Goal: Communication & Community: Participate in discussion

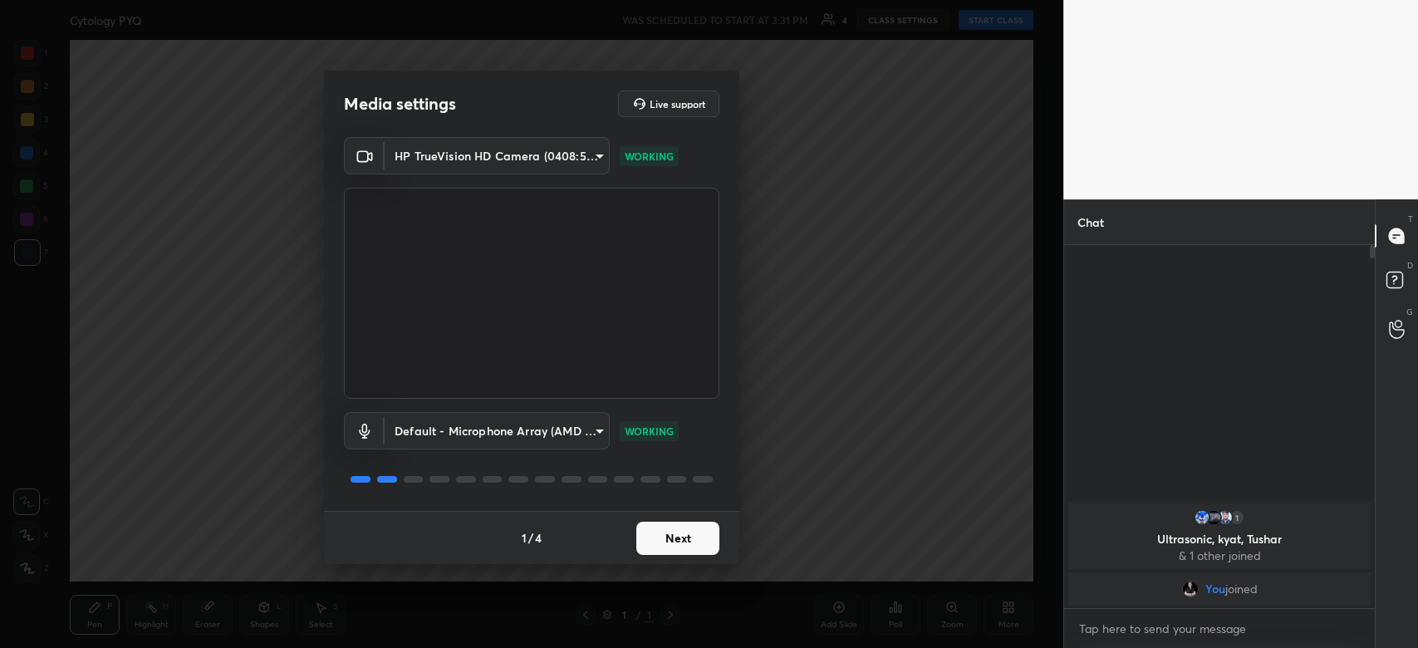
click at [671, 535] on button "Next" at bounding box center [677, 538] width 83 height 33
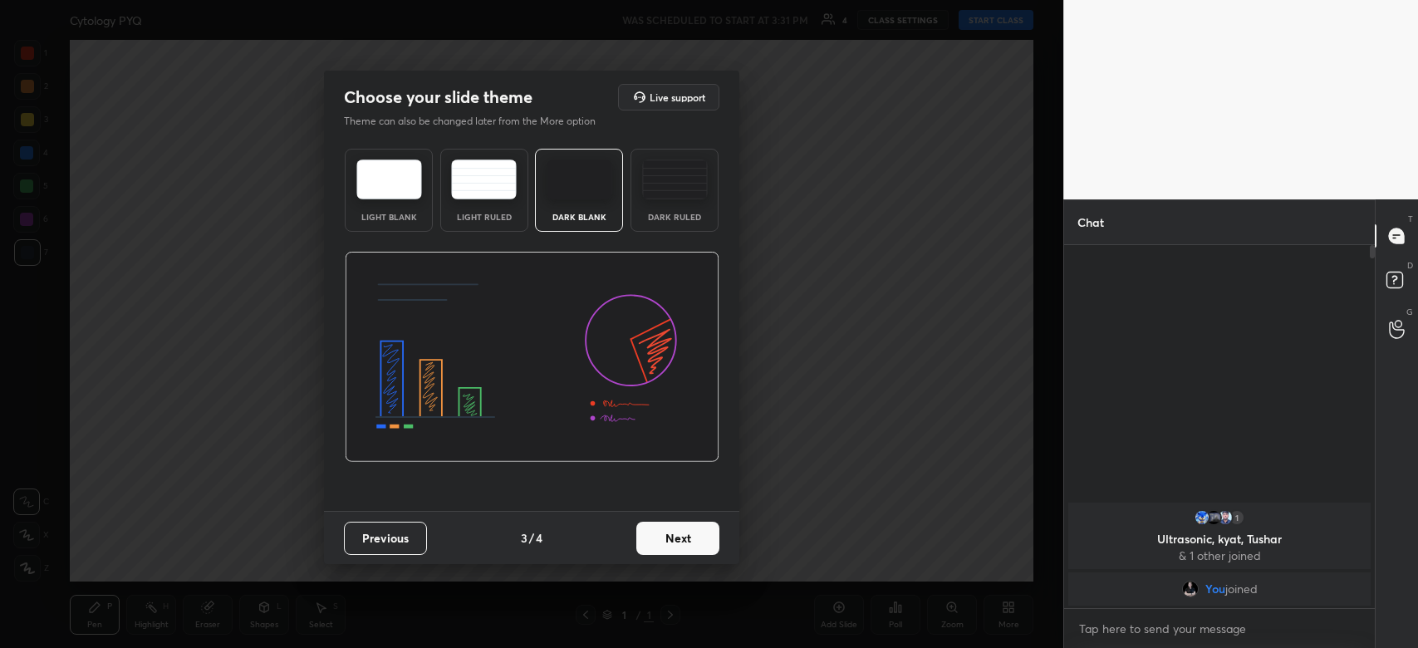
click at [671, 535] on button "Next" at bounding box center [677, 538] width 83 height 33
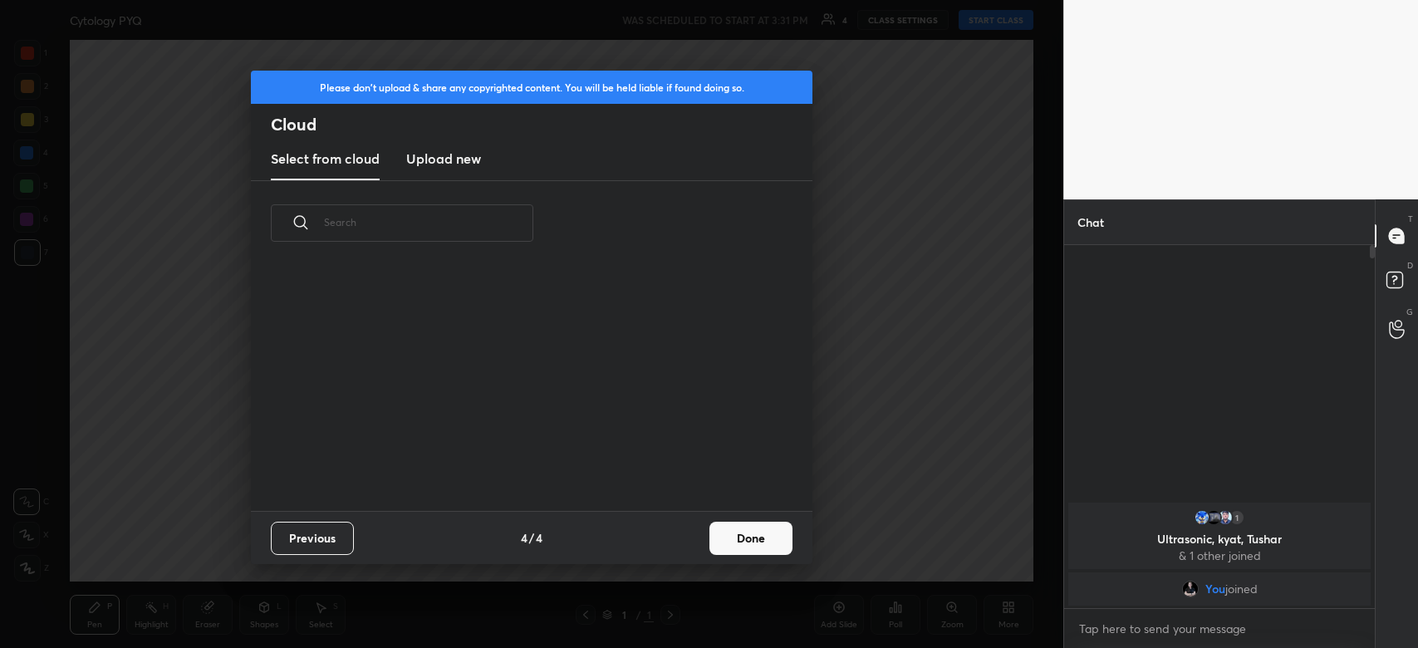
click at [730, 536] on div "Previous 4 / 4 Done" at bounding box center [532, 537] width 562 height 53
click at [730, 536] on button "Done" at bounding box center [751, 538] width 83 height 33
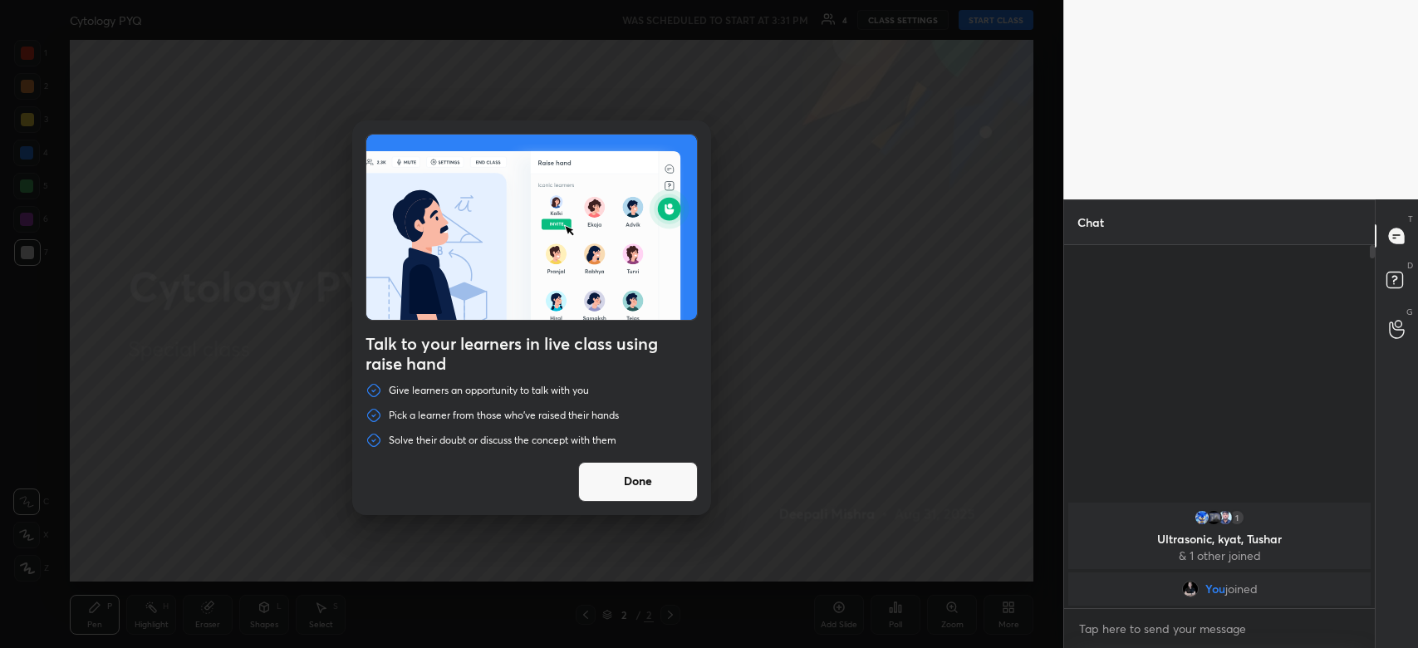
click at [621, 479] on button "Done" at bounding box center [638, 482] width 120 height 40
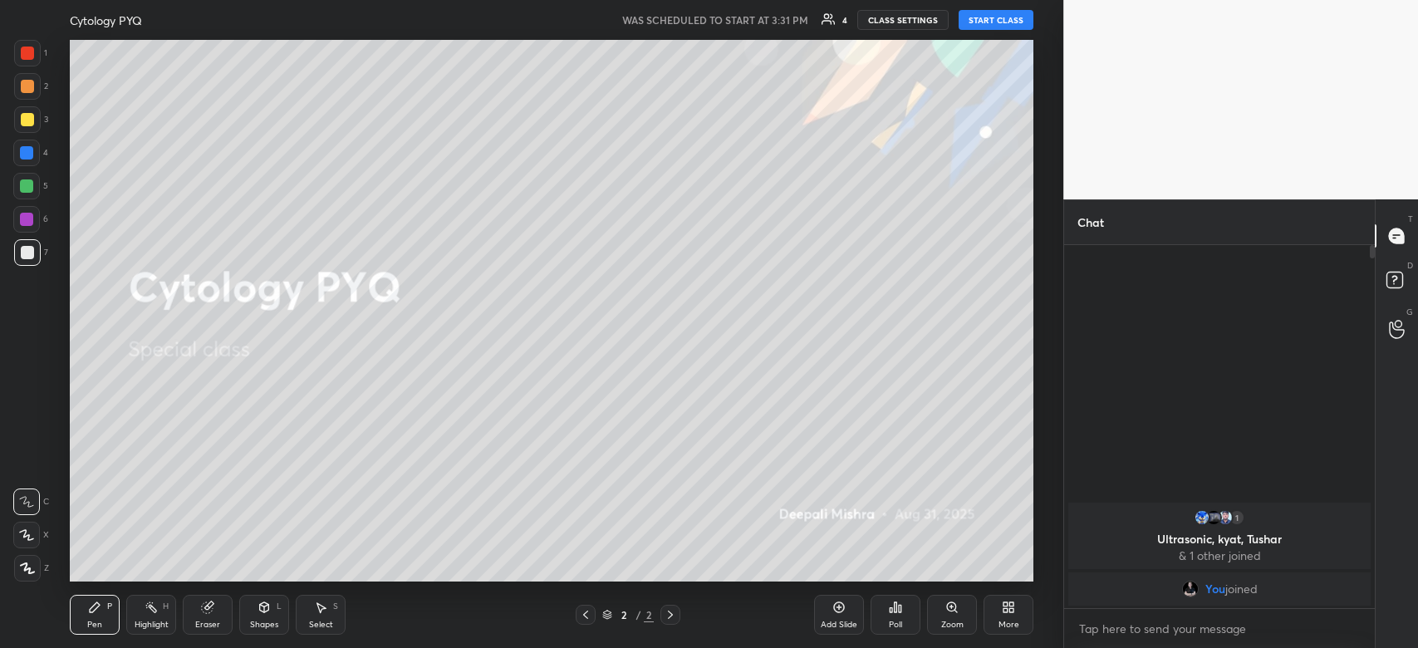
click at [1010, 18] on button "START CLASS" at bounding box center [996, 20] width 75 height 20
click at [1008, 621] on div "More" at bounding box center [1009, 625] width 21 height 8
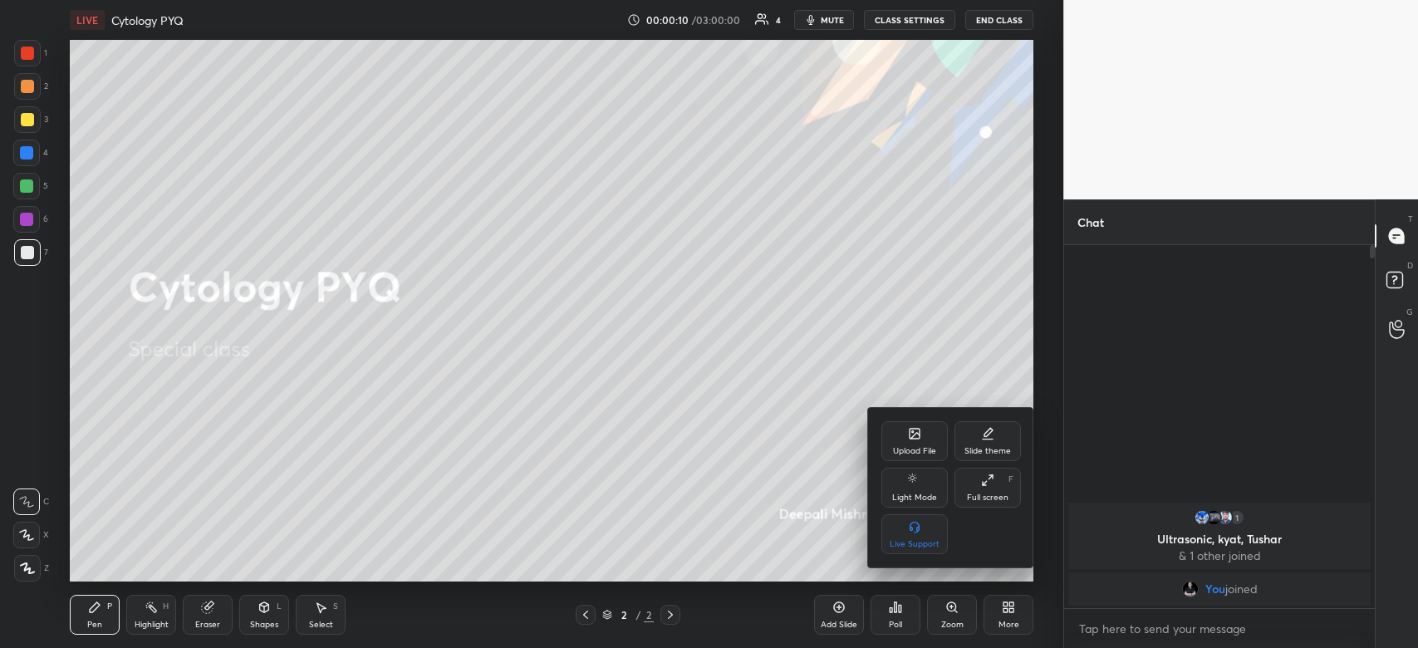
click at [919, 450] on div "Upload File" at bounding box center [914, 451] width 43 height 8
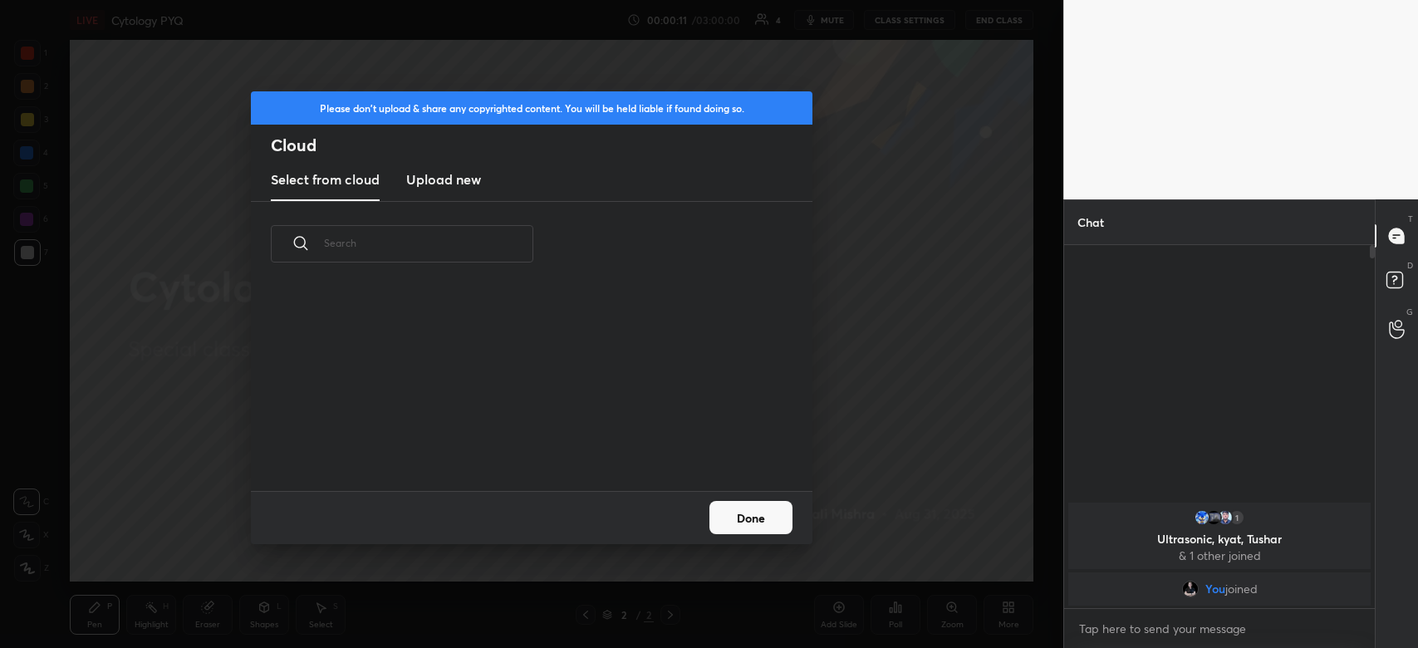
scroll to position [205, 533]
click at [425, 190] on new "Upload new" at bounding box center [443, 181] width 75 height 42
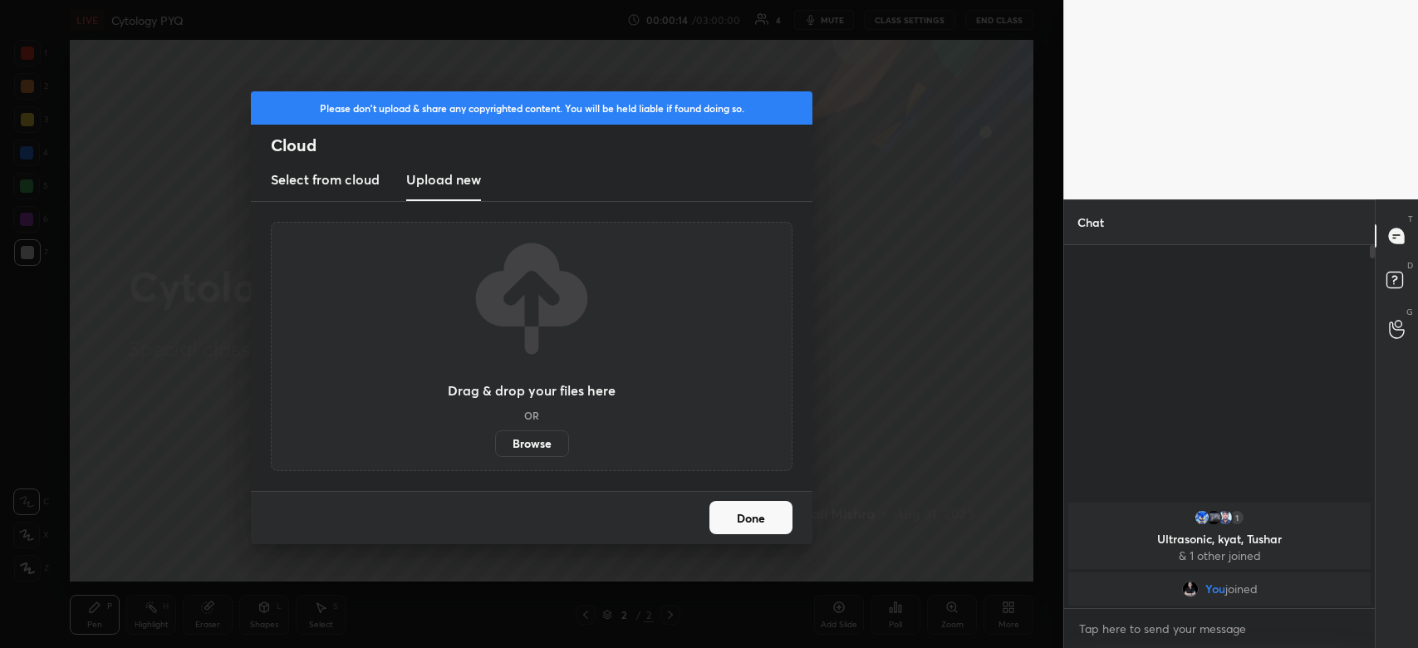
click at [528, 445] on label "Browse" at bounding box center [532, 443] width 74 height 27
click at [495, 445] on input "Browse" at bounding box center [495, 443] width 0 height 27
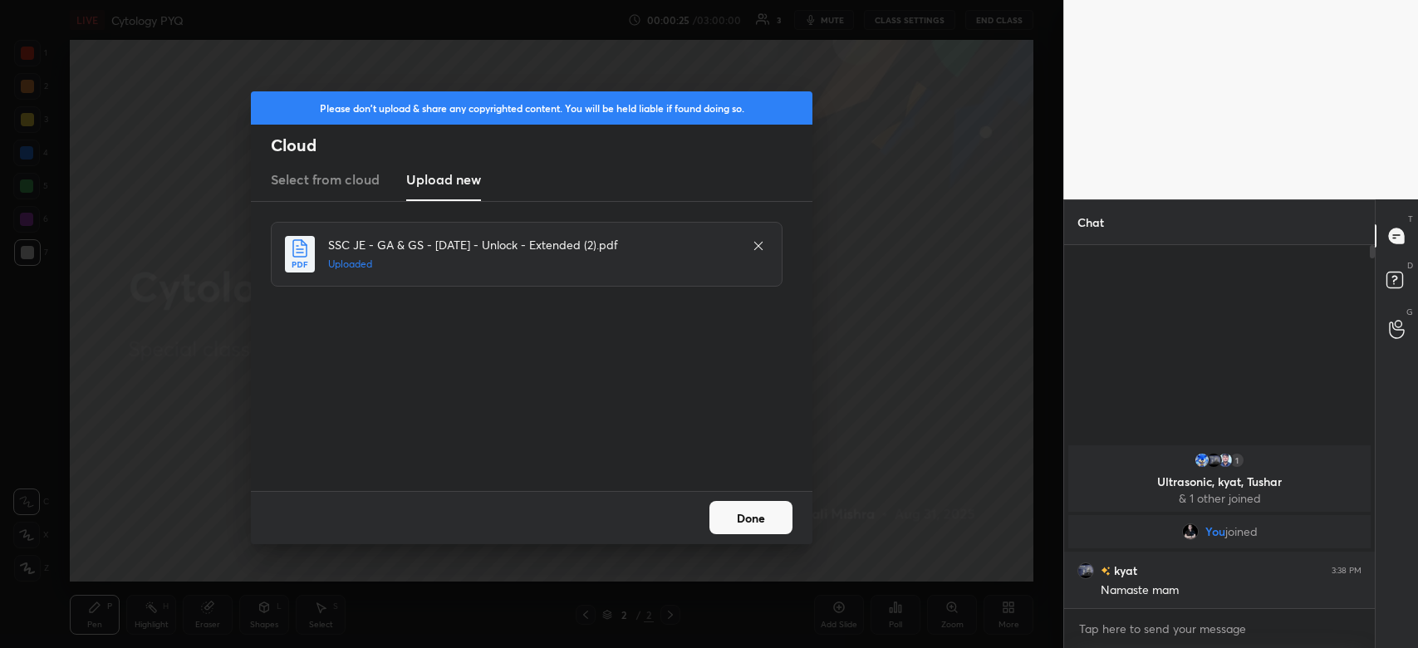
click at [739, 531] on button "Done" at bounding box center [751, 517] width 83 height 33
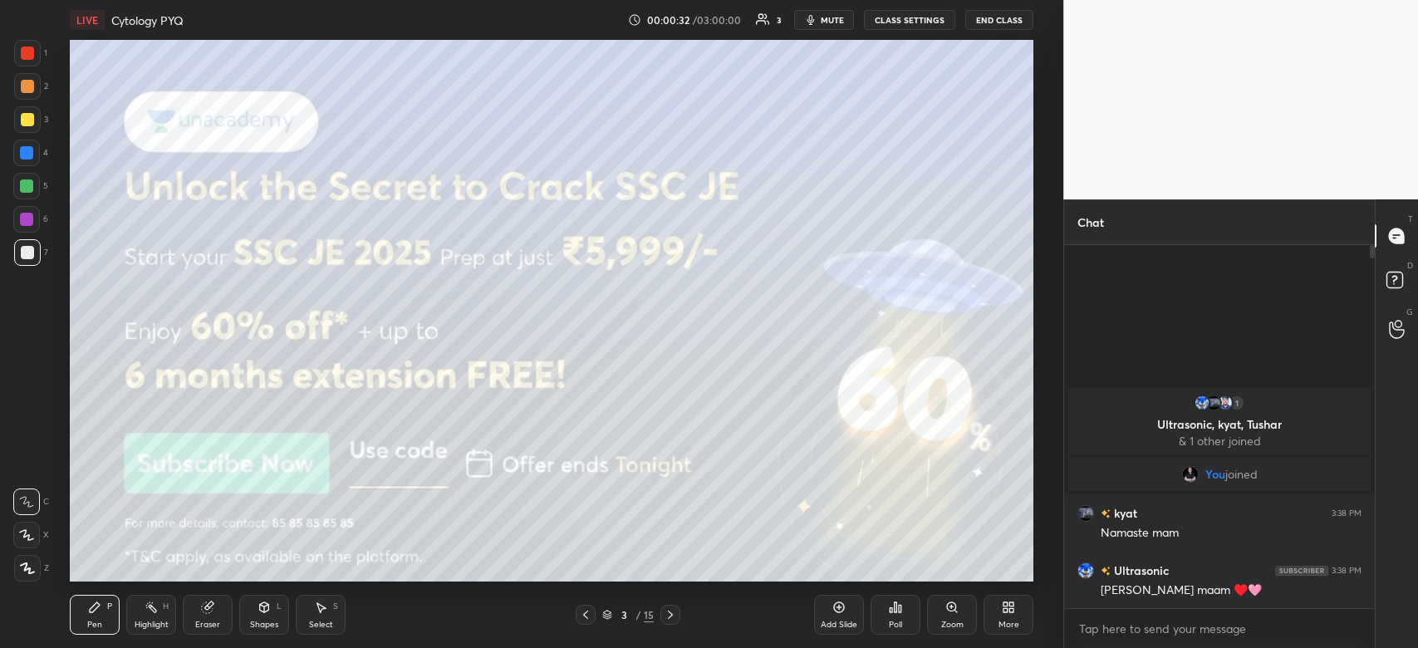
click at [26, 49] on div at bounding box center [27, 53] width 13 height 13
click at [21, 118] on div at bounding box center [27, 119] width 13 height 13
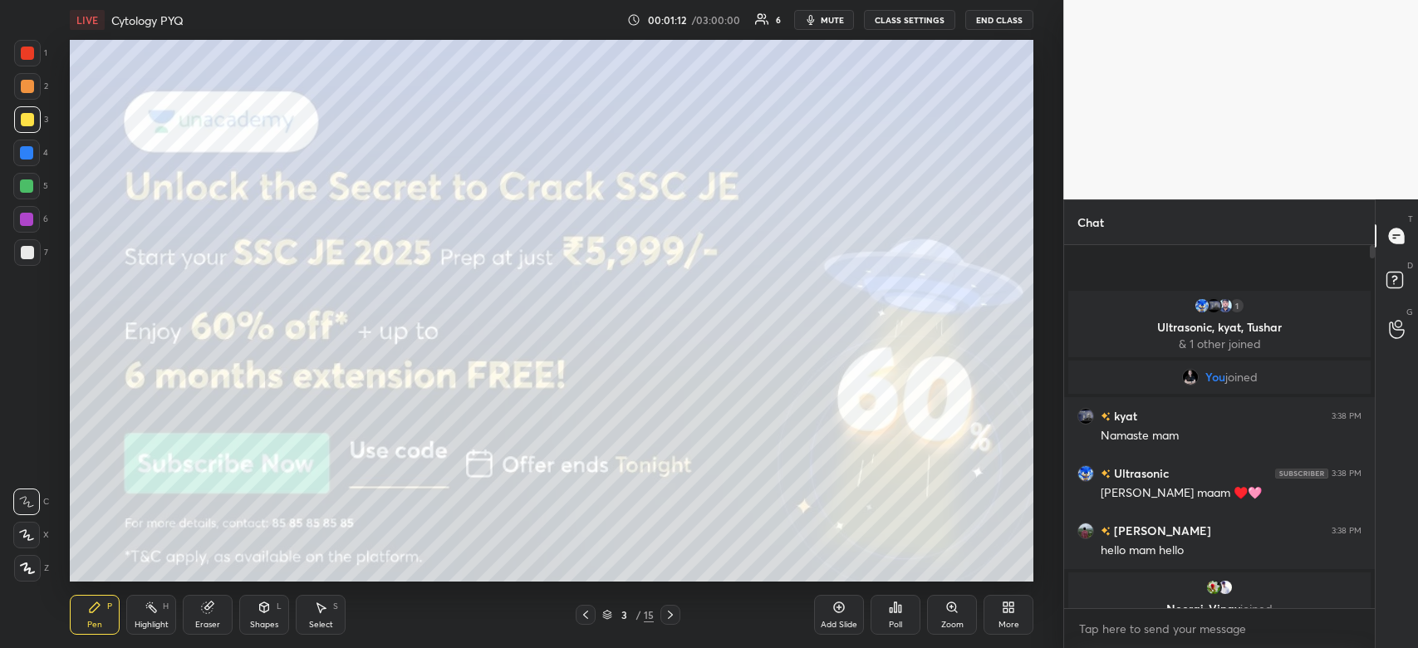
click at [844, 10] on button "mute" at bounding box center [824, 20] width 60 height 20
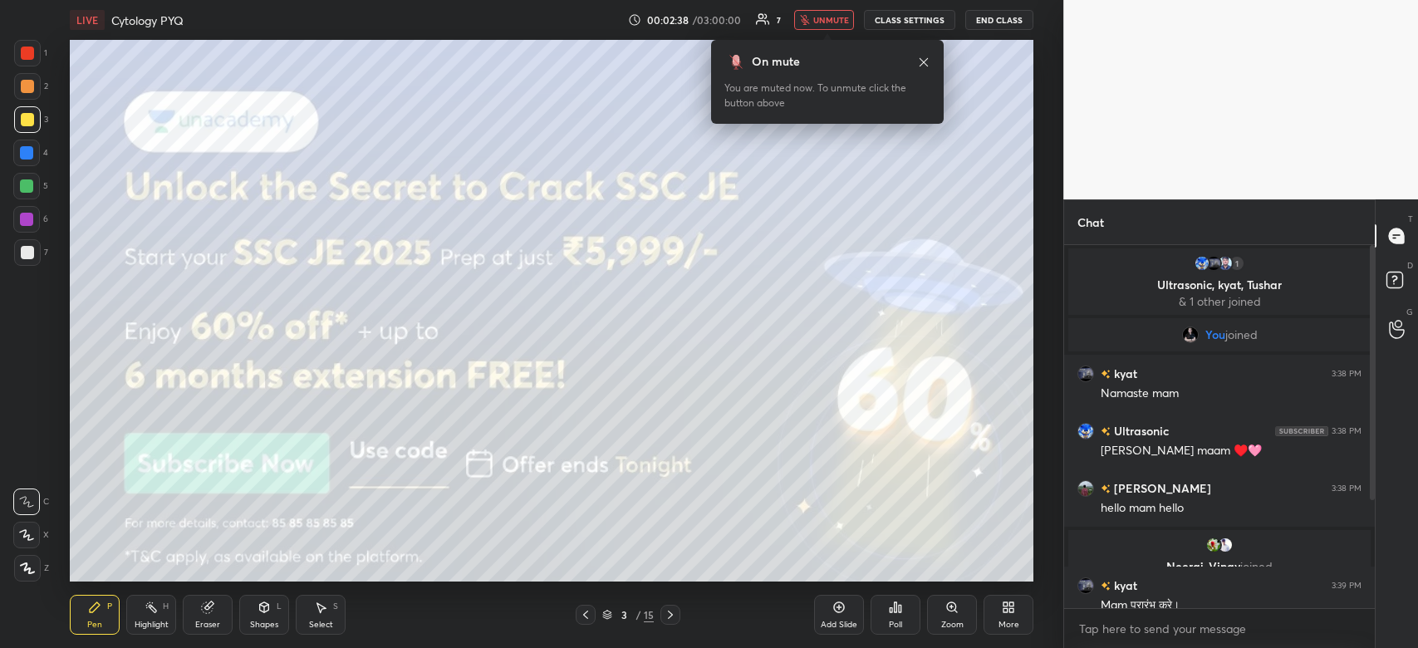
click at [824, 26] on button "unmute" at bounding box center [824, 20] width 60 height 20
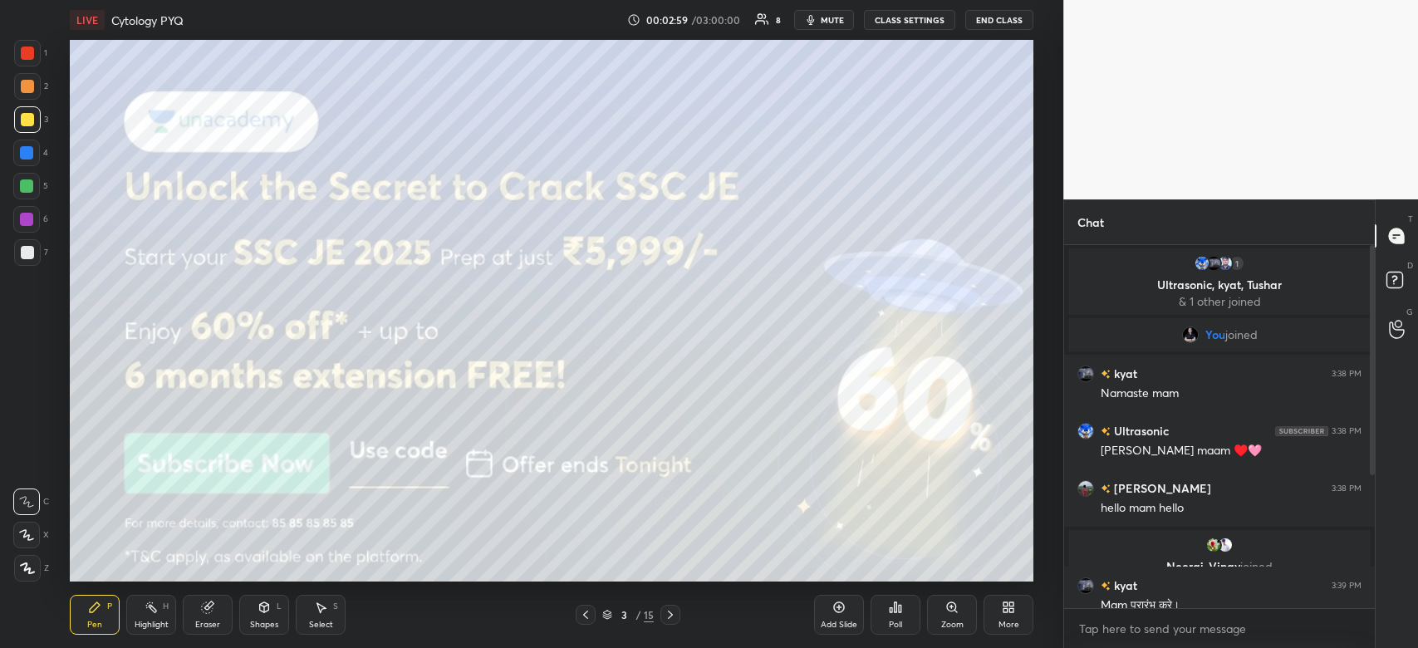
click at [828, 23] on span "mute" at bounding box center [832, 20] width 23 height 12
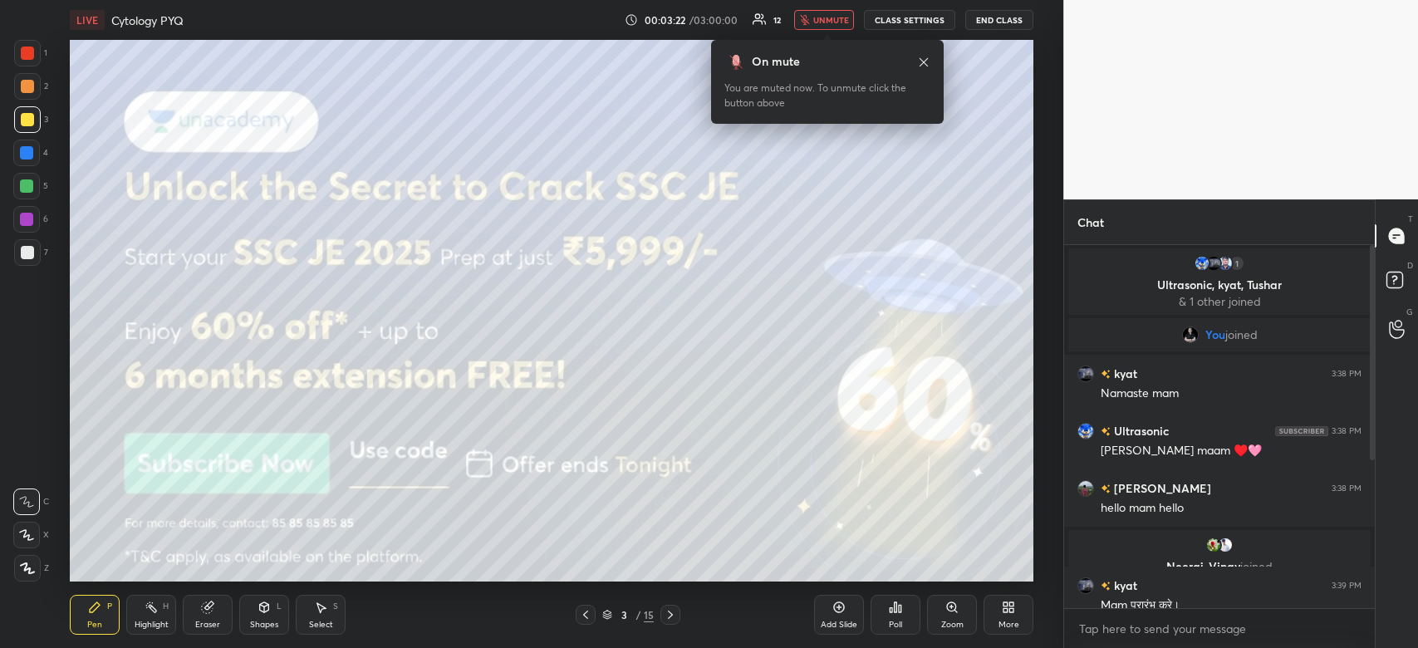
click at [825, 15] on span "unmute" at bounding box center [831, 20] width 36 height 12
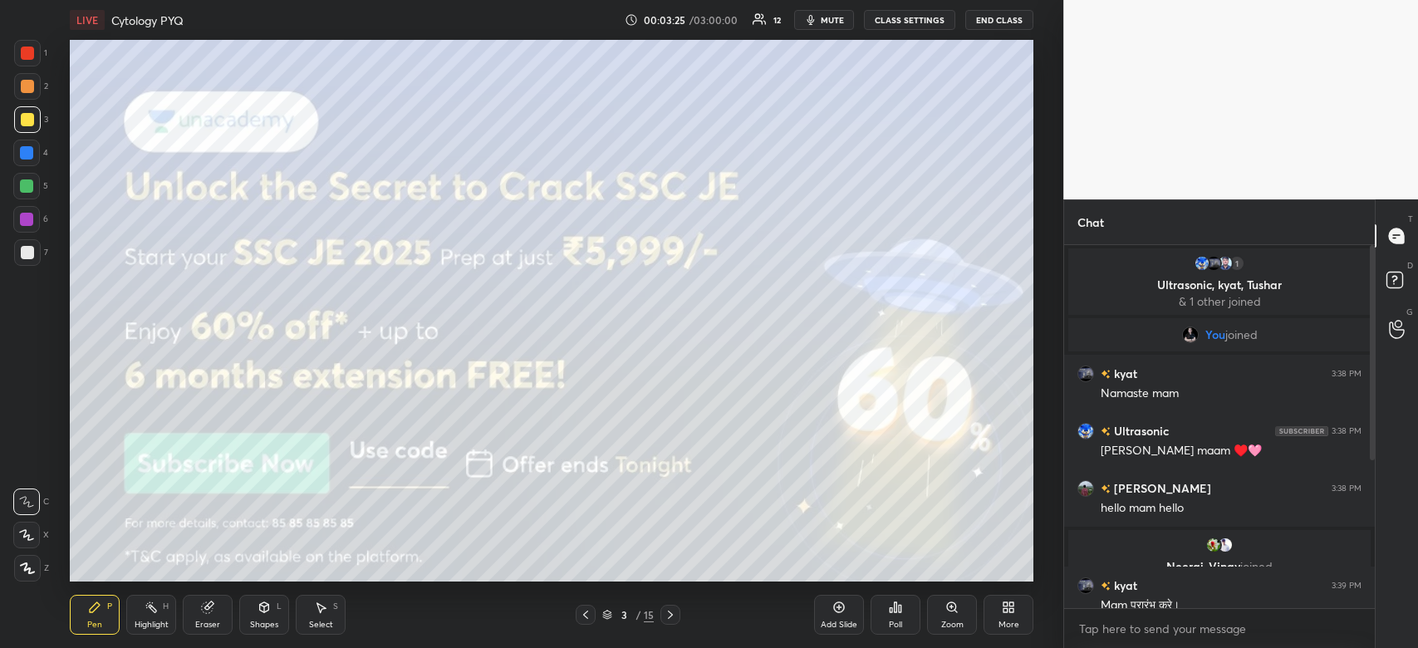
click at [27, 59] on div at bounding box center [27, 53] width 13 height 13
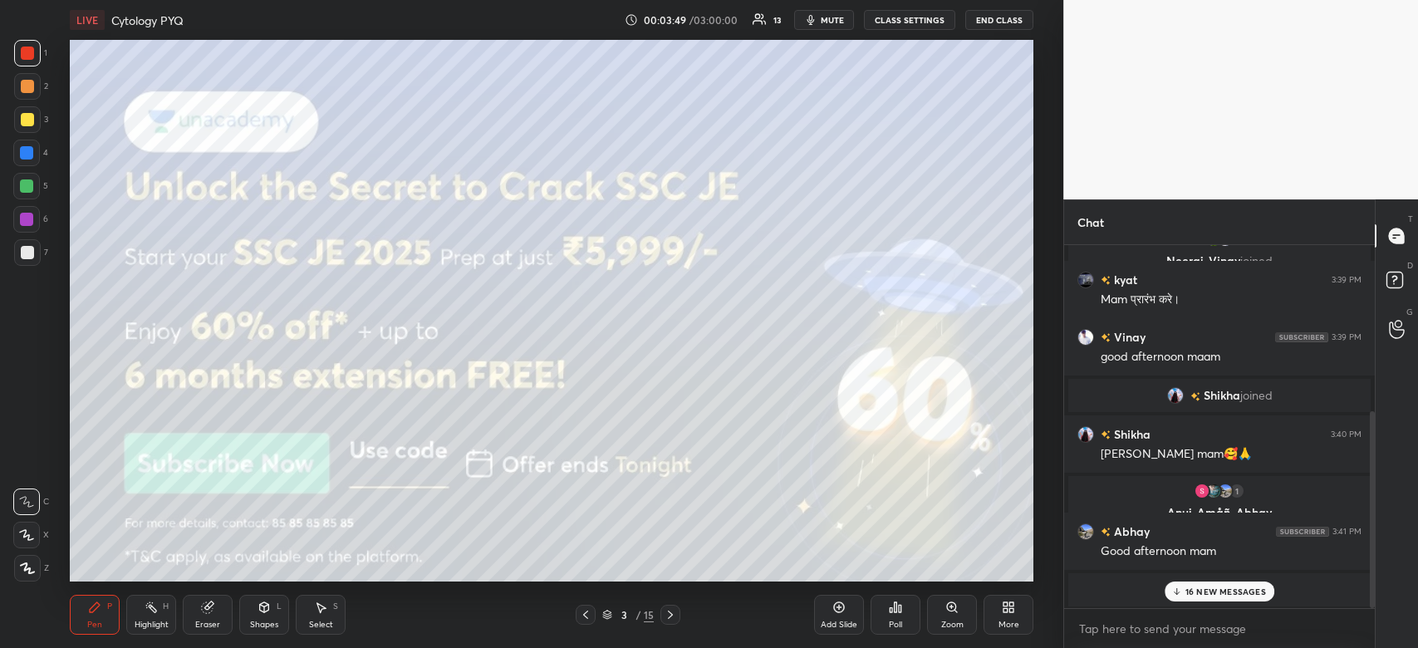
drag, startPoint x: 1372, startPoint y: 369, endPoint x: 1362, endPoint y: 587, distance: 217.9
click at [1362, 587] on div "[PERSON_NAME] 3:38 PM hello mam hello [PERSON_NAME], [PERSON_NAME] joined kyat …" at bounding box center [1219, 426] width 311 height 363
click at [1203, 583] on div "16 NEW MESSAGES" at bounding box center [1220, 592] width 110 height 20
click at [835, 15] on span "mute" at bounding box center [832, 20] width 23 height 12
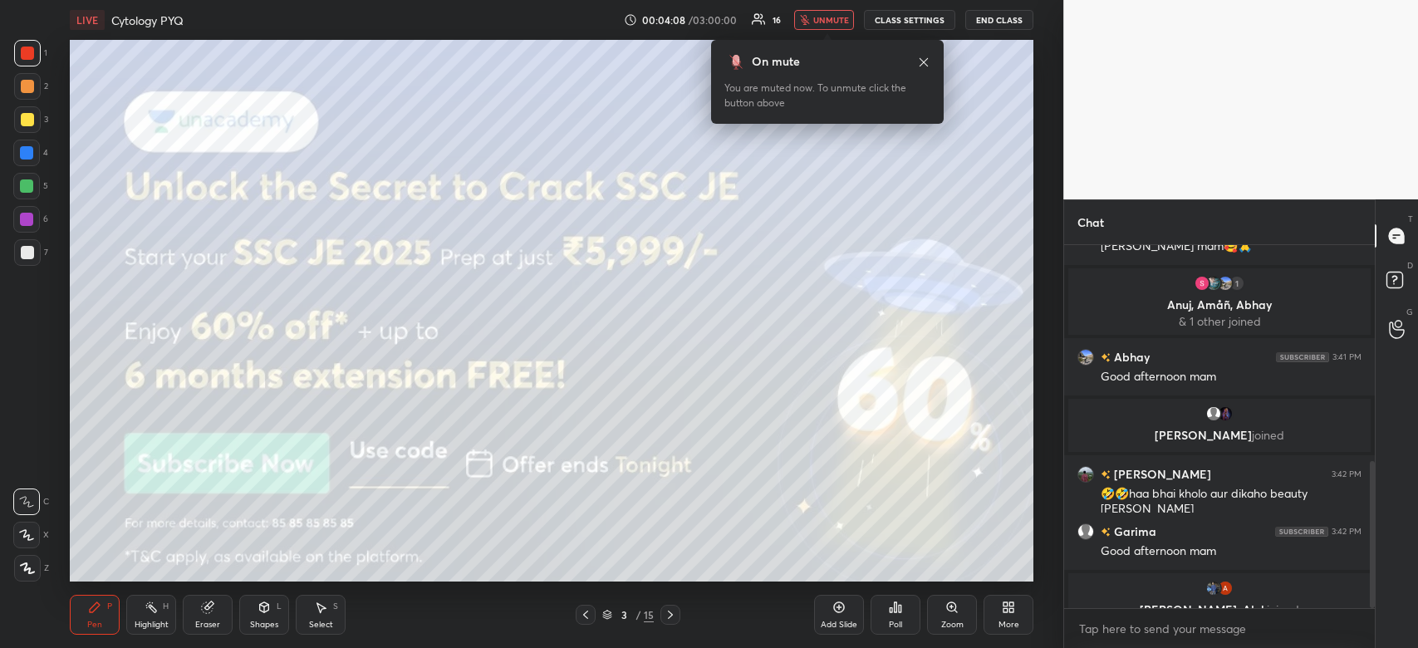
scroll to position [592, 0]
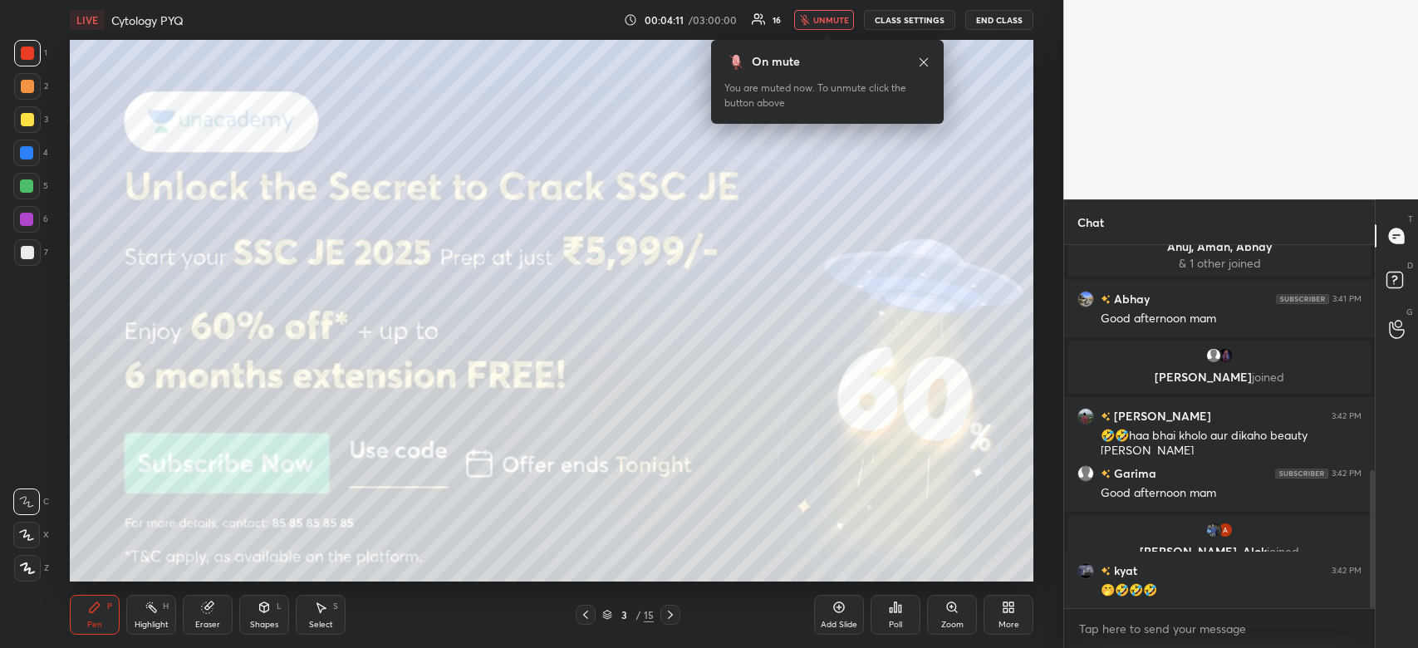
click at [835, 15] on span "unmute" at bounding box center [831, 20] width 36 height 12
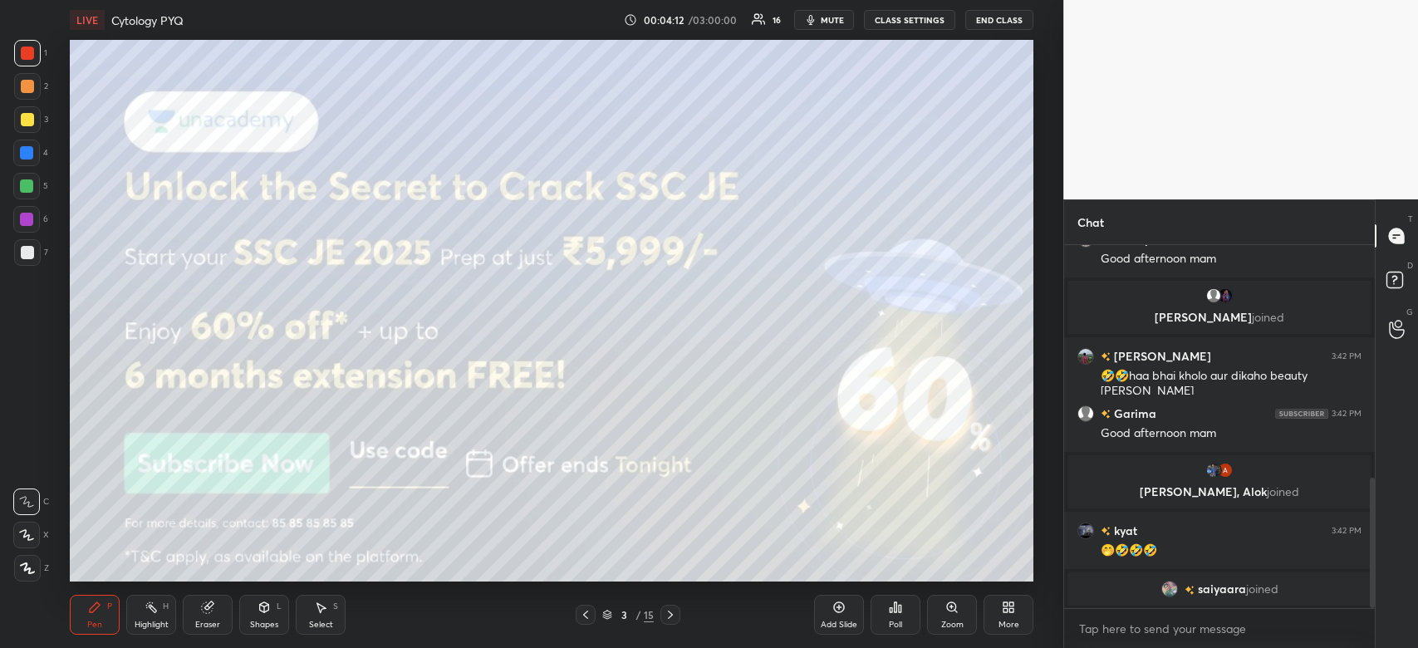
scroll to position [708, 0]
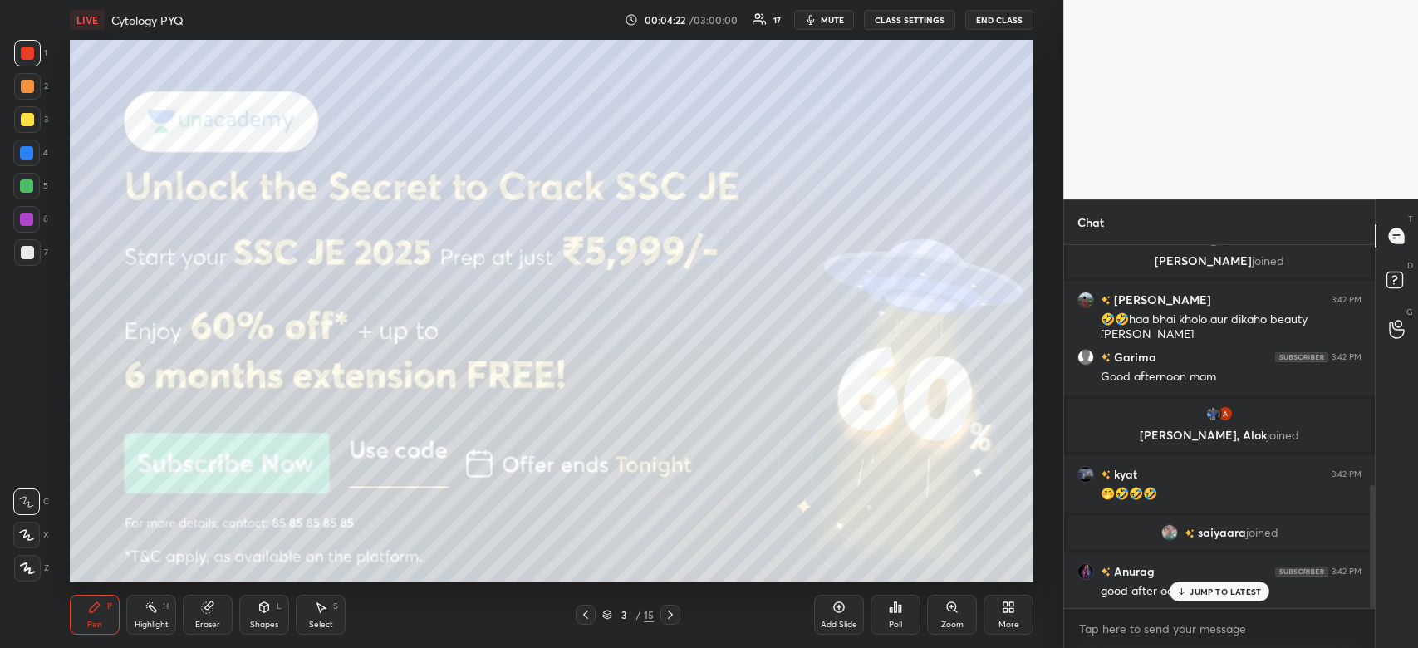
click at [838, 18] on span "mute" at bounding box center [832, 20] width 23 height 12
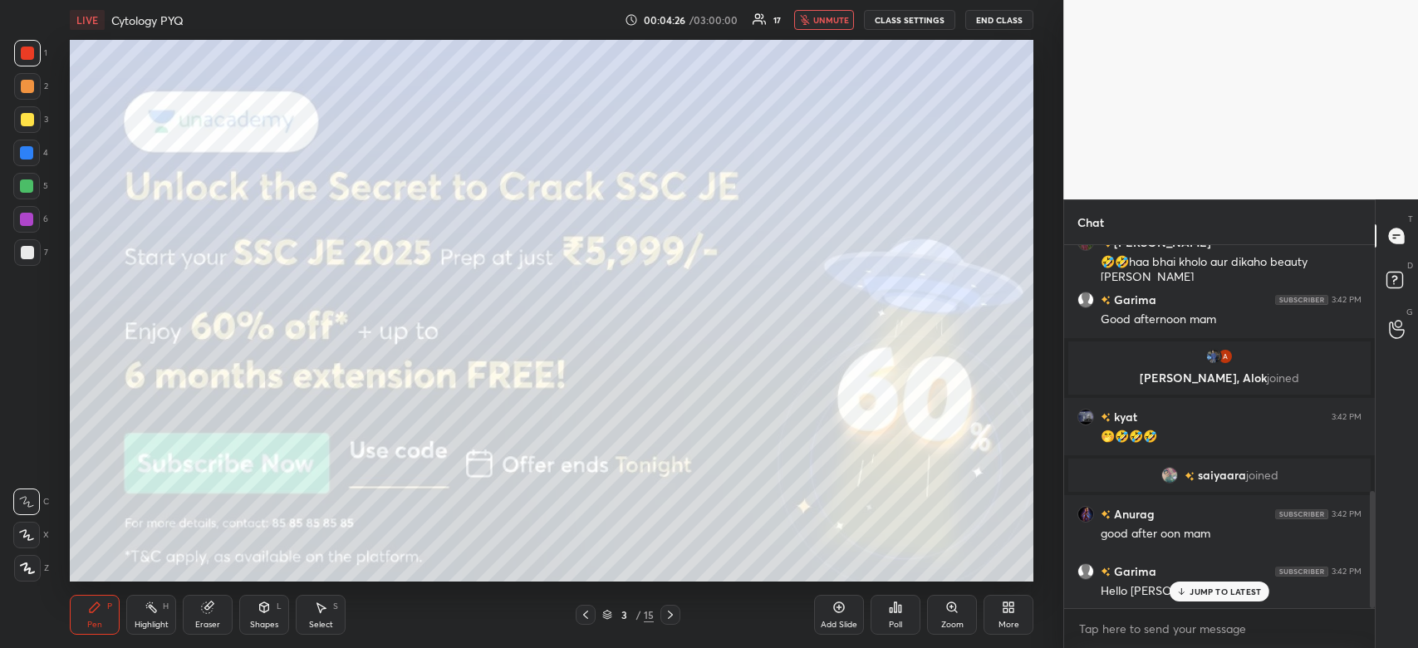
click at [838, 18] on span "unmute" at bounding box center [831, 20] width 36 height 12
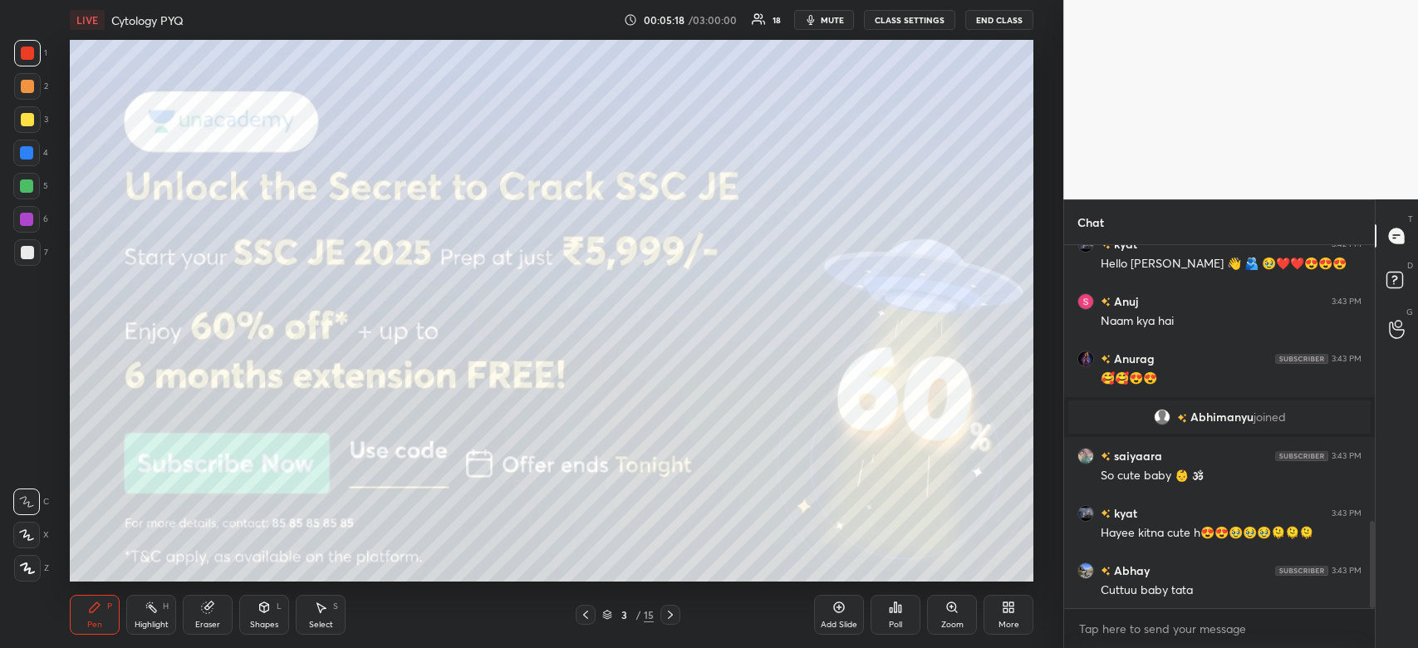
scroll to position [1206, 0]
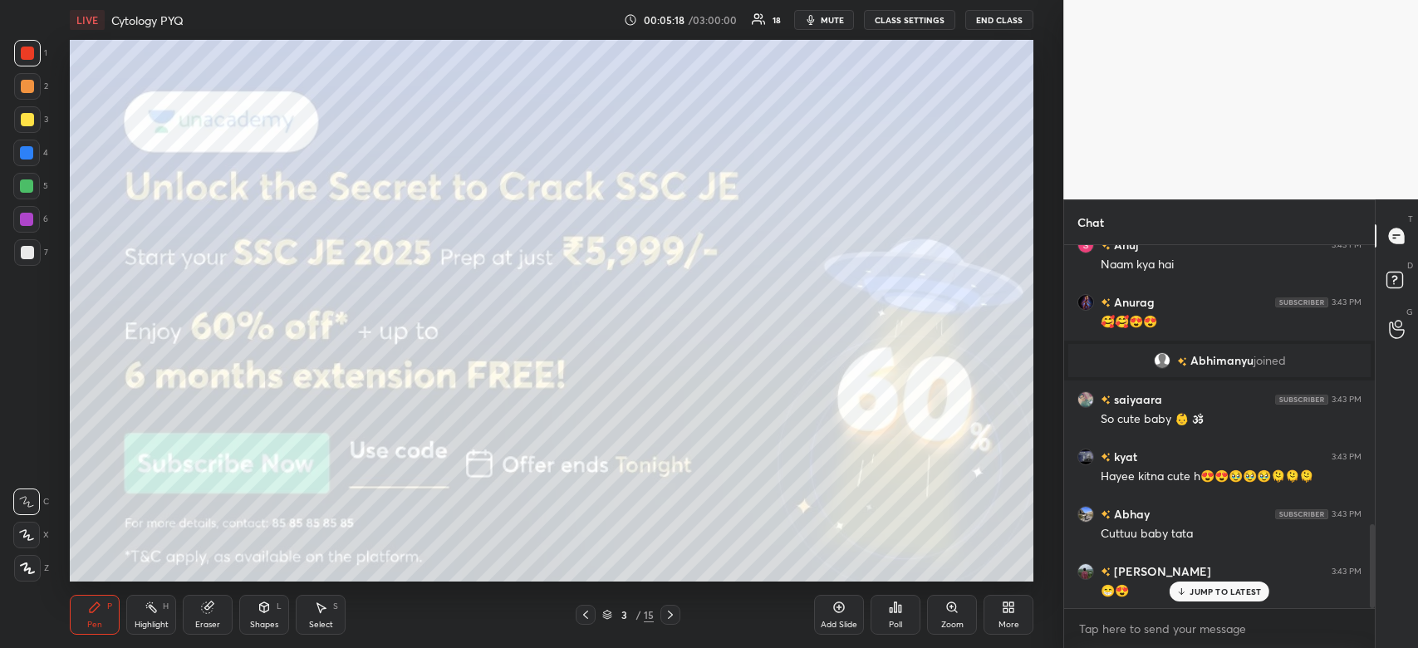
click at [838, 18] on span "mute" at bounding box center [832, 20] width 23 height 12
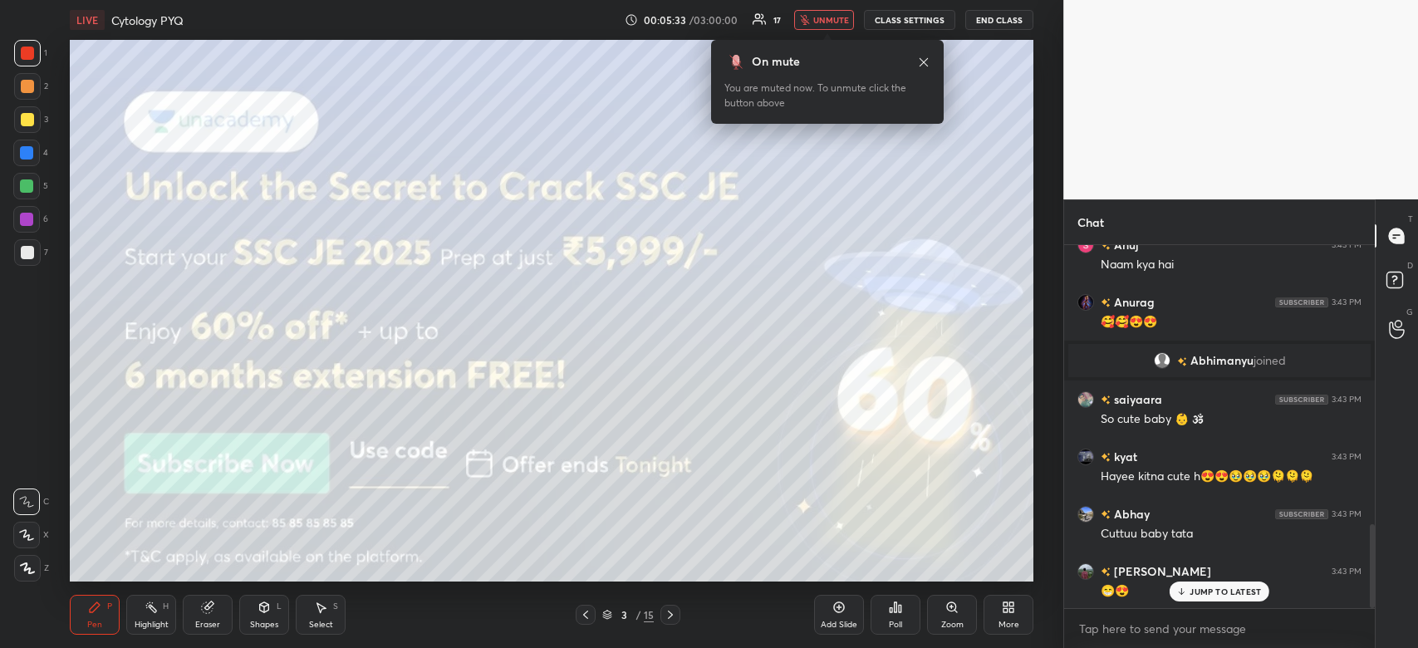
click at [838, 18] on span "unmute" at bounding box center [831, 20] width 36 height 12
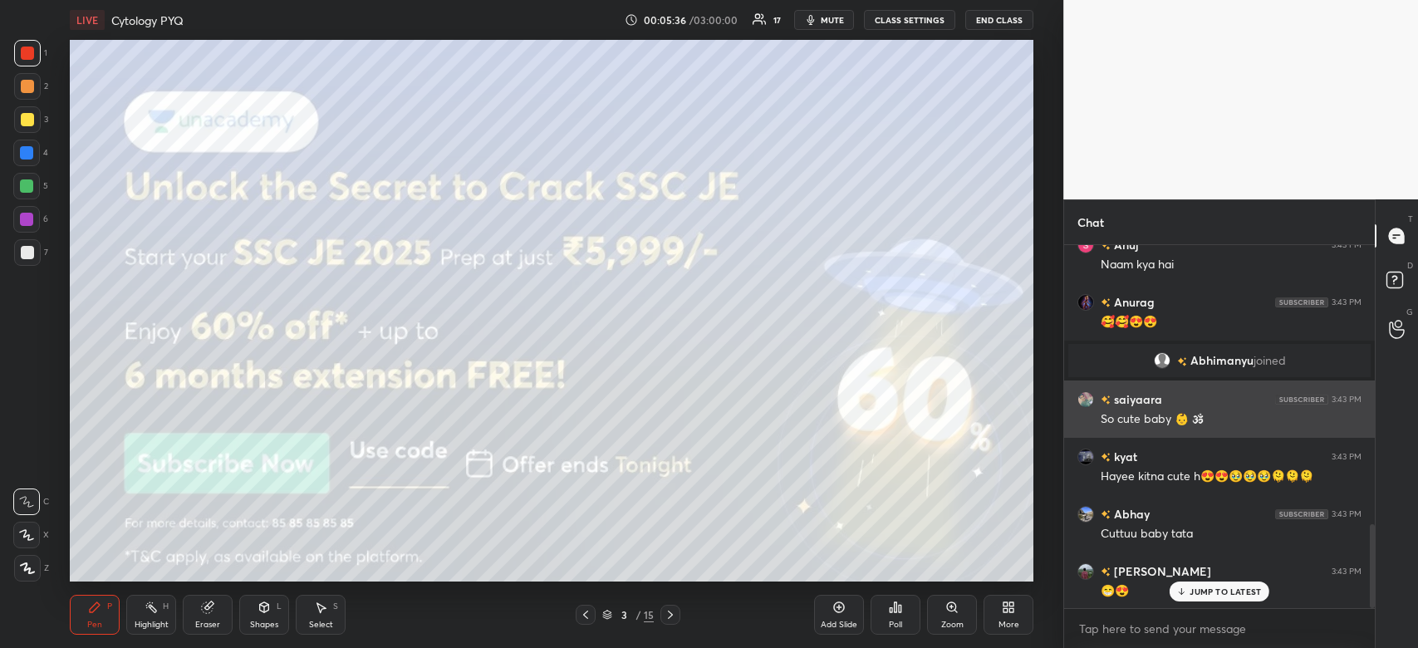
click at [1068, 393] on div "saiyaara 3:43 PM So cute baby 👶 🕉" at bounding box center [1219, 409] width 311 height 57
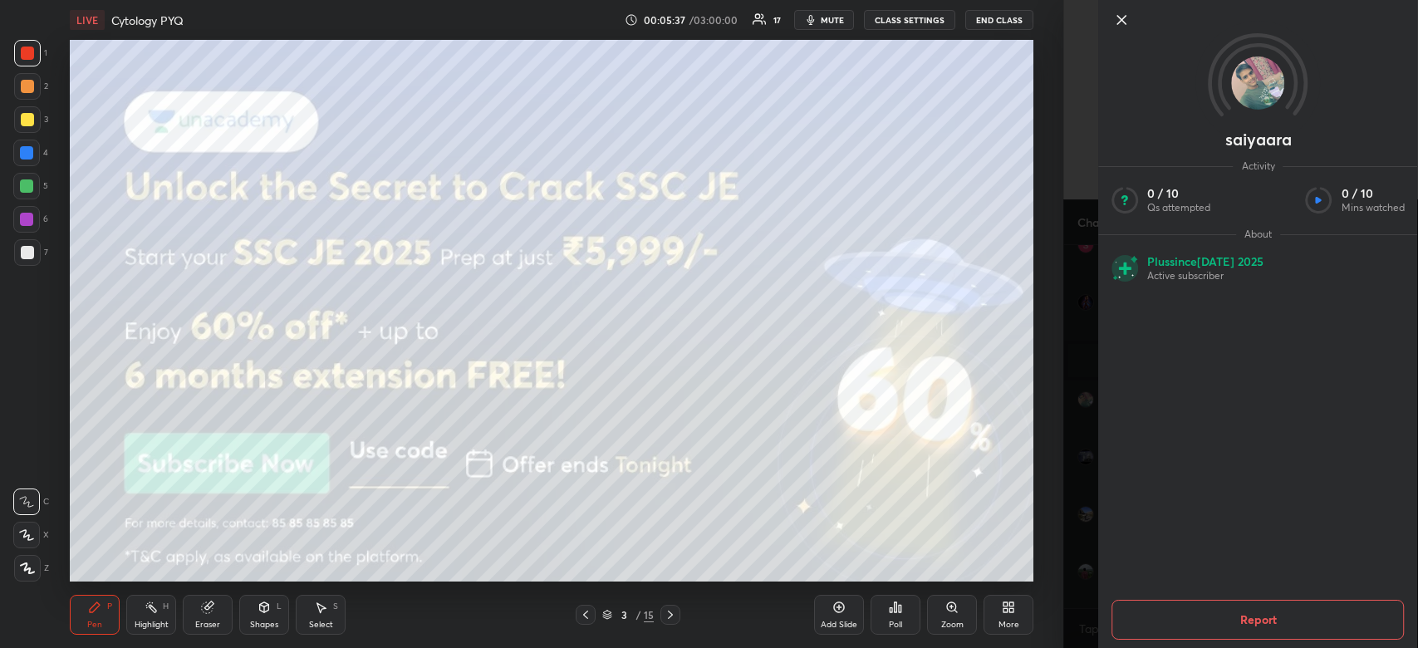
scroll to position [1264, 0]
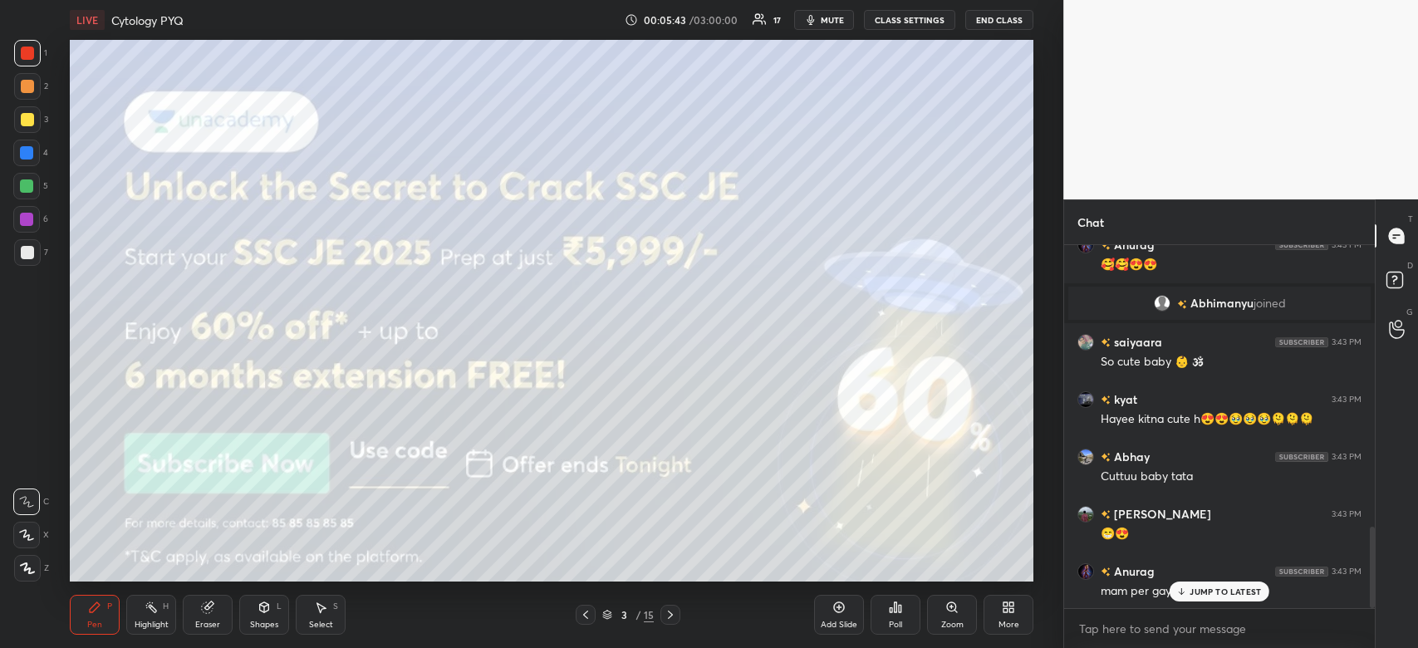
click at [1251, 590] on p "JUMP TO LATEST" at bounding box center [1225, 592] width 71 height 10
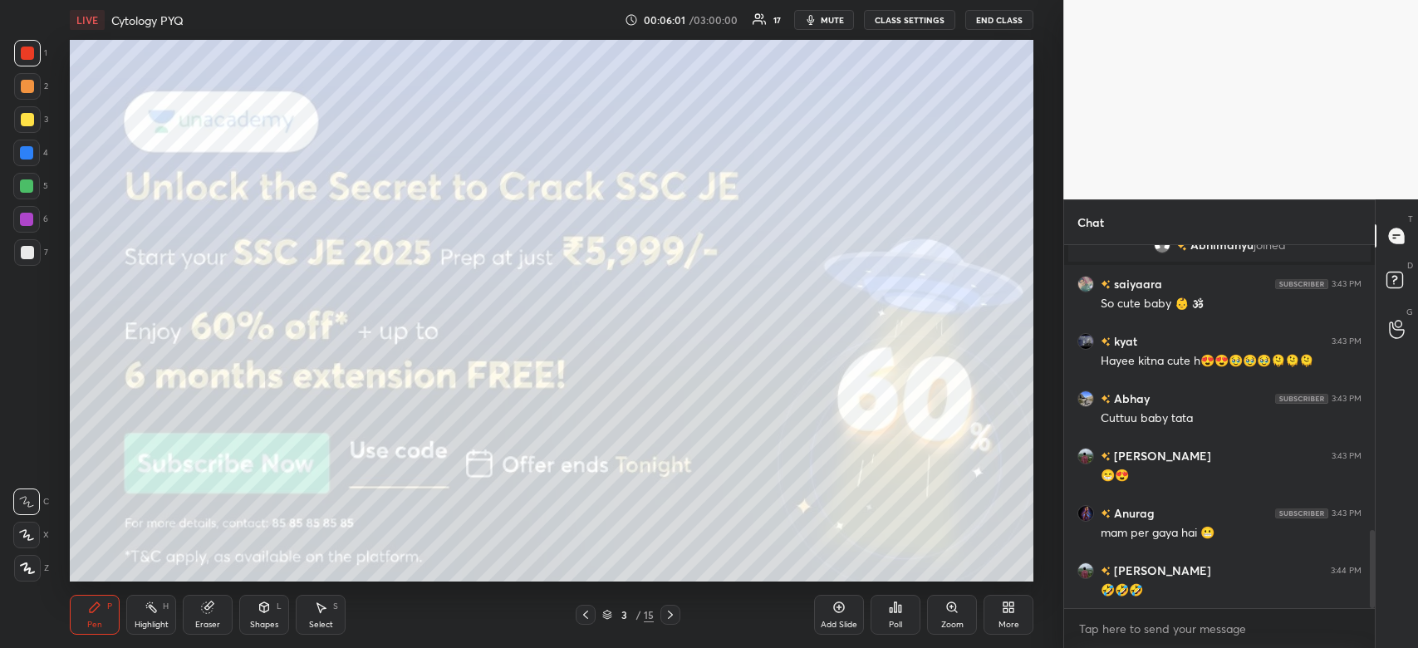
click at [21, 122] on div at bounding box center [27, 119] width 13 height 13
click at [27, 119] on div at bounding box center [27, 119] width 13 height 13
click at [27, 222] on div at bounding box center [26, 219] width 13 height 13
click at [27, 220] on div at bounding box center [26, 219] width 13 height 13
click at [26, 566] on icon at bounding box center [27, 568] width 13 height 10
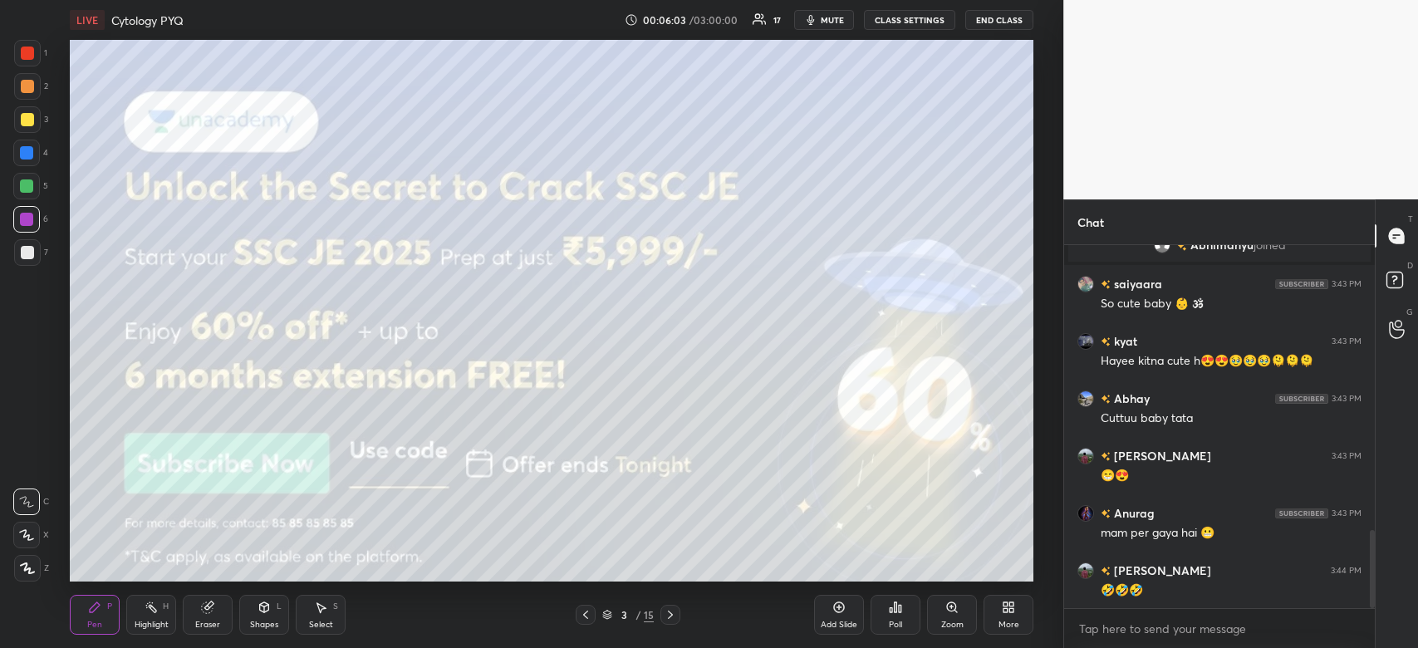
click at [29, 568] on icon at bounding box center [27, 568] width 13 height 10
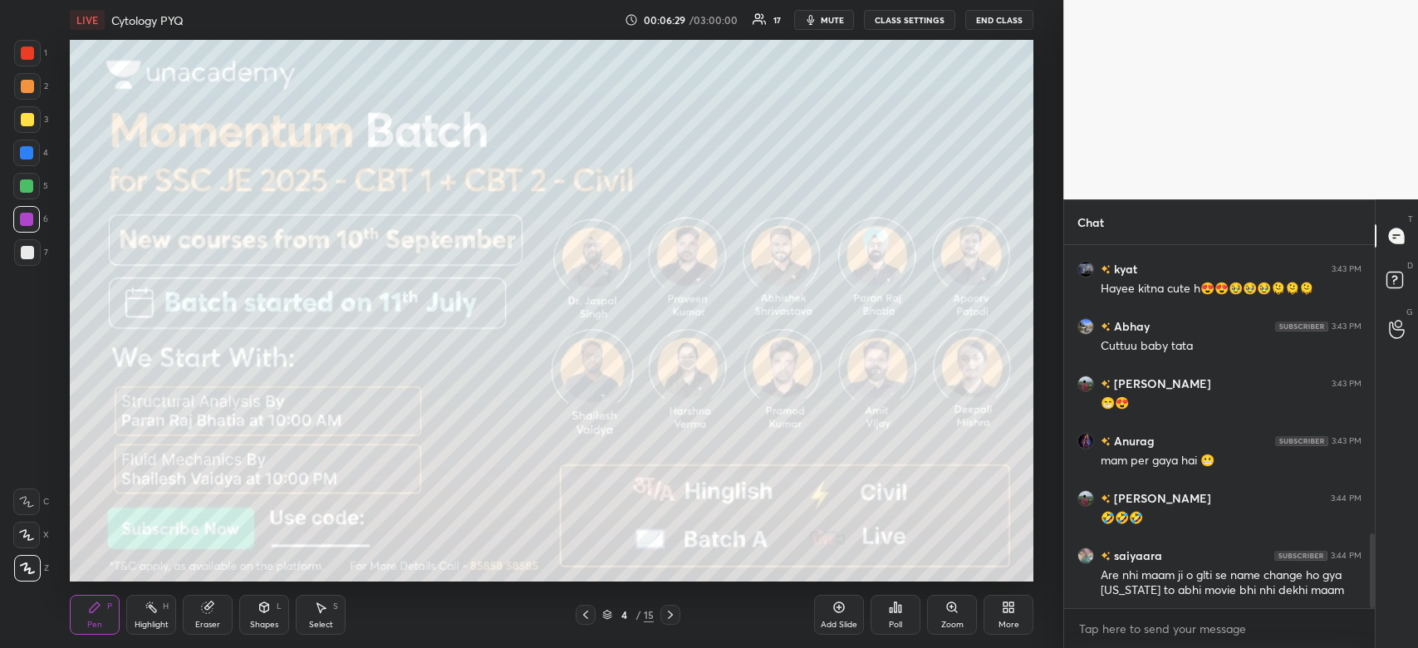
click at [32, 252] on div at bounding box center [27, 252] width 13 height 13
click at [26, 111] on div at bounding box center [27, 119] width 27 height 27
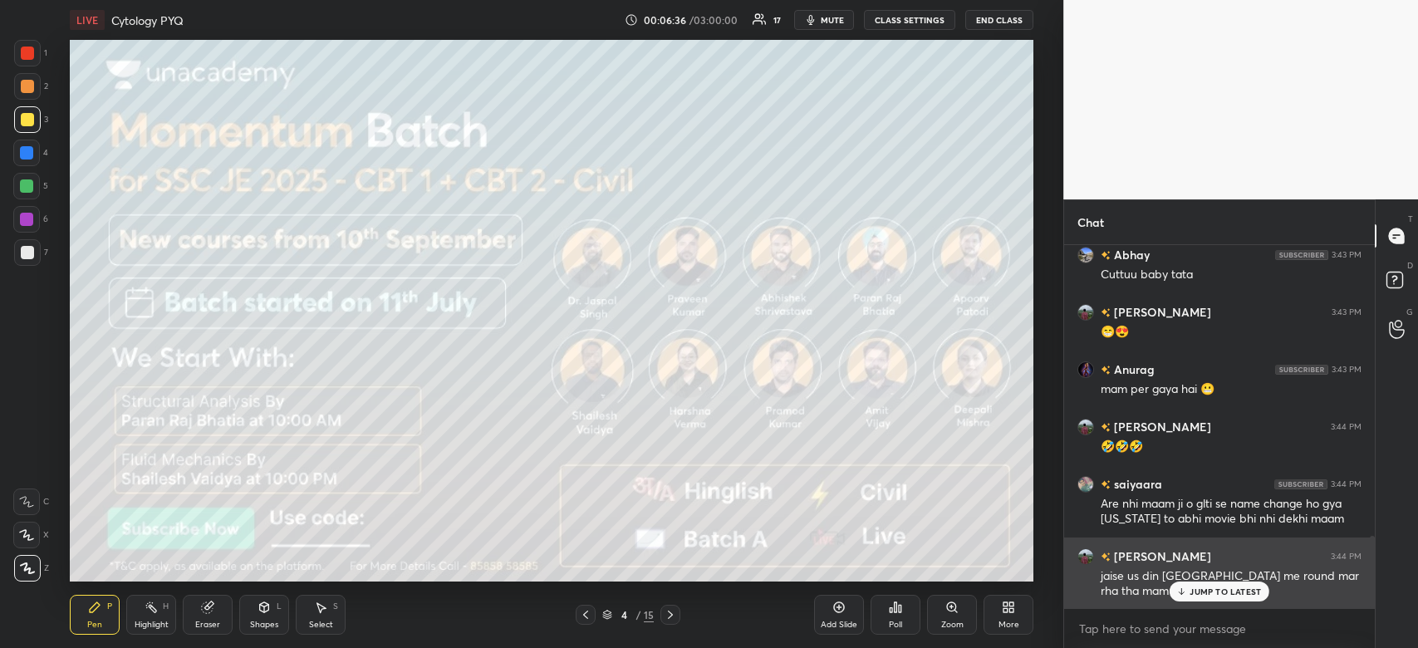
click at [1191, 580] on div "jaise us din [GEOGRAPHIC_DATA] me round mar rha tha mam🤣🤣" at bounding box center [1231, 584] width 261 height 32
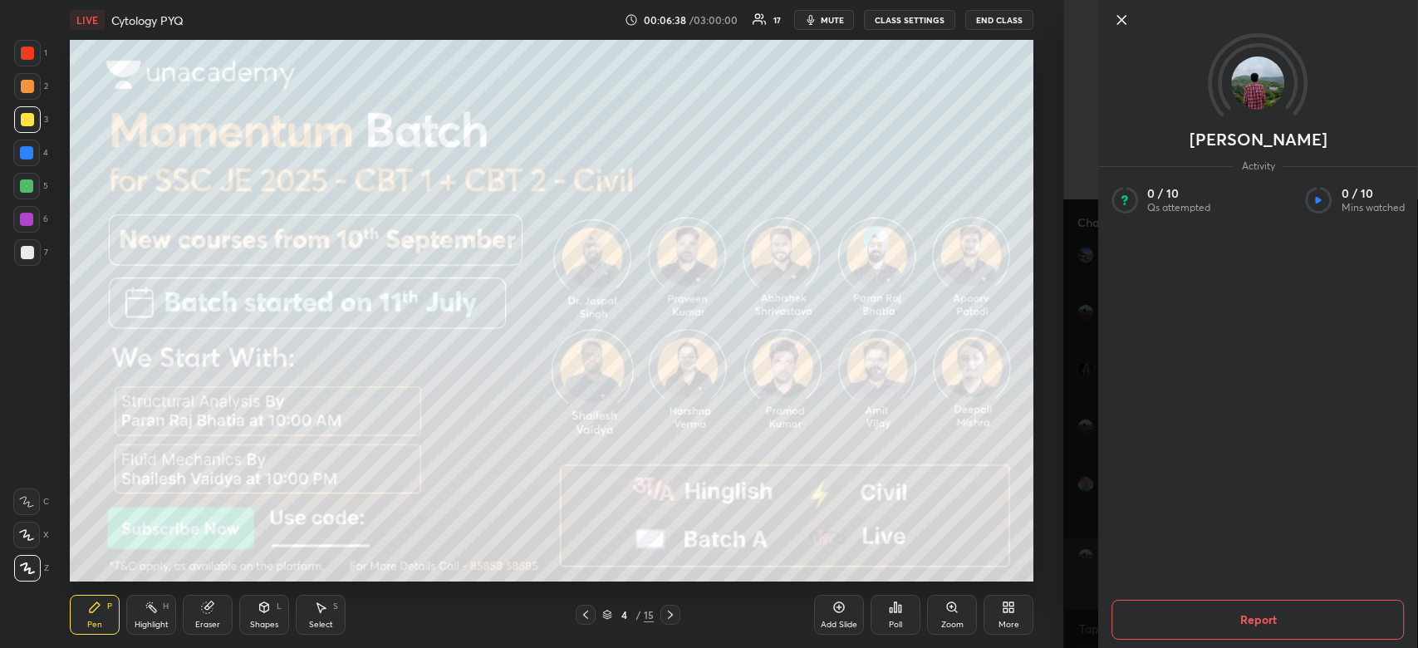
scroll to position [1506, 0]
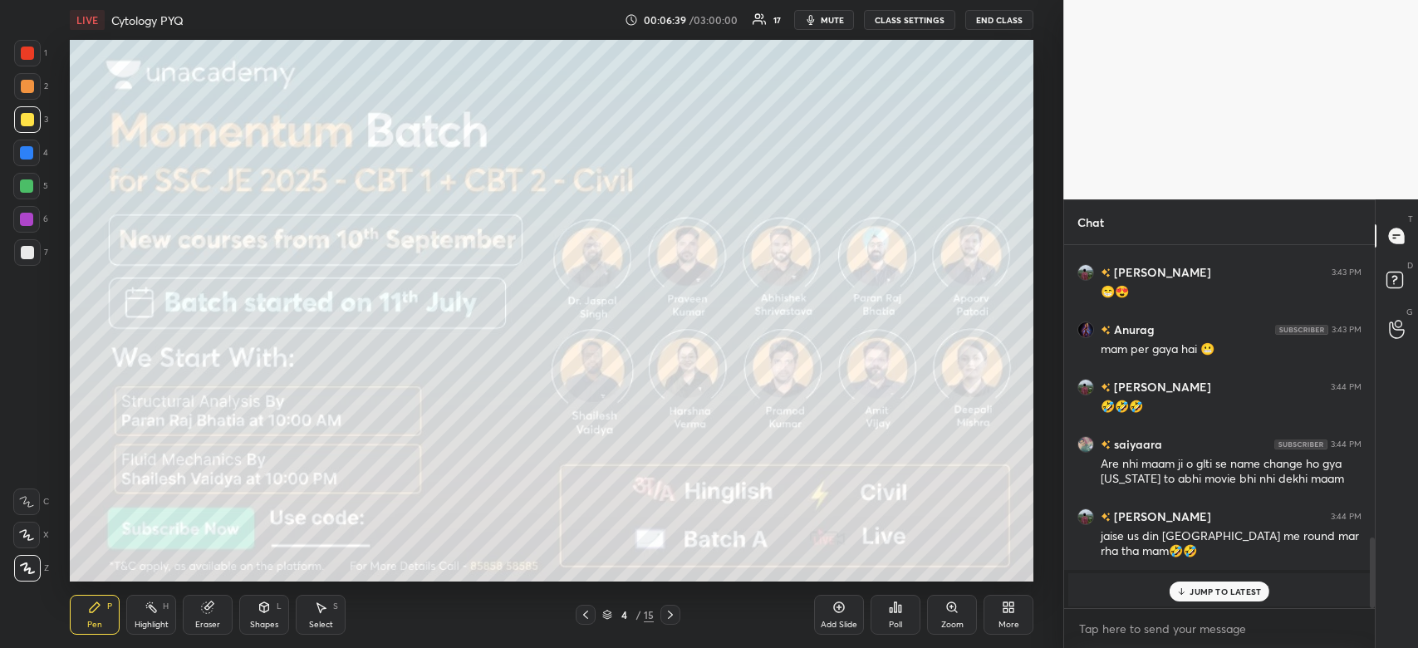
click at [1236, 591] on p "JUMP TO LATEST" at bounding box center [1225, 592] width 71 height 10
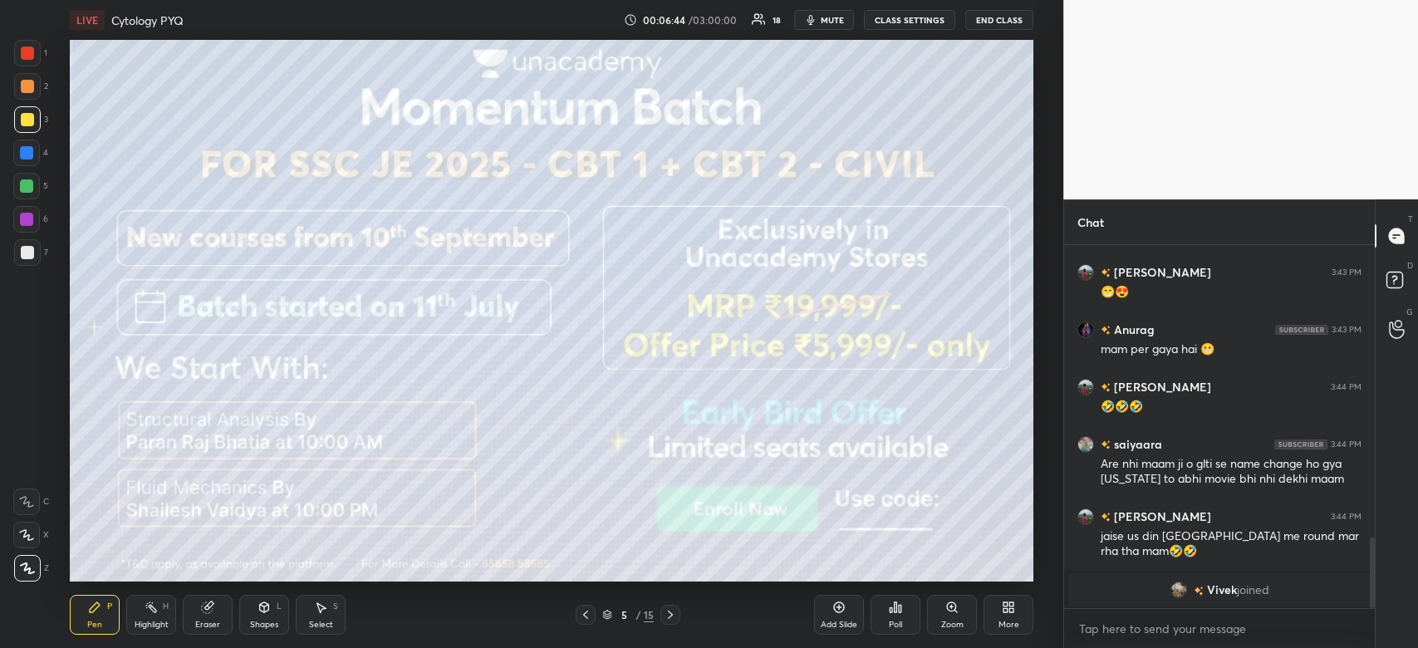
scroll to position [1563, 0]
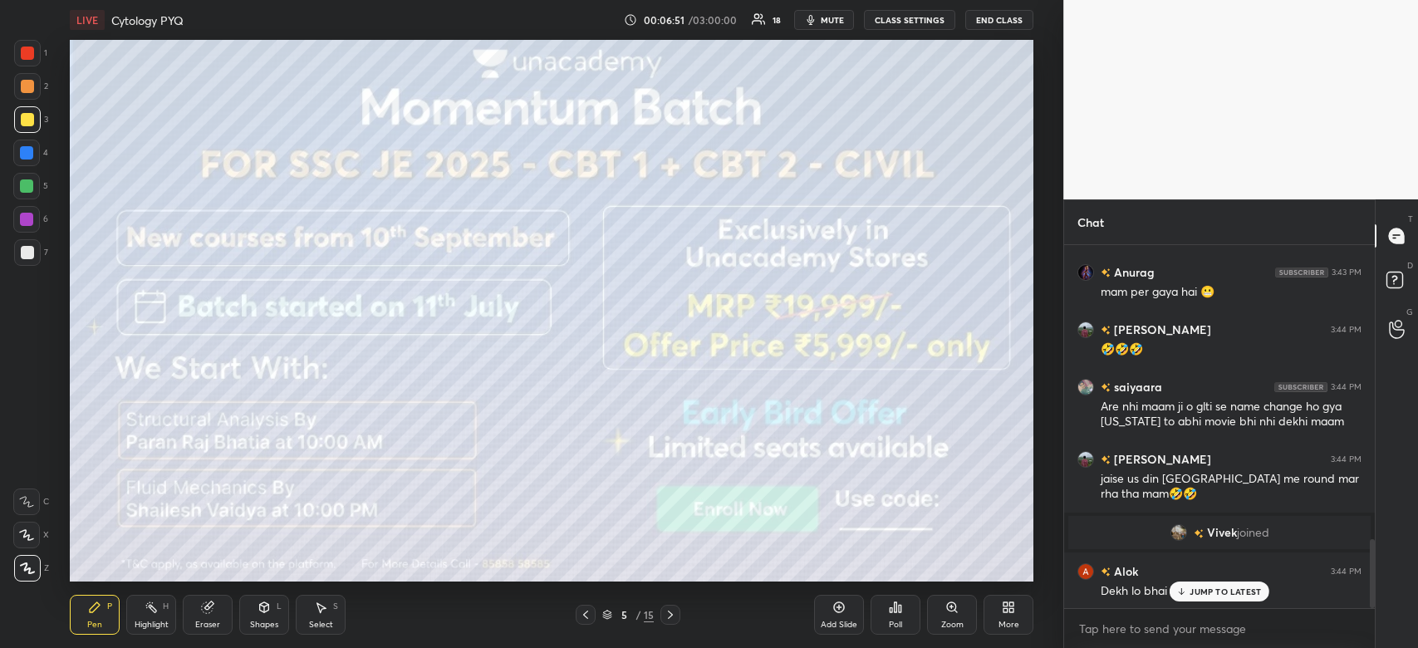
click at [838, 17] on span "mute" at bounding box center [832, 20] width 23 height 12
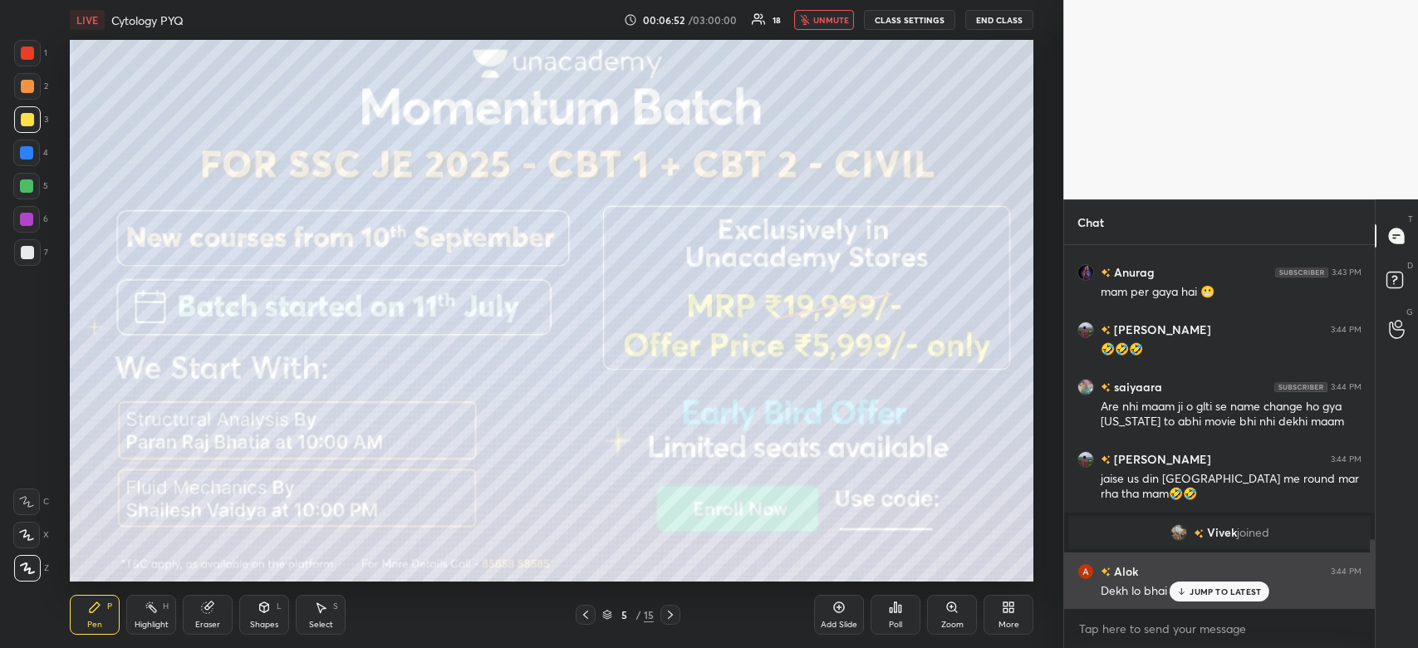
click at [1236, 591] on p "JUMP TO LATEST" at bounding box center [1225, 592] width 71 height 10
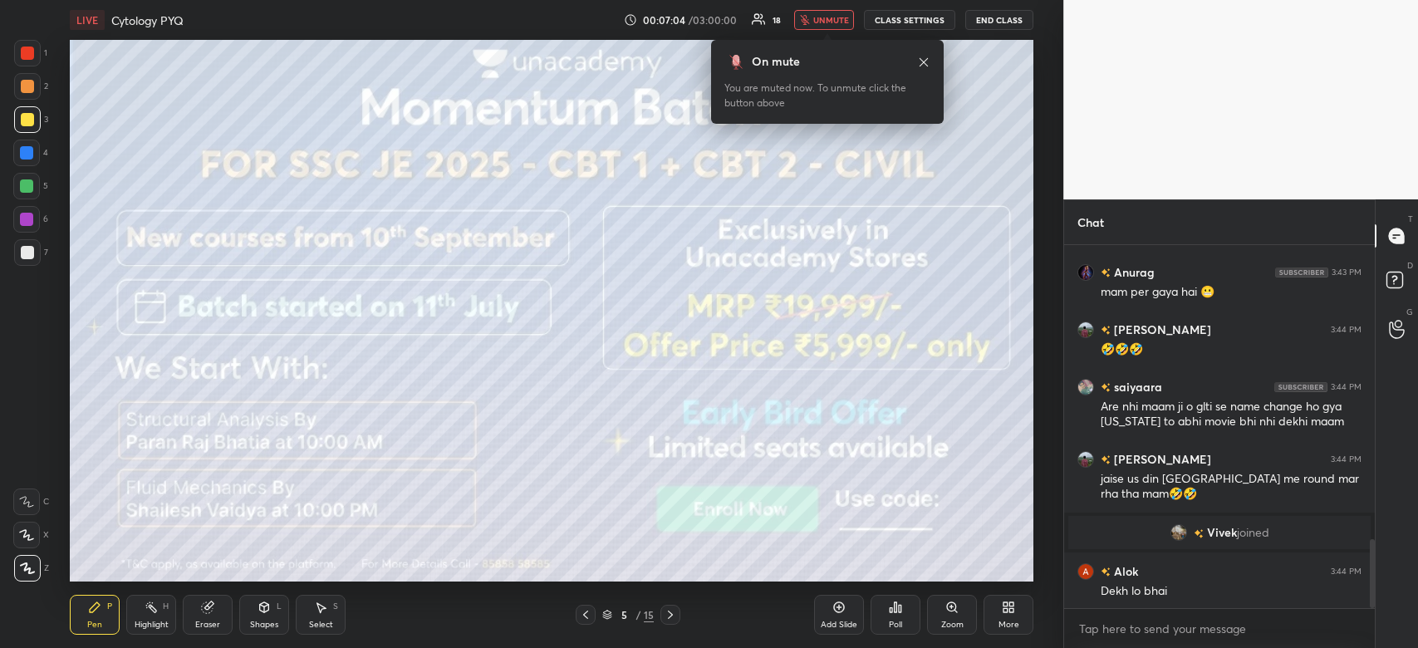
click at [824, 21] on span "unmute" at bounding box center [831, 20] width 36 height 12
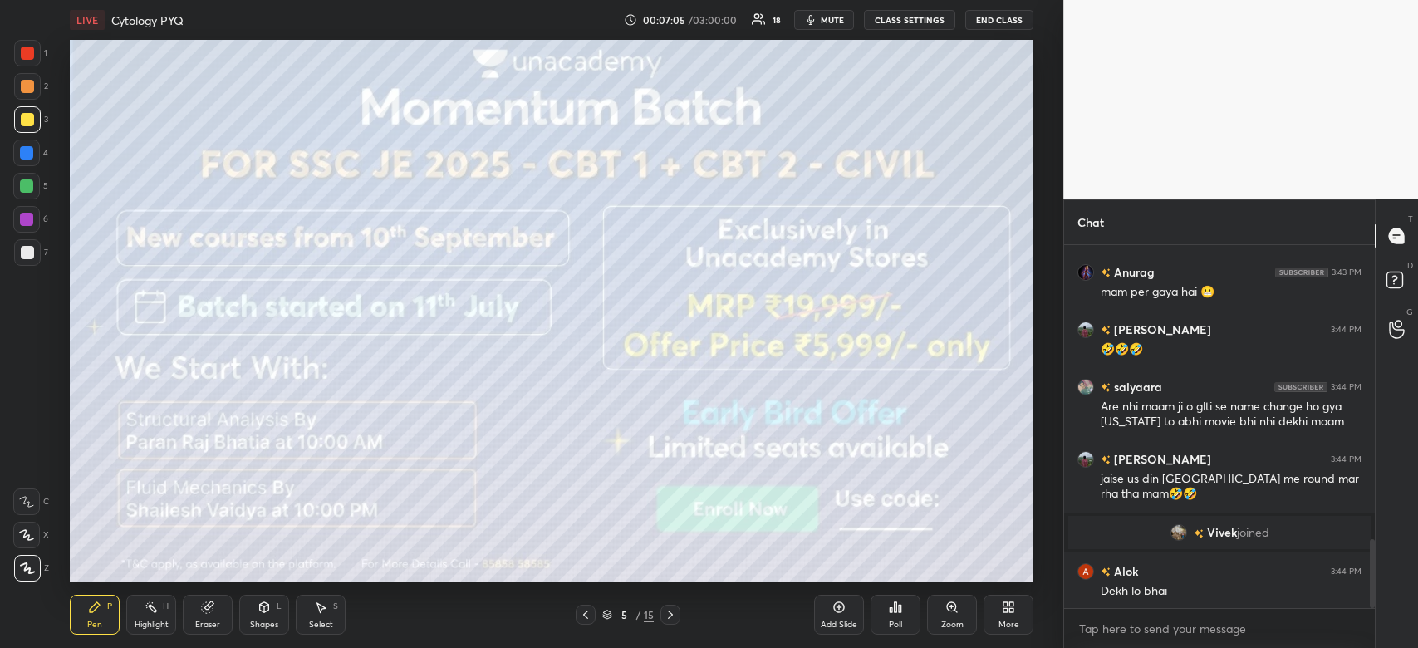
click at [840, 17] on span "mute" at bounding box center [832, 20] width 23 height 12
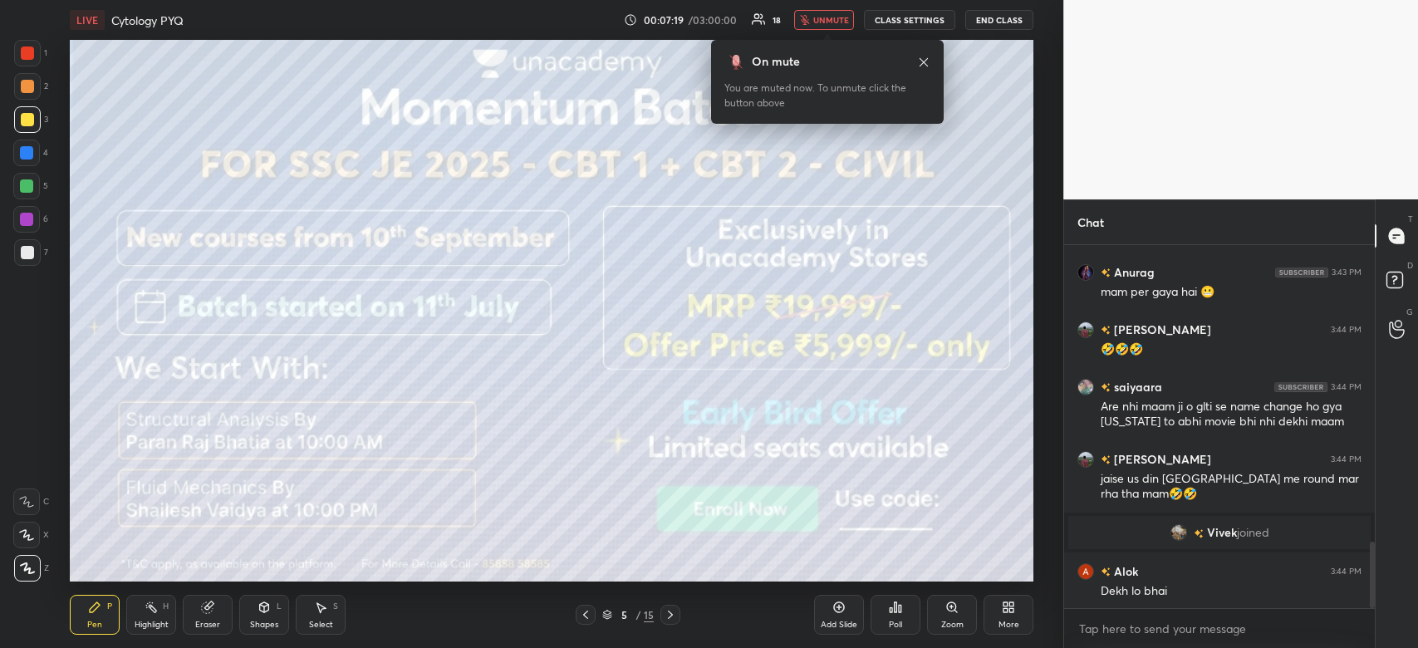
scroll to position [1621, 0]
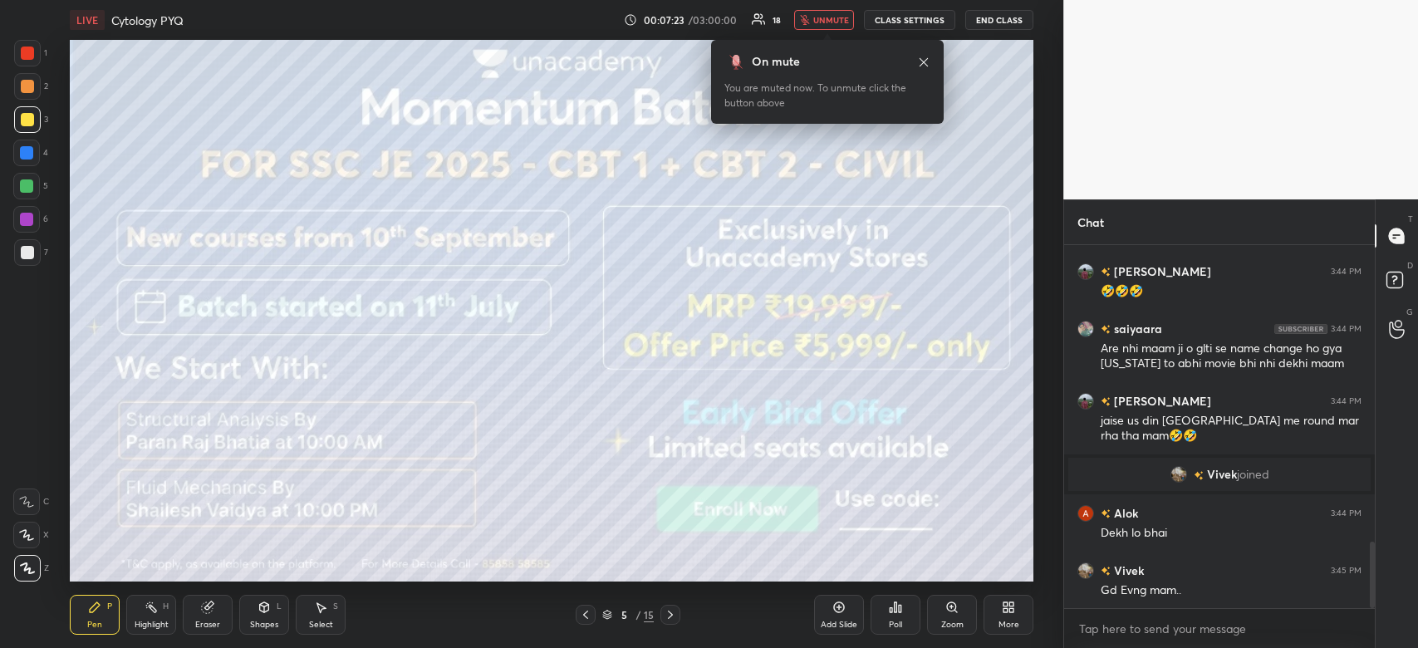
click at [844, 23] on span "unmute" at bounding box center [831, 20] width 36 height 12
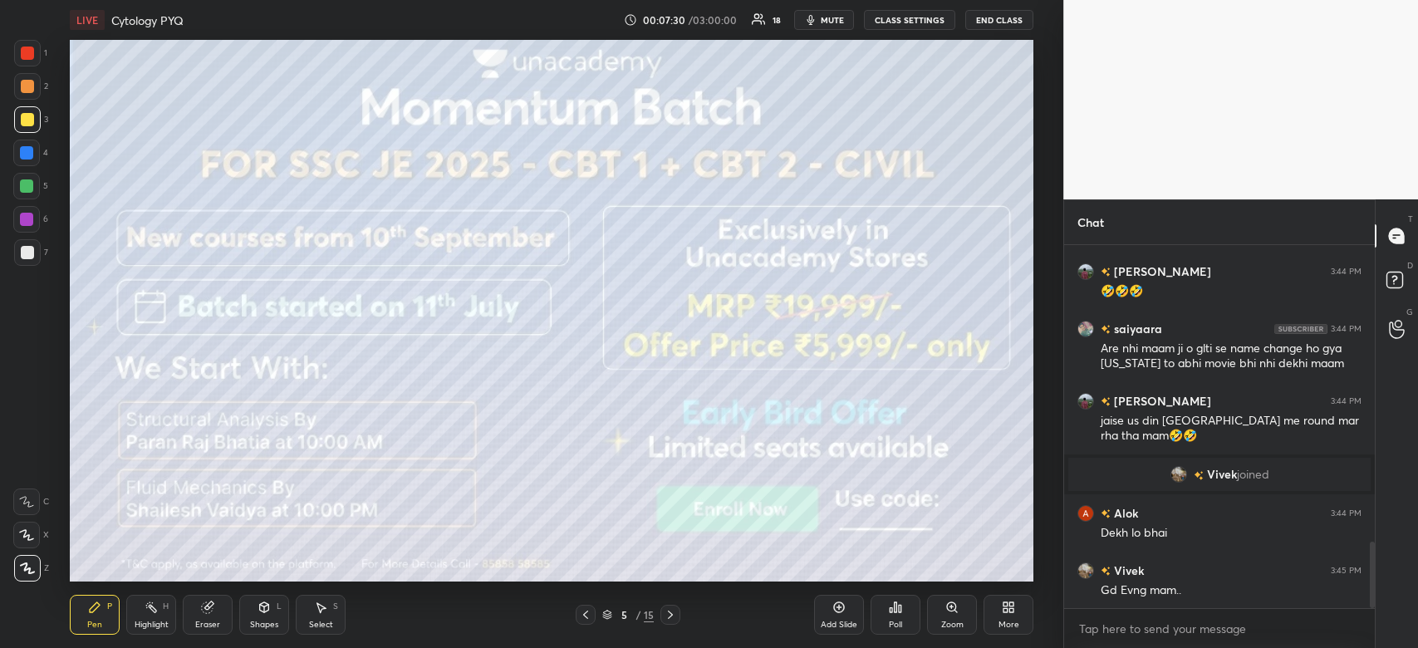
click at [17, 50] on div at bounding box center [27, 53] width 27 height 27
click at [21, 56] on div at bounding box center [27, 53] width 13 height 13
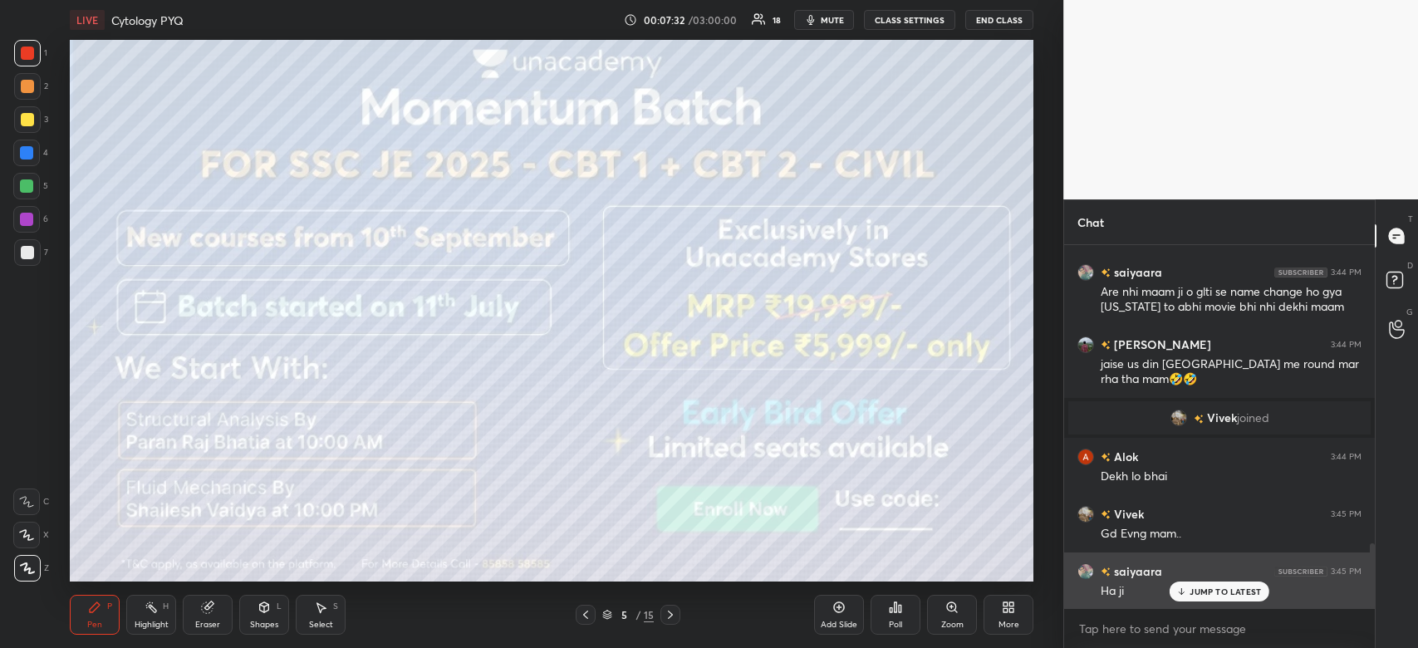
click at [1243, 595] on p "JUMP TO LATEST" at bounding box center [1225, 592] width 71 height 10
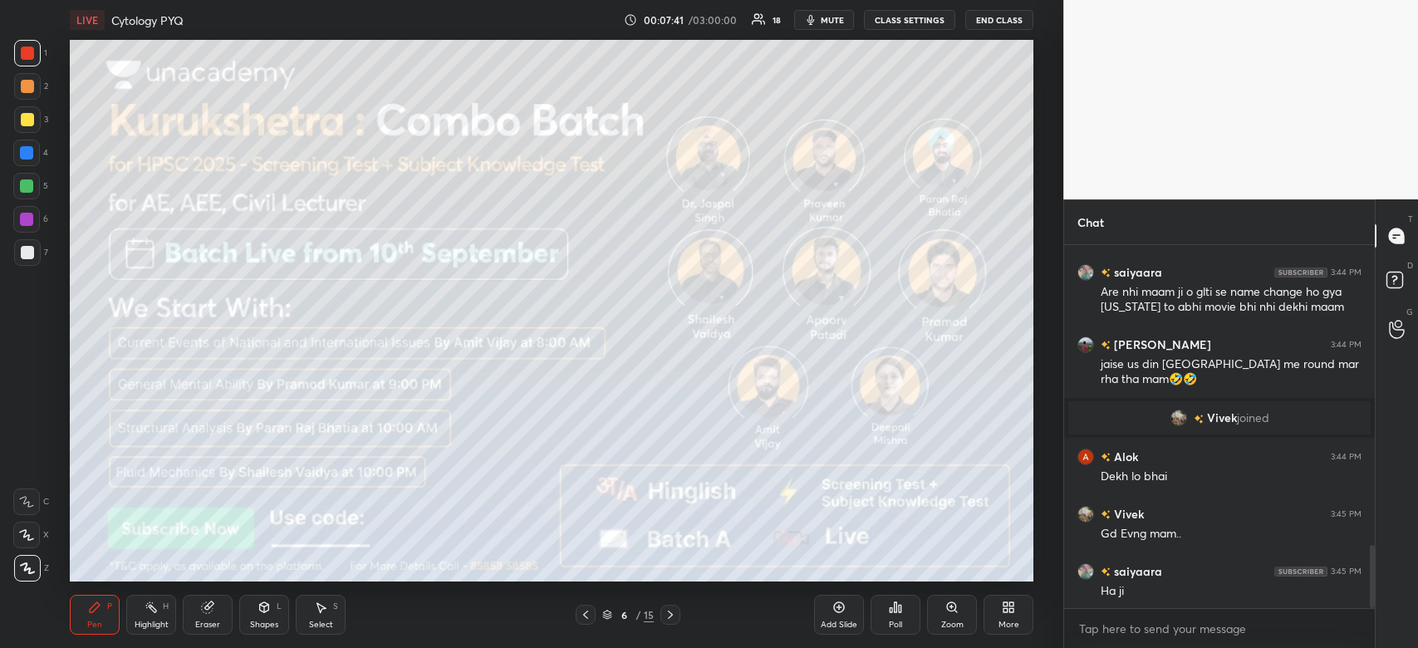
scroll to position [1735, 0]
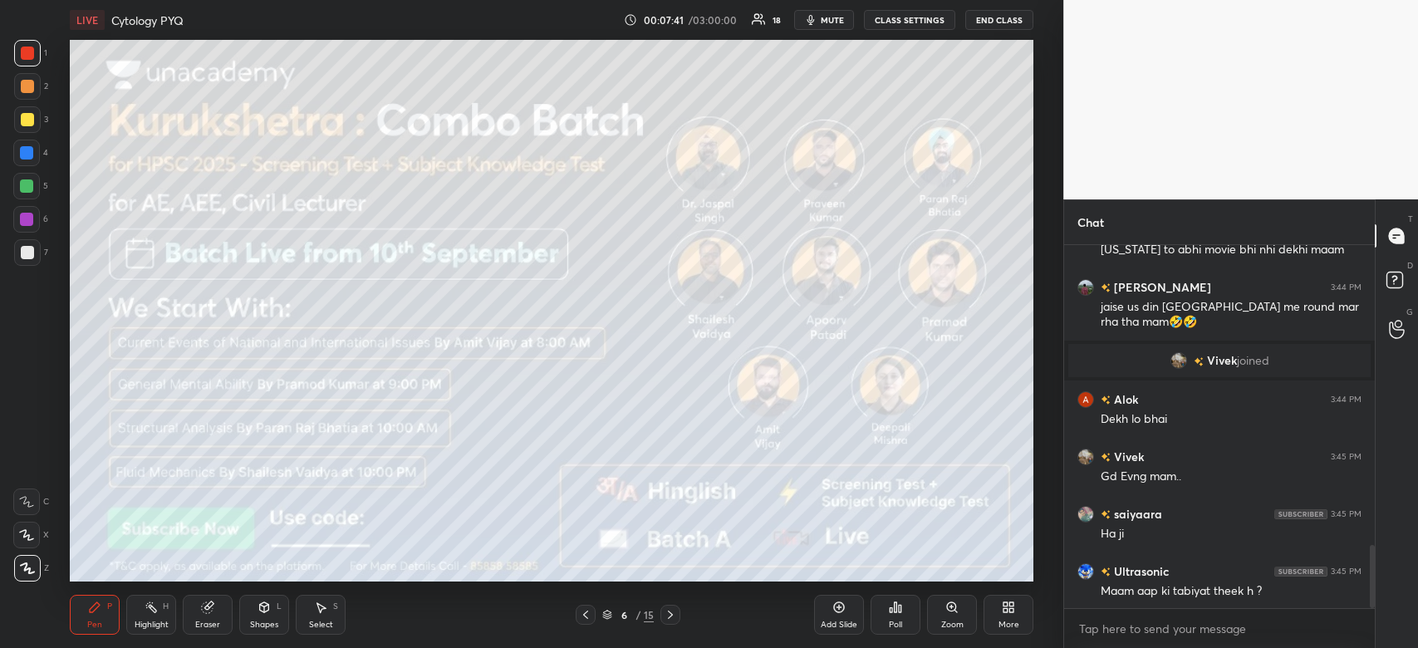
click at [840, 22] on span "mute" at bounding box center [832, 20] width 23 height 12
click at [841, 19] on span "unmute" at bounding box center [831, 20] width 36 height 12
click at [840, 17] on span "mute" at bounding box center [832, 20] width 23 height 12
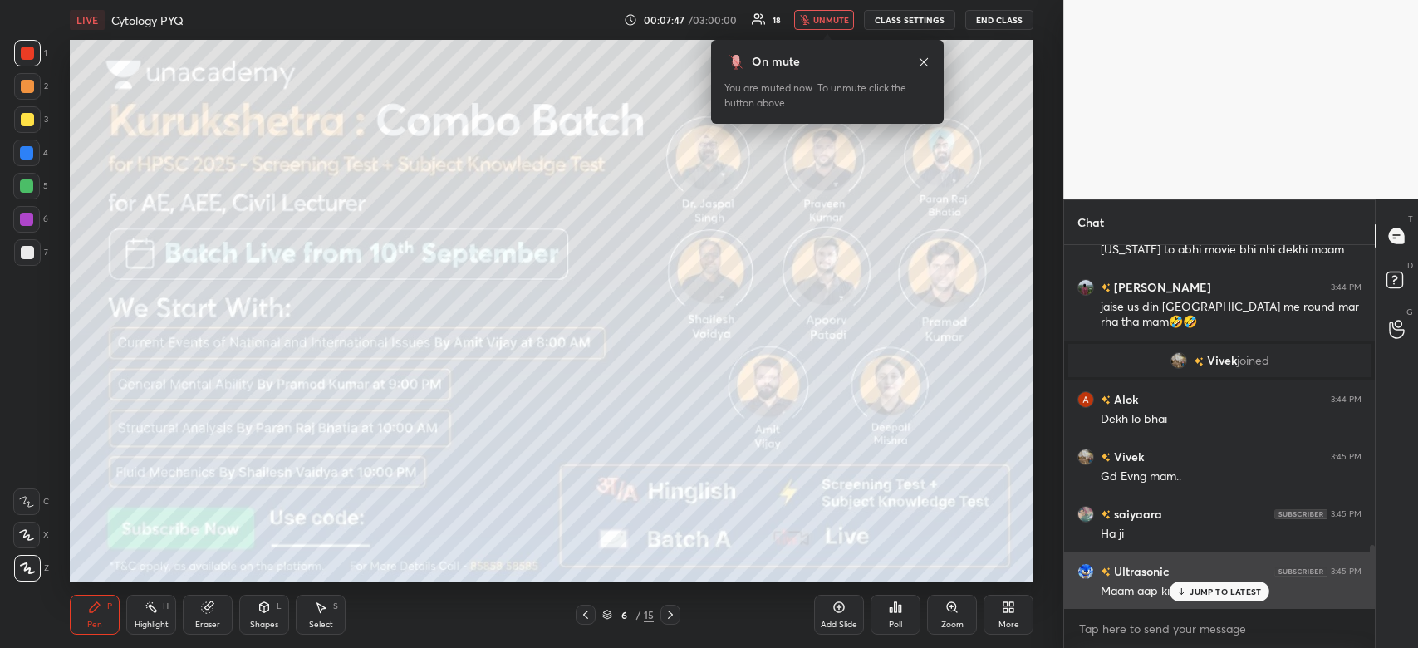
click at [1233, 588] on p "JUMP TO LATEST" at bounding box center [1225, 592] width 71 height 10
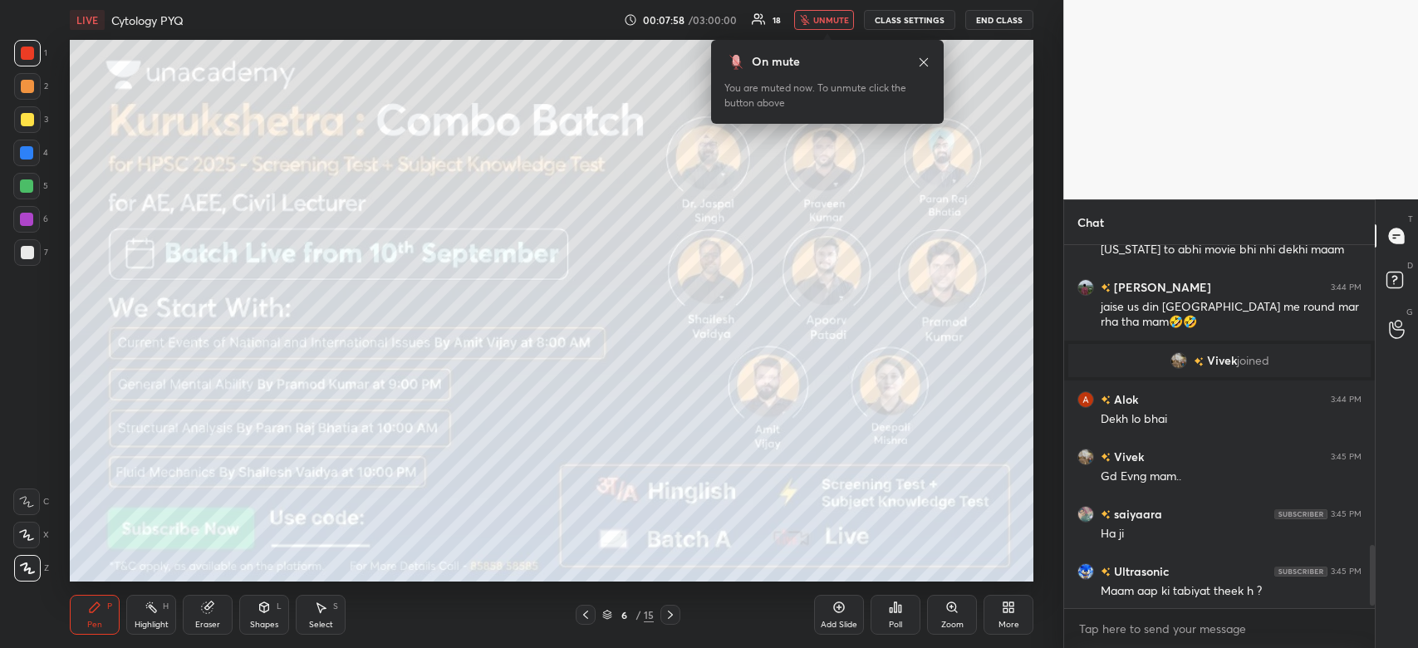
scroll to position [1808, 0]
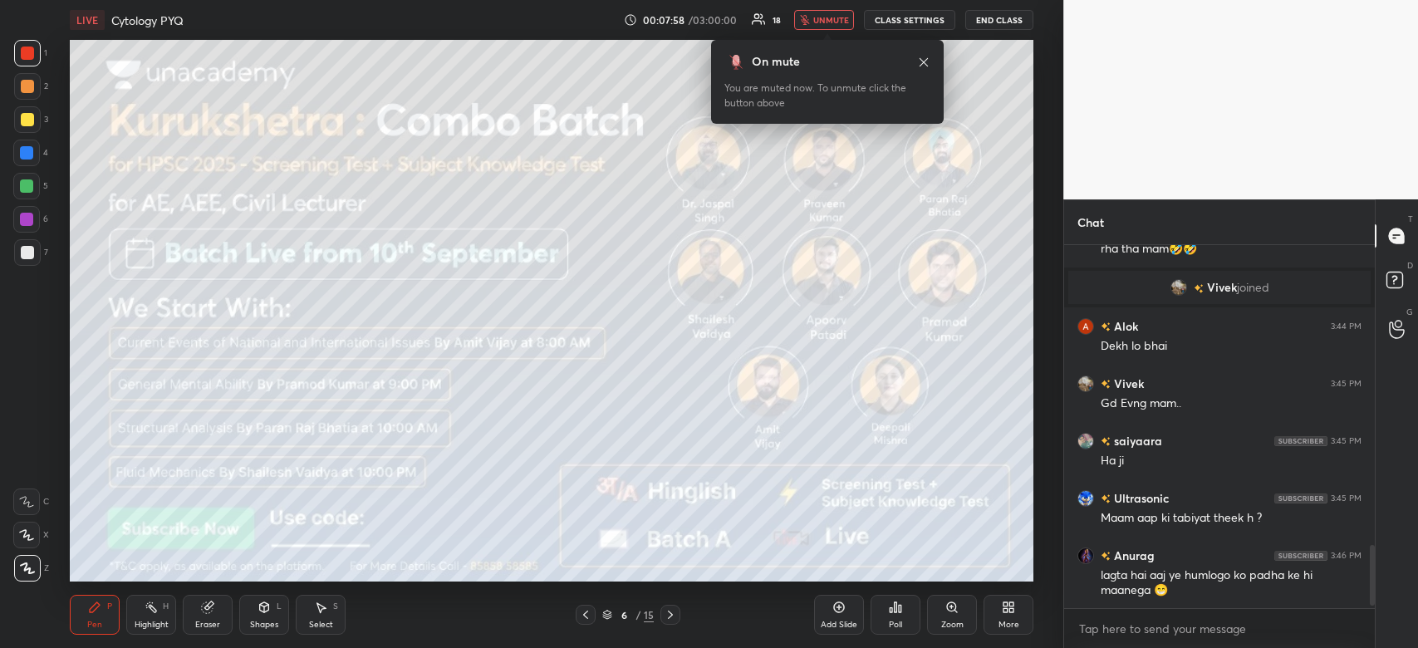
click at [825, 17] on span "unmute" at bounding box center [831, 20] width 36 height 12
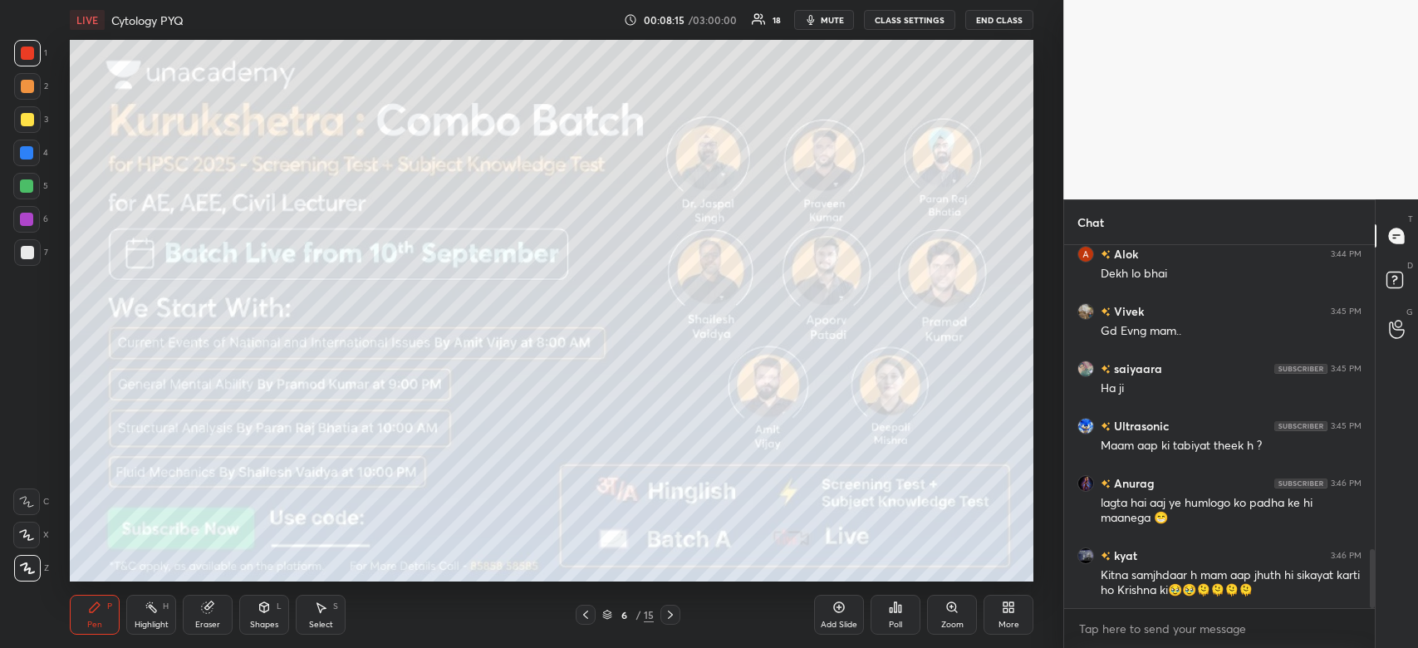
scroll to position [1937, 0]
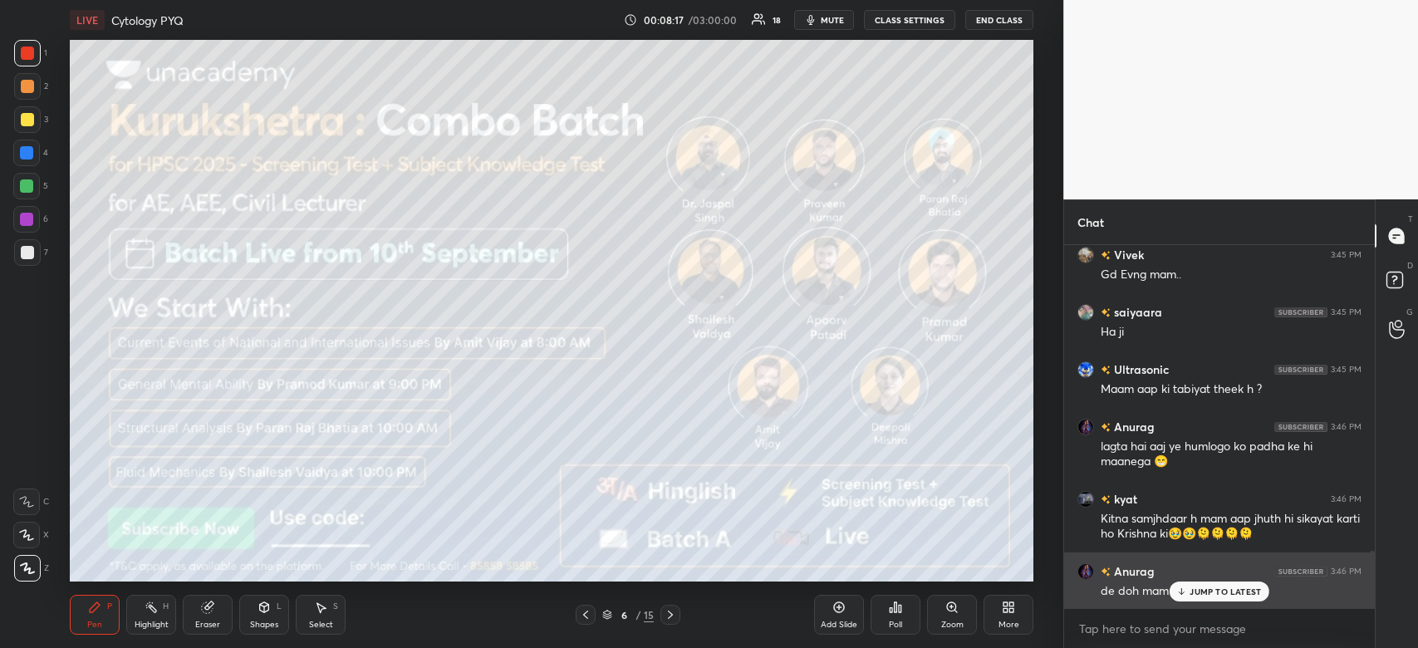
click at [1217, 591] on p "JUMP TO LATEST" at bounding box center [1225, 592] width 71 height 10
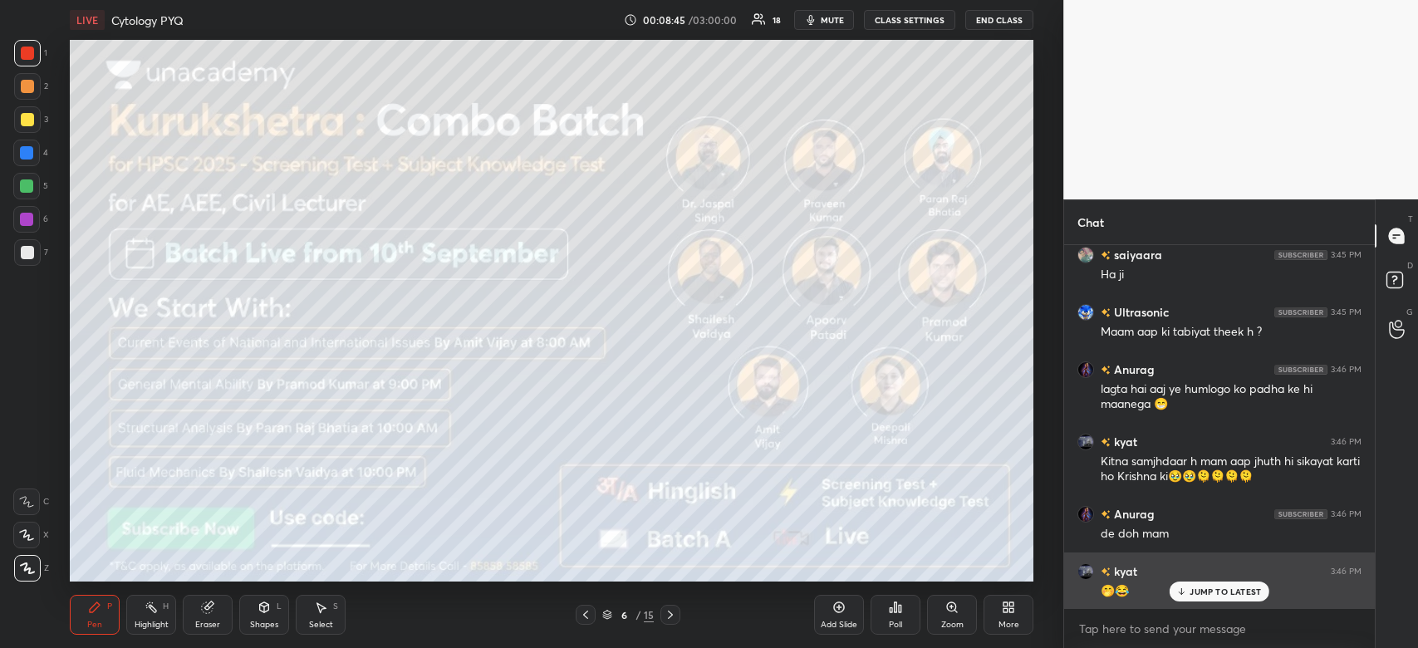
click at [1215, 595] on p "JUMP TO LATEST" at bounding box center [1225, 592] width 71 height 10
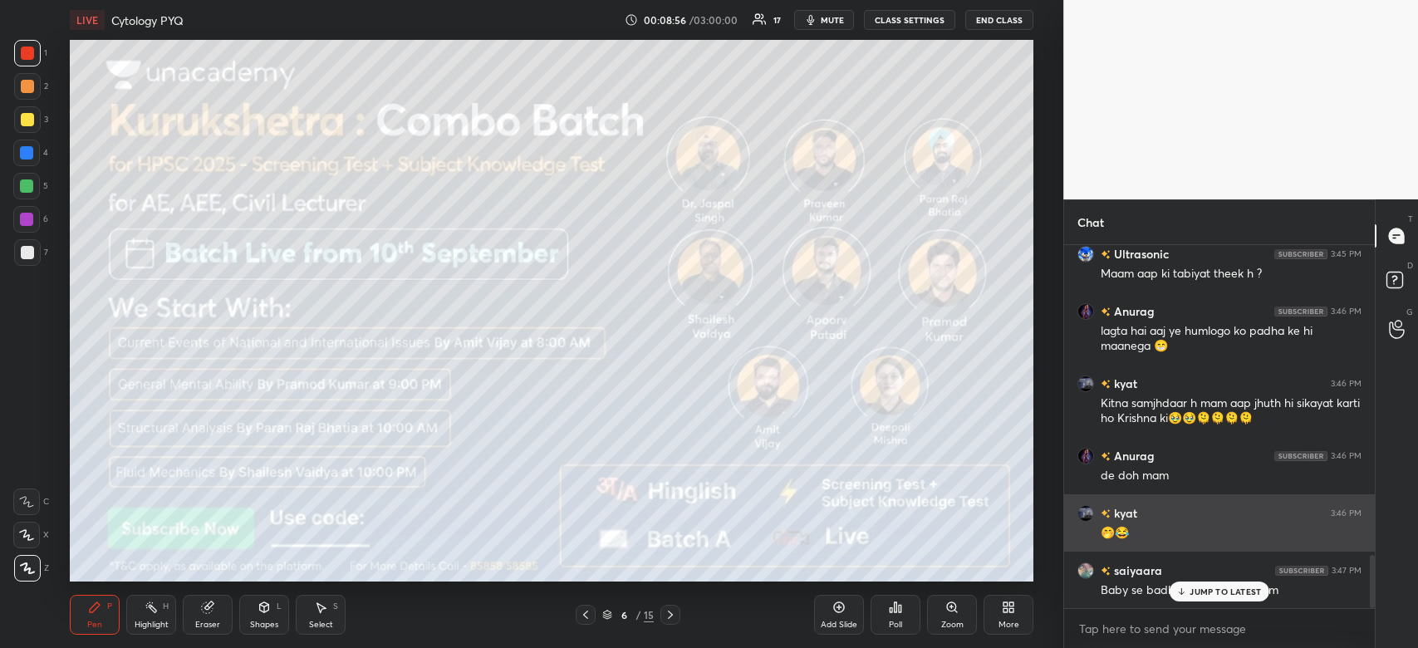
scroll to position [2109, 0]
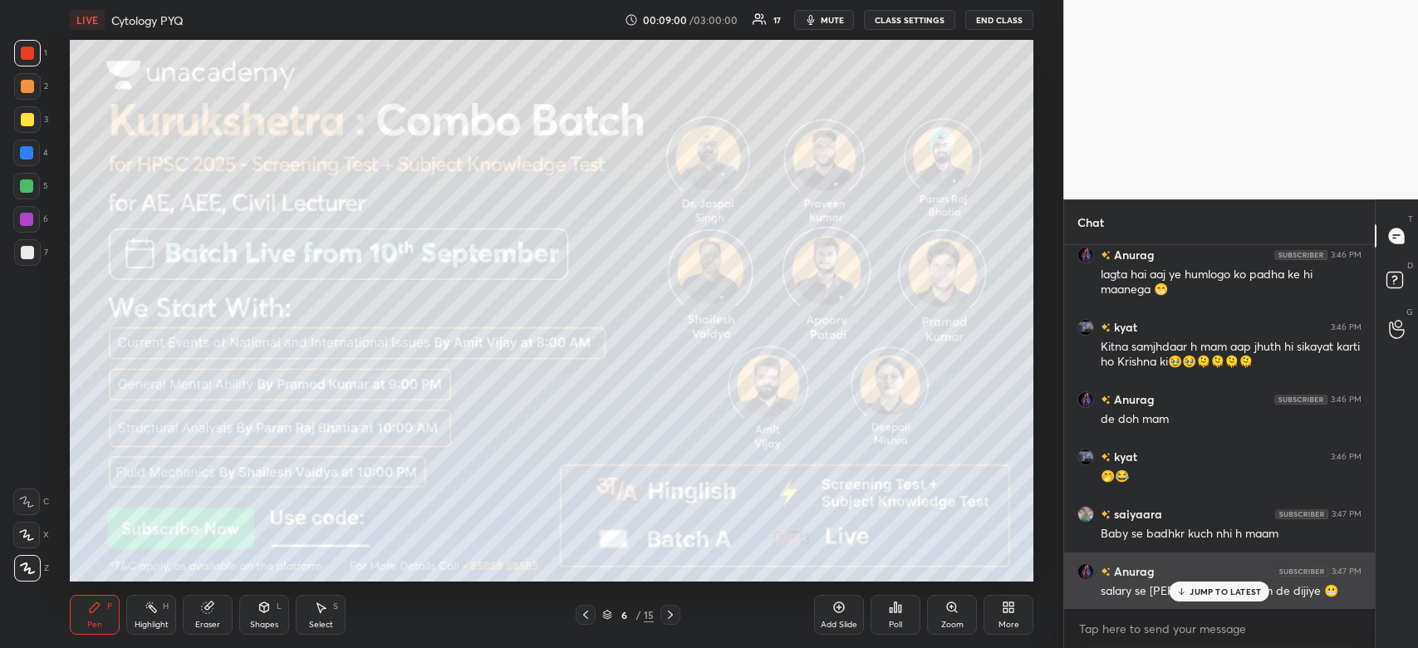
click at [1188, 583] on div "JUMP TO LATEST" at bounding box center [1220, 592] width 100 height 20
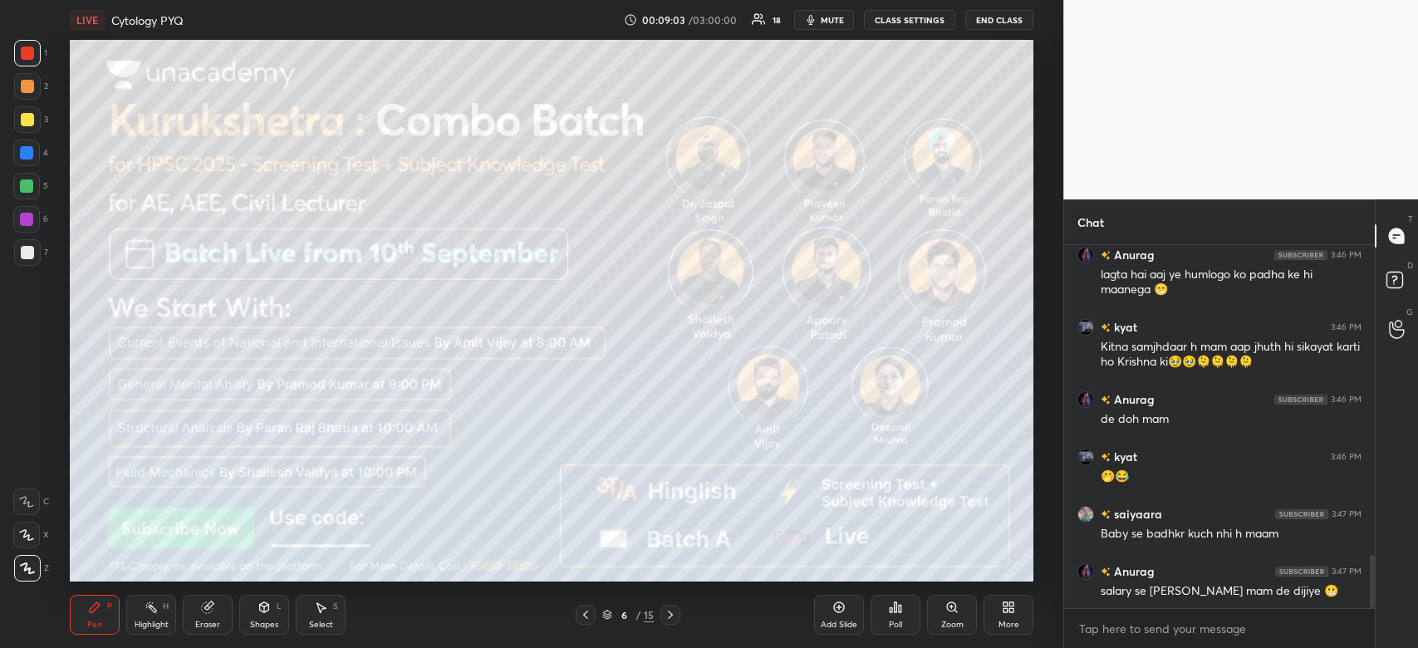
click at [27, 218] on div at bounding box center [26, 219] width 13 height 13
click at [32, 216] on div at bounding box center [26, 219] width 13 height 13
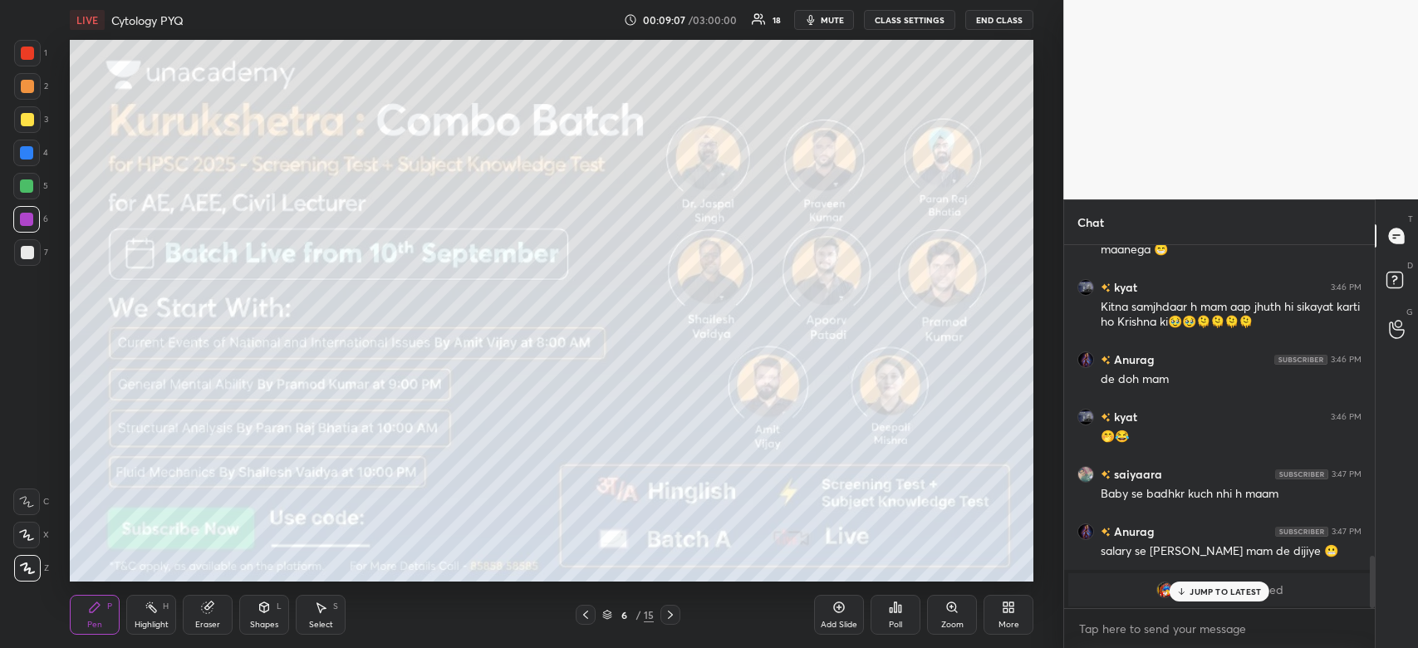
click at [1219, 592] on p "JUMP TO LATEST" at bounding box center [1225, 592] width 71 height 10
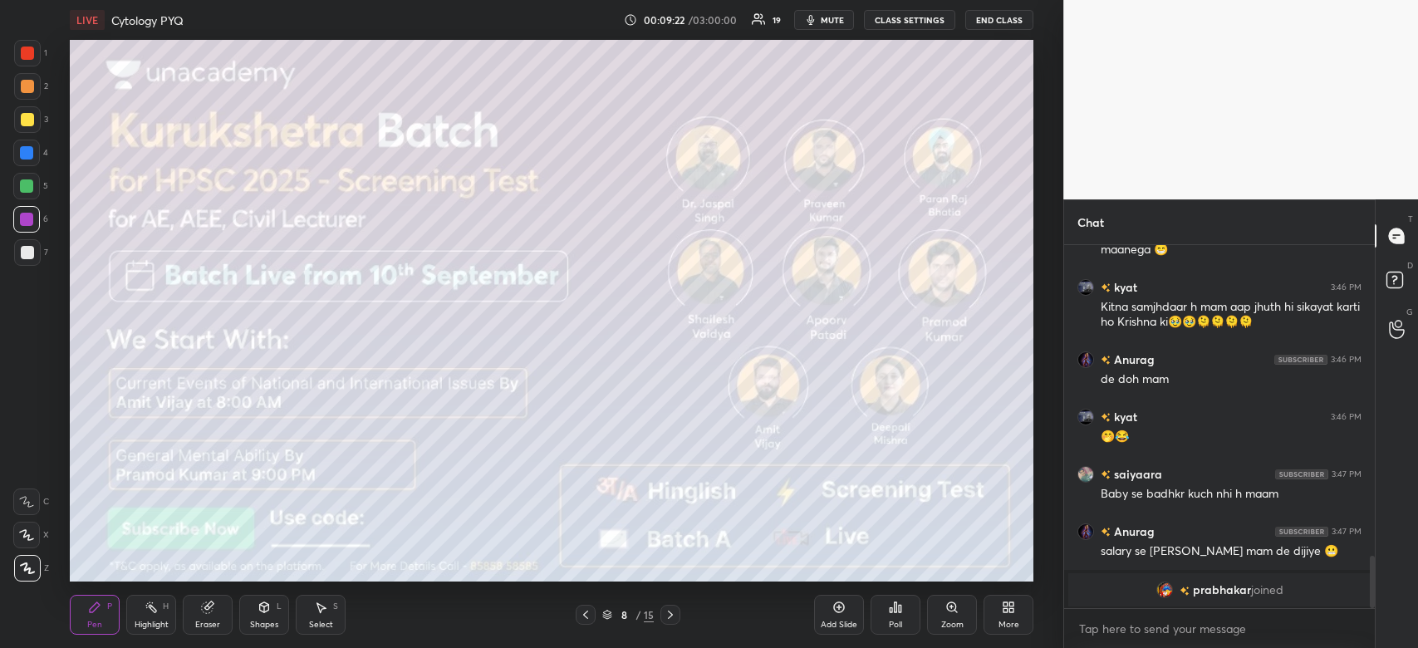
click at [26, 253] on div at bounding box center [27, 252] width 13 height 13
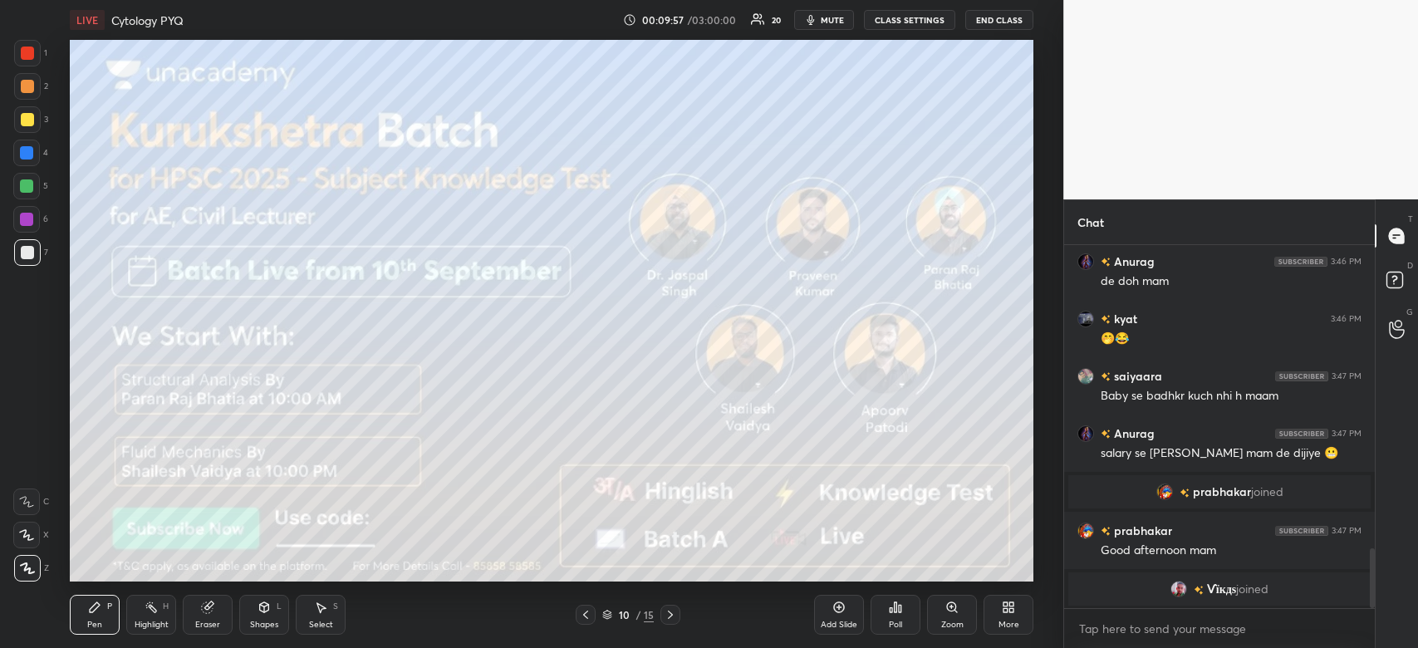
scroll to position [1895, 0]
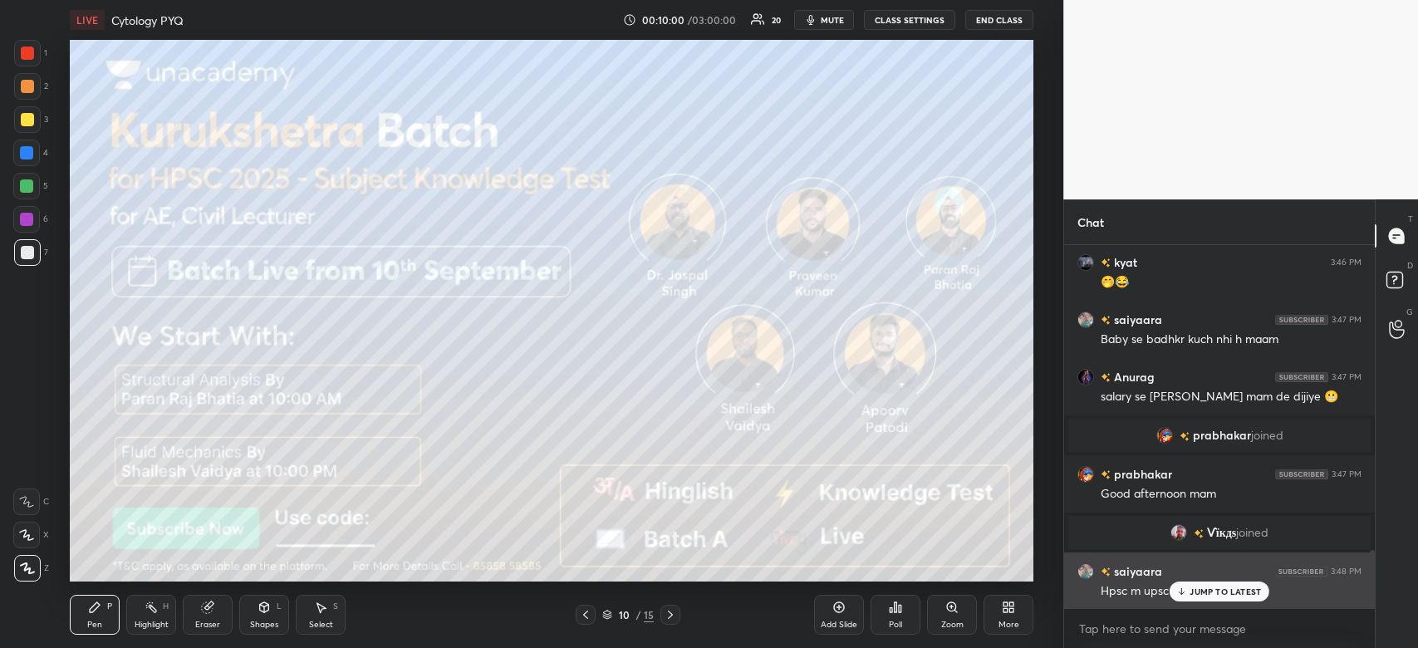
click at [1227, 590] on p "JUMP TO LATEST" at bounding box center [1225, 592] width 71 height 10
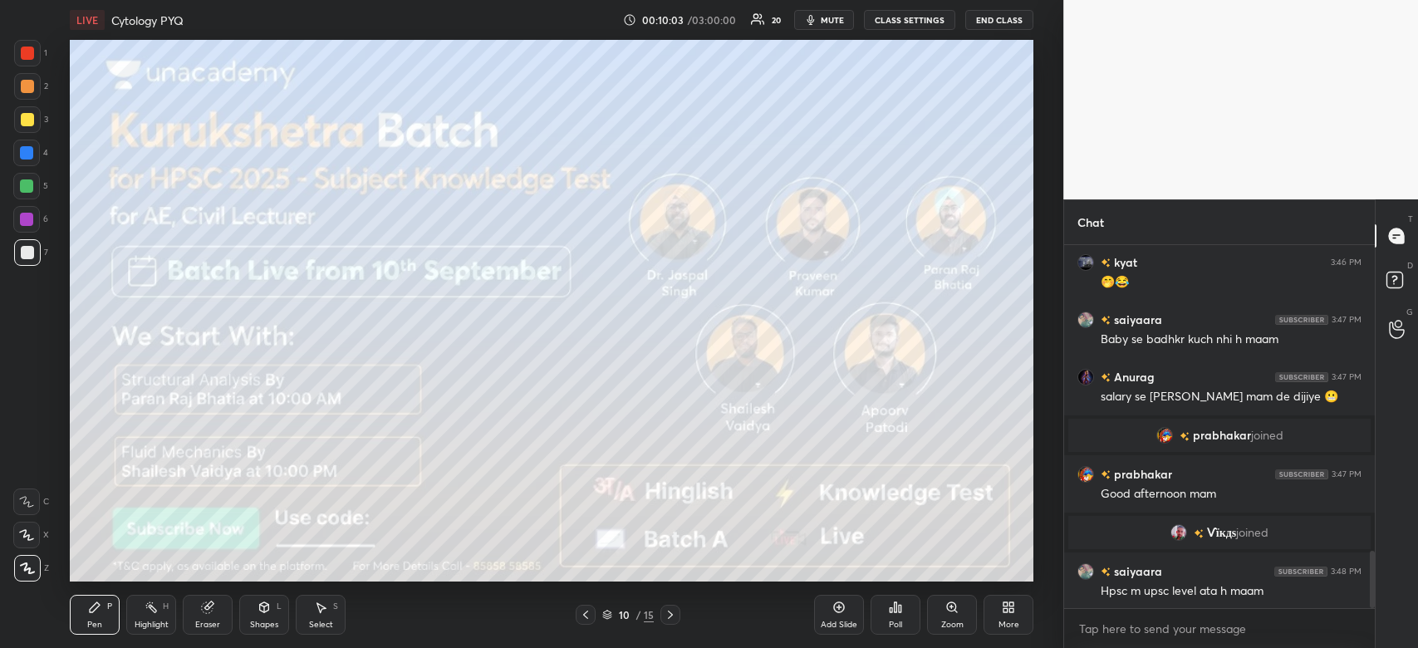
scroll to position [1953, 0]
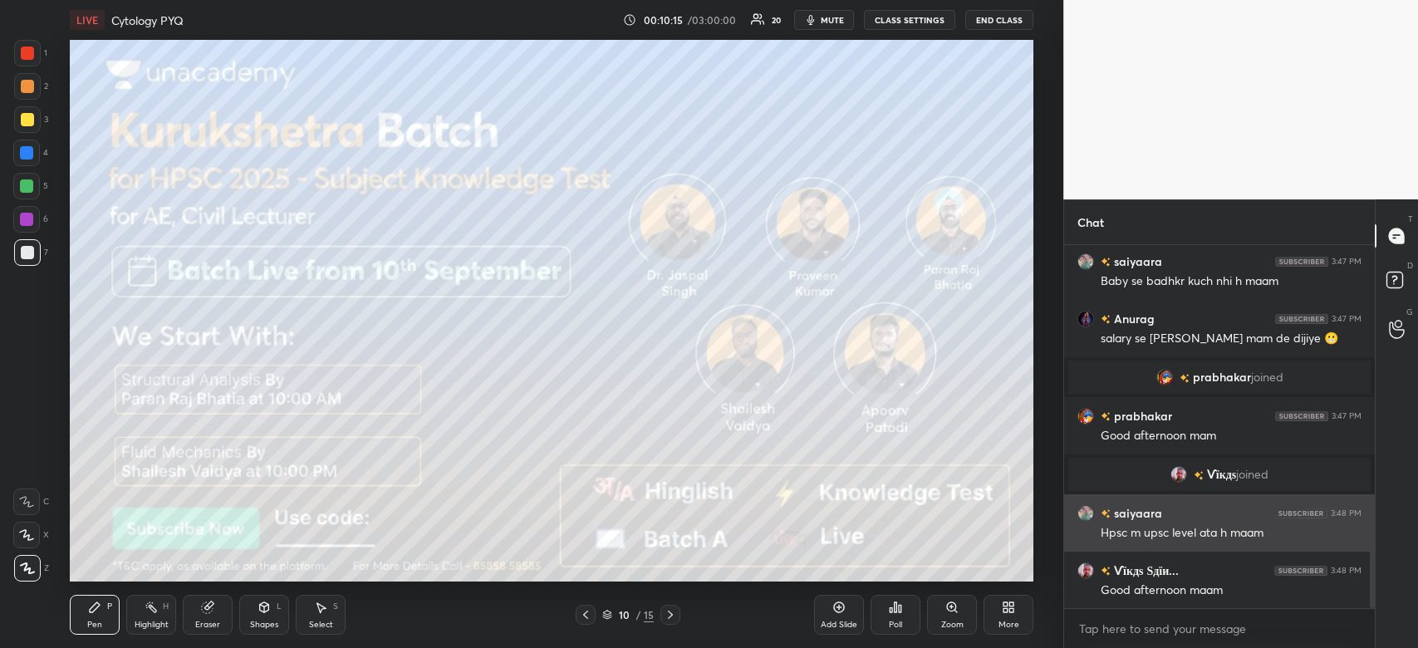
click at [1081, 513] on img "grid" at bounding box center [1086, 513] width 17 height 17
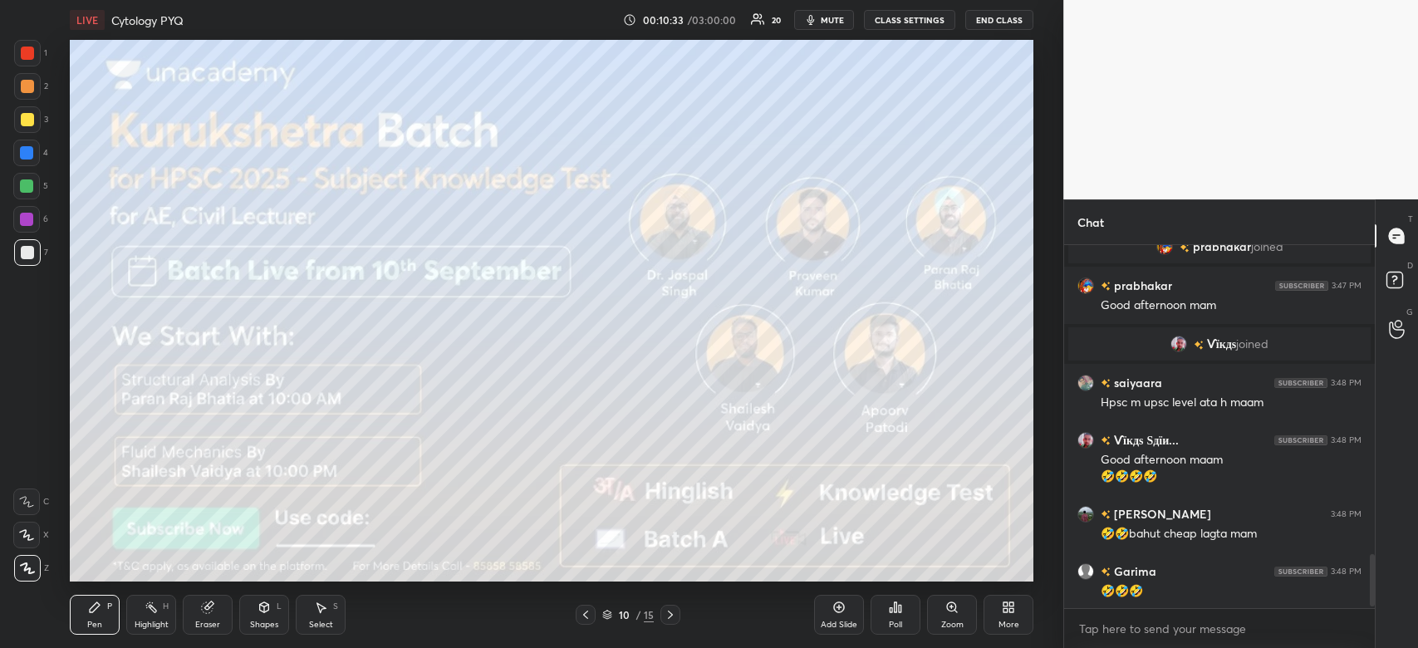
scroll to position [2141, 0]
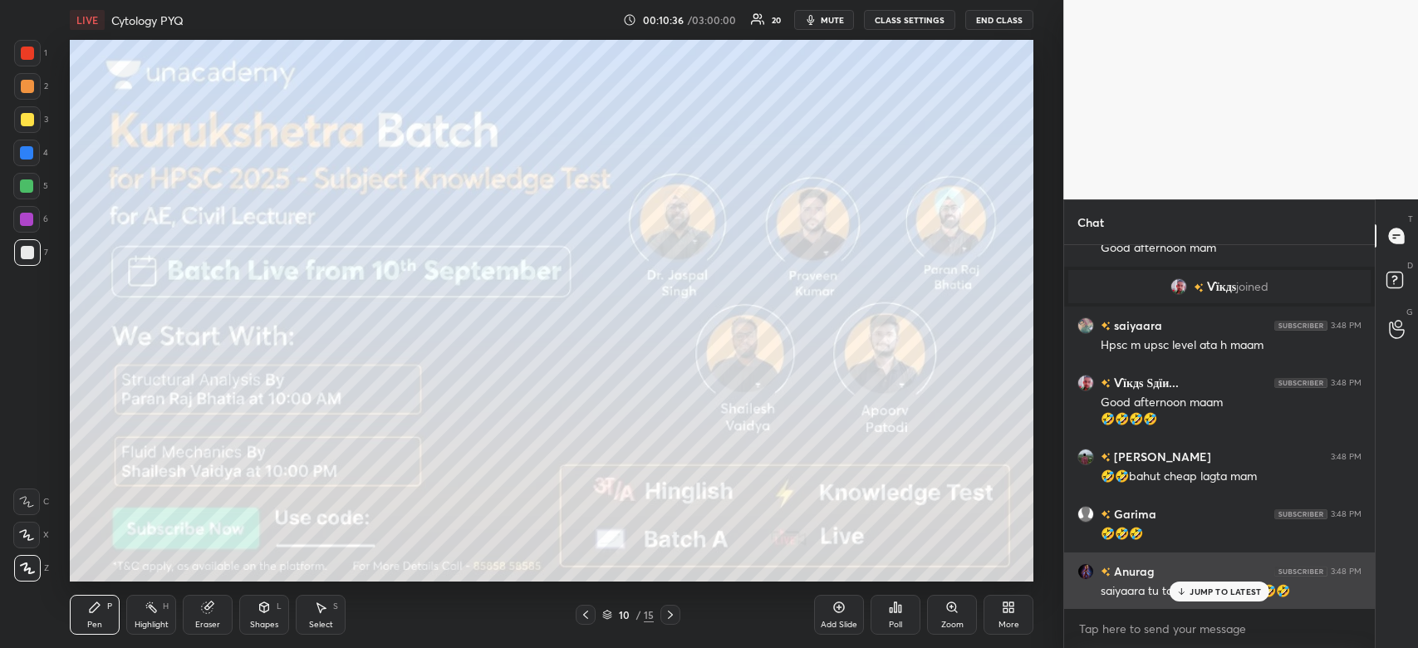
click at [1205, 584] on div "JUMP TO LATEST" at bounding box center [1220, 592] width 100 height 20
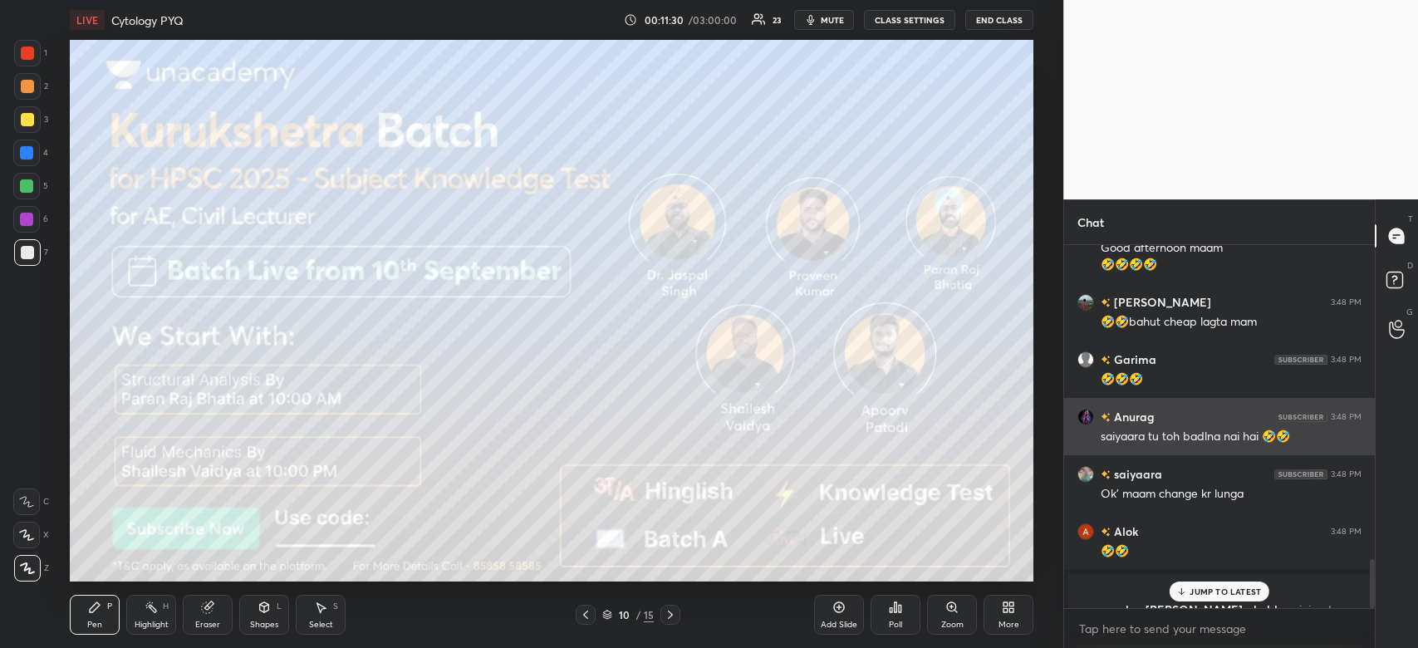
scroll to position [2353, 0]
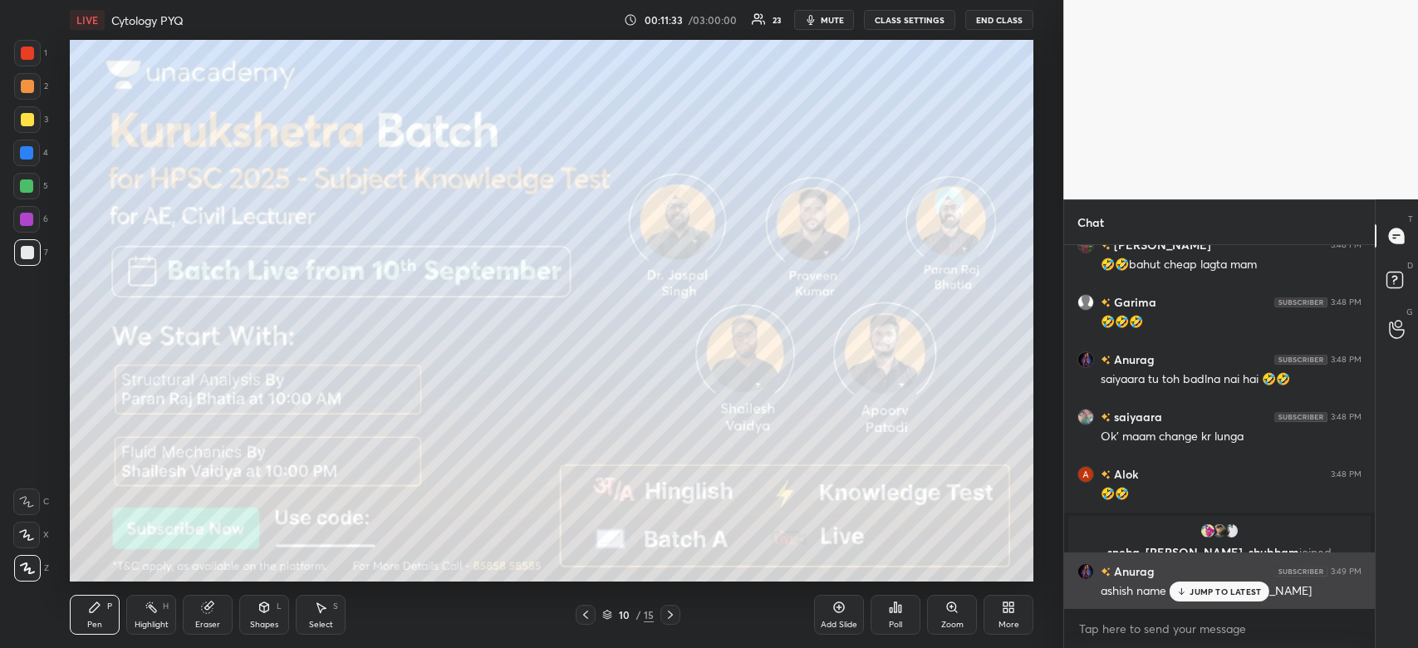
click at [1237, 588] on p "JUMP TO LATEST" at bounding box center [1225, 592] width 71 height 10
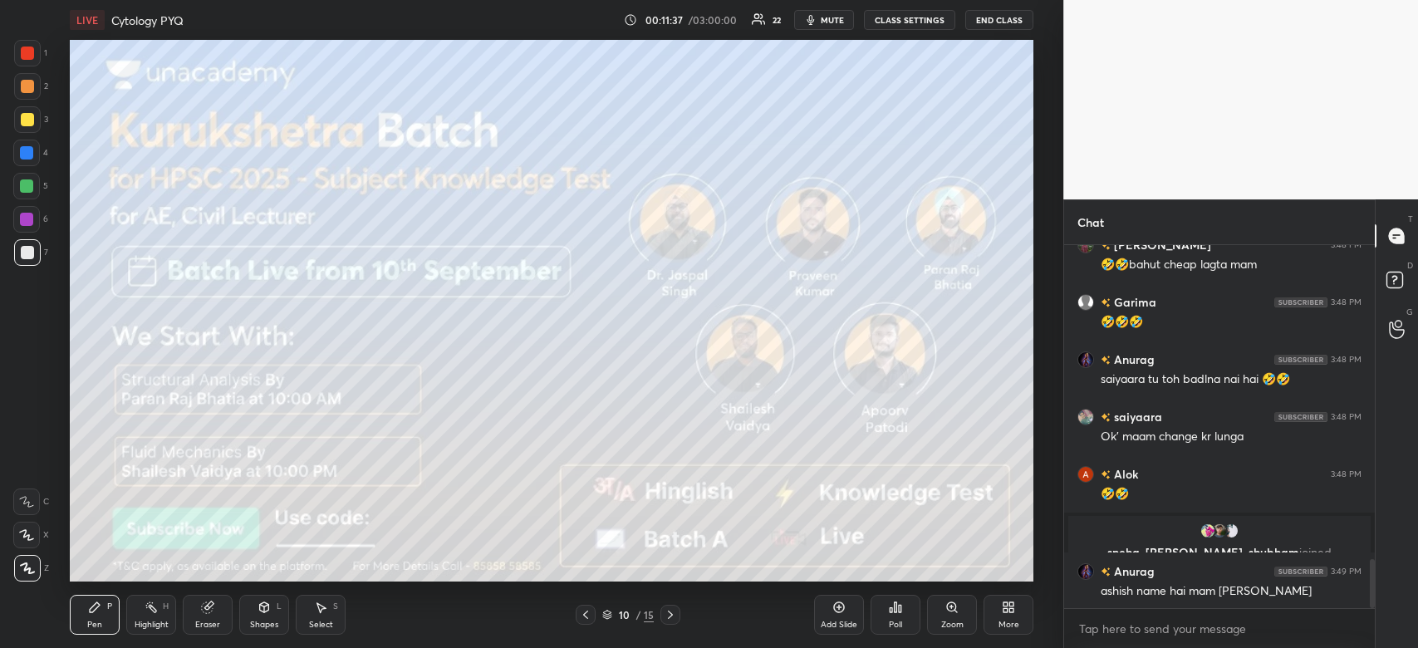
click at [27, 224] on div at bounding box center [26, 219] width 13 height 13
click at [23, 223] on div at bounding box center [26, 219] width 13 height 13
click at [33, 48] on div at bounding box center [27, 53] width 27 height 27
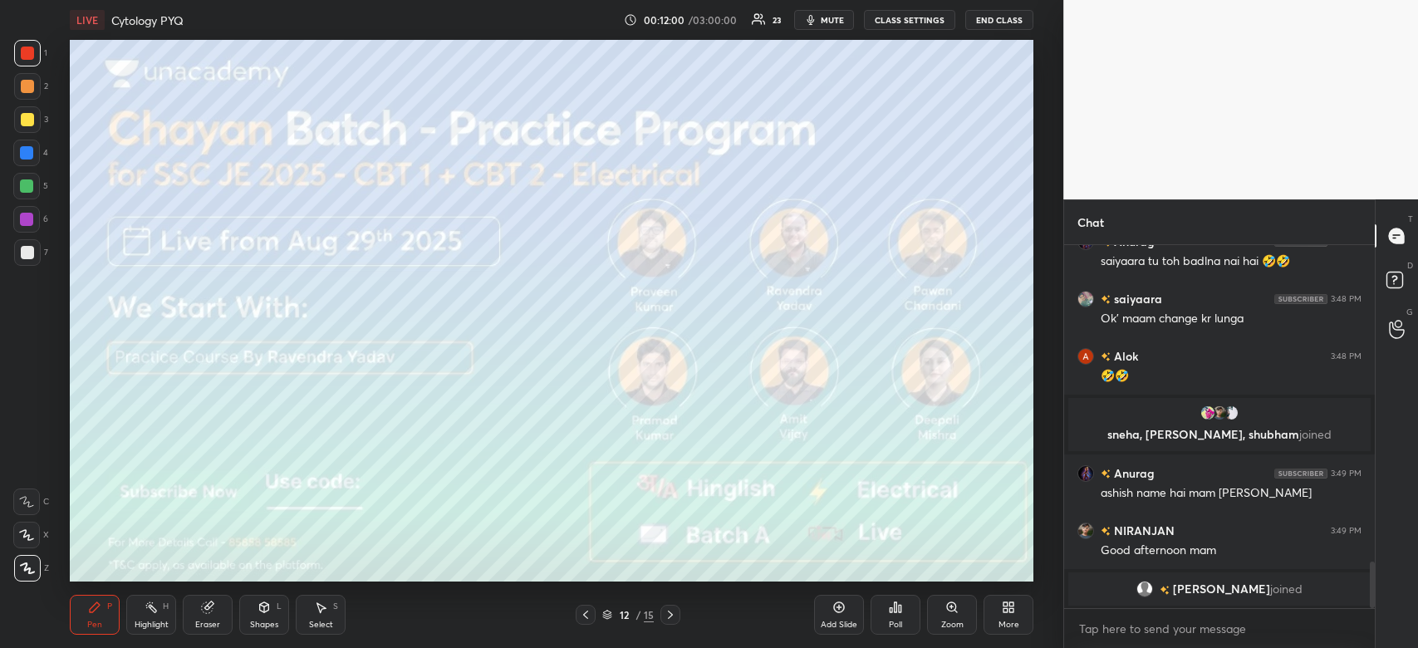
scroll to position [2342, 0]
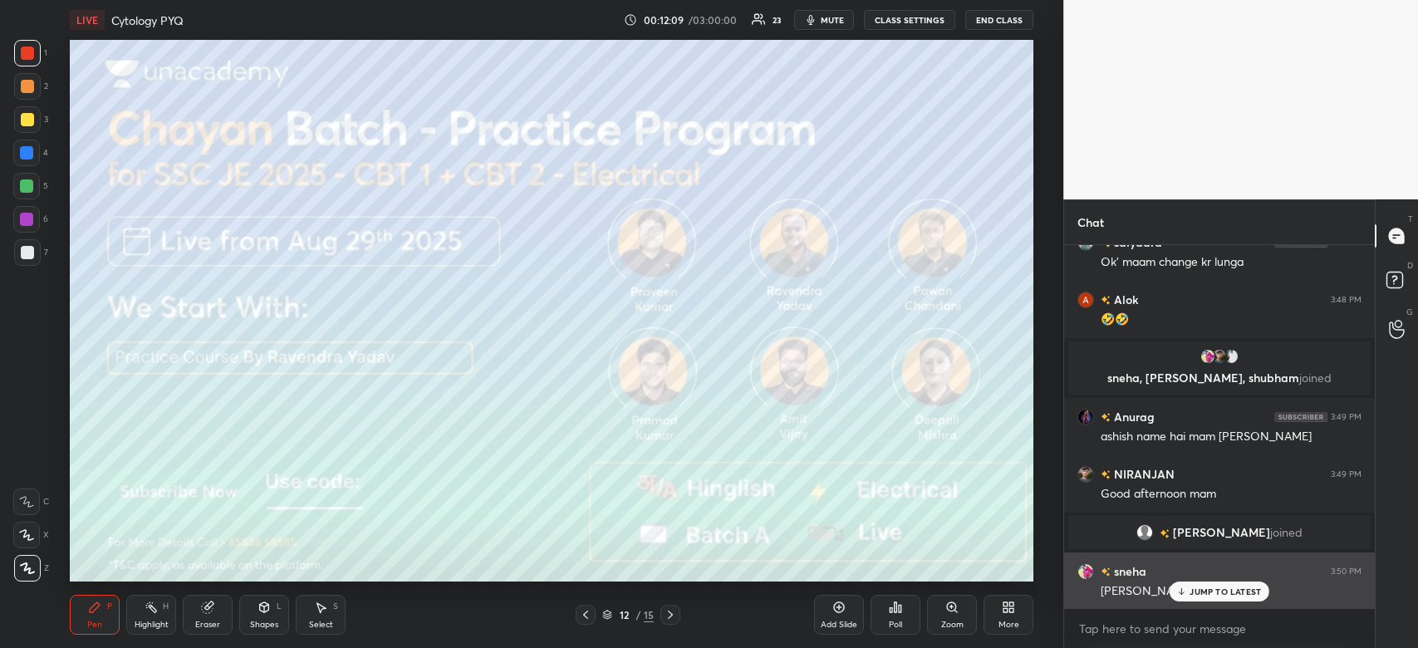
click at [1221, 588] on p "JUMP TO LATEST" at bounding box center [1225, 592] width 71 height 10
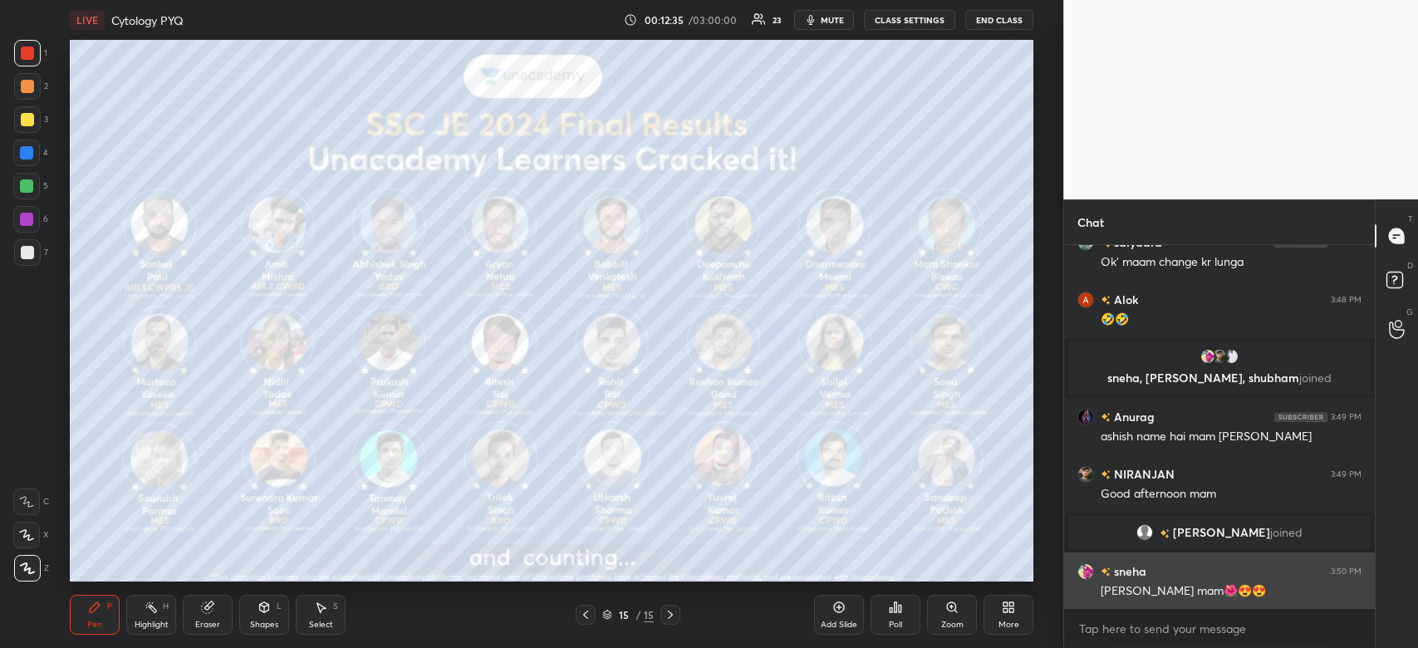
scroll to position [2400, 0]
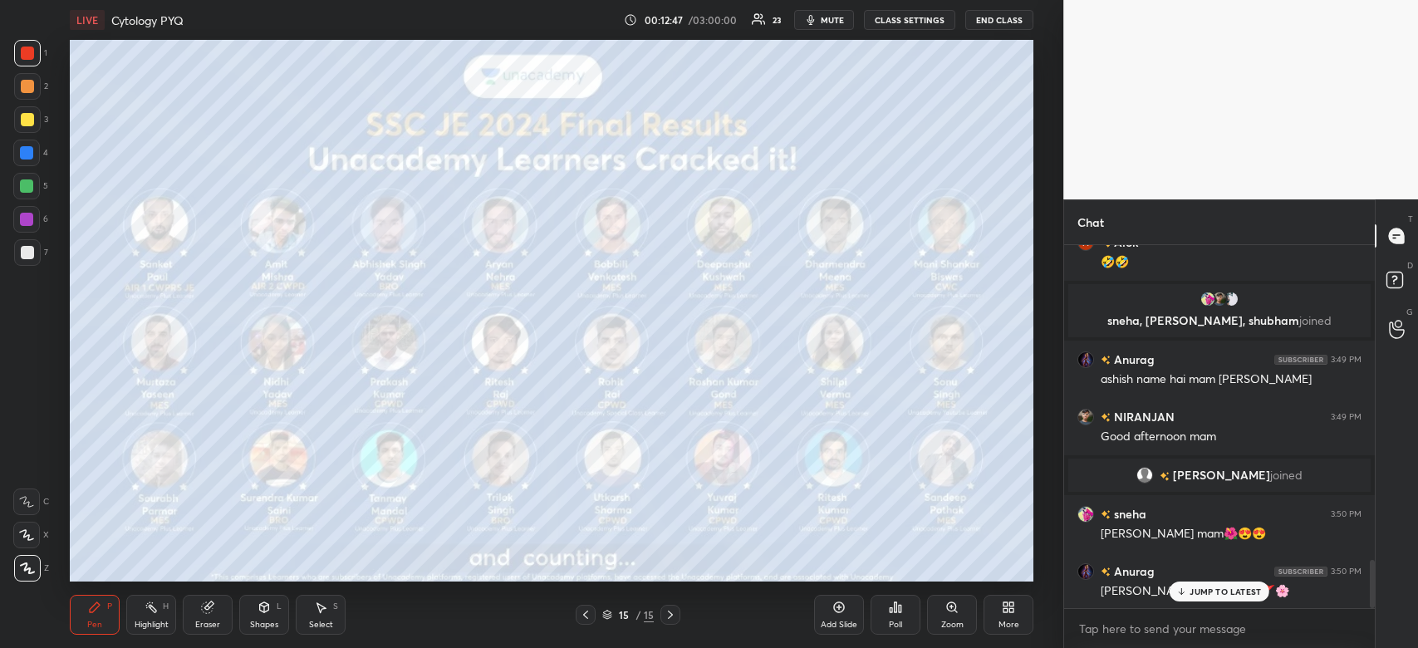
click at [1232, 595] on p "JUMP TO LATEST" at bounding box center [1225, 592] width 71 height 10
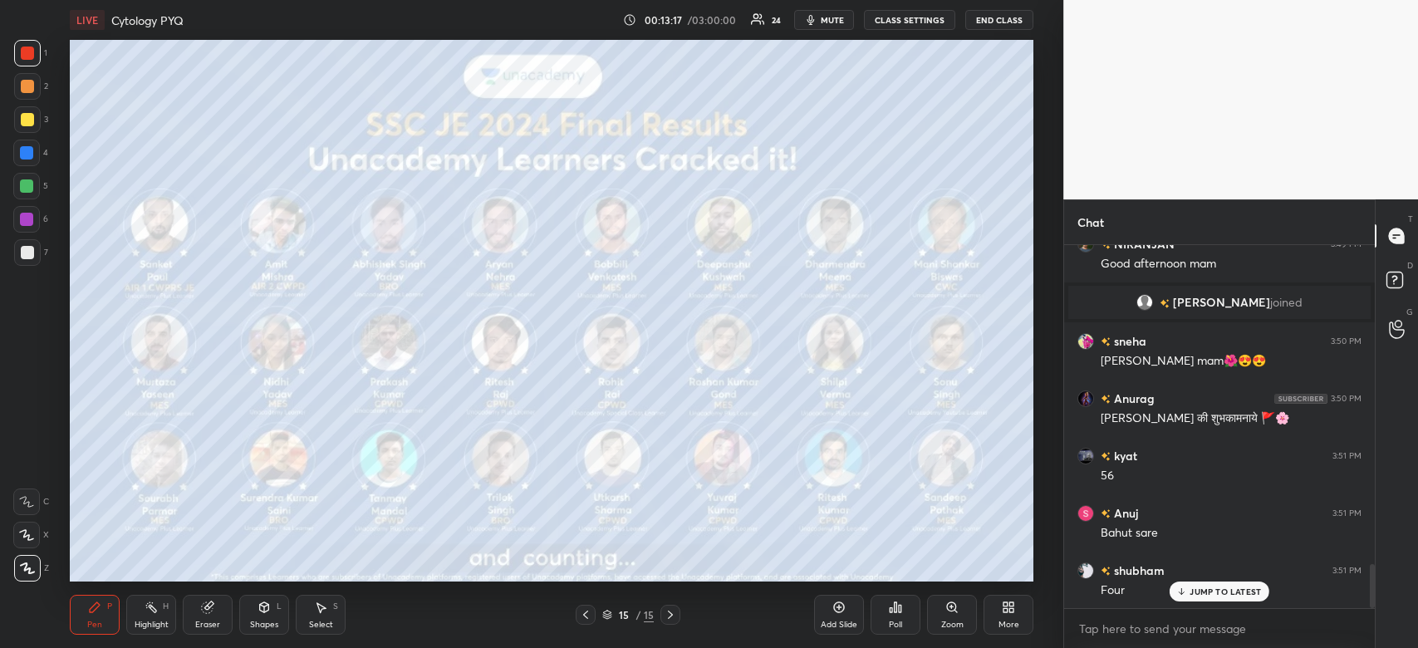
scroll to position [2629, 0]
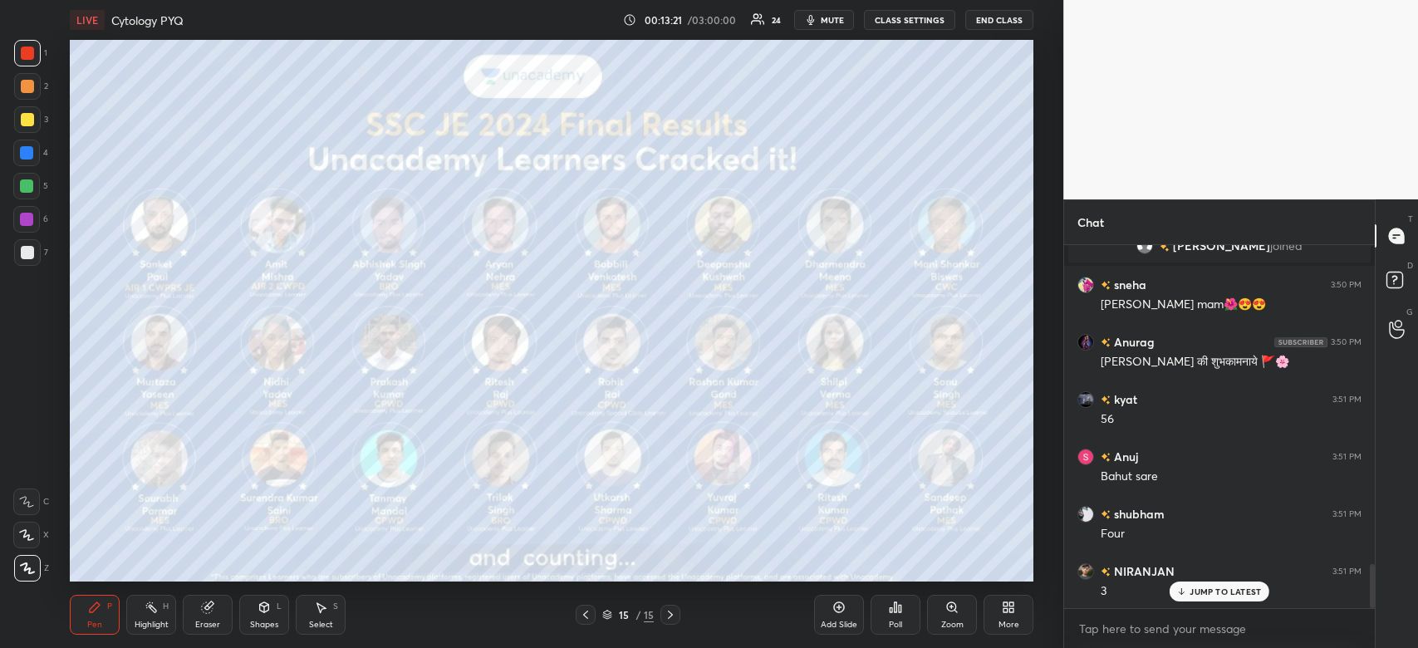
click at [1199, 590] on p "JUMP TO LATEST" at bounding box center [1225, 592] width 71 height 10
click at [1009, 617] on div "More" at bounding box center [1009, 615] width 50 height 40
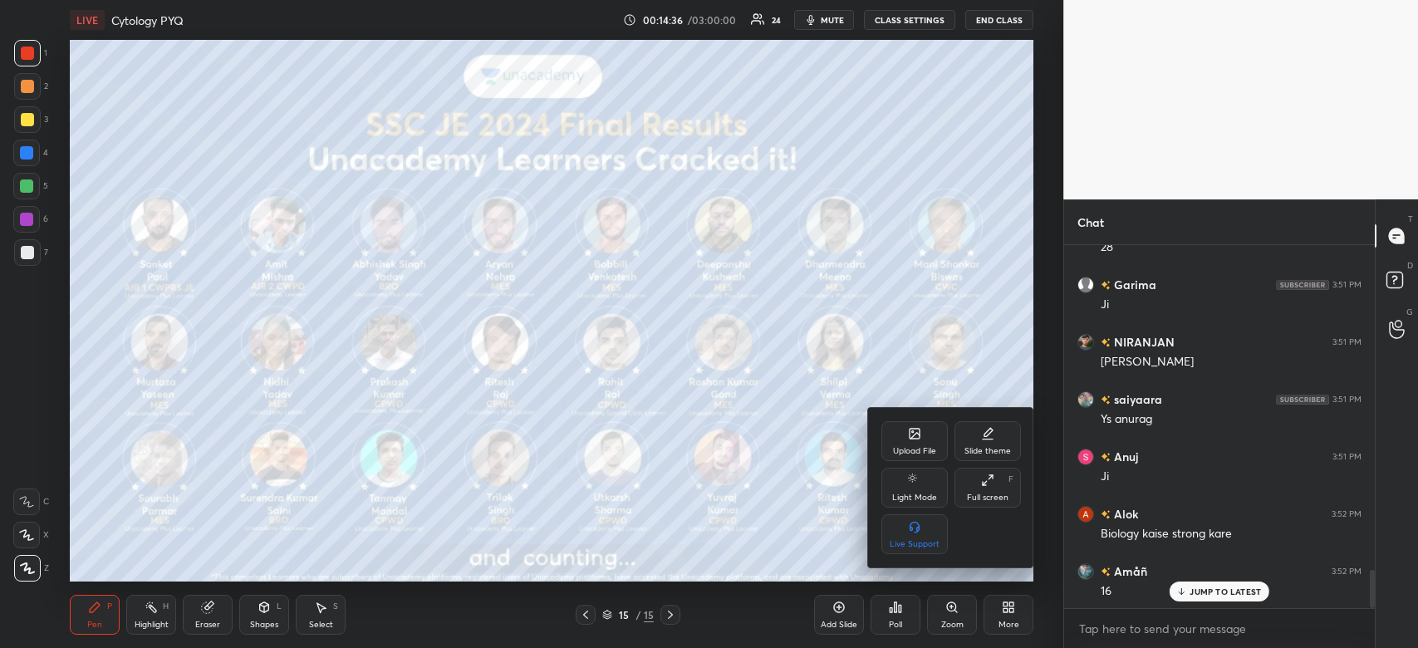
scroll to position [3127, 0]
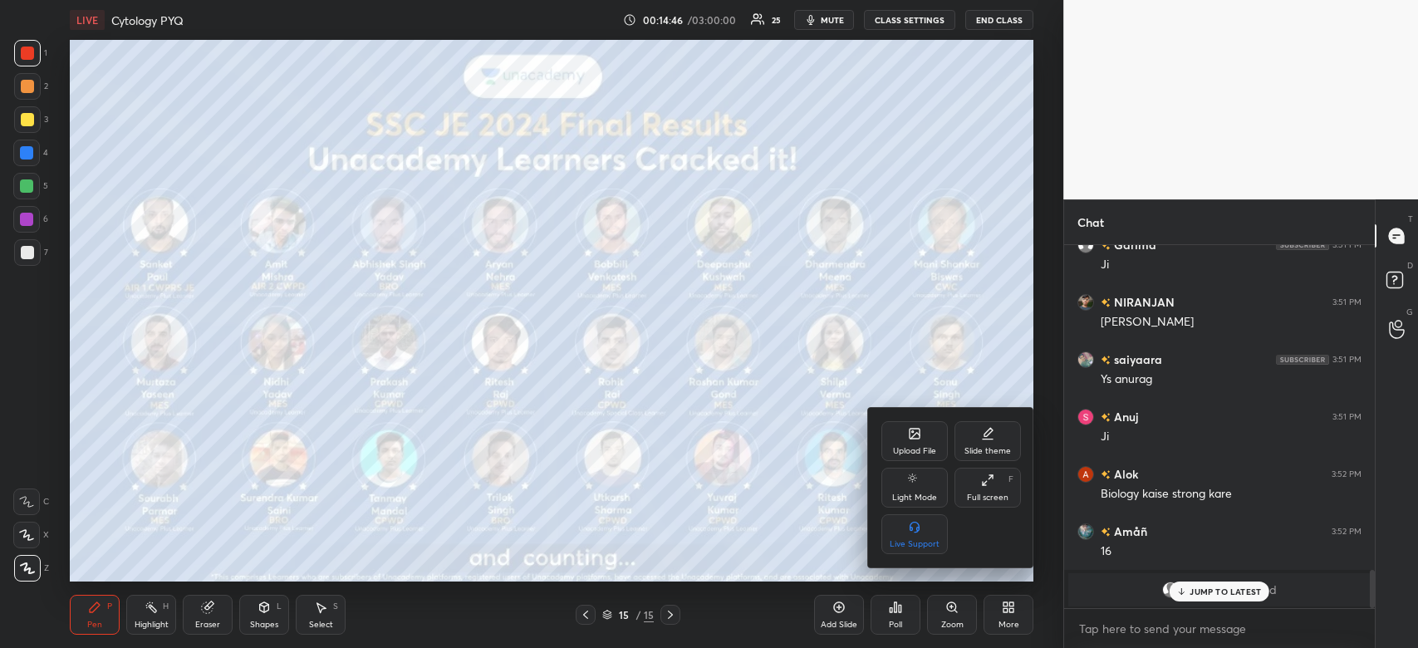
click at [1201, 595] on div at bounding box center [709, 324] width 1418 height 648
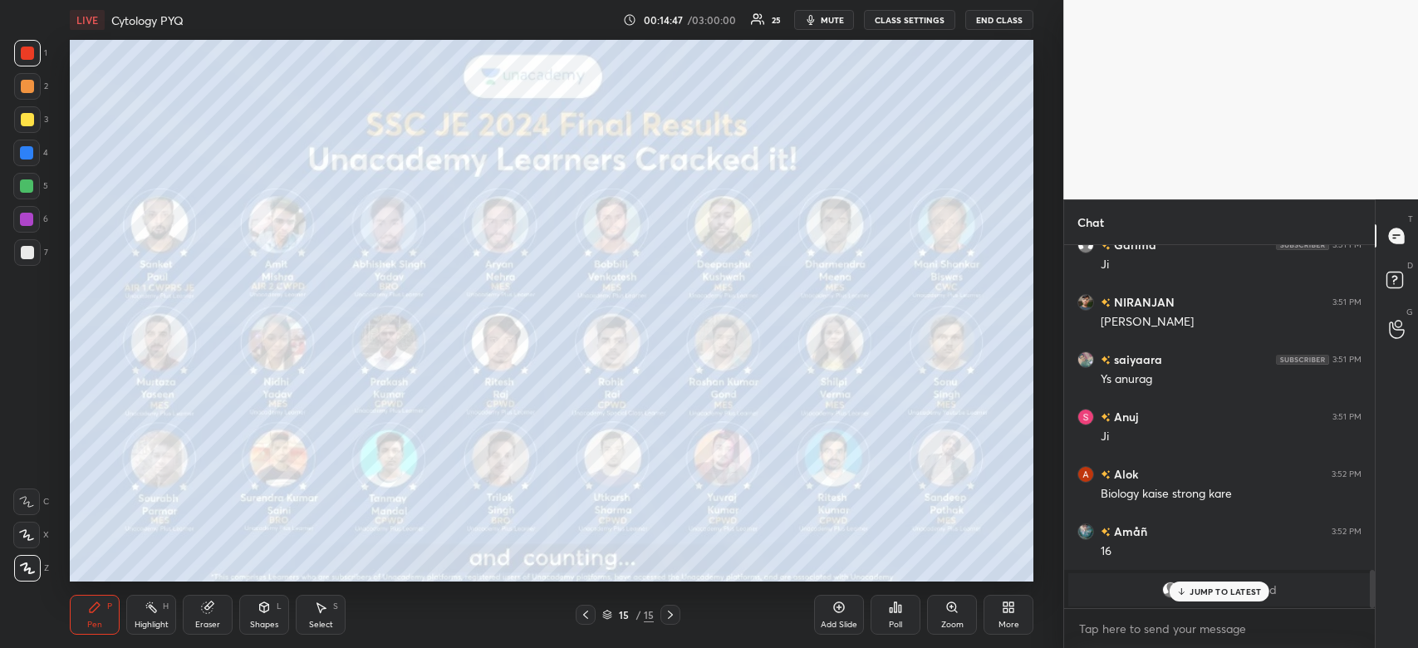
click at [1210, 590] on p "JUMP TO LATEST" at bounding box center [1225, 592] width 71 height 10
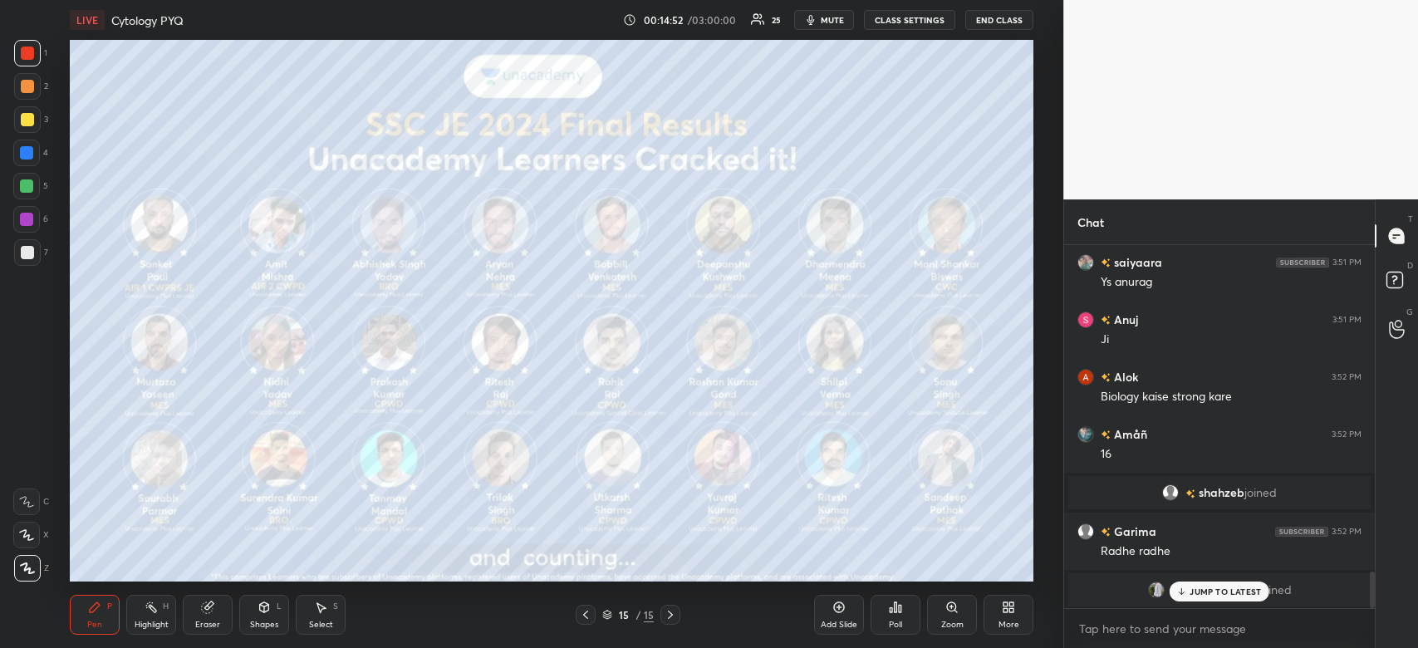
scroll to position [3283, 0]
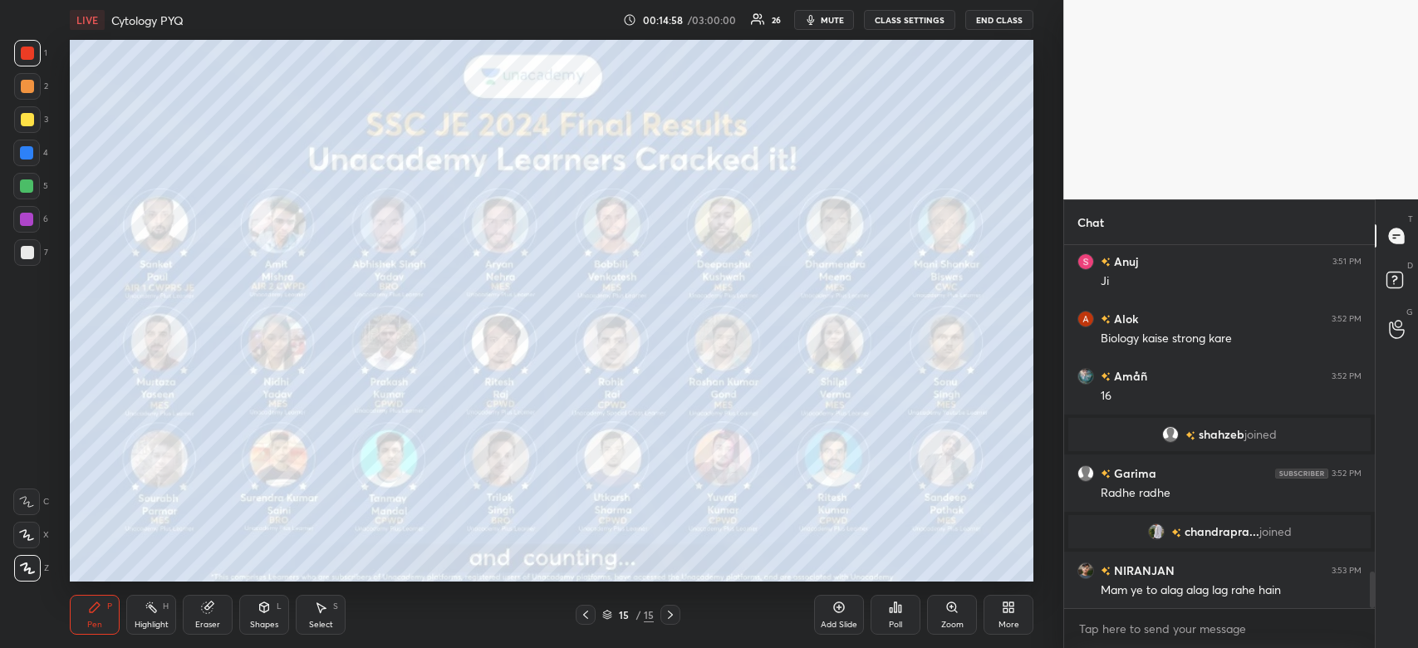
click at [1007, 614] on icon at bounding box center [1008, 607] width 13 height 13
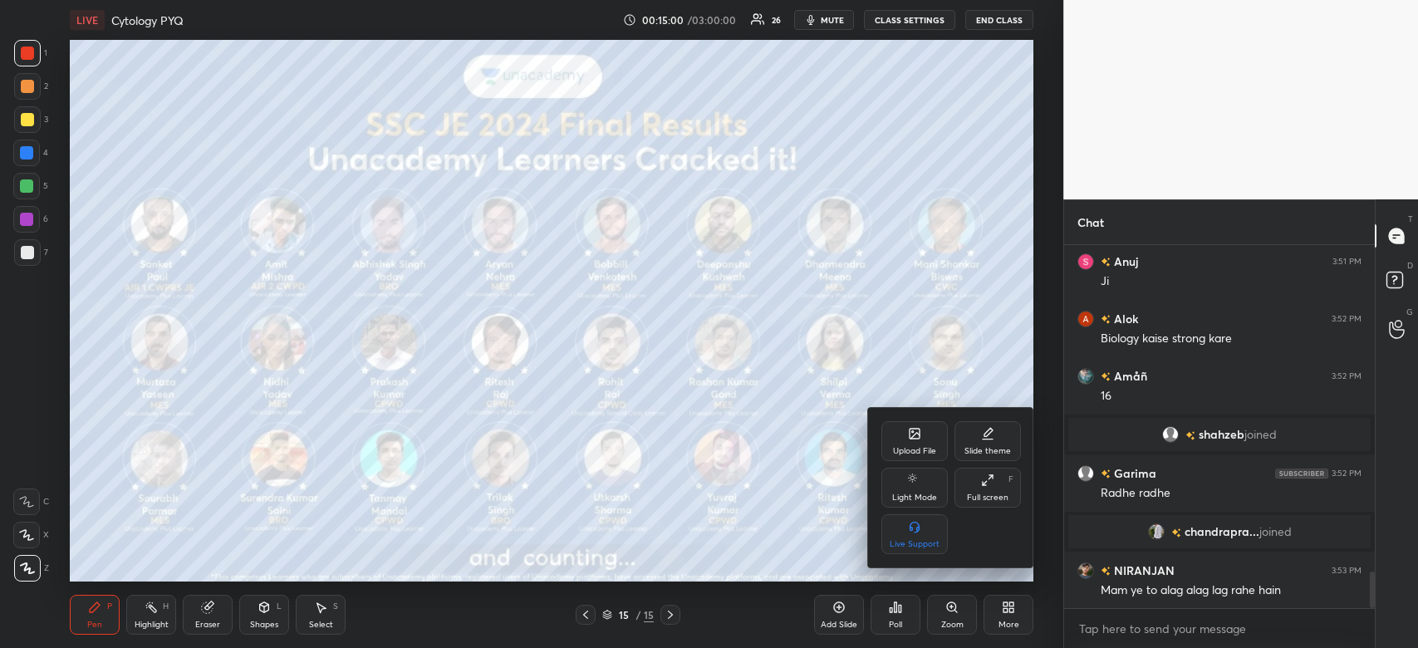
click at [915, 442] on div "Upload File" at bounding box center [915, 441] width 66 height 40
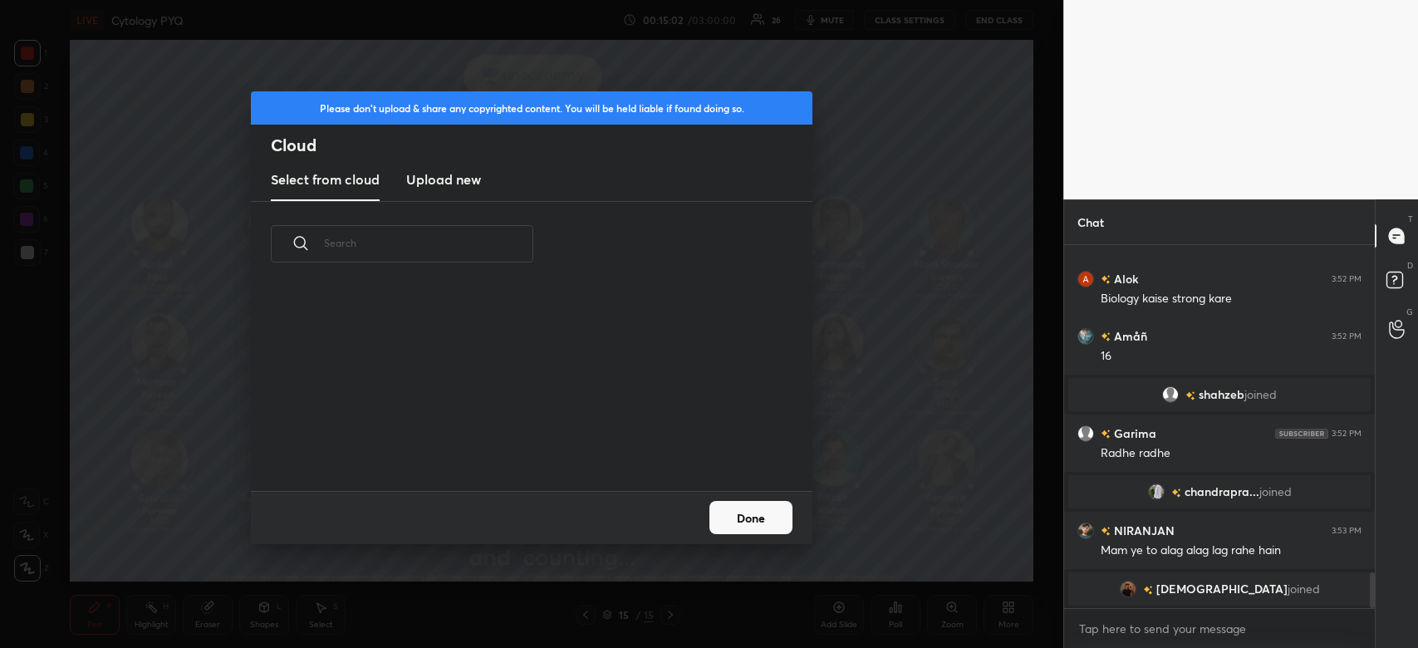
scroll to position [205, 533]
click at [459, 179] on h3 "Upload new" at bounding box center [443, 179] width 75 height 20
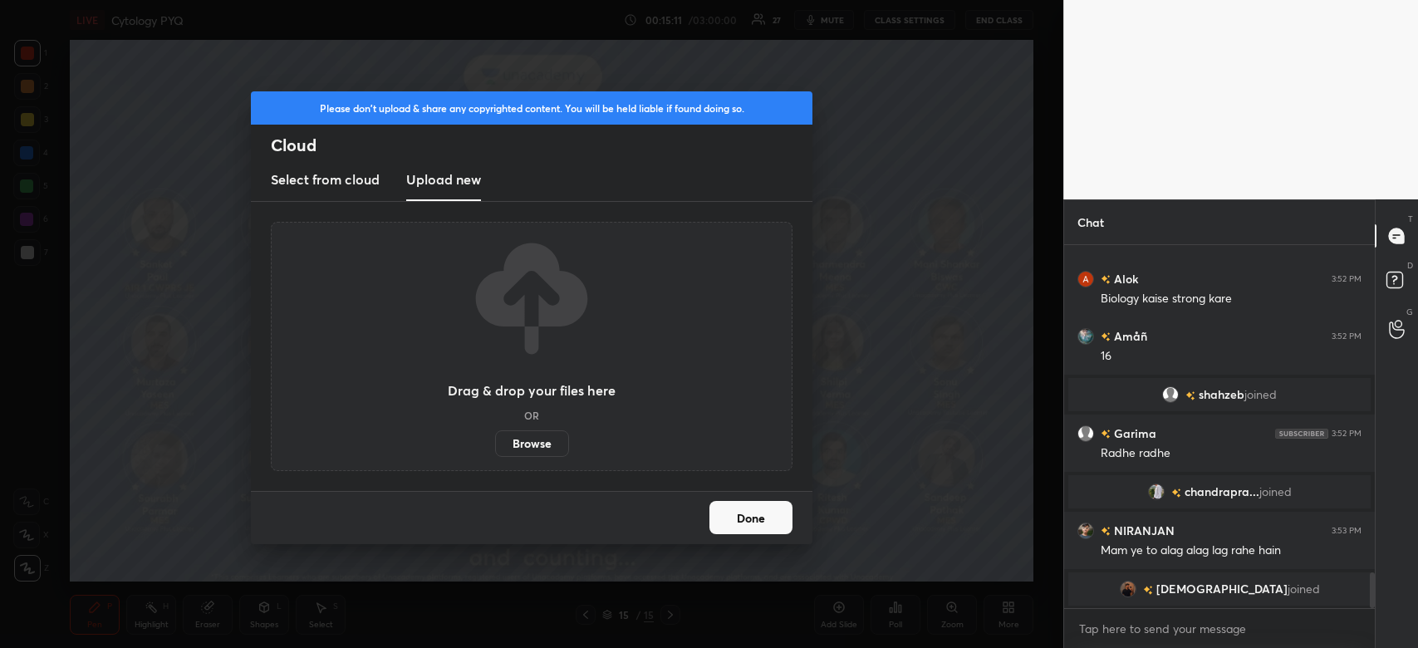
click at [534, 442] on label "Browse" at bounding box center [532, 443] width 74 height 27
click at [495, 442] on input "Browse" at bounding box center [495, 443] width 0 height 27
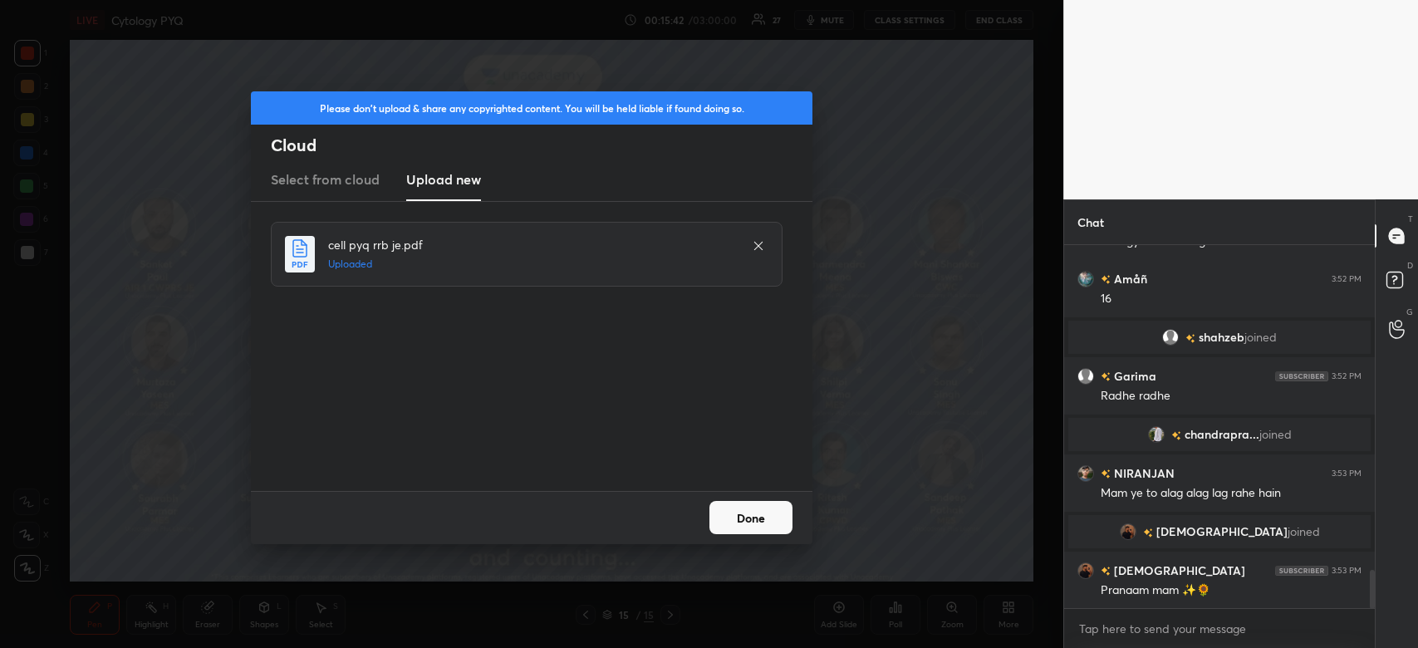
click at [767, 508] on button "Done" at bounding box center [751, 517] width 83 height 33
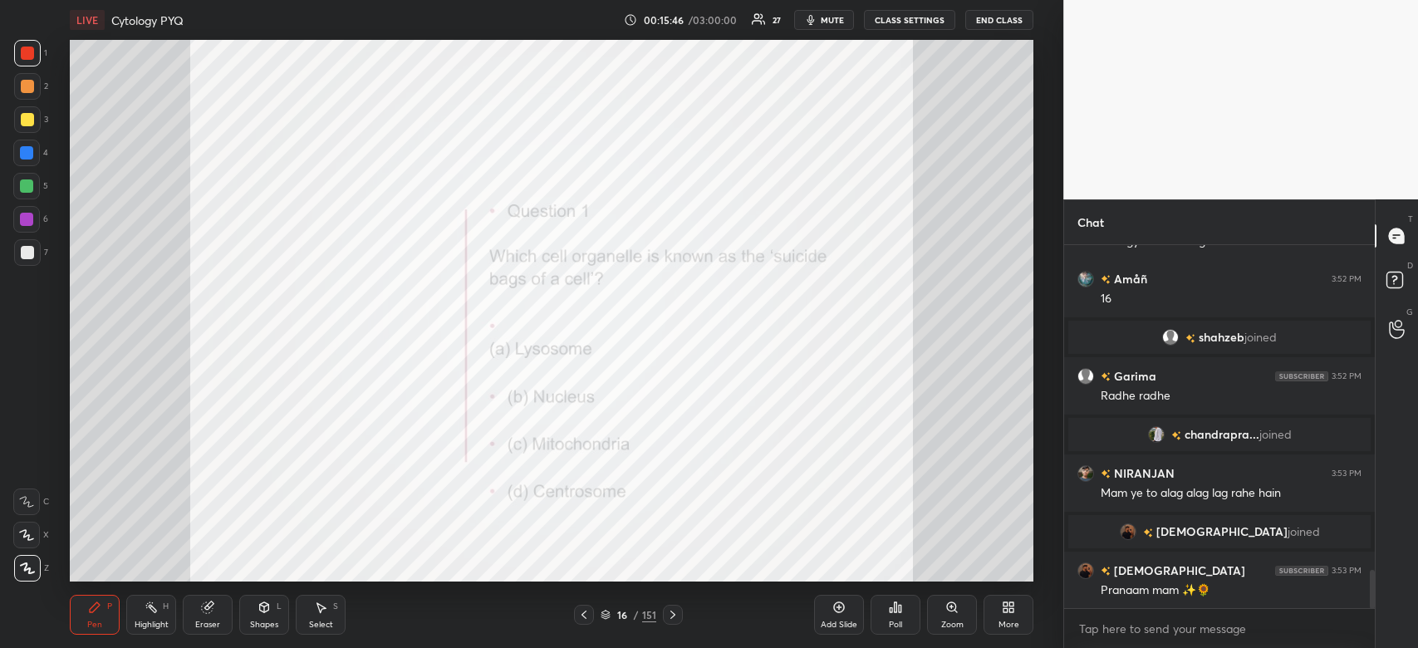
click at [901, 607] on icon at bounding box center [900, 608] width 2 height 7
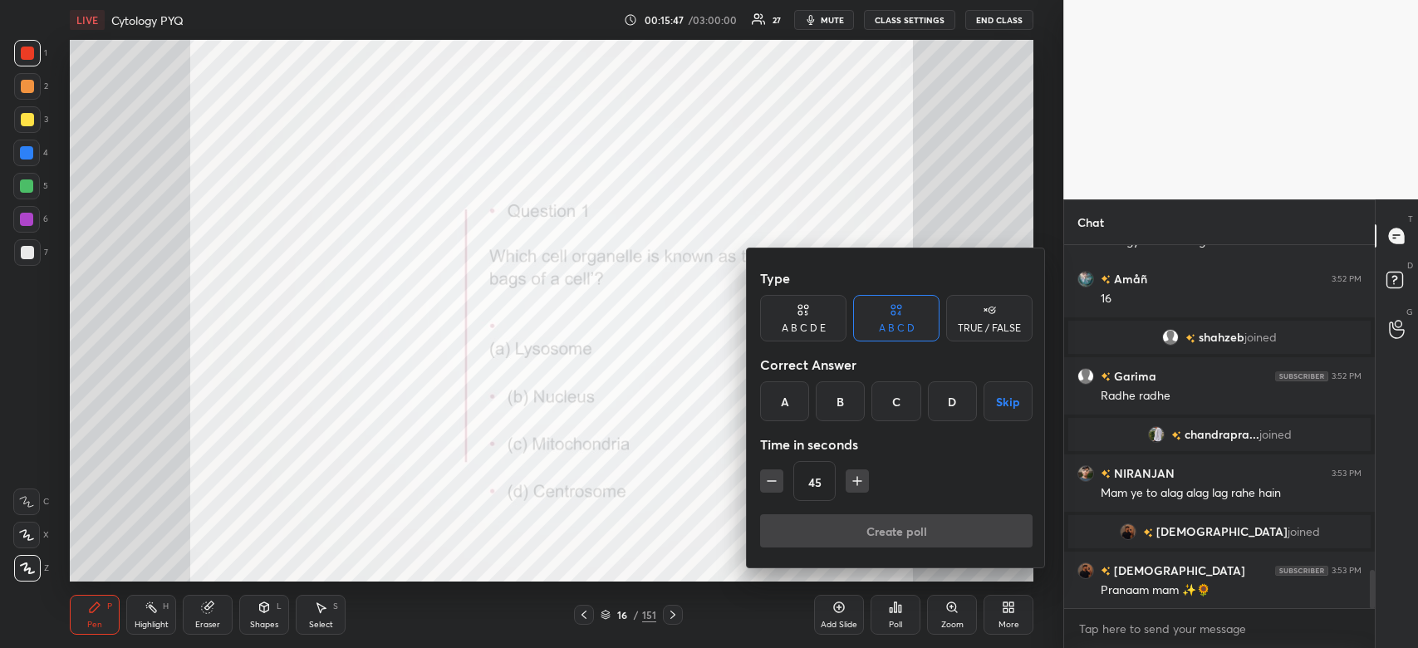
click at [774, 404] on div "A" at bounding box center [784, 401] width 49 height 40
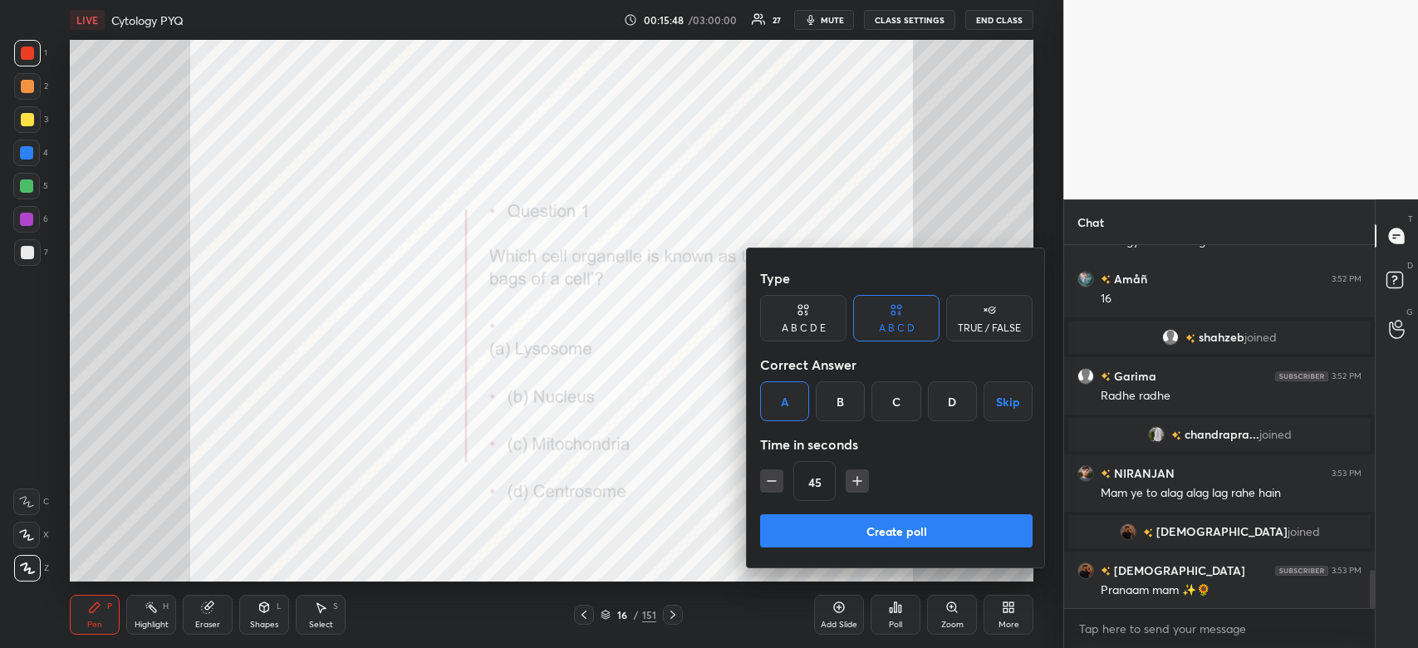
click at [793, 532] on button "Create poll" at bounding box center [896, 530] width 273 height 33
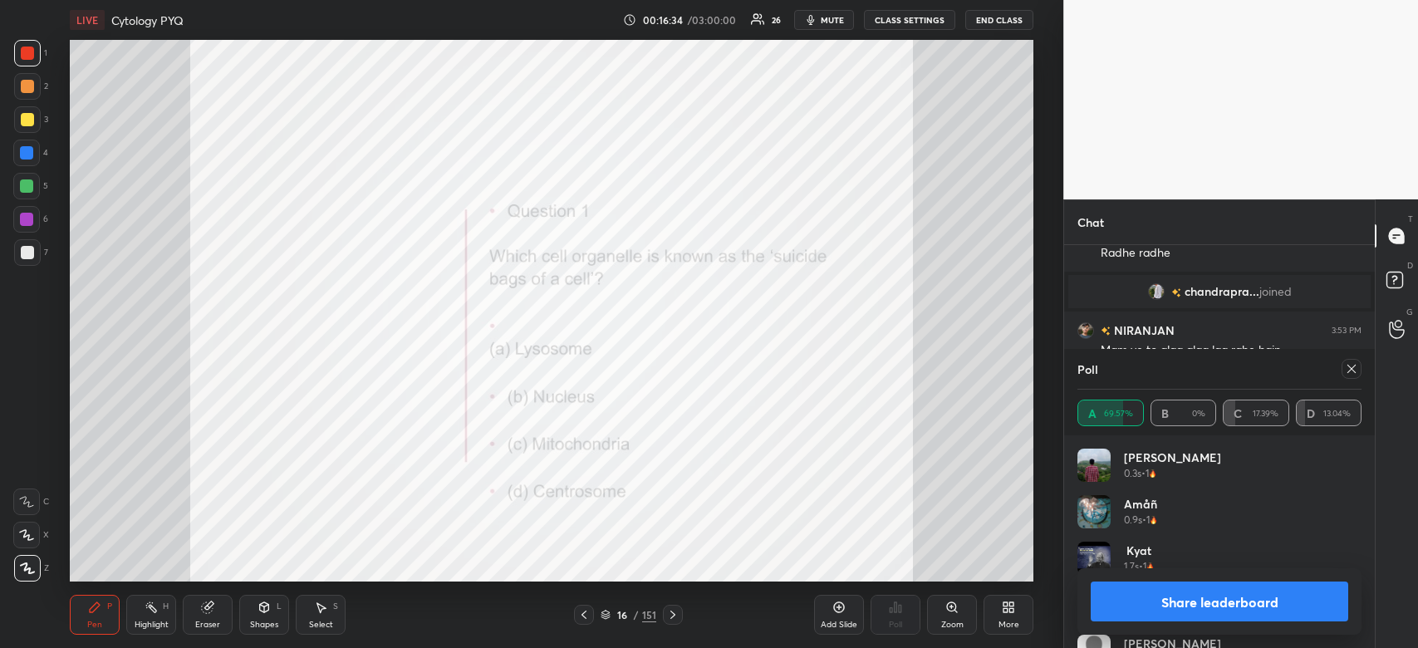
scroll to position [3297, 0]
click at [1207, 608] on button "Share leaderboard" at bounding box center [1220, 602] width 258 height 40
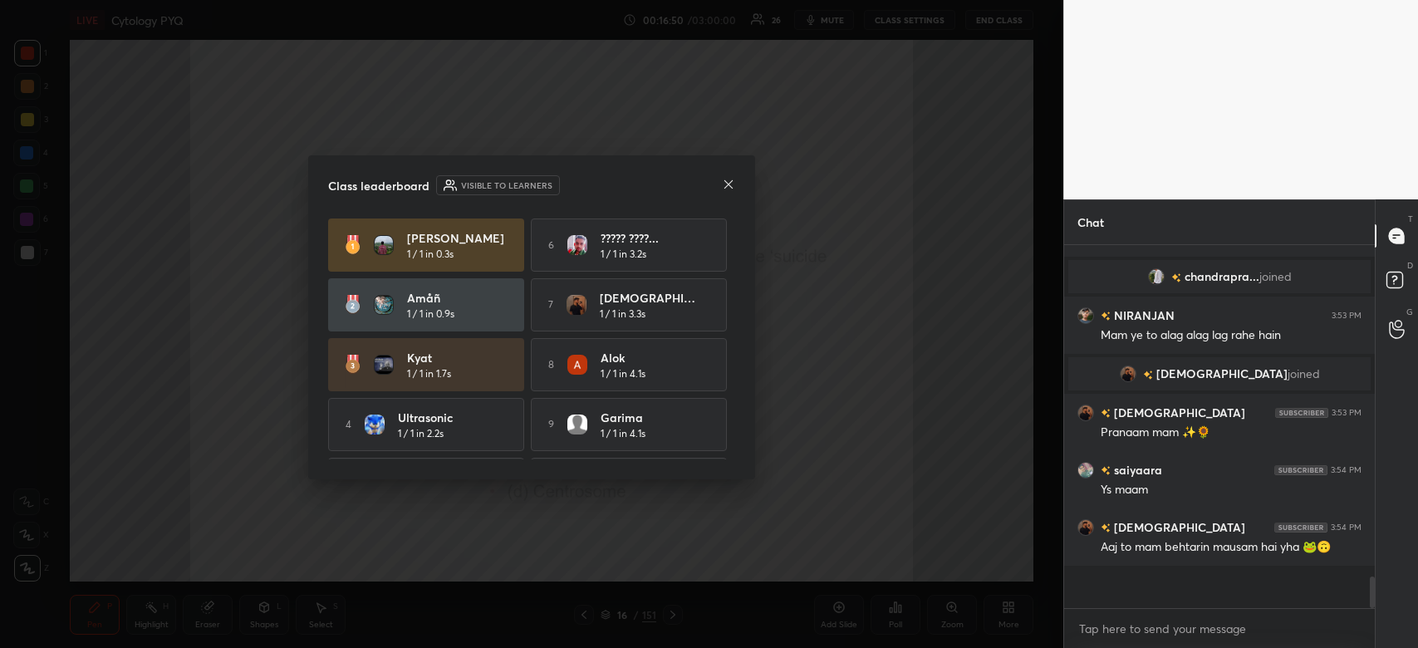
scroll to position [353, 306]
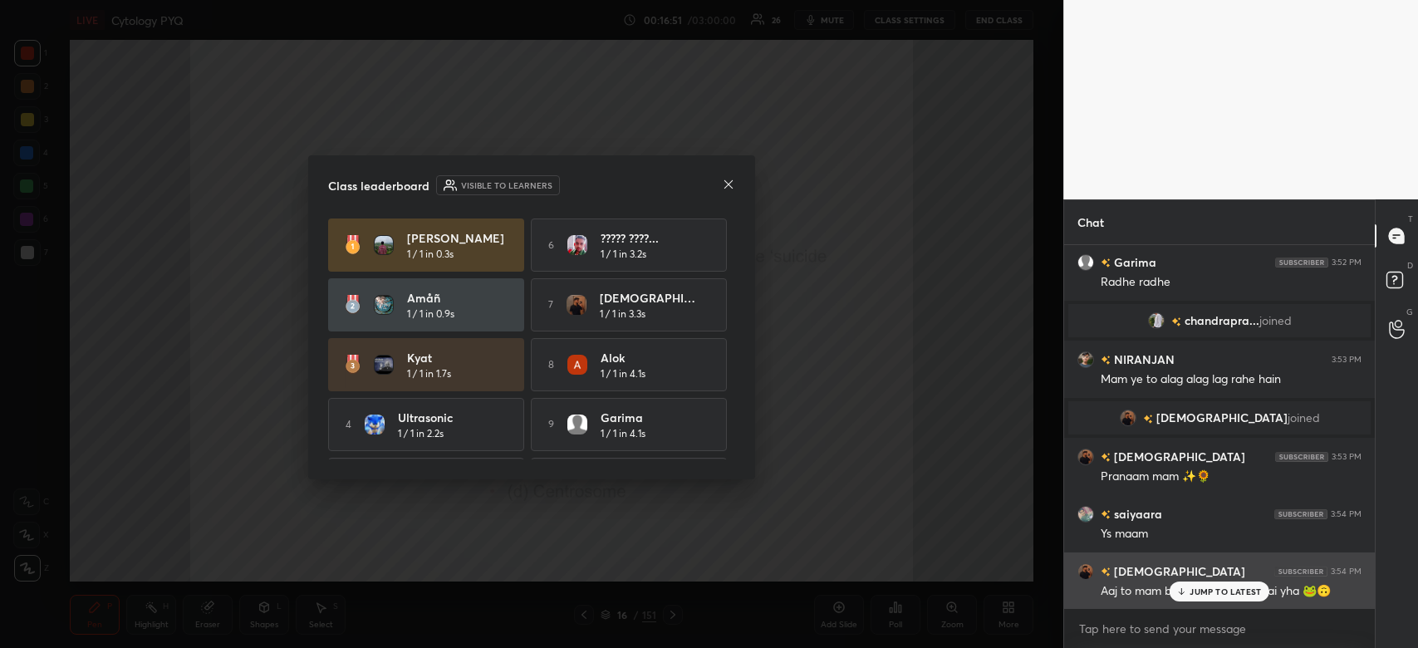
click at [1226, 589] on p "JUMP TO LATEST" at bounding box center [1225, 592] width 71 height 10
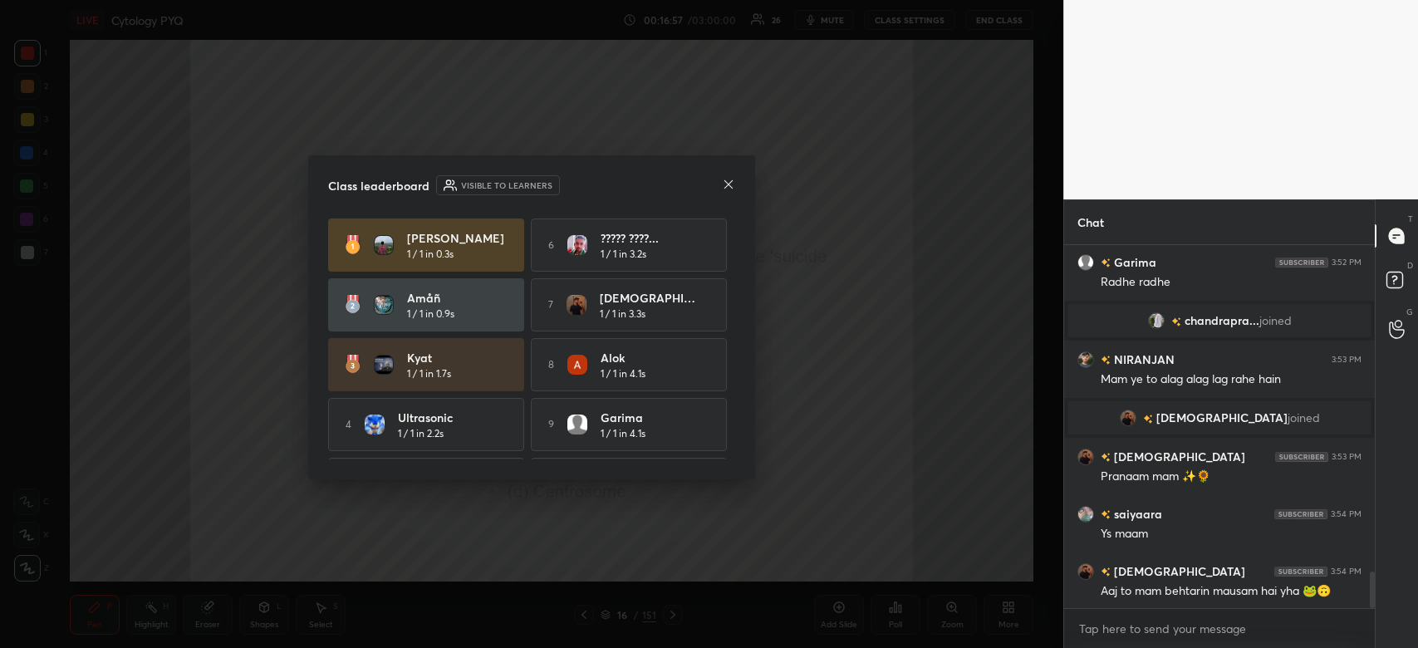
scroll to position [3269, 0]
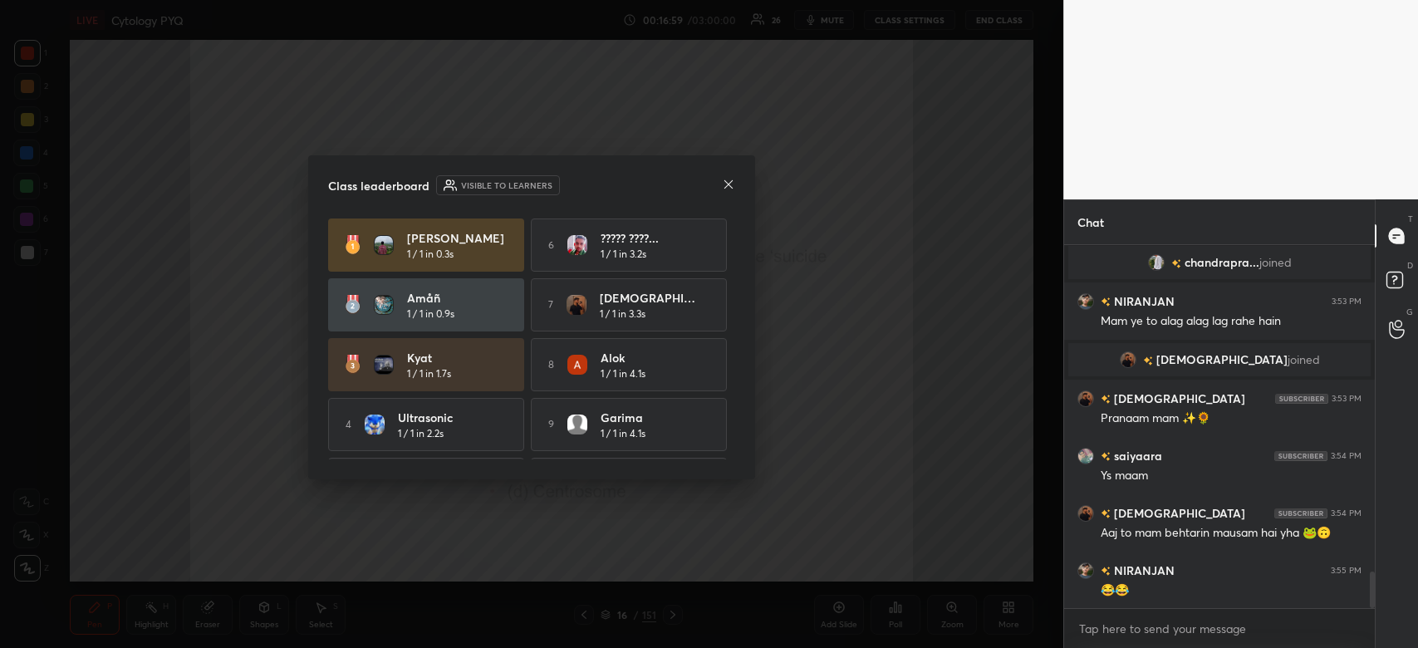
click at [729, 183] on icon at bounding box center [729, 183] width 8 height 8
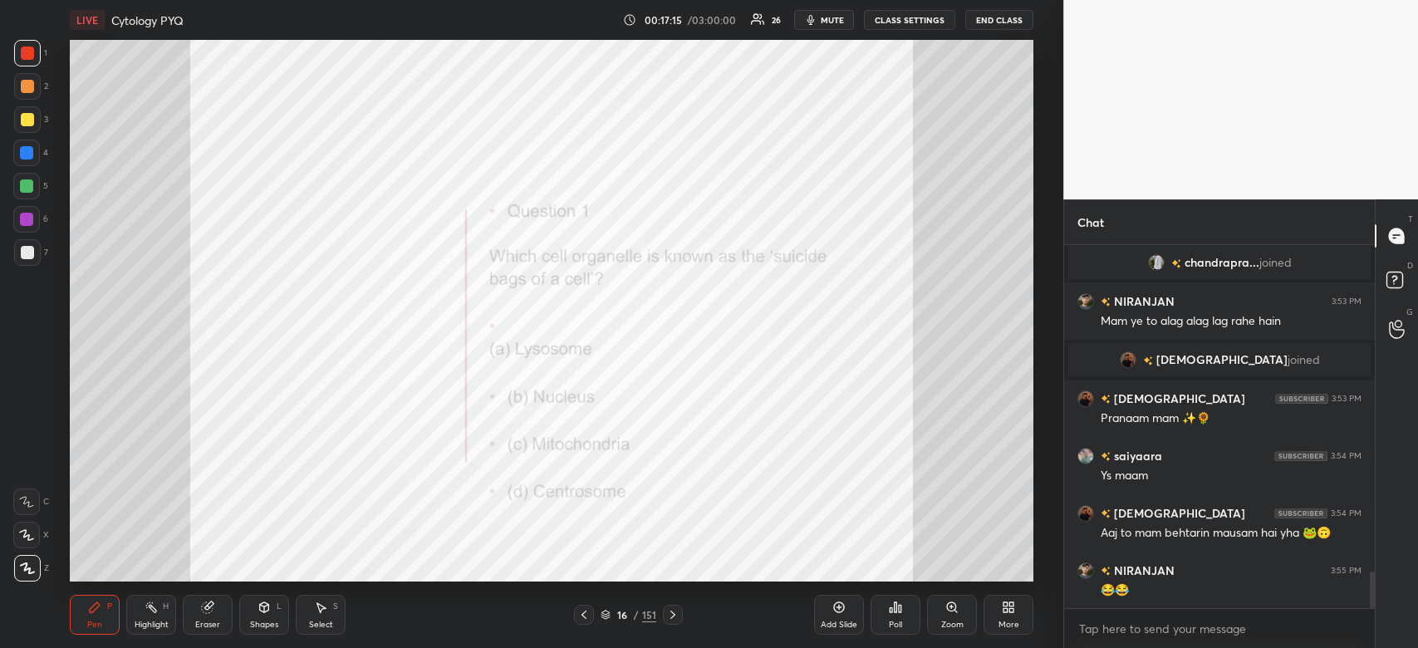
scroll to position [3325, 0]
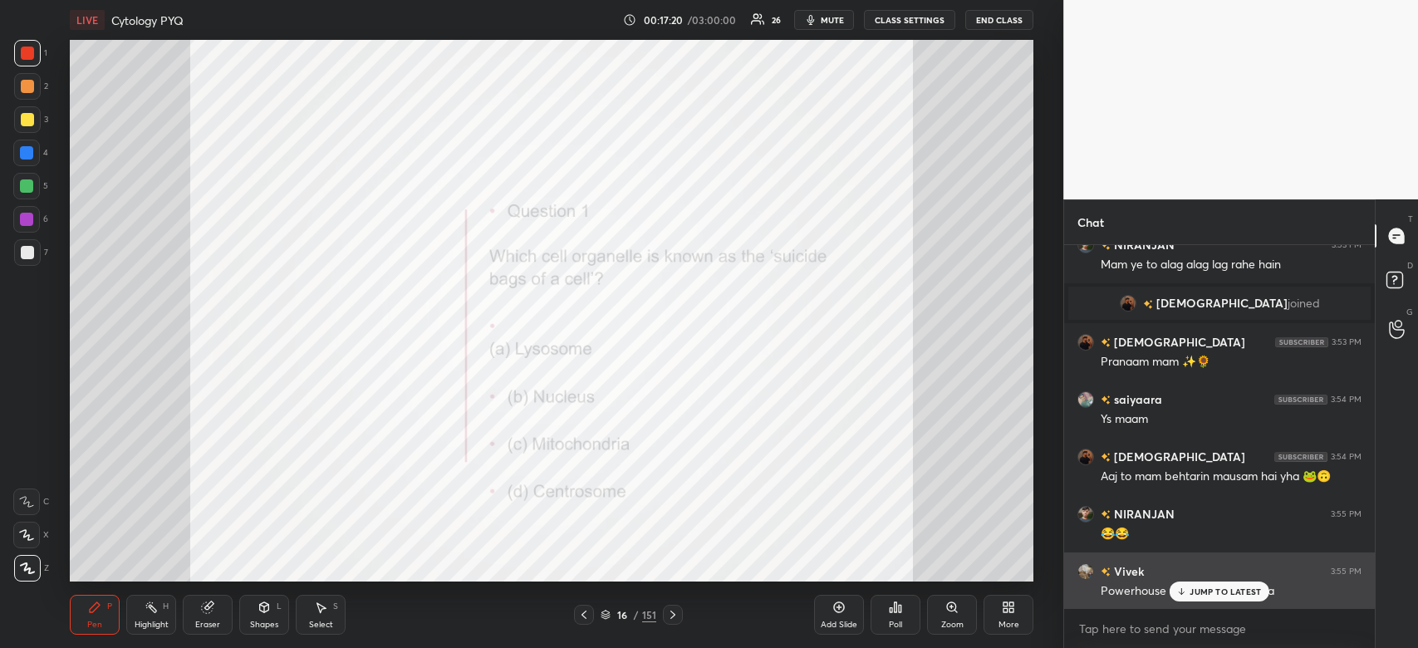
click at [1236, 589] on p "JUMP TO LATEST" at bounding box center [1225, 592] width 71 height 10
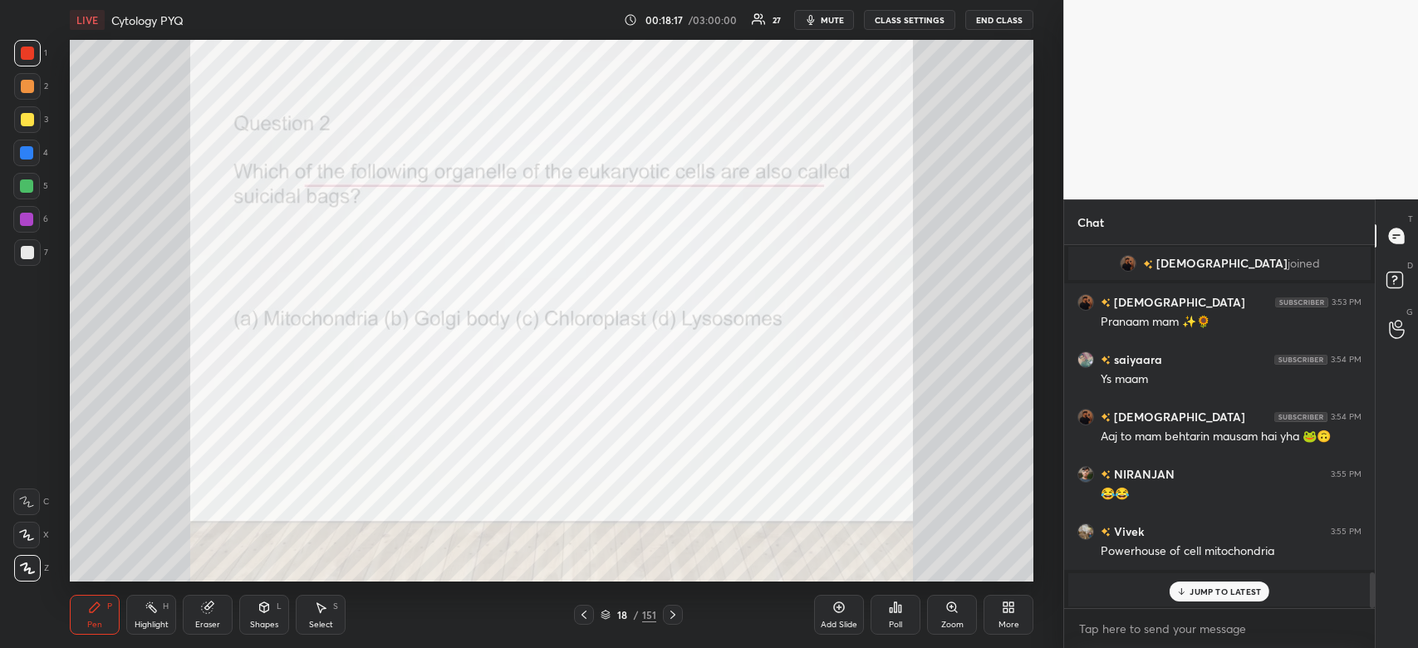
click at [894, 617] on div "Poll" at bounding box center [896, 615] width 50 height 40
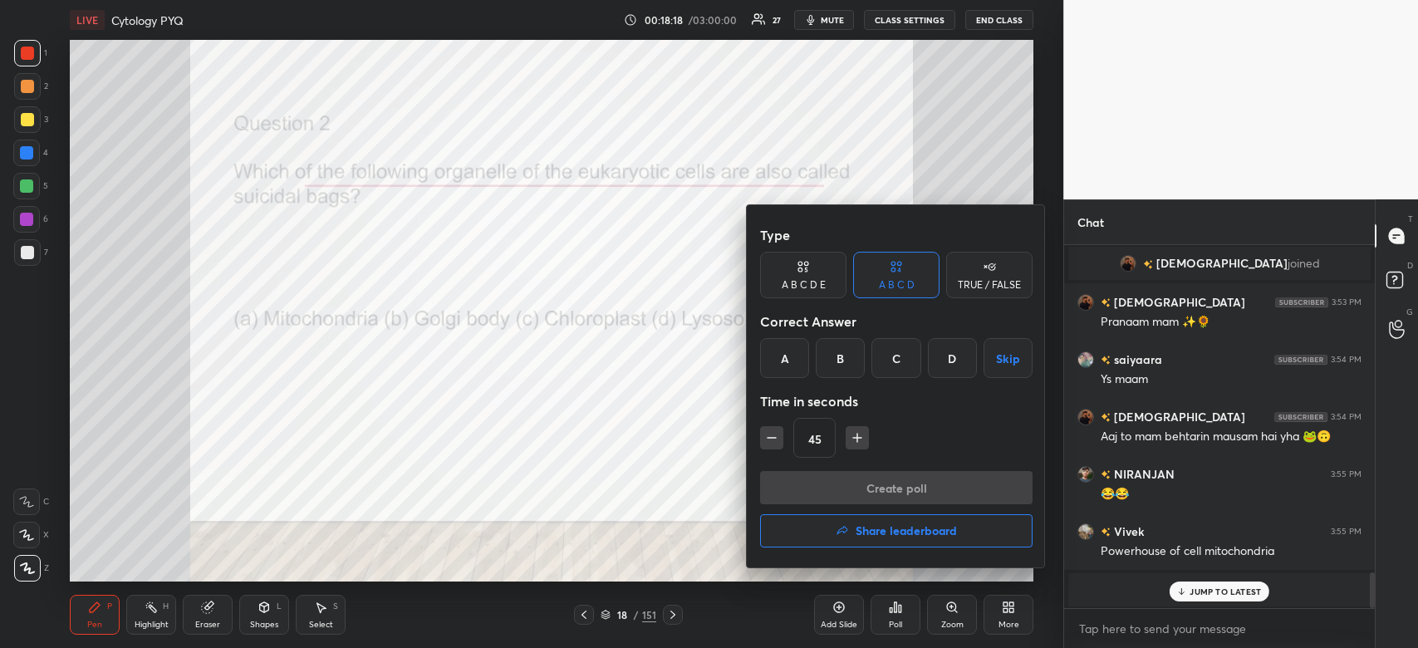
click at [959, 352] on div "D" at bounding box center [952, 358] width 49 height 40
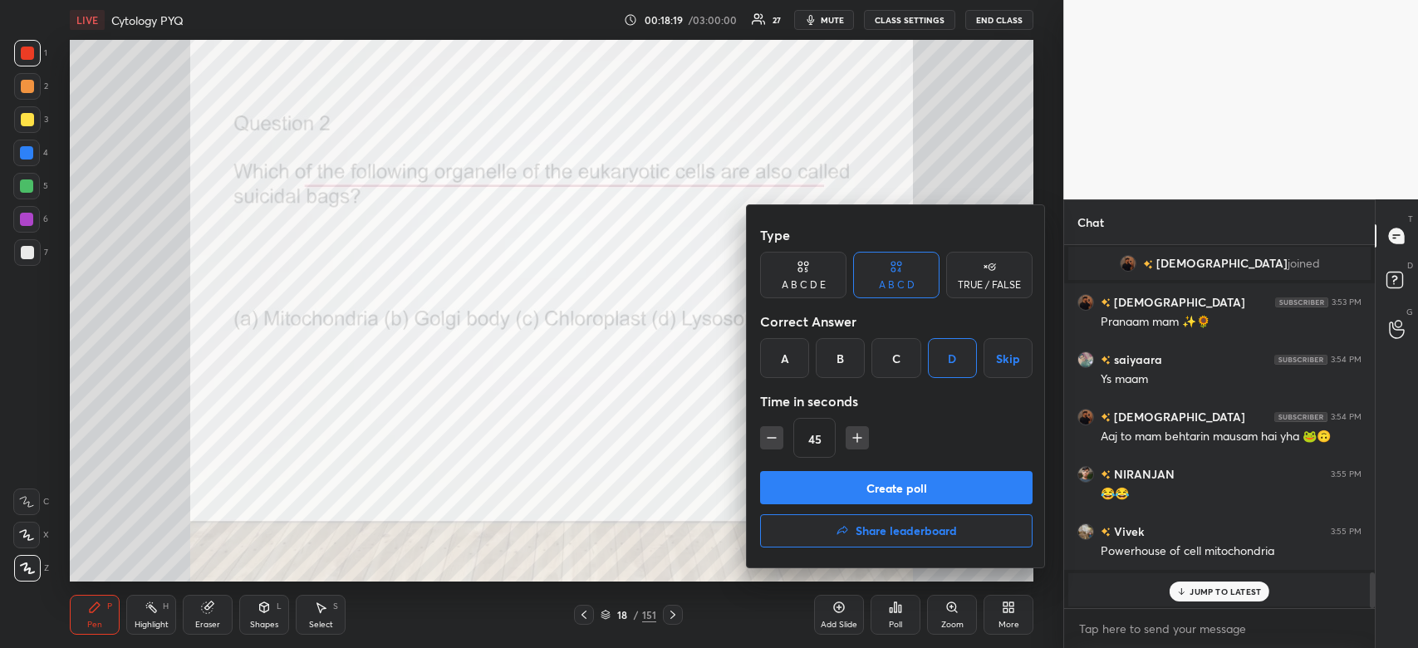
click at [943, 476] on button "Create poll" at bounding box center [896, 487] width 273 height 33
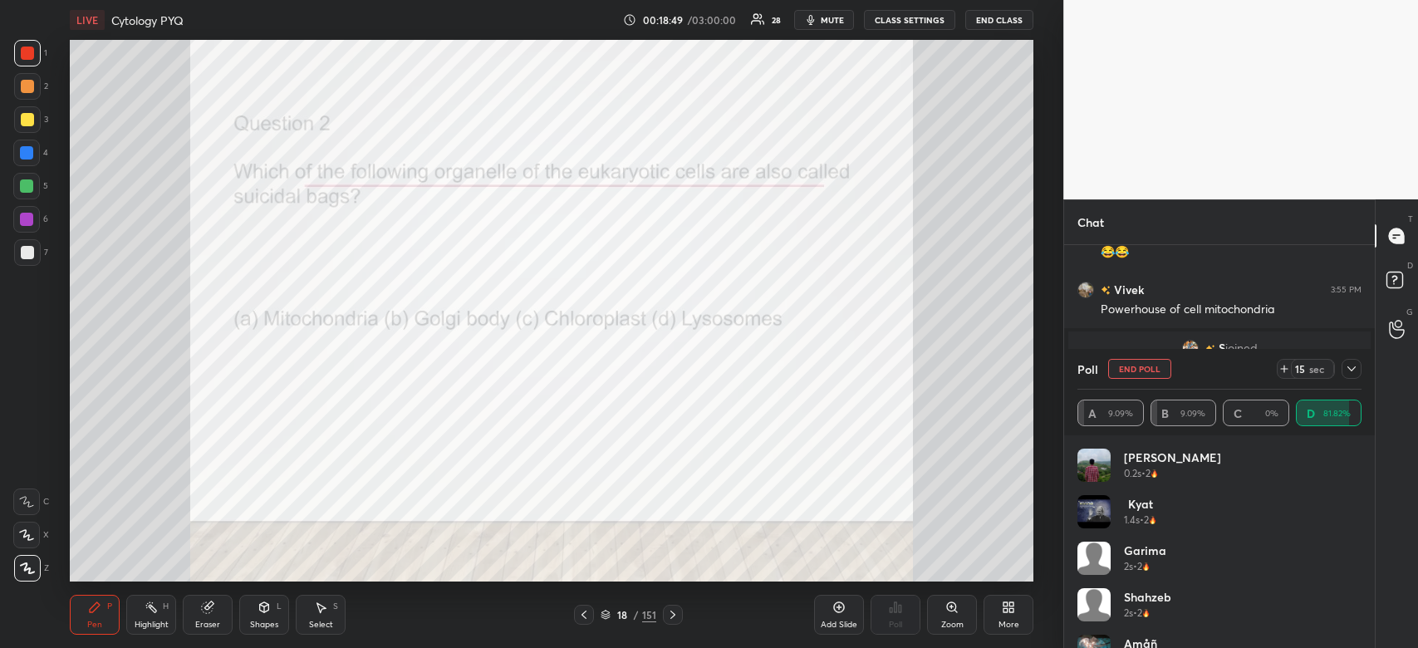
scroll to position [3539, 0]
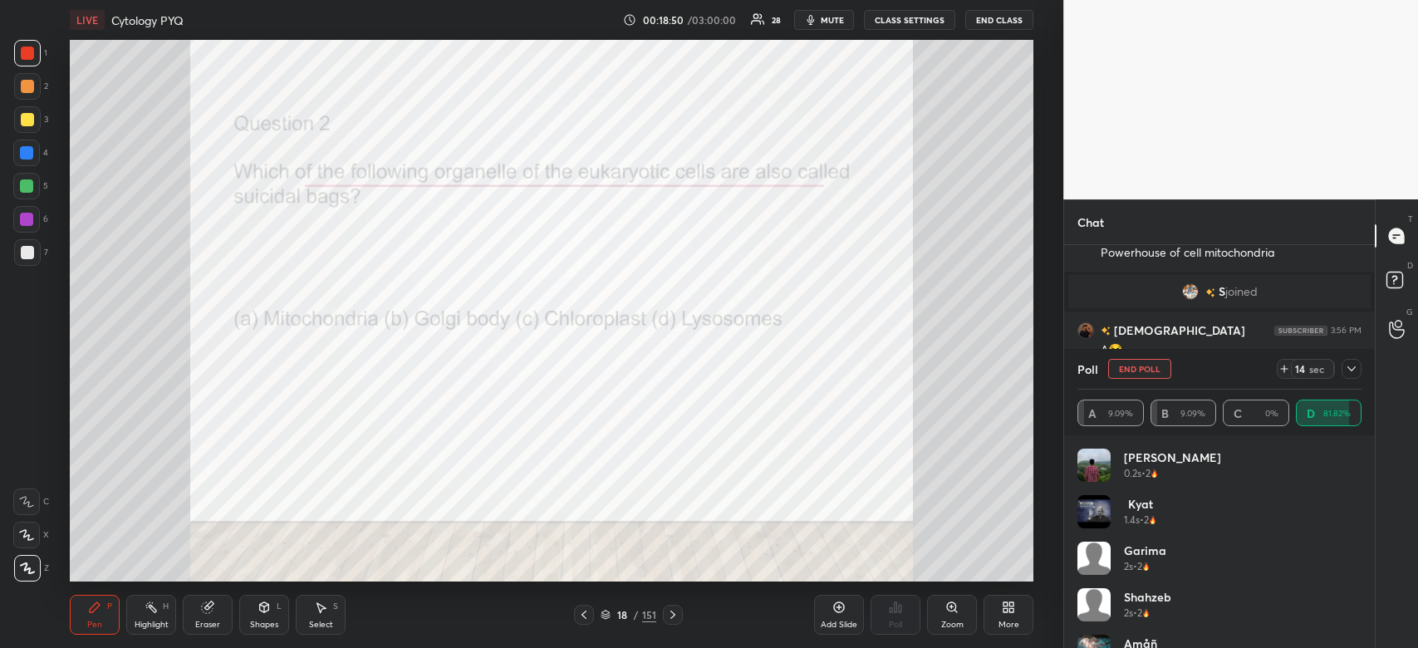
click at [1361, 373] on div at bounding box center [1352, 369] width 20 height 20
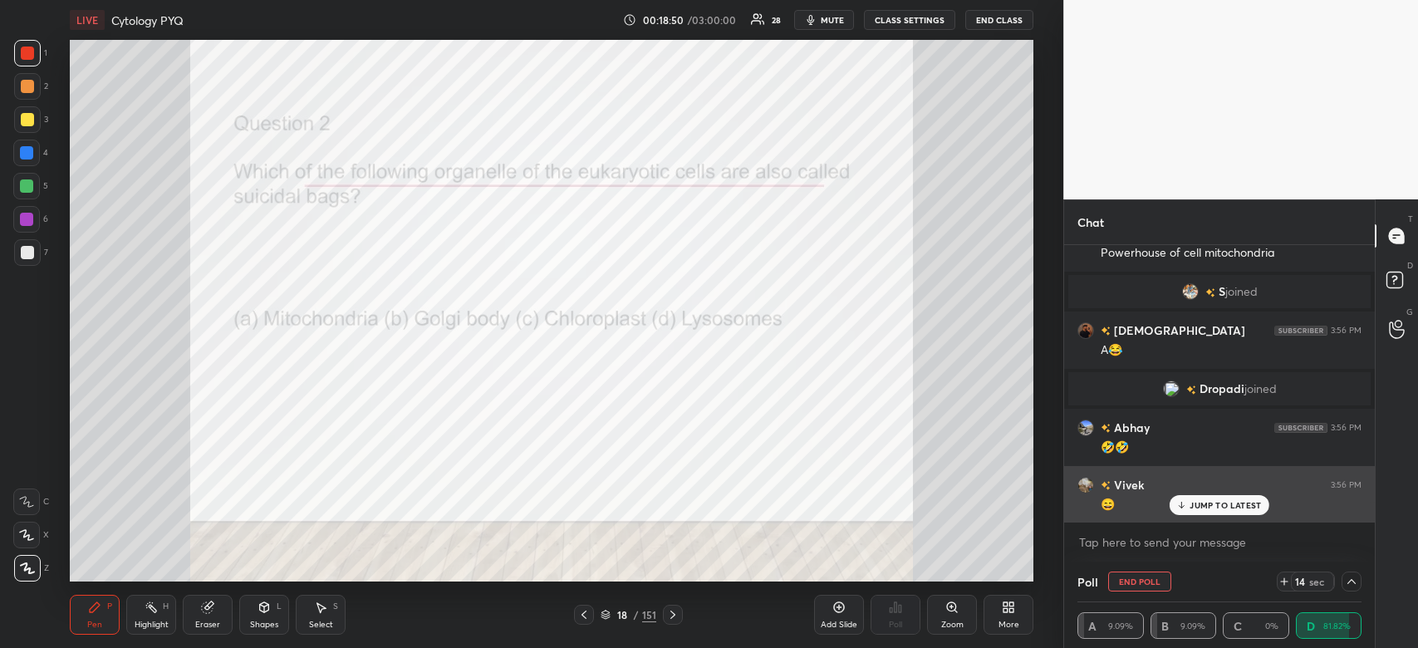
scroll to position [0, 5]
click at [1231, 491] on div "[PERSON_NAME] 3:56 PM" at bounding box center [1220, 484] width 284 height 17
click at [1223, 502] on p "JUMP TO LATEST" at bounding box center [1225, 505] width 71 height 10
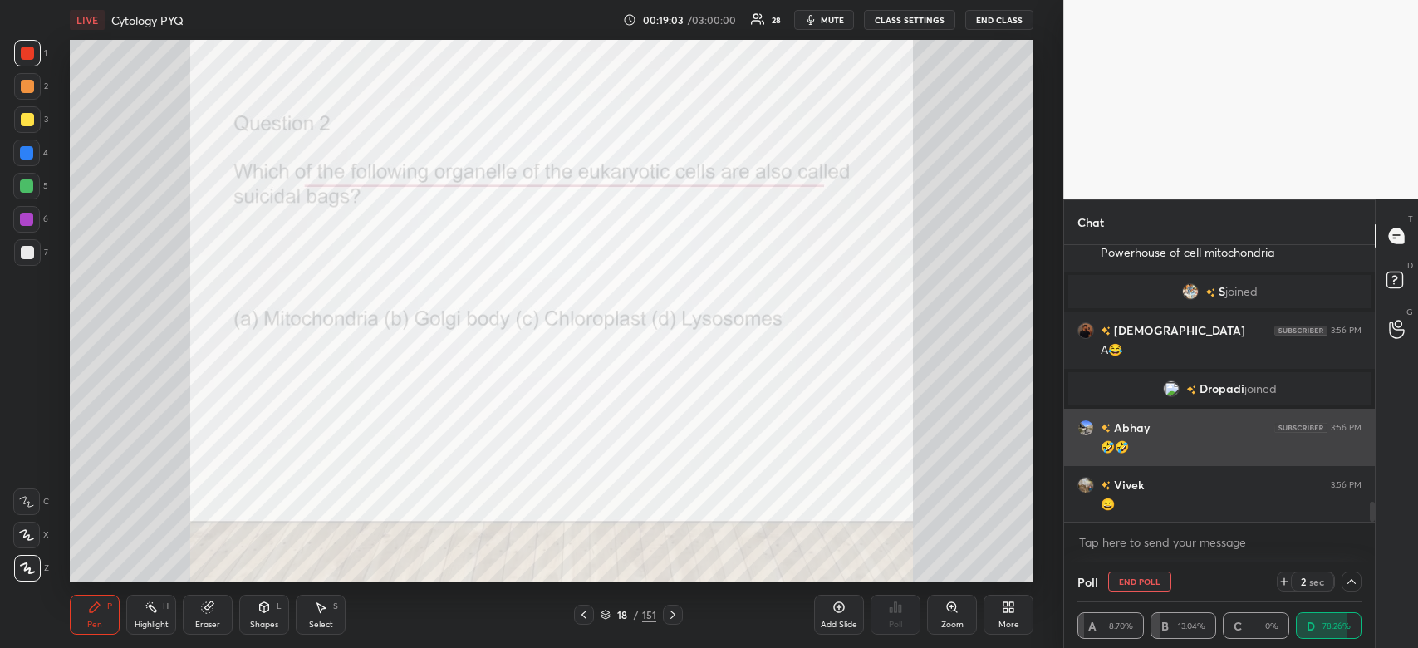
scroll to position [3596, 0]
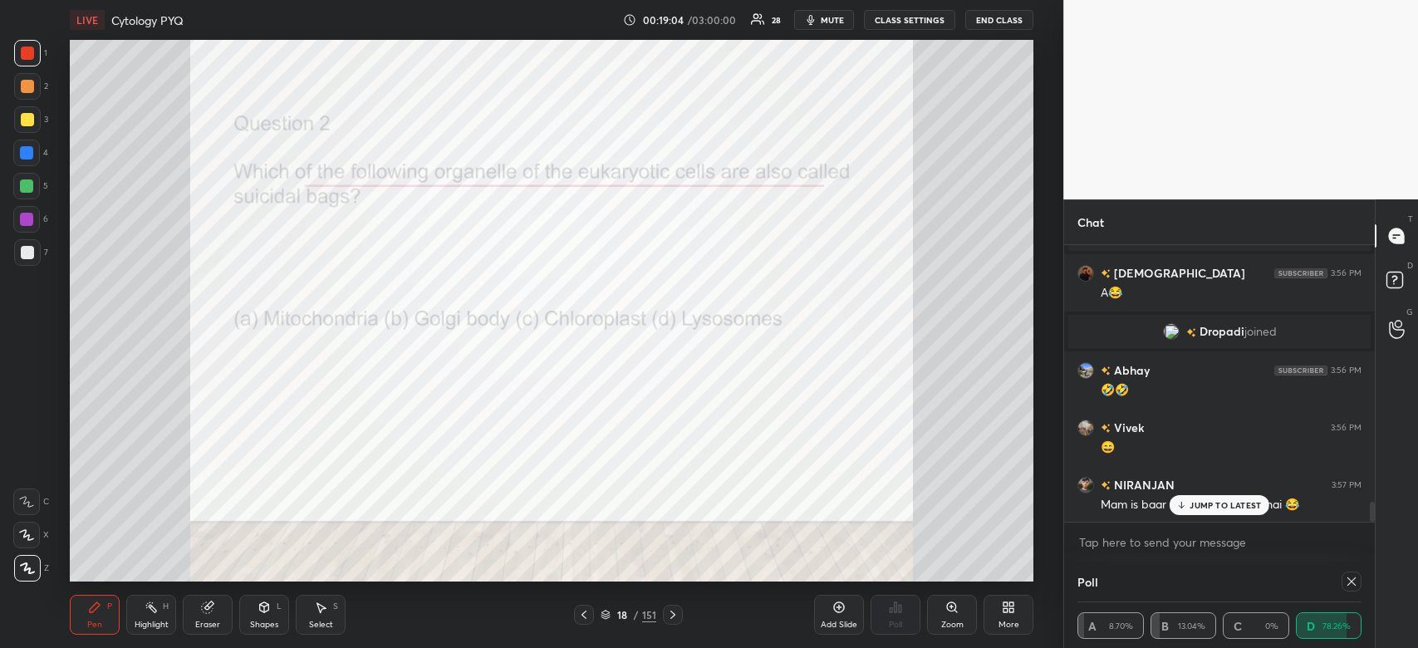
click at [1195, 508] on p "JUMP TO LATEST" at bounding box center [1225, 505] width 71 height 10
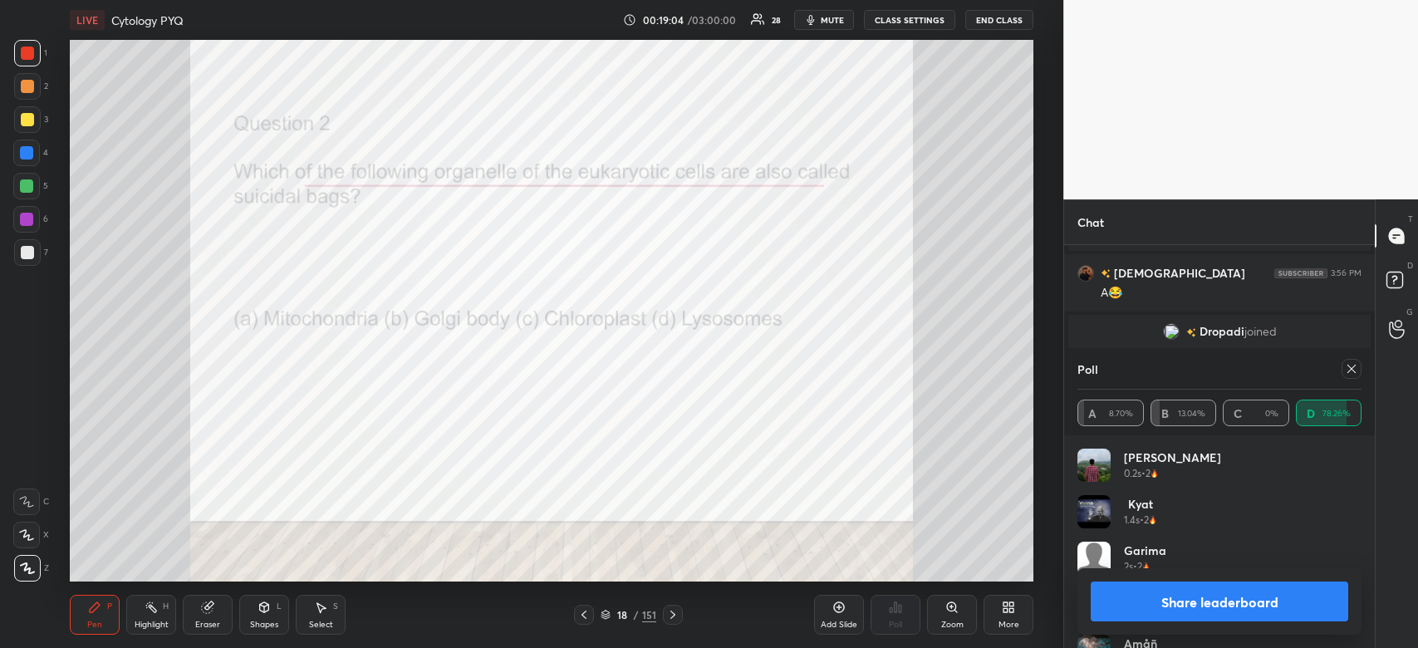
scroll to position [194, 279]
click at [1235, 597] on button "Share leaderboard" at bounding box center [1220, 602] width 258 height 40
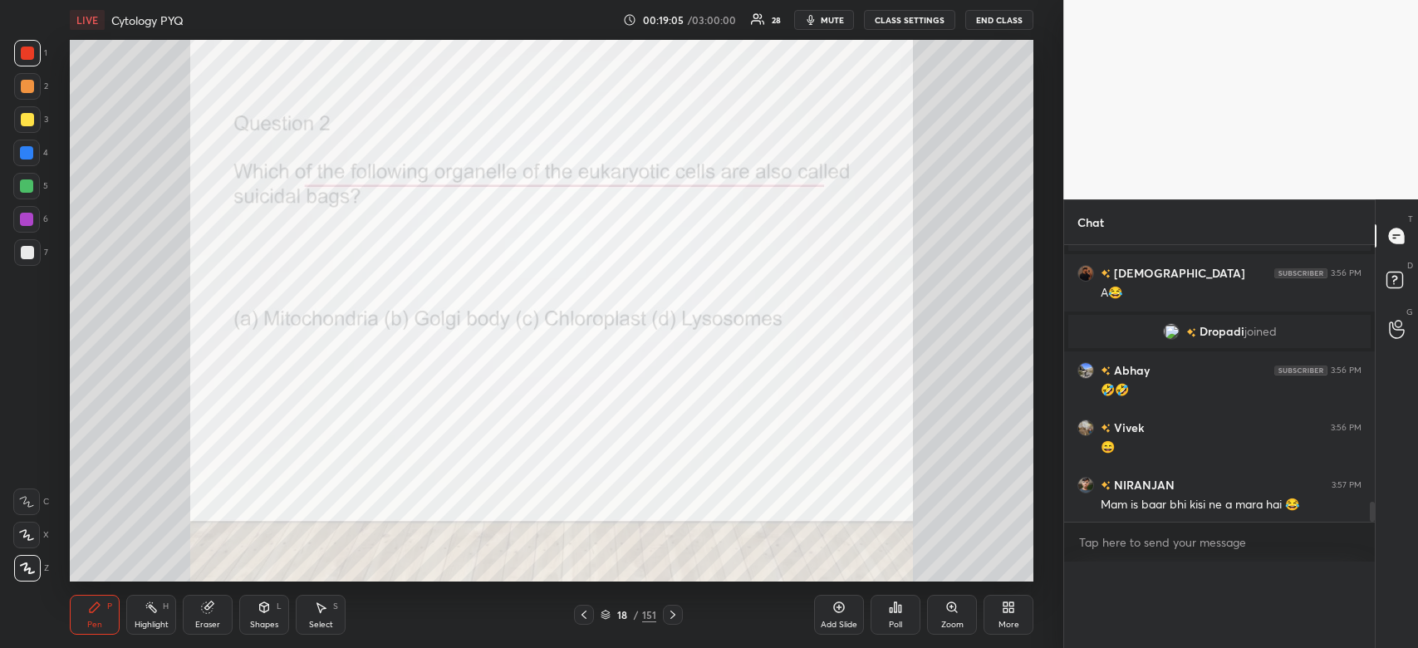
scroll to position [0, 0]
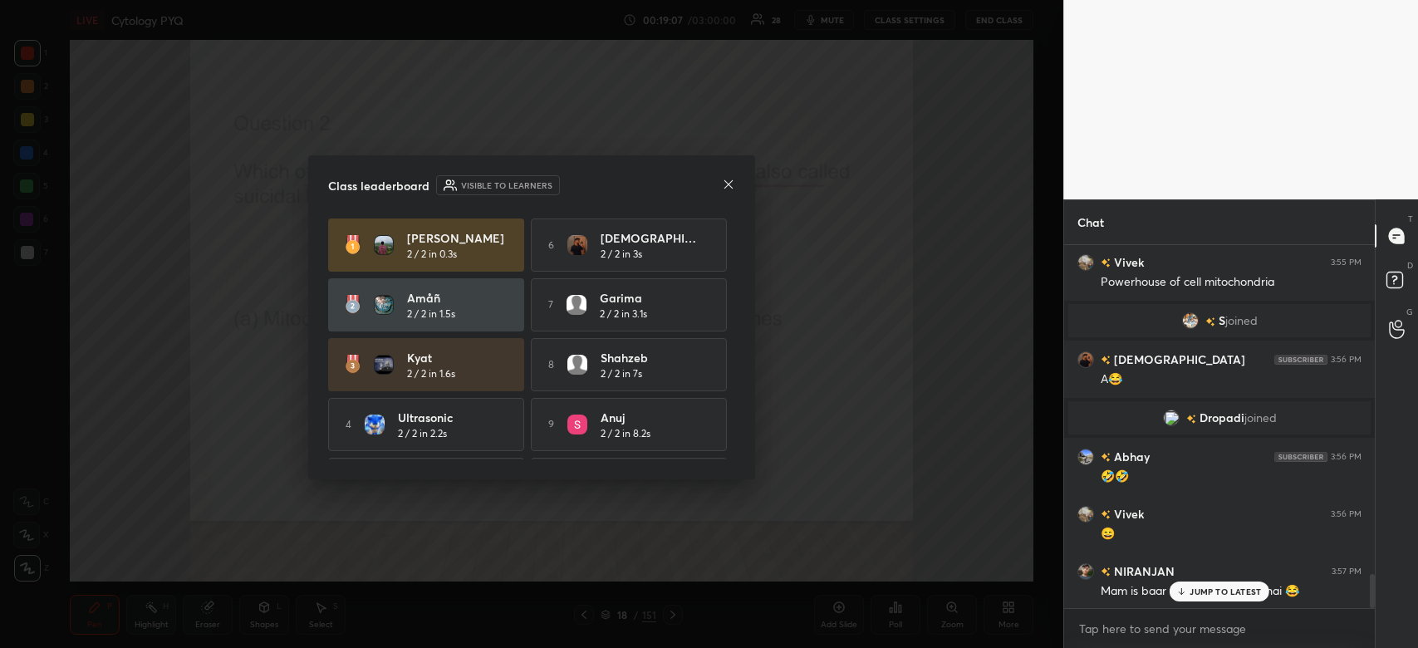
click at [1226, 594] on p "JUMP TO LATEST" at bounding box center [1225, 592] width 71 height 10
click at [729, 181] on icon at bounding box center [728, 184] width 13 height 13
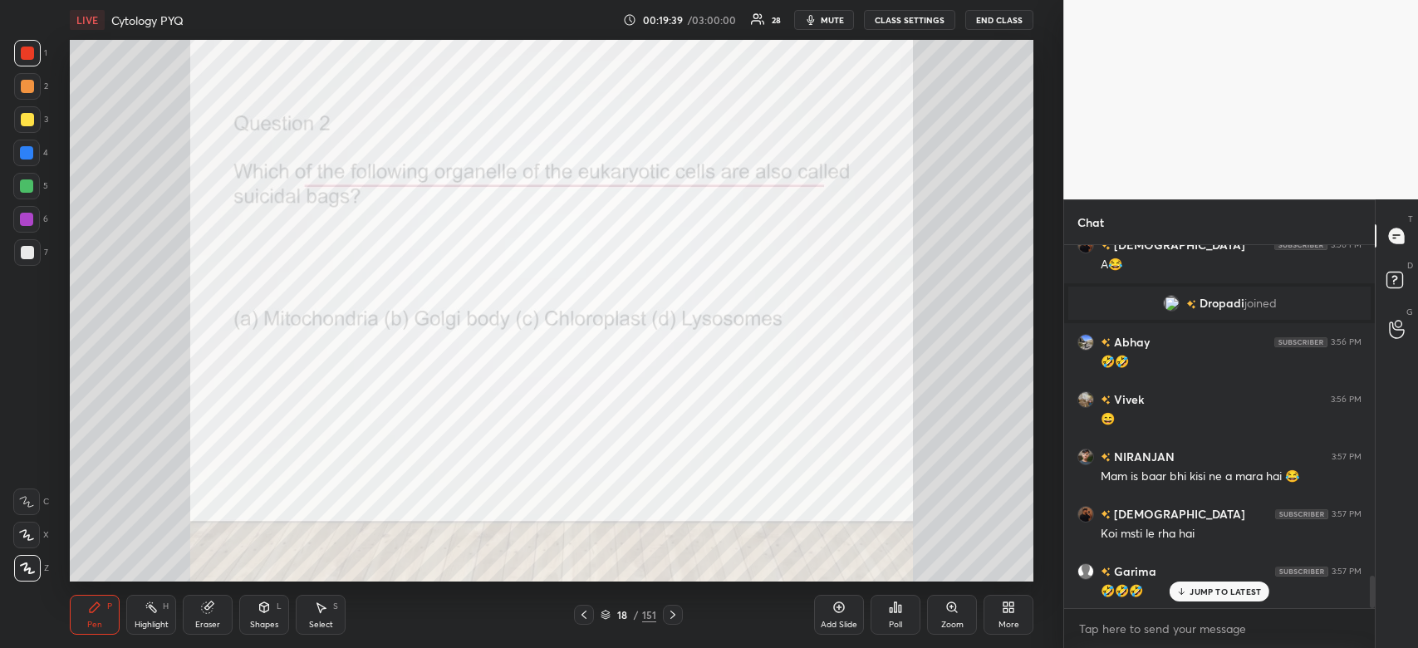
scroll to position [3664, 0]
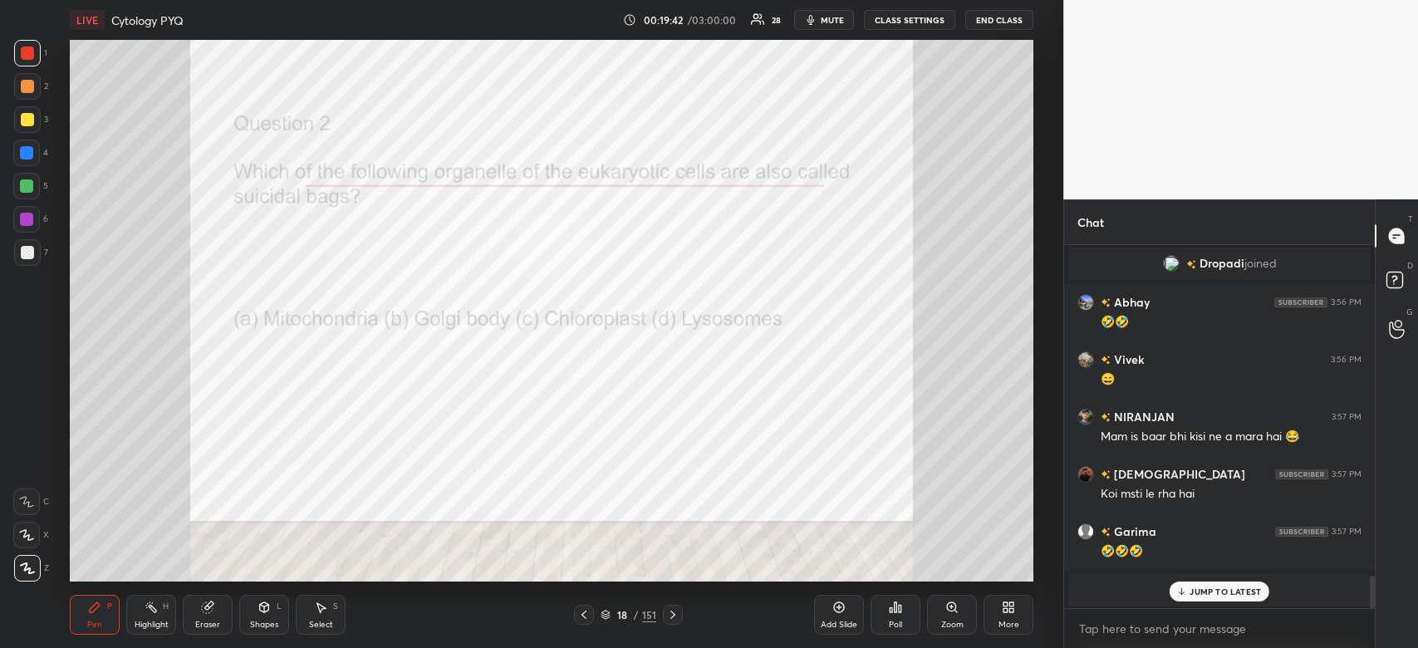
click at [1221, 584] on div "JUMP TO LATEST" at bounding box center [1220, 592] width 100 height 20
click at [895, 608] on icon at bounding box center [896, 607] width 2 height 10
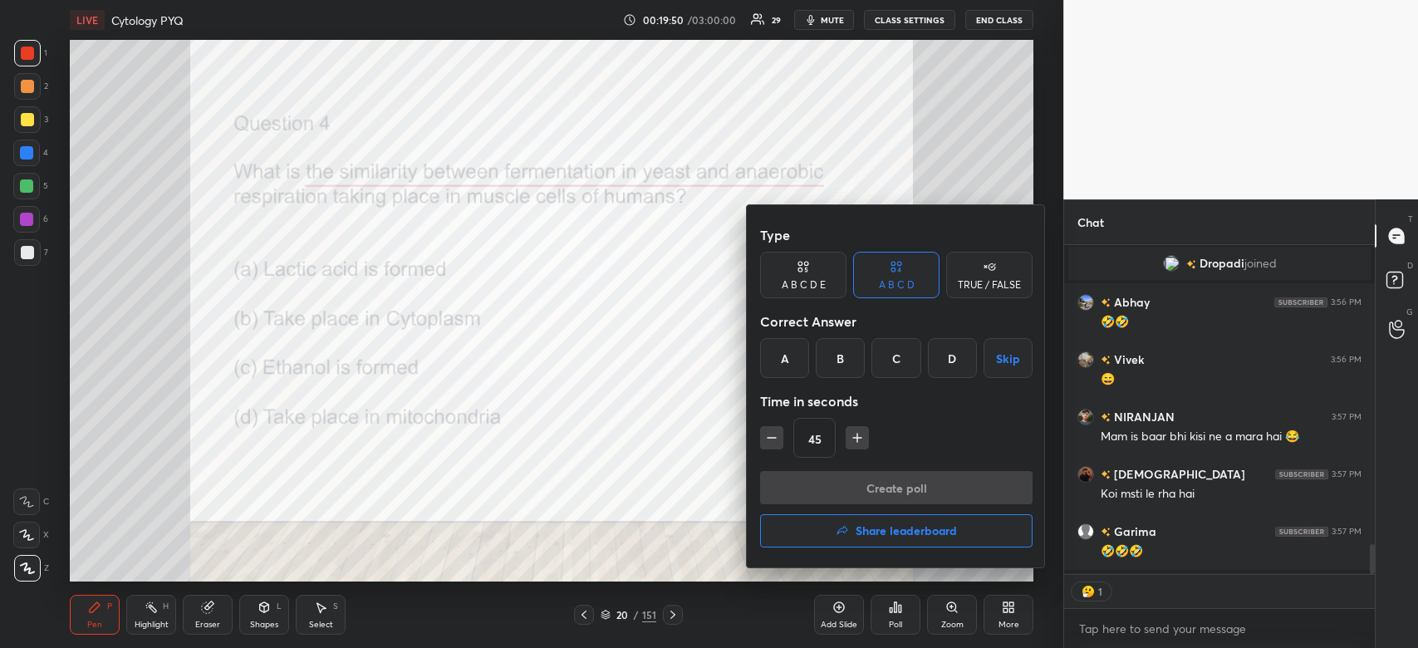
click at [838, 359] on div "B" at bounding box center [840, 358] width 49 height 40
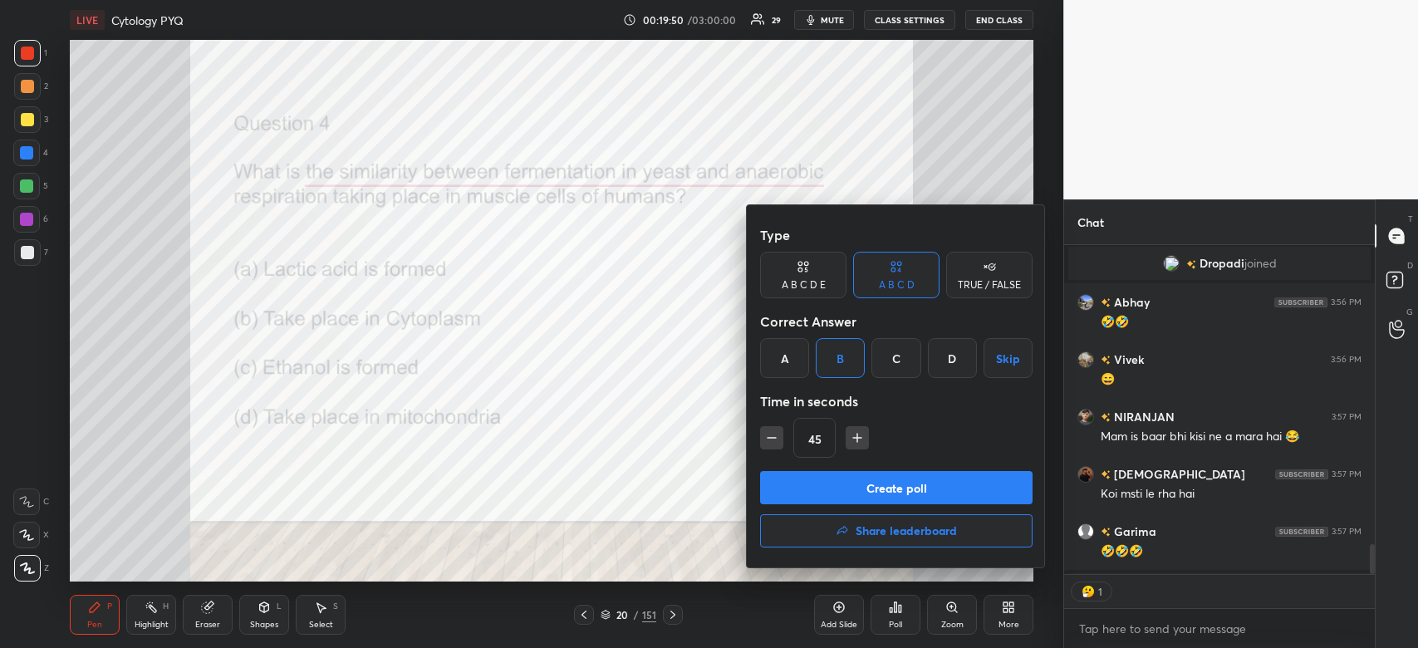
click at [826, 495] on button "Create poll" at bounding box center [896, 487] width 273 height 33
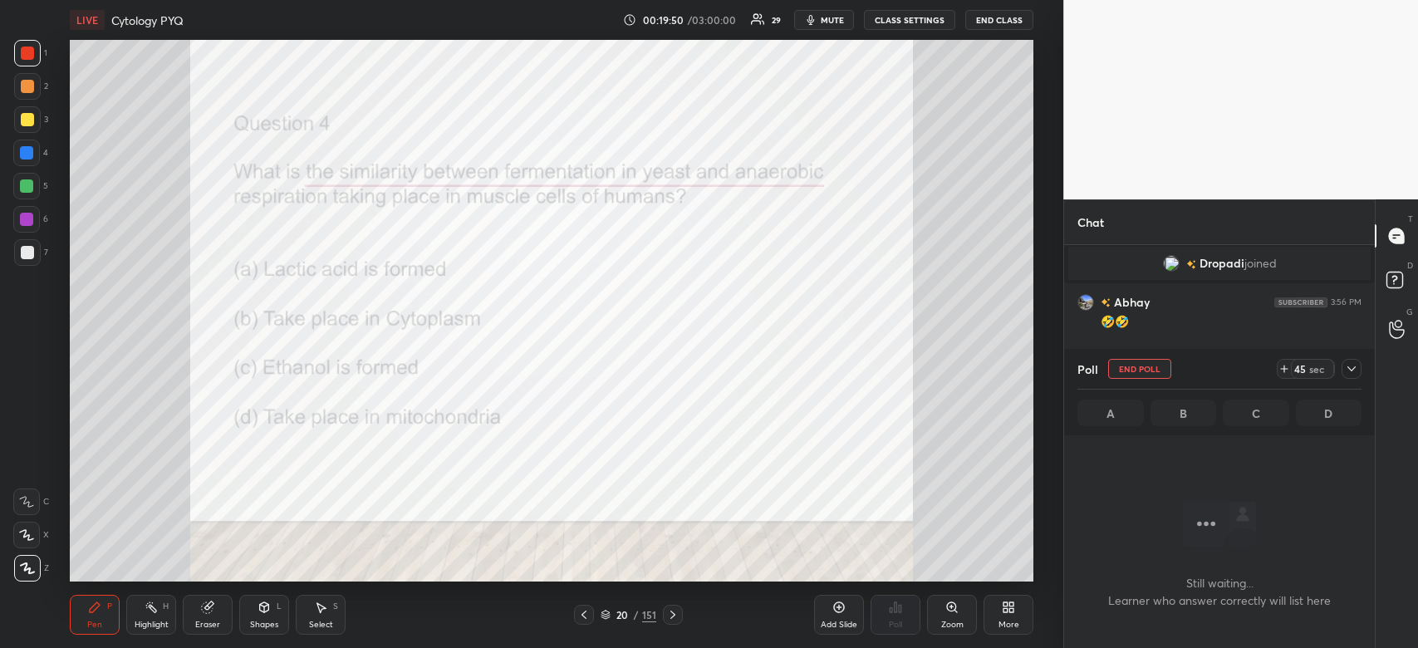
scroll to position [5, 5]
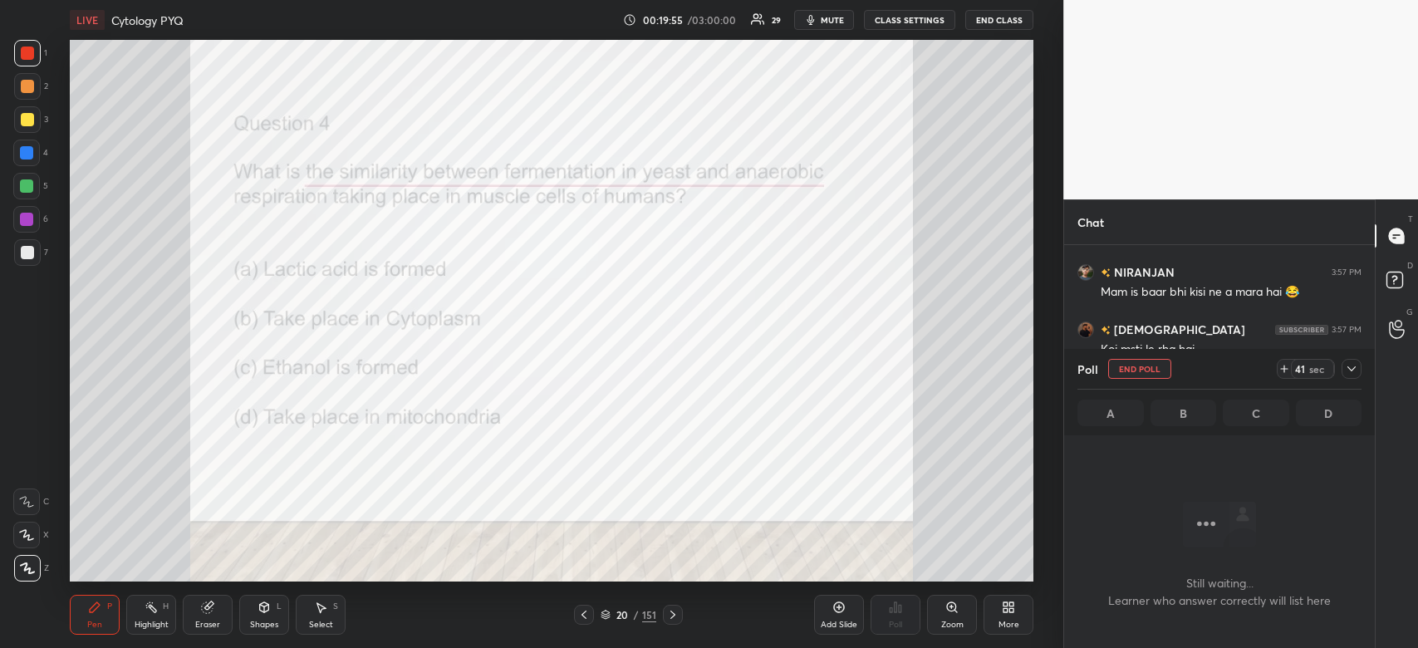
click at [1350, 374] on icon at bounding box center [1351, 368] width 13 height 13
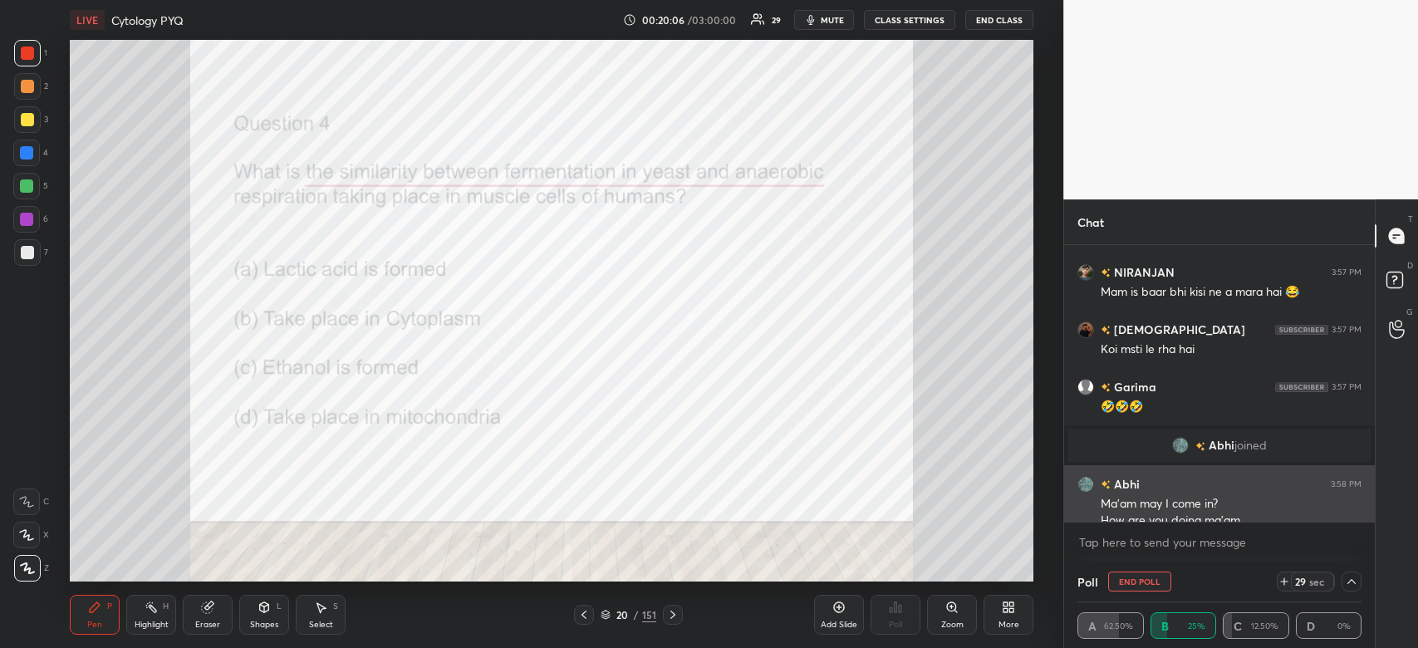
scroll to position [3824, 0]
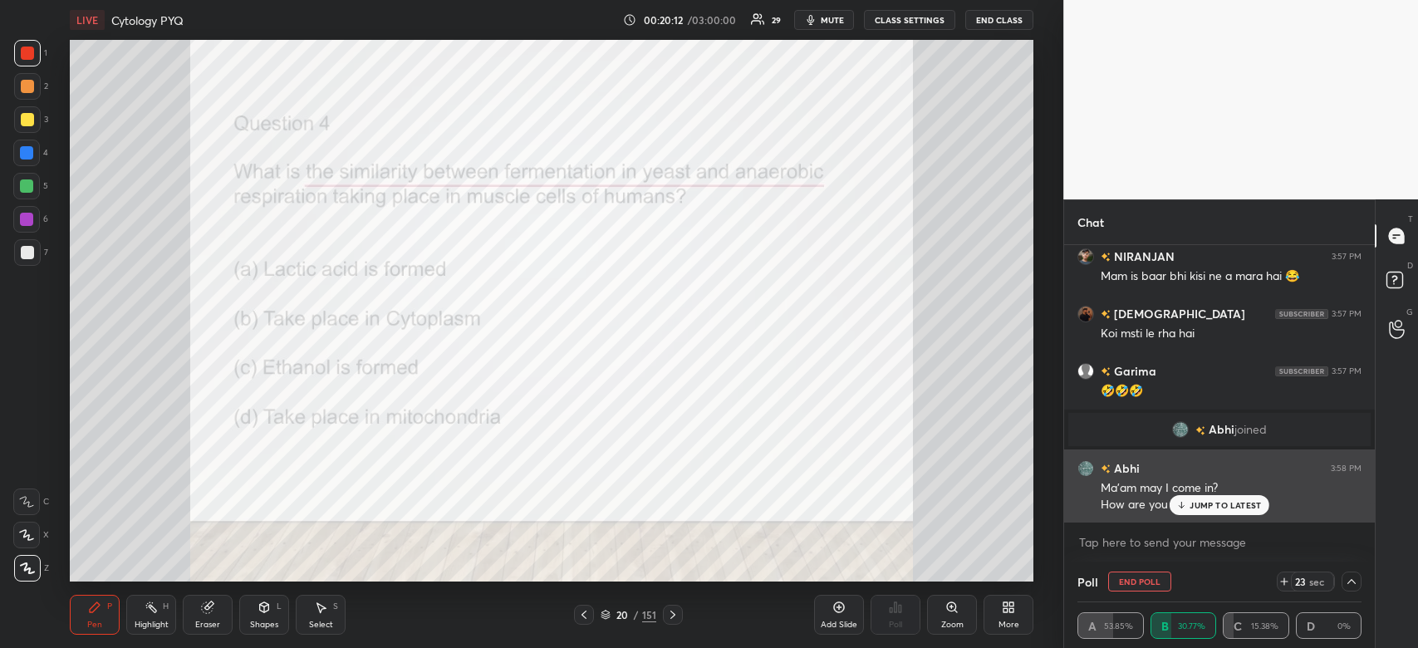
click at [1245, 504] on p "JUMP TO LATEST" at bounding box center [1225, 505] width 71 height 10
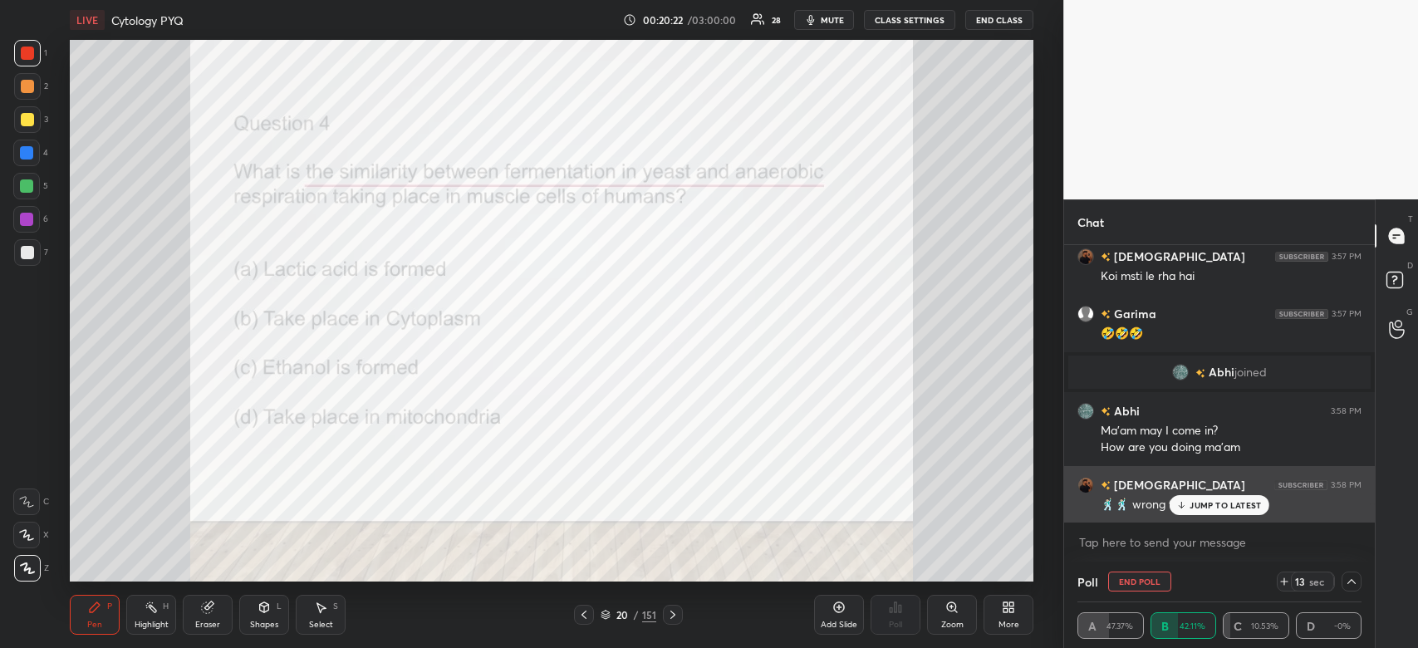
click at [1223, 513] on div "JUMP TO LATEST" at bounding box center [1220, 505] width 100 height 20
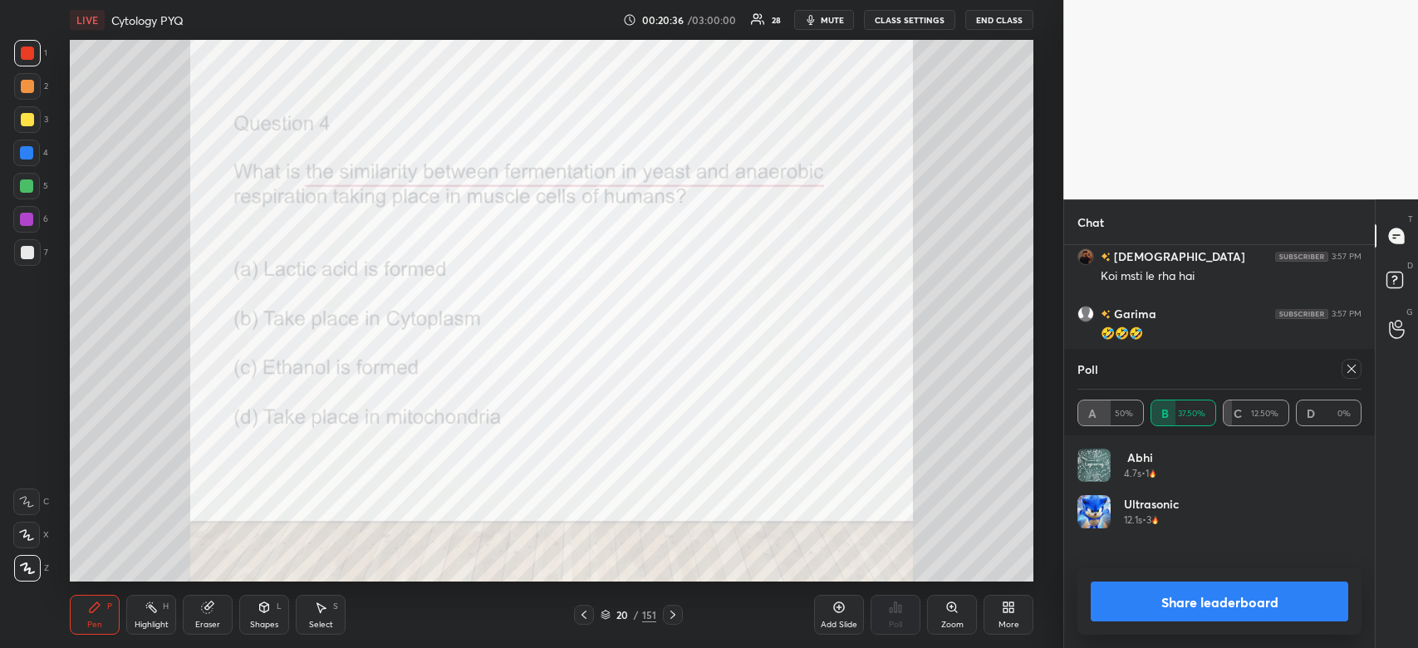
scroll to position [194, 279]
click at [1186, 595] on button "Share leaderboard" at bounding box center [1220, 602] width 258 height 40
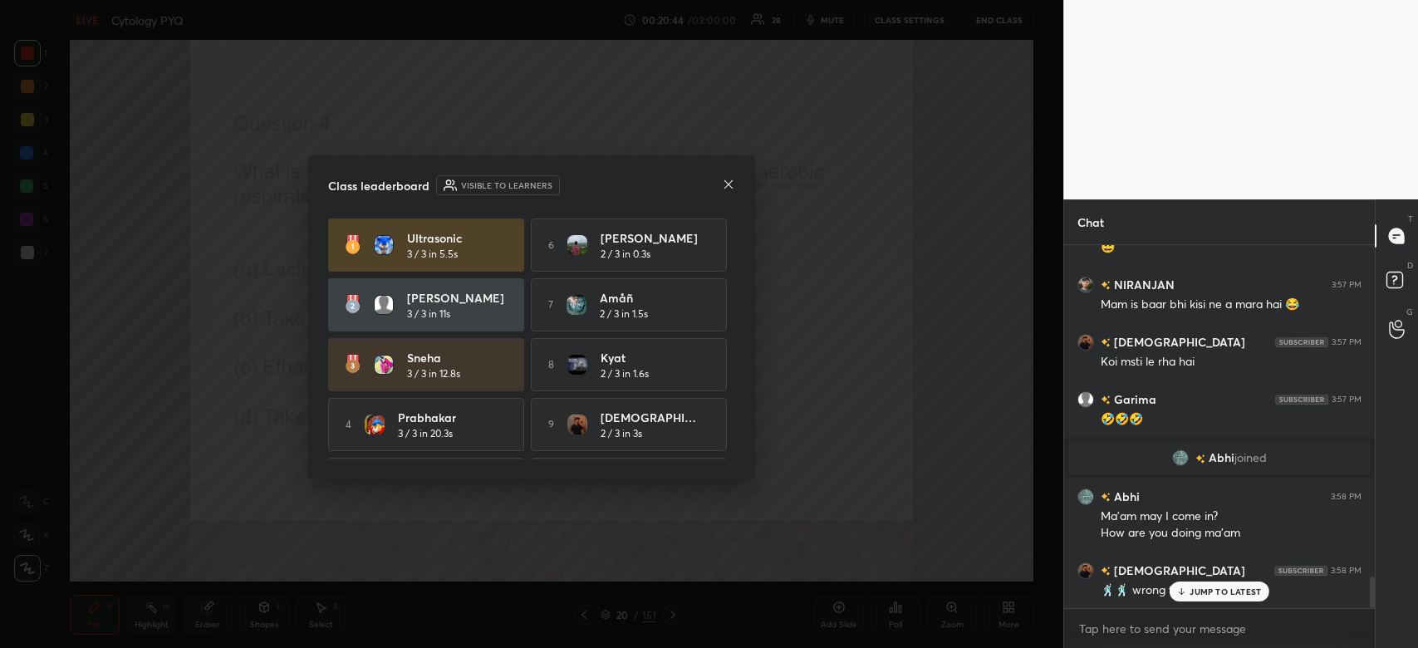
scroll to position [359, 306]
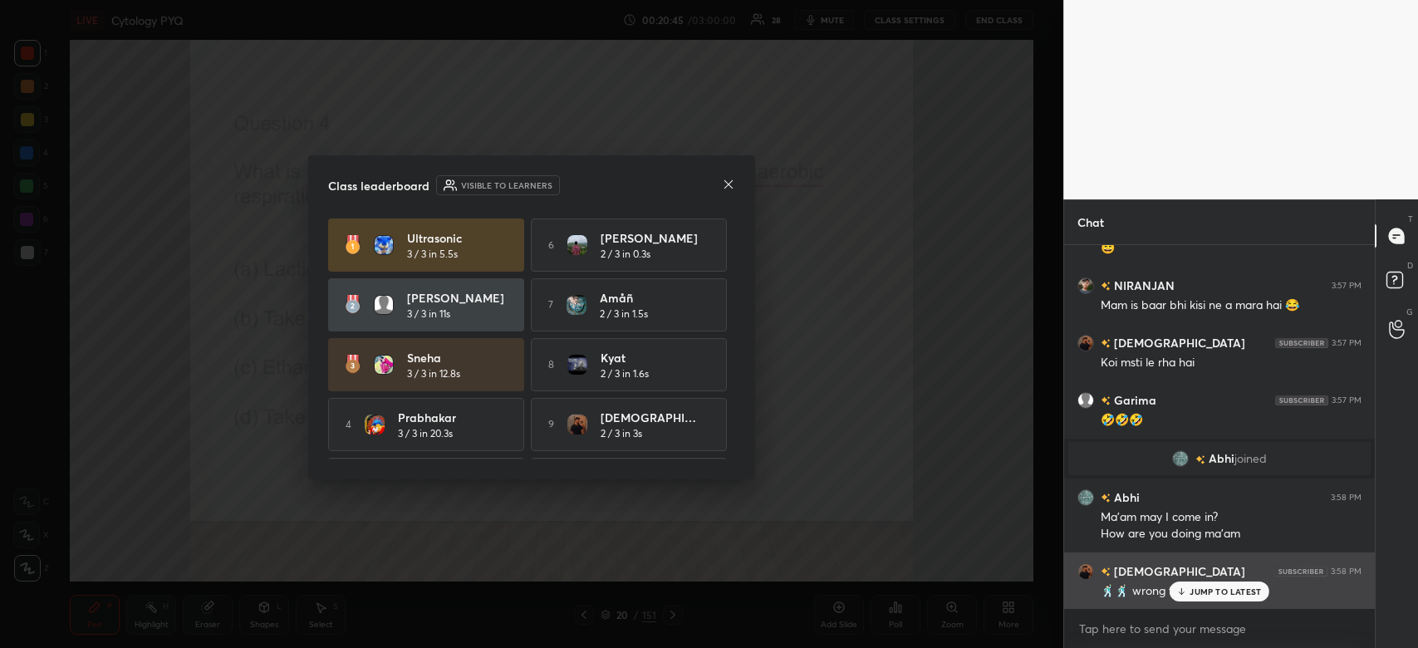
click at [1234, 587] on p "JUMP TO LATEST" at bounding box center [1225, 592] width 71 height 10
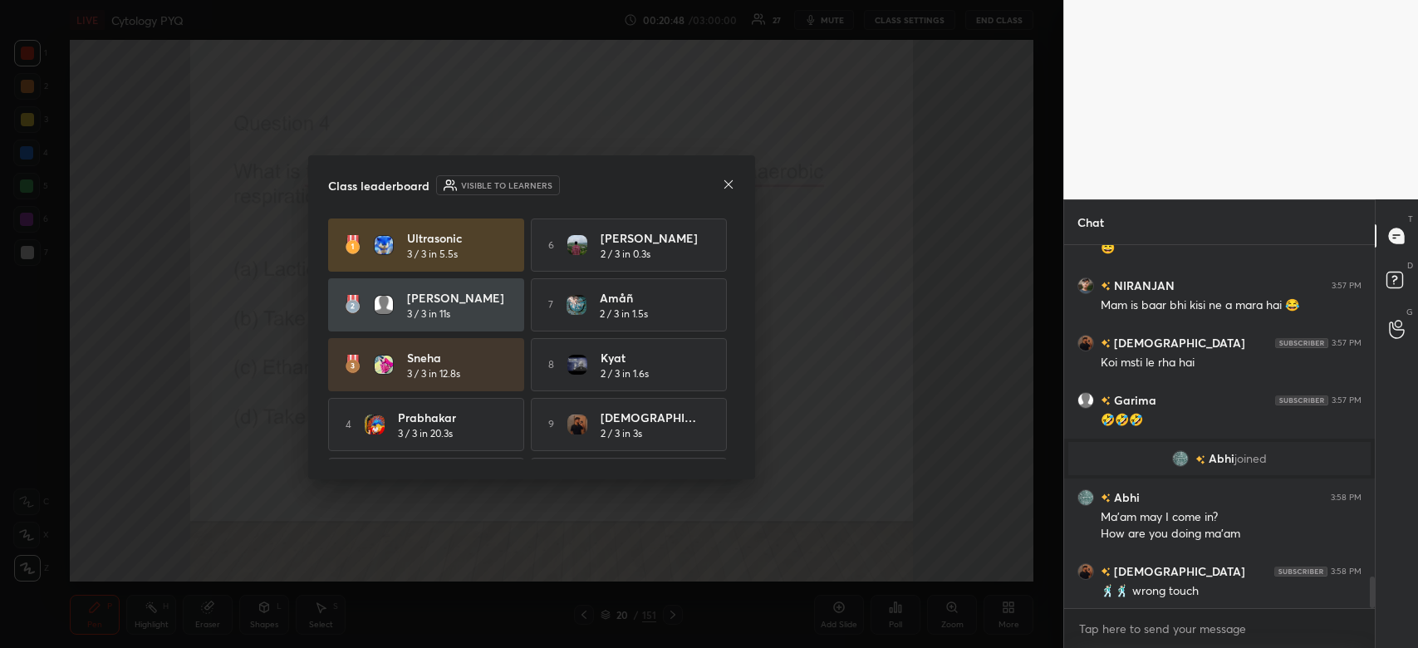
click at [733, 183] on icon at bounding box center [728, 184] width 13 height 13
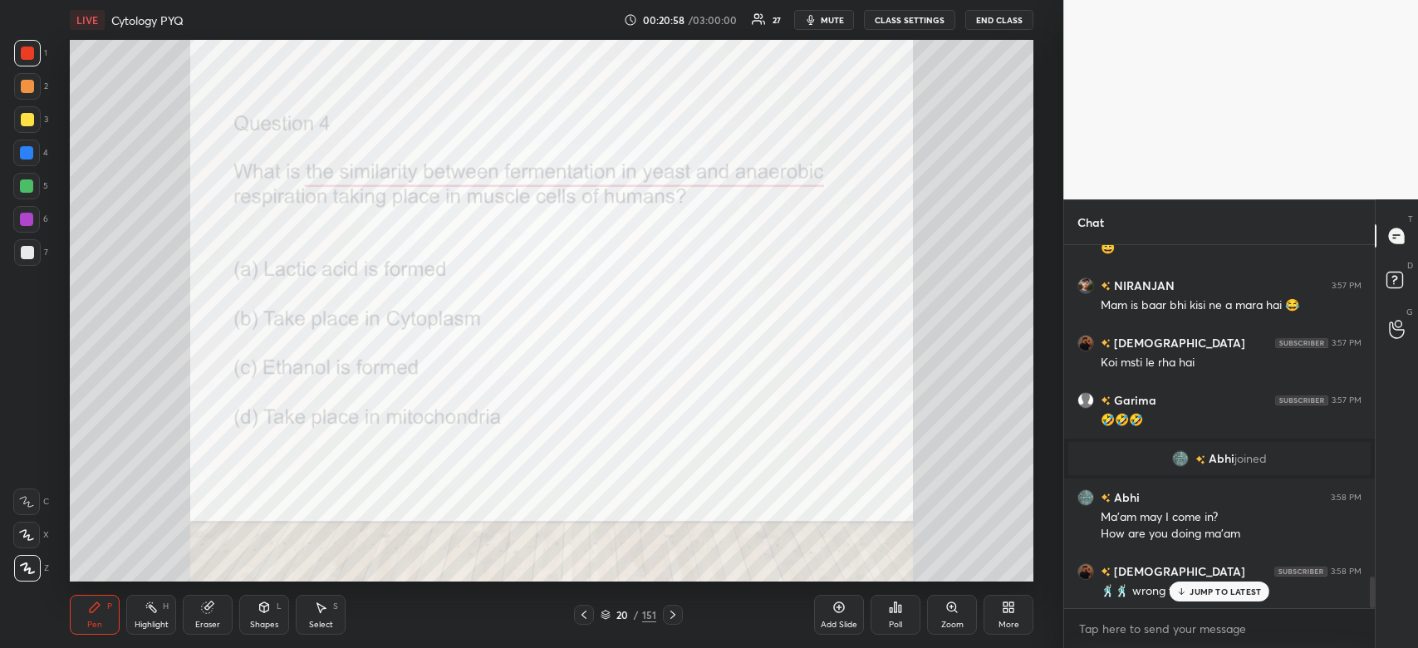
scroll to position [3835, 0]
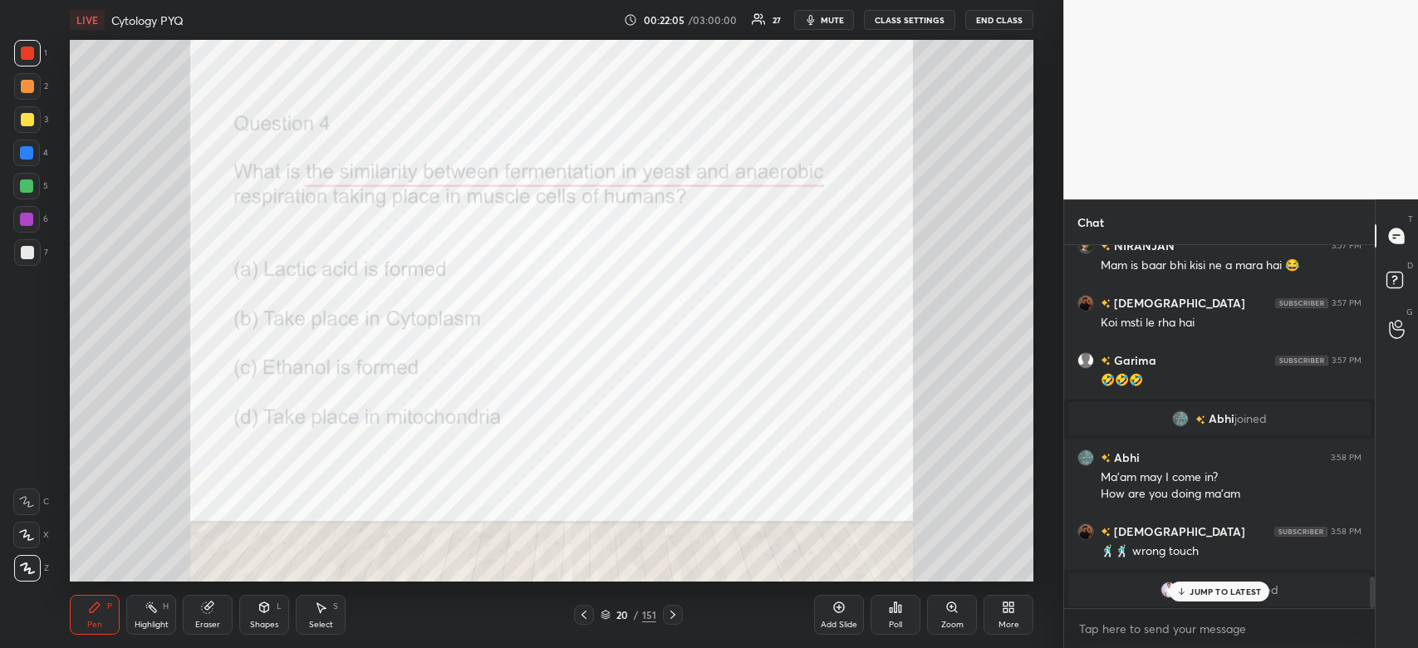
click at [1240, 591] on p "JUMP TO LATEST" at bounding box center [1225, 592] width 71 height 10
click at [898, 617] on div "Poll" at bounding box center [896, 615] width 50 height 40
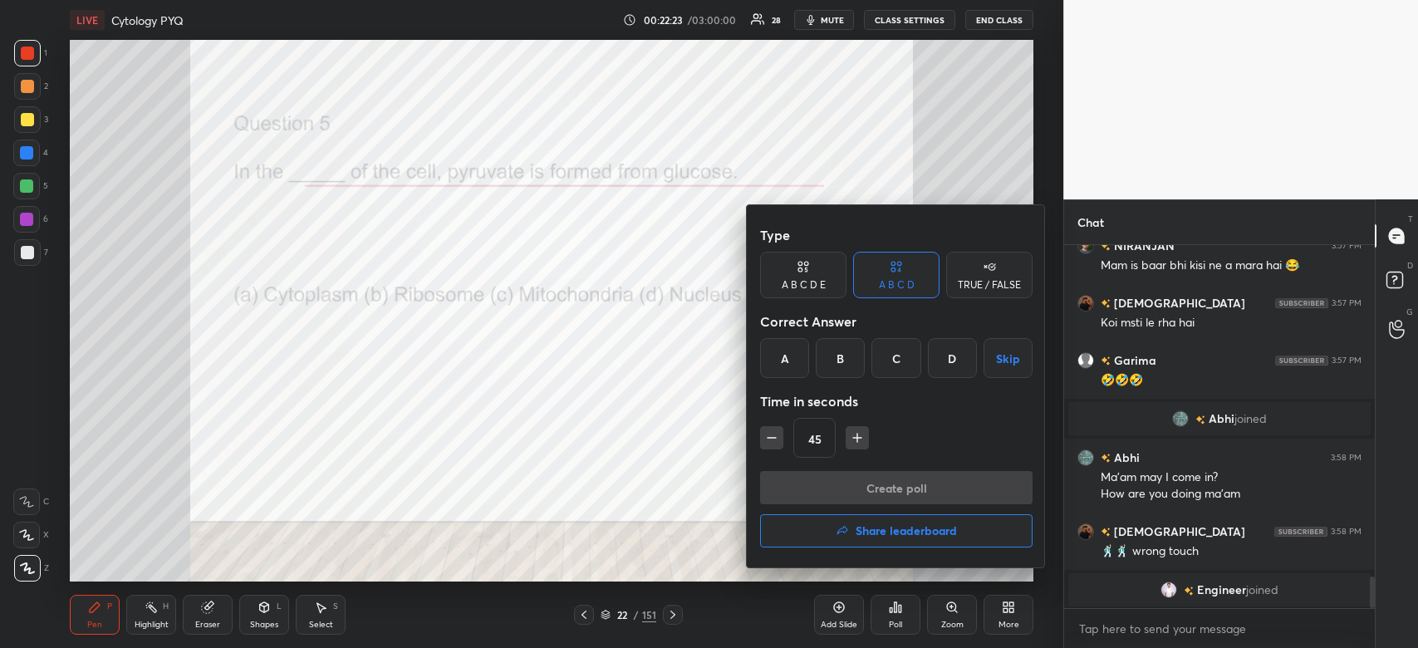
click at [784, 352] on div "A" at bounding box center [784, 358] width 49 height 40
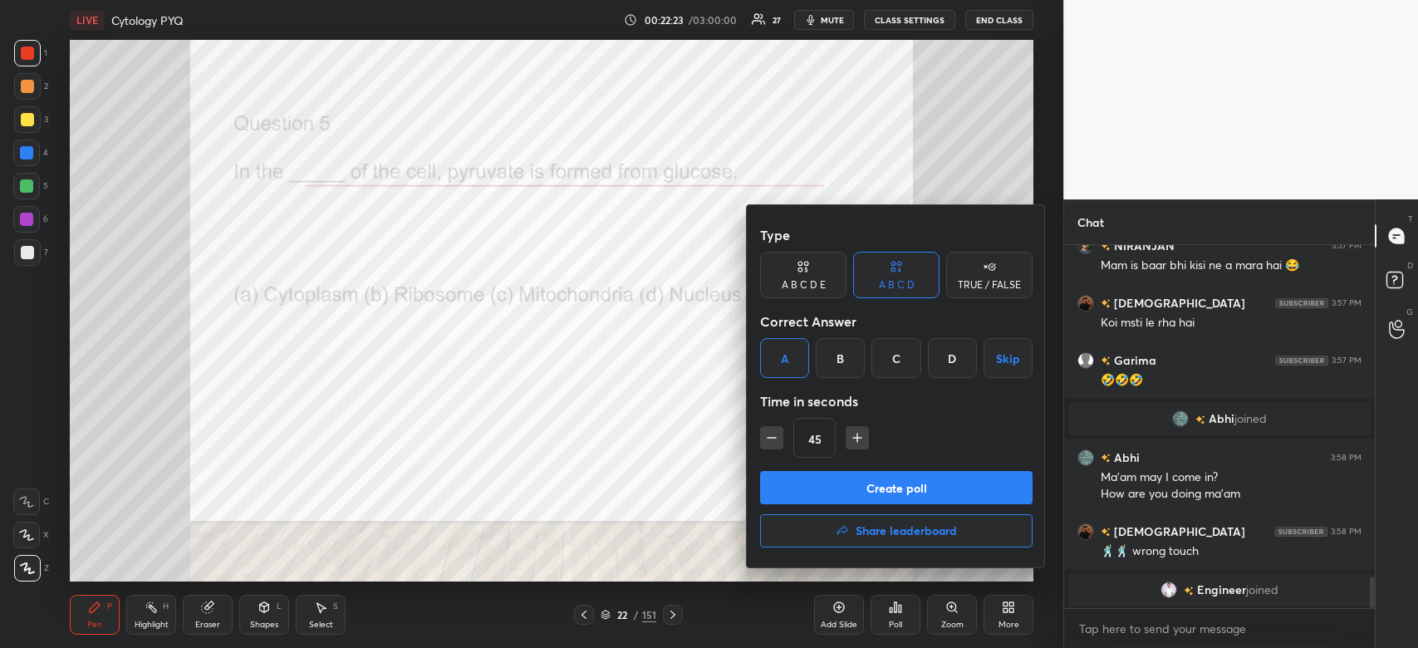
click at [811, 468] on div "Type A B C D E A B C D TRUE / FALSE Correct Answer A B C D Skip Time in seconds…" at bounding box center [896, 345] width 273 height 253
click at [963, 477] on button "Create poll" at bounding box center [896, 487] width 273 height 33
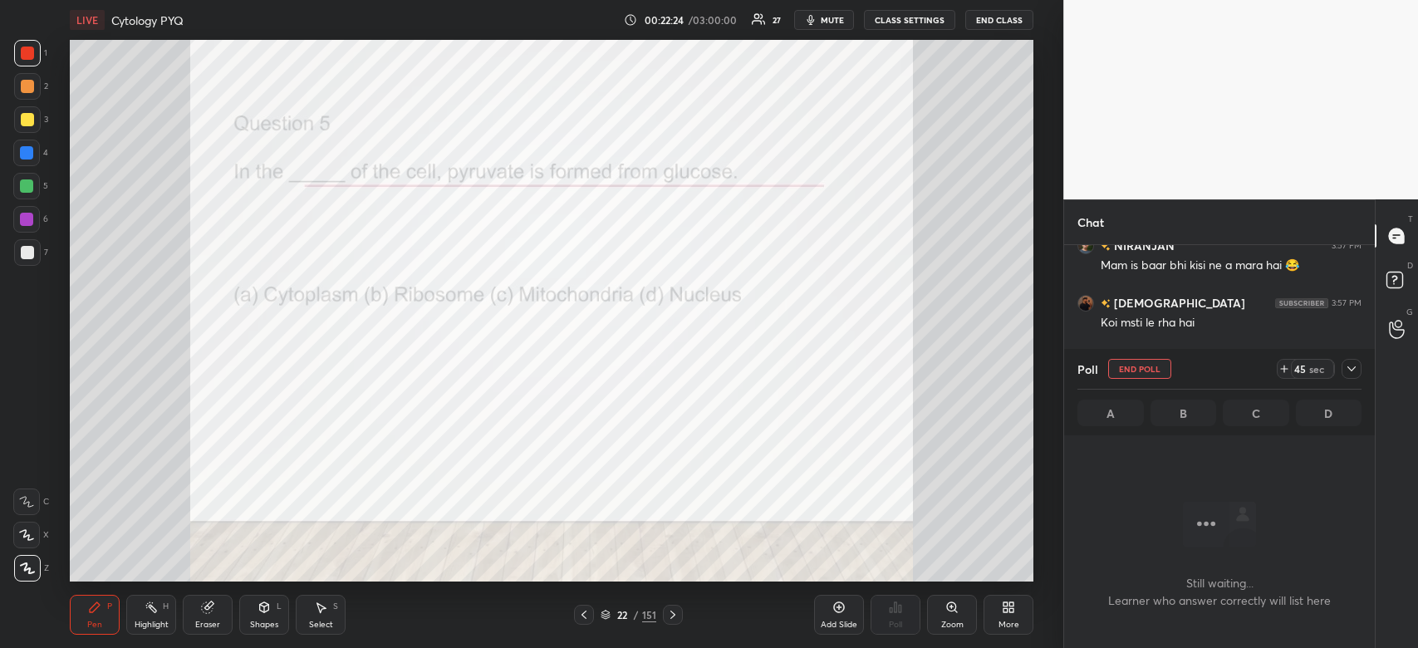
scroll to position [312, 306]
click at [1351, 366] on icon at bounding box center [1351, 368] width 13 height 13
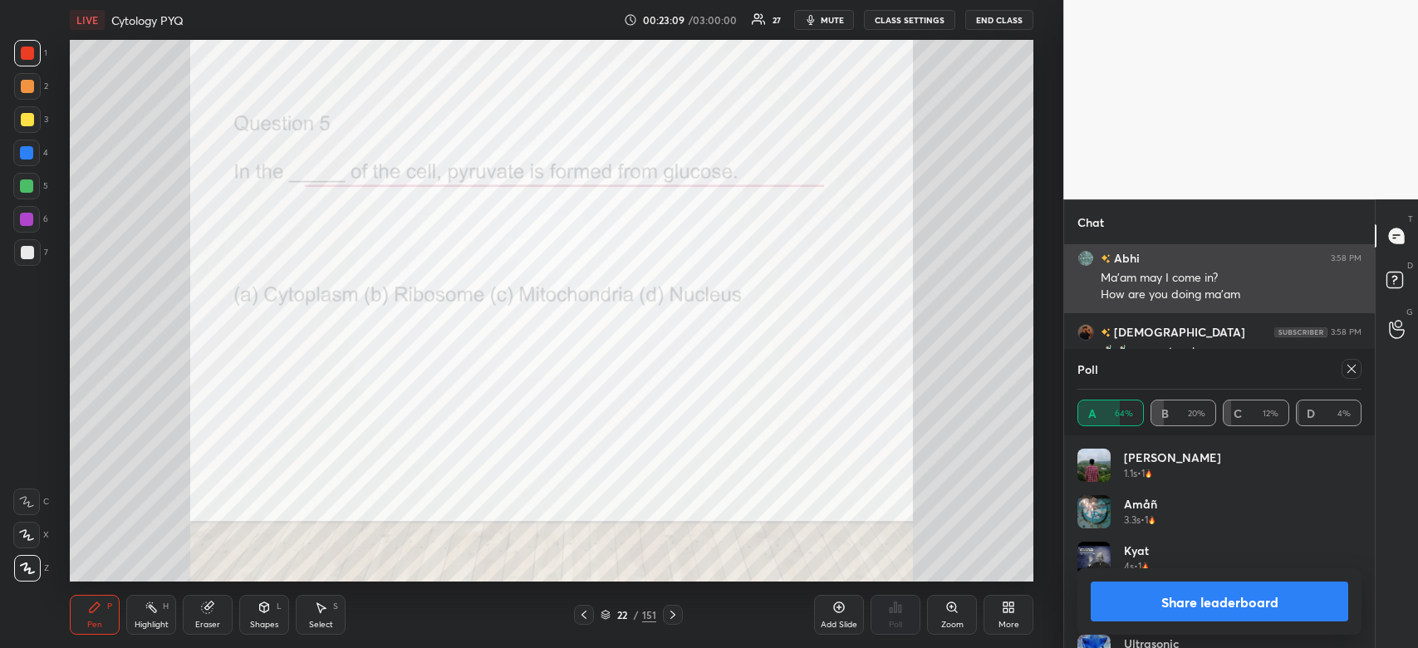
scroll to position [194, 279]
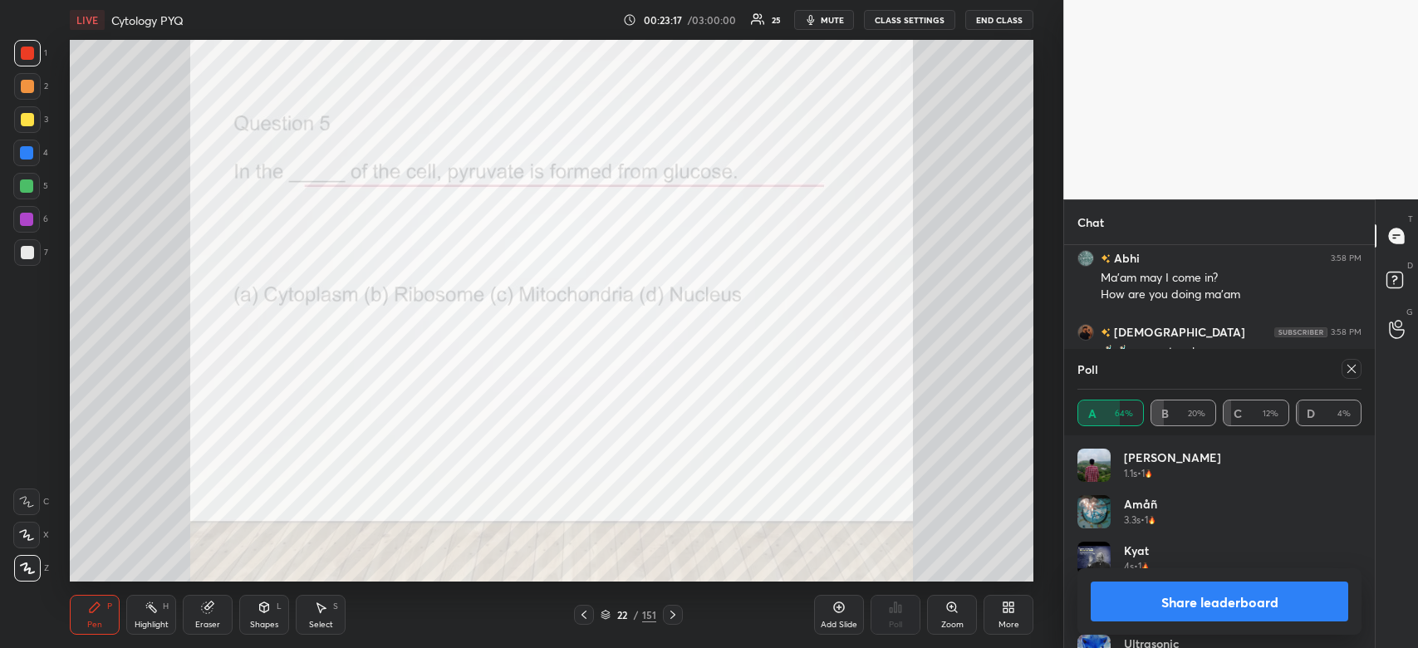
click at [1172, 602] on button "Share leaderboard" at bounding box center [1220, 602] width 258 height 40
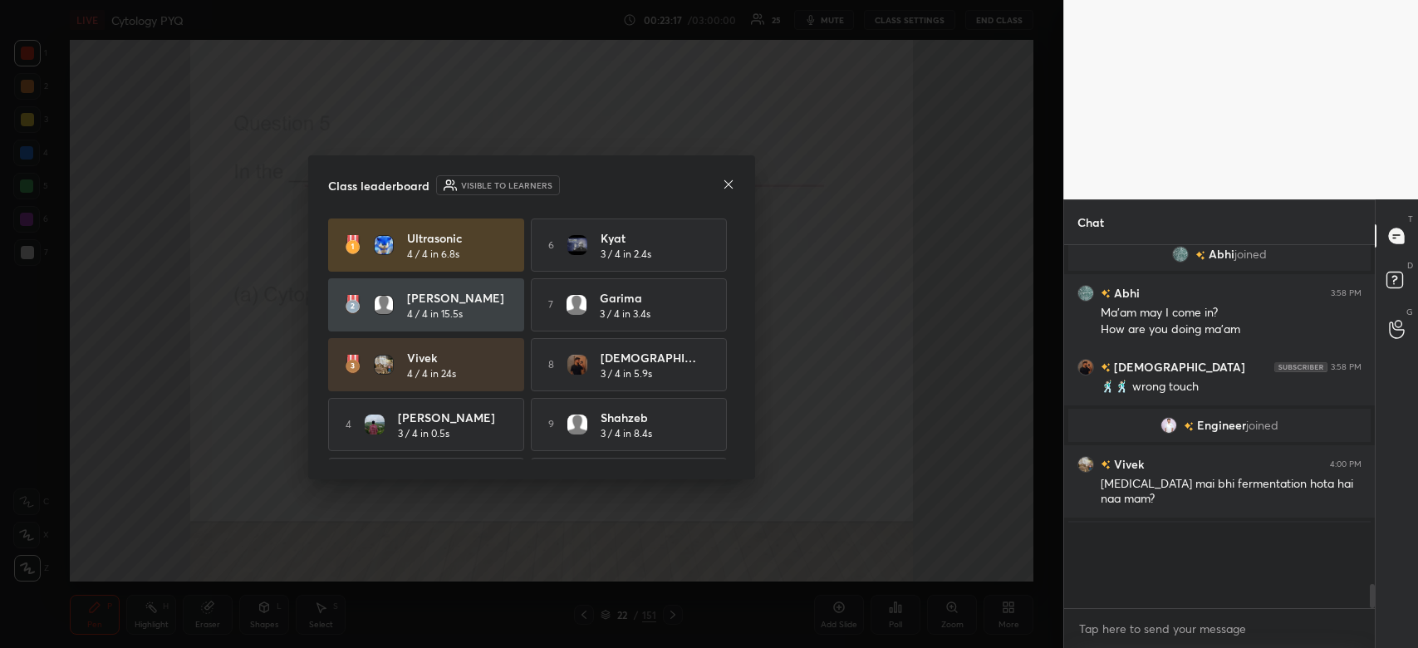
scroll to position [3832, 0]
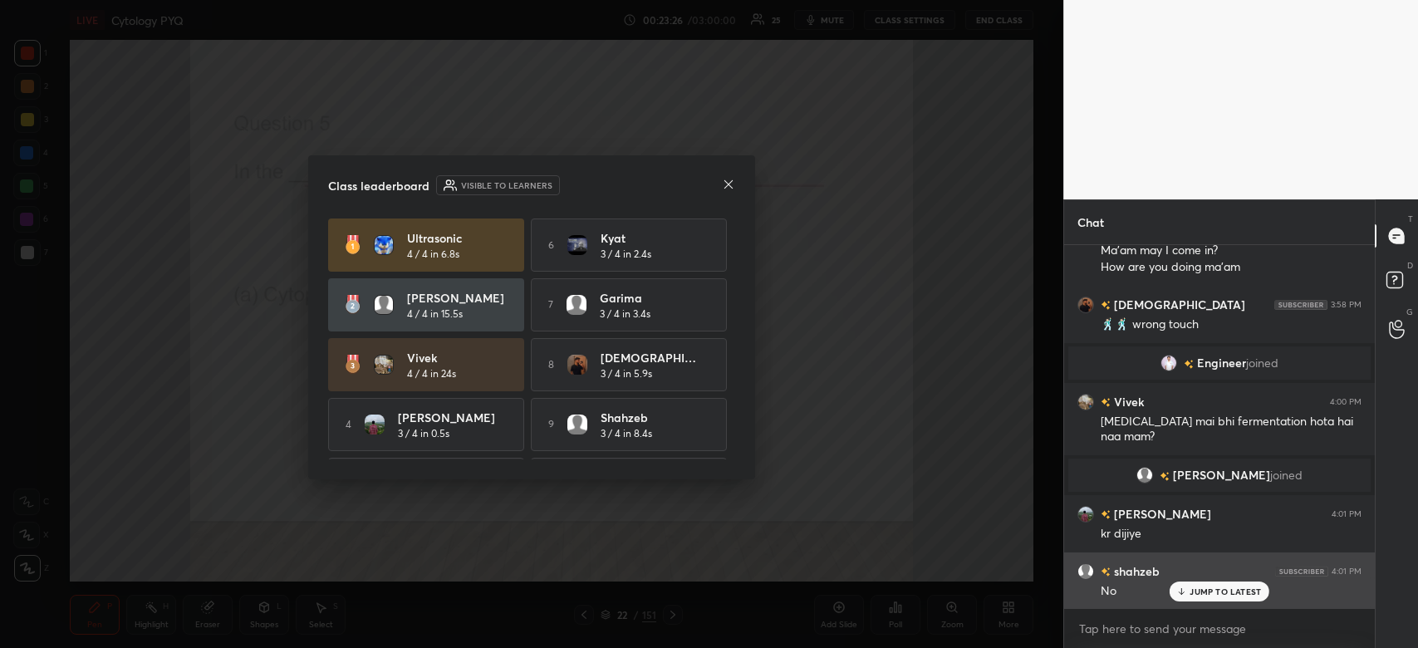
click at [1201, 591] on p "JUMP TO LATEST" at bounding box center [1225, 592] width 71 height 10
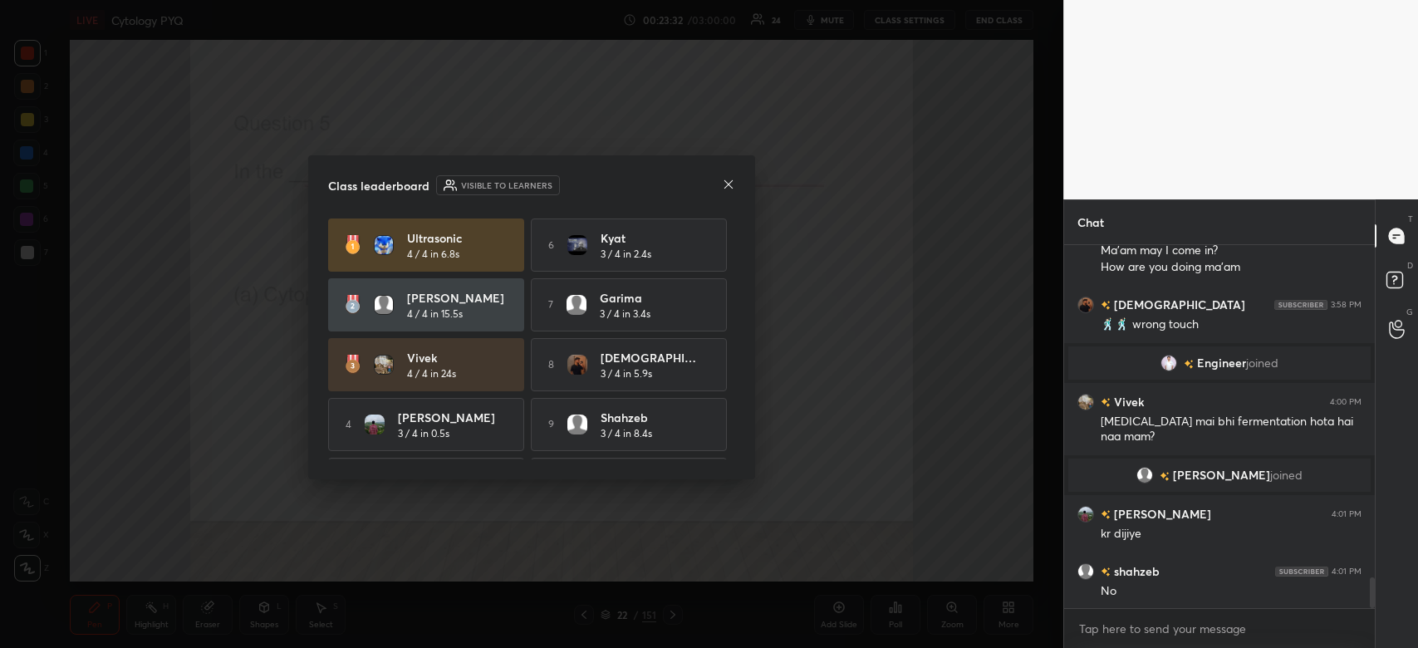
click at [728, 184] on icon at bounding box center [729, 183] width 8 height 8
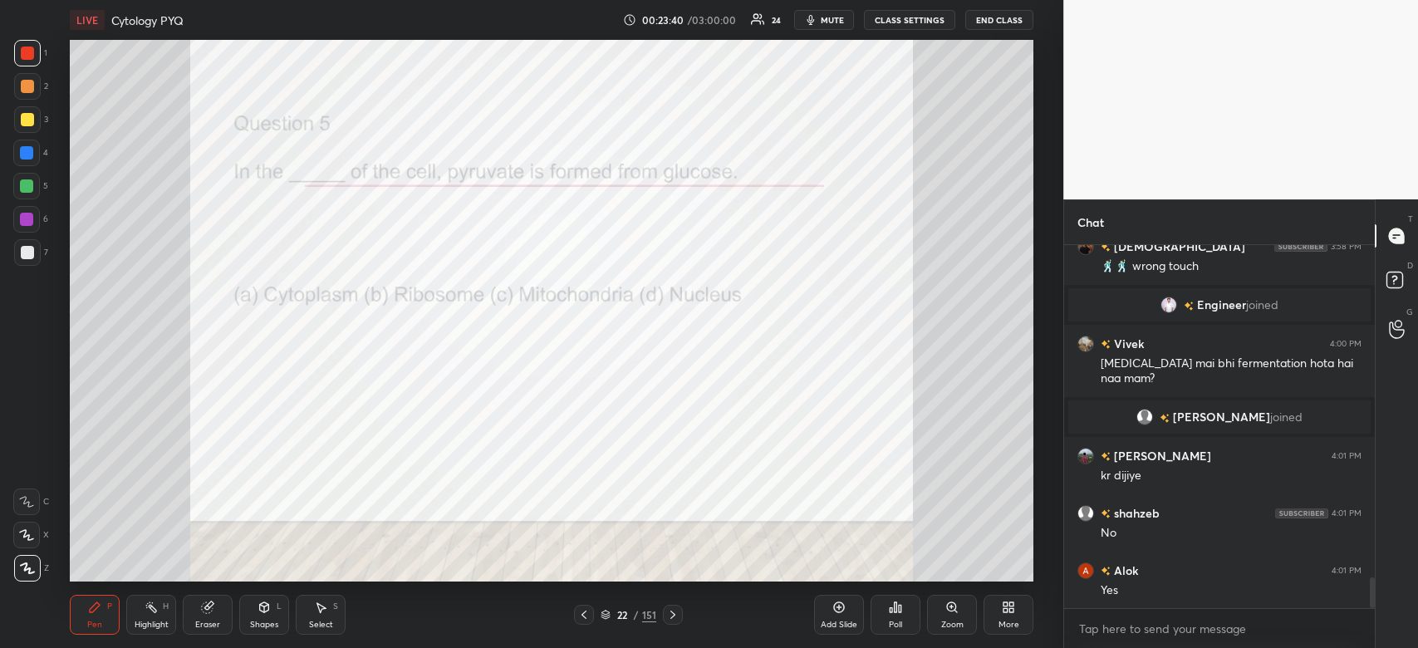
scroll to position [4024, 0]
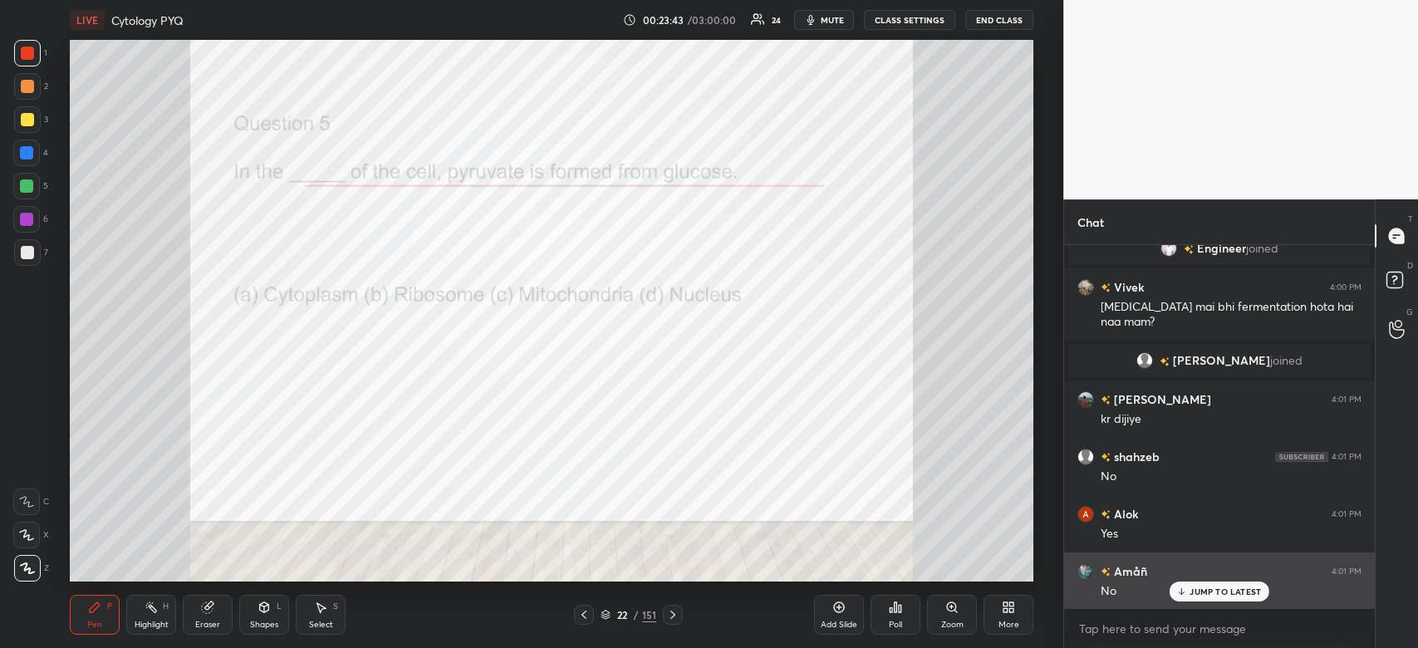
click at [1231, 593] on p "JUMP TO LATEST" at bounding box center [1225, 592] width 71 height 10
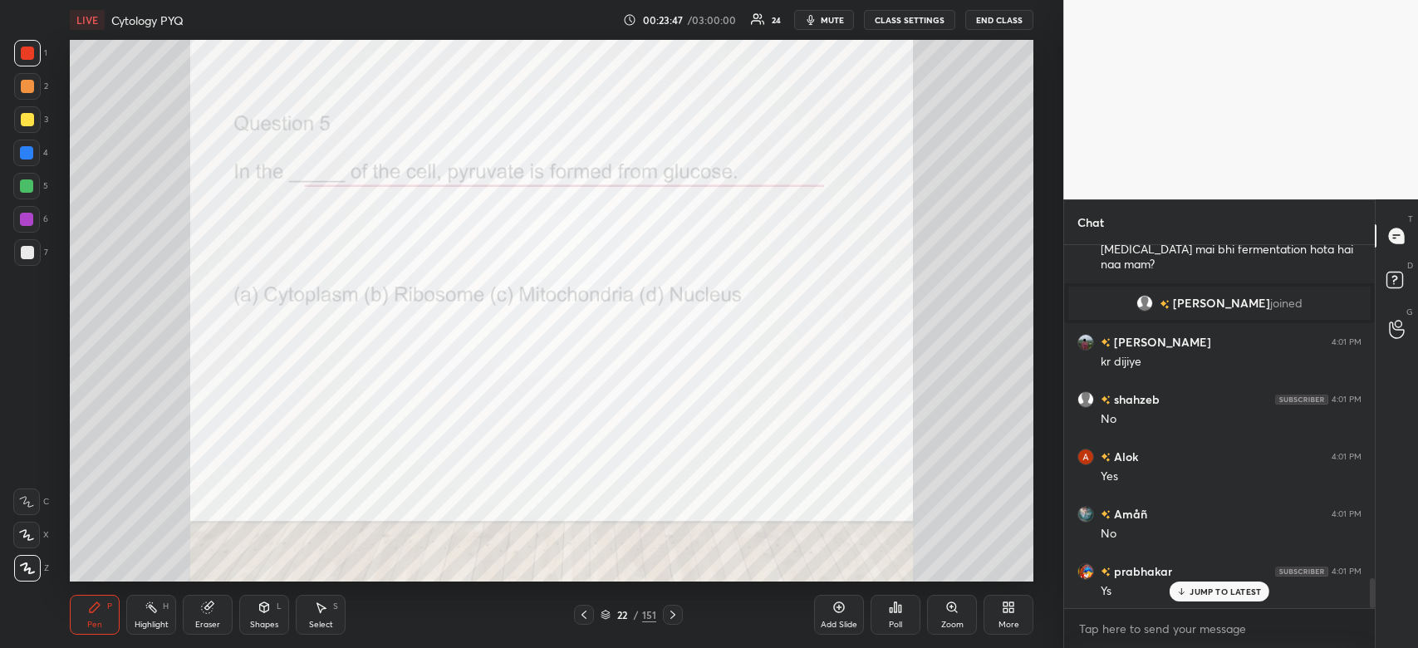
click at [1187, 588] on icon at bounding box center [1182, 592] width 11 height 10
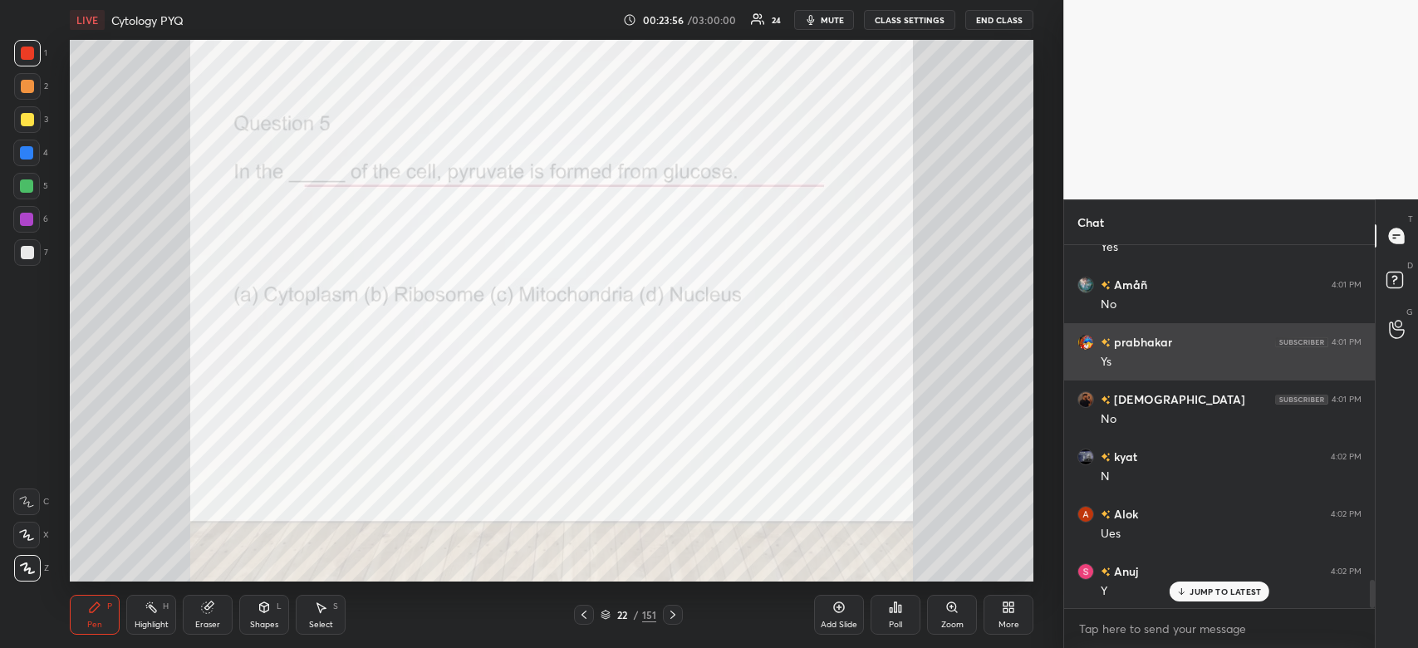
scroll to position [4368, 0]
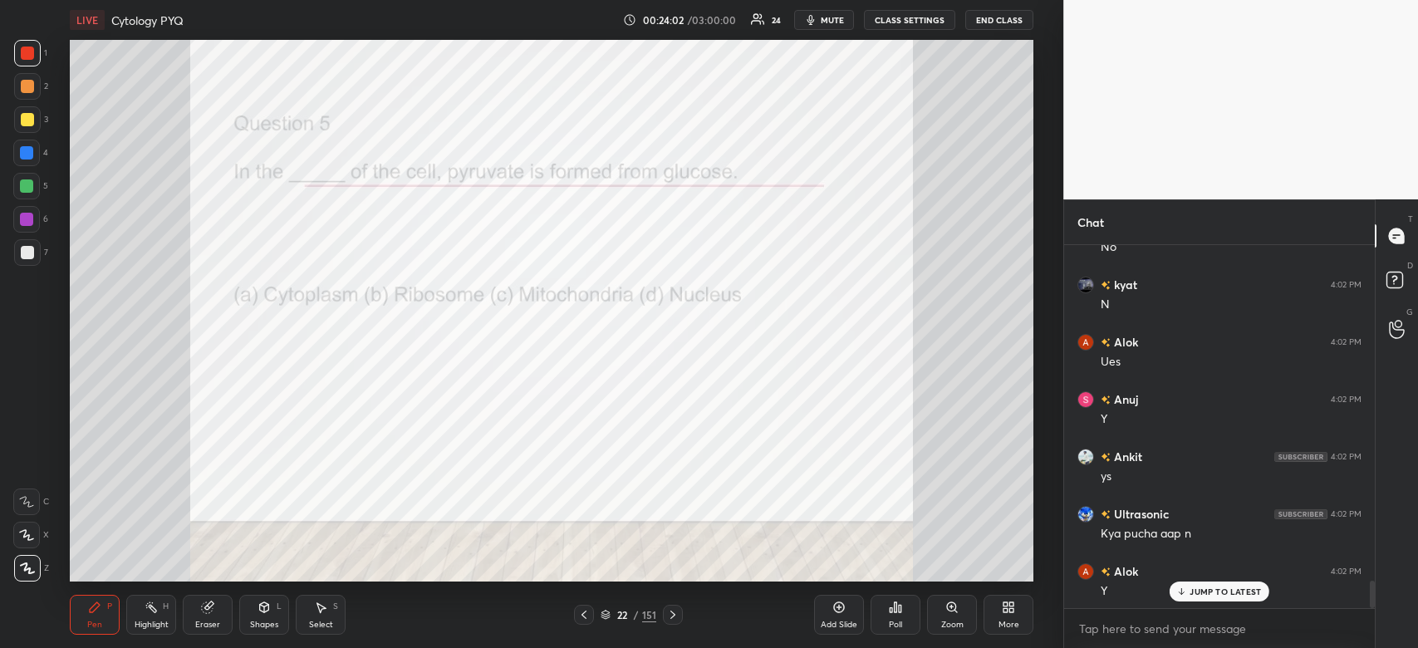
click at [841, 611] on icon at bounding box center [839, 607] width 13 height 13
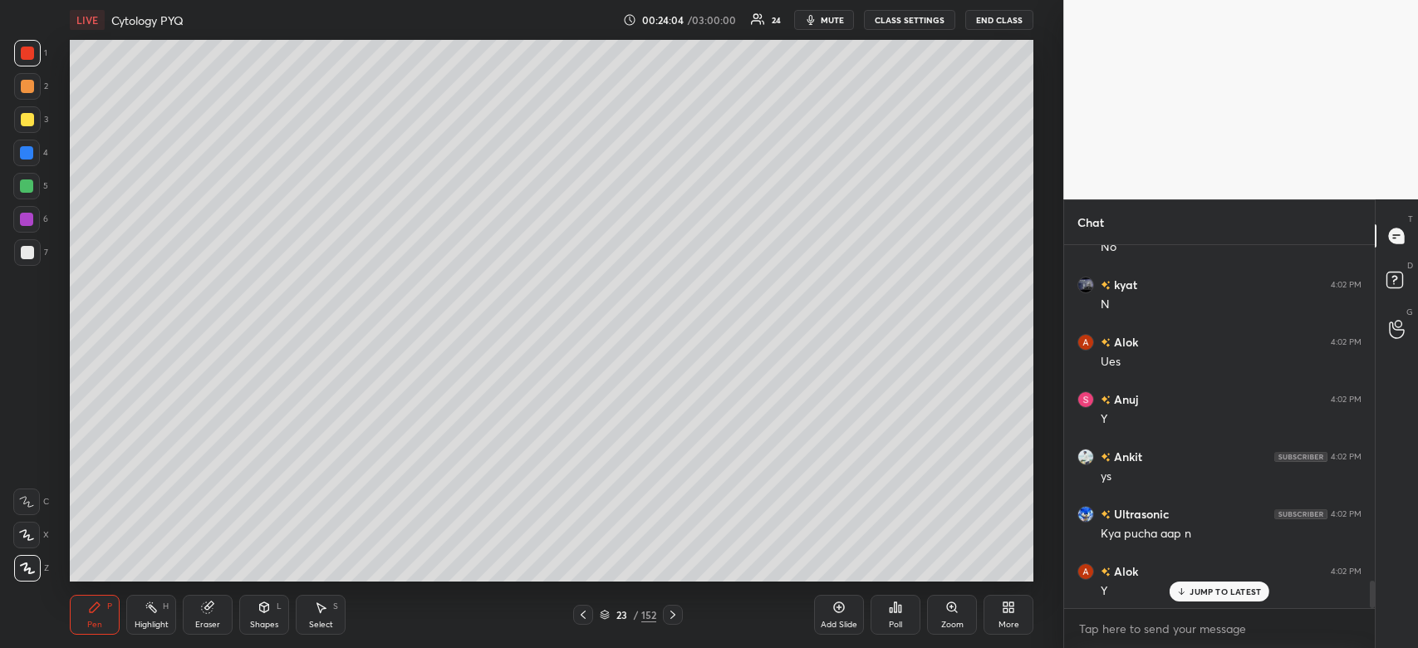
click at [32, 52] on div at bounding box center [27, 53] width 13 height 13
click at [33, 255] on div at bounding box center [27, 252] width 13 height 13
click at [32, 250] on div at bounding box center [27, 252] width 13 height 13
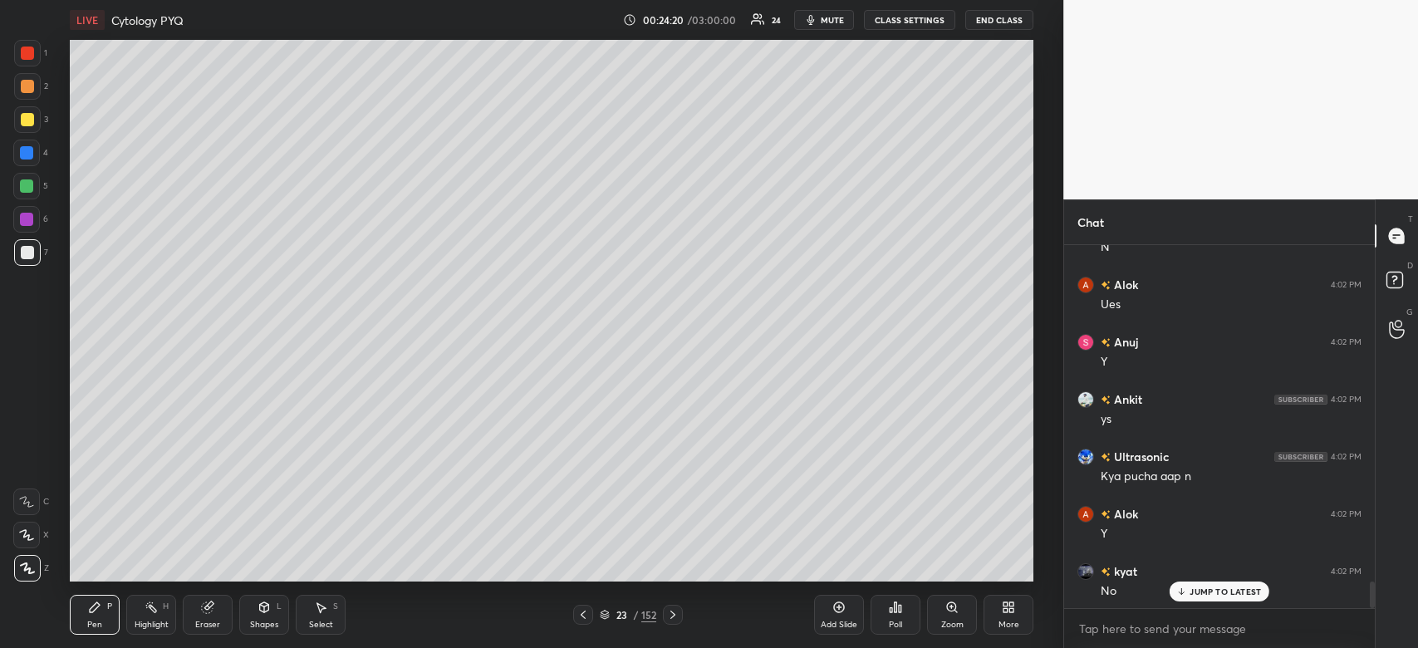
click at [22, 50] on div at bounding box center [27, 53] width 13 height 13
click at [26, 153] on div at bounding box center [26, 152] width 13 height 13
click at [40, 150] on div at bounding box center [26, 153] width 27 height 27
click at [27, 218] on div at bounding box center [26, 219] width 13 height 13
click at [27, 537] on icon at bounding box center [26, 535] width 15 height 12
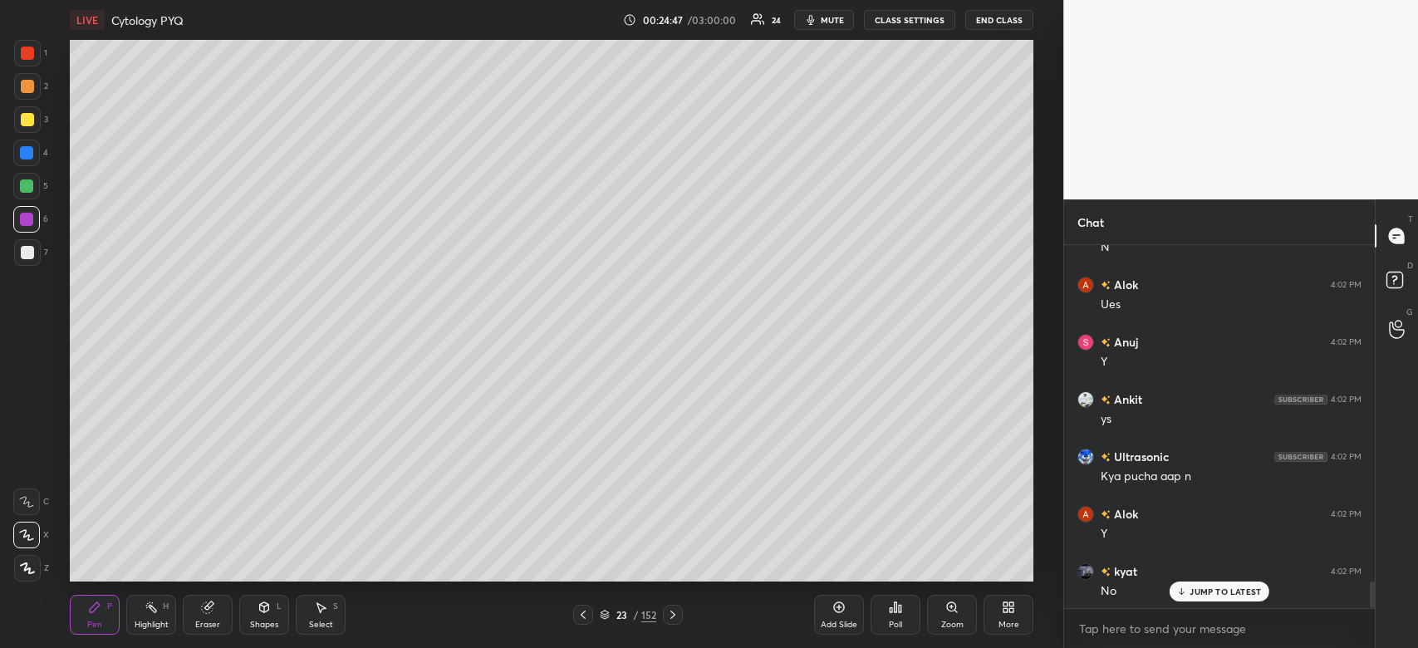
click at [27, 183] on div at bounding box center [26, 185] width 13 height 13
click at [27, 565] on icon at bounding box center [27, 568] width 15 height 12
click at [27, 146] on div at bounding box center [26, 152] width 13 height 13
click at [35, 79] on div at bounding box center [27, 86] width 27 height 27
click at [33, 85] on div at bounding box center [27, 86] width 13 height 13
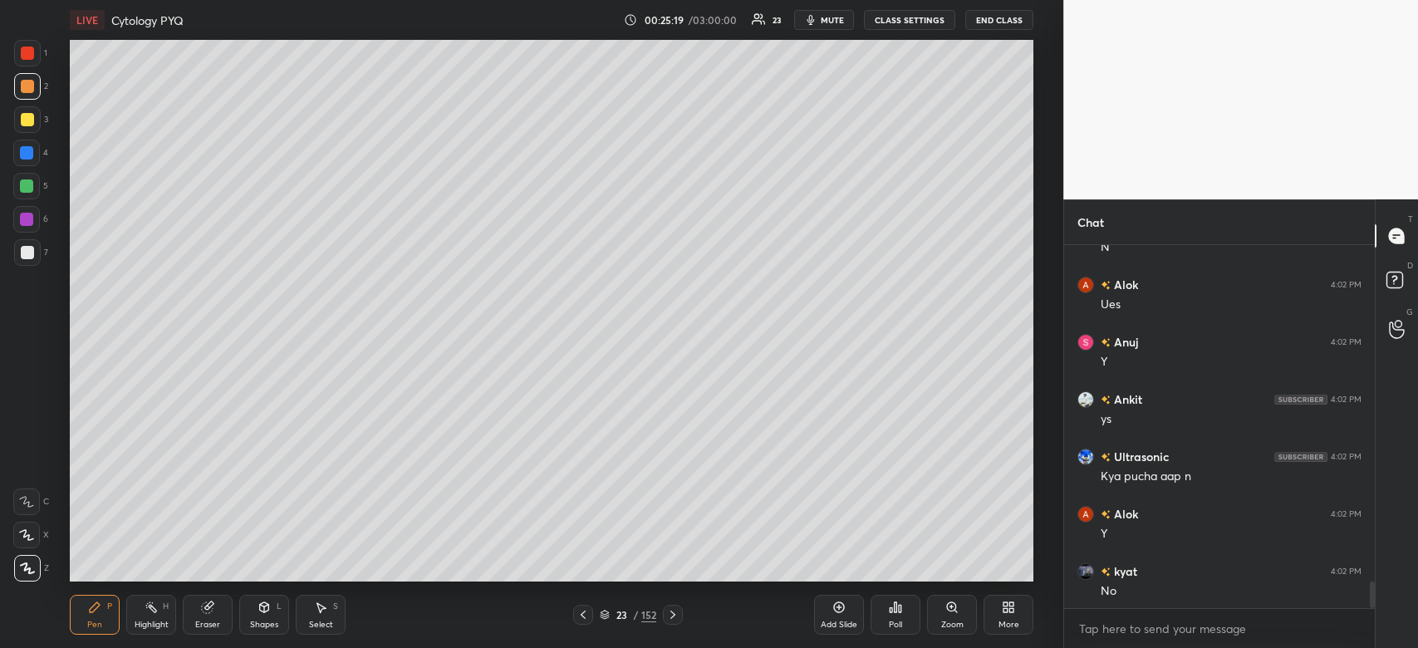
scroll to position [4580, 0]
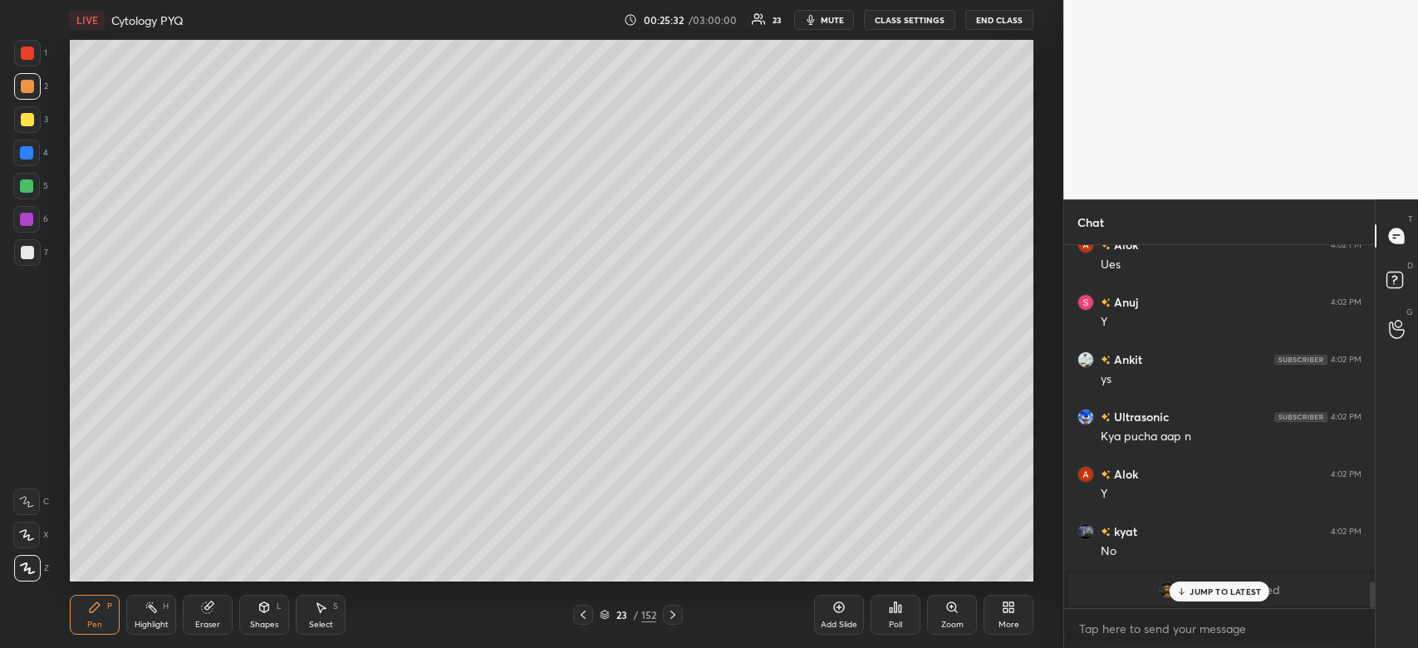
click at [28, 148] on div at bounding box center [26, 152] width 13 height 13
click at [31, 151] on div at bounding box center [26, 152] width 13 height 13
click at [1235, 592] on p "JUMP TO LATEST" at bounding box center [1225, 592] width 71 height 10
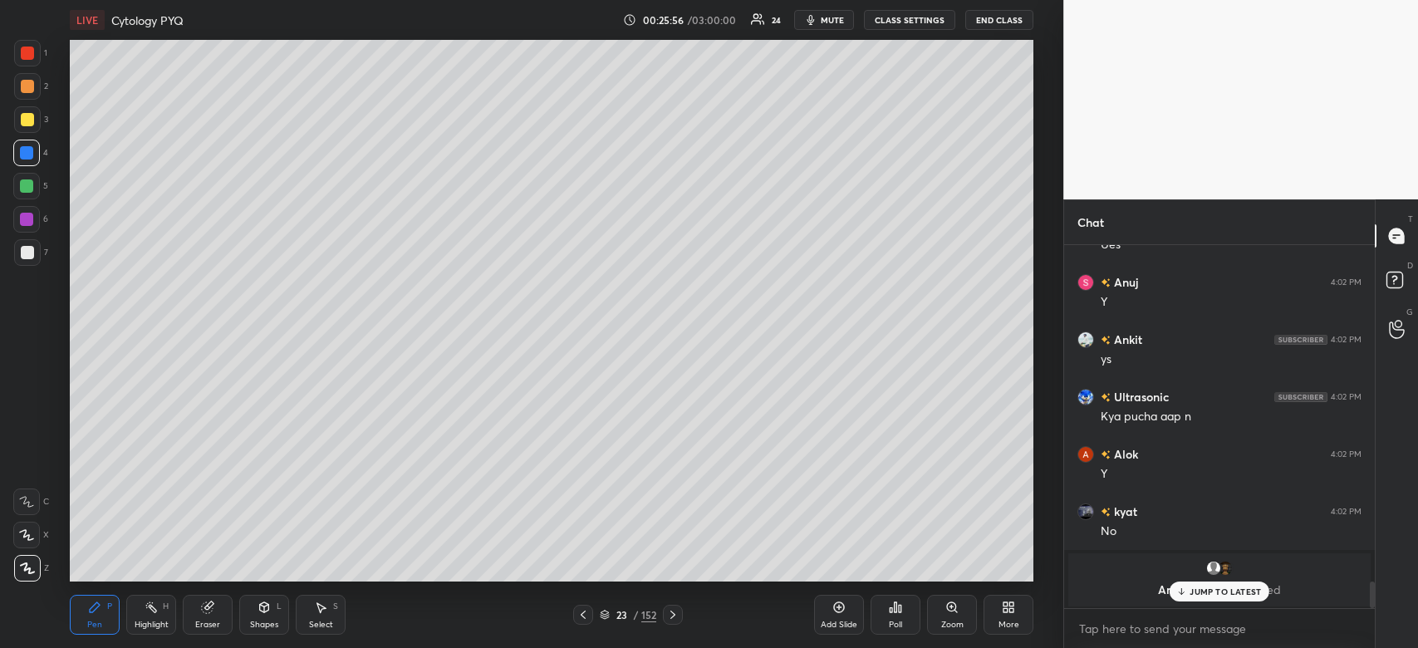
click at [1245, 600] on div "JUMP TO LATEST" at bounding box center [1220, 592] width 100 height 20
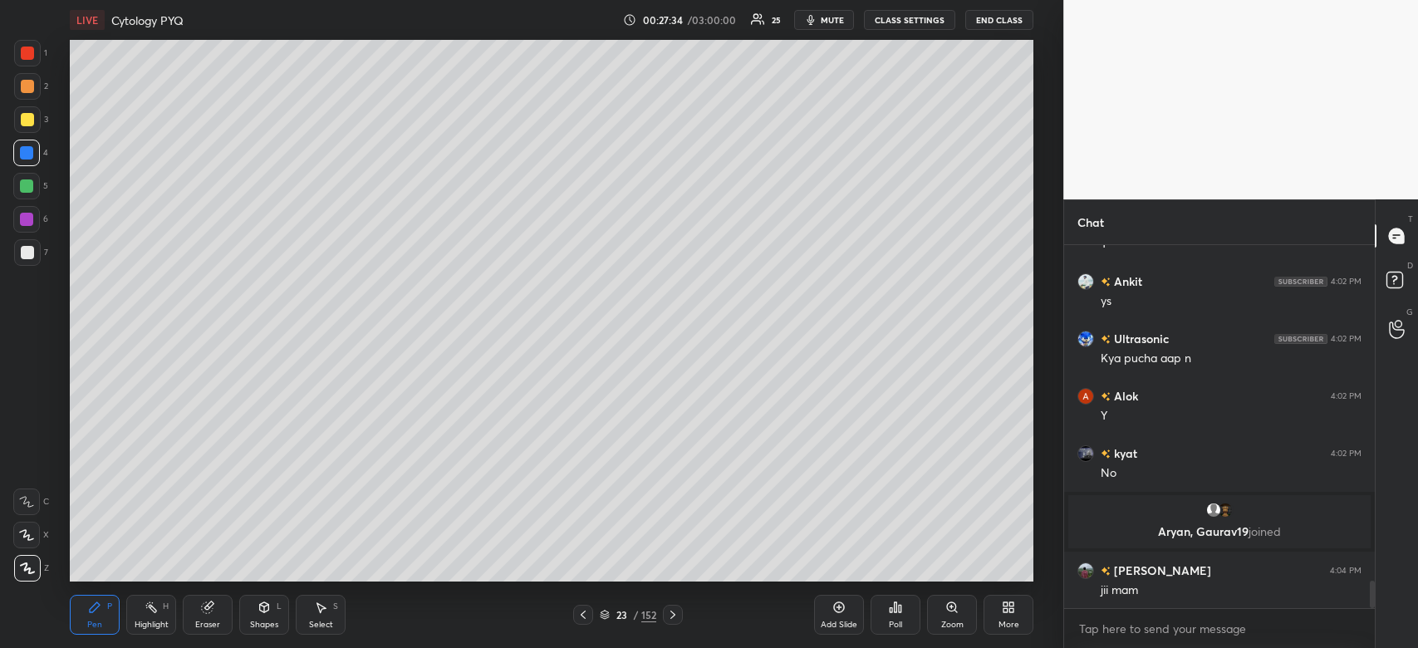
scroll to position [4529, 0]
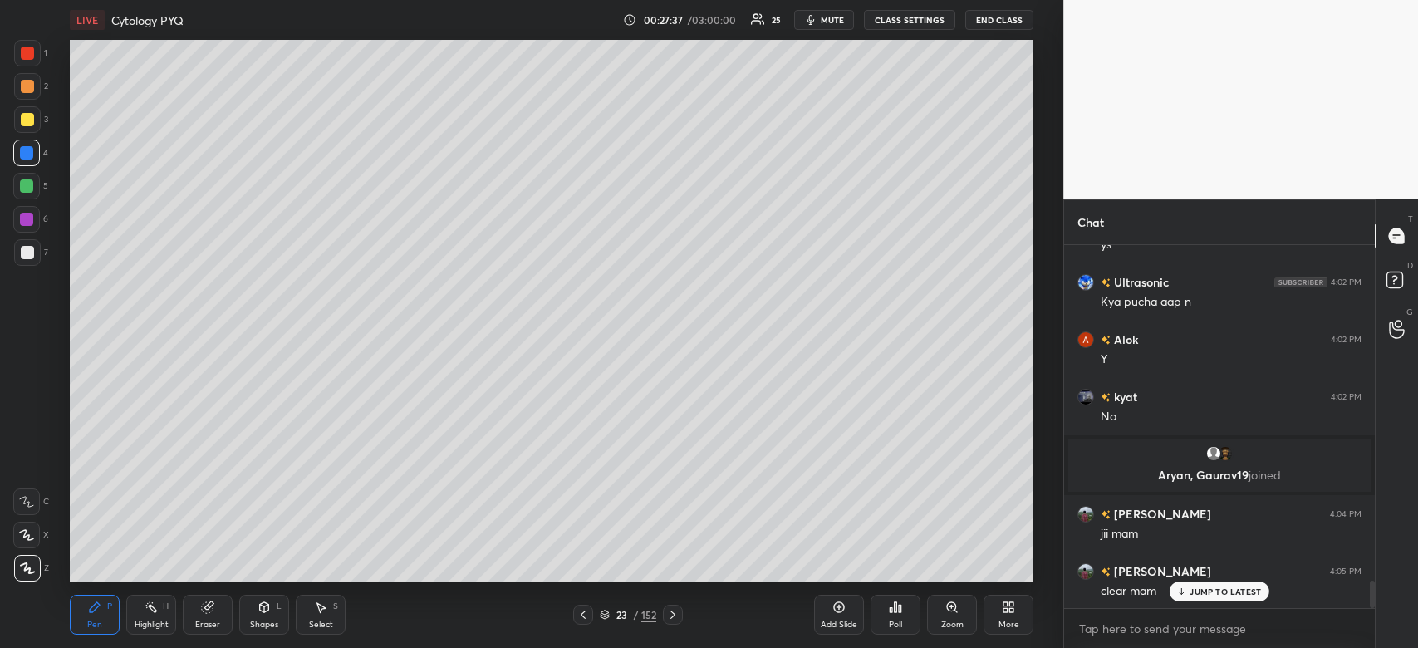
click at [1242, 587] on p "JUMP TO LATEST" at bounding box center [1225, 592] width 71 height 10
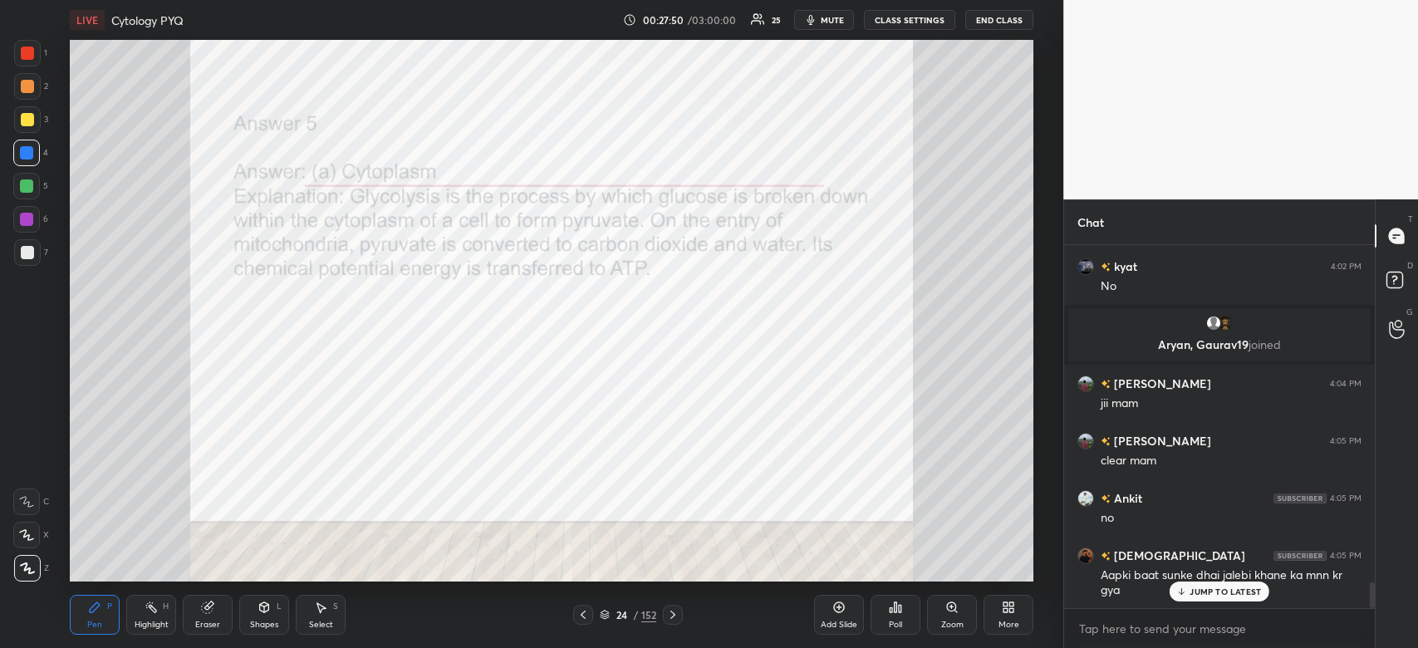
scroll to position [4716, 0]
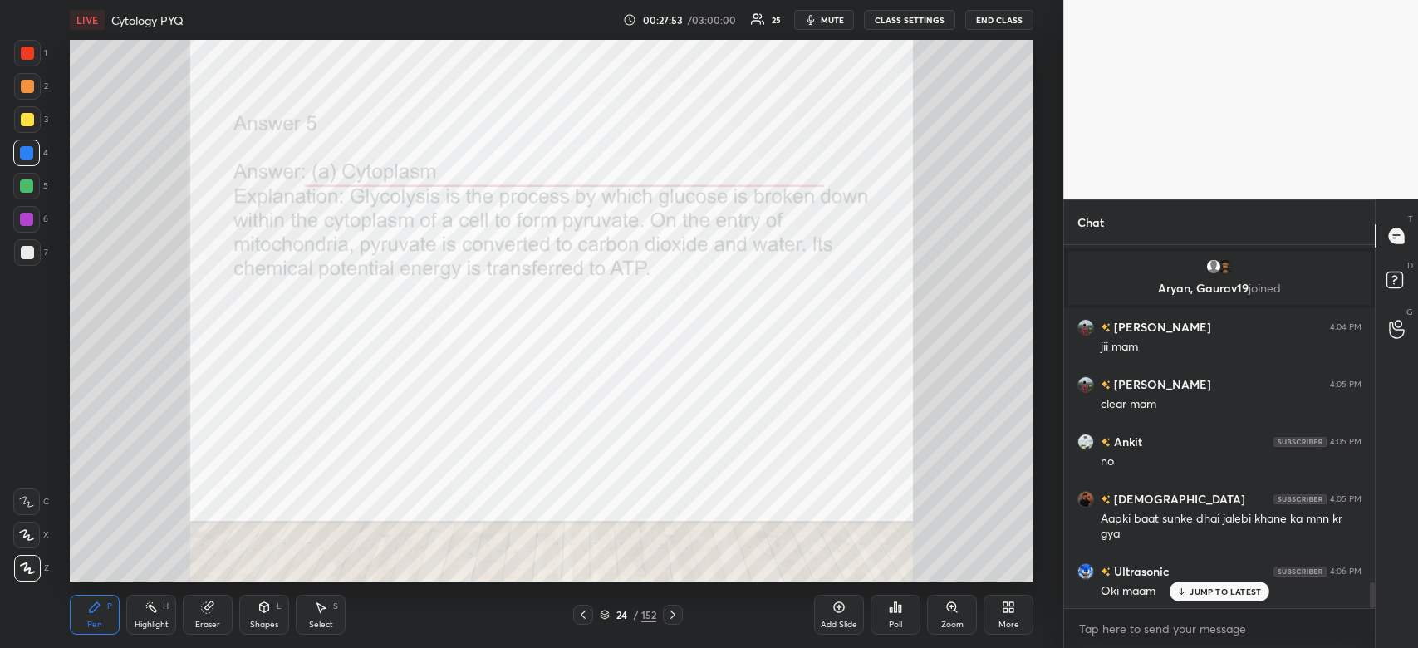
click at [1236, 592] on p "JUMP TO LATEST" at bounding box center [1225, 592] width 71 height 10
click at [897, 607] on icon at bounding box center [895, 607] width 13 height 13
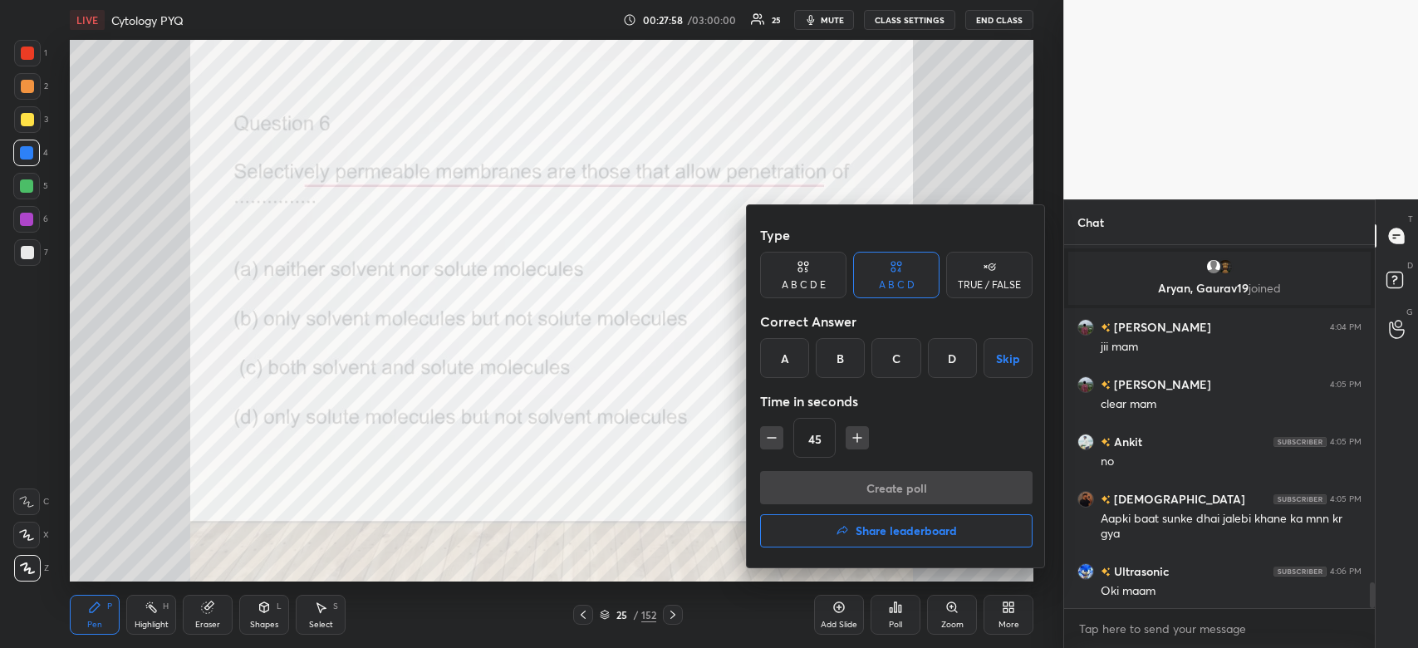
click at [838, 372] on div "B" at bounding box center [840, 358] width 49 height 40
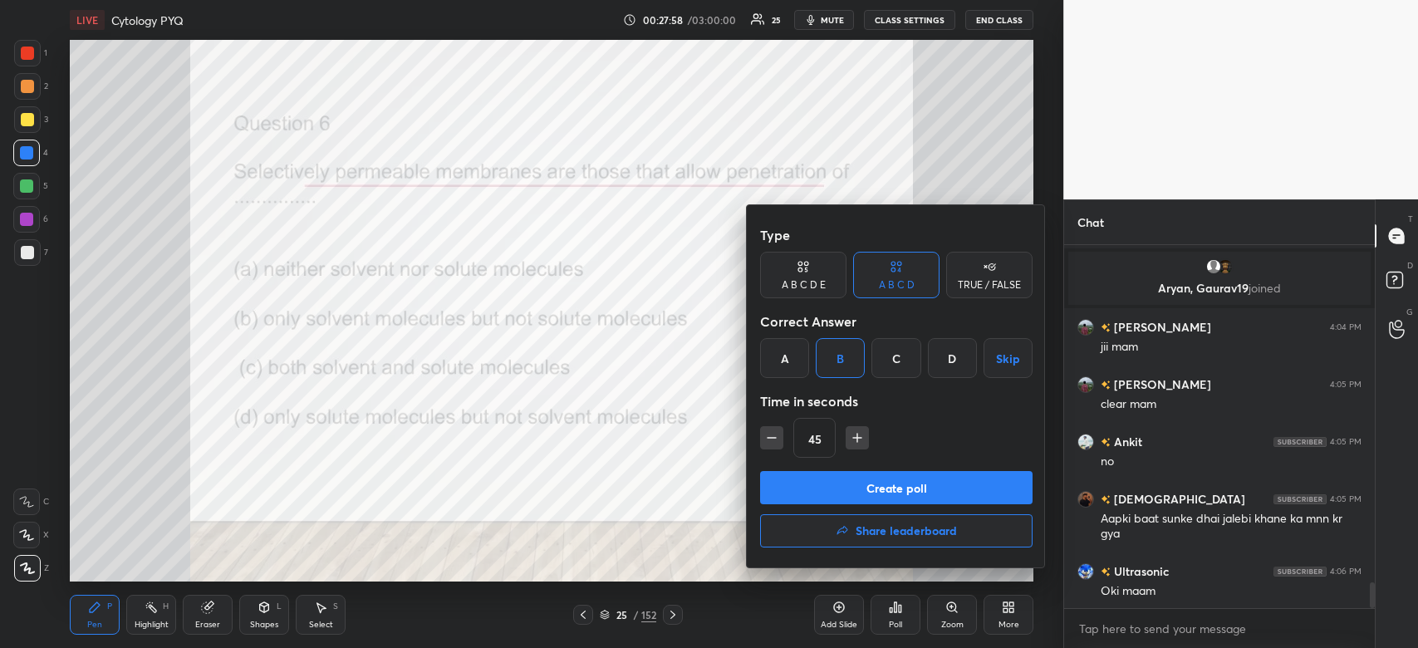
click at [823, 492] on button "Create poll" at bounding box center [896, 487] width 273 height 33
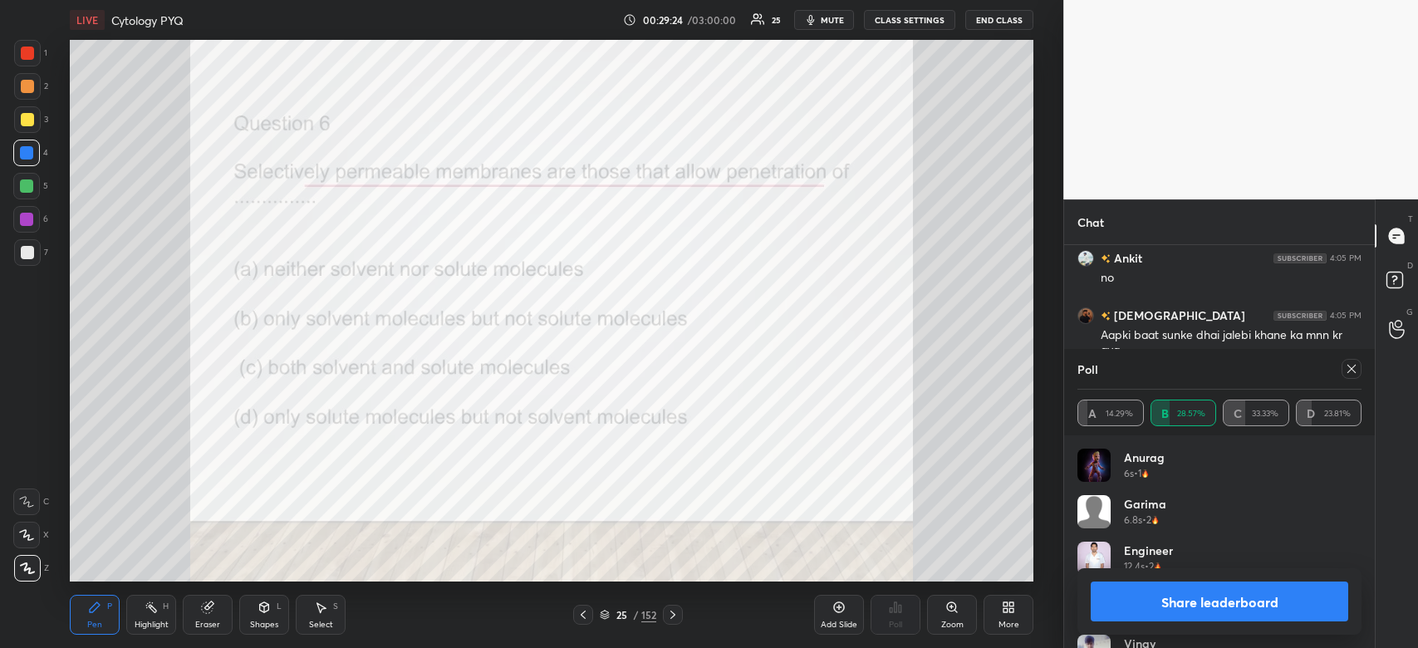
scroll to position [4958, 0]
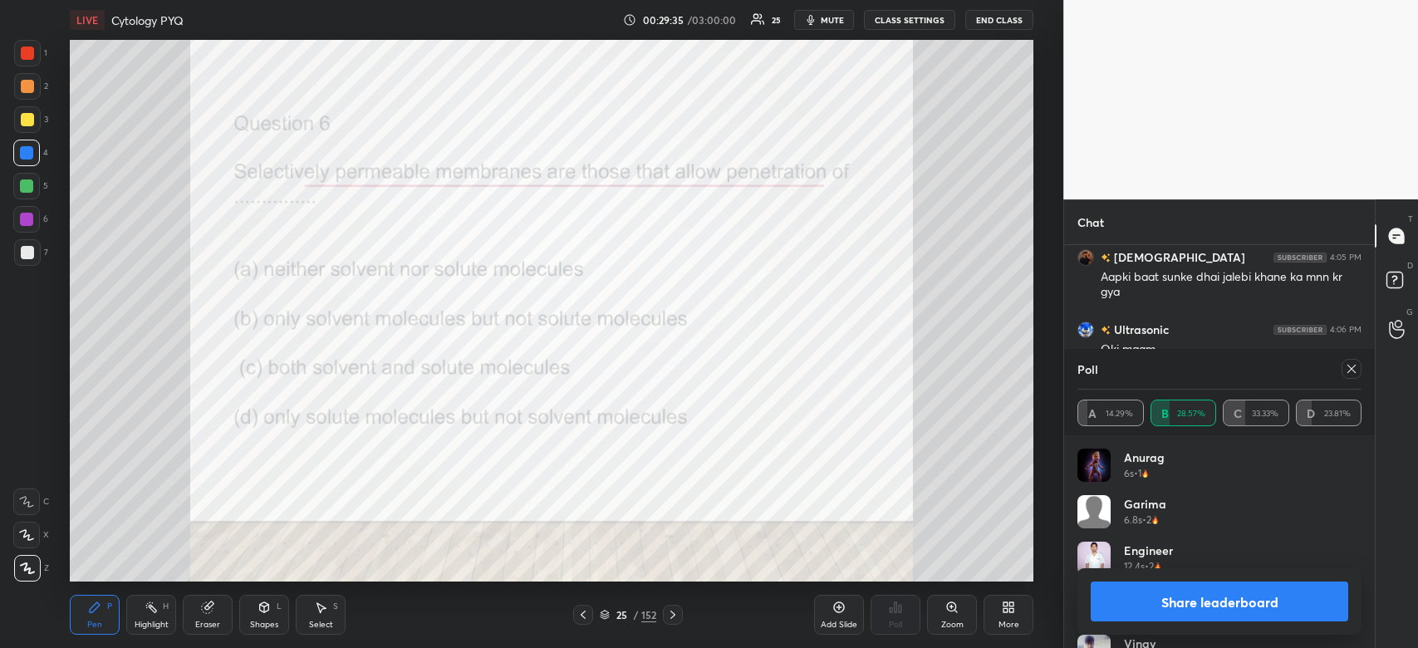
click at [1210, 600] on button "Share leaderboard" at bounding box center [1220, 602] width 258 height 40
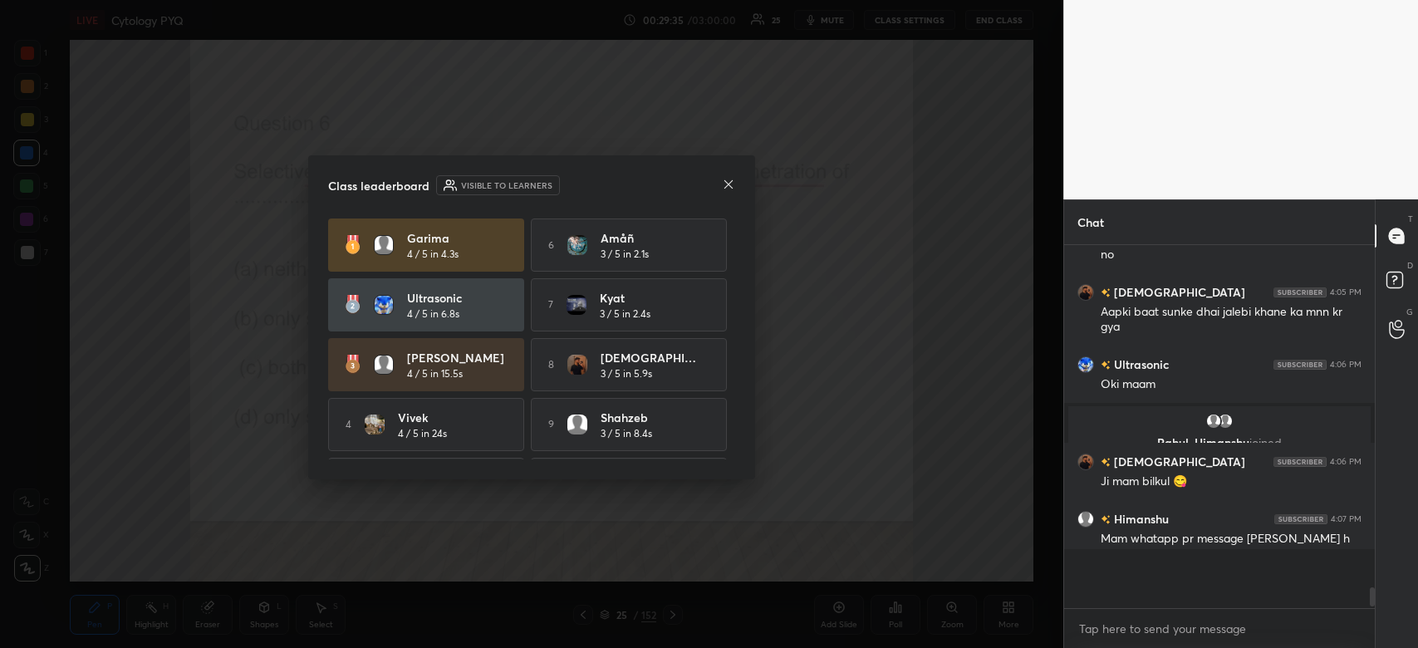
scroll to position [359, 306]
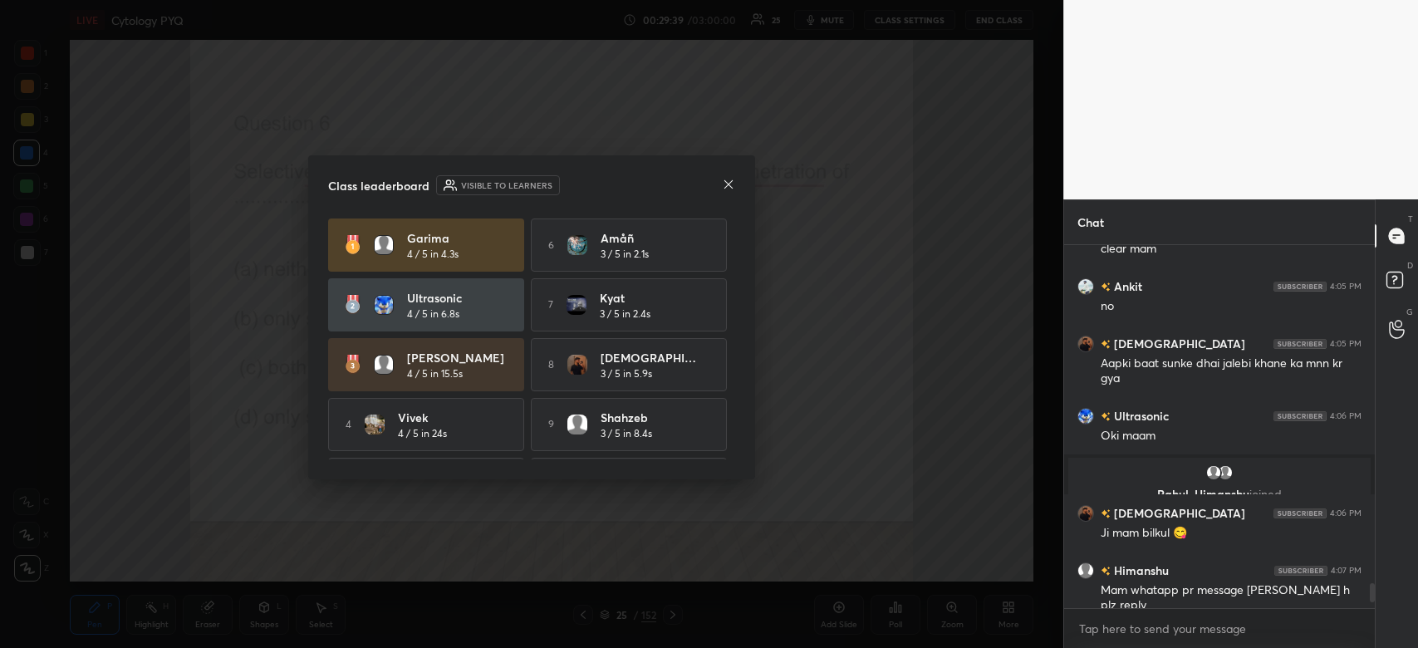
click at [720, 185] on div "Class leaderboard Visible to learners" at bounding box center [531, 185] width 407 height 20
click at [728, 188] on icon at bounding box center [728, 184] width 13 height 13
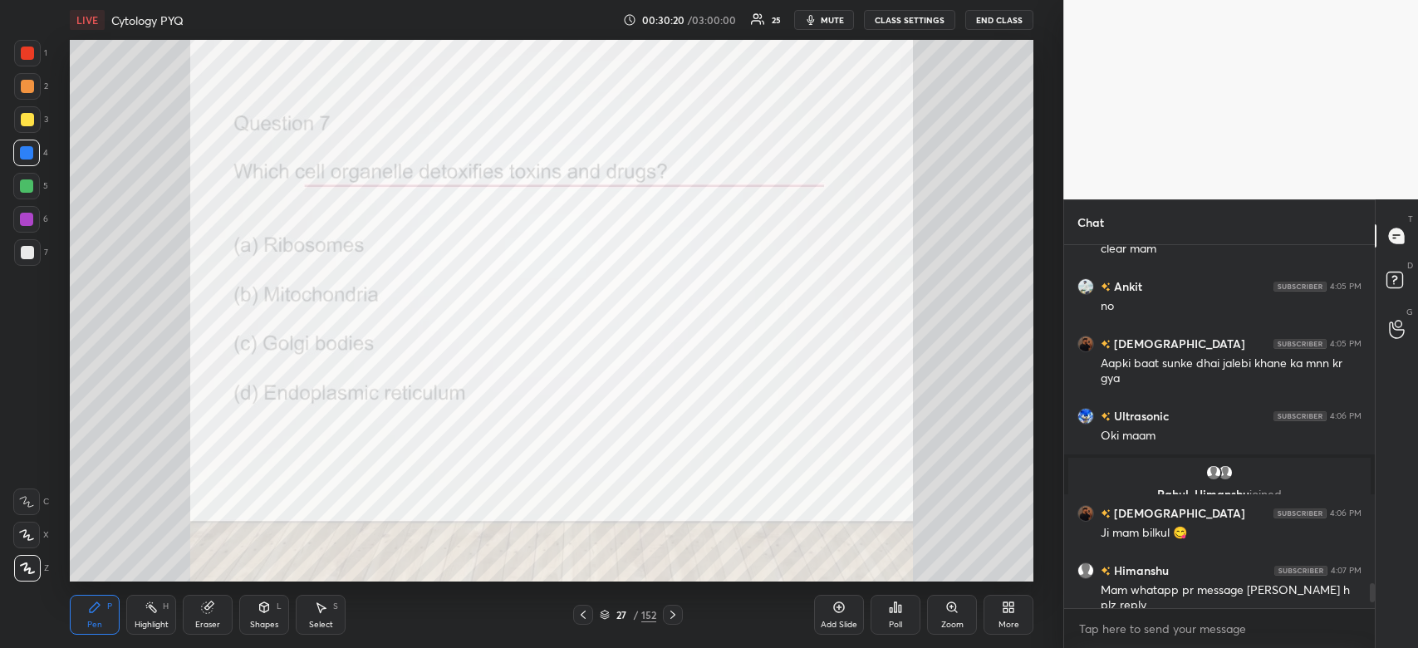
click at [901, 613] on icon at bounding box center [895, 607] width 13 height 13
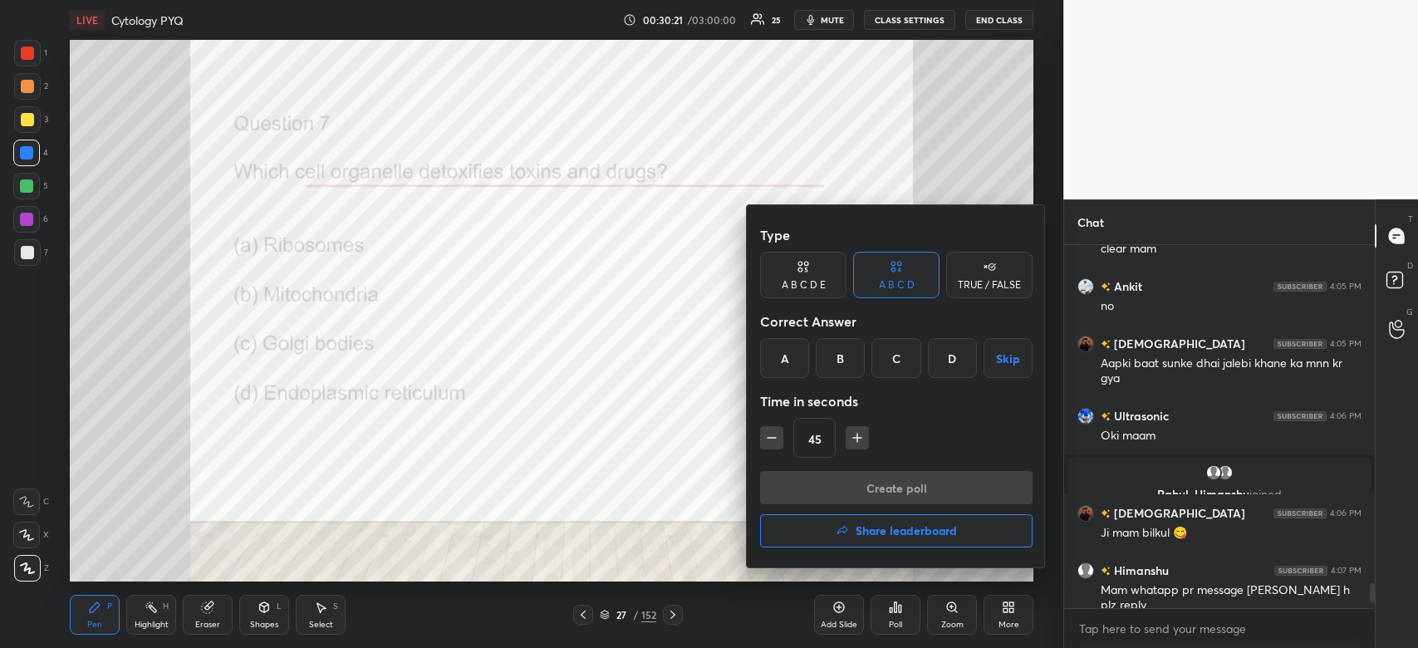
click at [947, 362] on div "D" at bounding box center [952, 358] width 49 height 40
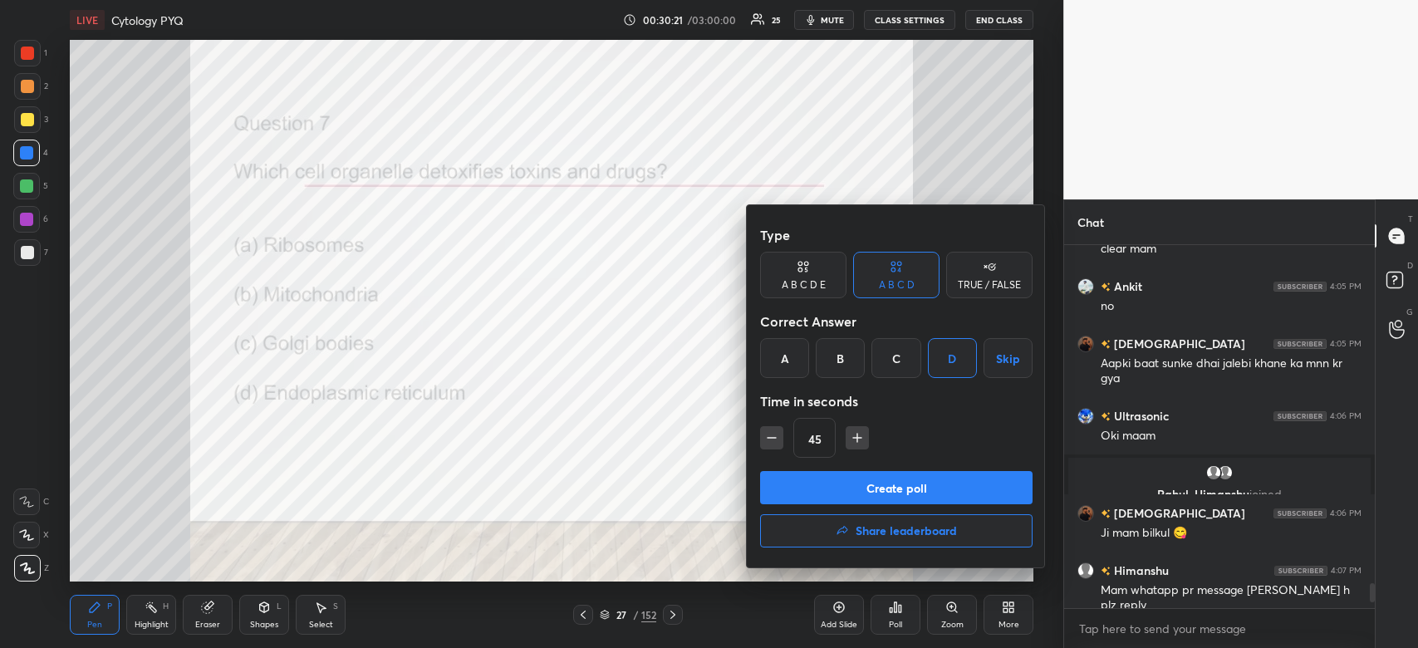
click at [929, 495] on button "Create poll" at bounding box center [896, 487] width 273 height 33
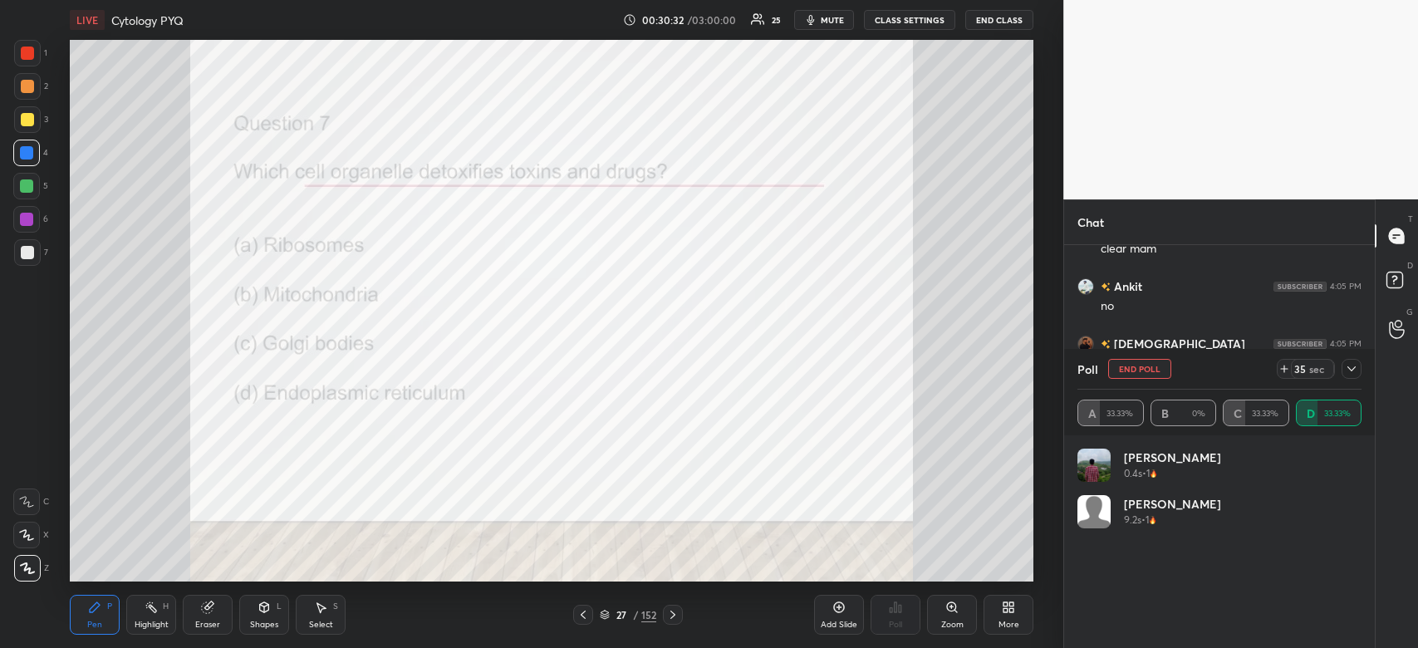
scroll to position [5, 5]
click at [1349, 373] on icon at bounding box center [1351, 368] width 13 height 13
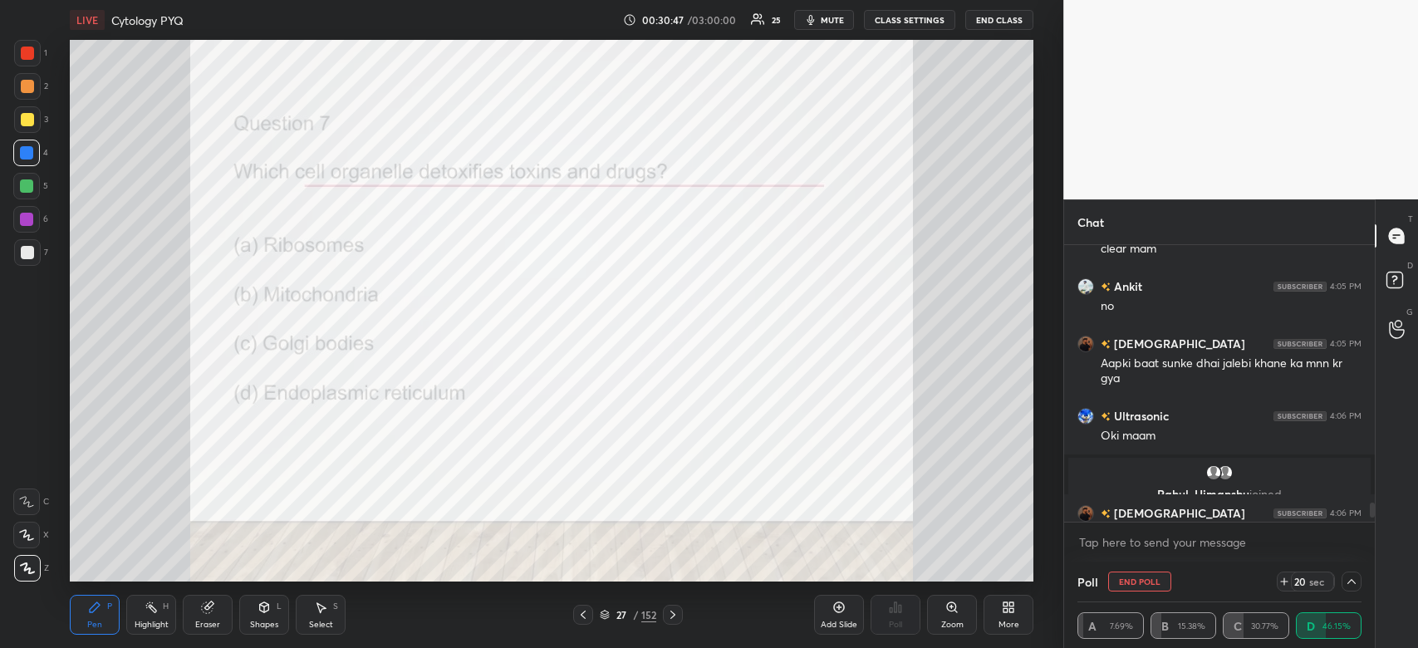
scroll to position [4958, 0]
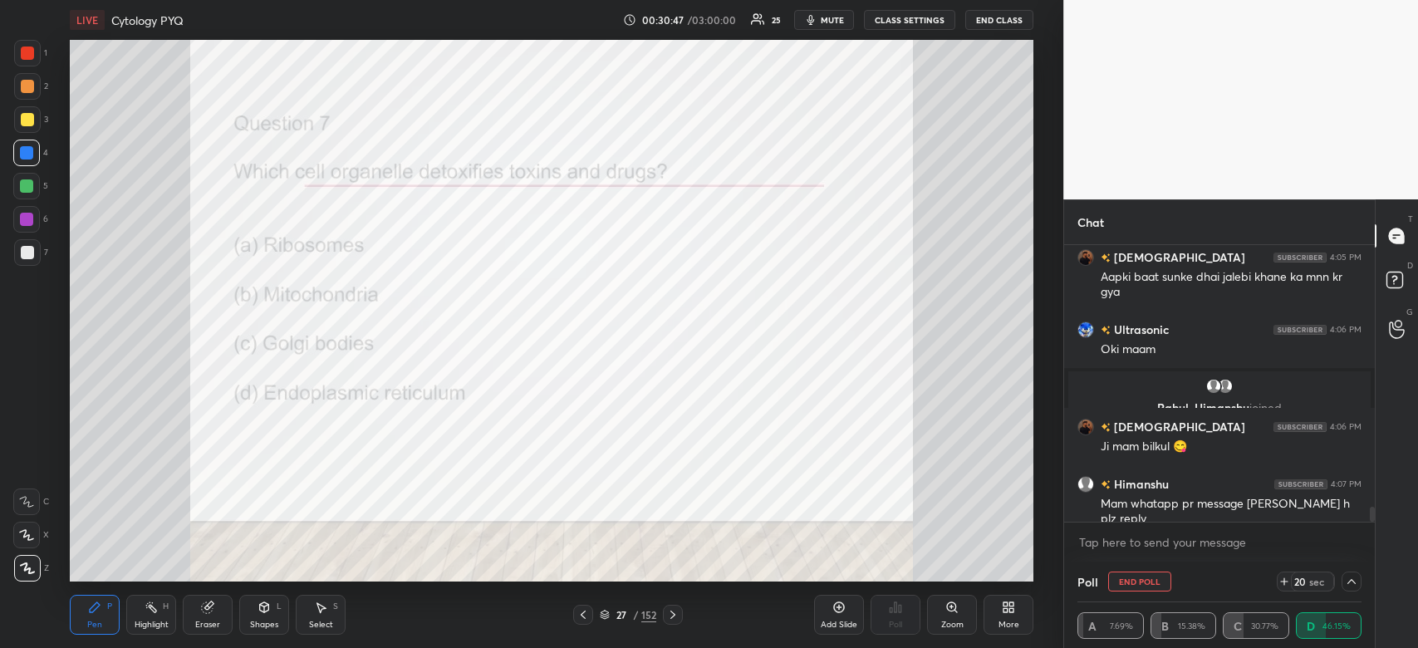
drag, startPoint x: 1369, startPoint y: 515, endPoint x: 1368, endPoint y: 558, distance: 42.4
click at [1368, 558] on div "Ankit 4:05 PM no [PERSON_NAME] 4:05 PM Aapki baat sunke dhai jalebi khane ka mn…" at bounding box center [1219, 403] width 311 height 317
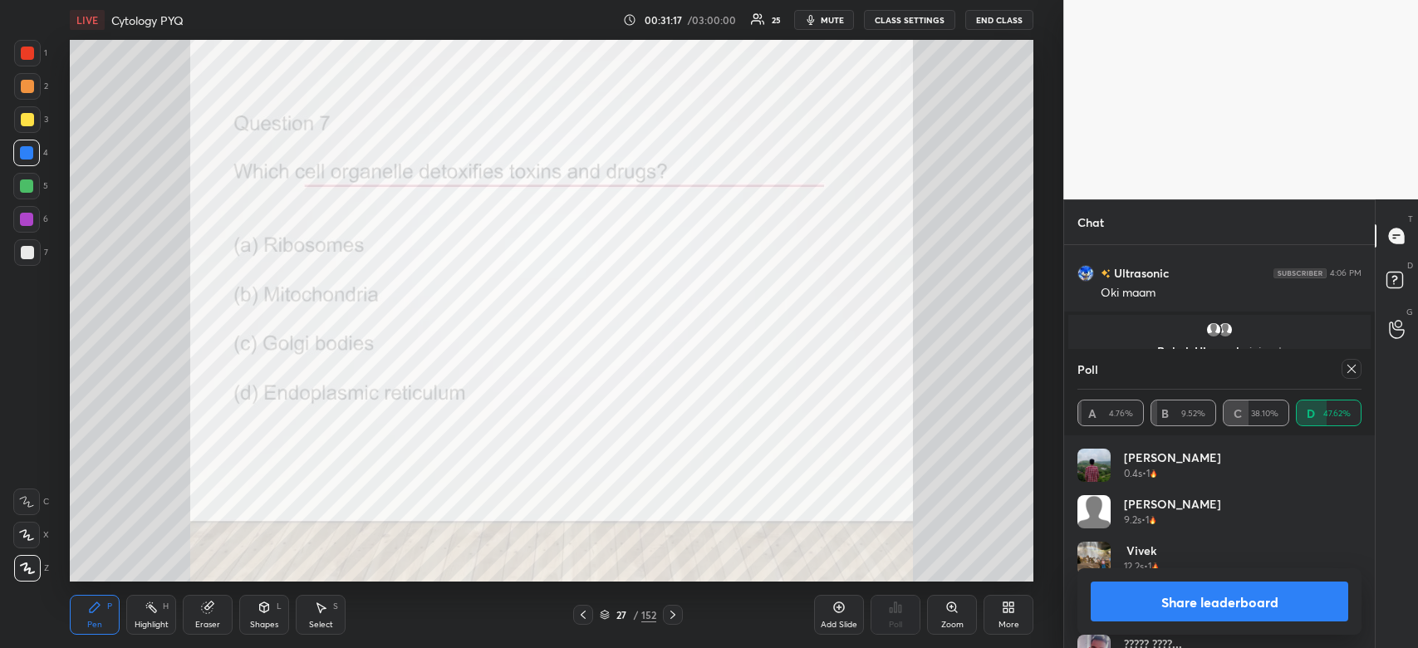
scroll to position [5072, 0]
click at [1270, 604] on button "Share leaderboard" at bounding box center [1220, 602] width 258 height 40
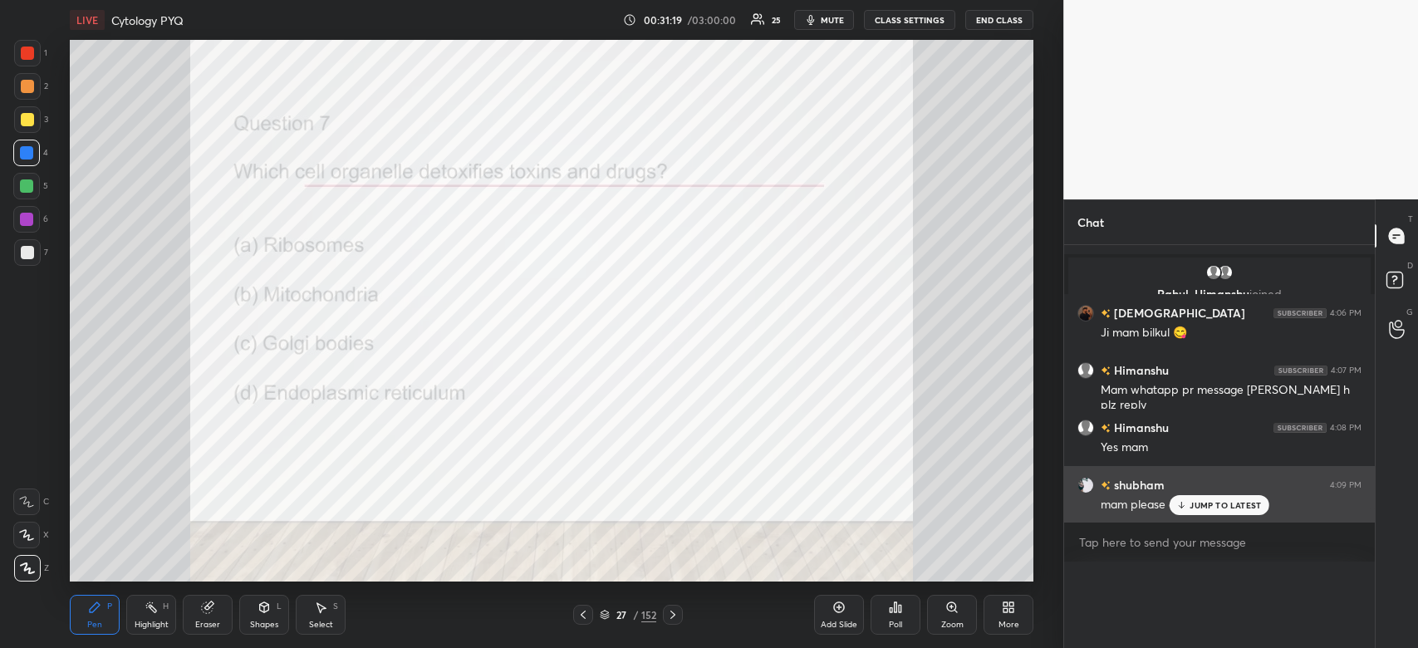
scroll to position [0, 0]
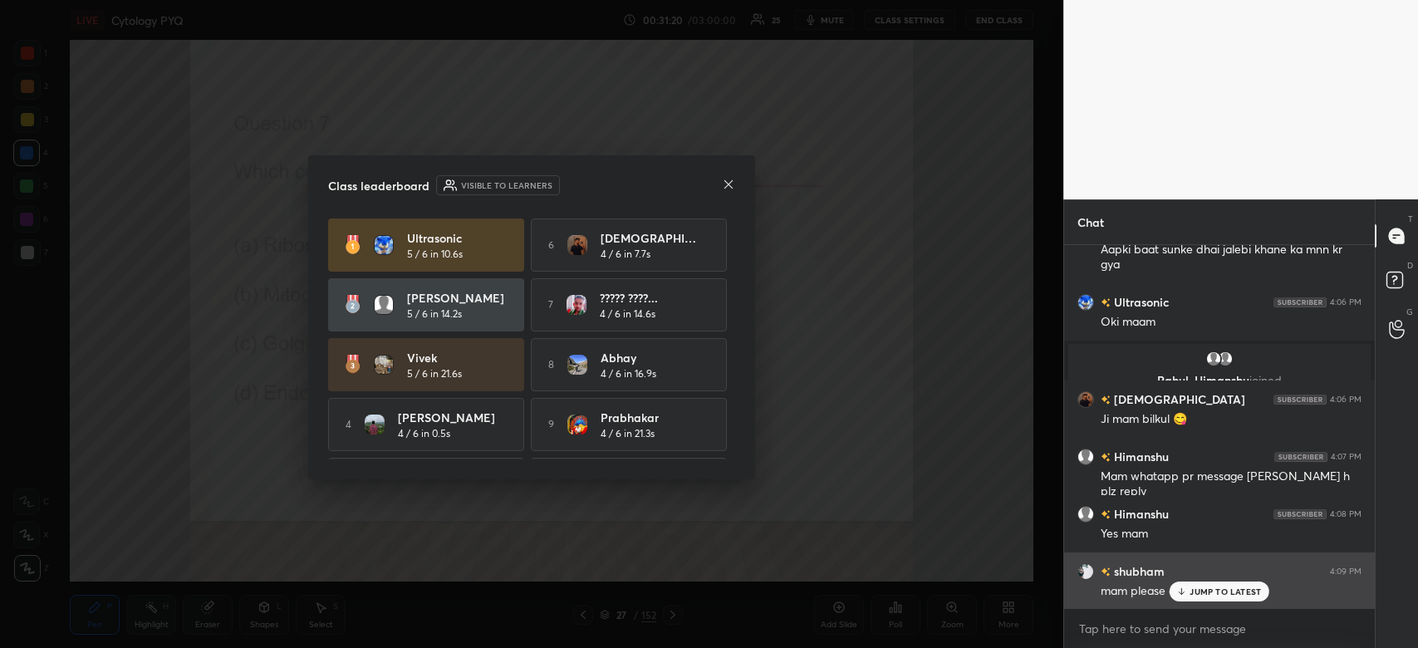
click at [1233, 591] on p "JUMP TO LATEST" at bounding box center [1225, 592] width 71 height 10
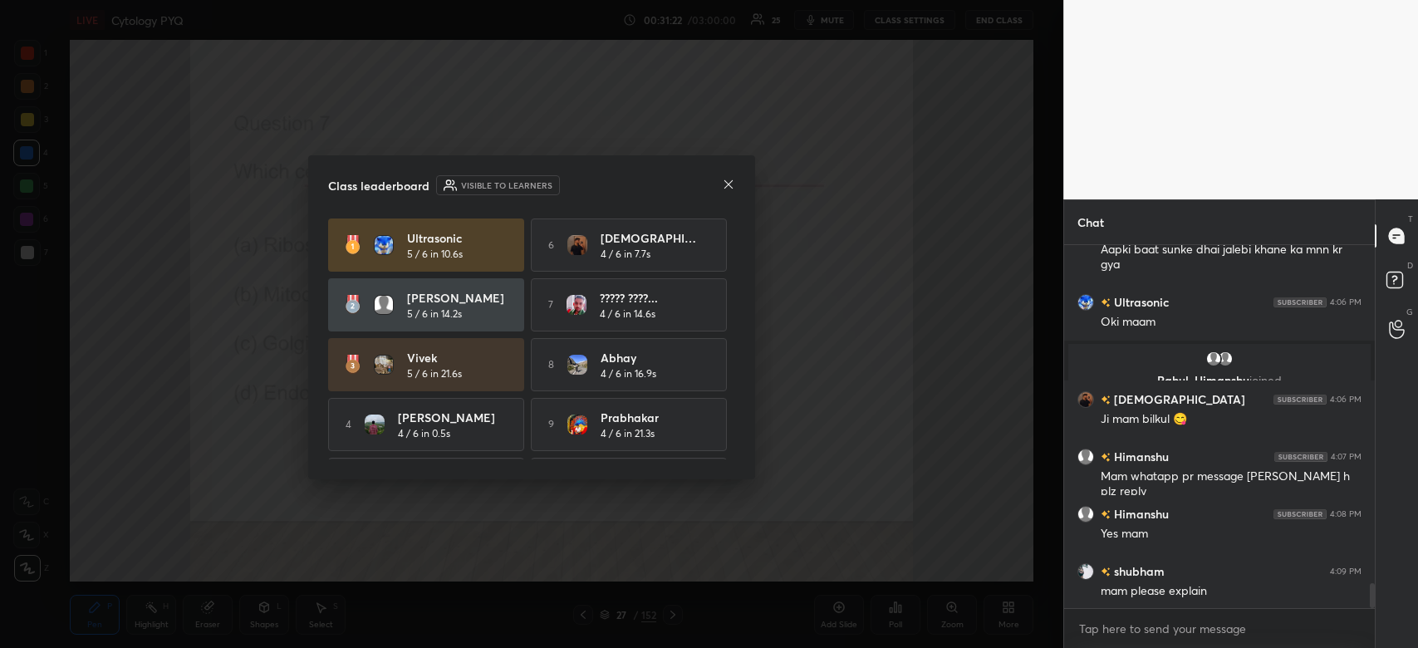
click at [728, 188] on icon at bounding box center [728, 184] width 13 height 13
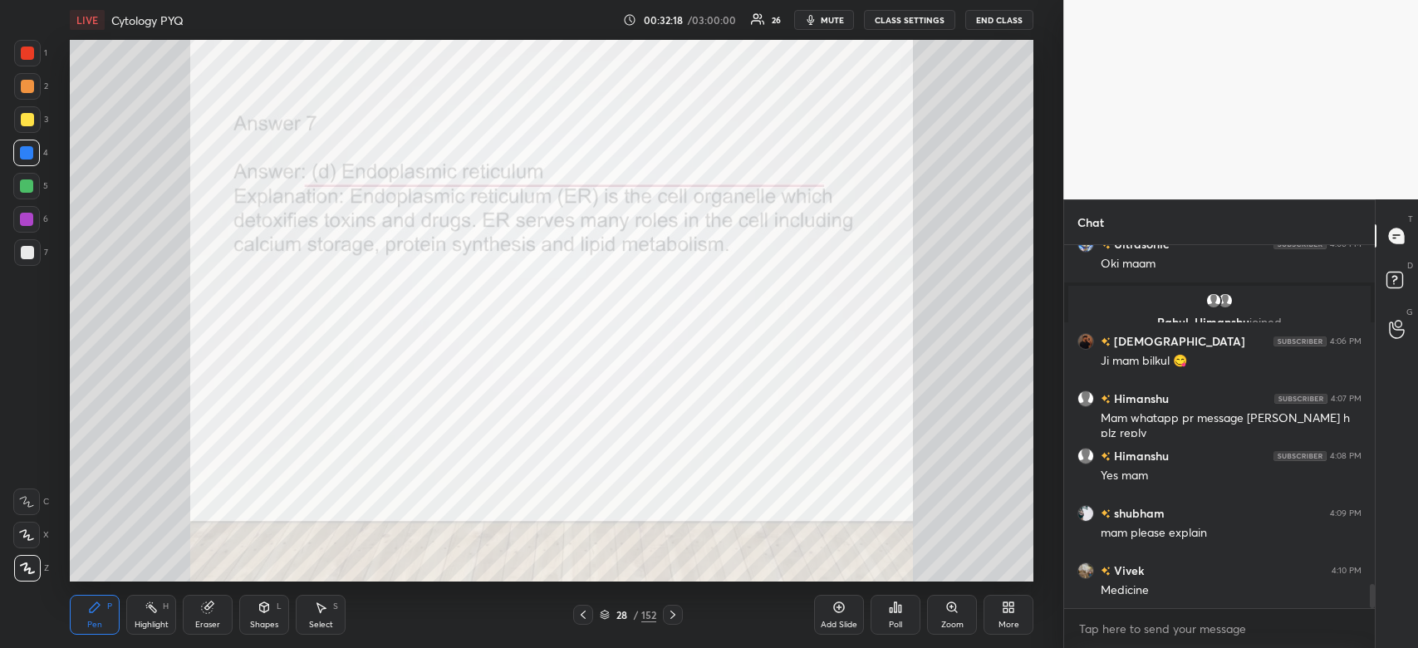
scroll to position [5100, 0]
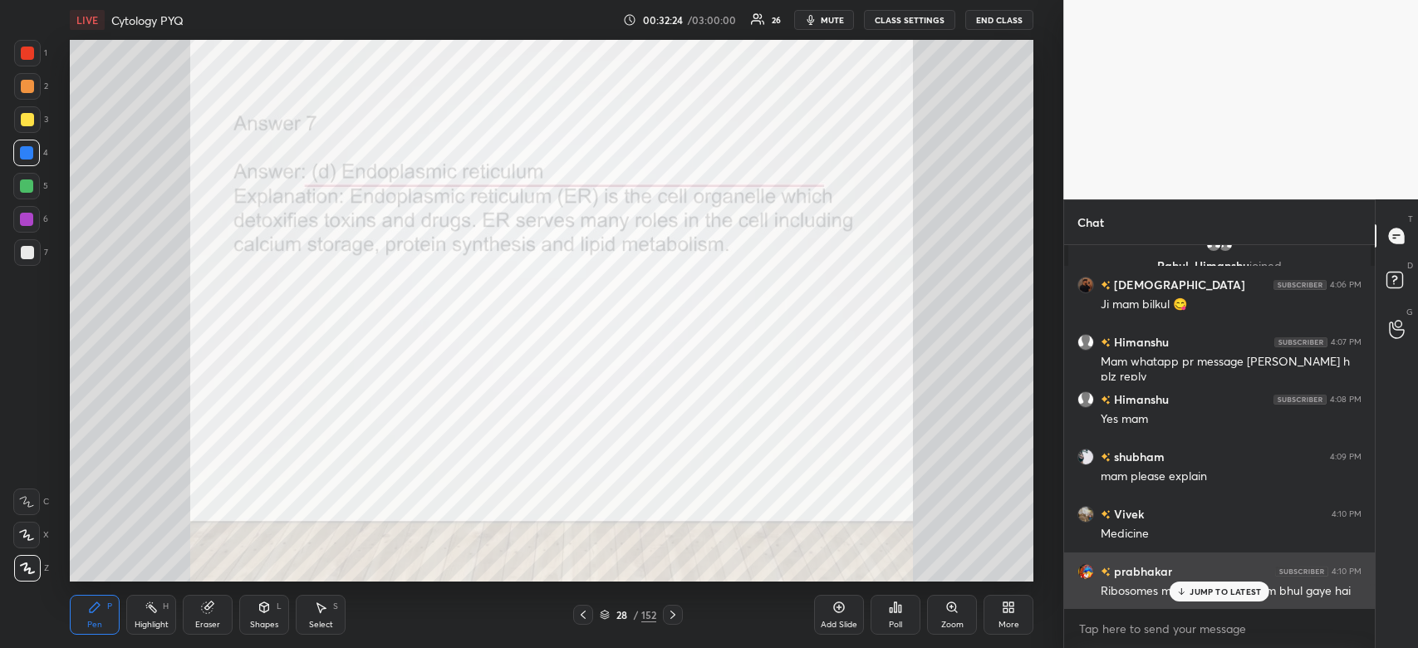
click at [1236, 582] on div "JUMP TO LATEST" at bounding box center [1220, 592] width 100 height 20
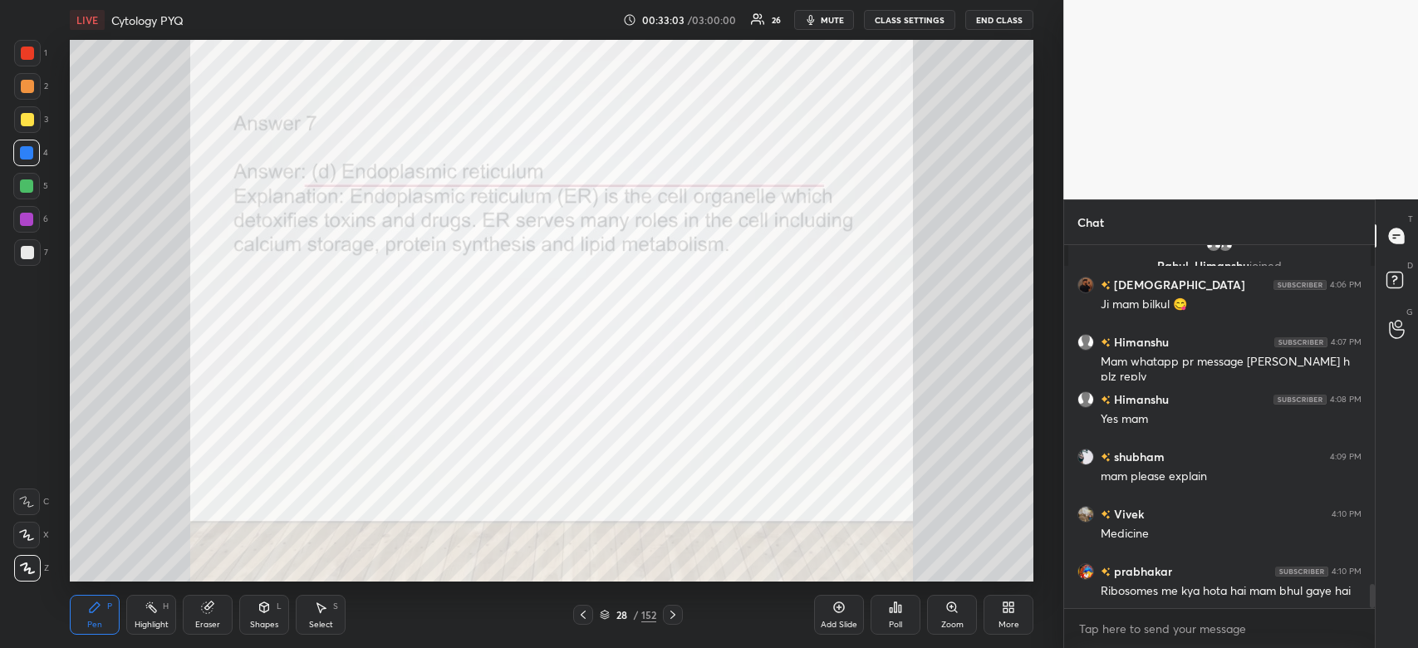
click at [16, 49] on div at bounding box center [27, 53] width 27 height 27
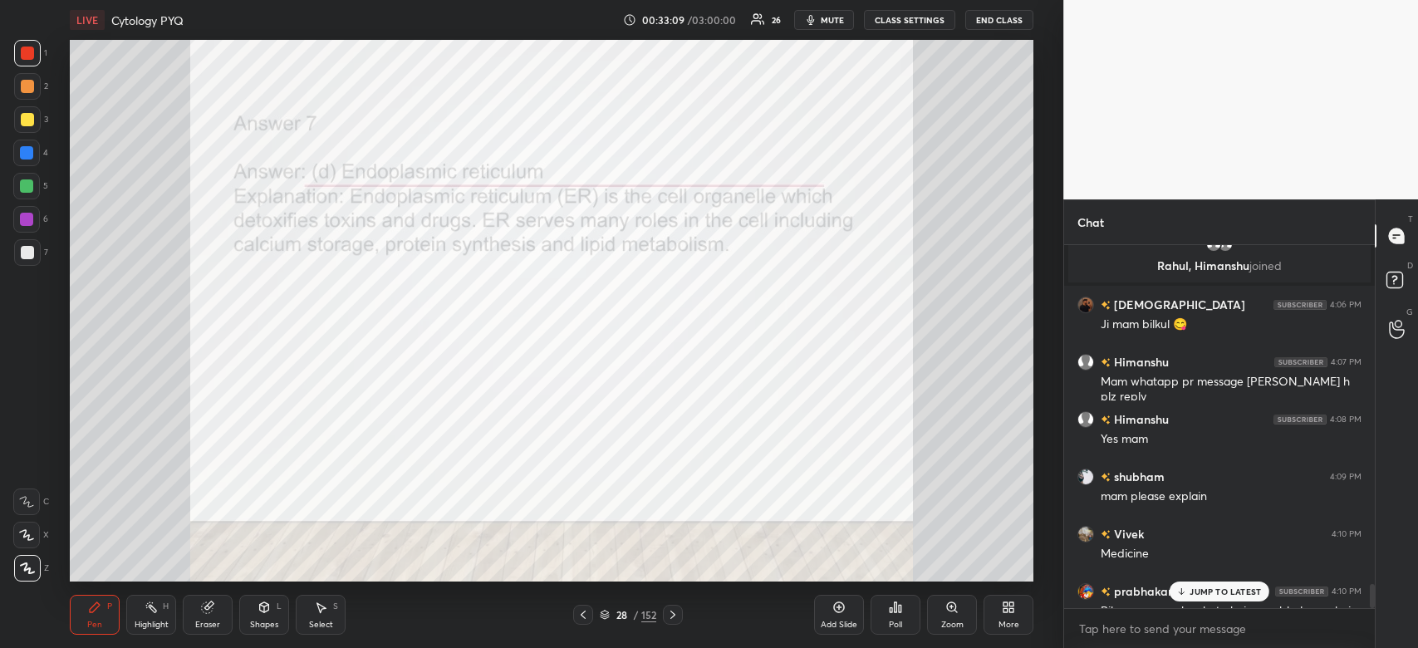
scroll to position [5160, 0]
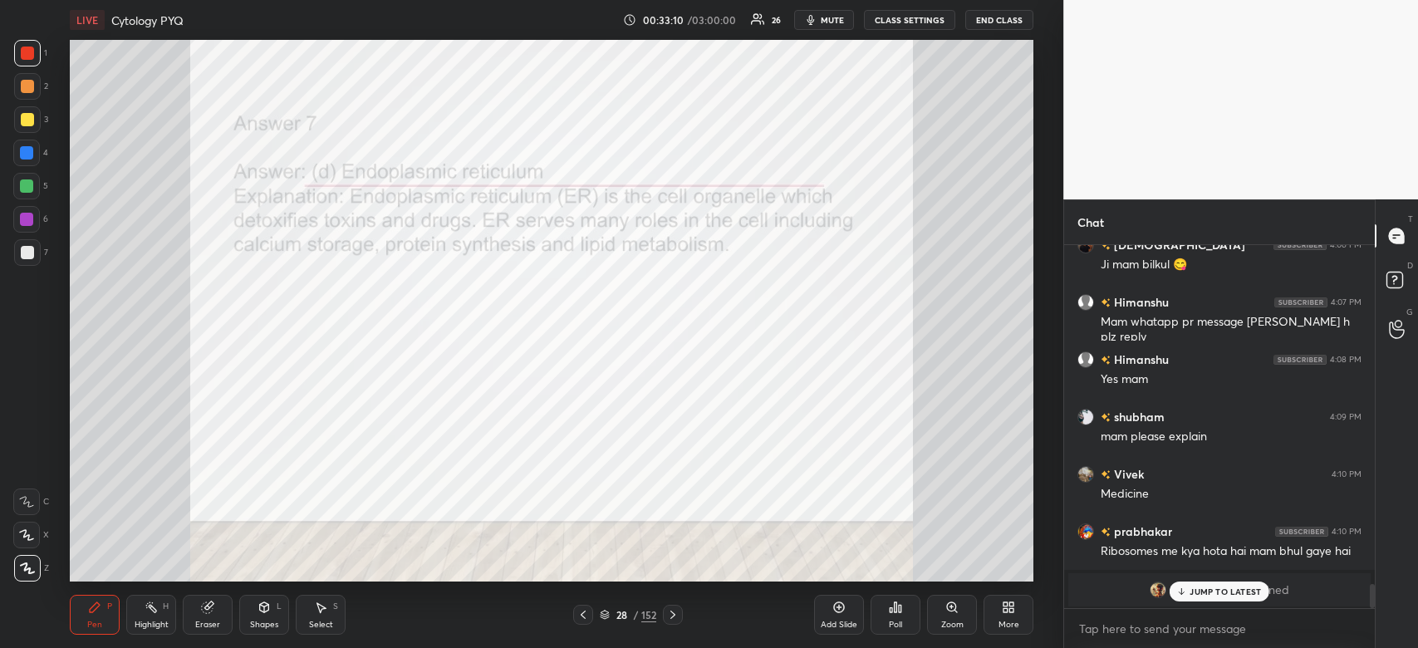
click at [1221, 594] on p "JUMP TO LATEST" at bounding box center [1225, 592] width 71 height 10
click at [891, 611] on icon at bounding box center [891, 610] width 2 height 4
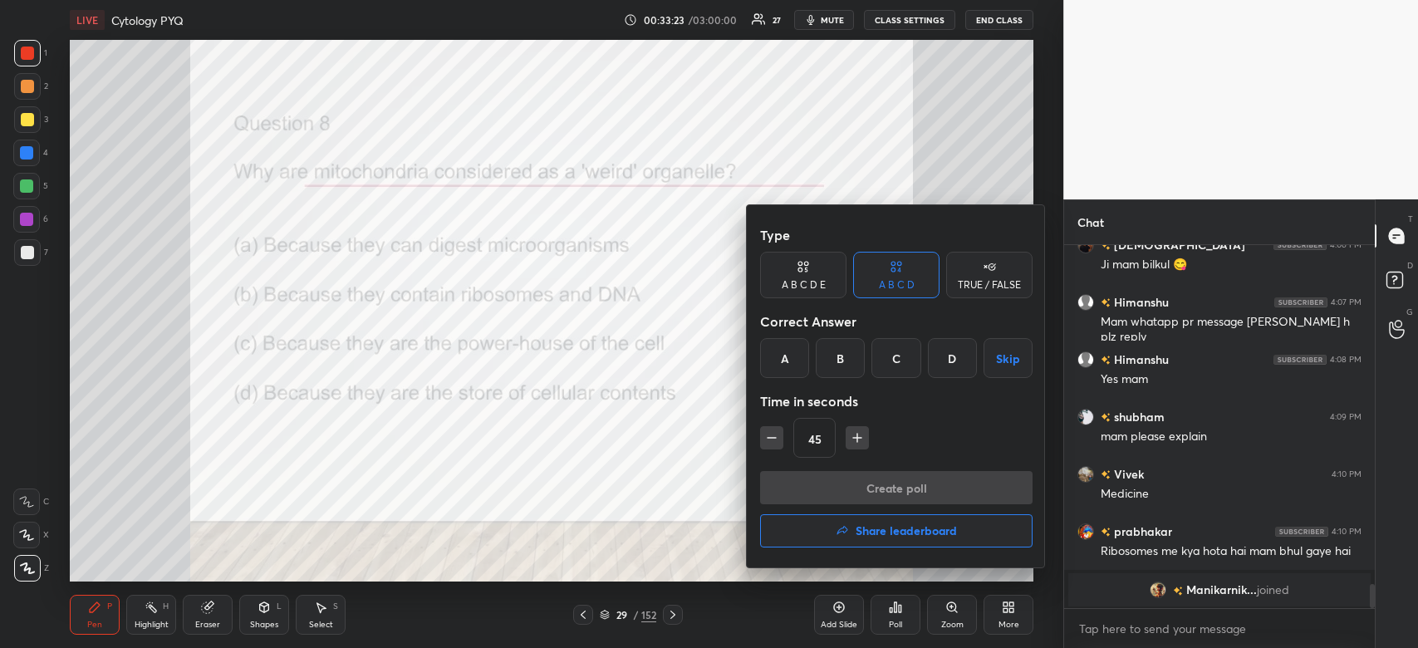
click at [854, 358] on div "B" at bounding box center [840, 358] width 49 height 40
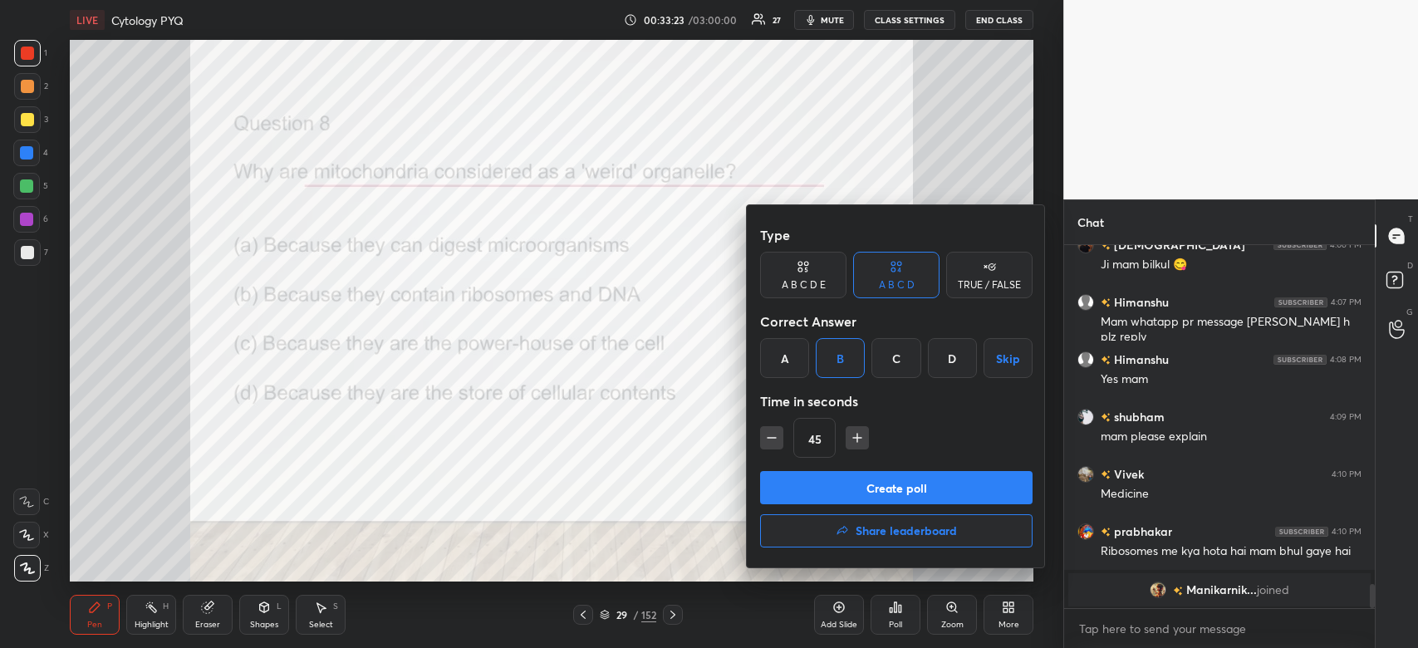
click at [878, 487] on button "Create poll" at bounding box center [896, 487] width 273 height 33
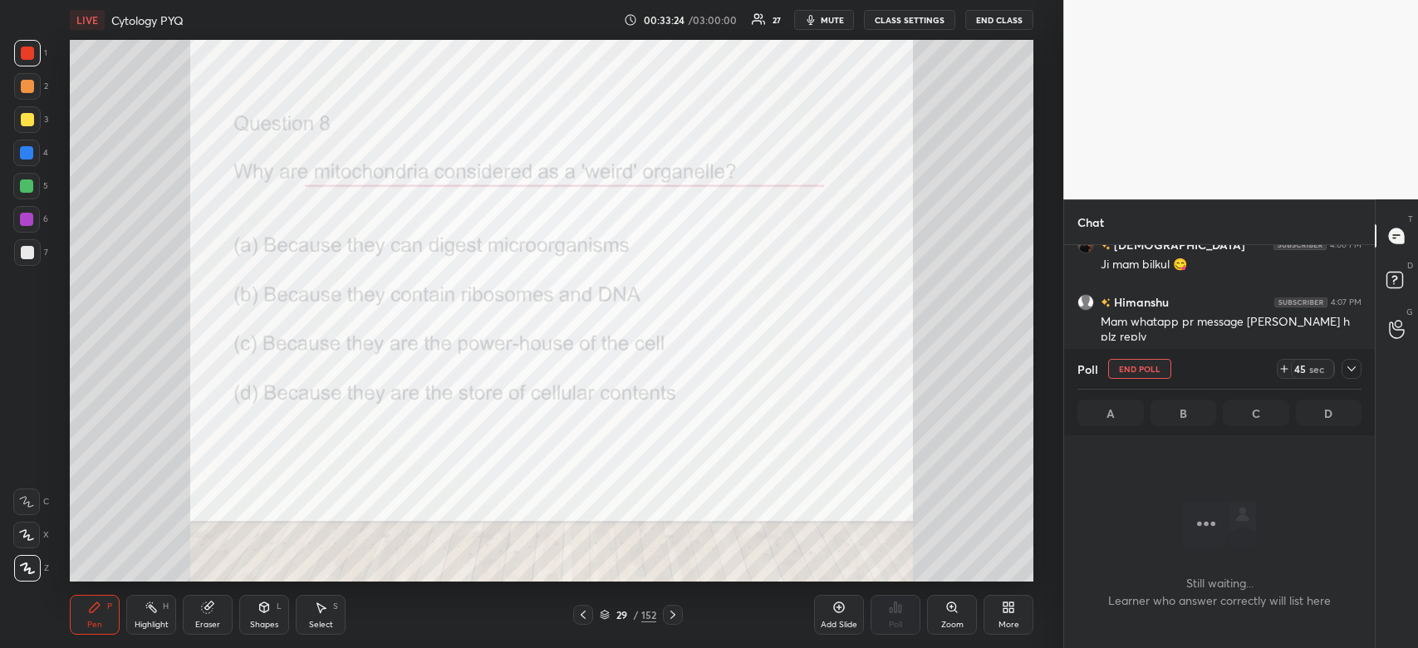
scroll to position [312, 306]
click at [1348, 363] on icon at bounding box center [1351, 368] width 13 height 13
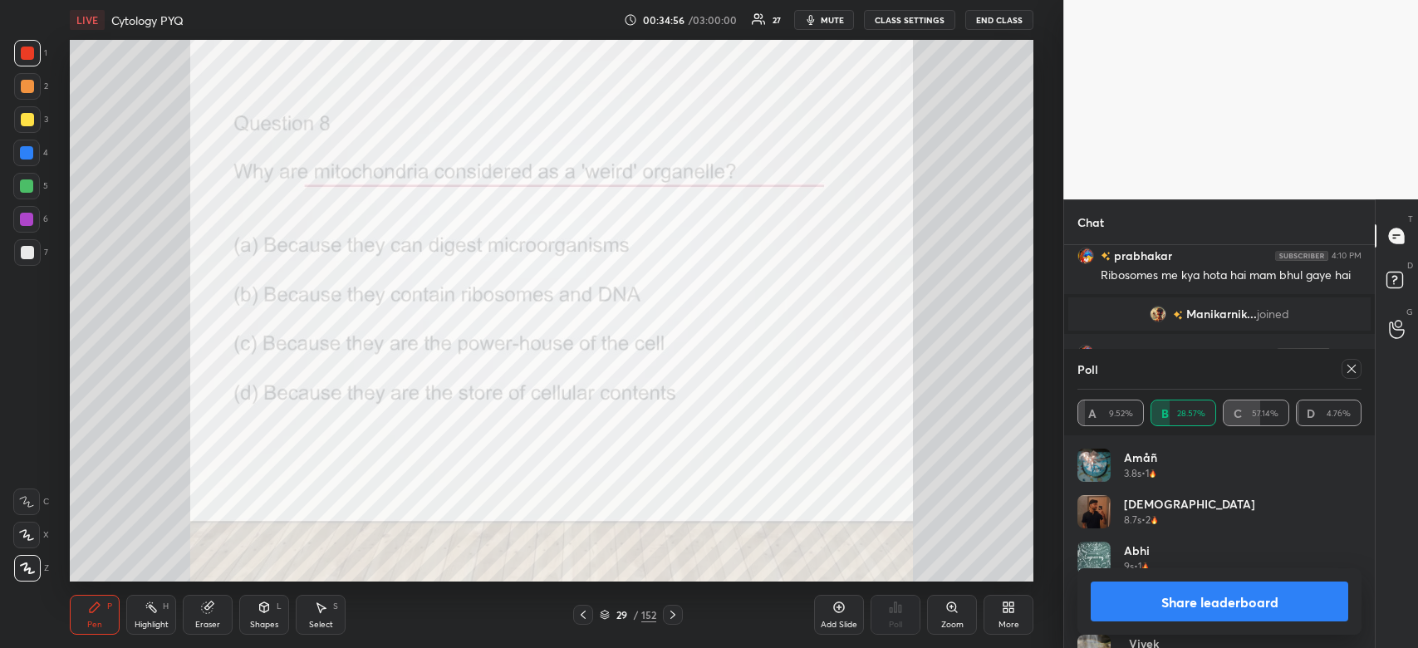
scroll to position [5307, 0]
click at [1160, 604] on button "Share leaderboard" at bounding box center [1220, 602] width 258 height 40
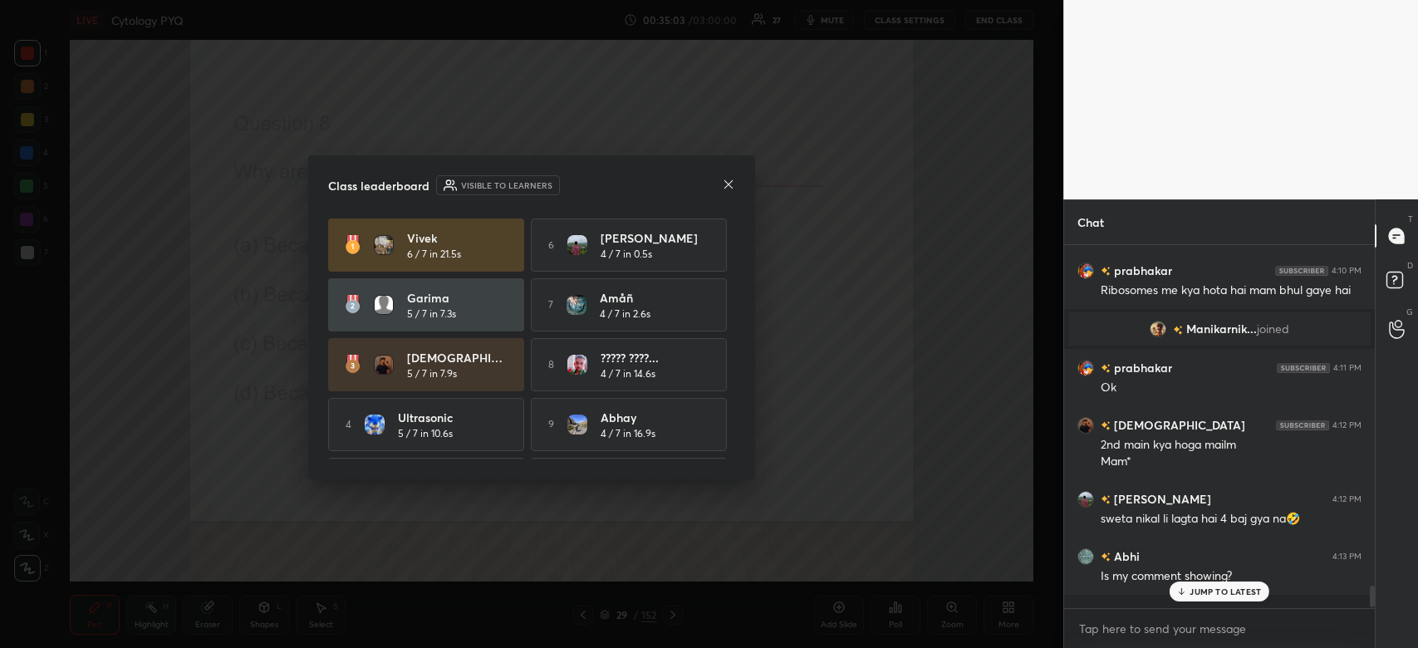
scroll to position [357, 306]
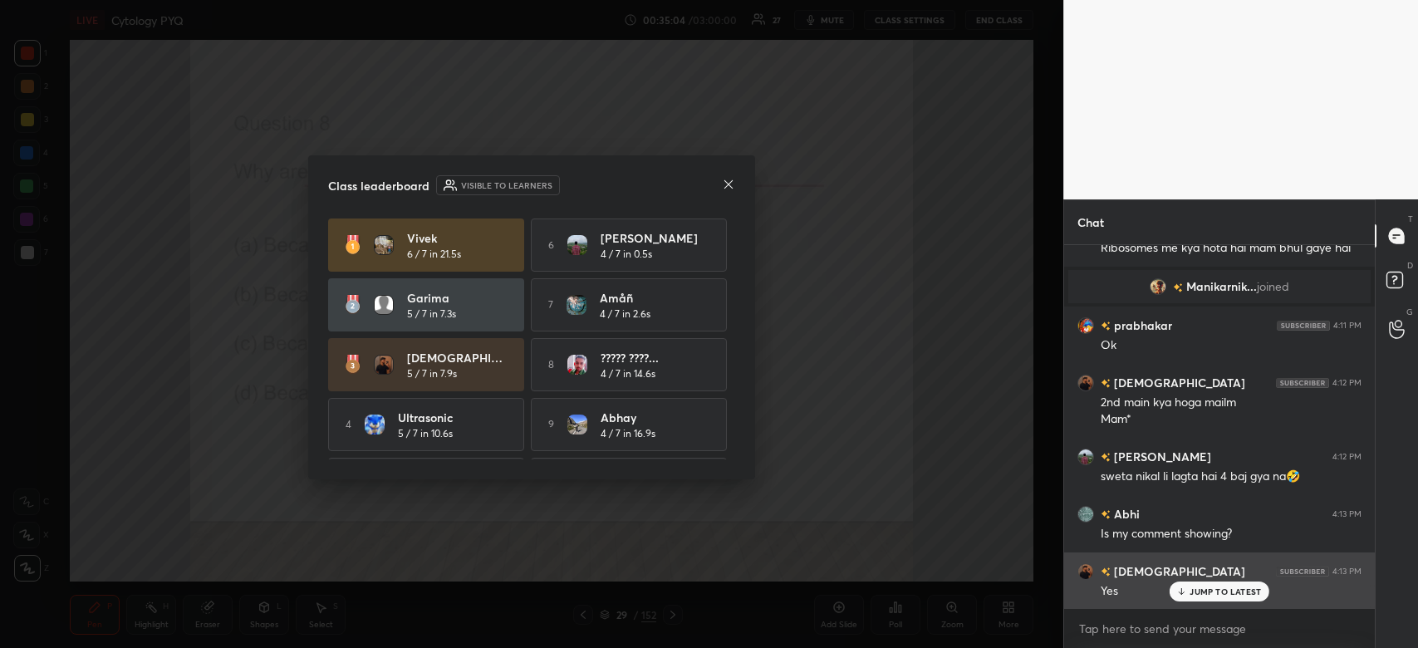
click at [1211, 589] on p "JUMP TO LATEST" at bounding box center [1225, 592] width 71 height 10
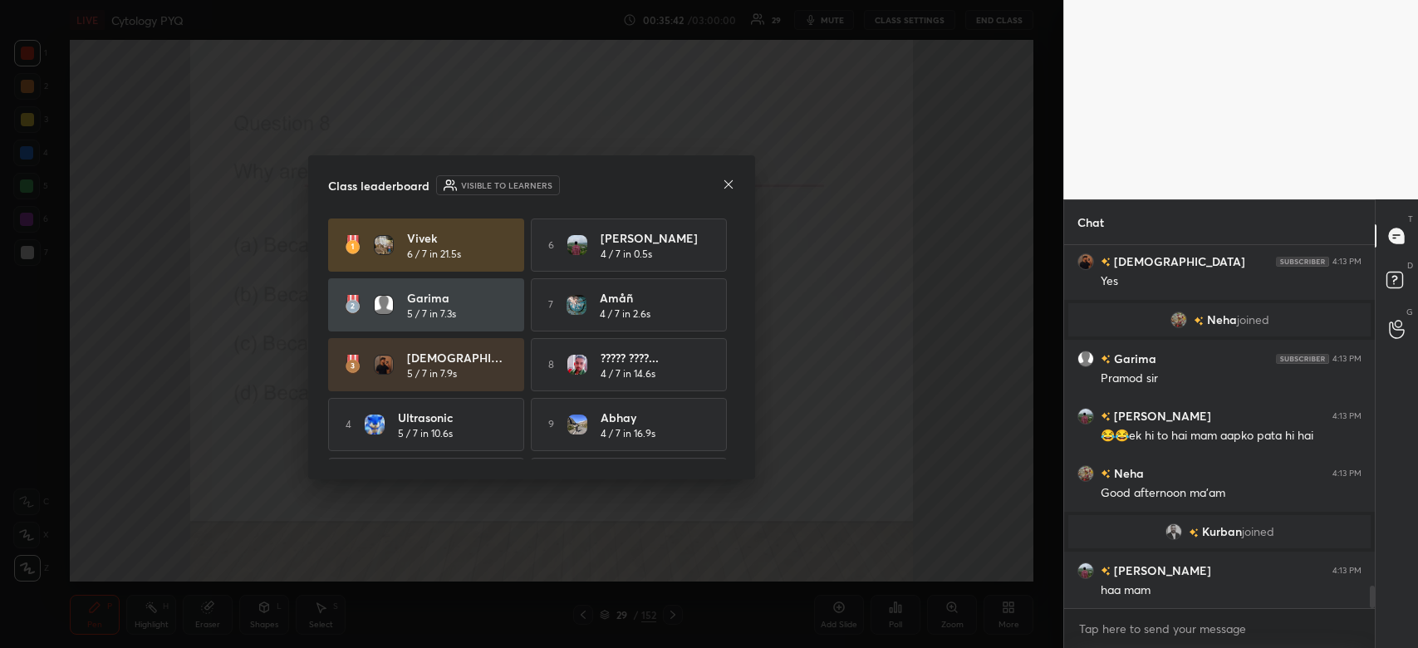
scroll to position [5547, 0]
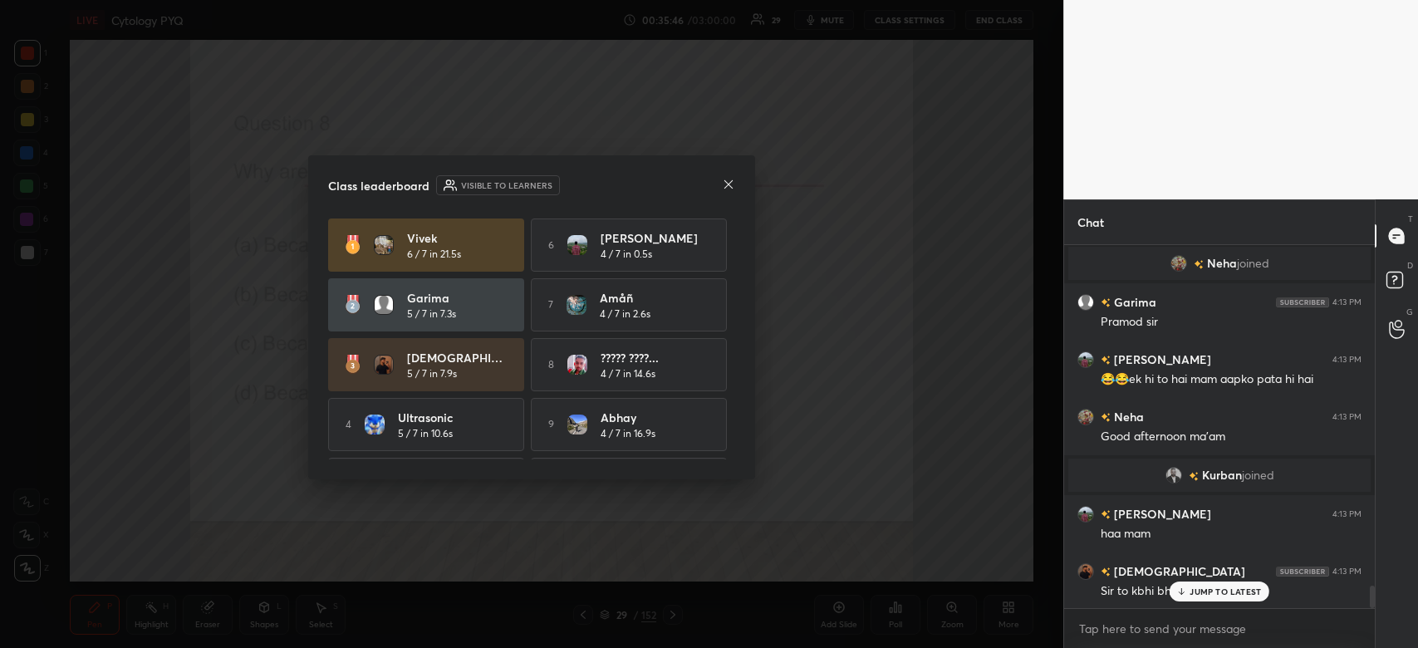
click at [1233, 583] on div "JUMP TO LATEST" at bounding box center [1220, 592] width 100 height 20
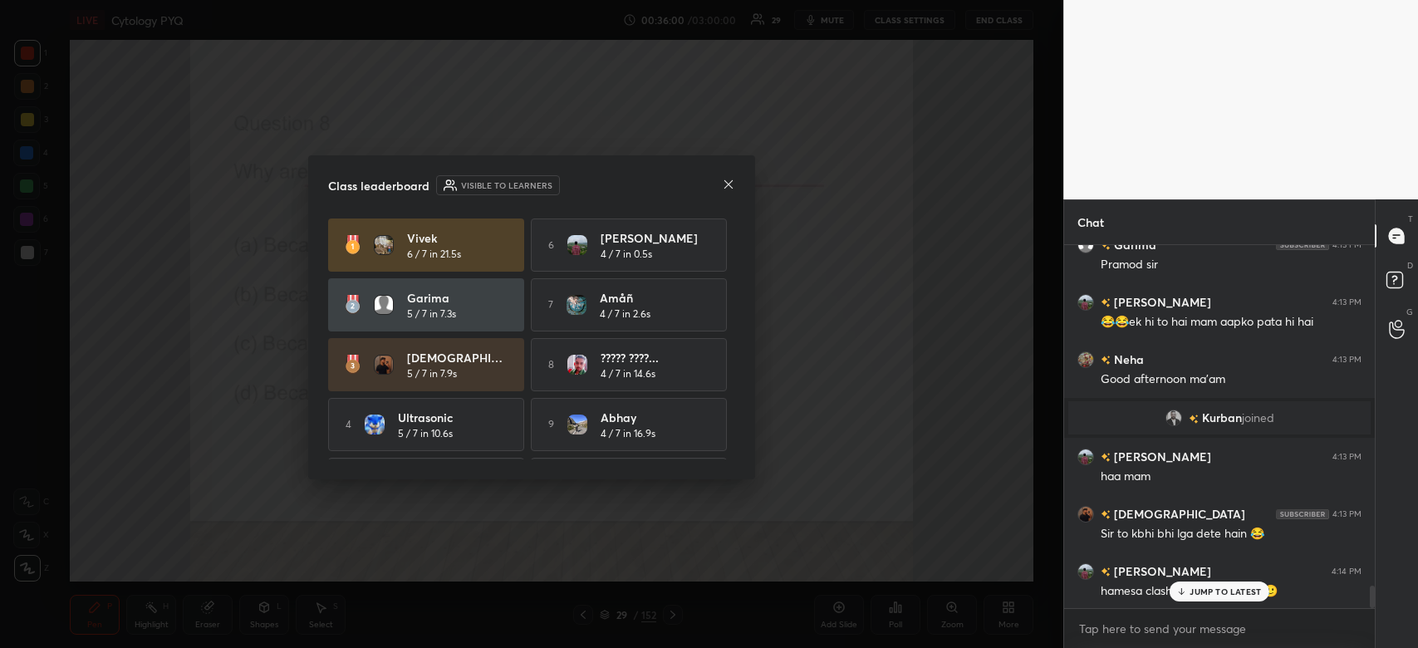
click at [1201, 593] on p "JUMP TO LATEST" at bounding box center [1225, 592] width 71 height 10
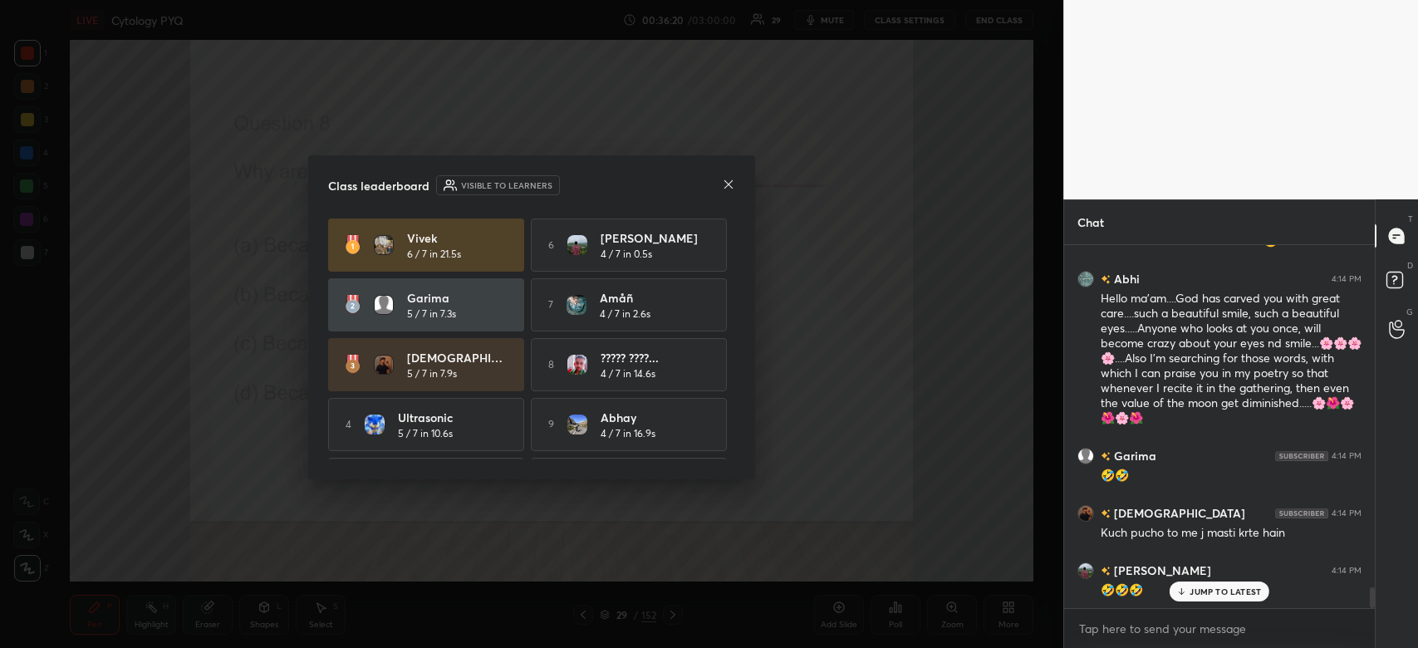
scroll to position [6010, 0]
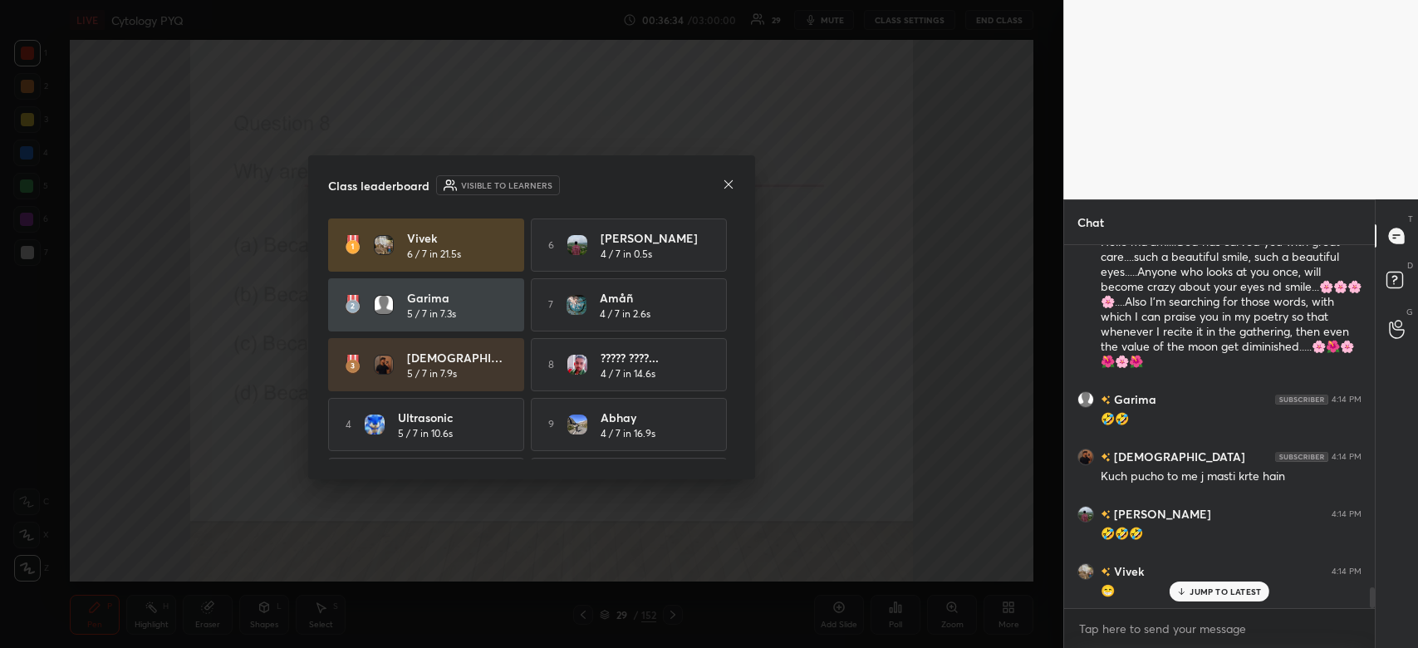
click at [732, 180] on icon at bounding box center [728, 184] width 13 height 13
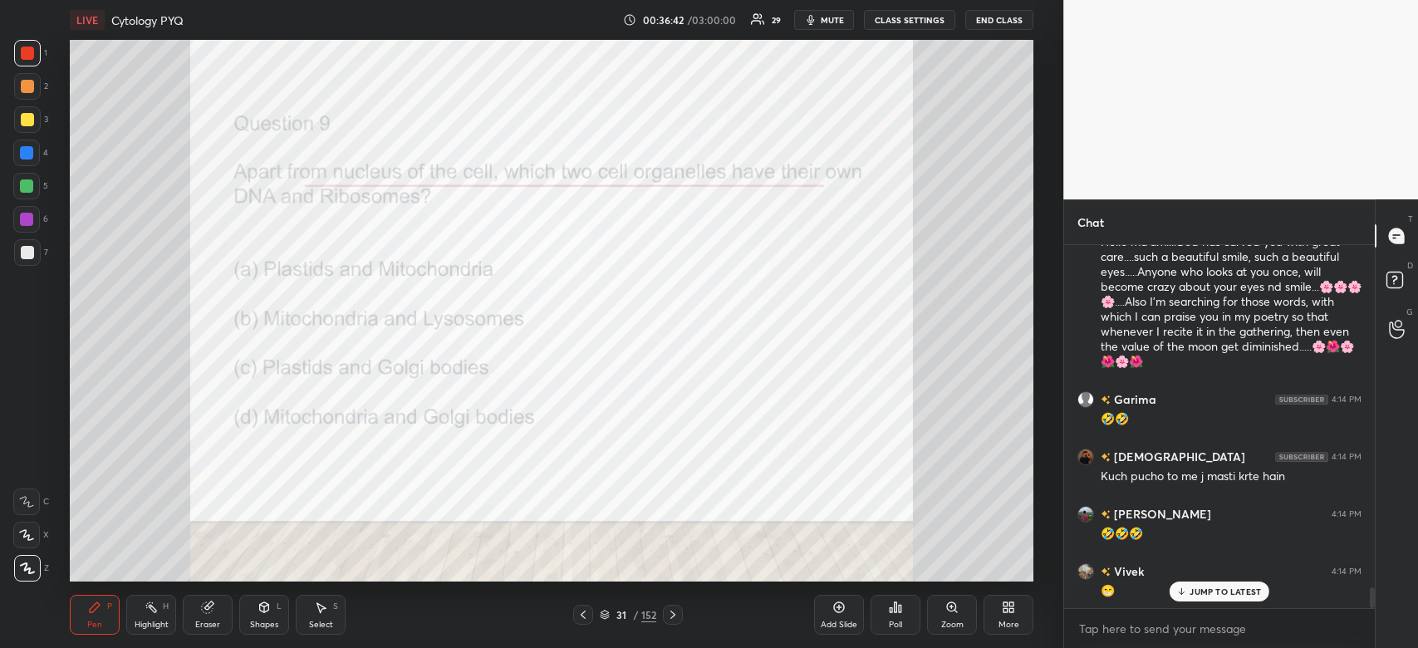
click at [904, 608] on div "Poll" at bounding box center [896, 615] width 50 height 40
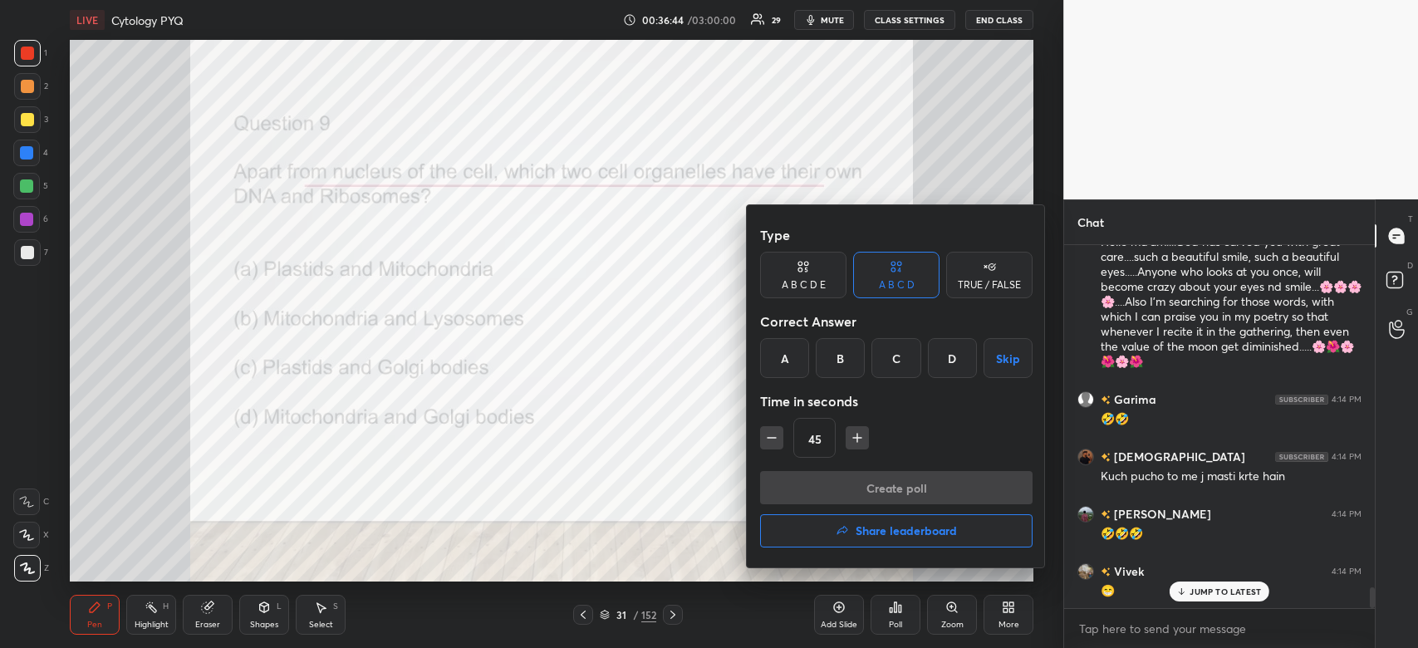
click at [778, 356] on div "A" at bounding box center [784, 358] width 49 height 40
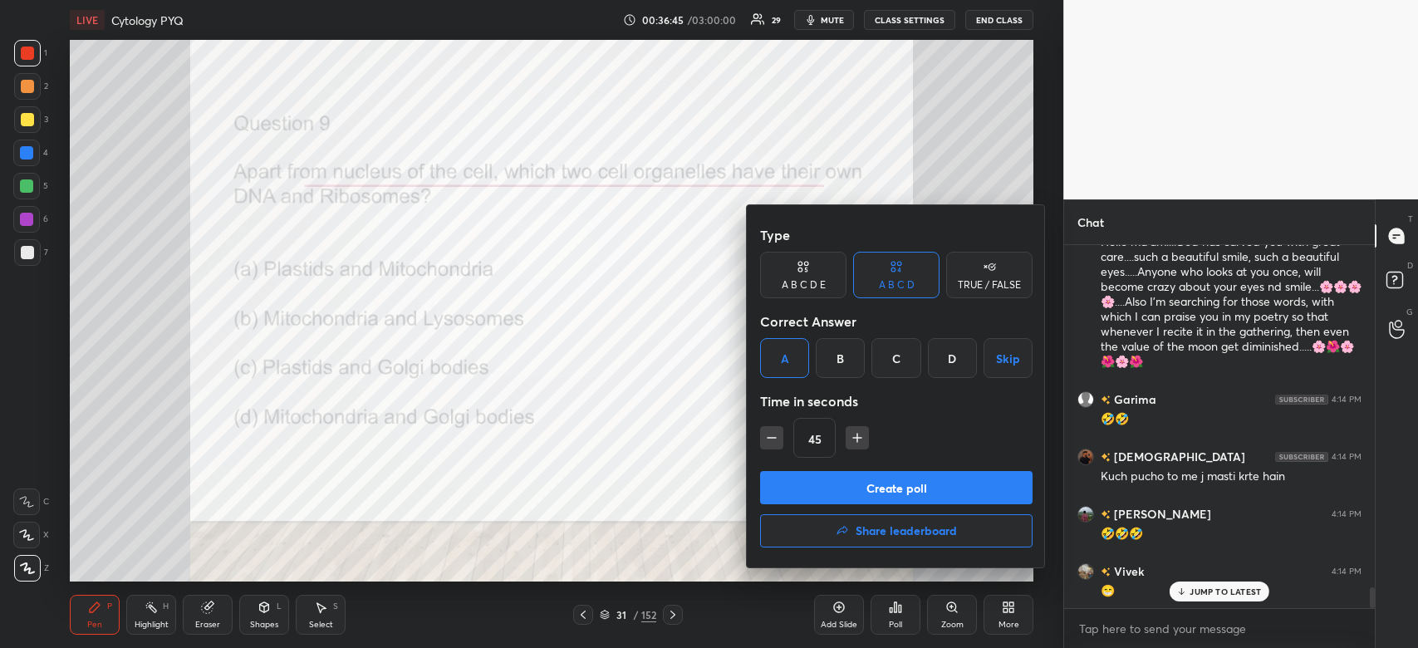
click at [803, 485] on button "Create poll" at bounding box center [896, 487] width 273 height 33
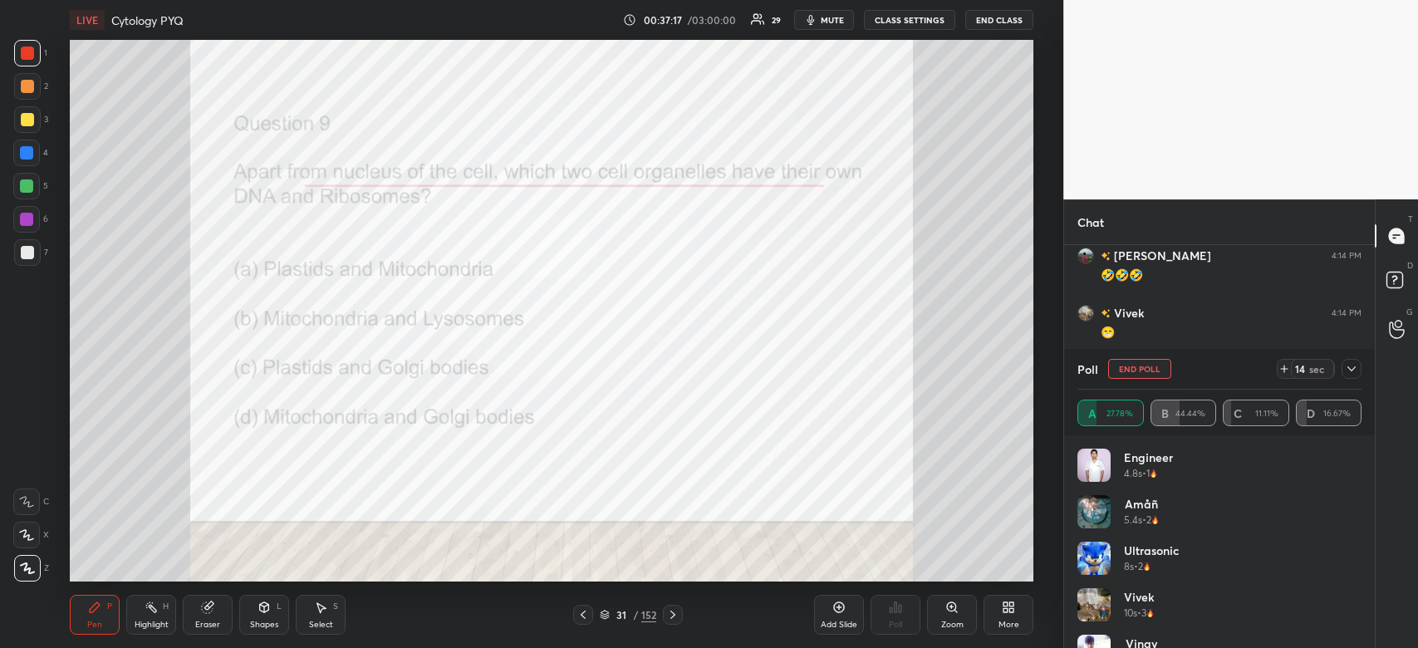
scroll to position [6327, 0]
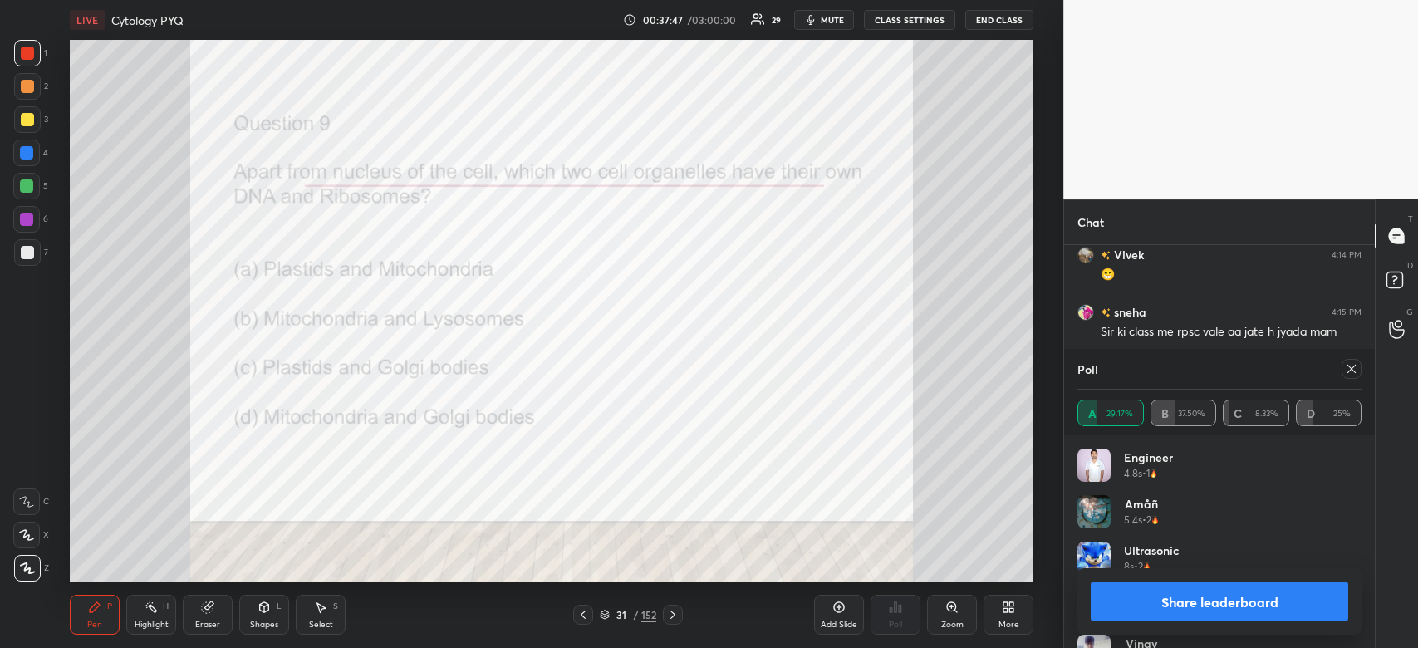
click at [1196, 598] on button "Share leaderboard" at bounding box center [1220, 602] width 258 height 40
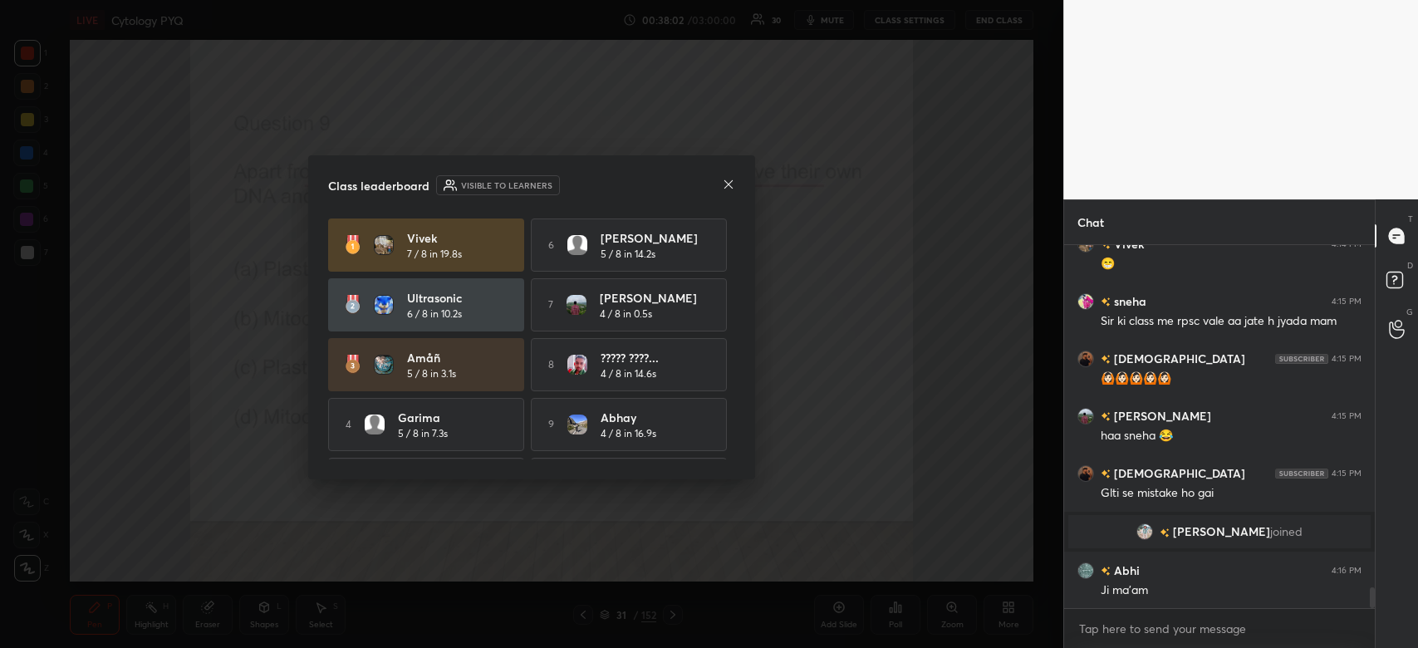
scroll to position [6125, 0]
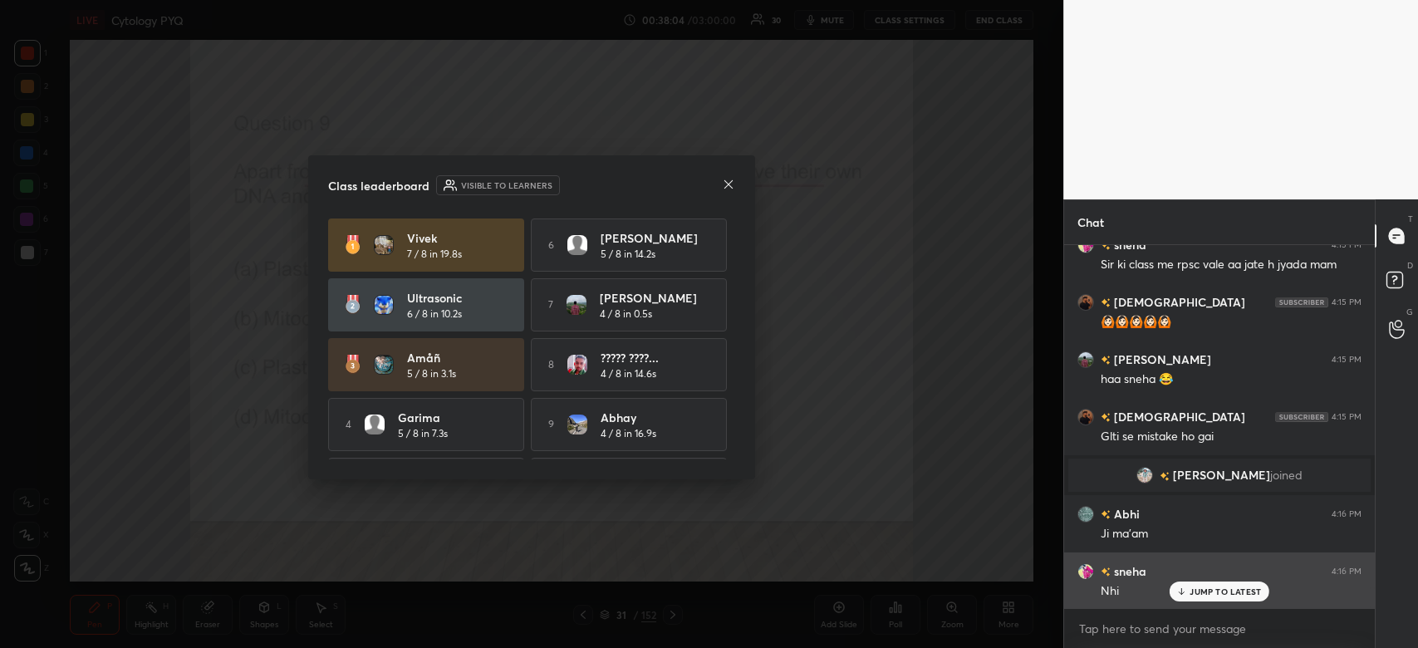
click at [1207, 590] on p "JUMP TO LATEST" at bounding box center [1225, 592] width 71 height 10
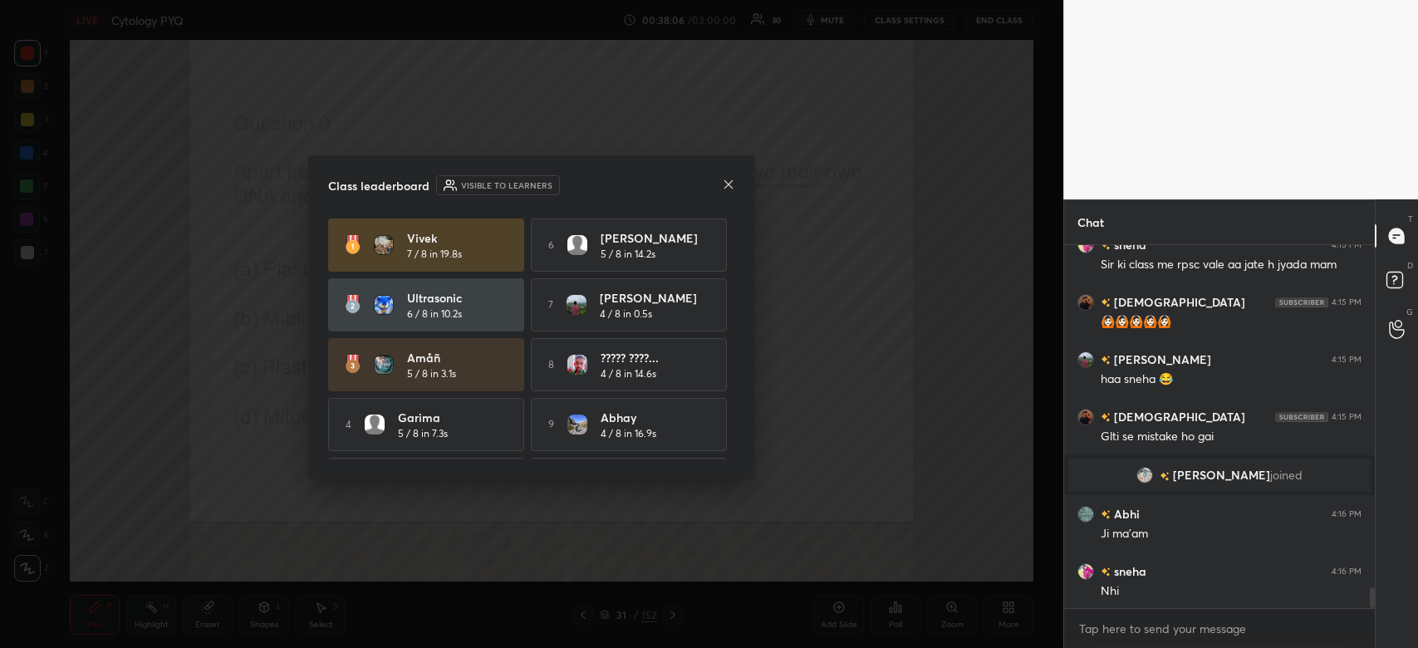
click at [724, 189] on icon at bounding box center [728, 184] width 13 height 13
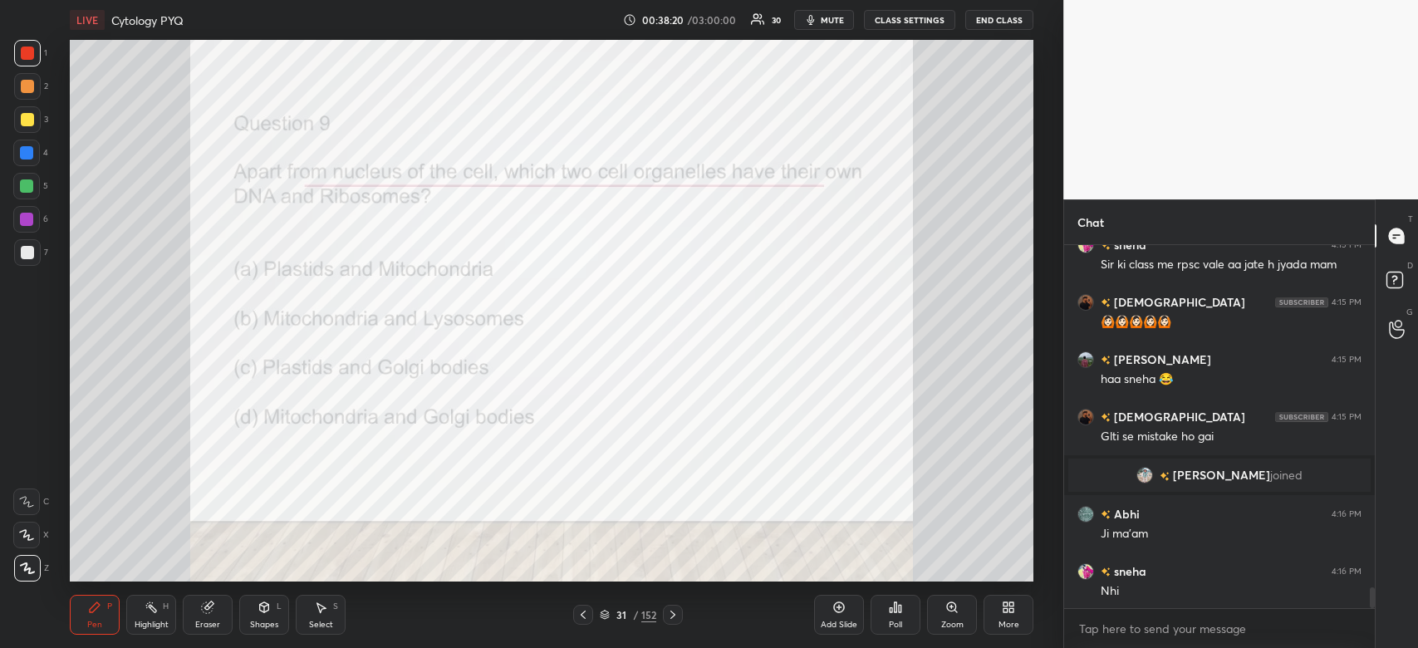
scroll to position [6197, 0]
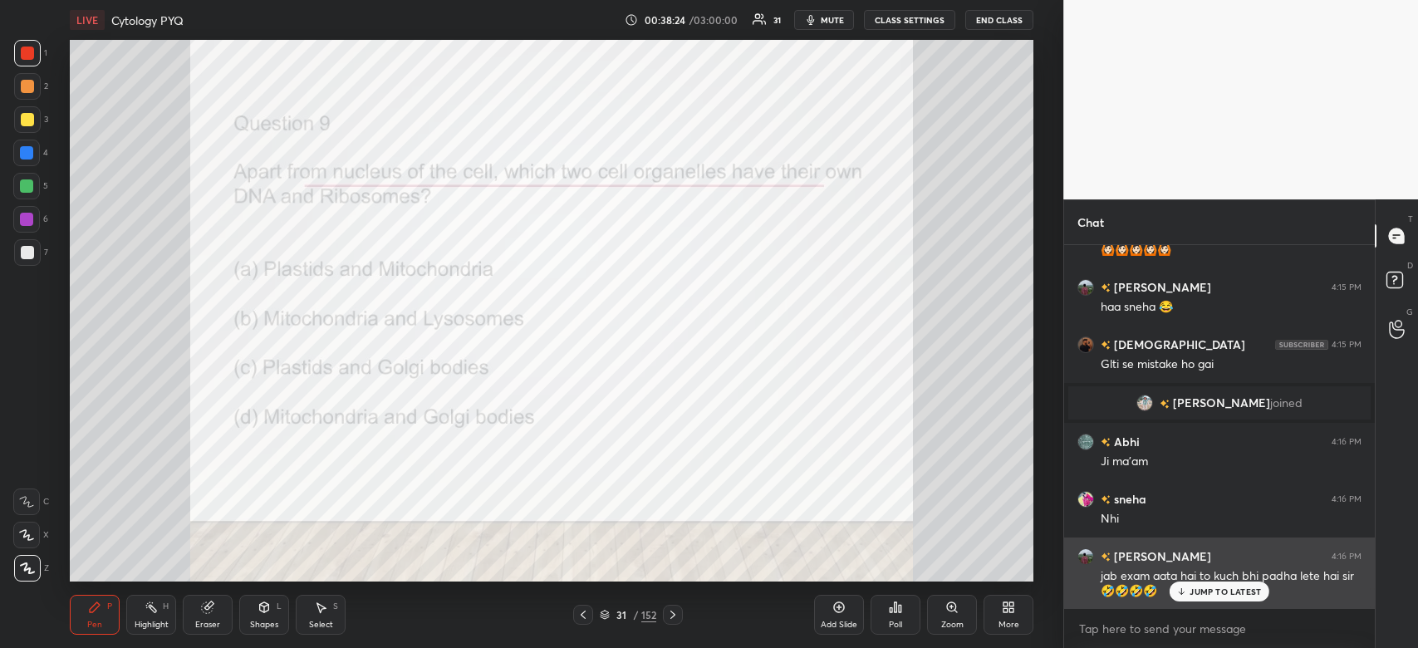
click at [1232, 593] on p "JUMP TO LATEST" at bounding box center [1225, 592] width 71 height 10
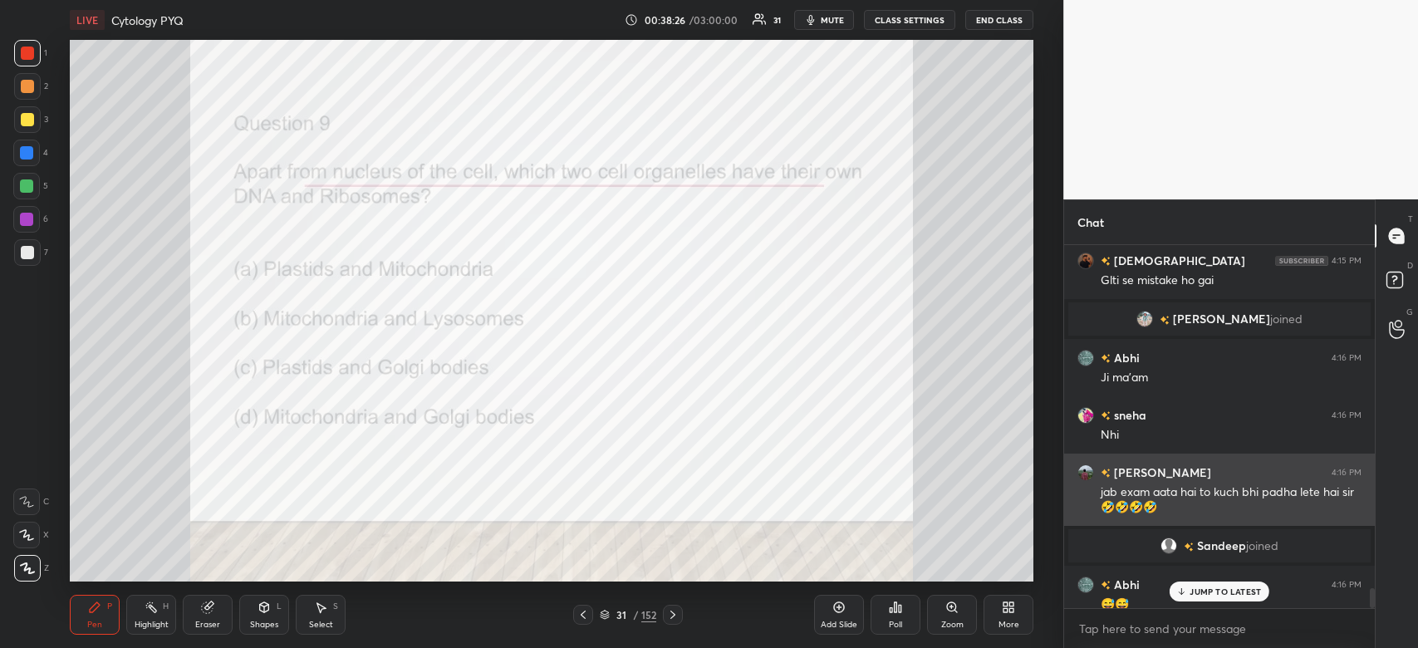
scroll to position [6251, 0]
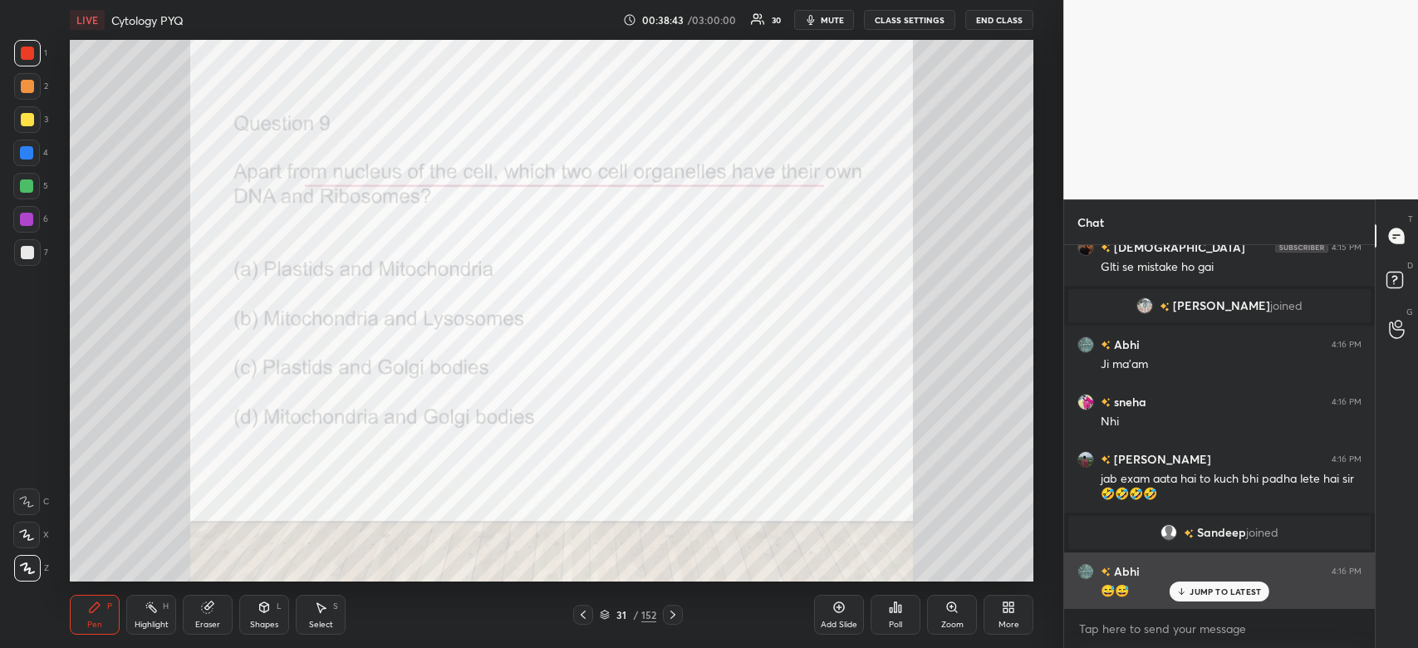
click at [1236, 589] on p "JUMP TO LATEST" at bounding box center [1225, 592] width 71 height 10
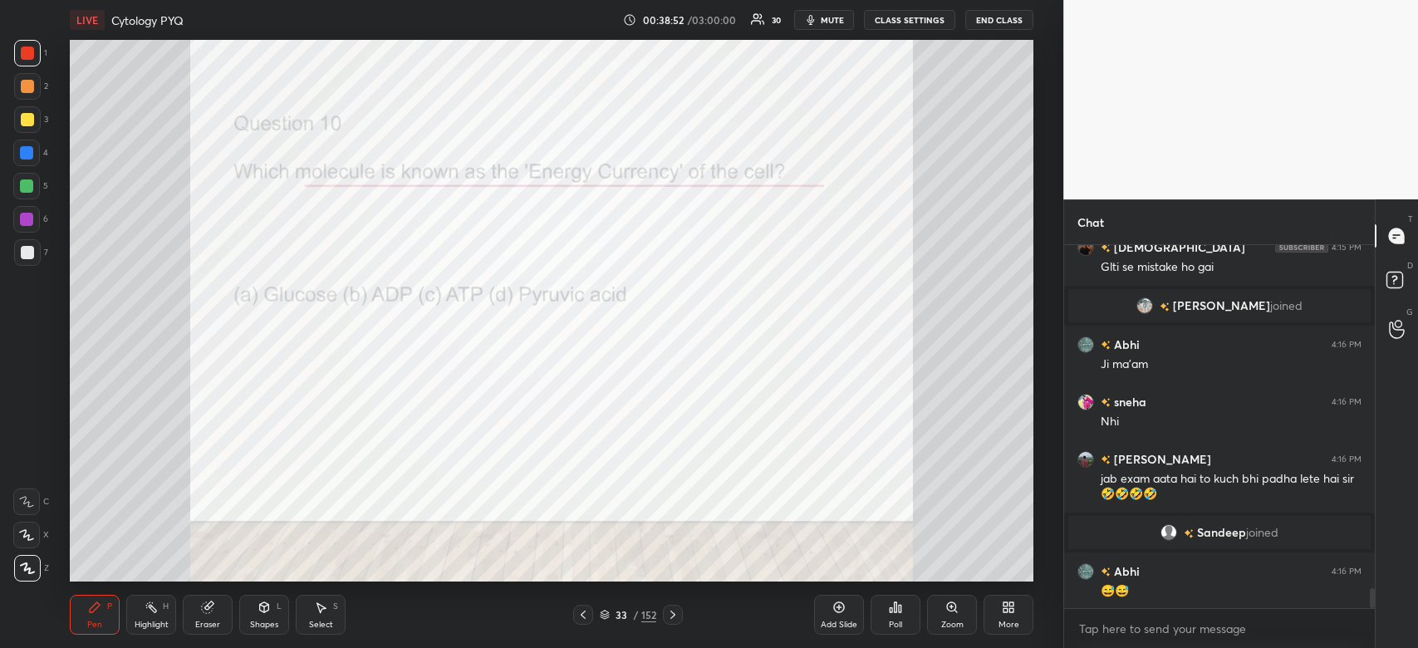
click at [896, 612] on icon at bounding box center [896, 607] width 2 height 10
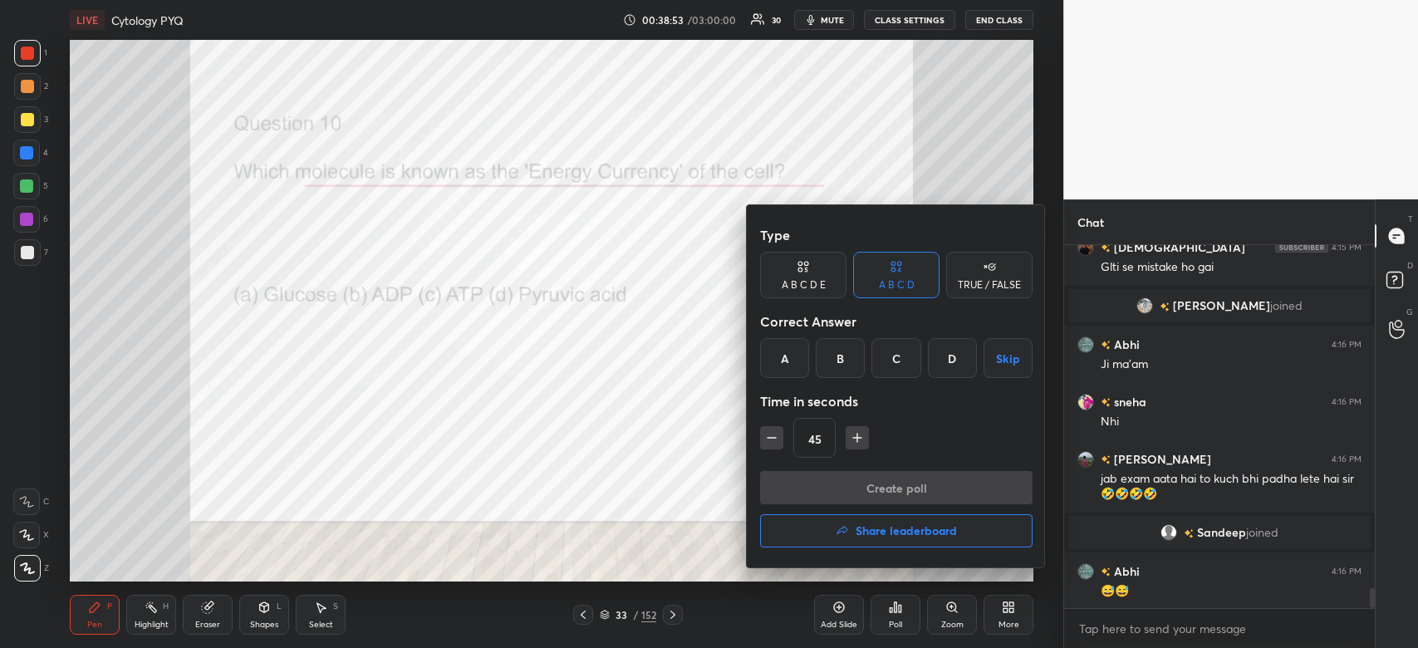
click at [899, 355] on div "C" at bounding box center [896, 358] width 49 height 40
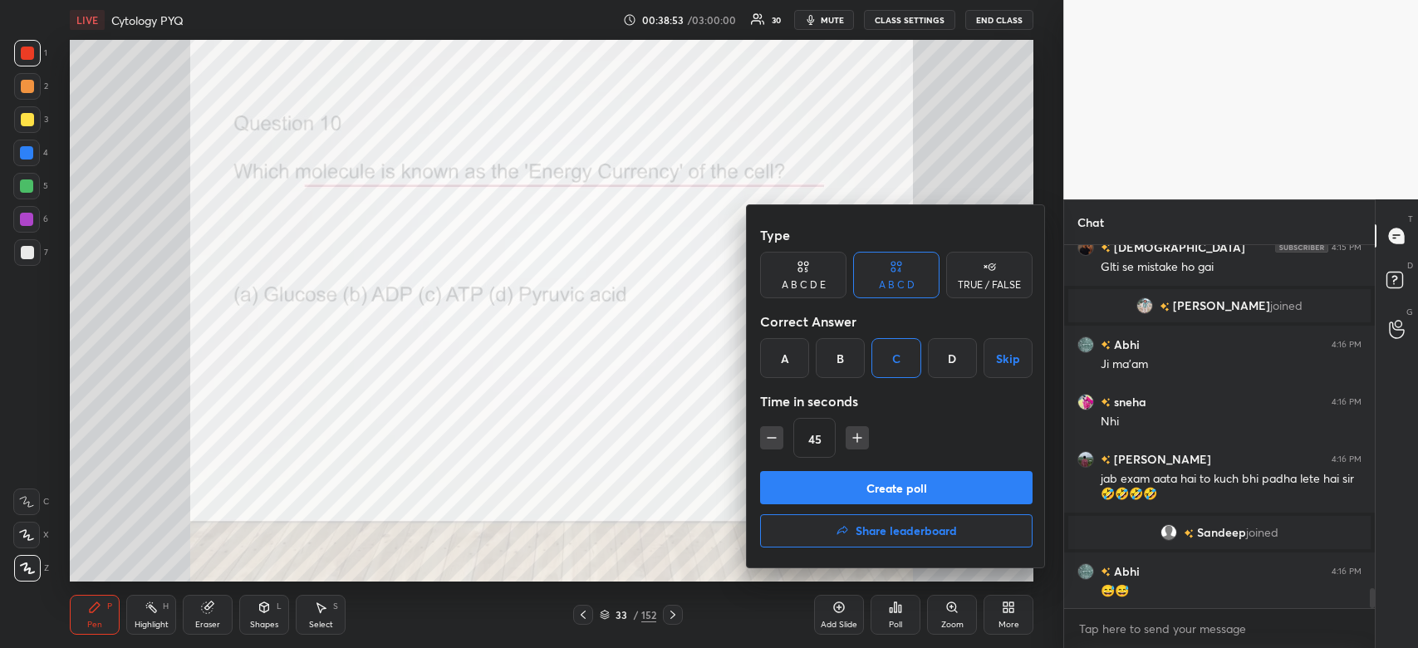
click at [842, 481] on button "Create poll" at bounding box center [896, 487] width 273 height 33
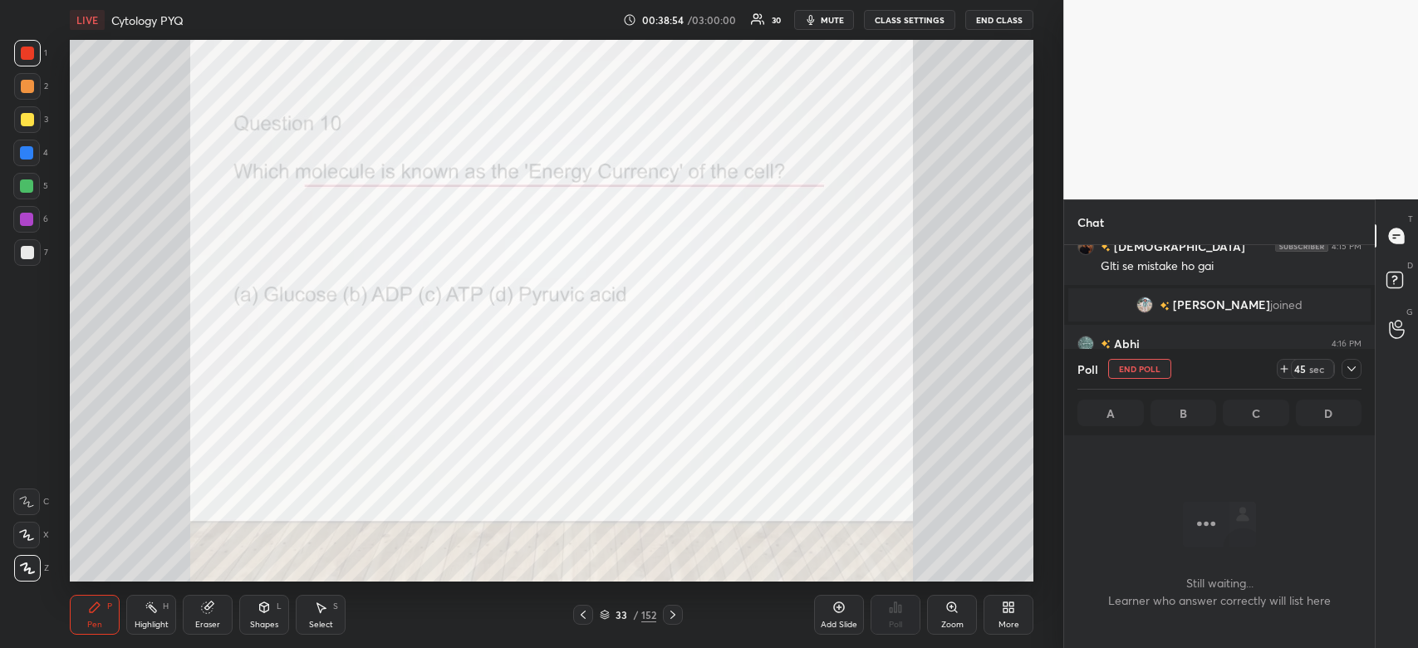
scroll to position [312, 306]
click at [1352, 371] on icon at bounding box center [1352, 368] width 8 height 5
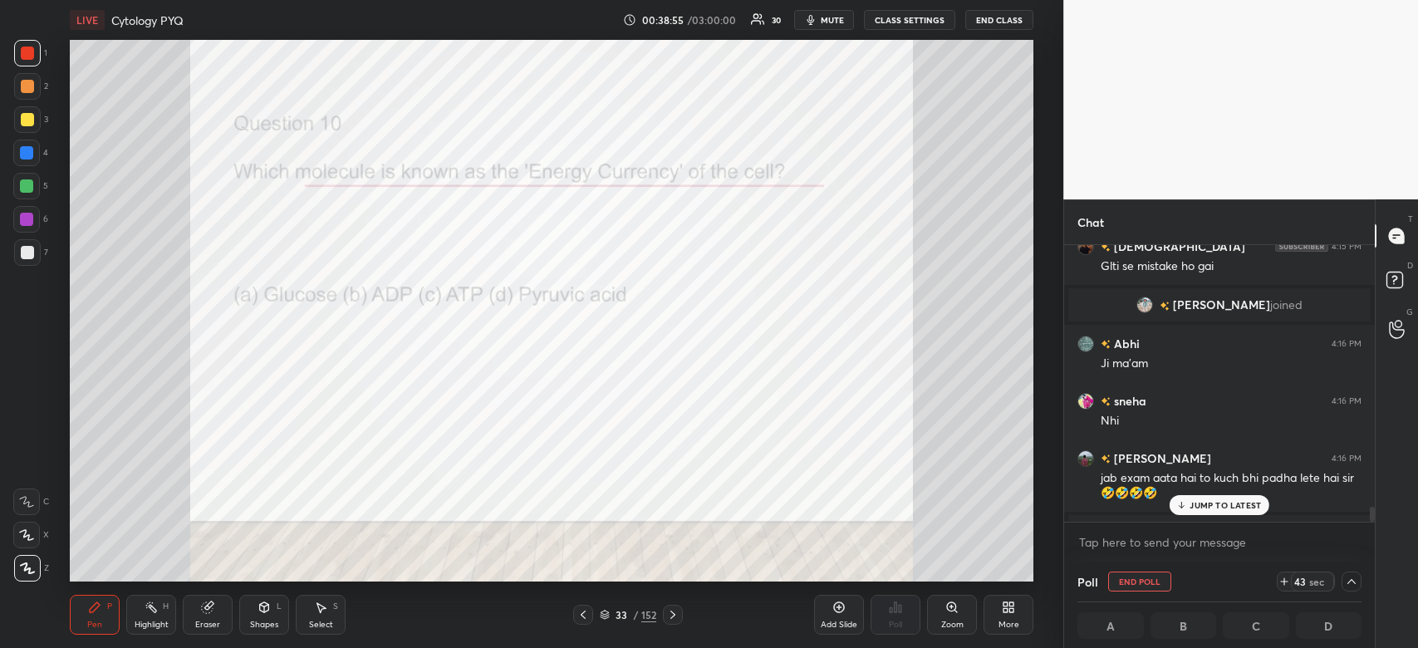
click at [1240, 508] on p "JUMP TO LATEST" at bounding box center [1225, 505] width 71 height 10
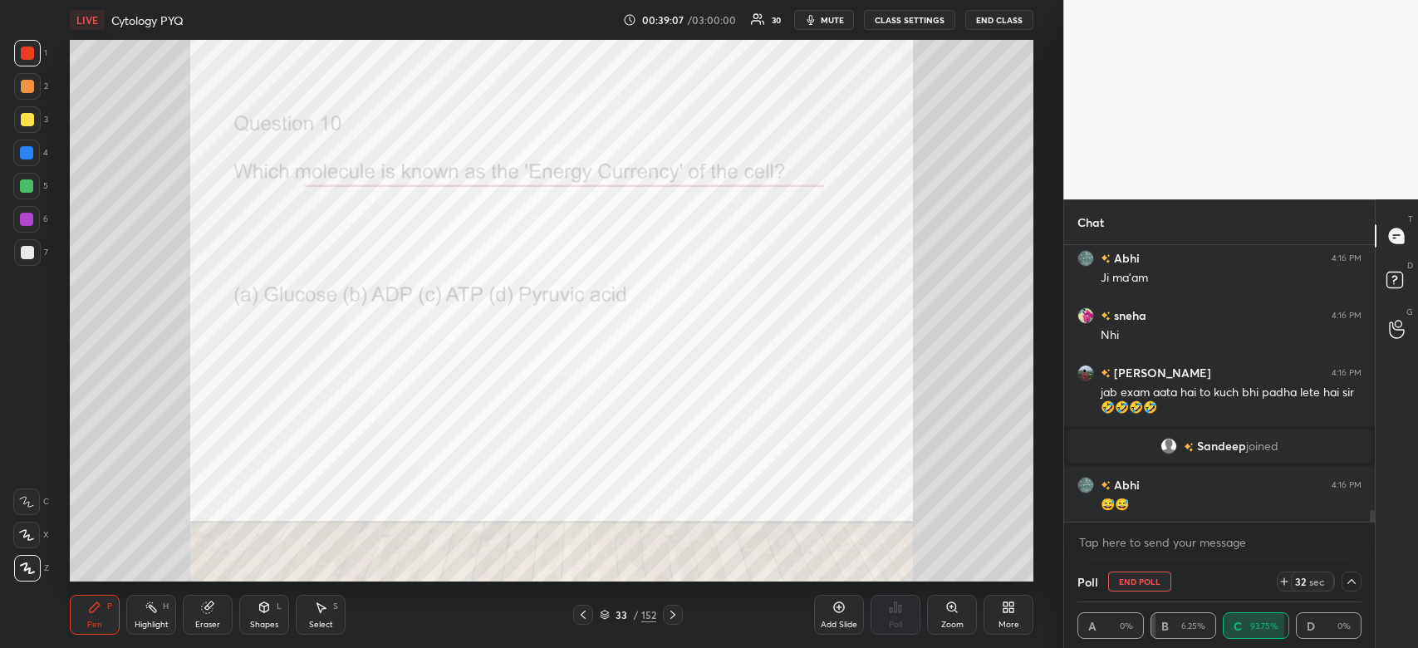
scroll to position [6394, 0]
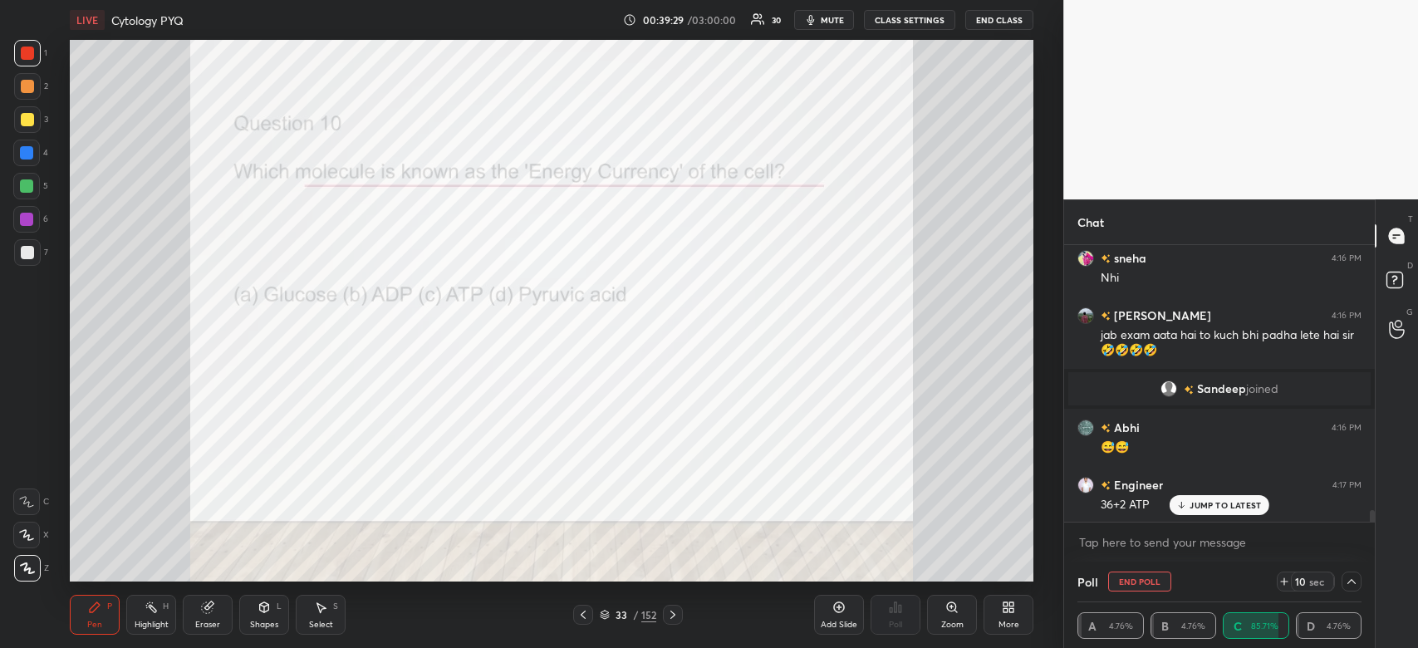
click at [1354, 575] on icon at bounding box center [1351, 581] width 13 height 13
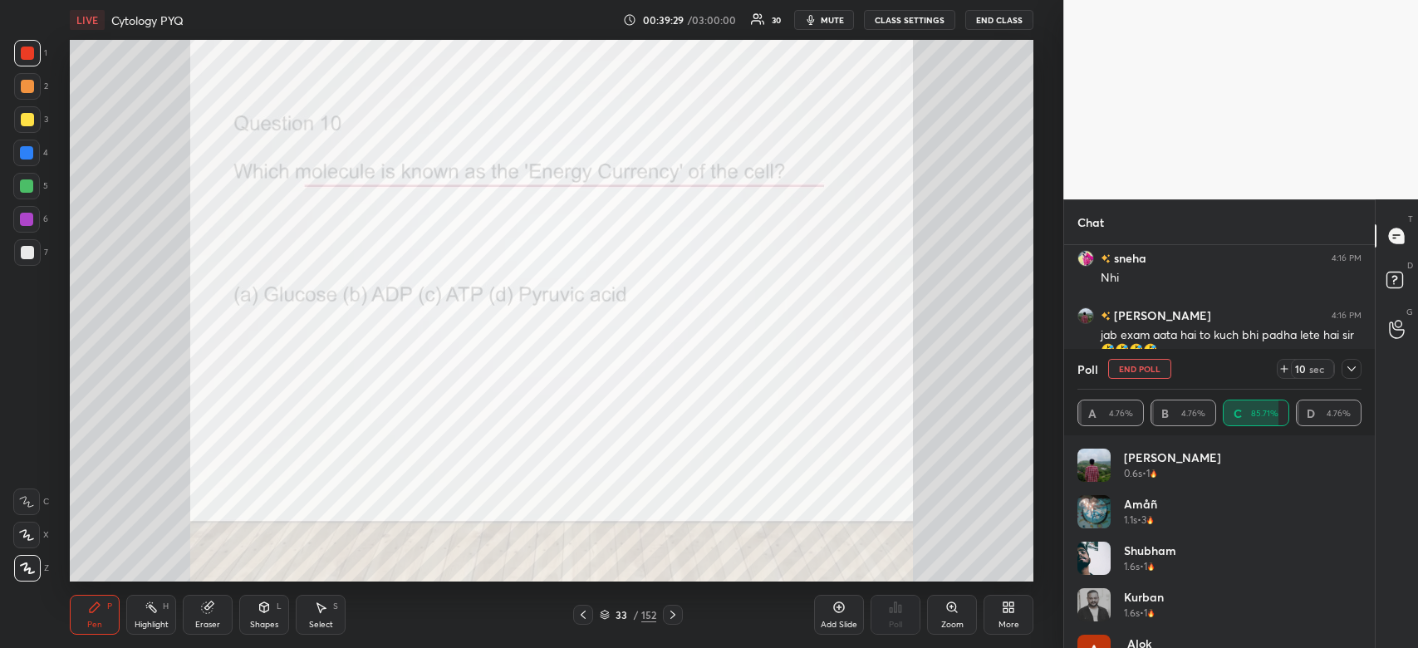
scroll to position [194, 279]
click at [1358, 378] on div at bounding box center [1352, 369] width 20 height 20
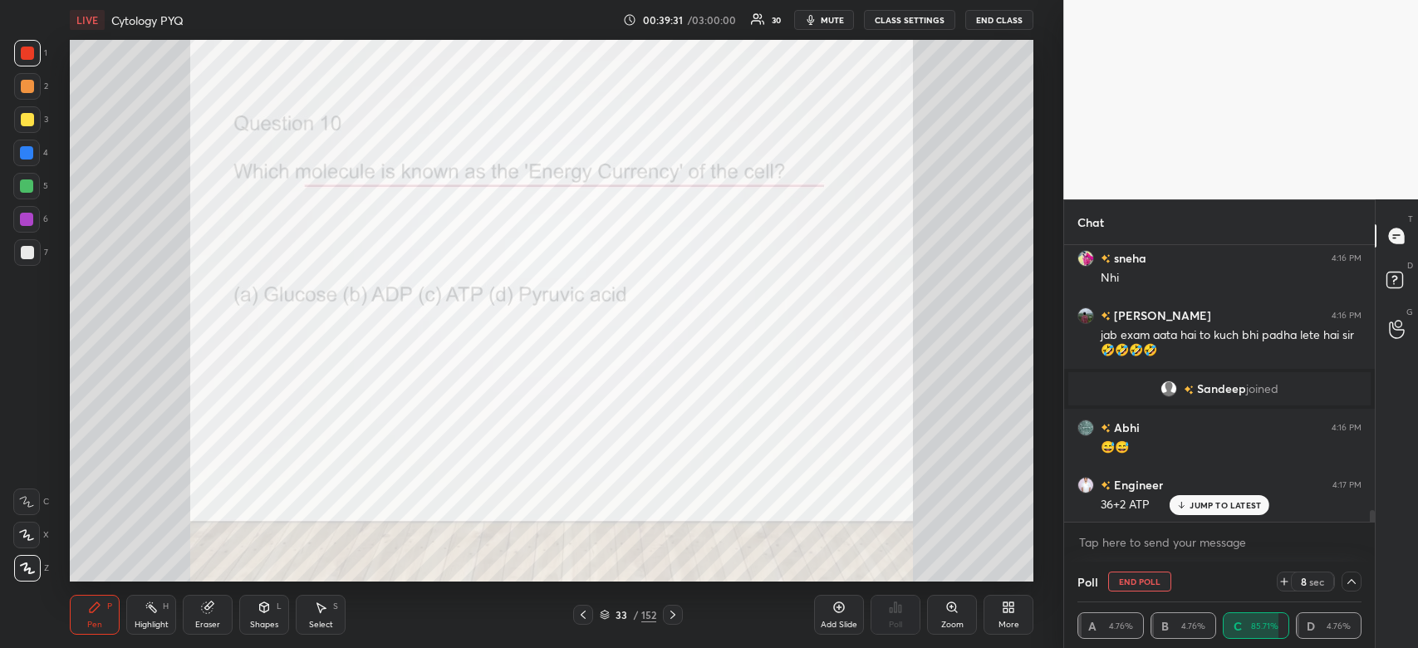
scroll to position [0, 5]
click at [1214, 496] on div "JUMP TO LATEST" at bounding box center [1220, 505] width 100 height 20
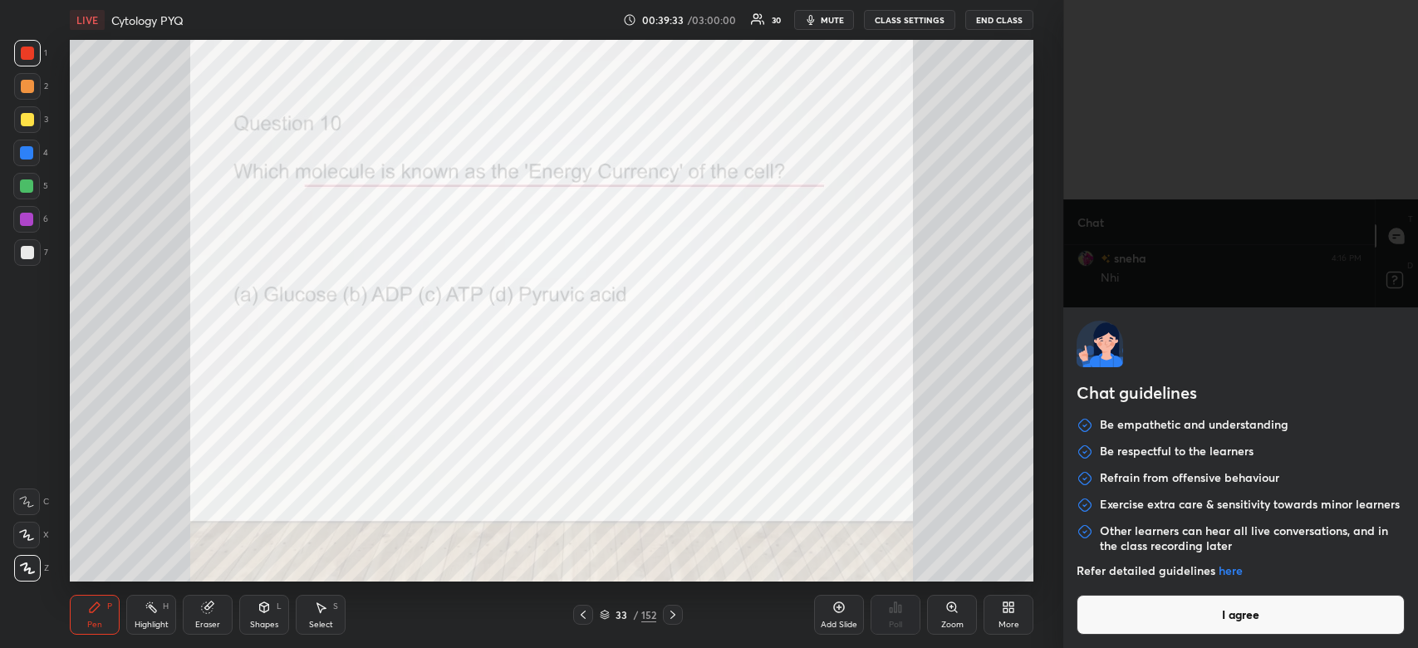
click at [1107, 542] on body "1 2 3 4 5 6 7 C X Z C X Z E E Erase all H H LIVE Cytology PYQ 00:39:33 / 03:00:…" at bounding box center [709, 324] width 1418 height 648
click at [1177, 619] on button "I agree" at bounding box center [1241, 615] width 328 height 40
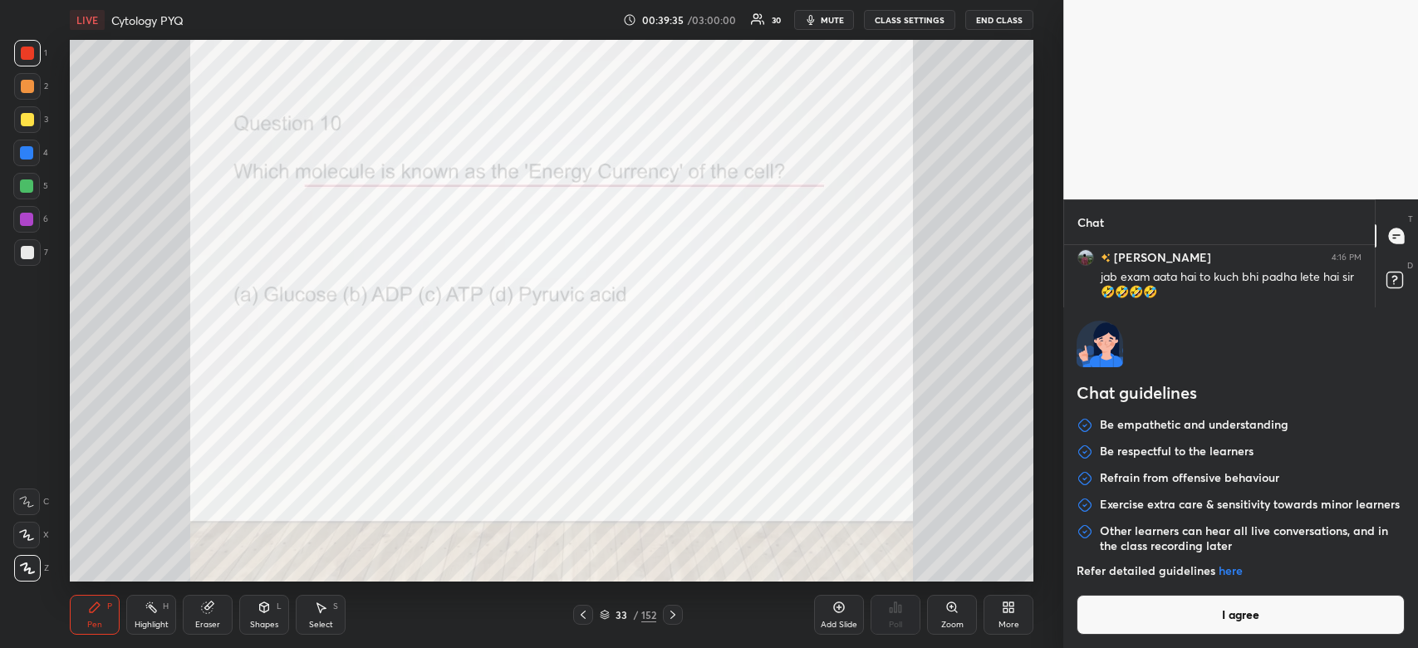
type textarea "x"
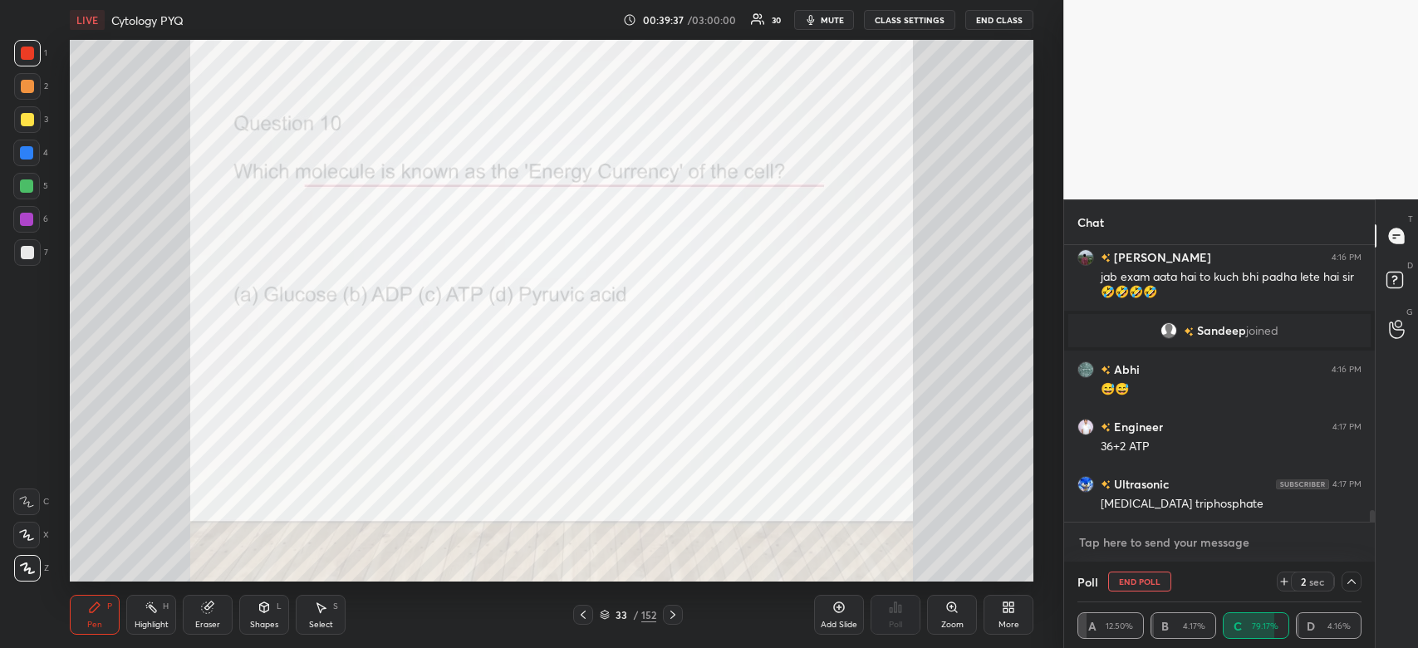
paste textarea "[URL][DOMAIN_NAME]"
type textarea "[URL][DOMAIN_NAME]"
type textarea "x"
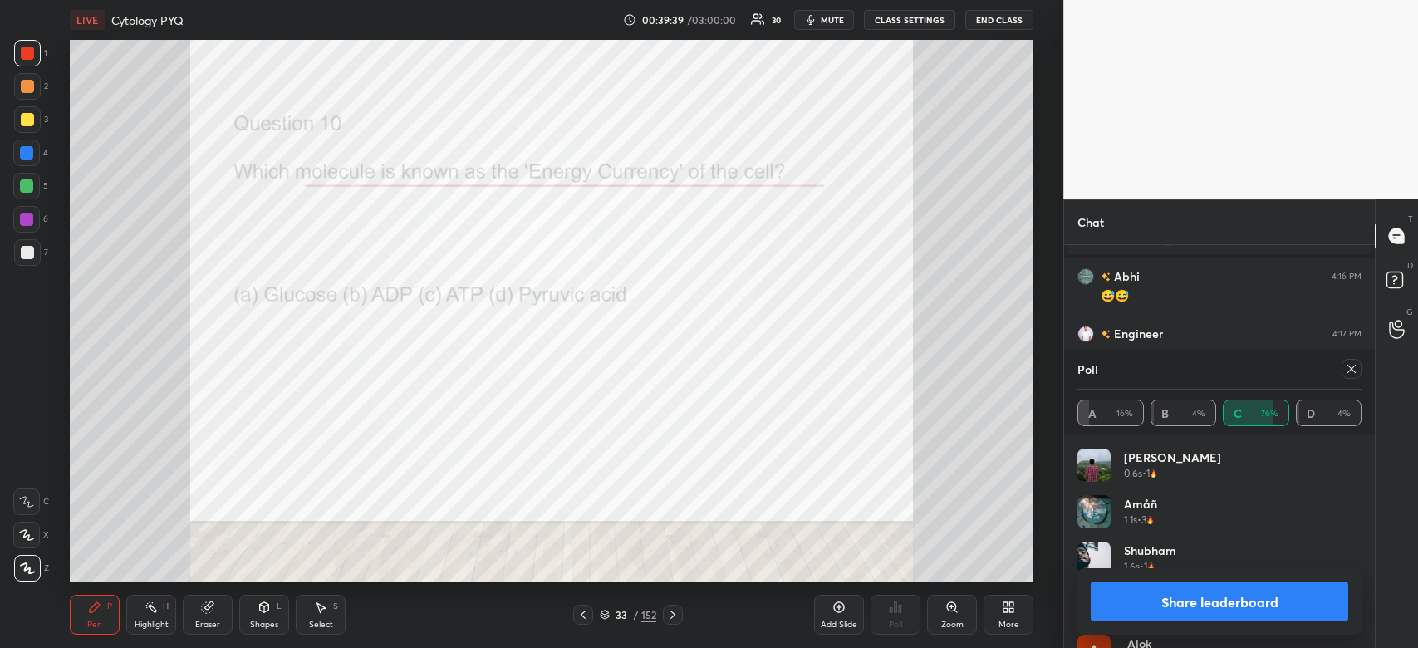
scroll to position [6602, 0]
click at [1177, 619] on button "Share leaderboard" at bounding box center [1220, 602] width 258 height 40
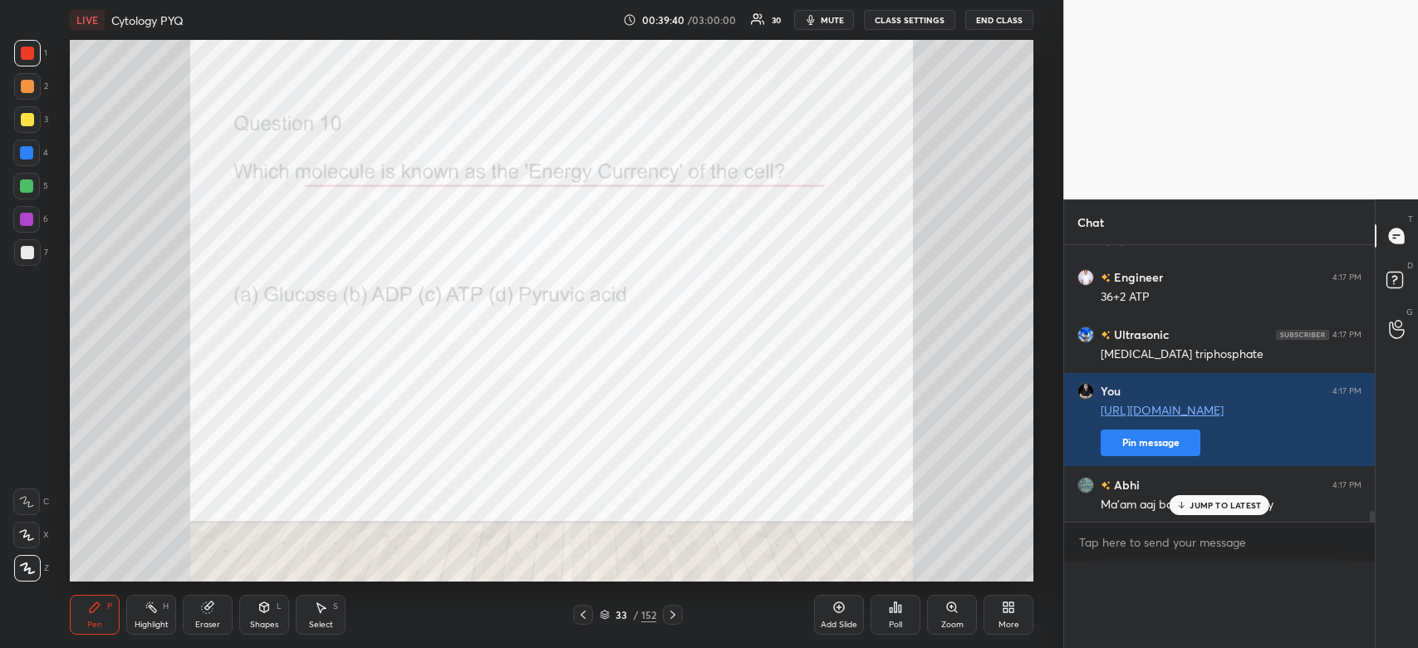
scroll to position [0, 0]
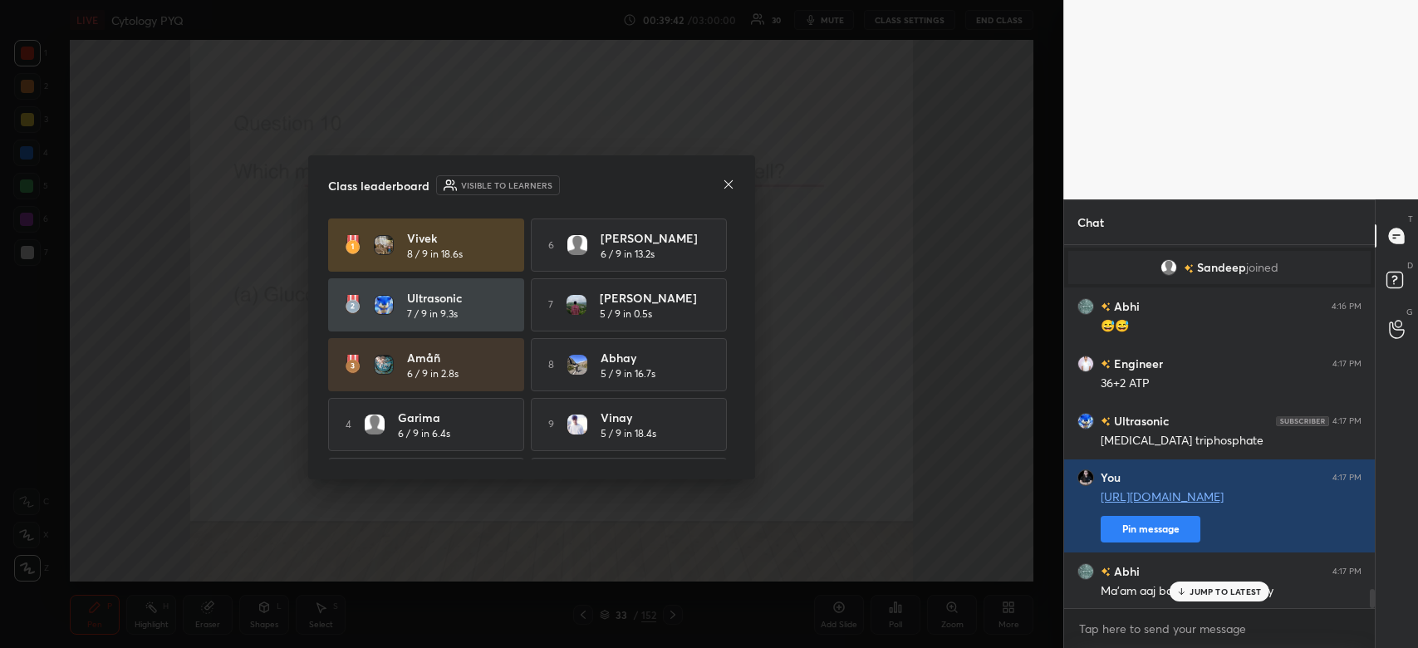
click at [1206, 587] on p "JUMP TO LATEST" at bounding box center [1225, 592] width 71 height 10
click at [731, 184] on icon at bounding box center [728, 184] width 13 height 13
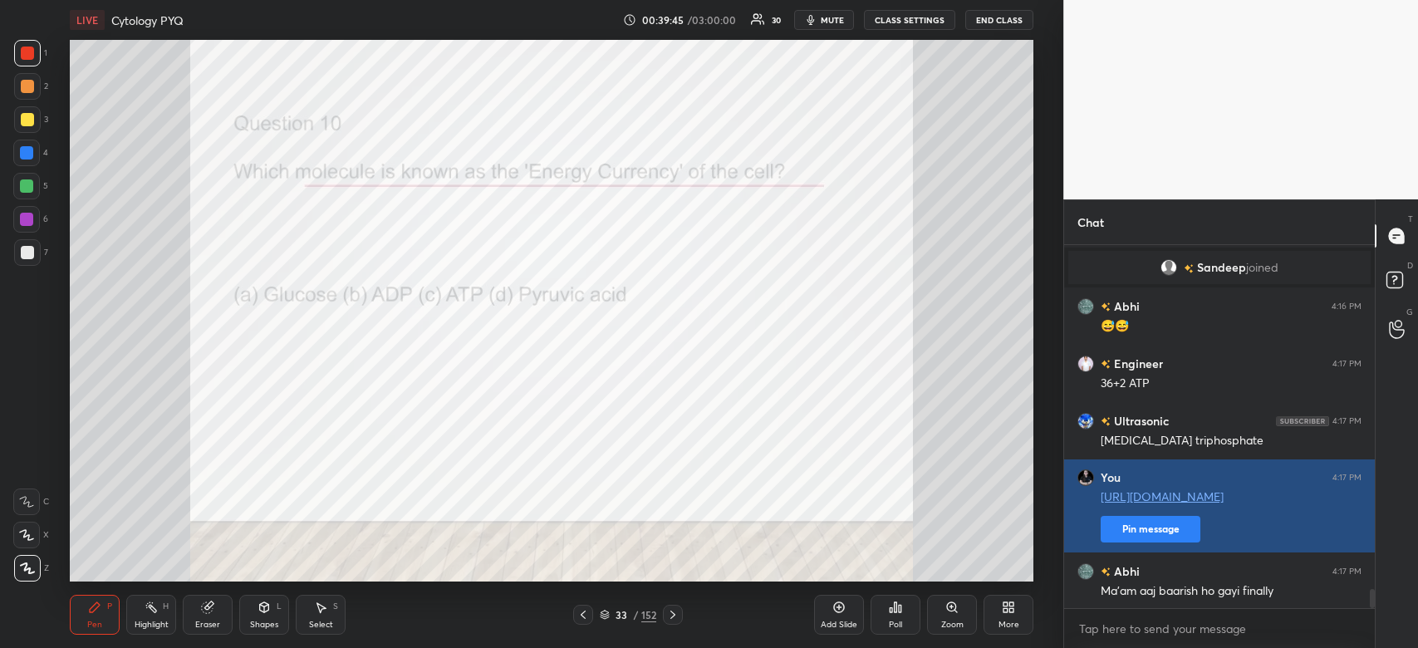
click at [1136, 522] on button "Pin message" at bounding box center [1151, 529] width 100 height 27
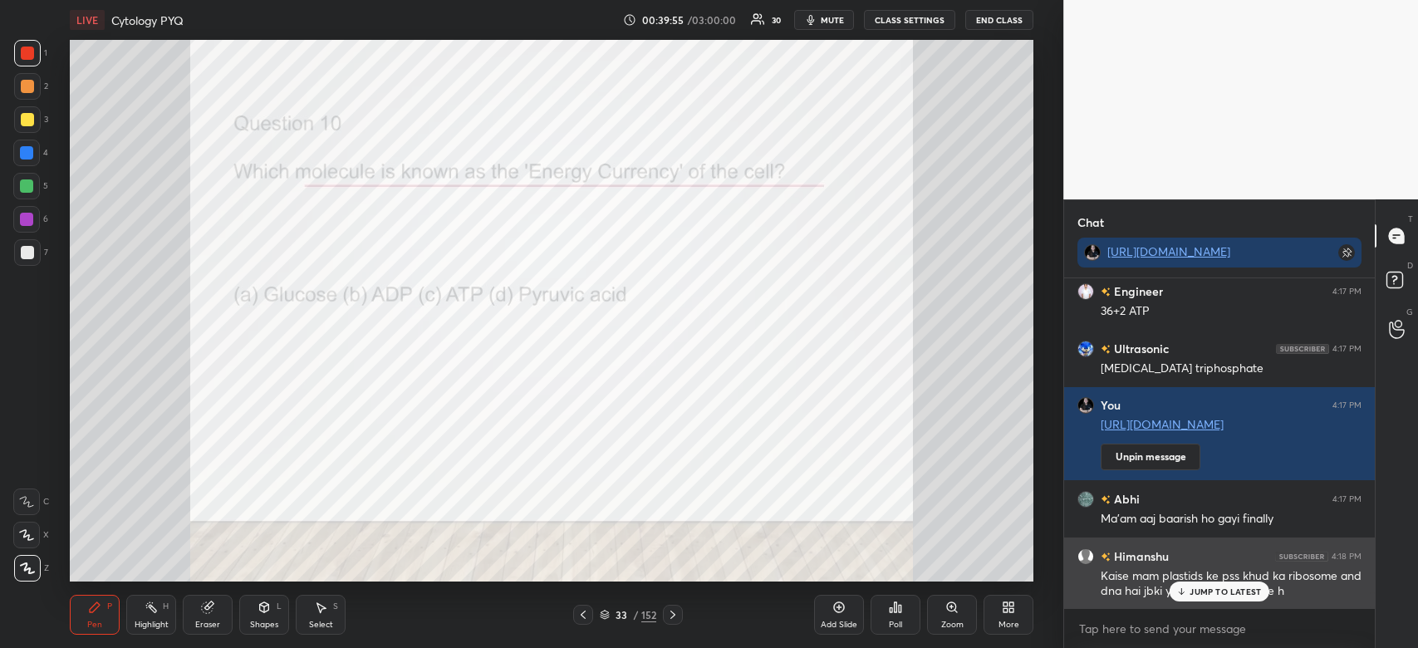
click at [1206, 591] on p "JUMP TO LATEST" at bounding box center [1225, 592] width 71 height 10
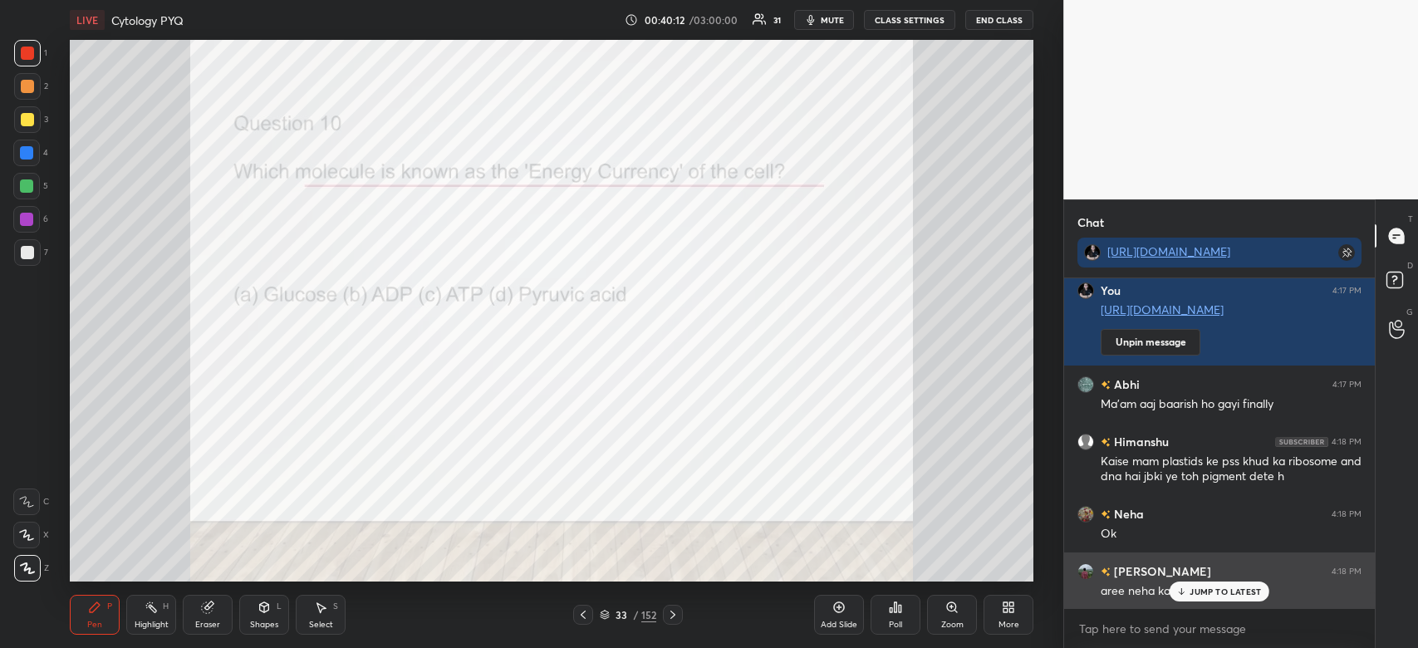
click at [1209, 595] on p "JUMP TO LATEST" at bounding box center [1225, 592] width 71 height 10
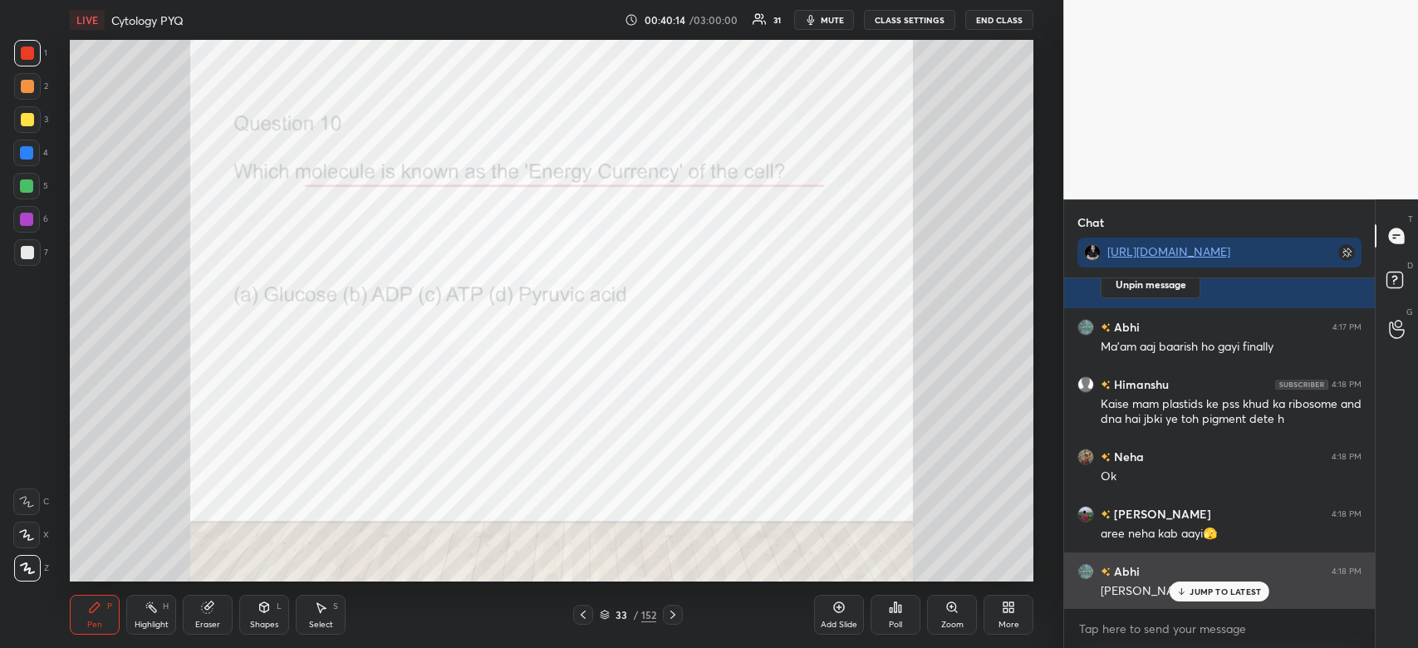
click at [1242, 595] on p "JUMP TO LATEST" at bounding box center [1225, 592] width 71 height 10
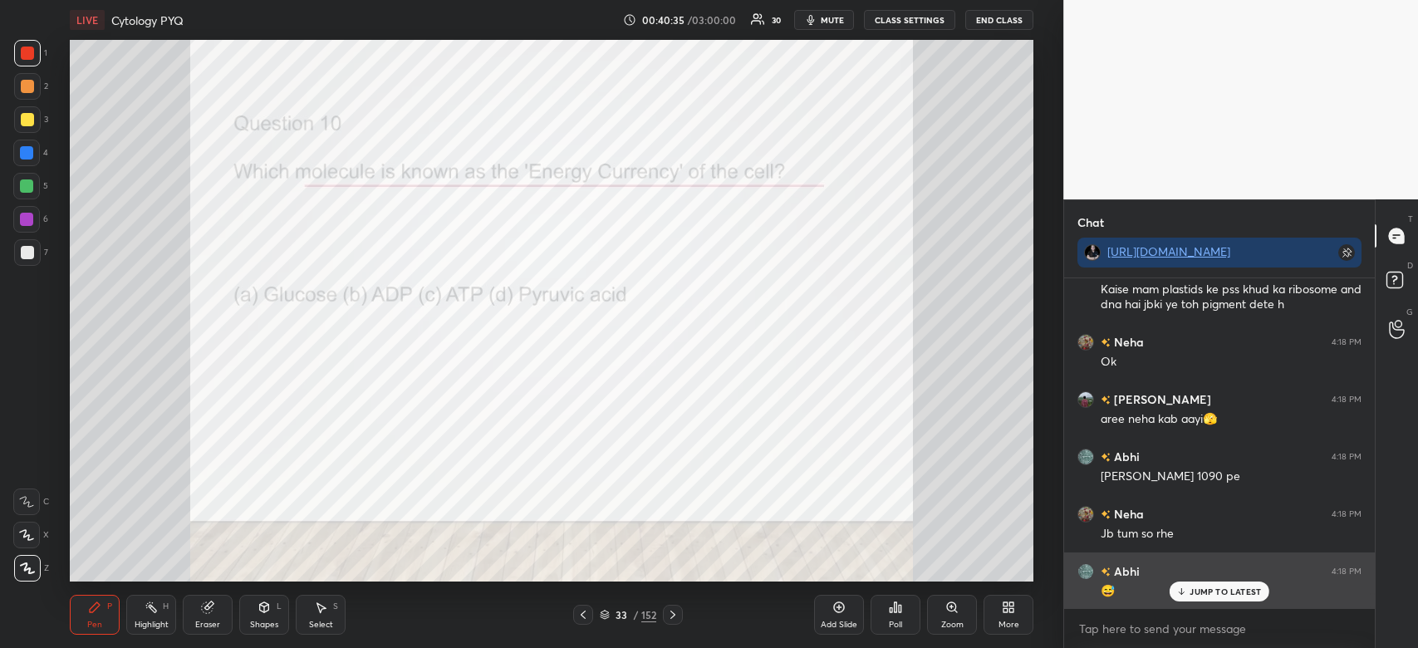
click at [1253, 592] on p "JUMP TO LATEST" at bounding box center [1225, 592] width 71 height 10
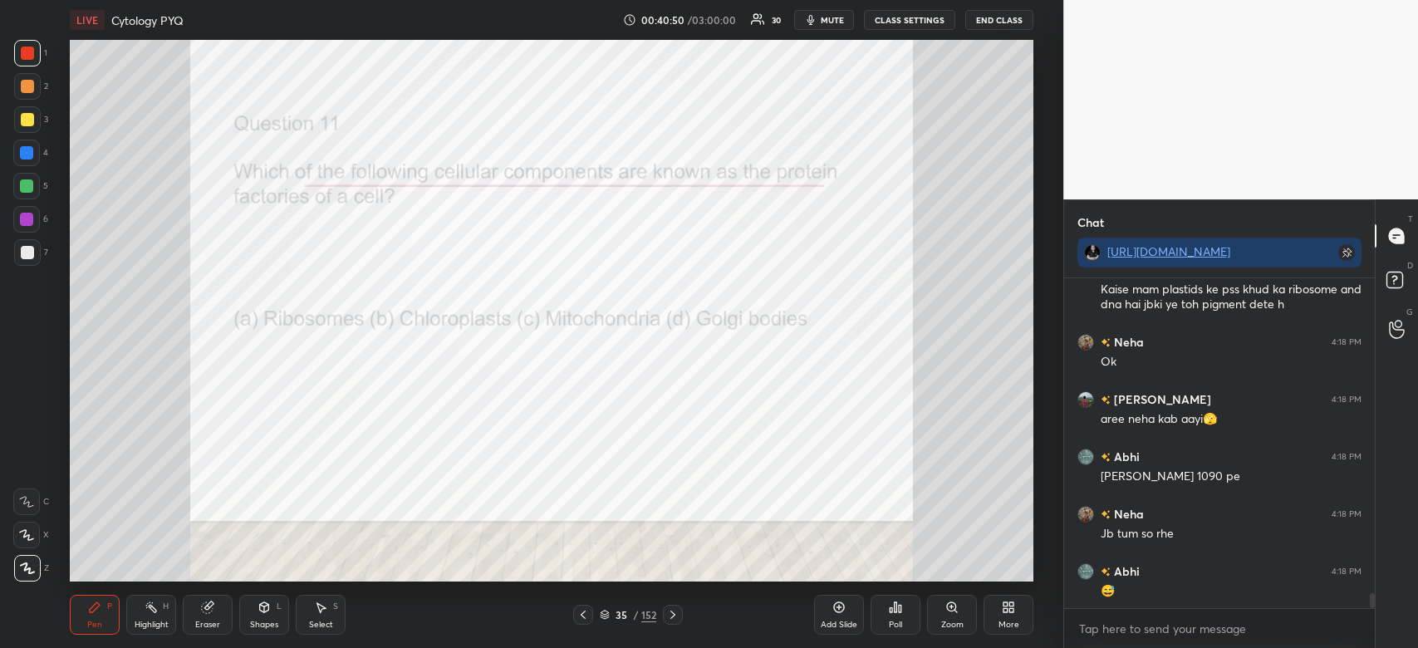
click at [887, 617] on div "Poll" at bounding box center [896, 615] width 50 height 40
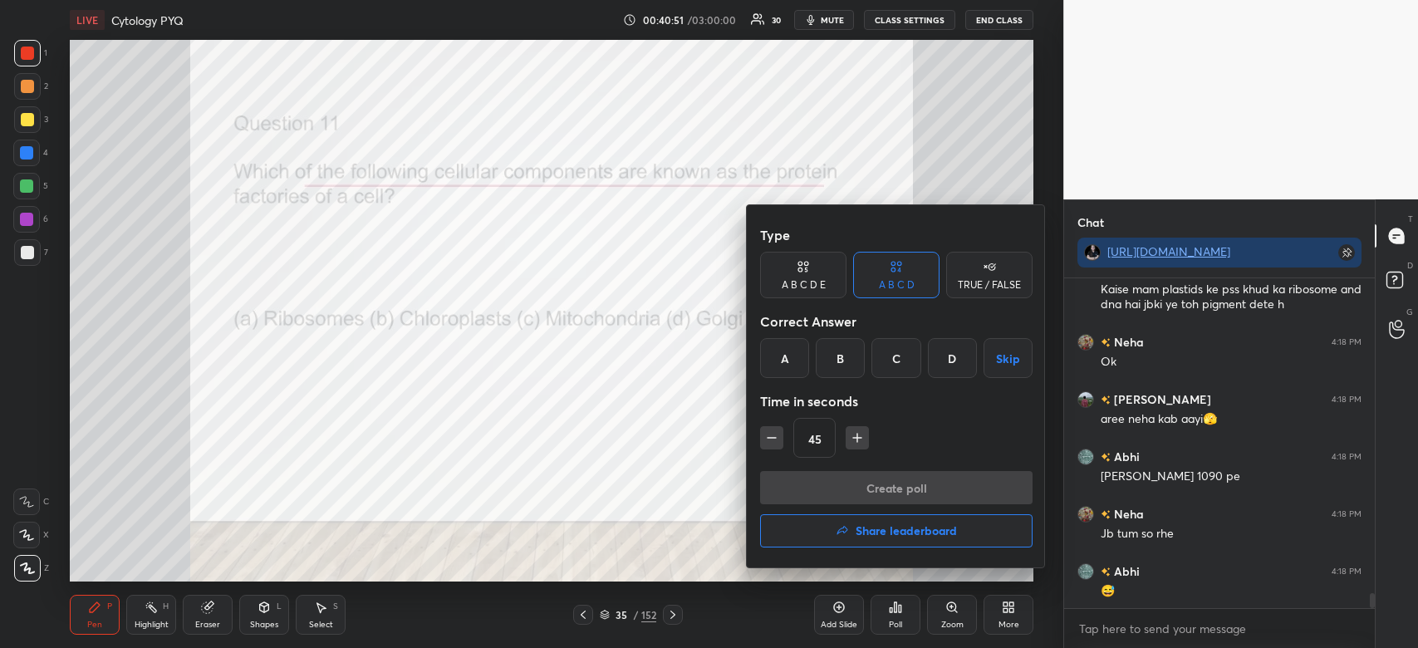
click at [784, 356] on div "A" at bounding box center [784, 358] width 49 height 40
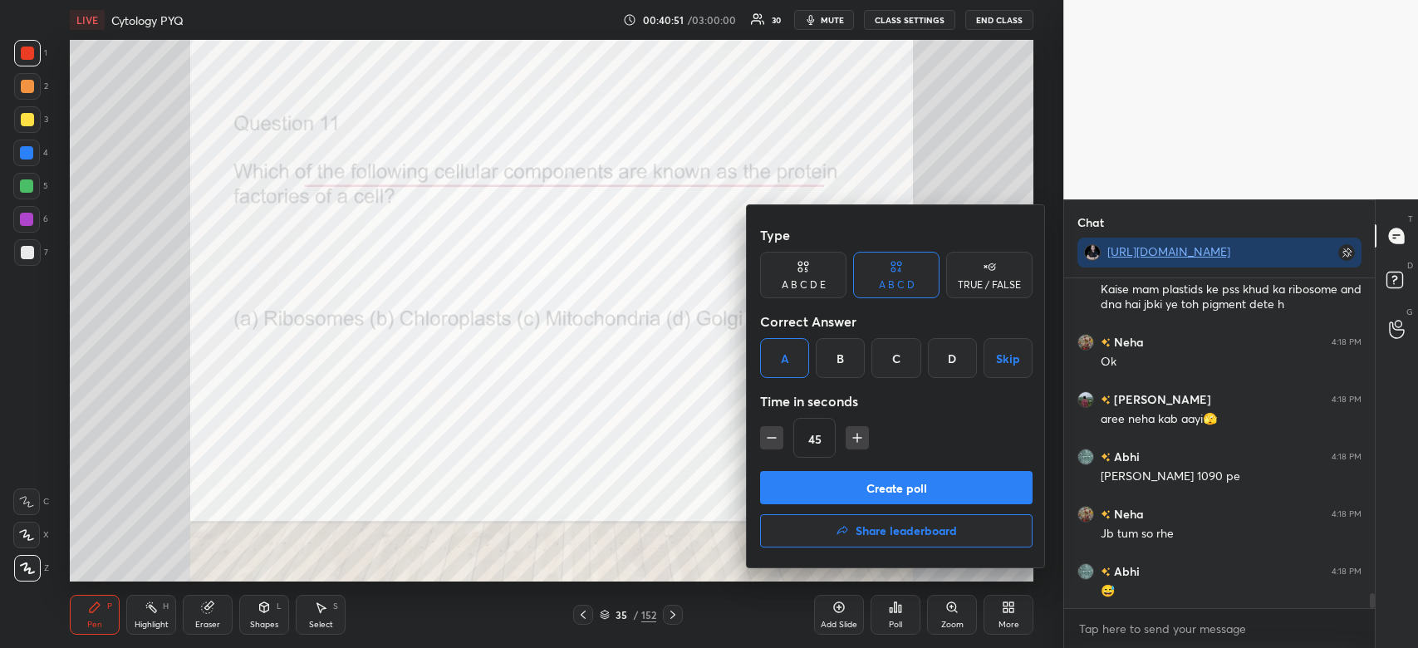
click at [807, 484] on button "Create poll" at bounding box center [896, 487] width 273 height 33
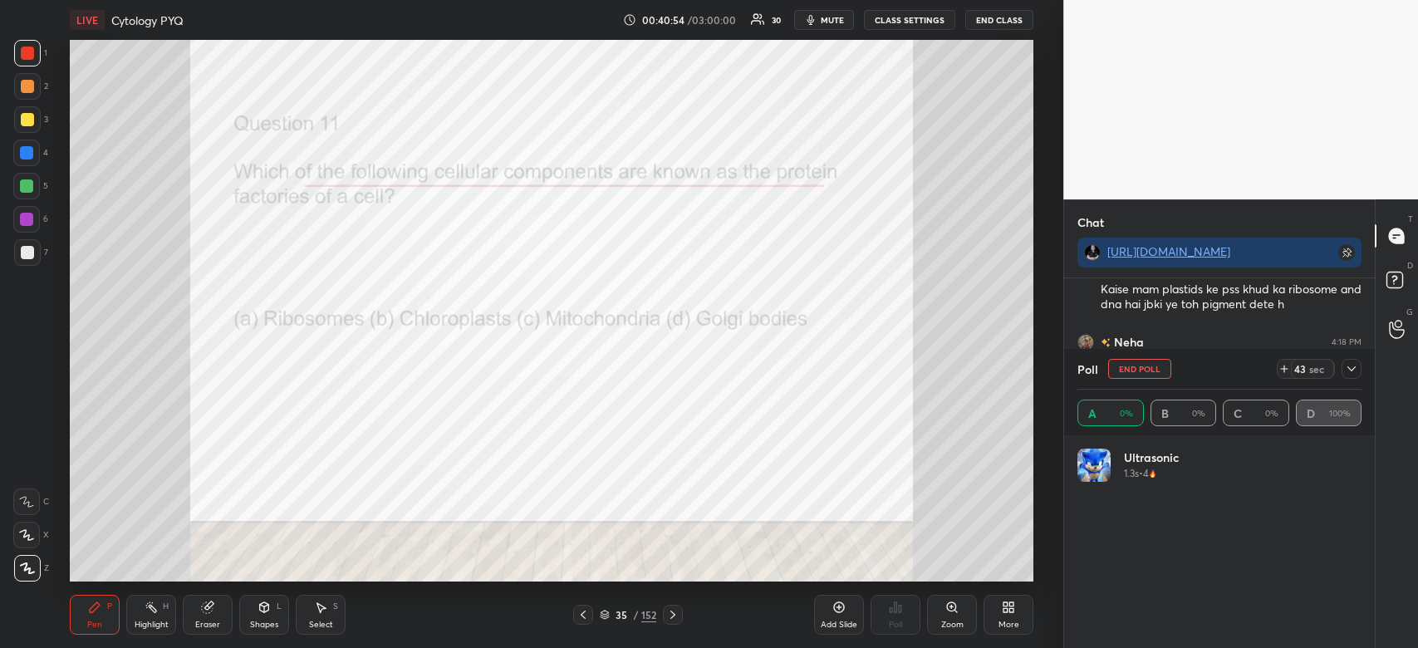
scroll to position [194, 279]
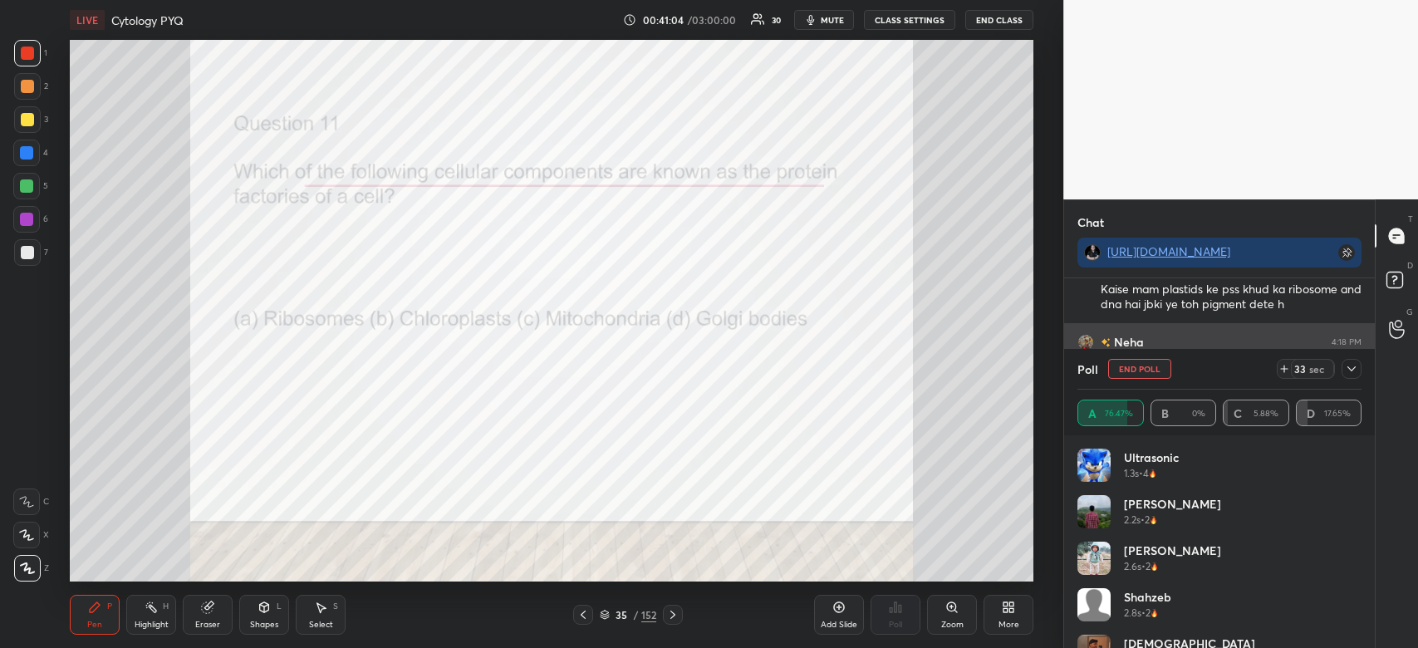
click at [1353, 369] on icon at bounding box center [1352, 368] width 8 height 5
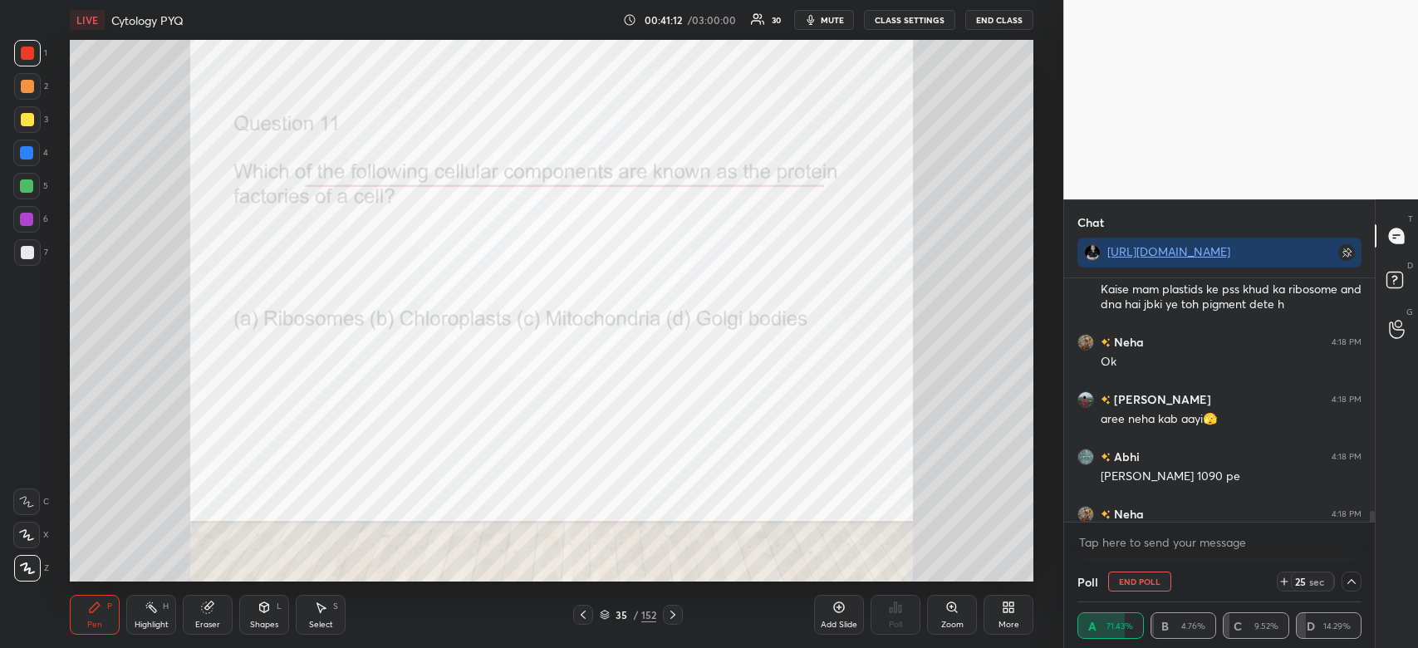
scroll to position [7052, 0]
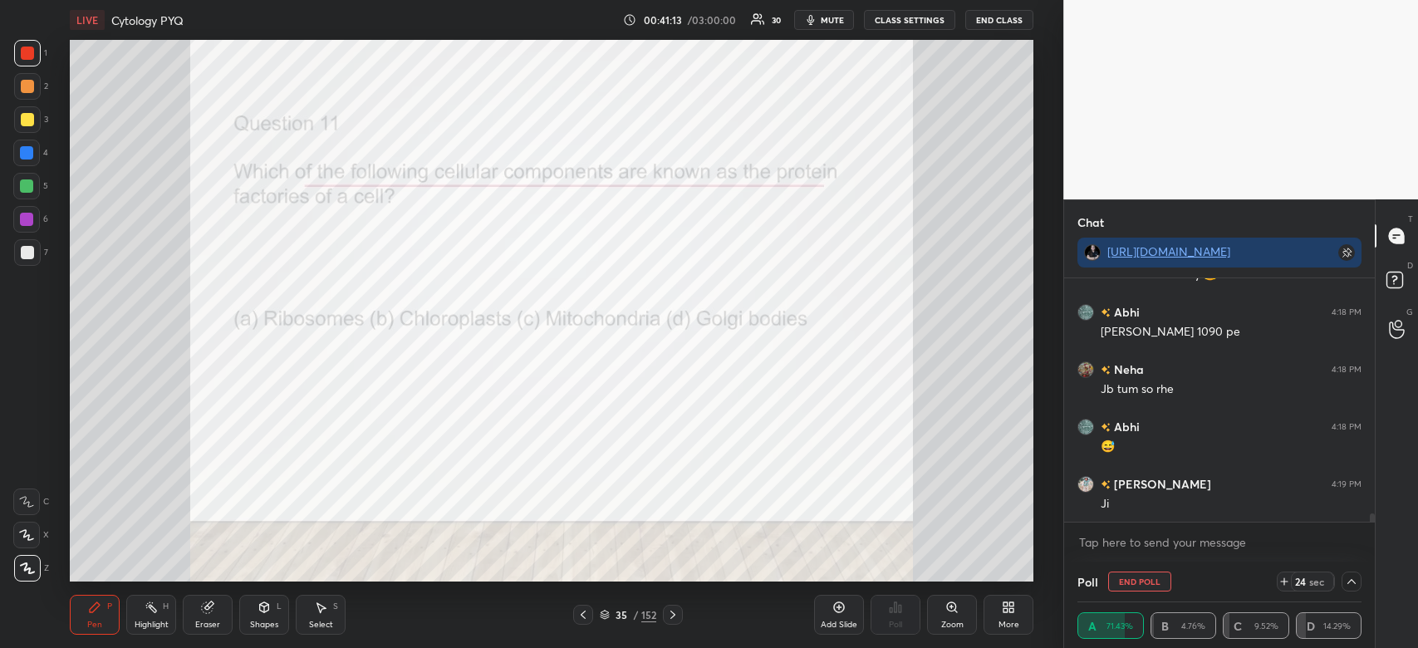
click at [836, 22] on span "mute" at bounding box center [832, 20] width 23 height 12
click at [832, 20] on span "unmute" at bounding box center [831, 20] width 36 height 12
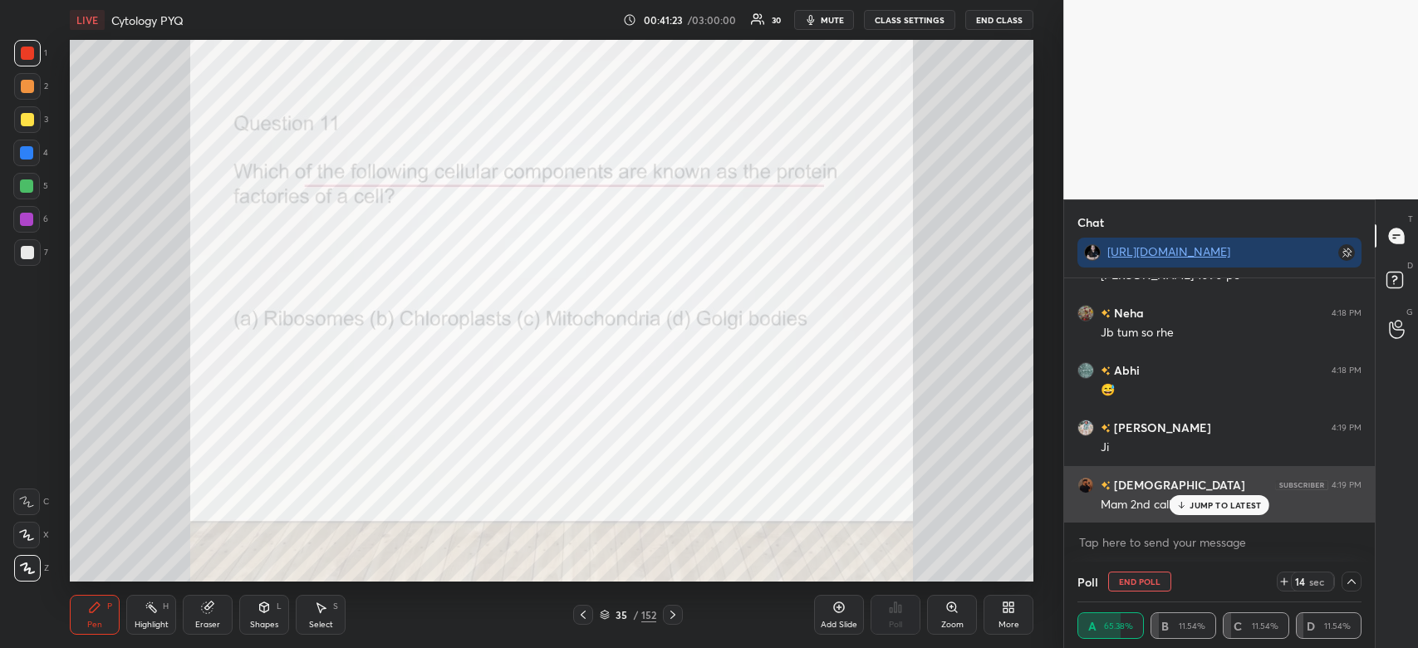
click at [1240, 513] on div "JUMP TO LATEST" at bounding box center [1220, 505] width 100 height 20
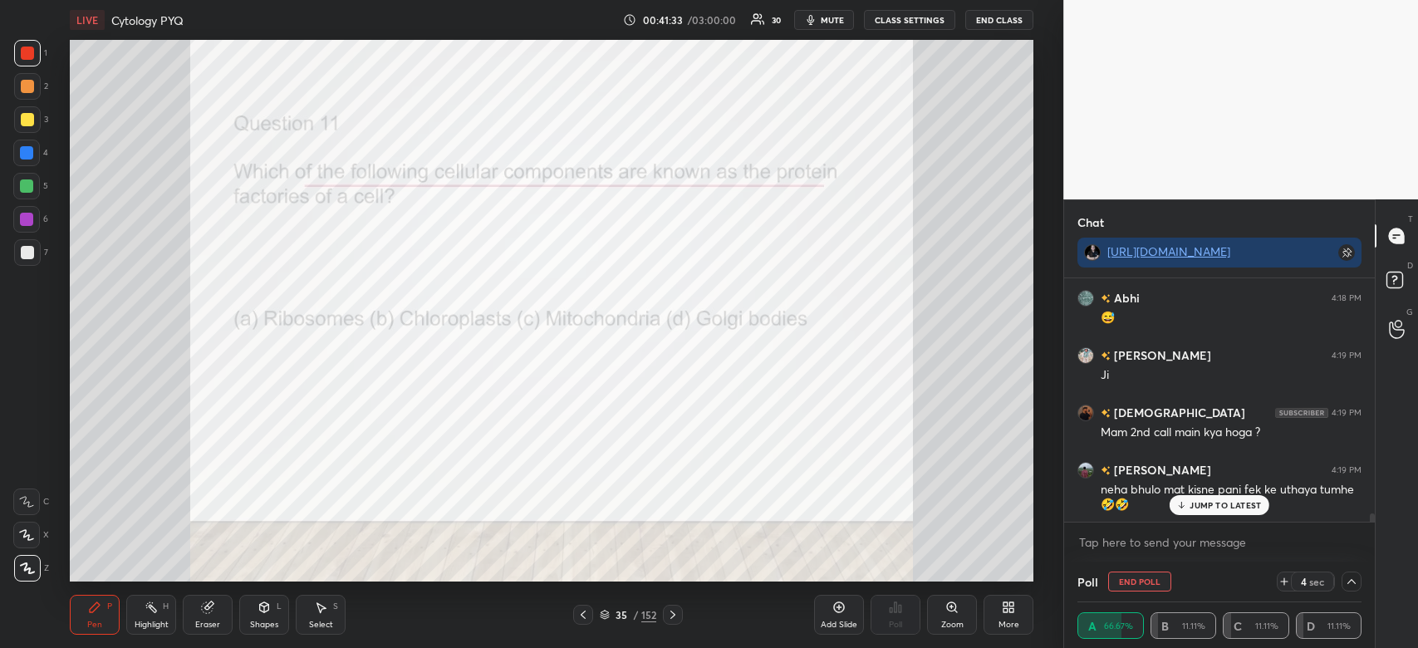
scroll to position [7238, 0]
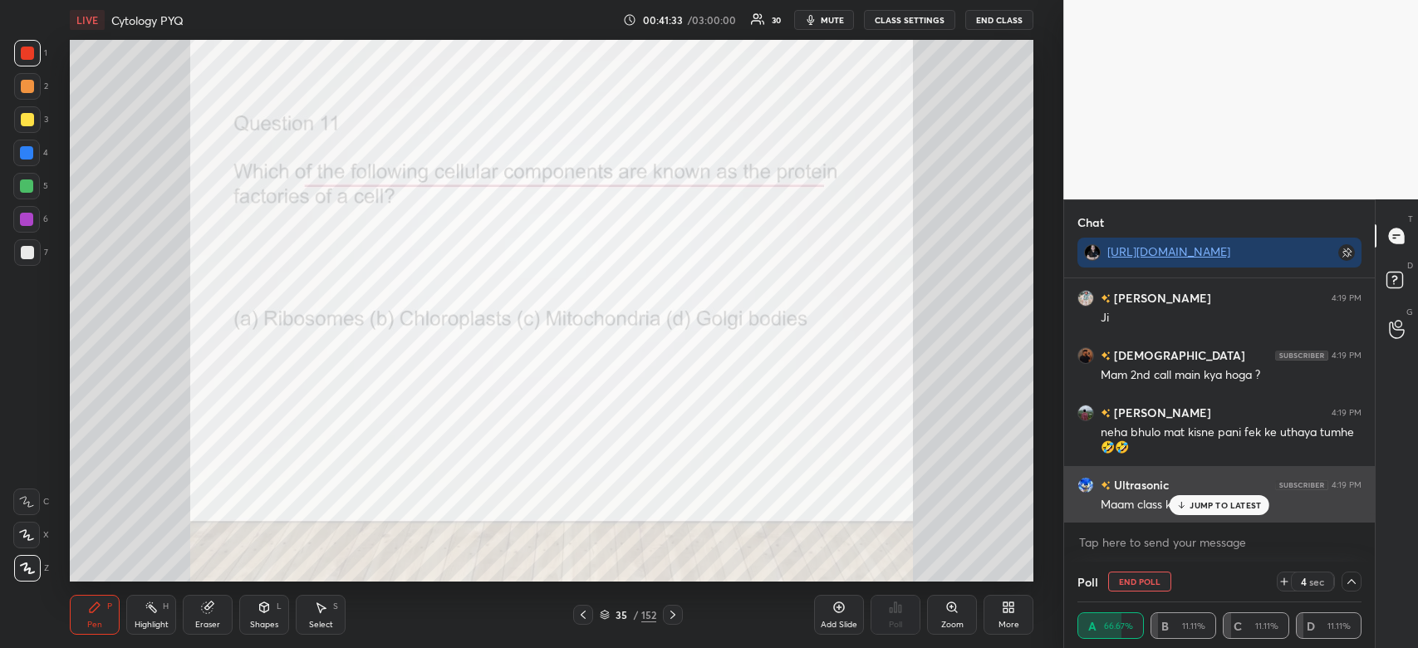
click at [1203, 504] on p "JUMP TO LATEST" at bounding box center [1225, 505] width 71 height 10
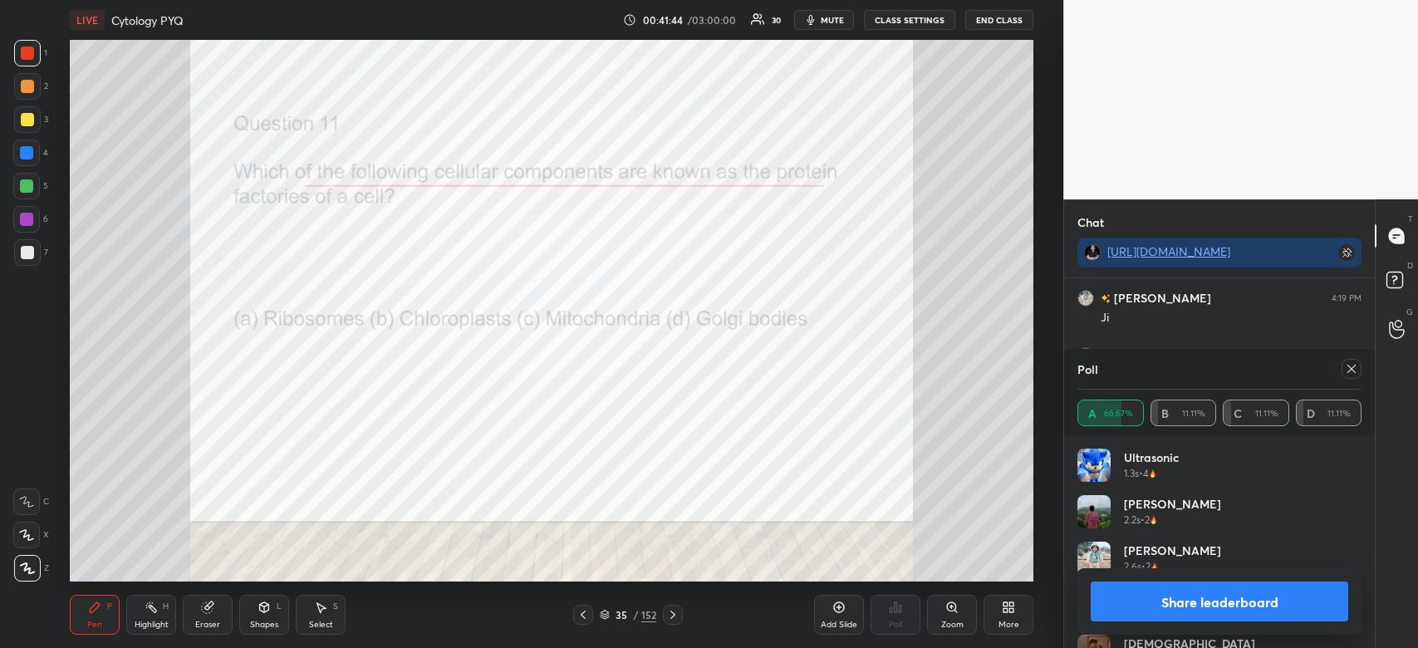
scroll to position [7297, 0]
click at [1229, 609] on button "Share leaderboard" at bounding box center [1220, 602] width 258 height 40
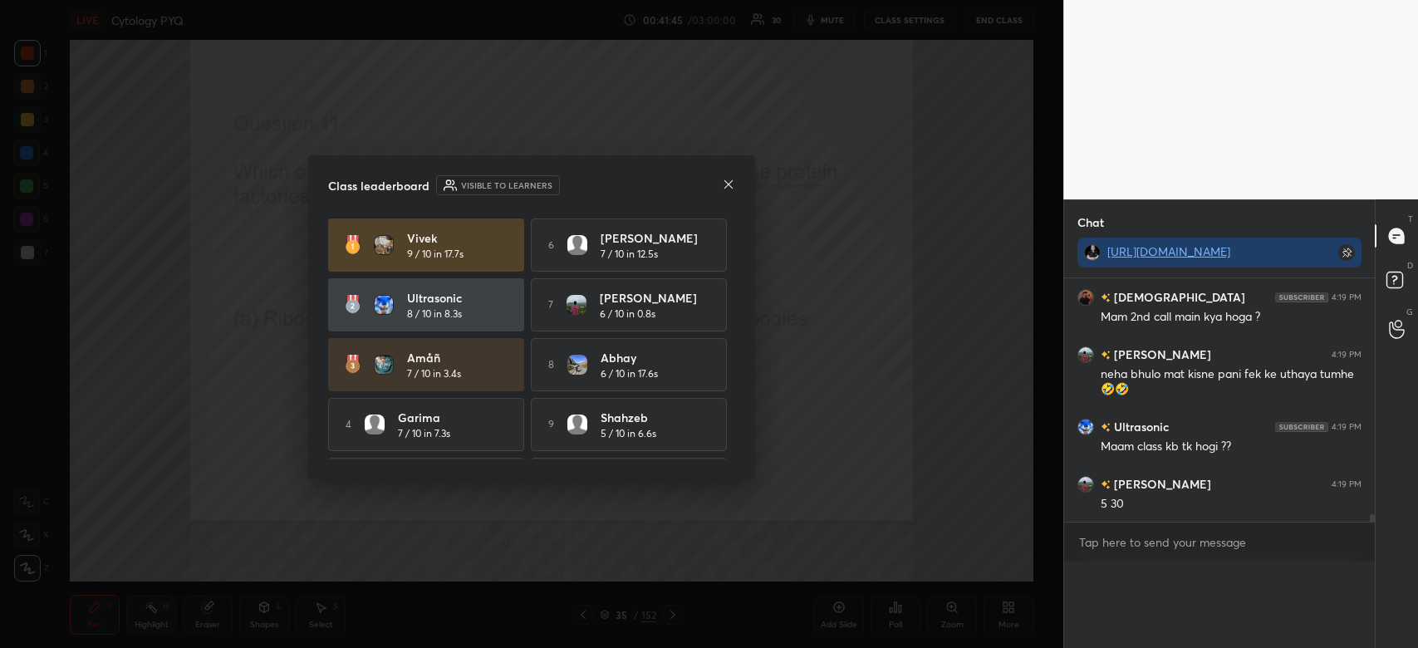
scroll to position [5, 5]
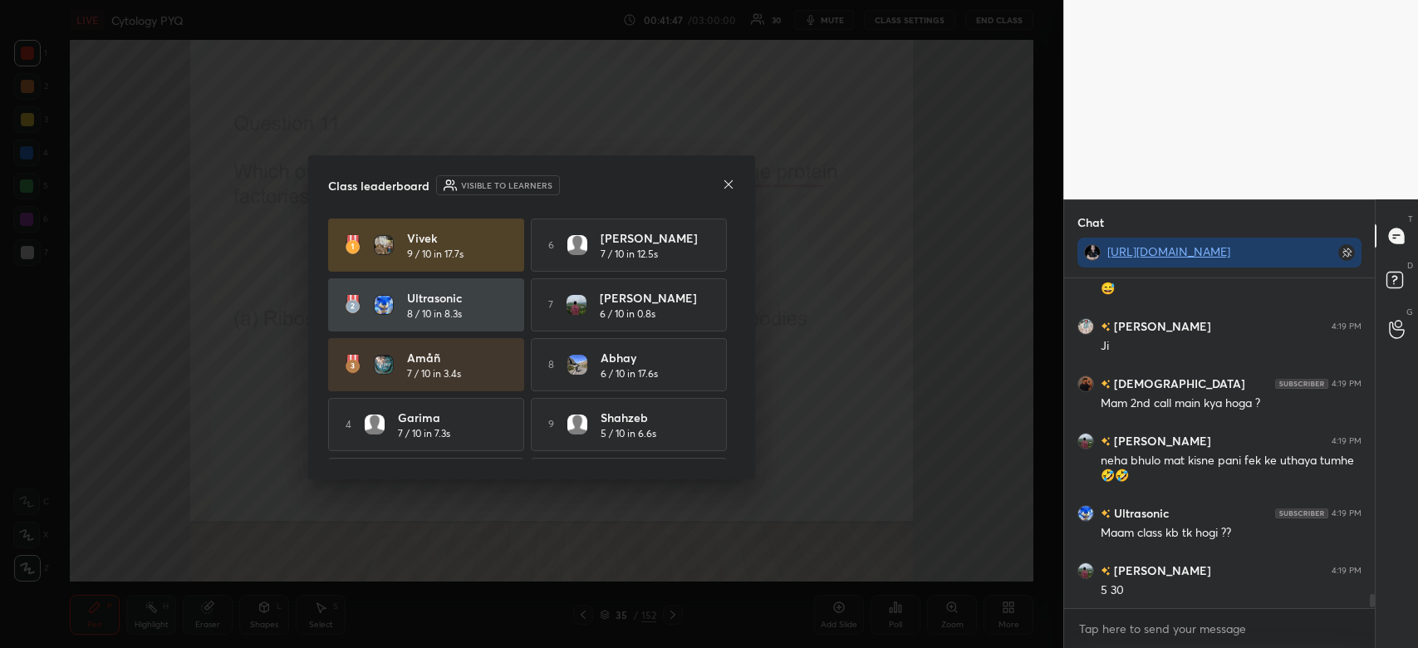
click at [729, 188] on icon at bounding box center [728, 184] width 13 height 13
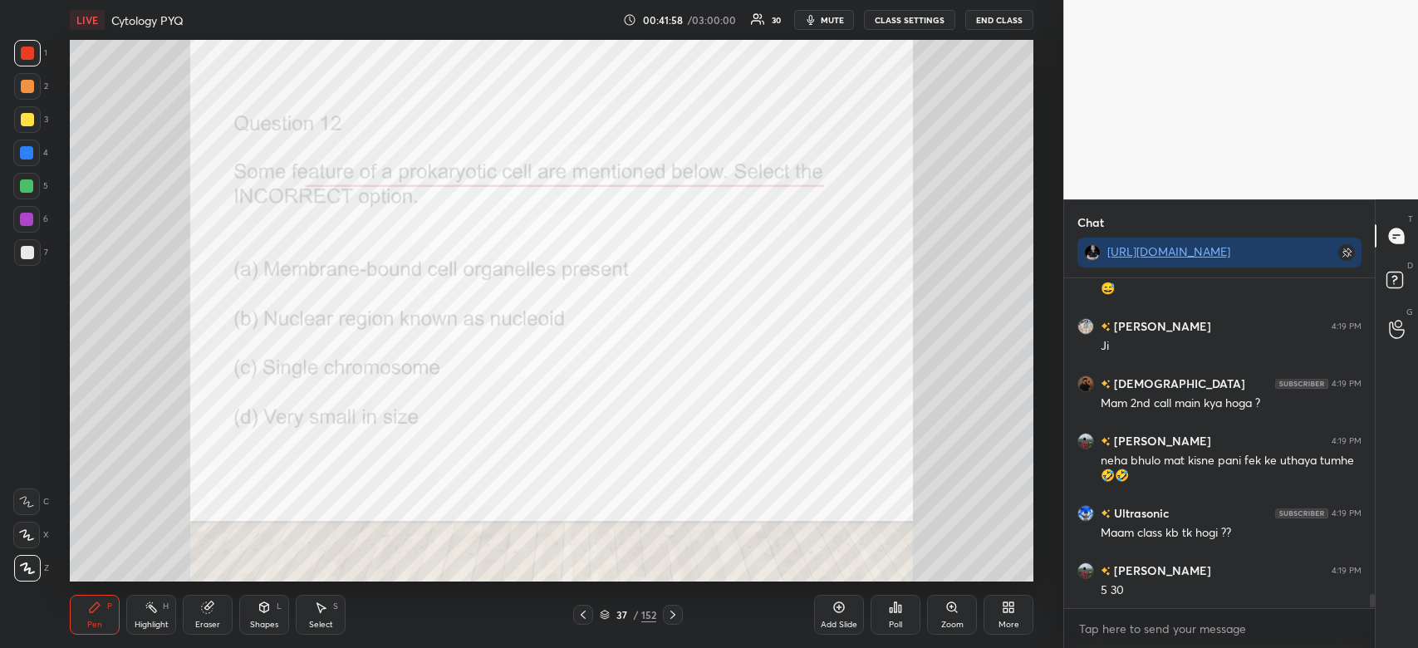
click at [897, 615] on div "Poll" at bounding box center [896, 615] width 50 height 40
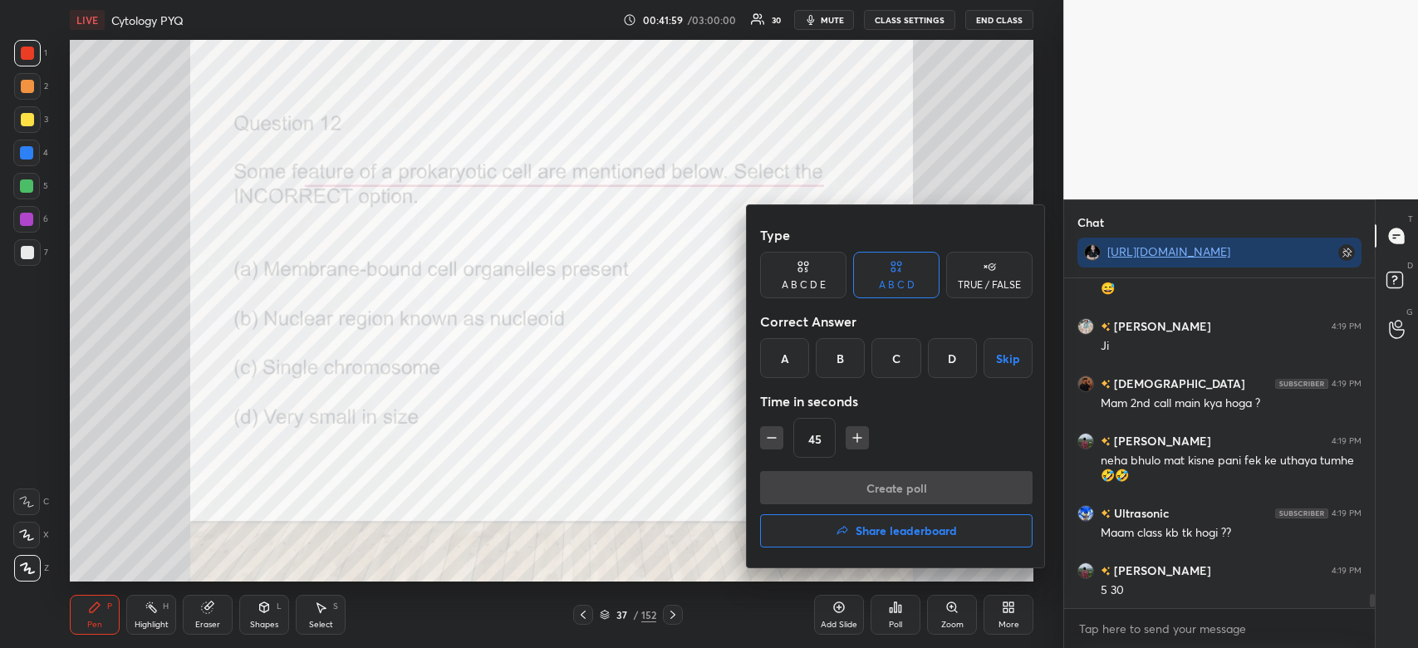
click at [781, 364] on div "A" at bounding box center [784, 358] width 49 height 40
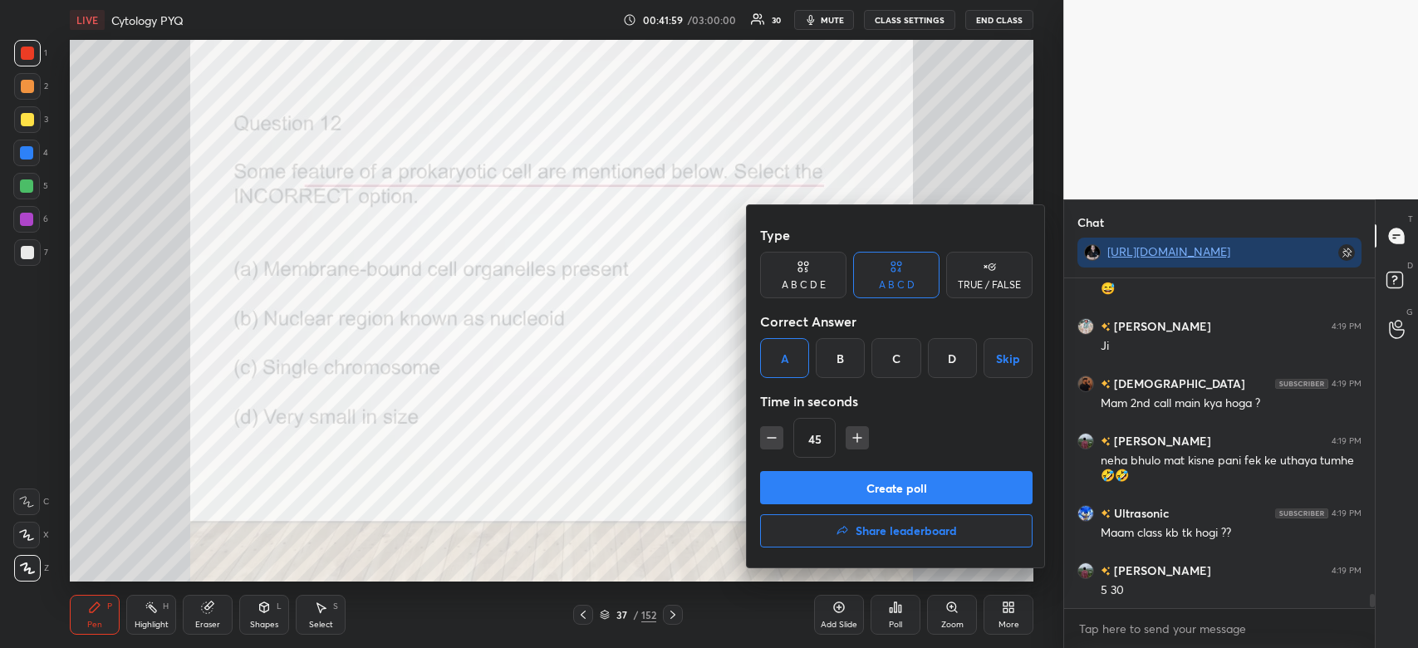
click at [811, 477] on button "Create poll" at bounding box center [896, 487] width 273 height 33
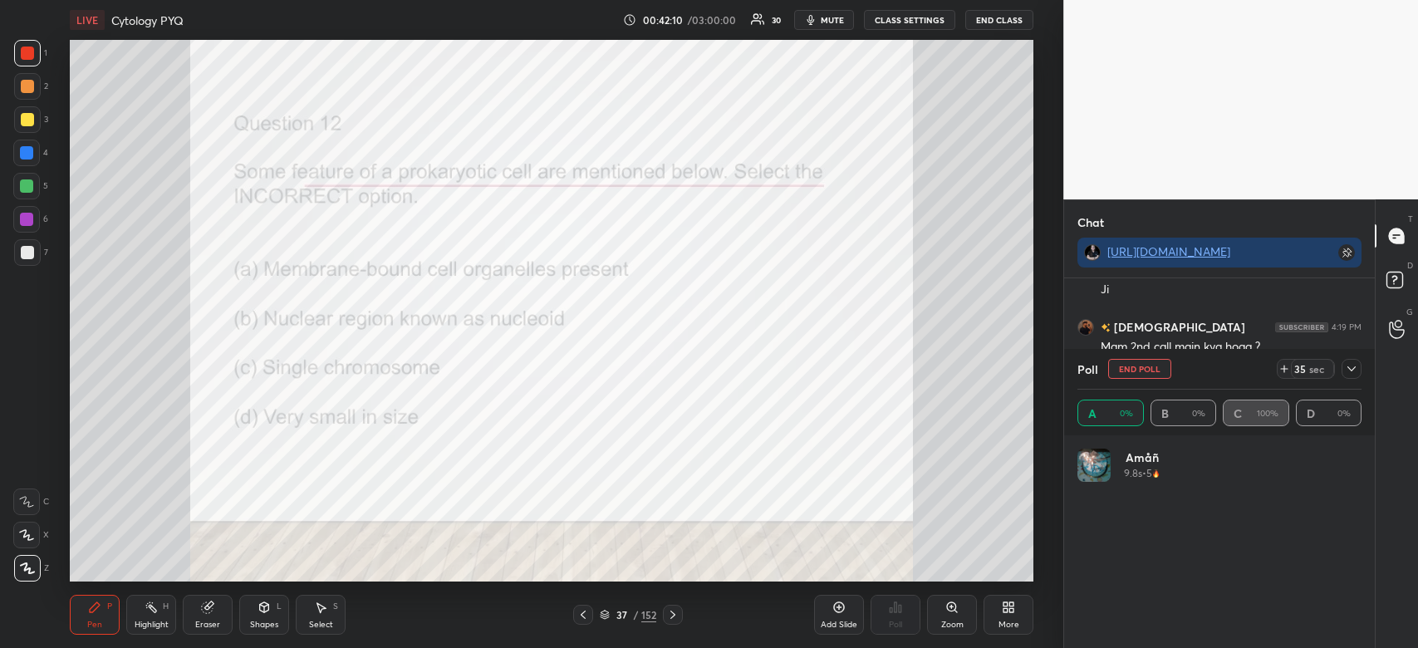
click at [1353, 376] on div at bounding box center [1352, 369] width 20 height 20
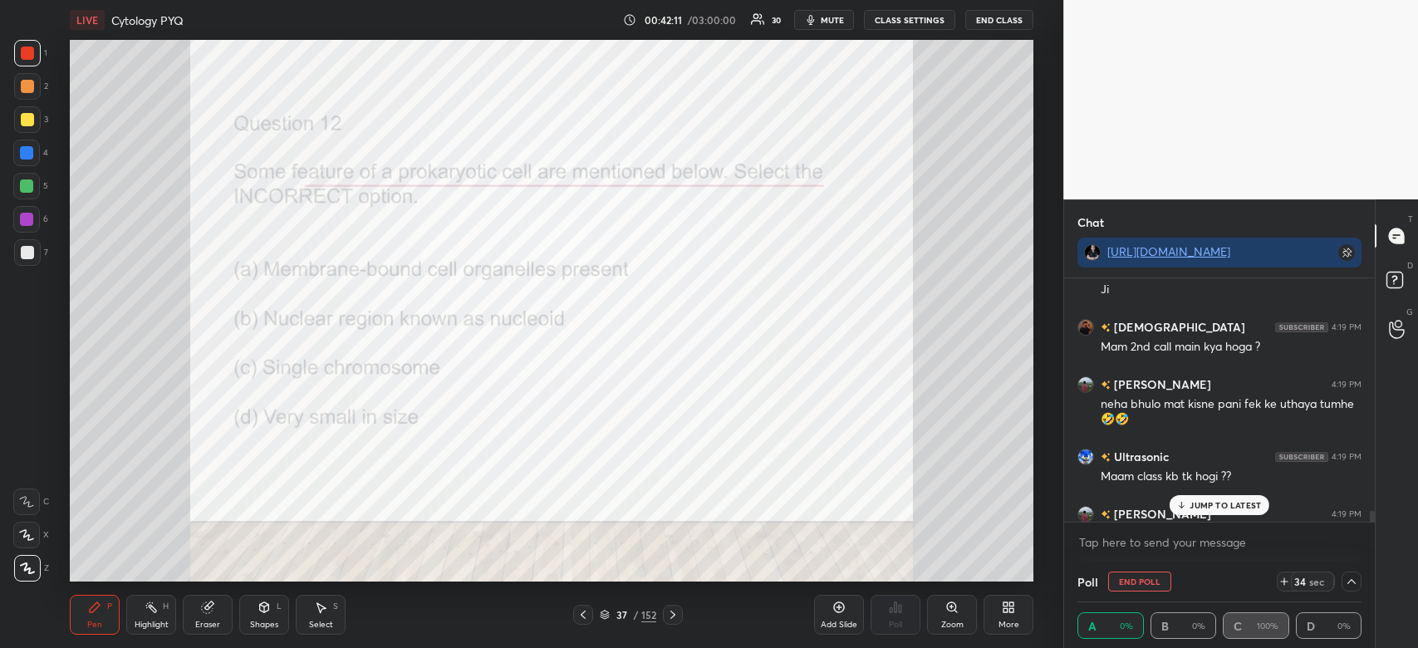
click at [1244, 504] on p "JUMP TO LATEST" at bounding box center [1225, 505] width 71 height 10
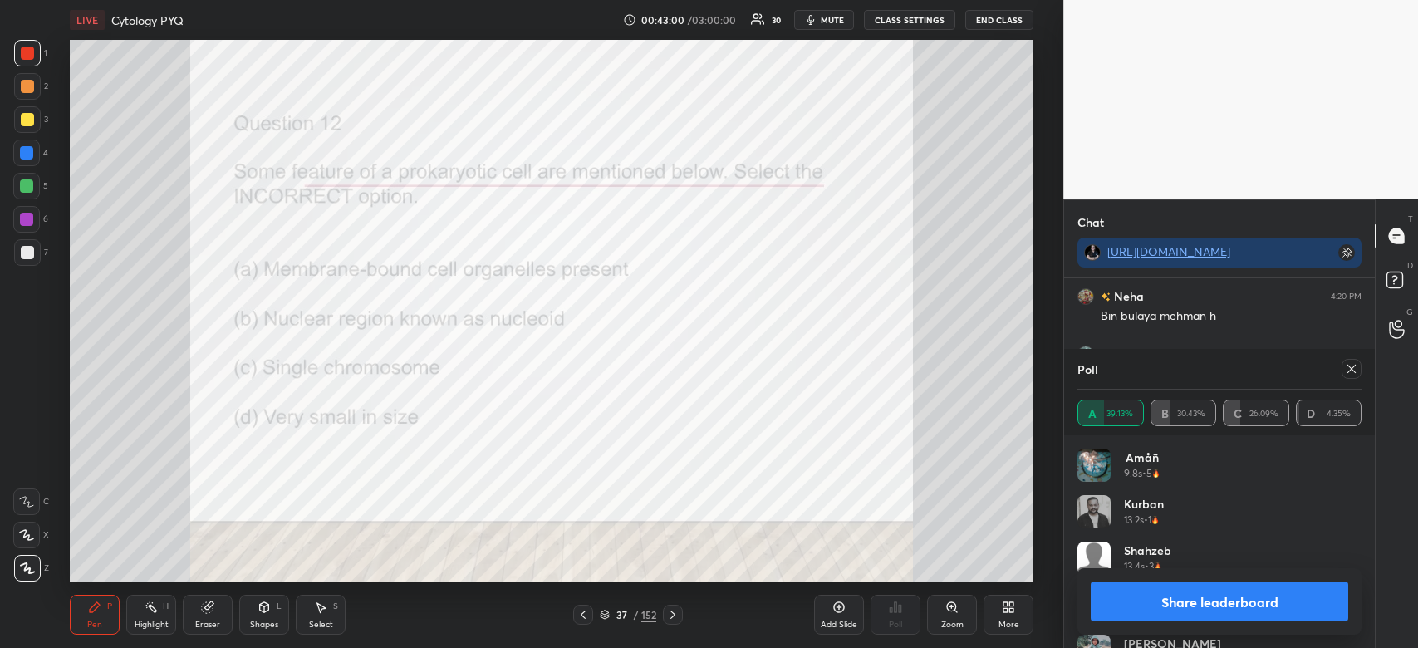
scroll to position [7829, 0]
click at [1172, 592] on button "Share leaderboard" at bounding box center [1220, 602] width 258 height 40
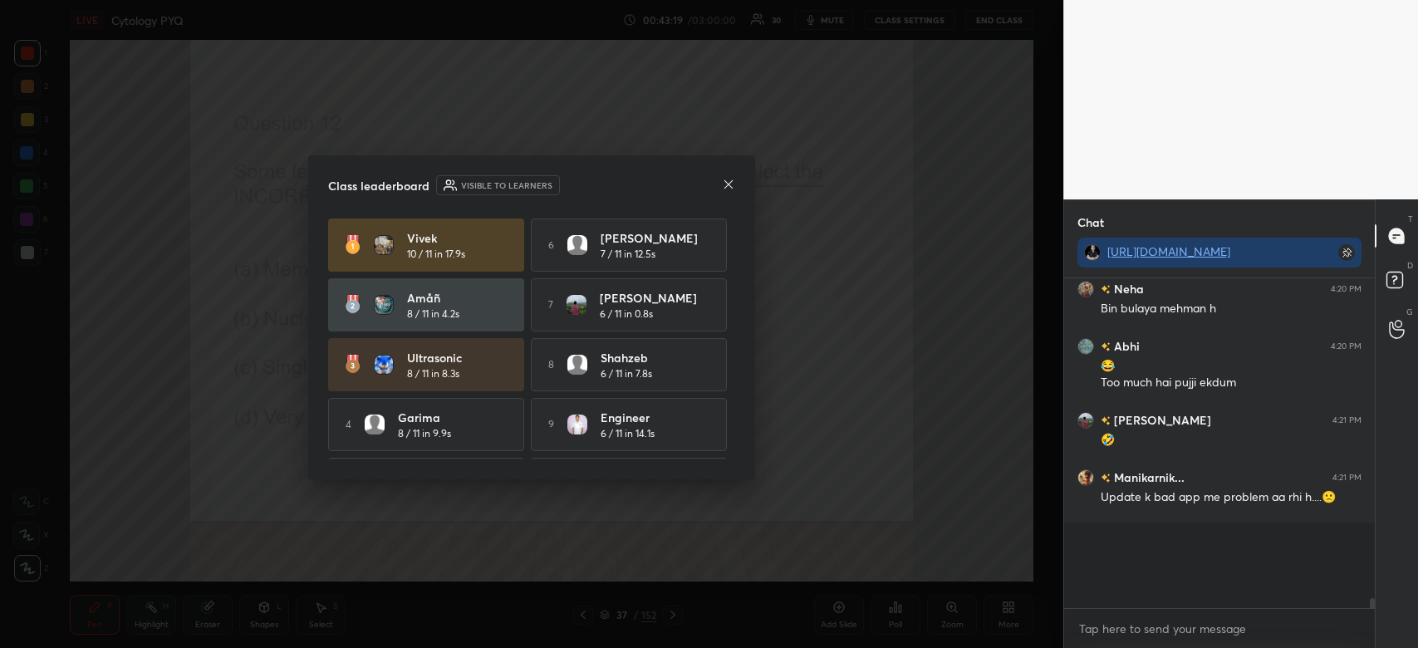
scroll to position [357, 306]
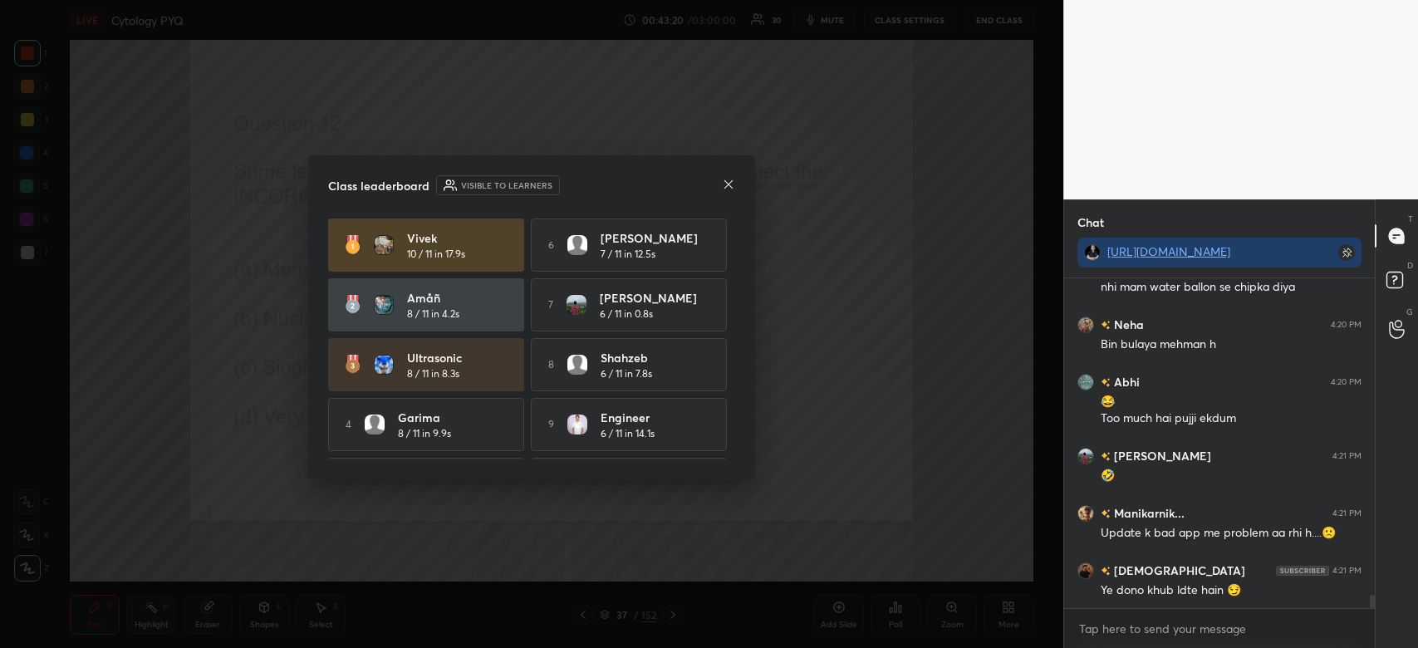
click at [730, 184] on icon at bounding box center [728, 184] width 13 height 13
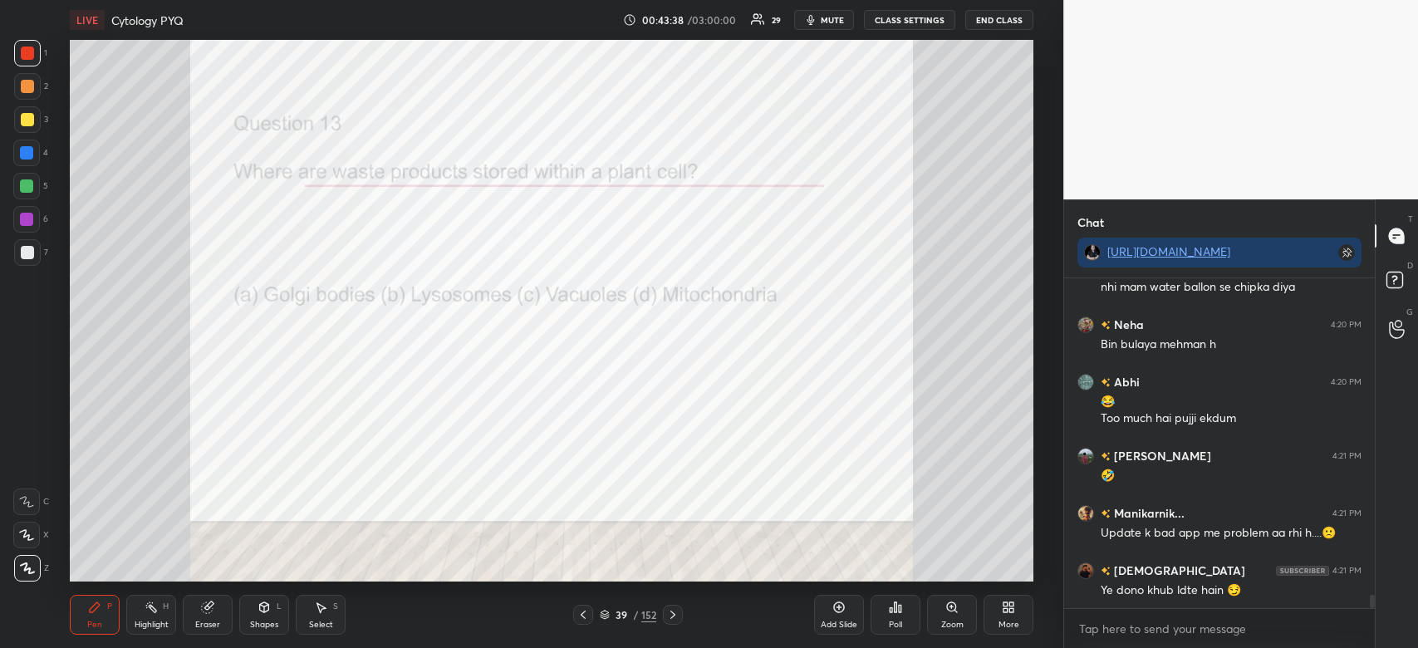
click at [899, 623] on div "Poll" at bounding box center [895, 625] width 13 height 8
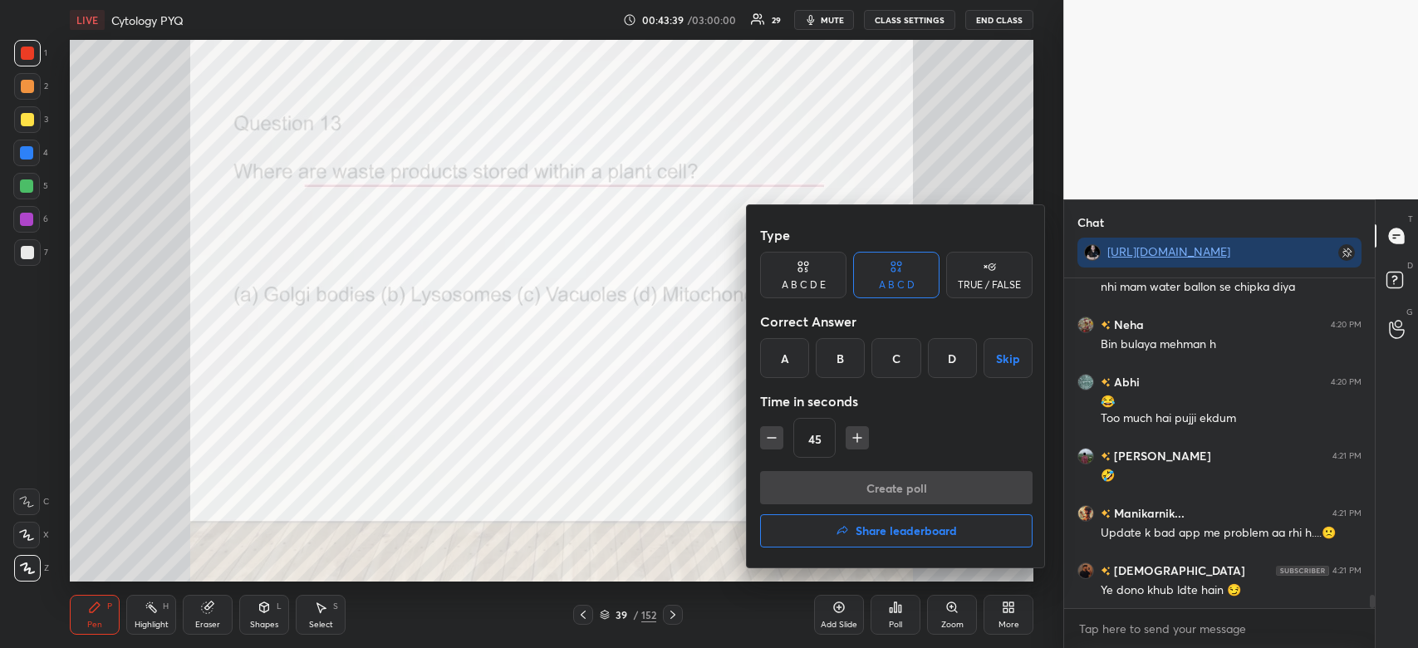
click at [893, 364] on div "C" at bounding box center [896, 358] width 49 height 40
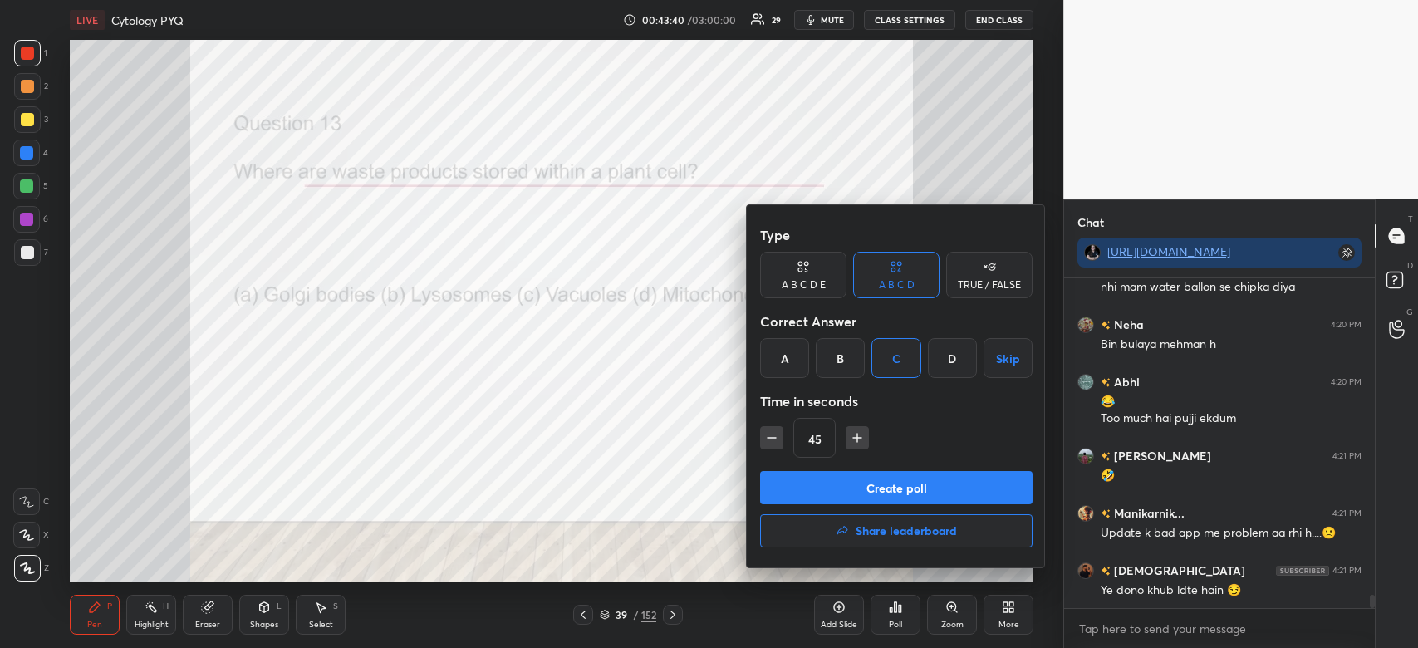
click at [883, 507] on div "Create poll Share leaderboard" at bounding box center [896, 512] width 273 height 83
click at [904, 480] on button "Create poll" at bounding box center [896, 487] width 273 height 33
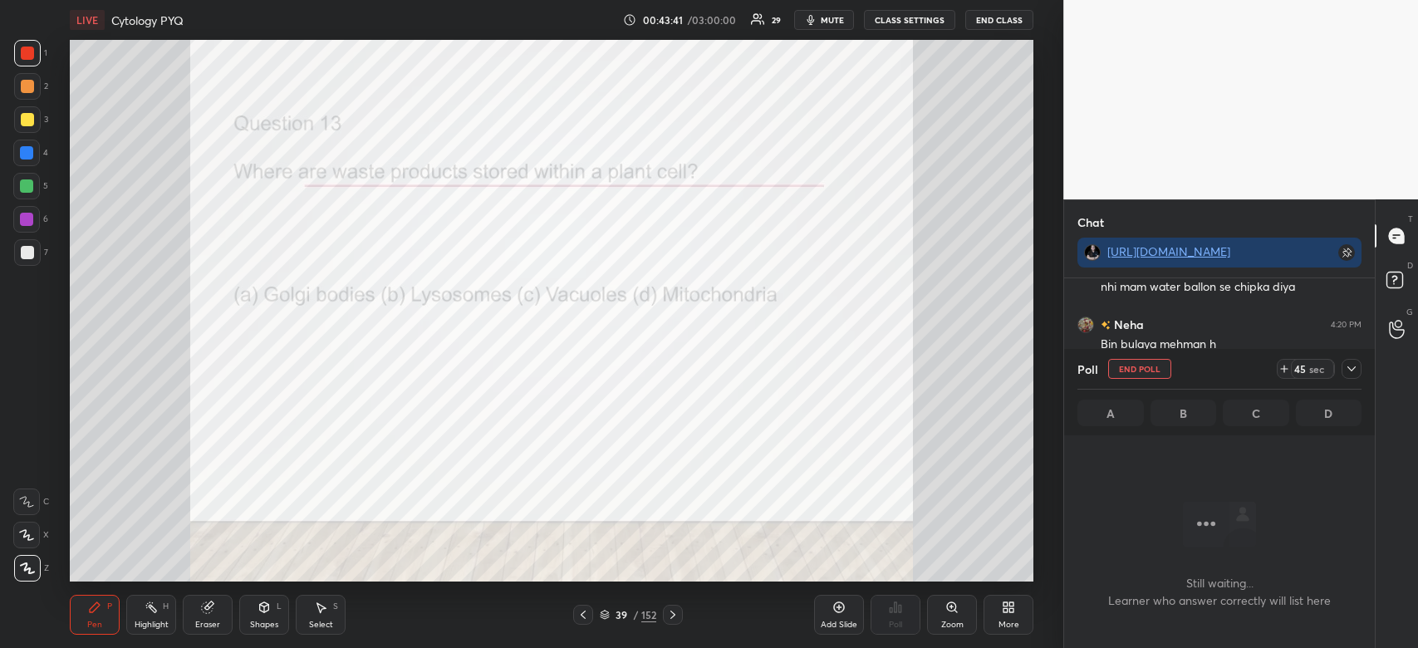
scroll to position [339, 306]
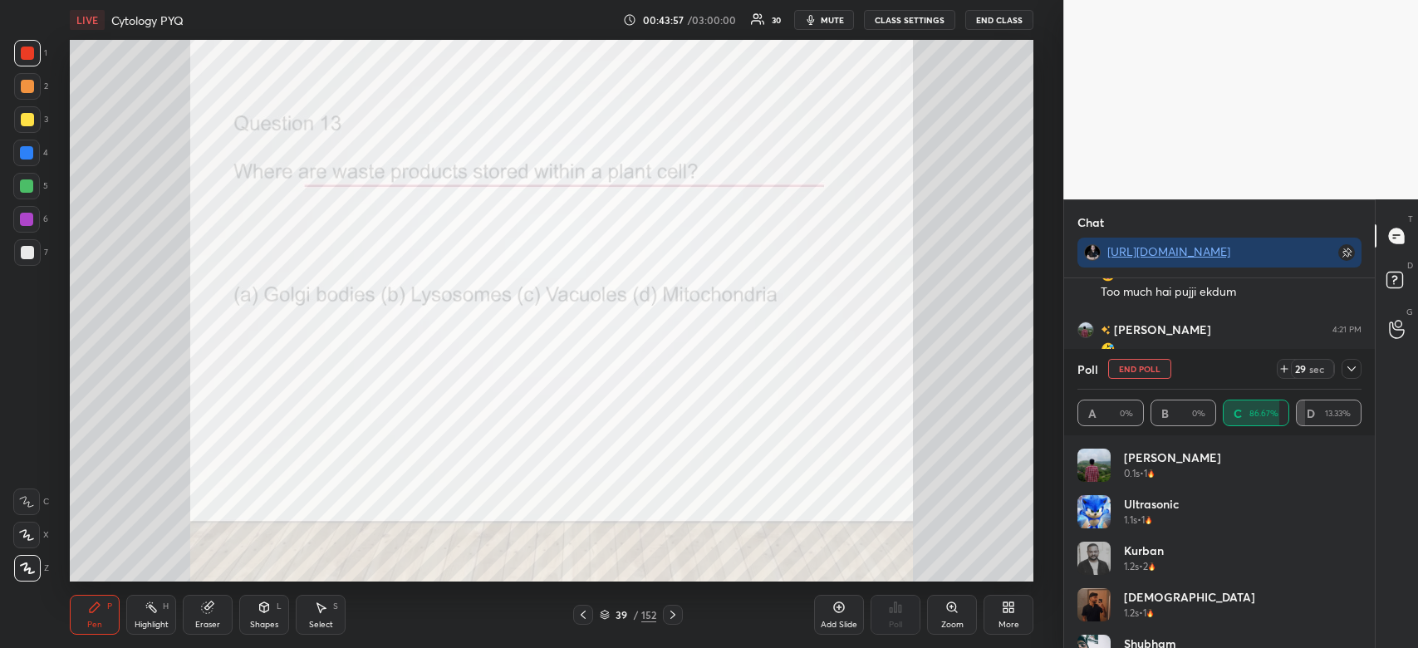
click at [1349, 372] on icon at bounding box center [1351, 368] width 13 height 13
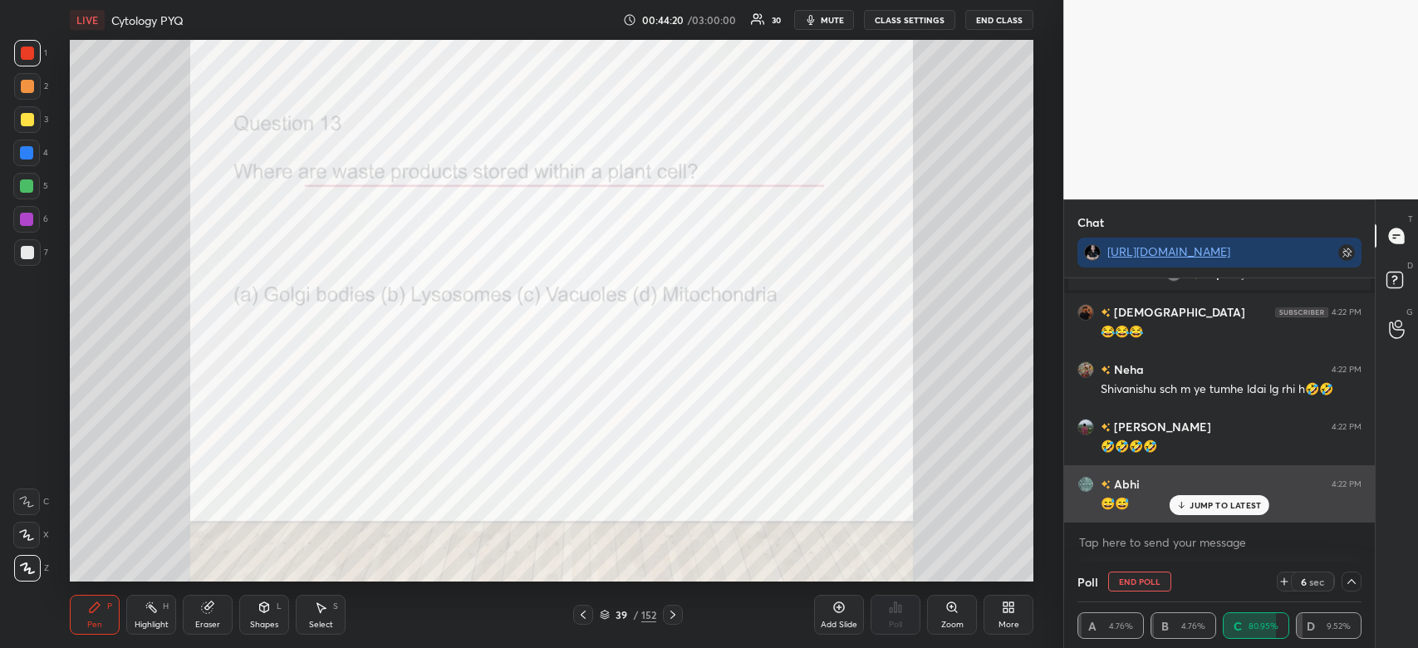
scroll to position [7594, 0]
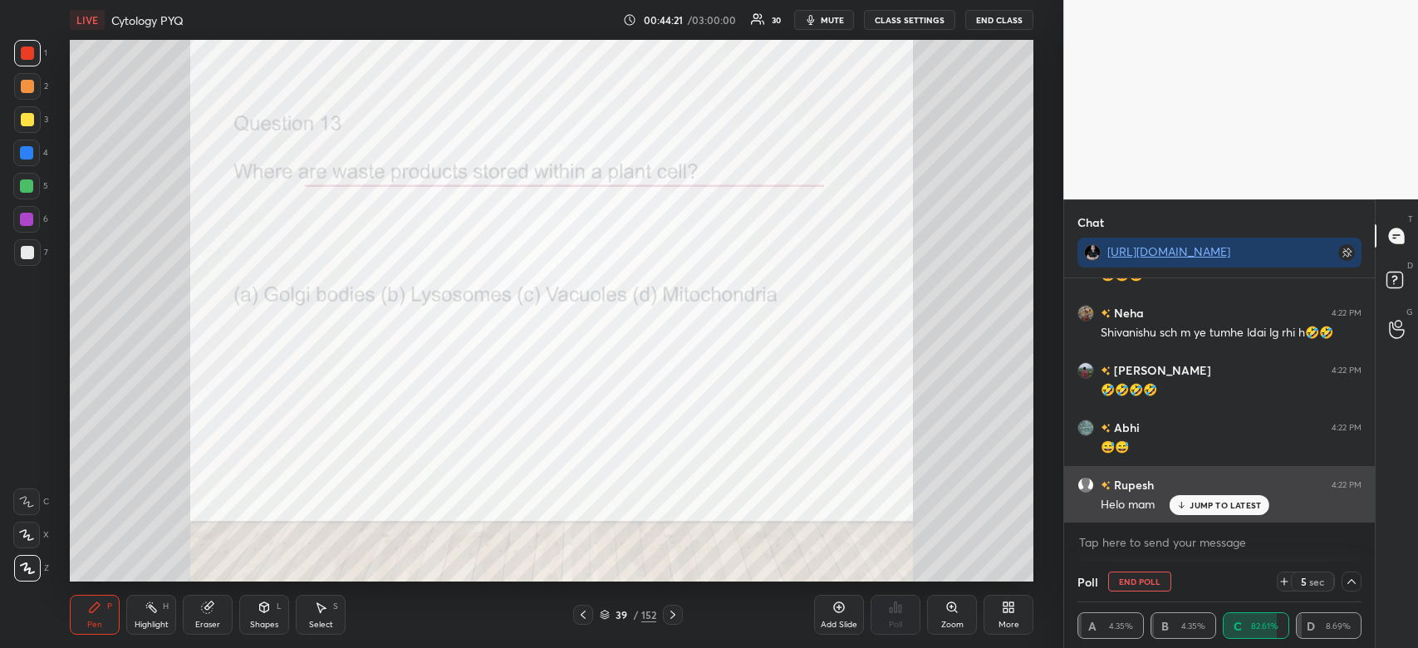
click at [1206, 503] on p "JUMP TO LATEST" at bounding box center [1225, 505] width 71 height 10
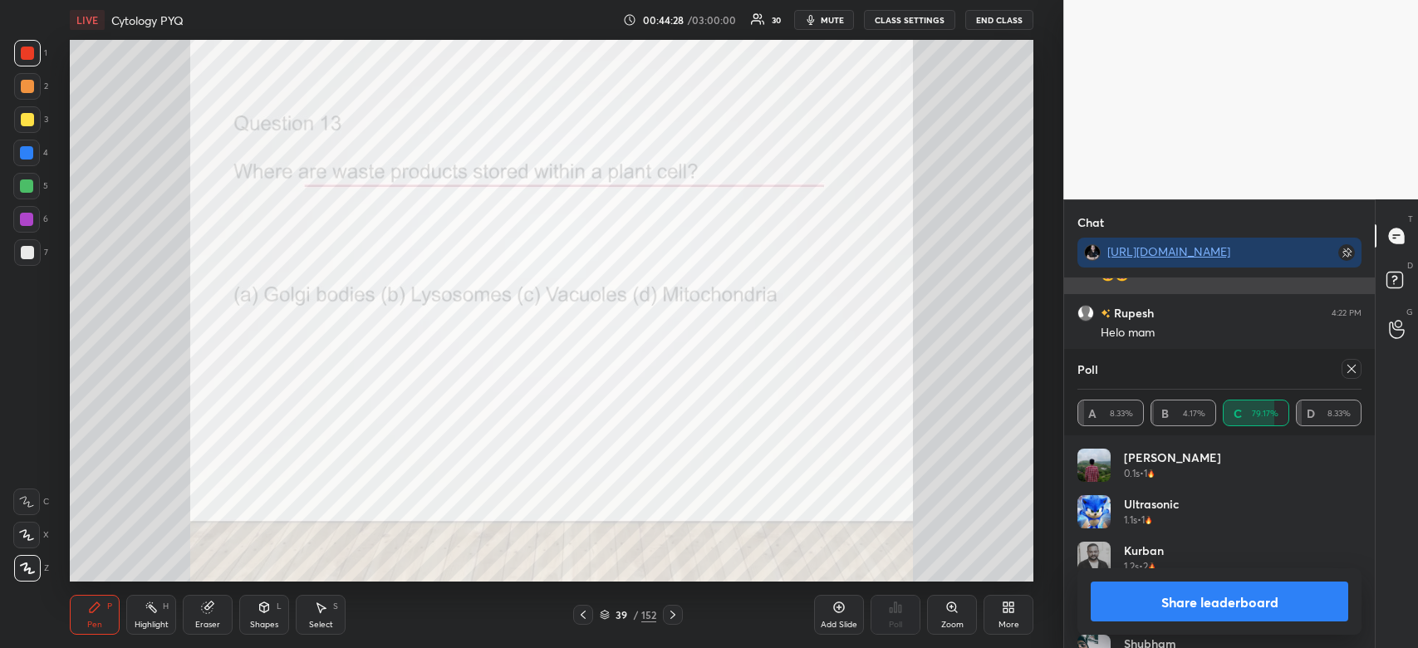
scroll to position [7823, 0]
click at [1275, 590] on button "Share leaderboard" at bounding box center [1220, 602] width 258 height 40
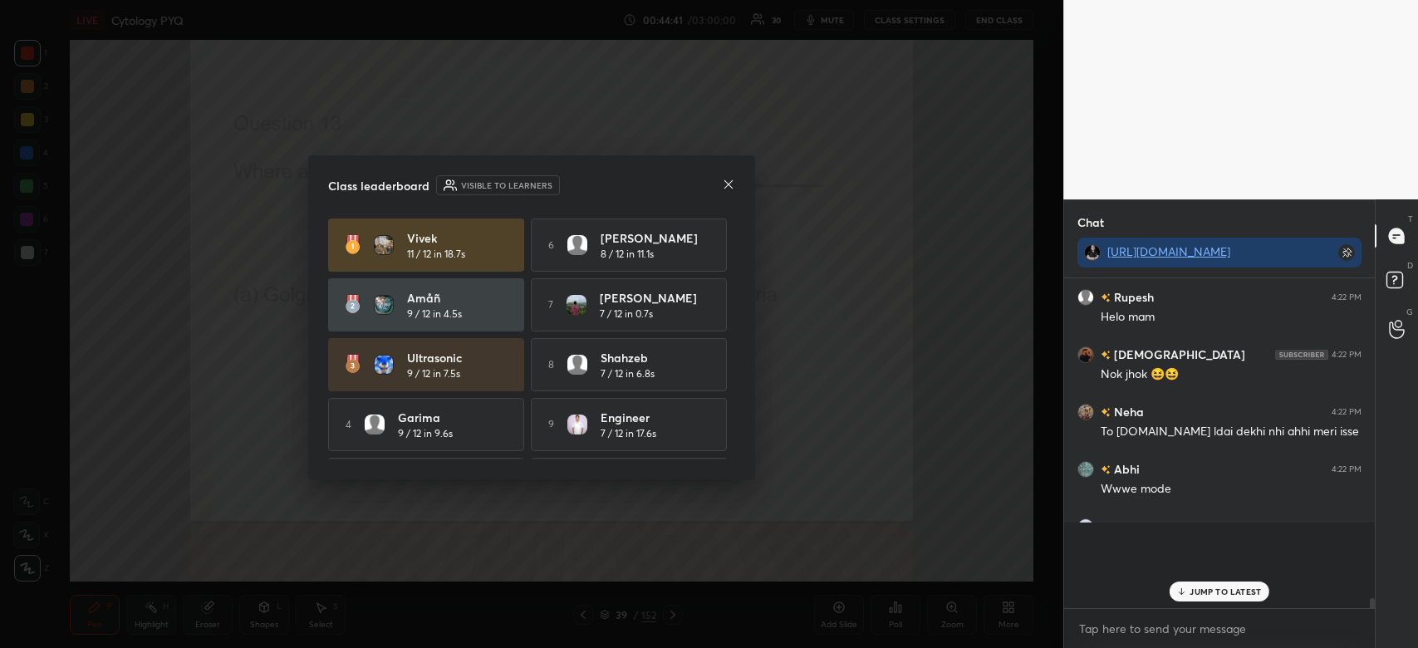
scroll to position [5, 5]
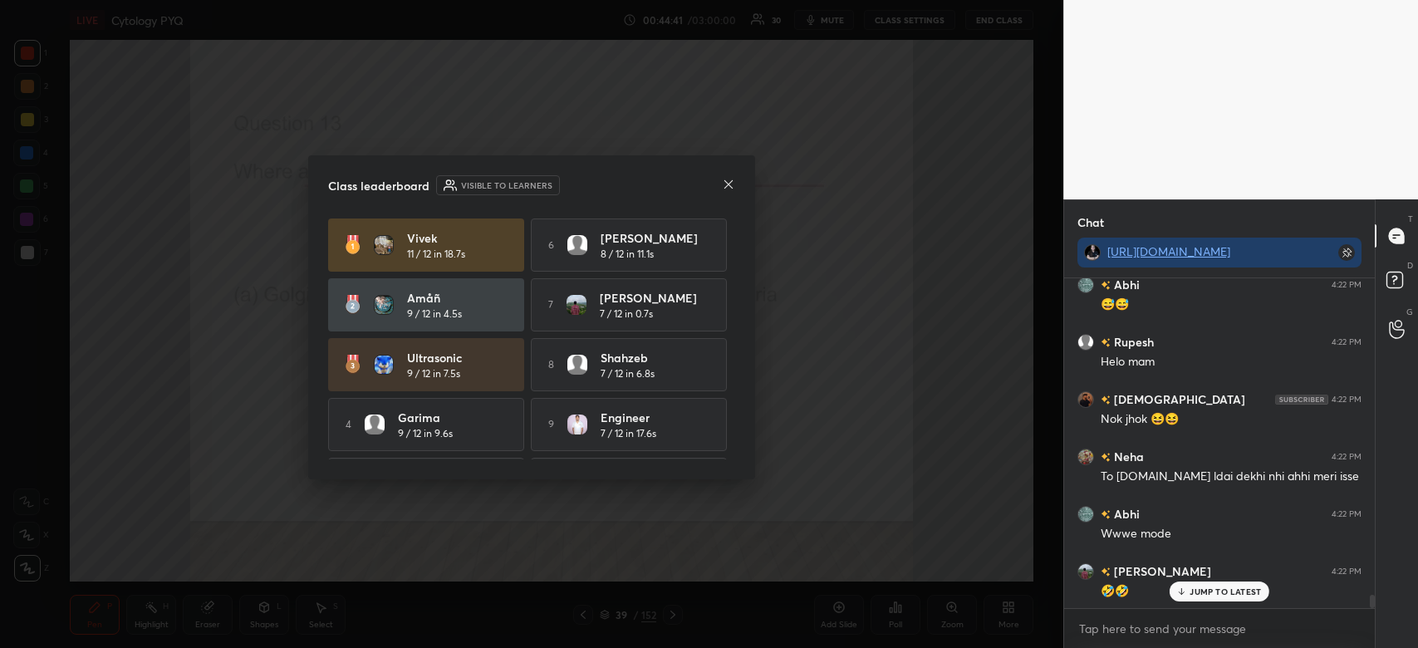
click at [727, 182] on icon at bounding box center [728, 184] width 13 height 13
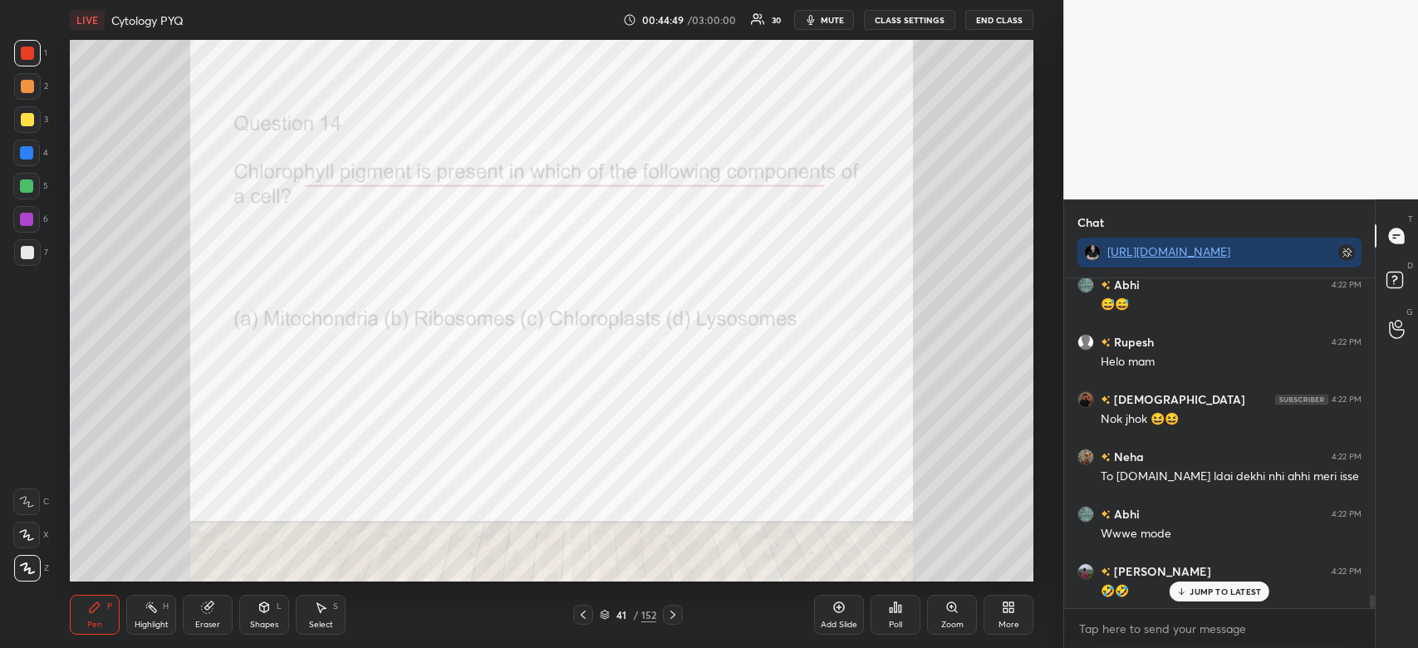
click at [897, 612] on icon at bounding box center [896, 607] width 2 height 10
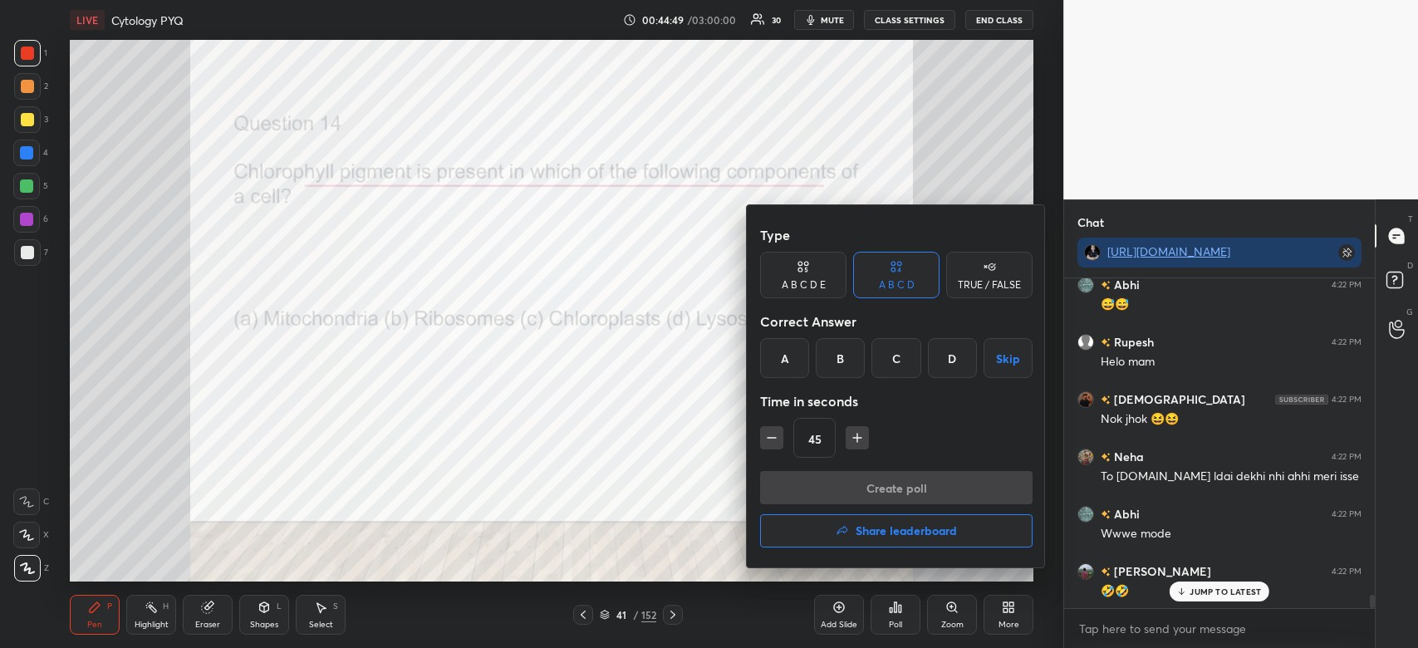
click at [901, 369] on div "C" at bounding box center [896, 358] width 49 height 40
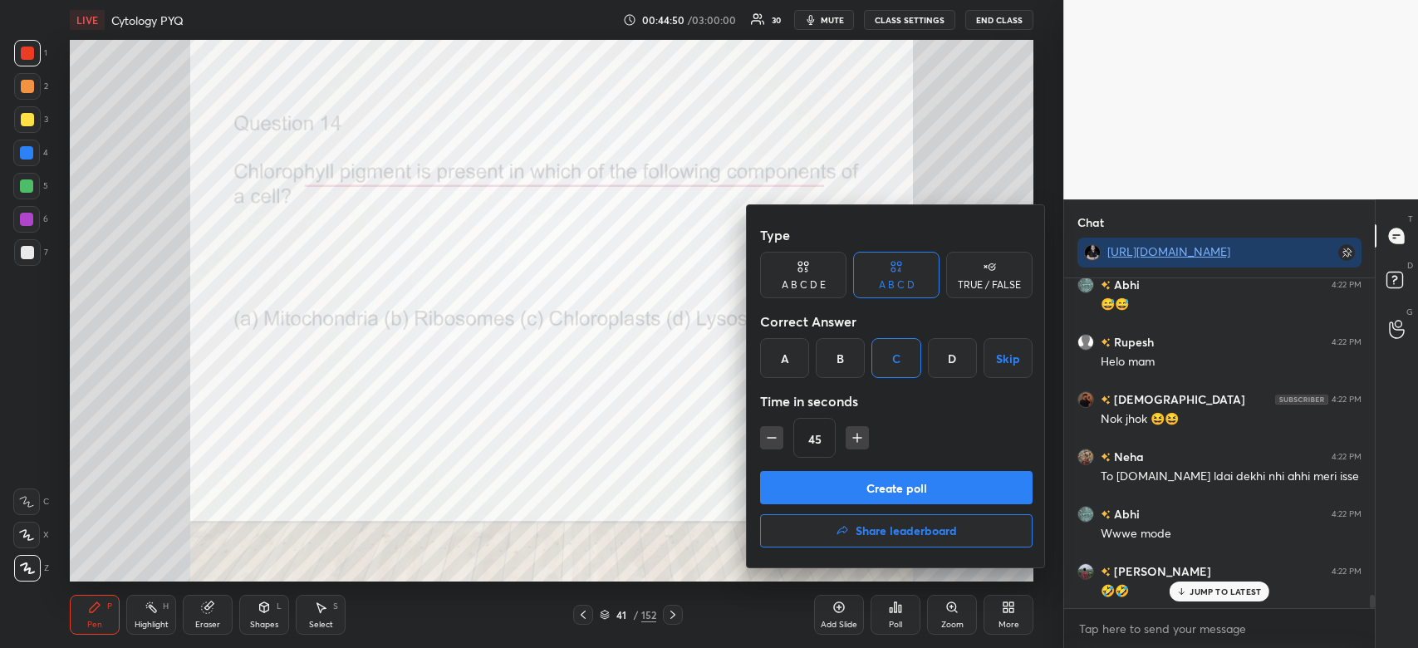
click at [922, 489] on button "Create poll" at bounding box center [896, 487] width 273 height 33
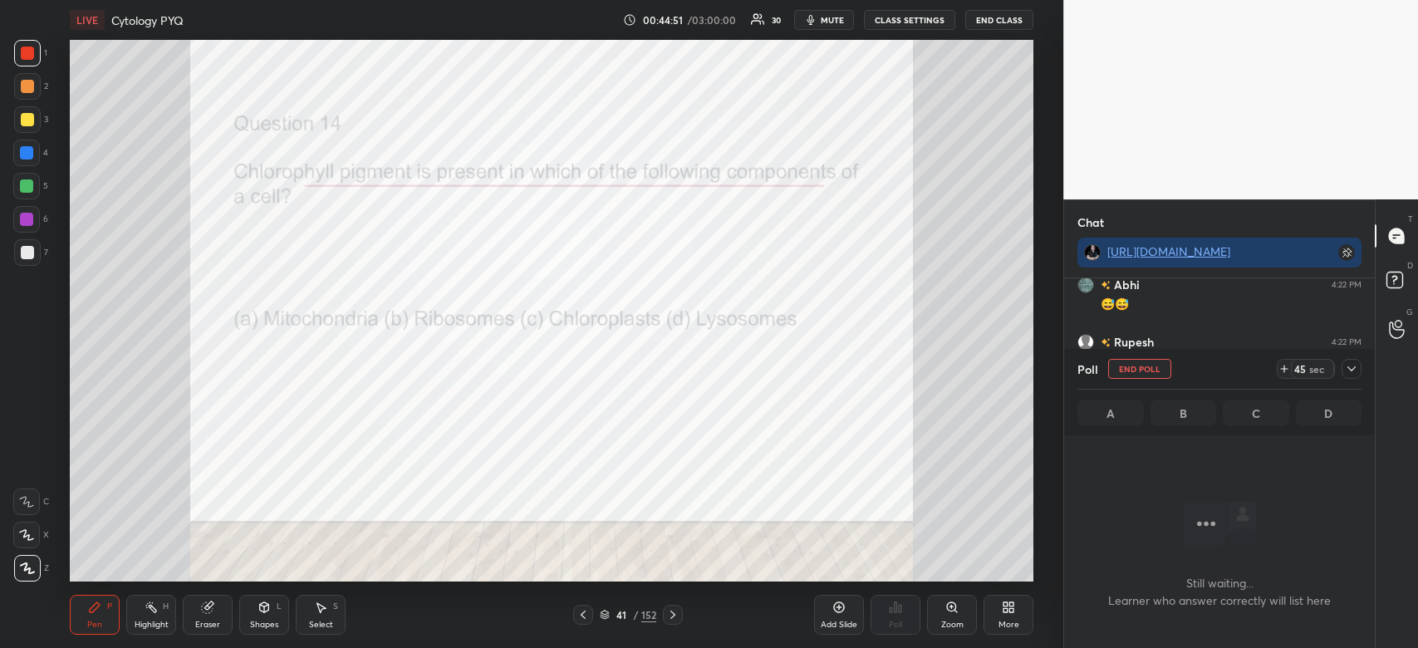
click at [1350, 373] on icon at bounding box center [1351, 368] width 13 height 13
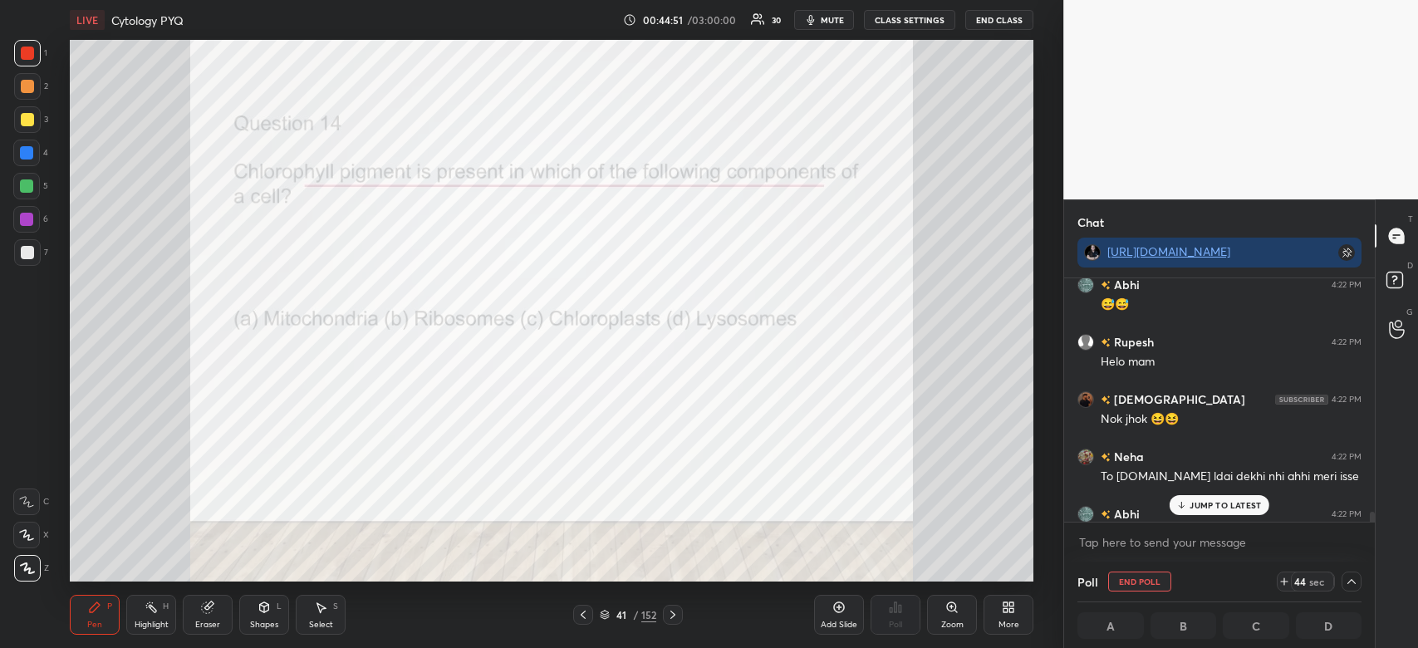
click at [1258, 507] on p "JUMP TO LATEST" at bounding box center [1225, 505] width 71 height 10
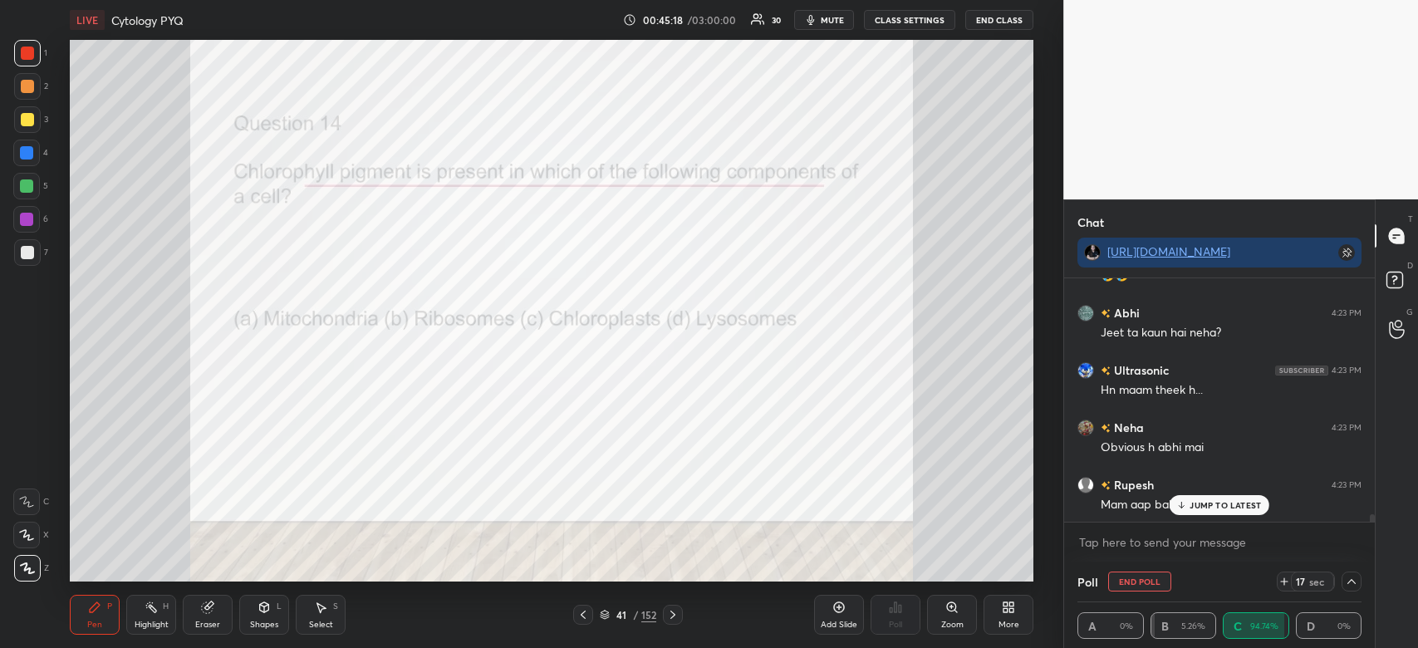
click at [1230, 503] on p "JUMP TO LATEST" at bounding box center [1225, 505] width 71 height 10
click at [1222, 511] on div "JUMP TO LATEST" at bounding box center [1220, 505] width 100 height 20
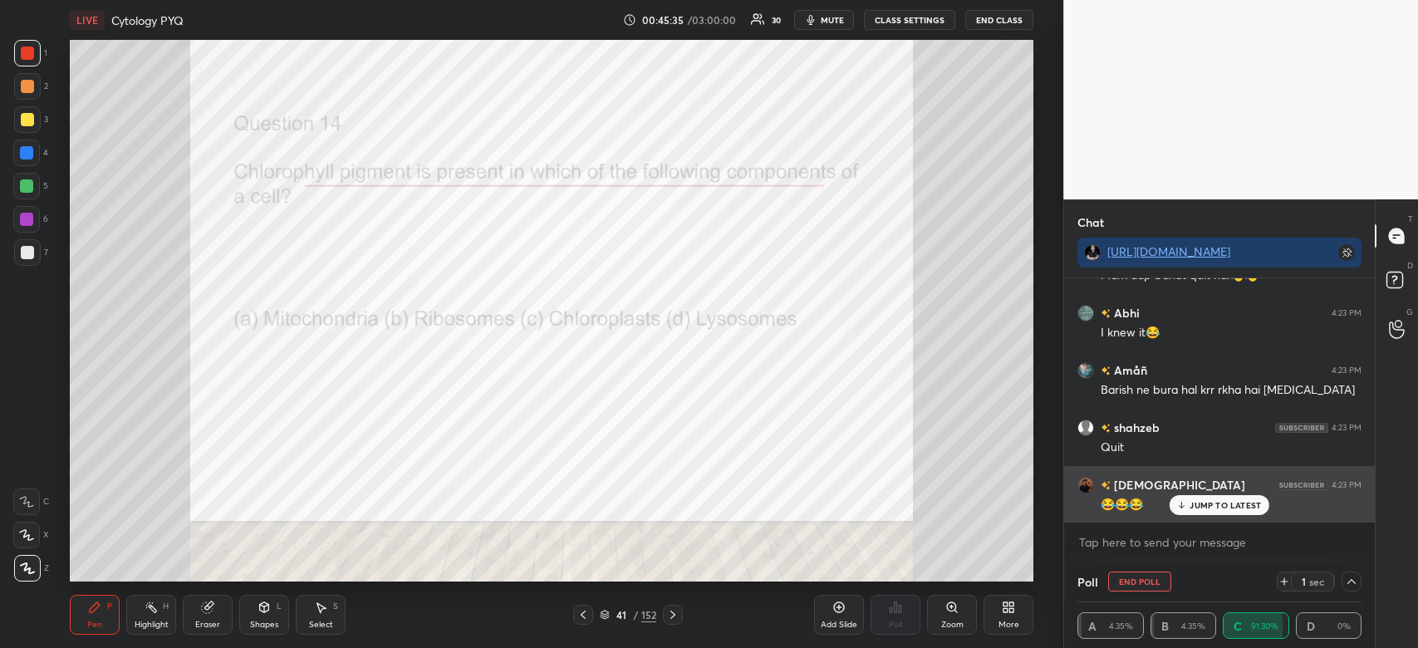
click at [1237, 491] on div "[DEMOGRAPHIC_DATA] 4:23 PM" at bounding box center [1220, 484] width 284 height 17
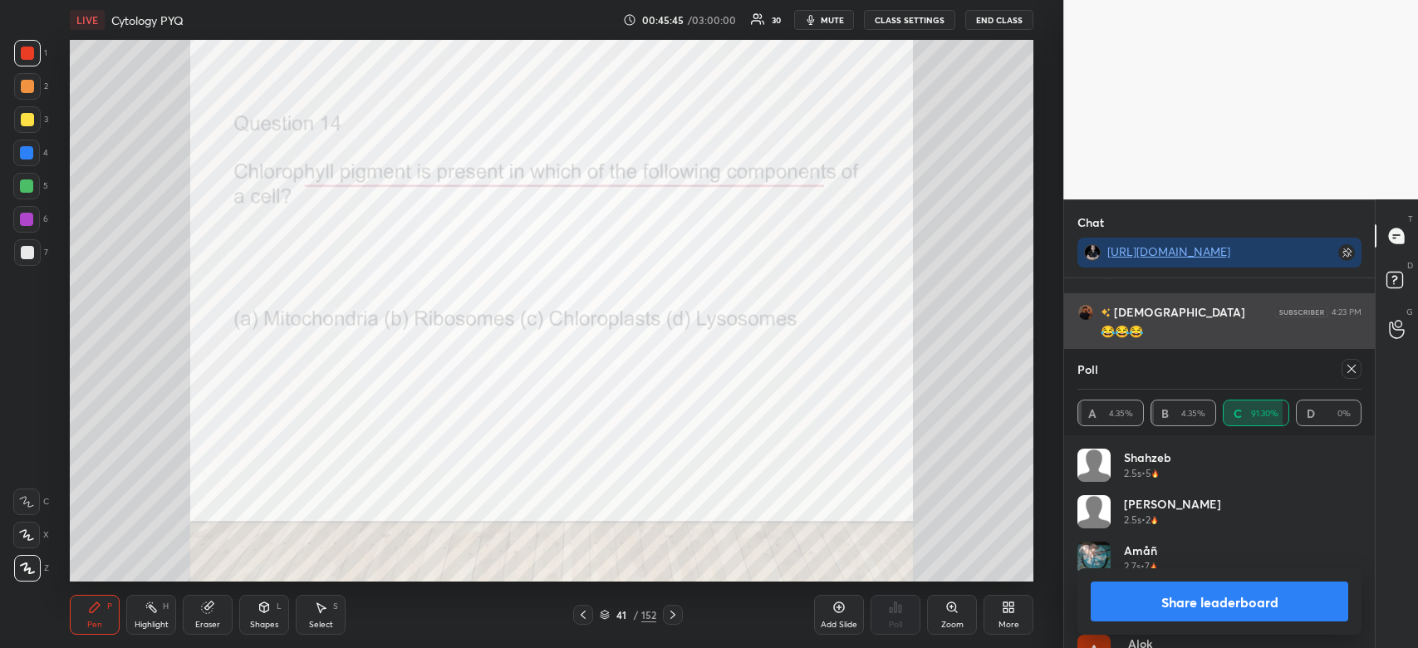
scroll to position [8511, 0]
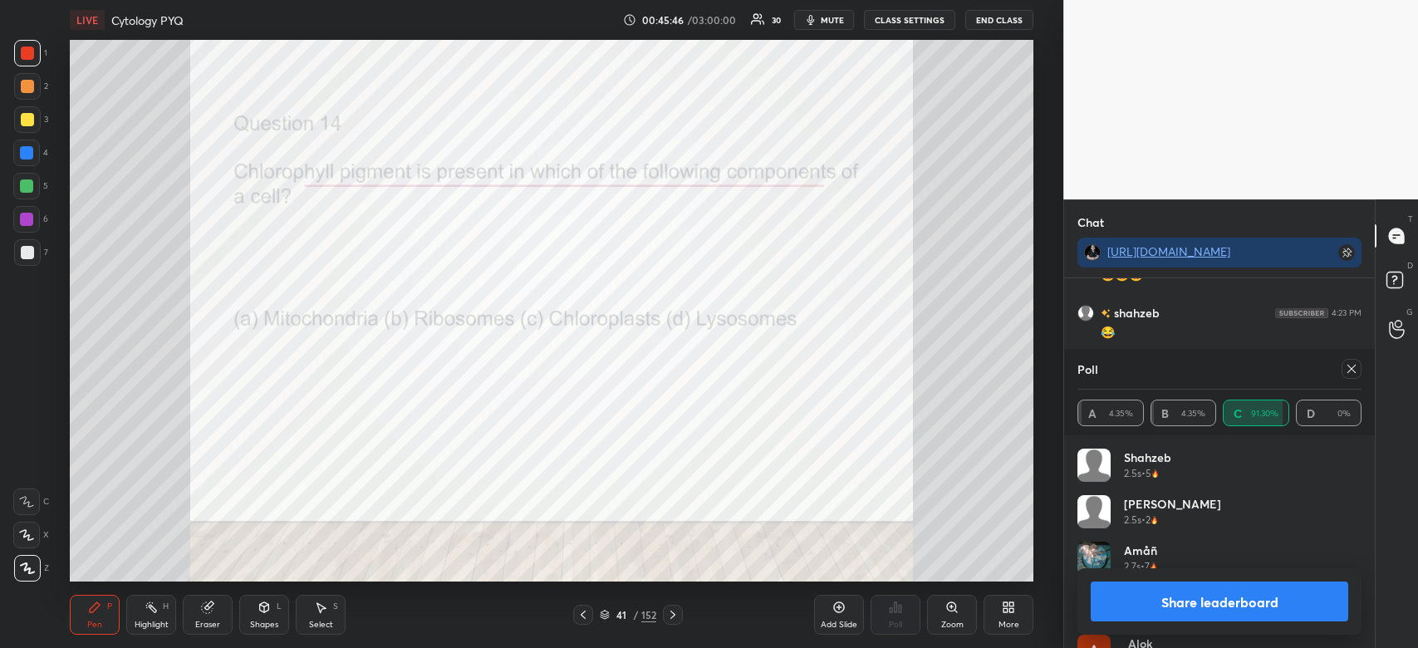
click at [1244, 602] on button "Share leaderboard" at bounding box center [1220, 602] width 258 height 40
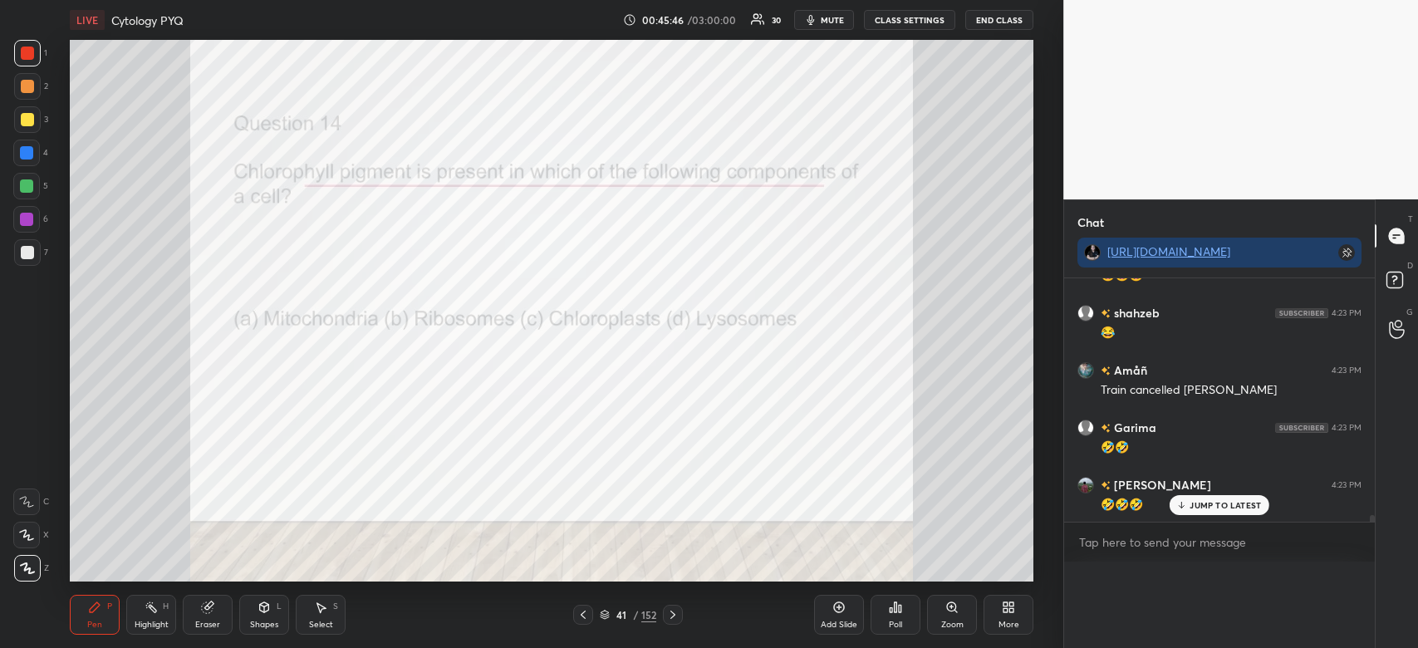
scroll to position [5, 5]
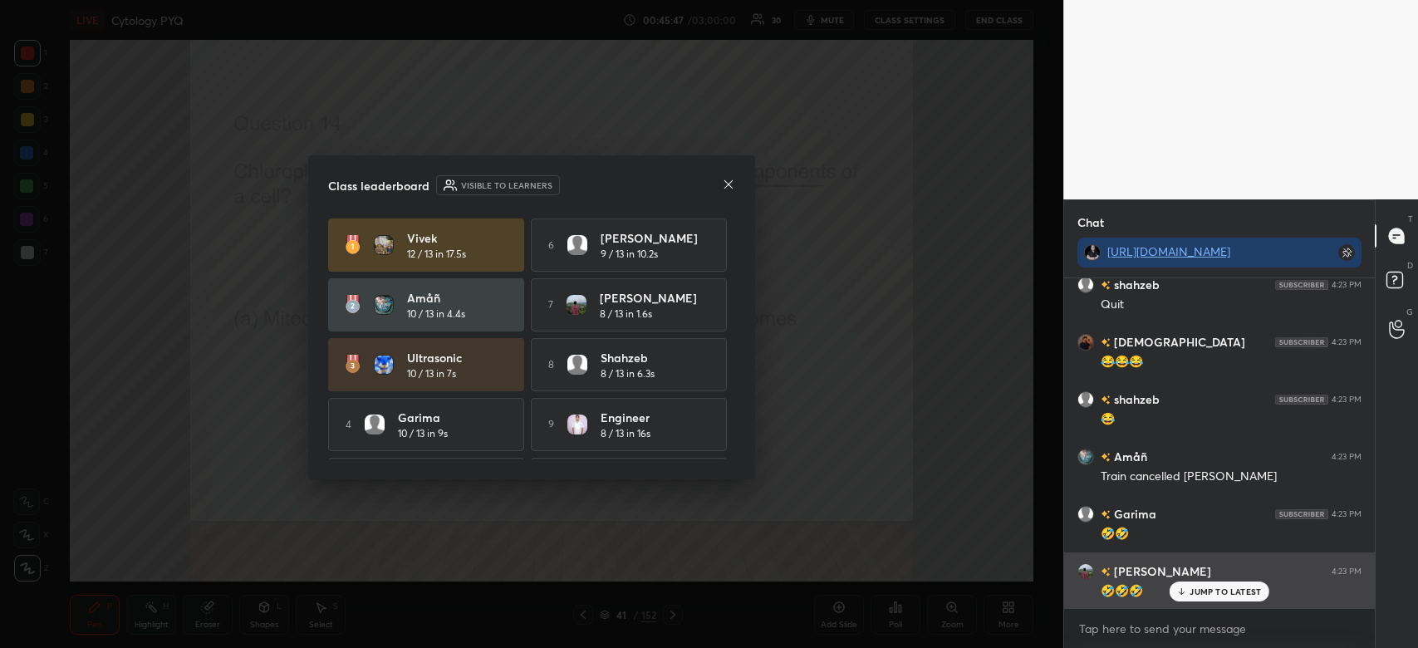
click at [1219, 593] on p "JUMP TO LATEST" at bounding box center [1225, 592] width 71 height 10
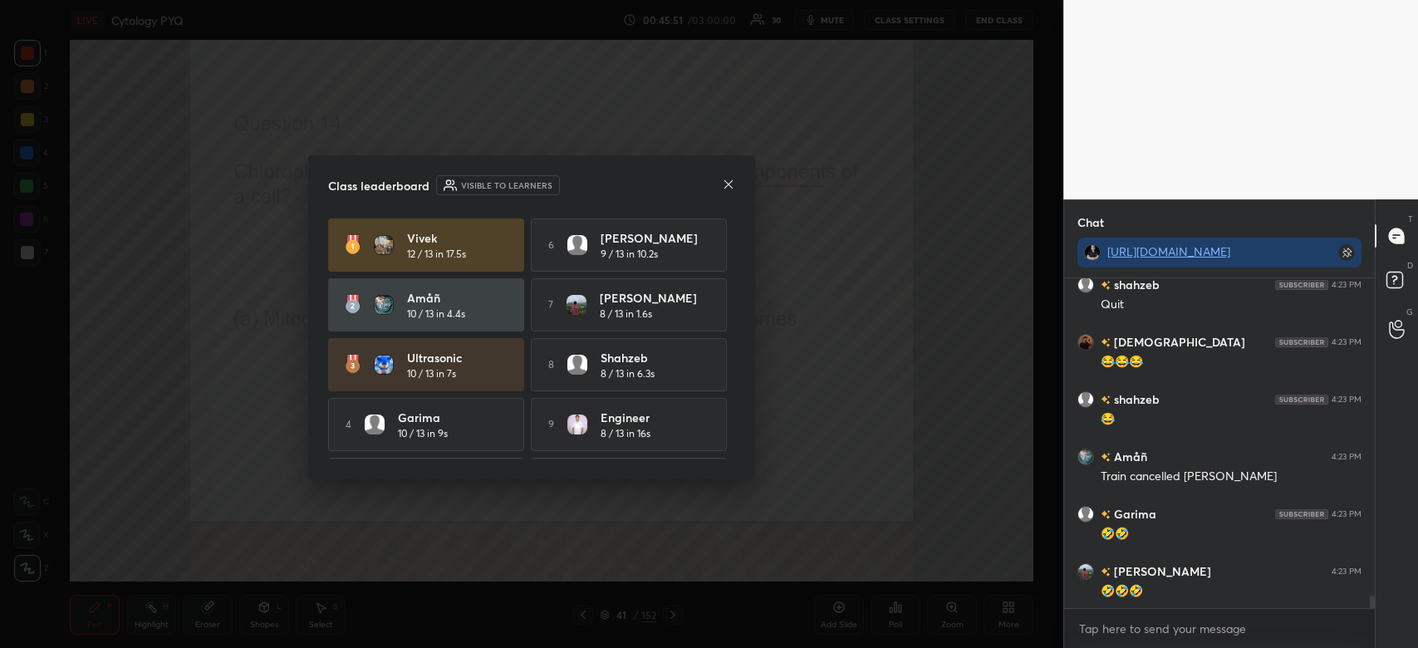
click at [726, 186] on icon at bounding box center [729, 183] width 8 height 8
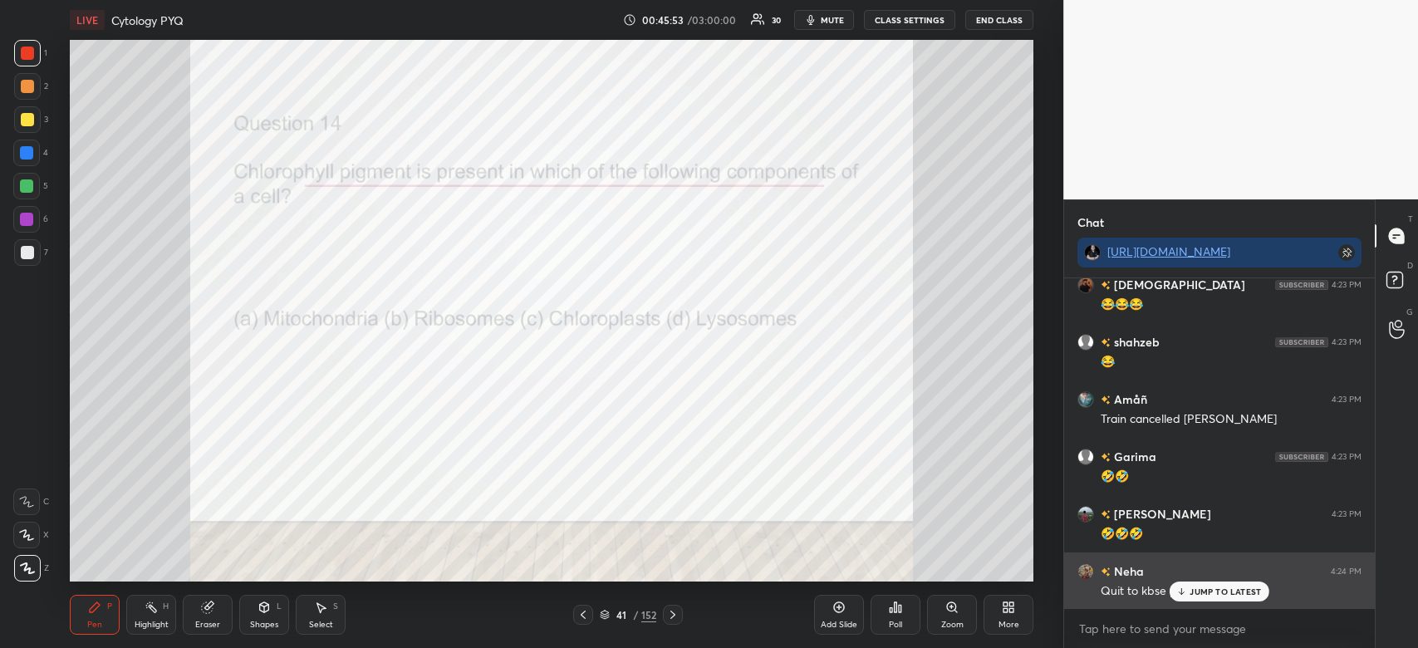
click at [1221, 588] on p "JUMP TO LATEST" at bounding box center [1225, 592] width 71 height 10
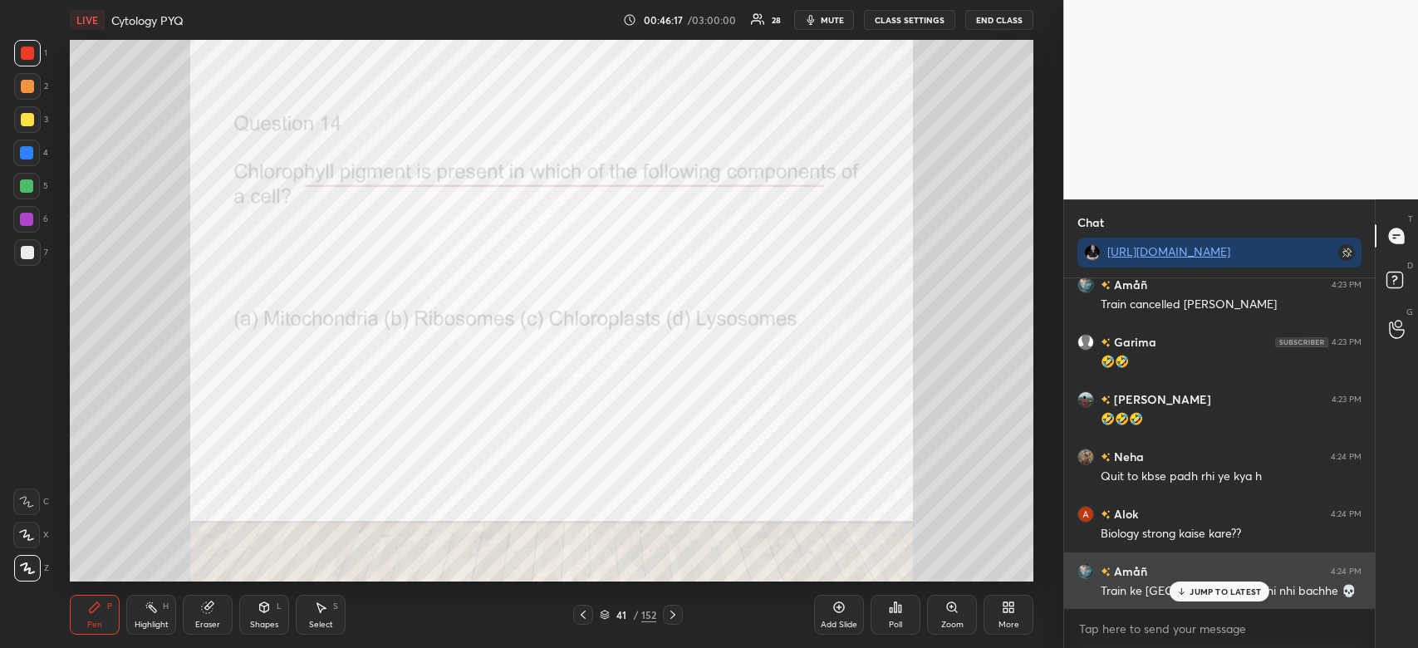
click at [1230, 594] on p "JUMP TO LATEST" at bounding box center [1225, 592] width 71 height 10
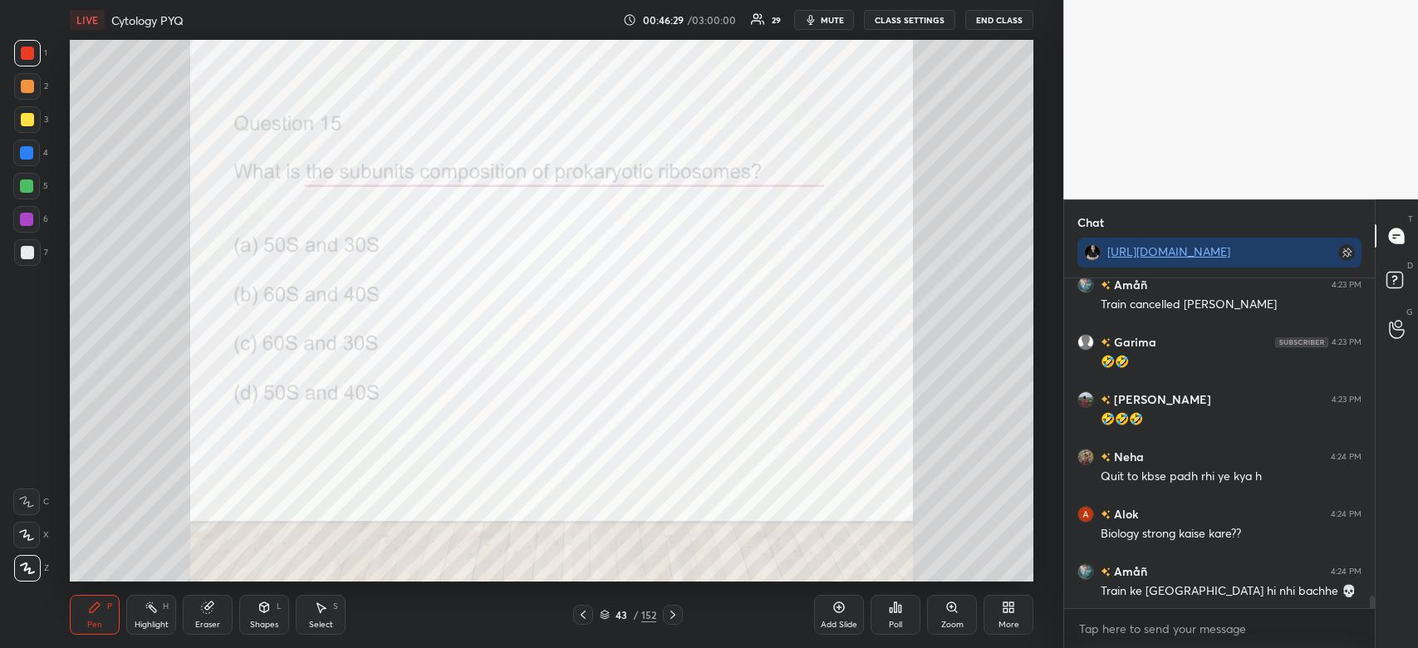
click at [889, 621] on div "Poll" at bounding box center [895, 625] width 13 height 8
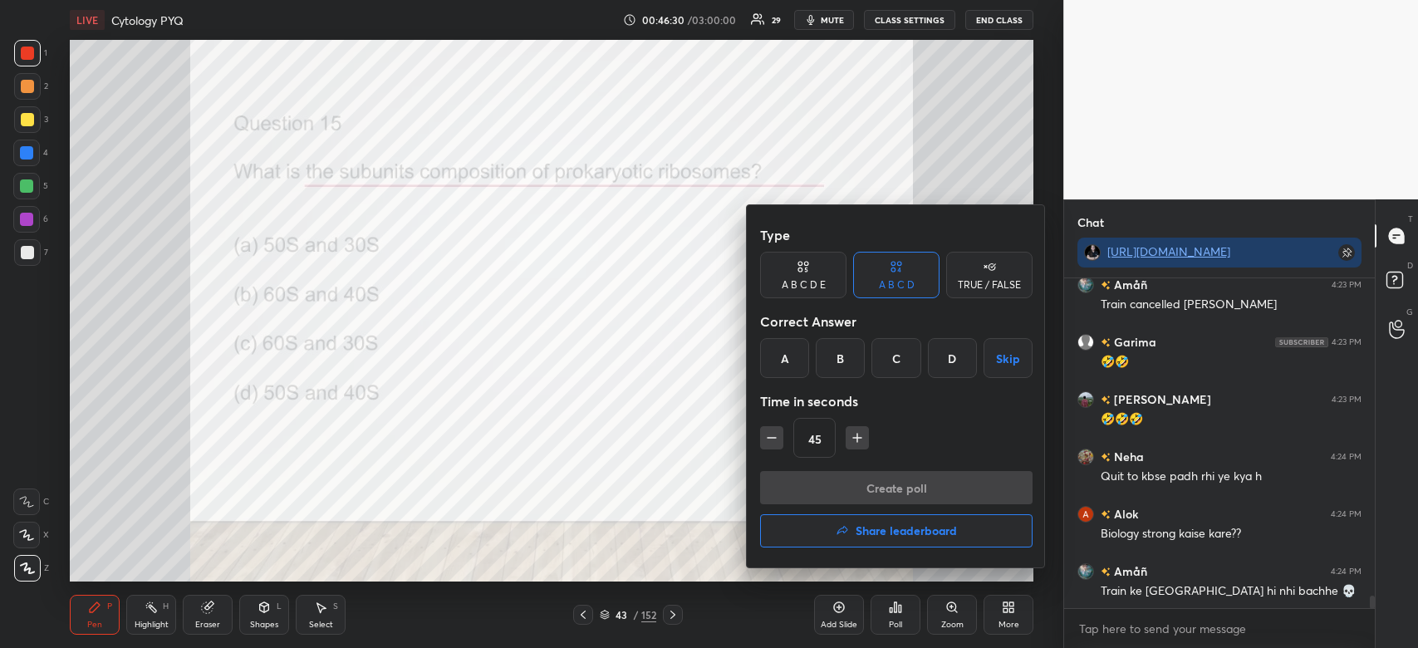
click at [773, 354] on div "A" at bounding box center [784, 358] width 49 height 40
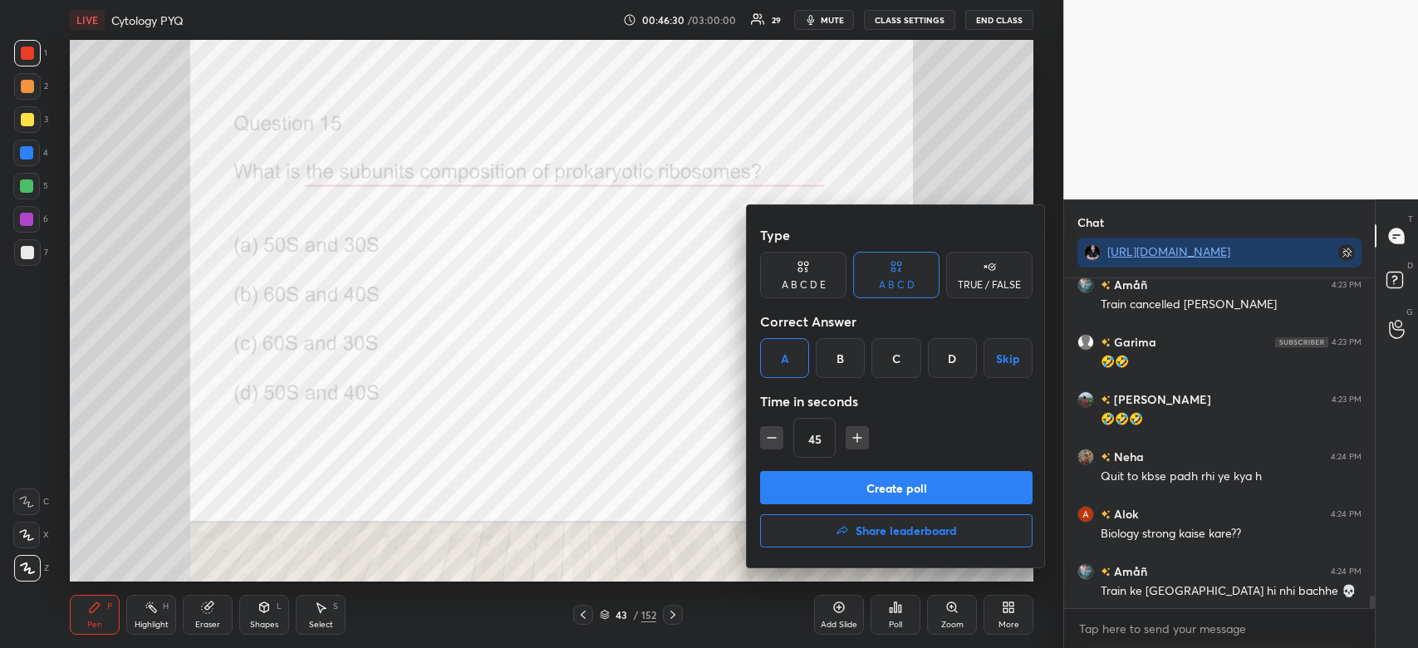
click at [818, 475] on button "Create poll" at bounding box center [896, 487] width 273 height 33
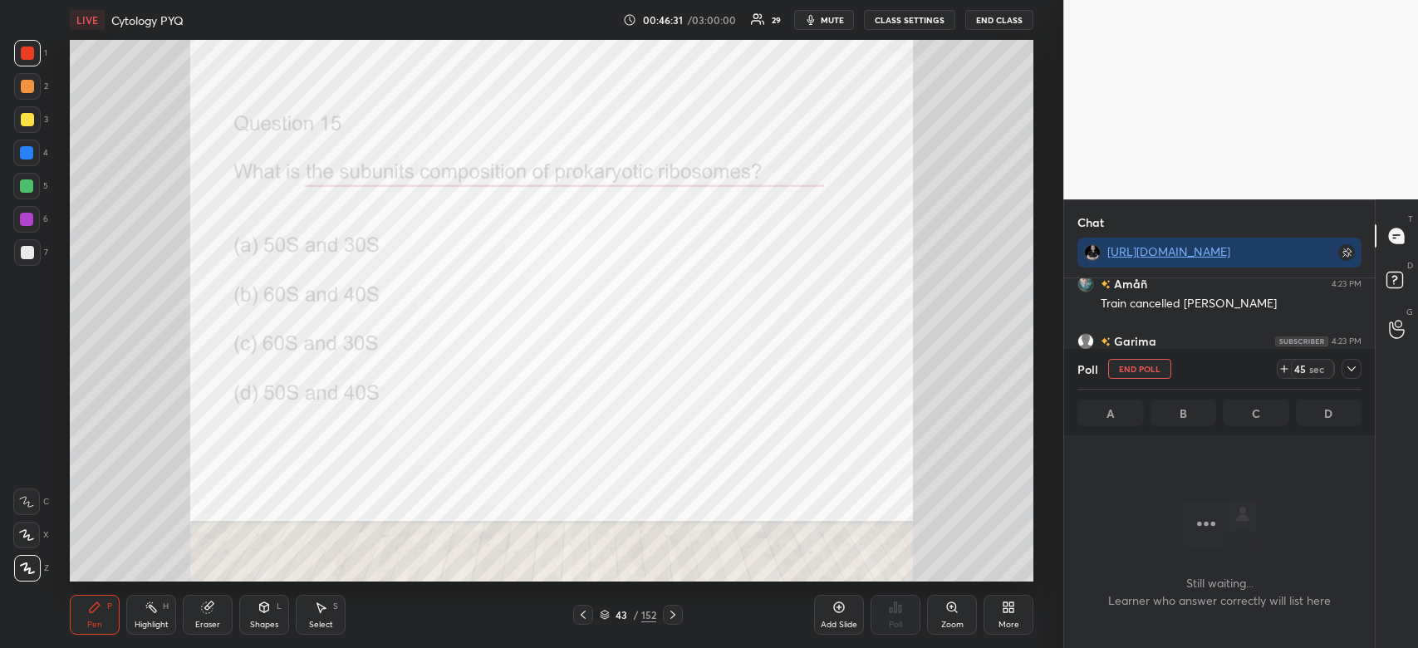
click at [1349, 371] on icon at bounding box center [1351, 368] width 13 height 13
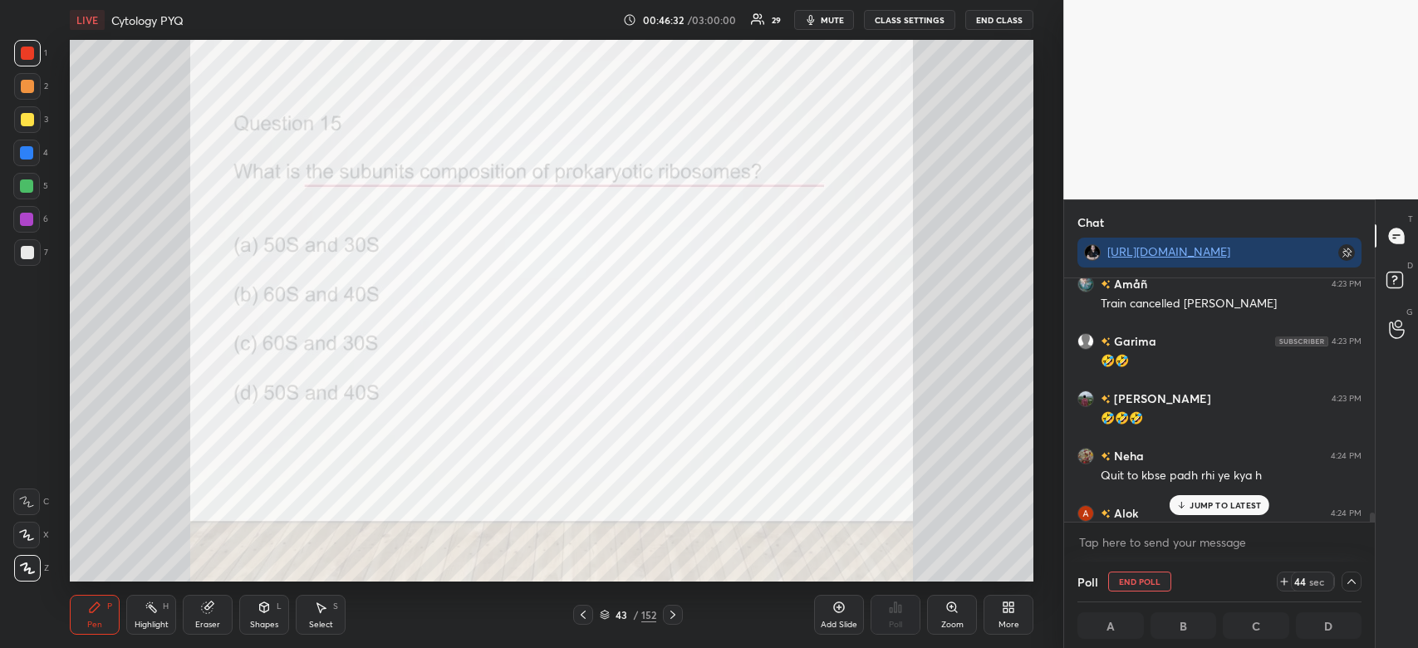
click at [1250, 508] on p "JUMP TO LATEST" at bounding box center [1225, 505] width 71 height 10
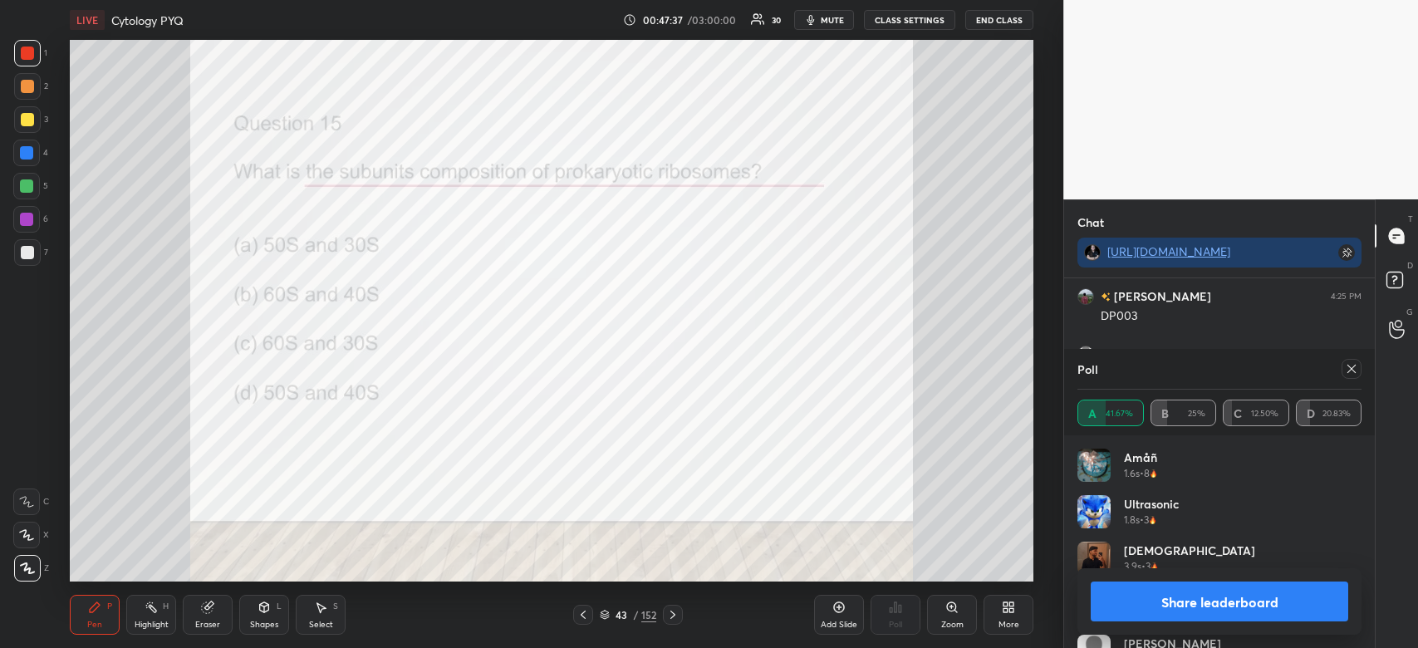
scroll to position [9061, 0]
click at [1187, 602] on button "Share leaderboard" at bounding box center [1220, 602] width 258 height 40
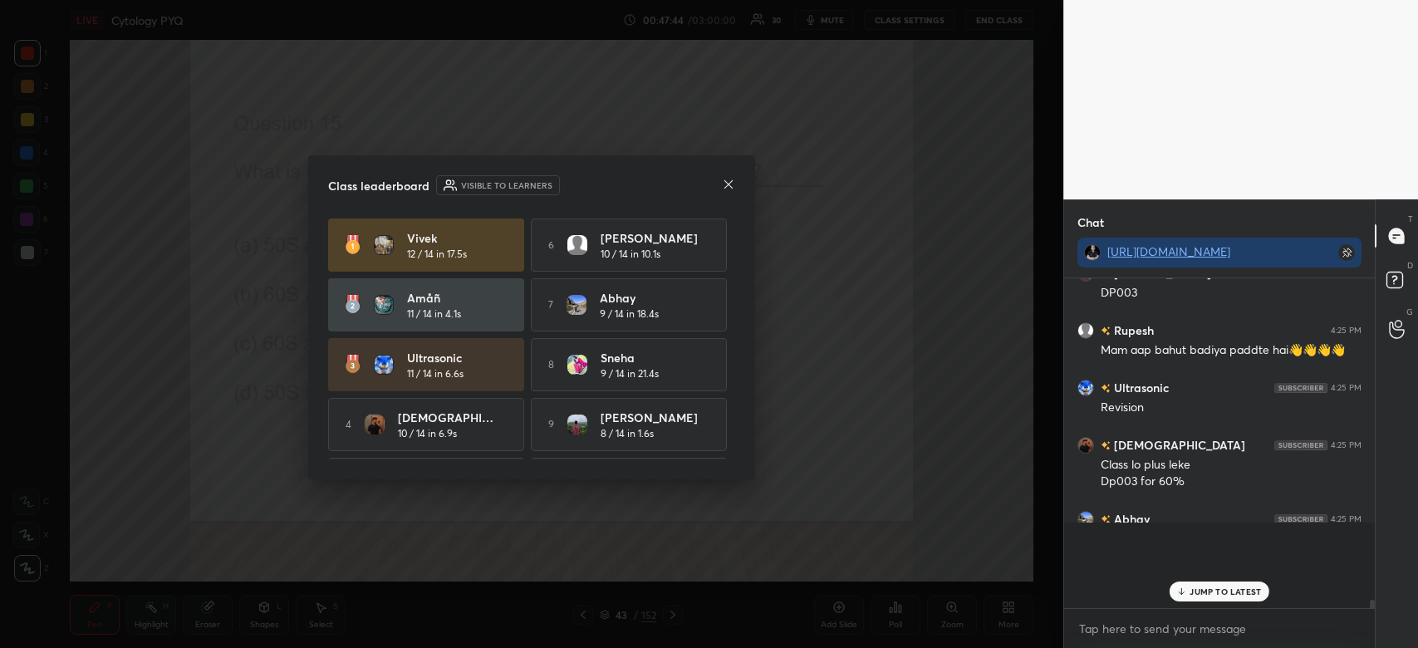
scroll to position [320, 306]
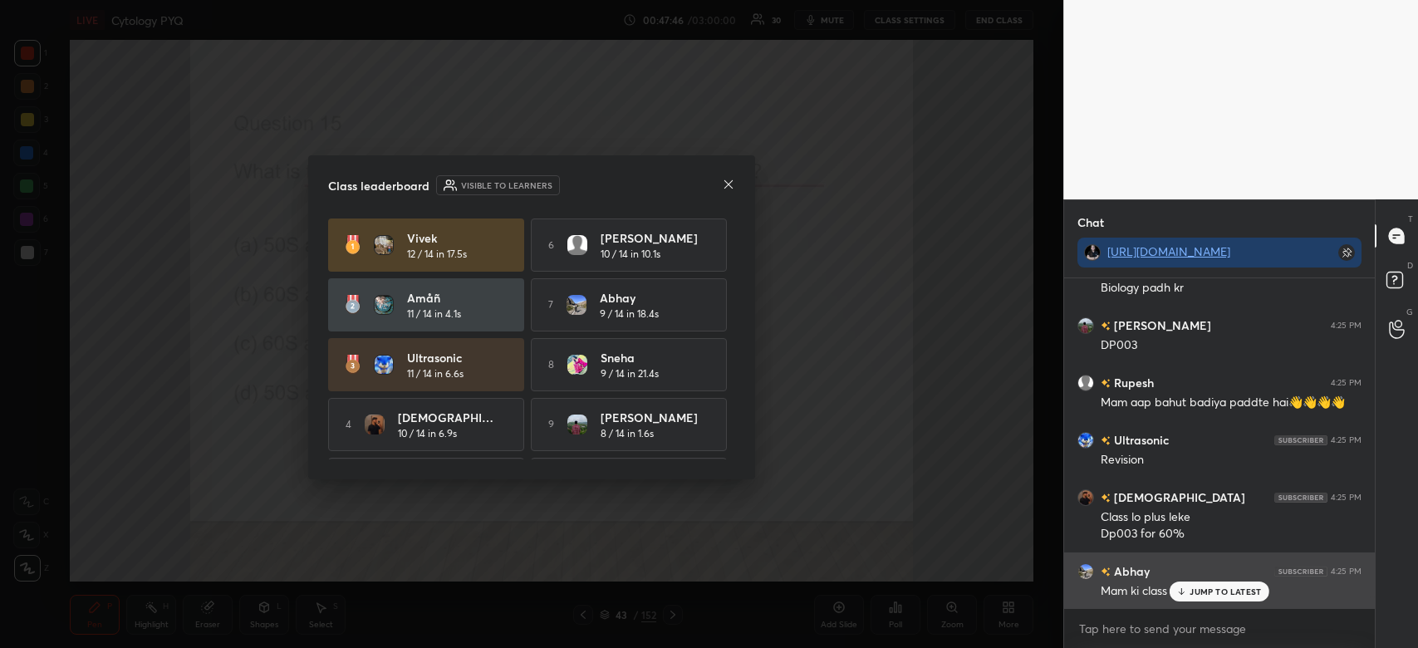
click at [1216, 595] on p "JUMP TO LATEST" at bounding box center [1225, 592] width 71 height 10
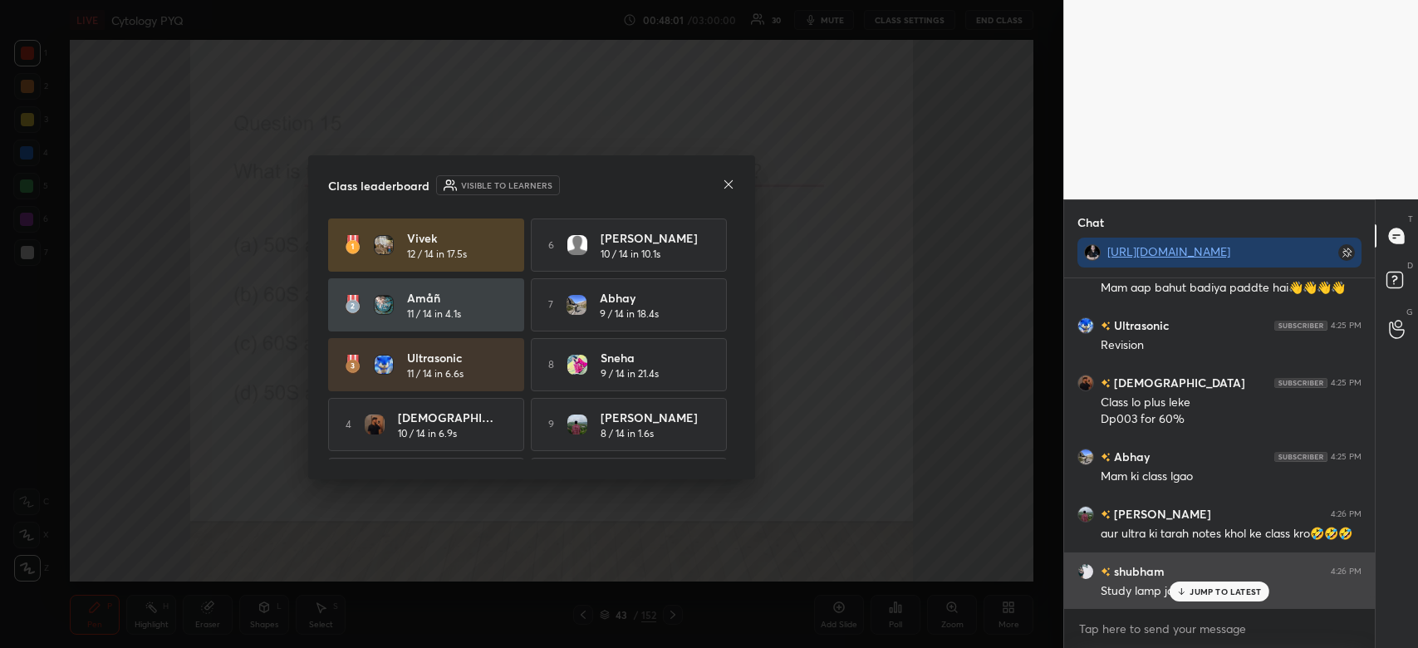
click at [1216, 594] on p "JUMP TO LATEST" at bounding box center [1225, 592] width 71 height 10
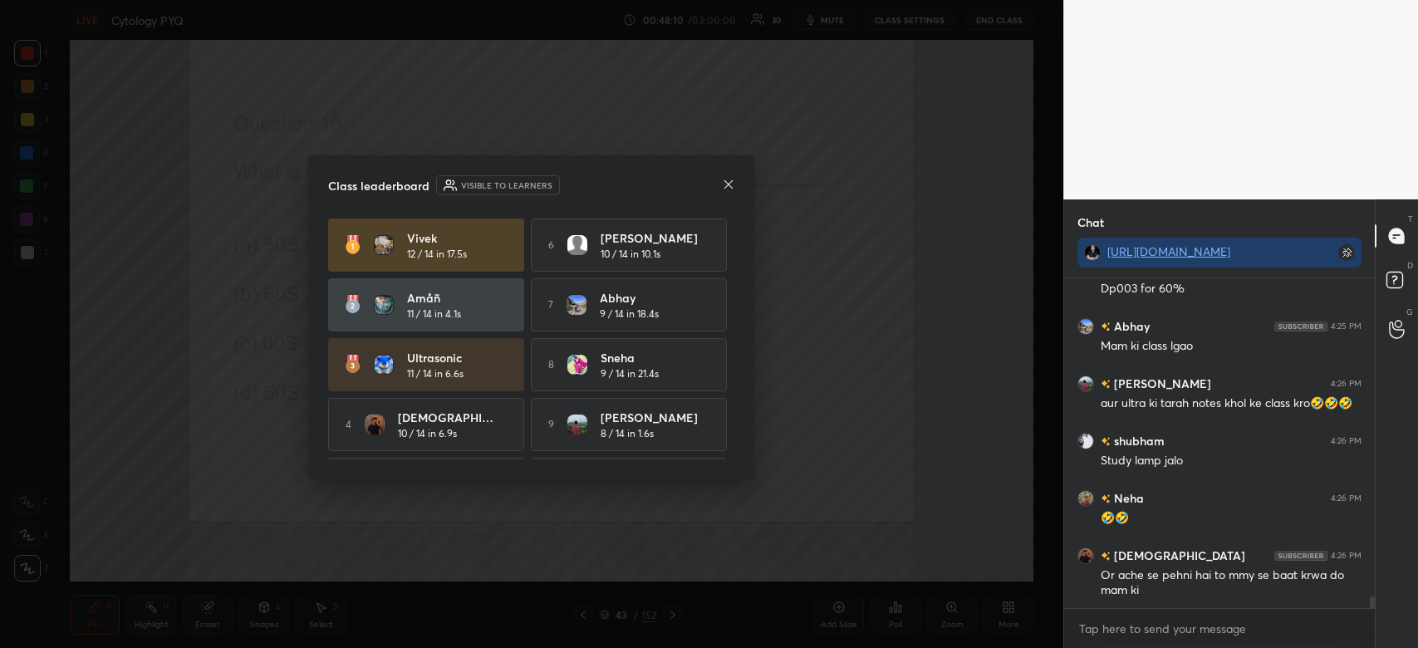
click at [724, 180] on icon at bounding box center [728, 184] width 13 height 13
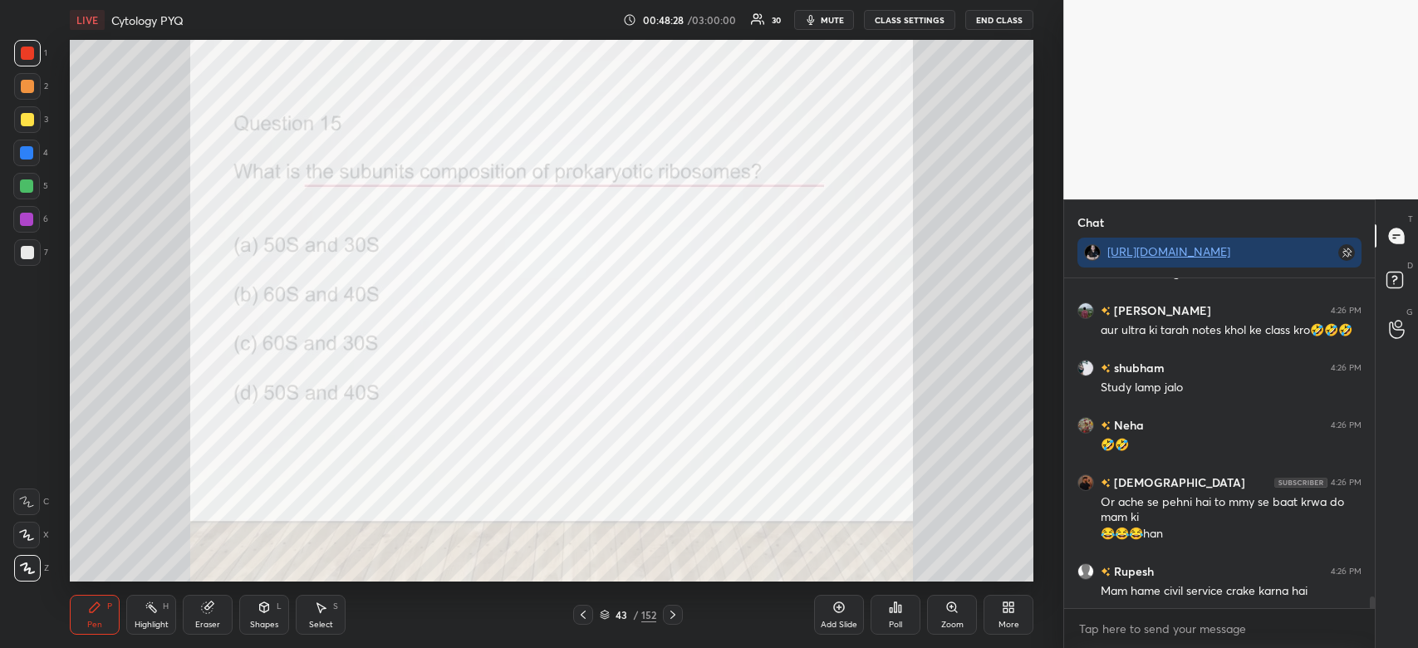
scroll to position [9351, 0]
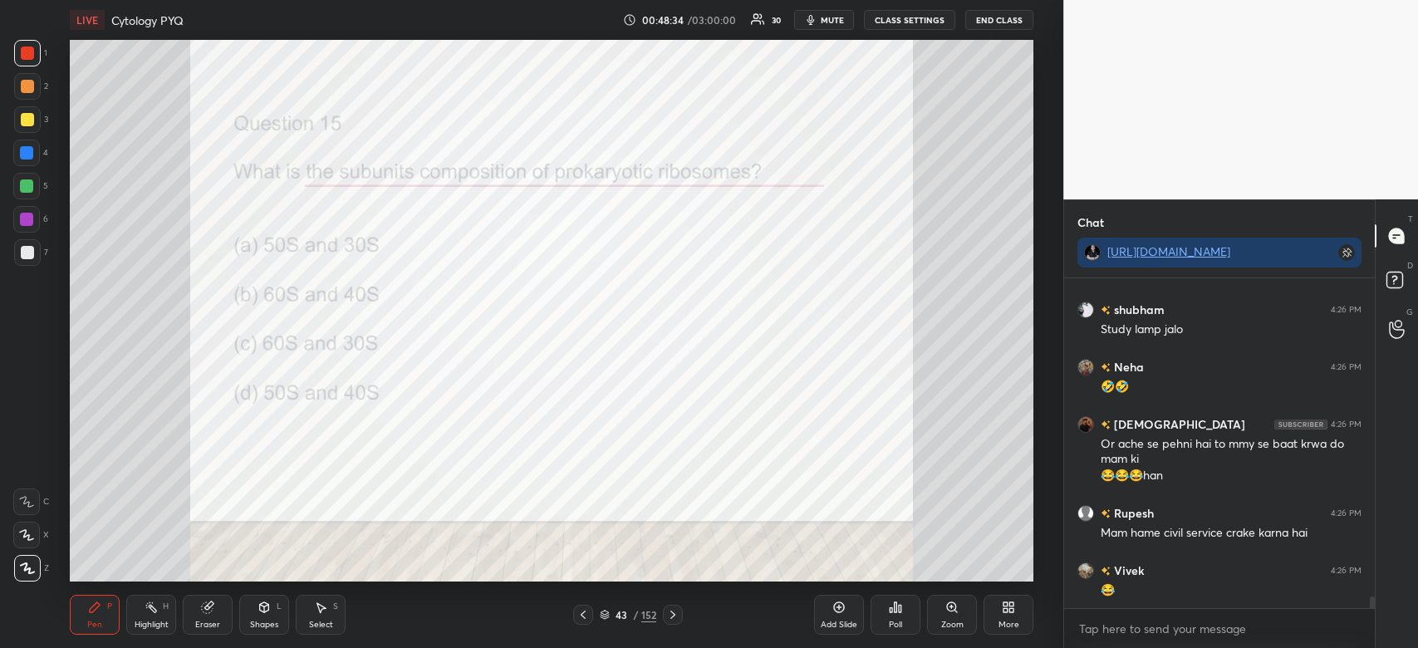
click at [33, 156] on div at bounding box center [26, 153] width 27 height 27
click at [40, 156] on div "4" at bounding box center [30, 153] width 35 height 27
click at [27, 57] on div at bounding box center [27, 53] width 13 height 13
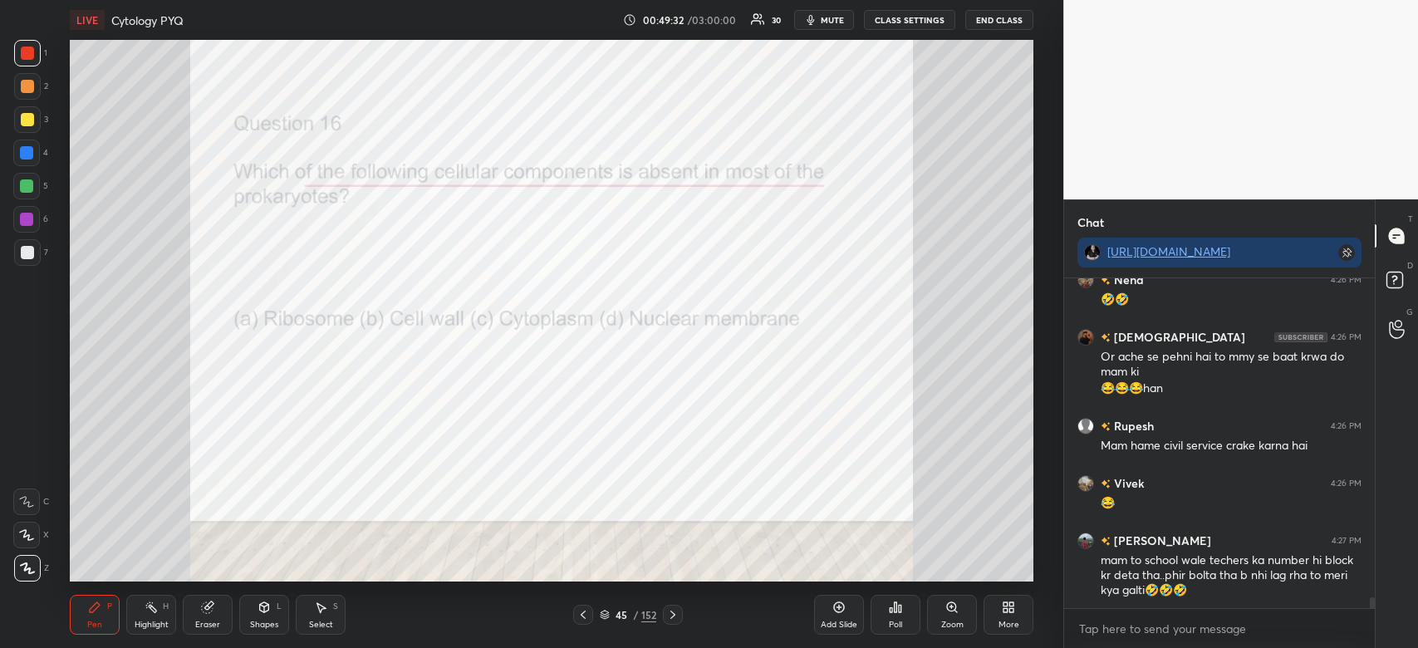
scroll to position [9494, 0]
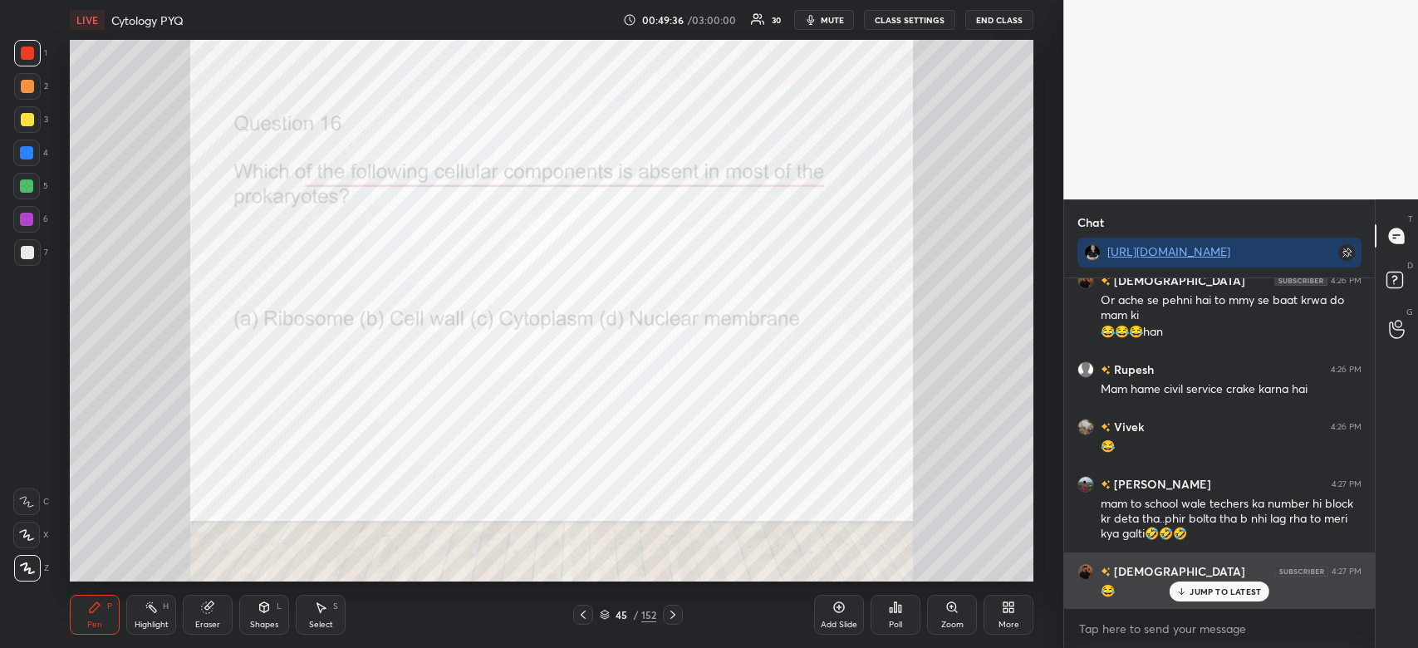
click at [1240, 595] on p "JUMP TO LATEST" at bounding box center [1225, 592] width 71 height 10
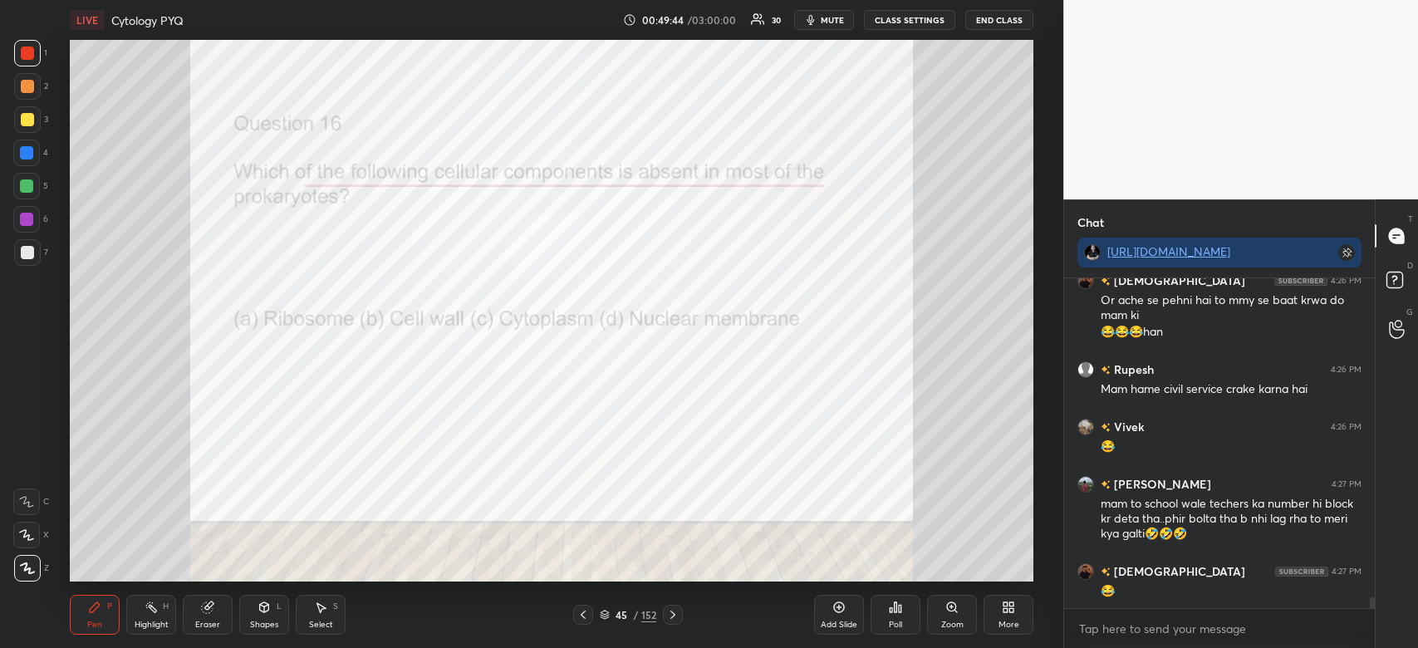
scroll to position [9552, 0]
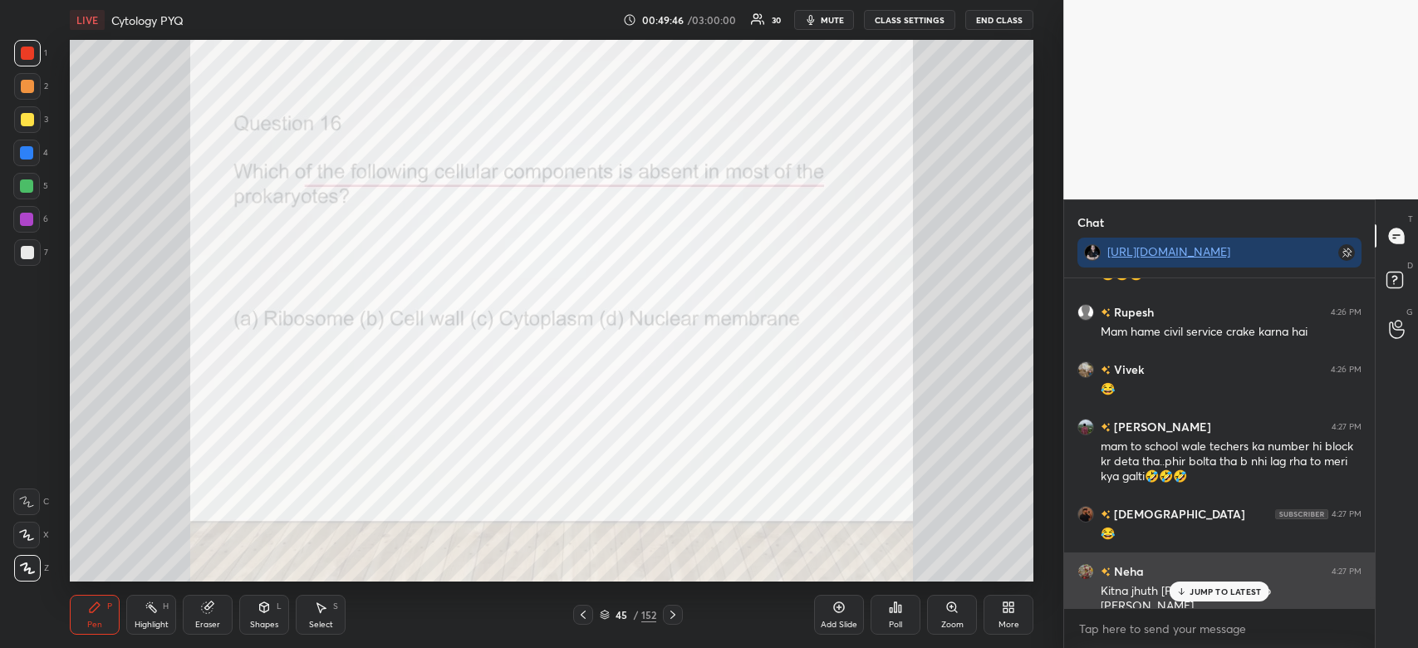
click at [1194, 593] on p "JUMP TO LATEST" at bounding box center [1225, 592] width 71 height 10
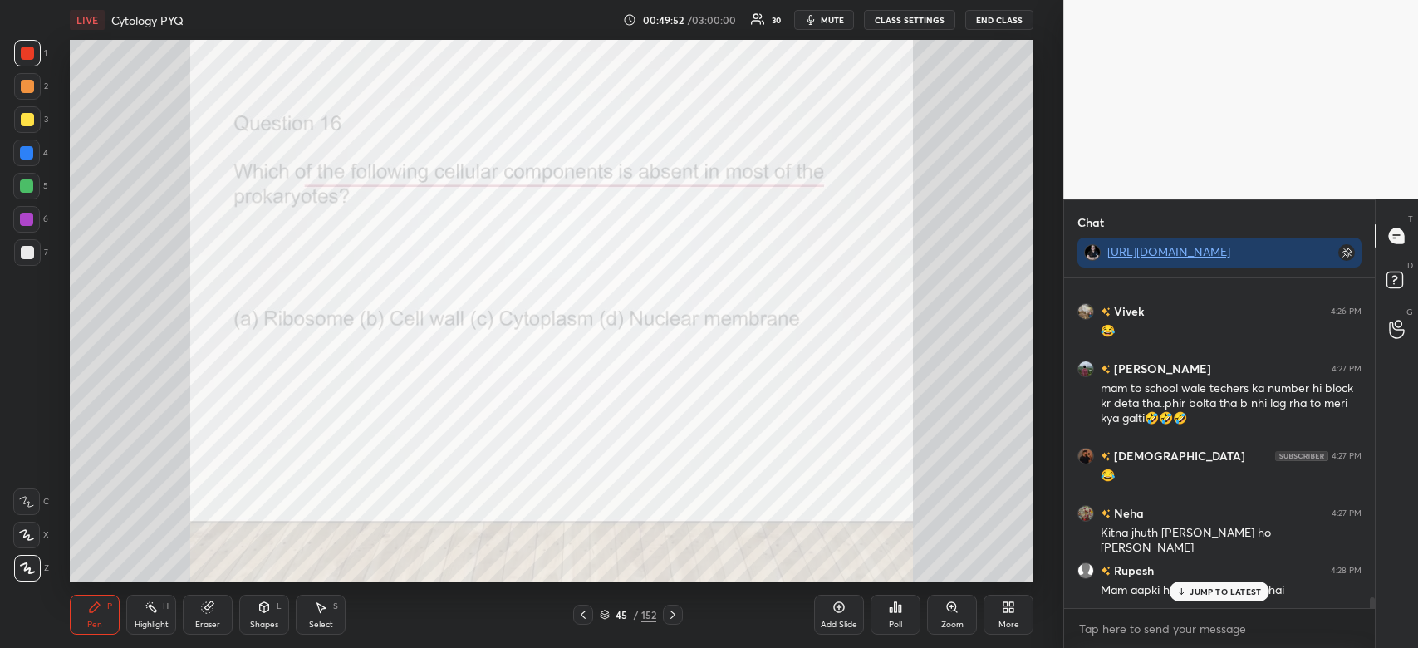
scroll to position [9666, 0]
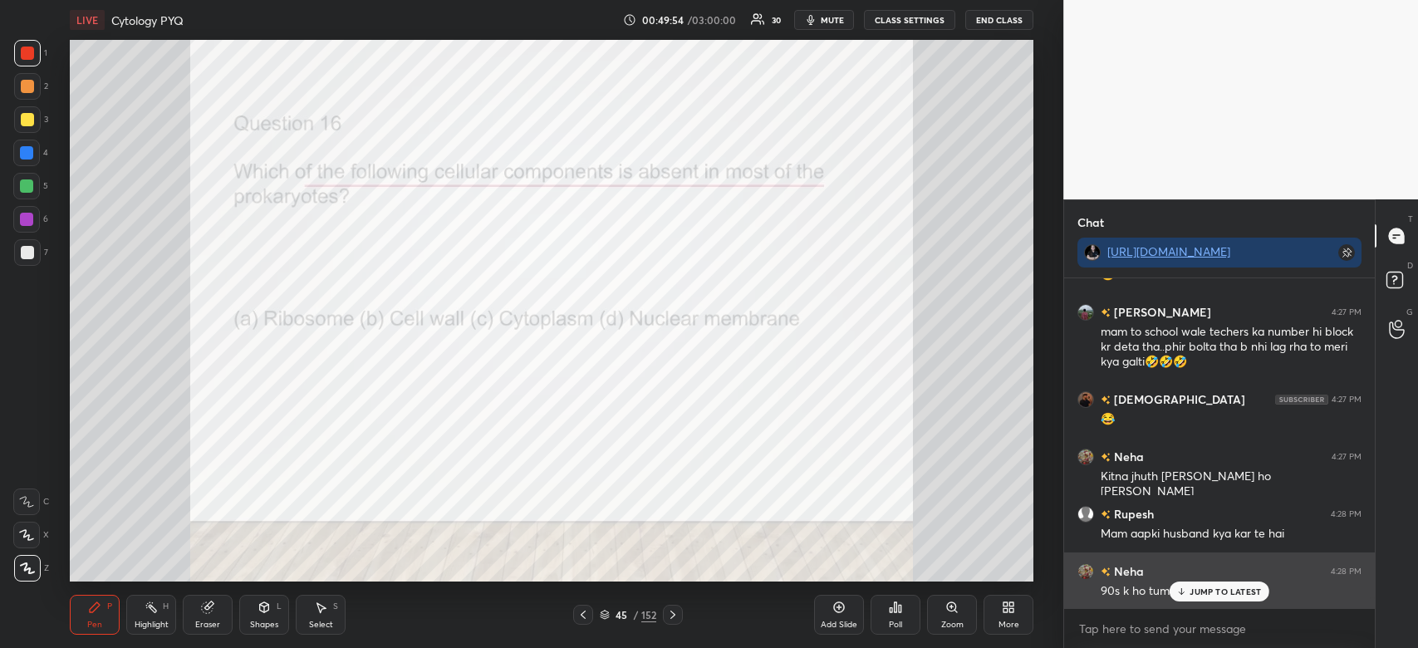
click at [1234, 591] on p "JUMP TO LATEST" at bounding box center [1225, 592] width 71 height 10
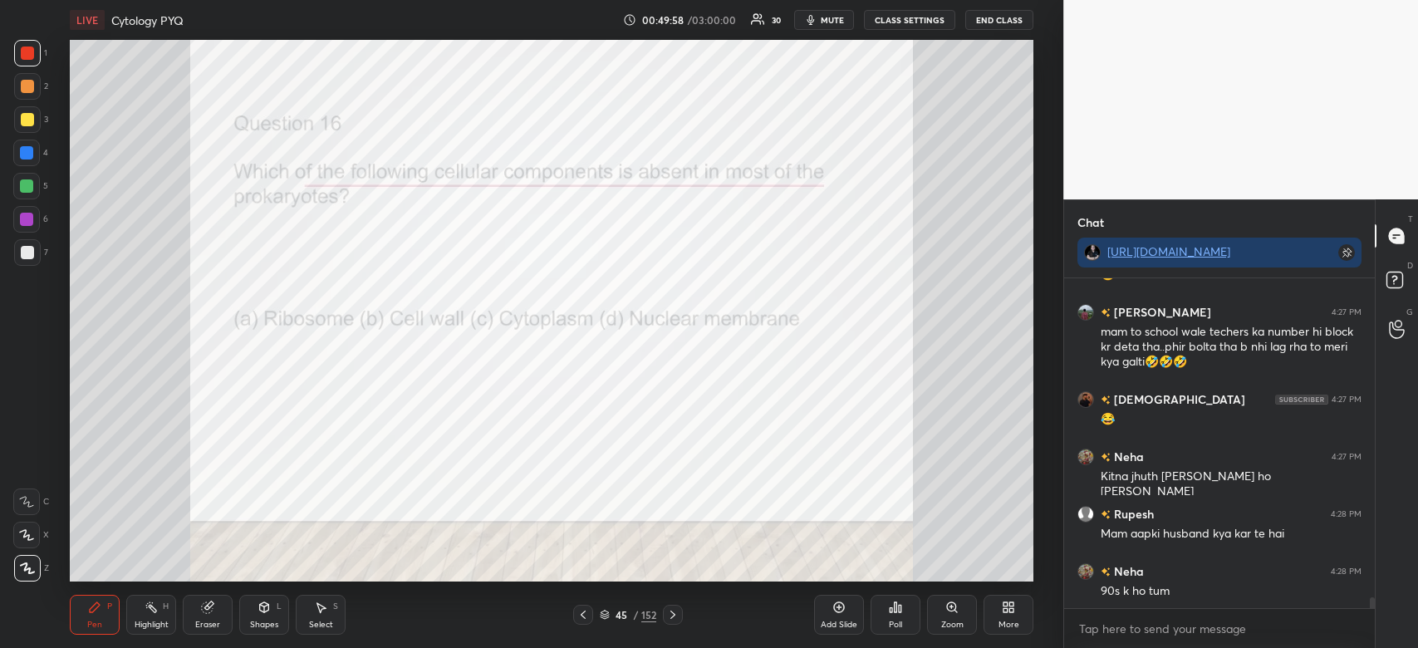
click at [909, 608] on div "Poll" at bounding box center [896, 615] width 50 height 40
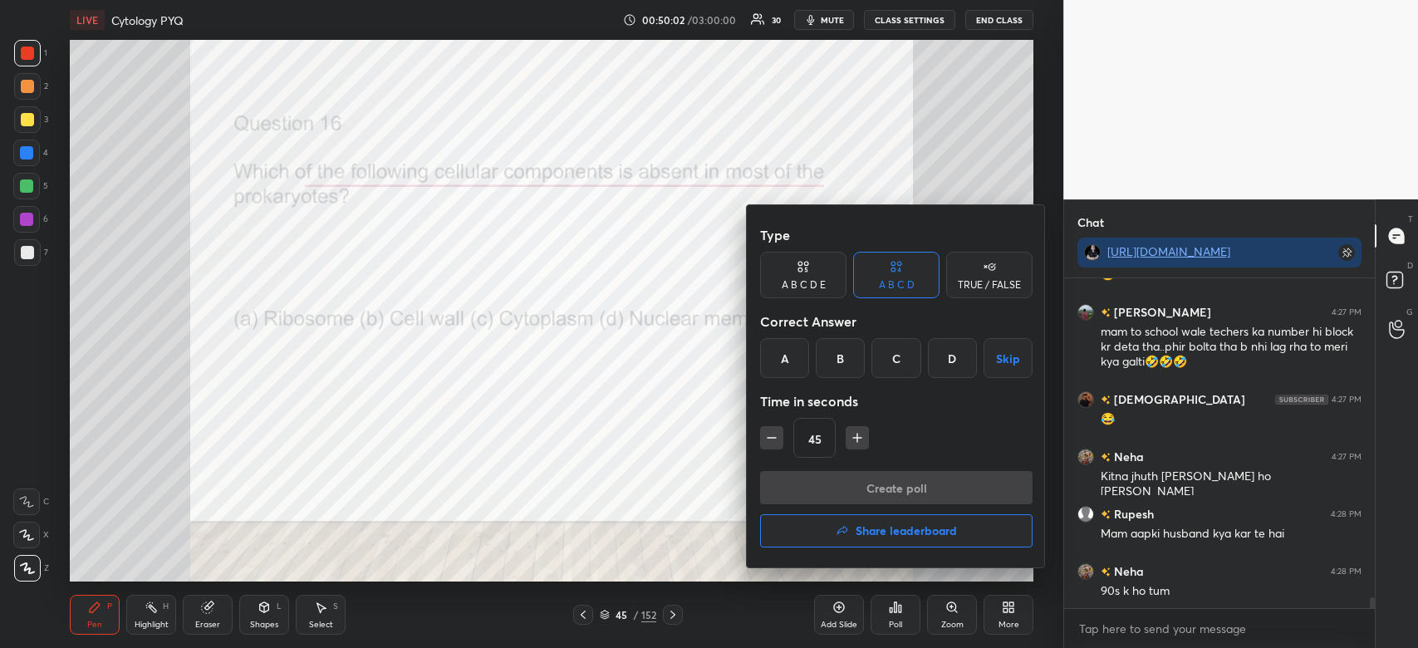
click at [680, 523] on div at bounding box center [709, 324] width 1418 height 648
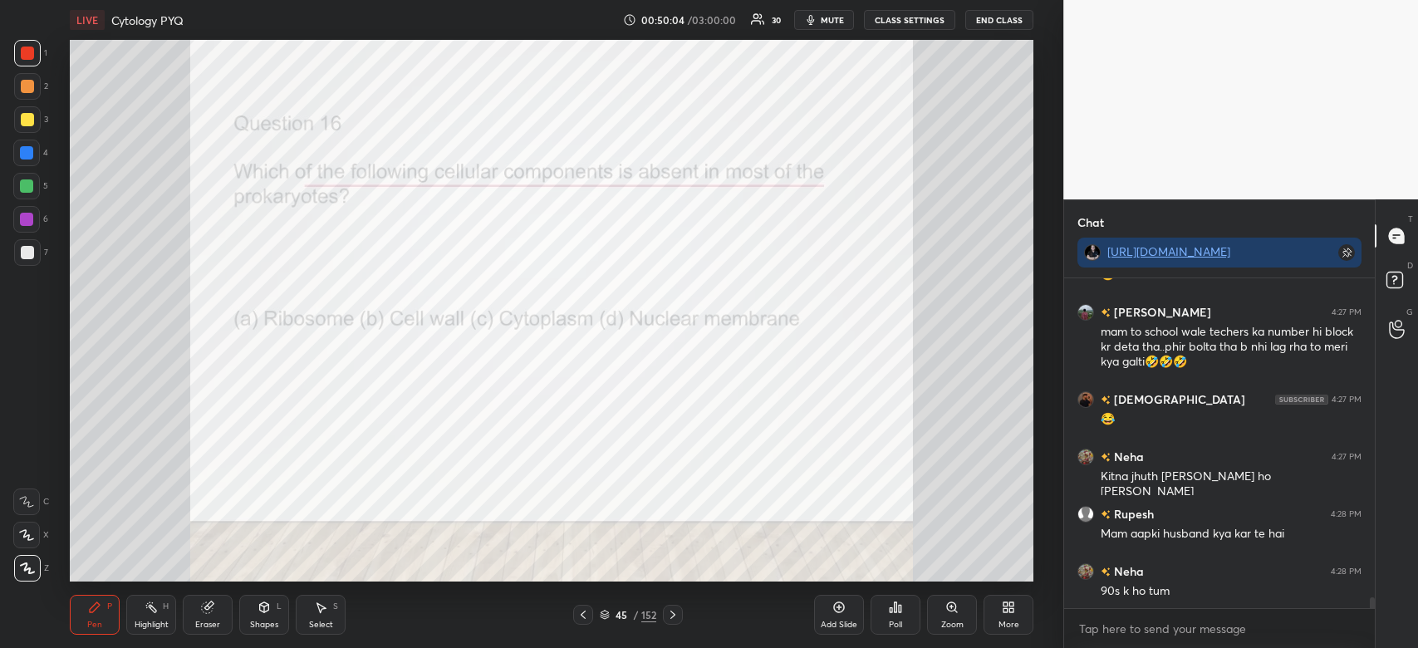
click at [897, 607] on icon at bounding box center [895, 607] width 13 height 13
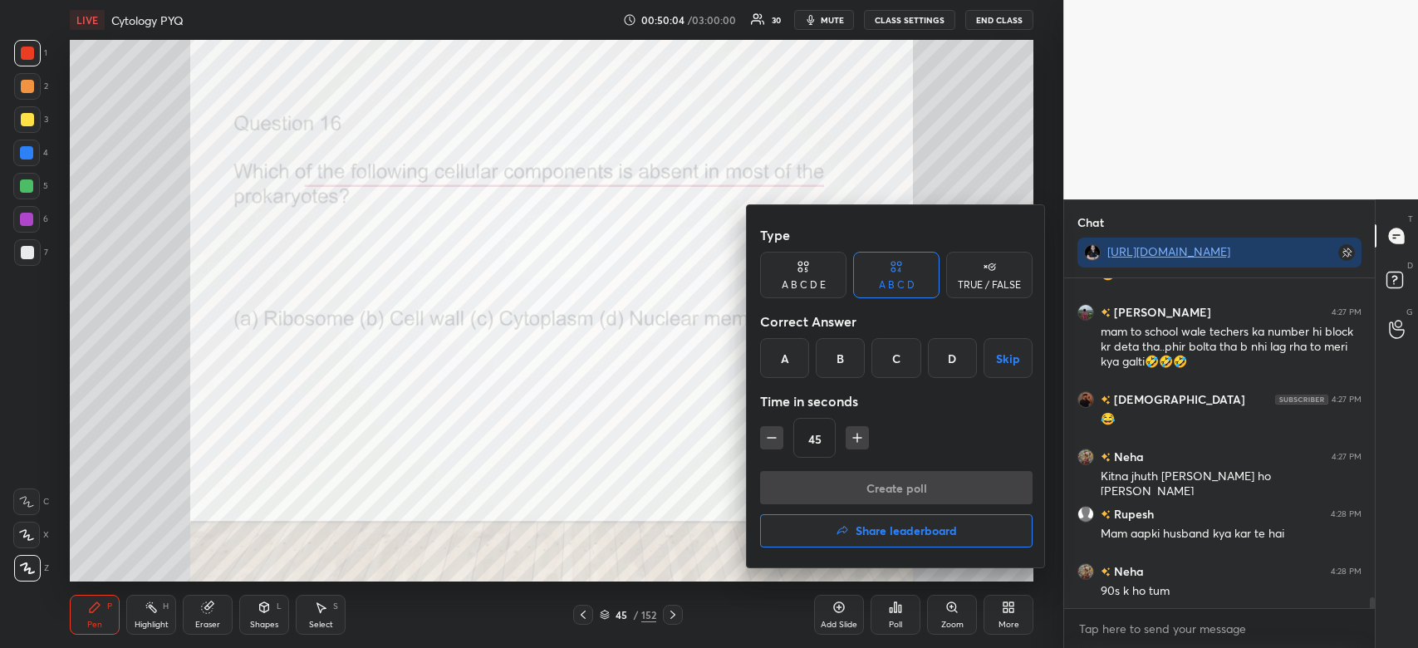
click at [838, 369] on div "B" at bounding box center [840, 358] width 49 height 40
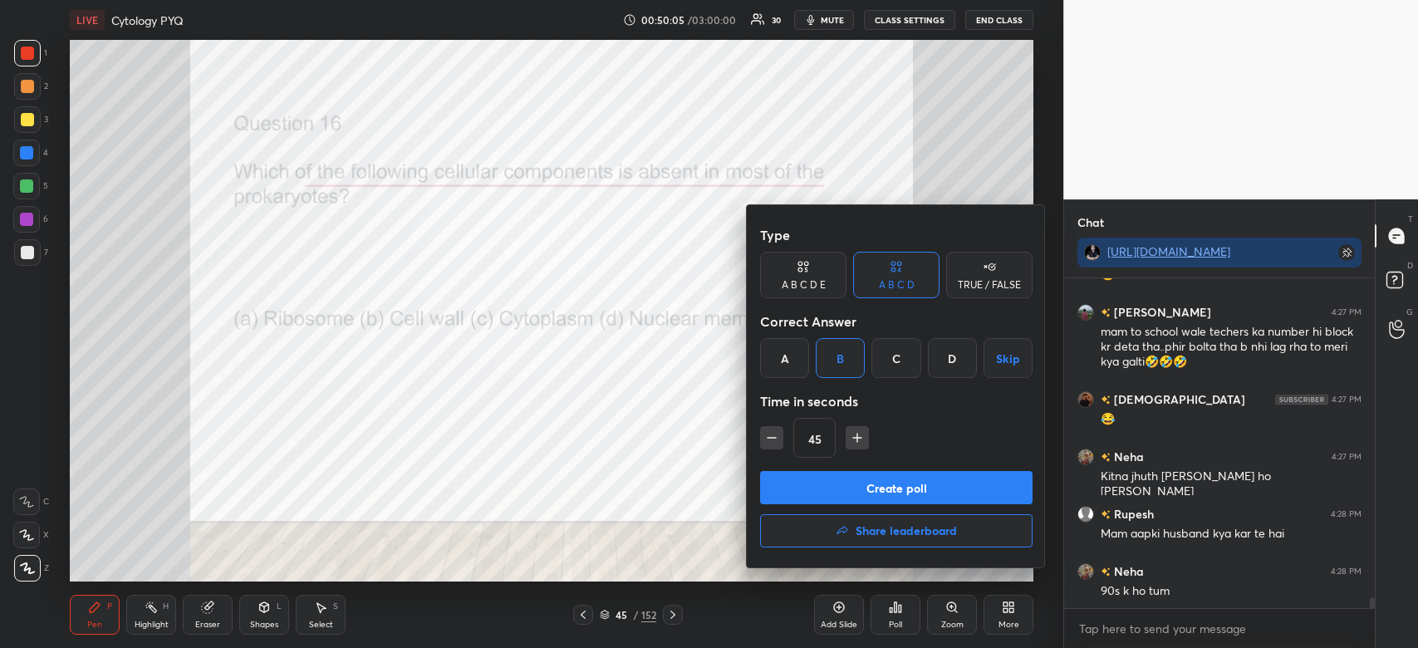
click at [951, 363] on div "D" at bounding box center [952, 358] width 49 height 40
click at [916, 465] on div "Type A B C D E A B C D TRUE / FALSE Correct Answer A B C D Skip Time in seconds…" at bounding box center [896, 345] width 273 height 253
click at [917, 491] on button "Create poll" at bounding box center [896, 487] width 273 height 33
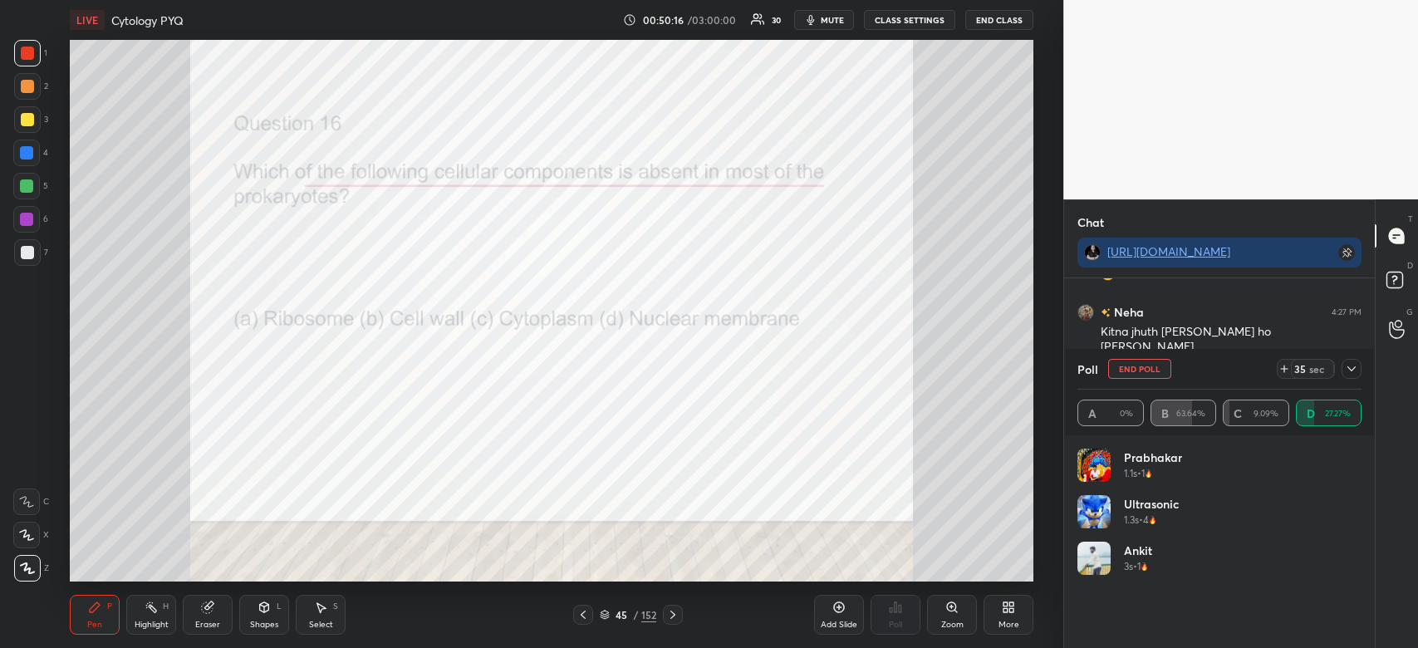
scroll to position [9827, 0]
click at [1353, 370] on icon at bounding box center [1351, 368] width 13 height 13
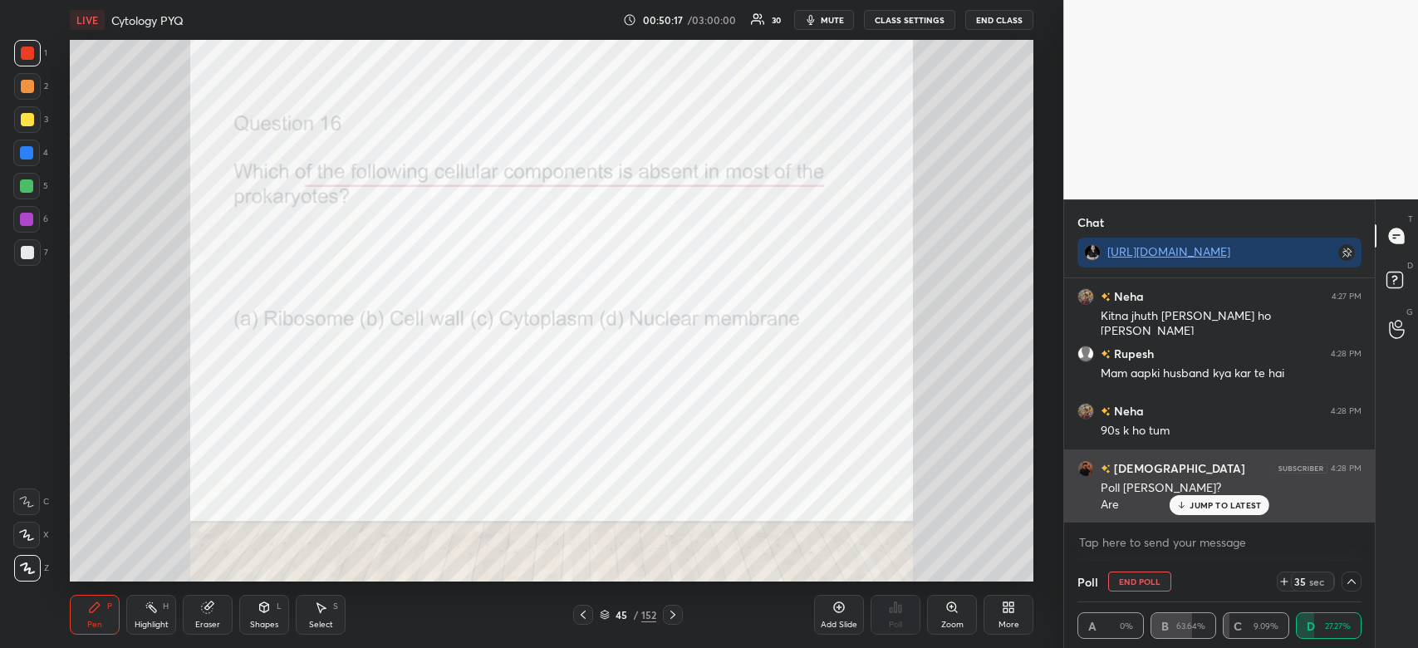
scroll to position [0, 5]
click at [1243, 511] on div "JUMP TO LATEST" at bounding box center [1220, 505] width 100 height 20
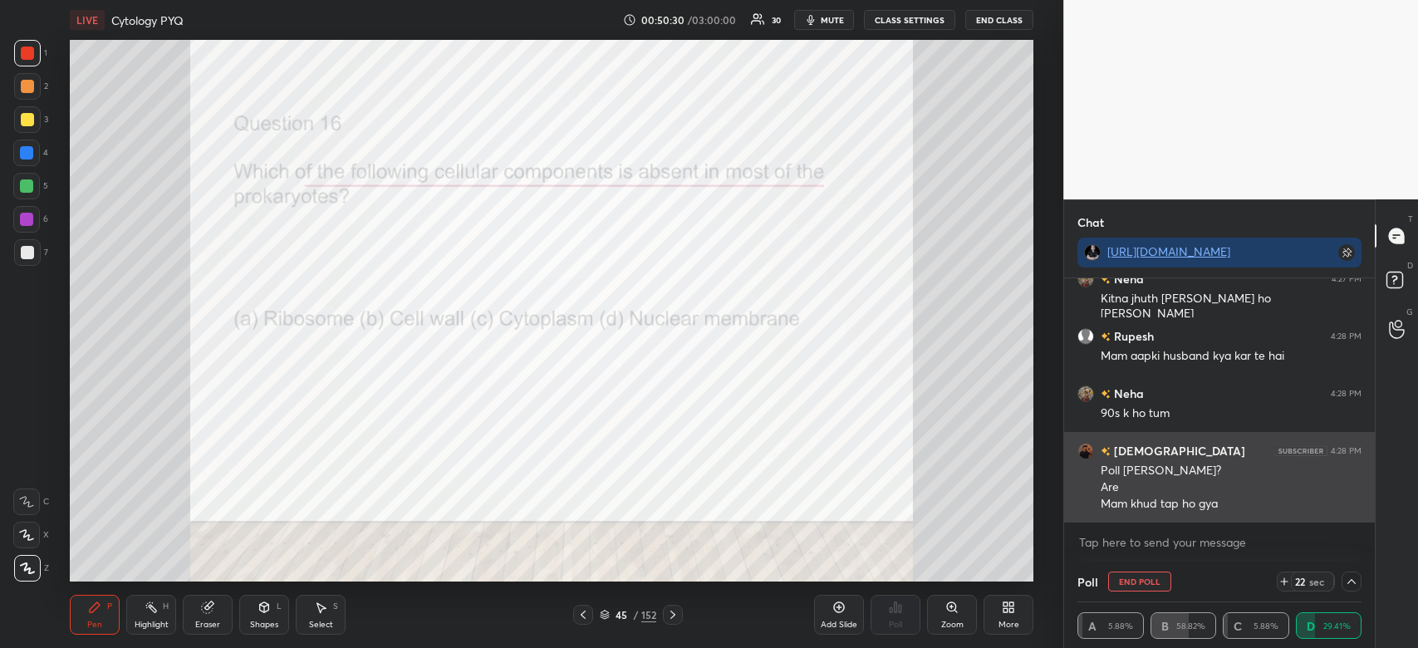
scroll to position [9901, 0]
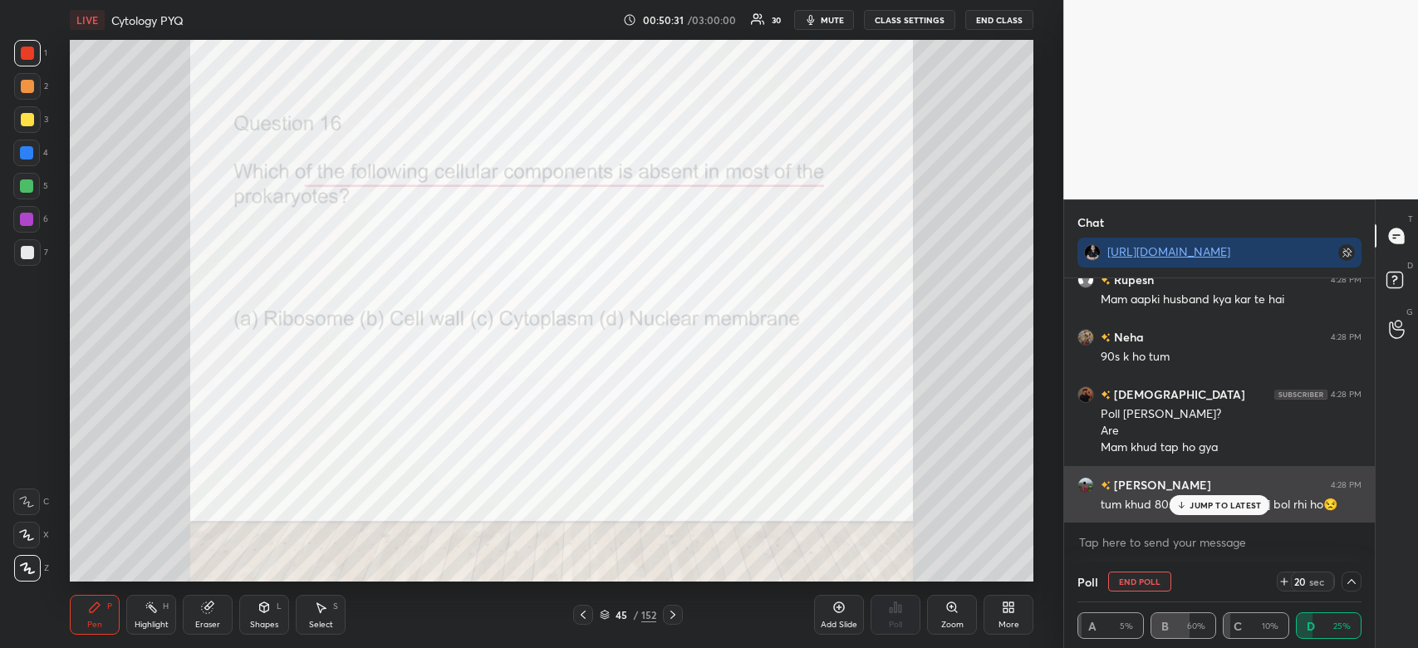
click at [1199, 505] on p "JUMP TO LATEST" at bounding box center [1225, 505] width 71 height 10
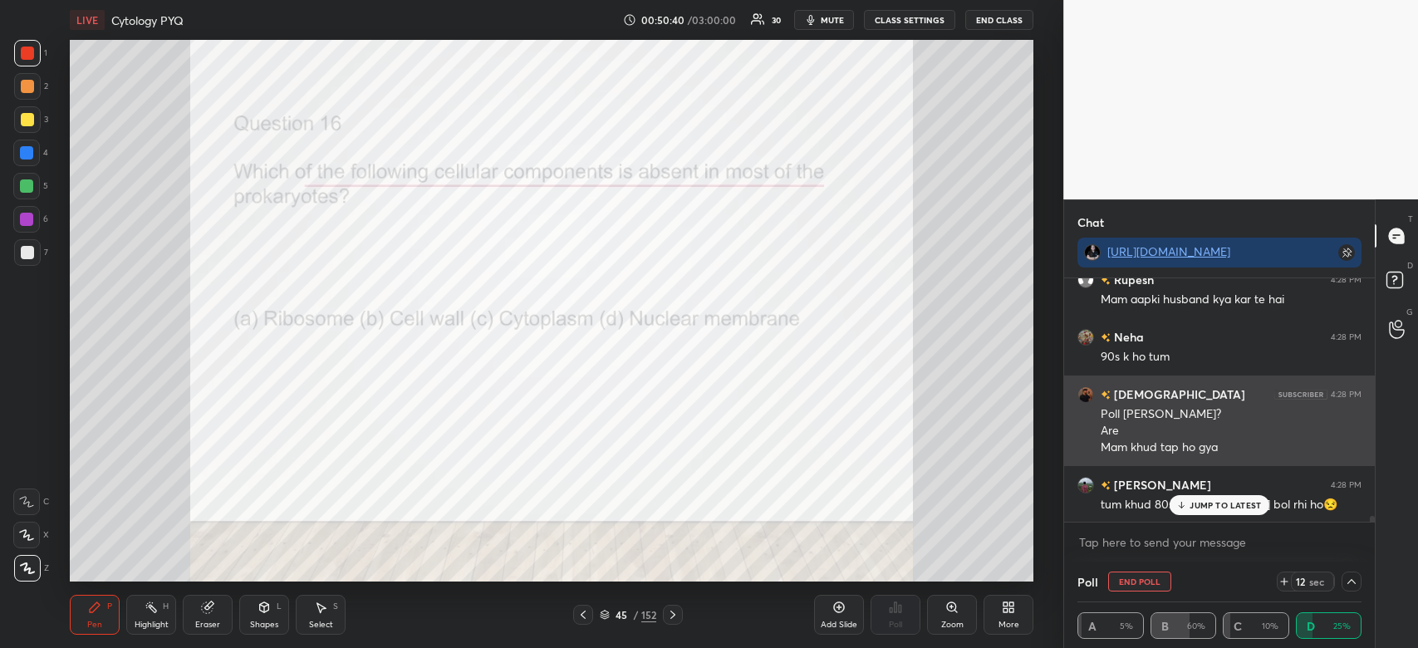
scroll to position [9958, 0]
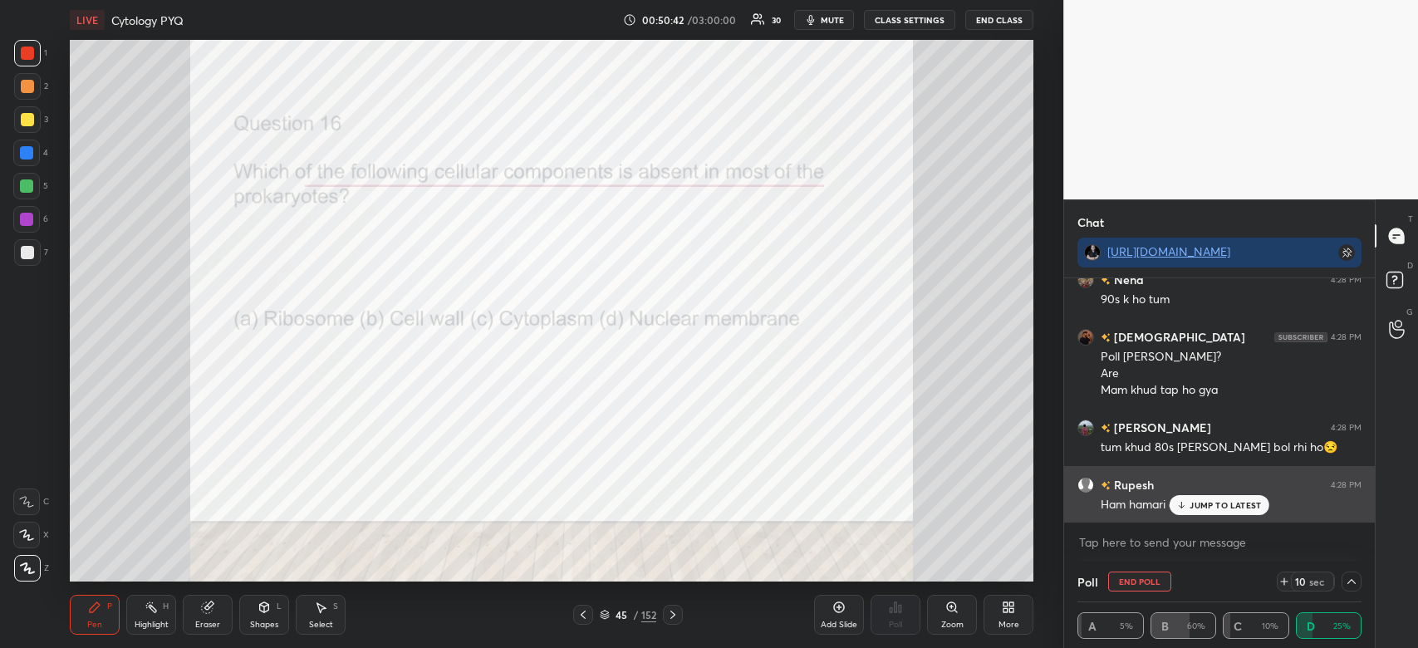
click at [1218, 502] on p "JUMP TO LATEST" at bounding box center [1225, 505] width 71 height 10
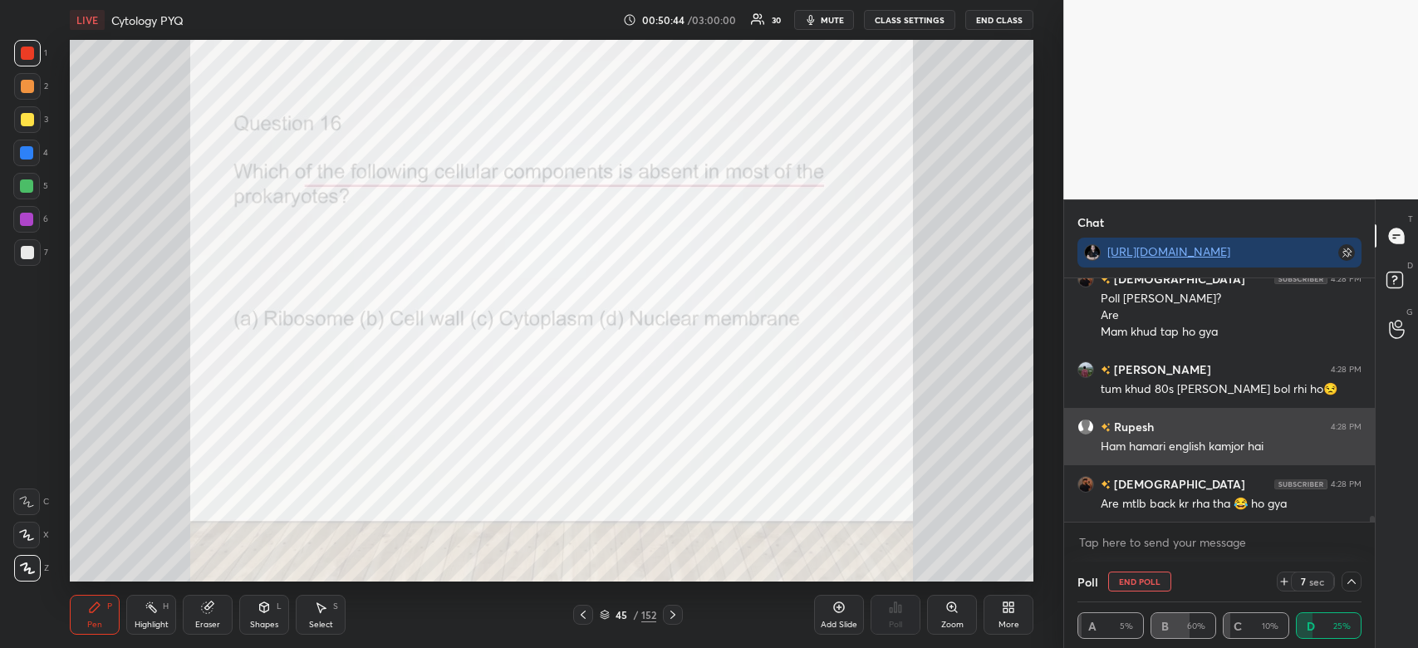
scroll to position [10073, 0]
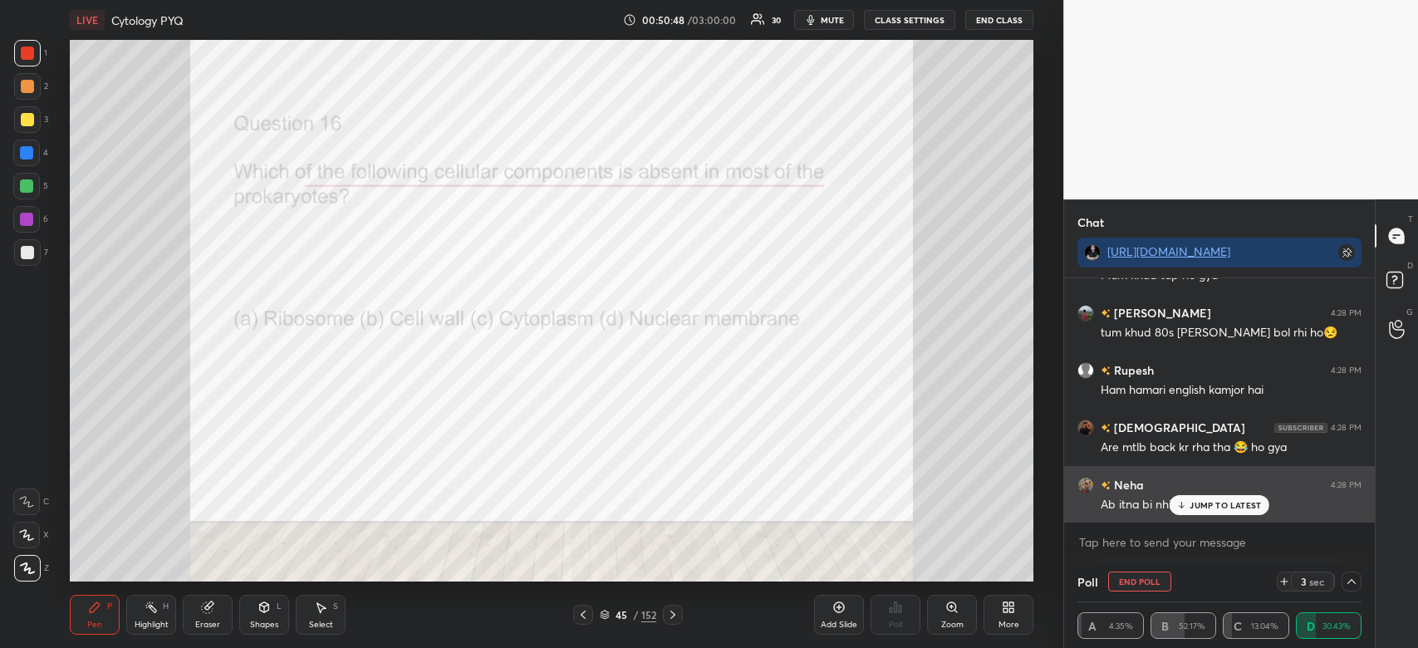
click at [1234, 502] on p "JUMP TO LATEST" at bounding box center [1225, 505] width 71 height 10
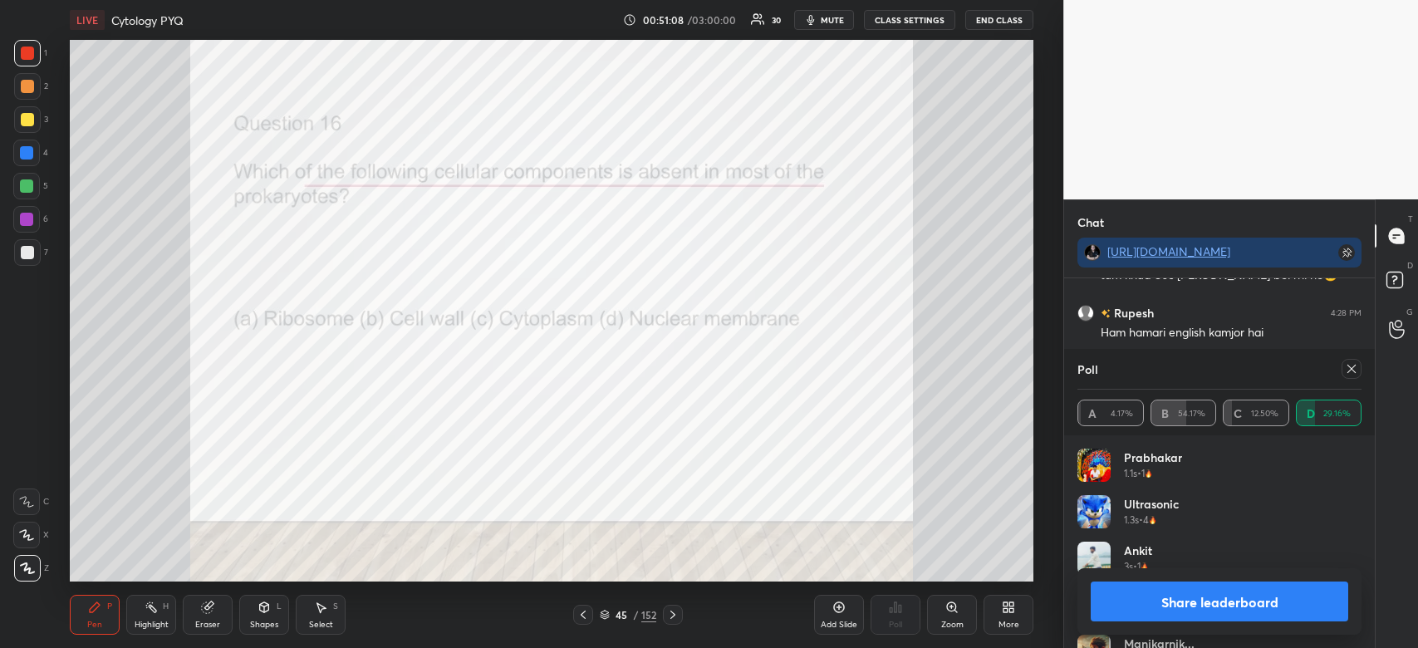
scroll to position [10188, 0]
click at [1250, 612] on button "Share leaderboard" at bounding box center [1220, 602] width 258 height 40
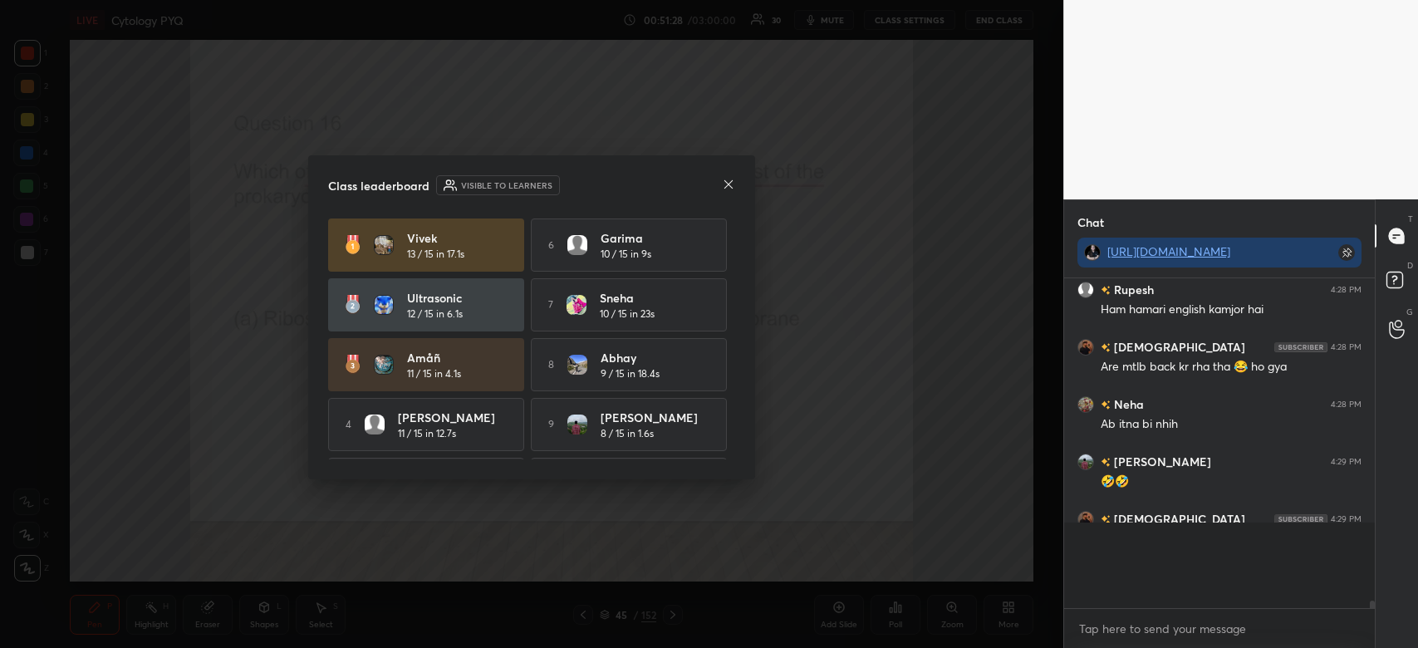
scroll to position [320, 306]
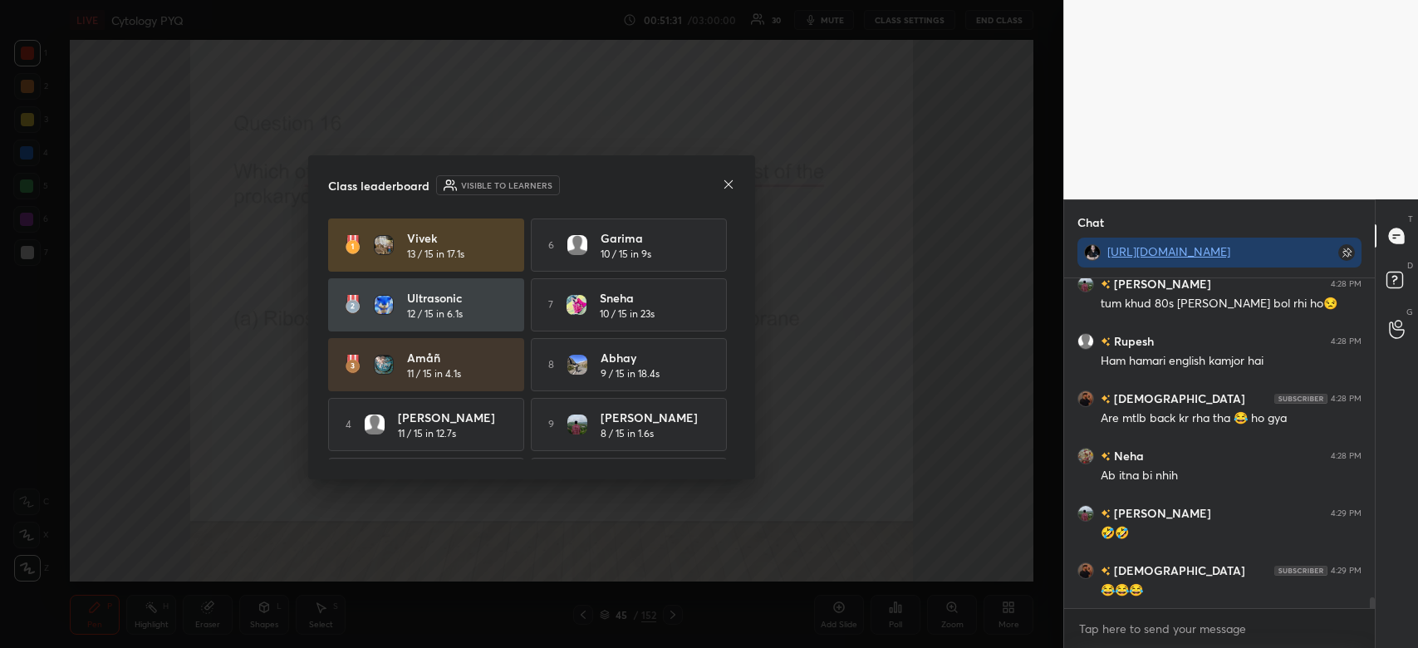
click at [728, 184] on icon at bounding box center [729, 183] width 8 height 8
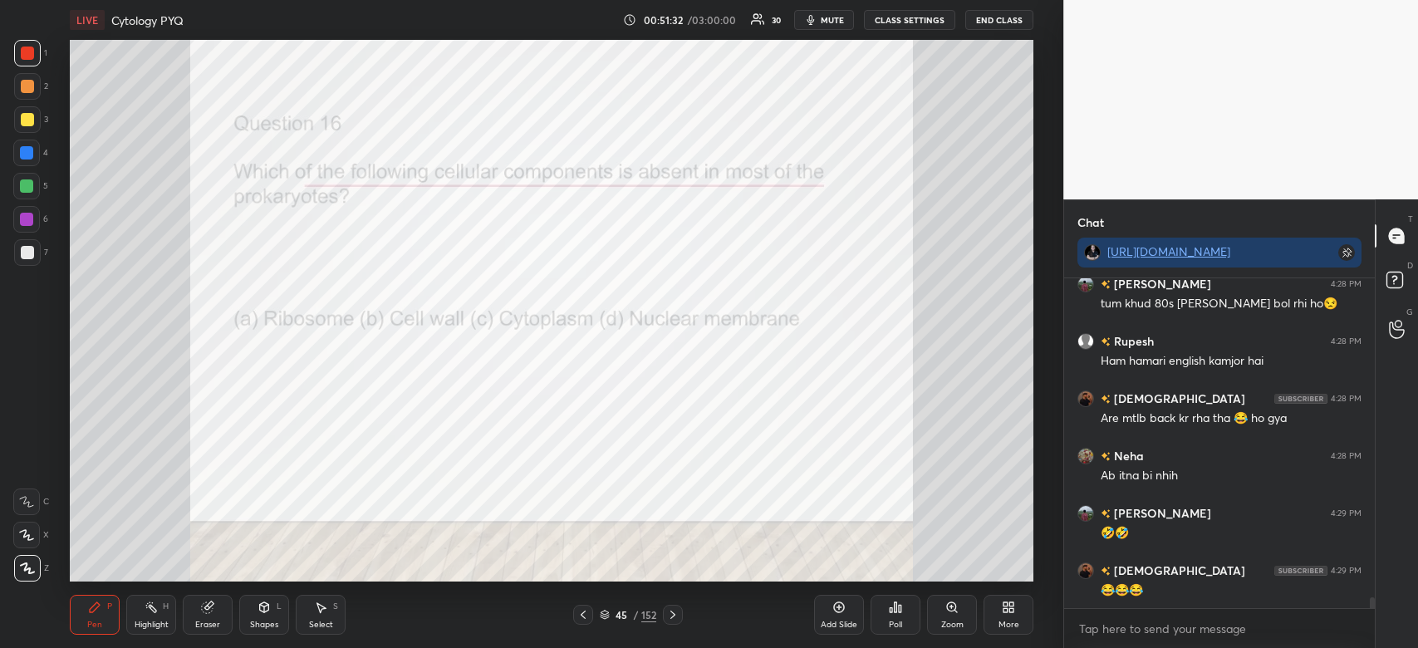
click at [29, 222] on div at bounding box center [26, 219] width 13 height 13
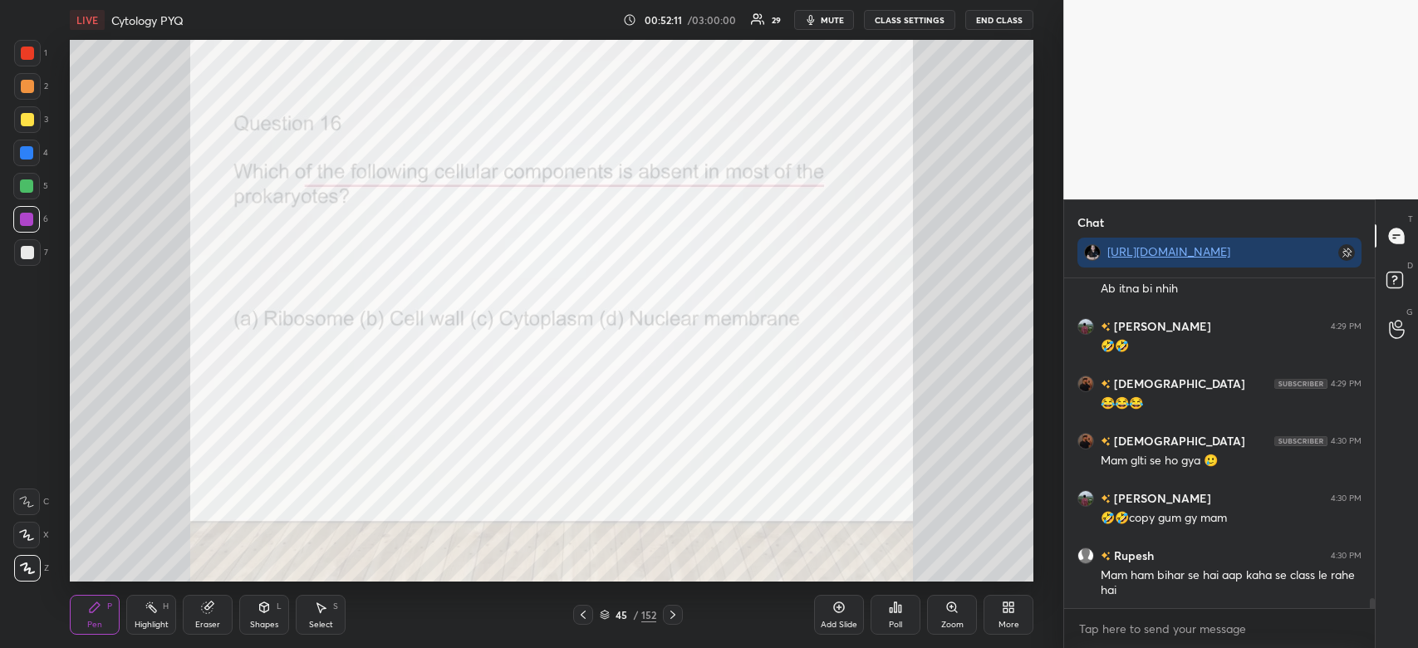
scroll to position [10345, 0]
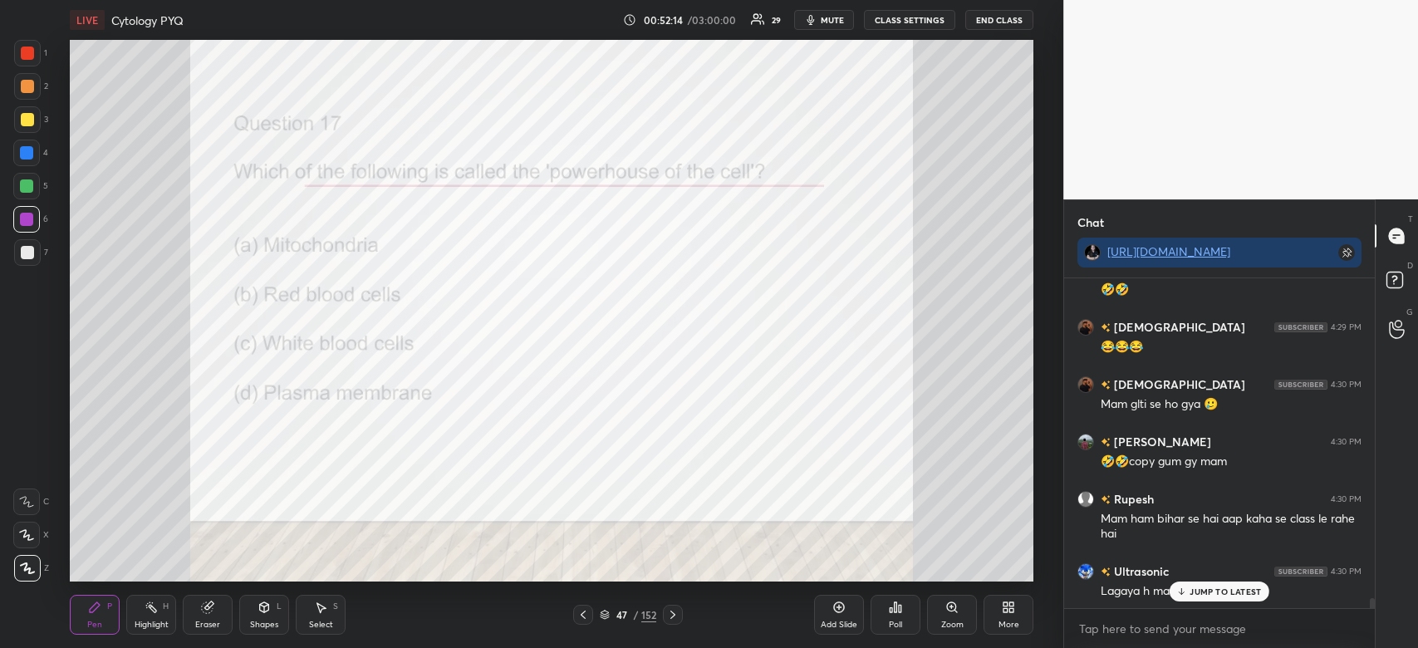
click at [1206, 588] on p "JUMP TO LATEST" at bounding box center [1225, 592] width 71 height 10
click at [893, 609] on icon at bounding box center [895, 607] width 13 height 13
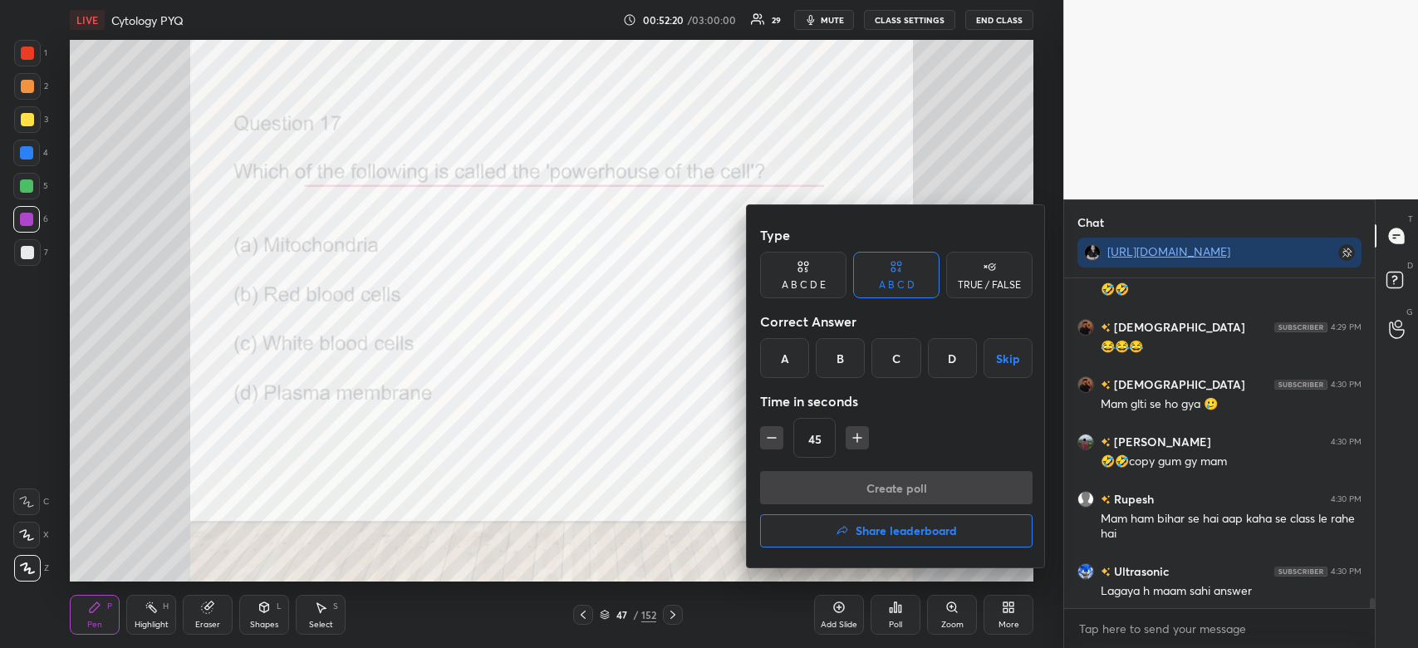
click at [782, 362] on div "A" at bounding box center [784, 358] width 49 height 40
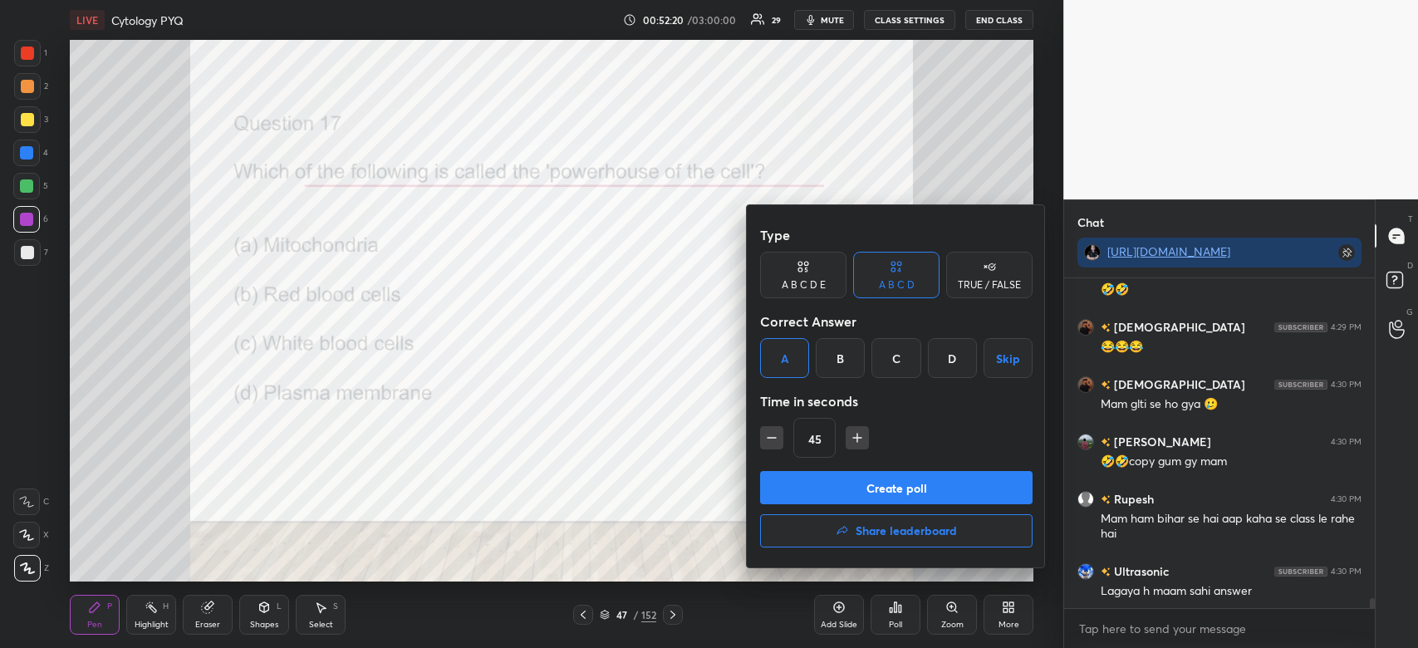
click at [809, 489] on button "Create poll" at bounding box center [896, 487] width 273 height 33
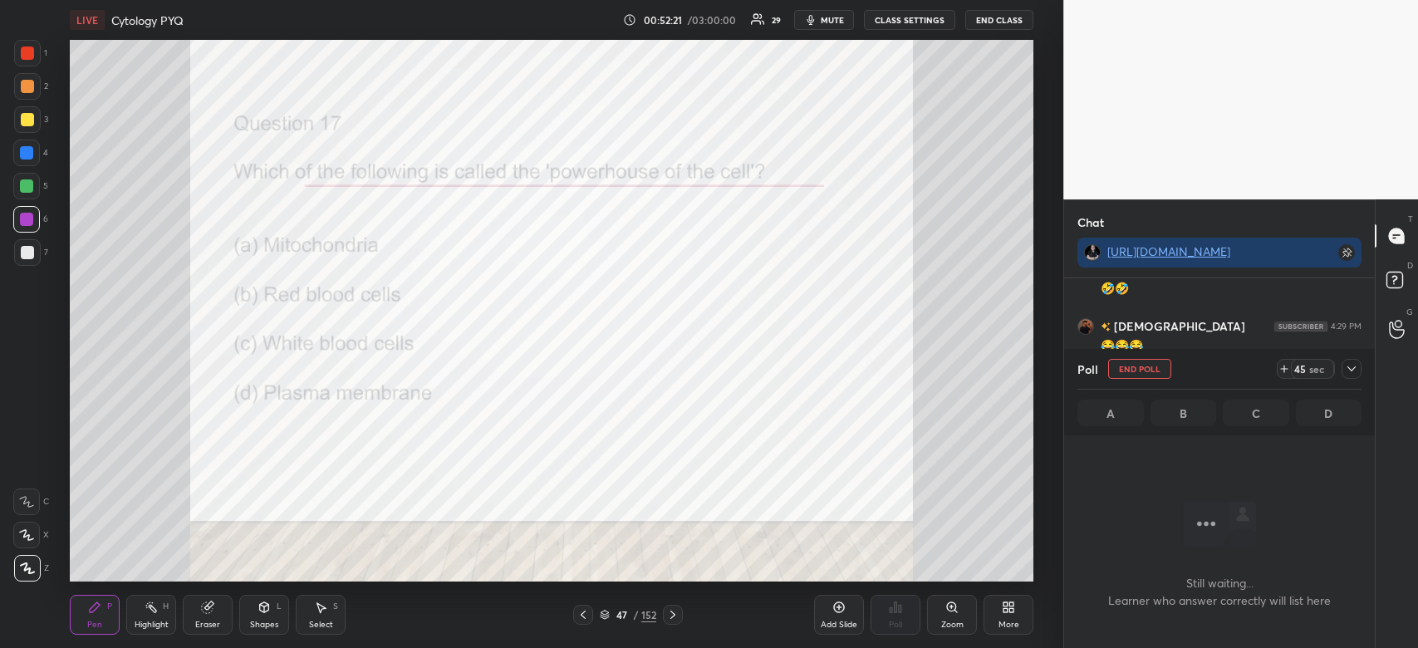
scroll to position [299, 306]
click at [1345, 375] on icon at bounding box center [1351, 368] width 13 height 13
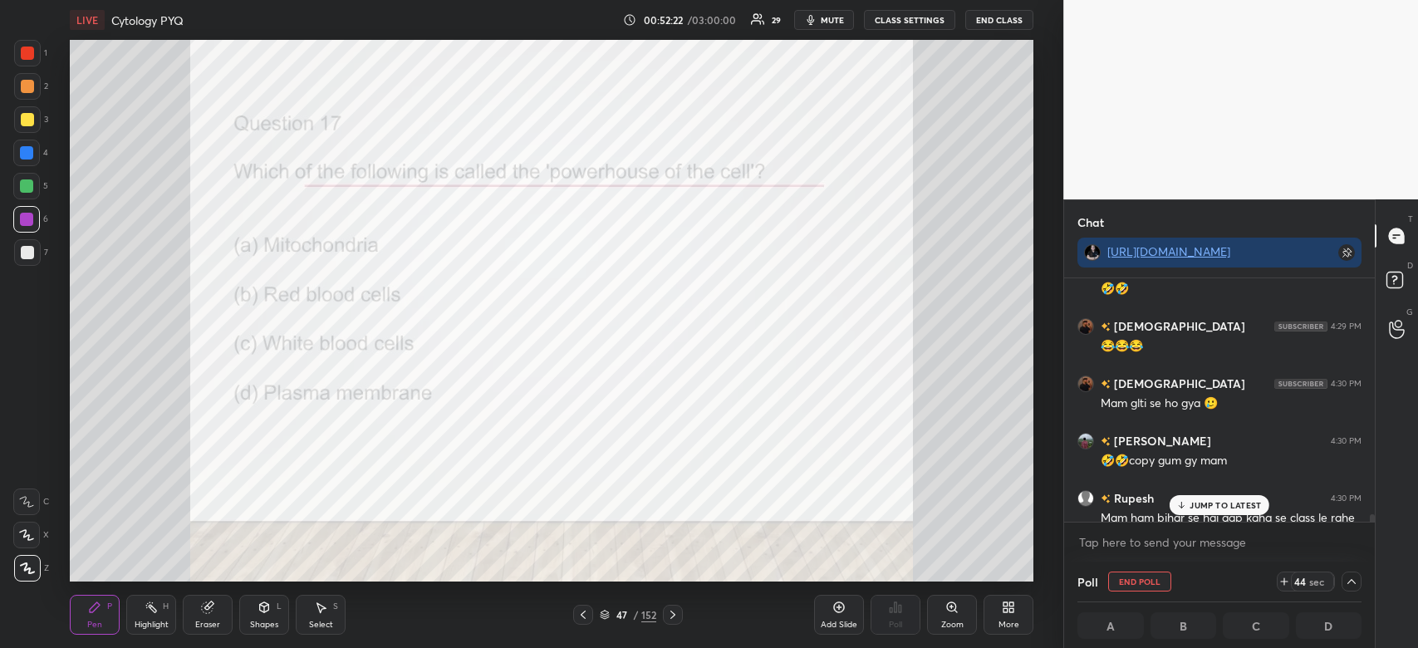
click at [1253, 502] on p "JUMP TO LATEST" at bounding box center [1225, 505] width 71 height 10
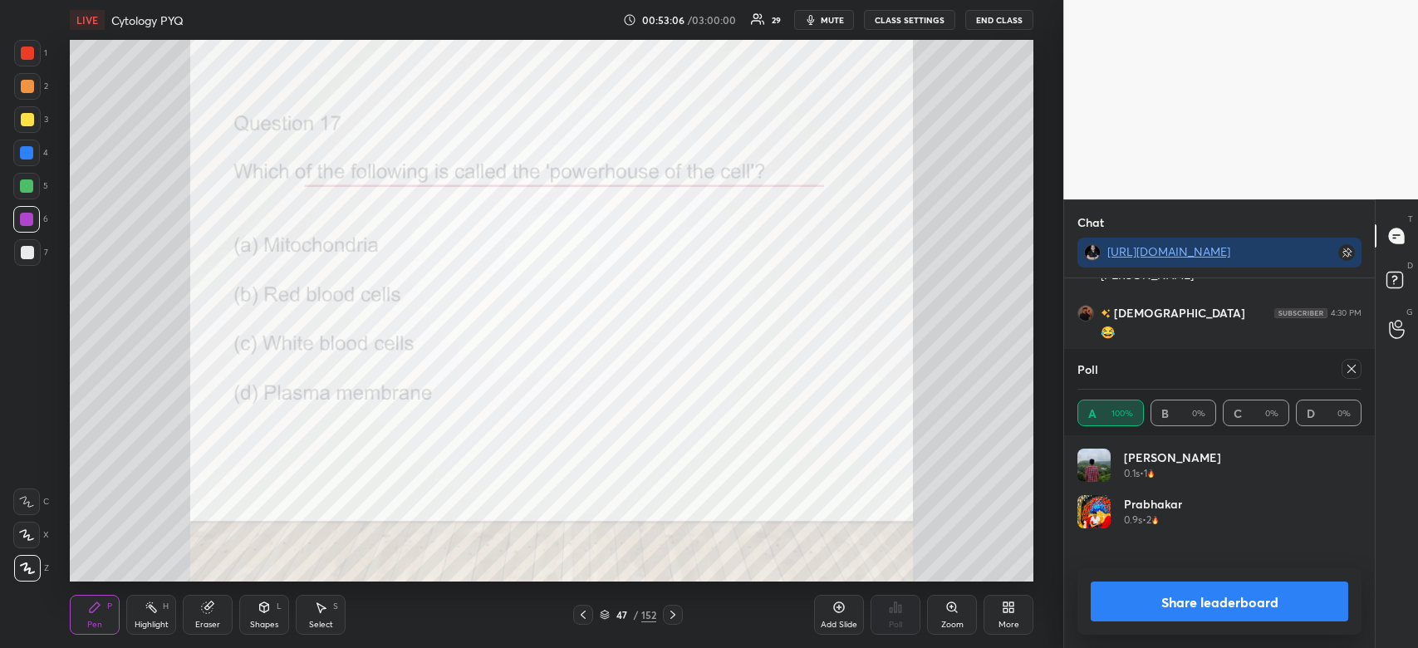
scroll to position [194, 279]
click at [1203, 592] on button "Share leaderboard" at bounding box center [1220, 602] width 258 height 40
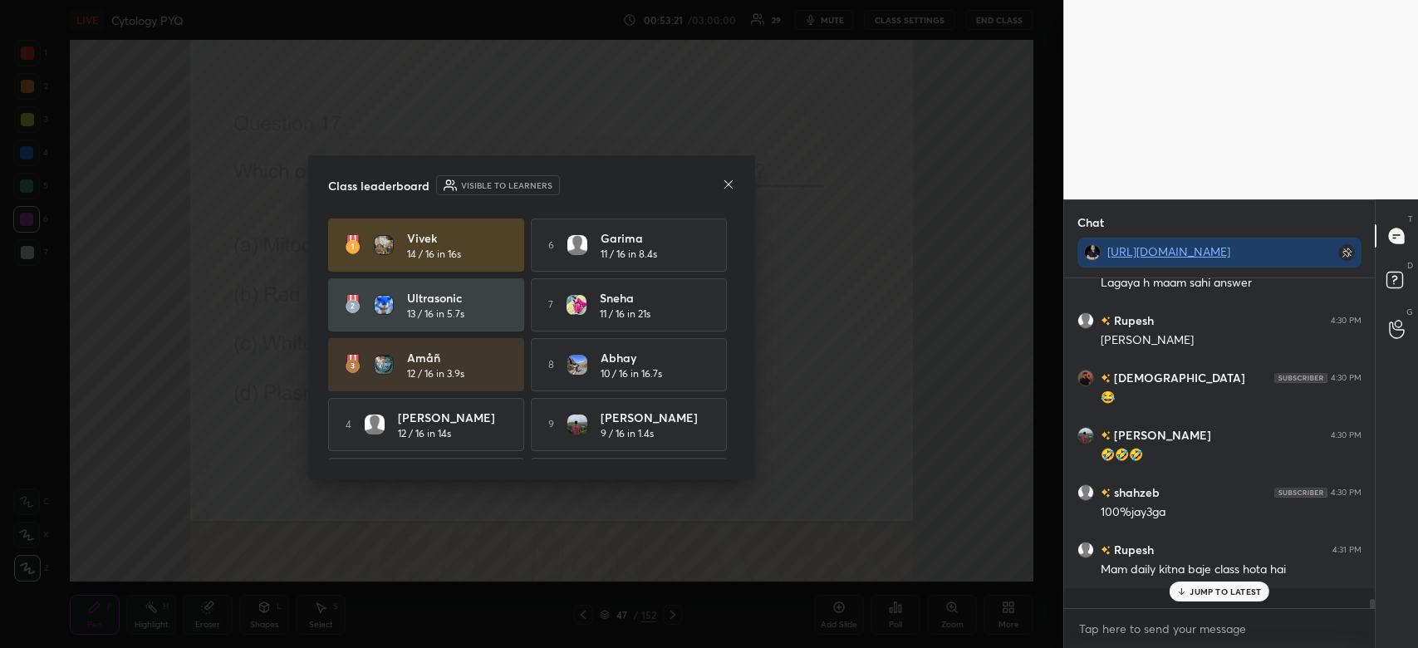
scroll to position [317, 306]
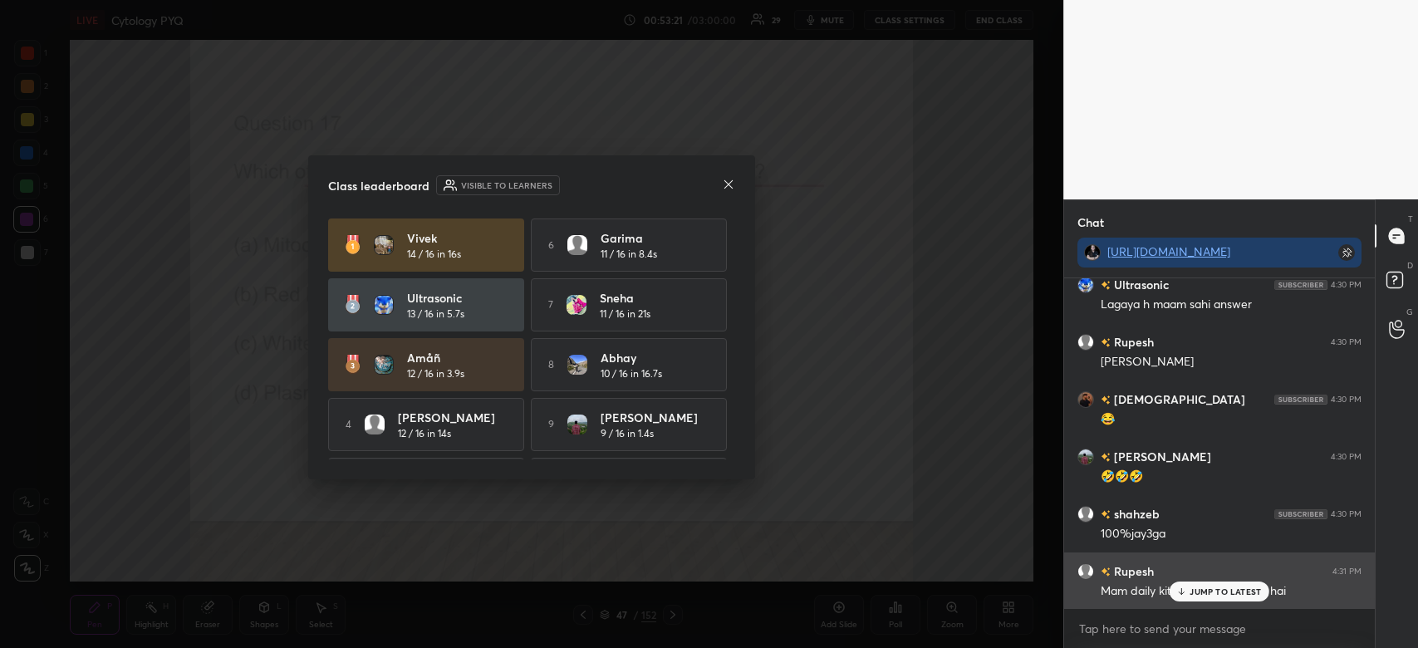
click at [1197, 587] on p "JUMP TO LATEST" at bounding box center [1225, 592] width 71 height 10
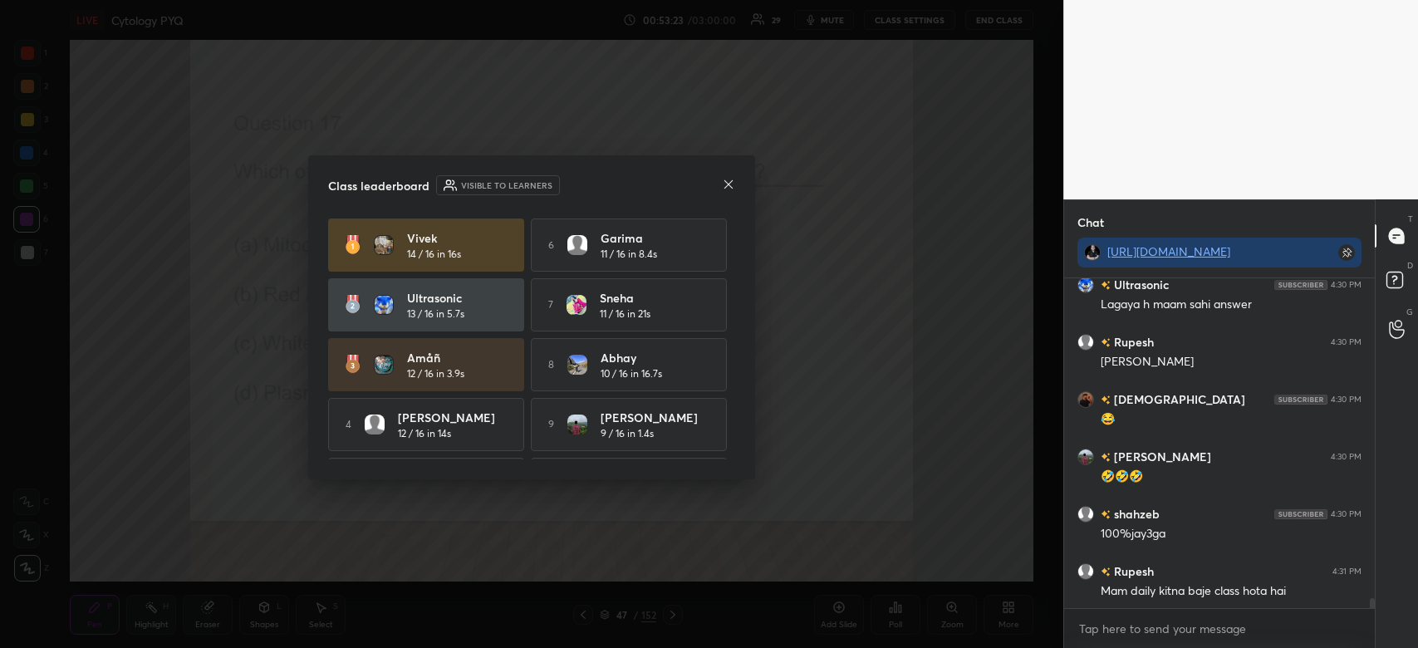
click at [724, 187] on icon at bounding box center [728, 184] width 13 height 13
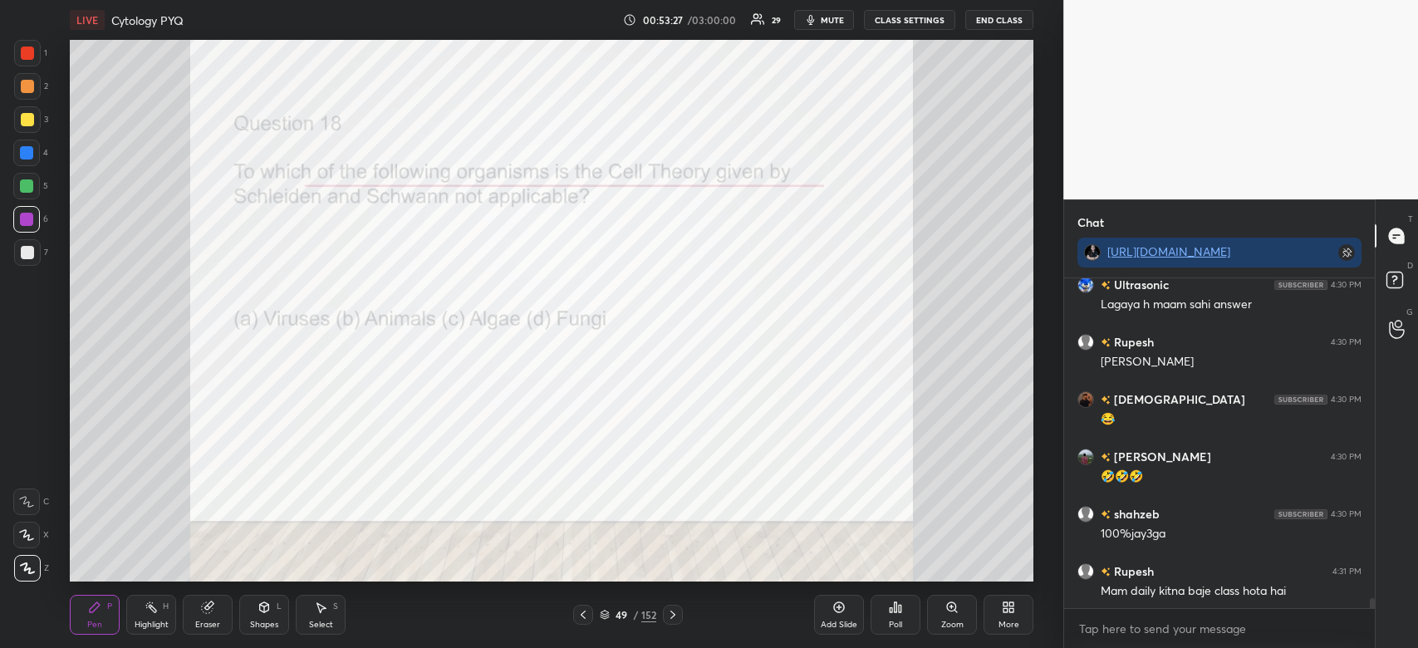
click at [904, 602] on div "Poll" at bounding box center [896, 615] width 50 height 40
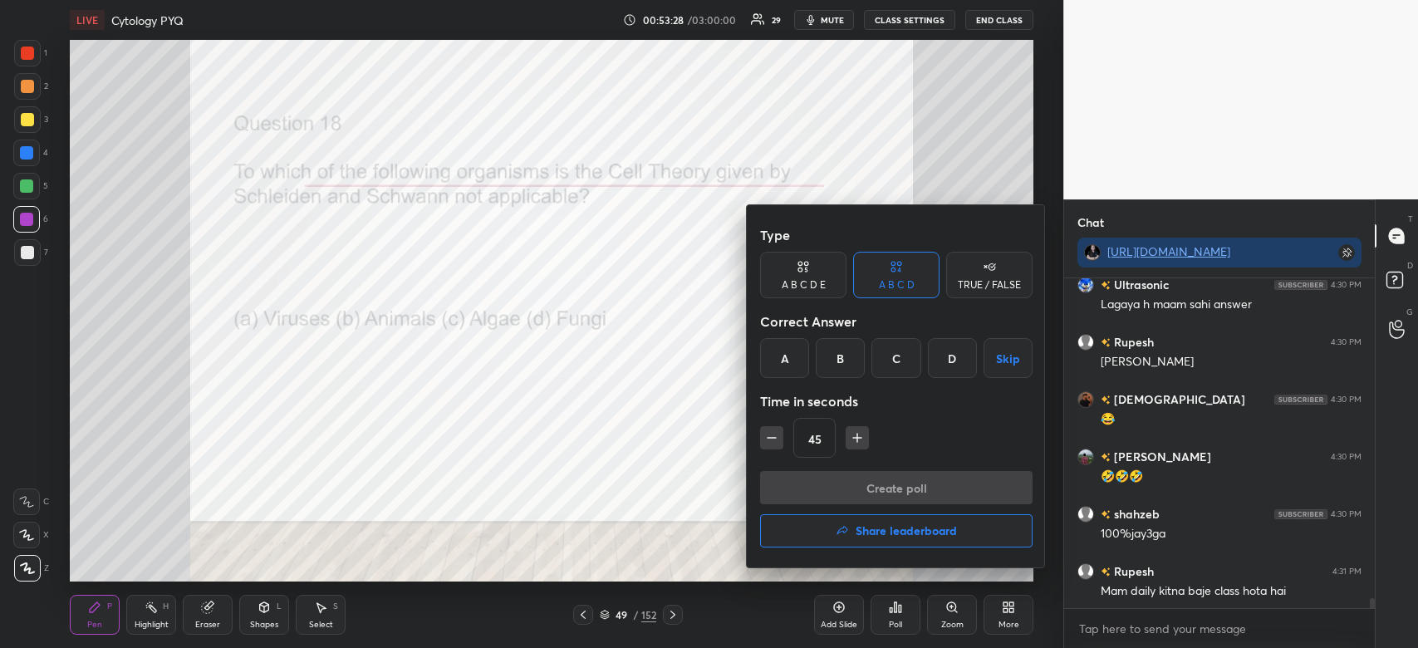
click at [778, 356] on div "A" at bounding box center [784, 358] width 49 height 40
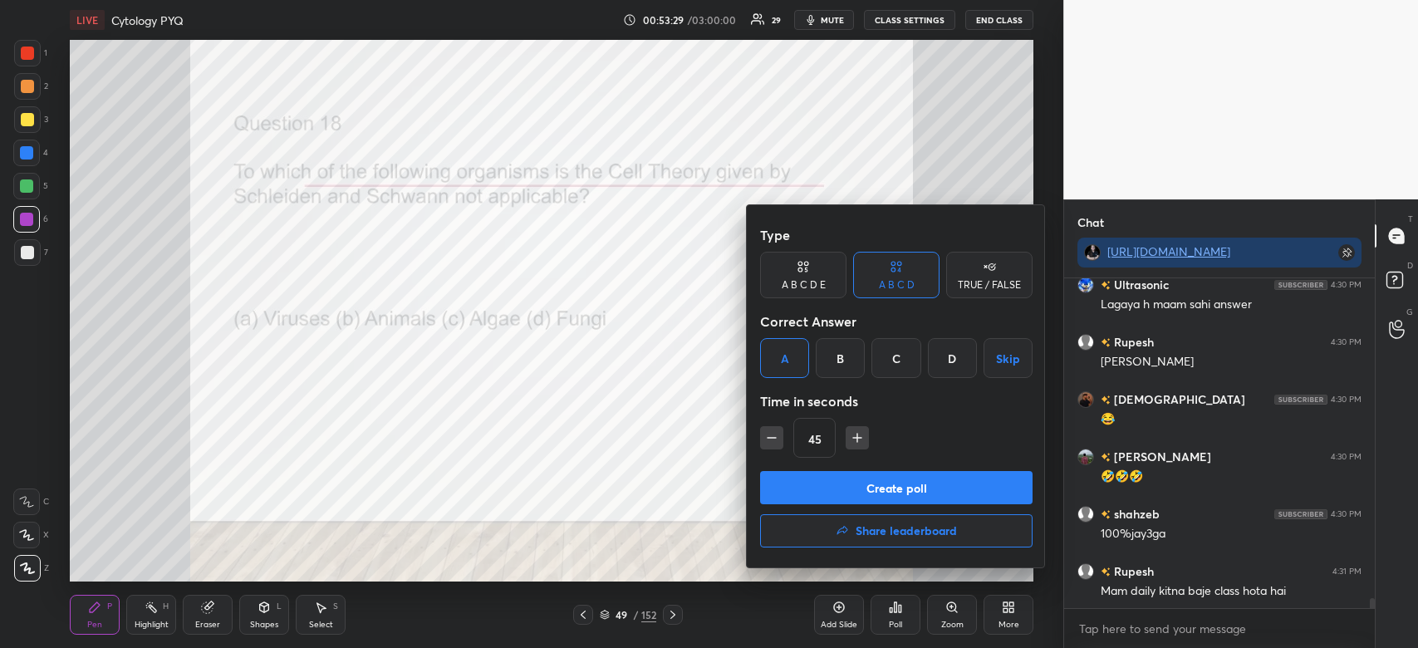
click at [803, 502] on button "Create poll" at bounding box center [896, 487] width 273 height 33
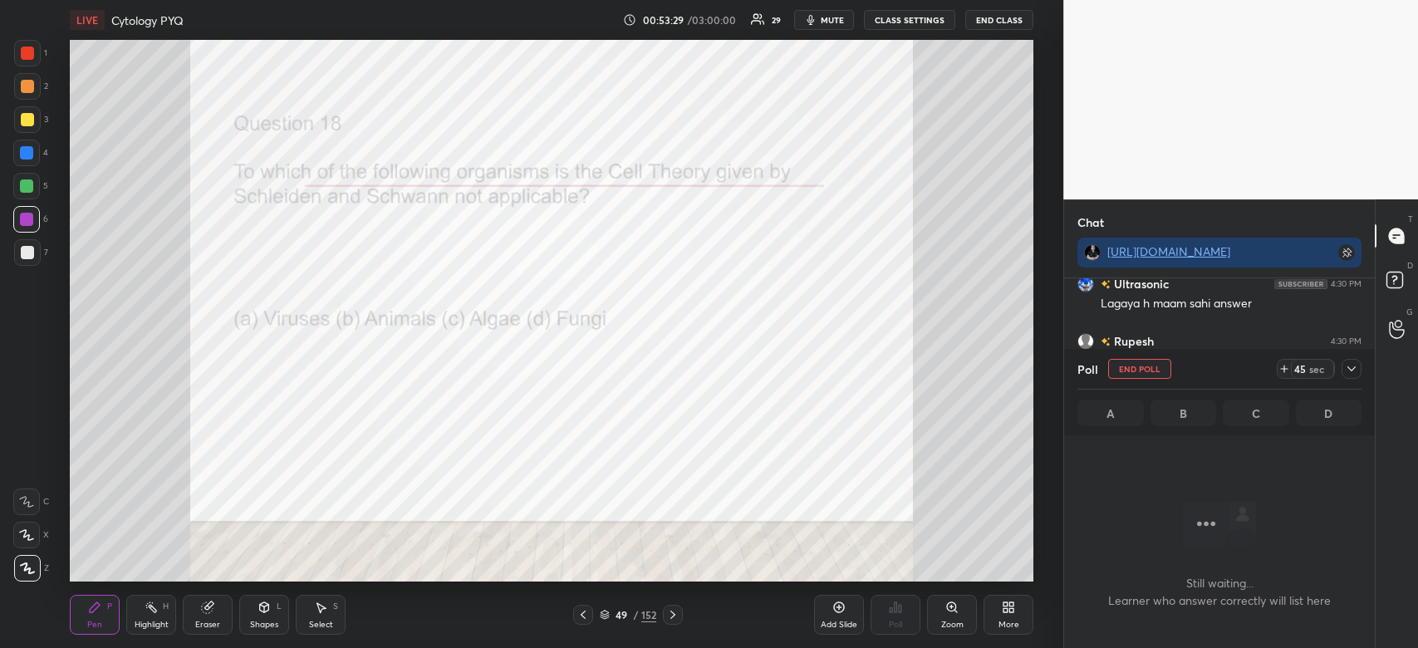
scroll to position [5, 5]
click at [1357, 362] on icon at bounding box center [1351, 368] width 13 height 13
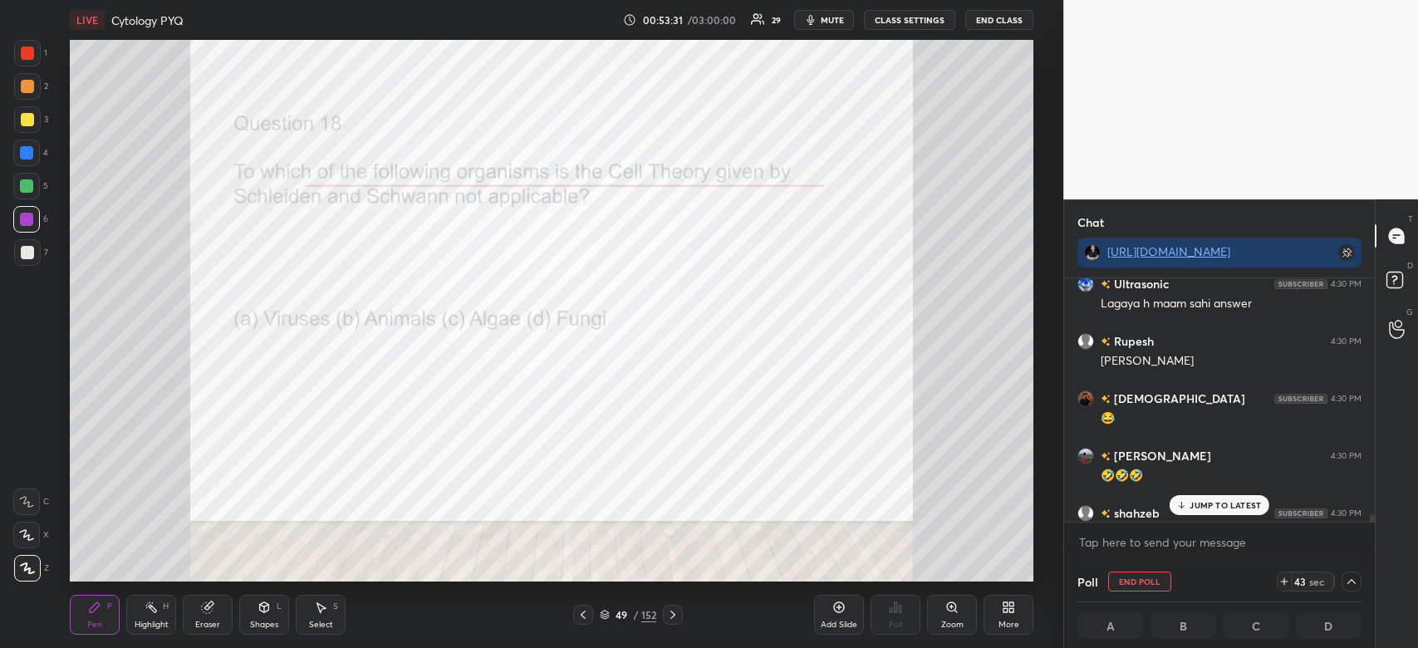
click at [1231, 501] on p "JUMP TO LATEST" at bounding box center [1225, 505] width 71 height 10
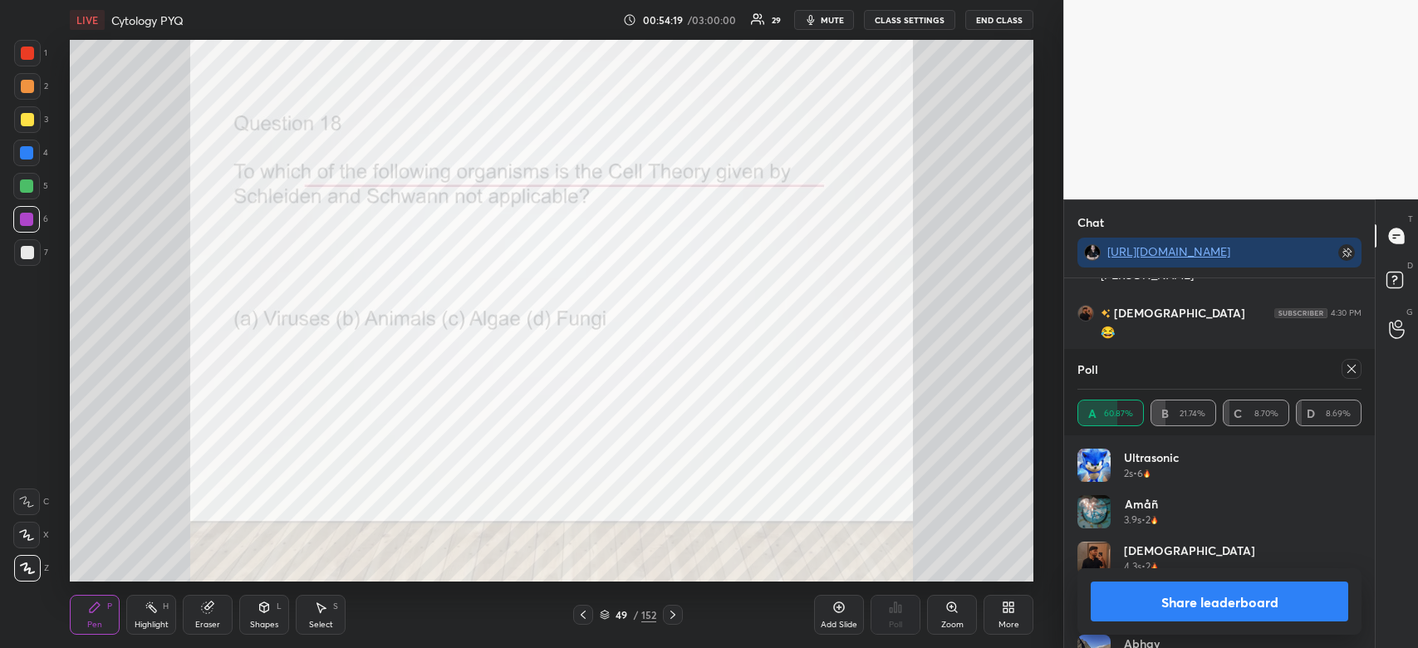
click at [1238, 595] on button "Share leaderboard" at bounding box center [1220, 602] width 258 height 40
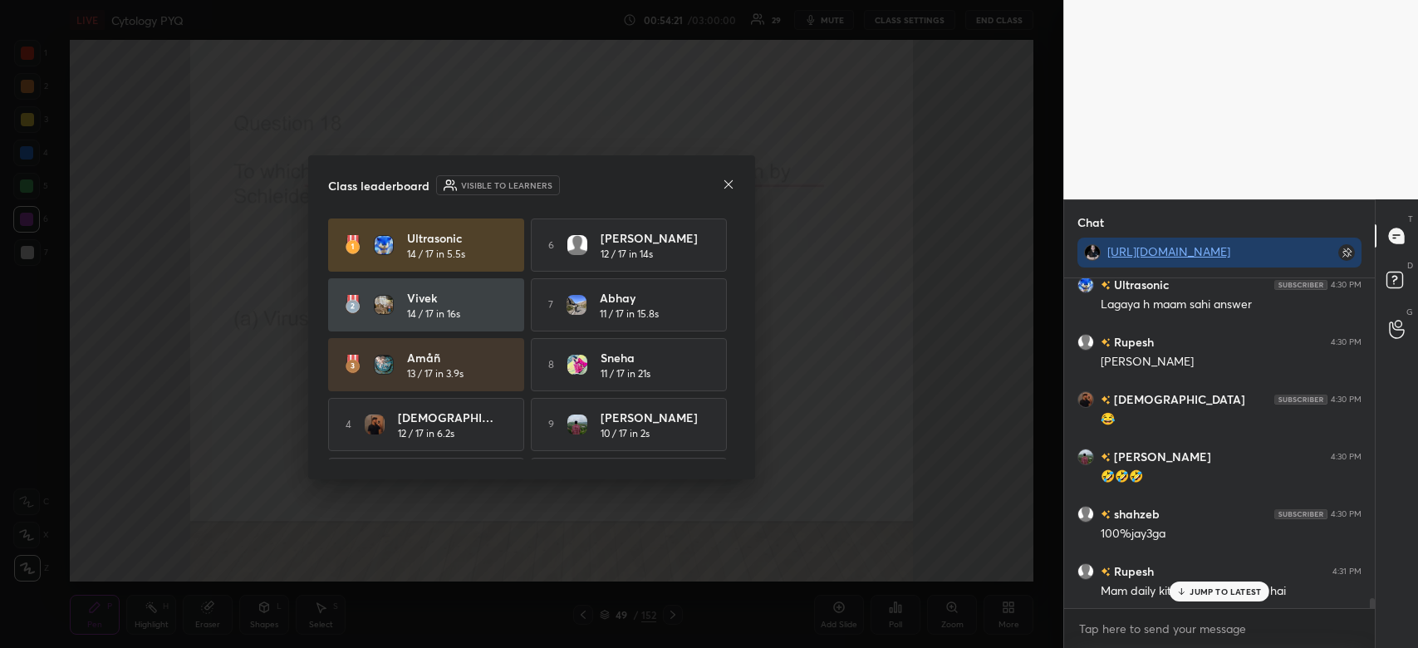
click at [727, 185] on icon at bounding box center [729, 183] width 8 height 8
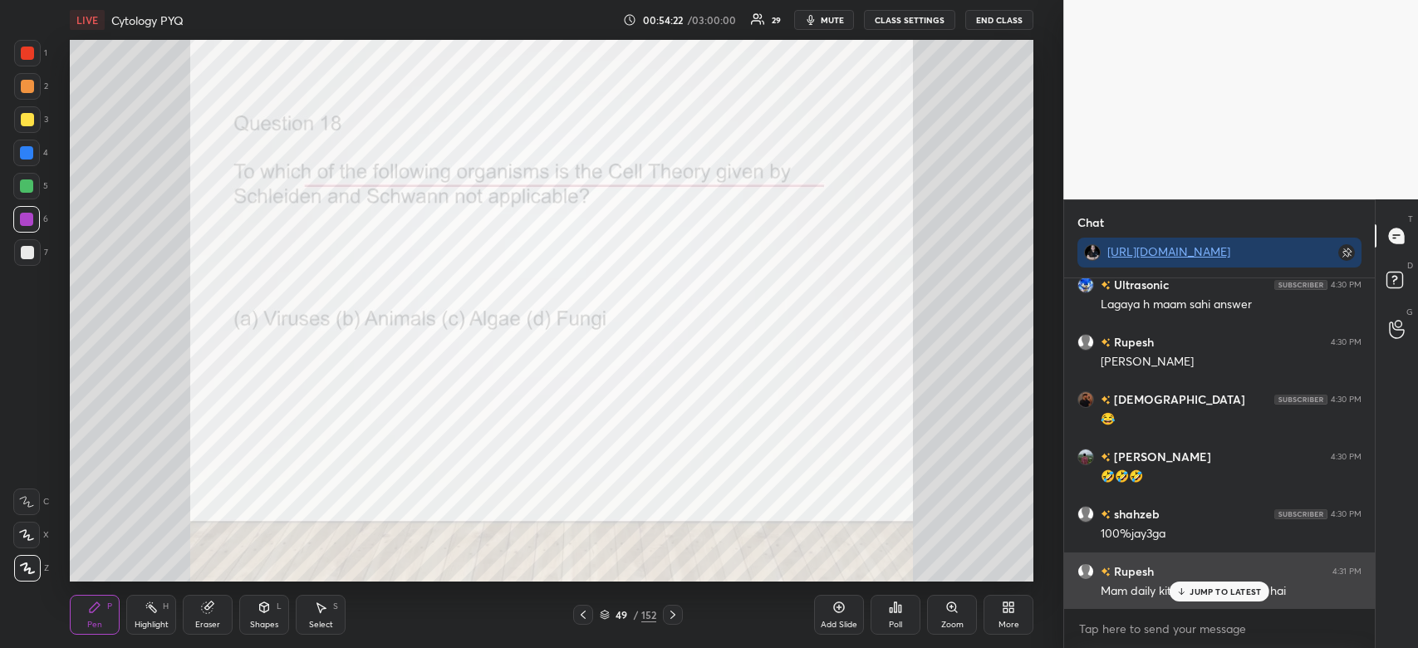
click at [1230, 595] on p "JUMP TO LATEST" at bounding box center [1225, 592] width 71 height 10
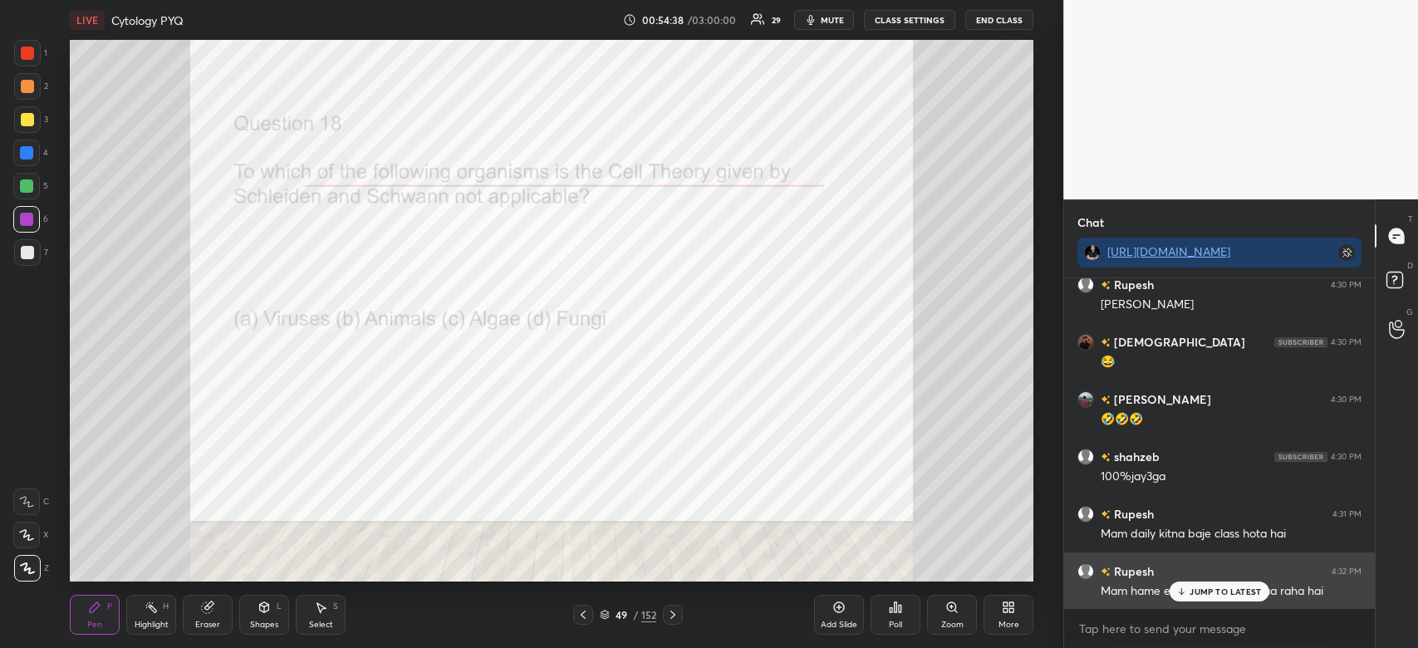
click at [1213, 599] on div "JUMP TO LATEST" at bounding box center [1220, 592] width 100 height 20
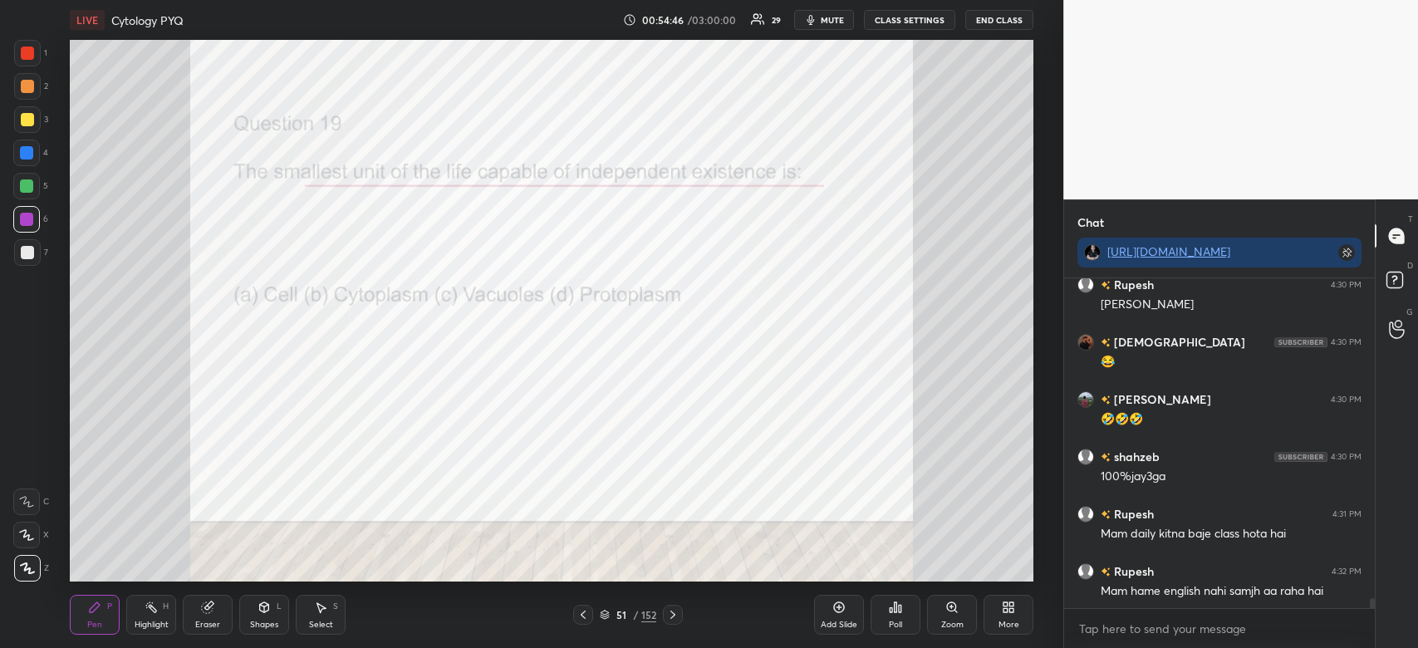
click at [892, 618] on div "Poll" at bounding box center [896, 615] width 50 height 40
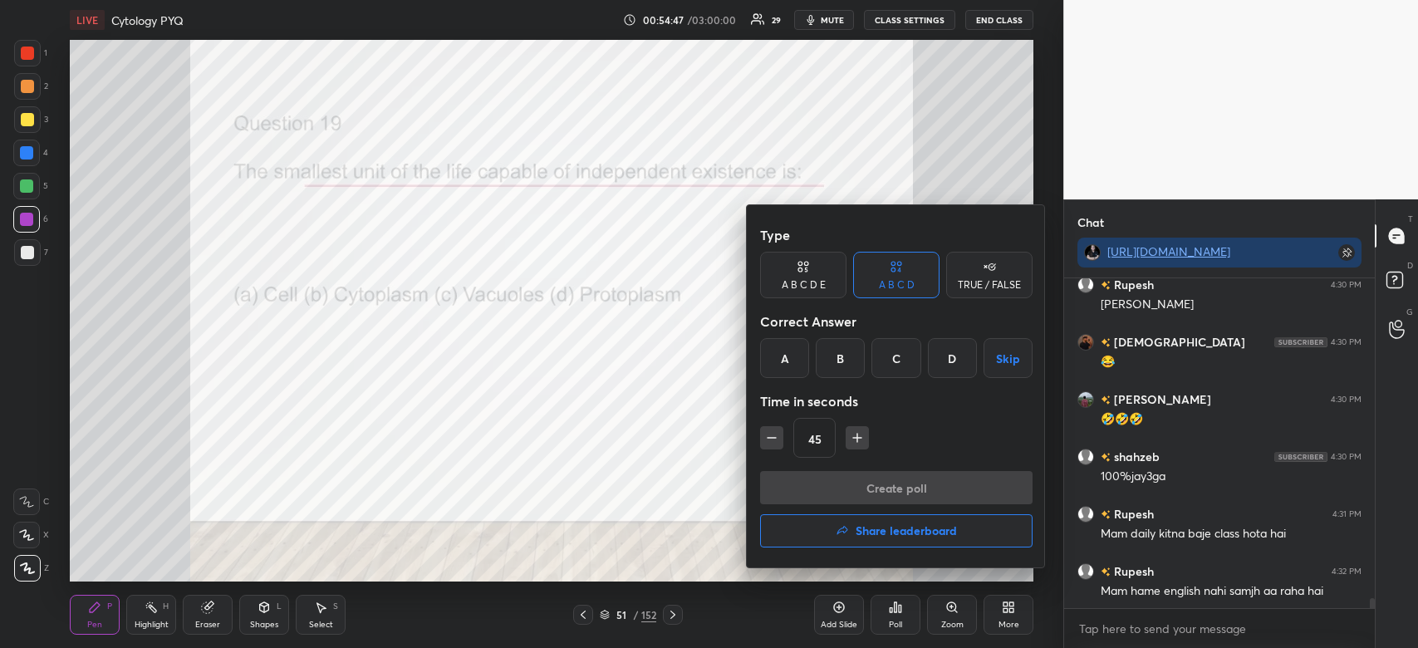
click at [762, 348] on div "A" at bounding box center [784, 358] width 49 height 40
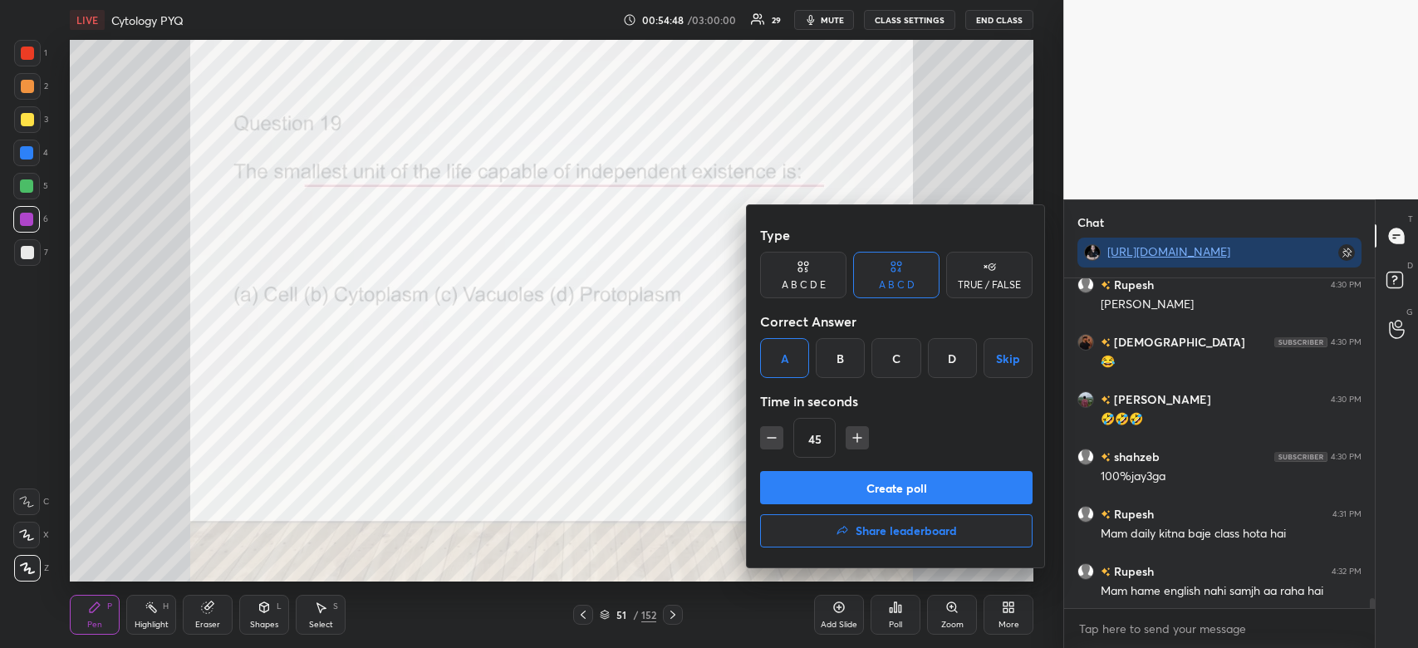
click at [847, 484] on button "Create poll" at bounding box center [896, 487] width 273 height 33
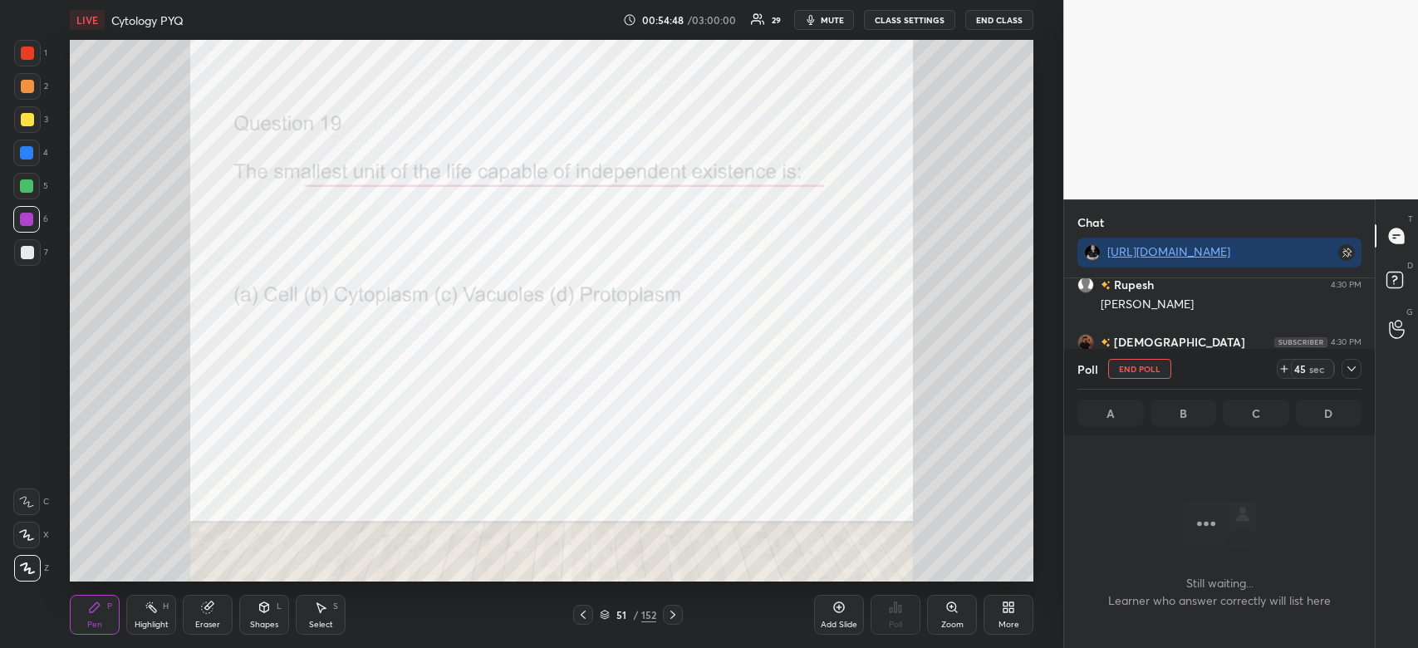
scroll to position [279, 306]
click at [1348, 371] on icon at bounding box center [1351, 368] width 13 height 13
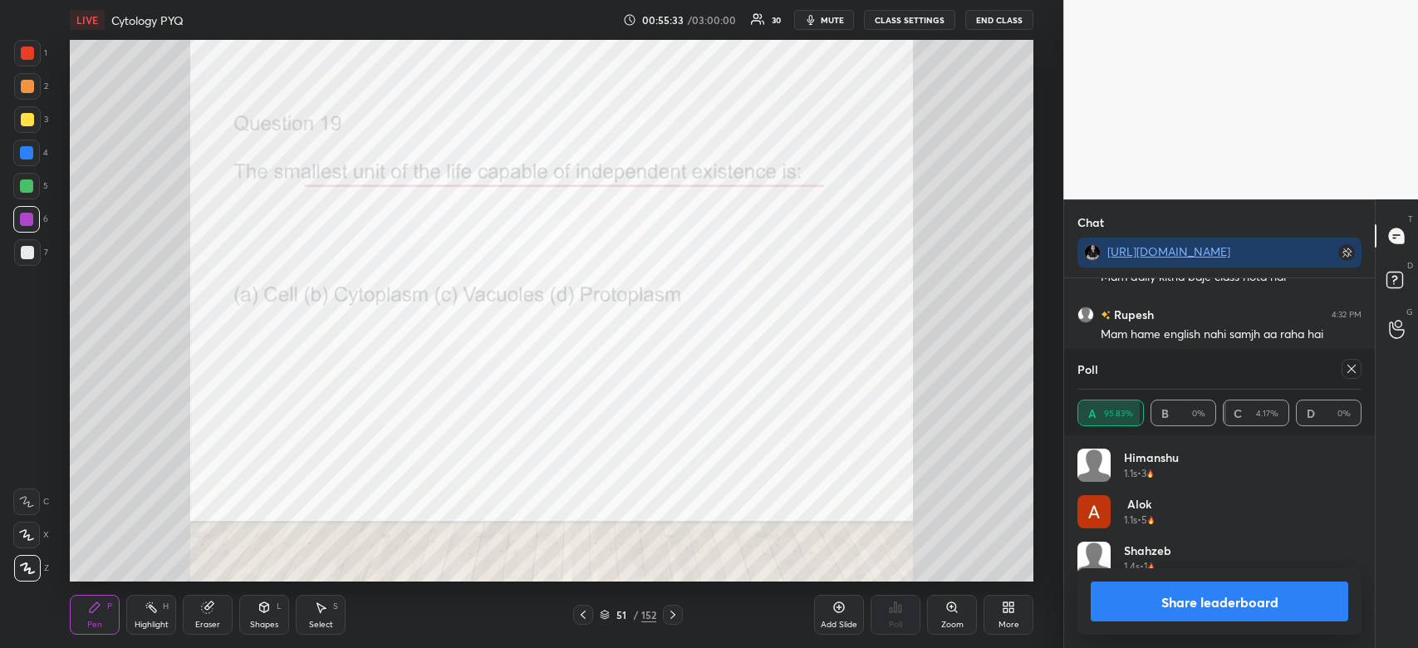
scroll to position [194, 279]
click at [1236, 597] on button "Share leaderboard" at bounding box center [1220, 602] width 258 height 40
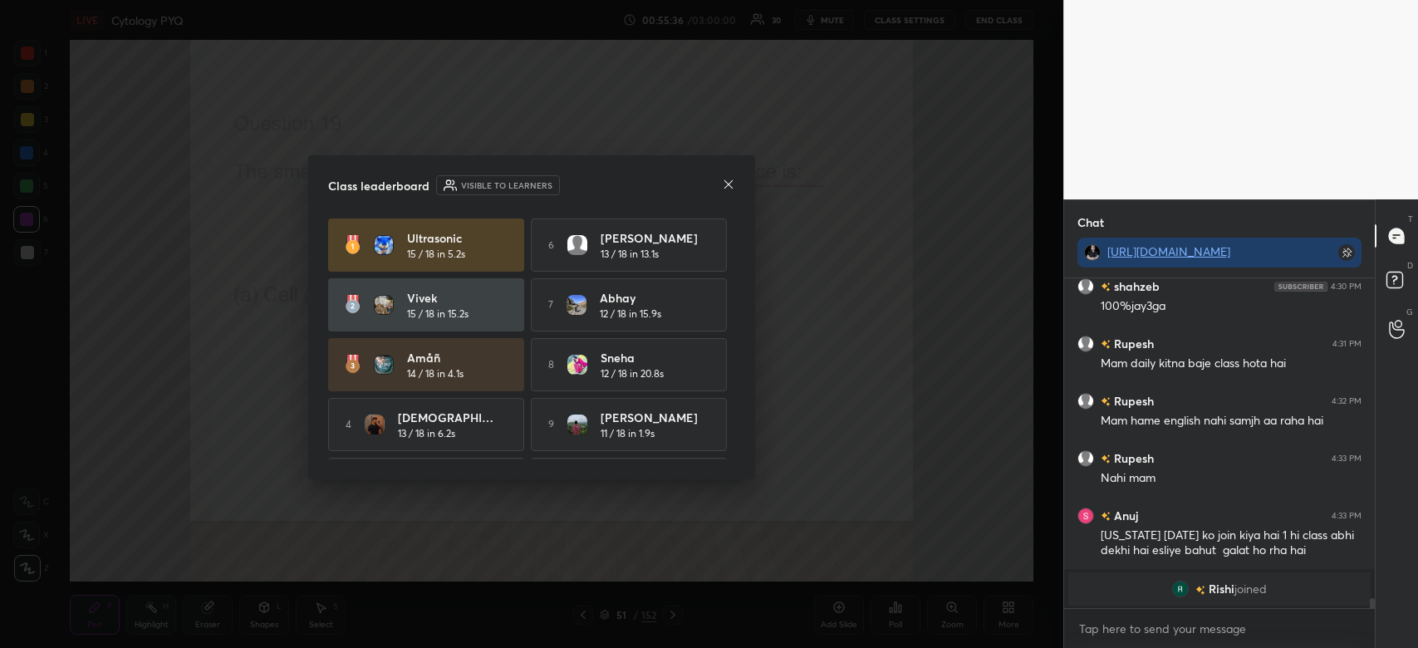
scroll to position [326, 306]
click at [729, 185] on icon at bounding box center [728, 184] width 13 height 13
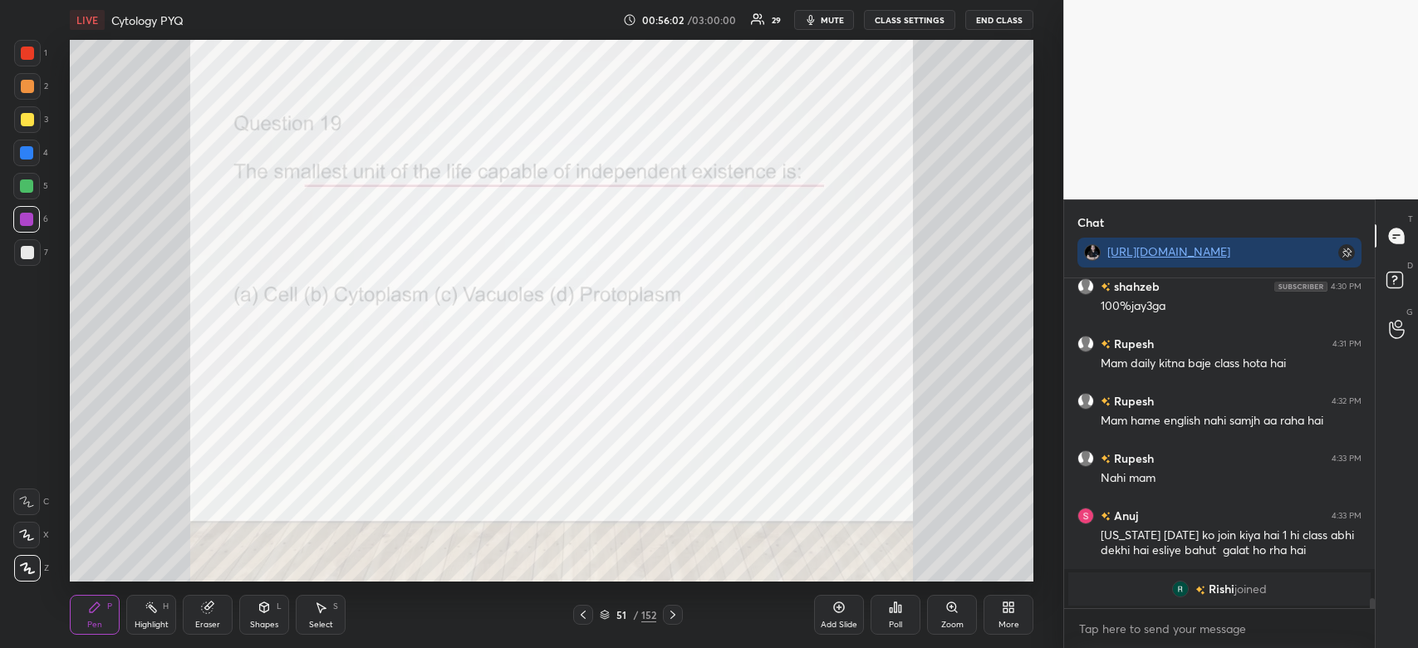
click at [32, 55] on div at bounding box center [27, 53] width 13 height 13
click at [29, 53] on div at bounding box center [27, 53] width 13 height 13
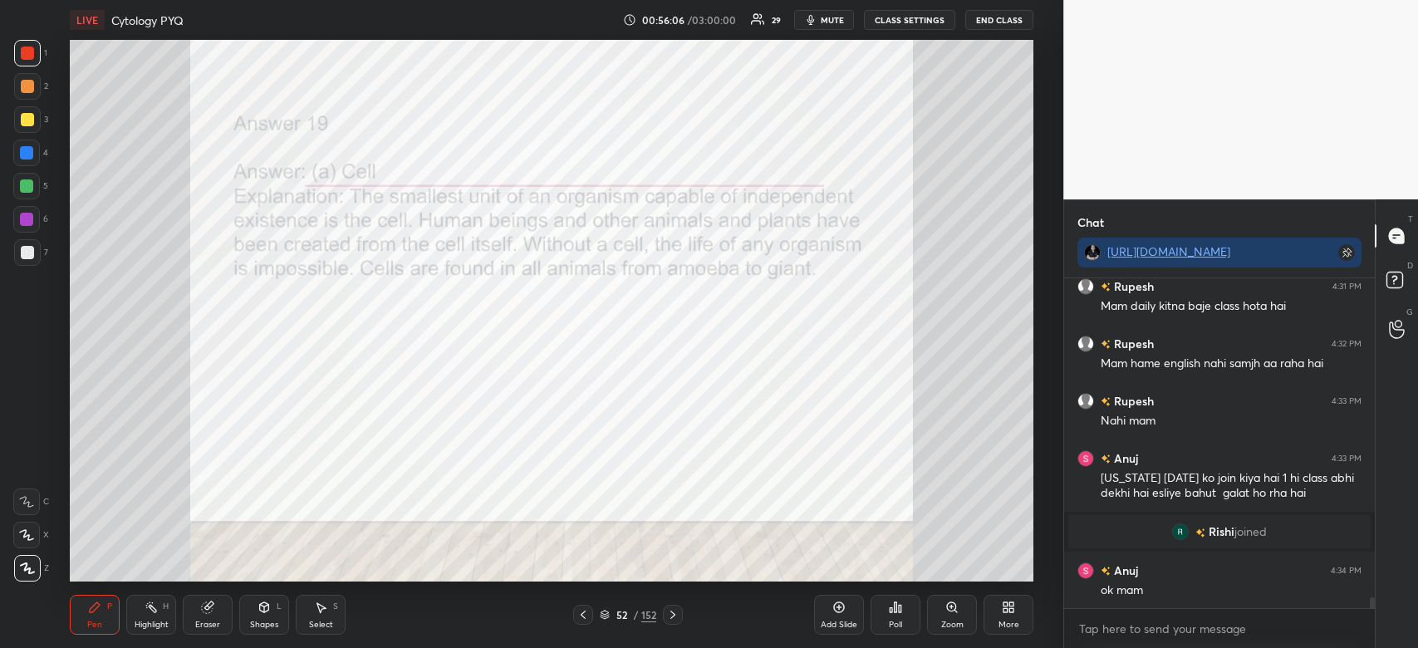
scroll to position [9796, 0]
click at [842, 24] on span "mute" at bounding box center [832, 20] width 23 height 12
click at [896, 612] on icon at bounding box center [896, 607] width 2 height 10
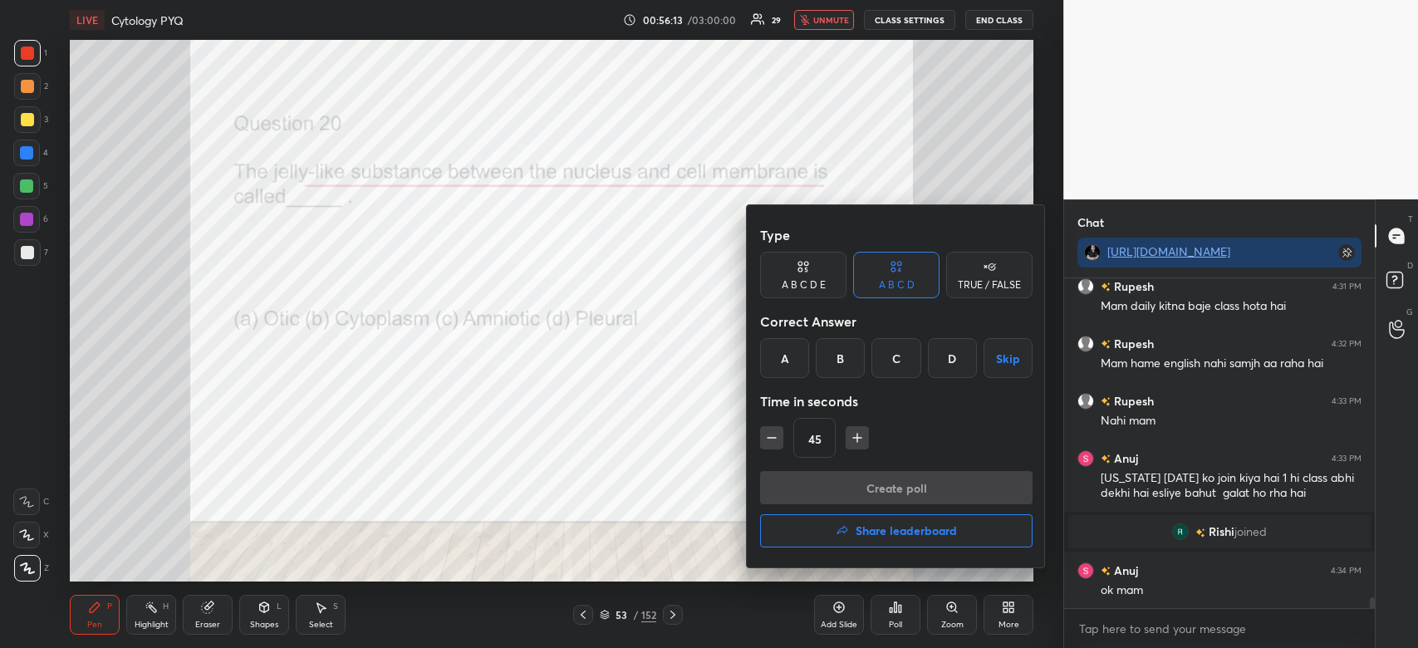
click at [847, 361] on div "B" at bounding box center [840, 358] width 49 height 40
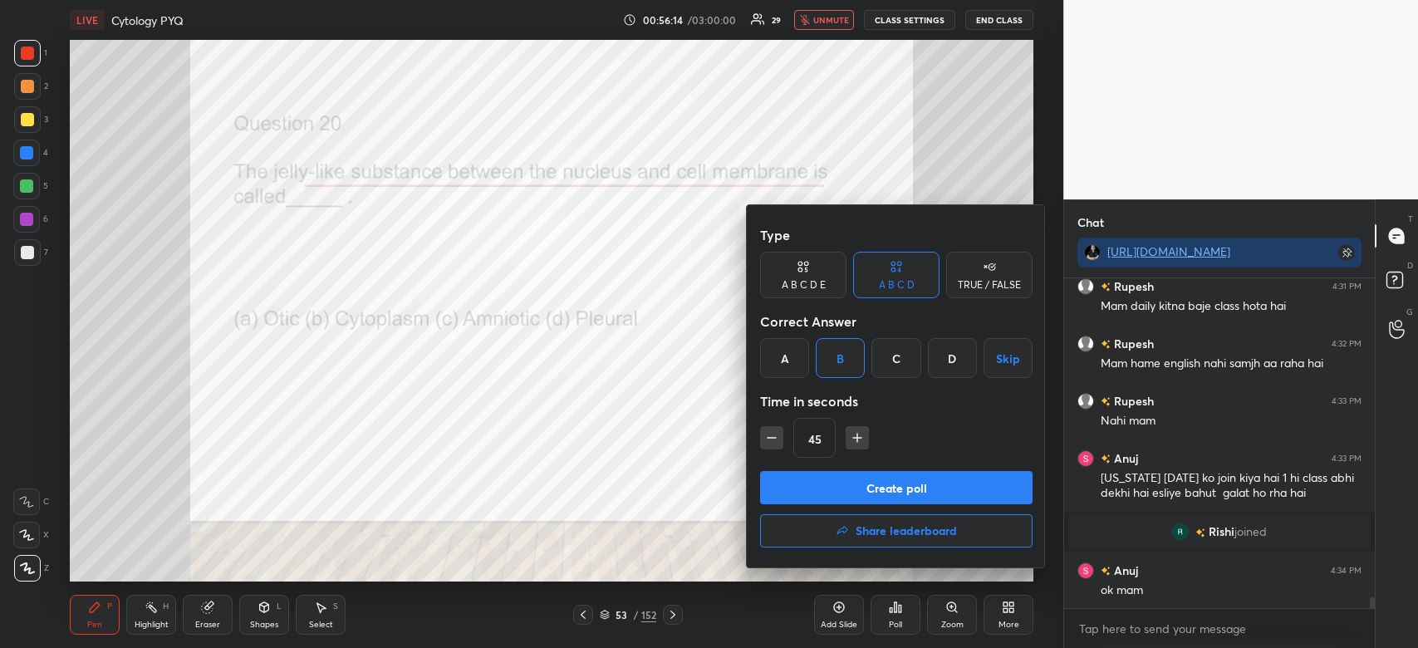
click at [867, 491] on button "Create poll" at bounding box center [896, 487] width 273 height 33
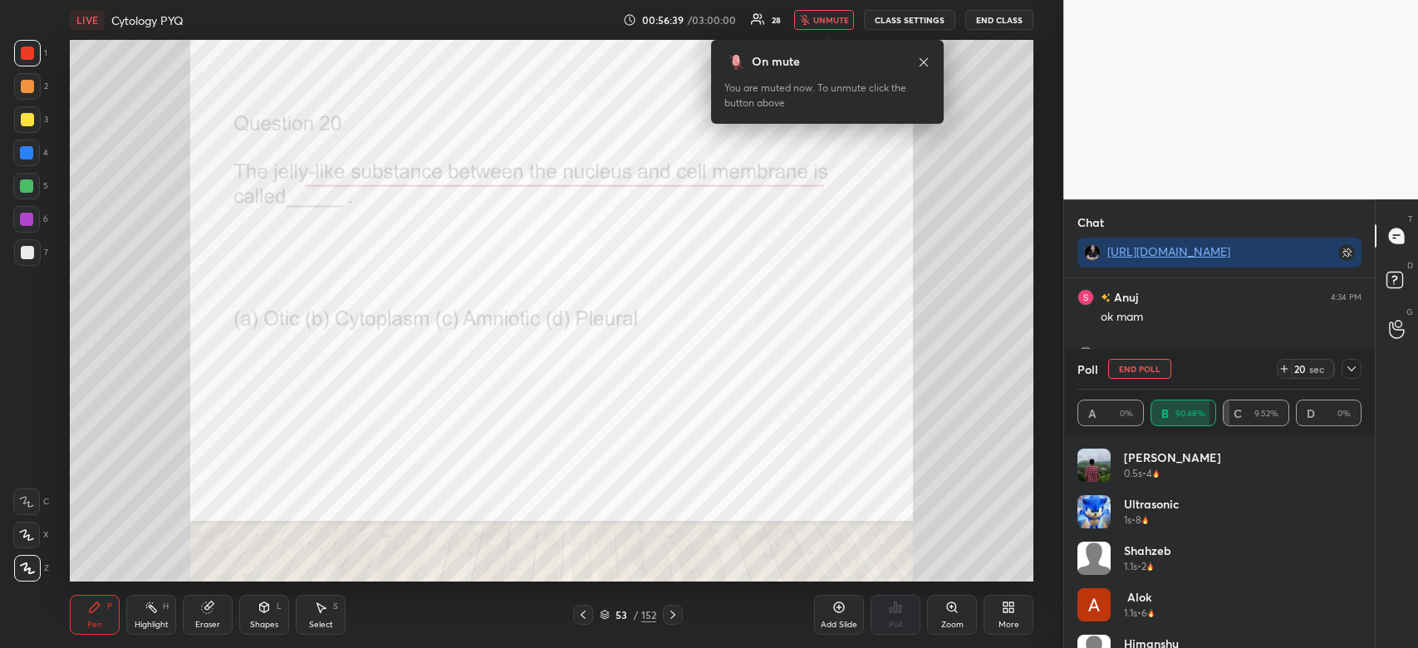
scroll to position [10126, 0]
click at [824, 17] on span "unmute" at bounding box center [831, 20] width 36 height 12
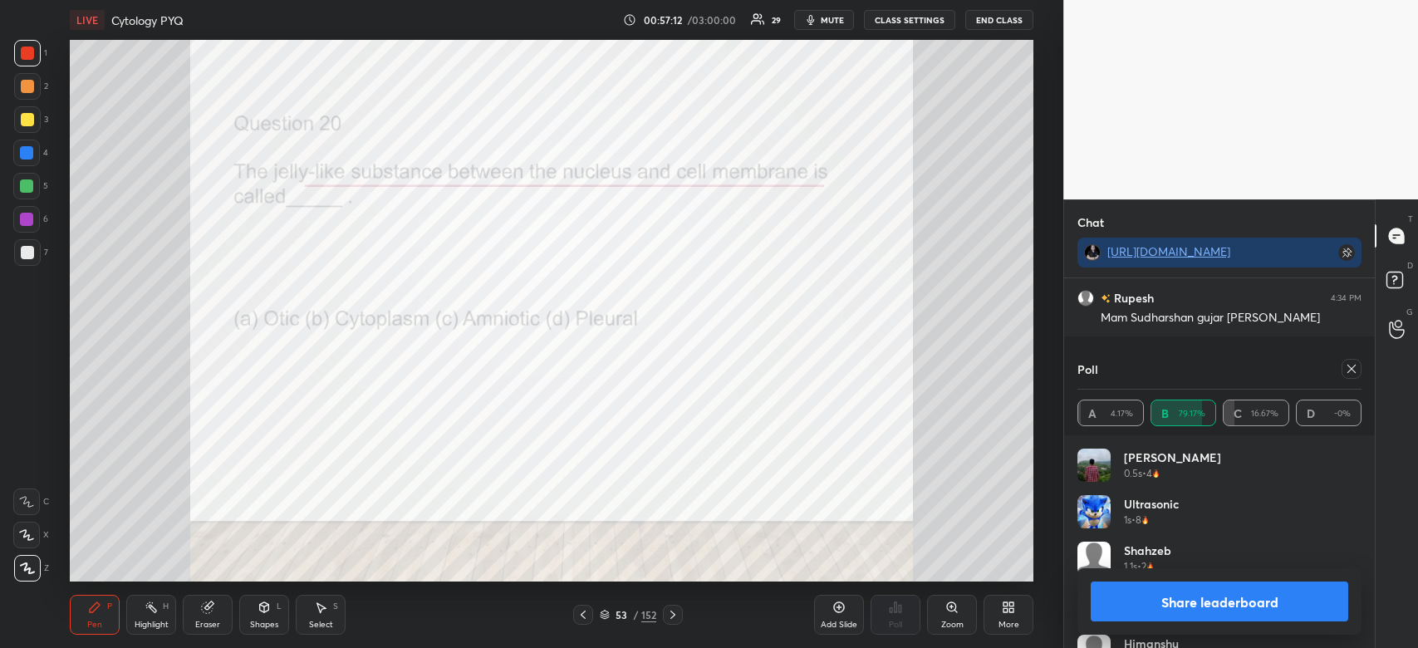
click at [1267, 609] on button "Share leaderboard" at bounding box center [1220, 602] width 258 height 40
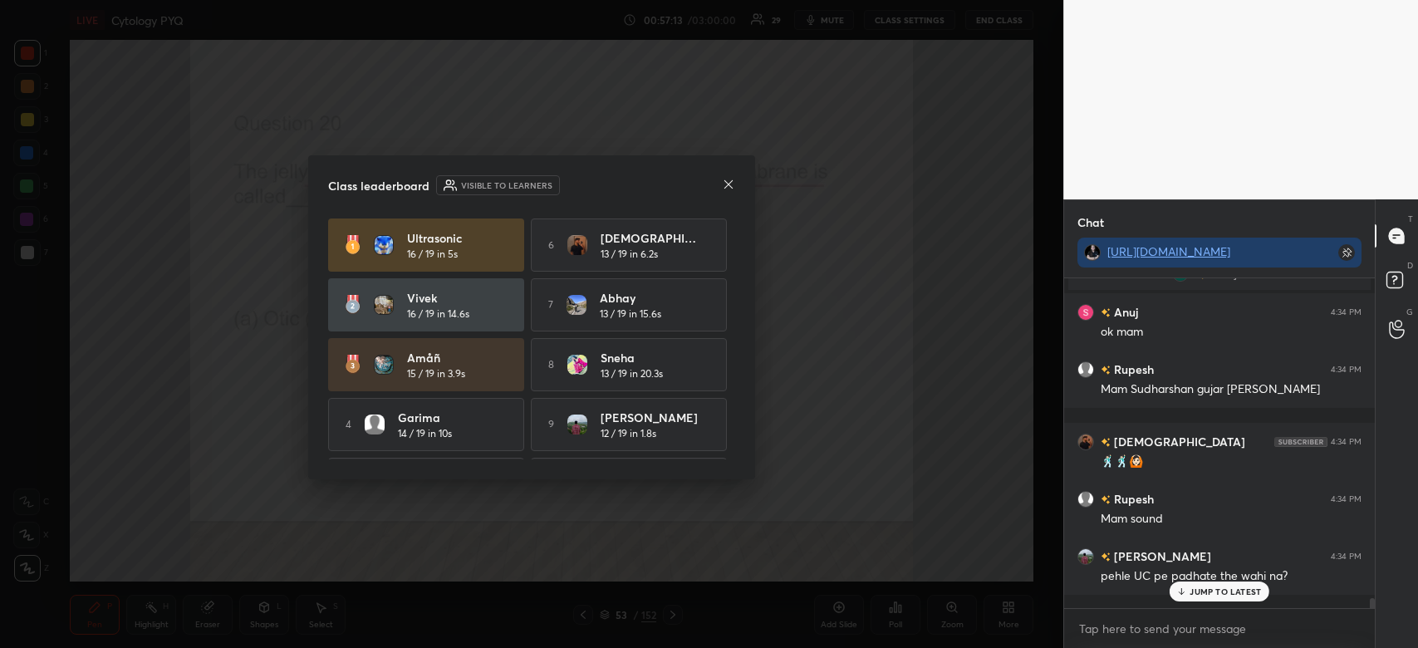
scroll to position [324, 306]
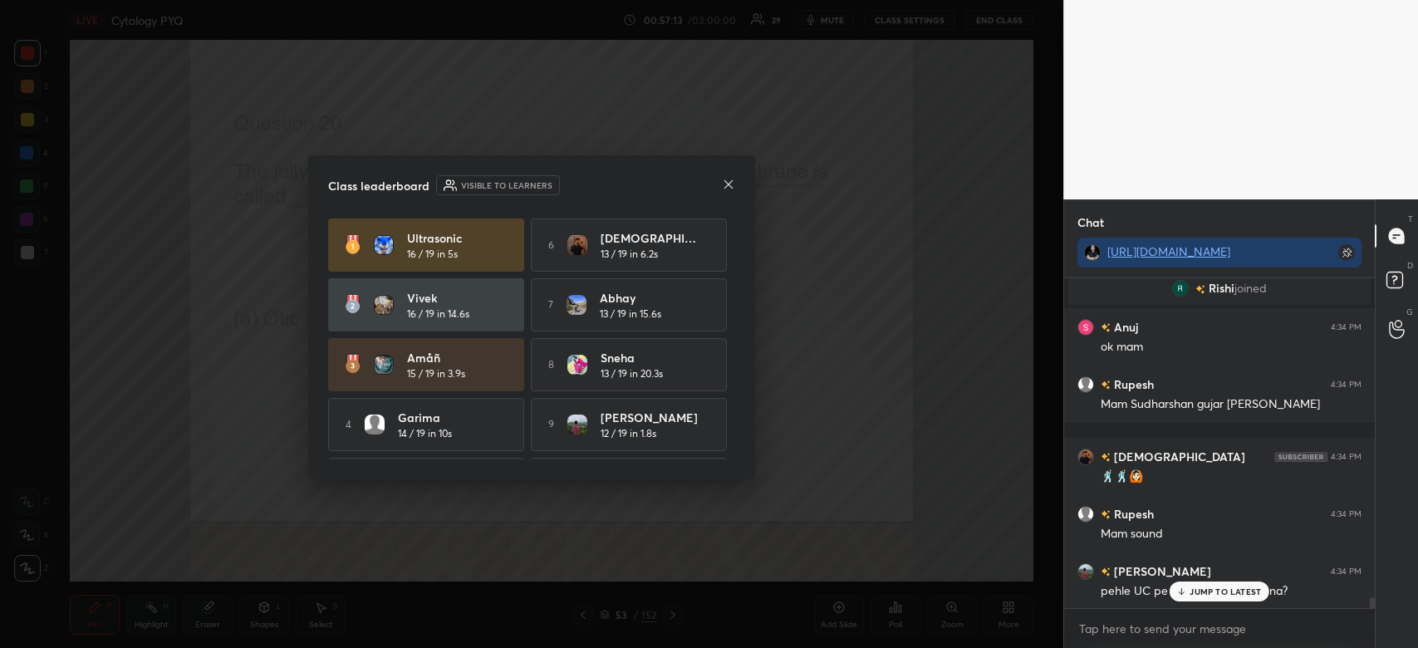
click at [725, 181] on icon at bounding box center [729, 183] width 8 height 8
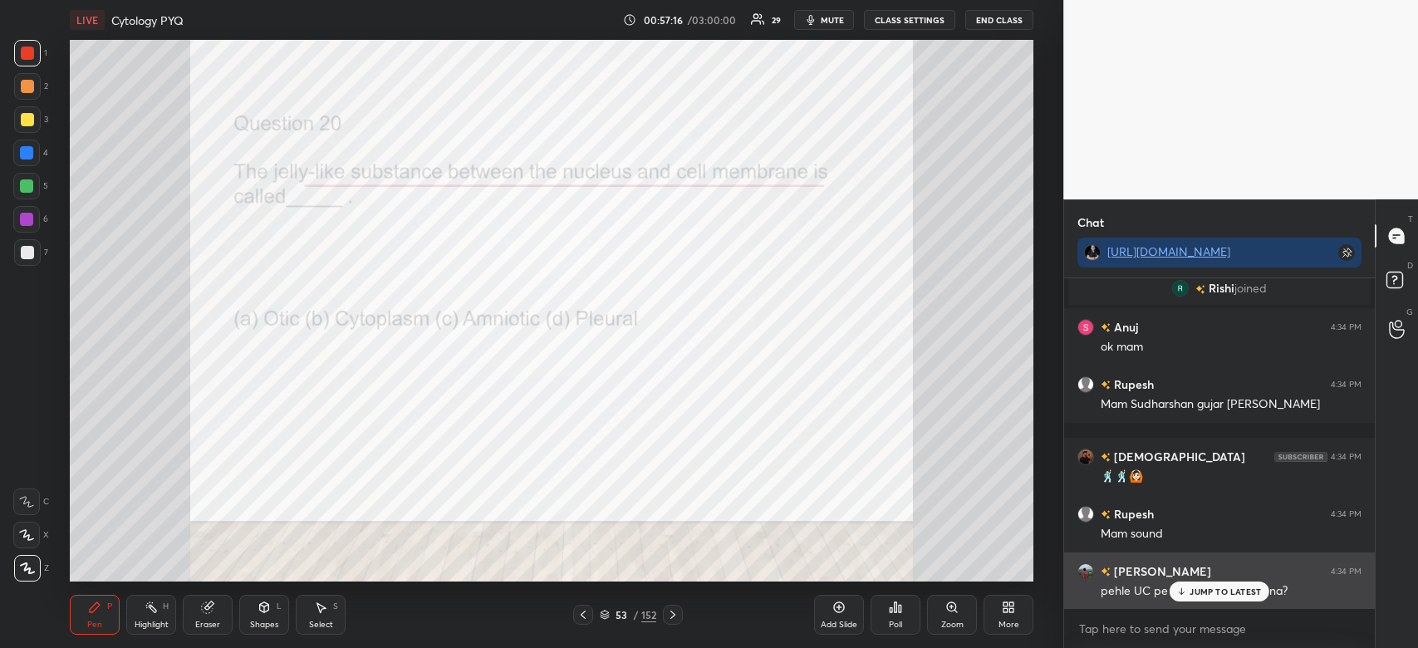
click at [1201, 586] on div "JUMP TO LATEST" at bounding box center [1220, 592] width 100 height 20
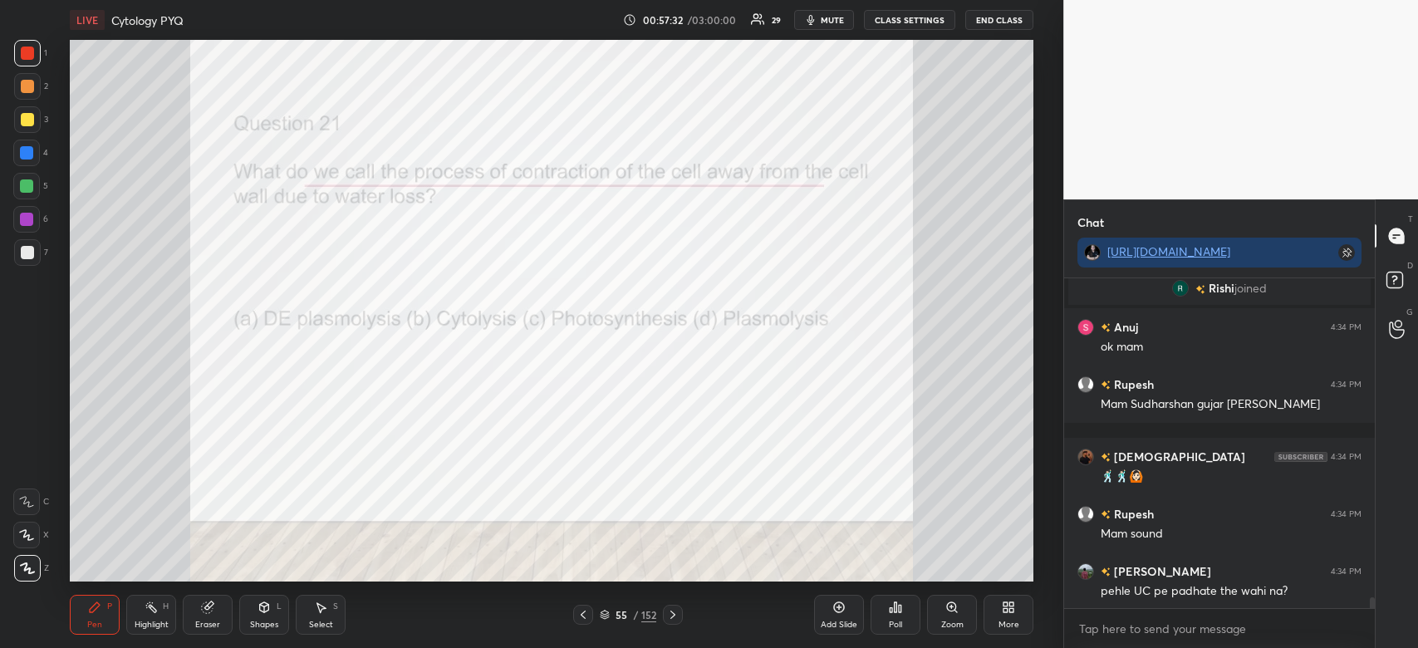
click at [897, 617] on div "Poll" at bounding box center [896, 615] width 50 height 40
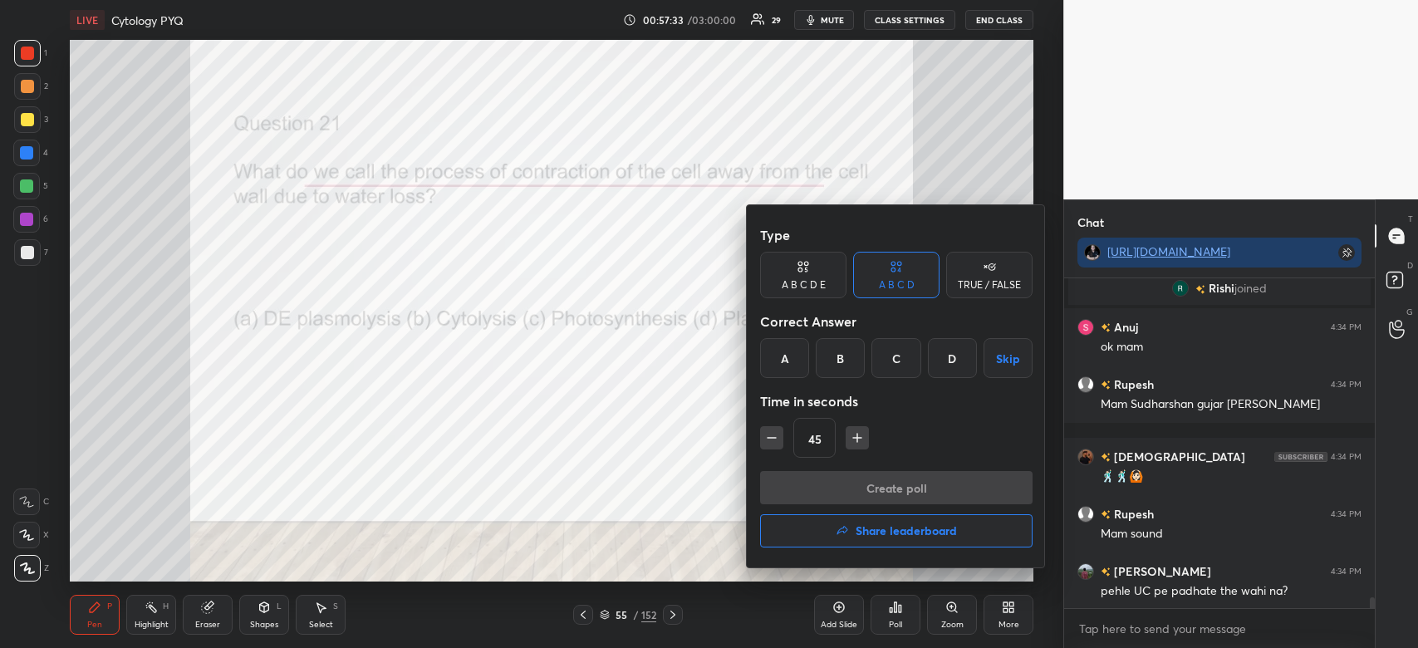
click at [955, 356] on div "D" at bounding box center [952, 358] width 49 height 40
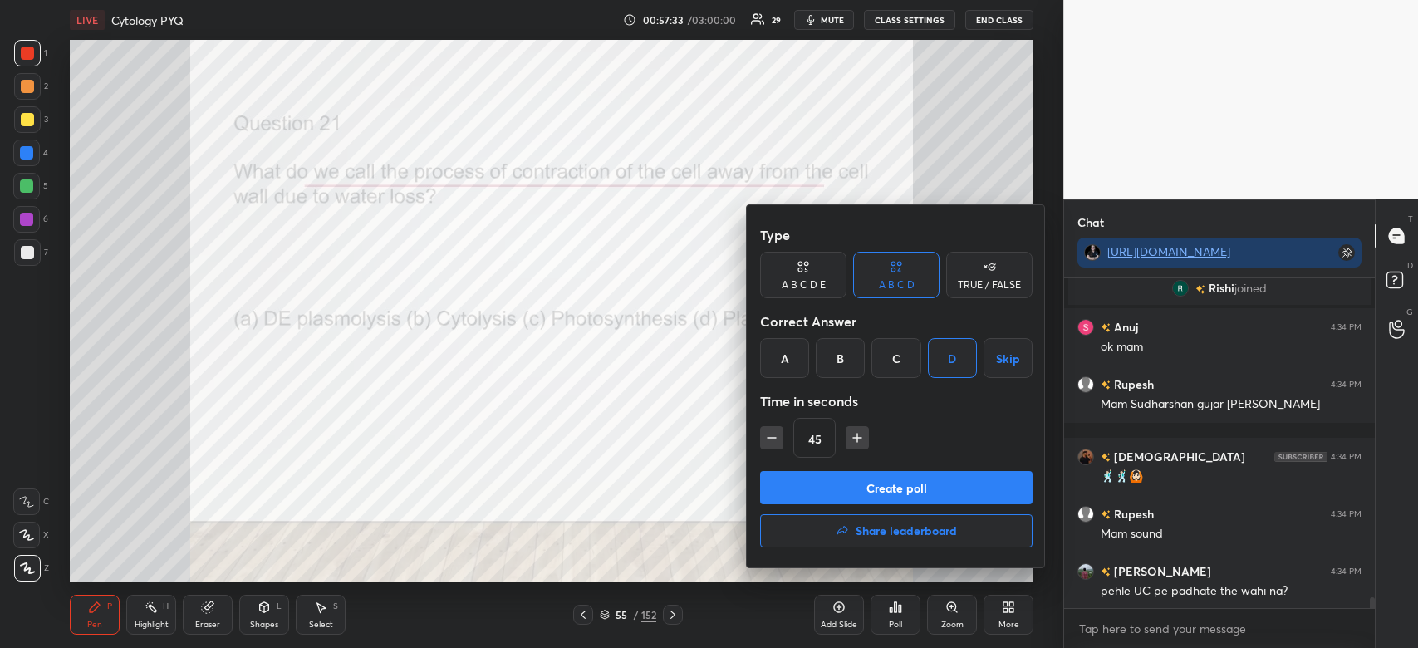
click at [919, 489] on button "Create poll" at bounding box center [896, 487] width 273 height 33
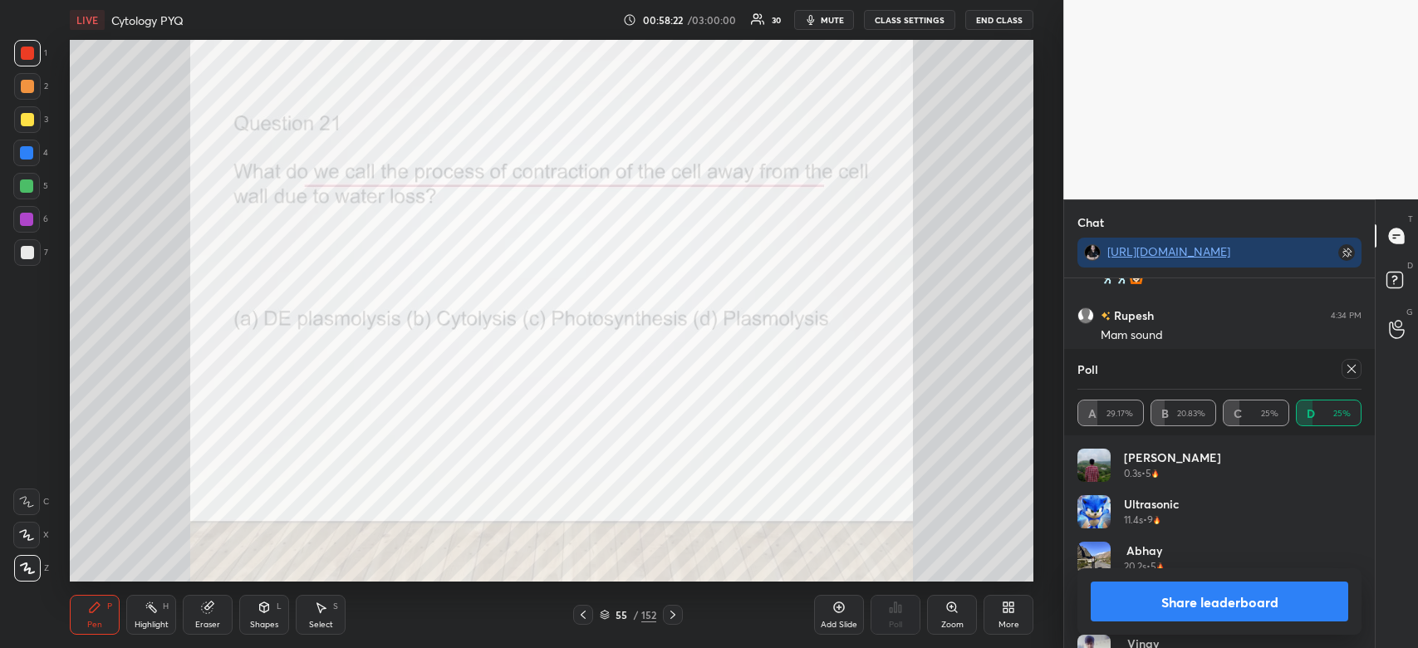
scroll to position [10296, 0]
click at [1284, 597] on button "Share leaderboard" at bounding box center [1220, 602] width 258 height 40
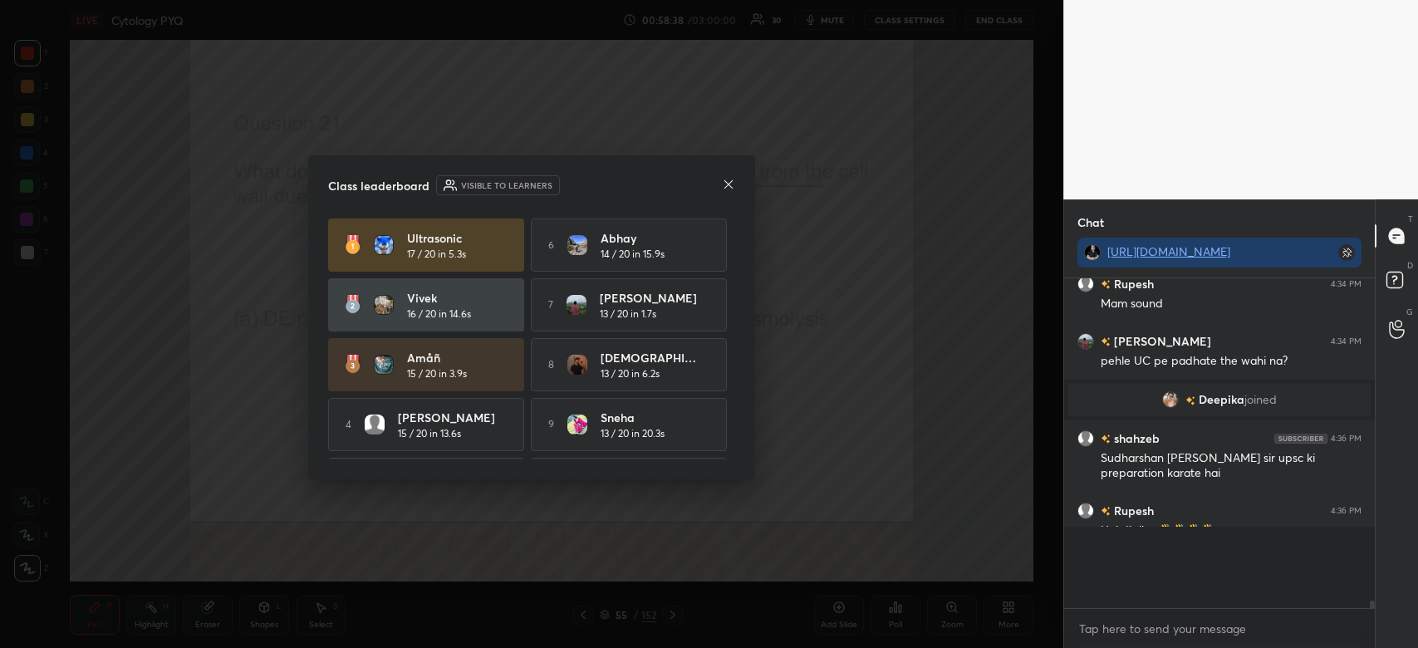
scroll to position [10219, 0]
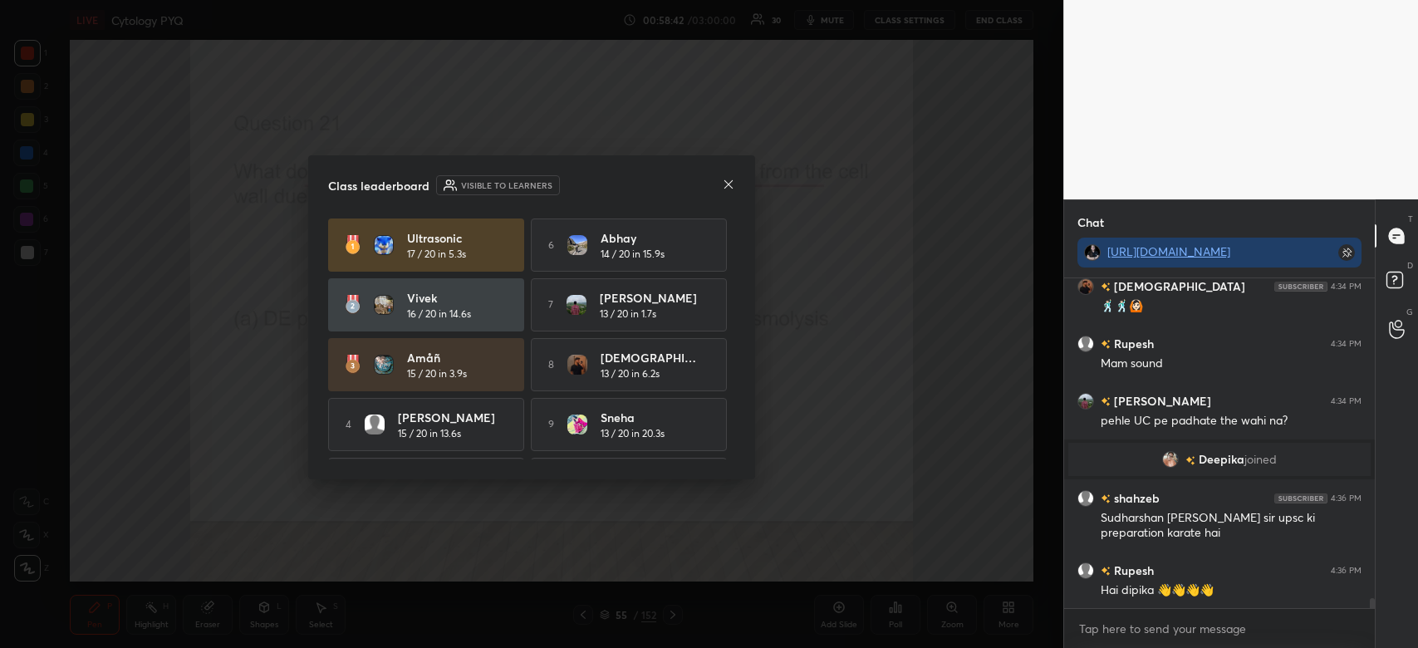
click at [731, 184] on icon at bounding box center [728, 184] width 13 height 13
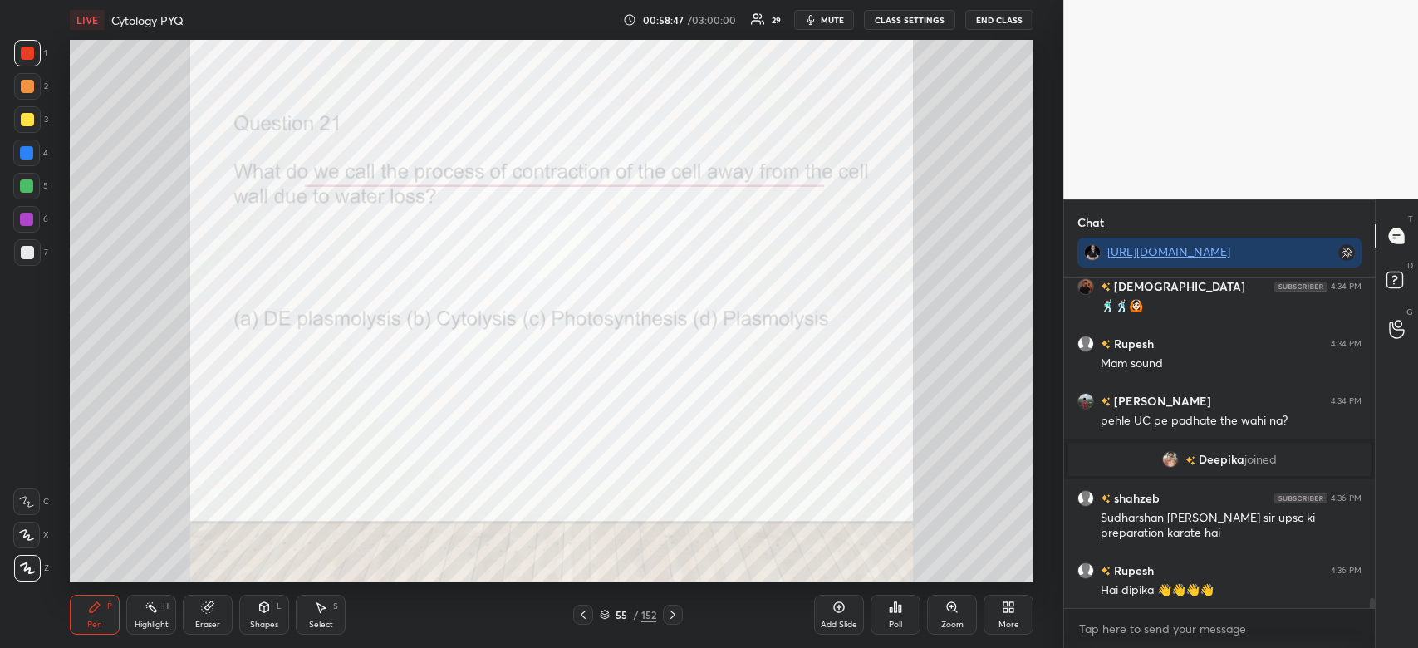
scroll to position [10266, 0]
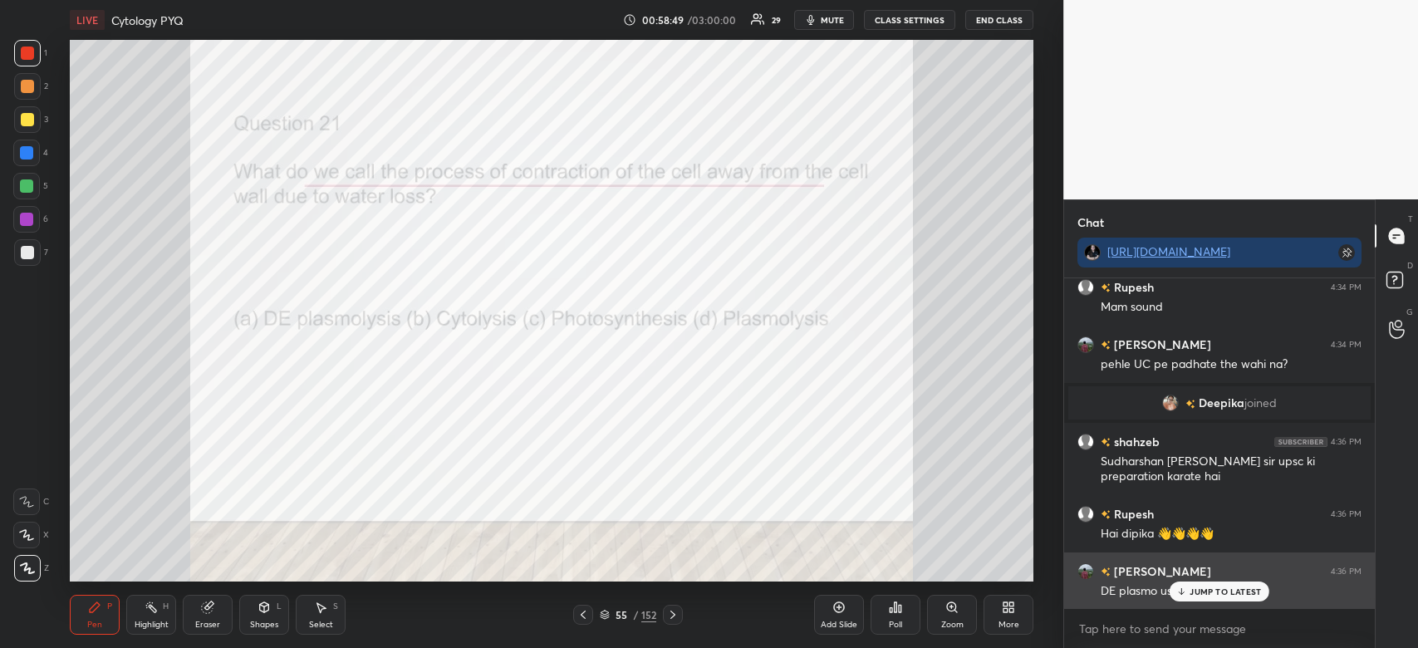
click at [1212, 588] on p "JUMP TO LATEST" at bounding box center [1225, 592] width 71 height 10
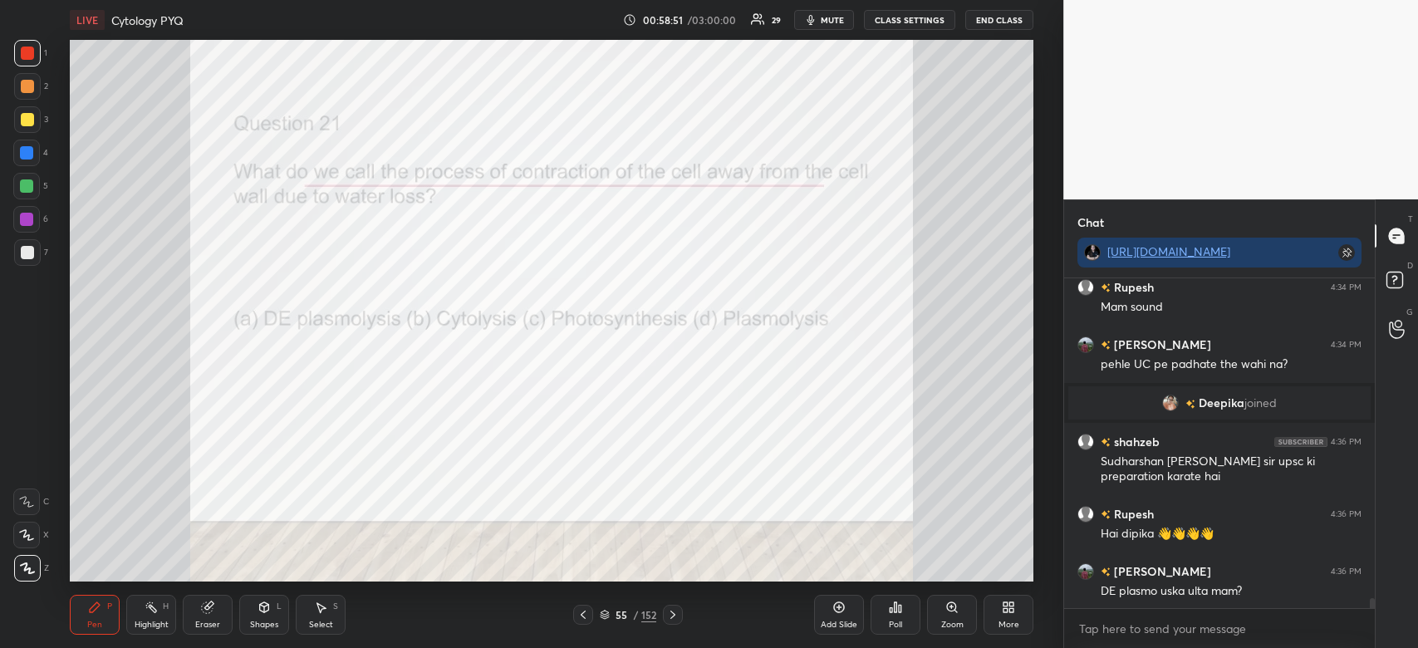
click at [1163, 394] on div "[PERSON_NAME] joined" at bounding box center [1219, 402] width 302 height 33
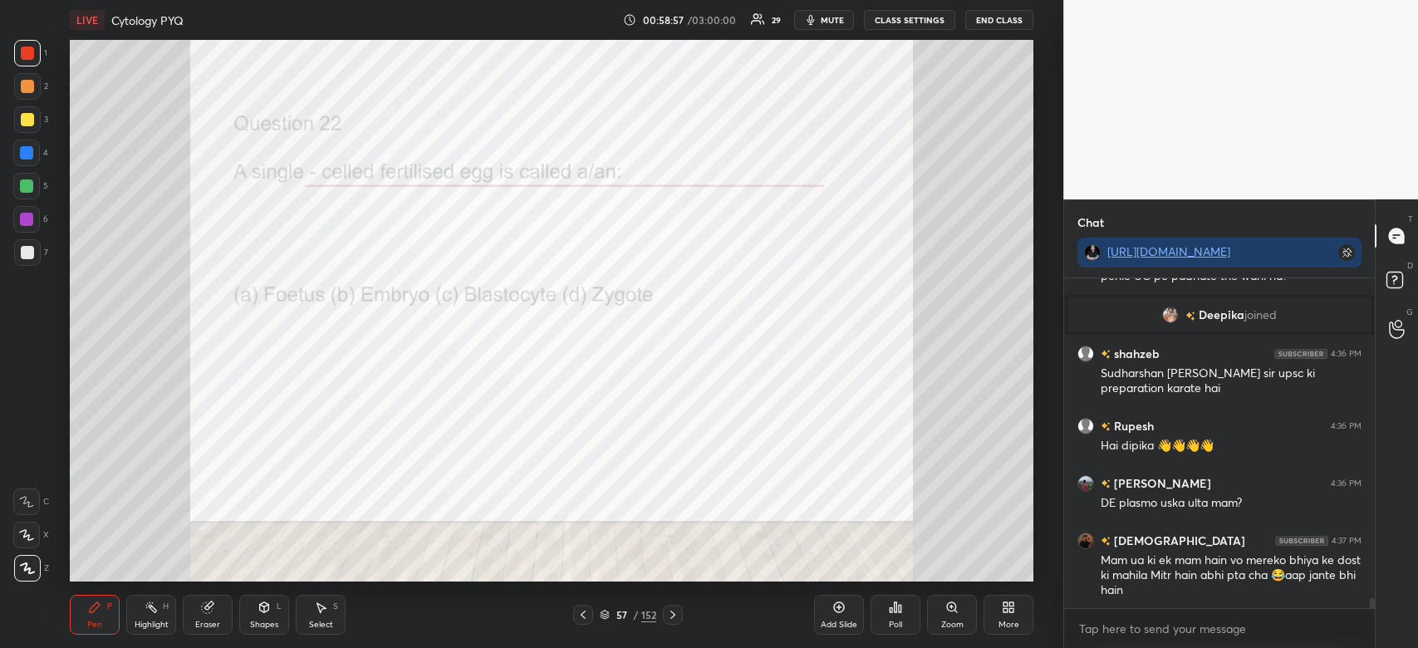
scroll to position [10411, 0]
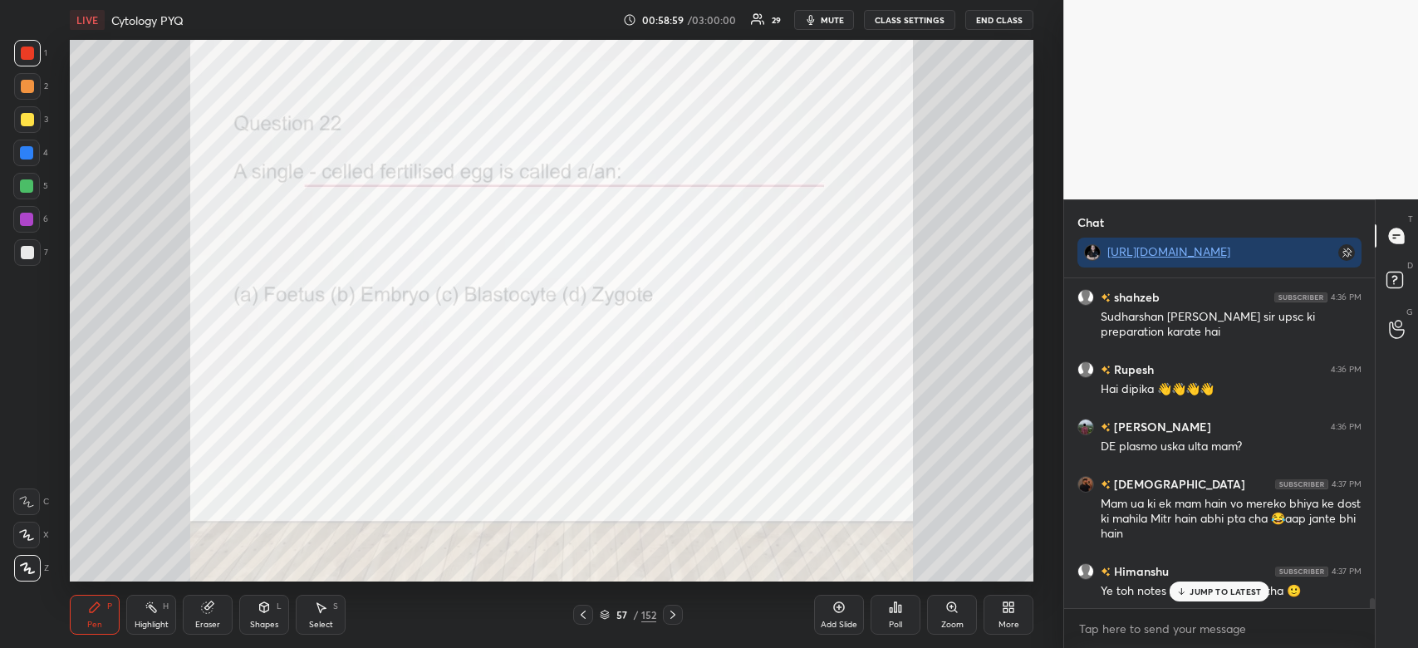
click at [897, 607] on icon at bounding box center [895, 607] width 13 height 13
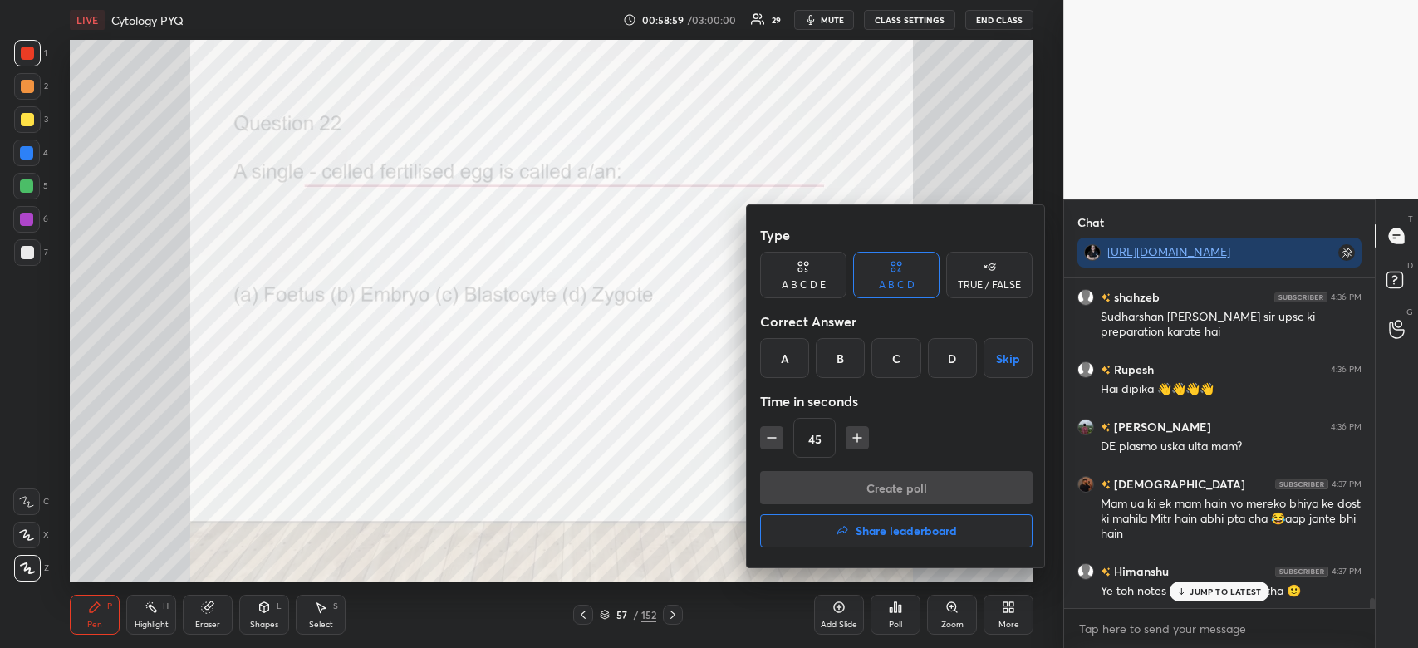
click at [954, 354] on div "D" at bounding box center [952, 358] width 49 height 40
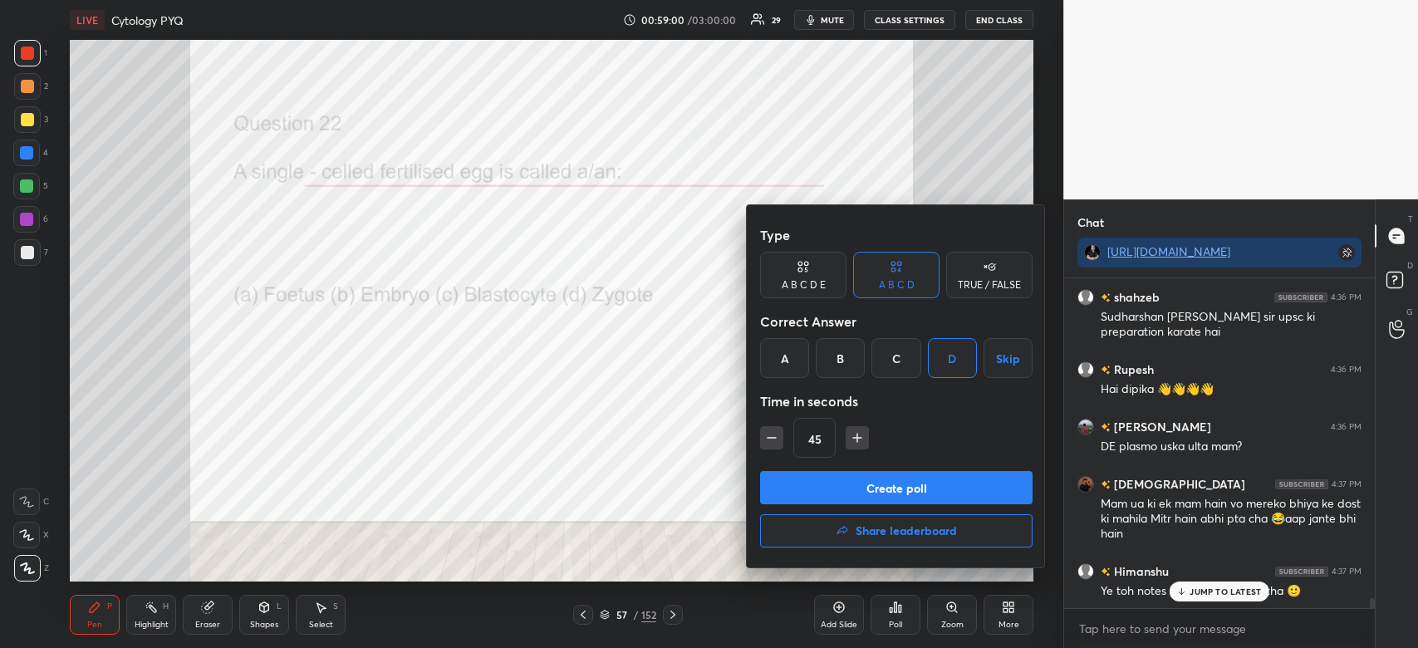
click at [927, 475] on button "Create poll" at bounding box center [896, 487] width 273 height 33
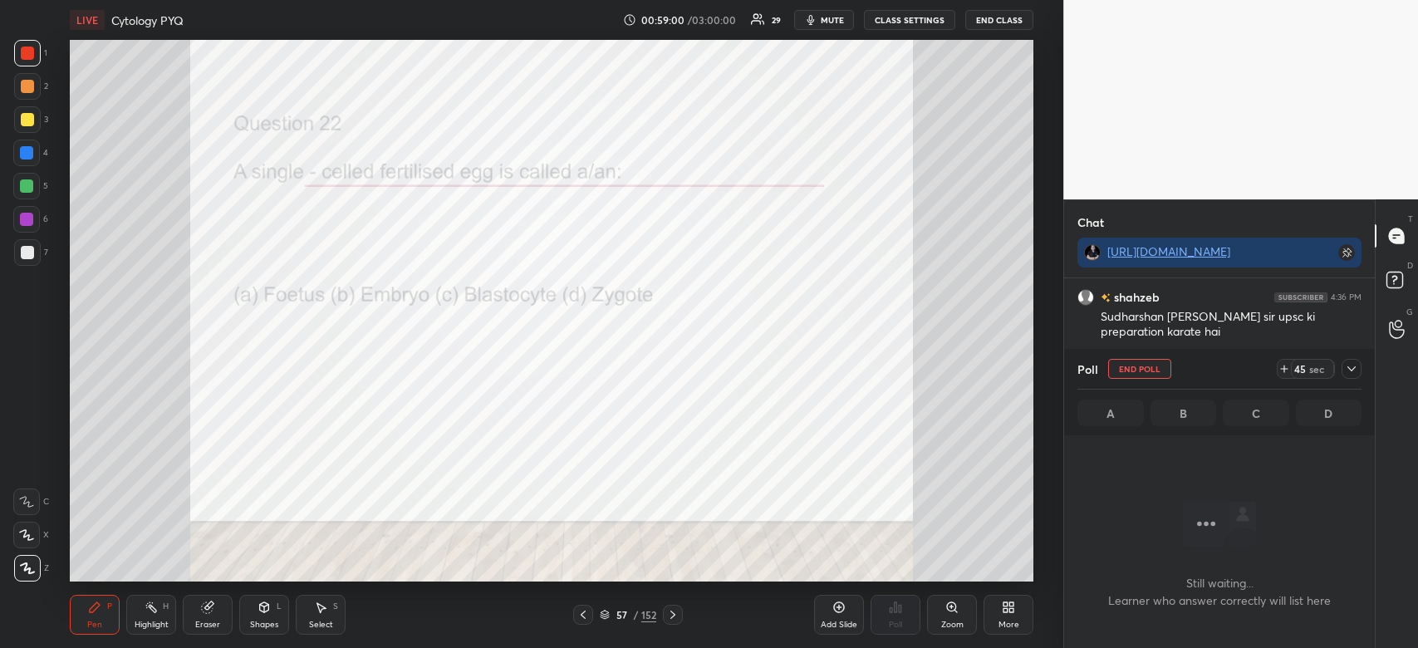
scroll to position [5, 5]
click at [1350, 370] on icon at bounding box center [1352, 368] width 8 height 5
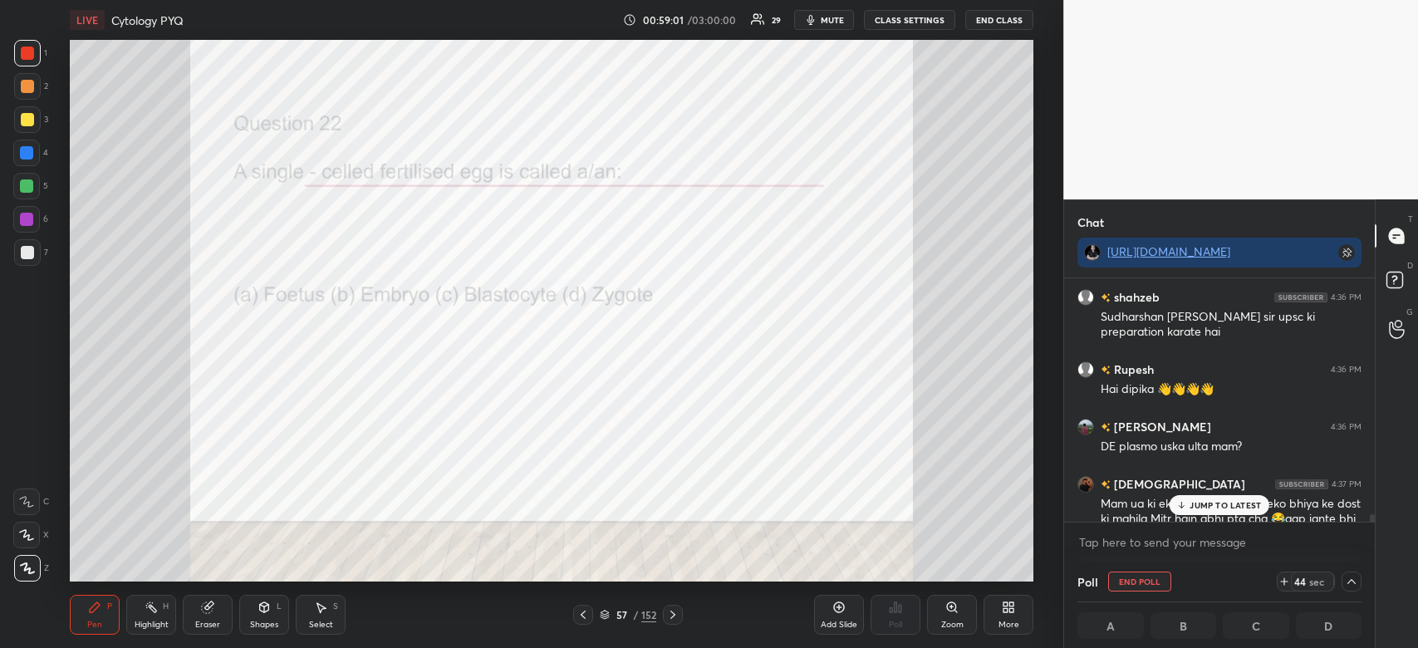
click at [1227, 500] on p "JUMP TO LATEST" at bounding box center [1225, 505] width 71 height 10
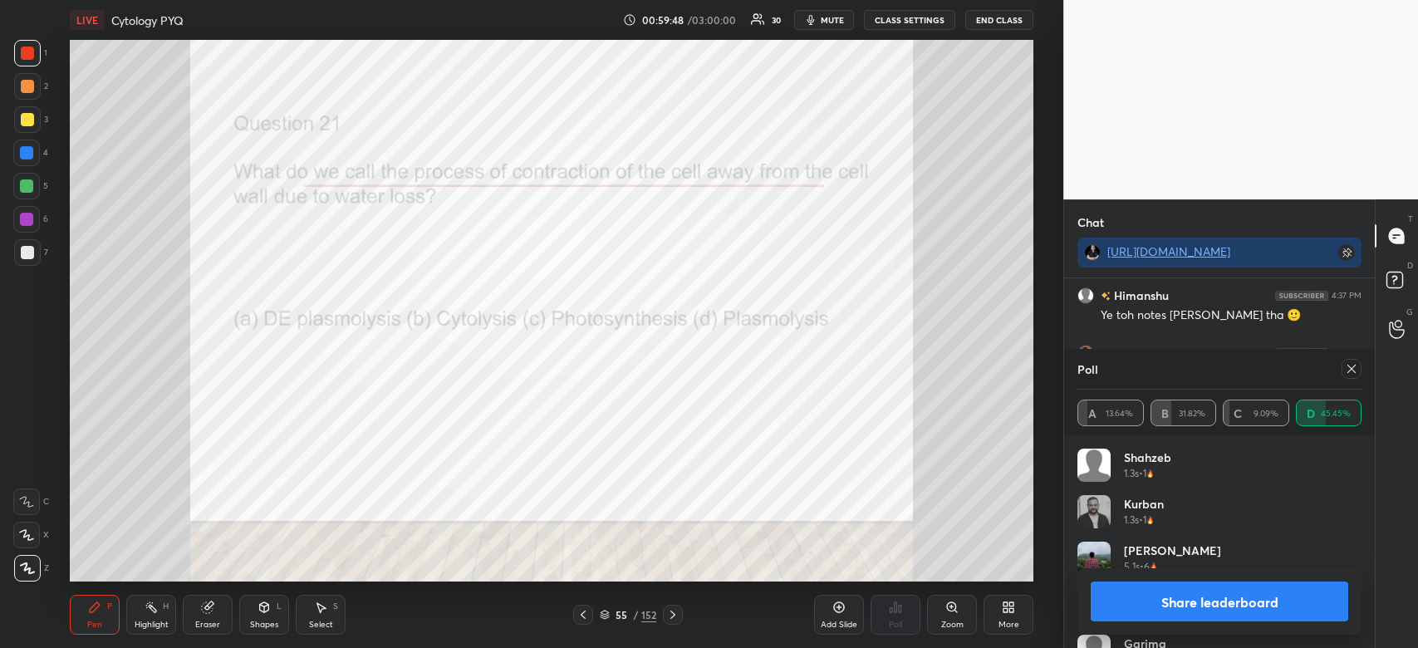
scroll to position [10758, 0]
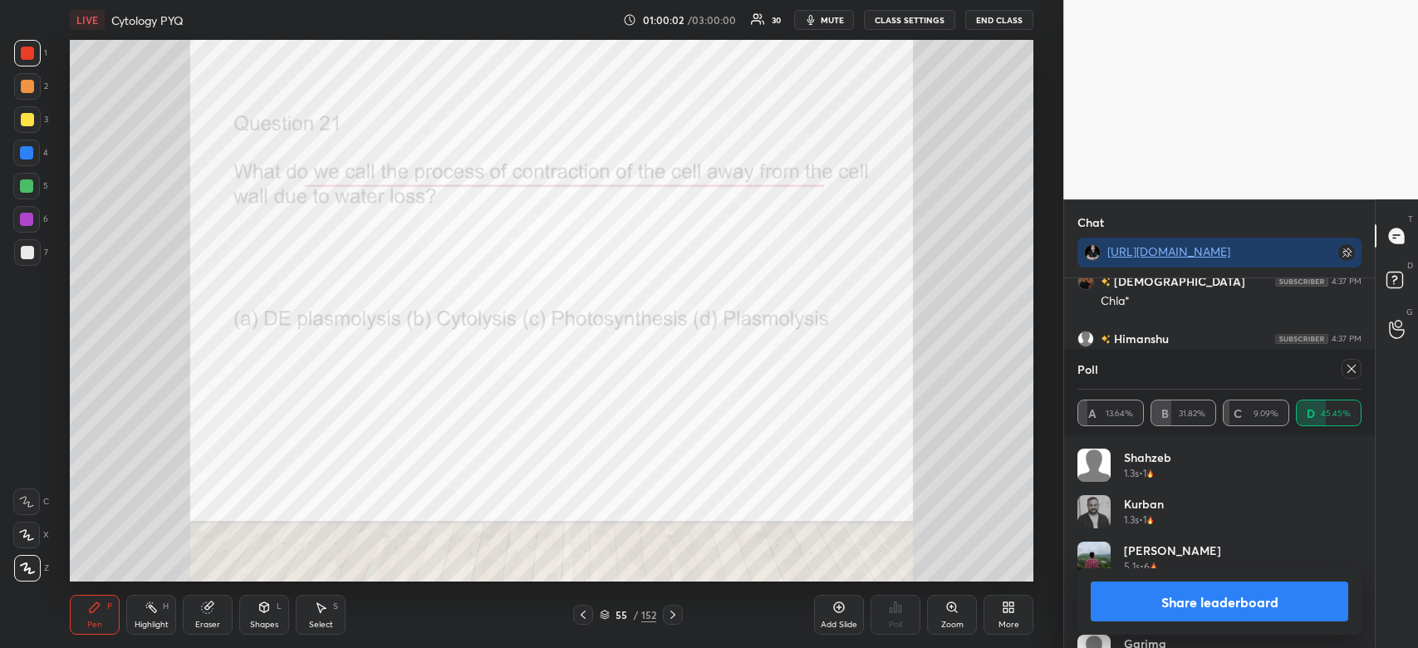
click at [1206, 598] on button "Share leaderboard" at bounding box center [1220, 602] width 258 height 40
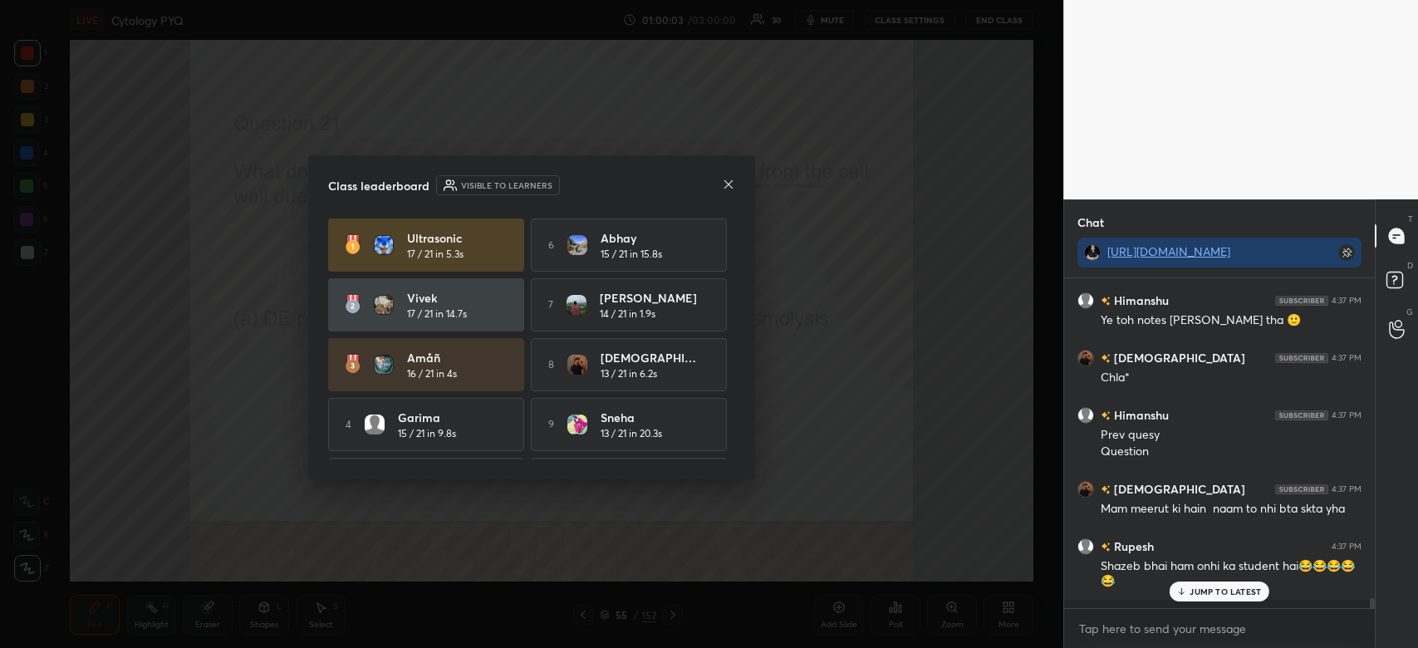
scroll to position [360, 306]
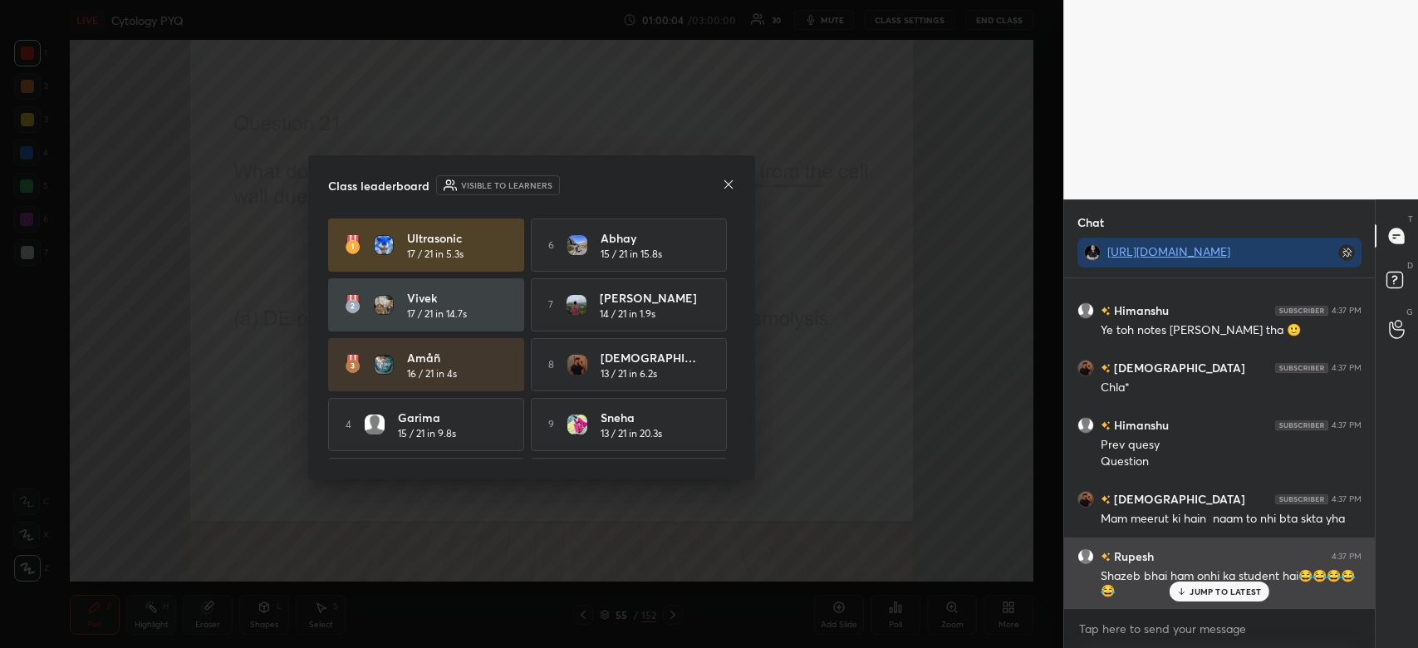
click at [1203, 595] on p "JUMP TO LATEST" at bounding box center [1225, 592] width 71 height 10
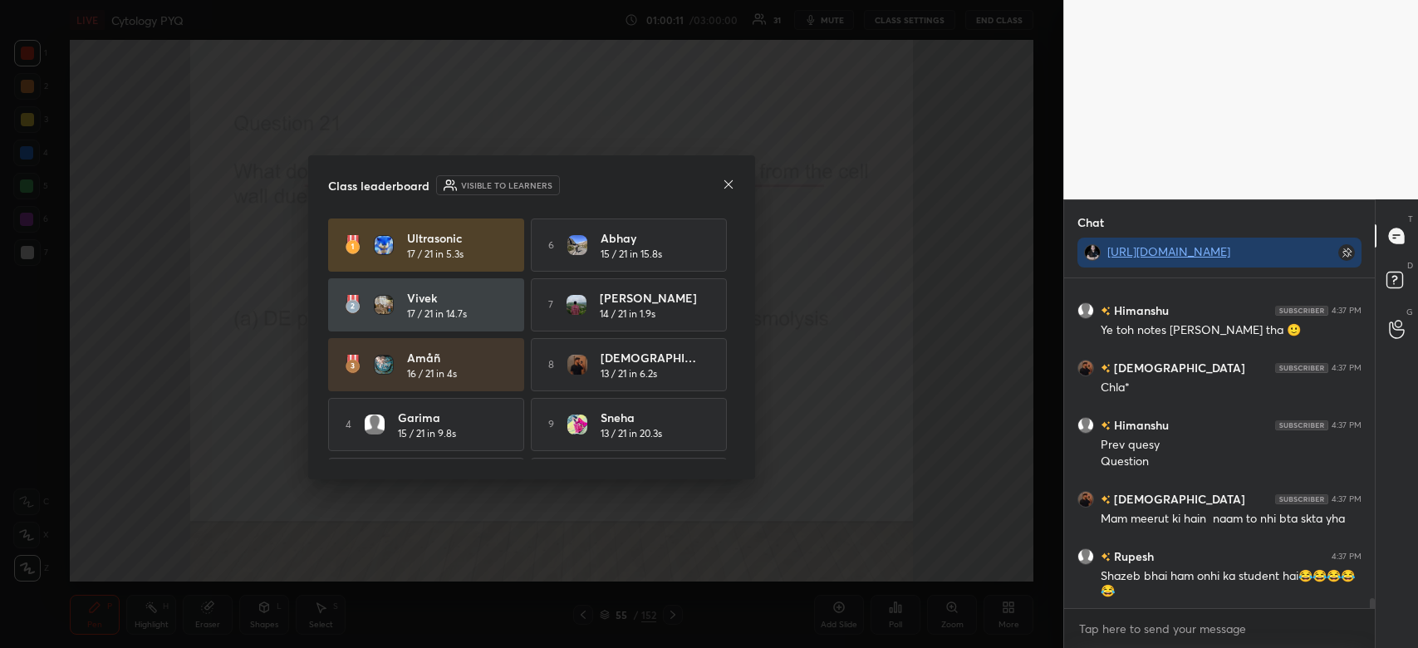
click at [729, 184] on icon at bounding box center [729, 183] width 8 height 8
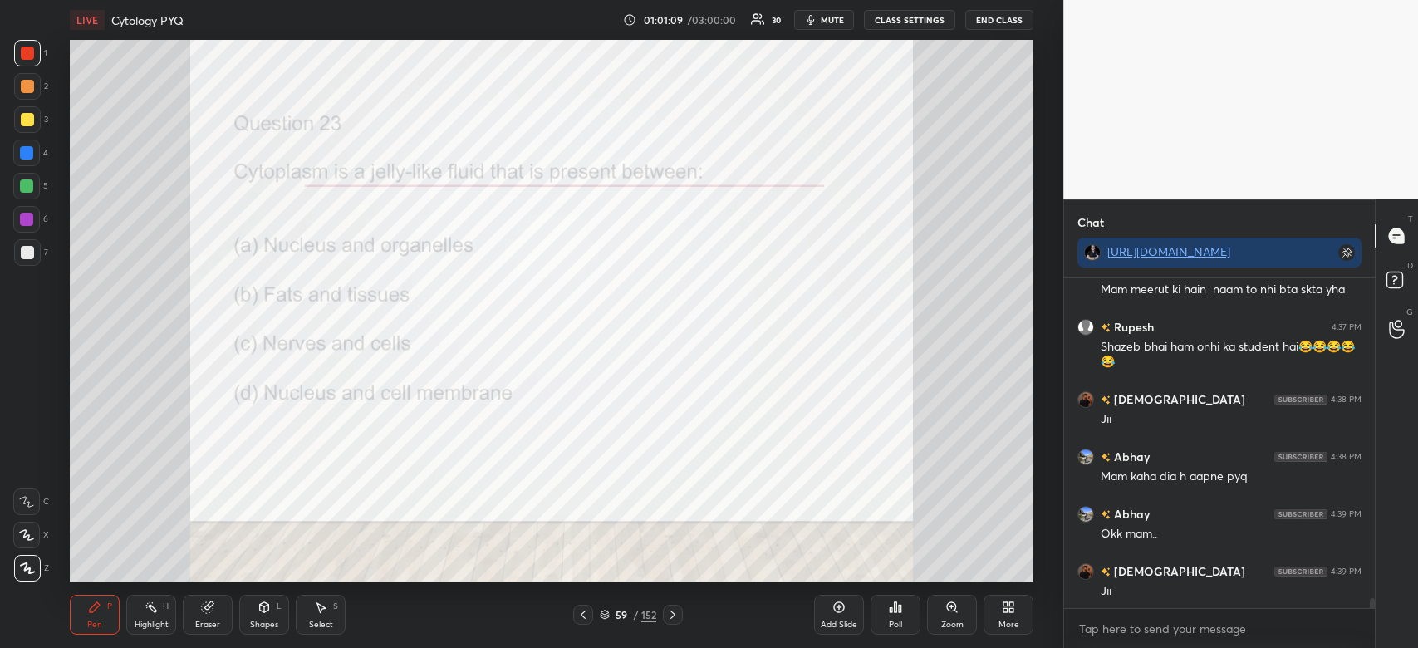
scroll to position [10959, 0]
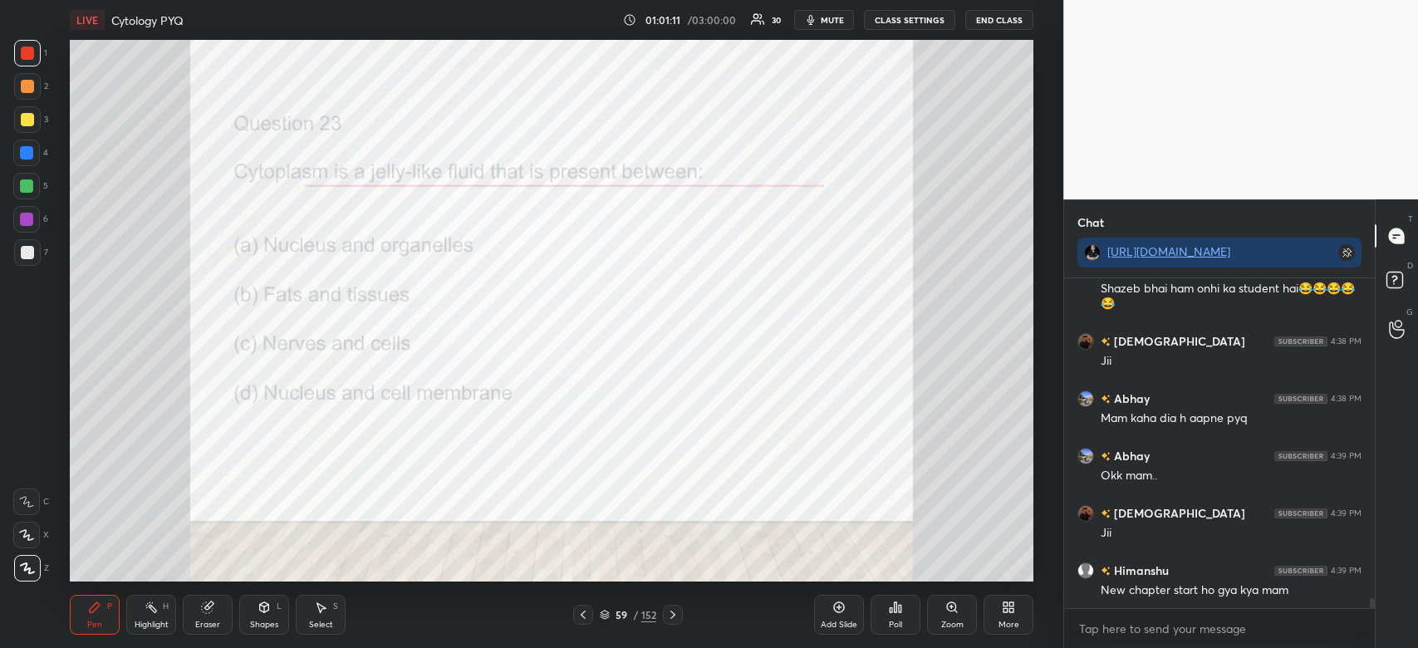
click at [887, 614] on div "Poll" at bounding box center [896, 615] width 50 height 40
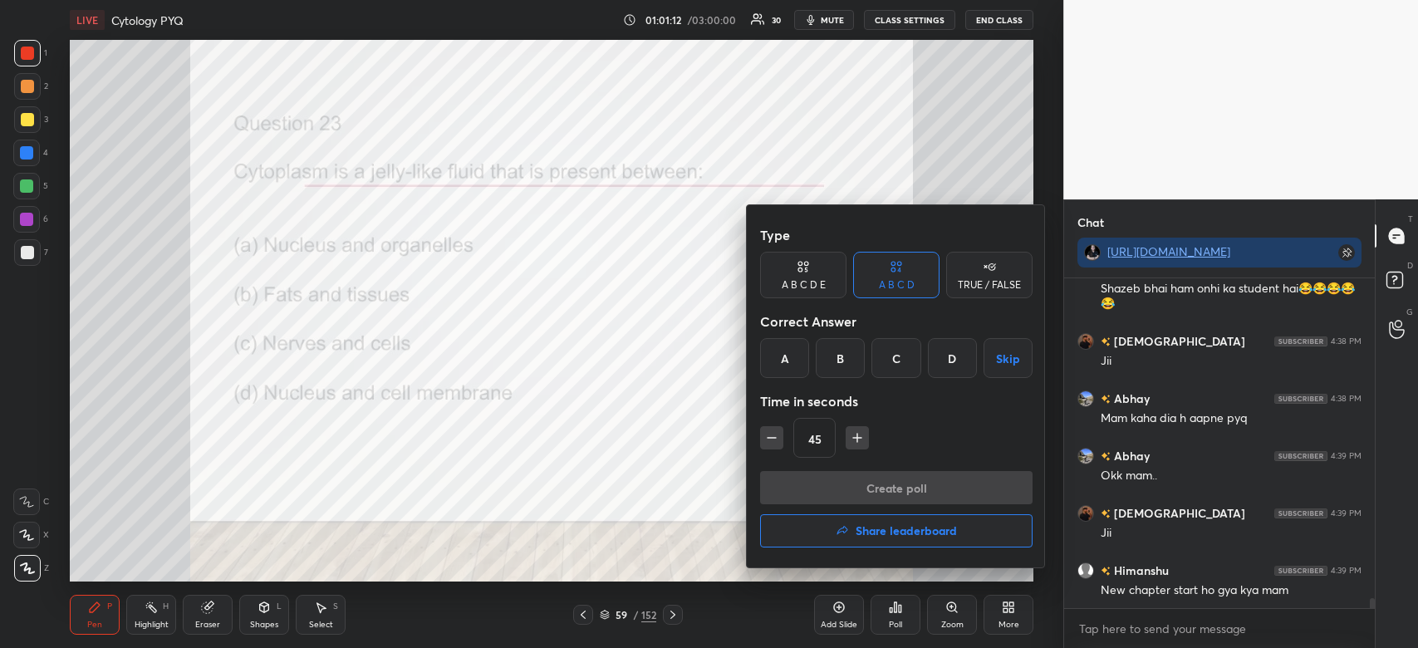
click at [950, 353] on div "D" at bounding box center [952, 358] width 49 height 40
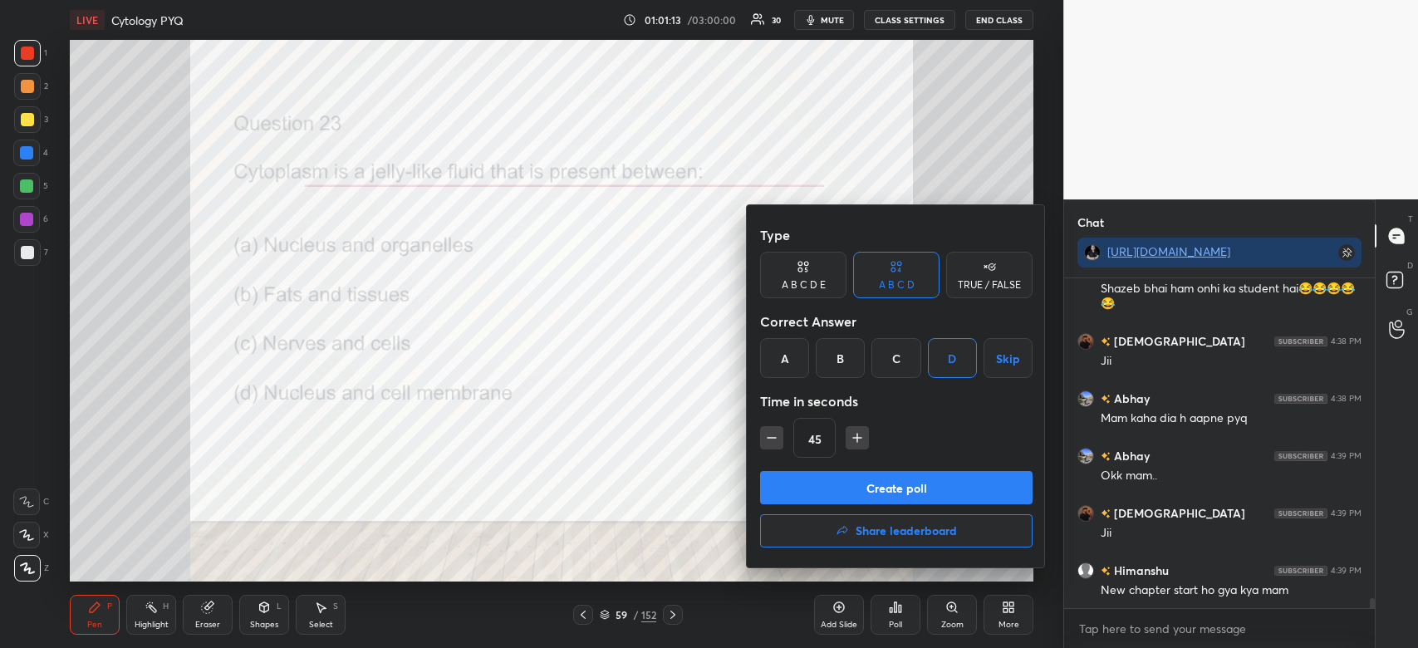
click at [960, 484] on button "Create poll" at bounding box center [896, 487] width 273 height 33
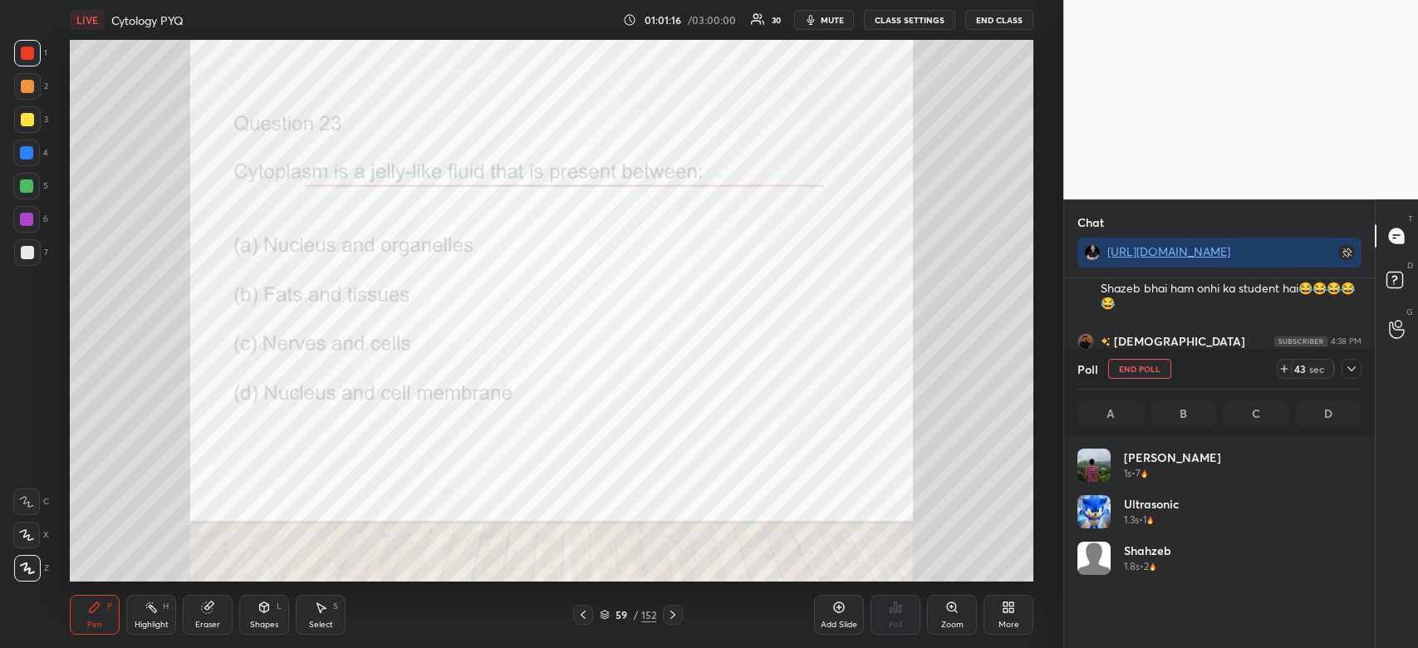
scroll to position [5, 5]
click at [1356, 370] on icon at bounding box center [1351, 368] width 13 height 13
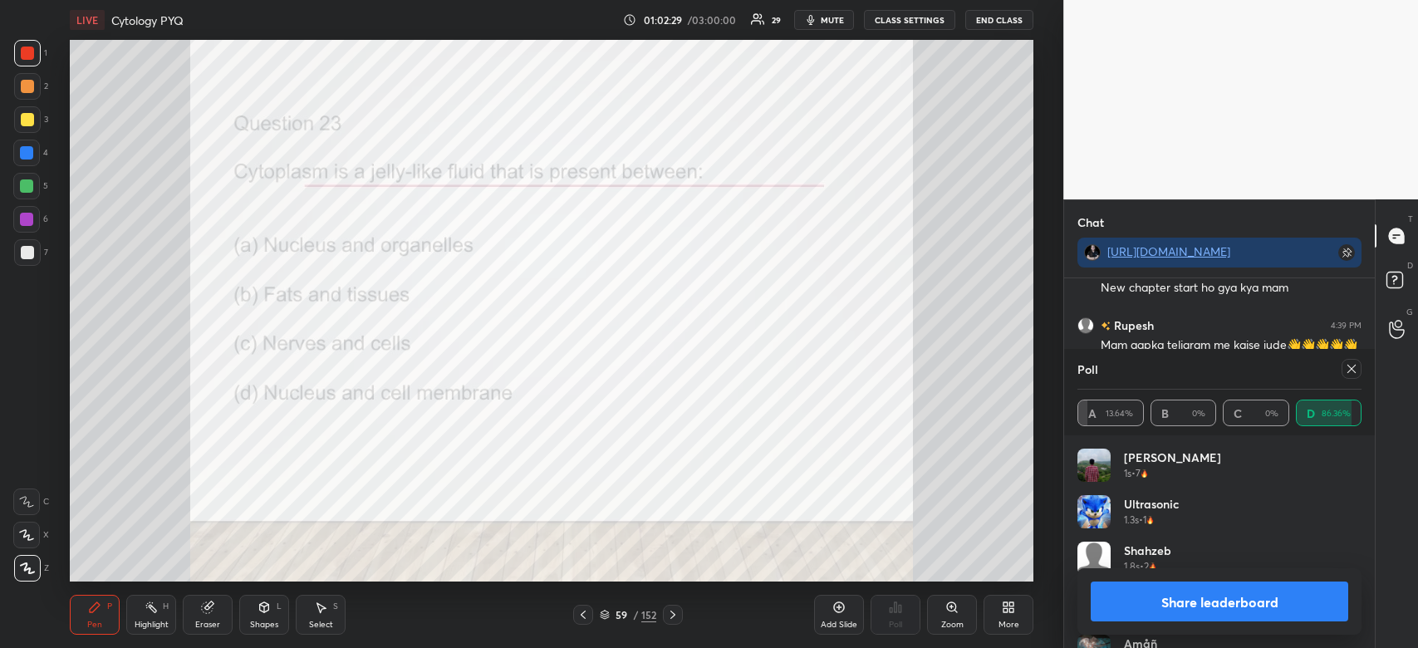
scroll to position [11320, 0]
click at [1290, 607] on button "Share leaderboard" at bounding box center [1220, 602] width 258 height 40
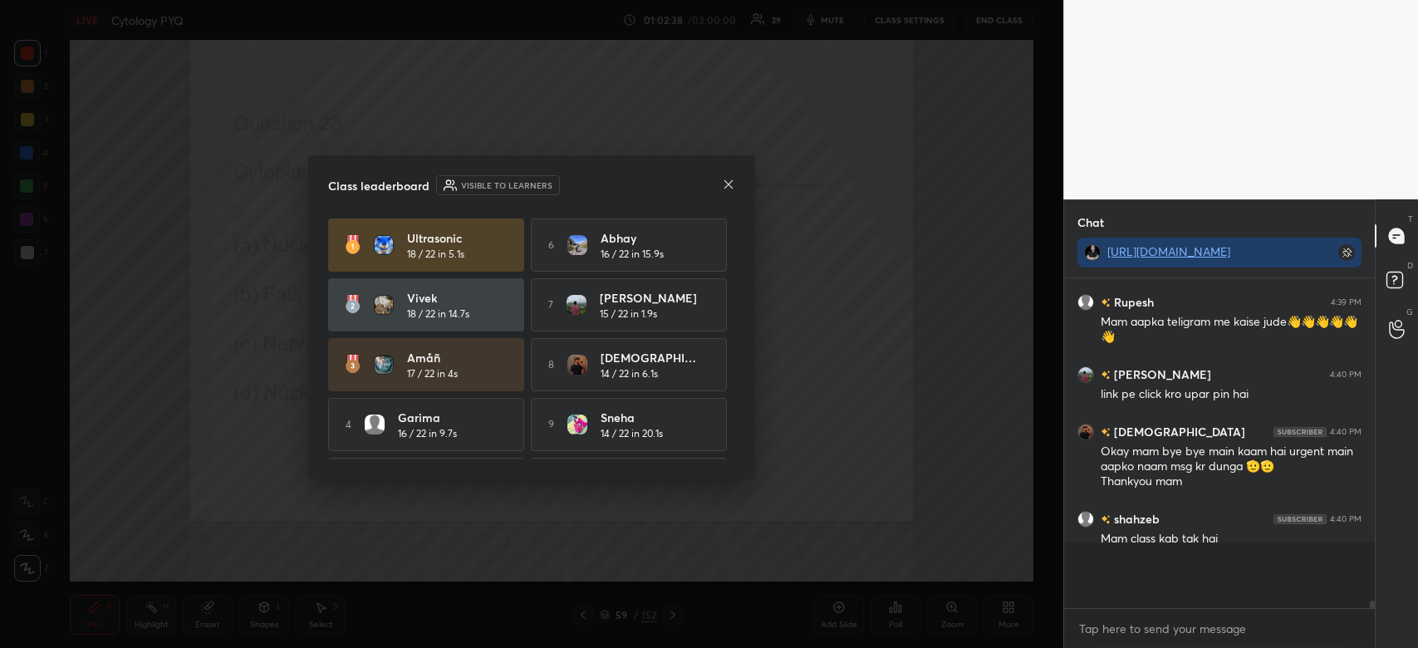
scroll to position [320, 306]
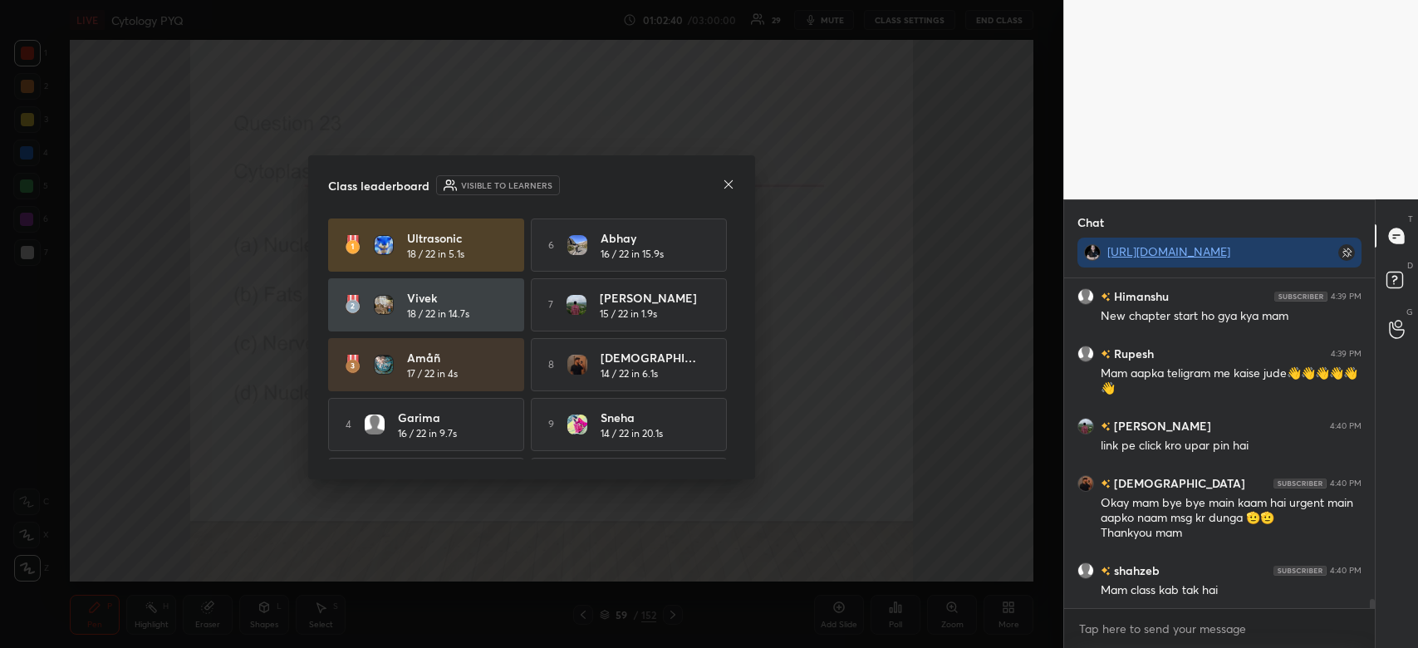
click at [732, 184] on icon at bounding box center [728, 184] width 13 height 13
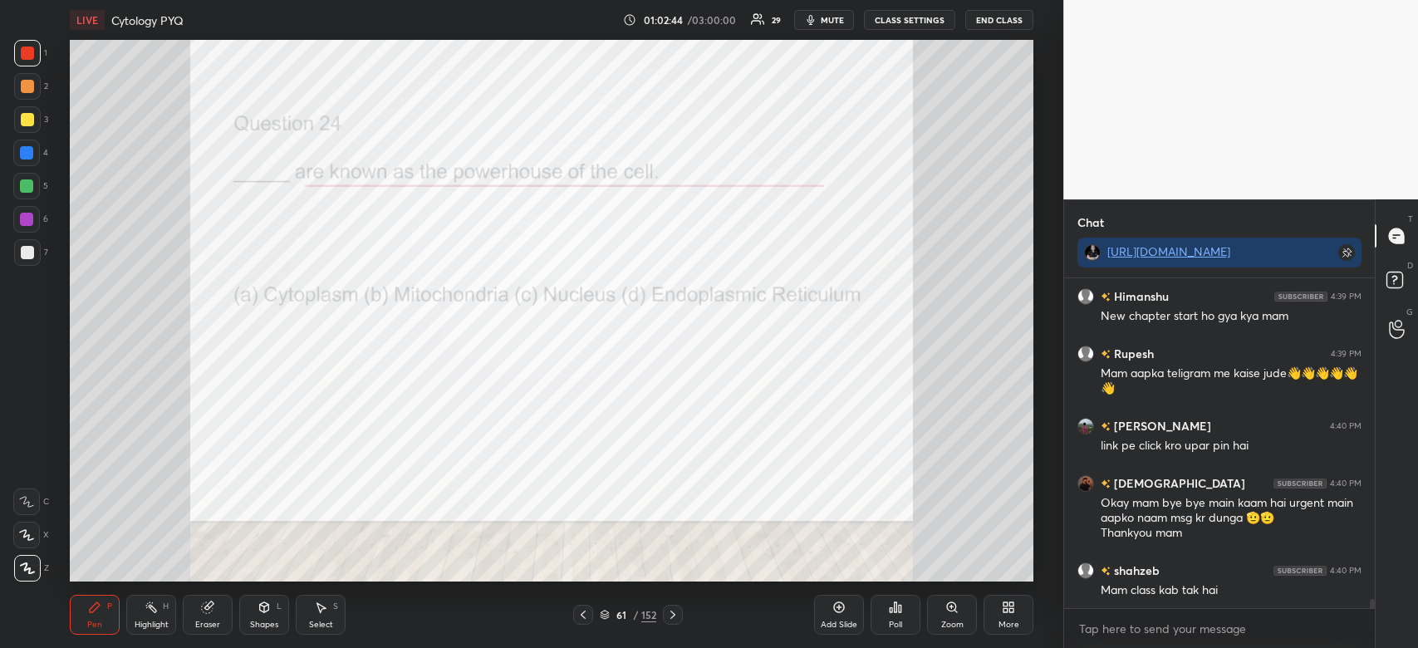
click at [896, 617] on div "Poll" at bounding box center [896, 615] width 50 height 40
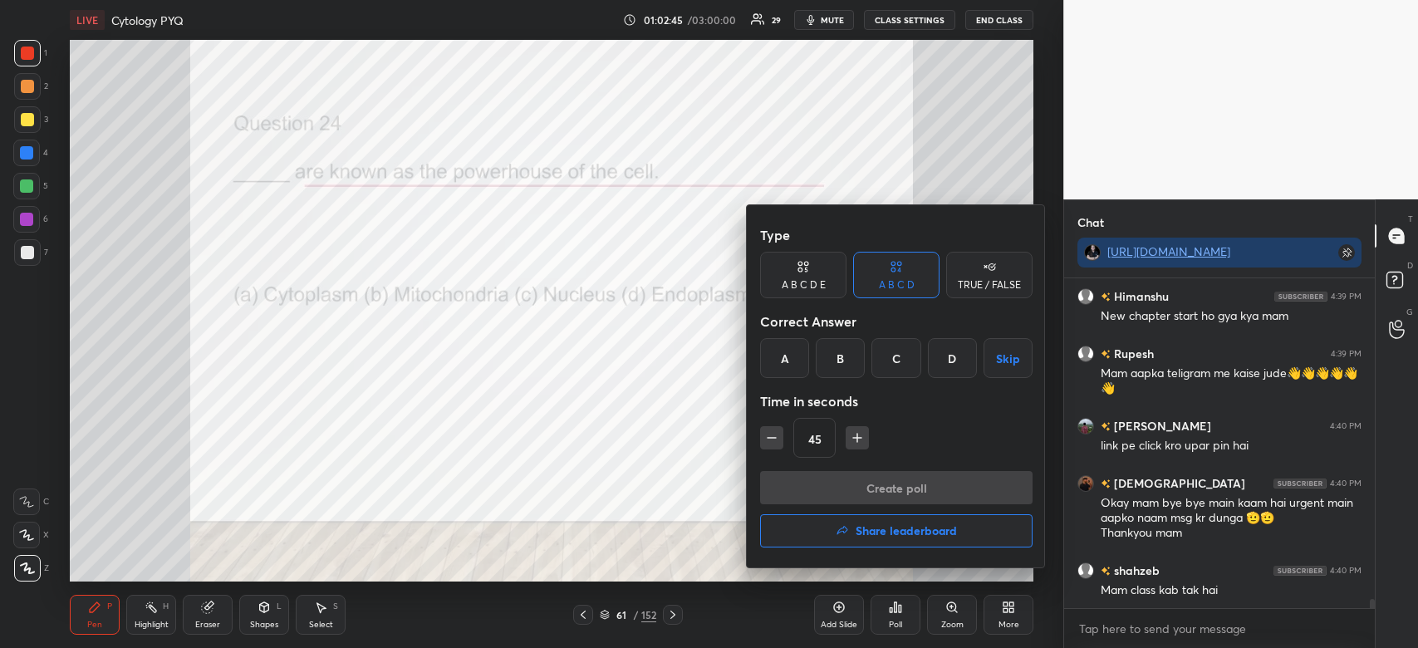
click at [835, 356] on div "B" at bounding box center [840, 358] width 49 height 40
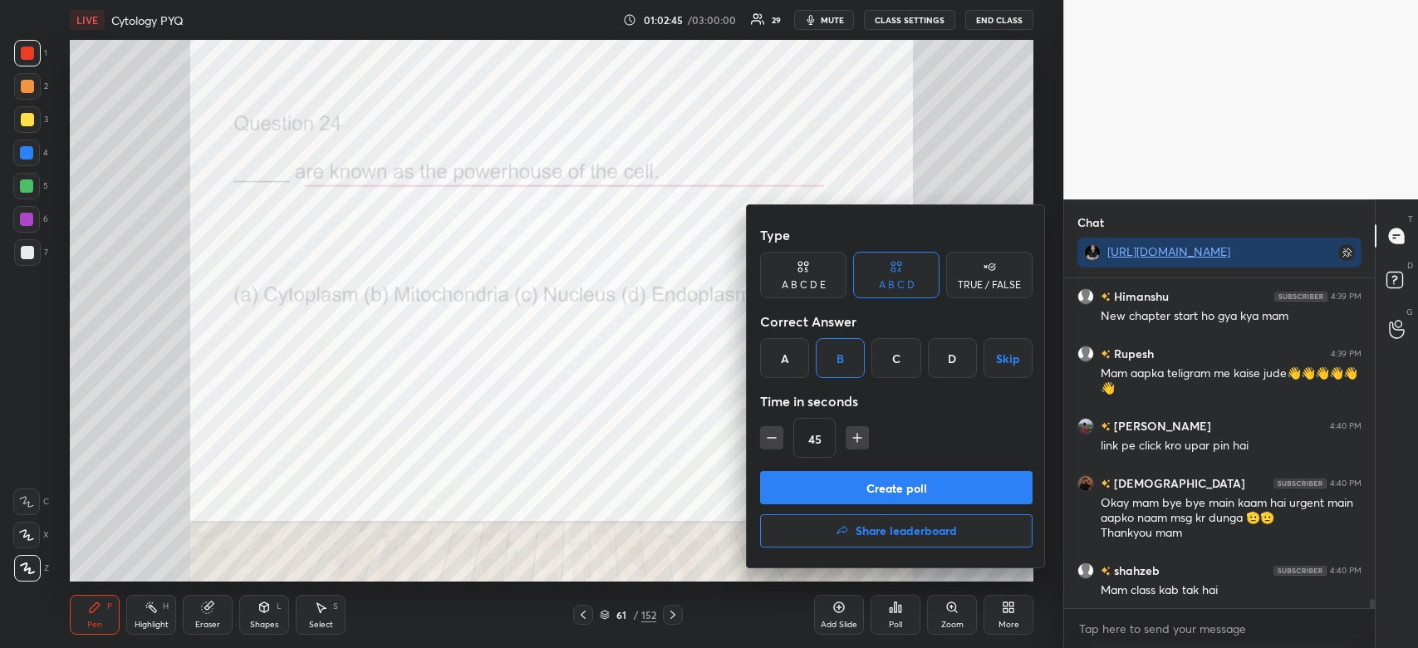
click at [823, 491] on button "Create poll" at bounding box center [896, 487] width 273 height 33
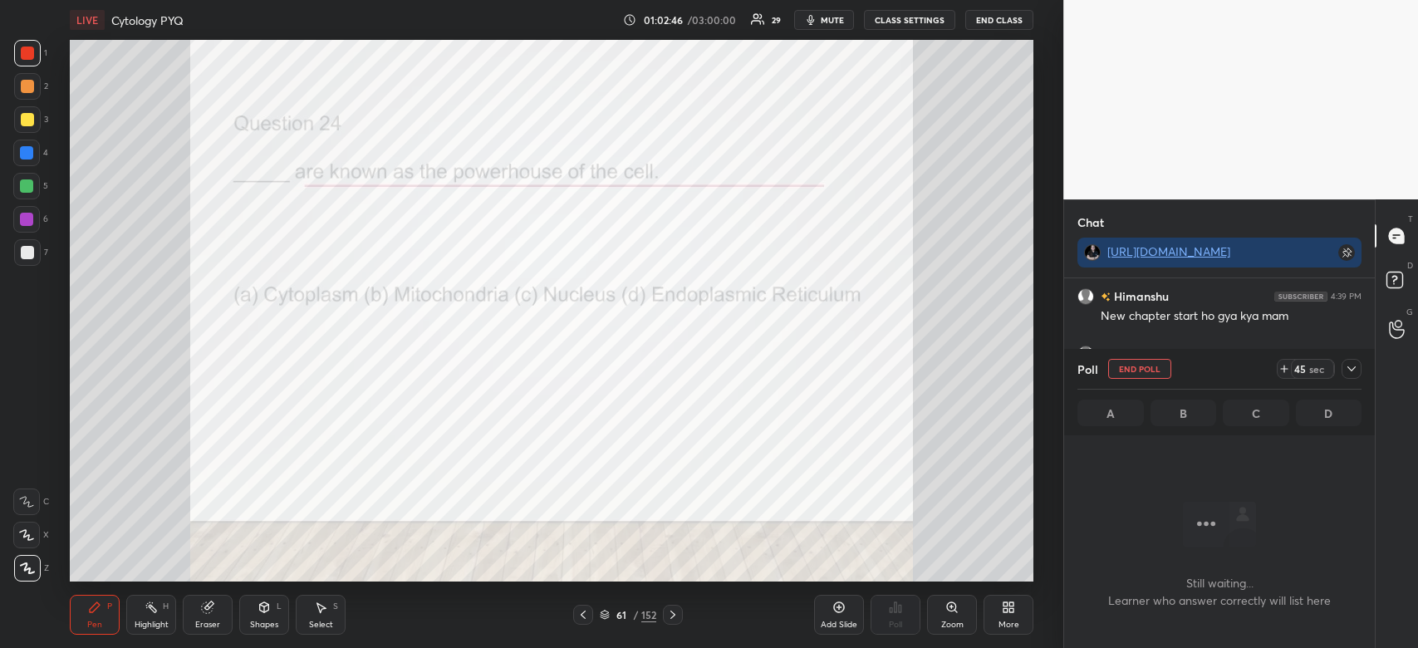
scroll to position [279, 306]
click at [1345, 374] on icon at bounding box center [1351, 368] width 13 height 13
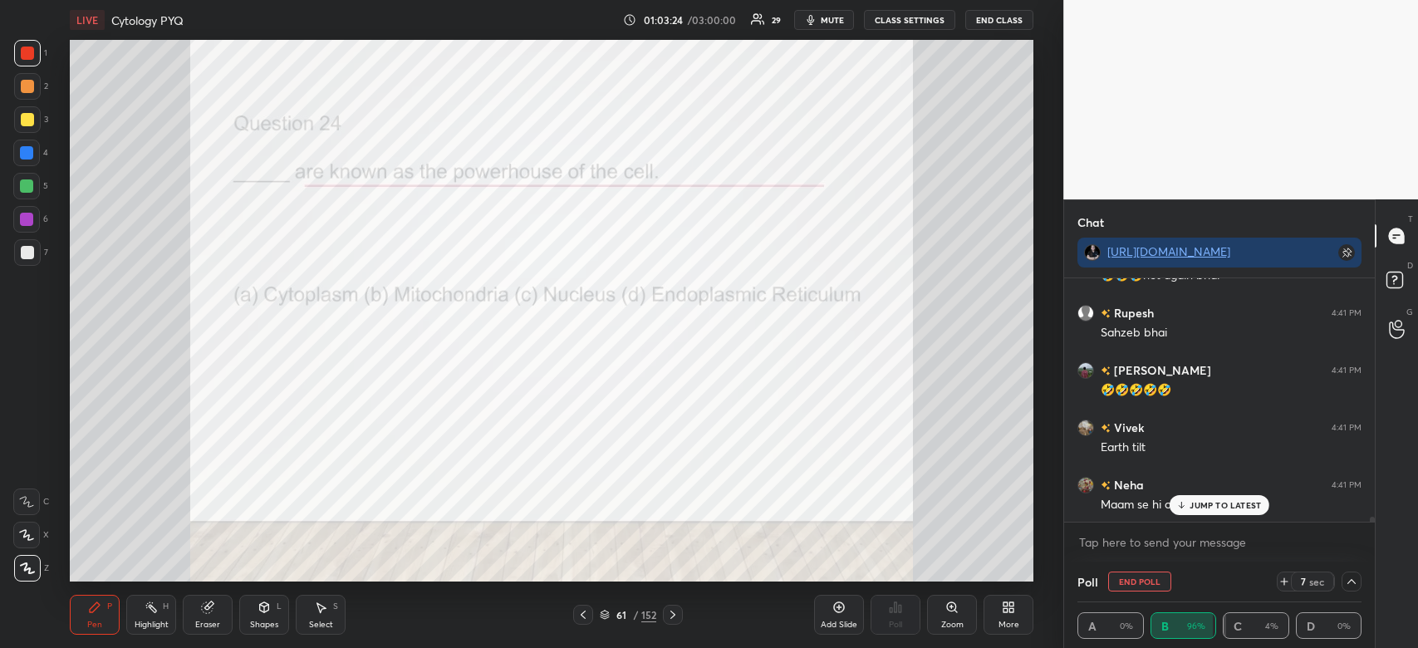
click at [1199, 511] on div "JUMP TO LATEST" at bounding box center [1220, 505] width 100 height 20
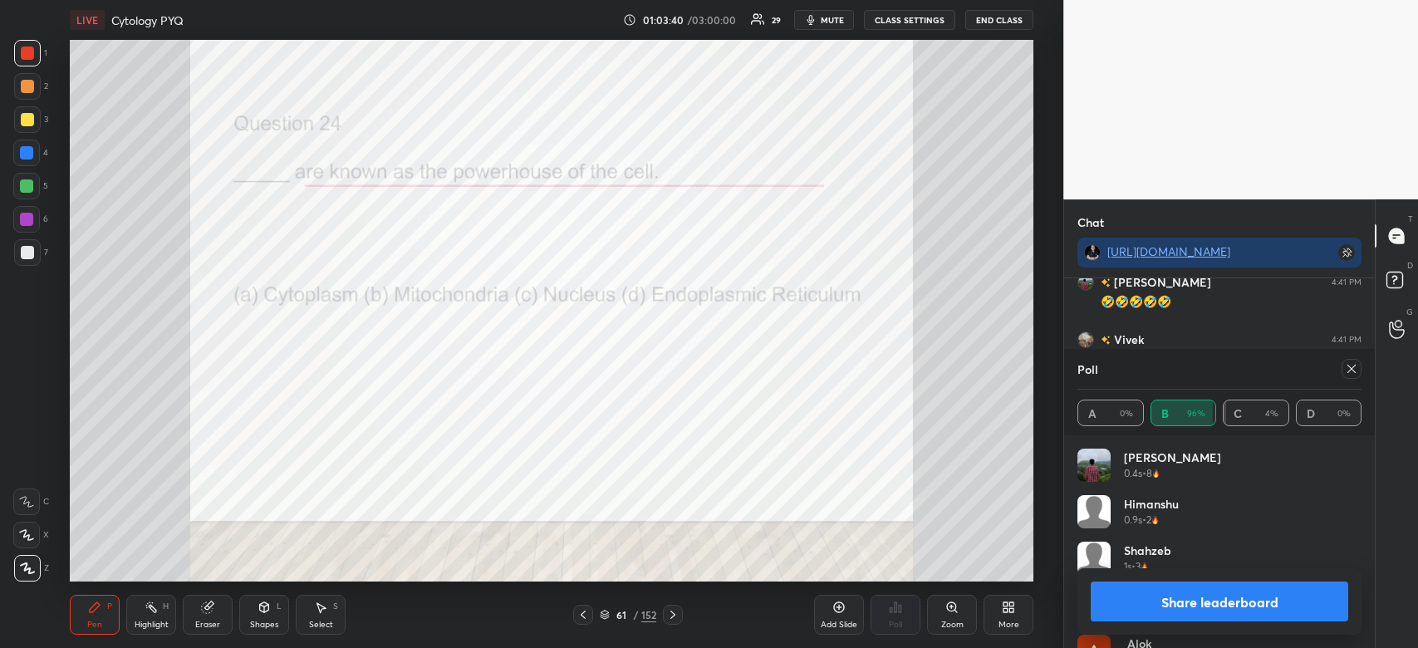
click at [1221, 606] on button "Share leaderboard" at bounding box center [1220, 602] width 258 height 40
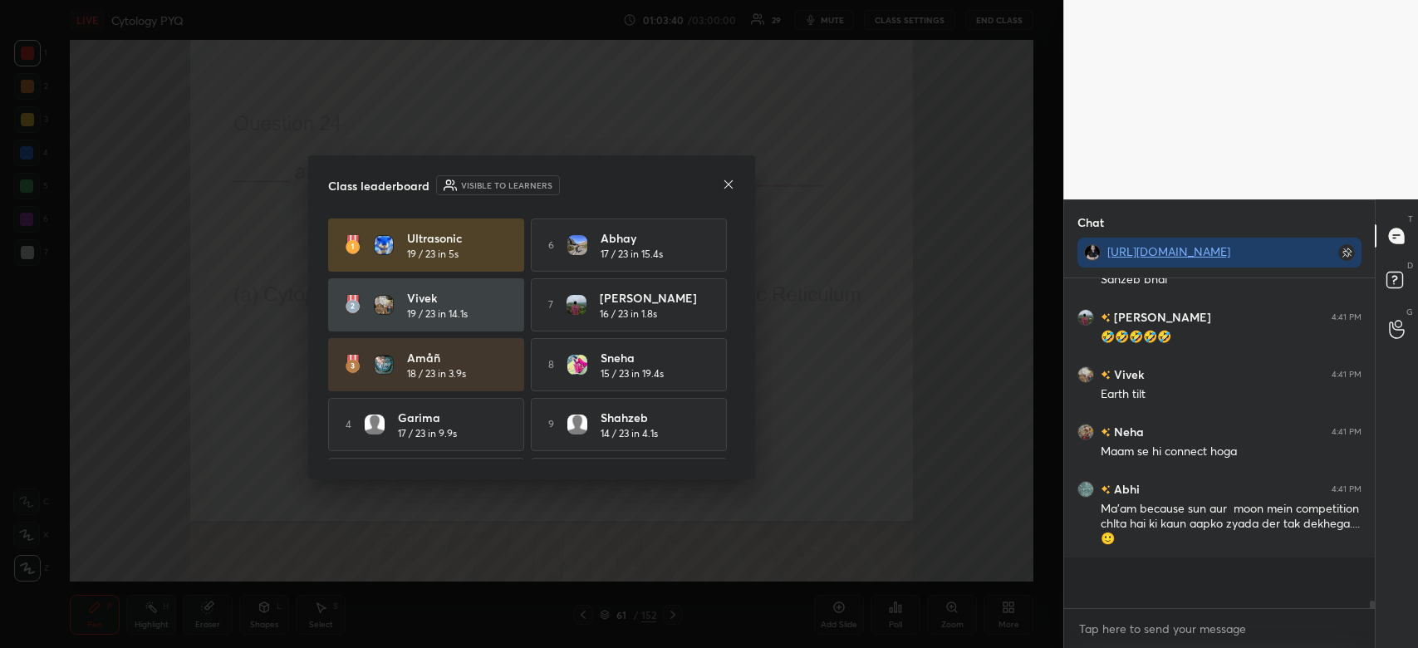
scroll to position [11739, 0]
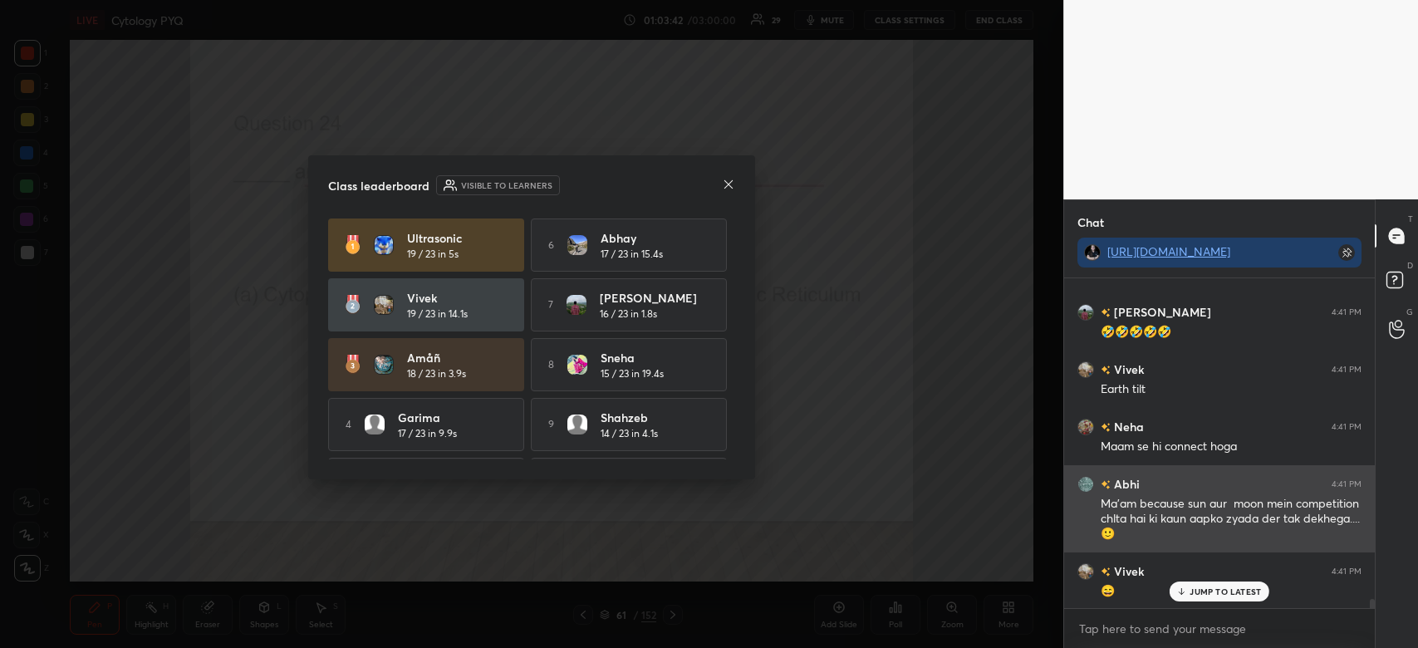
click at [730, 185] on icon at bounding box center [729, 183] width 8 height 8
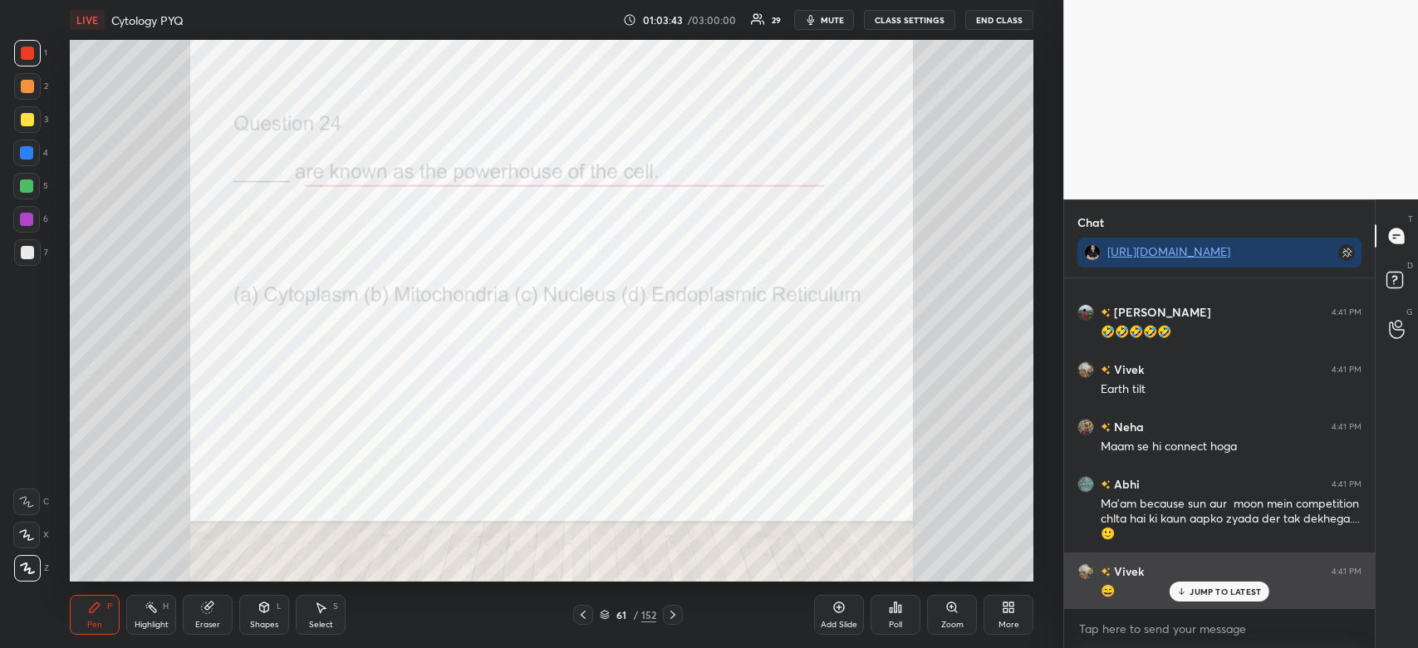
click at [1221, 588] on p "JUMP TO LATEST" at bounding box center [1225, 592] width 71 height 10
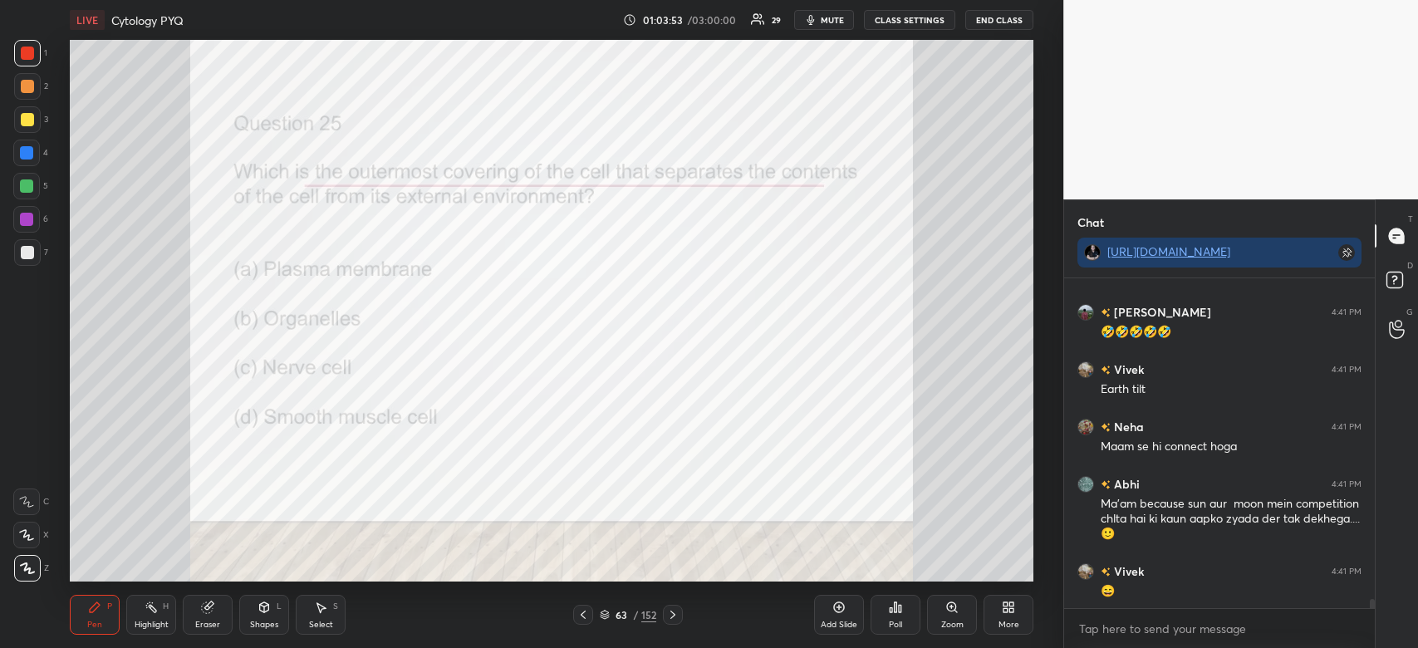
click at [892, 615] on div "Poll" at bounding box center [896, 615] width 50 height 40
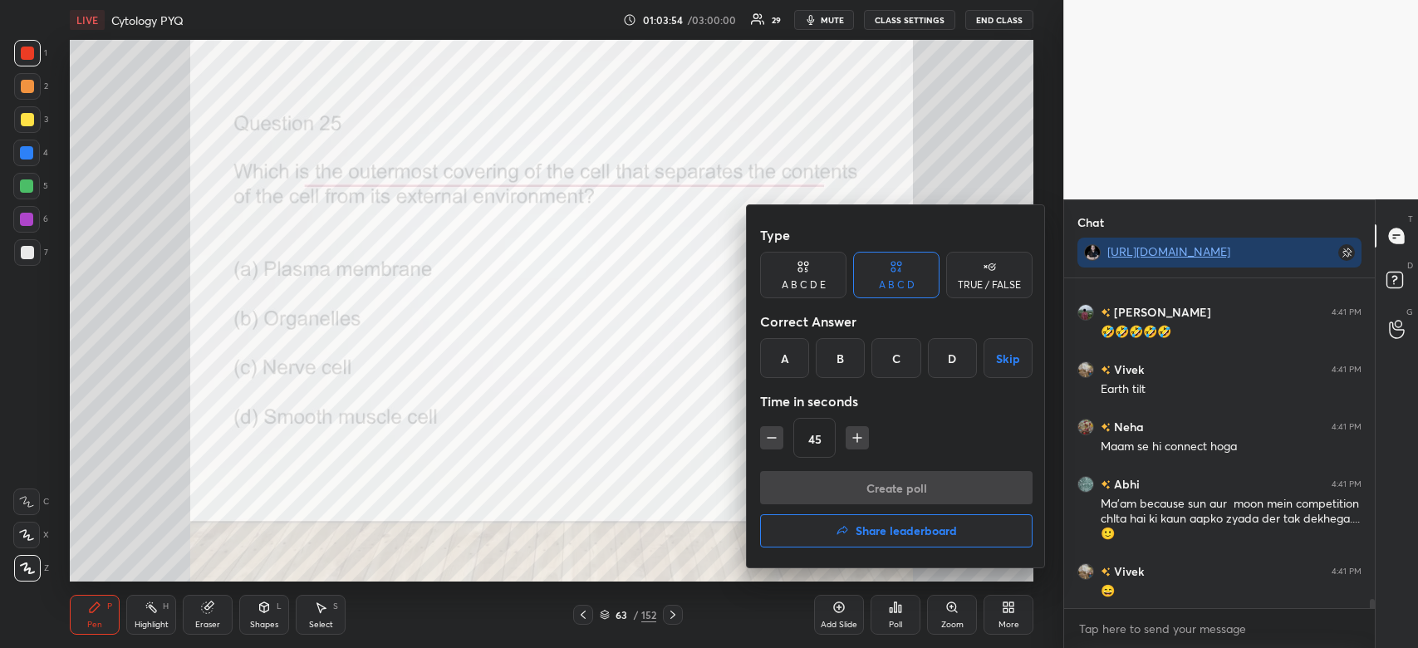
click at [778, 370] on div "A" at bounding box center [784, 358] width 49 height 40
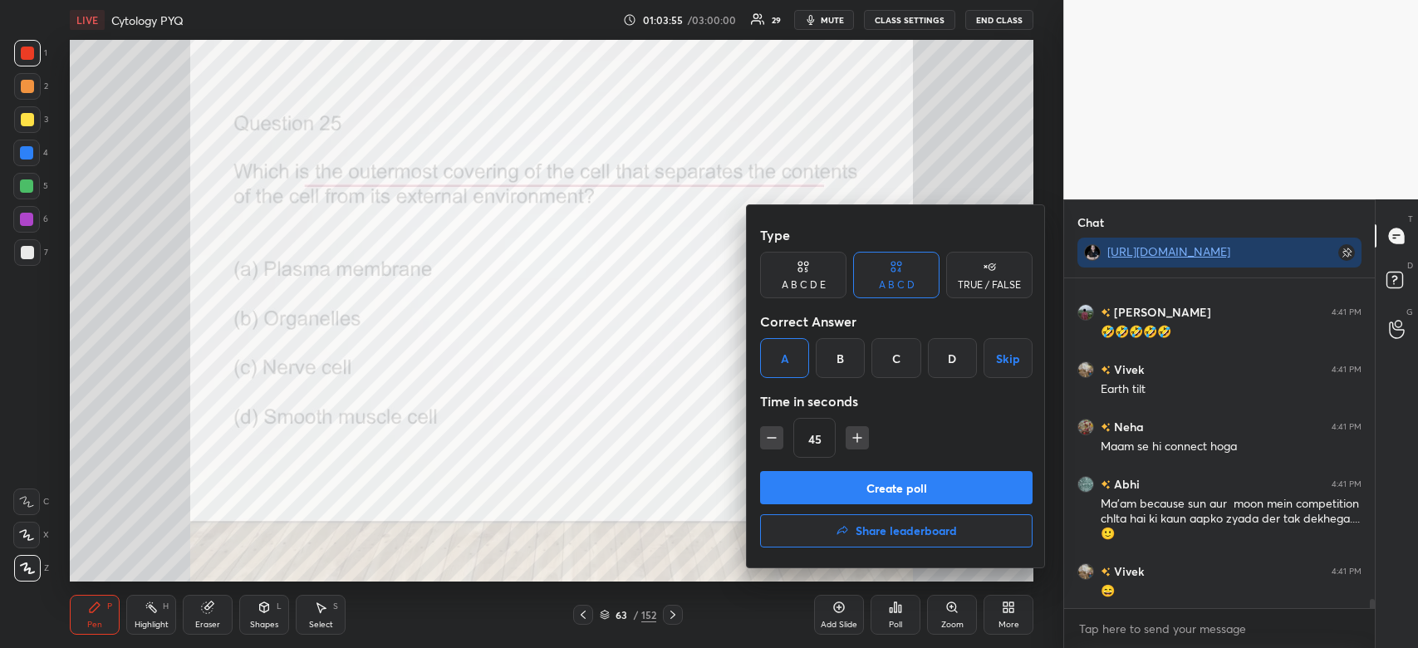
click at [821, 489] on button "Create poll" at bounding box center [896, 487] width 273 height 33
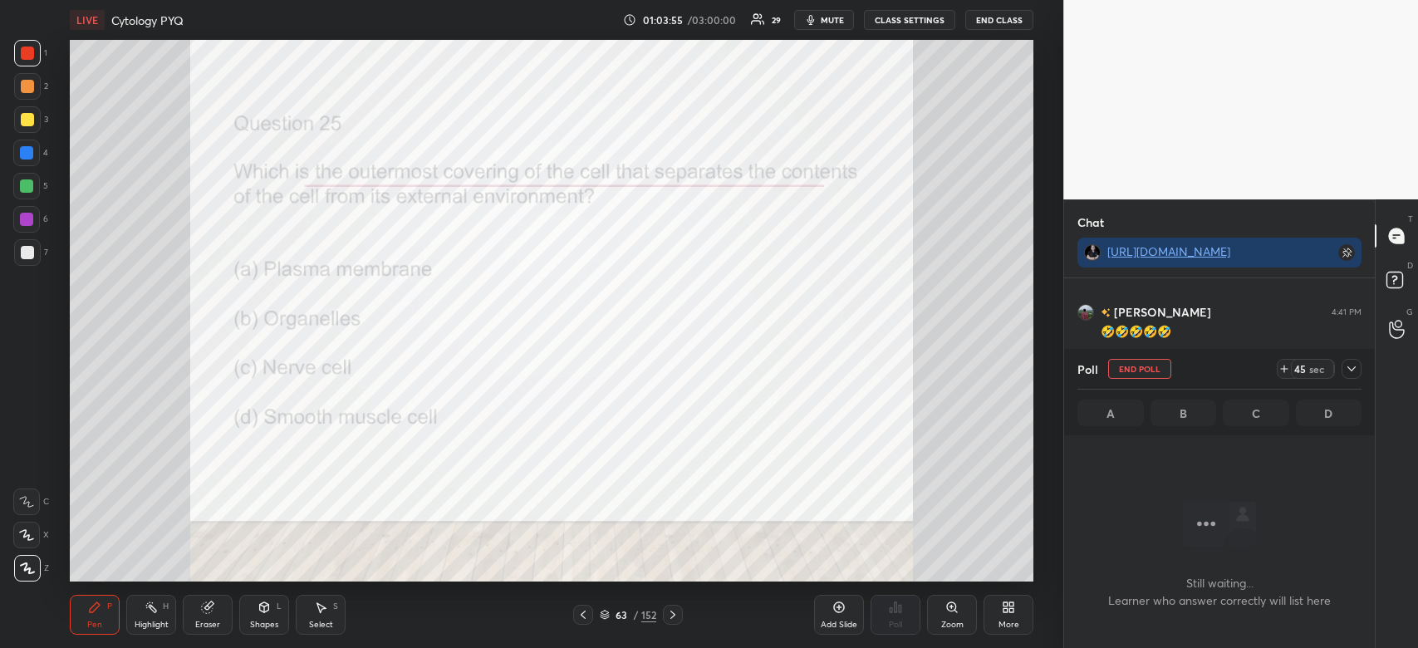
scroll to position [5, 5]
click at [1349, 371] on icon at bounding box center [1351, 368] width 13 height 13
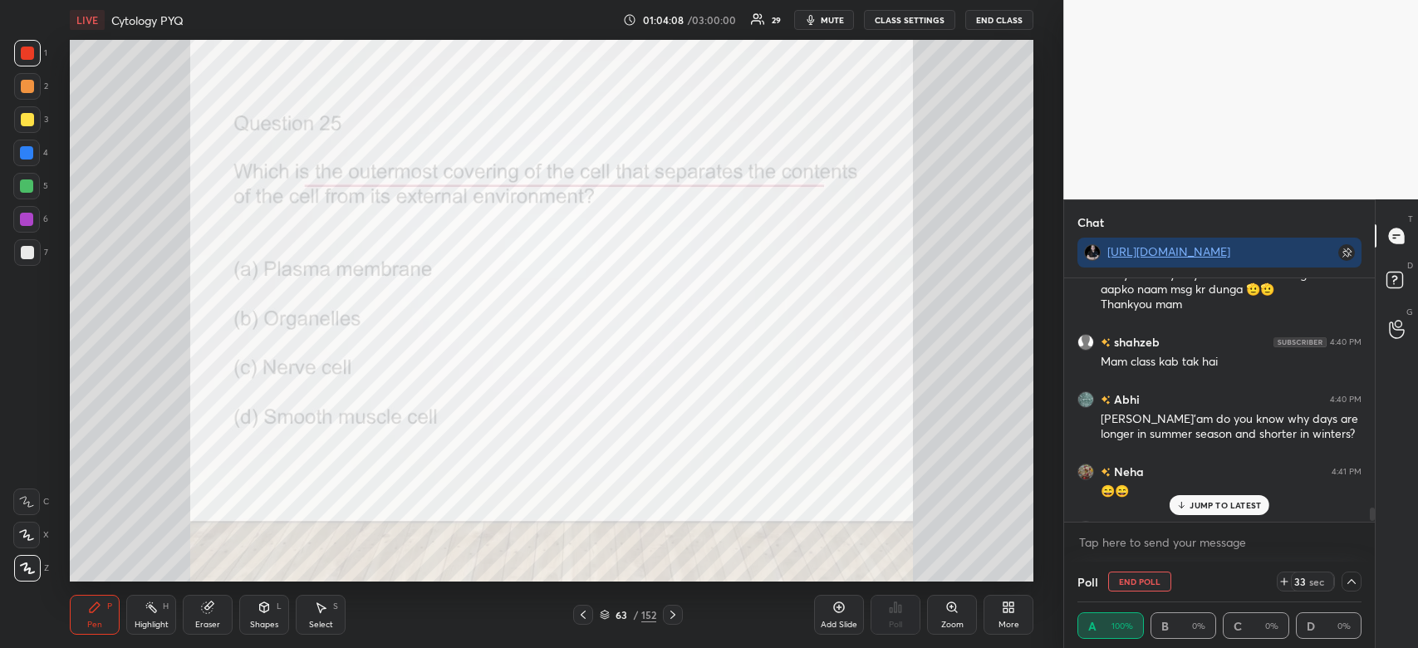
click at [1372, 510] on div at bounding box center [1372, 514] width 5 height 13
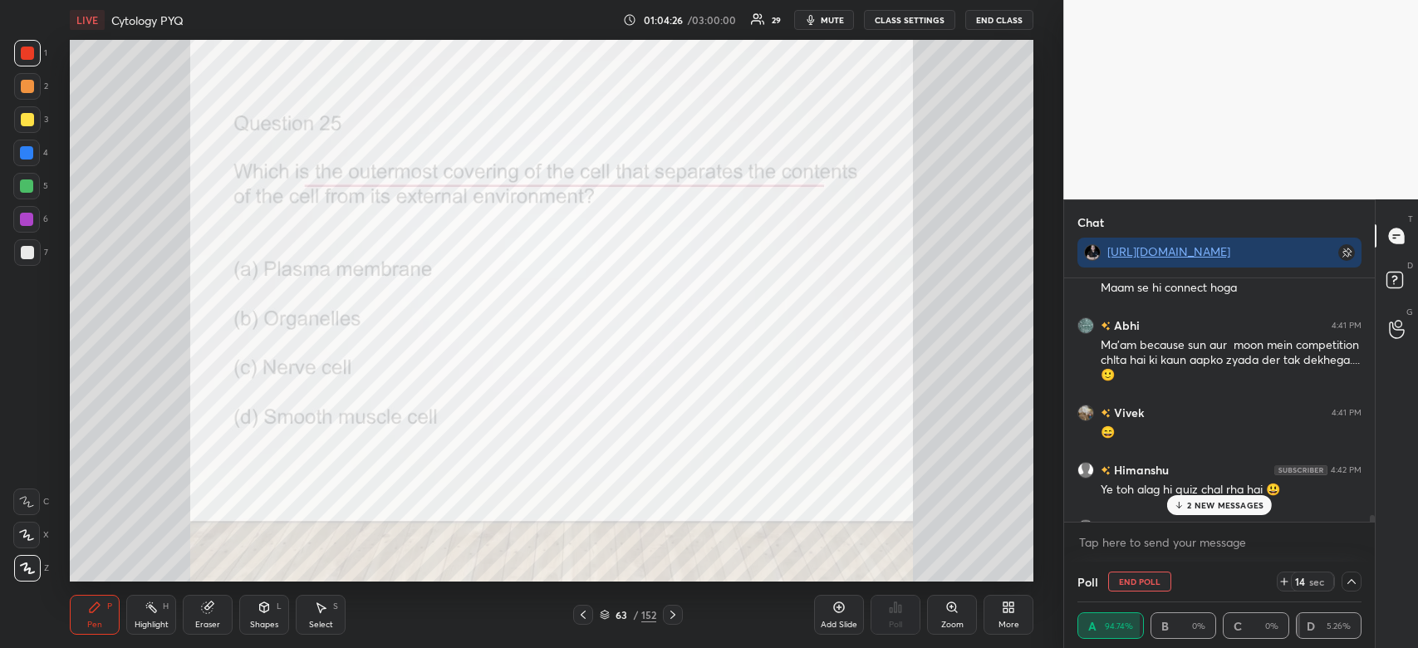
drag, startPoint x: 1371, startPoint y: 509, endPoint x: 1371, endPoint y: 519, distance: 10.0
click at [1371, 519] on div at bounding box center [1372, 521] width 5 height 13
click at [1247, 513] on div "2 NEW MESSAGES" at bounding box center [1219, 505] width 105 height 20
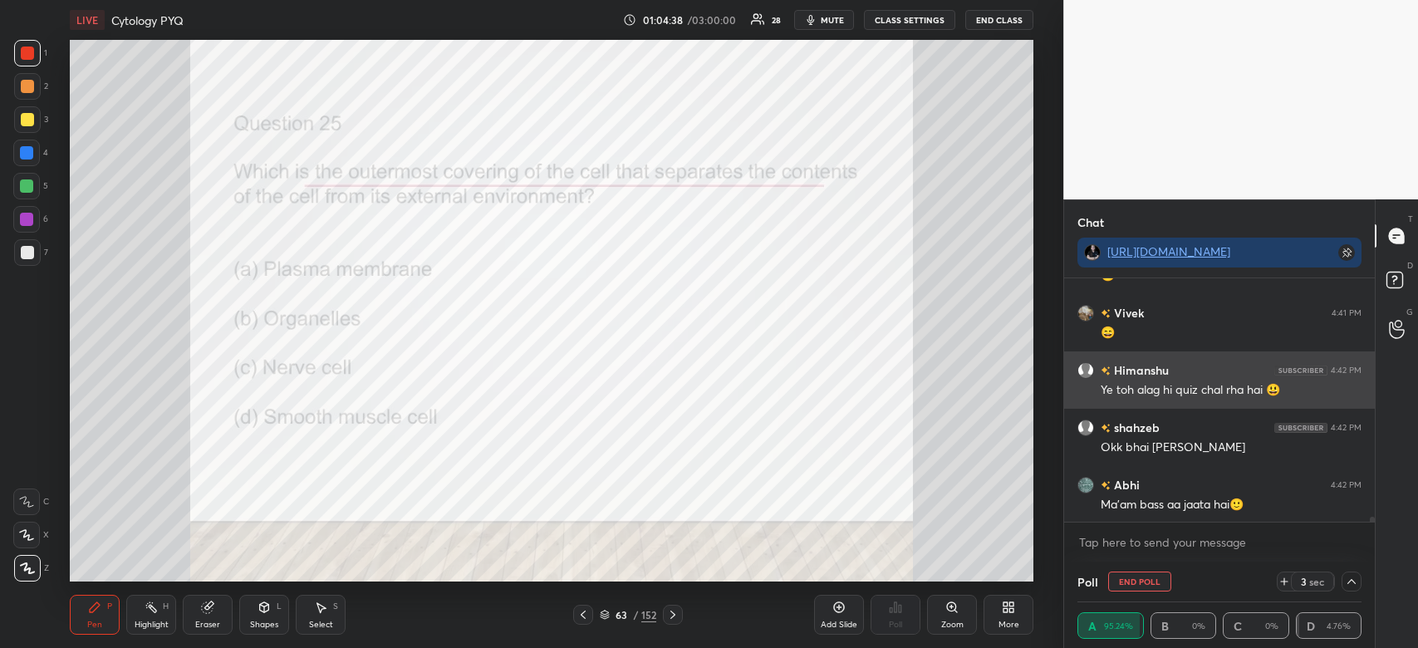
click at [1088, 364] on img "grid" at bounding box center [1086, 370] width 17 height 17
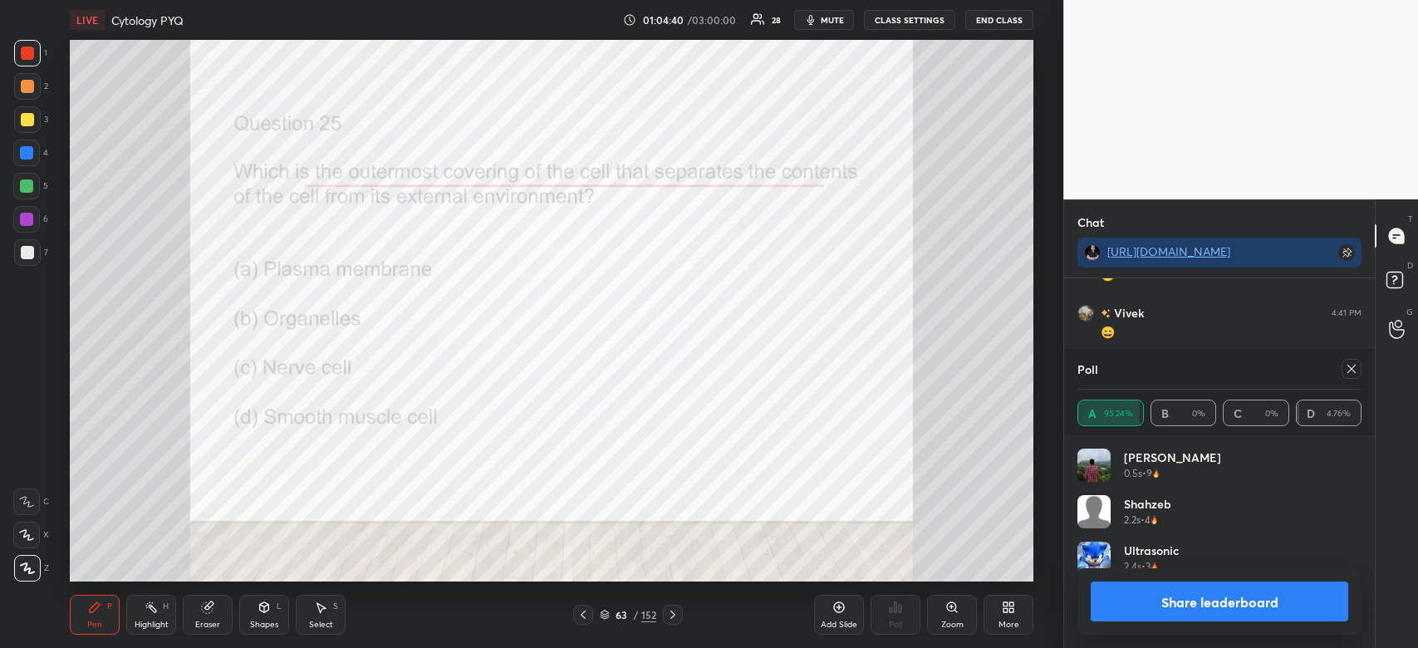
scroll to position [194, 279]
click at [20, 63] on div at bounding box center [27, 53] width 27 height 27
click at [1222, 593] on button "Share leaderboard" at bounding box center [1220, 602] width 258 height 40
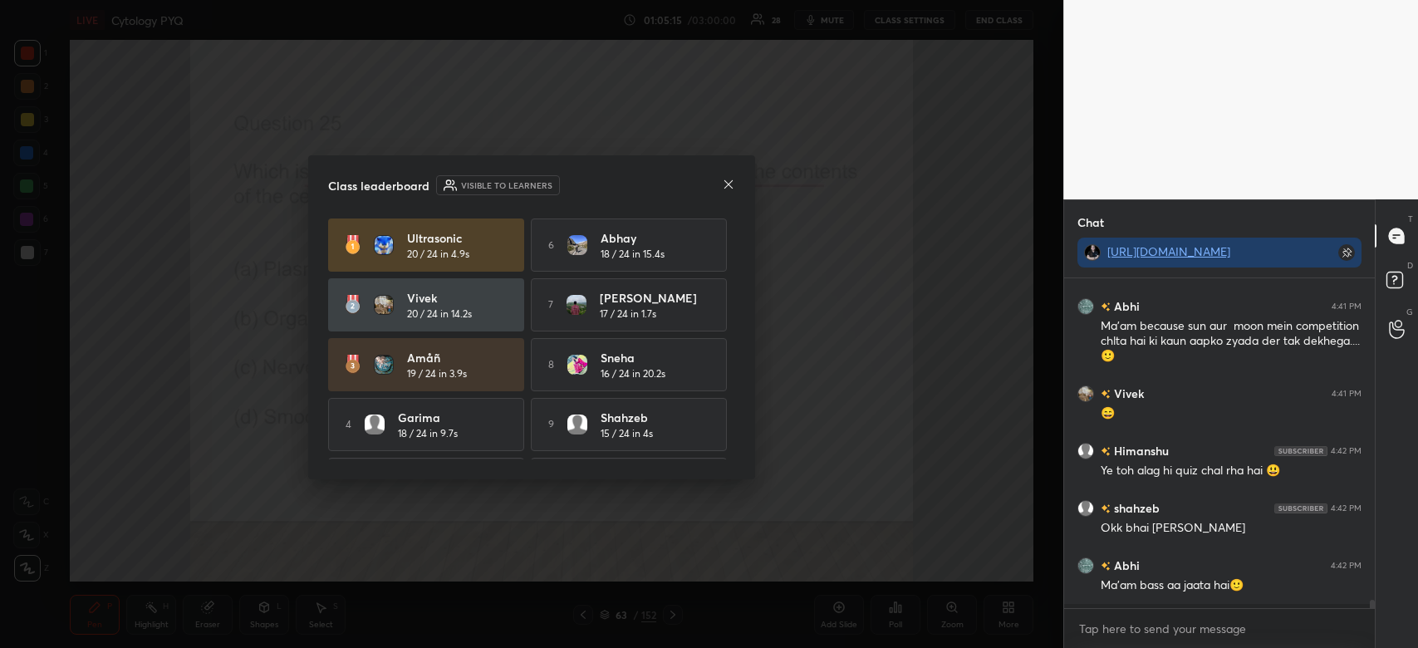
scroll to position [324, 306]
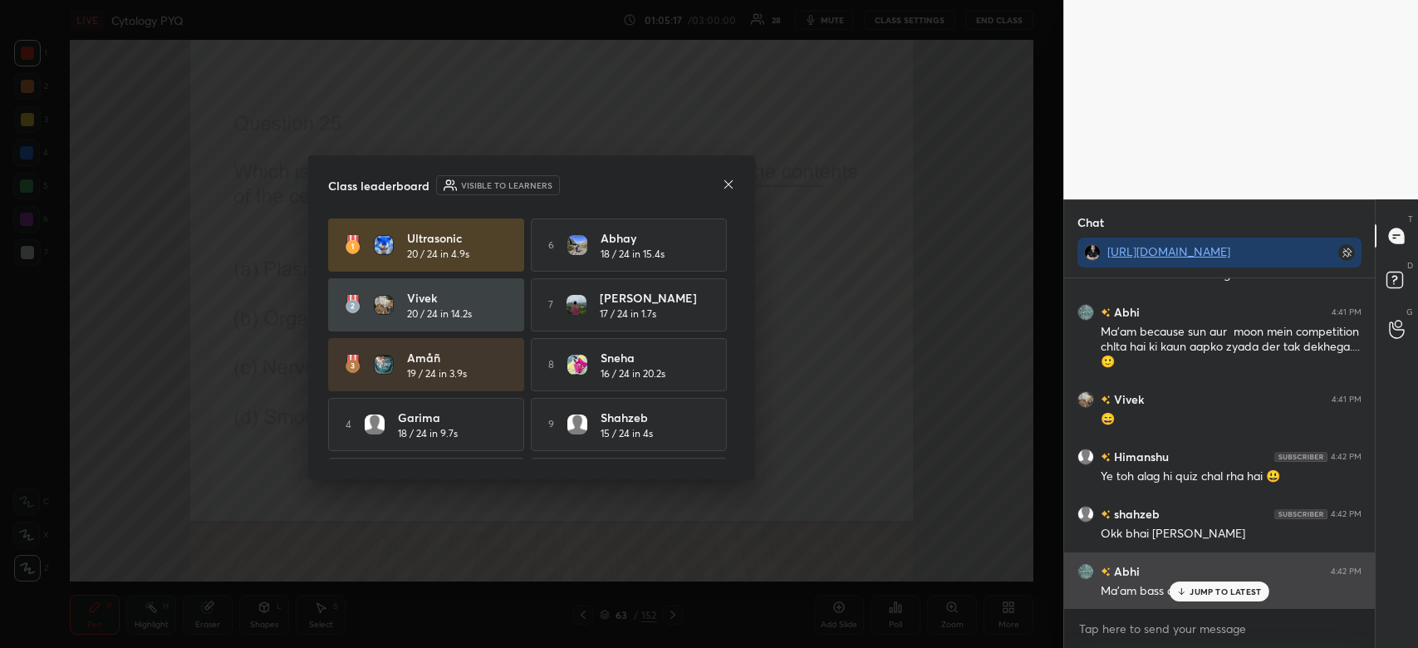
click at [1221, 590] on p "JUMP TO LATEST" at bounding box center [1225, 592] width 71 height 10
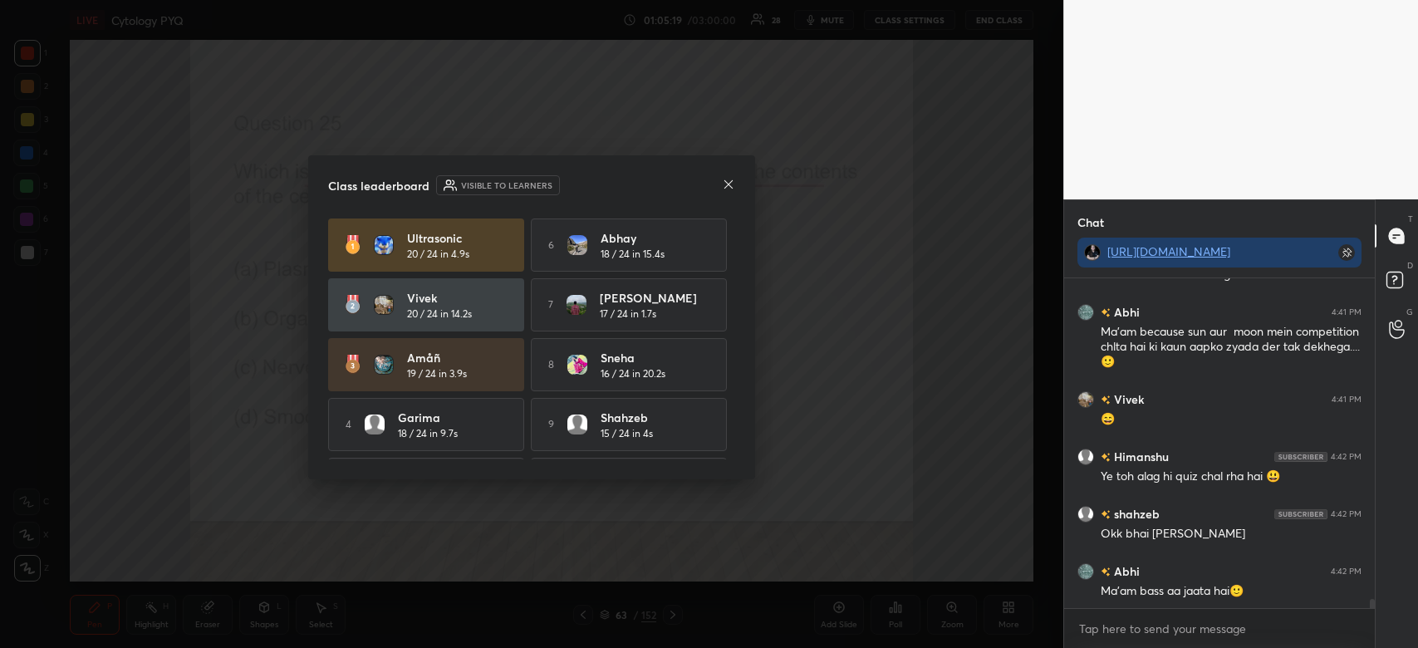
click at [727, 185] on icon at bounding box center [729, 183] width 8 height 8
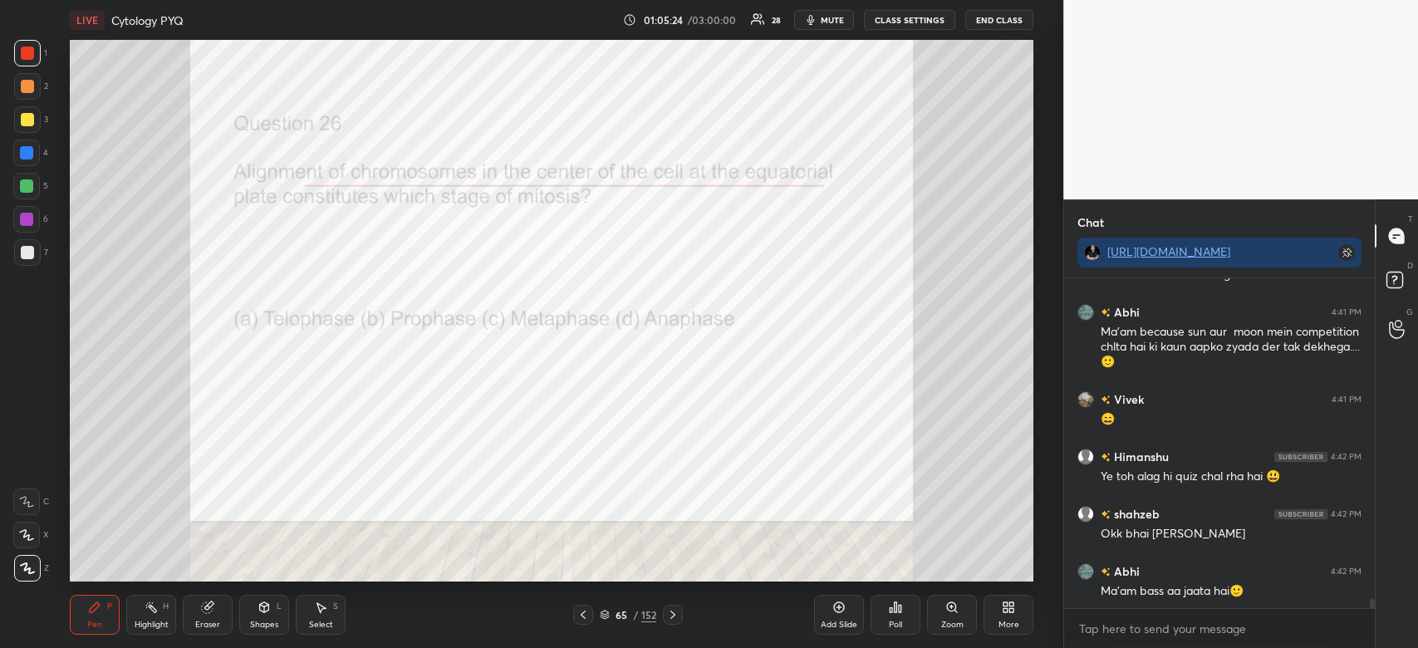
click at [902, 617] on div "Poll" at bounding box center [896, 615] width 50 height 40
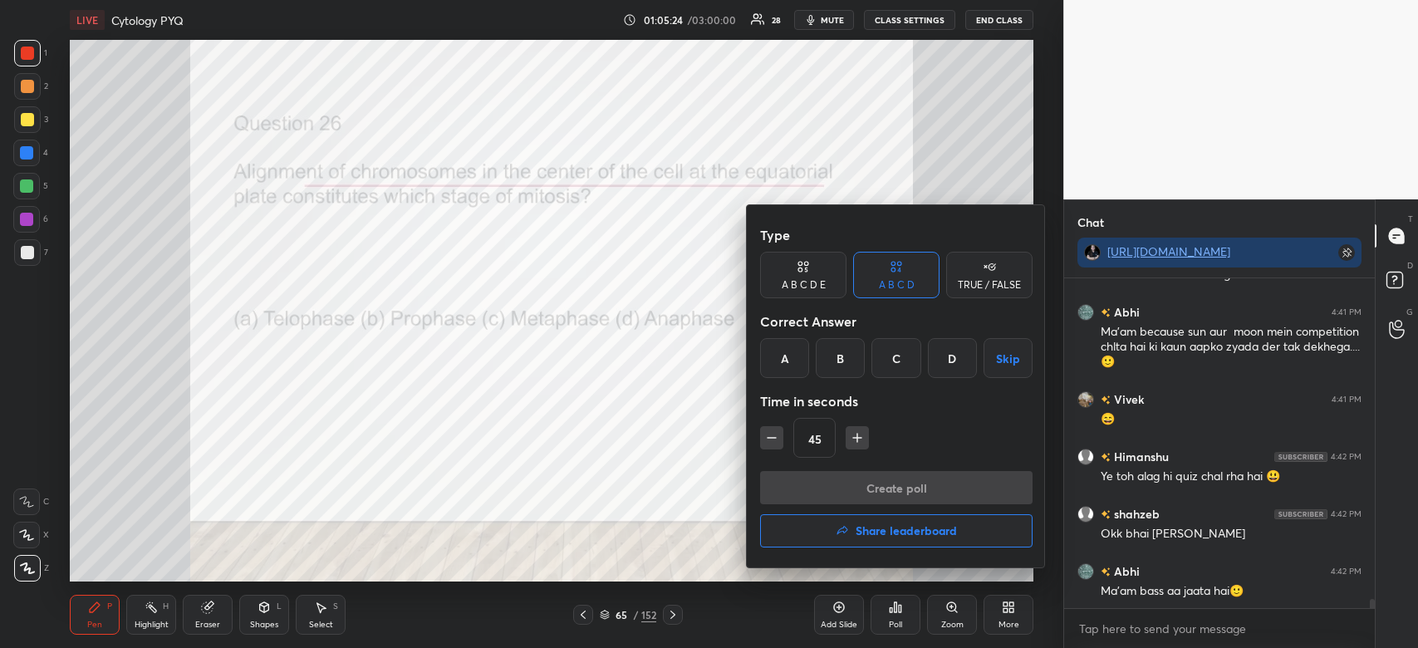
click at [892, 365] on div "C" at bounding box center [896, 358] width 49 height 40
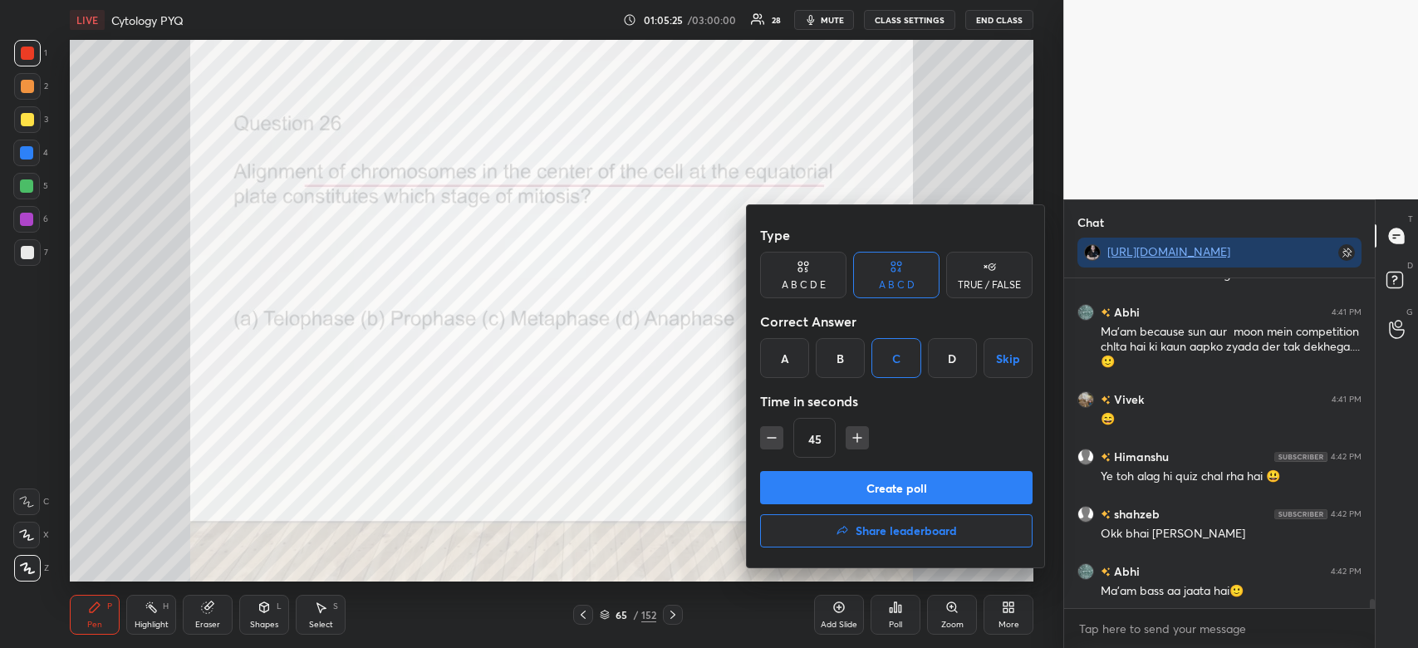
click at [873, 479] on button "Create poll" at bounding box center [896, 487] width 273 height 33
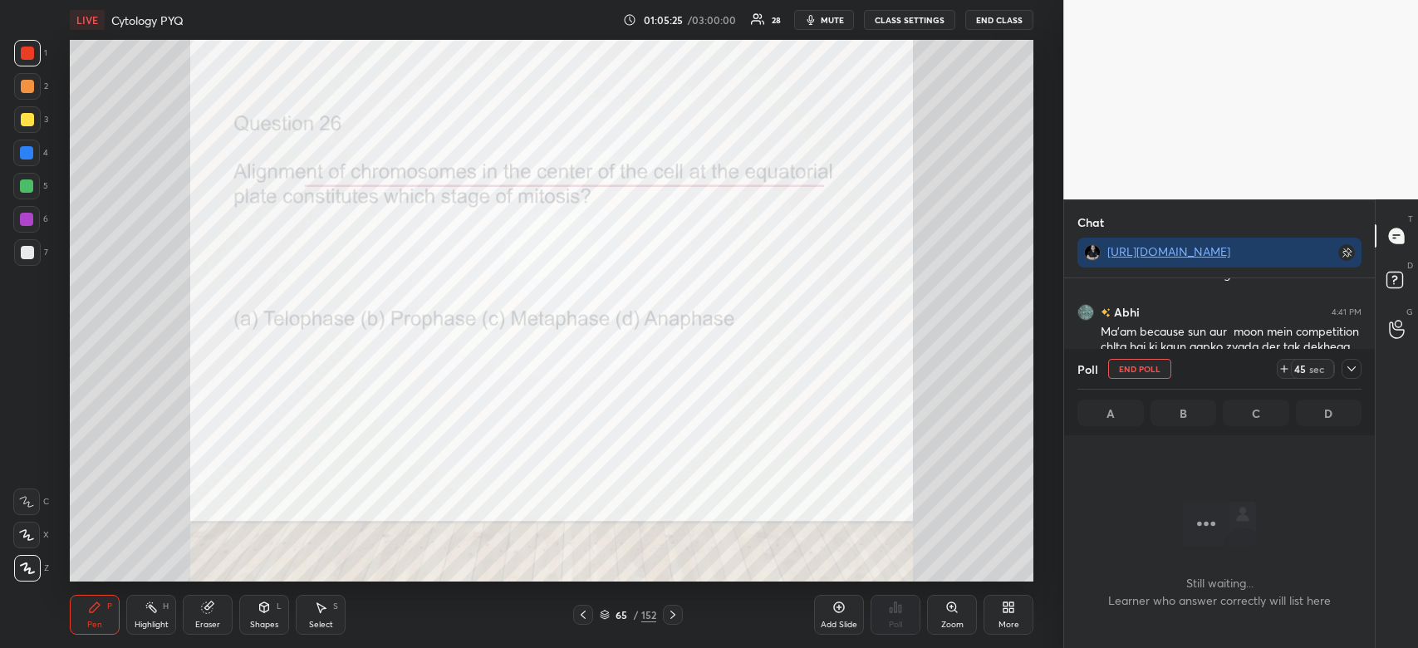
scroll to position [5, 5]
click at [1283, 369] on icon at bounding box center [1284, 368] width 13 height 13
click at [1283, 371] on icon at bounding box center [1284, 368] width 13 height 13
click at [1282, 372] on icon at bounding box center [1284, 368] width 13 height 13
click at [1283, 372] on icon at bounding box center [1284, 368] width 13 height 13
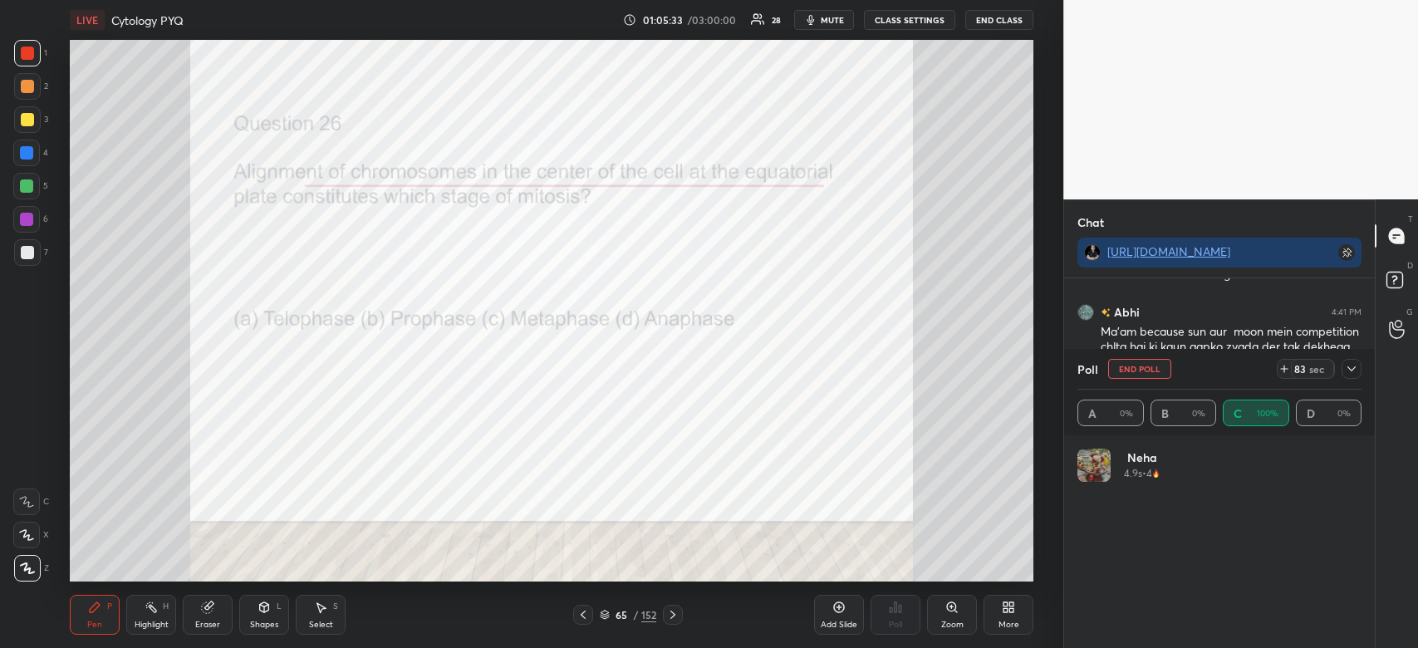
click at [1283, 373] on icon at bounding box center [1284, 368] width 13 height 13
click at [1282, 374] on icon at bounding box center [1279, 368] width 13 height 13
click at [1282, 375] on icon at bounding box center [1279, 368] width 13 height 13
click at [1285, 373] on icon at bounding box center [1279, 368] width 13 height 13
click at [1283, 373] on icon at bounding box center [1279, 368] width 13 height 13
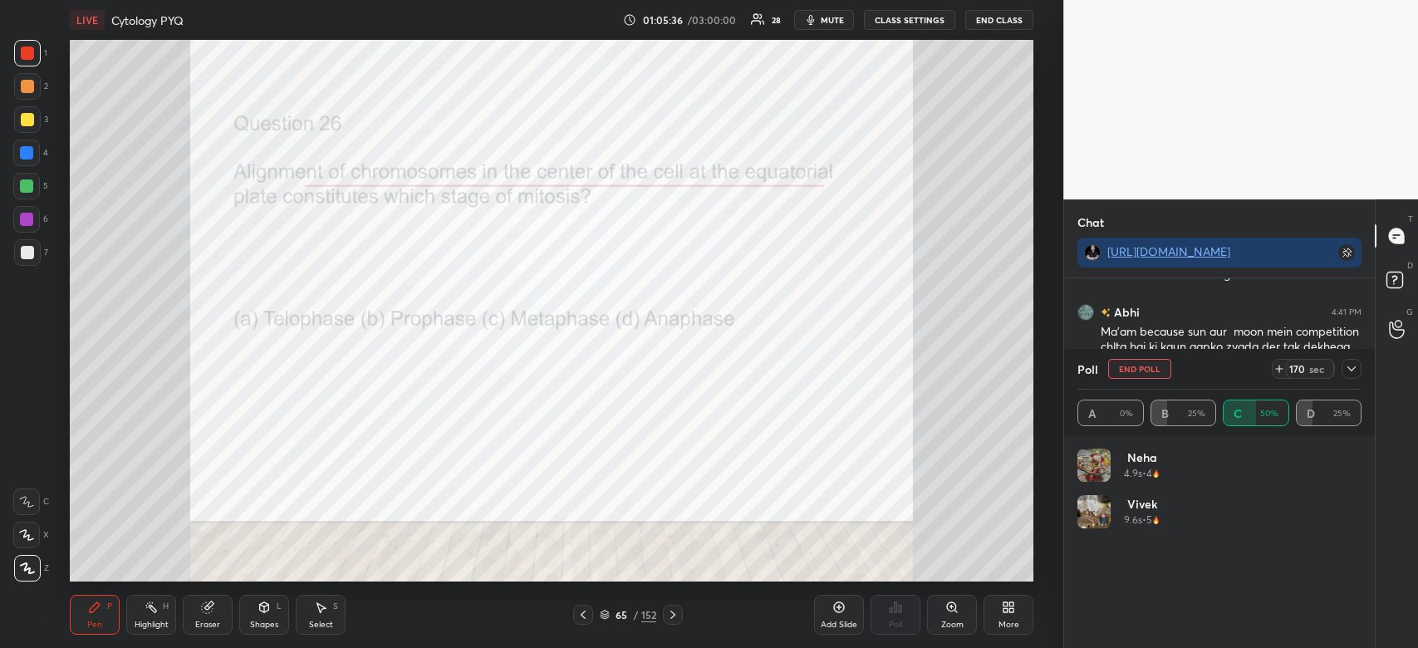
click at [1288, 371] on div "170 sec" at bounding box center [1310, 369] width 48 height 20
click at [844, 24] on span "mute" at bounding box center [832, 20] width 23 height 12
click at [841, 23] on span "unmute" at bounding box center [831, 20] width 36 height 12
click at [833, 23] on span "mute" at bounding box center [832, 20] width 23 height 12
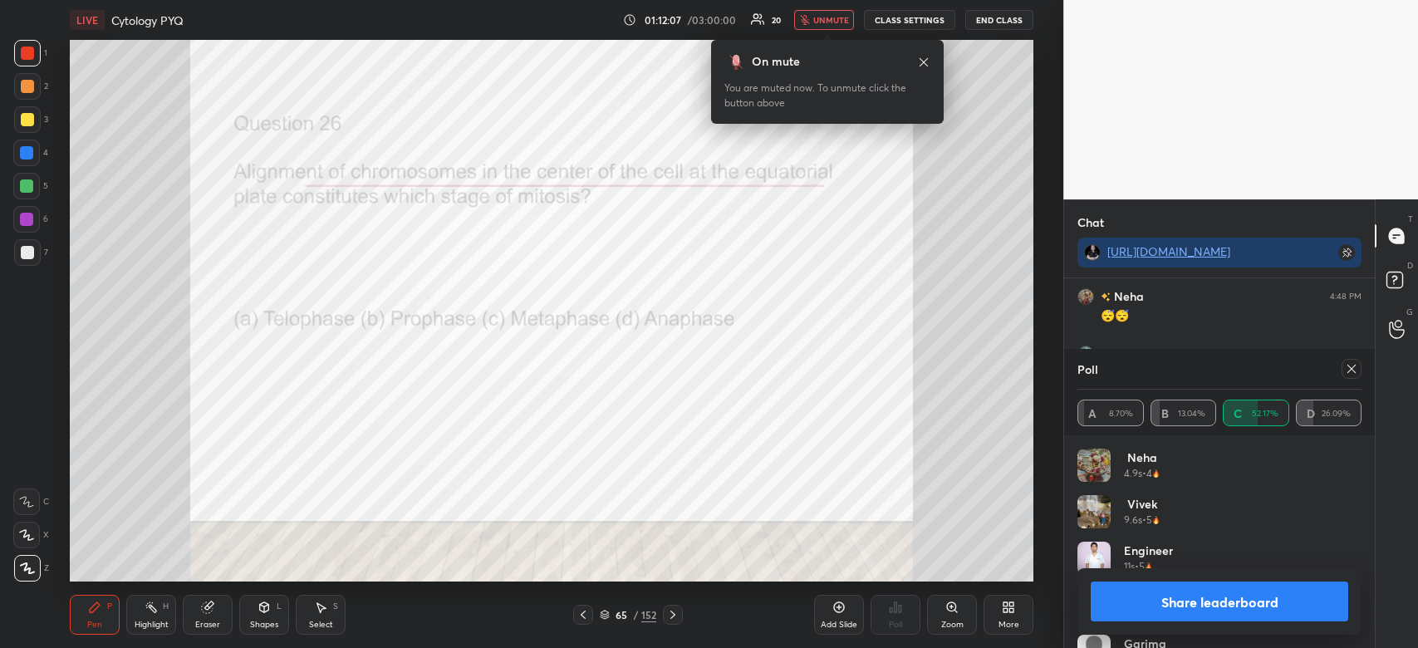
scroll to position [12470, 0]
click at [838, 10] on button "unmute" at bounding box center [824, 20] width 60 height 20
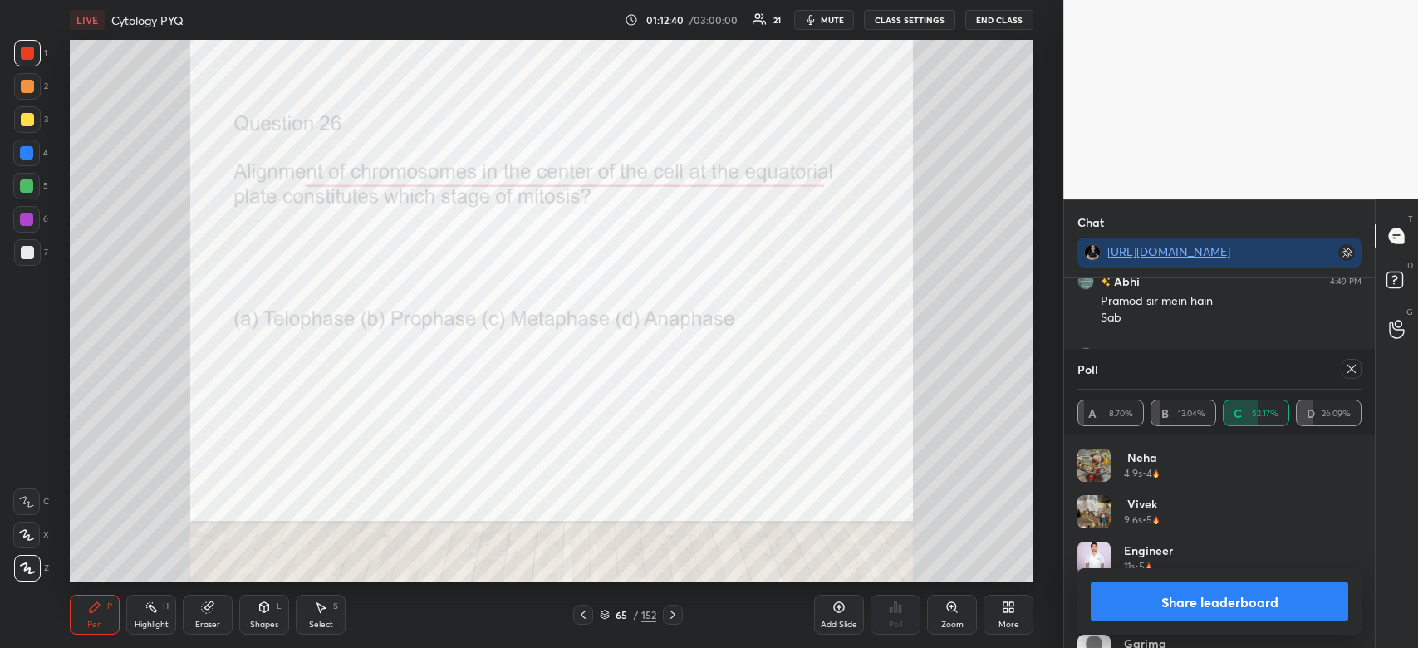
scroll to position [12657, 0]
click at [1191, 602] on button "Share leaderboard" at bounding box center [1220, 602] width 258 height 40
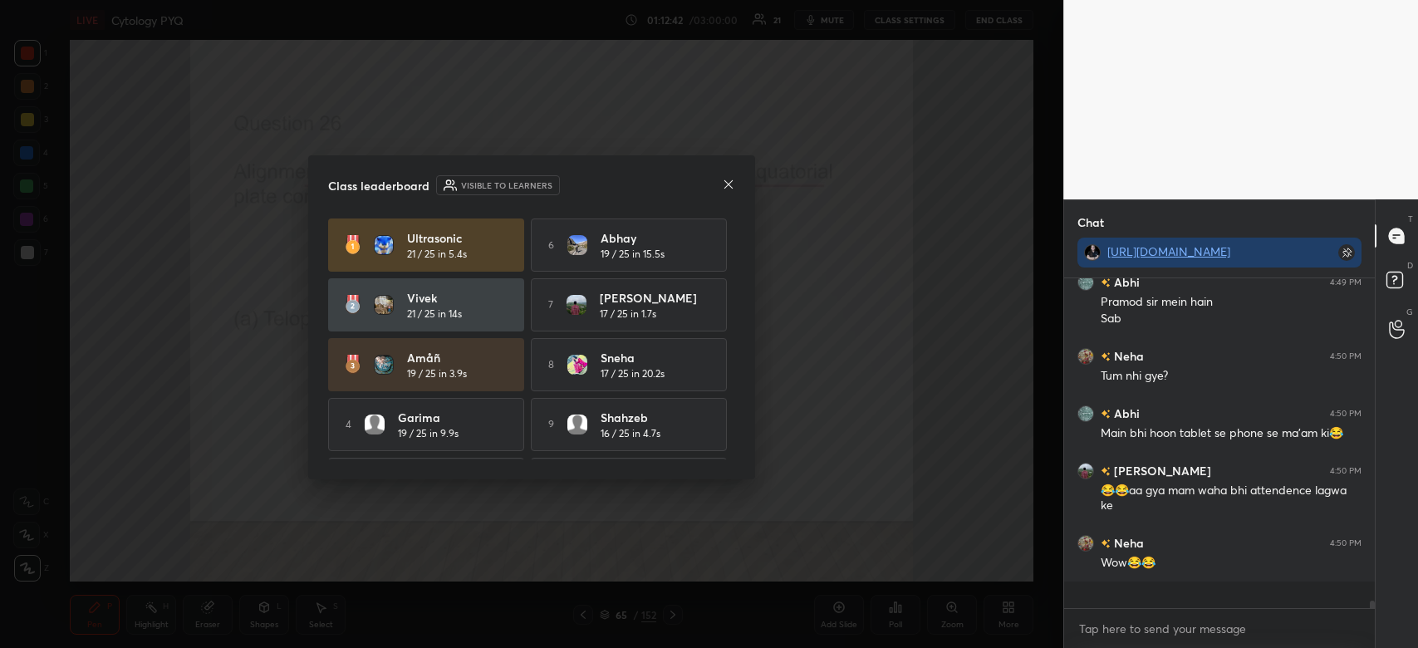
scroll to position [317, 306]
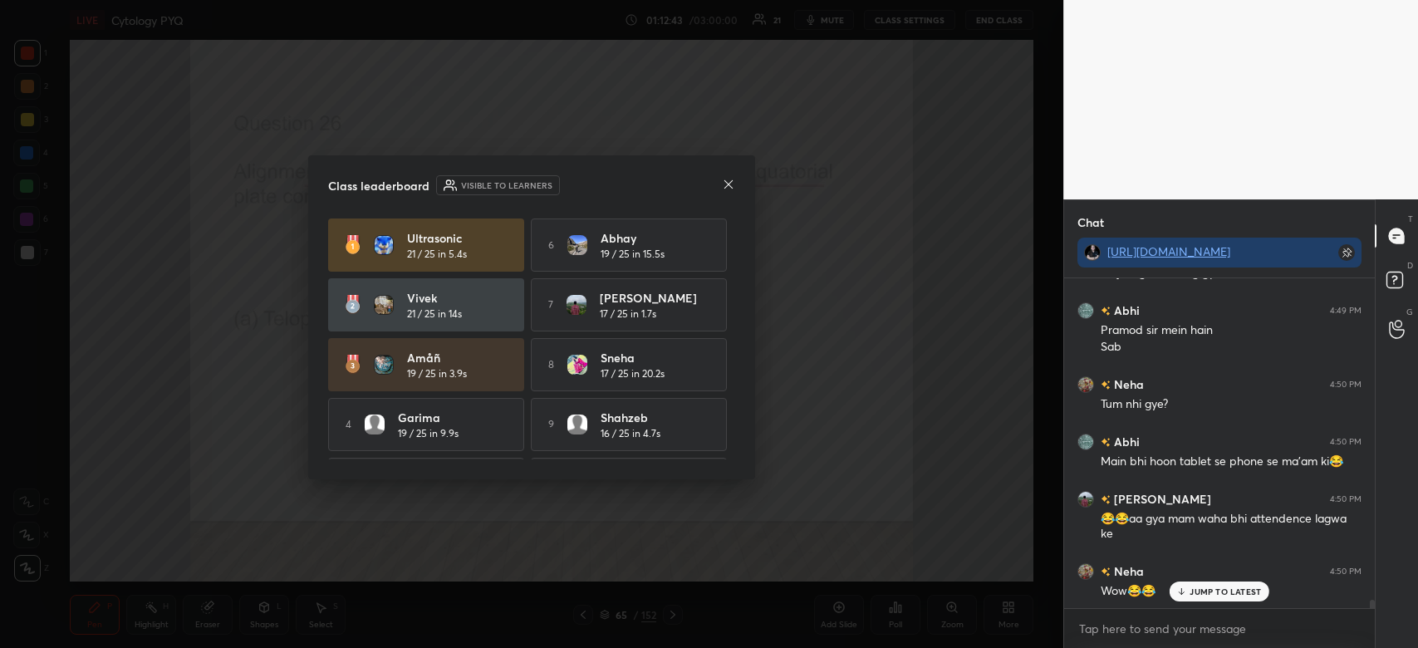
click at [731, 184] on icon at bounding box center [728, 184] width 13 height 13
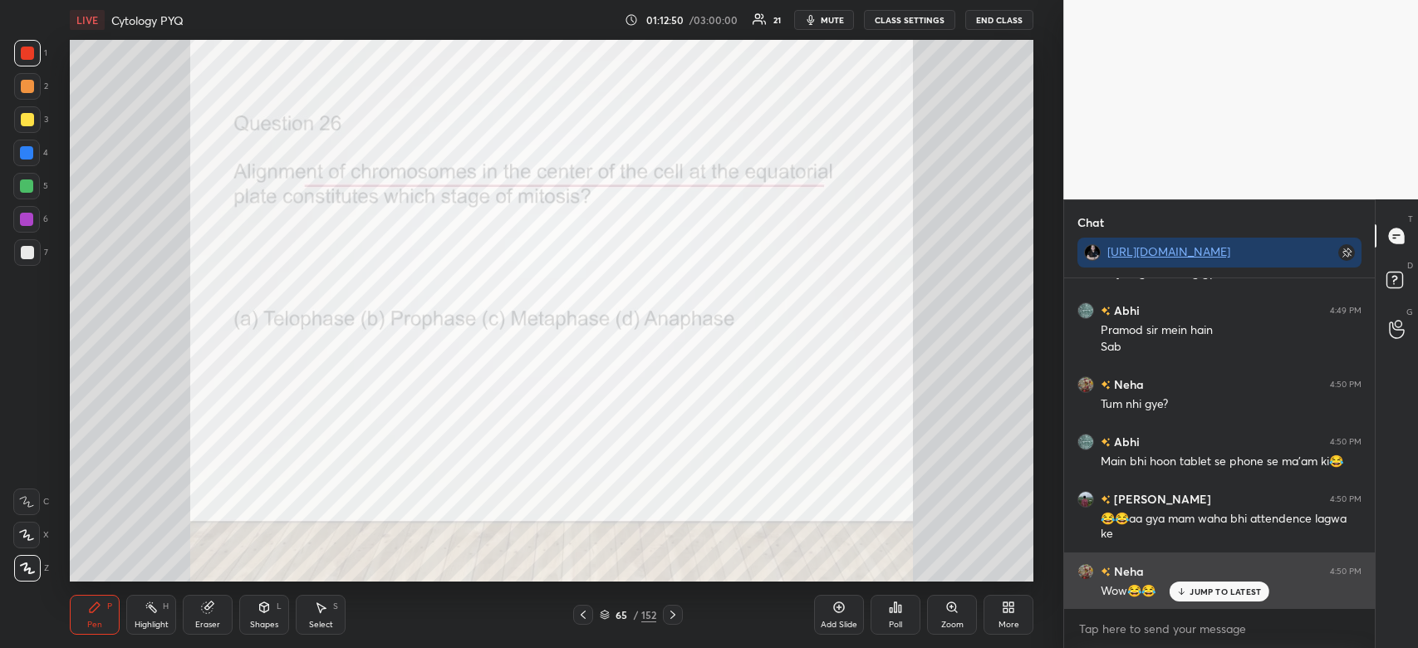
click at [1223, 585] on div "JUMP TO LATEST" at bounding box center [1220, 592] width 100 height 20
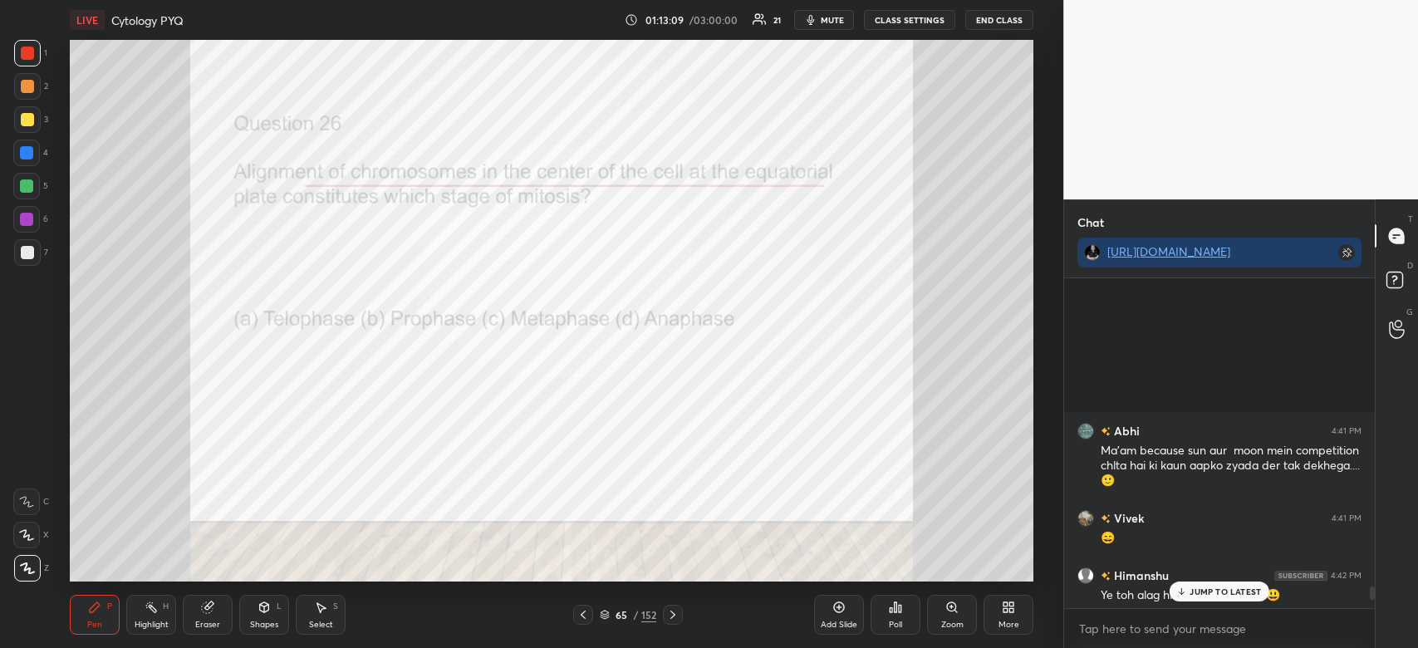
scroll to position [12628, 0]
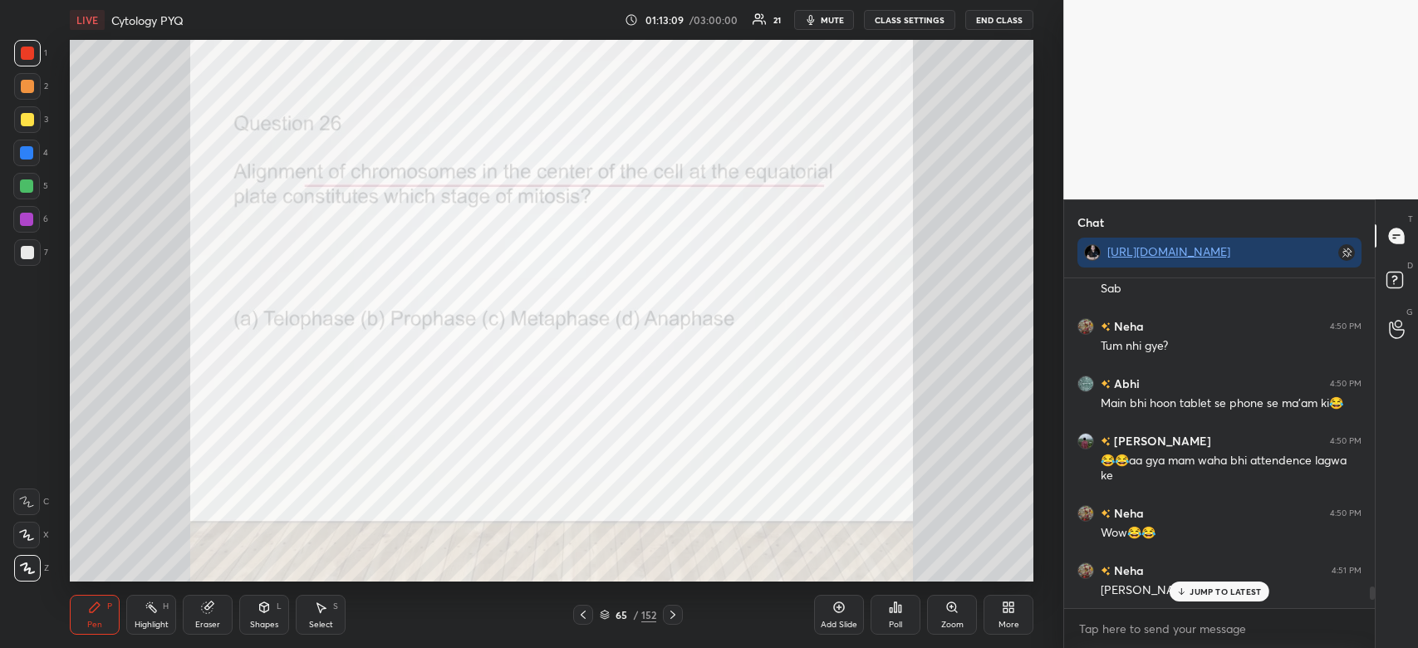
drag, startPoint x: 1370, startPoint y: 602, endPoint x: 1368, endPoint y: 632, distance: 30.0
click at [1368, 632] on div "Abhi 4:41 PM Ma'am because sun aur moon mein competition chlta hai ki kaun aapk…" at bounding box center [1219, 463] width 311 height 370
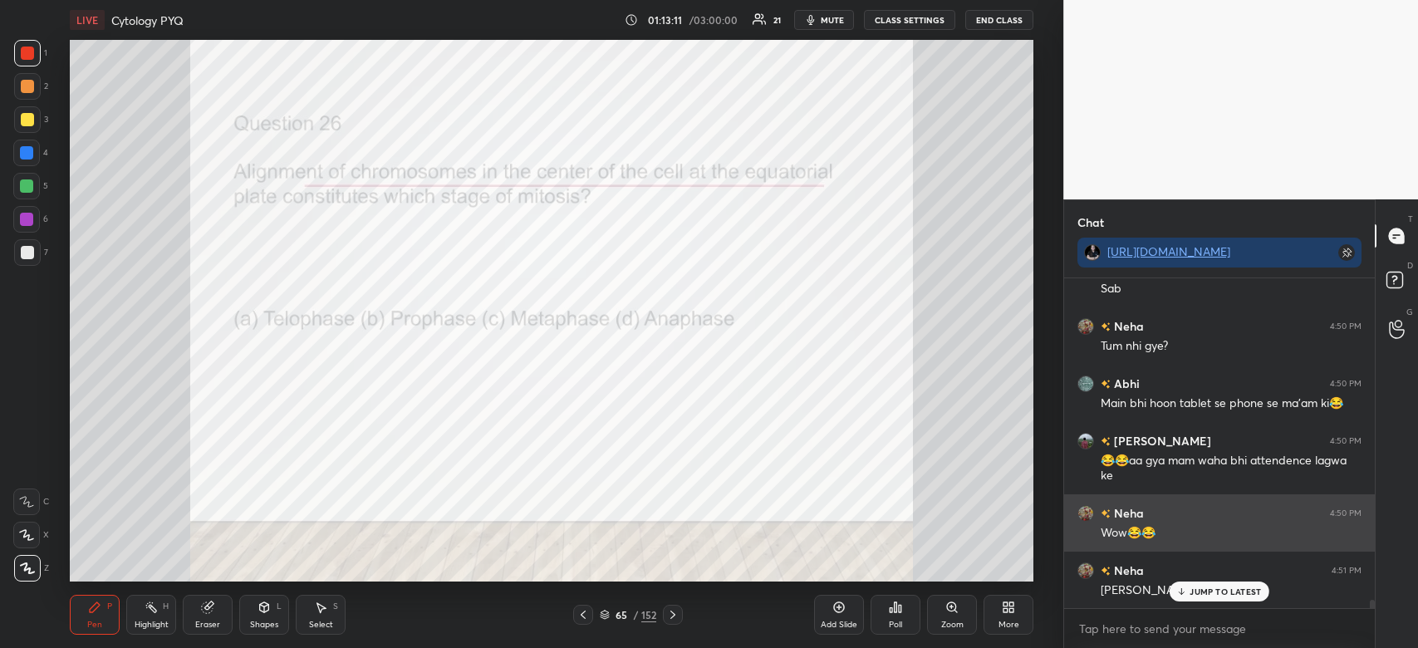
scroll to position [12685, 0]
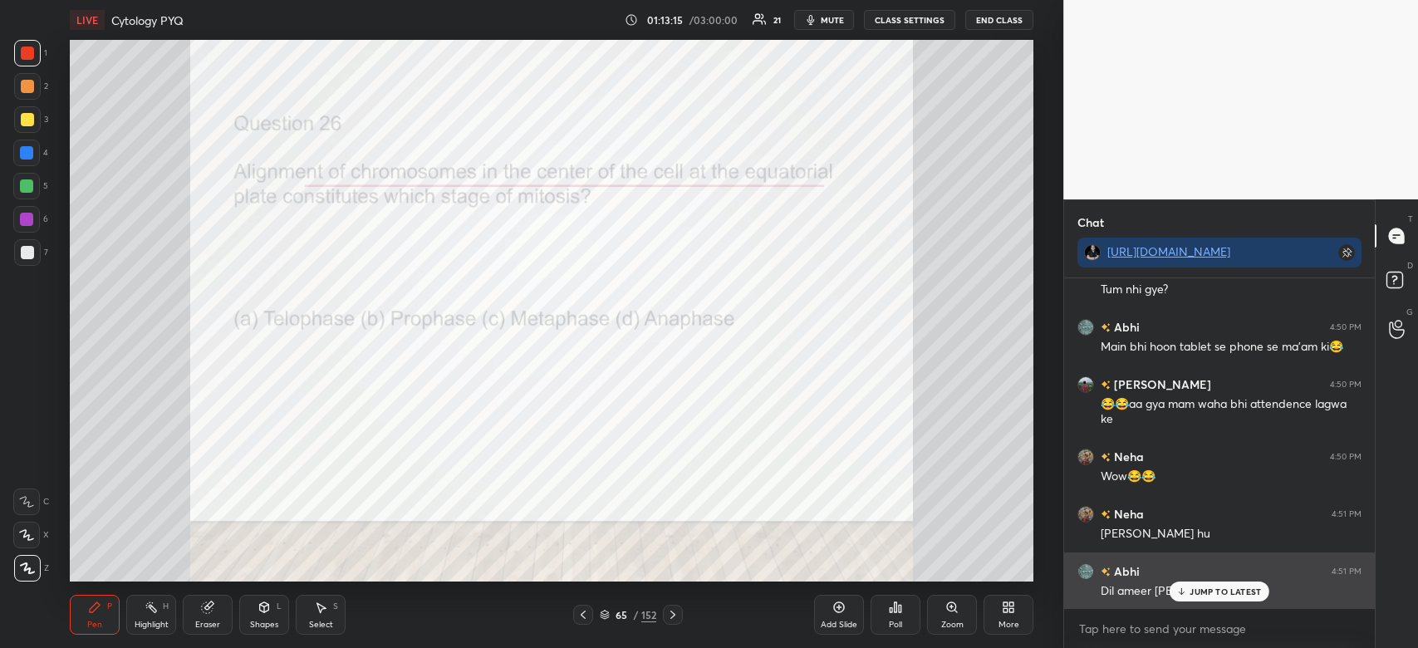
click at [1229, 592] on p "JUMP TO LATEST" at bounding box center [1225, 592] width 71 height 10
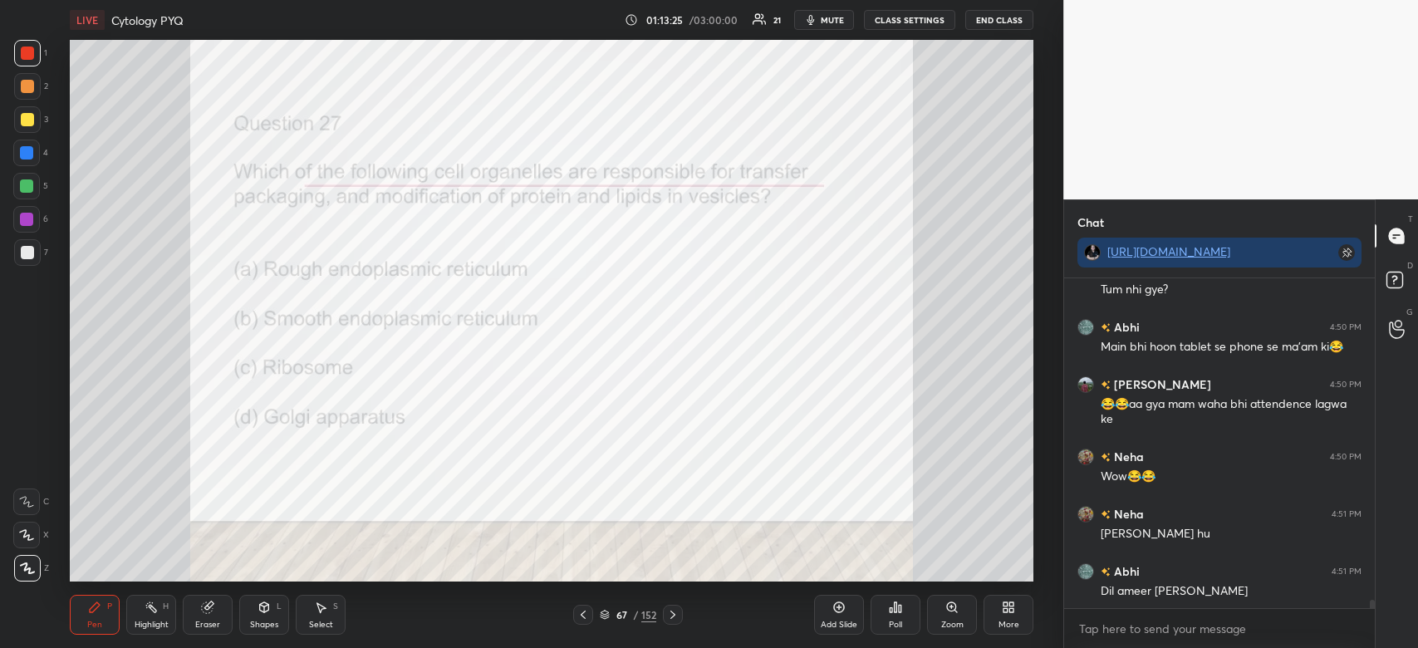
click at [895, 614] on icon at bounding box center [895, 607] width 13 height 13
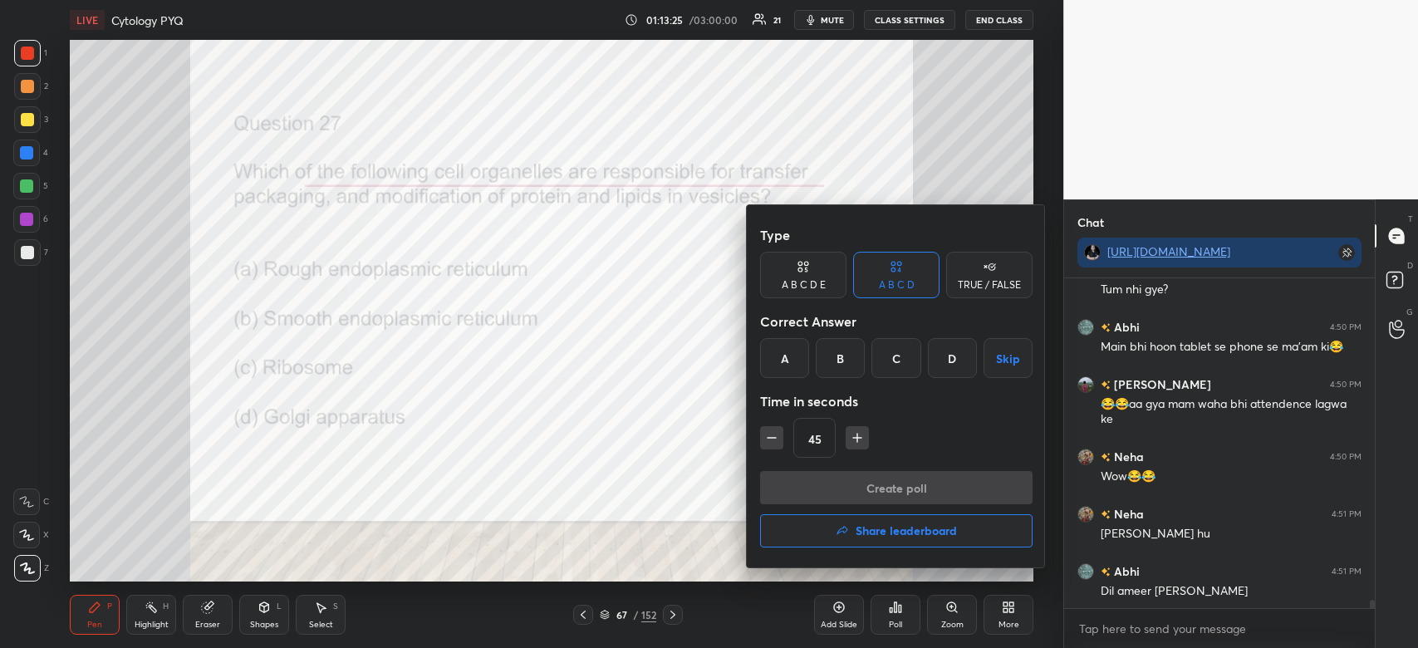
click at [938, 349] on div "D" at bounding box center [952, 358] width 49 height 40
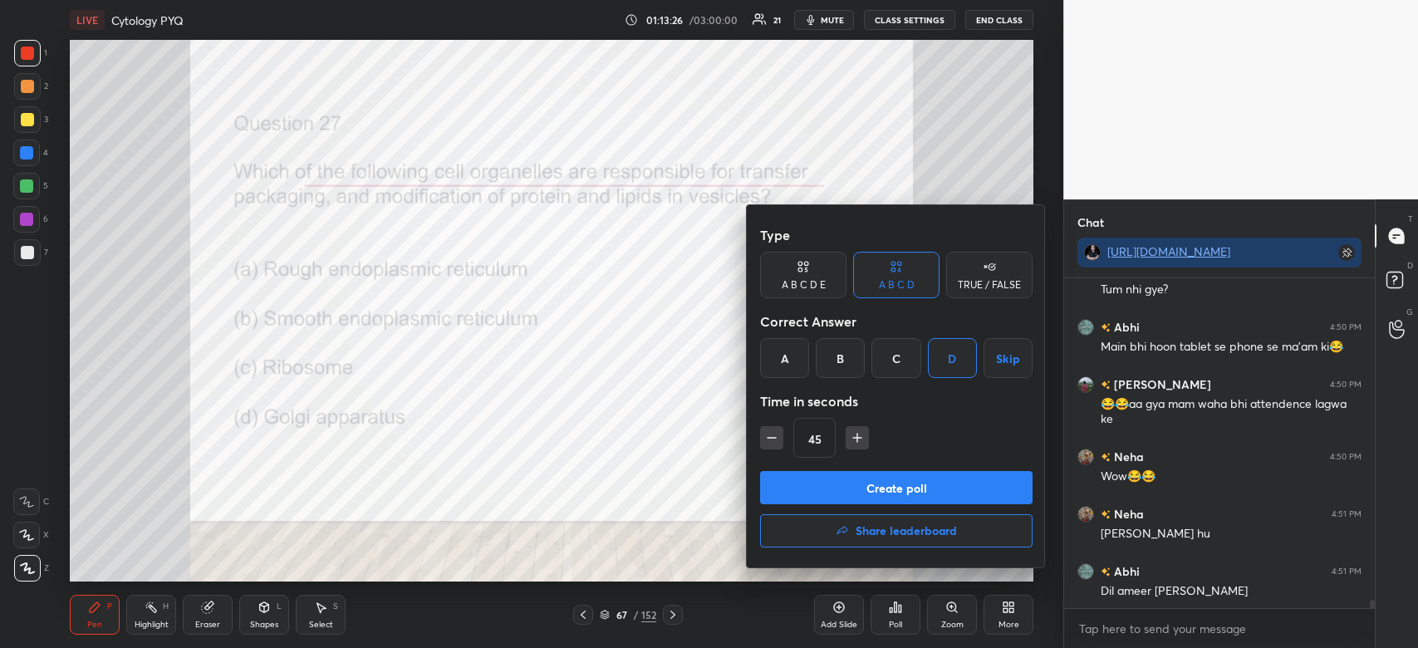
click at [891, 497] on button "Create poll" at bounding box center [896, 487] width 273 height 33
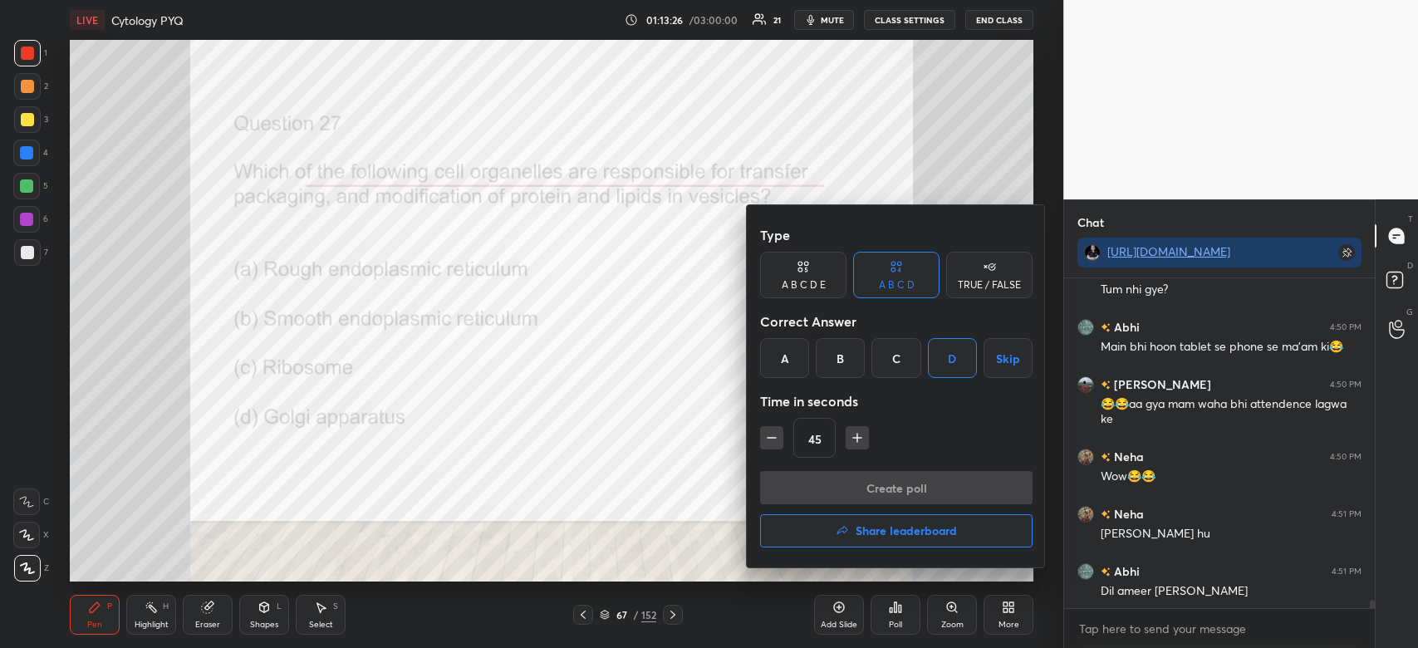
scroll to position [6, 5]
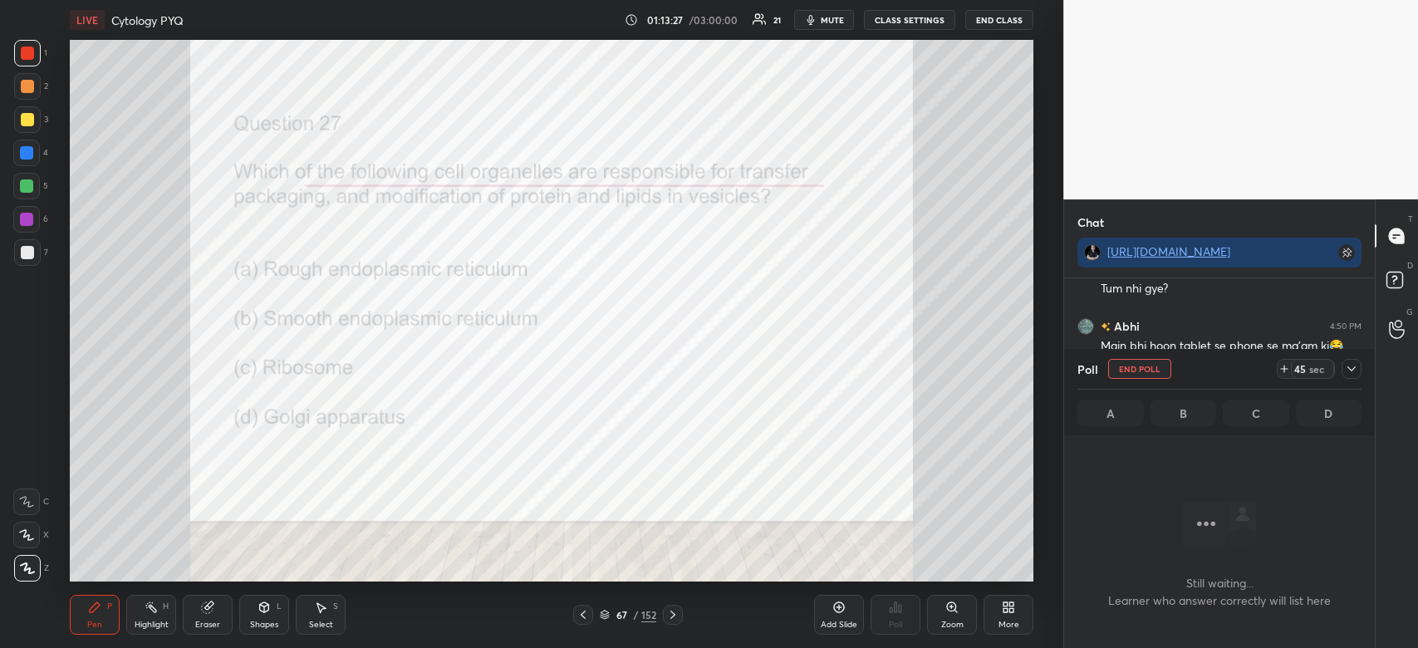
click at [1352, 371] on icon at bounding box center [1352, 368] width 8 height 5
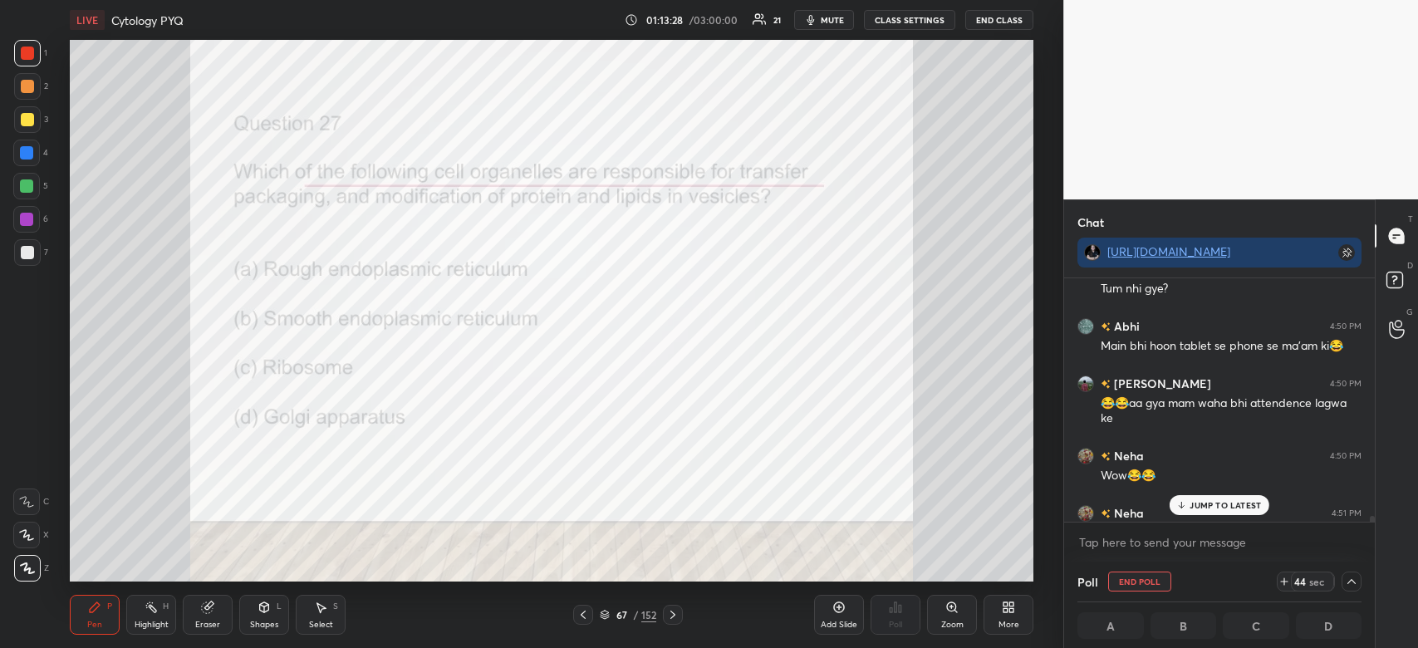
click at [1227, 503] on p "JUMP TO LATEST" at bounding box center [1225, 505] width 71 height 10
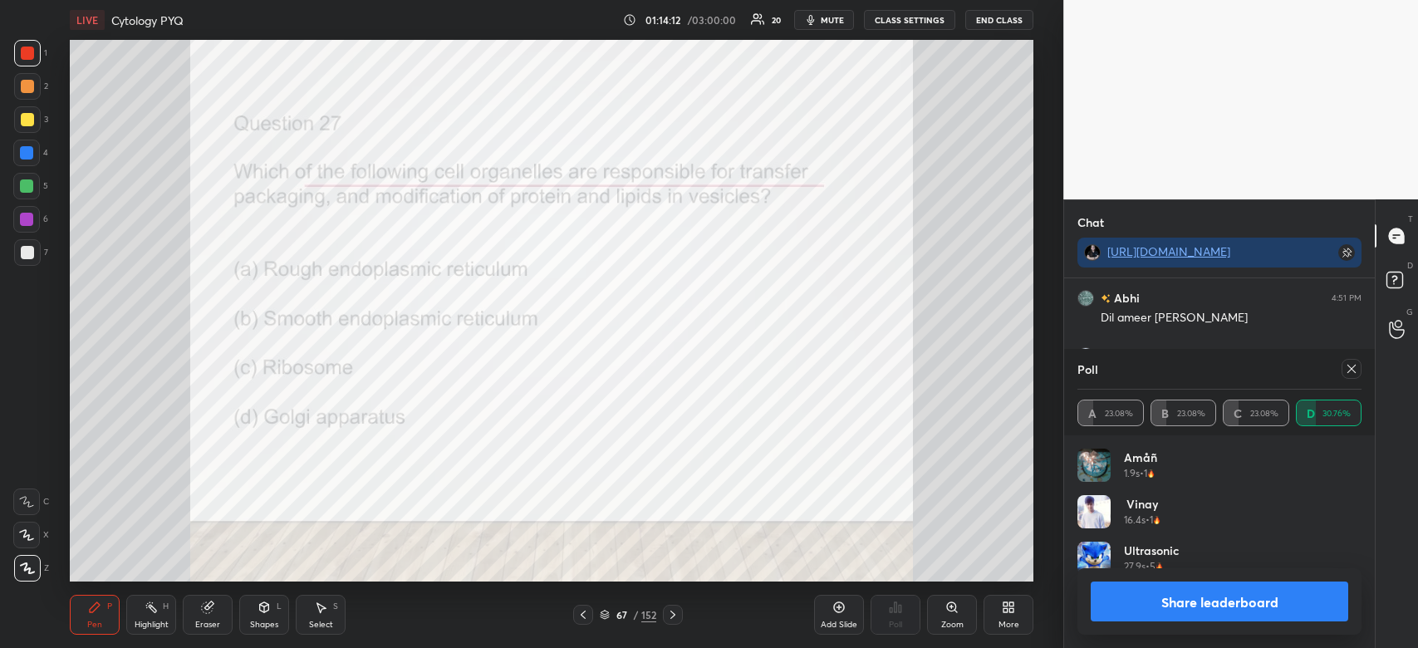
scroll to position [194, 279]
click at [1264, 588] on button "Share leaderboard" at bounding box center [1220, 602] width 258 height 40
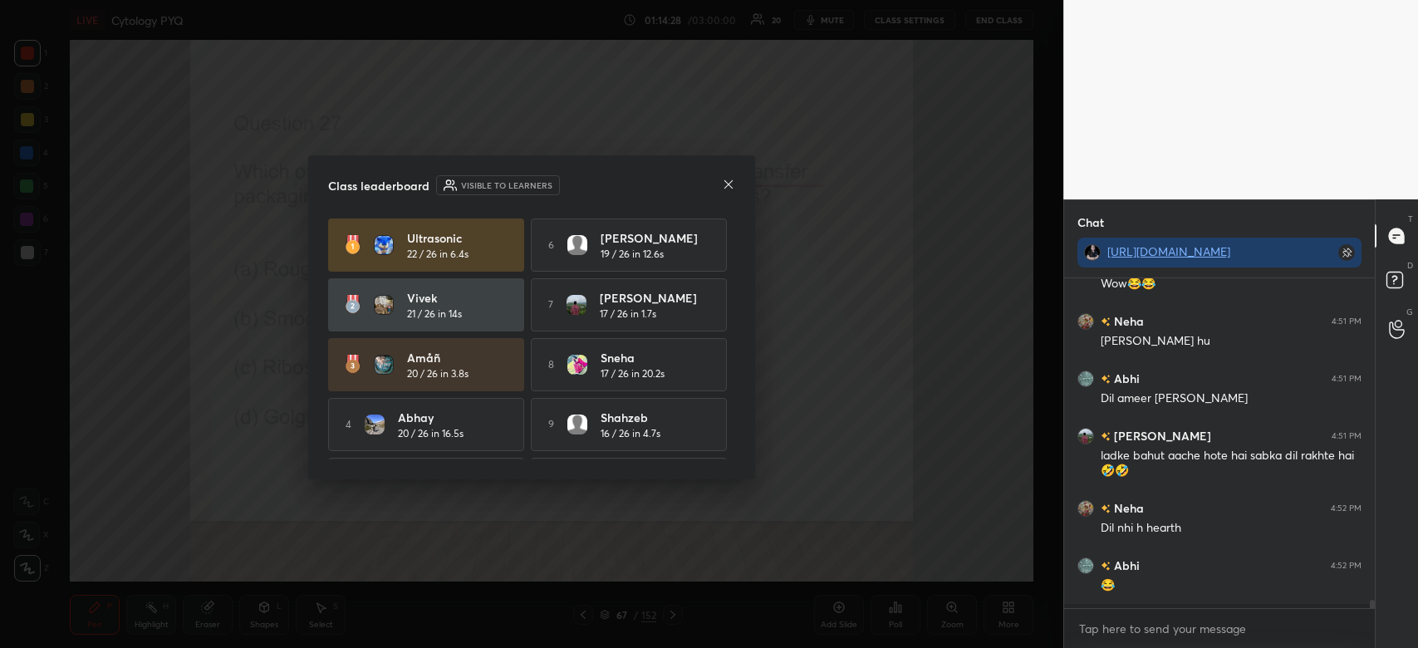
scroll to position [360, 306]
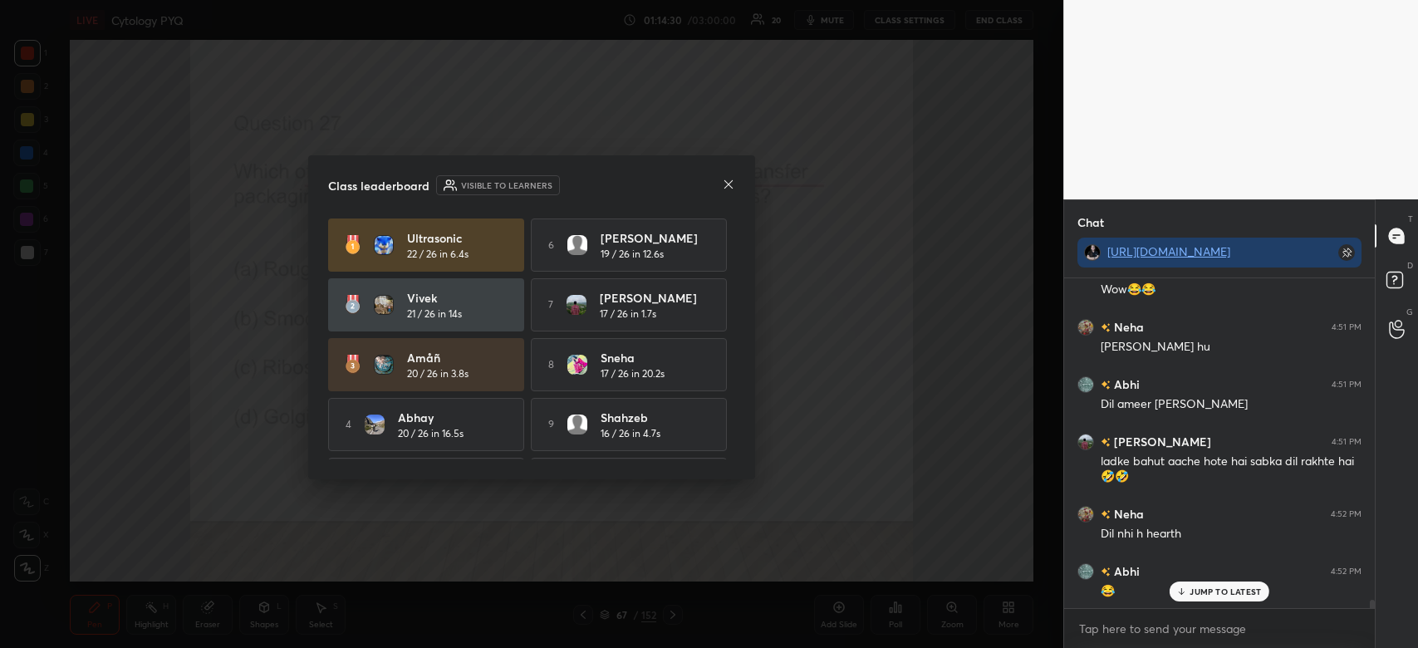
click at [725, 181] on icon at bounding box center [729, 183] width 8 height 8
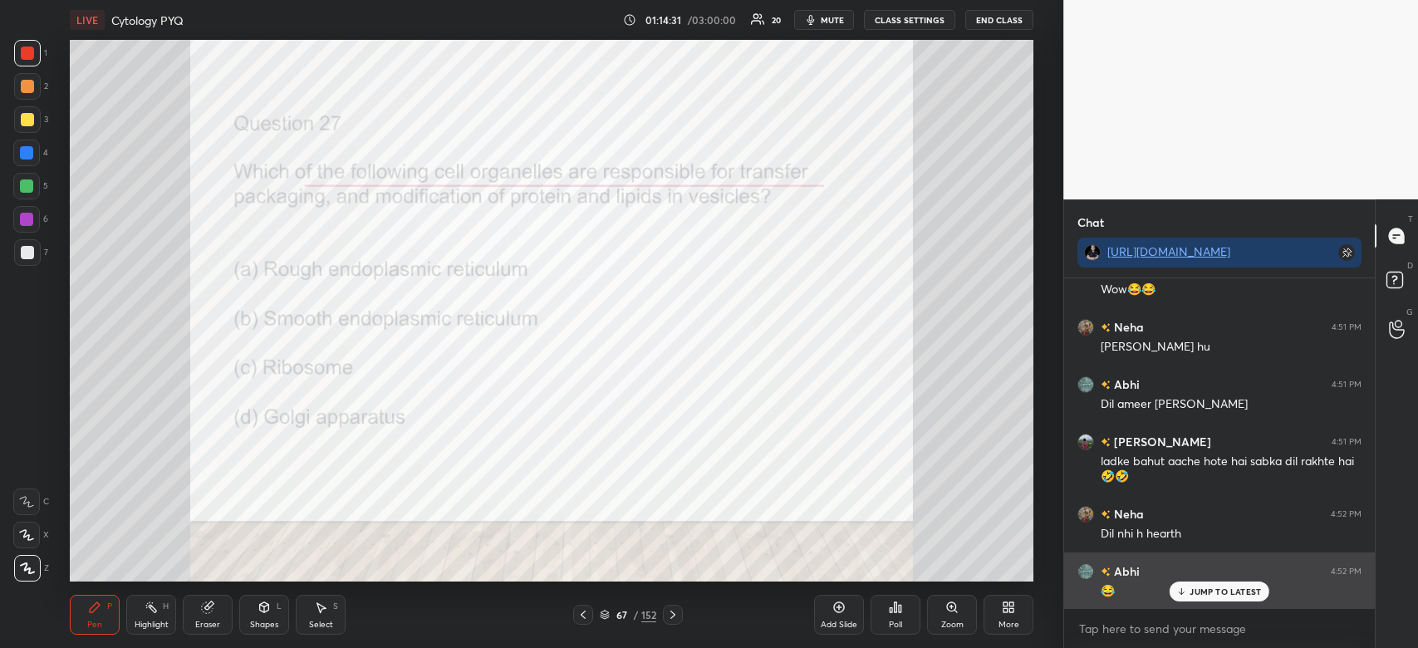
click at [1223, 590] on p "JUMP TO LATEST" at bounding box center [1225, 592] width 71 height 10
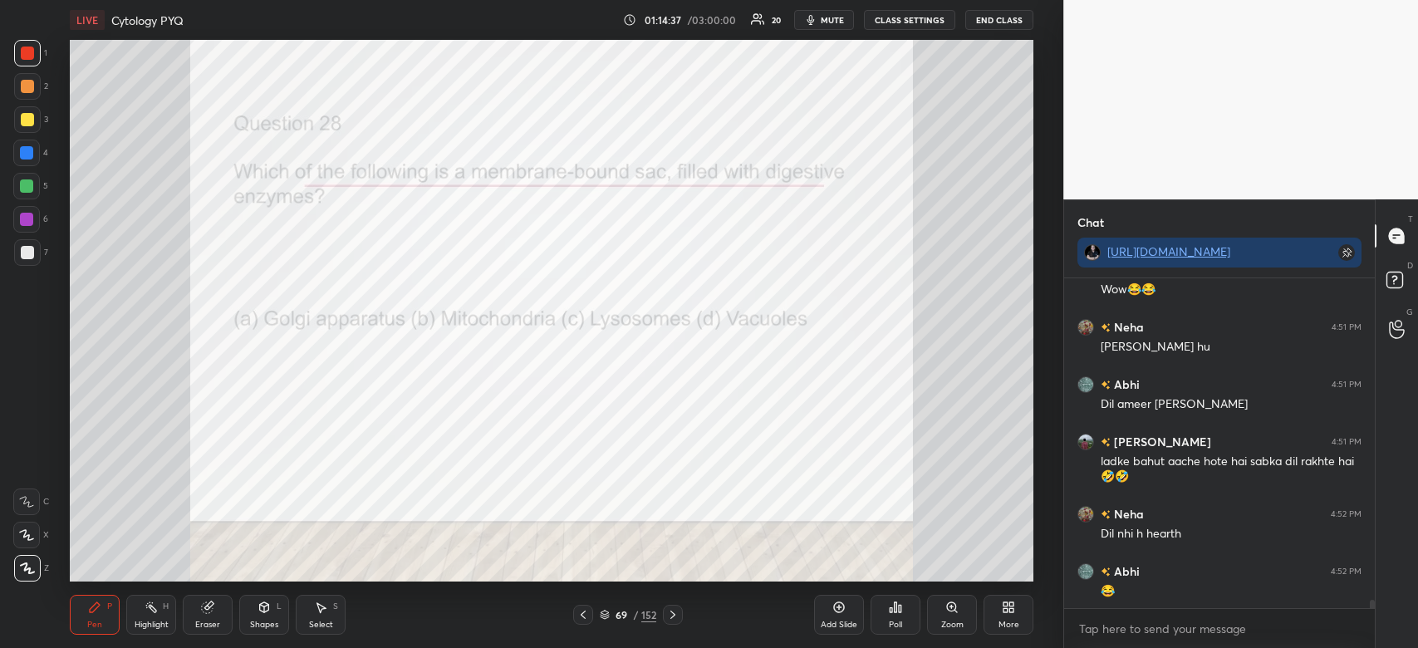
click at [897, 610] on icon at bounding box center [895, 607] width 13 height 13
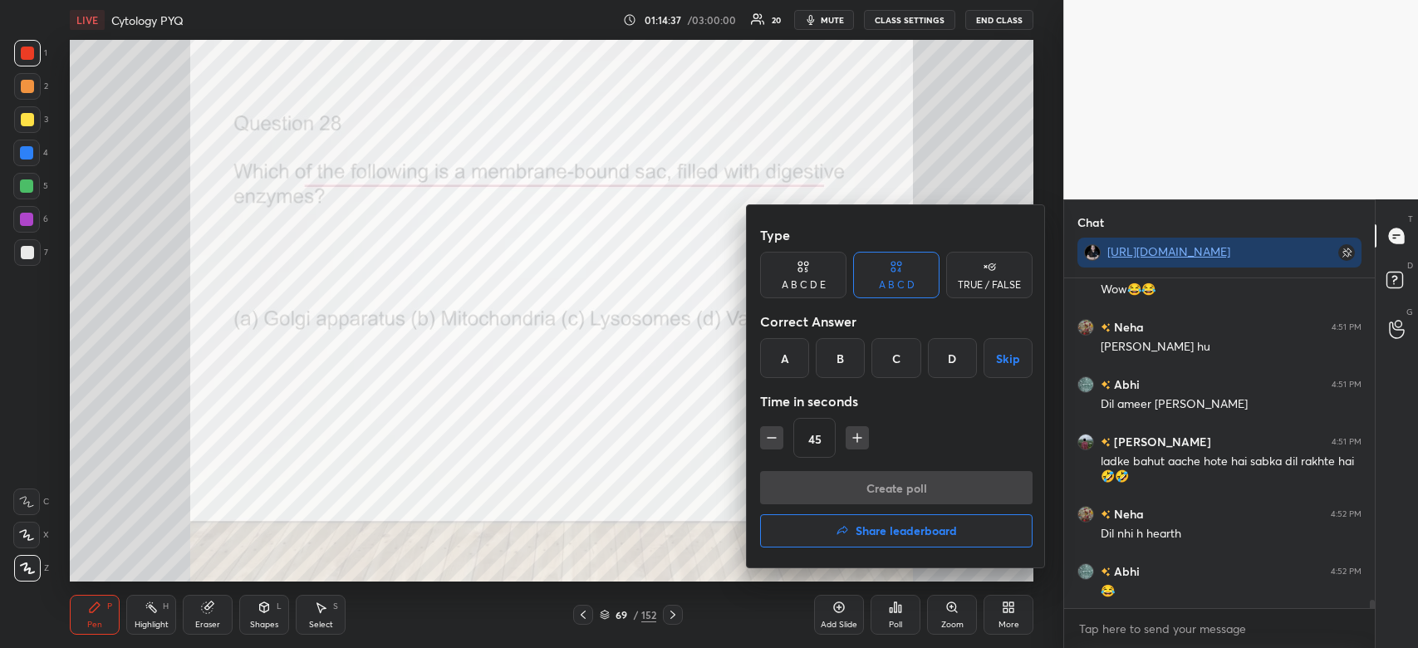
click at [899, 357] on div "C" at bounding box center [896, 358] width 49 height 40
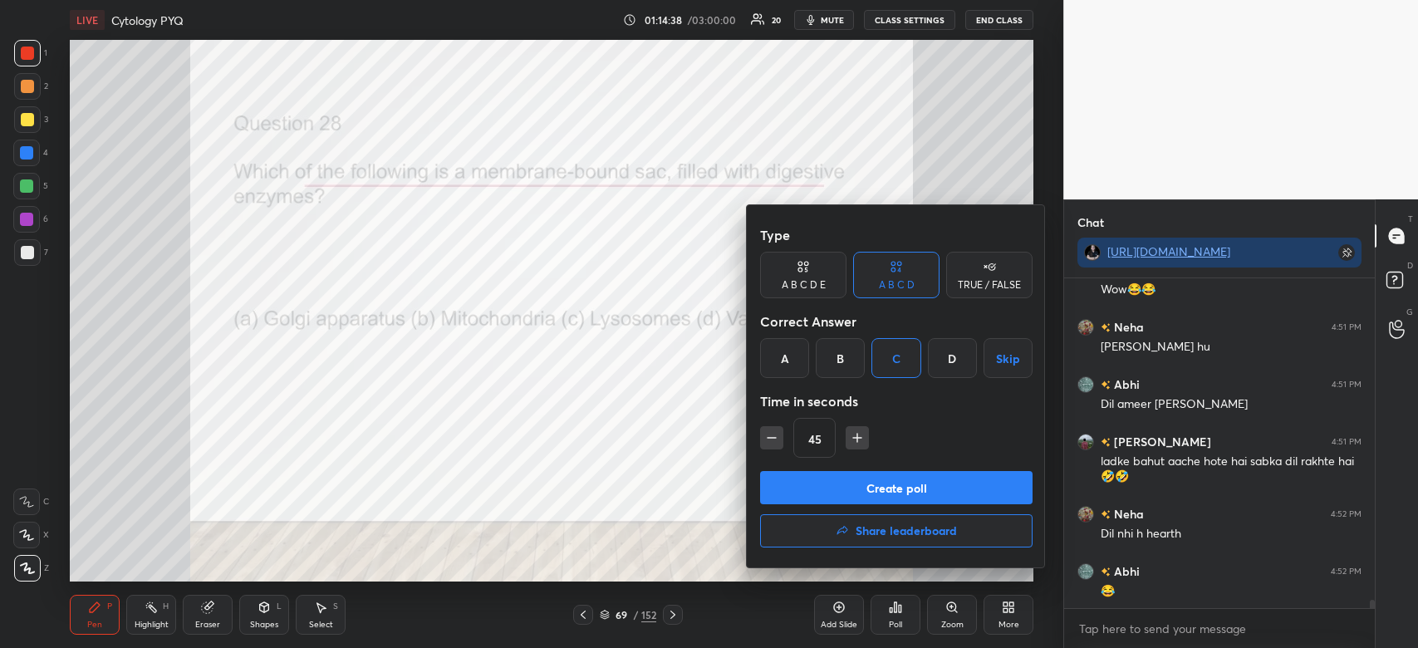
click at [895, 484] on button "Create poll" at bounding box center [896, 487] width 273 height 33
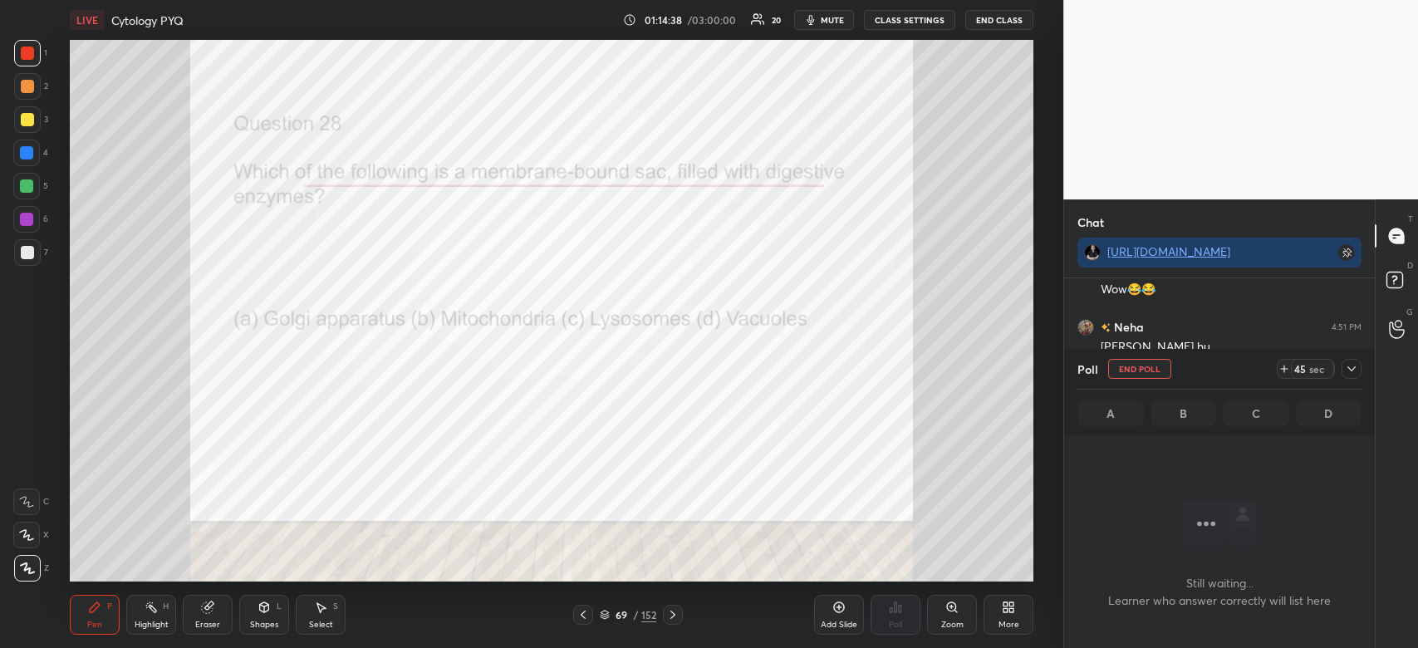
scroll to position [5, 5]
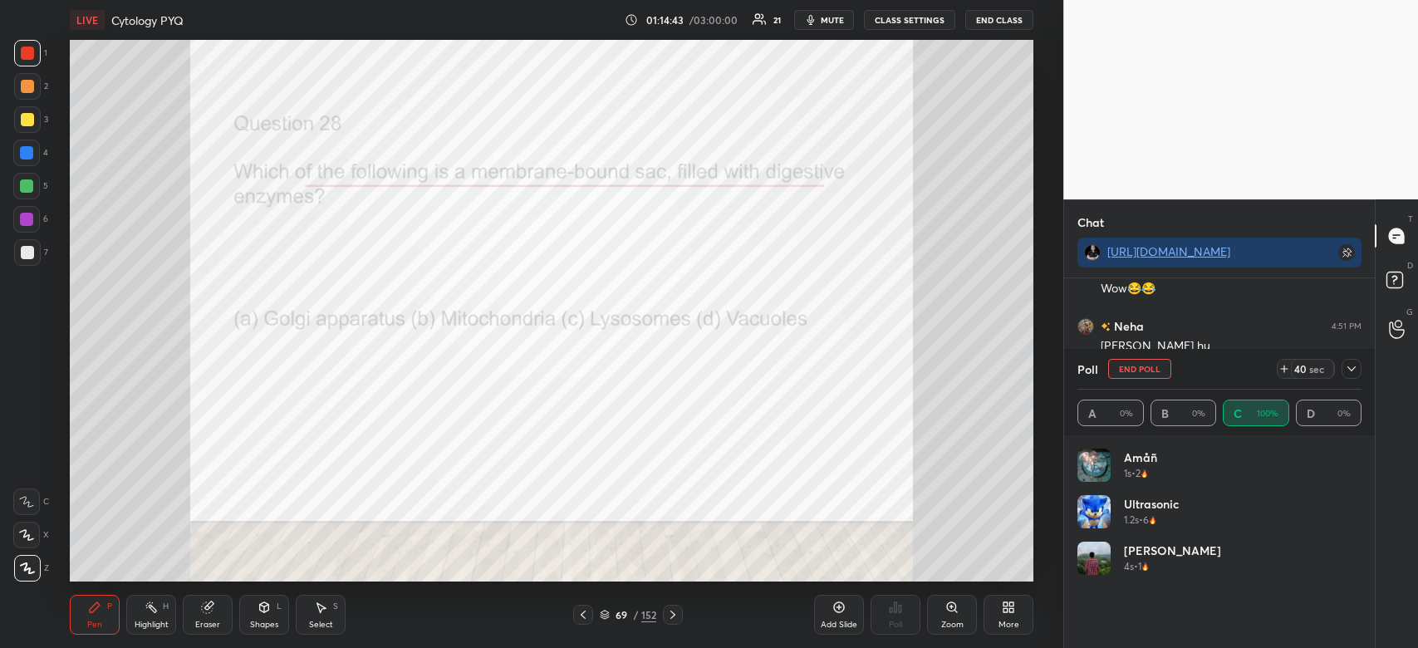
click at [1351, 365] on icon at bounding box center [1351, 368] width 13 height 13
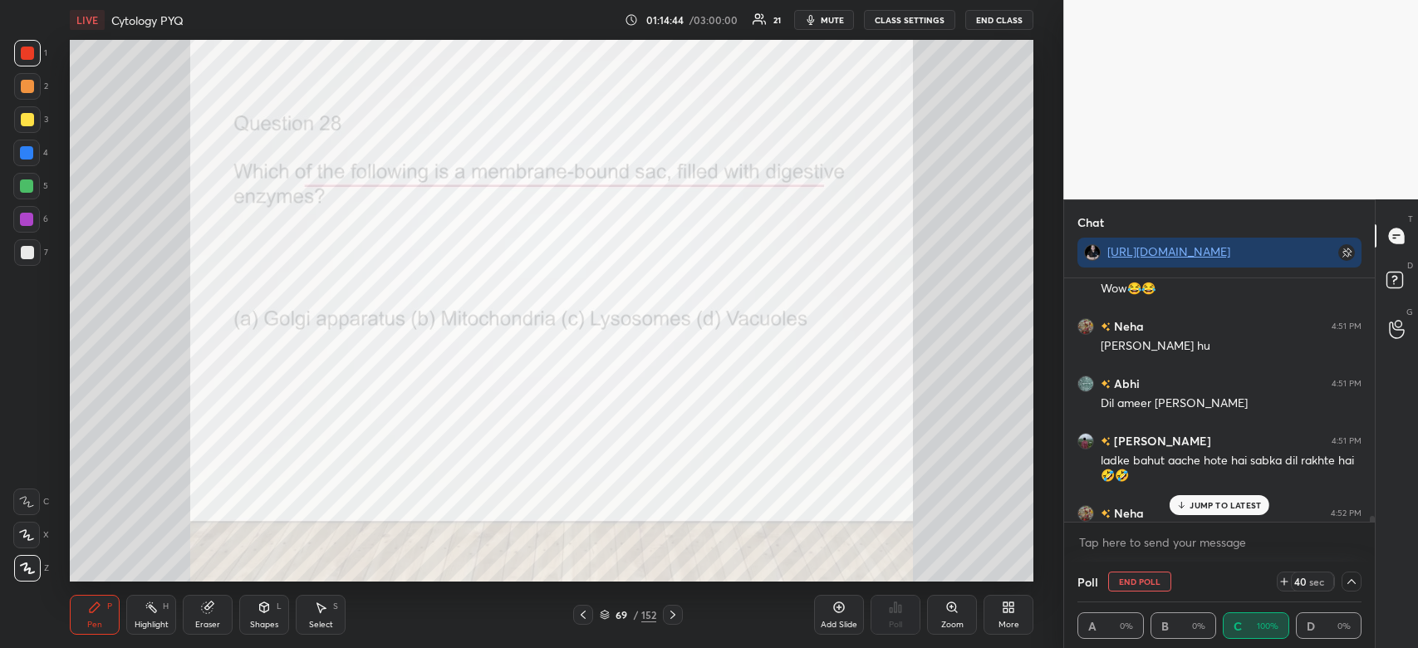
click at [1241, 502] on p "JUMP TO LATEST" at bounding box center [1225, 505] width 71 height 10
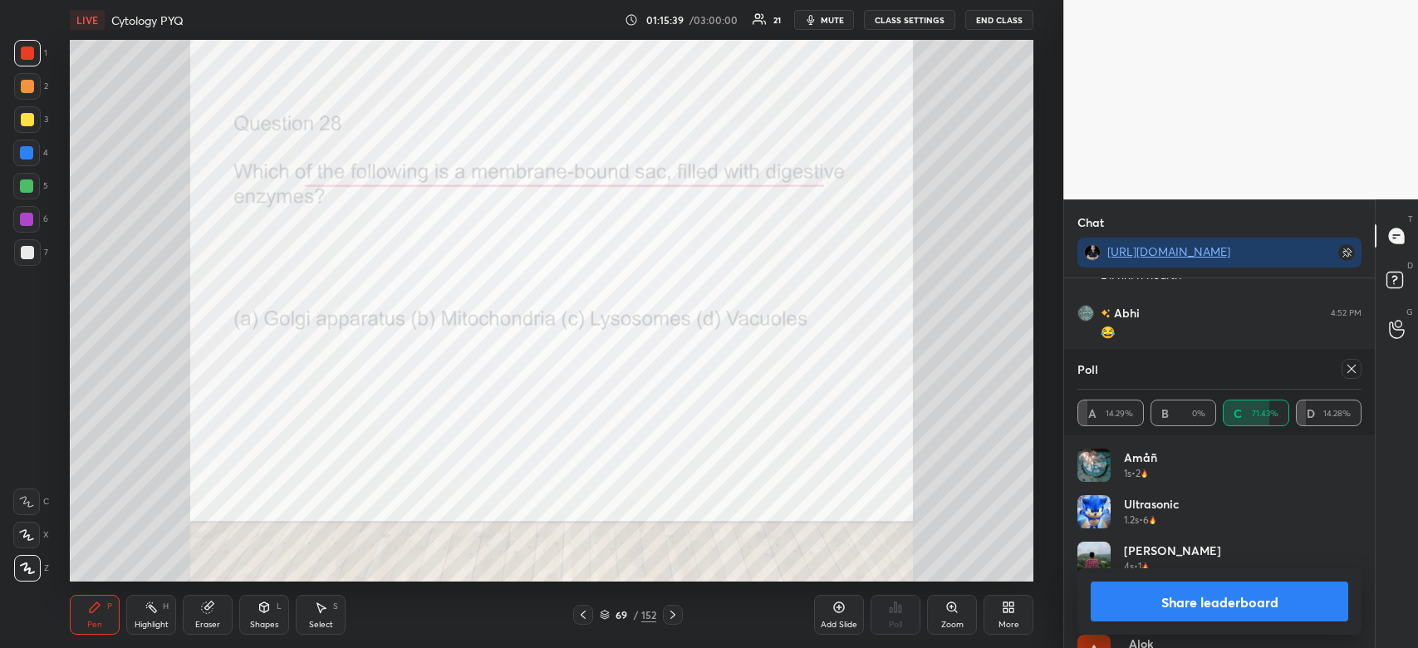
click at [1211, 604] on button "Share leaderboard" at bounding box center [1220, 602] width 258 height 40
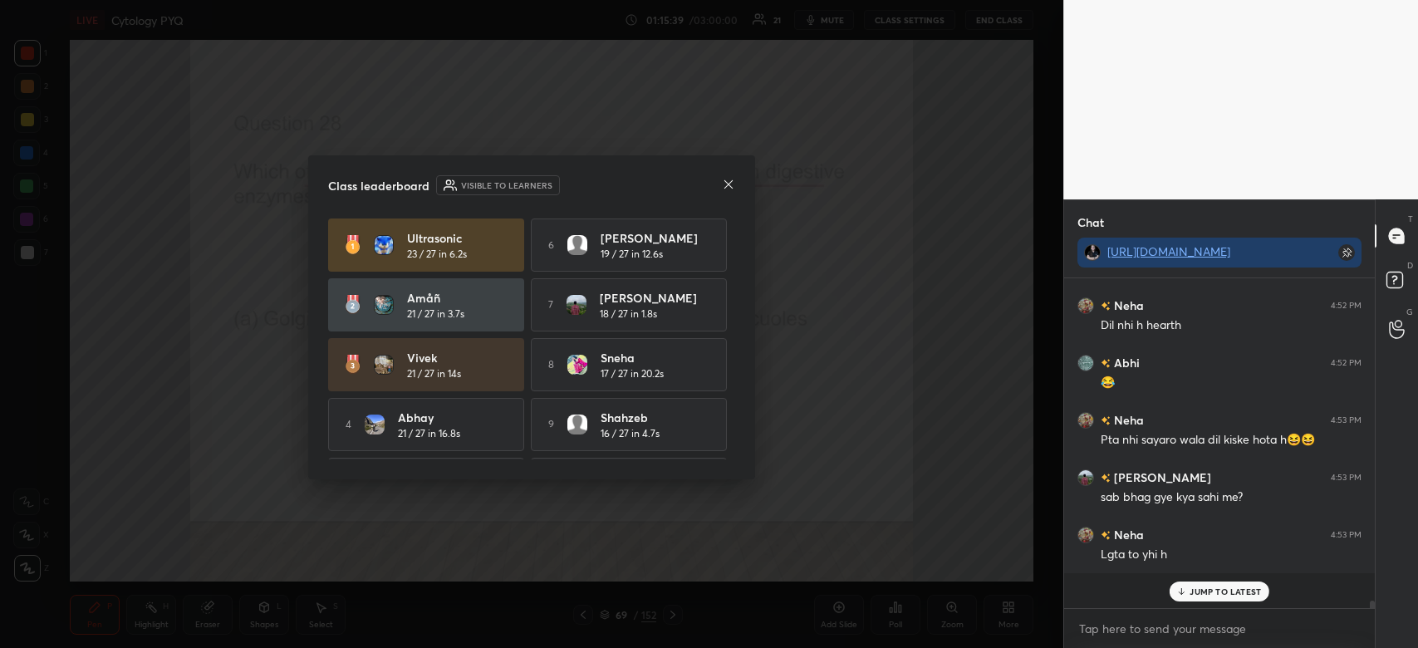
scroll to position [312, 306]
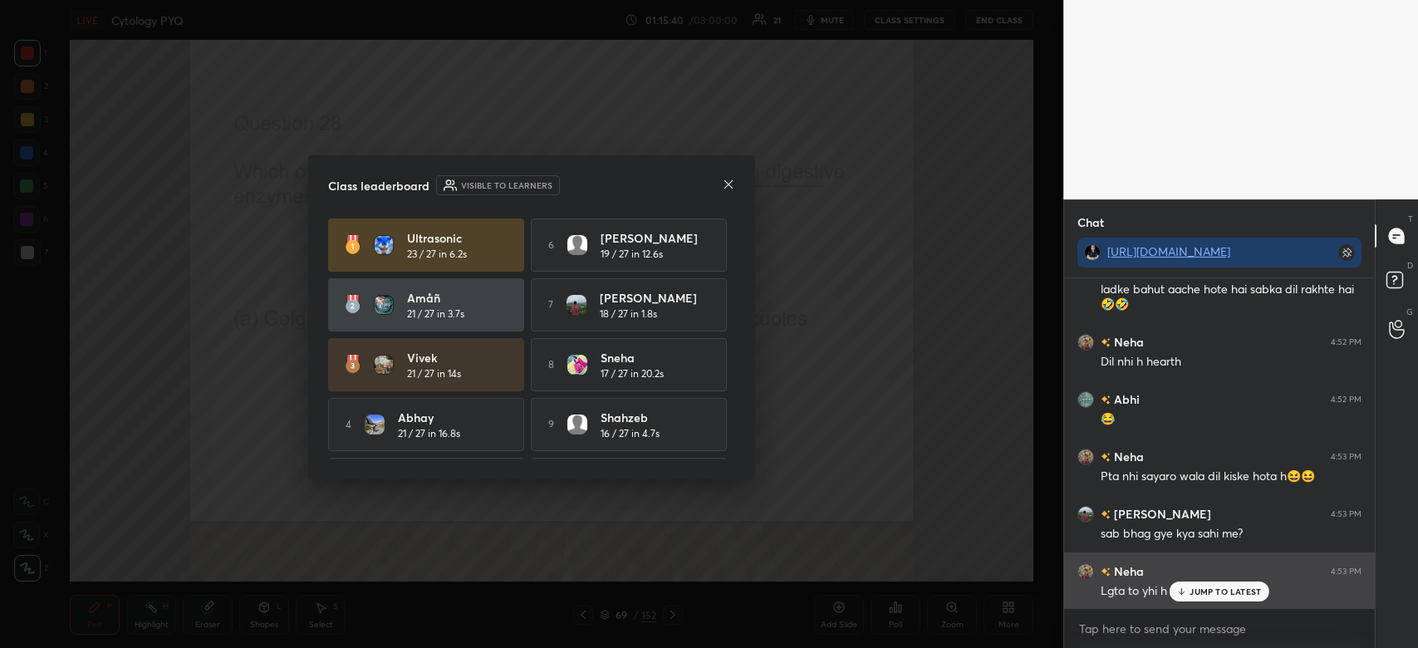
click at [1216, 591] on p "JUMP TO LATEST" at bounding box center [1225, 592] width 71 height 10
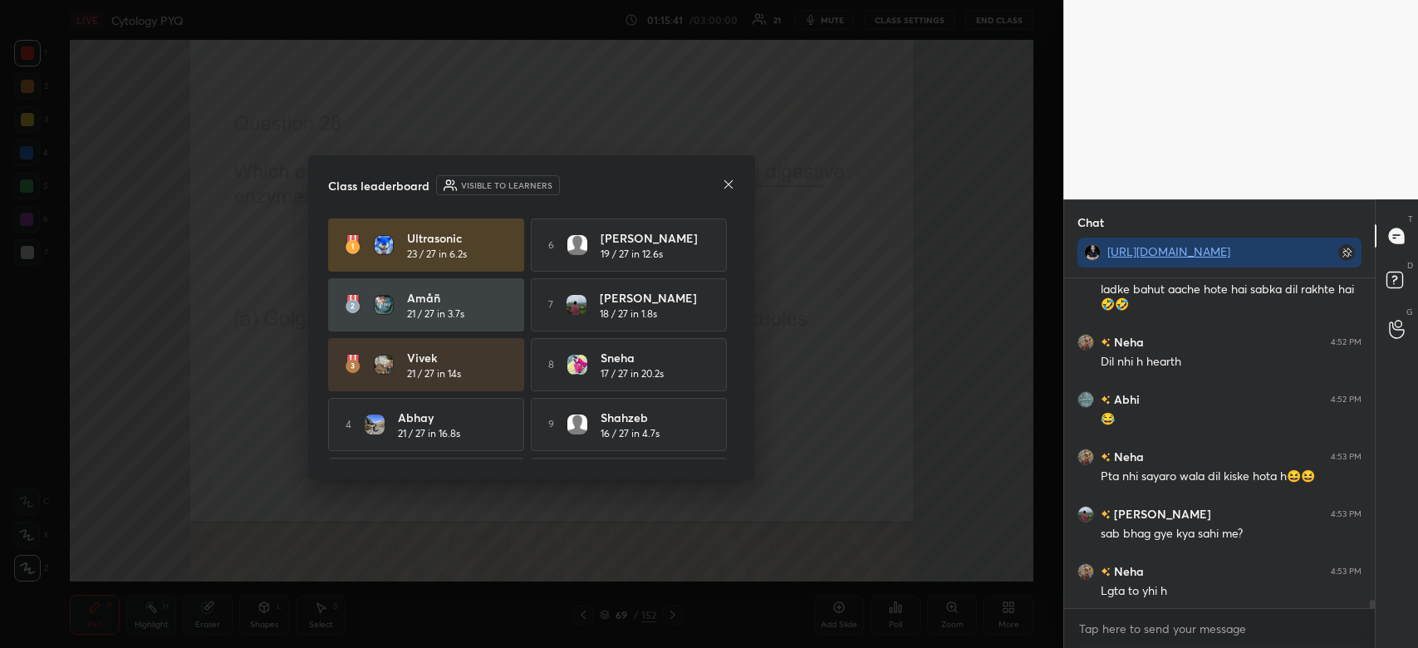
click at [725, 185] on icon at bounding box center [728, 184] width 13 height 13
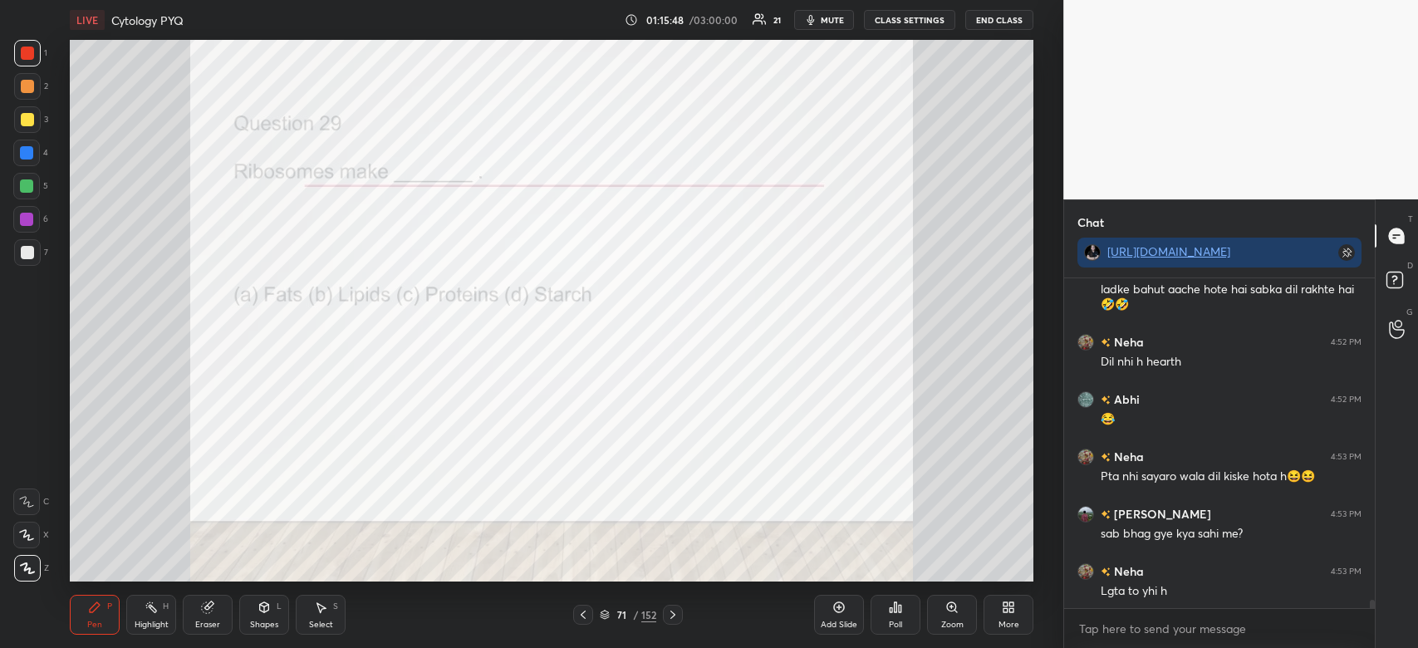
click at [897, 609] on icon at bounding box center [895, 607] width 13 height 13
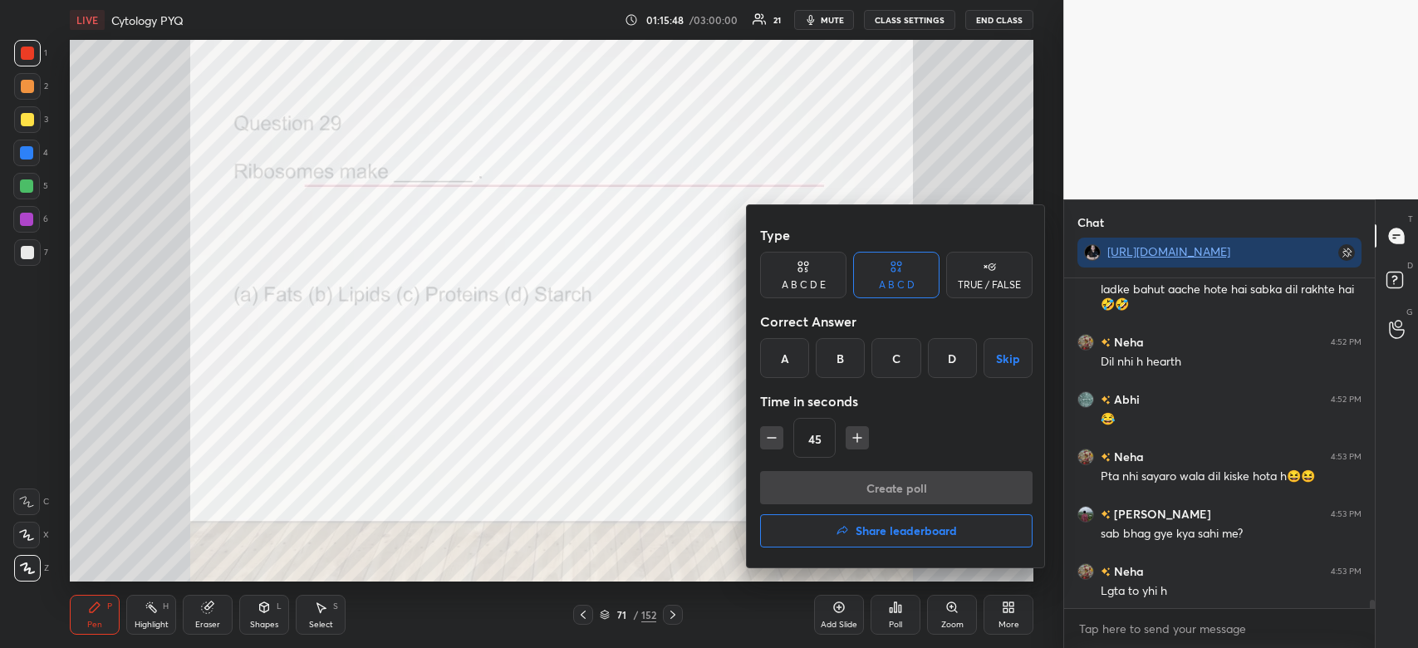
click at [894, 364] on div "C" at bounding box center [896, 358] width 49 height 40
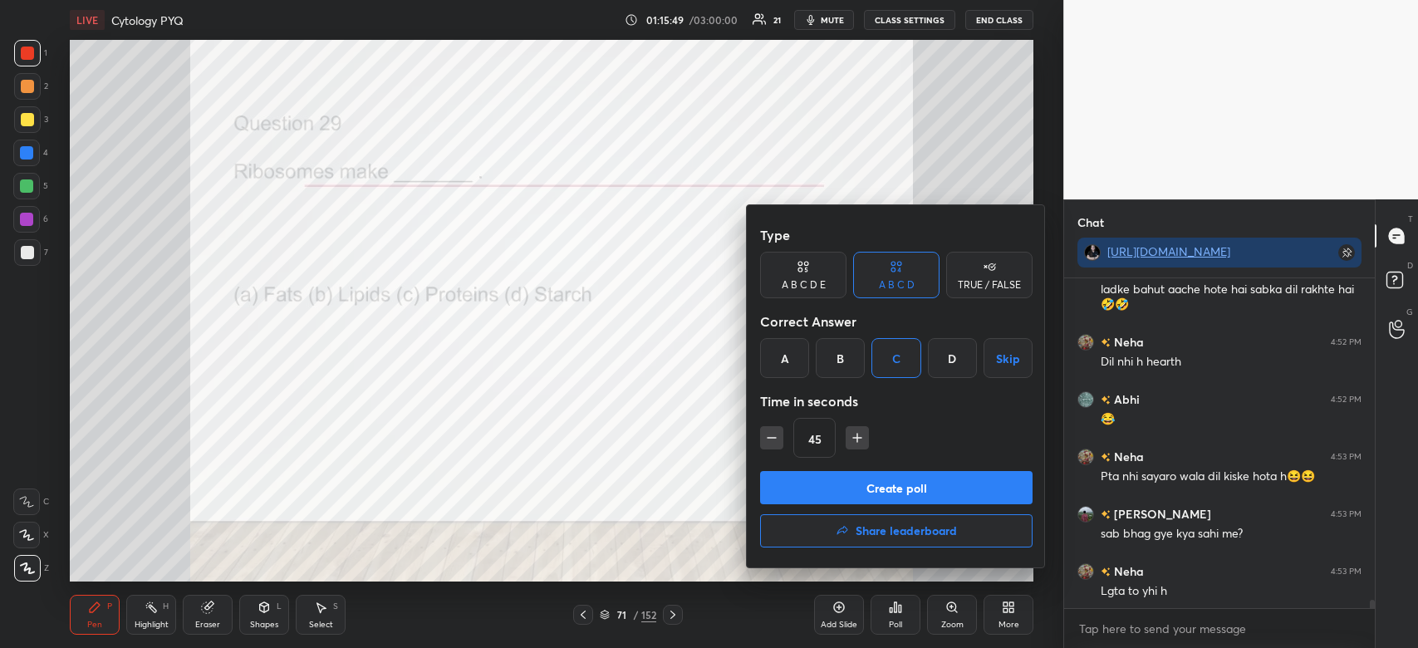
click at [875, 489] on button "Create poll" at bounding box center [896, 487] width 273 height 33
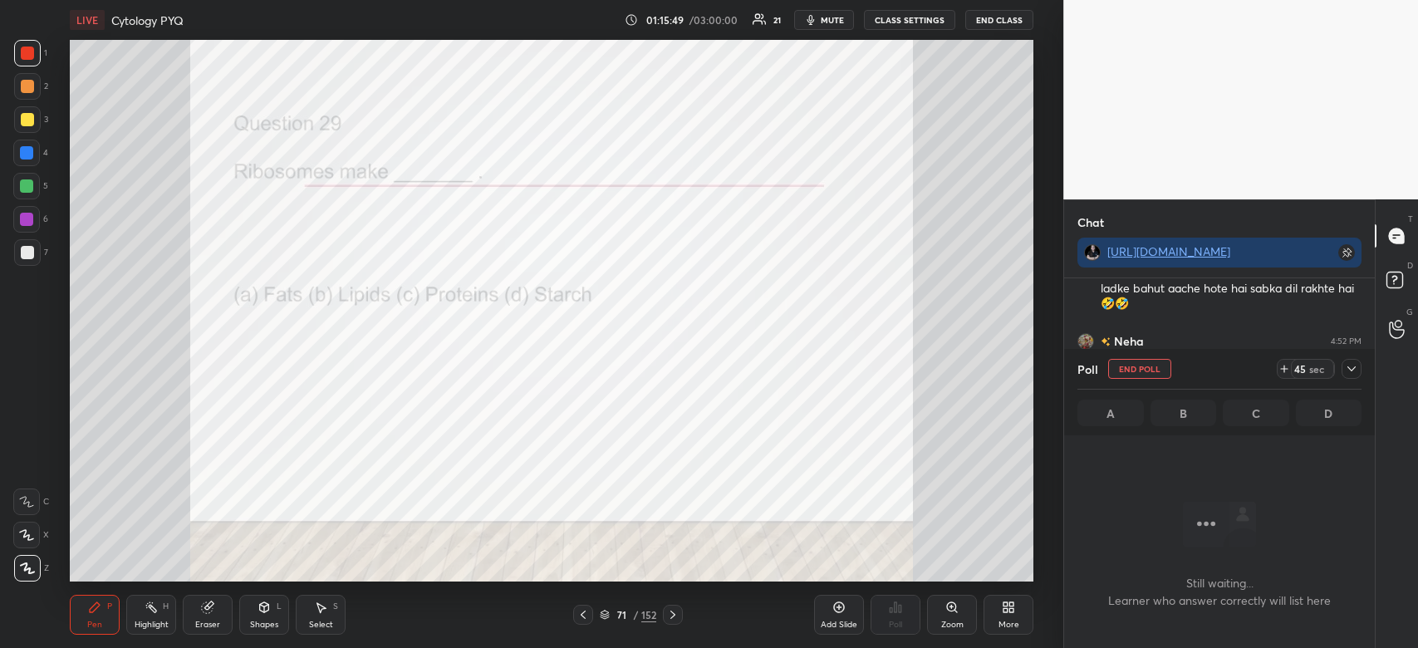
scroll to position [5, 5]
click at [1350, 374] on icon at bounding box center [1351, 368] width 13 height 13
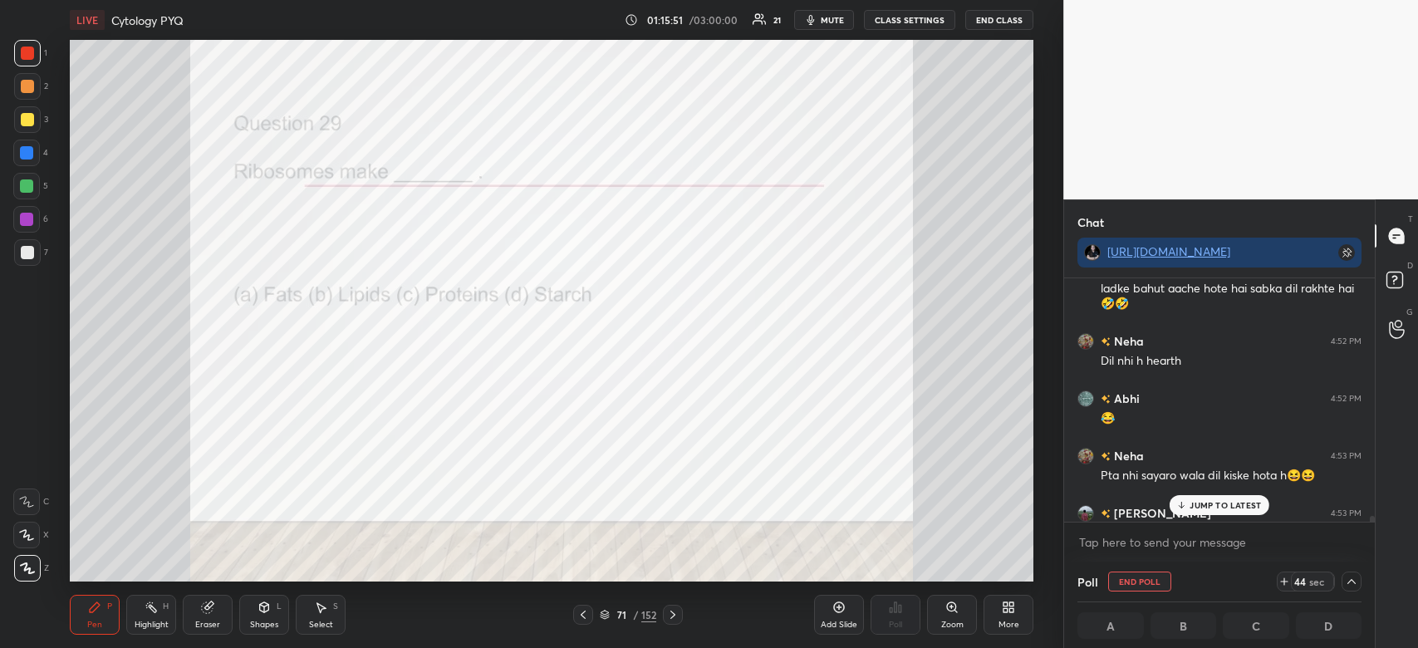
click at [1239, 509] on p "JUMP TO LATEST" at bounding box center [1225, 505] width 71 height 10
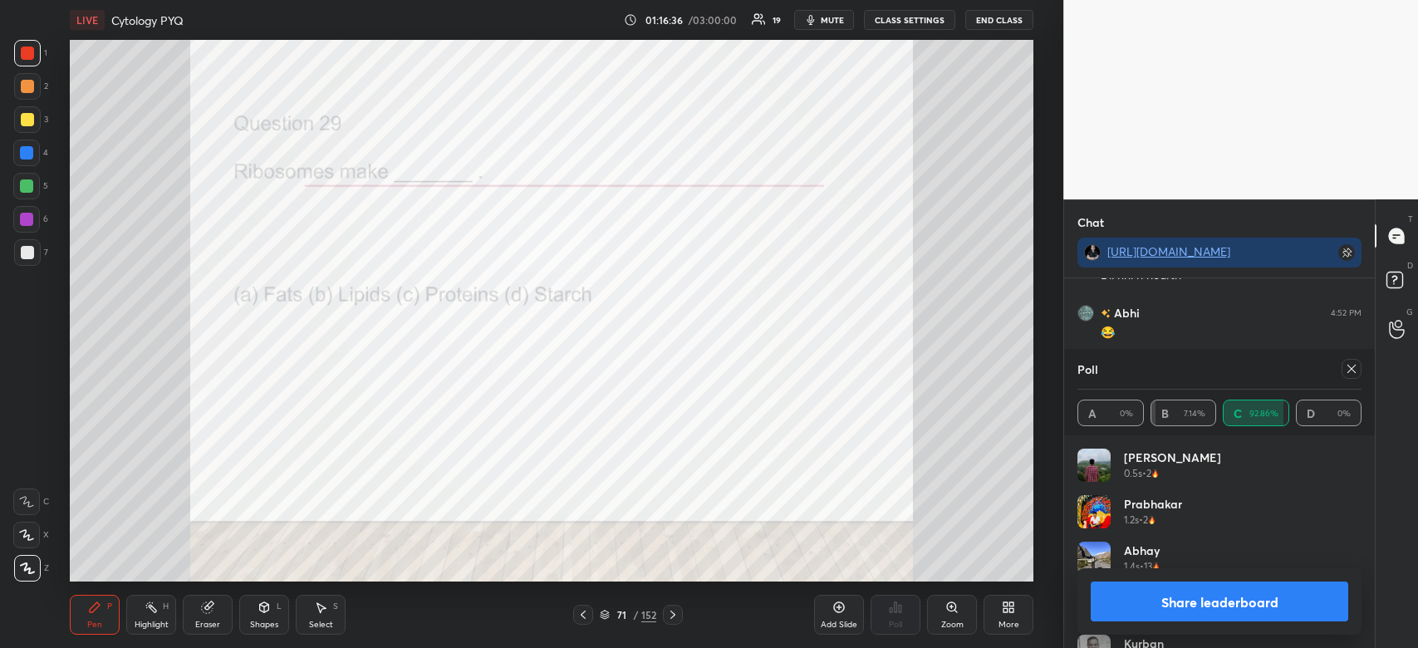
click at [1258, 597] on button "Share leaderboard" at bounding box center [1220, 602] width 258 height 40
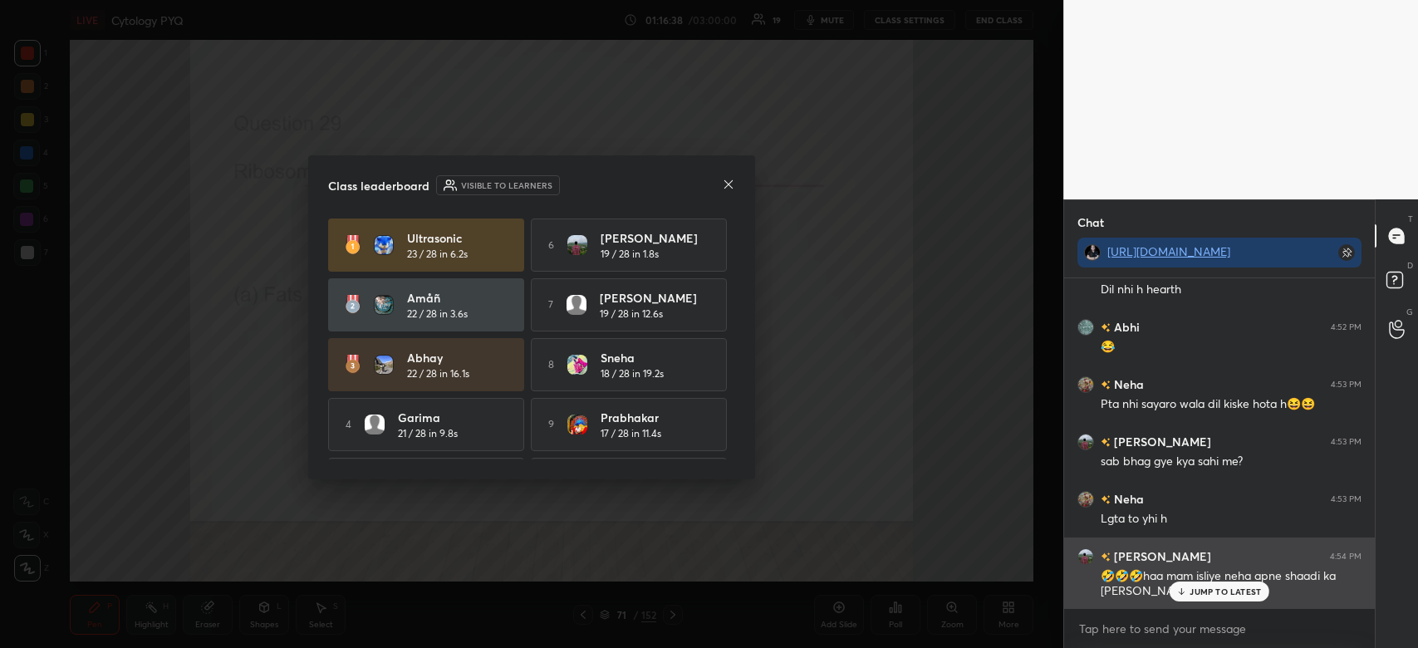
click at [1224, 599] on div "JUMP TO LATEST" at bounding box center [1220, 592] width 100 height 20
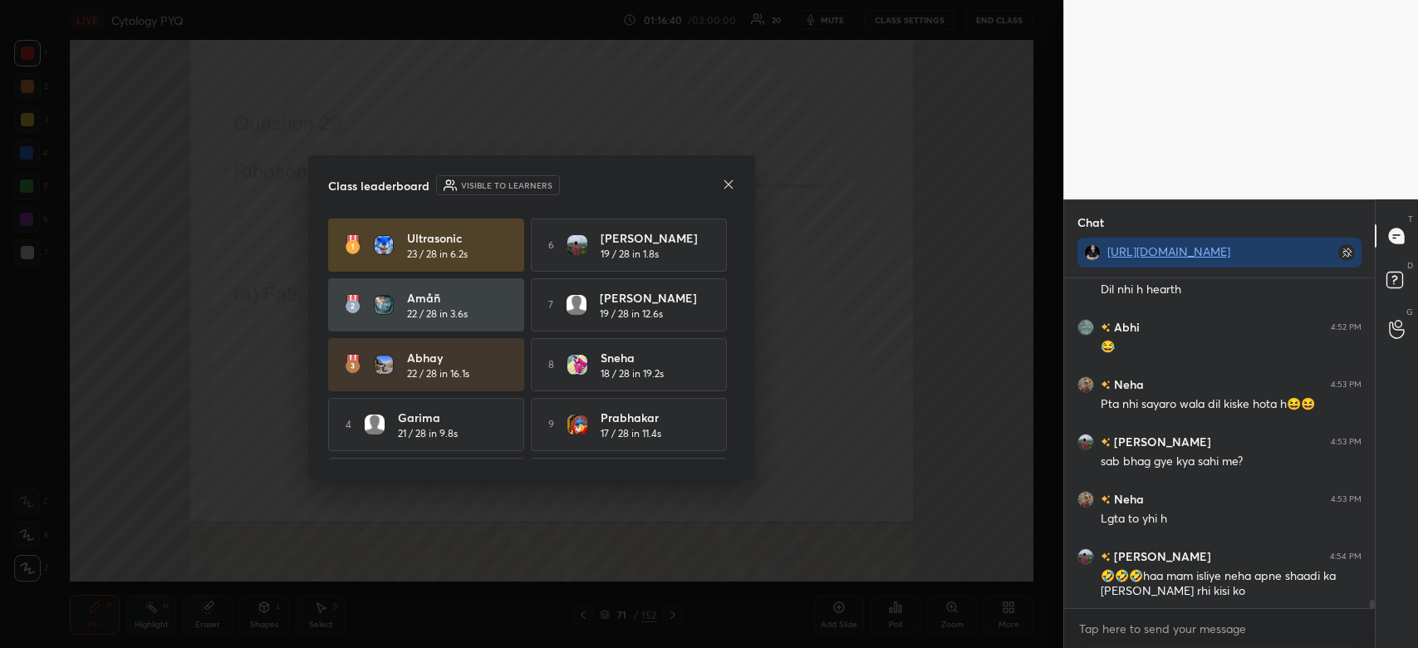
click at [726, 183] on icon at bounding box center [728, 184] width 13 height 13
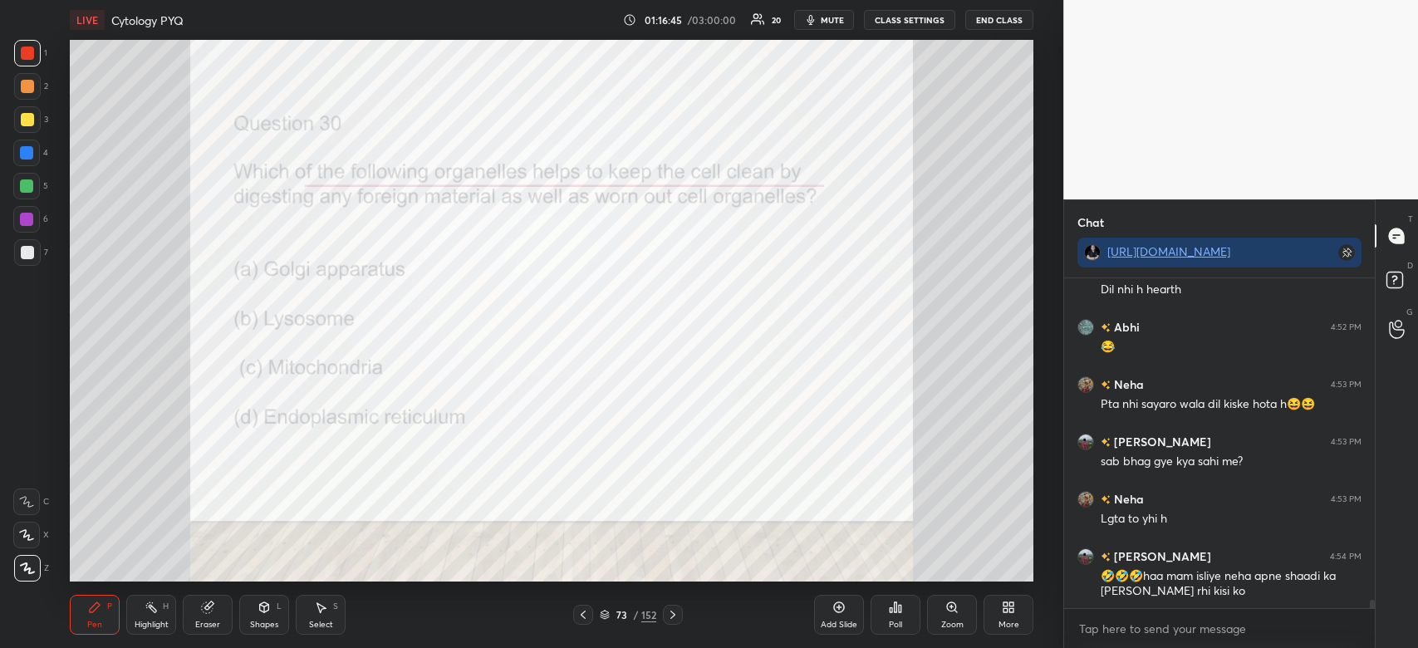
click at [895, 615] on div "Poll" at bounding box center [896, 615] width 50 height 40
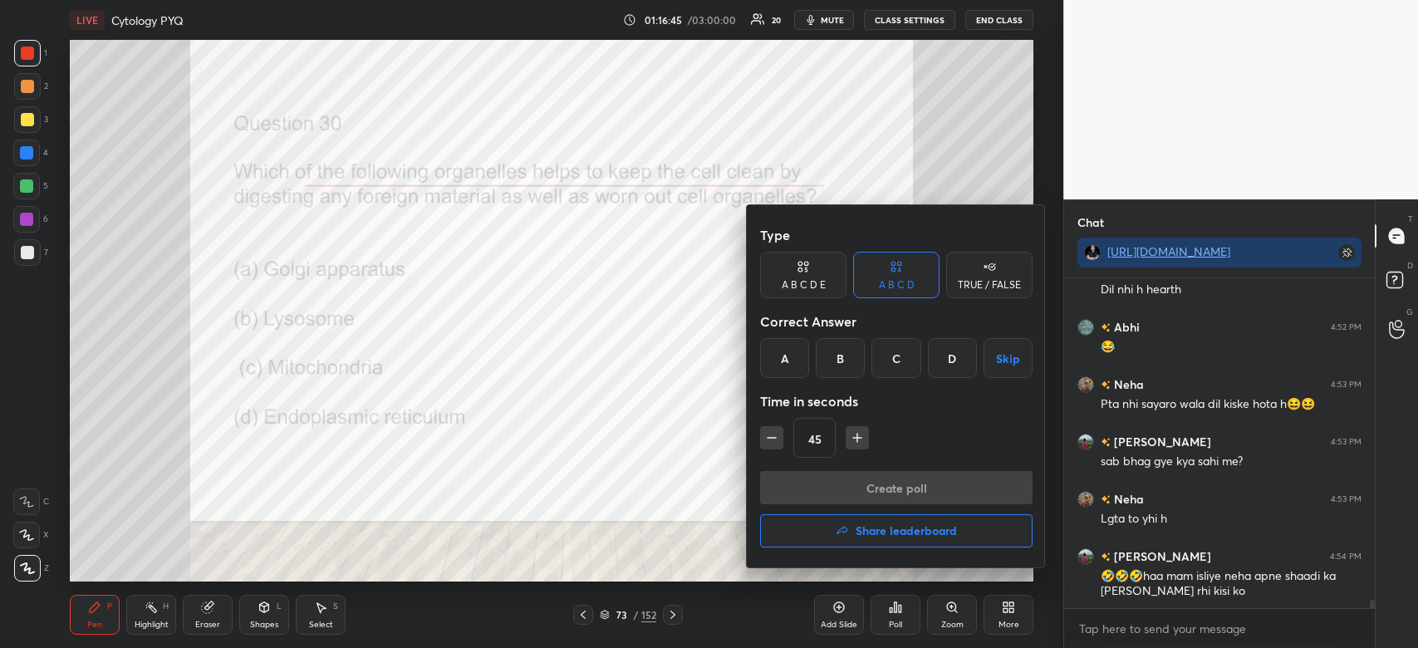
click at [837, 356] on div "B" at bounding box center [840, 358] width 49 height 40
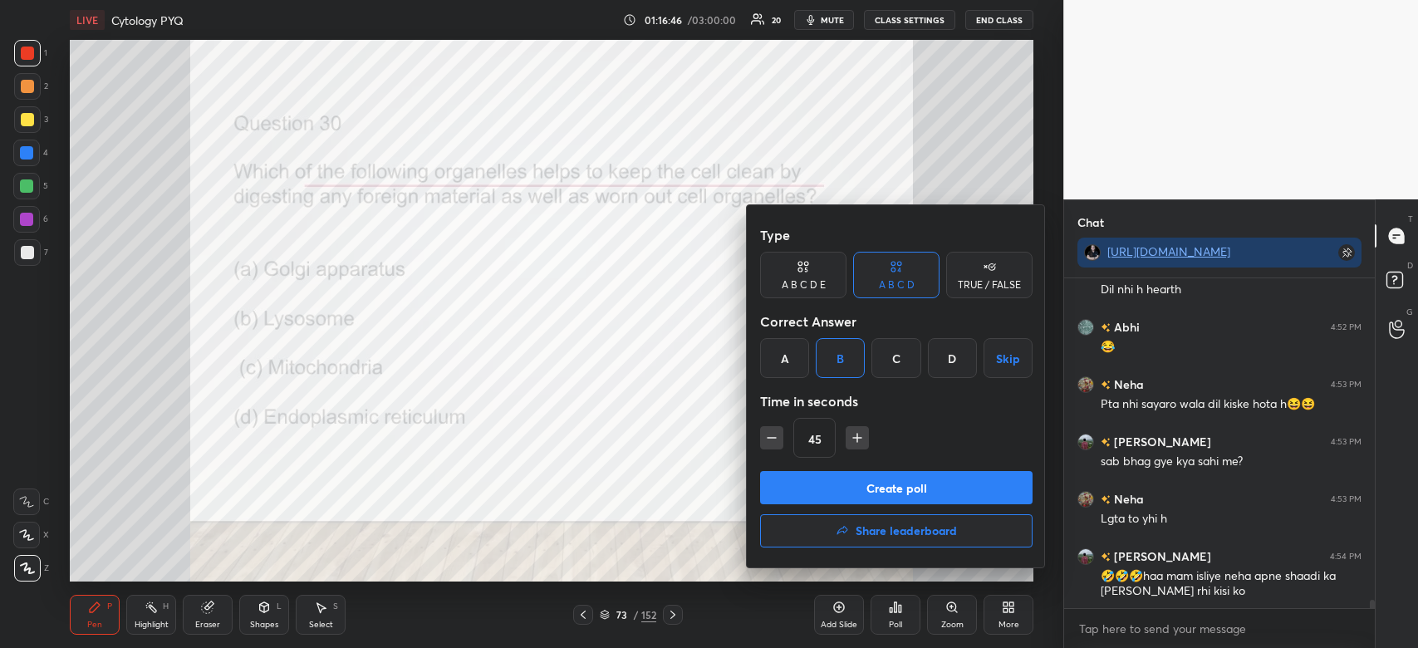
click at [837, 495] on button "Create poll" at bounding box center [896, 487] width 273 height 33
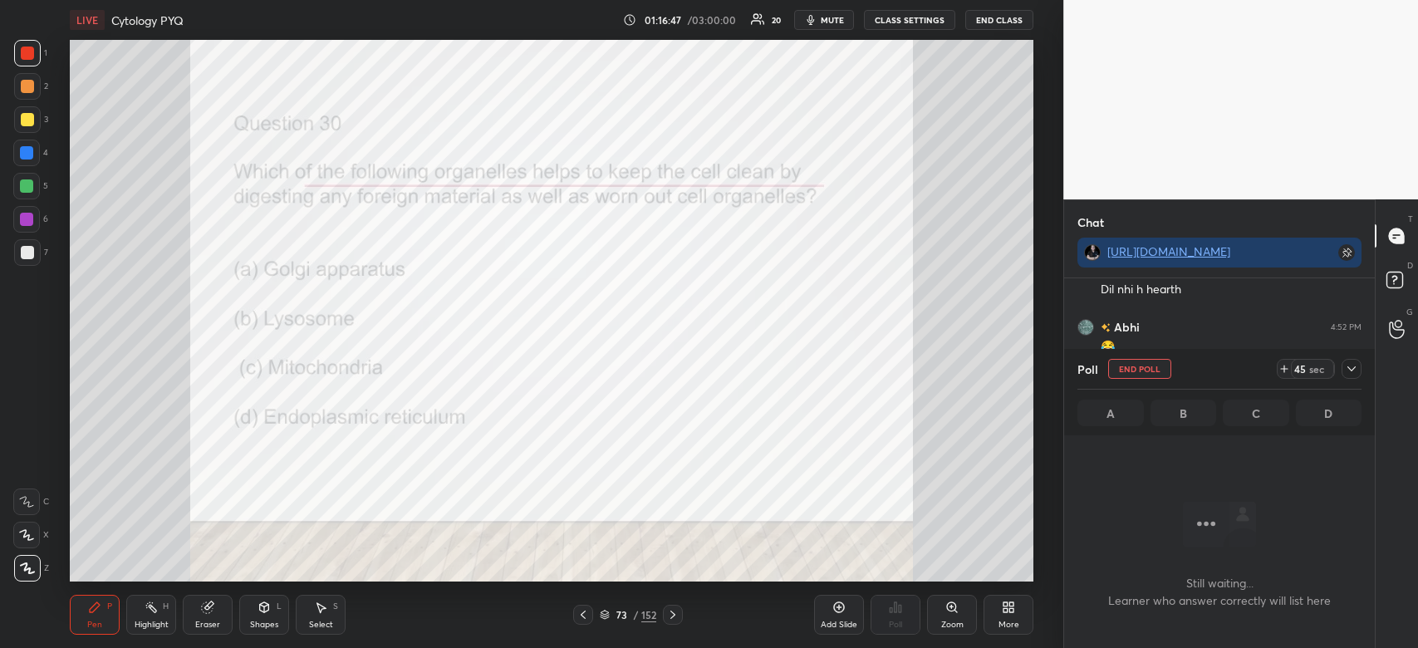
click at [1348, 369] on icon at bounding box center [1351, 368] width 13 height 13
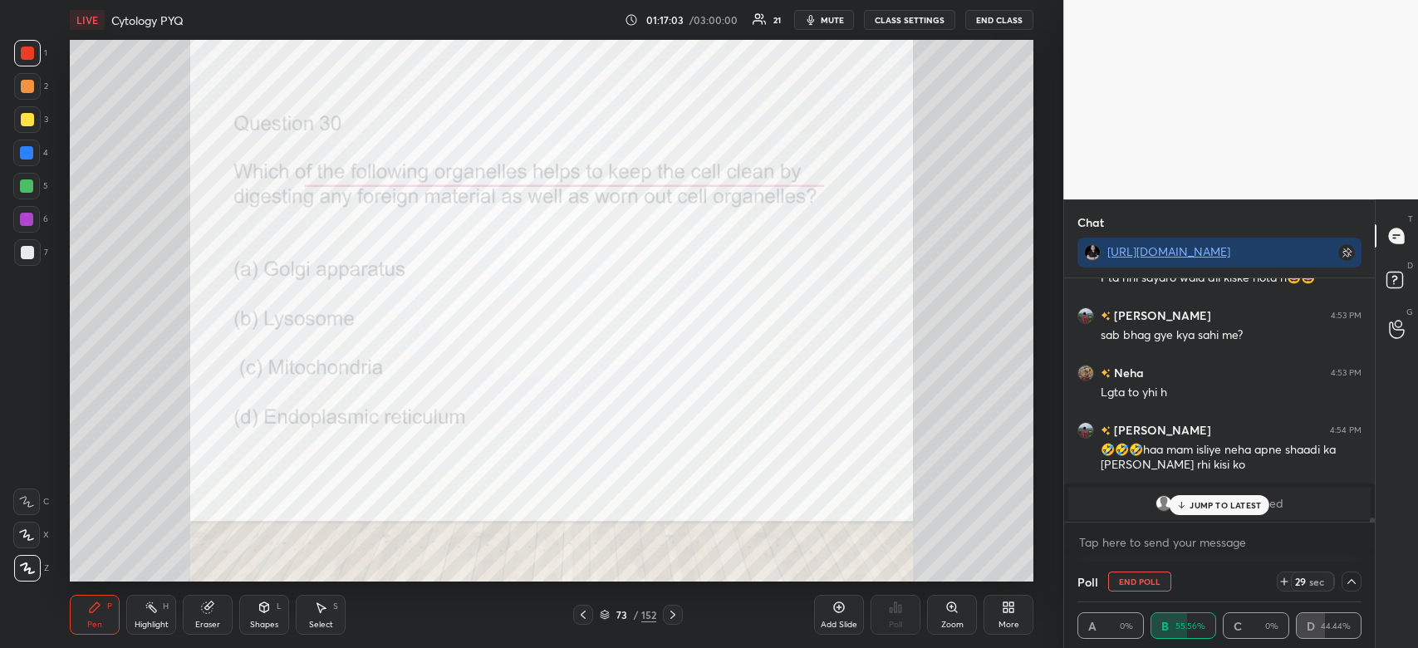
click at [1230, 508] on p "JUMP TO LATEST" at bounding box center [1225, 505] width 71 height 10
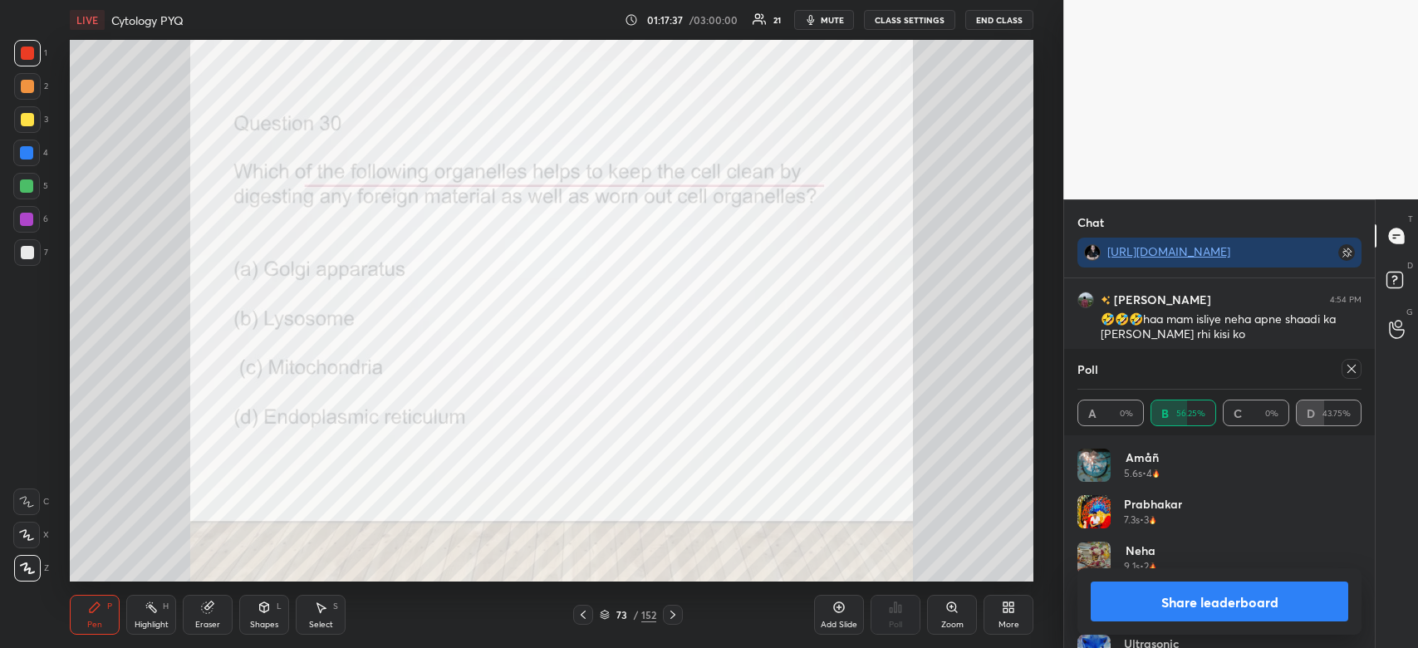
click at [1211, 611] on button "Share leaderboard" at bounding box center [1220, 602] width 258 height 40
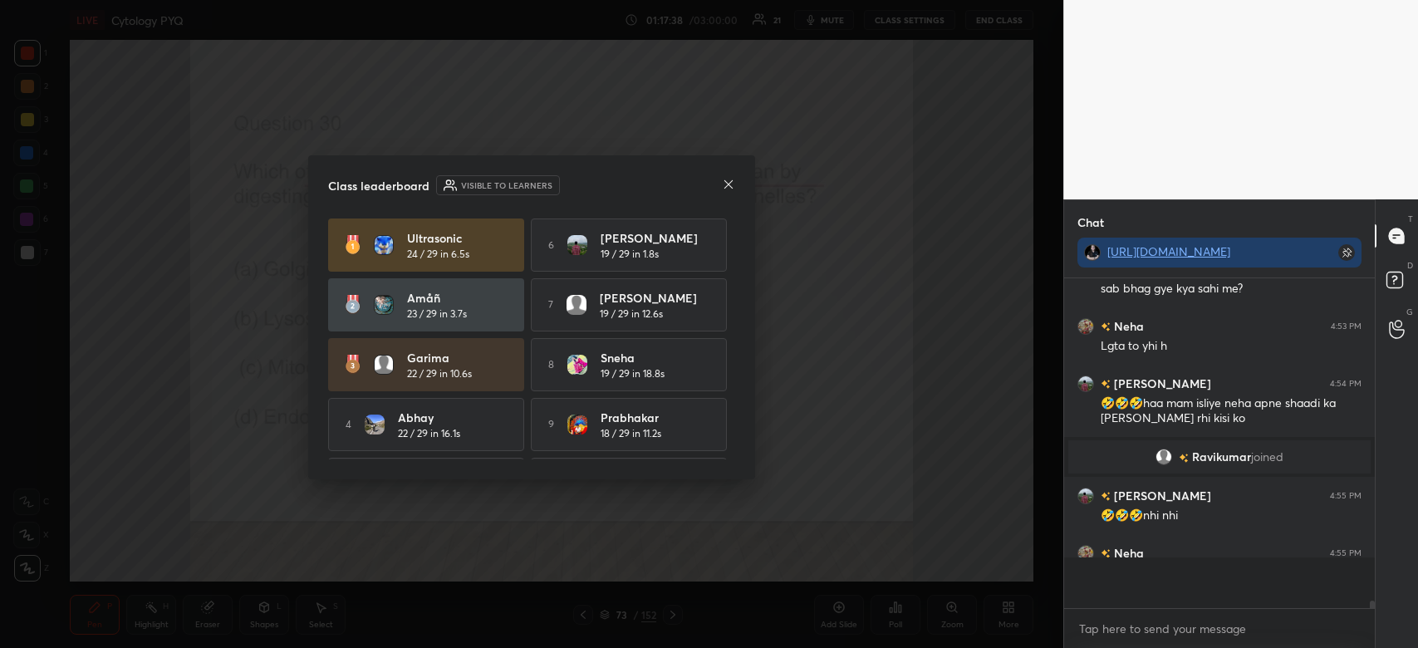
scroll to position [326, 306]
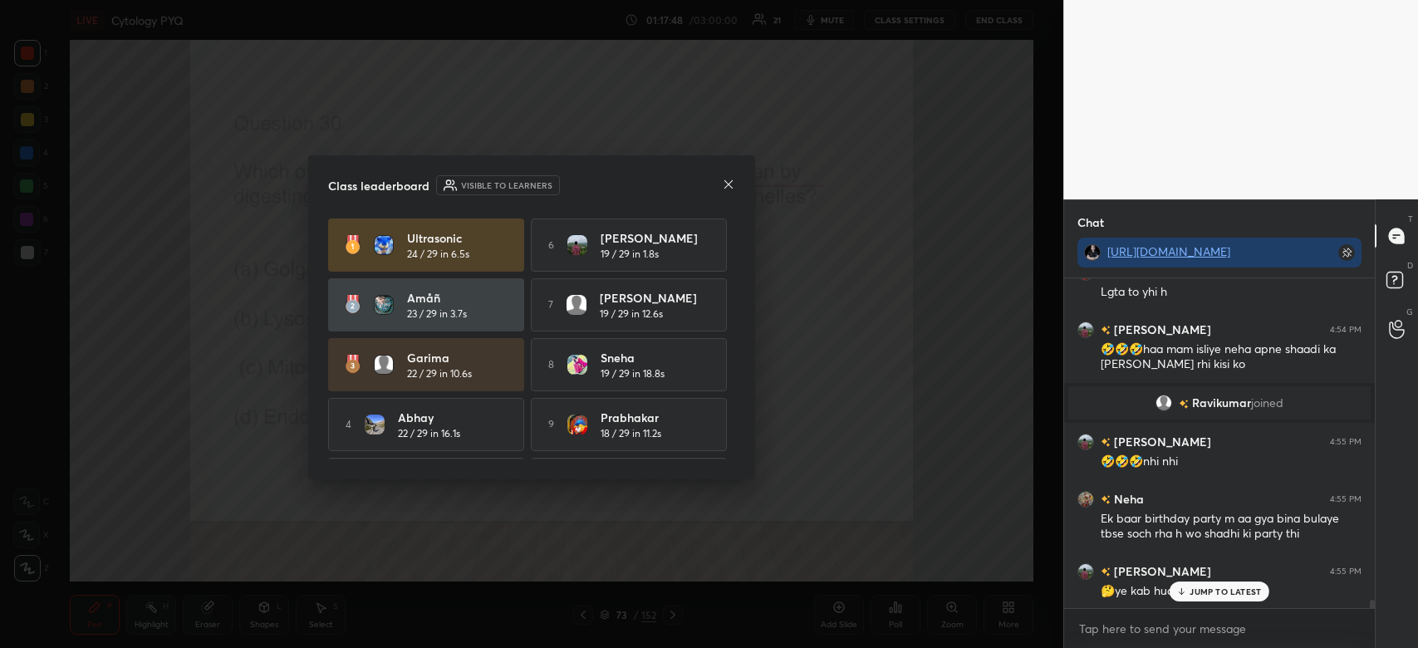
click at [1244, 592] on p "JUMP TO LATEST" at bounding box center [1225, 592] width 71 height 10
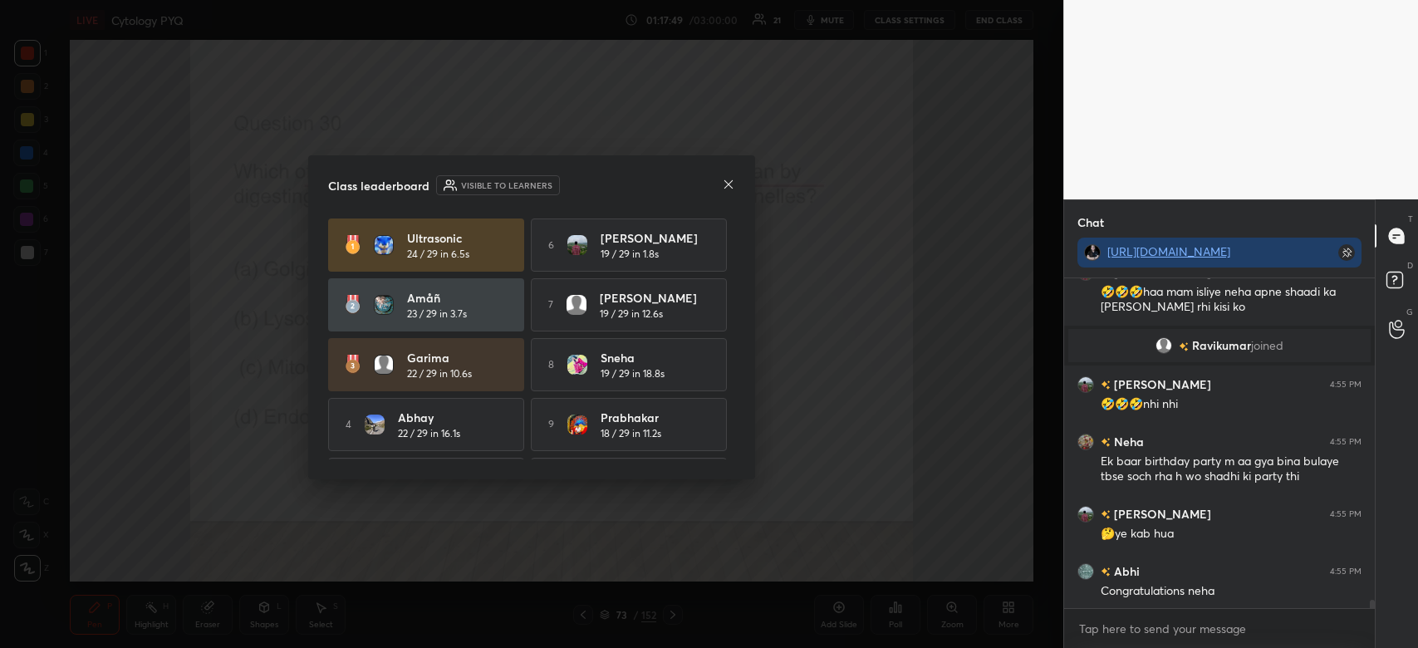
click at [723, 184] on icon at bounding box center [728, 184] width 13 height 13
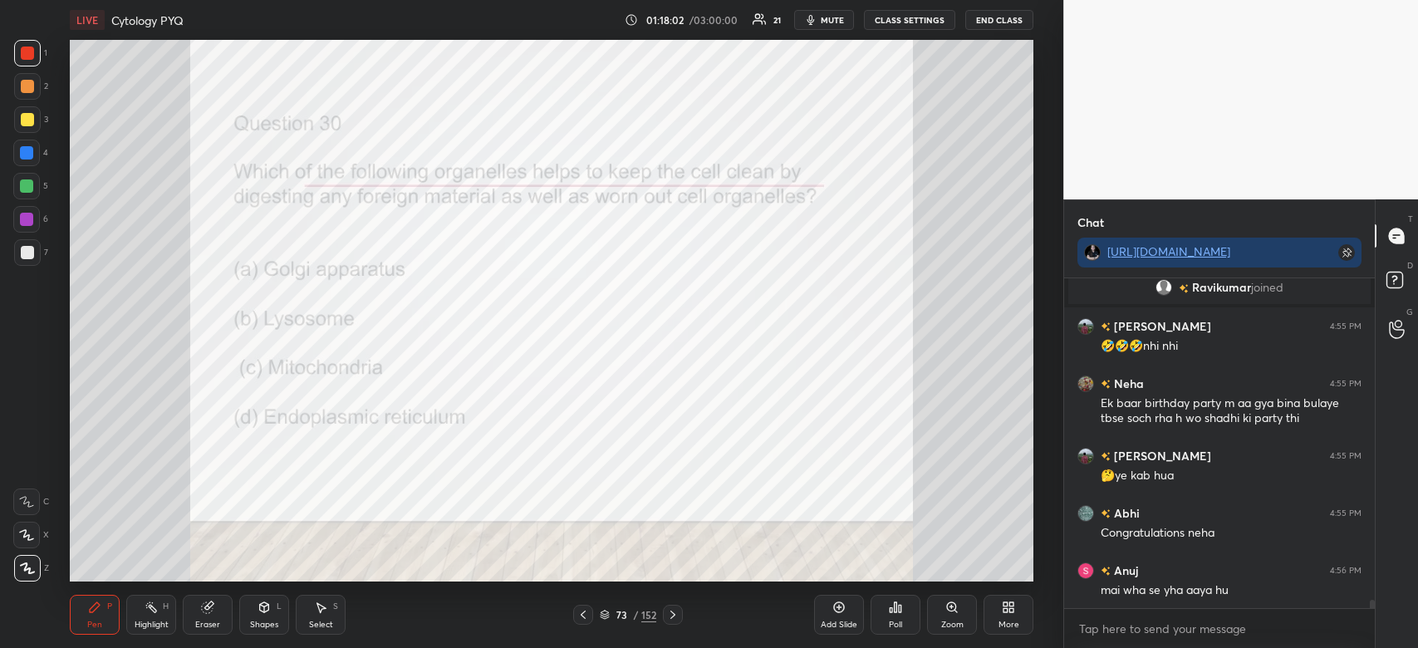
scroll to position [12439, 0]
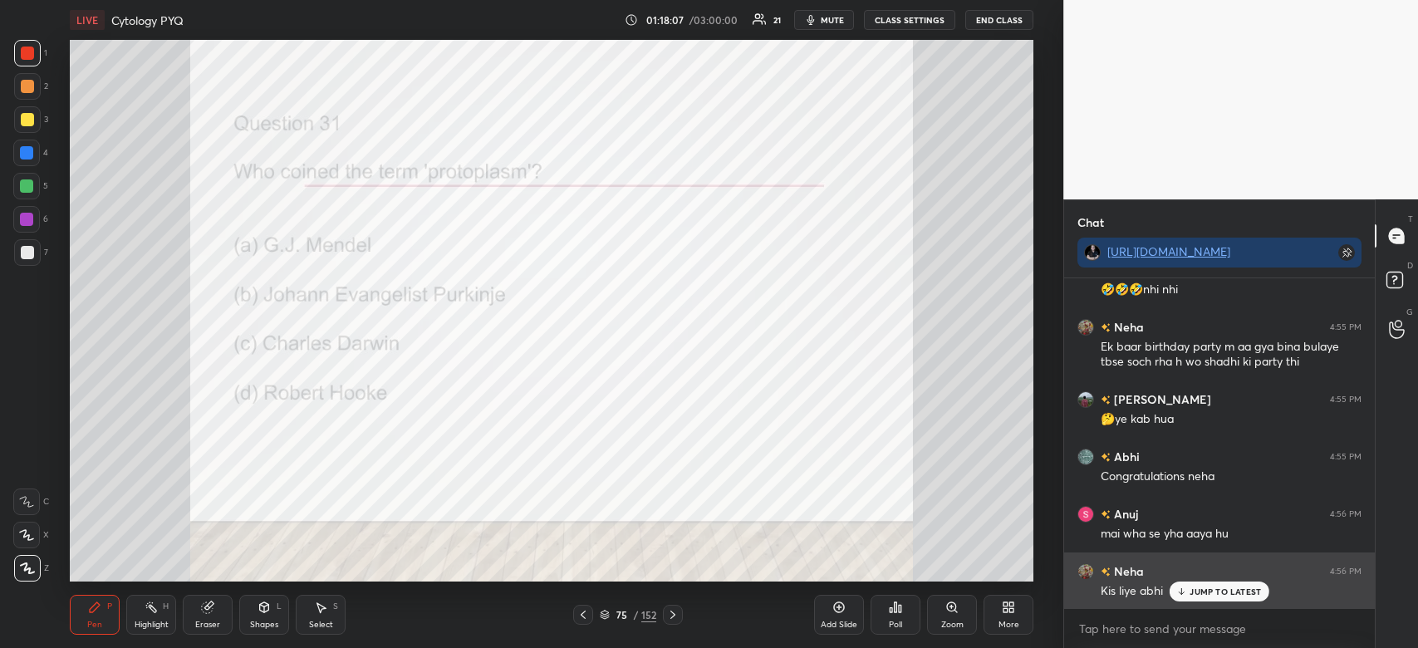
click at [1230, 589] on p "JUMP TO LATEST" at bounding box center [1225, 592] width 71 height 10
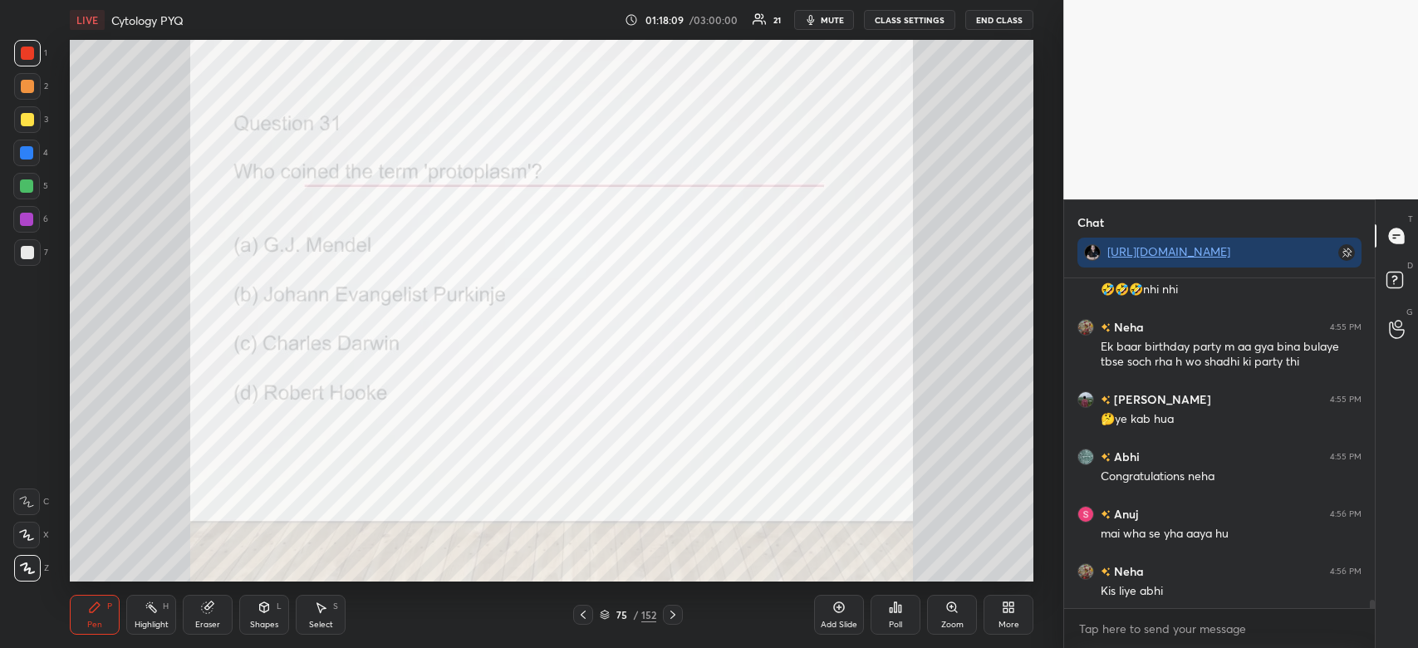
click at [902, 613] on div "Poll" at bounding box center [896, 615] width 50 height 40
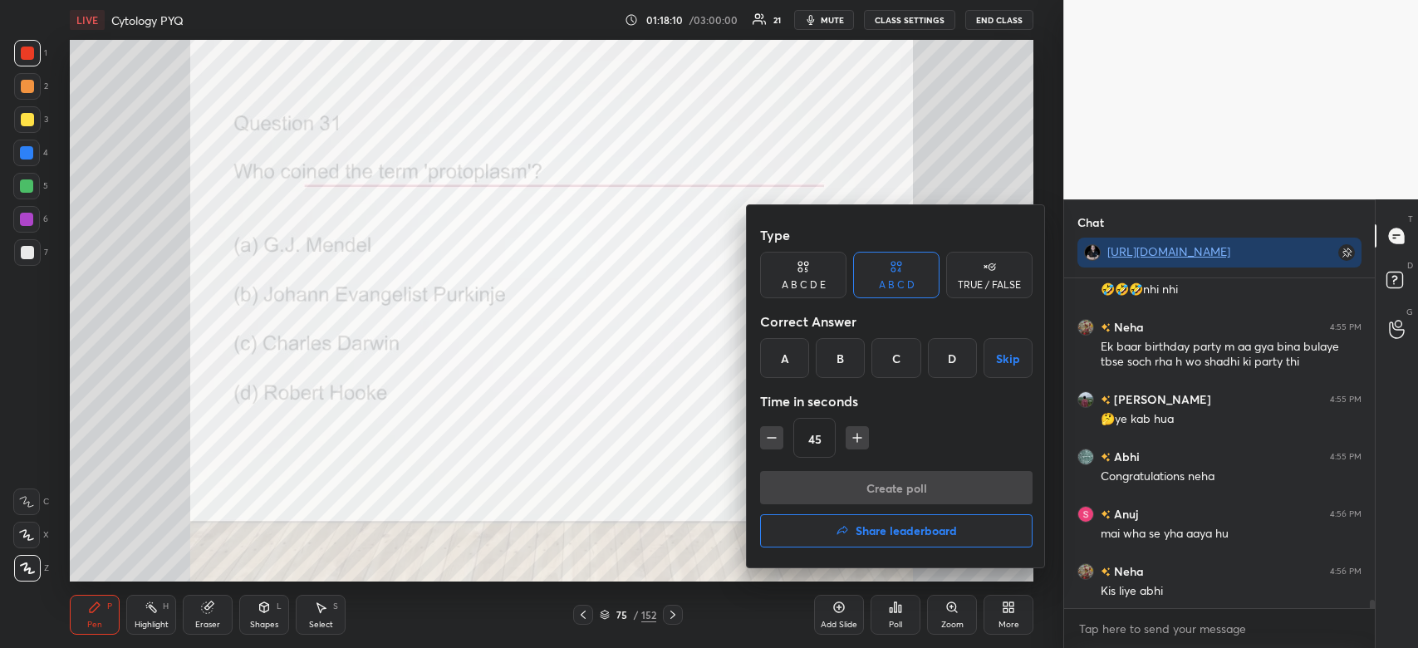
click at [838, 356] on div "B" at bounding box center [840, 358] width 49 height 40
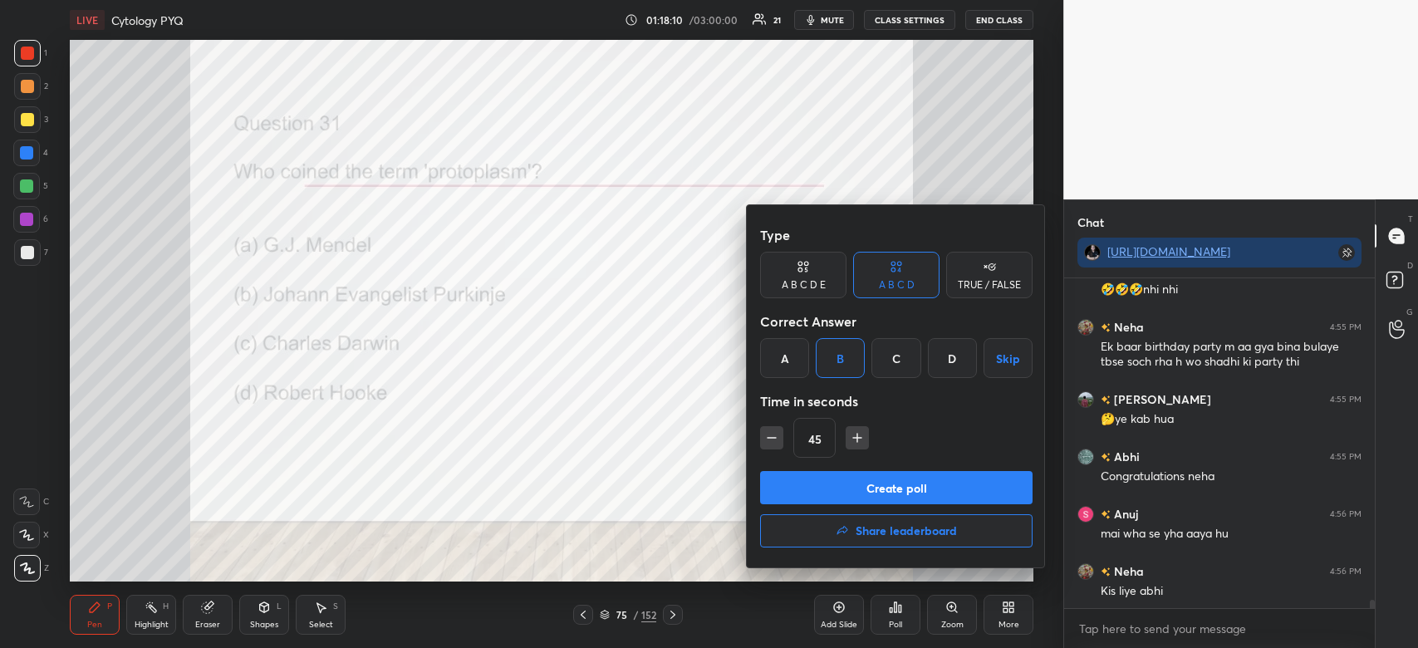
scroll to position [12496, 0]
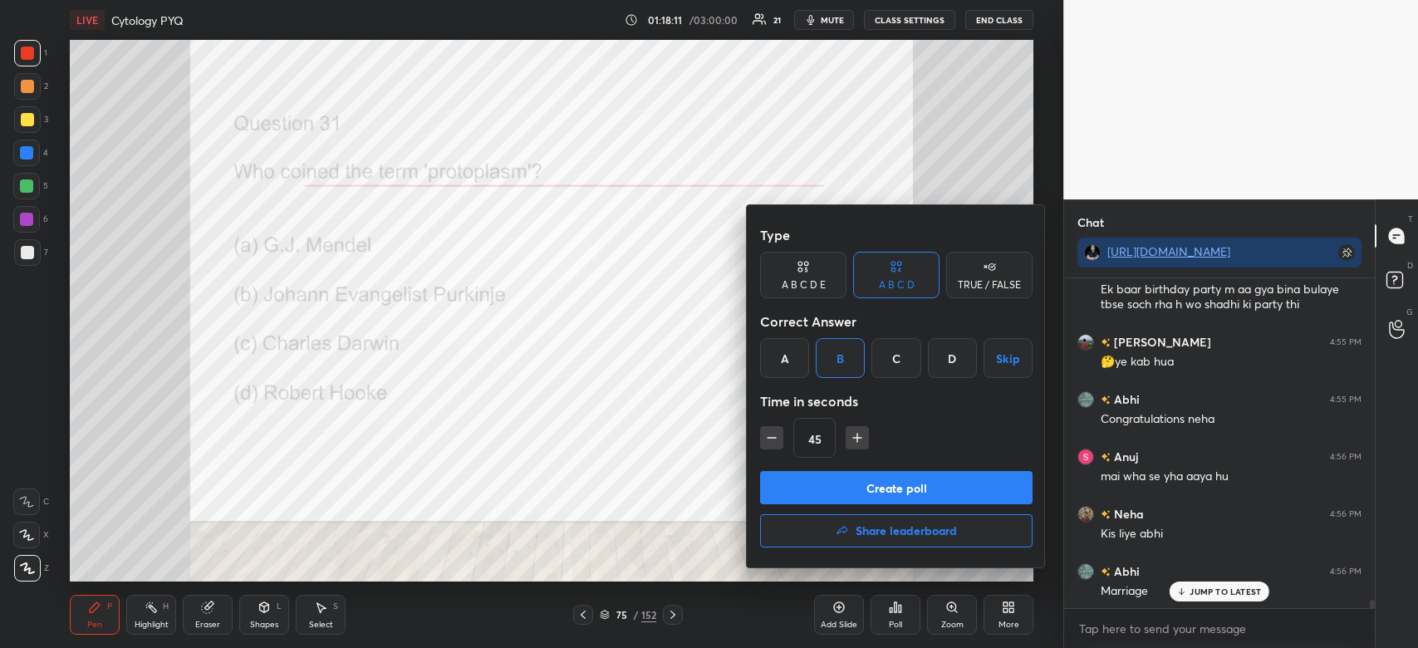
click at [857, 479] on button "Create poll" at bounding box center [896, 487] width 273 height 33
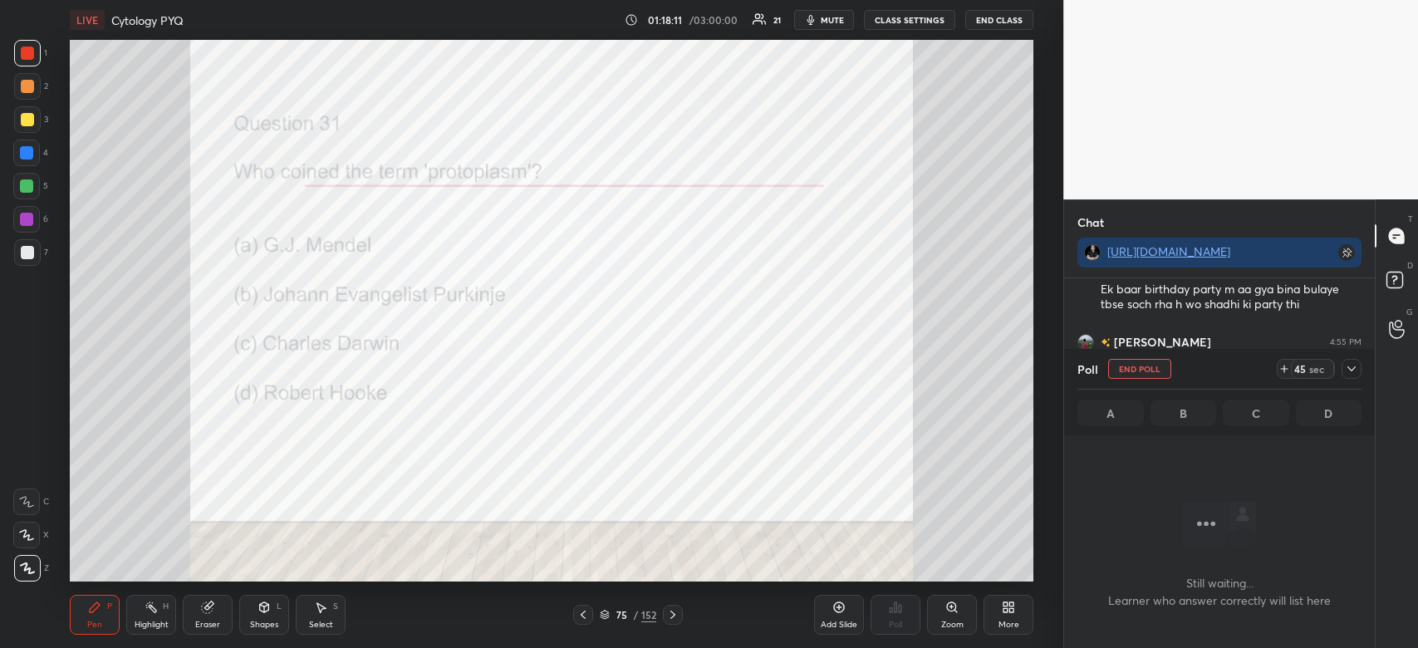
scroll to position [5, 5]
click at [1351, 371] on icon at bounding box center [1352, 368] width 8 height 5
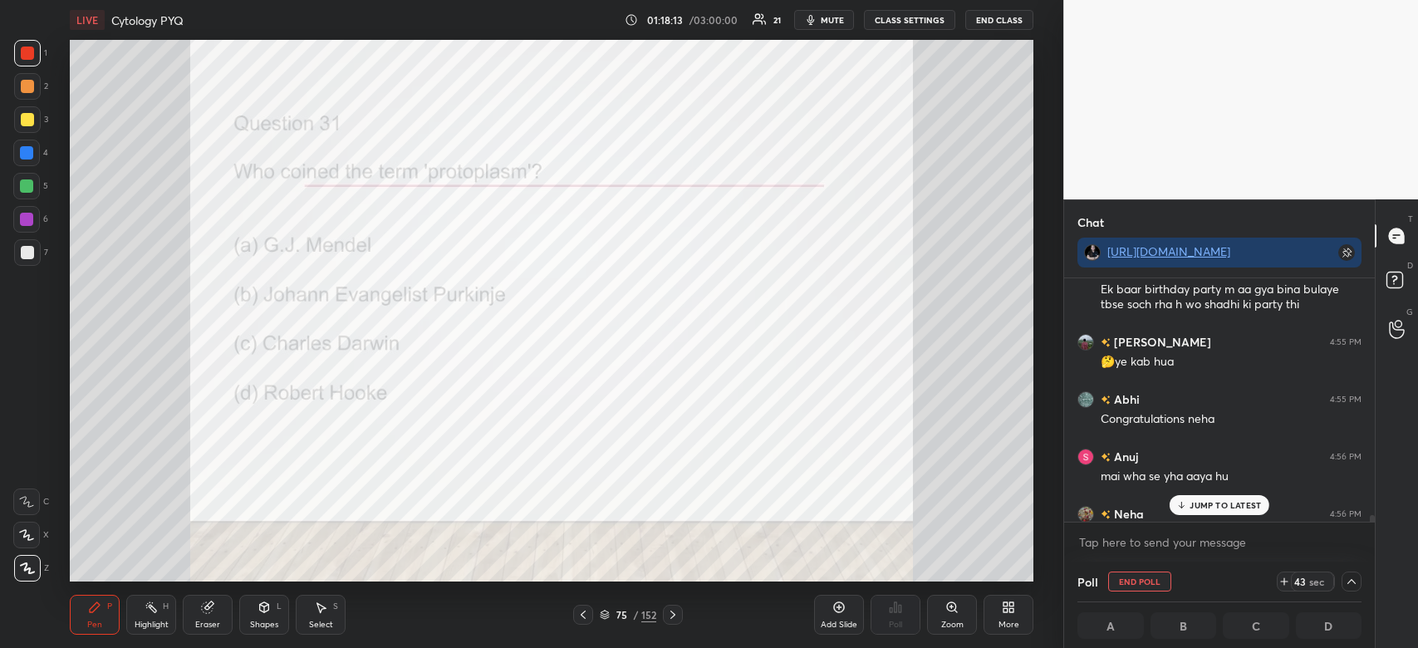
click at [1252, 509] on p "JUMP TO LATEST" at bounding box center [1225, 505] width 71 height 10
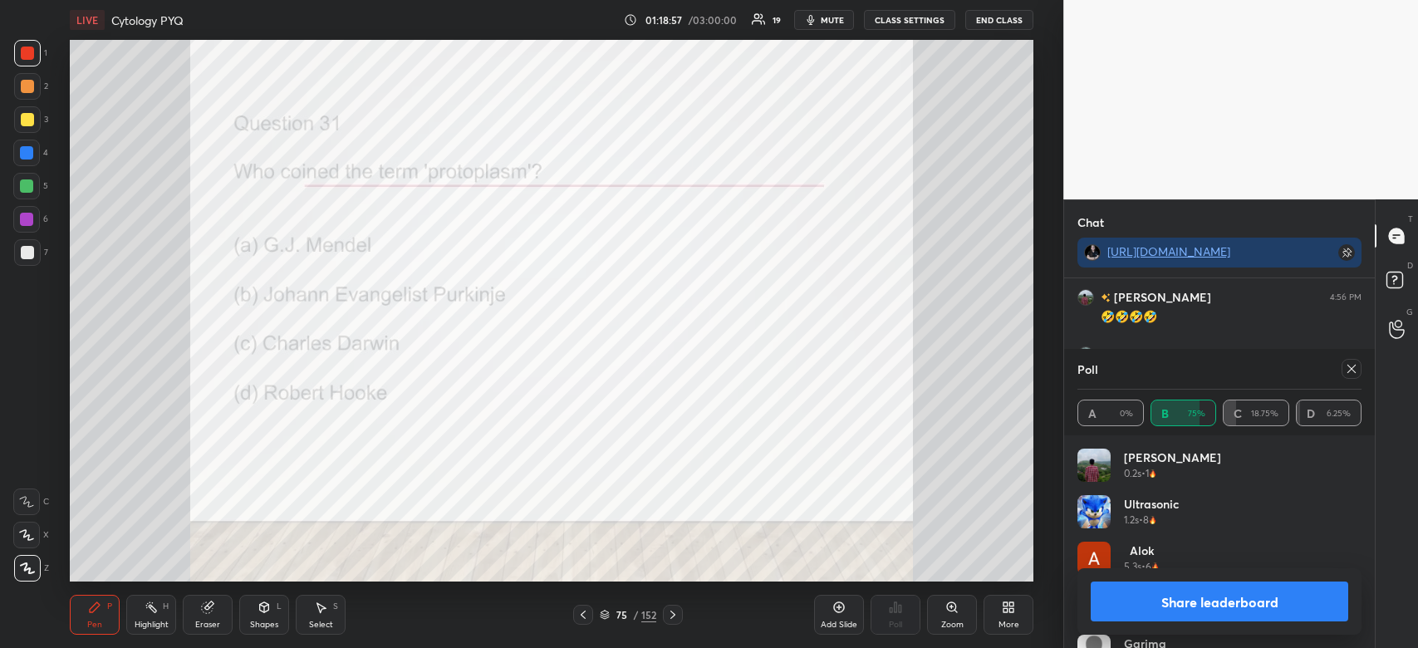
scroll to position [12884, 0]
click at [1195, 594] on button "Share leaderboard" at bounding box center [1220, 602] width 258 height 40
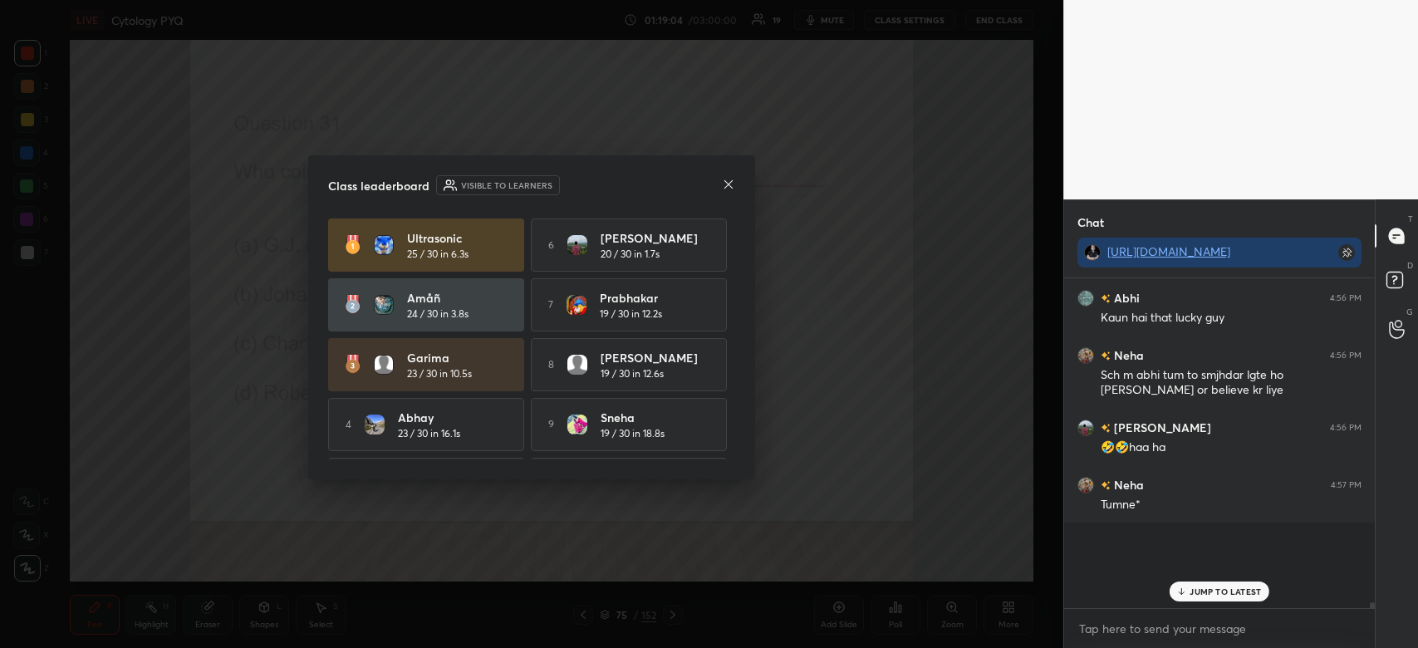
scroll to position [266, 306]
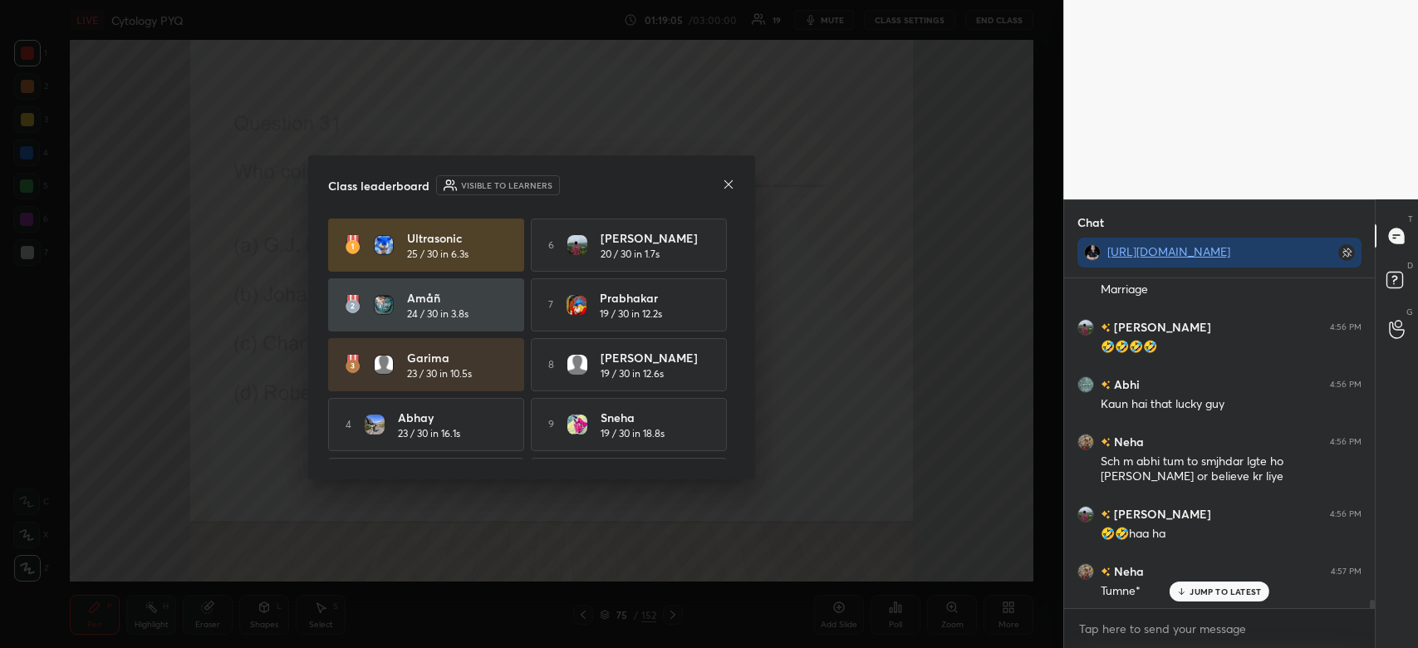
click at [730, 183] on icon at bounding box center [729, 183] width 8 height 8
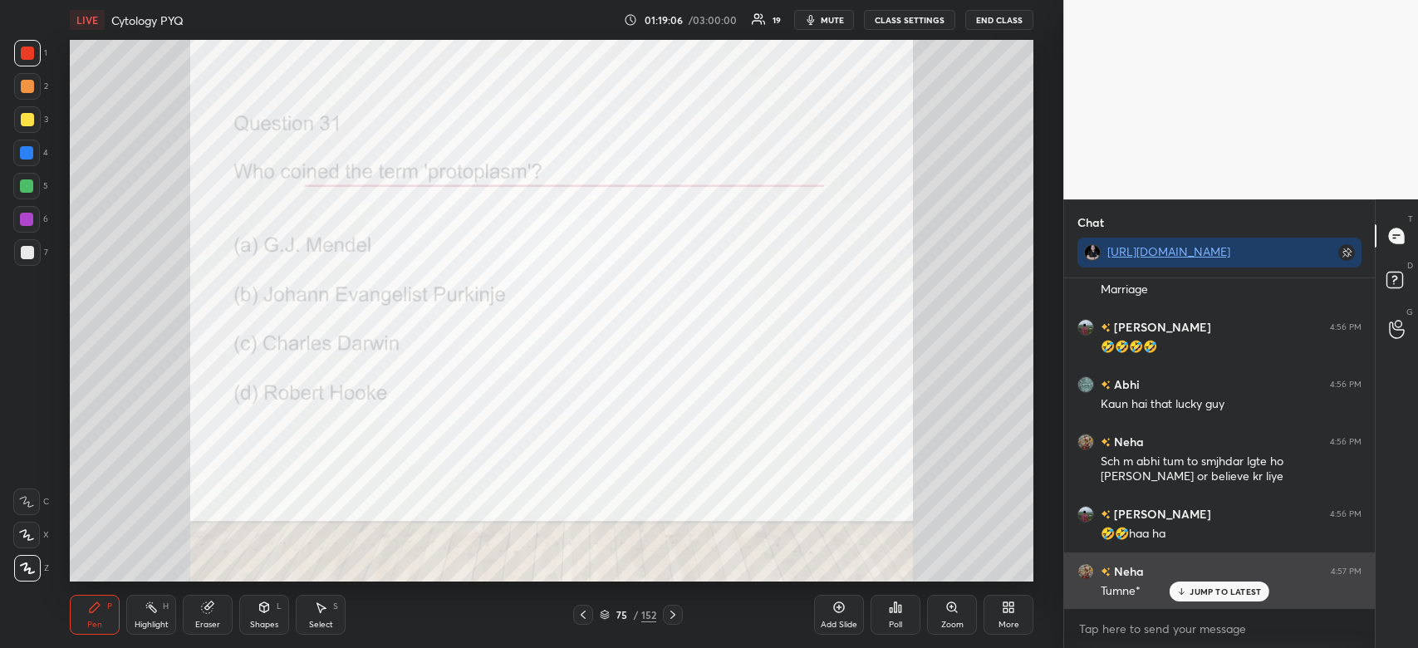
click at [1250, 588] on p "JUMP TO LATEST" at bounding box center [1225, 592] width 71 height 10
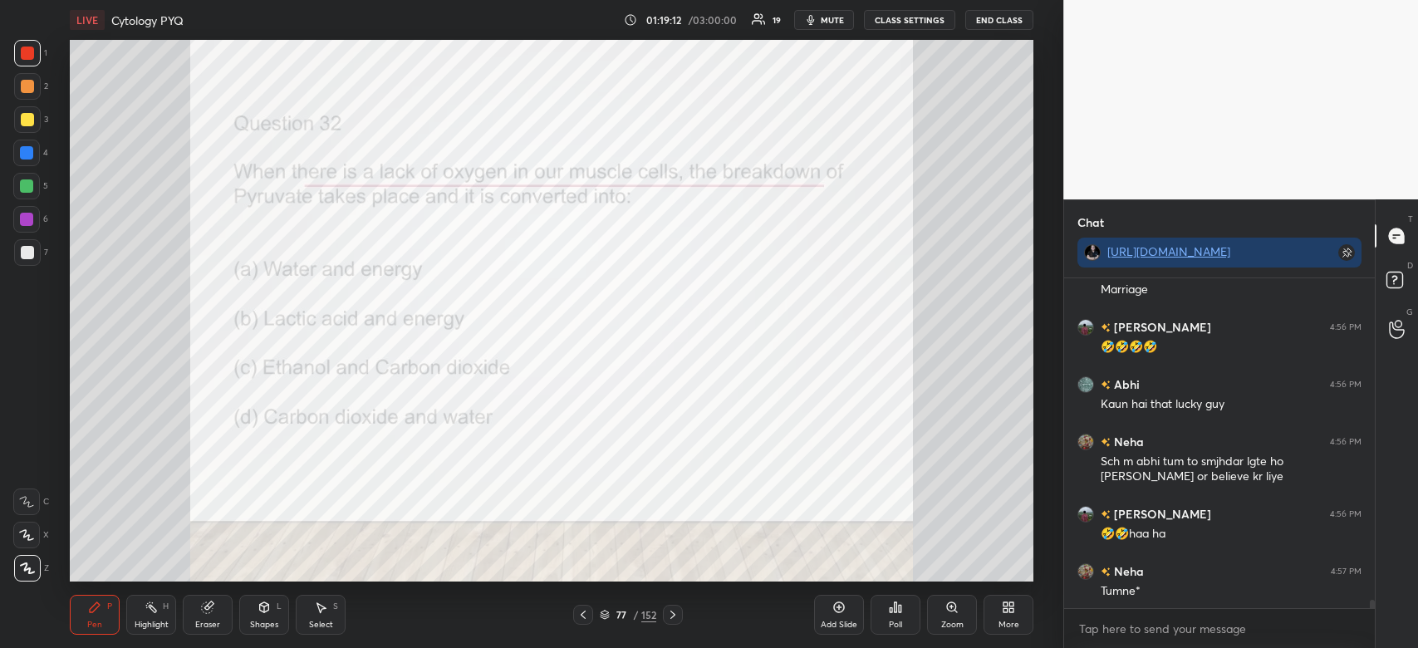
click at [900, 610] on icon at bounding box center [900, 608] width 2 height 7
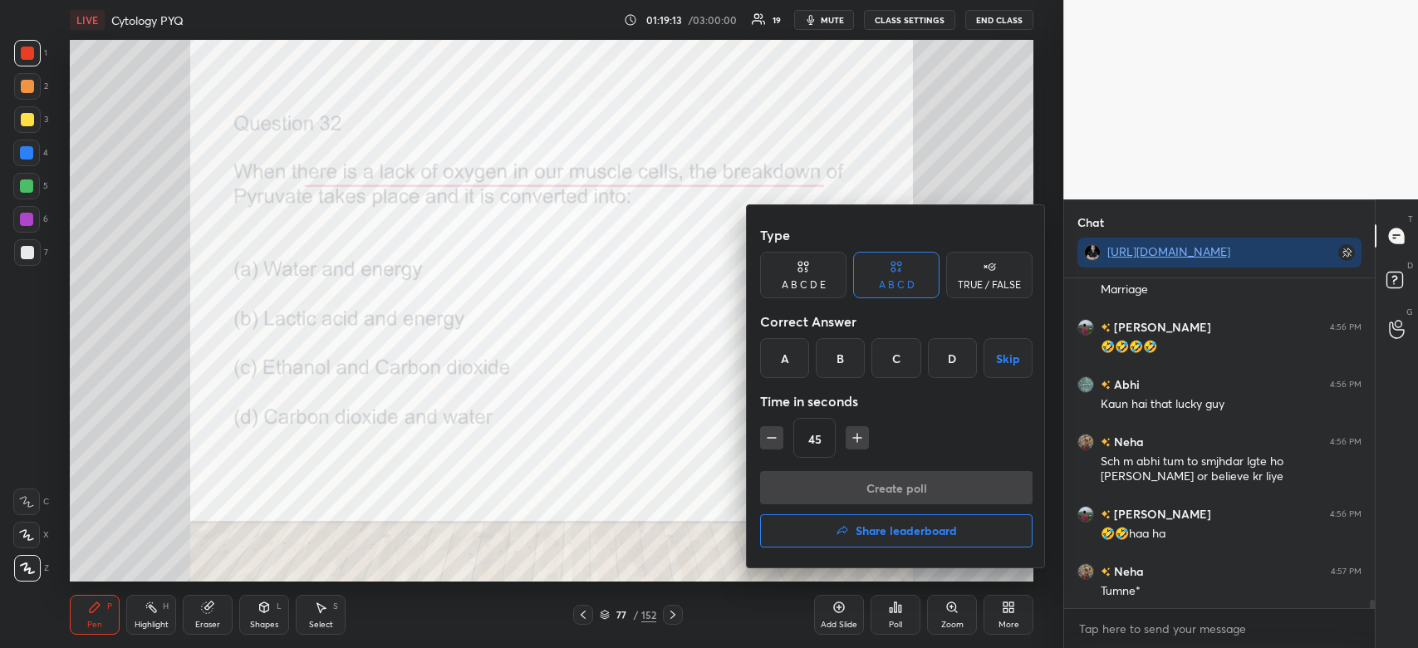
click at [836, 362] on div "B" at bounding box center [840, 358] width 49 height 40
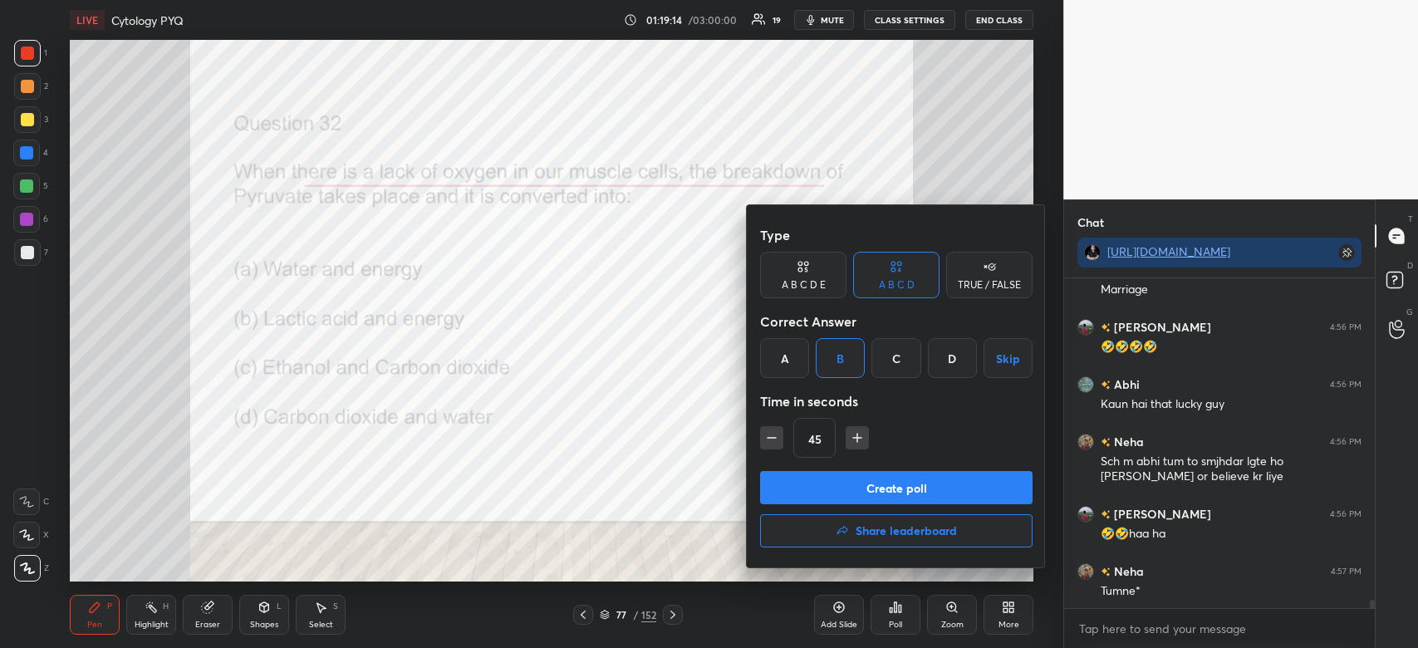
click at [861, 489] on button "Create poll" at bounding box center [896, 487] width 273 height 33
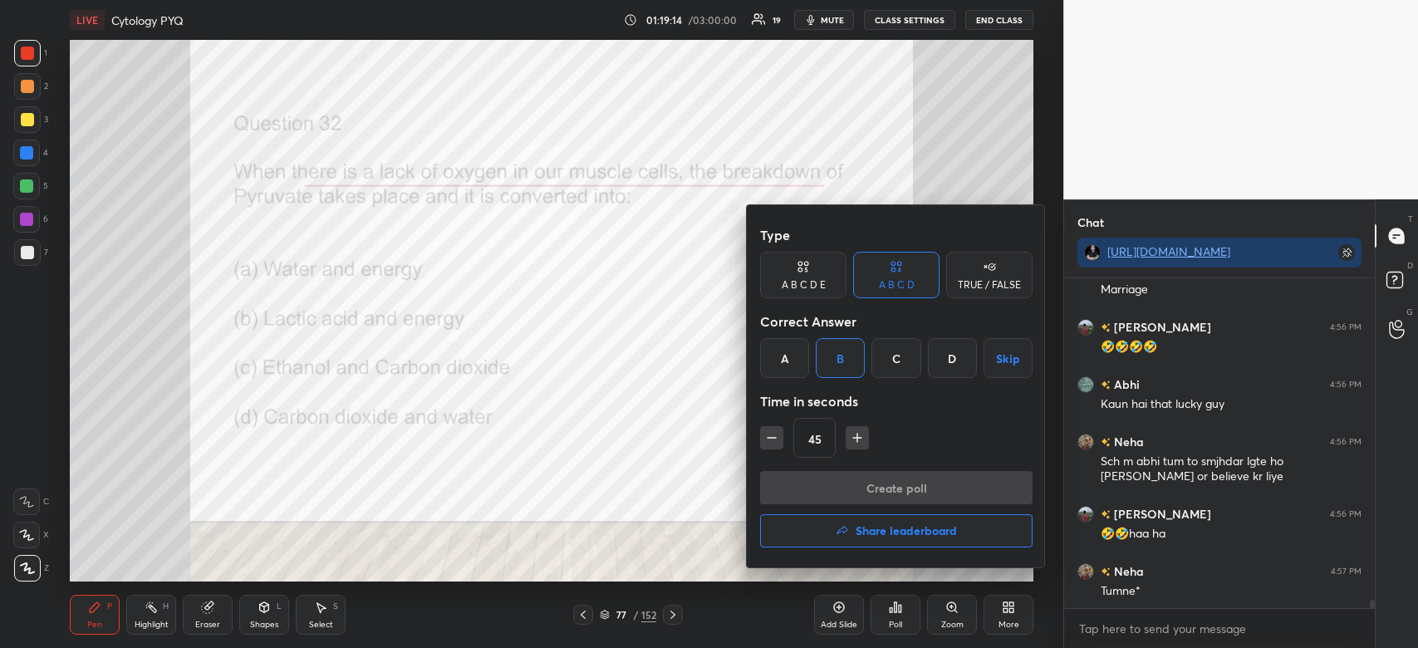
scroll to position [12799, 0]
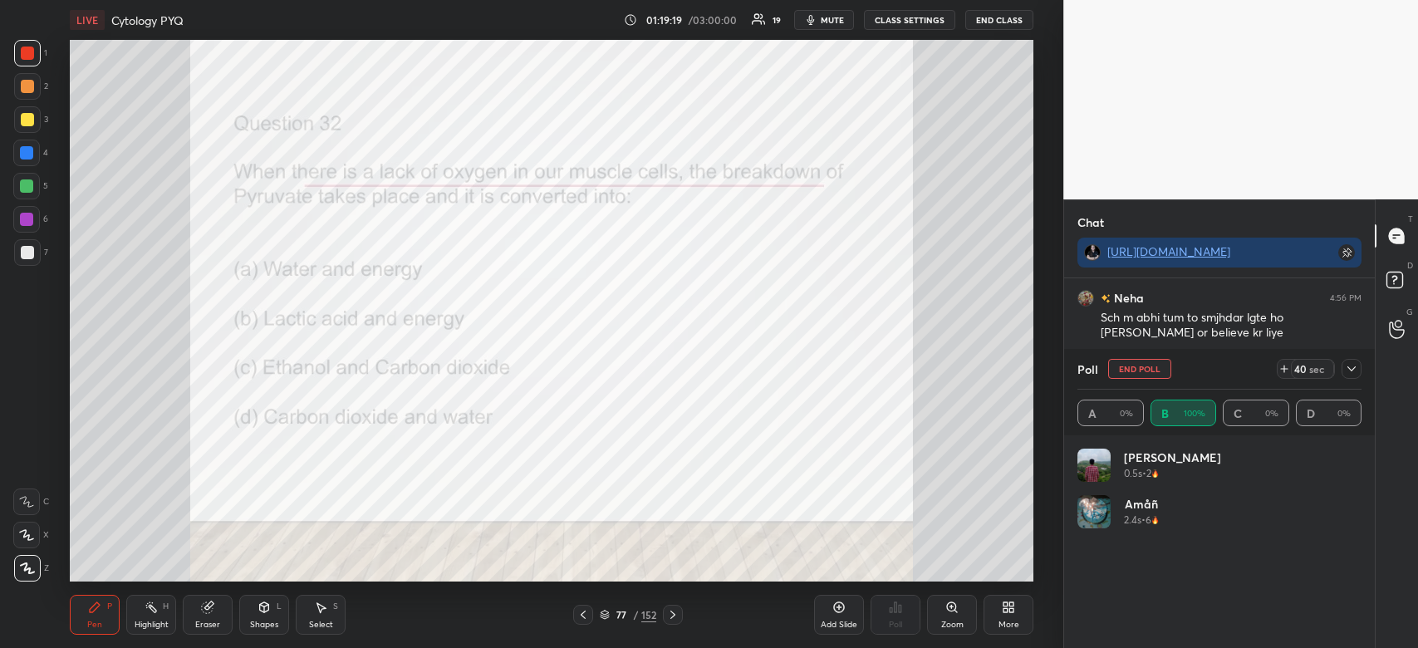
click at [1347, 377] on div at bounding box center [1352, 369] width 20 height 20
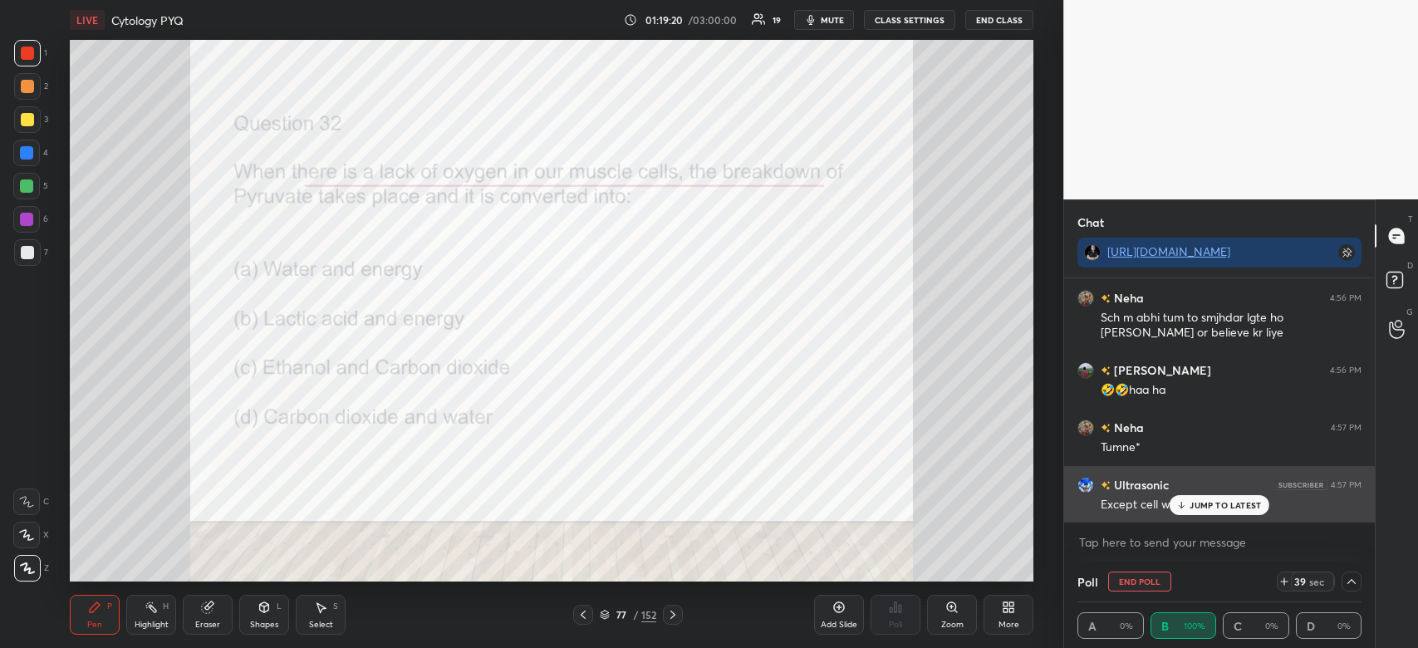
click at [1228, 499] on div "JUMP TO LATEST" at bounding box center [1220, 505] width 100 height 20
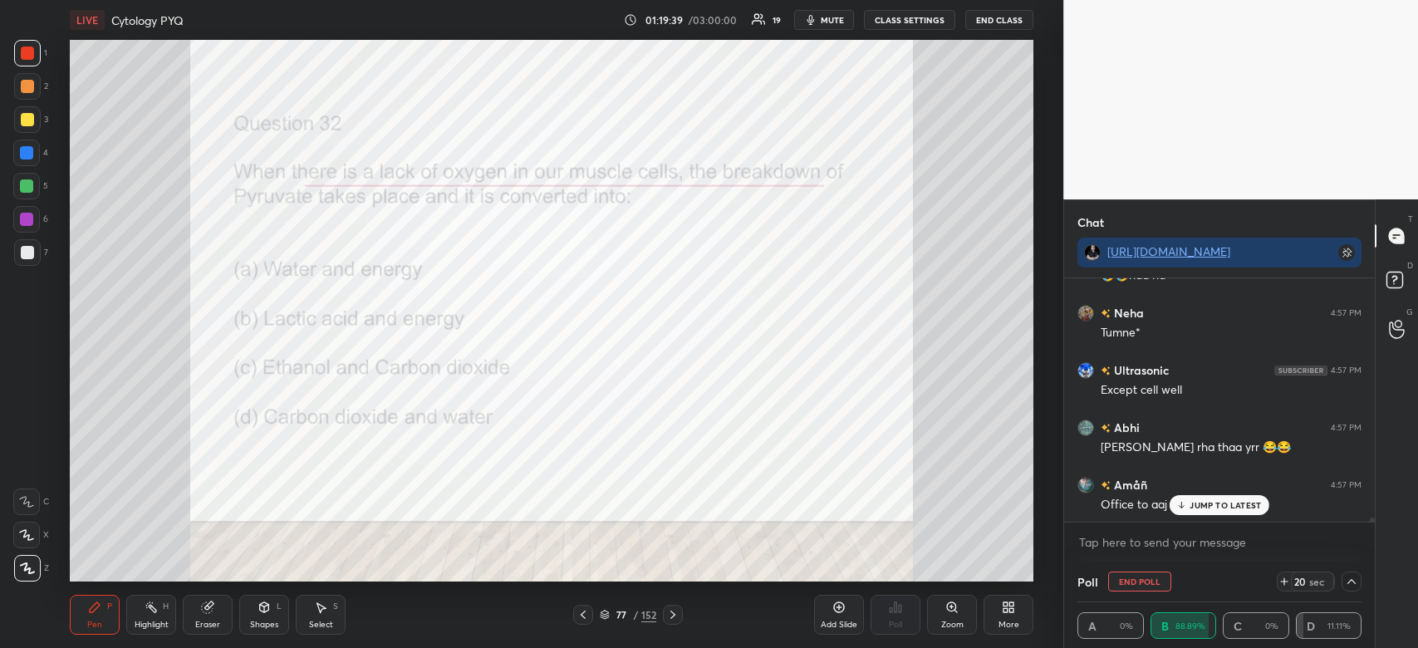
click at [1206, 512] on div "JUMP TO LATEST" at bounding box center [1220, 505] width 100 height 20
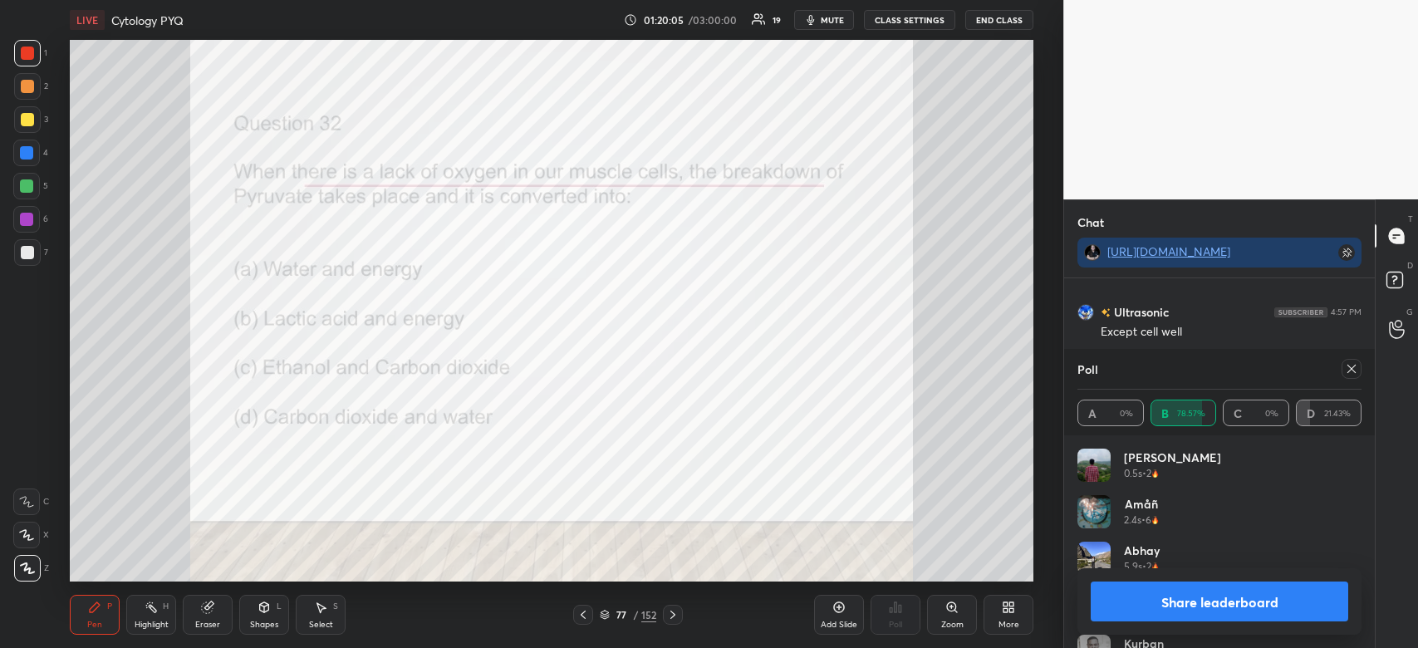
scroll to position [13171, 0]
click at [1198, 589] on button "Share leaderboard" at bounding box center [1220, 602] width 258 height 40
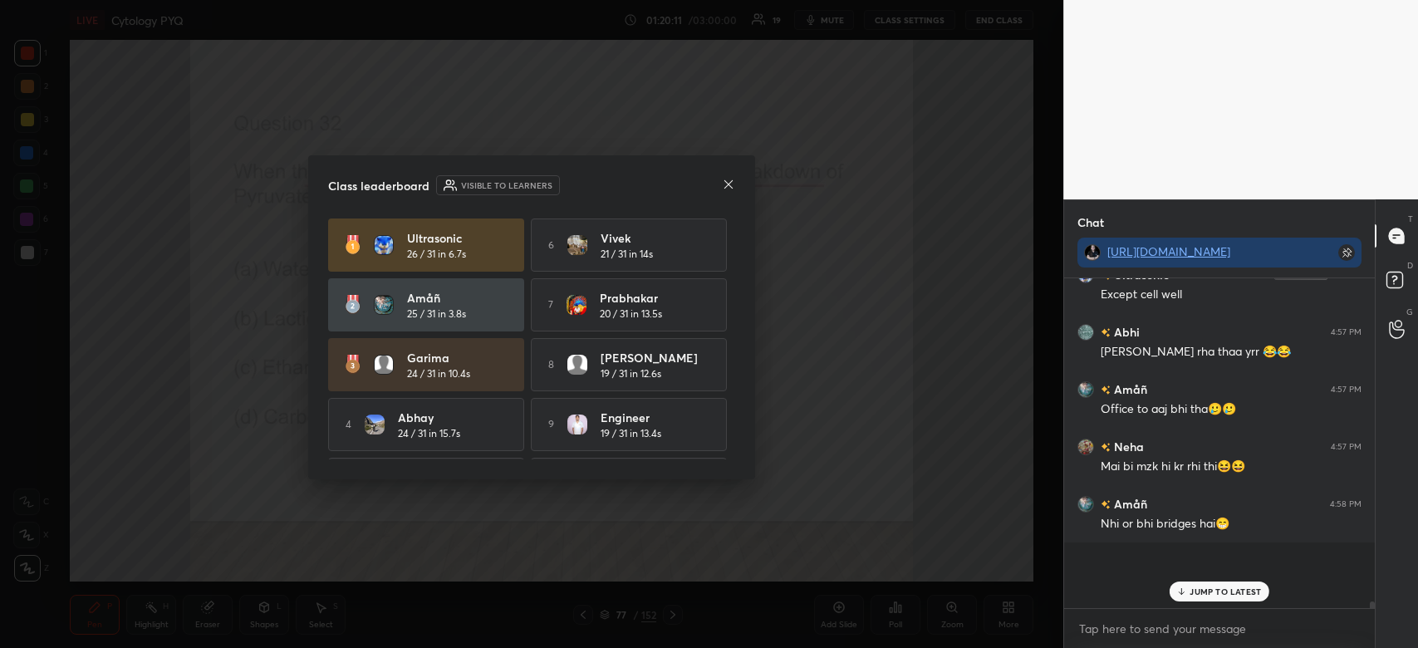
scroll to position [5, 5]
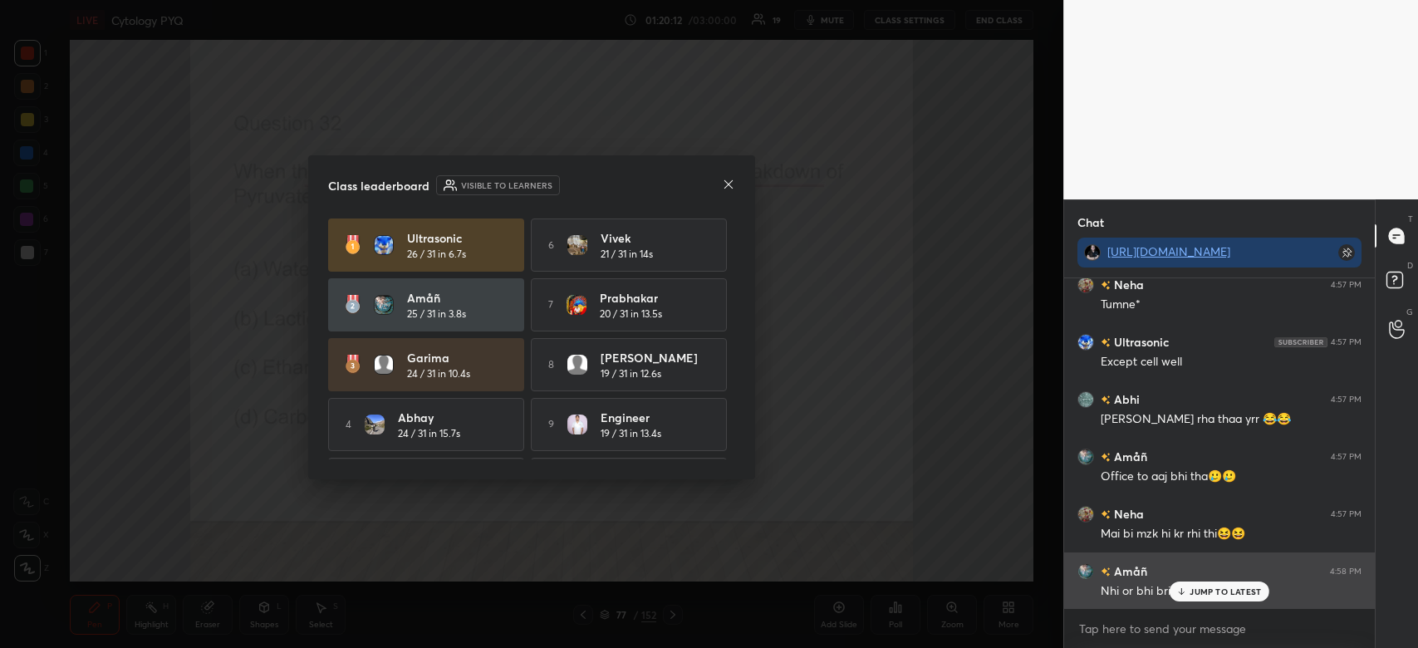
click at [1220, 588] on p "JUMP TO LATEST" at bounding box center [1225, 592] width 71 height 10
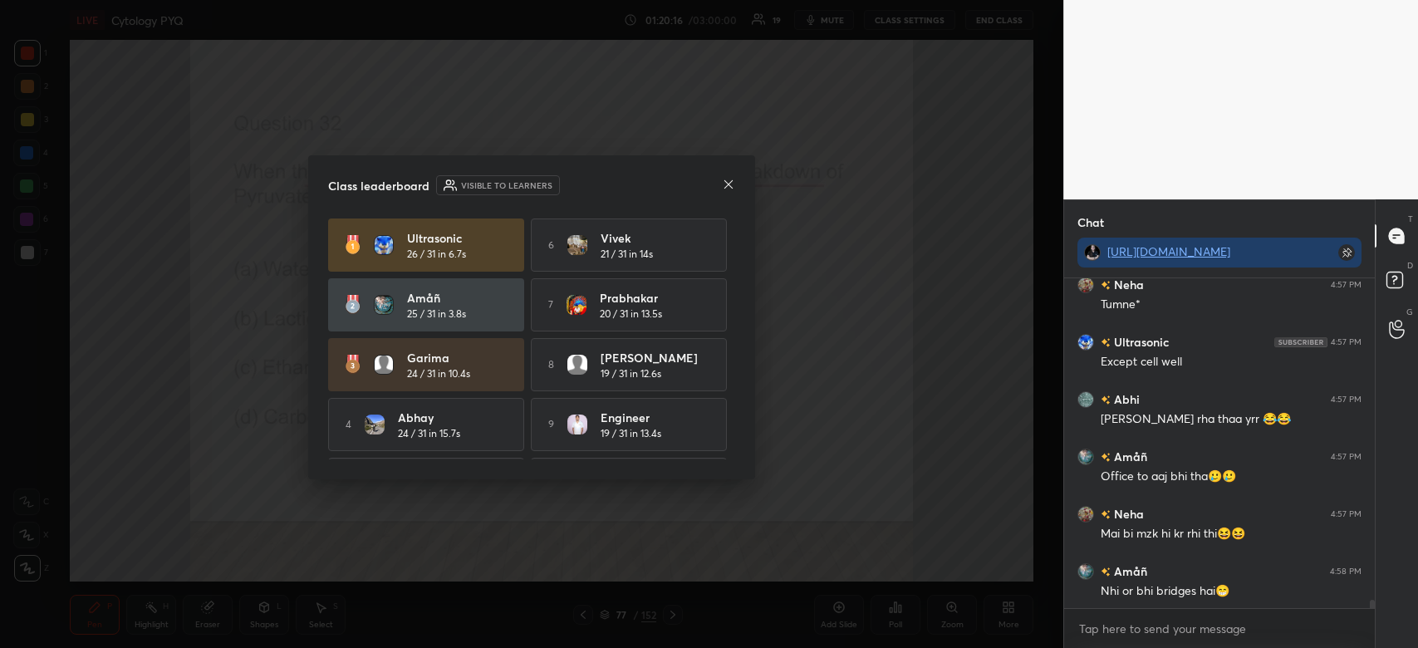
click at [730, 189] on icon at bounding box center [728, 184] width 13 height 13
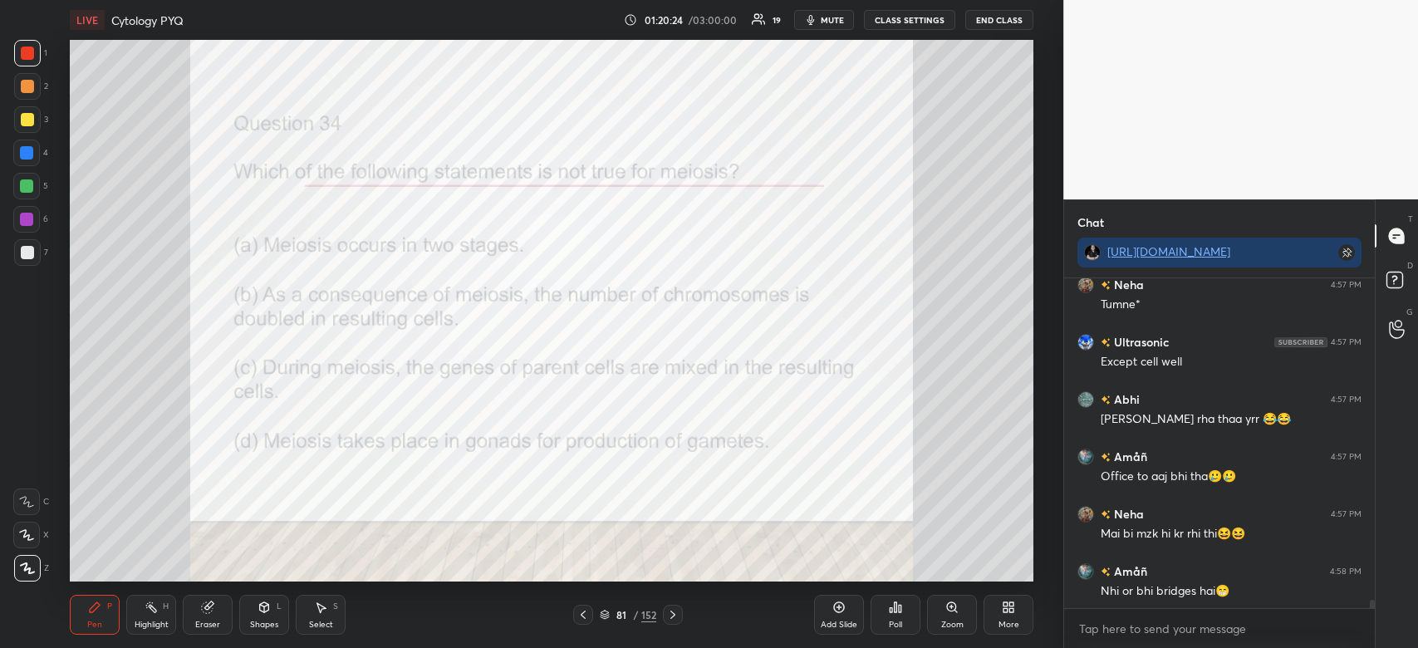
click at [897, 614] on icon at bounding box center [895, 607] width 13 height 13
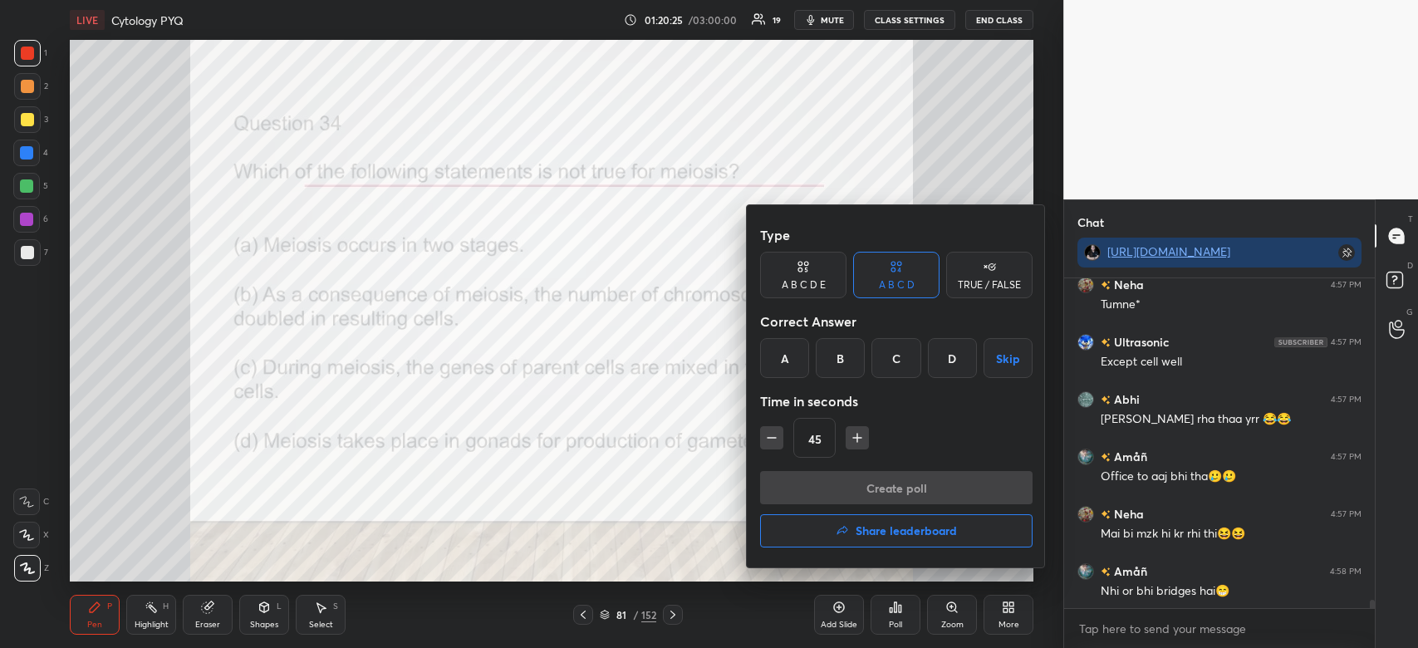
click at [838, 354] on div "B" at bounding box center [840, 358] width 49 height 40
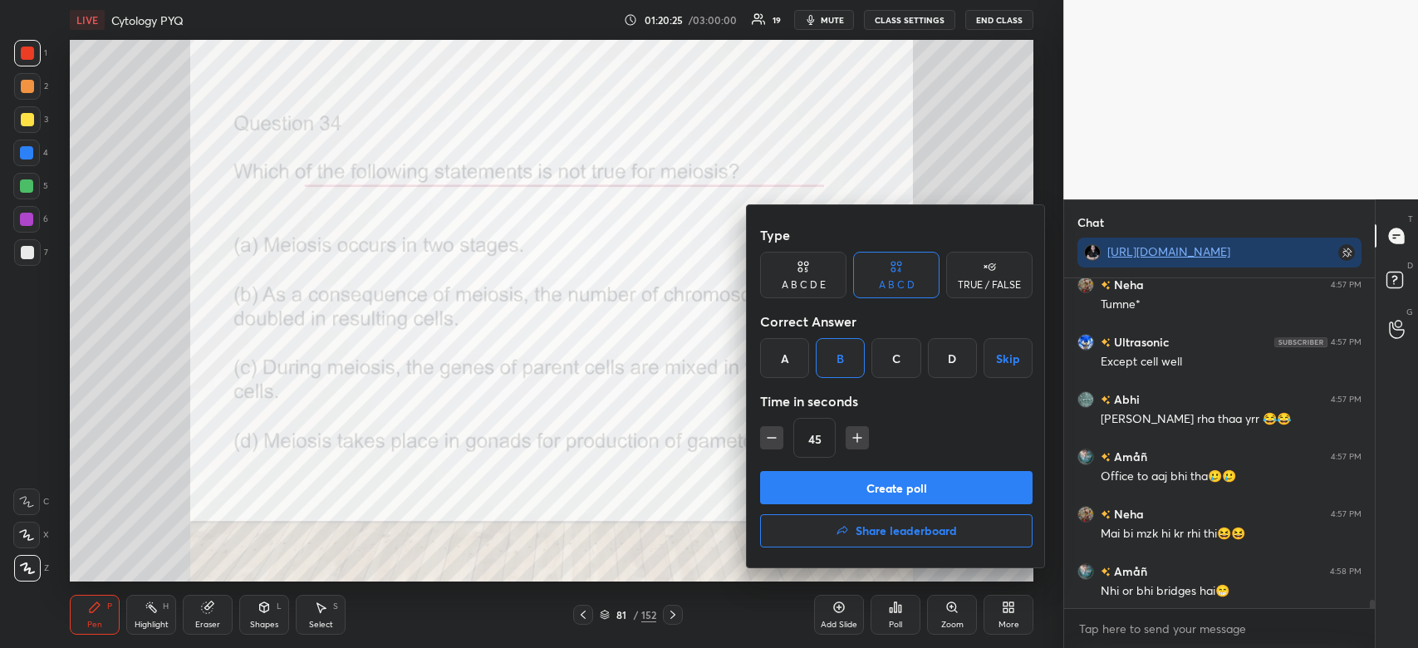
click at [848, 484] on button "Create poll" at bounding box center [896, 487] width 273 height 33
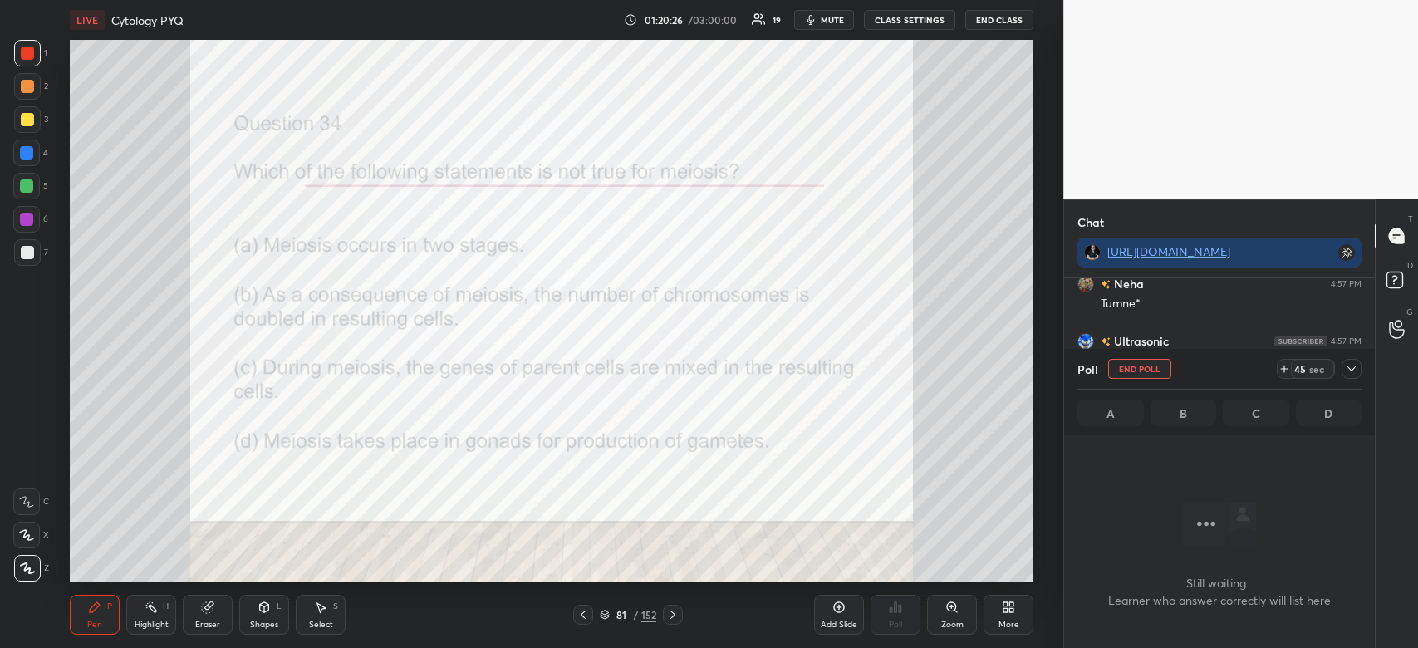
scroll to position [239, 306]
click at [1353, 373] on icon at bounding box center [1351, 368] width 13 height 13
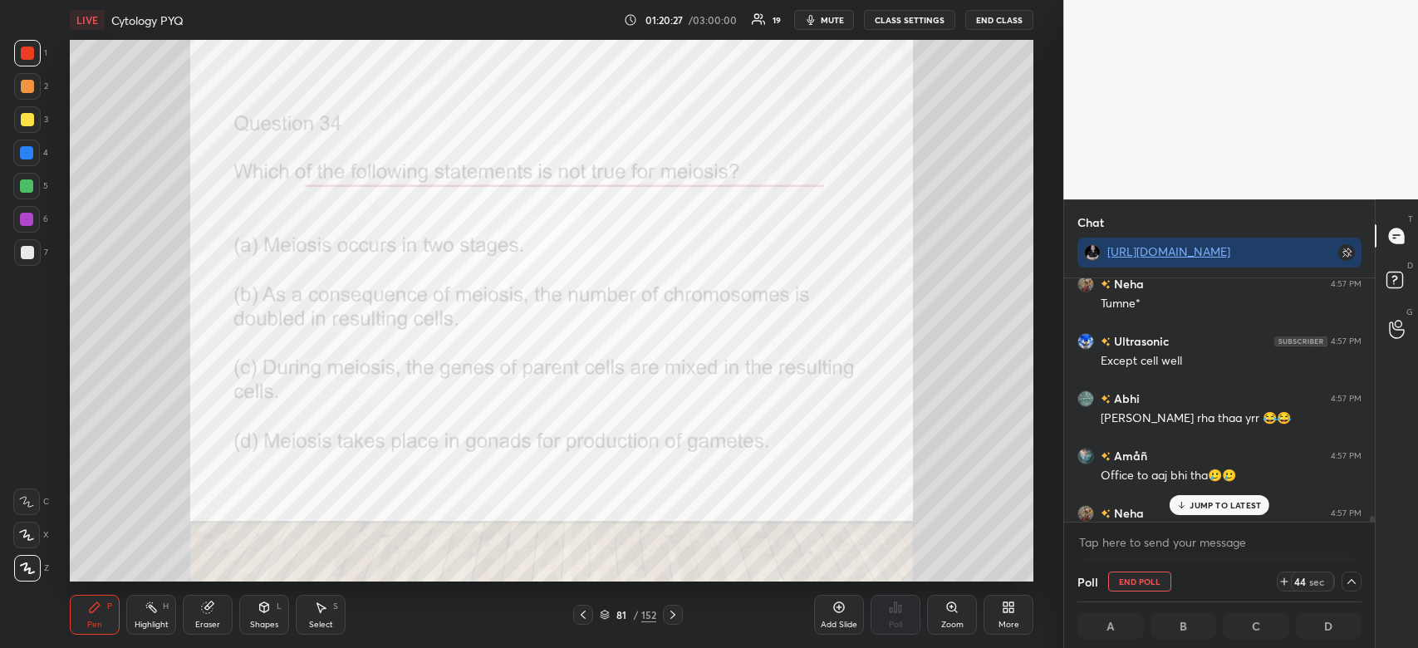
click at [1215, 509] on p "JUMP TO LATEST" at bounding box center [1225, 505] width 71 height 10
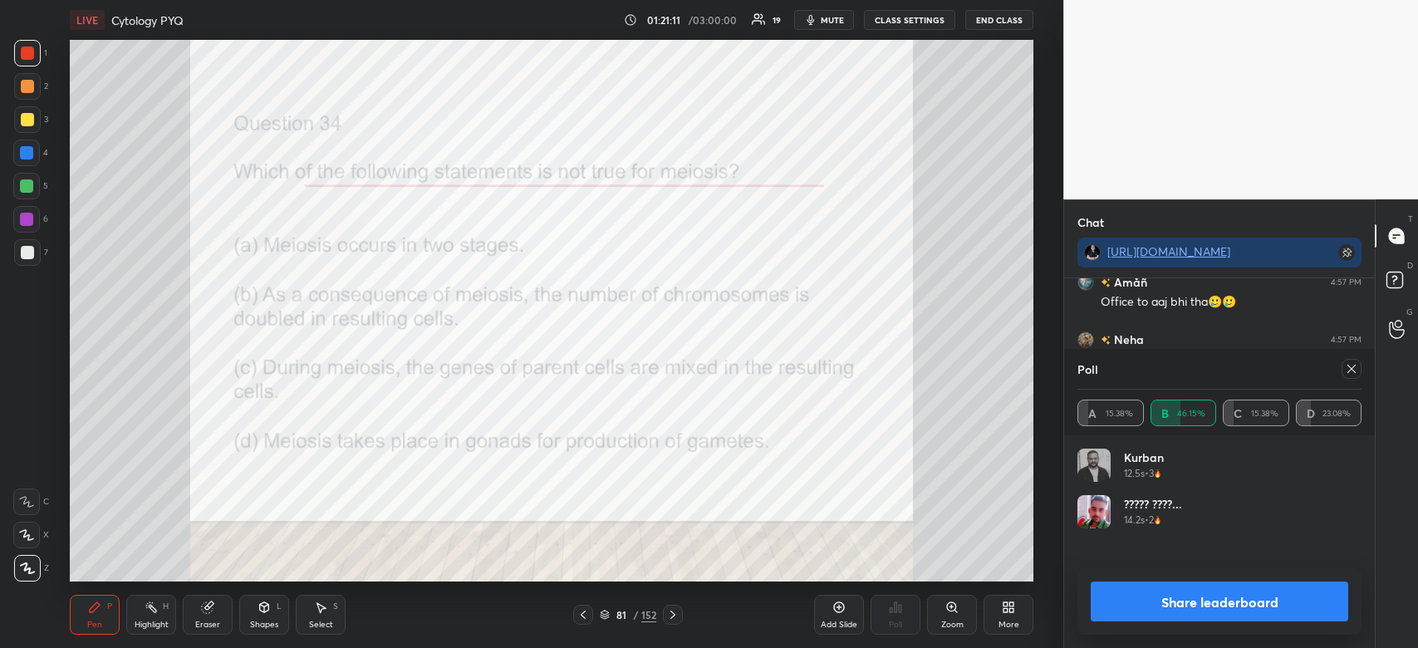
scroll to position [194, 279]
click at [1229, 611] on button "Share leaderboard" at bounding box center [1220, 602] width 258 height 40
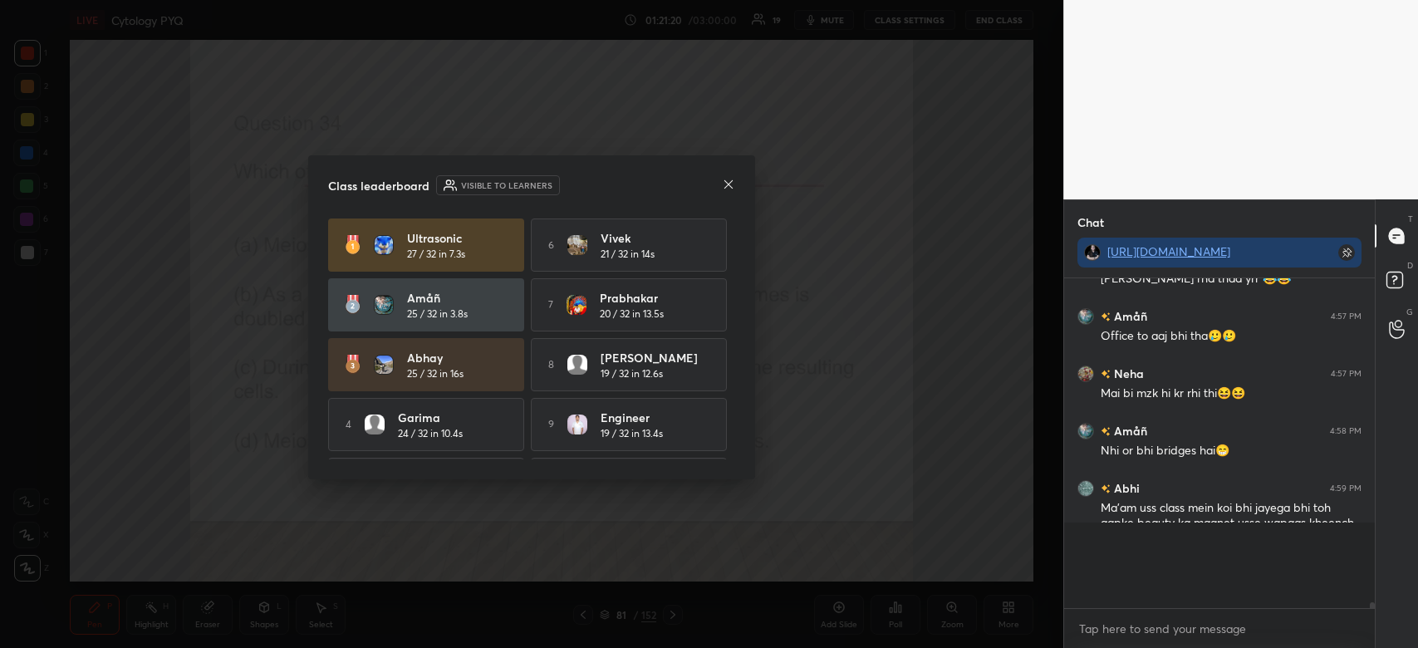
scroll to position [13178, 0]
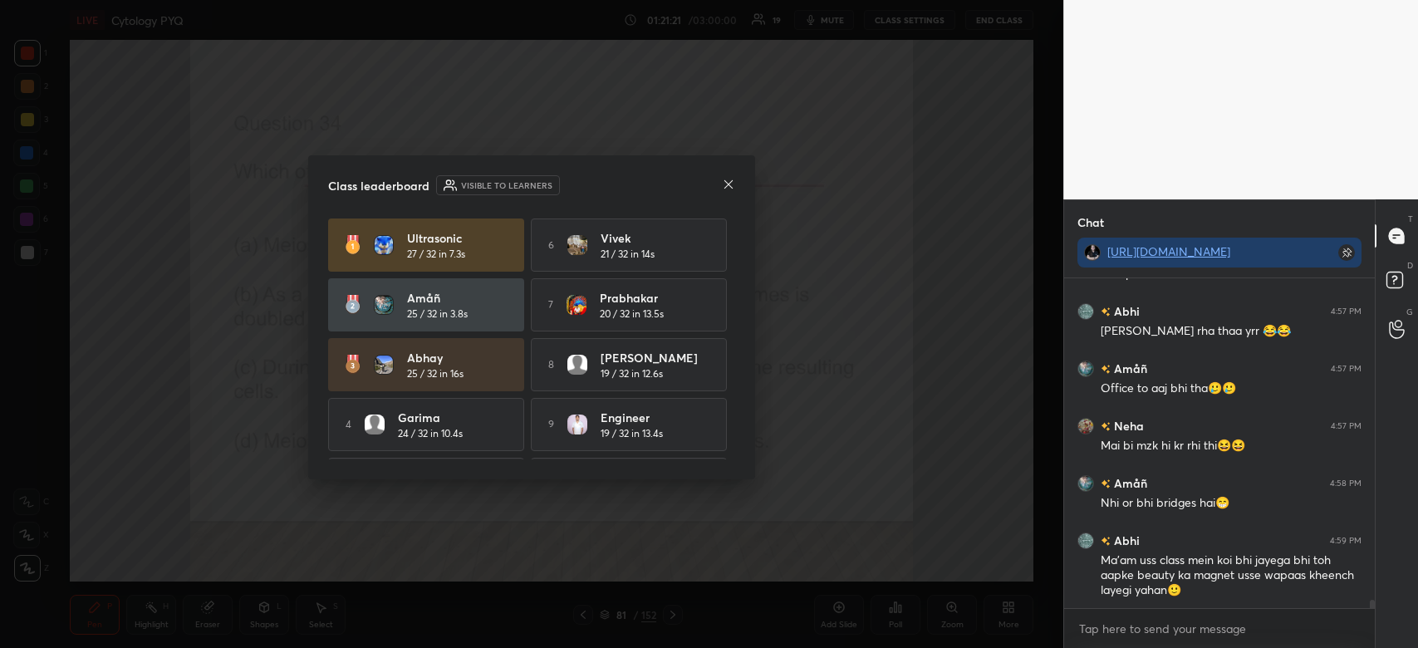
click at [735, 183] on div "Class leaderboard Visible to learners Ultrasonic 27 / 32 in 7.3s 6 [PERSON_NAME…" at bounding box center [531, 317] width 447 height 324
click at [730, 190] on div at bounding box center [728, 185] width 13 height 17
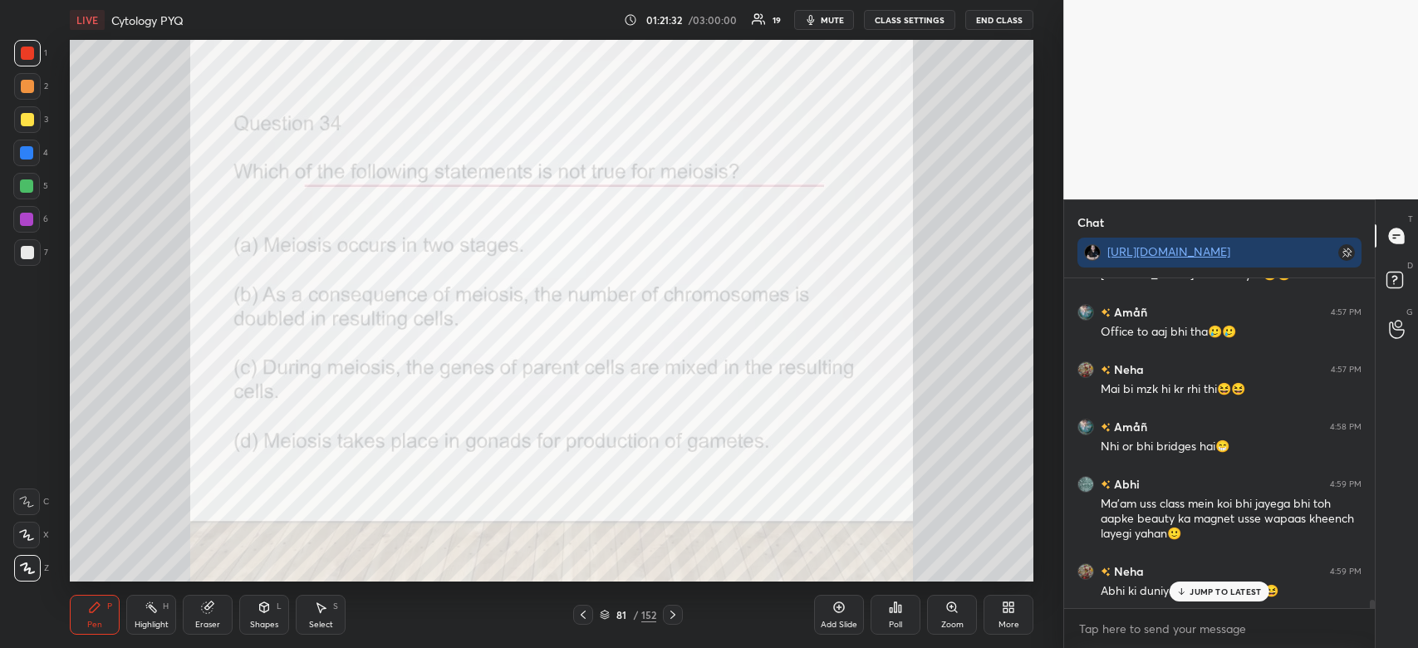
scroll to position [13287, 0]
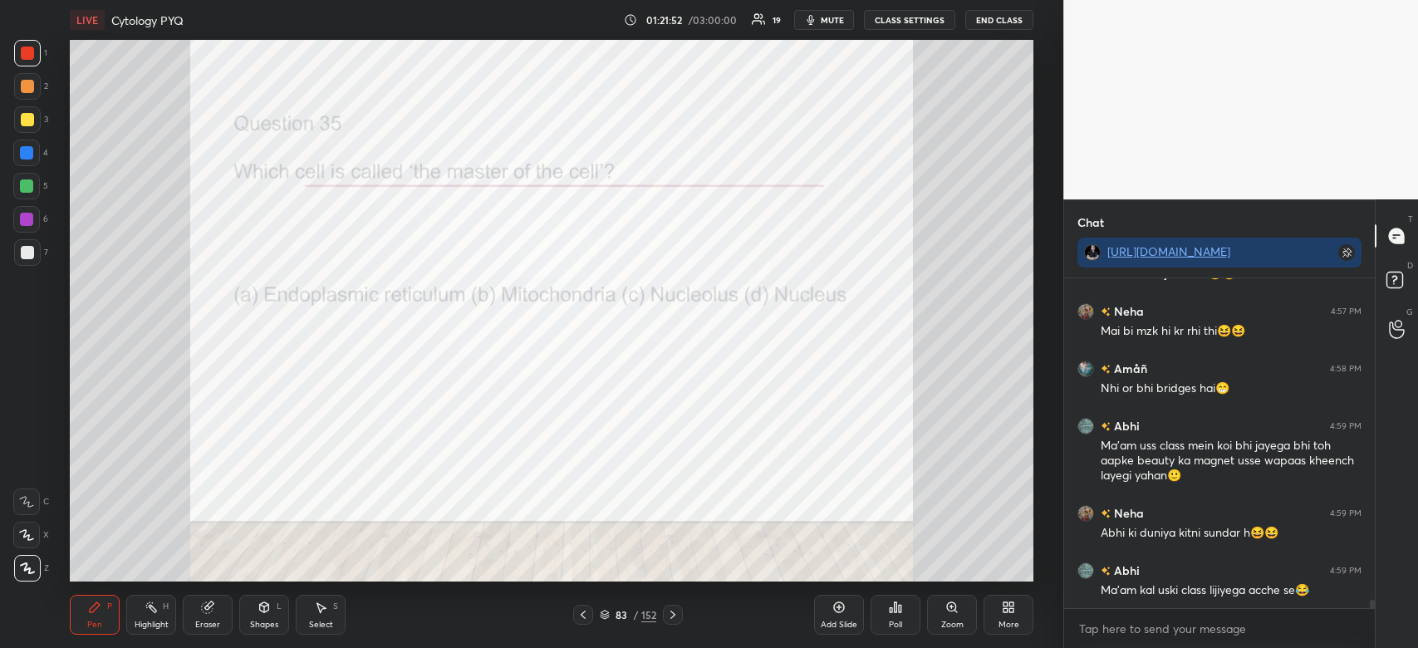
click at [897, 621] on div "Poll" at bounding box center [895, 625] width 13 height 8
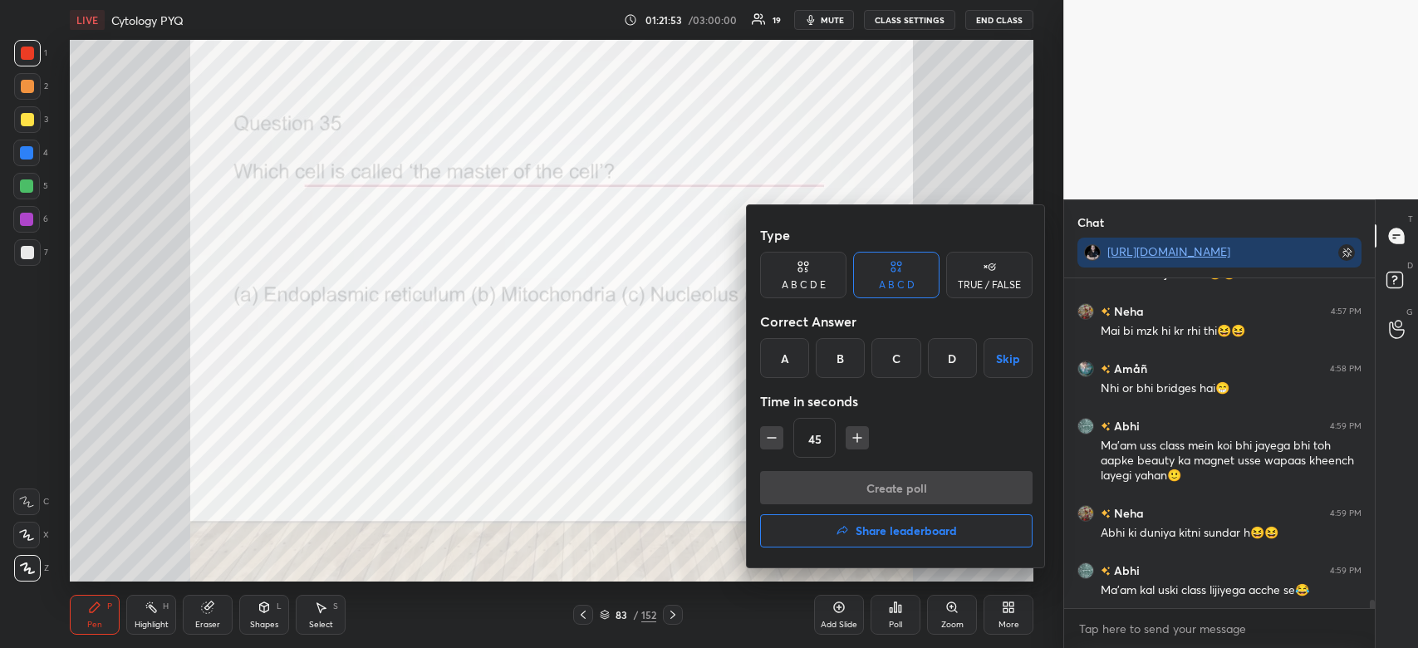
click at [954, 366] on div "D" at bounding box center [952, 358] width 49 height 40
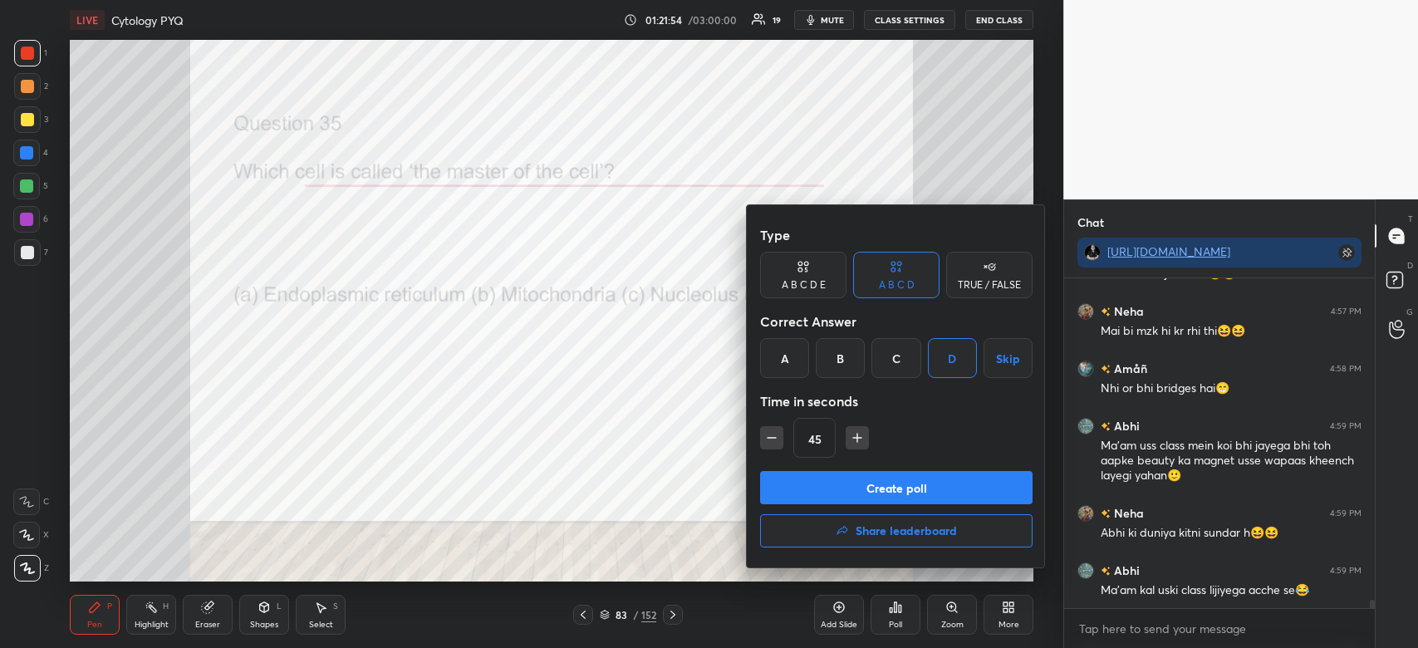
click at [959, 489] on button "Create poll" at bounding box center [896, 487] width 273 height 33
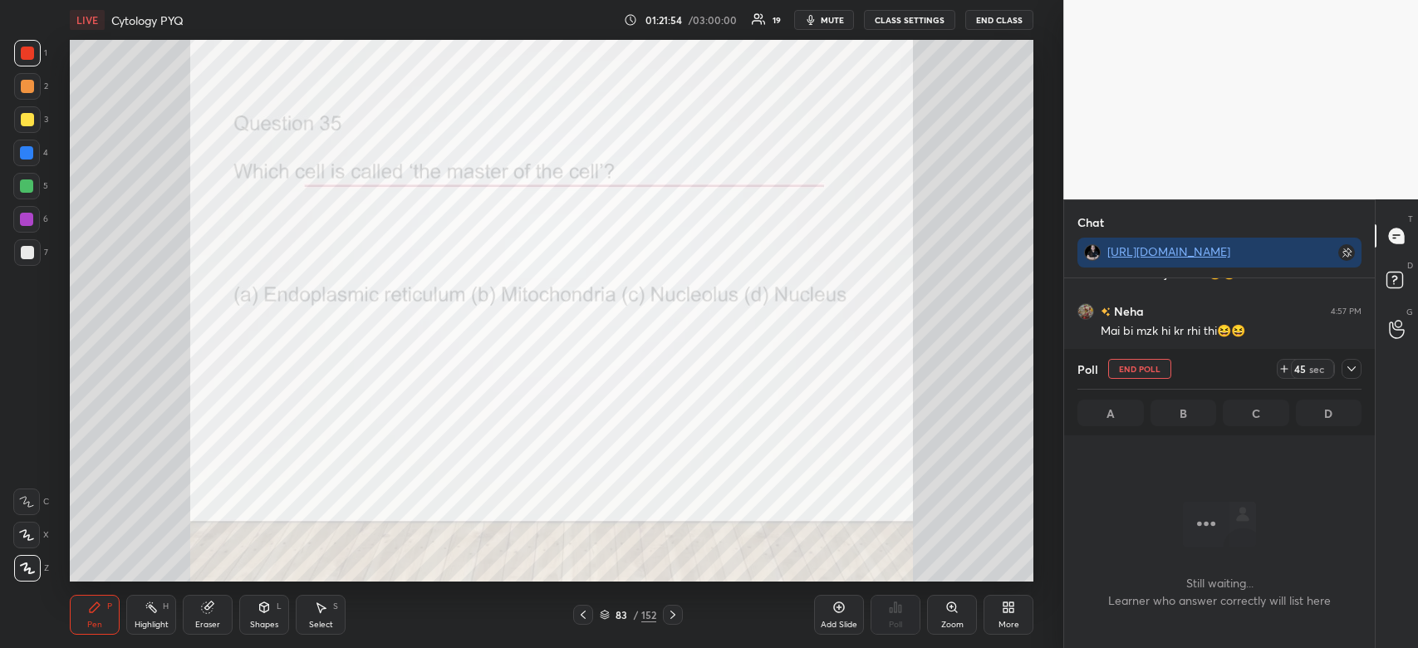
scroll to position [239, 306]
click at [1354, 366] on icon at bounding box center [1351, 368] width 13 height 13
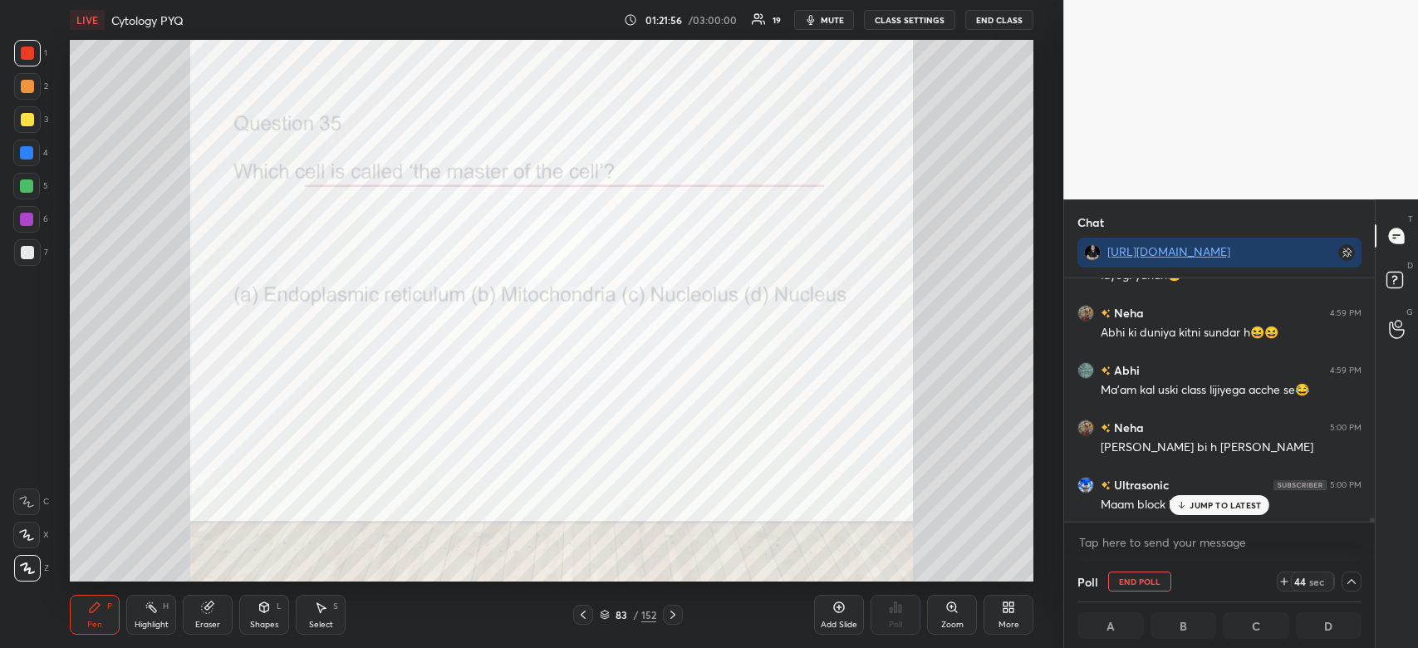
click at [1235, 499] on div "JUMP TO LATEST" at bounding box center [1220, 505] width 100 height 20
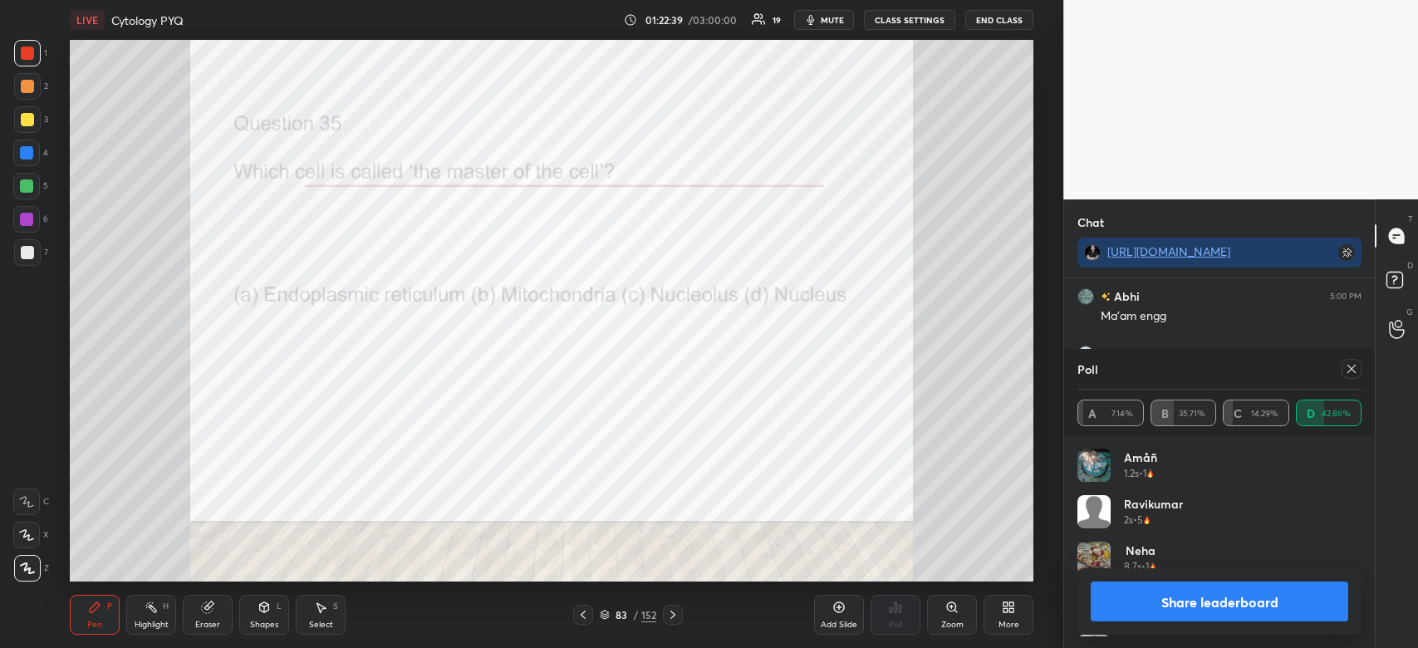
scroll to position [194, 279]
click at [1228, 602] on button "Share leaderboard" at bounding box center [1220, 602] width 258 height 40
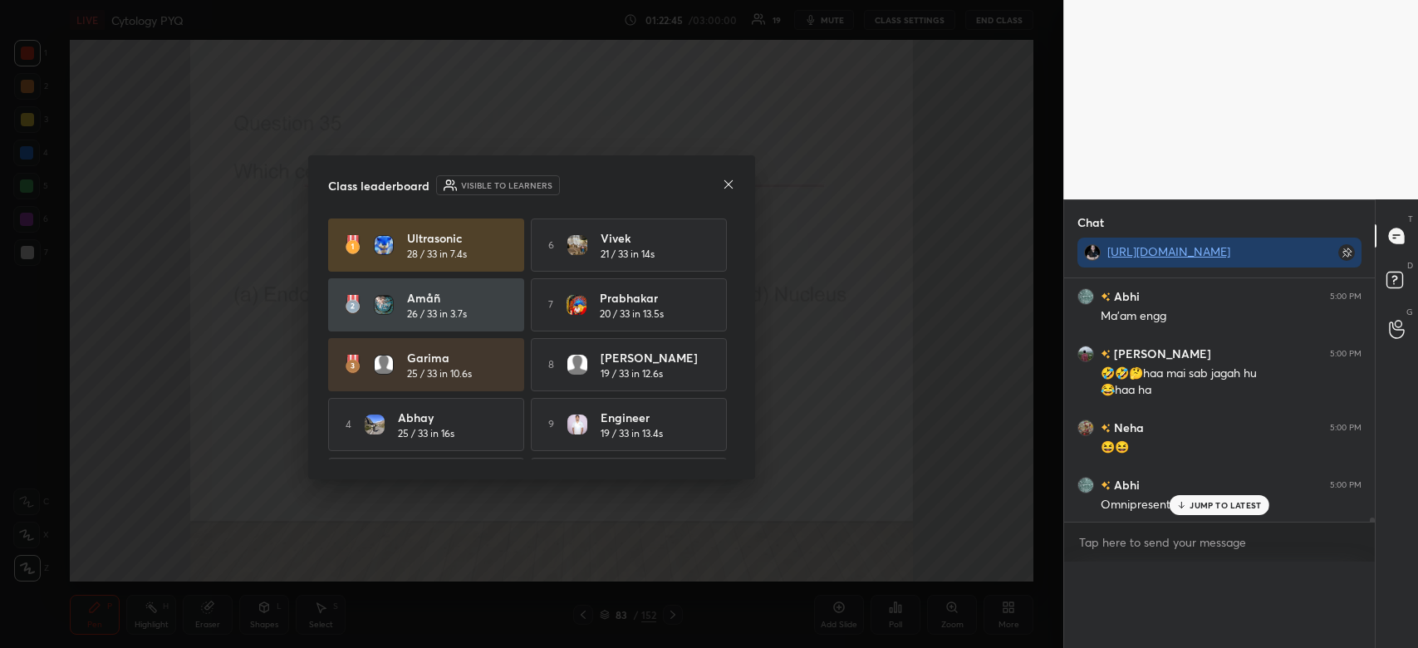
scroll to position [331, 306]
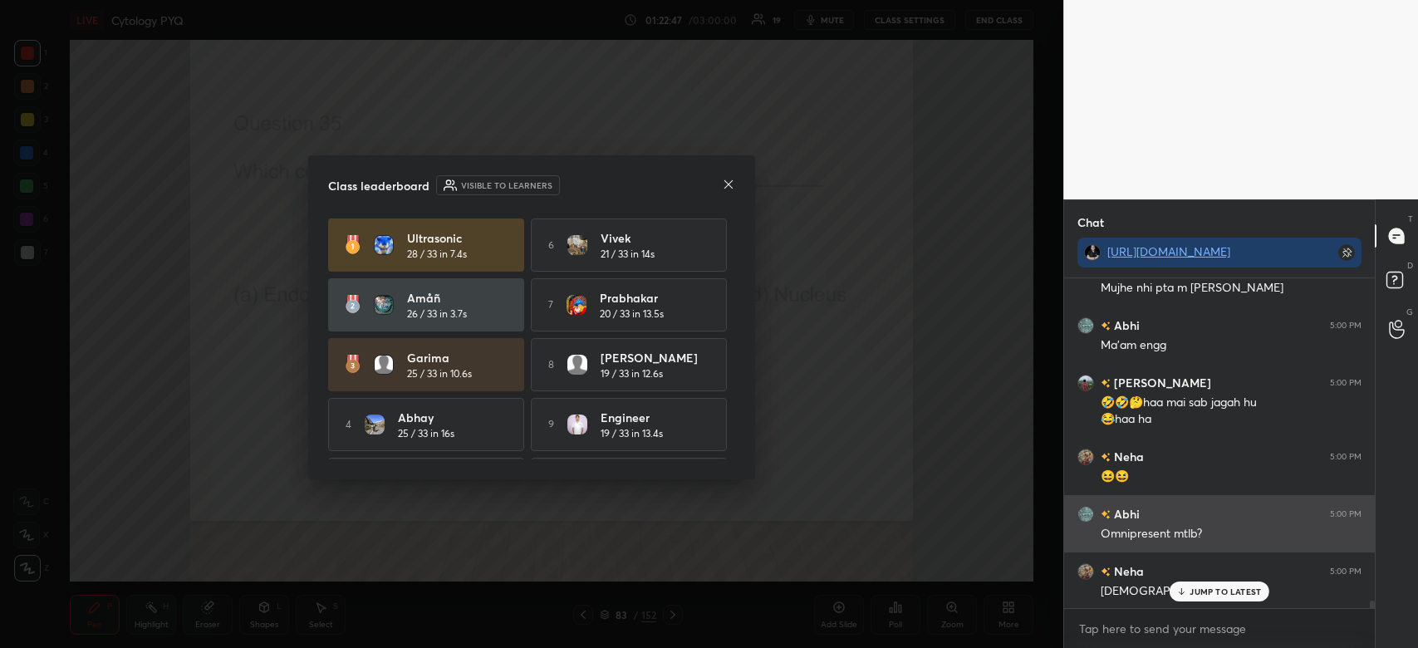
click at [1206, 591] on p "JUMP TO LATEST" at bounding box center [1225, 592] width 71 height 10
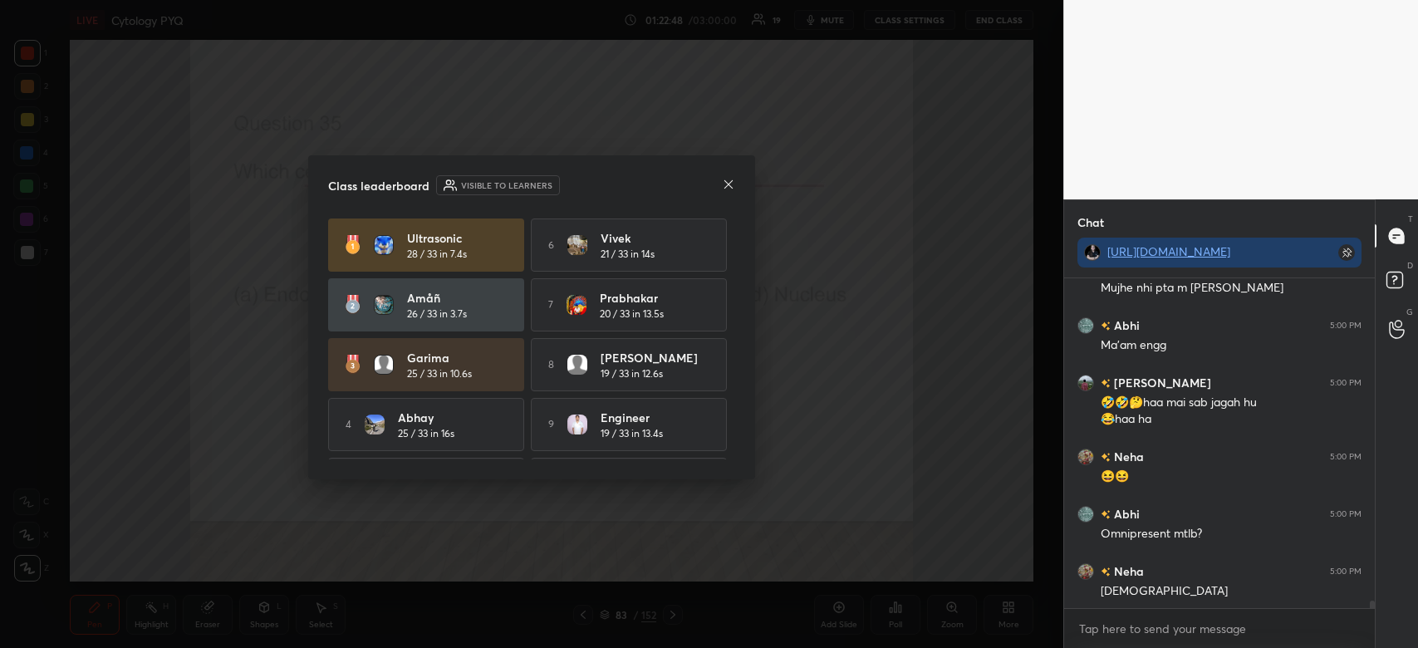
click at [729, 188] on icon at bounding box center [728, 184] width 13 height 13
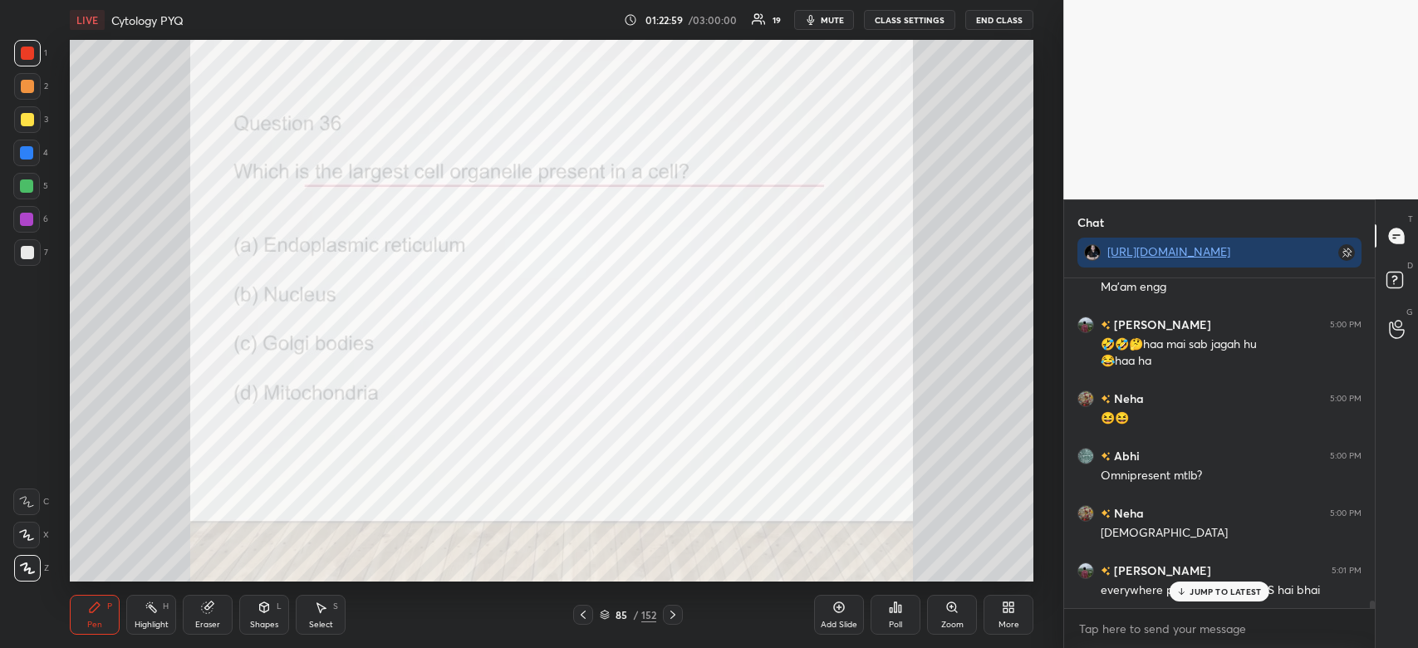
scroll to position [13934, 0]
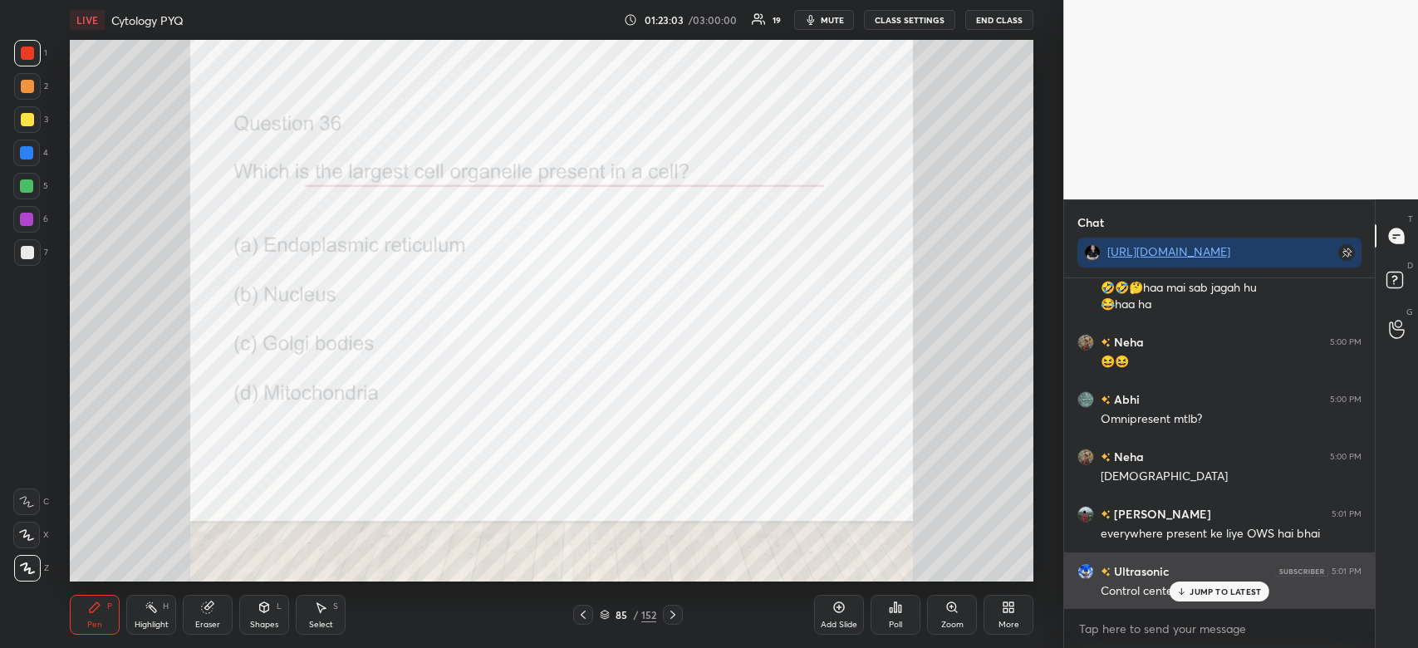
click at [1196, 592] on p "JUMP TO LATEST" at bounding box center [1225, 592] width 71 height 10
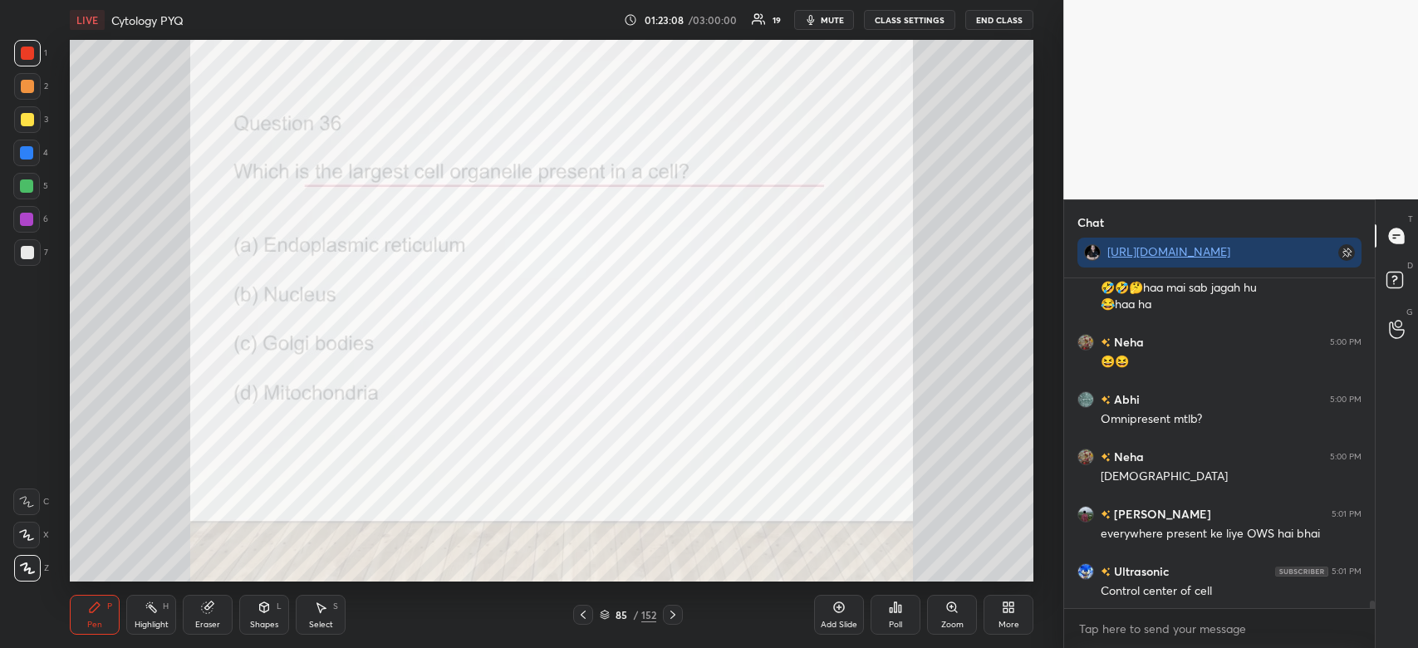
scroll to position [13992, 0]
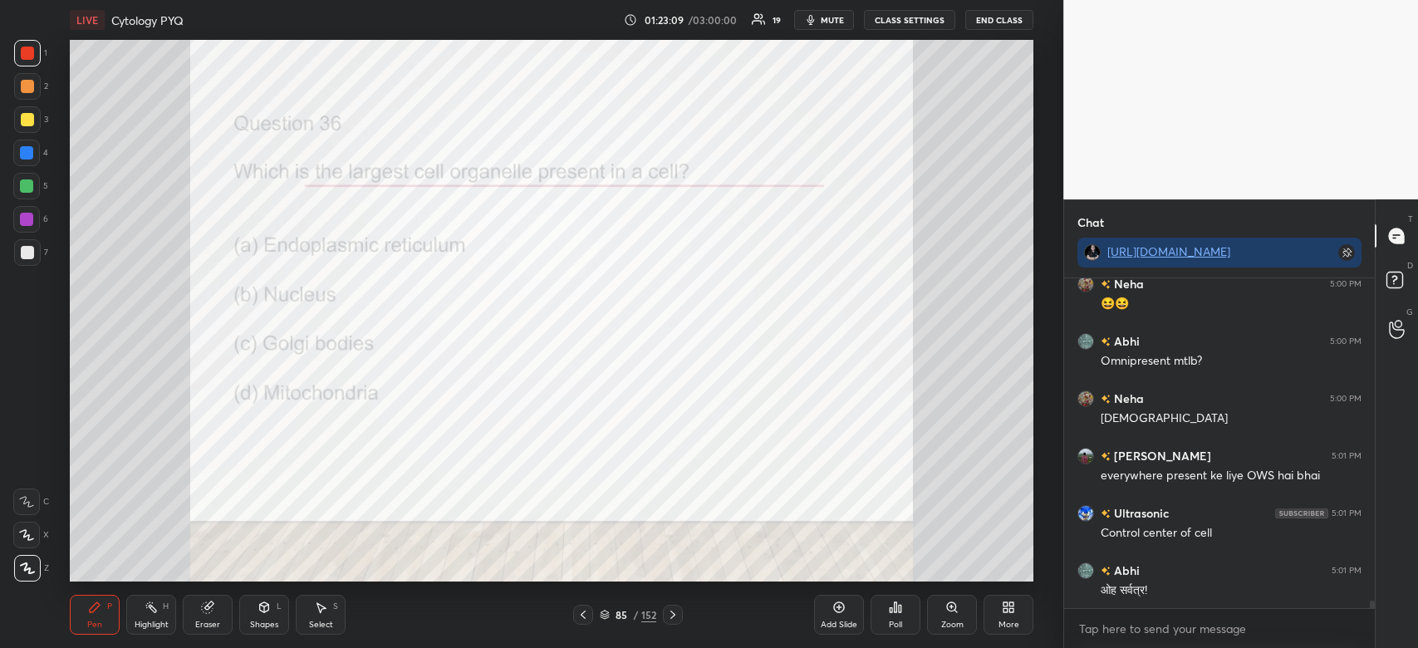
click at [886, 589] on div "Poll" at bounding box center [896, 614] width 50 height 93
click at [894, 616] on div "Poll" at bounding box center [896, 615] width 50 height 40
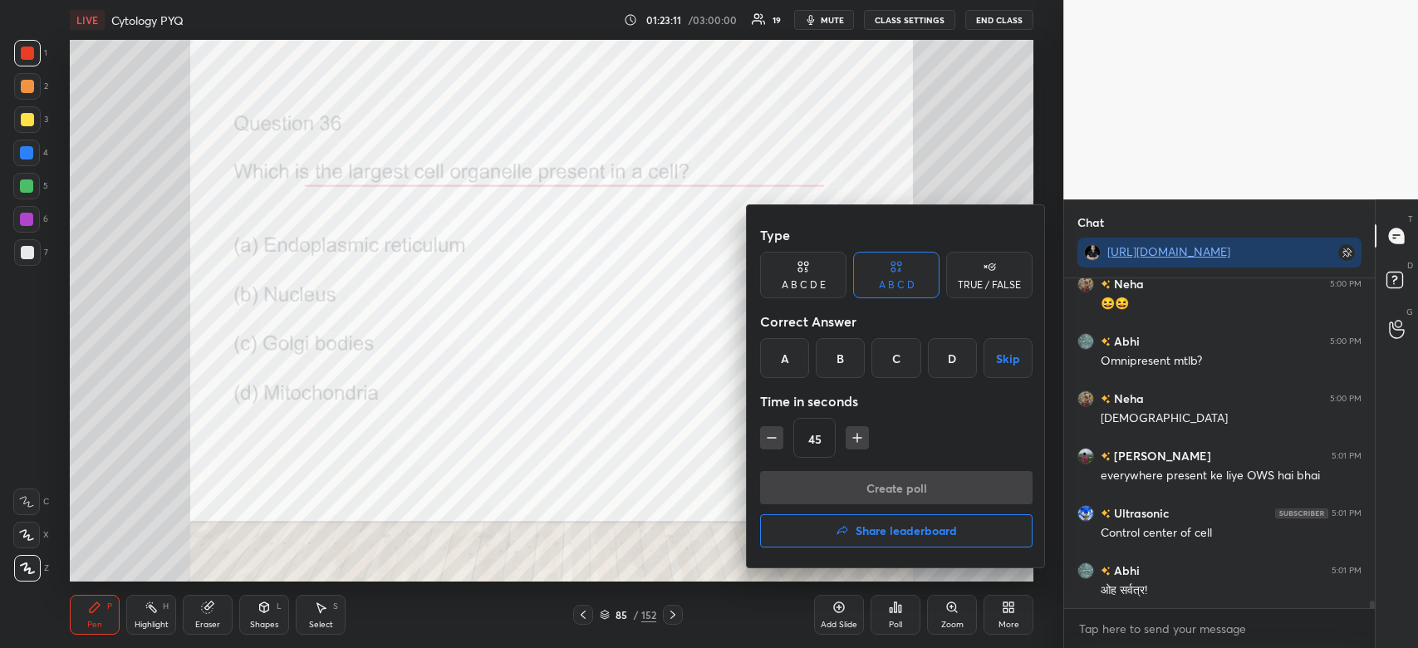
click at [832, 357] on div "B" at bounding box center [840, 358] width 49 height 40
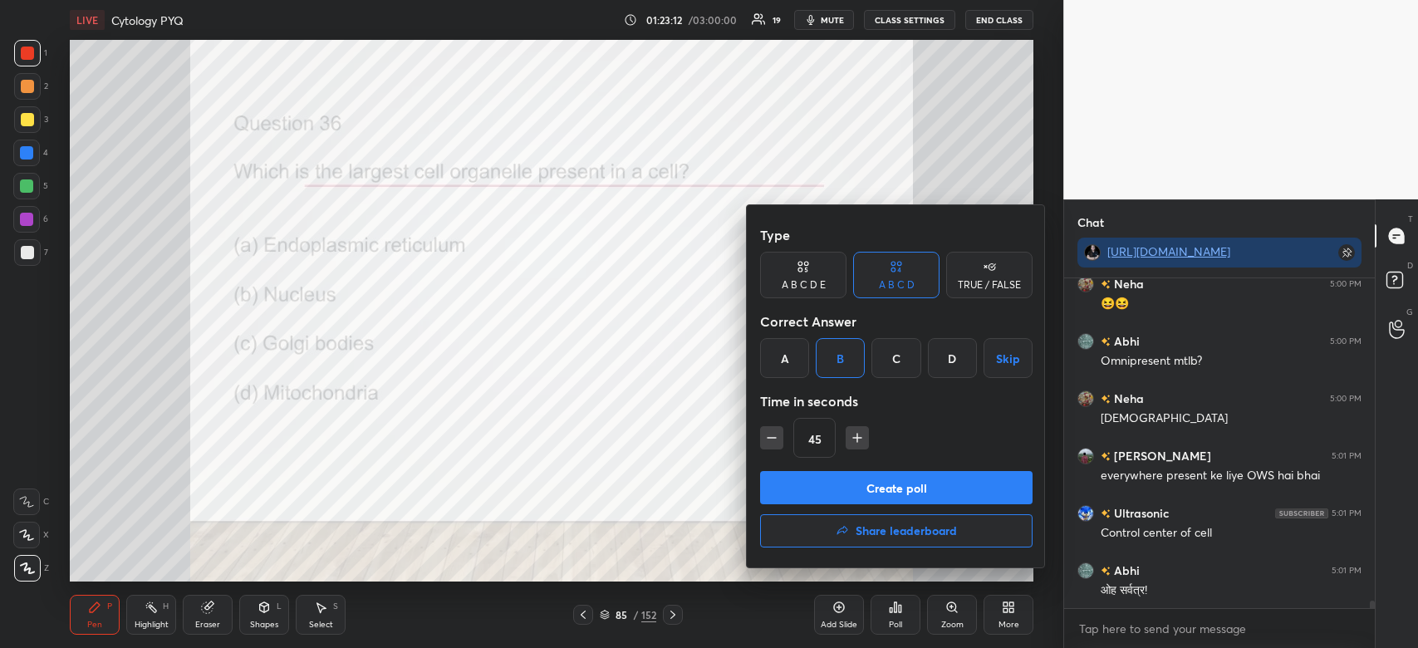
click at [858, 479] on button "Create poll" at bounding box center [896, 487] width 273 height 33
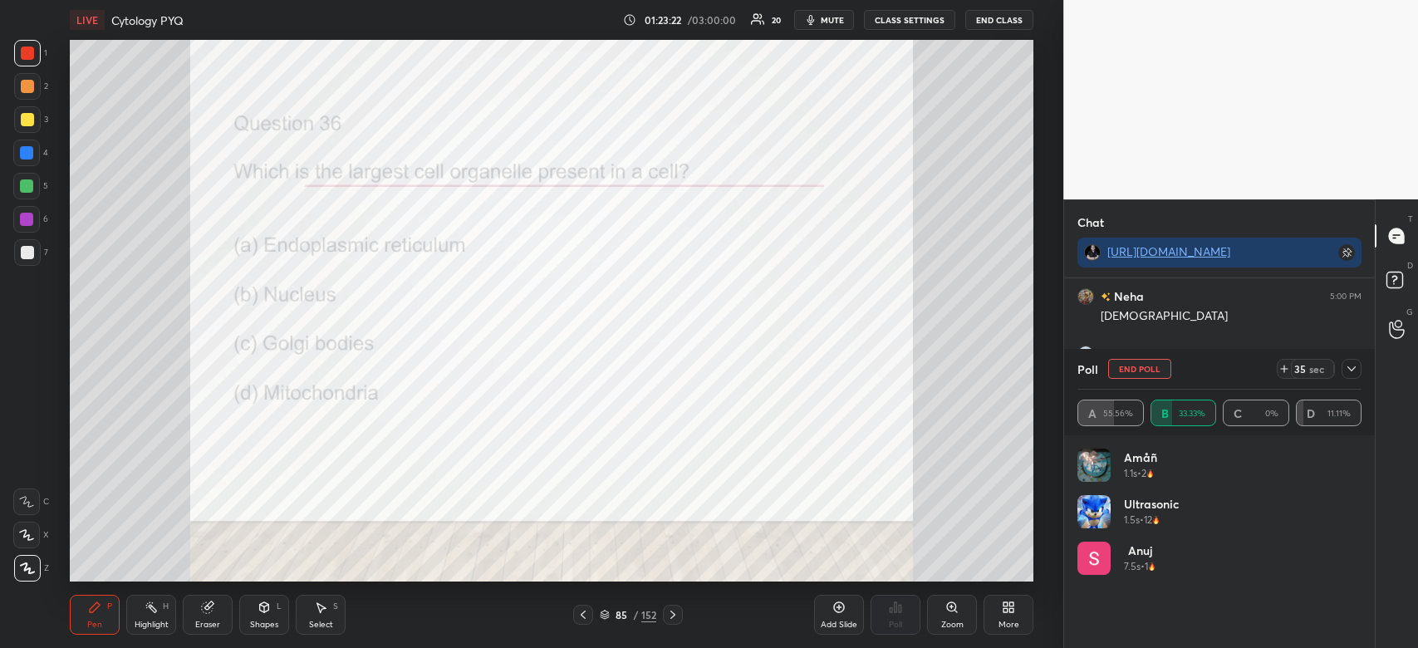
click at [1356, 373] on icon at bounding box center [1351, 368] width 13 height 13
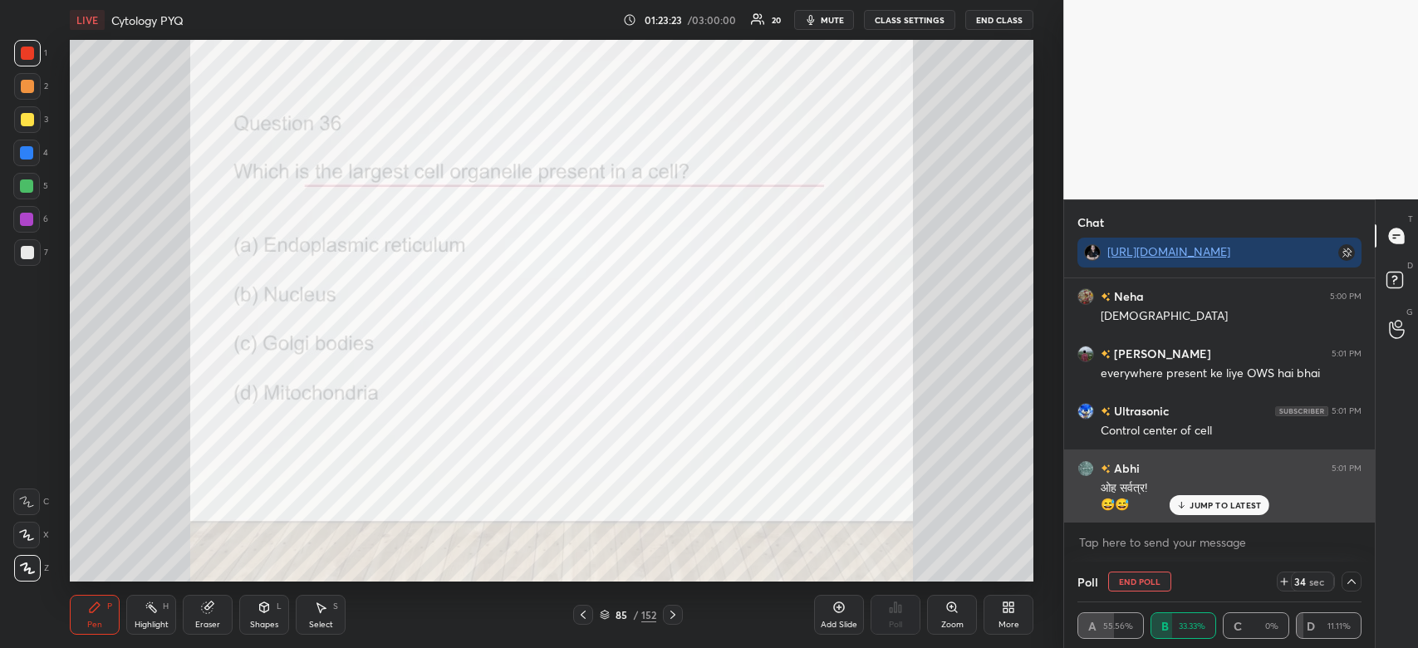
click at [1221, 507] on p "JUMP TO LATEST" at bounding box center [1225, 505] width 71 height 10
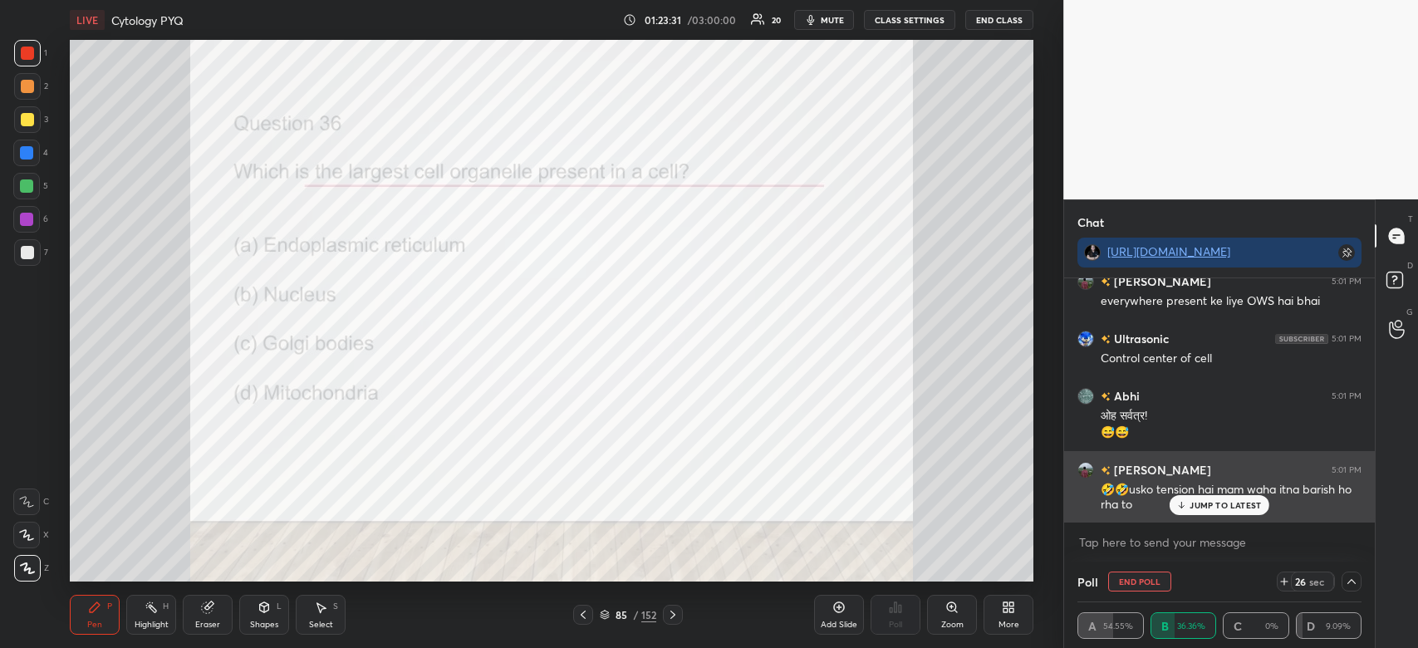
click at [1191, 512] on div "JUMP TO LATEST" at bounding box center [1220, 505] width 100 height 20
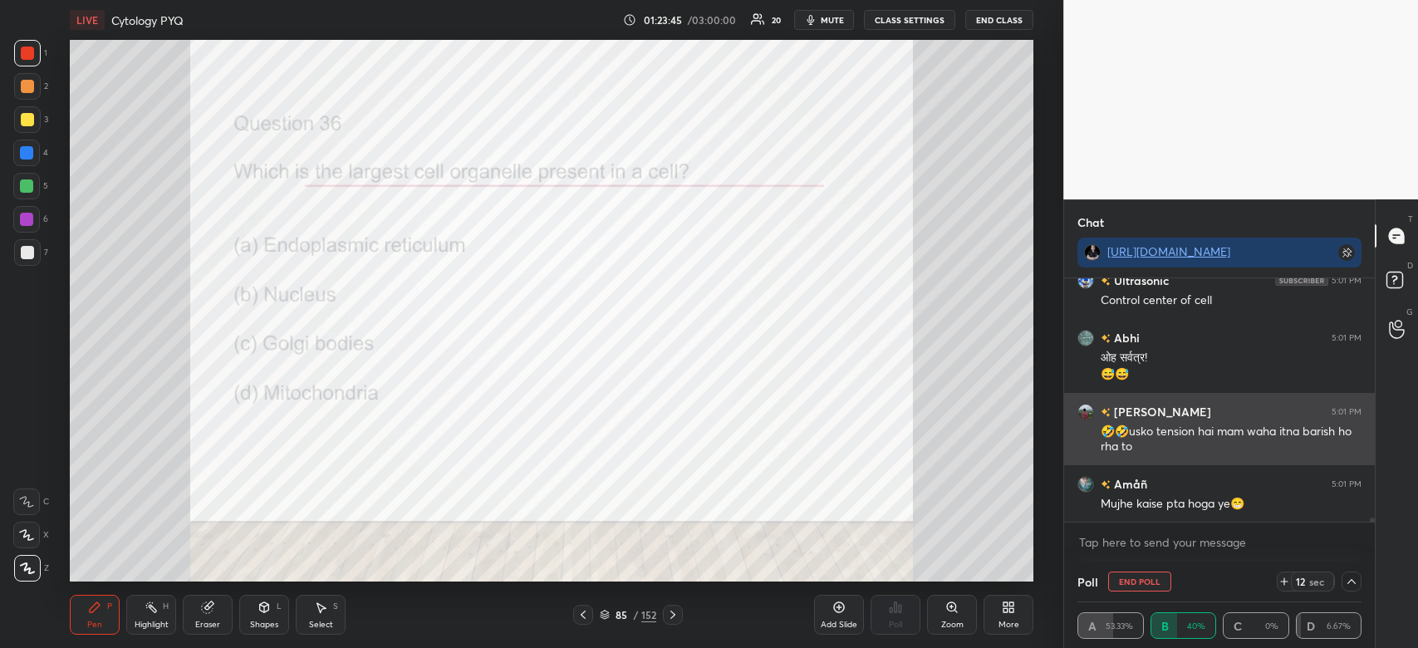
scroll to position [14281, 0]
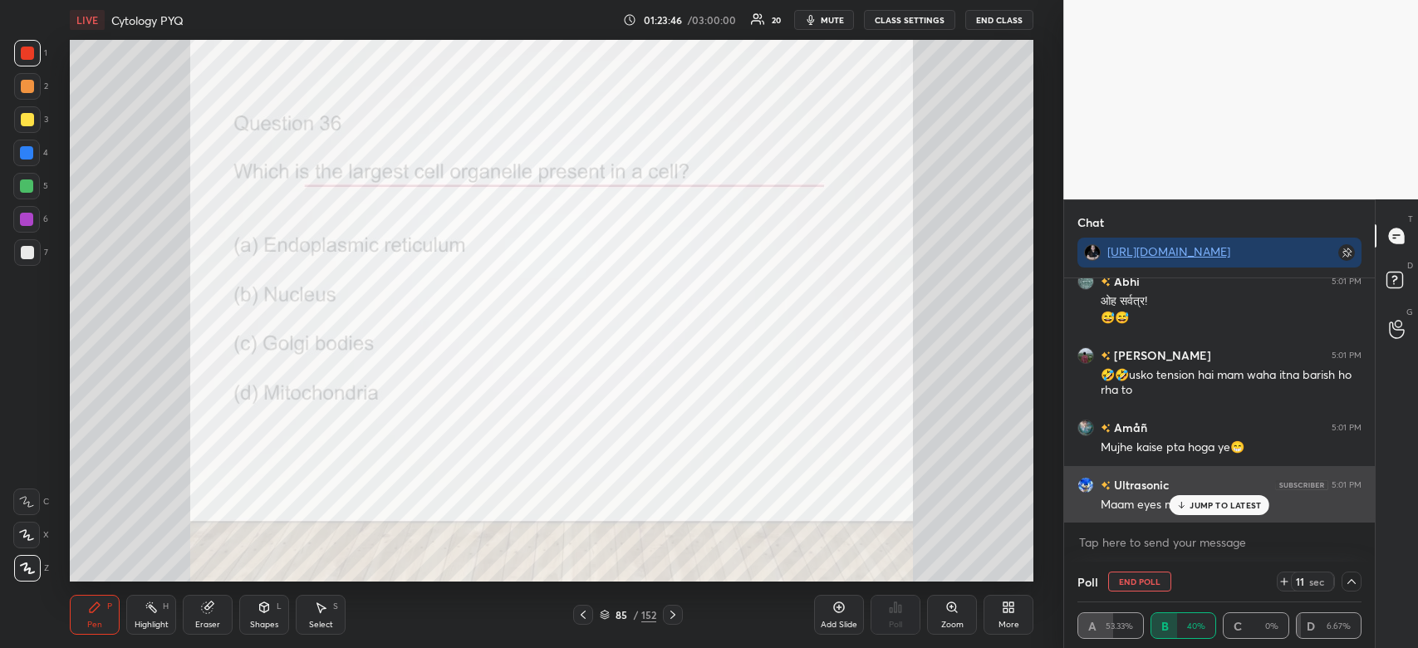
click at [1187, 505] on icon at bounding box center [1182, 505] width 11 height 10
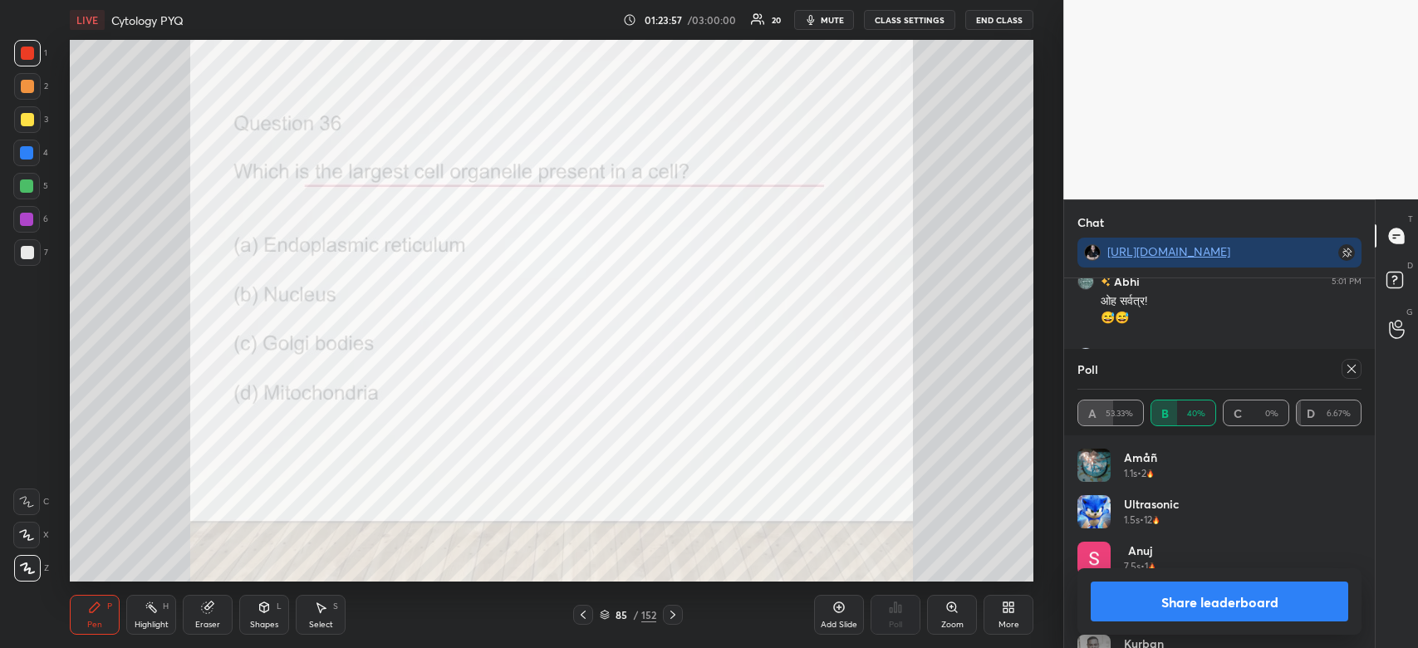
scroll to position [194, 279]
click at [1258, 596] on button "Share leaderboard" at bounding box center [1220, 602] width 258 height 40
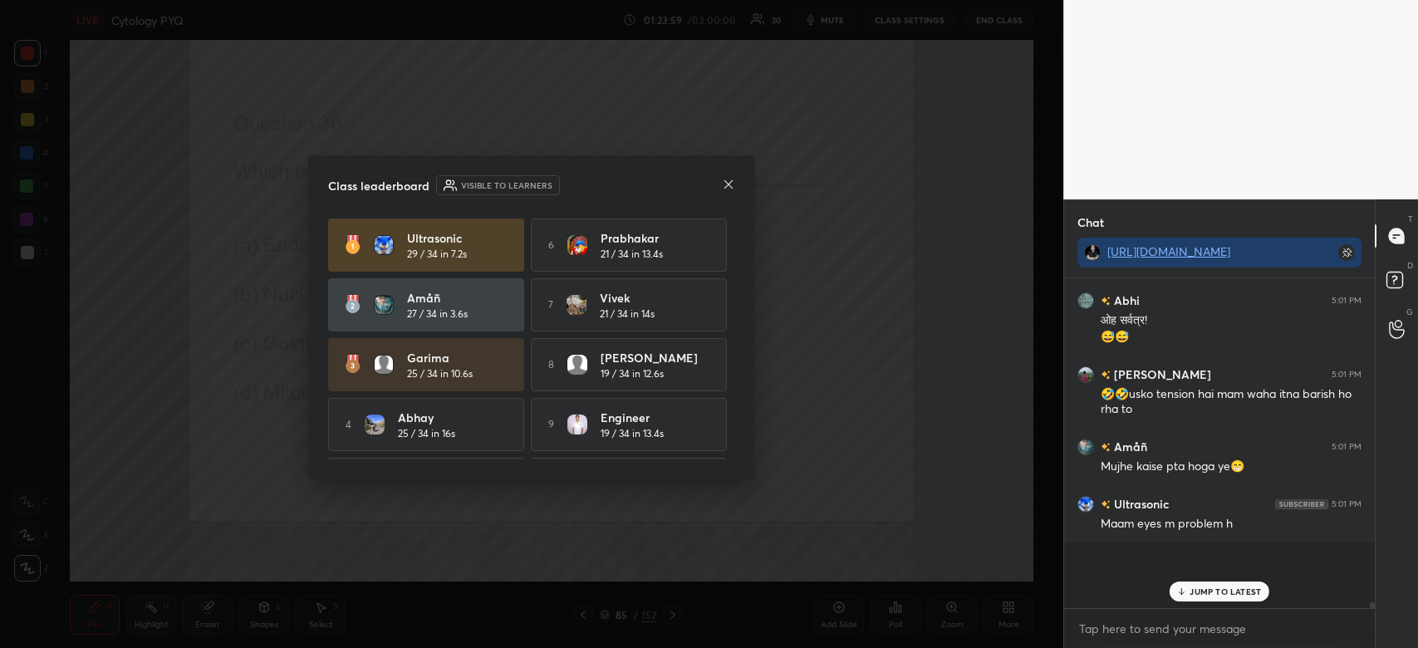
scroll to position [14198, 0]
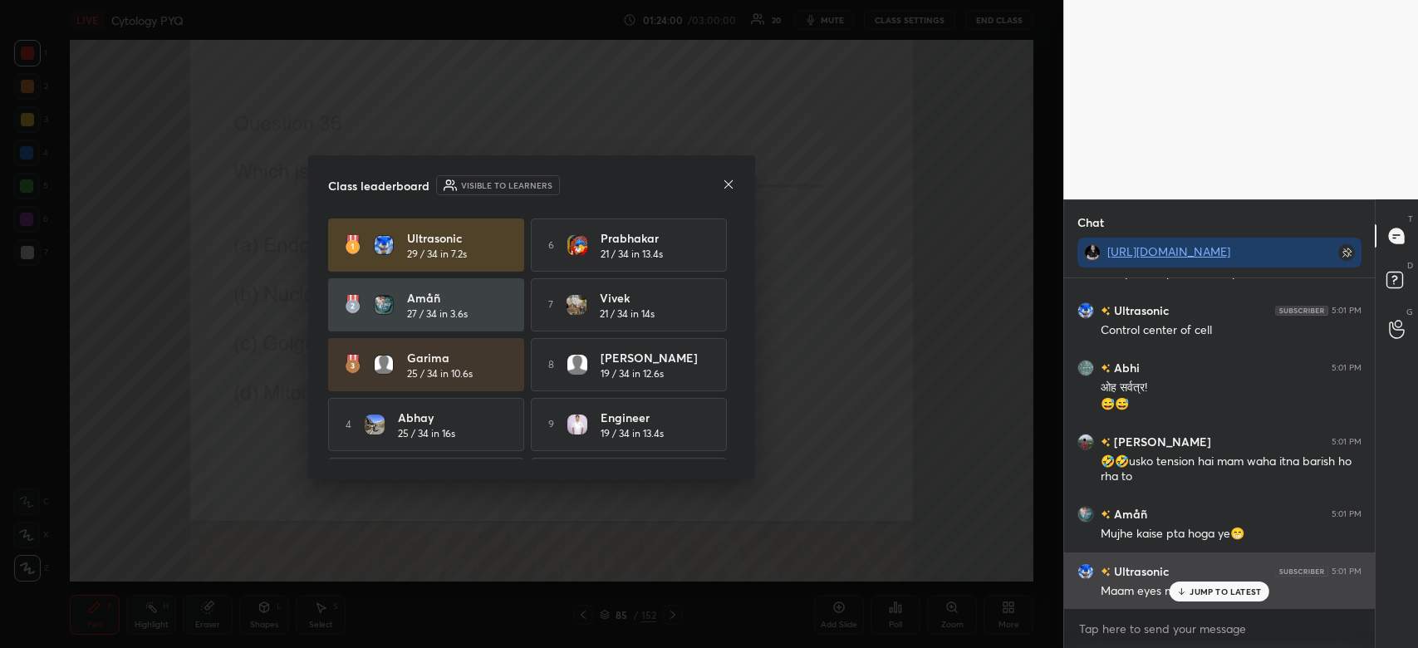
click at [1230, 590] on p "JUMP TO LATEST" at bounding box center [1225, 592] width 71 height 10
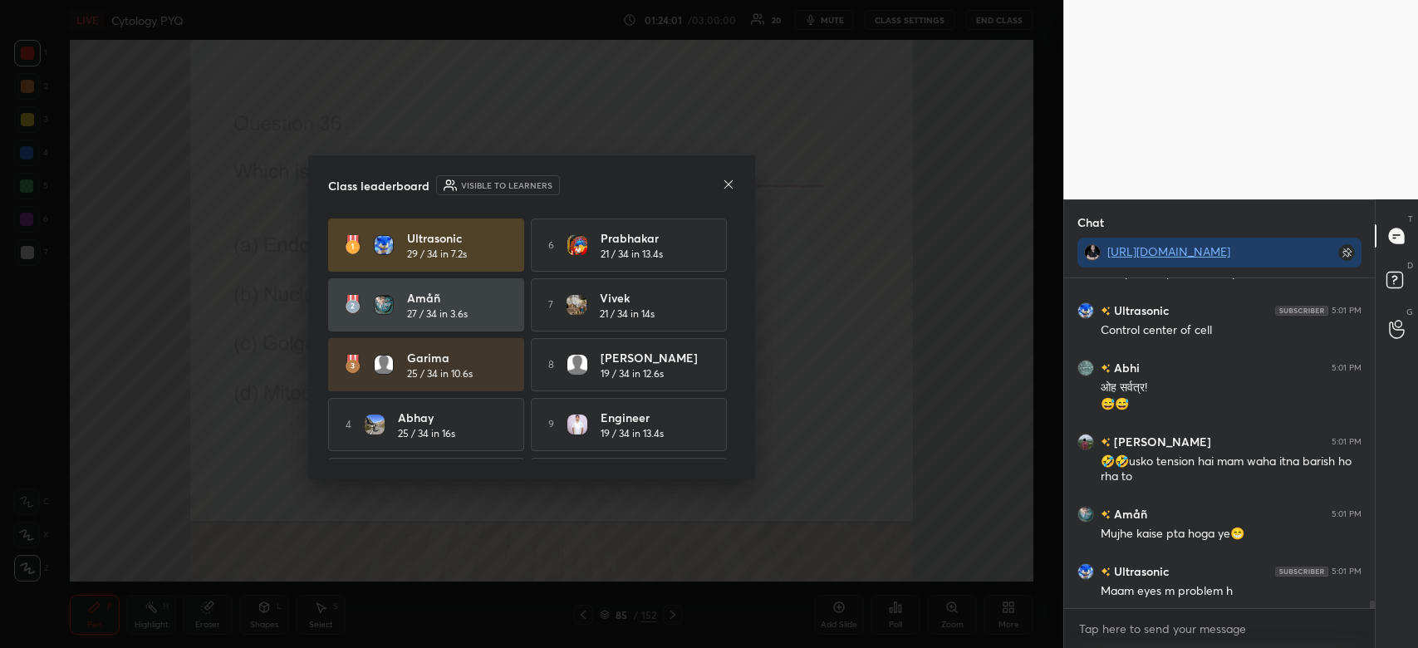
click at [729, 182] on icon at bounding box center [728, 184] width 13 height 13
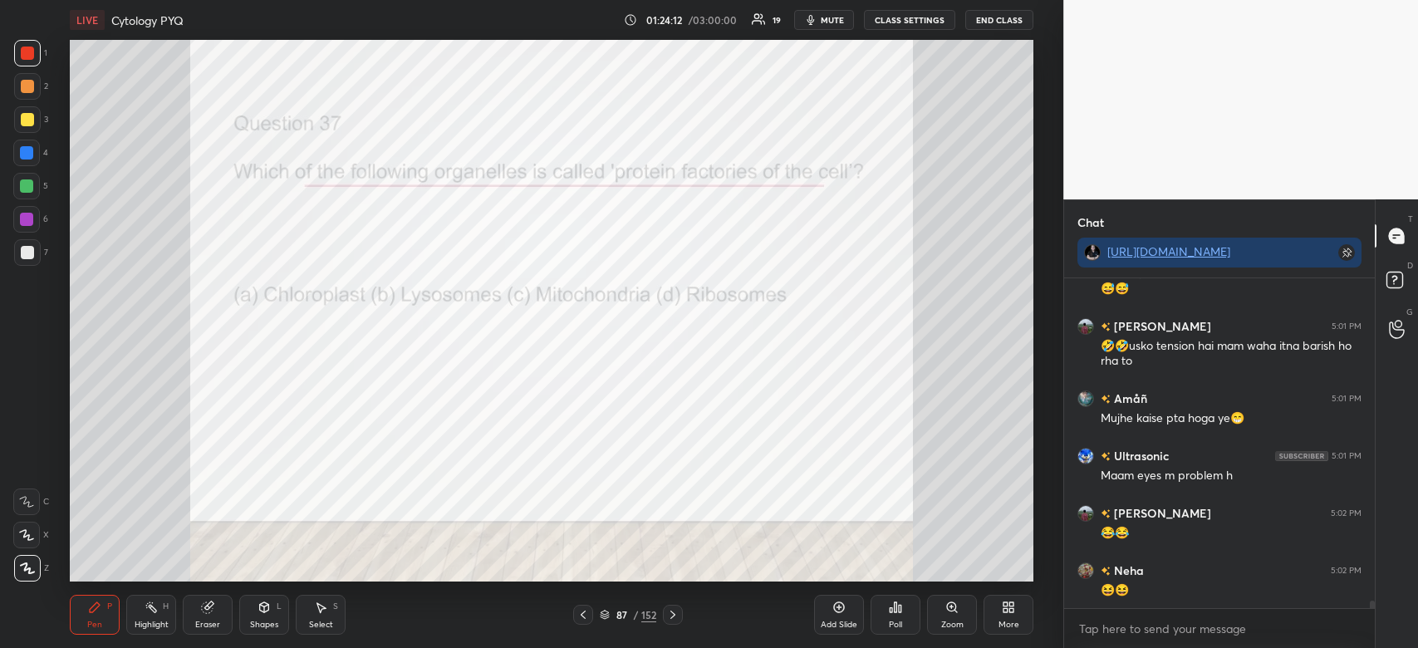
click at [889, 617] on div "Poll" at bounding box center [896, 615] width 50 height 40
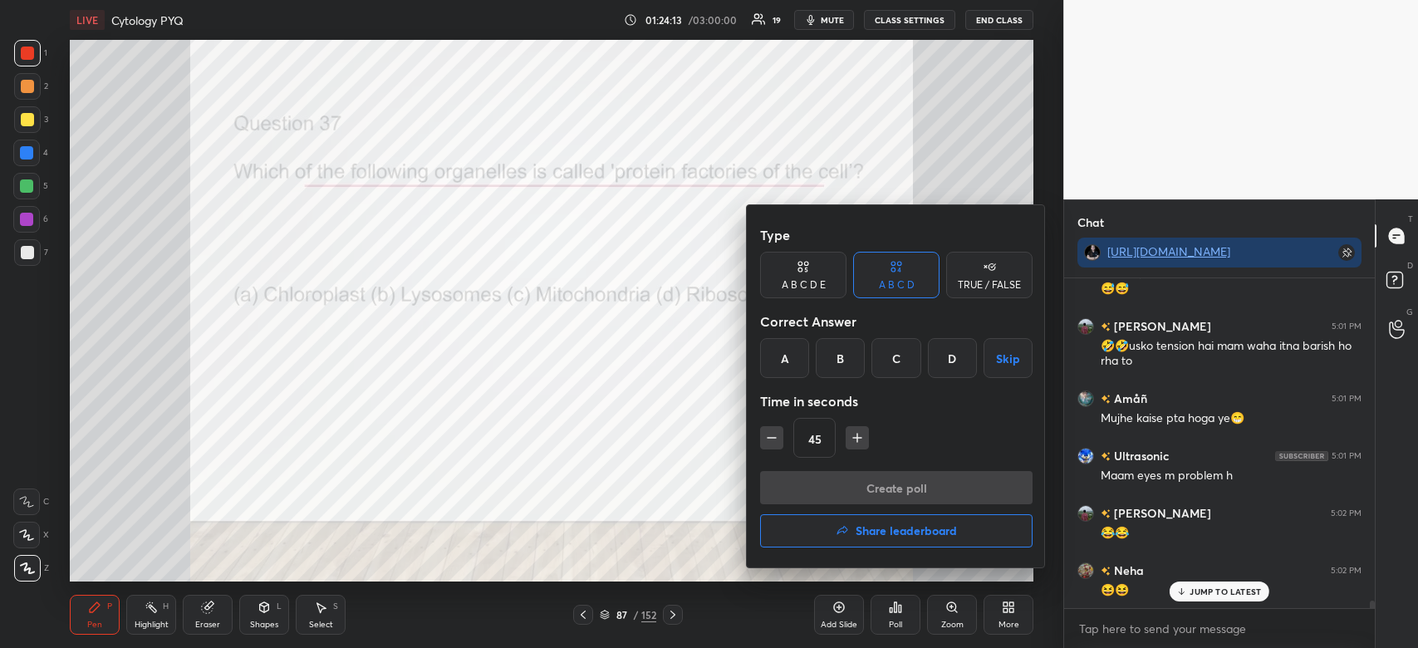
scroll to position [14366, 0]
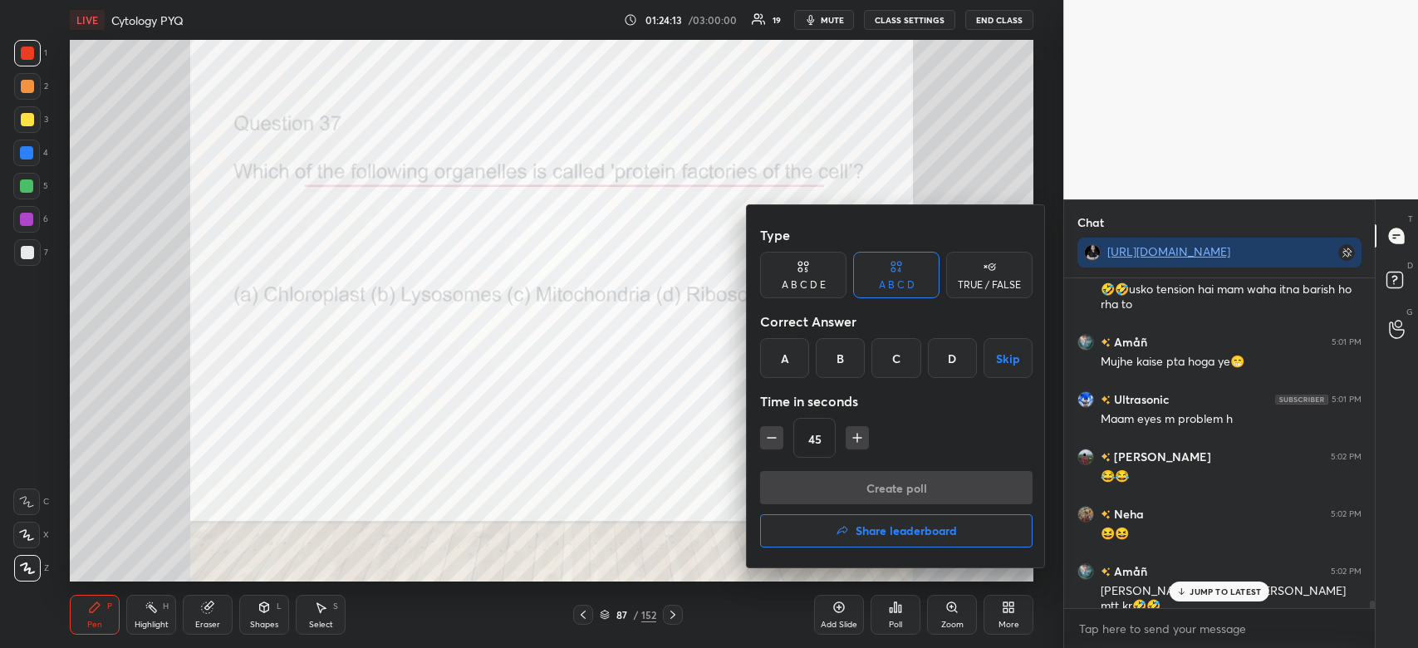
click at [954, 360] on div "D" at bounding box center [952, 358] width 49 height 40
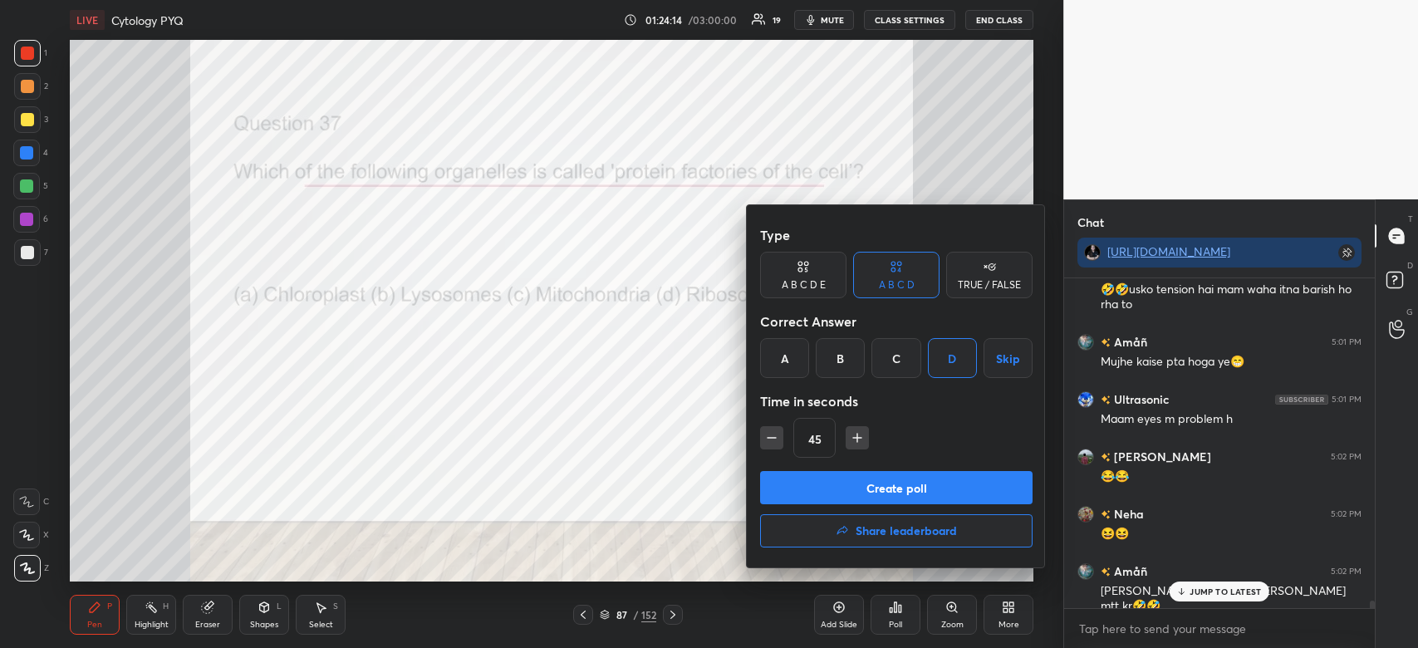
click at [931, 497] on button "Create poll" at bounding box center [896, 487] width 273 height 33
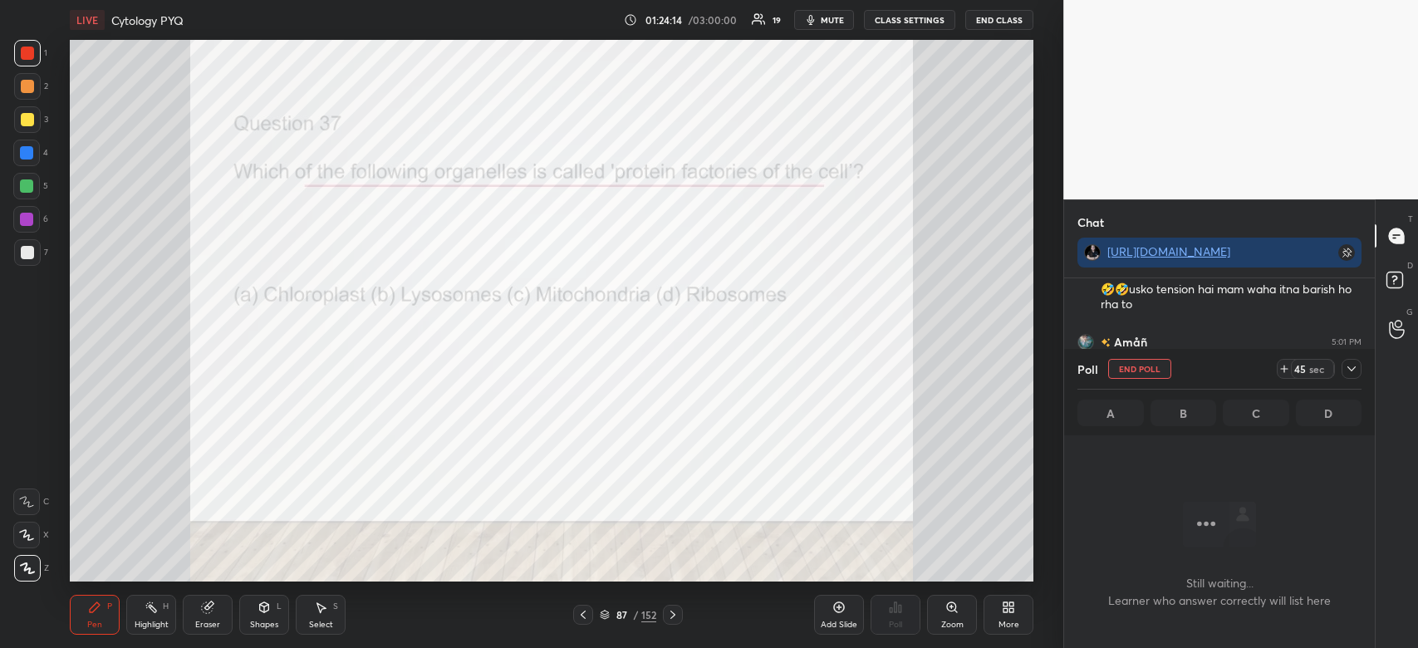
scroll to position [299, 306]
click at [1353, 368] on icon at bounding box center [1351, 368] width 13 height 13
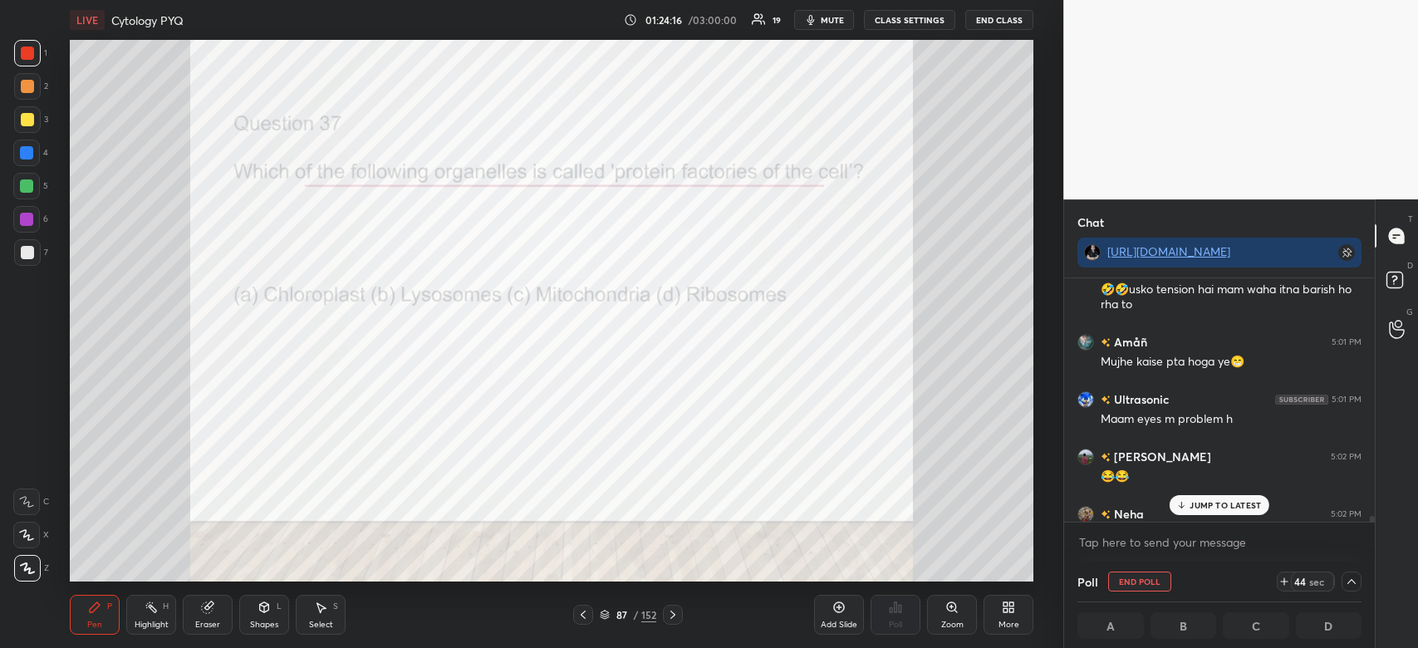
click at [1255, 506] on p "JUMP TO LATEST" at bounding box center [1225, 505] width 71 height 10
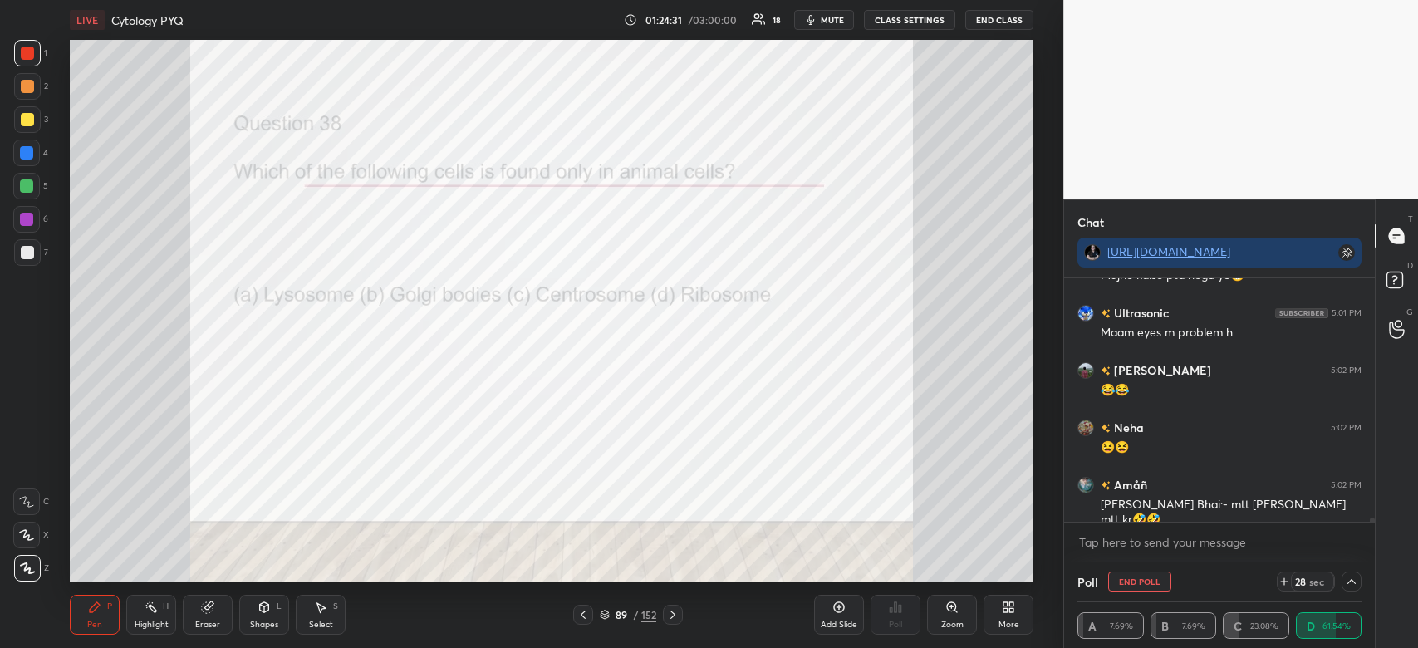
click at [1138, 577] on button "End Poll" at bounding box center [1139, 582] width 63 height 20
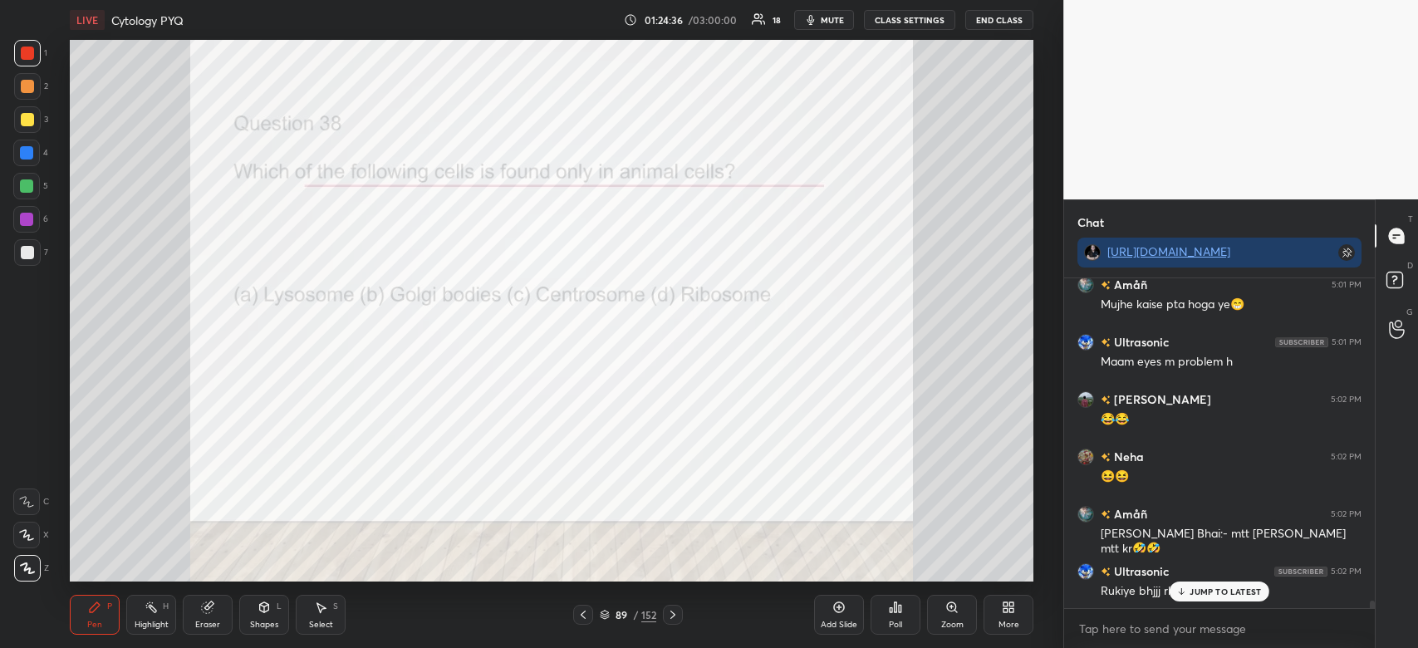
click at [897, 614] on icon at bounding box center [895, 607] width 13 height 13
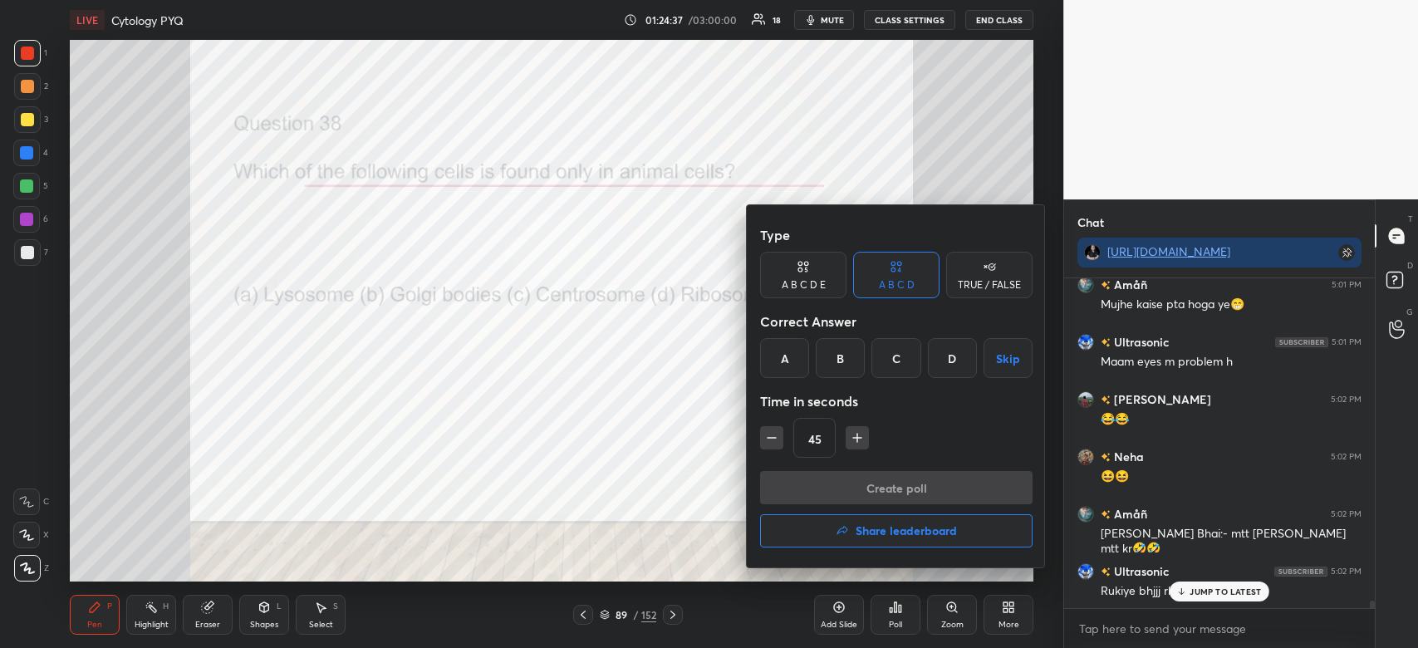
click at [789, 357] on div "A" at bounding box center [784, 358] width 49 height 40
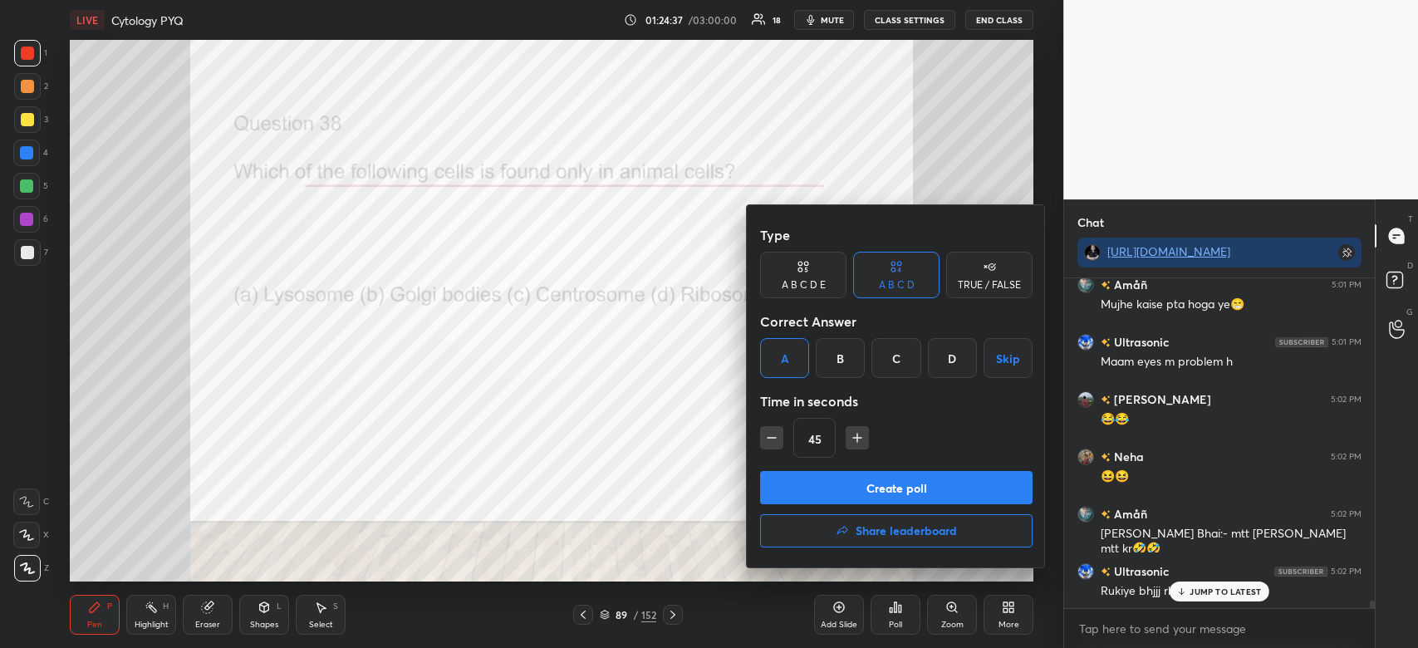
click at [842, 485] on button "Create poll" at bounding box center [896, 487] width 273 height 33
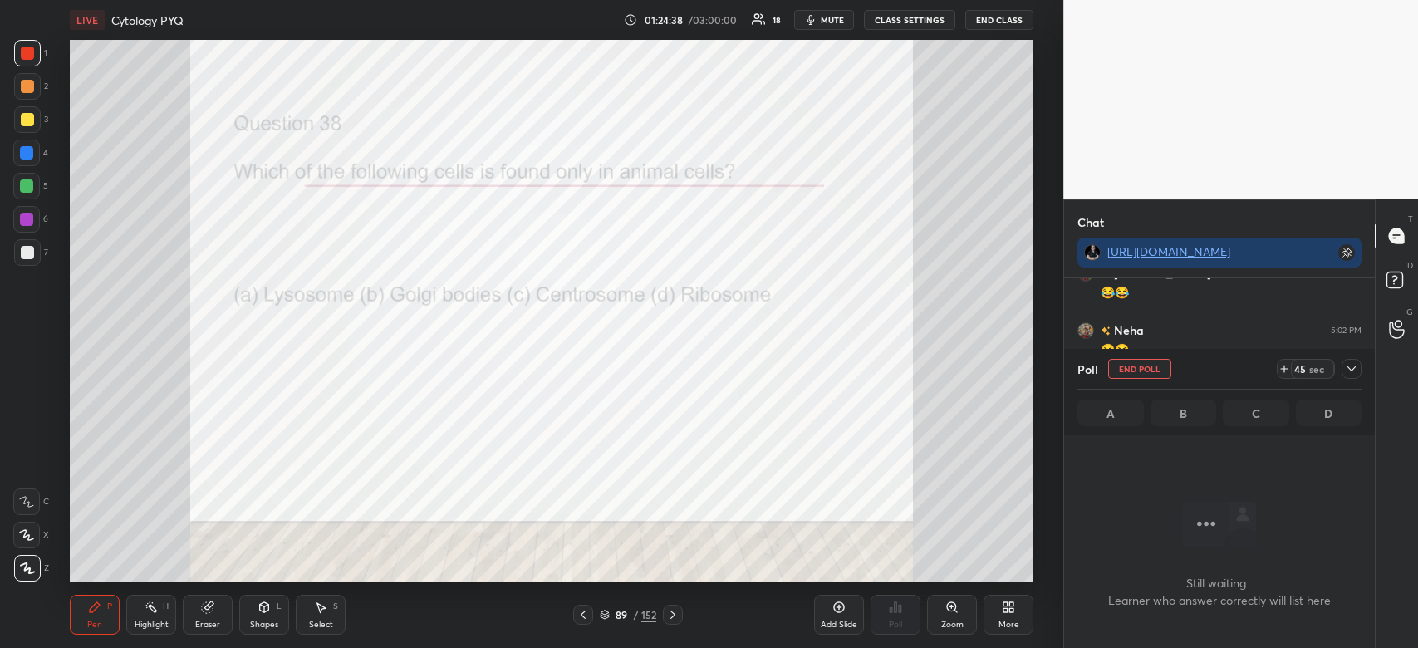
click at [1287, 369] on icon at bounding box center [1284, 369] width 7 height 0
click at [837, 22] on span "mute" at bounding box center [832, 20] width 23 height 12
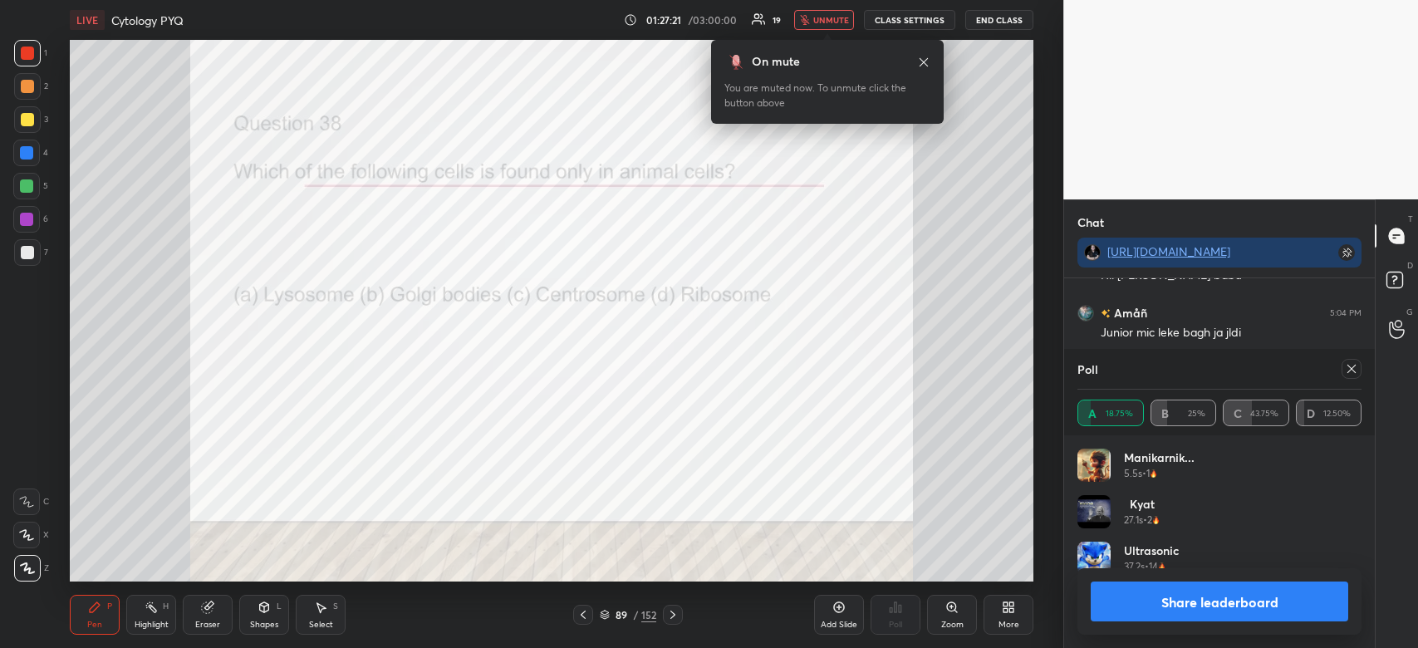
scroll to position [15213, 0]
click at [841, 11] on button "unmute" at bounding box center [824, 20] width 60 height 20
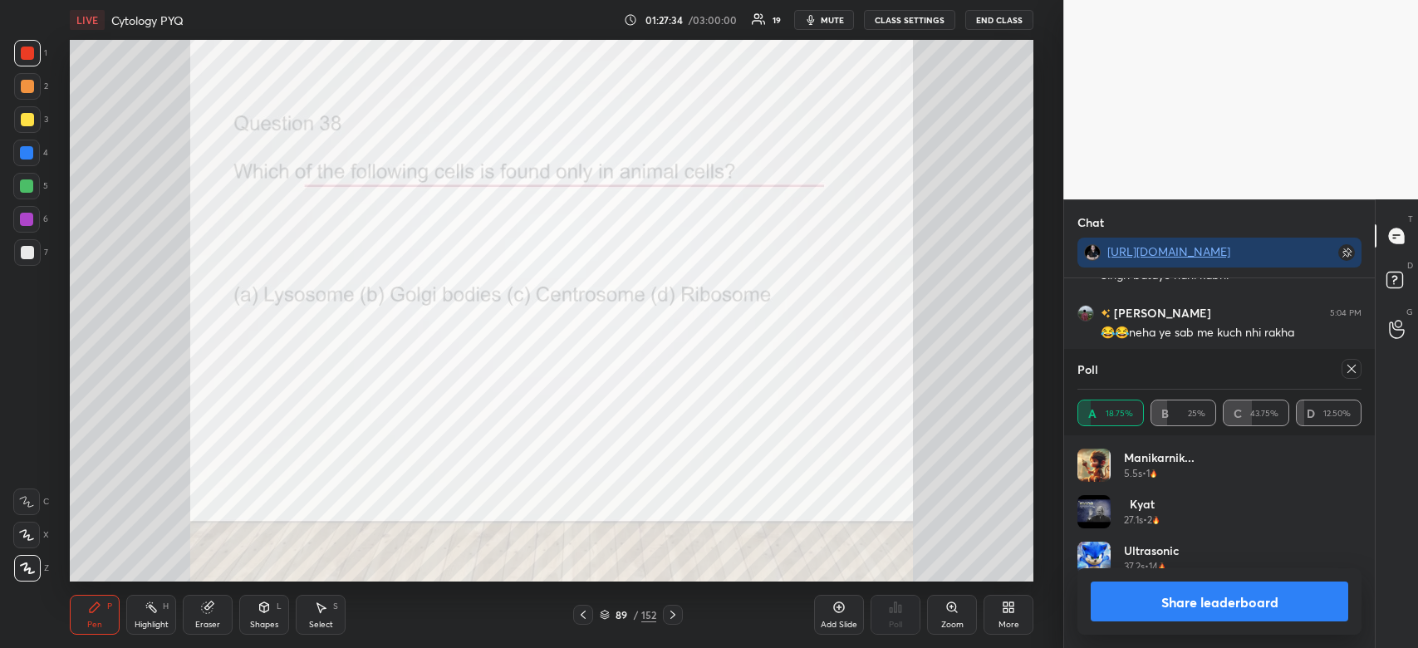
scroll to position [15342, 0]
click at [1189, 597] on button "Share leaderboard" at bounding box center [1220, 602] width 258 height 40
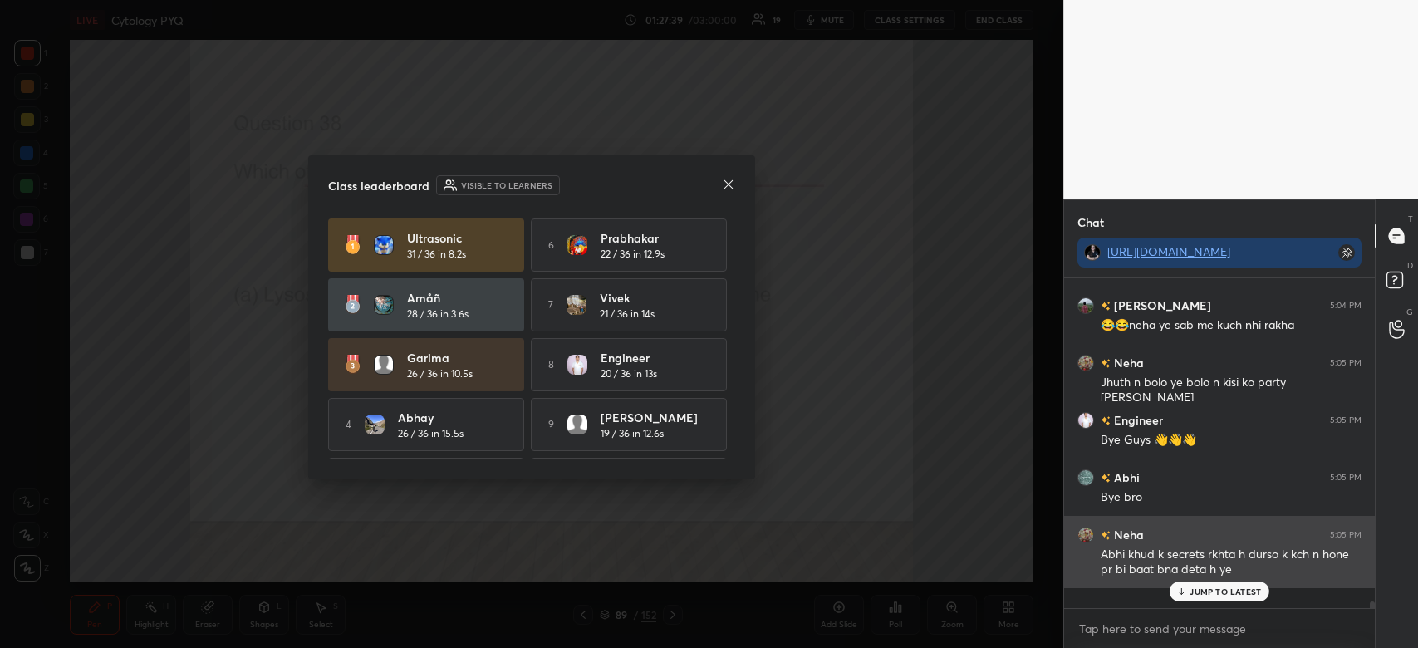
scroll to position [15255, 0]
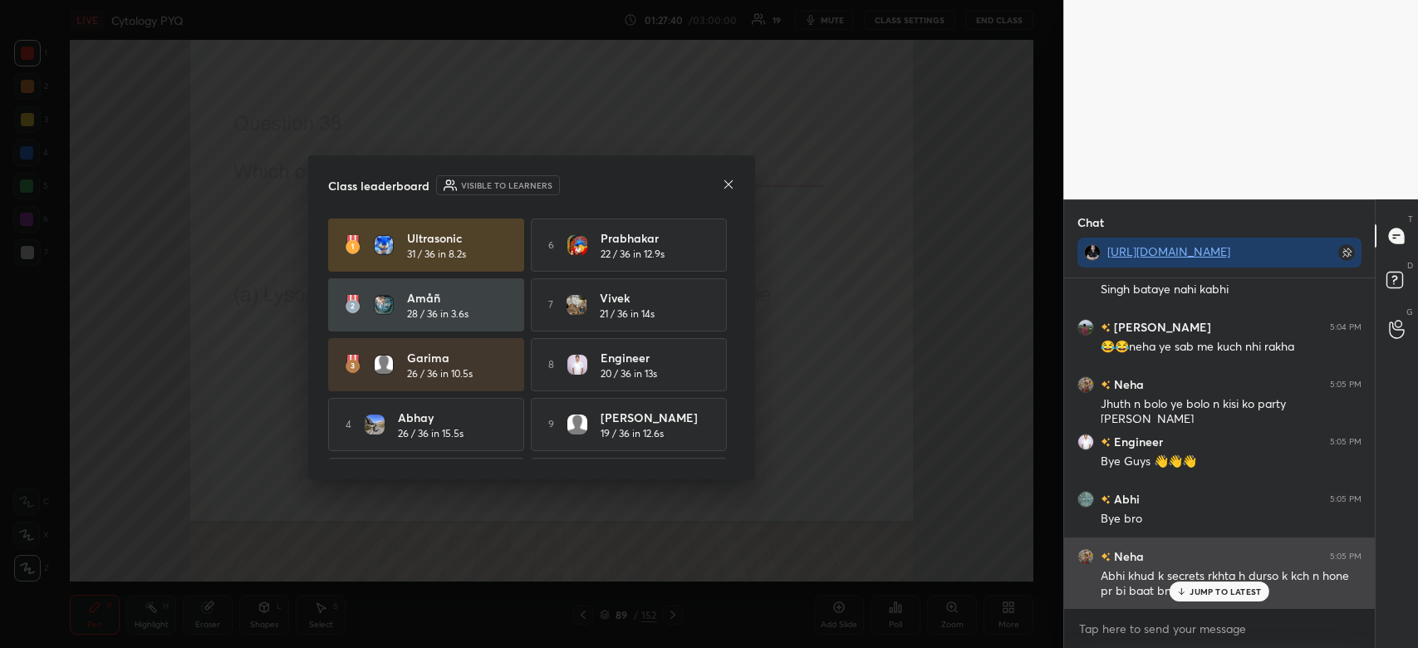
click at [1197, 587] on p "JUMP TO LATEST" at bounding box center [1225, 592] width 71 height 10
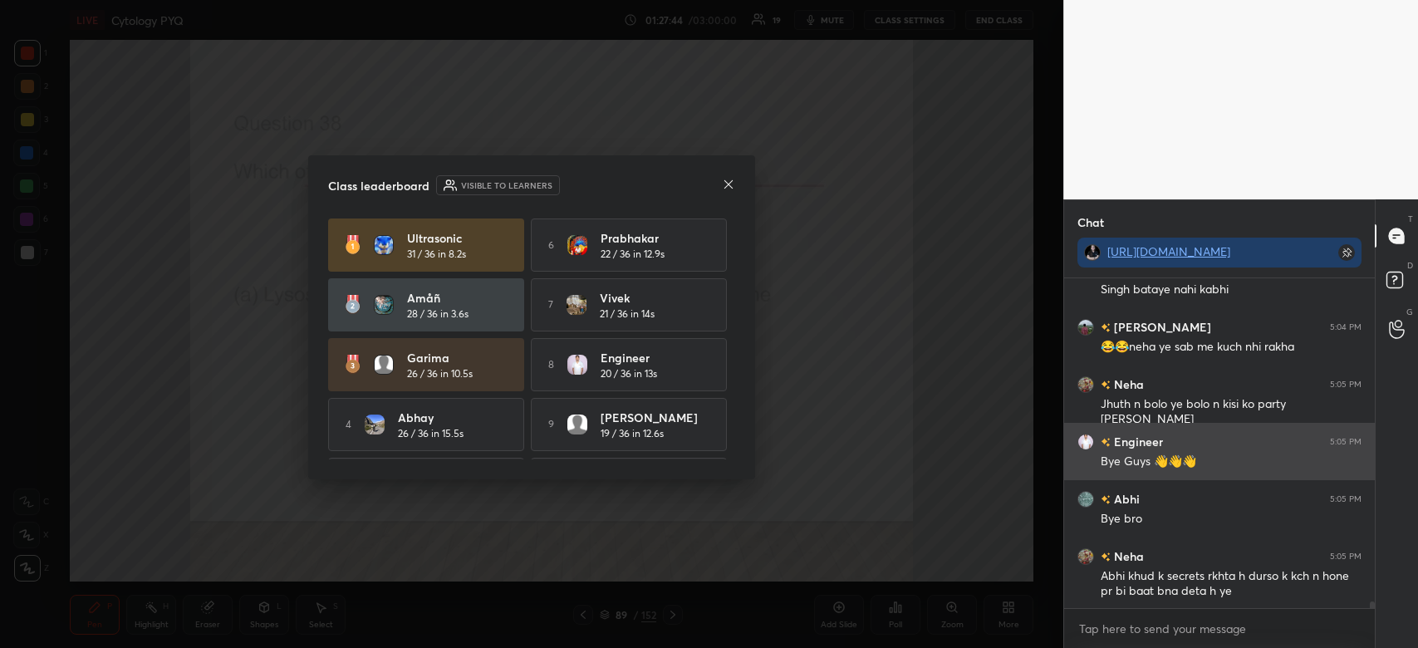
click at [731, 186] on icon at bounding box center [728, 184] width 13 height 13
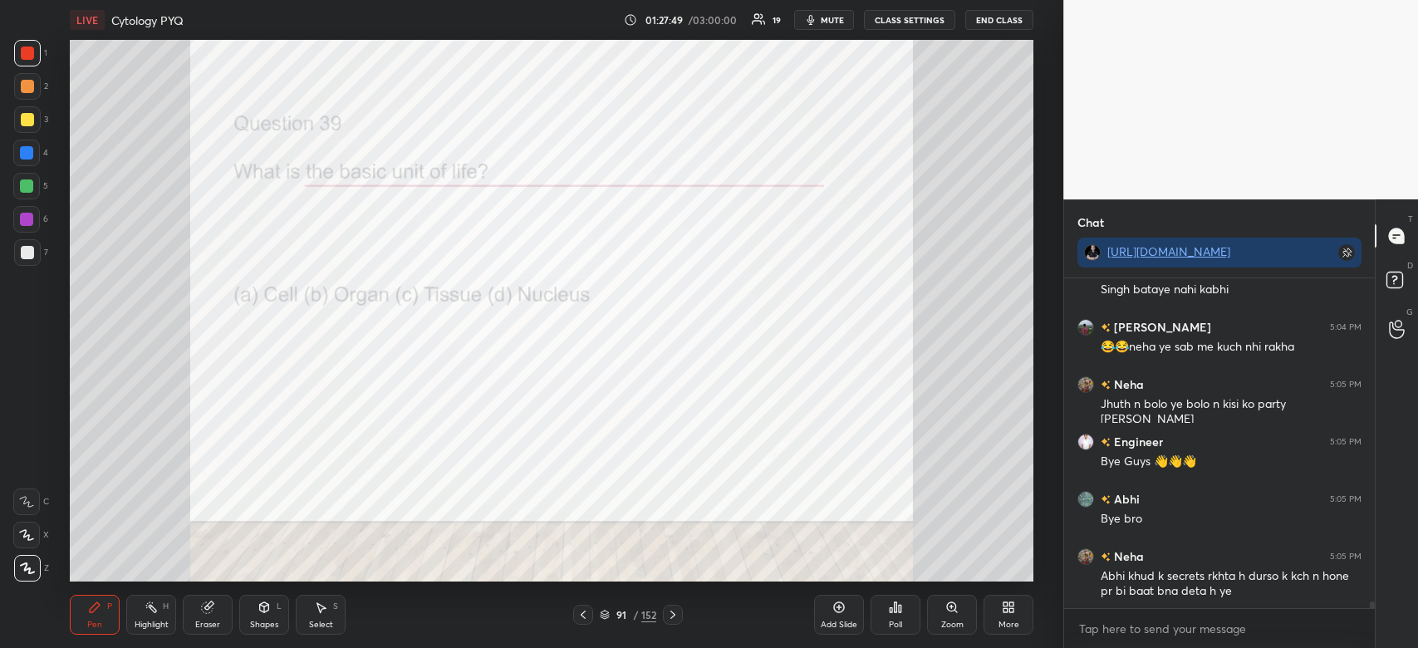
click at [893, 611] on icon at bounding box center [895, 607] width 13 height 13
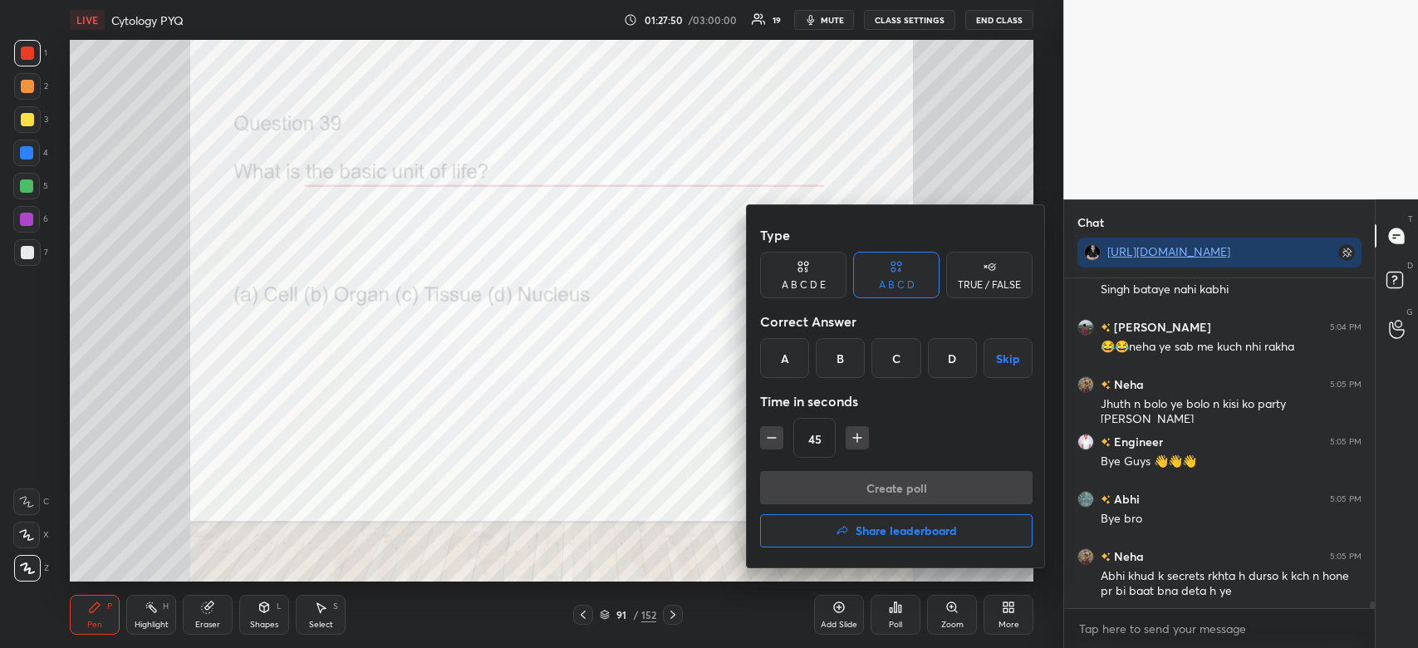
click at [785, 363] on div "A" at bounding box center [784, 358] width 49 height 40
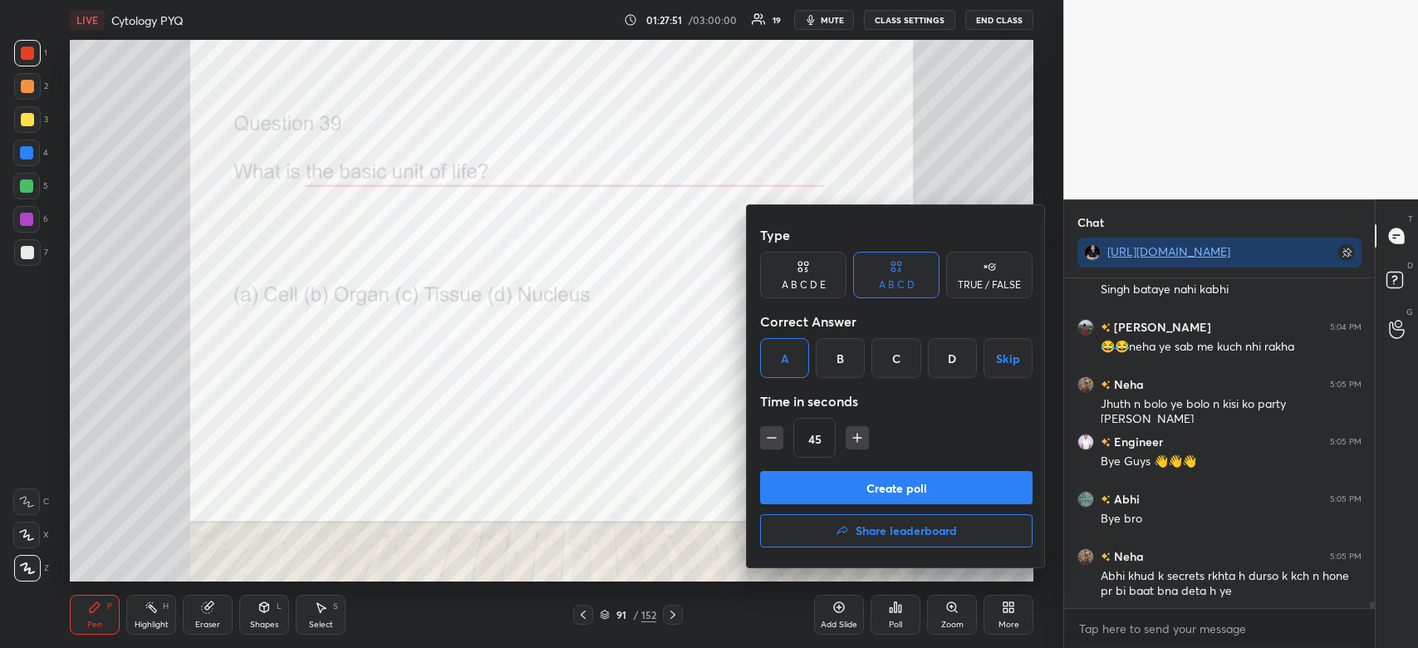
click at [885, 489] on button "Create poll" at bounding box center [896, 487] width 273 height 33
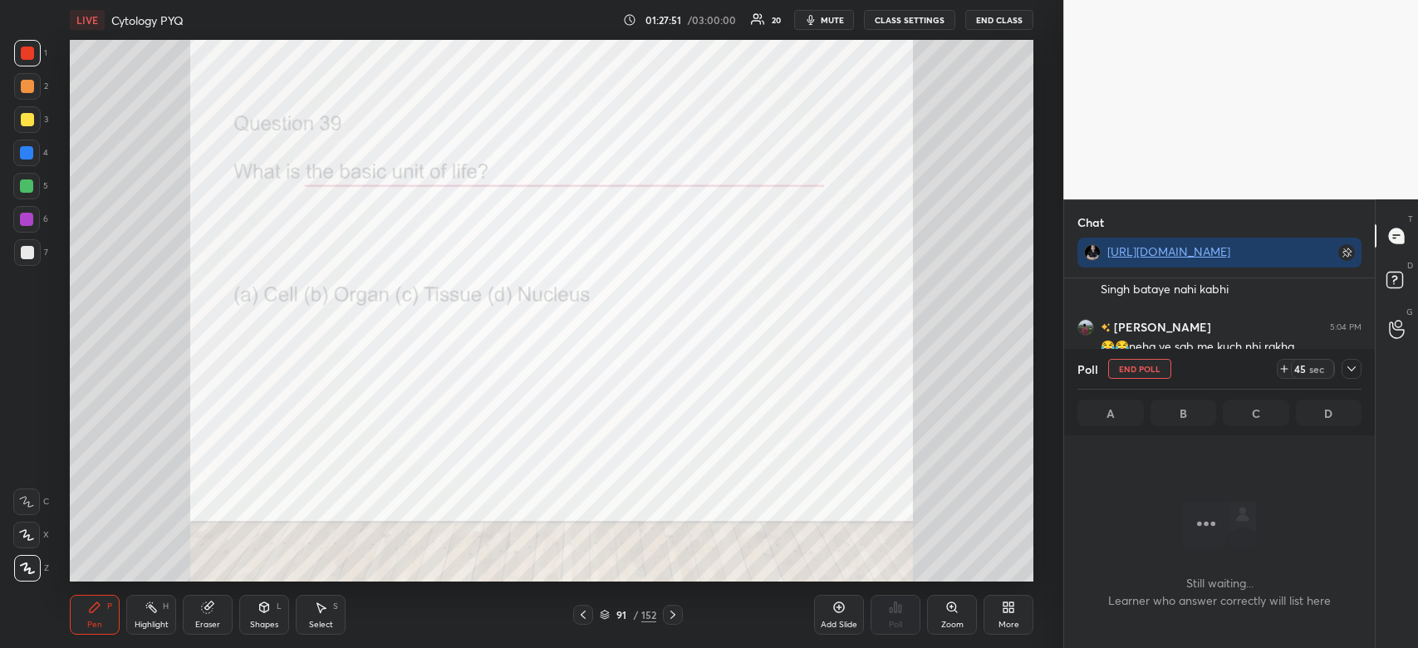
scroll to position [279, 306]
click at [1353, 364] on icon at bounding box center [1351, 368] width 13 height 13
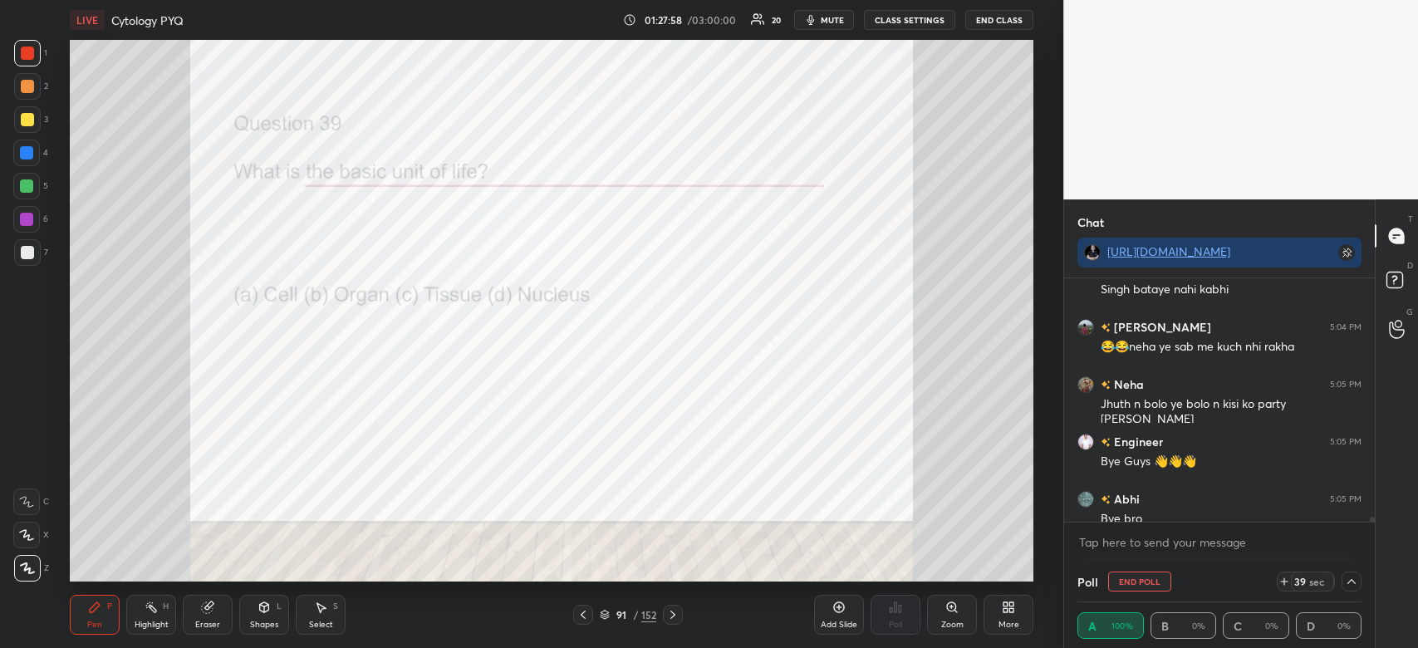
scroll to position [15342, 0]
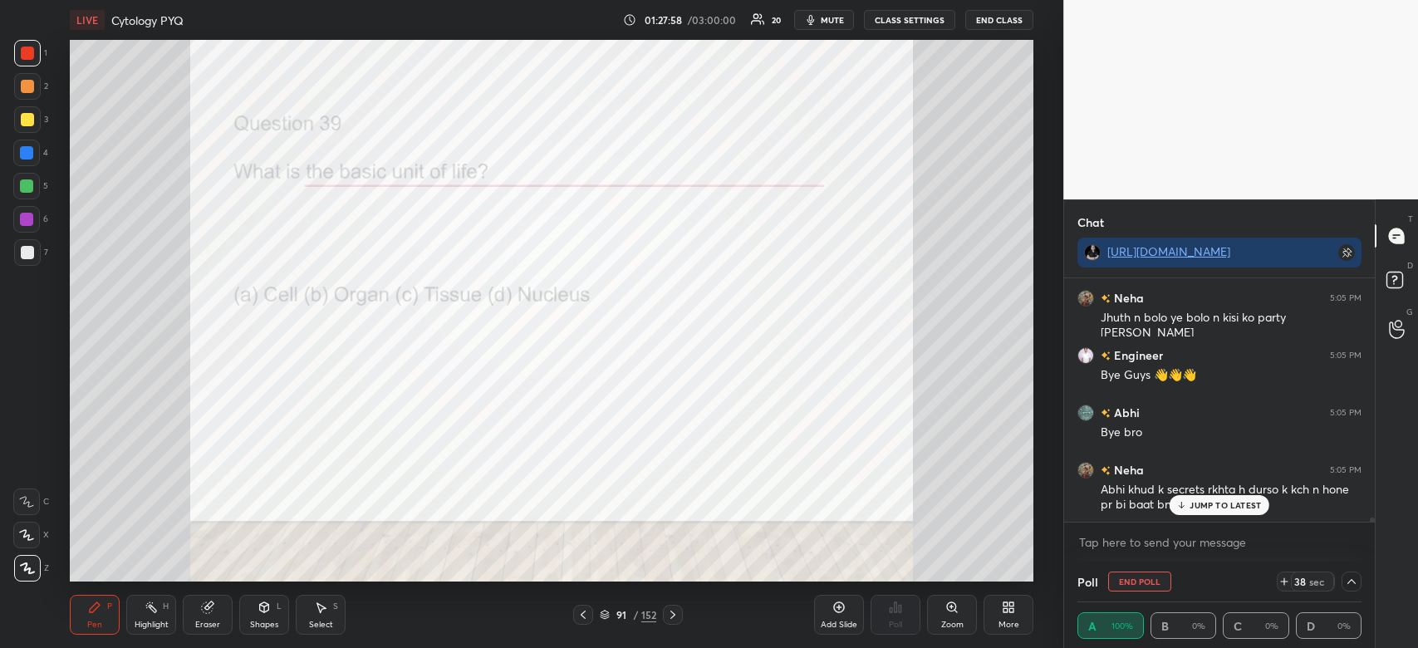
drag, startPoint x: 1372, startPoint y: 520, endPoint x: 1374, endPoint y: 531, distance: 11.1
click at [1374, 531] on div "Chat [URL][DOMAIN_NAME] Abhi 5:04 PM [PERSON_NAME] bataye nahi kabhi [PERSON_NA…" at bounding box center [1241, 423] width 355 height 449
click at [1180, 508] on icon at bounding box center [1182, 505] width 11 height 10
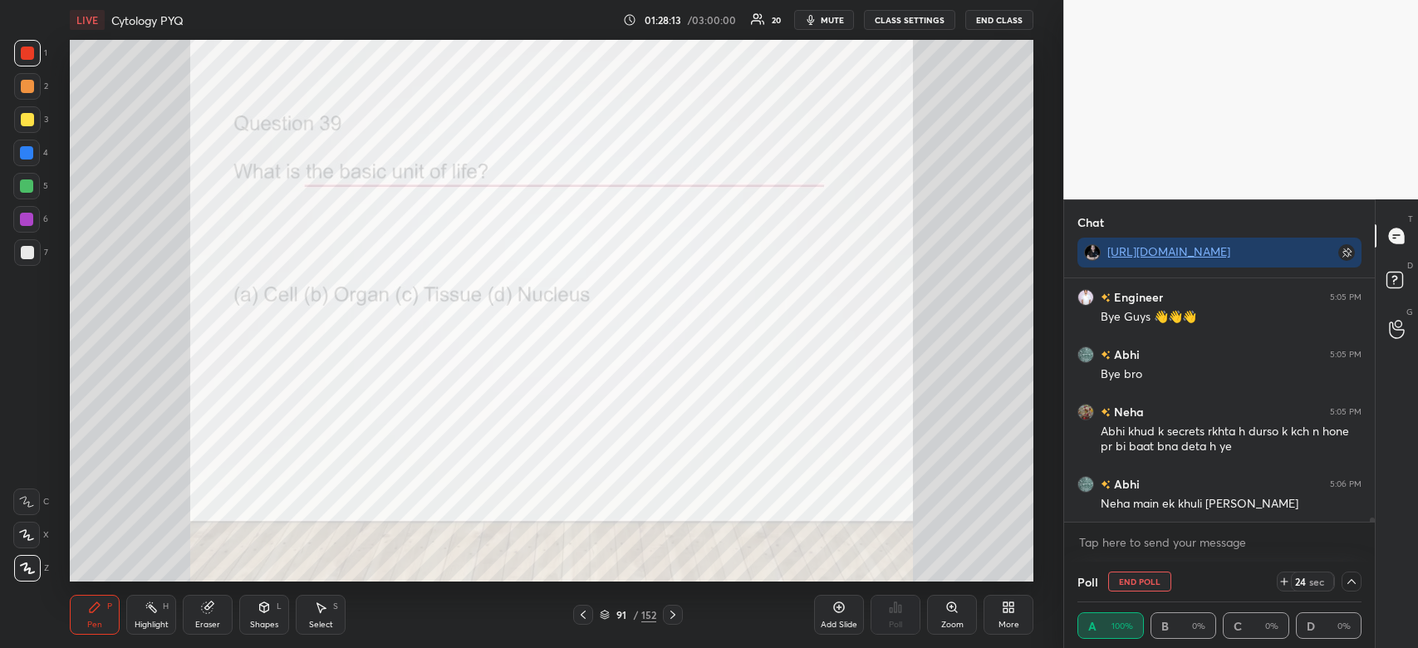
scroll to position [15457, 0]
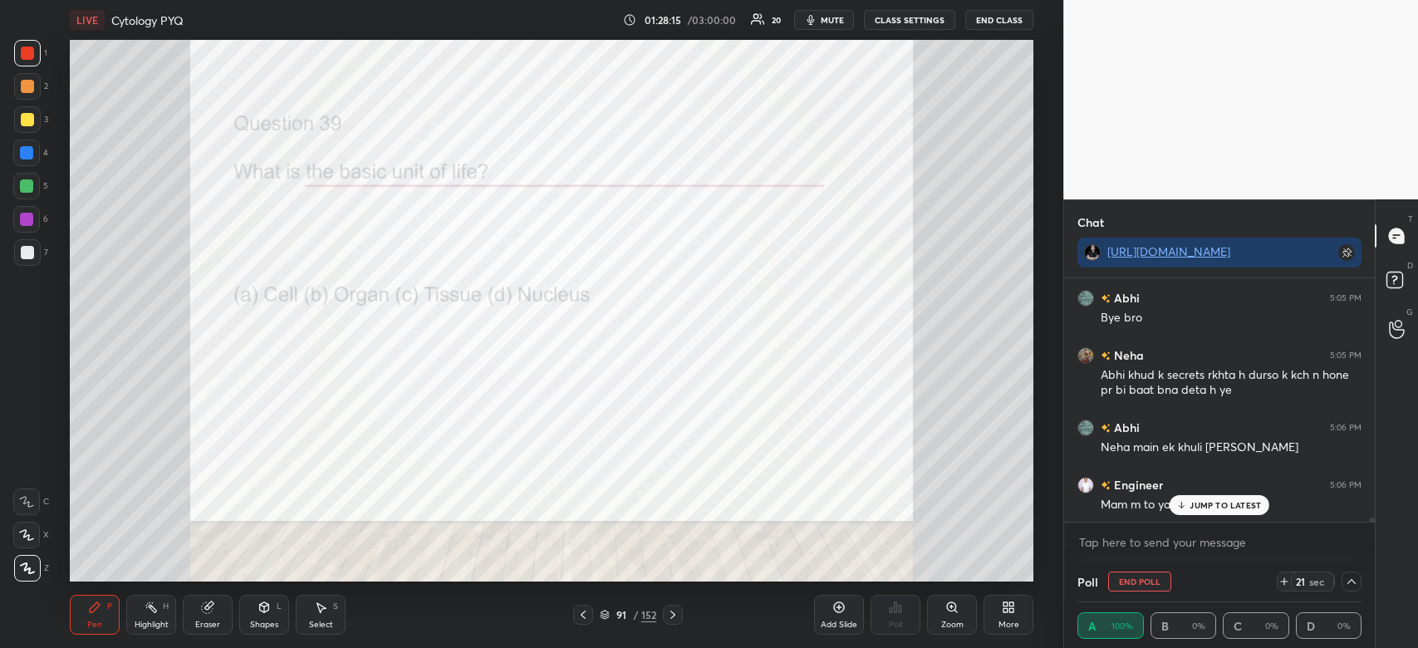
click at [1202, 501] on p "JUMP TO LATEST" at bounding box center [1225, 505] width 71 height 10
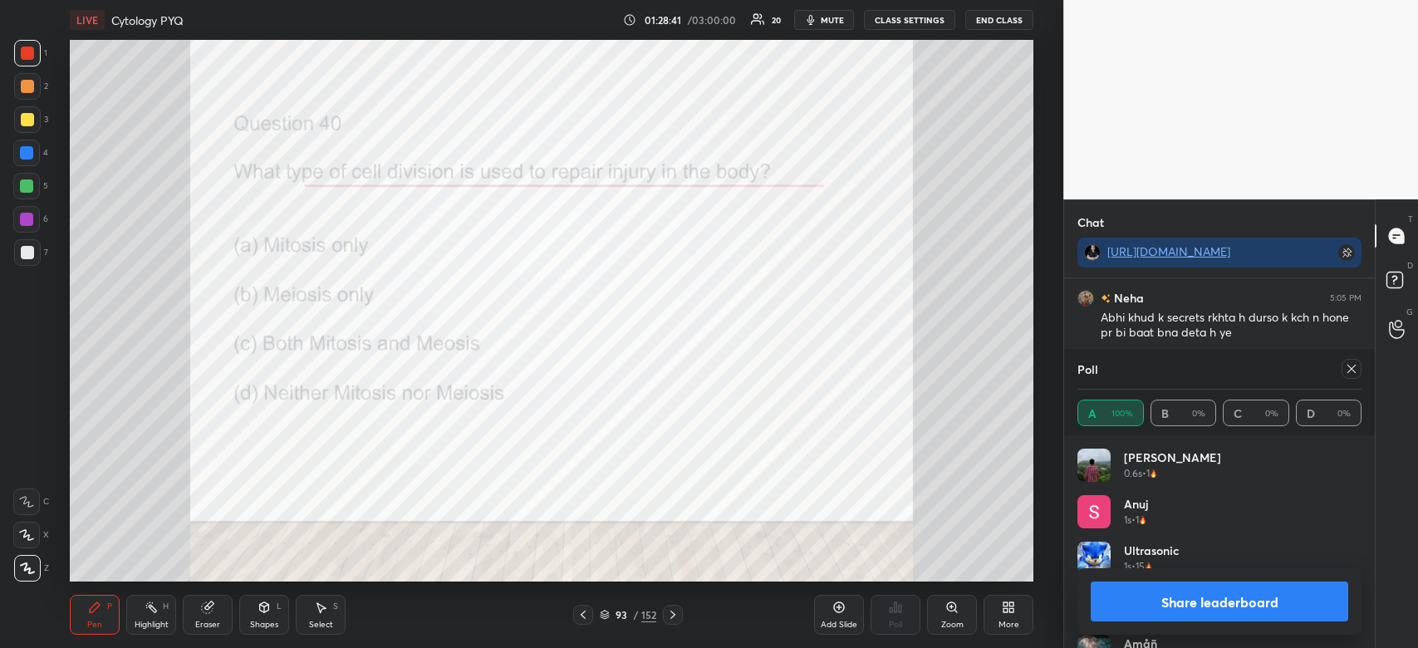
scroll to position [15572, 0]
click at [1167, 613] on button "Share leaderboard" at bounding box center [1220, 602] width 258 height 40
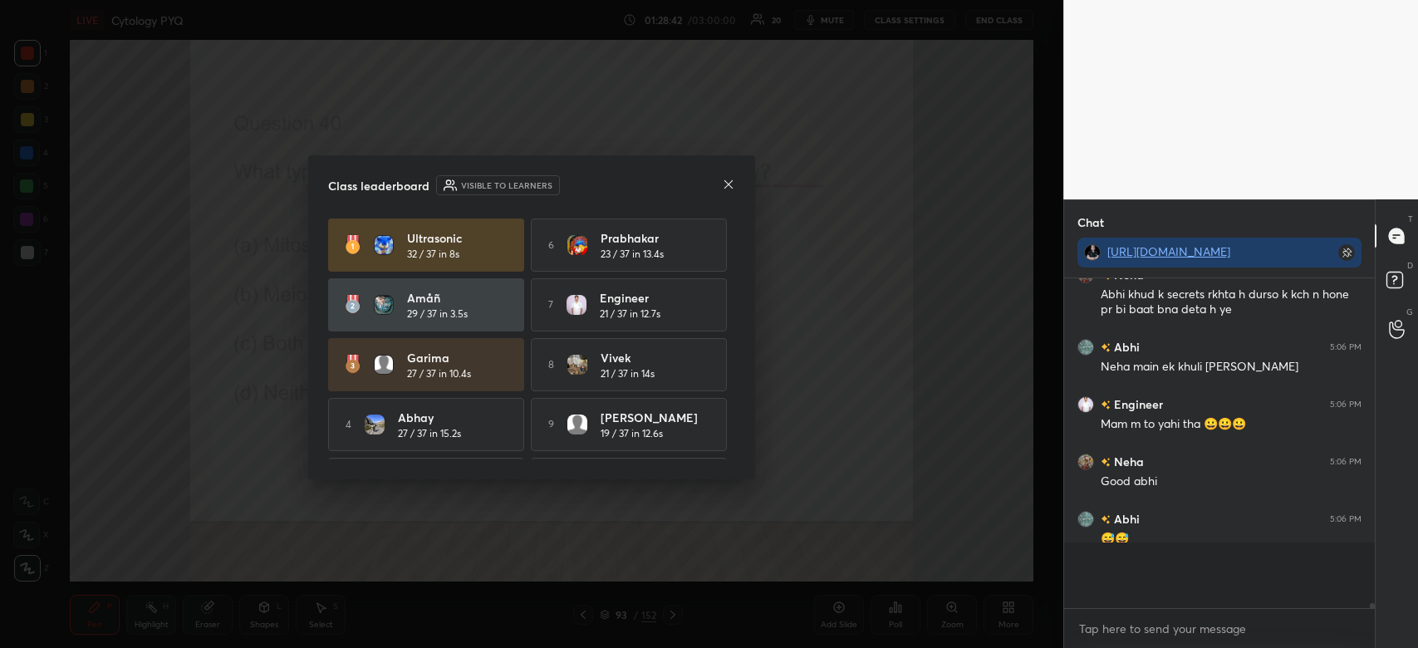
scroll to position [320, 306]
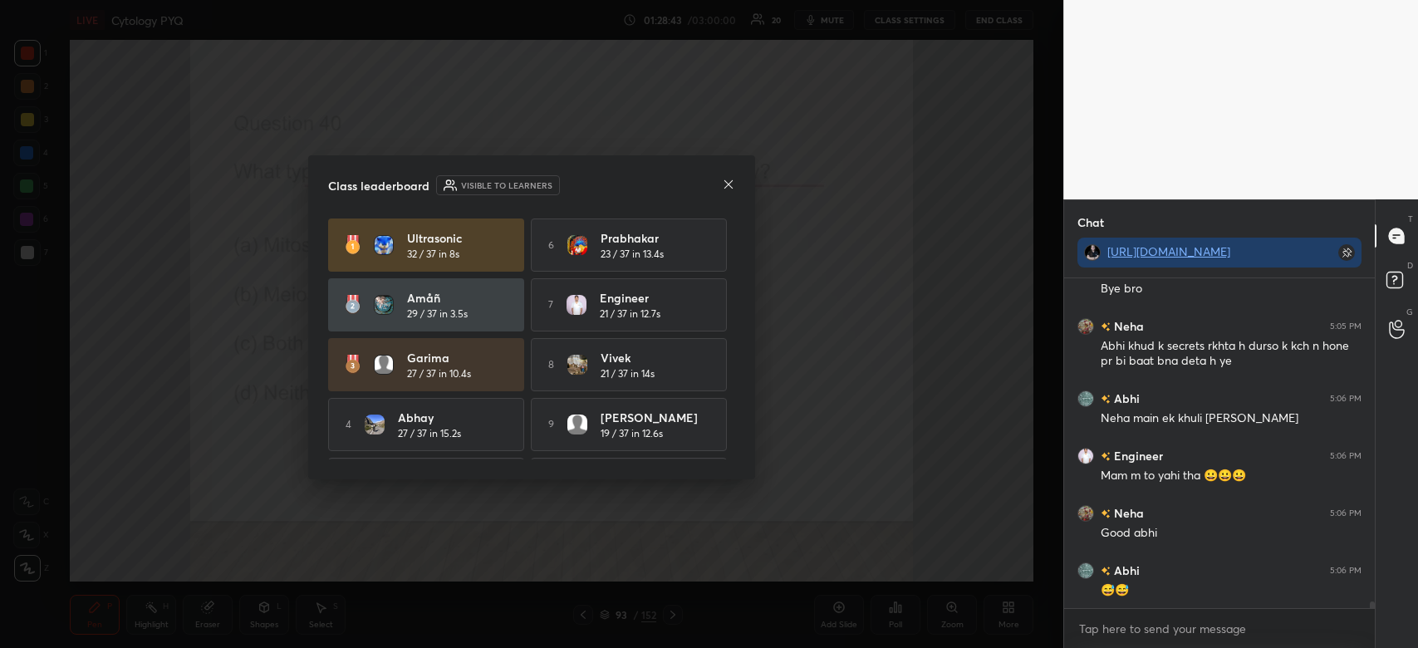
click at [725, 186] on icon at bounding box center [729, 183] width 8 height 8
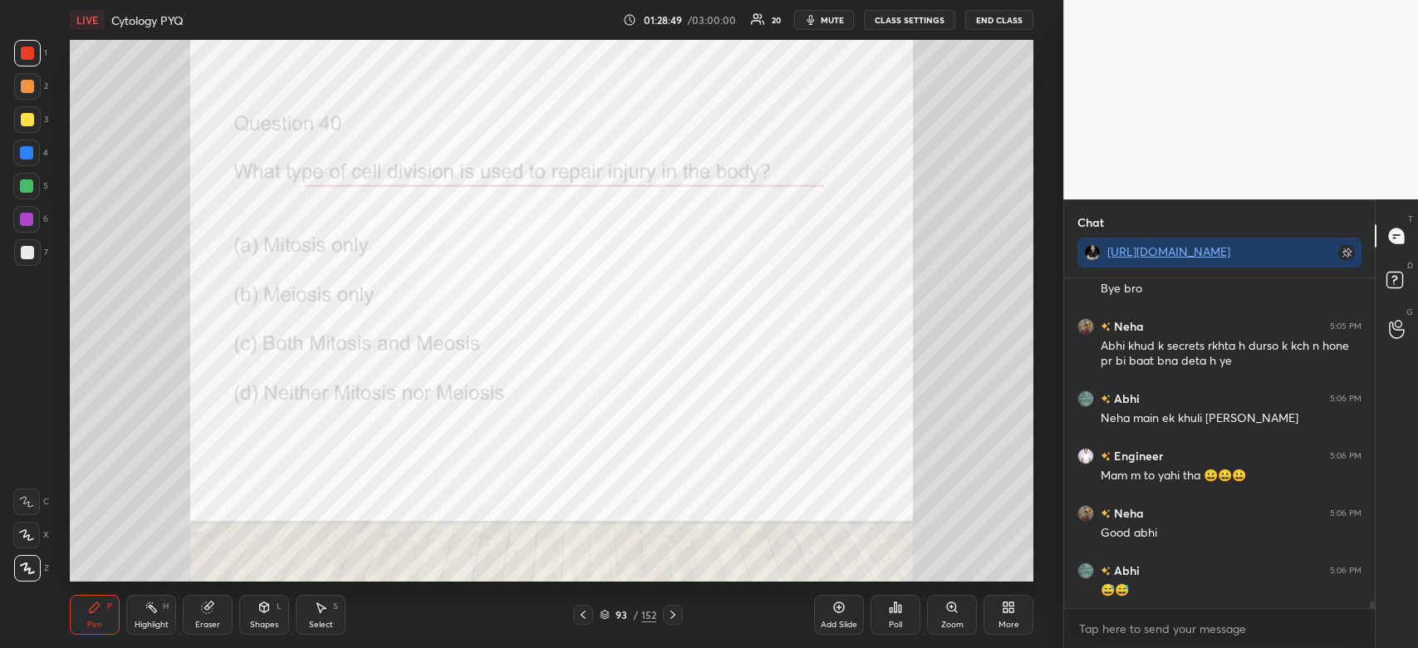
click at [895, 612] on icon at bounding box center [896, 607] width 2 height 10
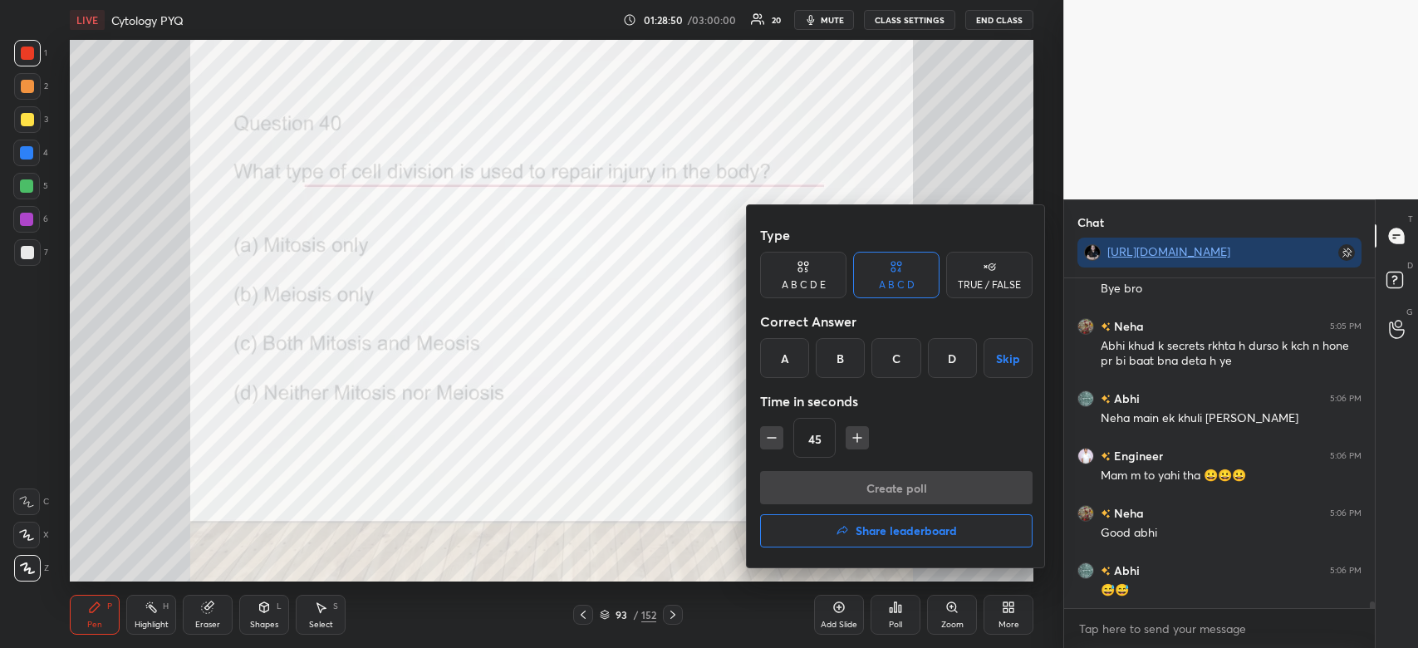
click at [770, 355] on div "A" at bounding box center [784, 358] width 49 height 40
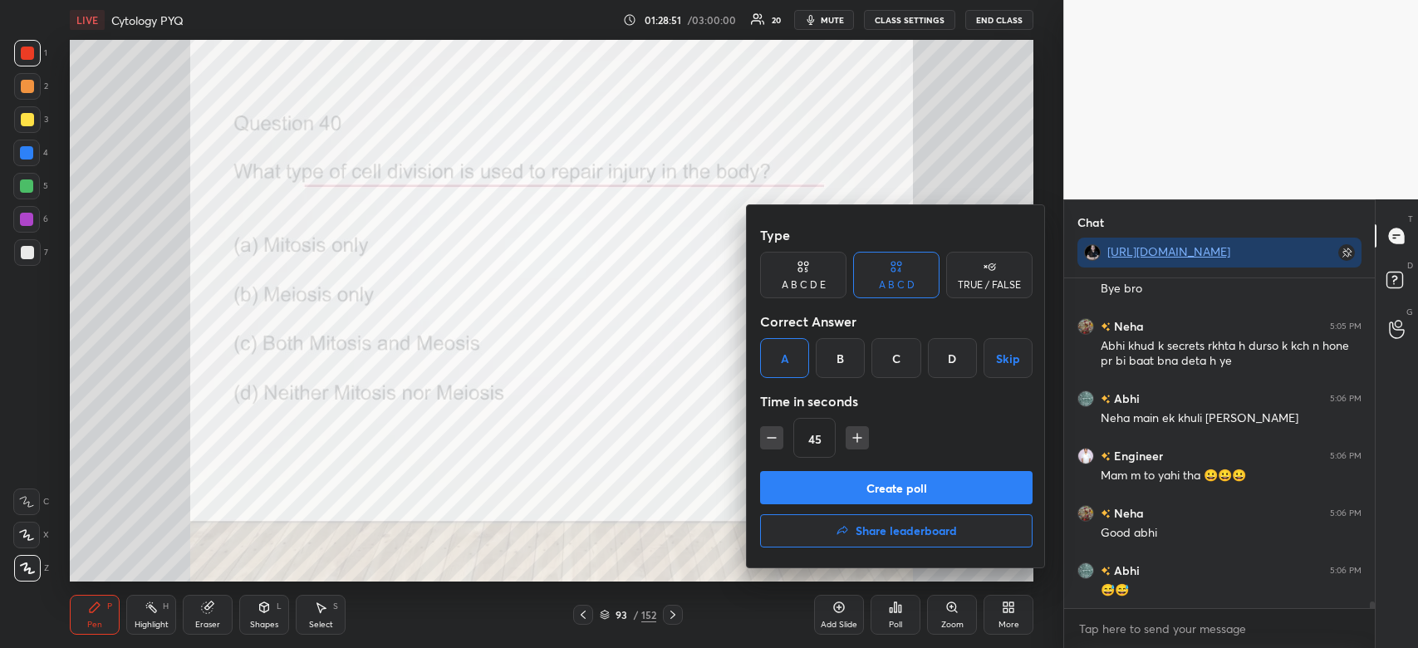
click at [826, 486] on button "Create poll" at bounding box center [896, 487] width 273 height 33
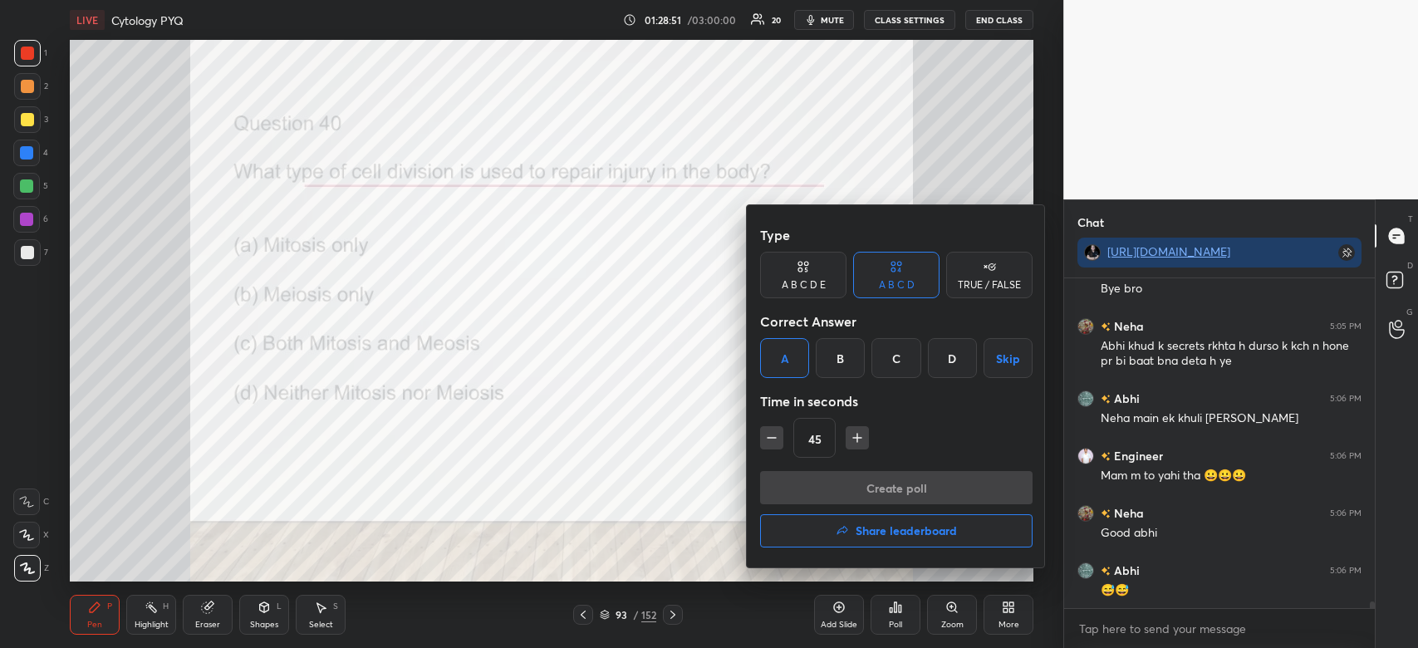
scroll to position [5, 5]
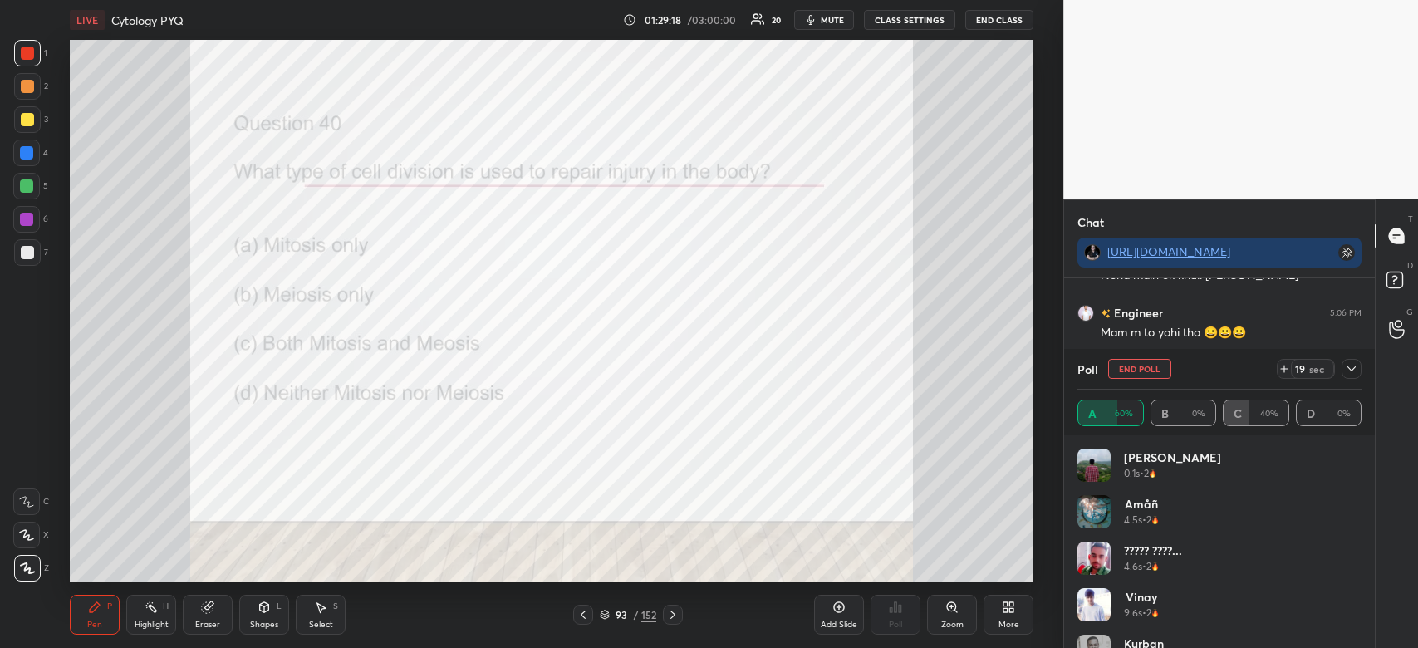
click at [1356, 371] on icon at bounding box center [1351, 368] width 13 height 13
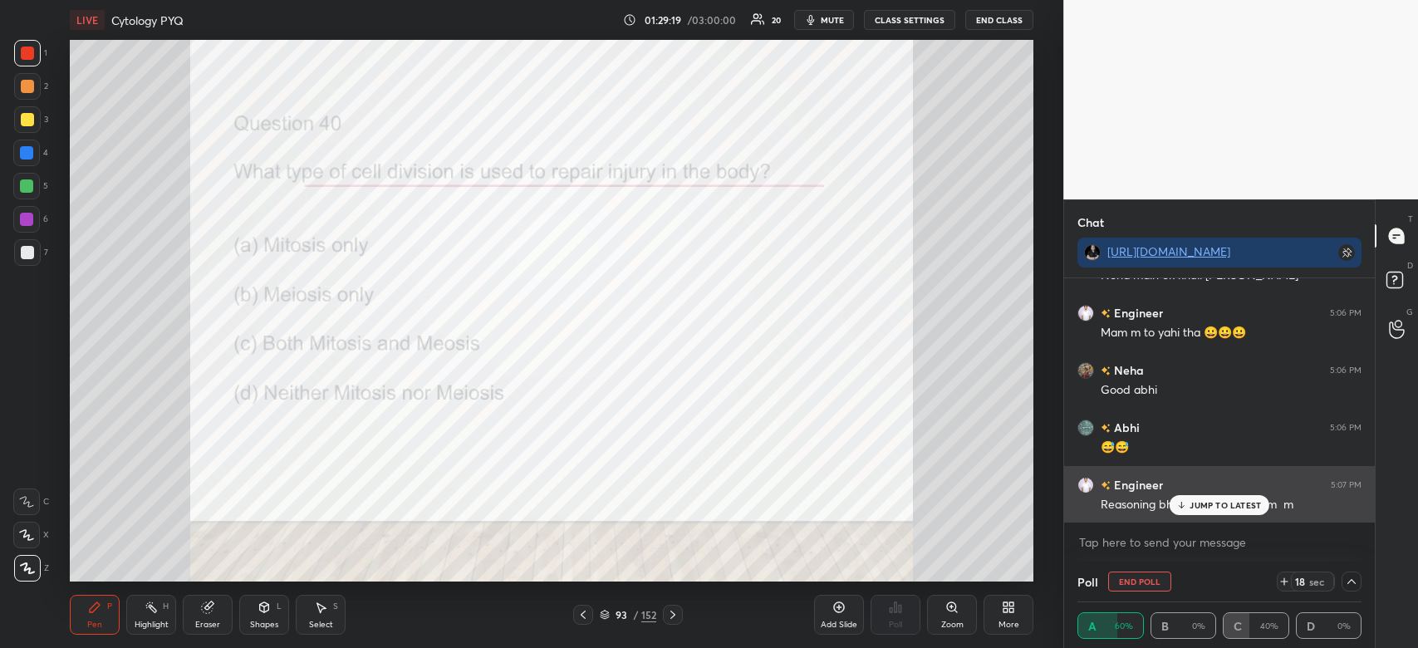
click at [1206, 508] on p "JUMP TO LATEST" at bounding box center [1225, 505] width 71 height 10
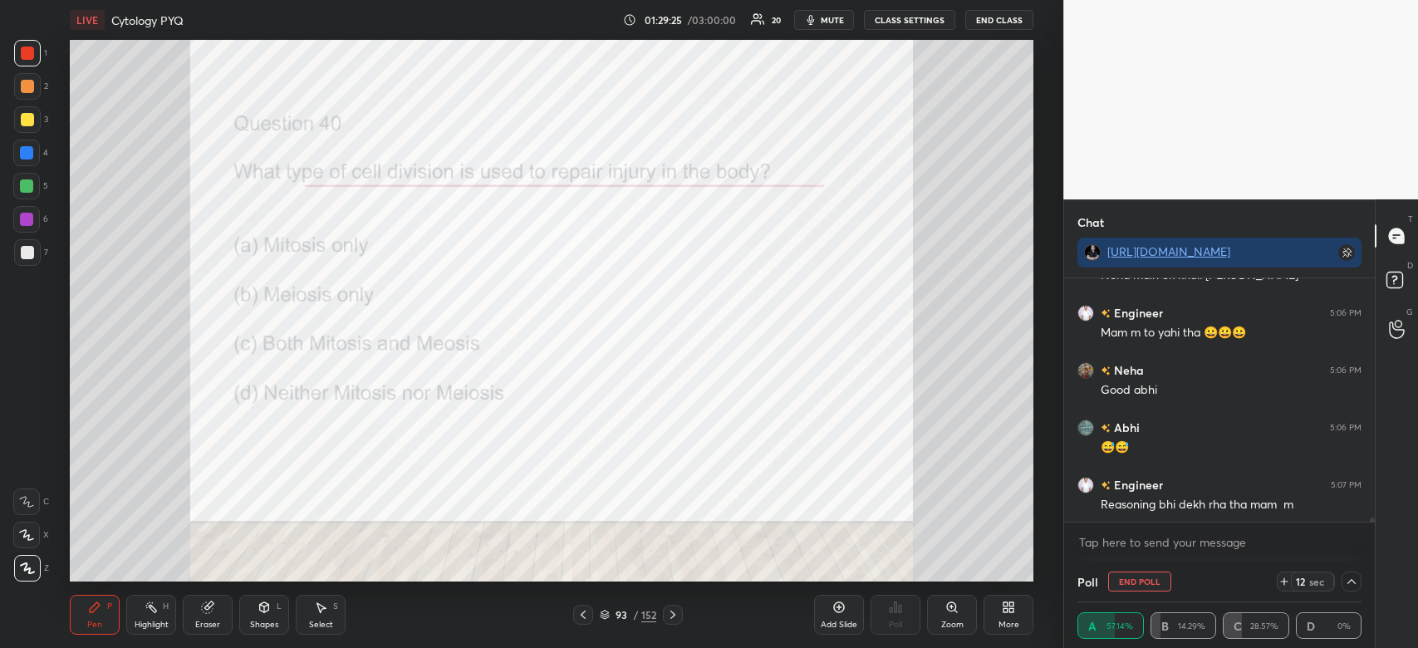
click at [27, 54] on div at bounding box center [27, 53] width 13 height 13
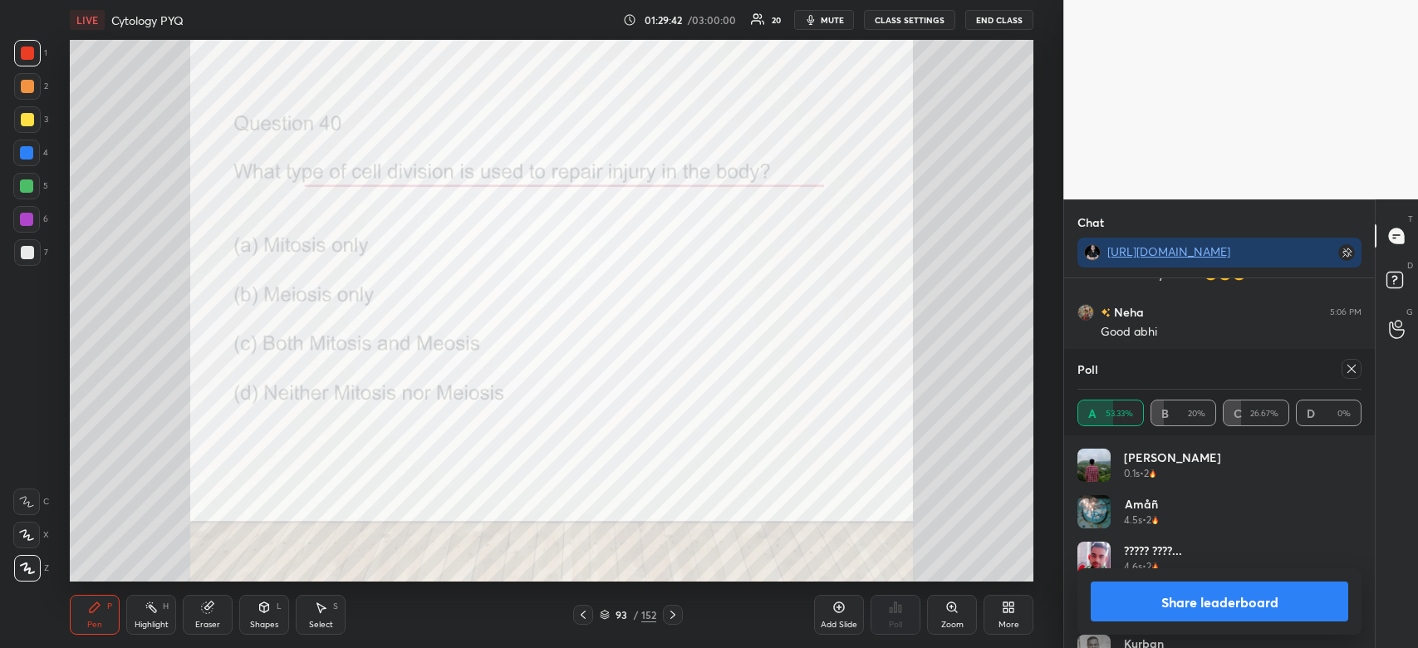
click at [1179, 597] on button "Share leaderboard" at bounding box center [1220, 602] width 258 height 40
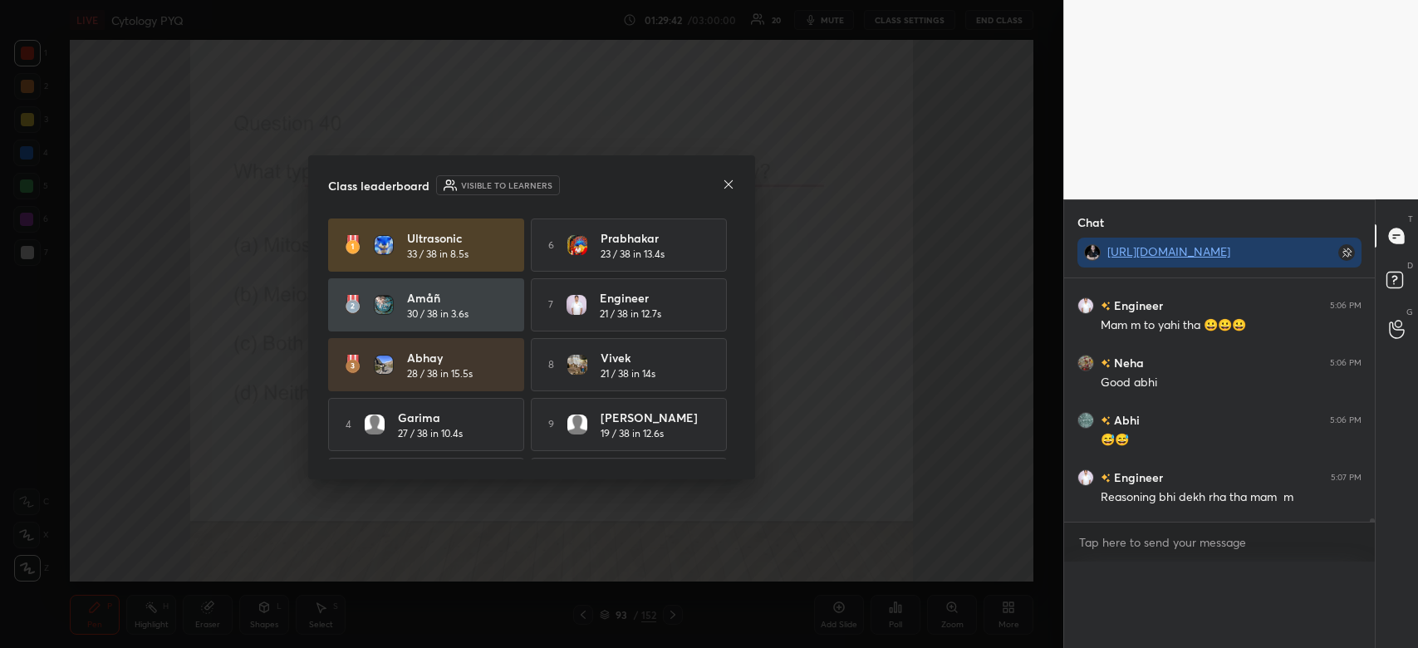
scroll to position [357, 306]
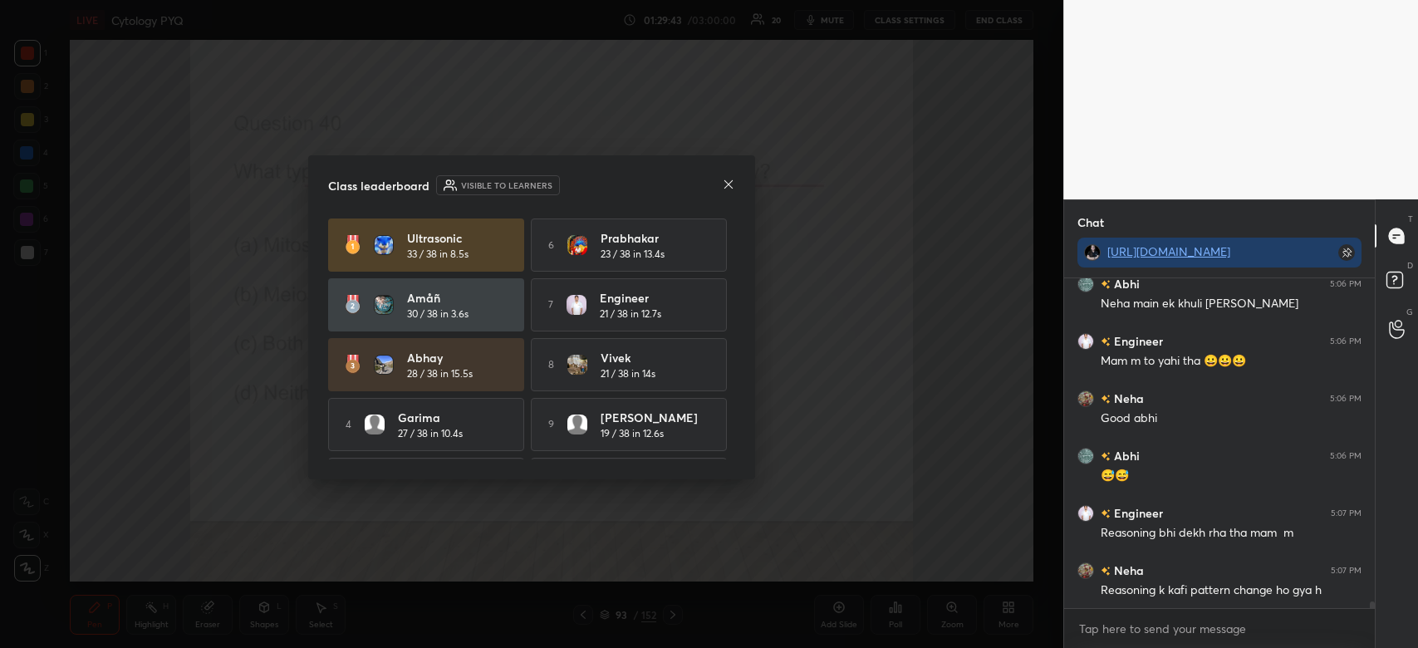
click at [728, 184] on icon at bounding box center [729, 183] width 8 height 8
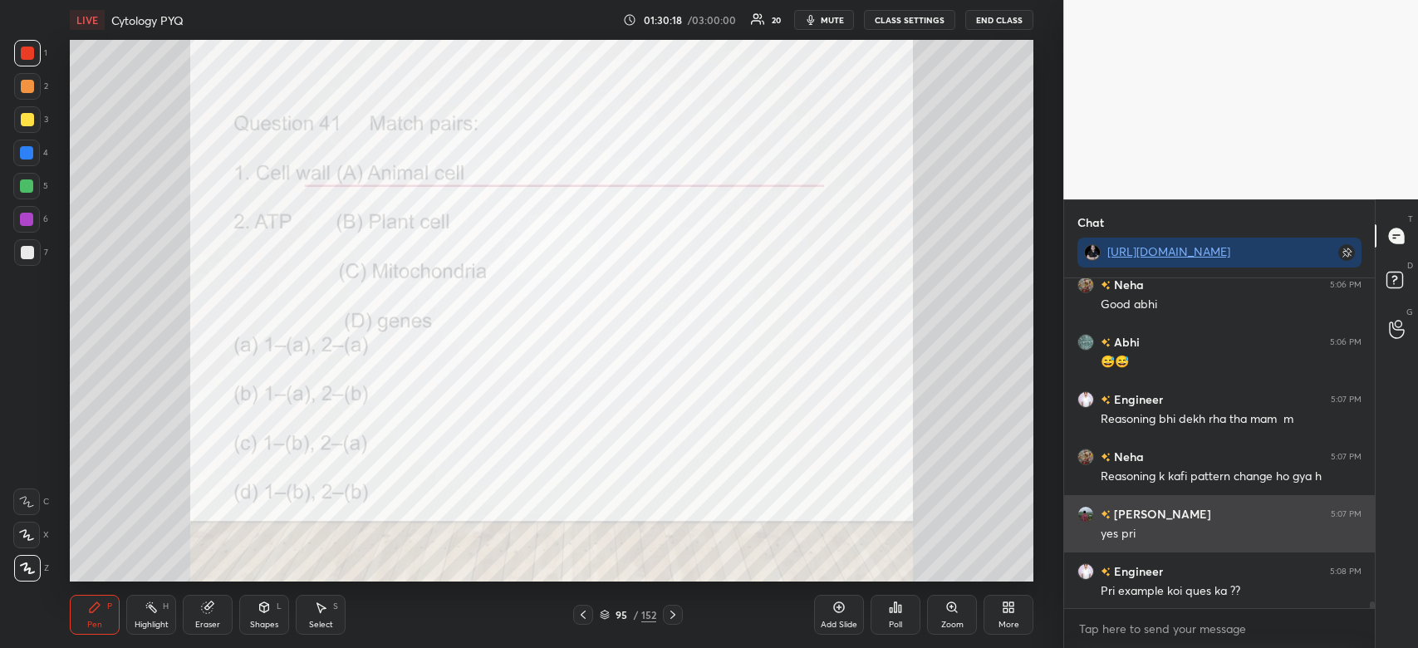
scroll to position [15772, 0]
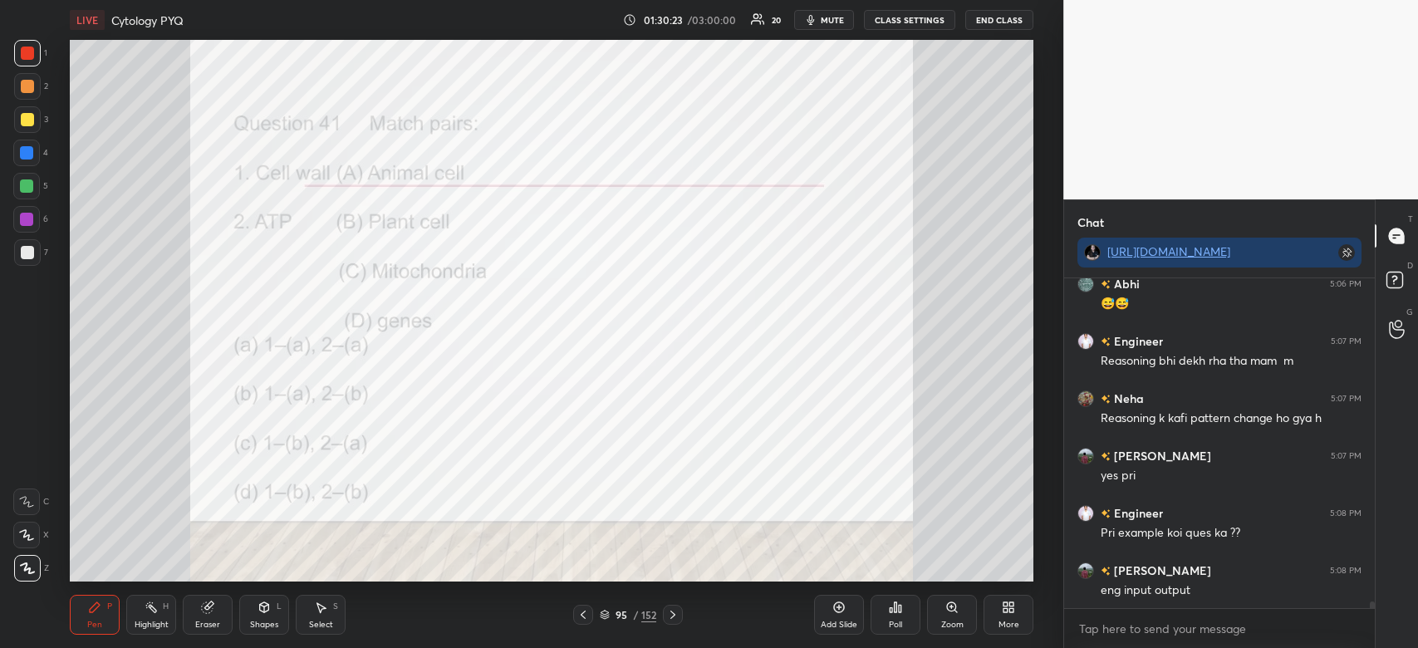
click at [204, 614] on icon at bounding box center [207, 607] width 13 height 13
click at [27, 567] on span "Erase all" at bounding box center [26, 568] width 25 height 12
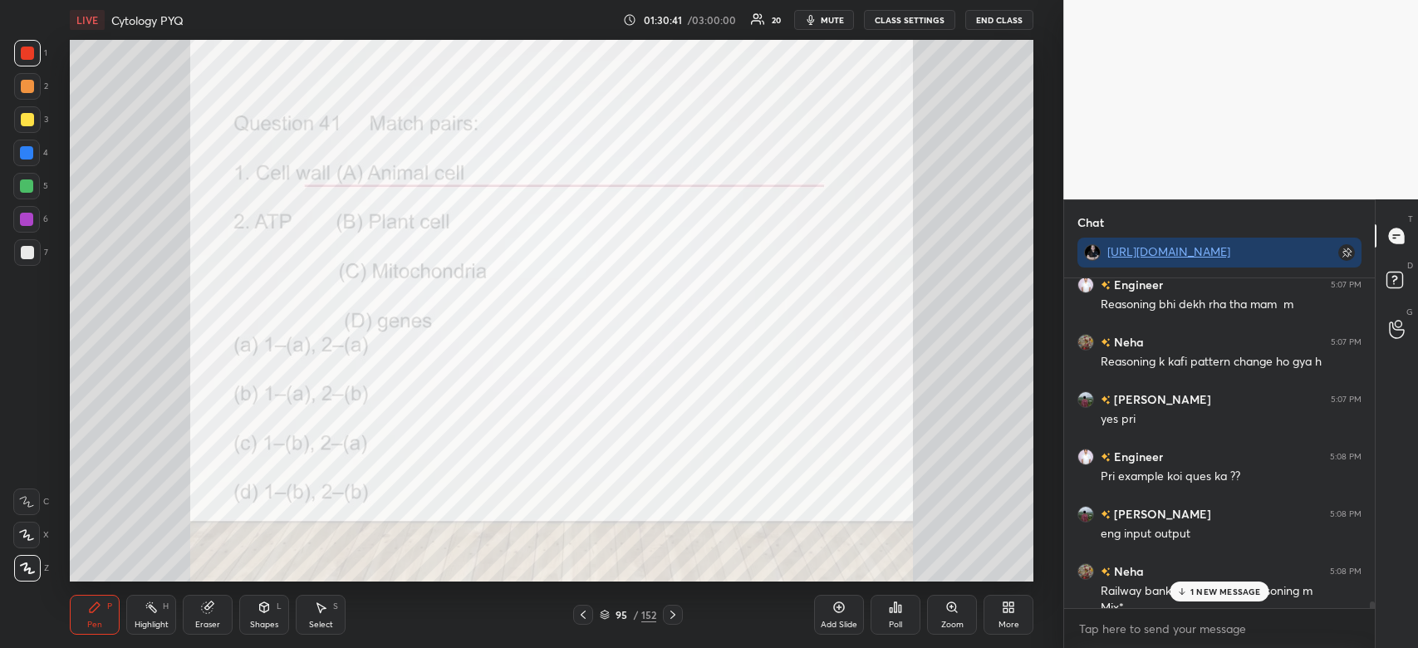
scroll to position [15846, 0]
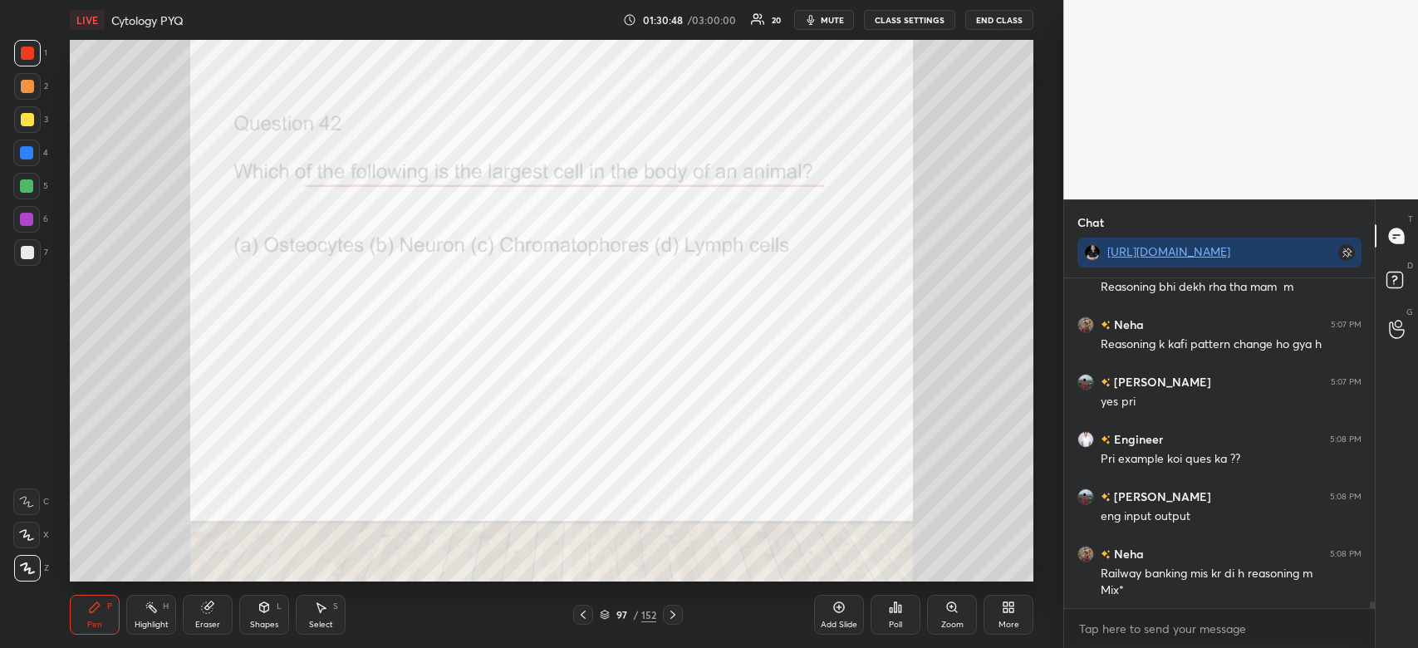
click at [19, 61] on div at bounding box center [27, 53] width 27 height 27
click at [22, 57] on div at bounding box center [27, 53] width 13 height 13
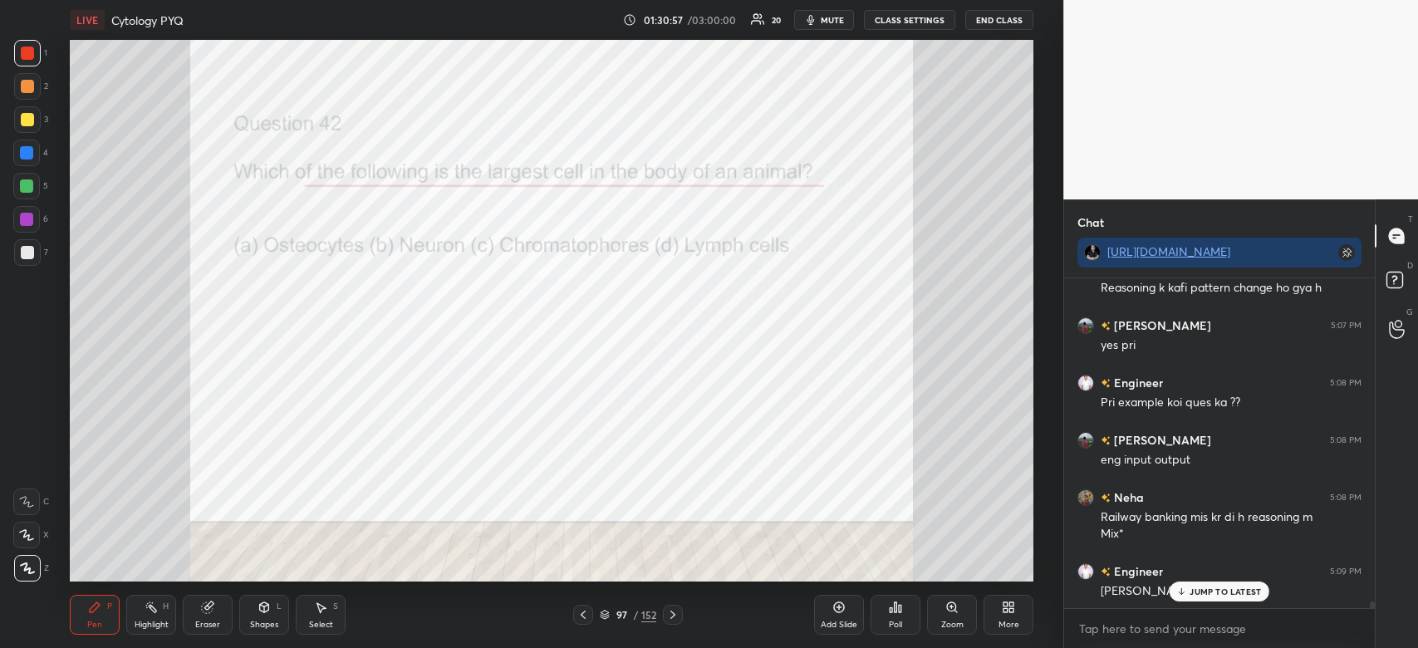
click at [896, 609] on icon at bounding box center [896, 607] width 2 height 10
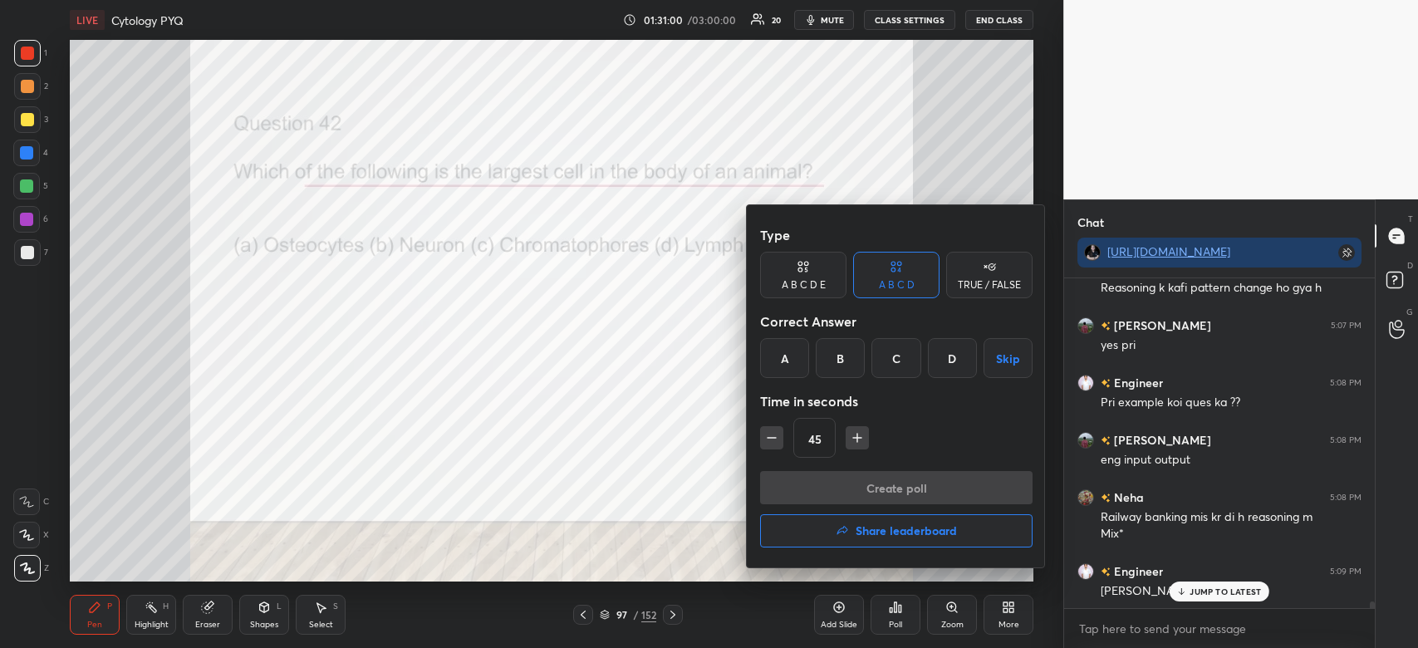
click at [835, 351] on div "B" at bounding box center [840, 358] width 49 height 40
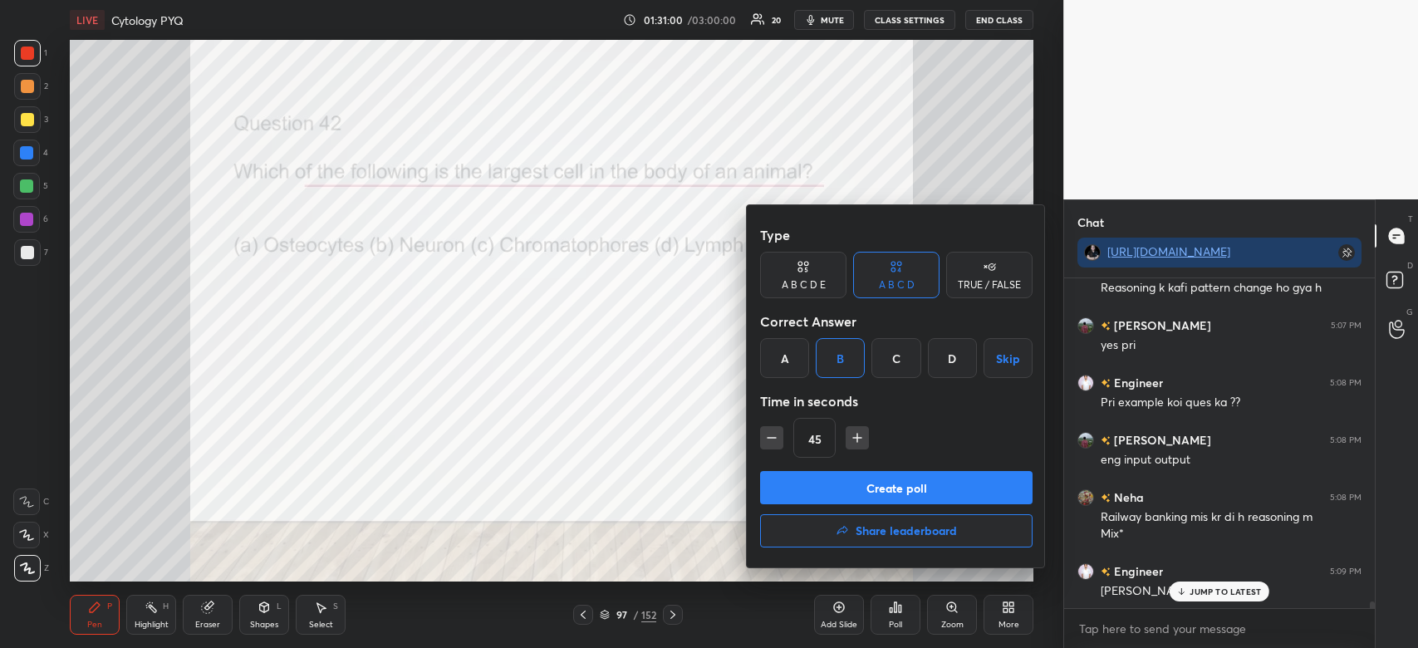
click at [828, 475] on button "Create poll" at bounding box center [896, 487] width 273 height 33
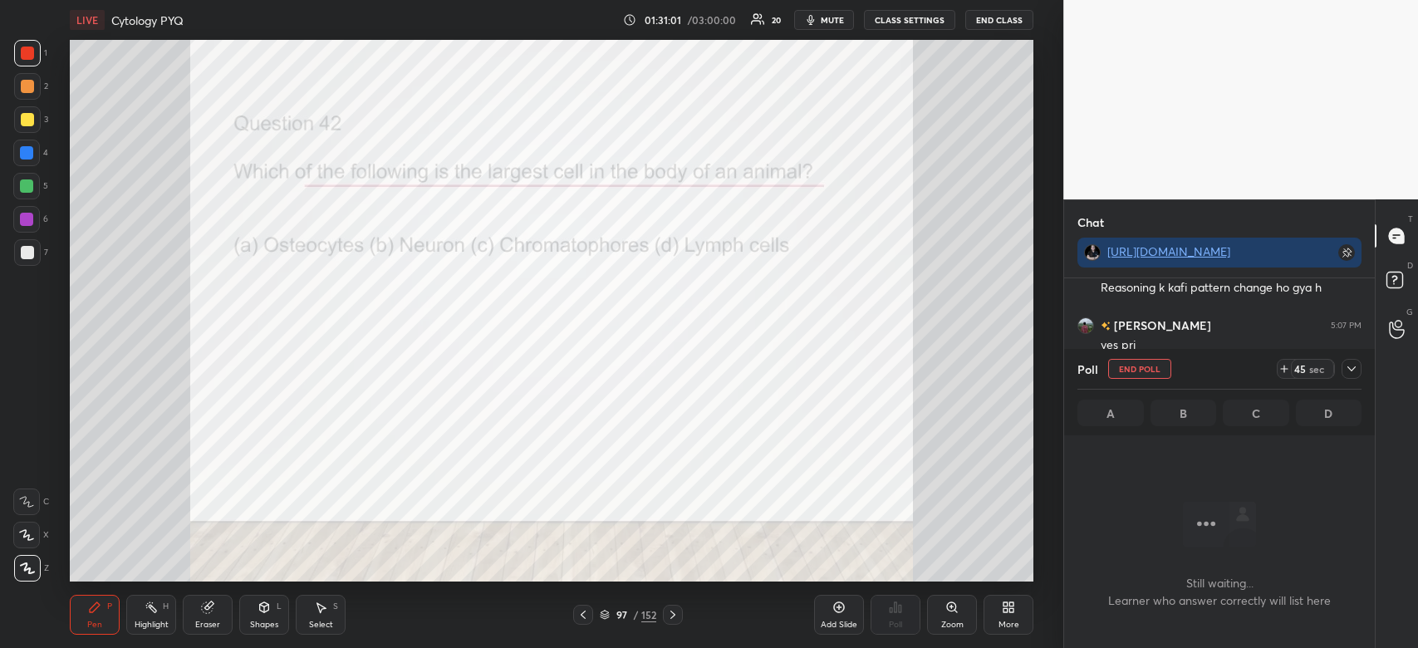
scroll to position [279, 306]
click at [1347, 371] on icon at bounding box center [1351, 368] width 13 height 13
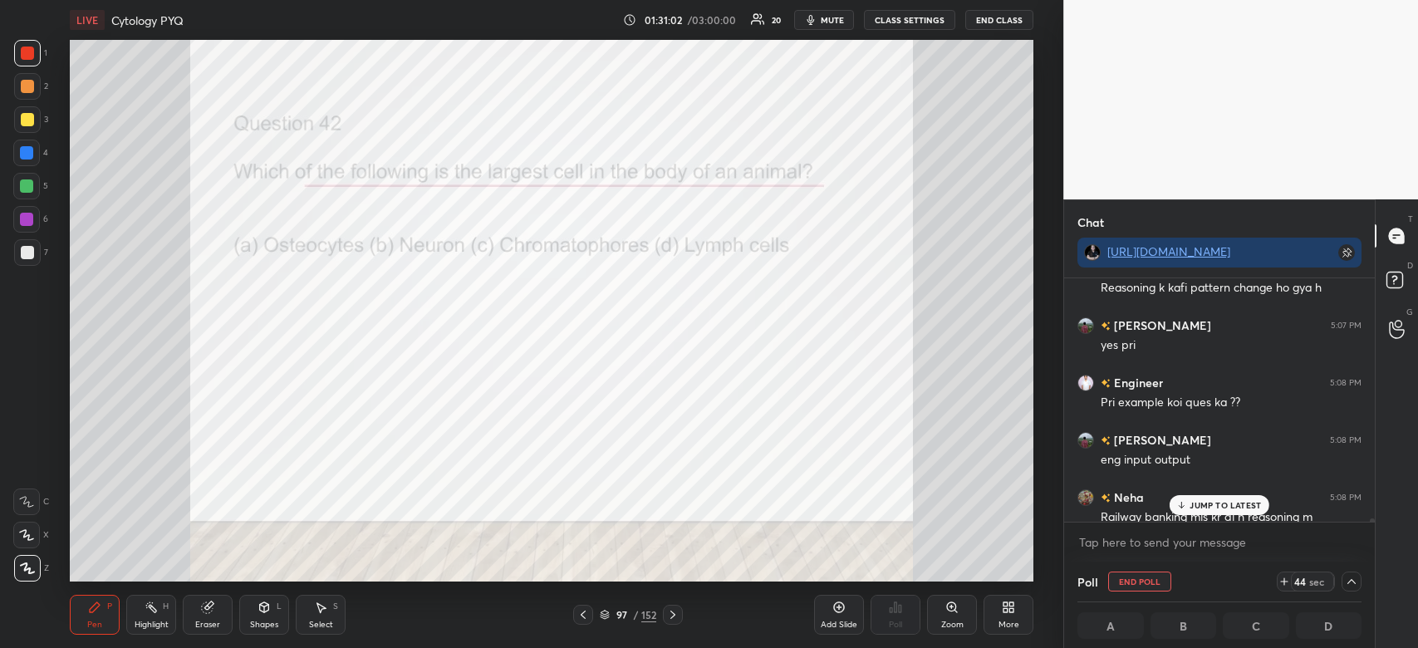
scroll to position [16006, 0]
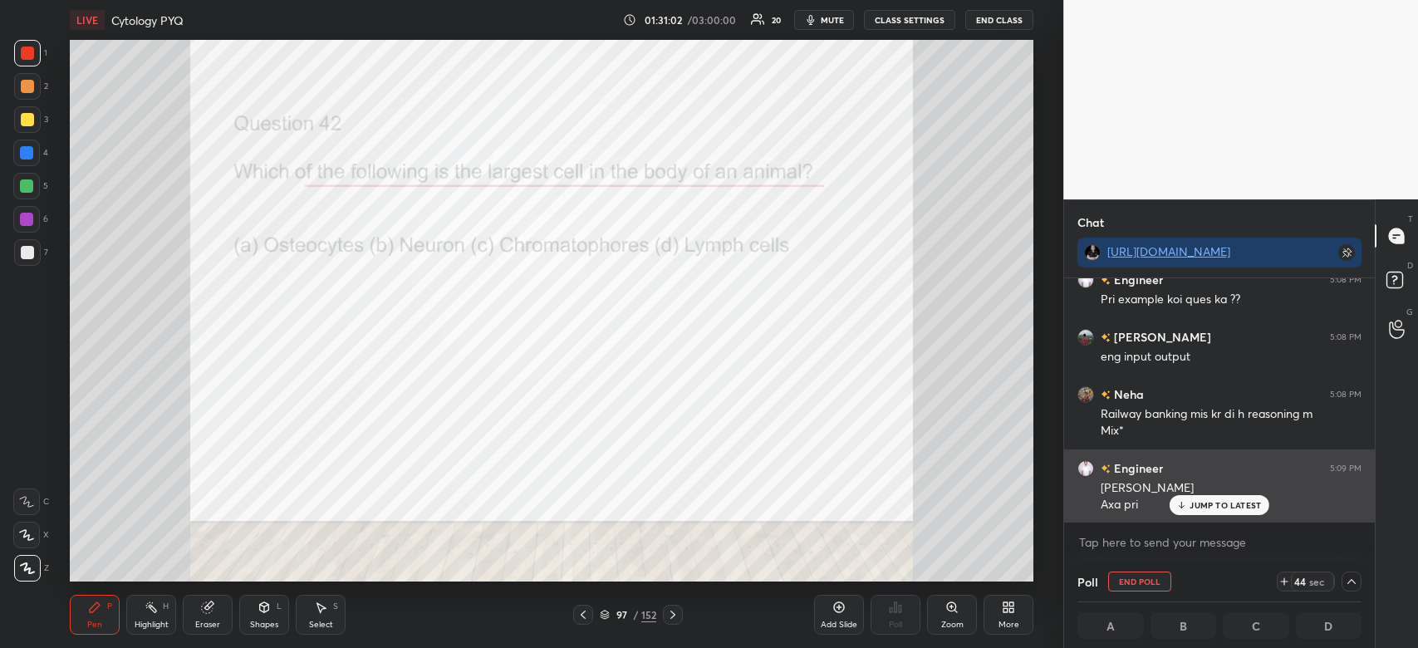
click at [1243, 499] on div "JUMP TO LATEST" at bounding box center [1220, 505] width 100 height 20
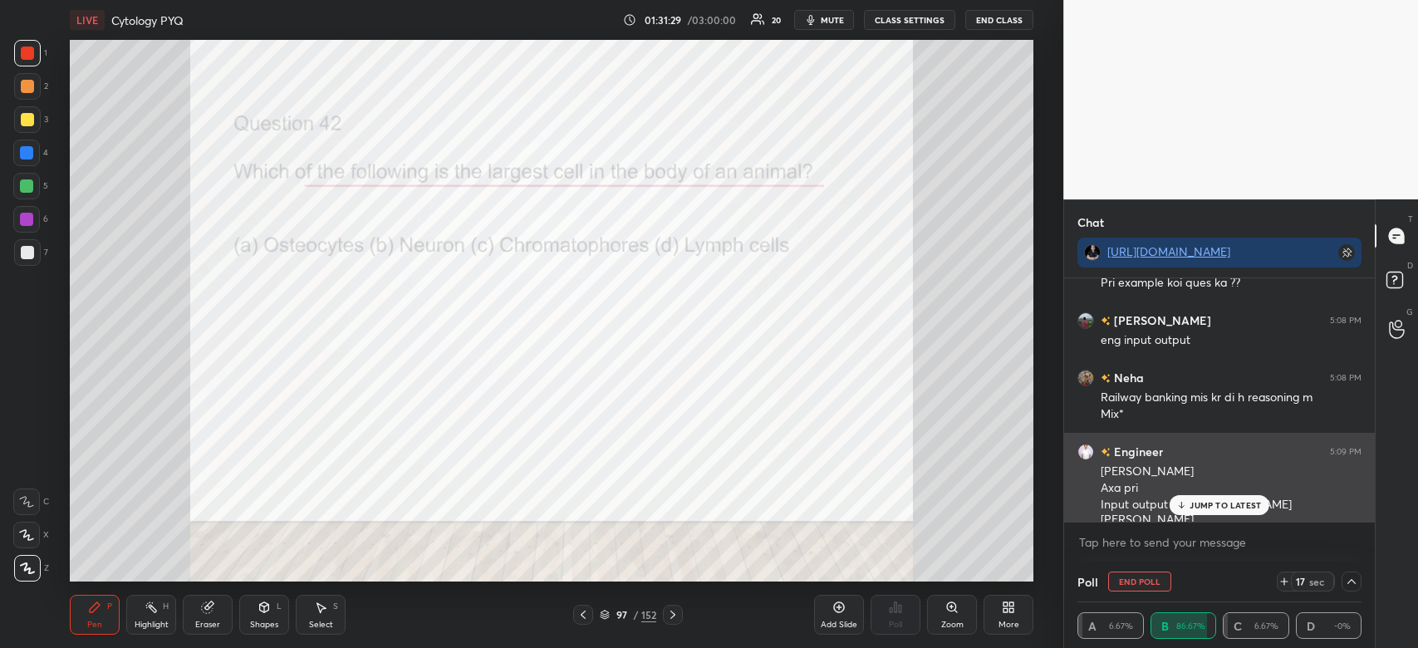
click at [1202, 502] on p "JUMP TO LATEST" at bounding box center [1225, 505] width 71 height 10
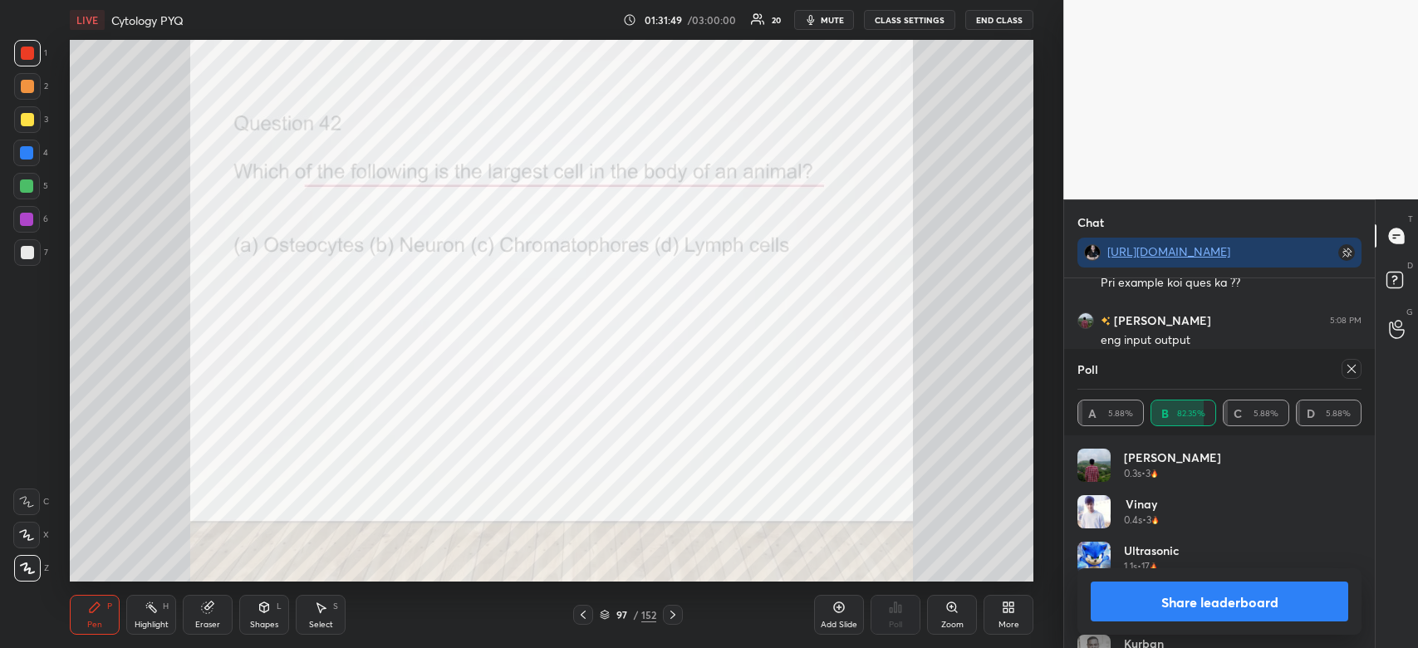
scroll to position [16080, 0]
click at [1206, 597] on button "Share leaderboard" at bounding box center [1220, 602] width 258 height 40
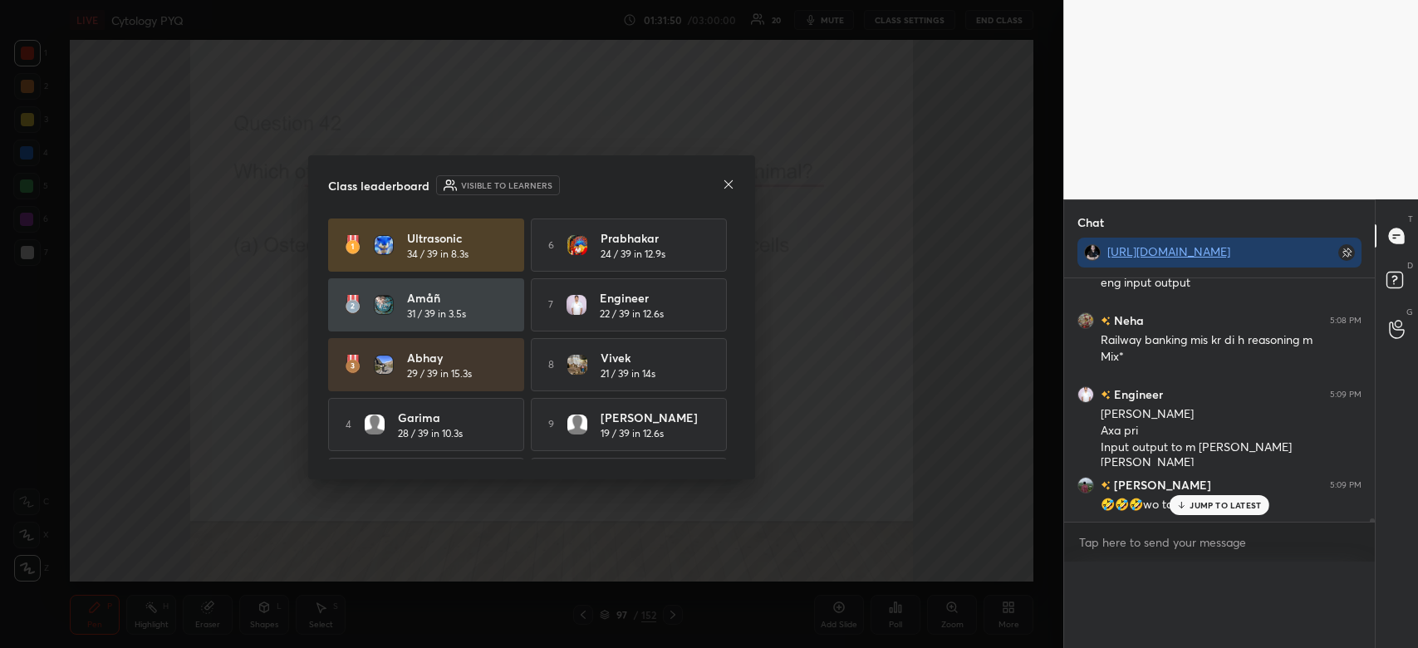
scroll to position [16046, 0]
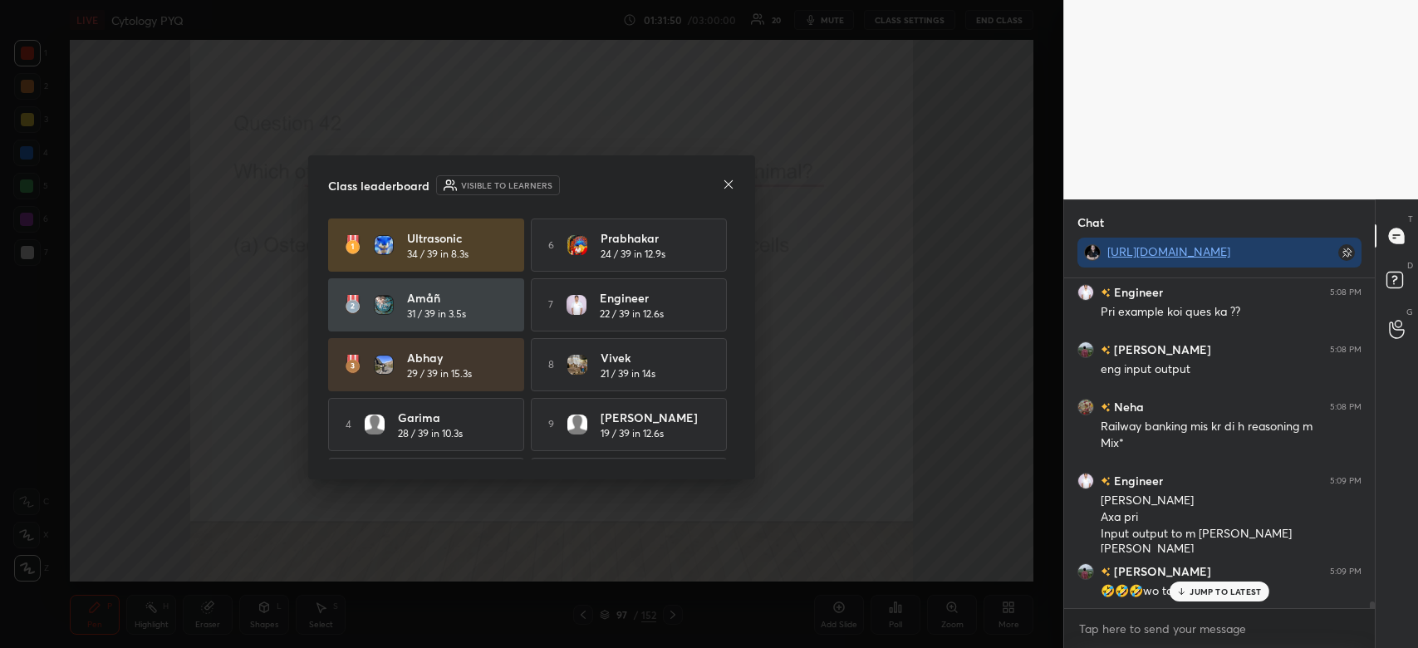
click at [1186, 592] on div "Engineer 5:05 PM Bye Guys 👋👋👋 Abhi 5:05 PM Bye bro Neha 5:05 PM Abhi khud k sec…" at bounding box center [1219, 443] width 311 height 331
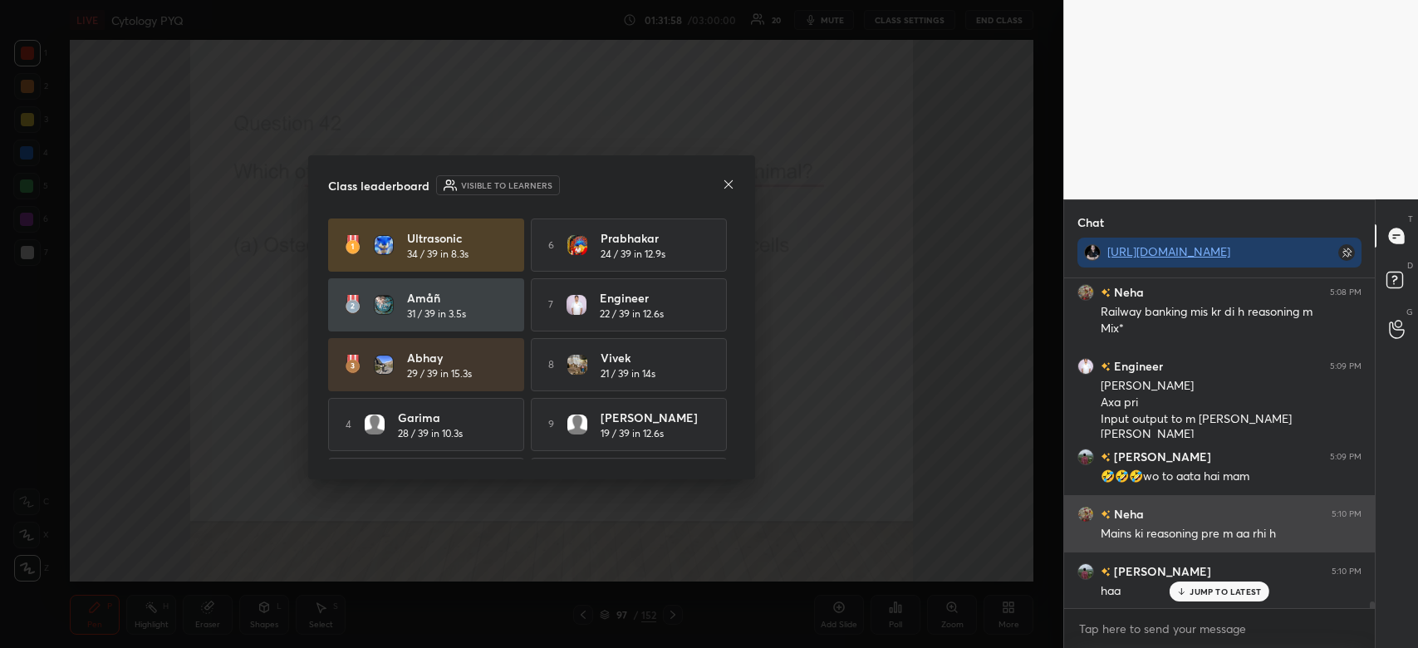
click at [725, 187] on icon at bounding box center [729, 183] width 8 height 8
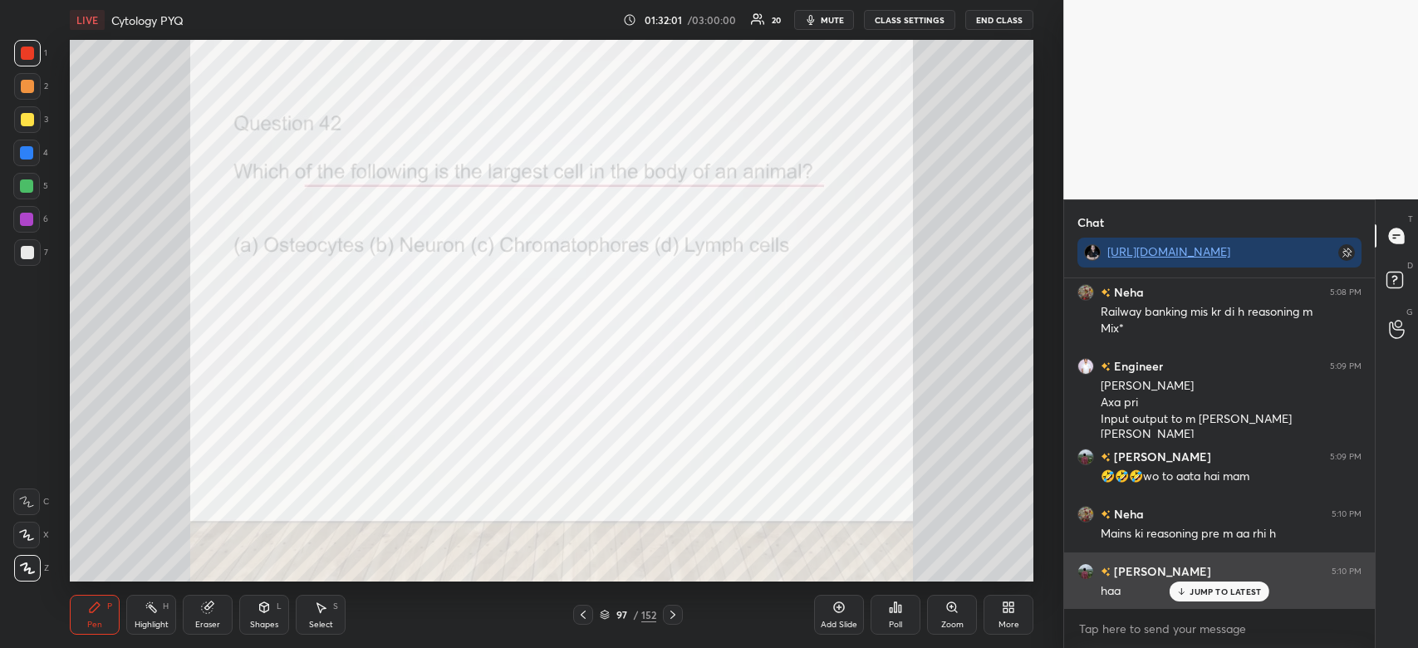
click at [1210, 595] on p "JUMP TO LATEST" at bounding box center [1225, 592] width 71 height 10
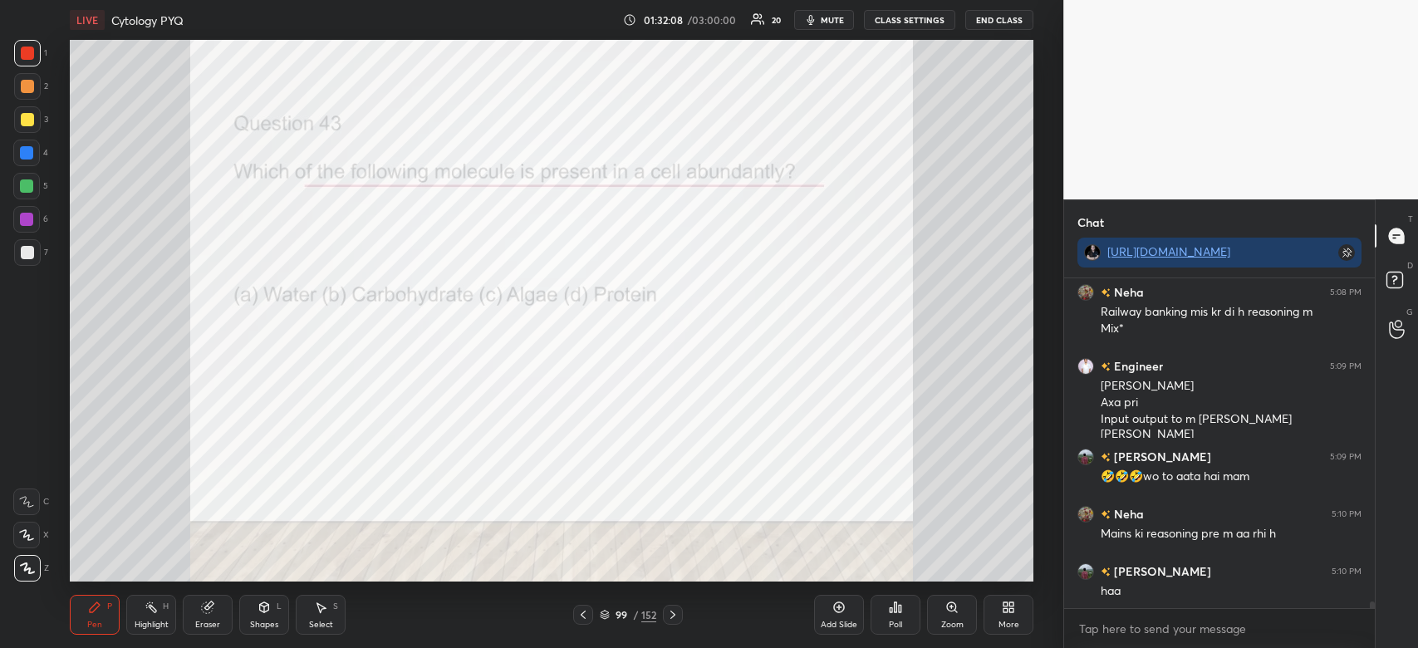
click at [890, 604] on icon at bounding box center [895, 607] width 13 height 13
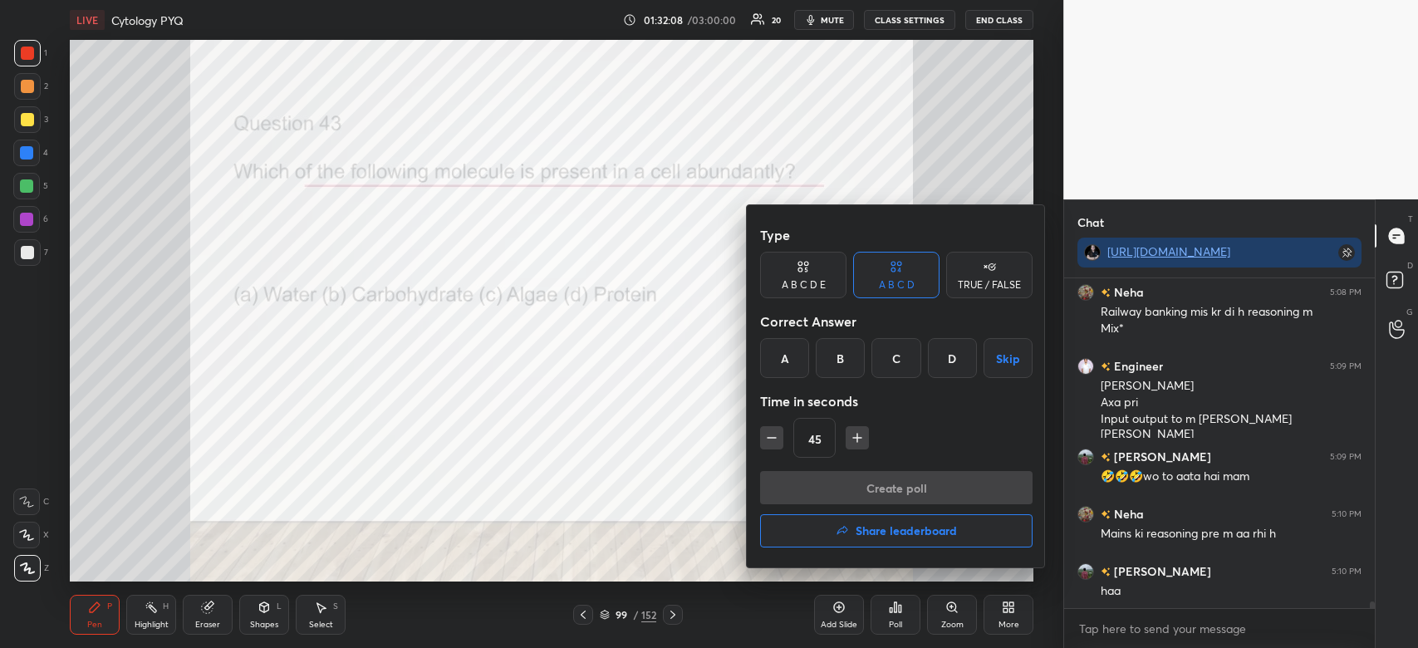
click at [781, 360] on div "A" at bounding box center [784, 358] width 49 height 40
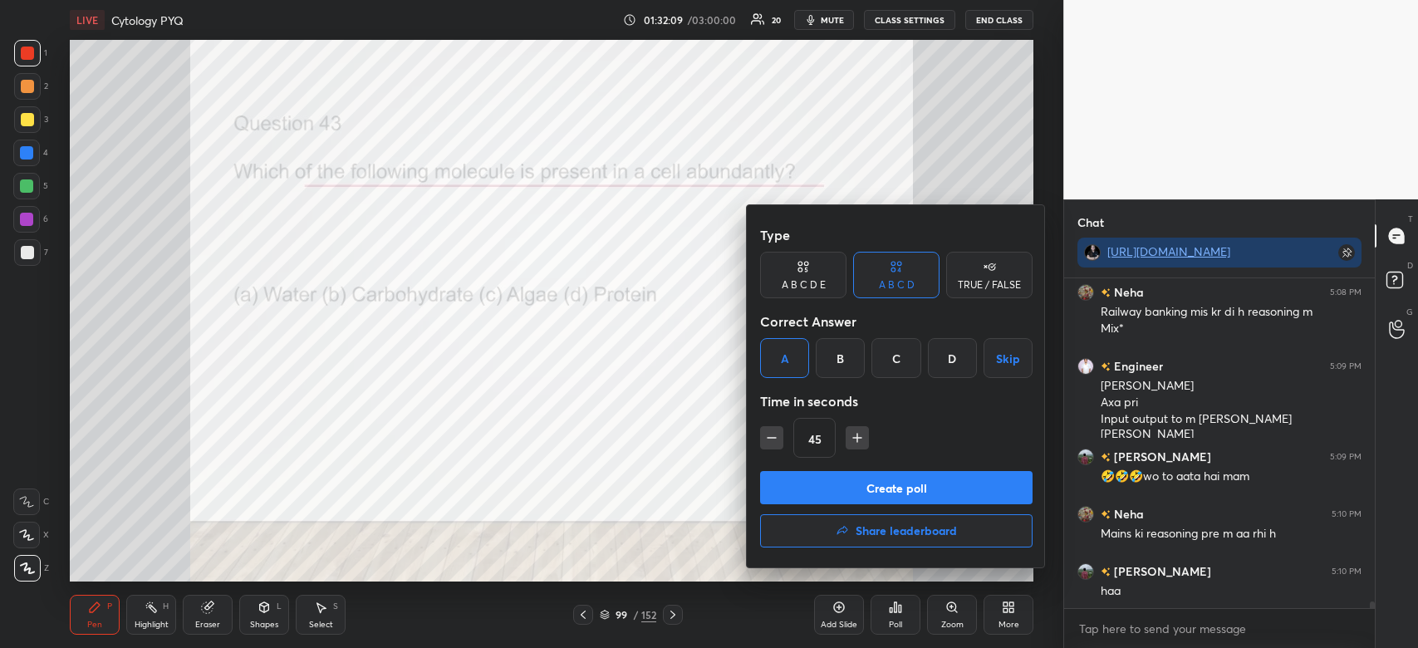
click at [794, 497] on button "Create poll" at bounding box center [896, 487] width 273 height 33
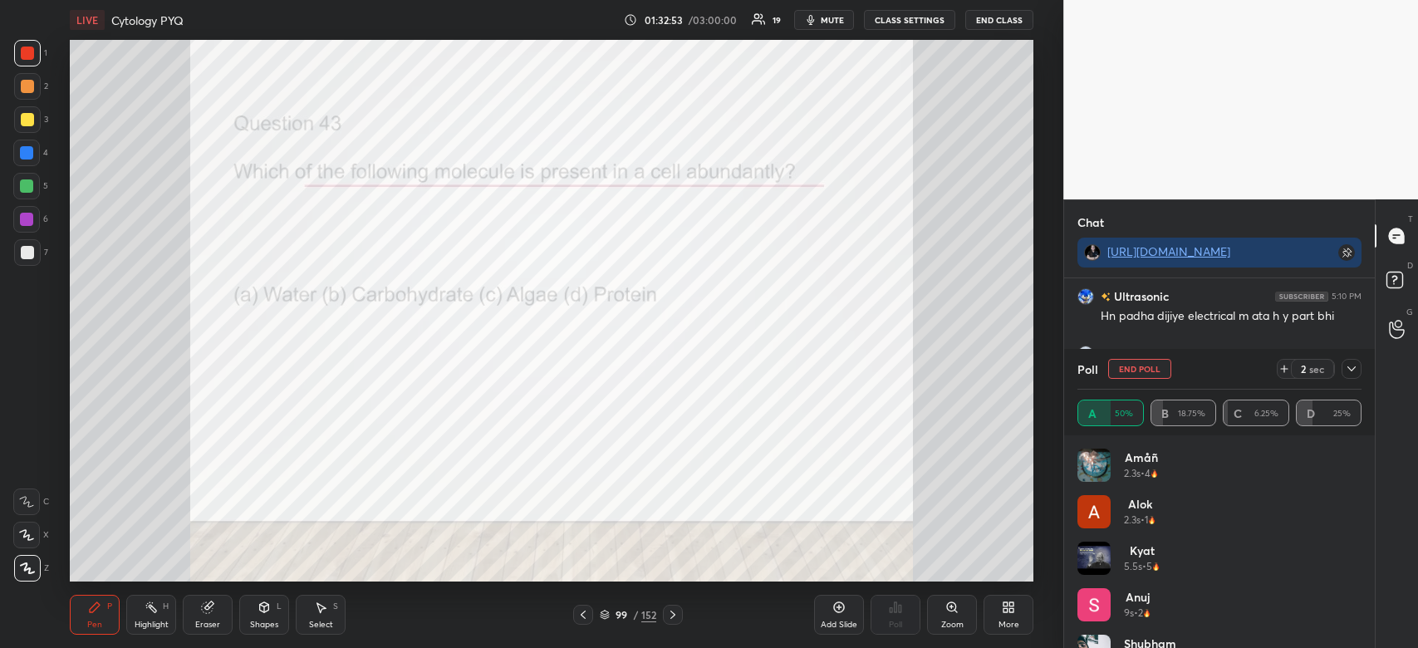
scroll to position [16556, 0]
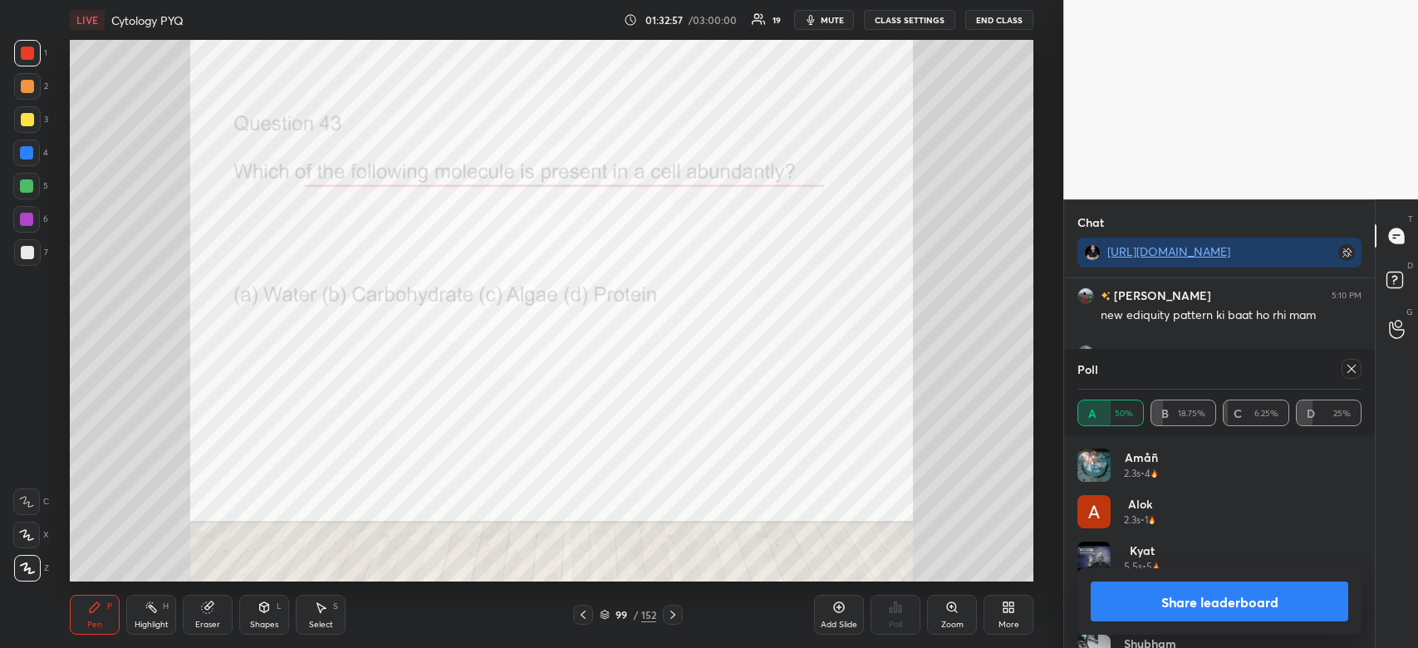
click at [1162, 603] on button "Share leaderboard" at bounding box center [1220, 602] width 258 height 40
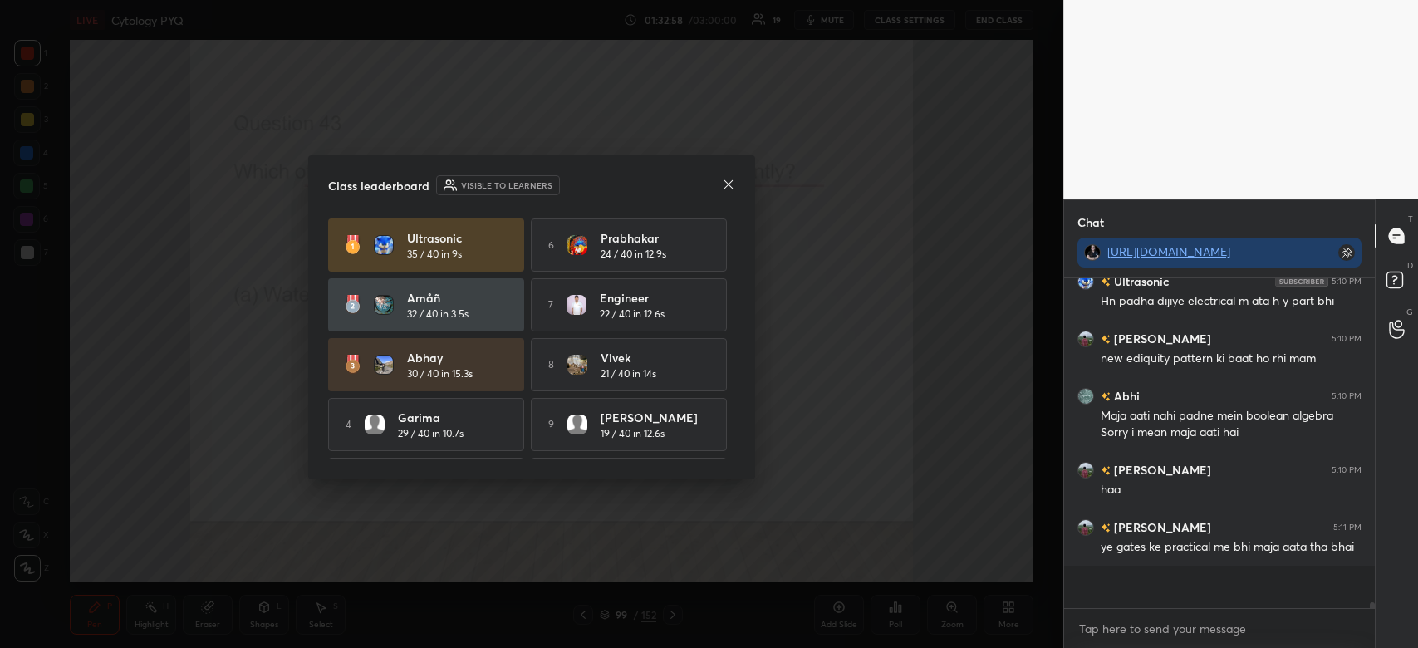
scroll to position [320, 306]
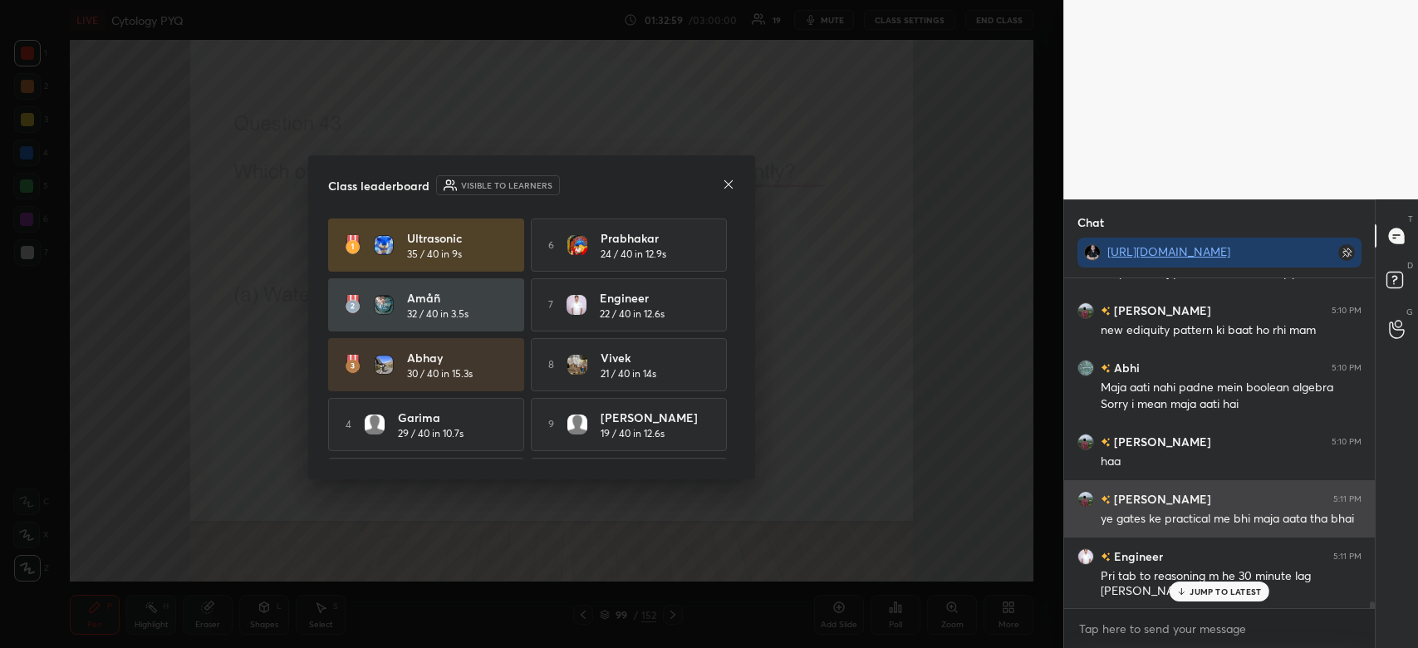
click at [722, 189] on icon at bounding box center [728, 184] width 13 height 13
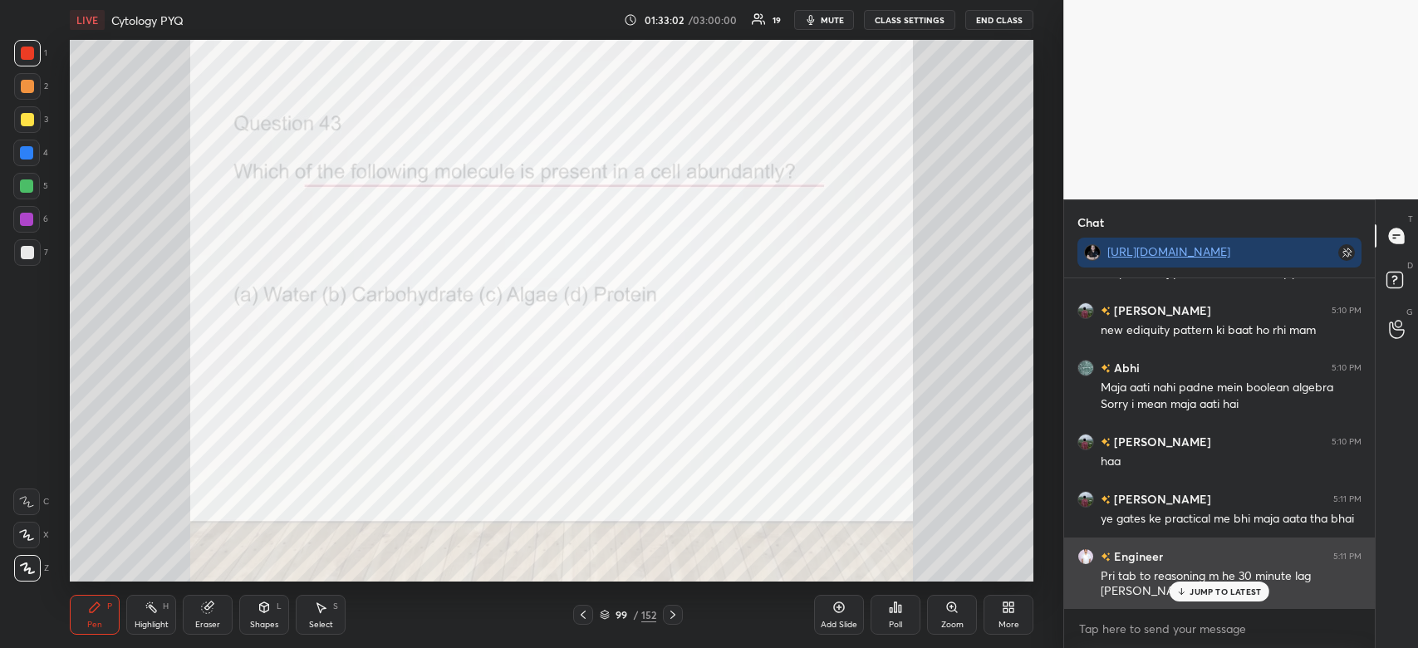
click at [1211, 589] on p "JUMP TO LATEST" at bounding box center [1225, 592] width 71 height 10
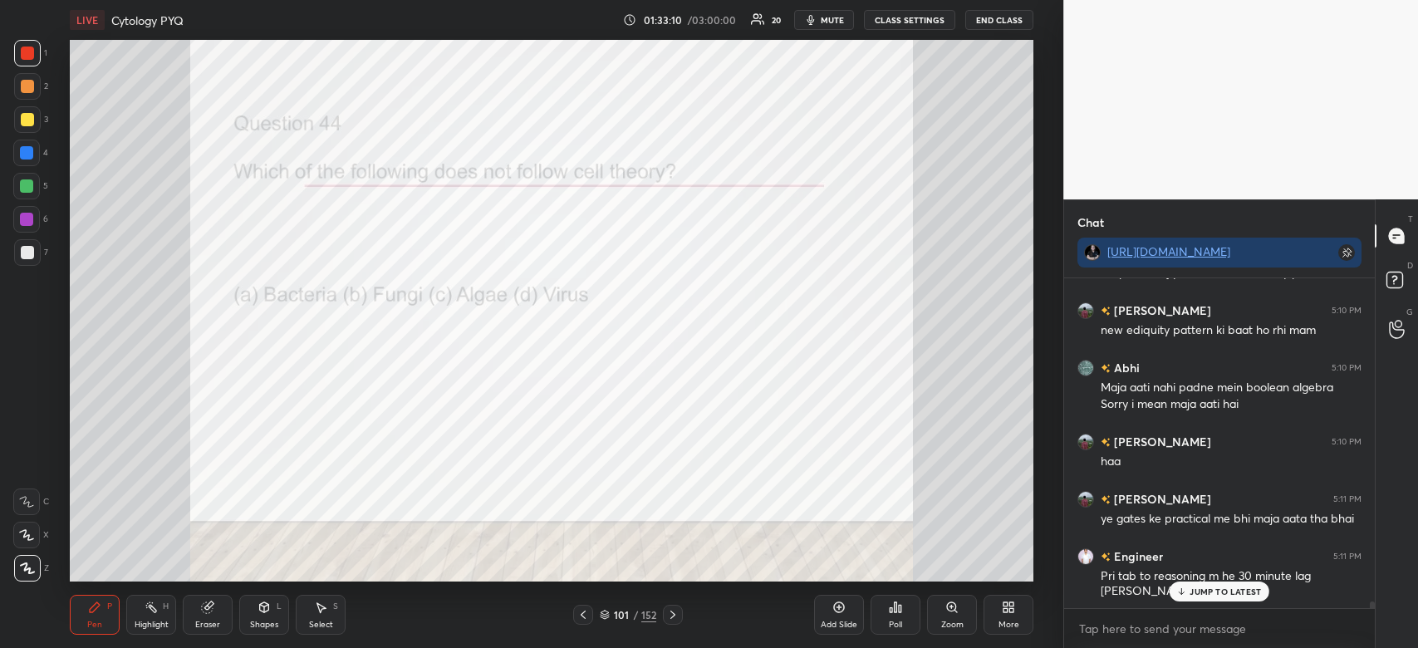
click at [902, 612] on div "Poll" at bounding box center [896, 615] width 50 height 40
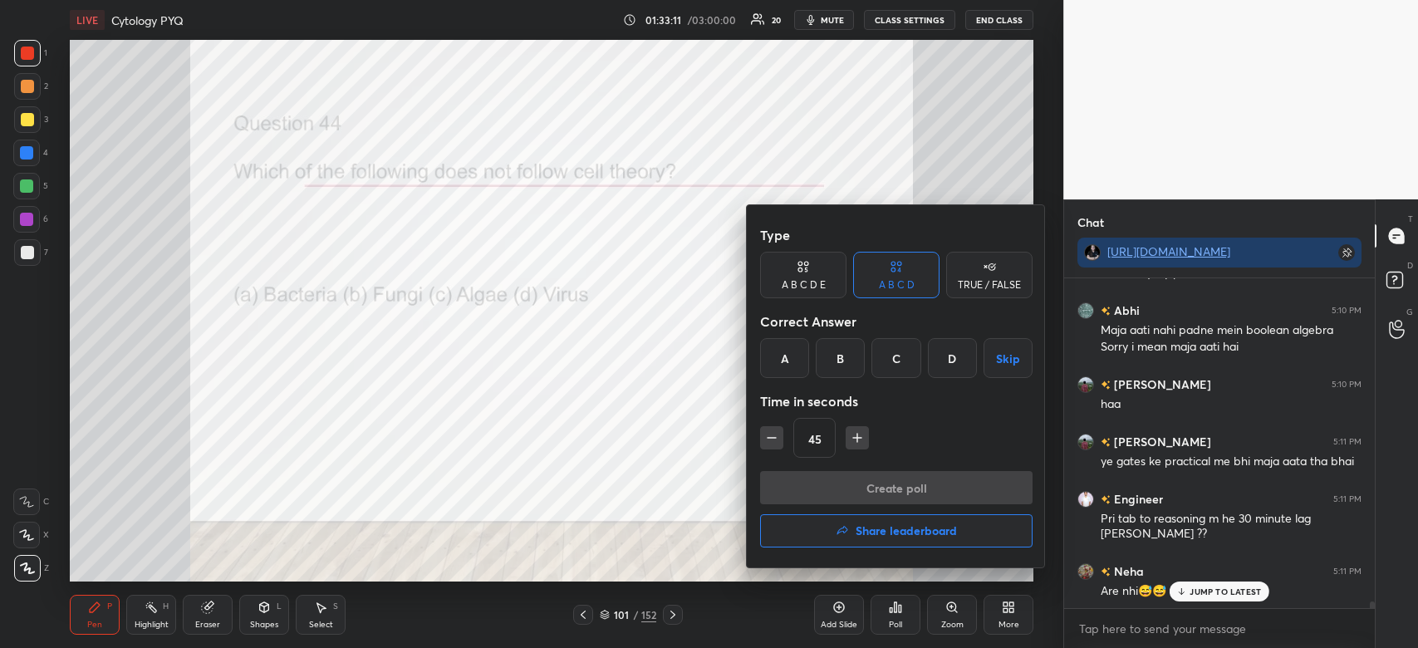
click at [950, 369] on div "D" at bounding box center [952, 358] width 49 height 40
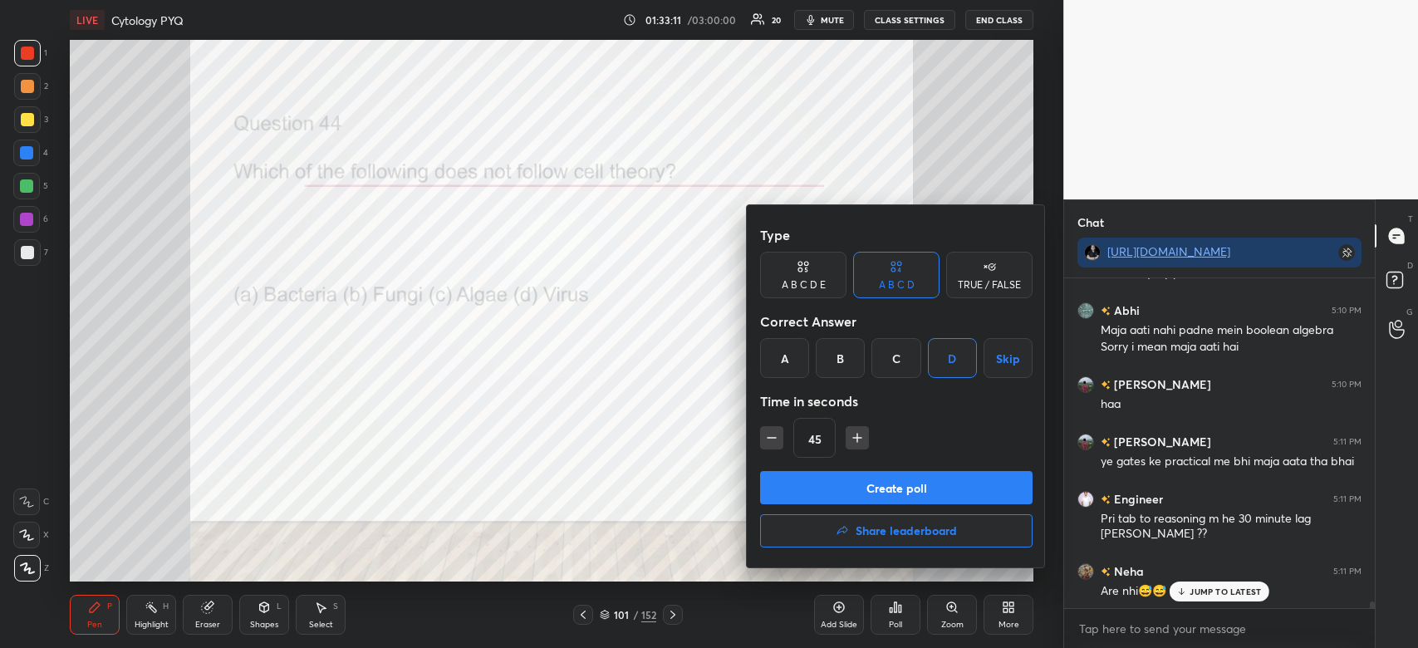
click at [913, 499] on button "Create poll" at bounding box center [896, 487] width 273 height 33
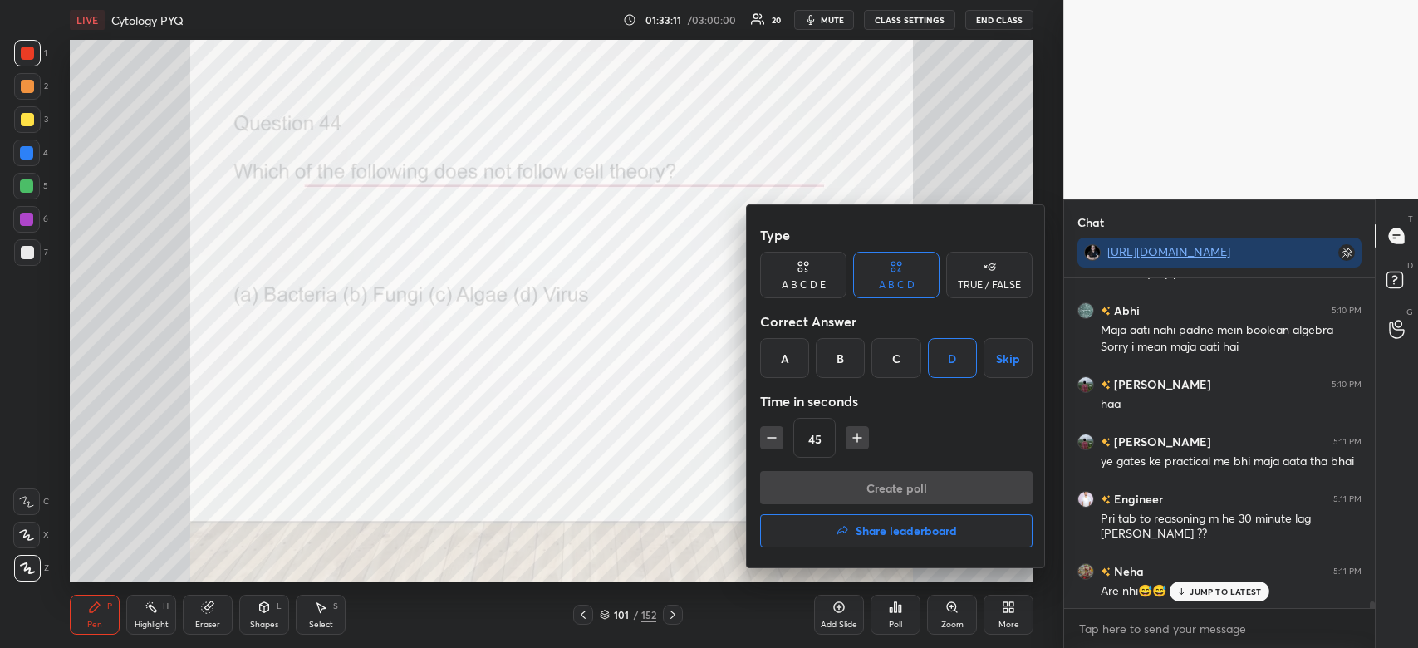
scroll to position [339, 306]
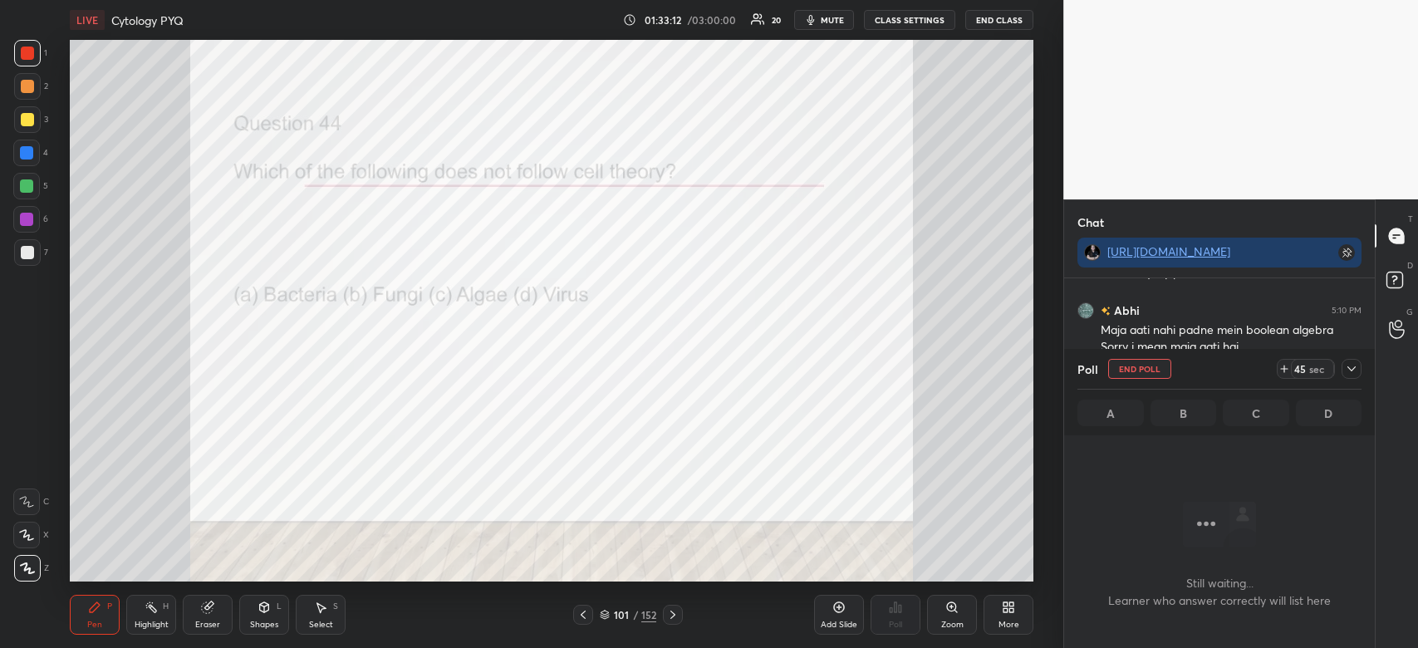
click at [1358, 373] on div at bounding box center [1352, 369] width 20 height 20
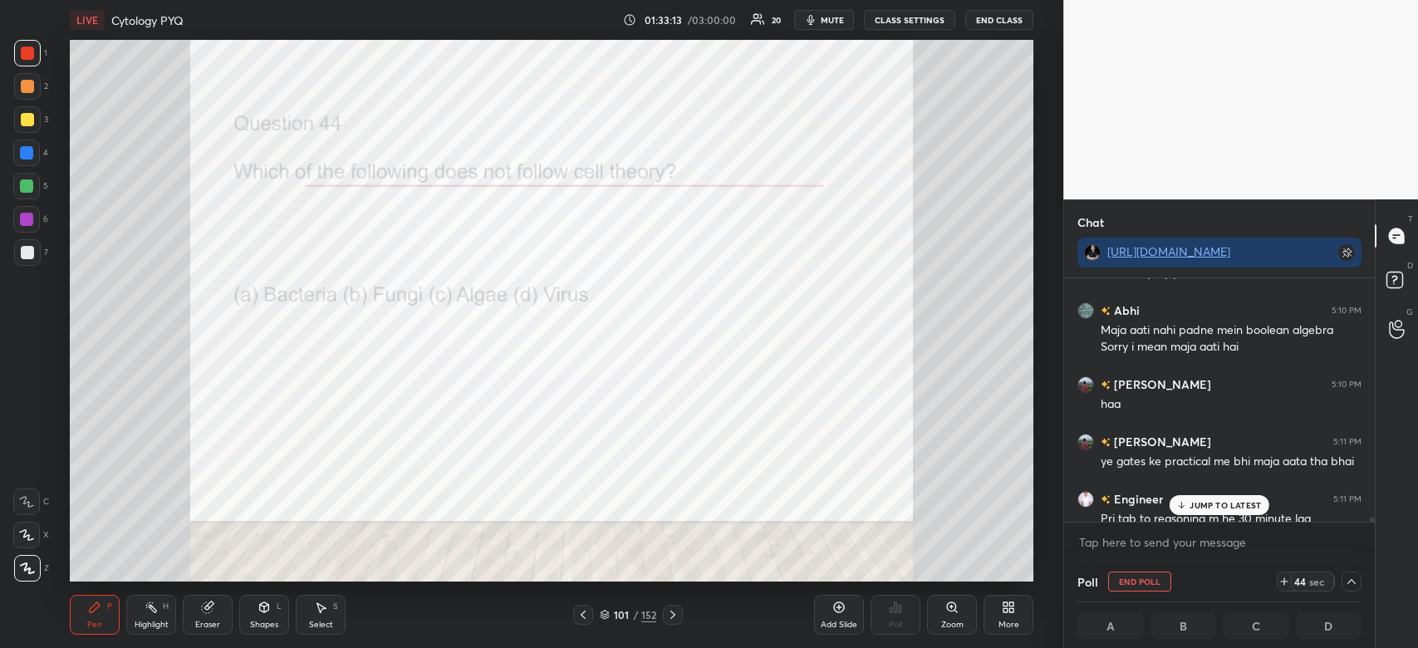
click at [1226, 496] on div "JUMP TO LATEST" at bounding box center [1220, 505] width 100 height 20
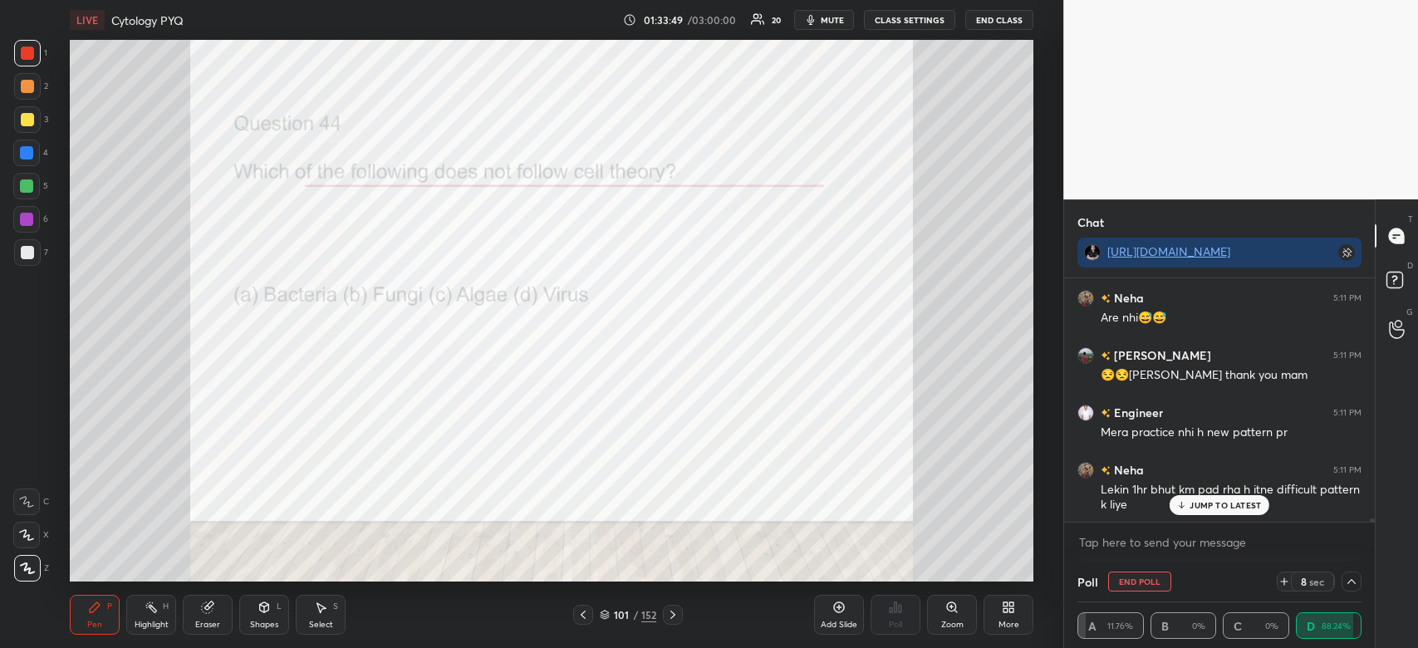
click at [1235, 508] on p "JUMP TO LATEST" at bounding box center [1225, 505] width 71 height 10
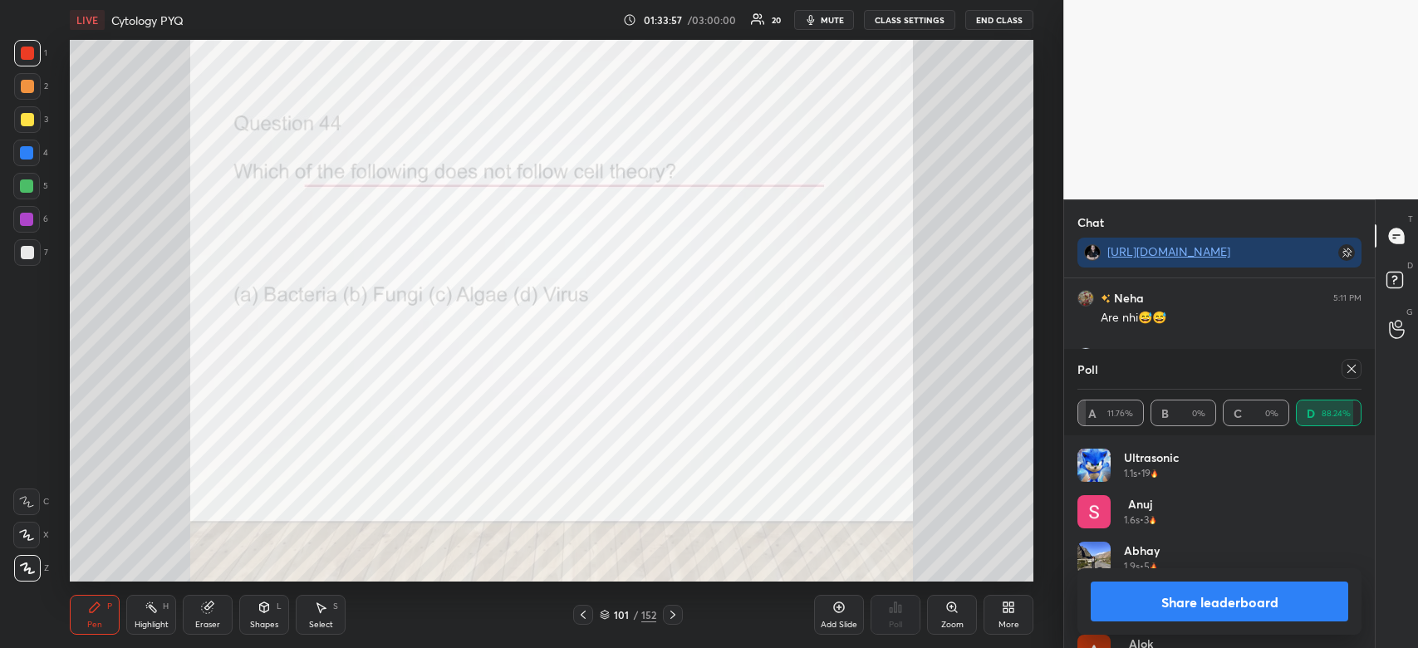
scroll to position [5, 5]
click at [1230, 592] on button "Share leaderboard" at bounding box center [1220, 602] width 258 height 40
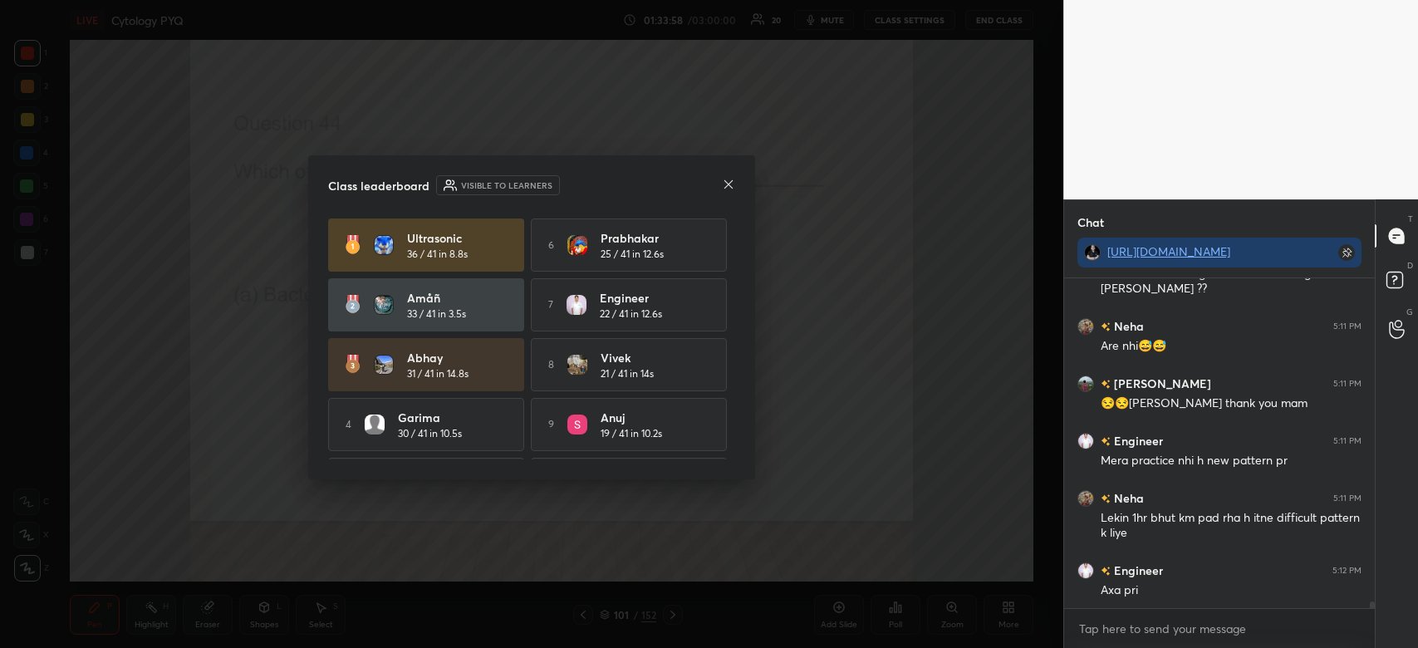
click at [734, 187] on icon at bounding box center [728, 184] width 13 height 13
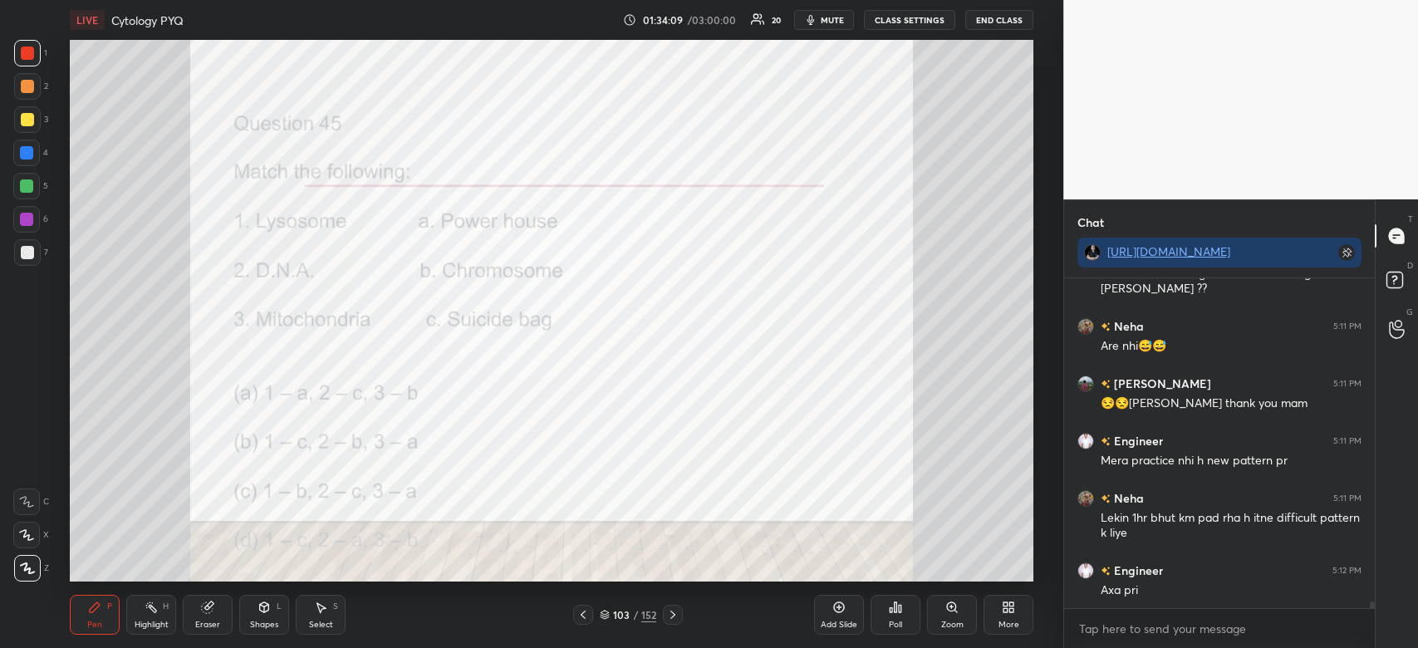
click at [895, 608] on icon at bounding box center [896, 607] width 2 height 10
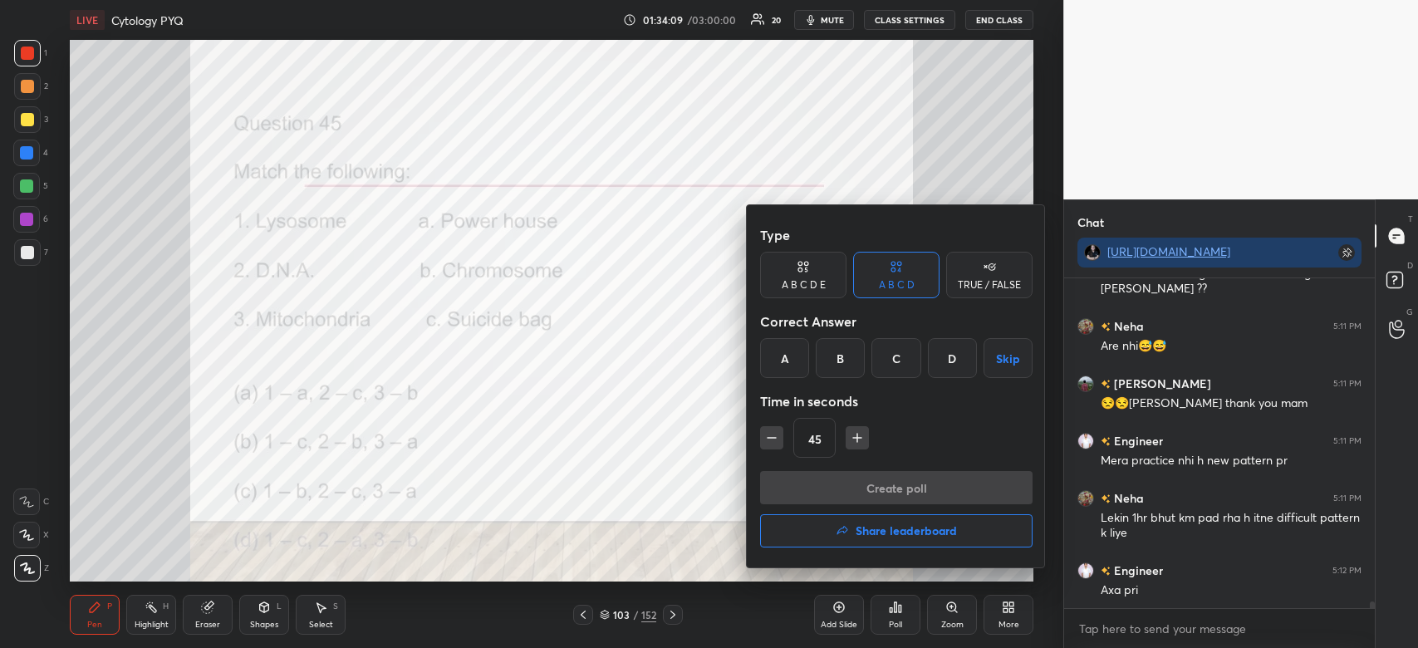
click at [847, 359] on div "B" at bounding box center [840, 358] width 49 height 40
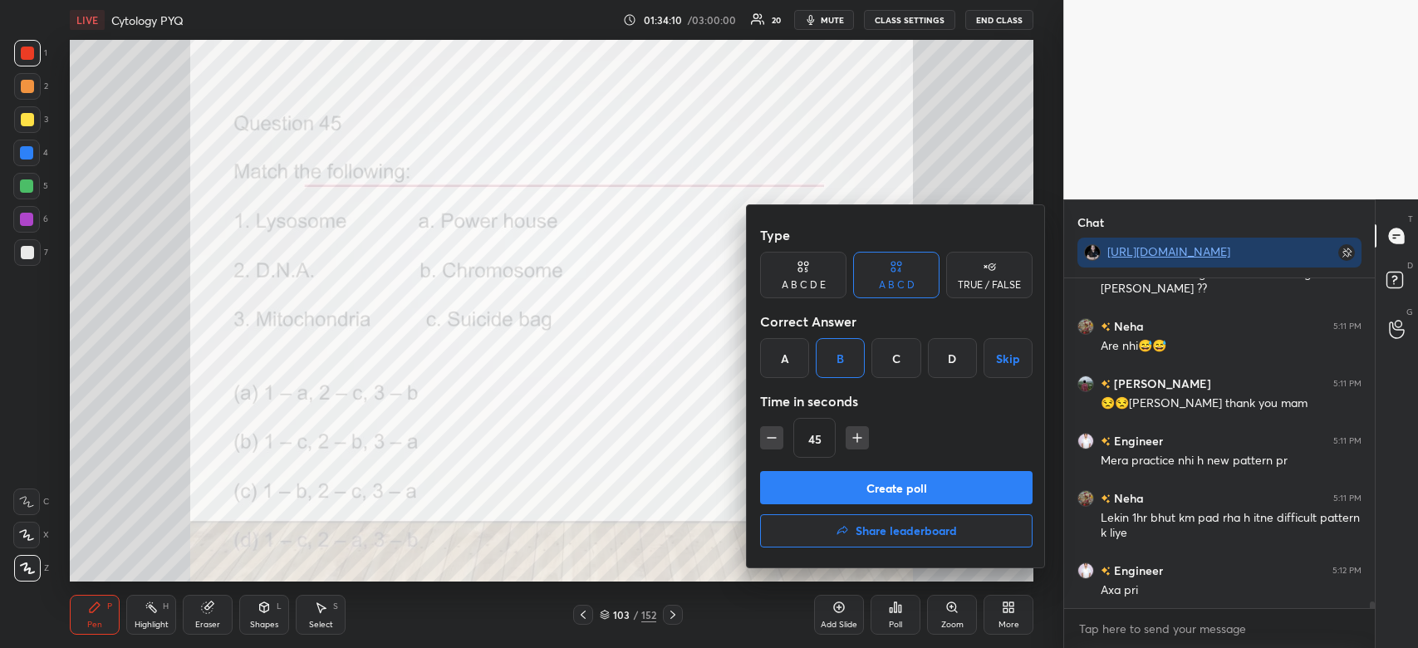
click at [837, 488] on button "Create poll" at bounding box center [896, 487] width 273 height 33
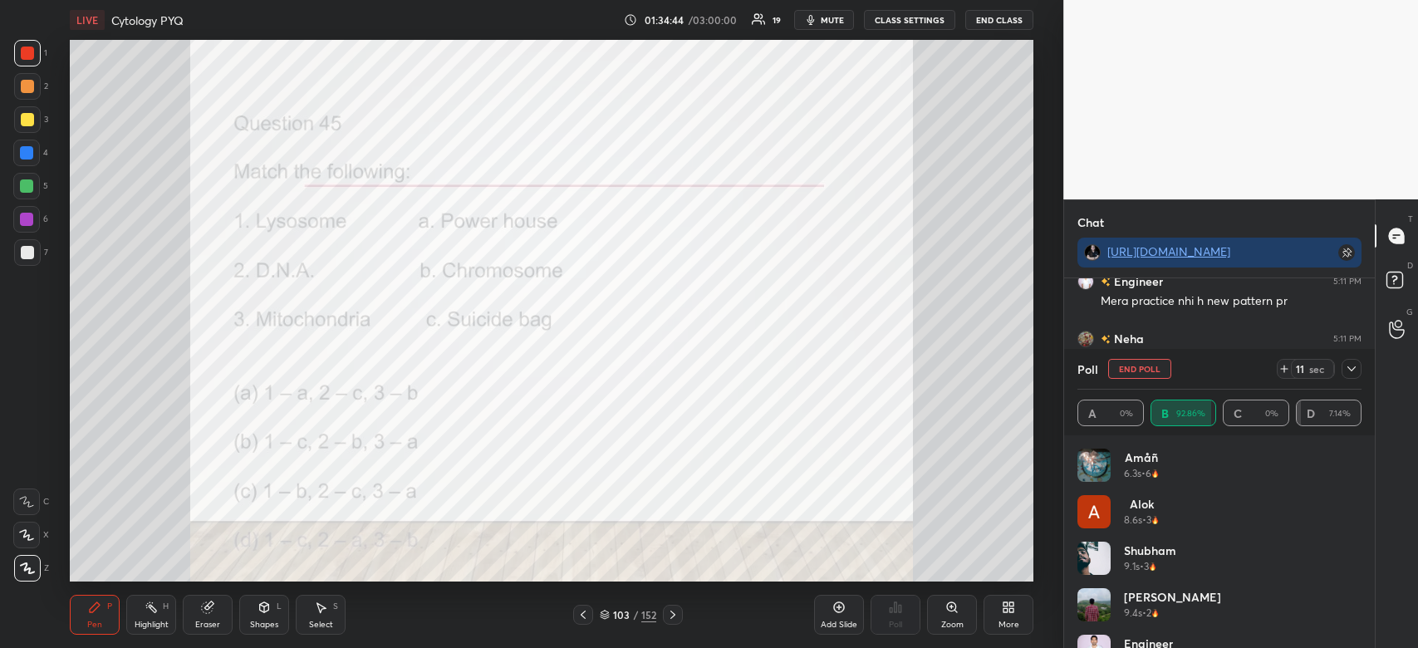
click at [1353, 369] on icon at bounding box center [1352, 368] width 8 height 5
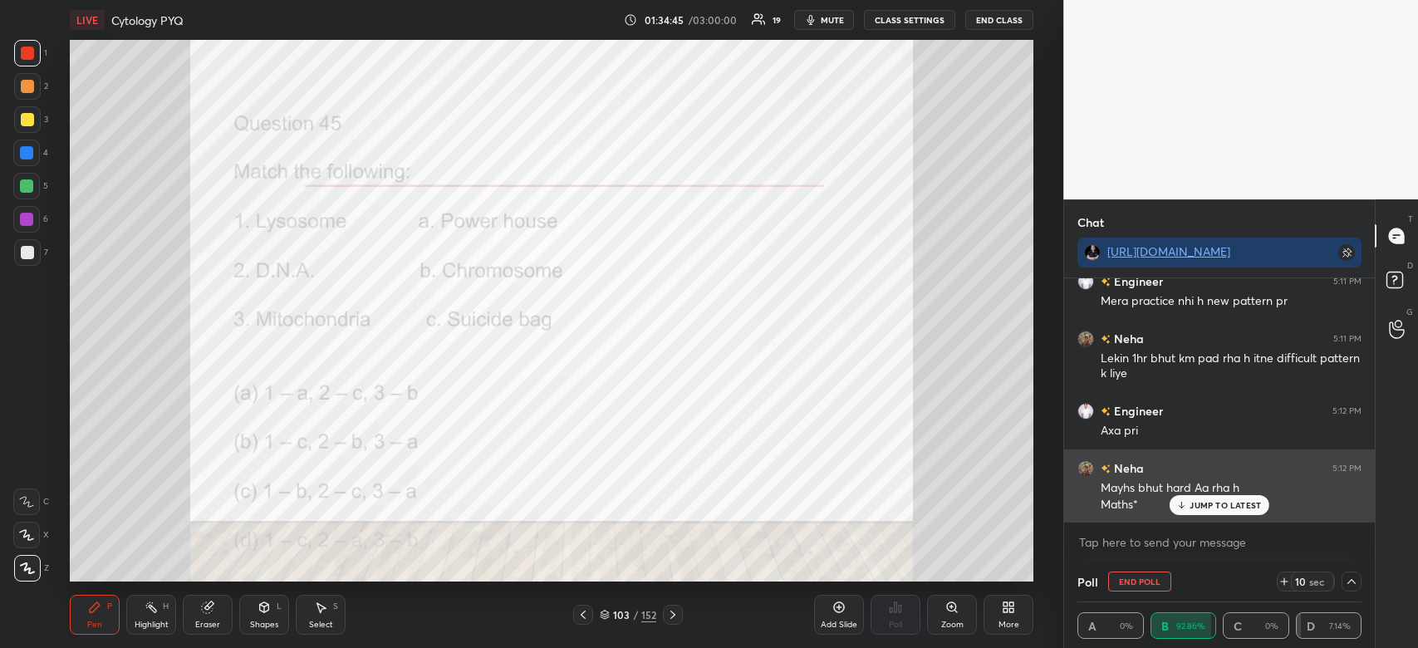
click at [1199, 505] on p "JUMP TO LATEST" at bounding box center [1225, 505] width 71 height 10
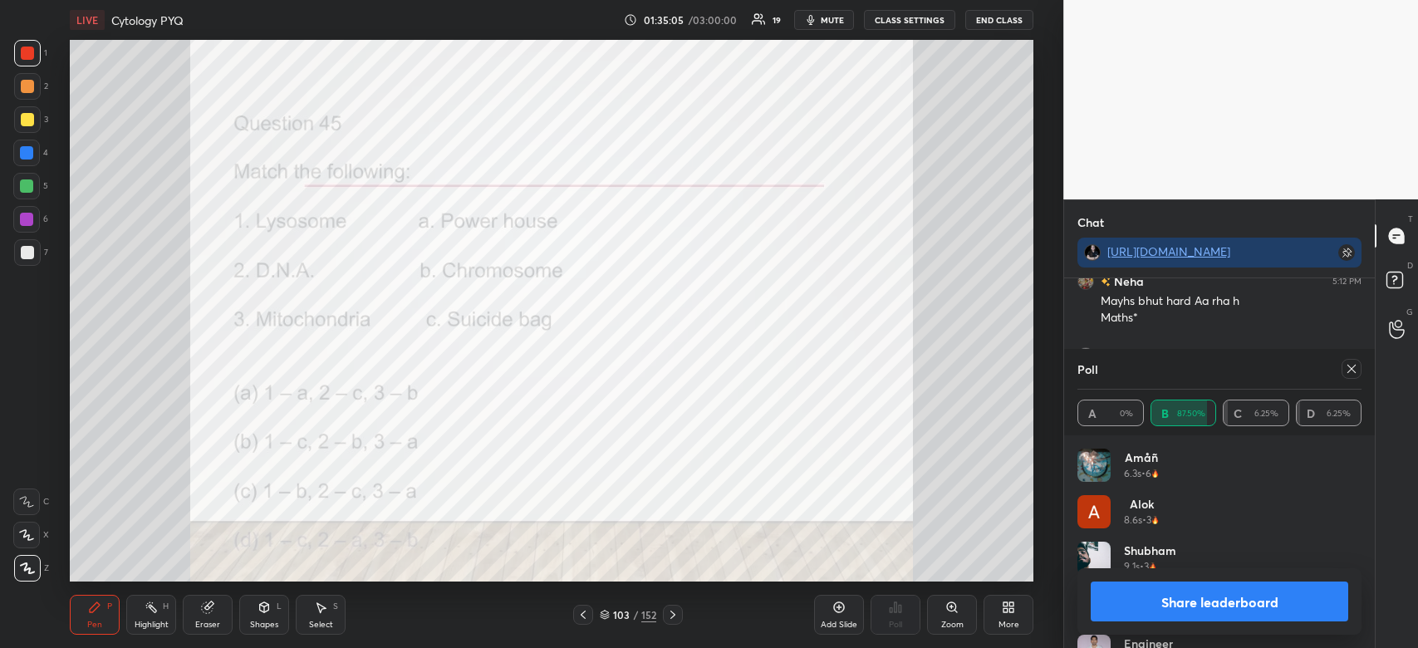
scroll to position [17248, 0]
click at [1265, 602] on button "Share leaderboard" at bounding box center [1220, 602] width 258 height 40
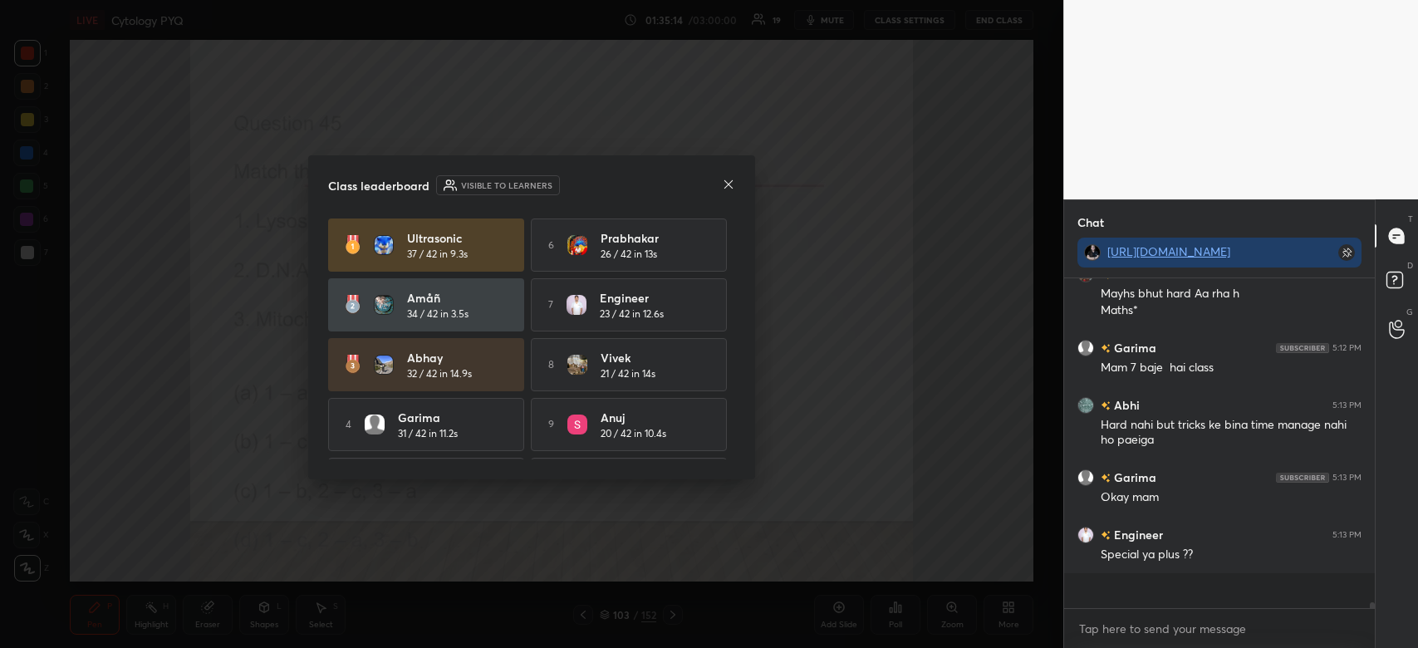
scroll to position [312, 306]
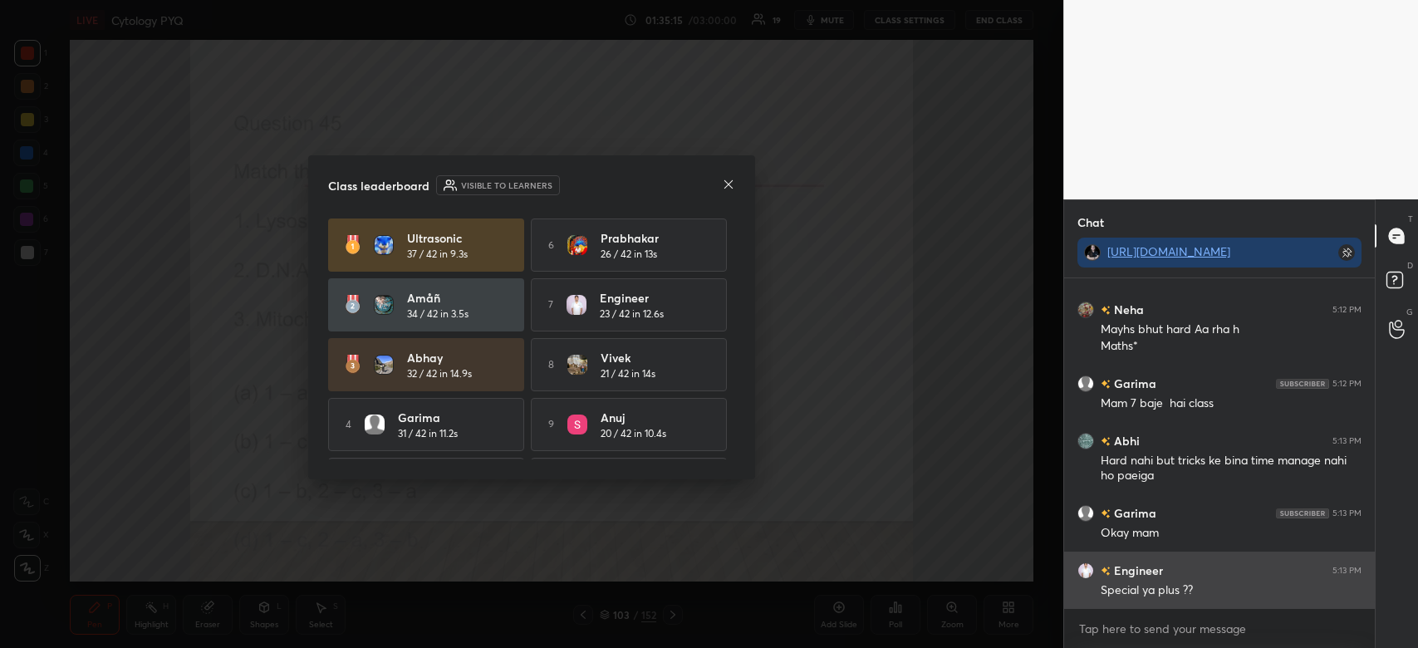
click at [729, 183] on icon at bounding box center [729, 183] width 8 height 8
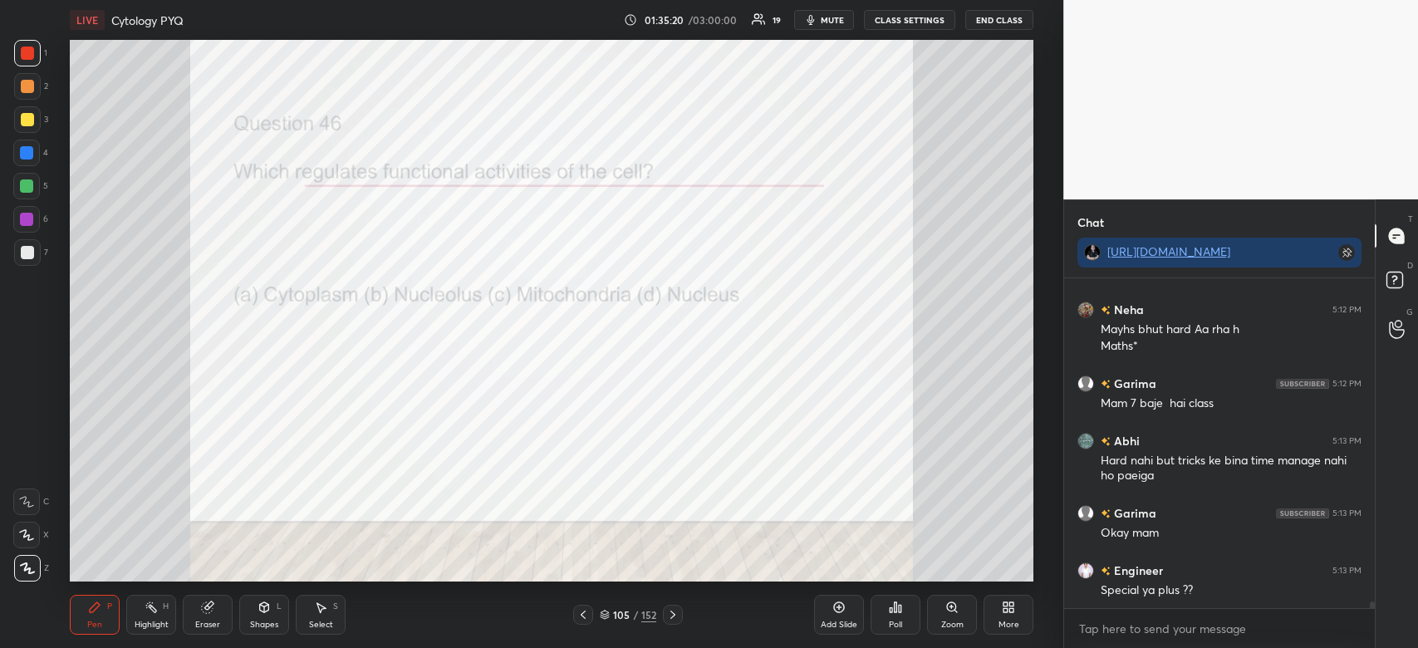
click at [899, 608] on icon at bounding box center [900, 608] width 2 height 7
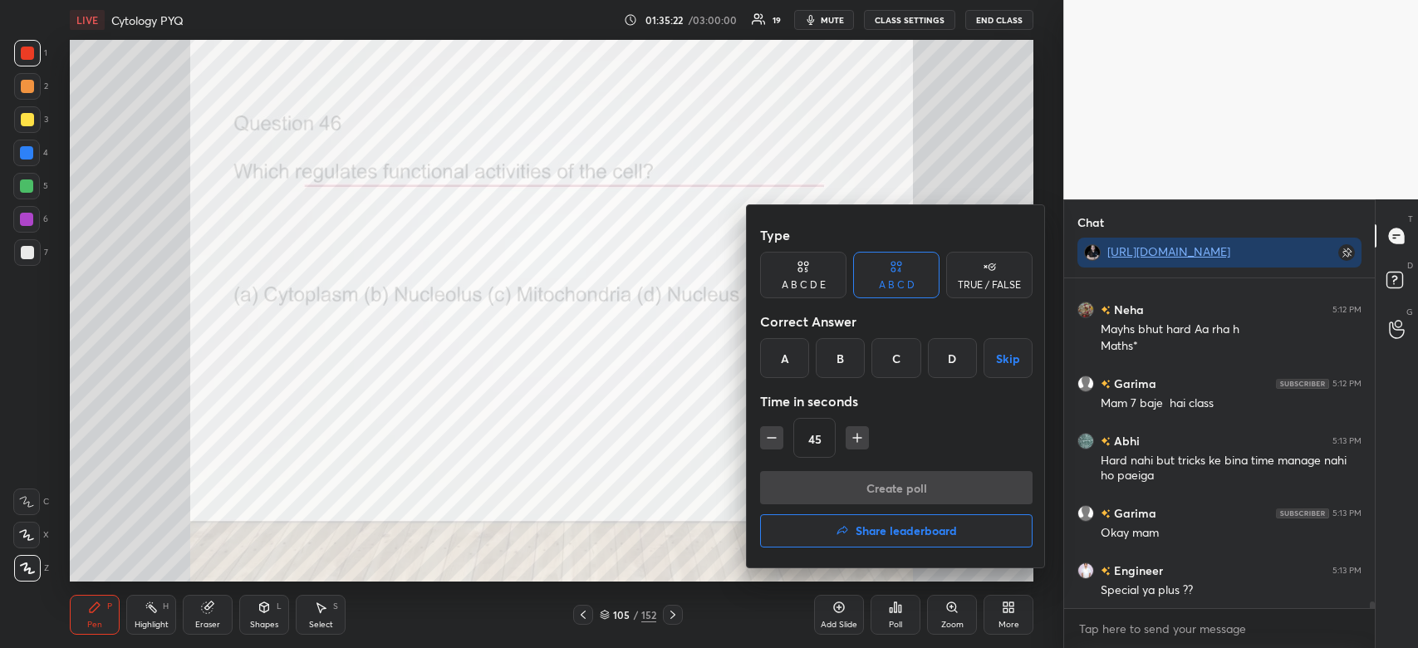
click at [942, 355] on div "D" at bounding box center [952, 358] width 49 height 40
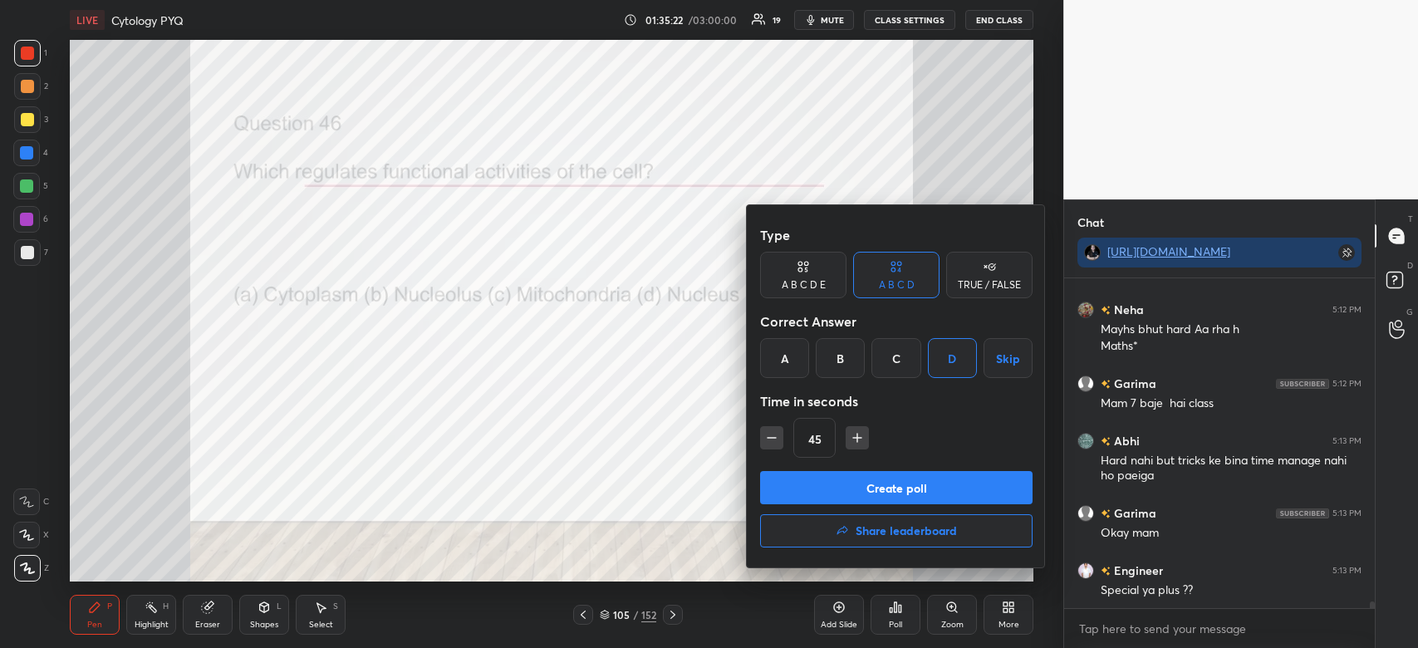
click at [877, 479] on button "Create poll" at bounding box center [896, 487] width 273 height 33
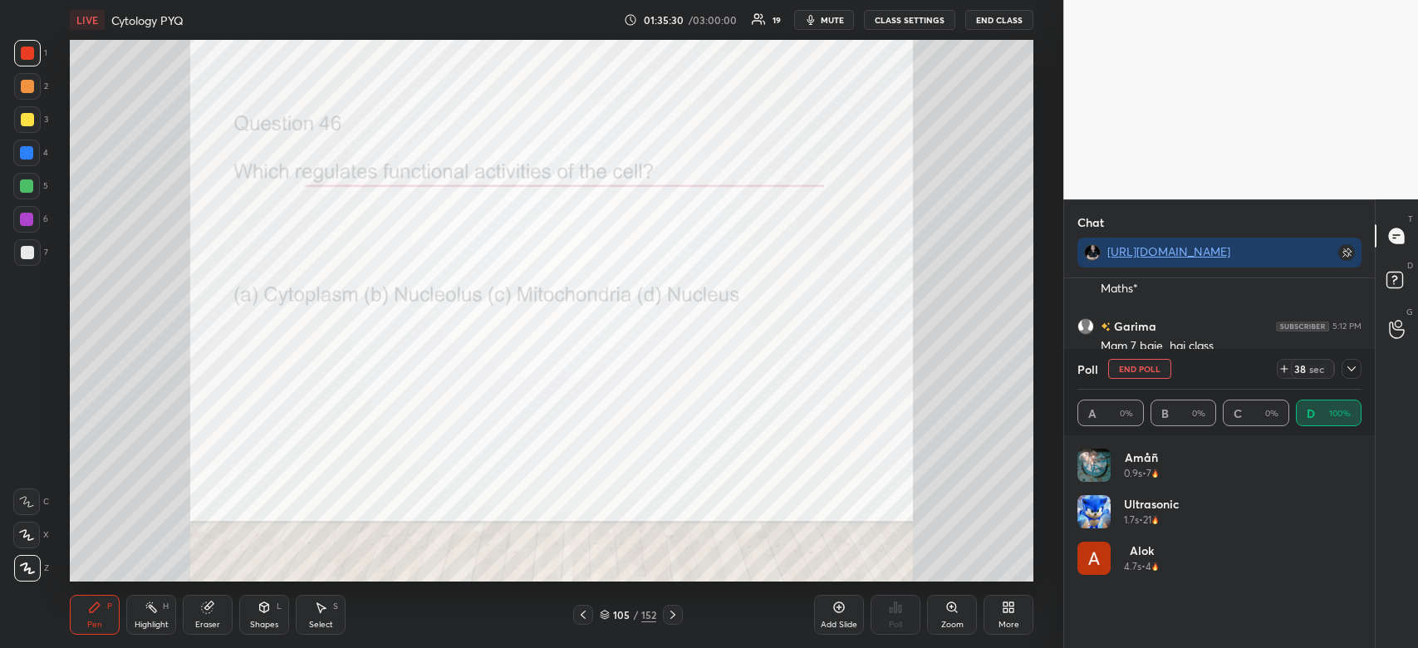
click at [1352, 370] on icon at bounding box center [1352, 368] width 8 height 5
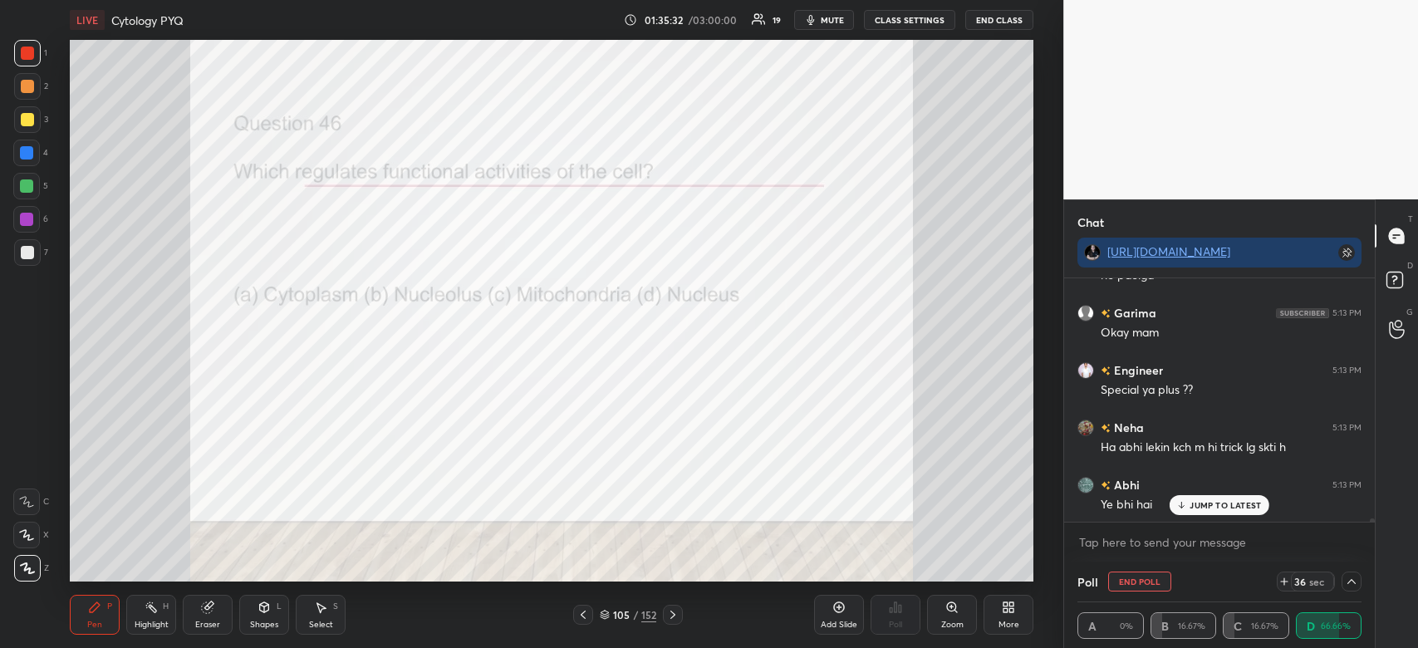
click at [1210, 509] on p "JUMP TO LATEST" at bounding box center [1225, 505] width 71 height 10
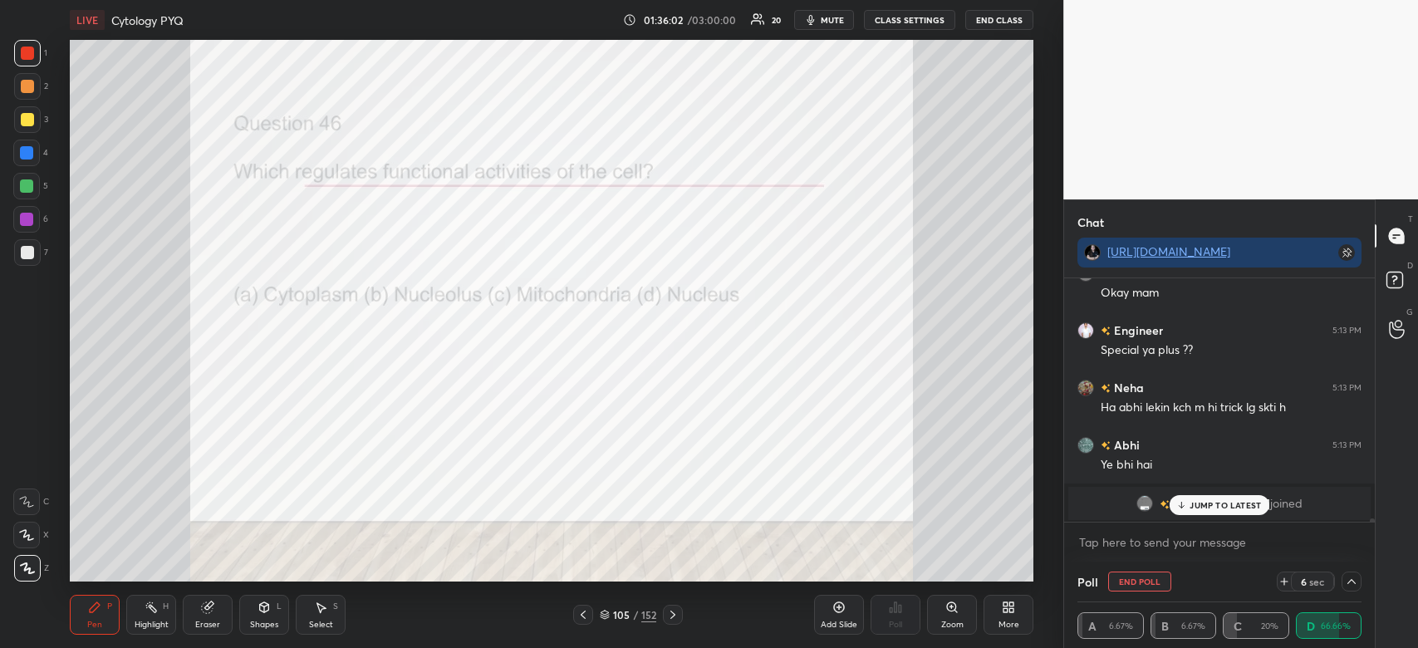
click at [1238, 505] on div "[PERSON_NAME] 5:11 PM ye gates ke practical me bhi maja aata tha [PERSON_NAME] …" at bounding box center [1219, 400] width 311 height 244
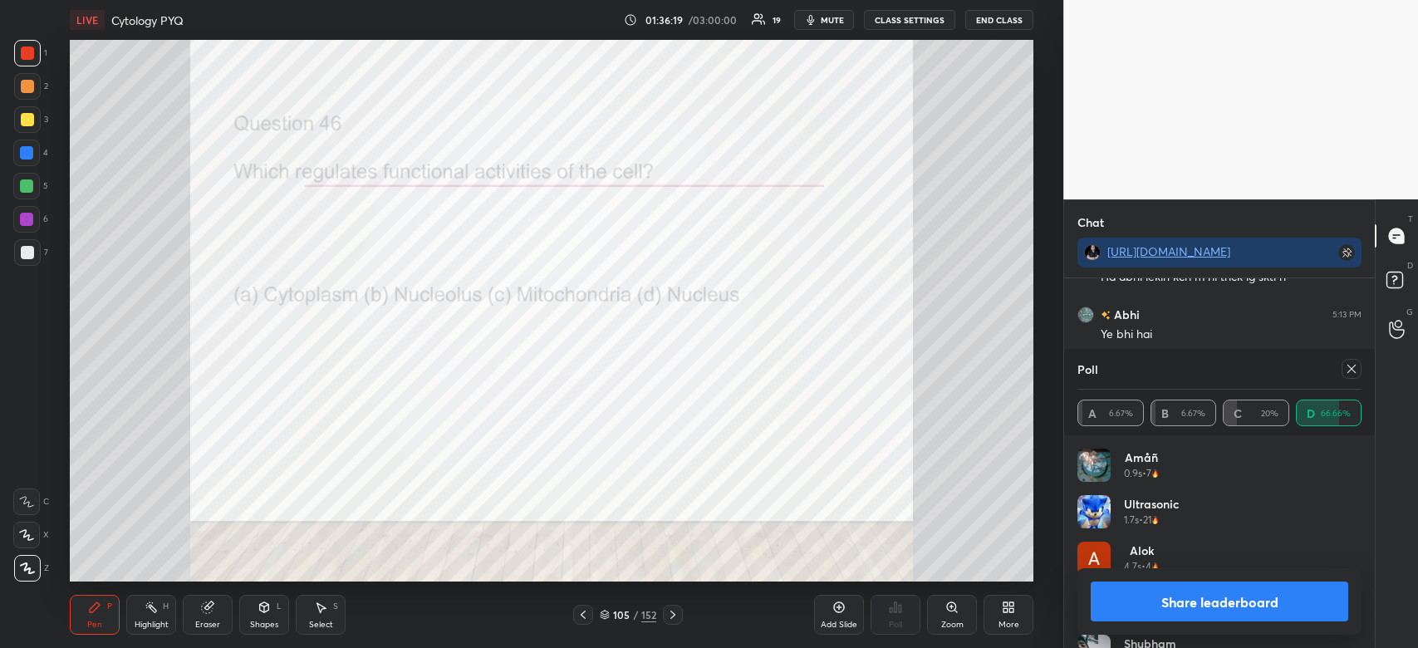
click at [1260, 604] on button "Share leaderboard" at bounding box center [1220, 602] width 258 height 40
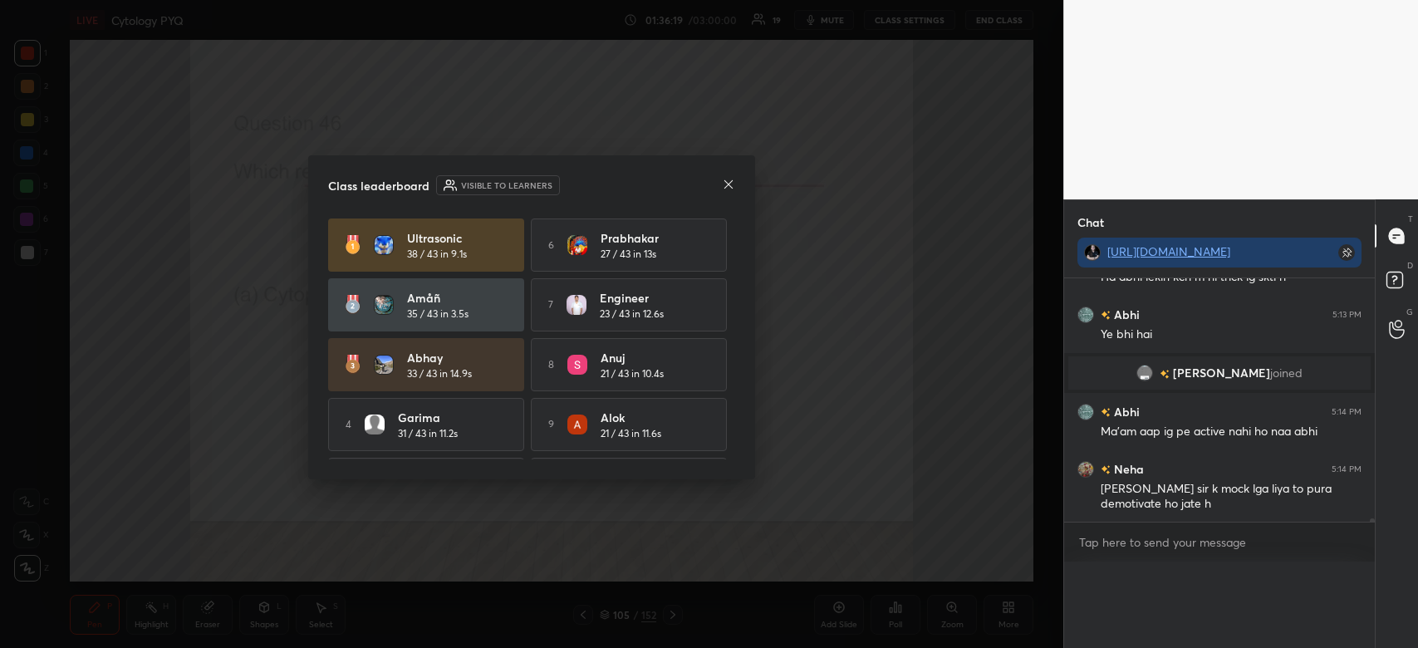
scroll to position [5, 5]
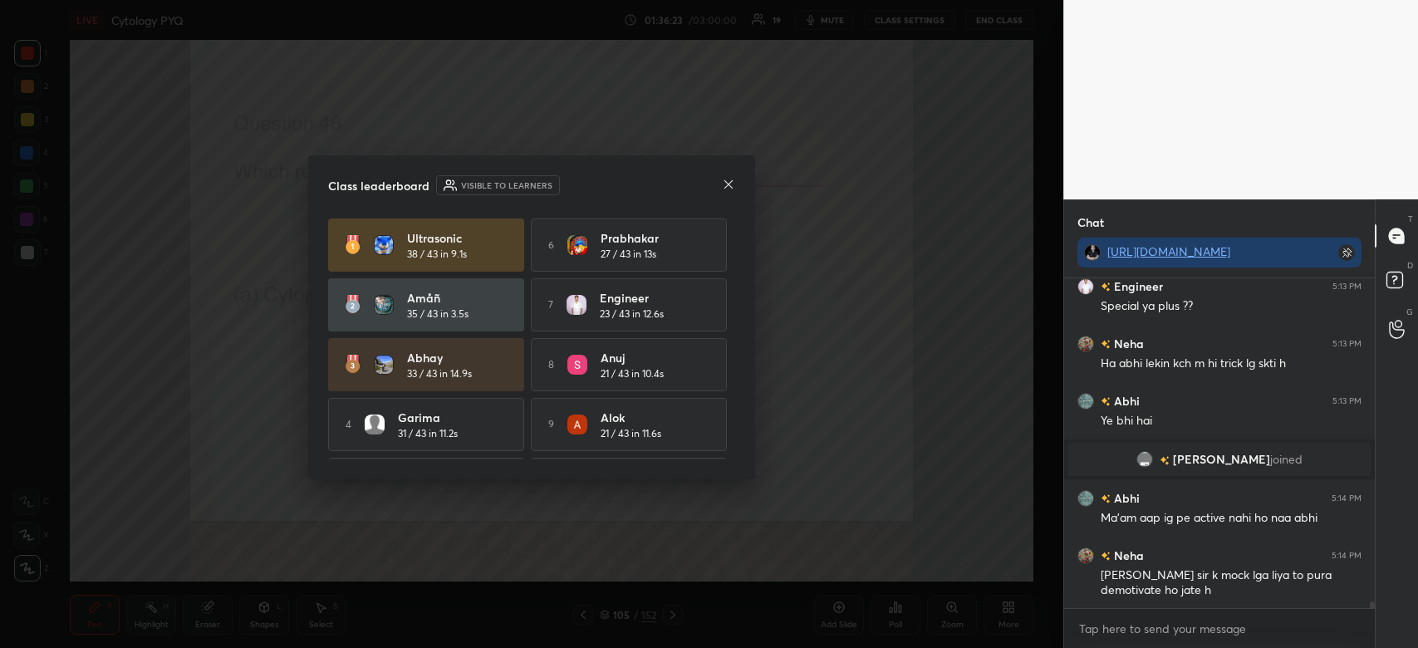
click at [731, 185] on icon at bounding box center [728, 184] width 13 height 13
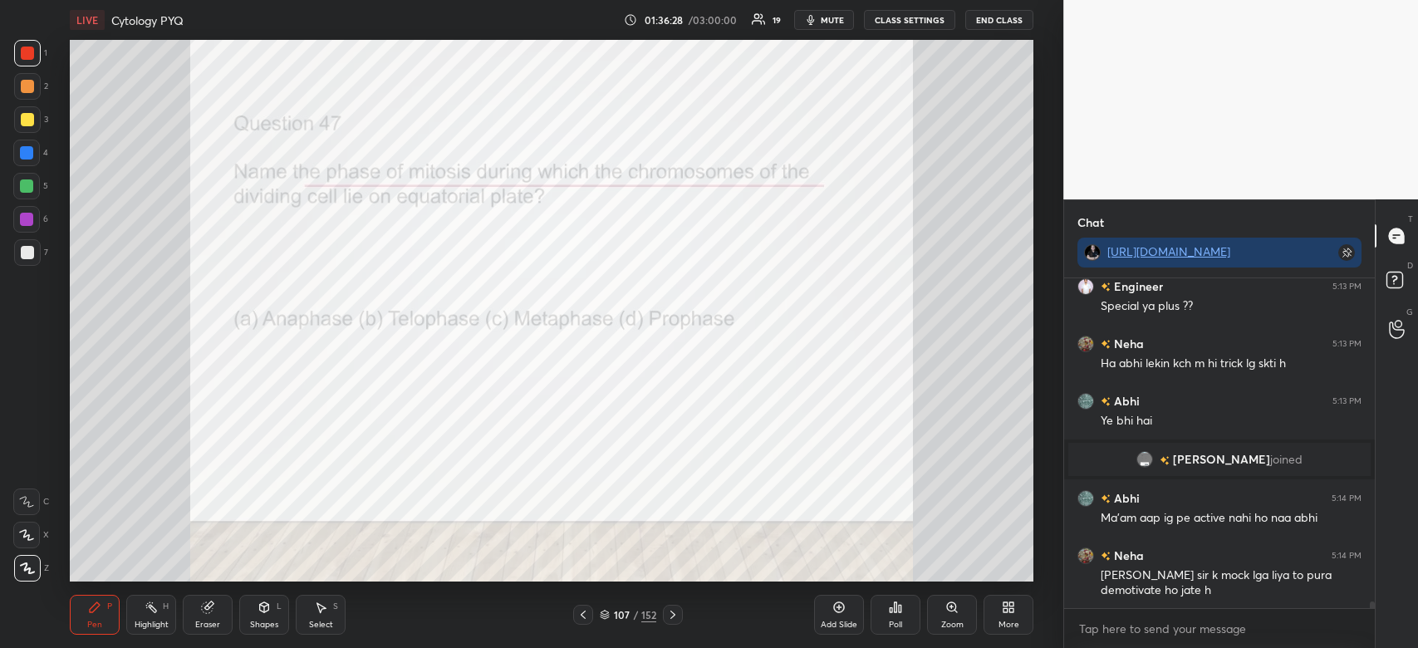
click at [896, 612] on icon at bounding box center [896, 607] width 2 height 10
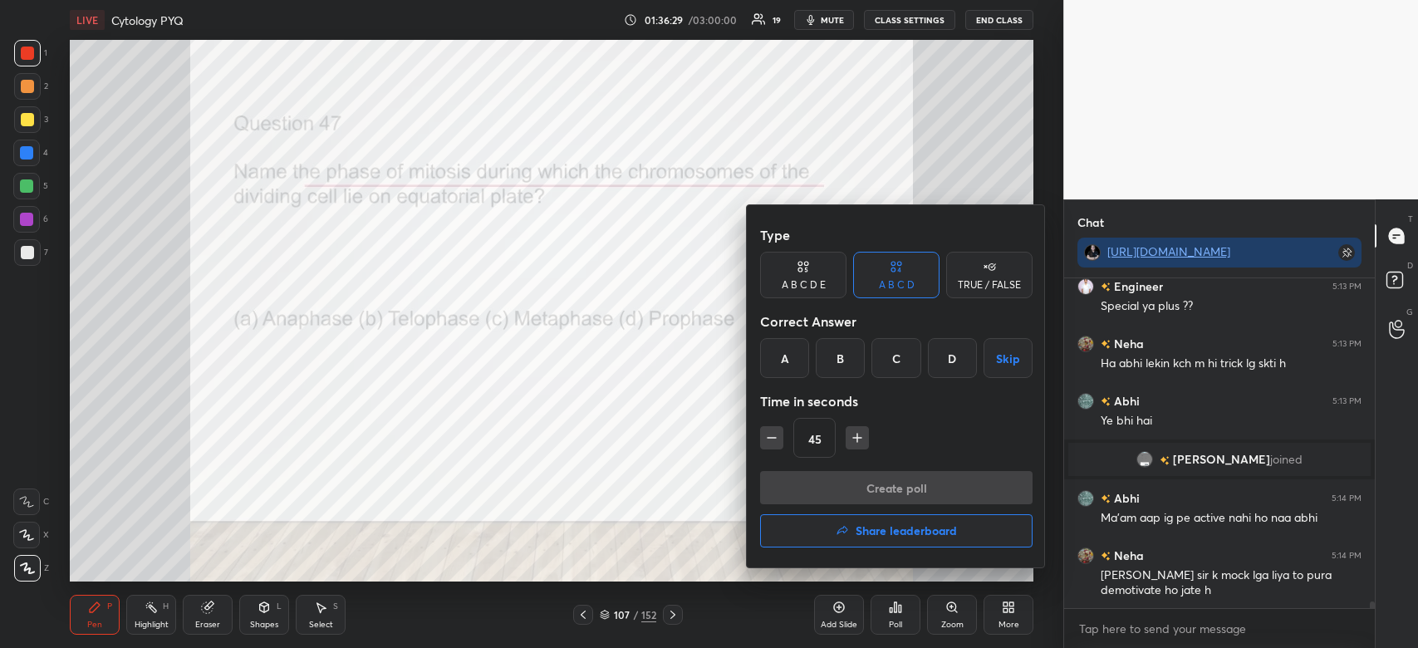
click at [900, 362] on div "C" at bounding box center [896, 358] width 49 height 40
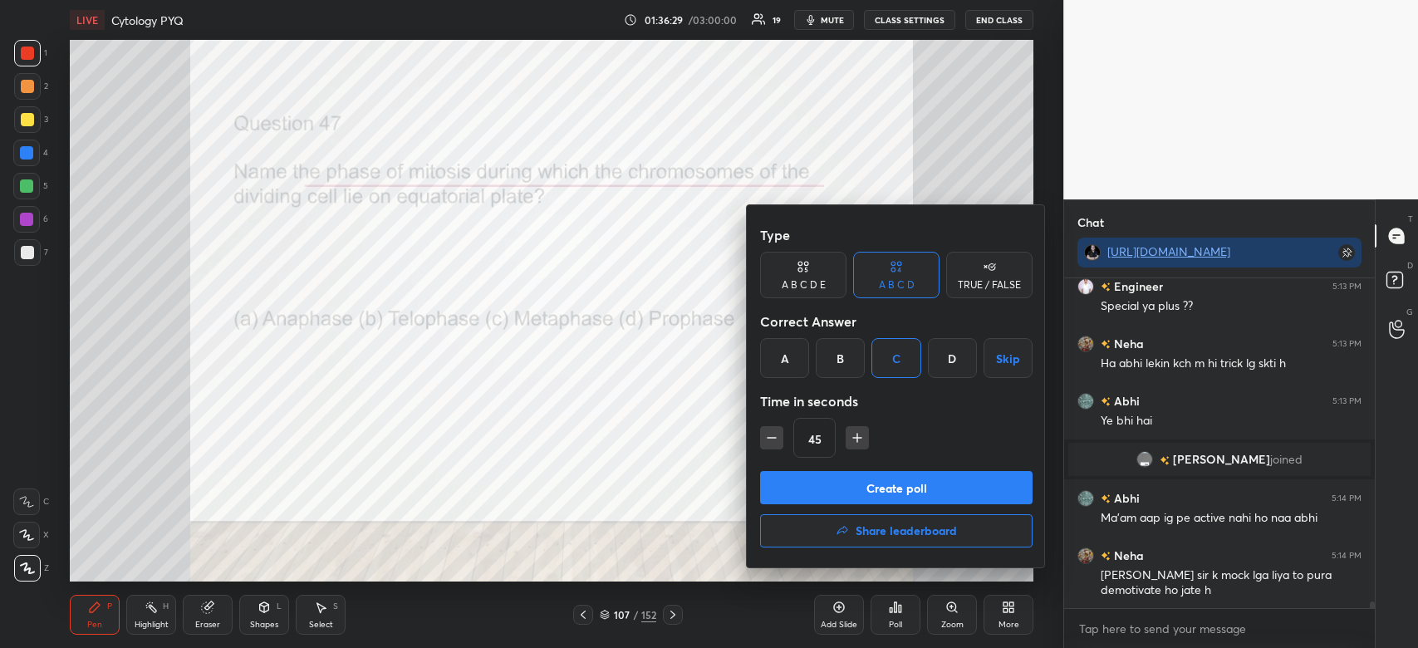
click at [882, 499] on button "Create poll" at bounding box center [896, 487] width 273 height 33
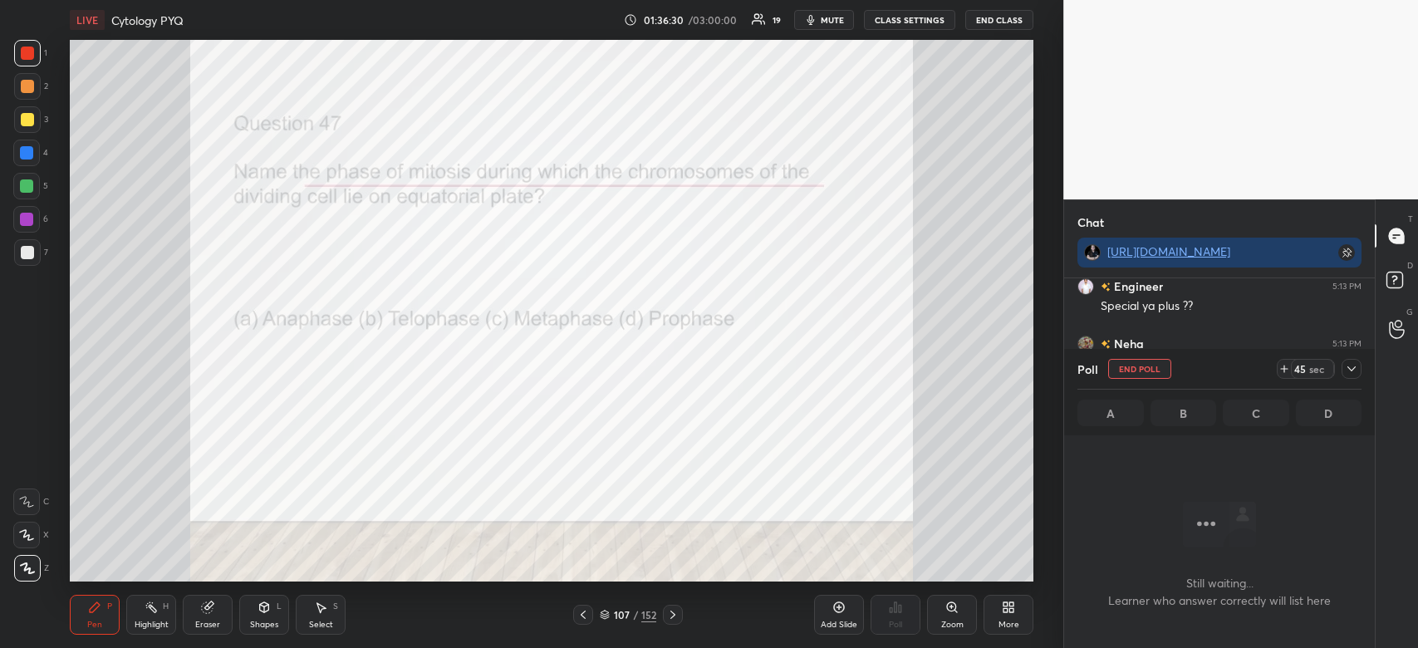
click at [1357, 374] on icon at bounding box center [1351, 368] width 13 height 13
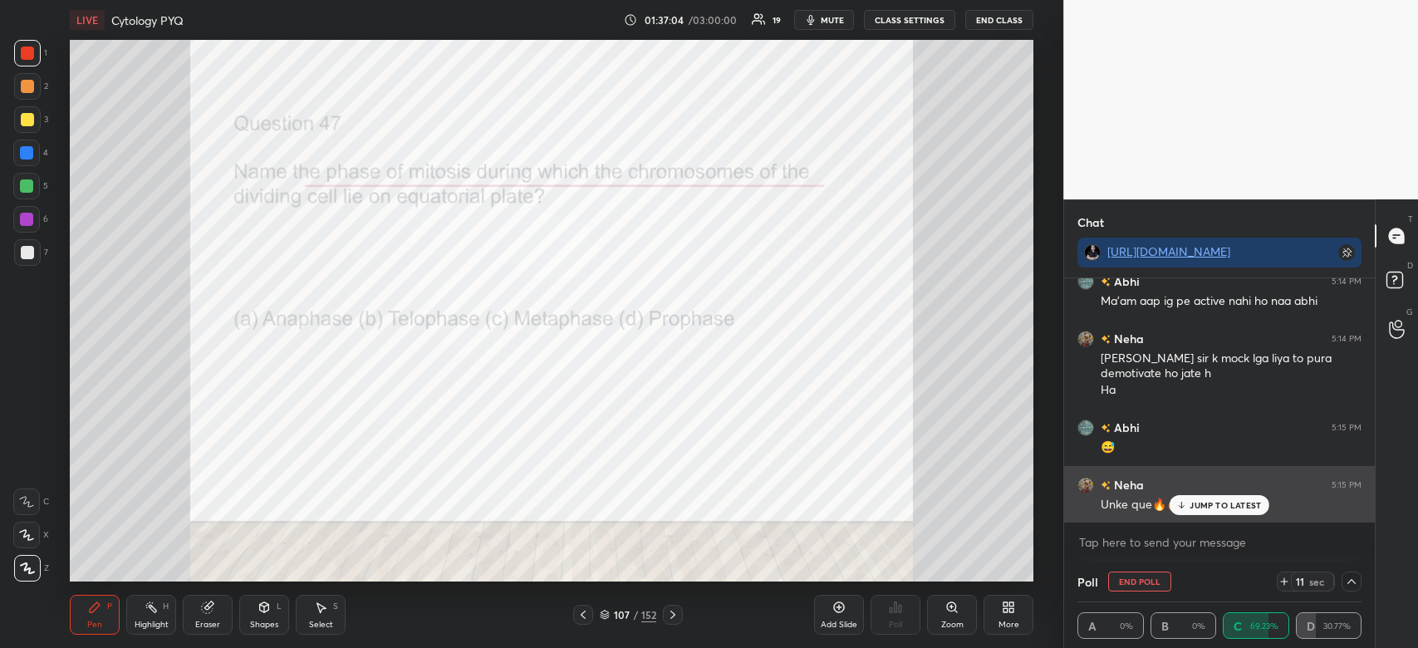
click at [1227, 499] on div "JUMP TO LATEST" at bounding box center [1220, 505] width 100 height 20
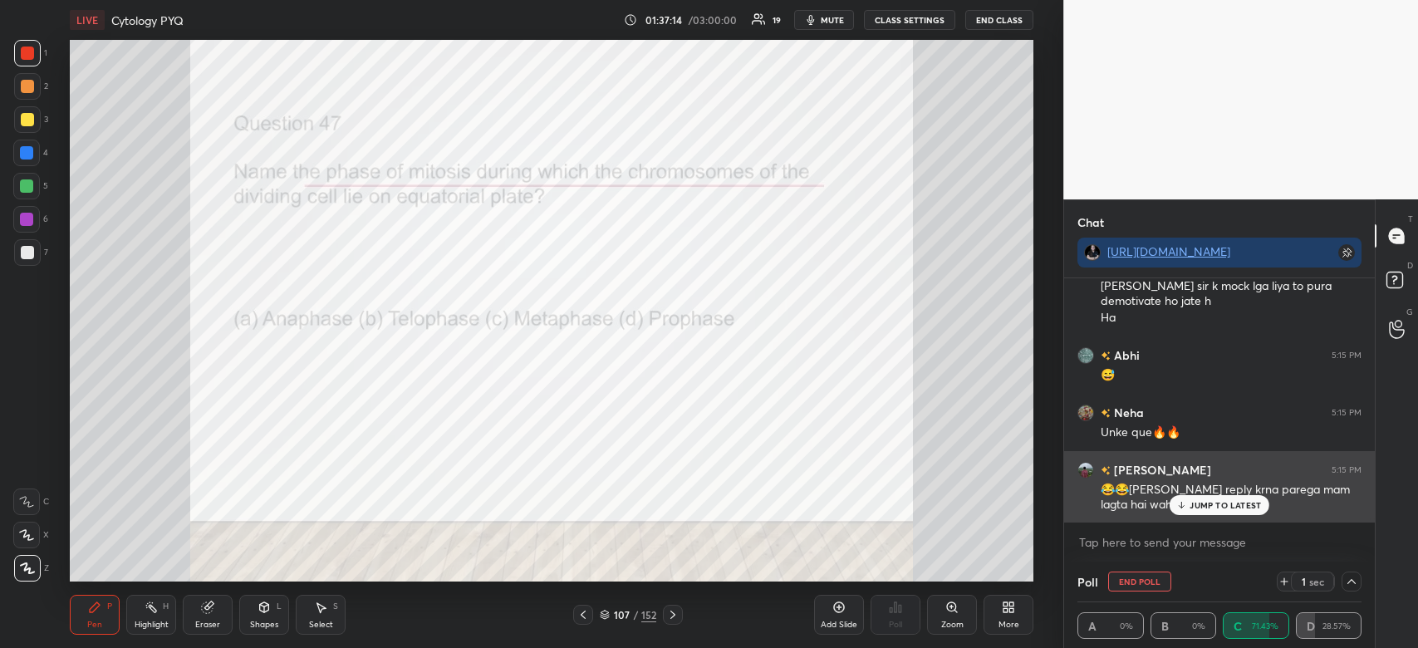
click at [1211, 507] on p "JUMP TO LATEST" at bounding box center [1225, 505] width 71 height 10
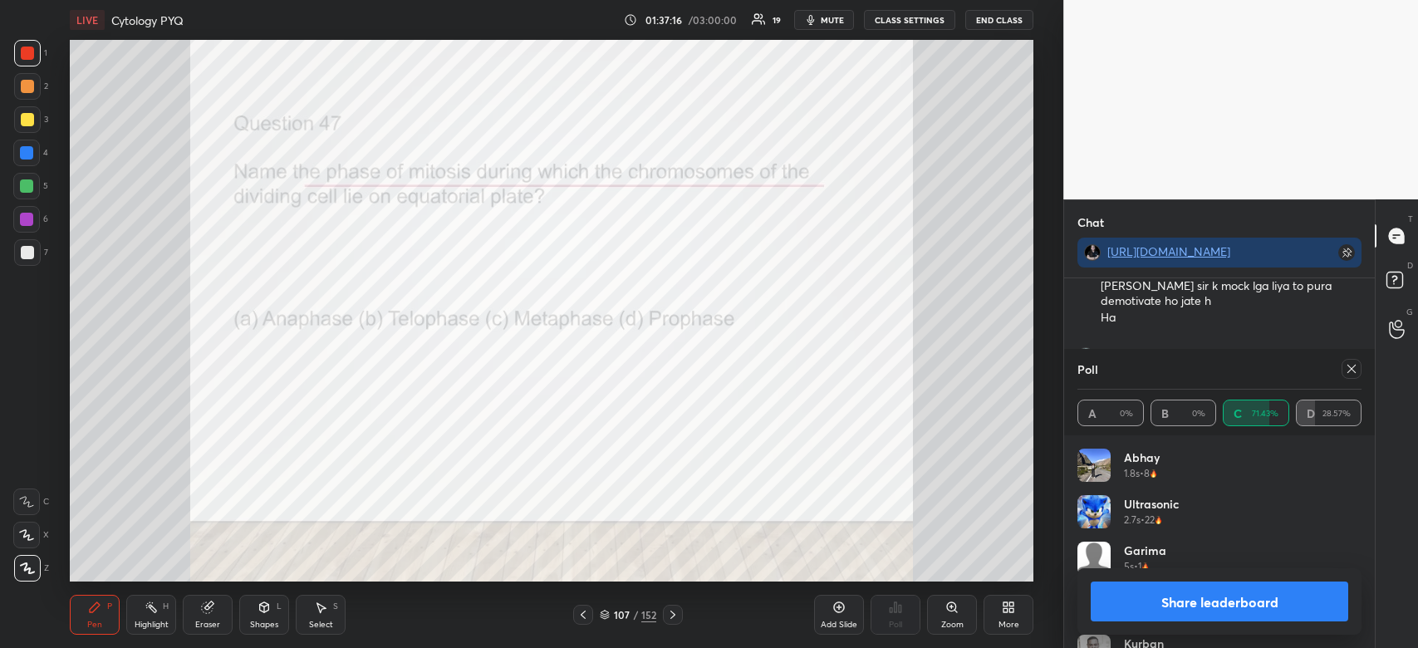
click at [1255, 602] on button "Share leaderboard" at bounding box center [1220, 602] width 258 height 40
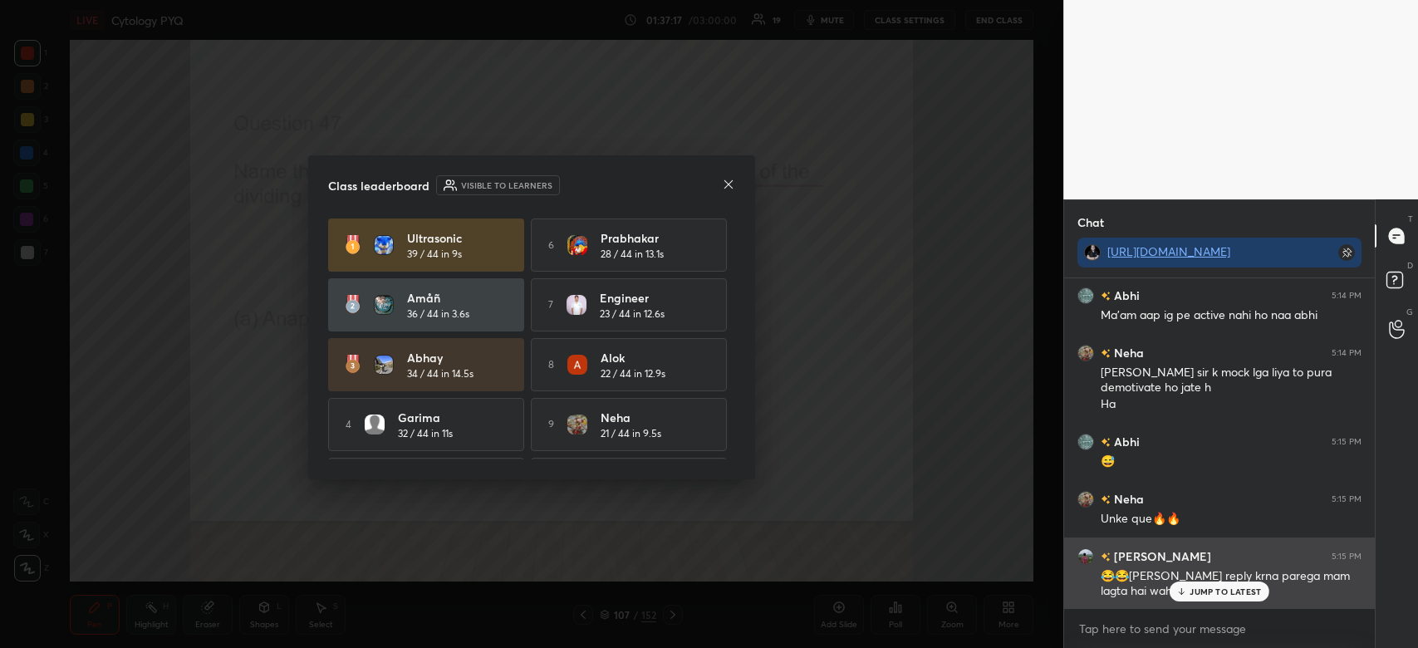
click at [1241, 582] on div "JUMP TO LATEST" at bounding box center [1220, 592] width 100 height 20
click at [729, 184] on icon at bounding box center [729, 183] width 8 height 8
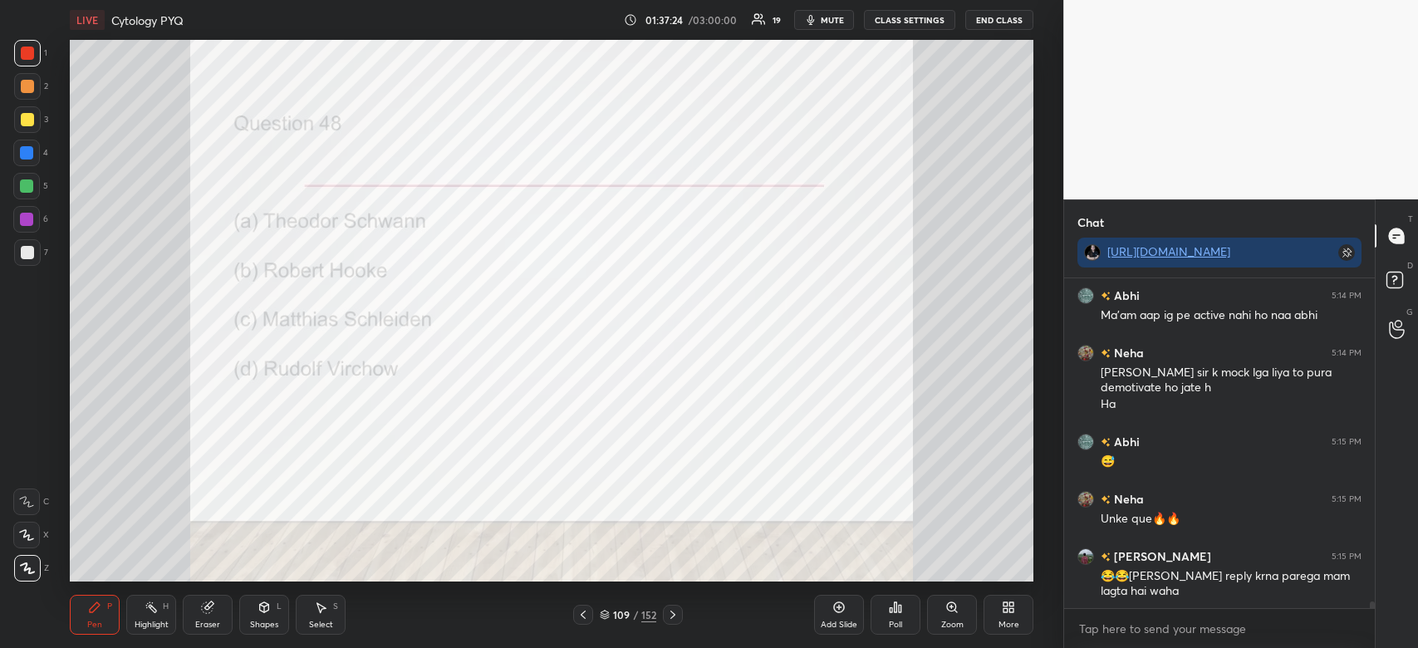
click at [899, 610] on icon at bounding box center [900, 608] width 2 height 7
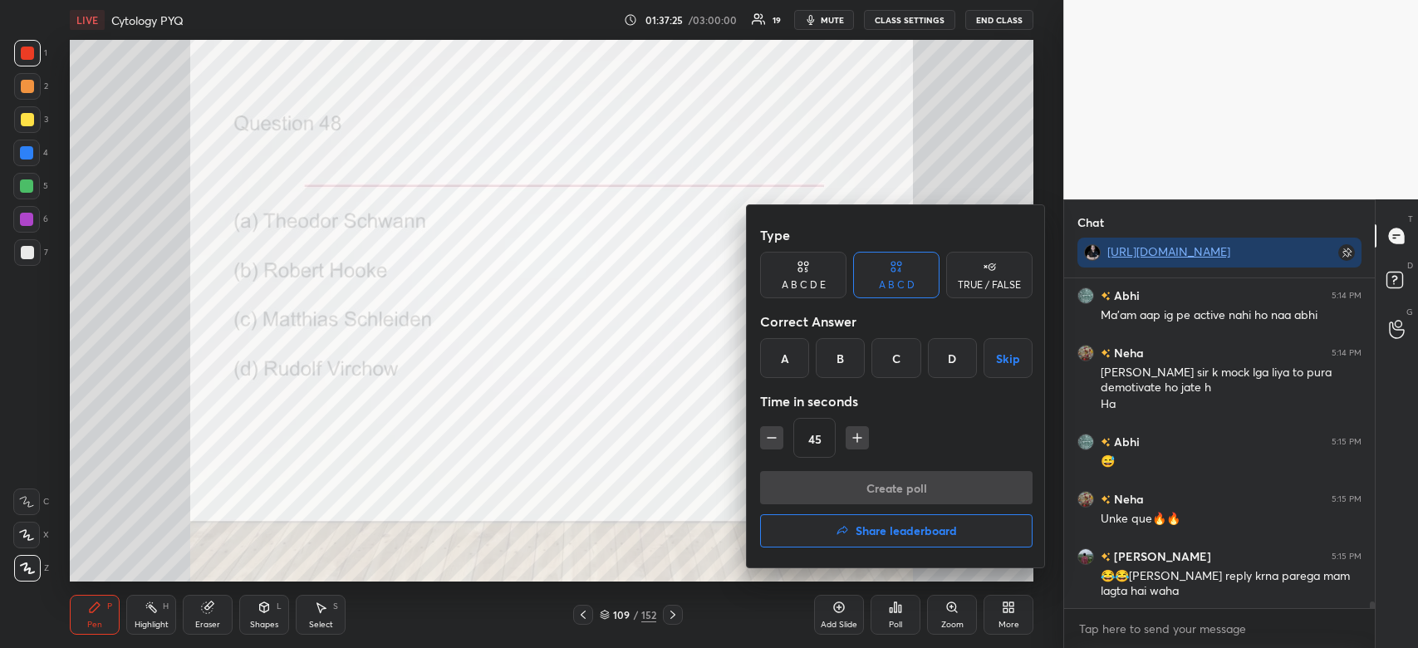
click at [645, 371] on div at bounding box center [709, 324] width 1418 height 648
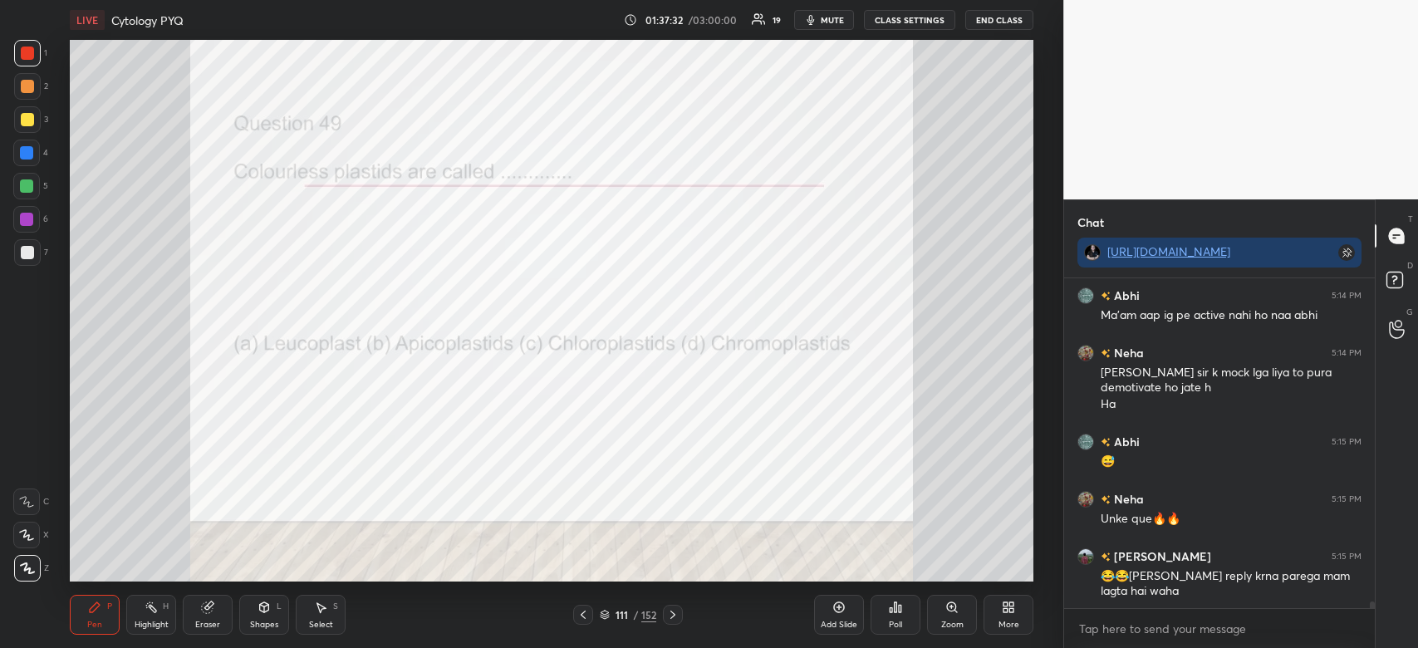
click at [909, 611] on div "Poll" at bounding box center [896, 615] width 50 height 40
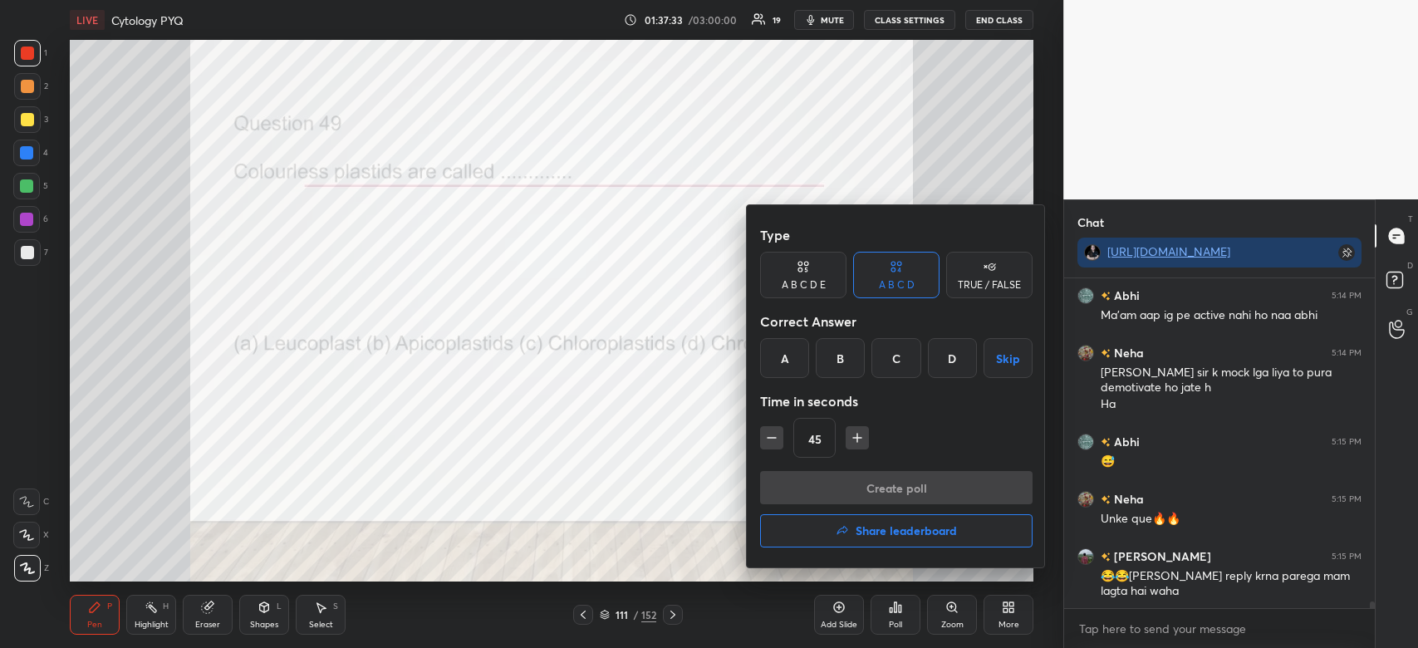
click at [785, 358] on div "A" at bounding box center [784, 358] width 49 height 40
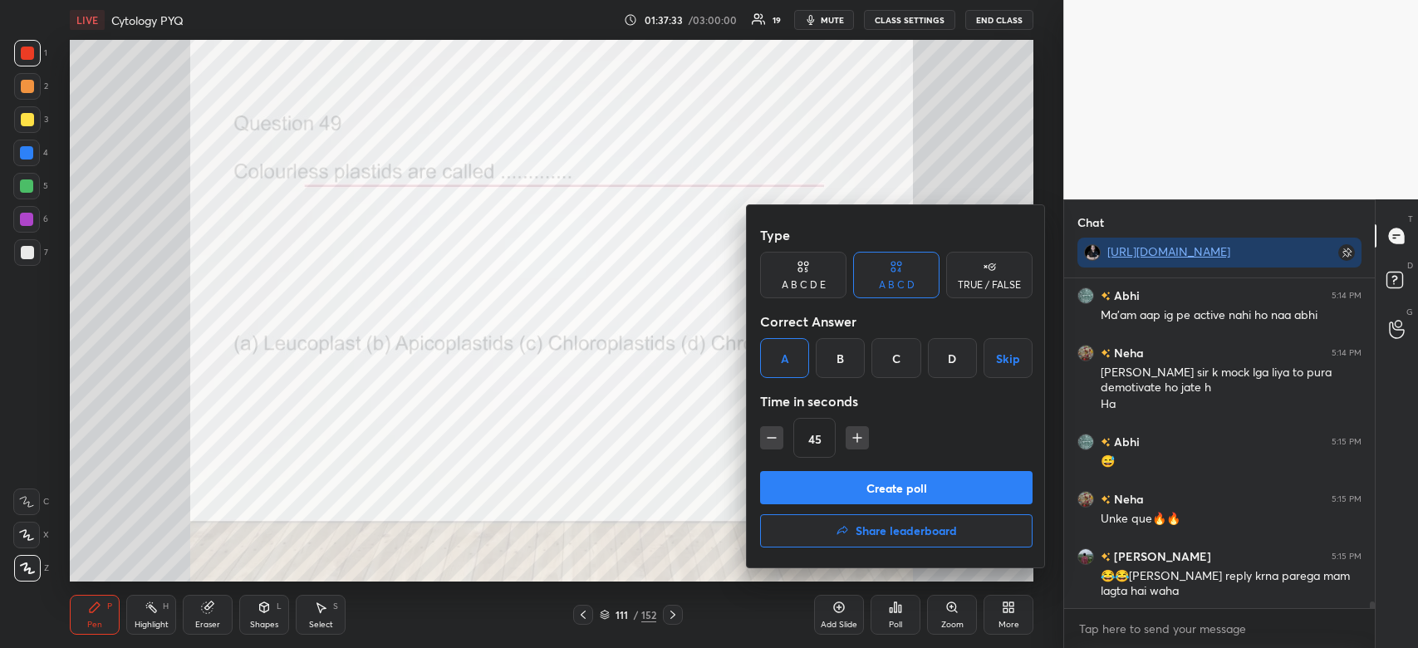
click at [812, 469] on div "Type A B C D E A B C D TRUE / FALSE Correct Answer A B C D Skip Time in seconds…" at bounding box center [896, 345] width 273 height 253
click at [931, 487] on button "Create poll" at bounding box center [896, 487] width 273 height 33
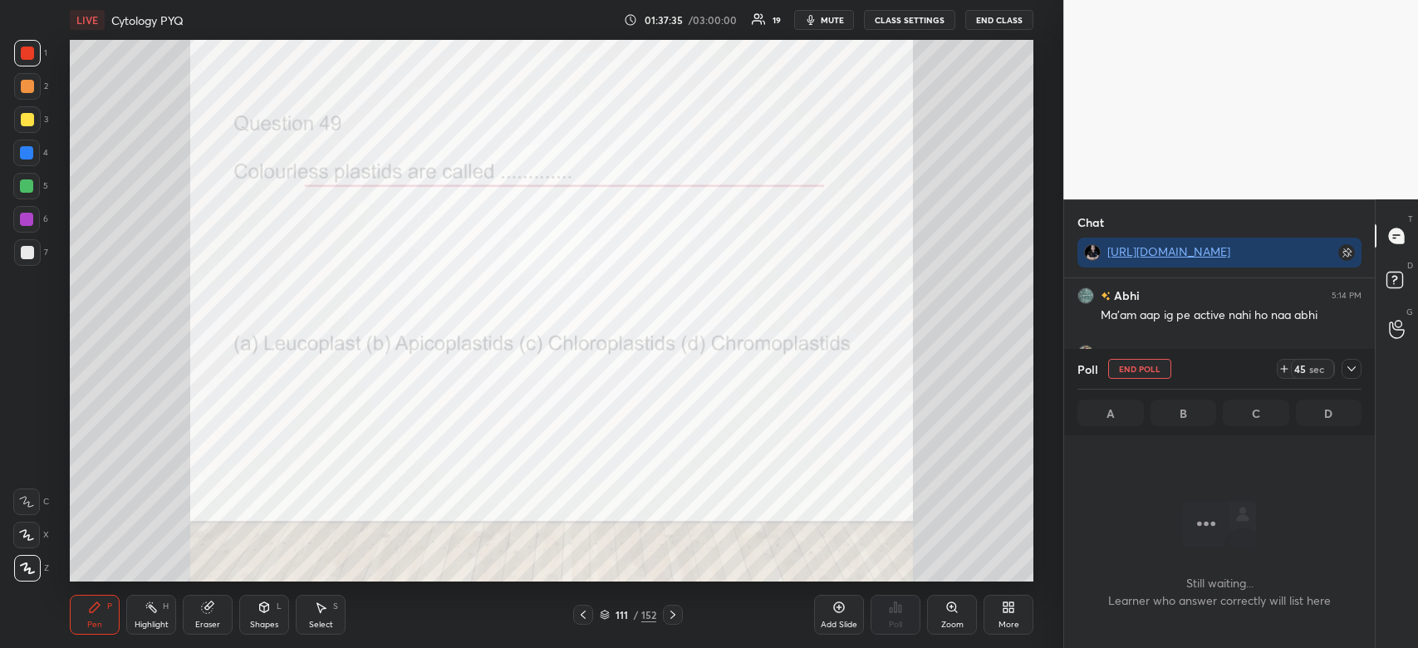
click at [1347, 372] on icon at bounding box center [1351, 368] width 13 height 13
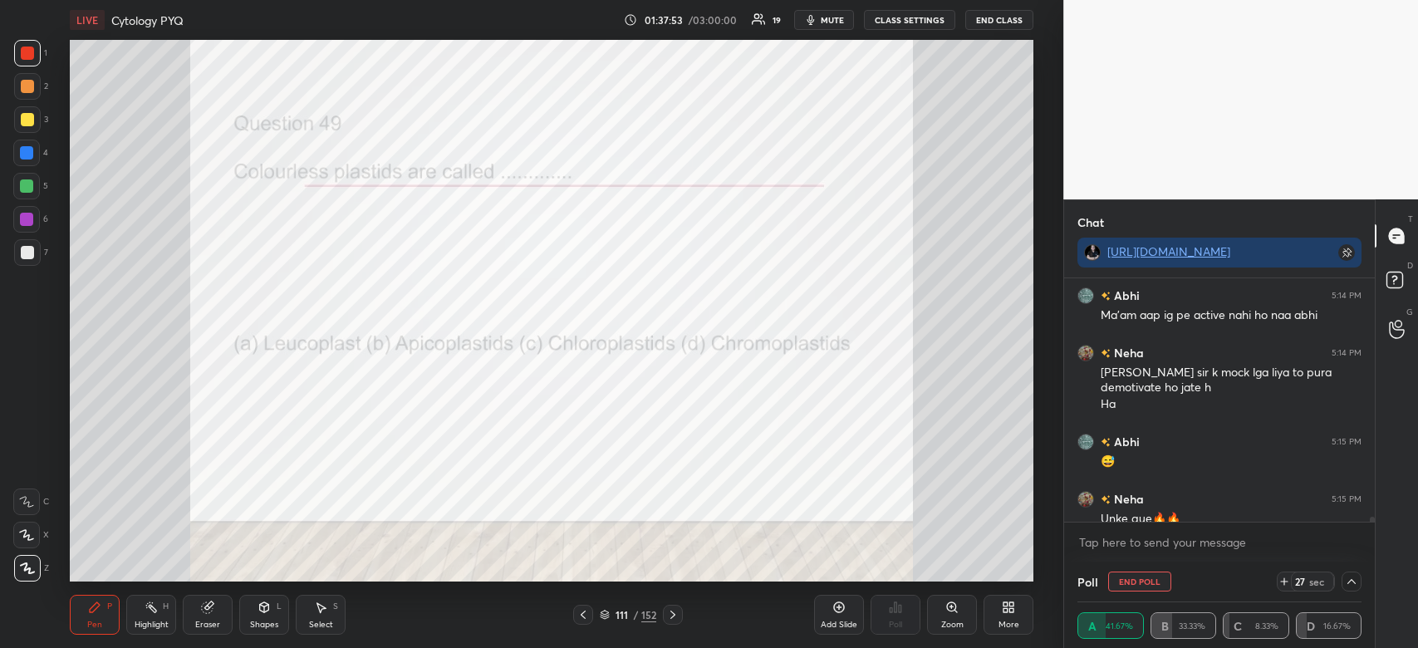
click at [1287, 579] on icon at bounding box center [1284, 581] width 13 height 13
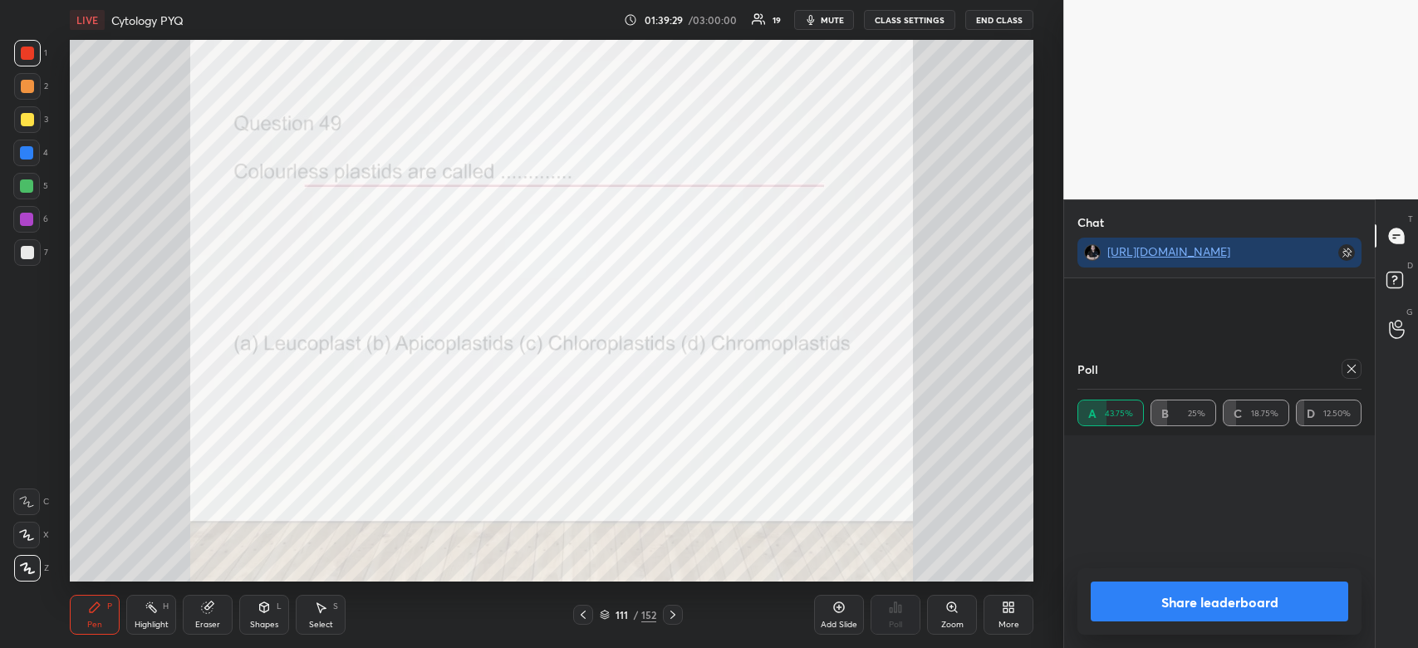
scroll to position [194, 279]
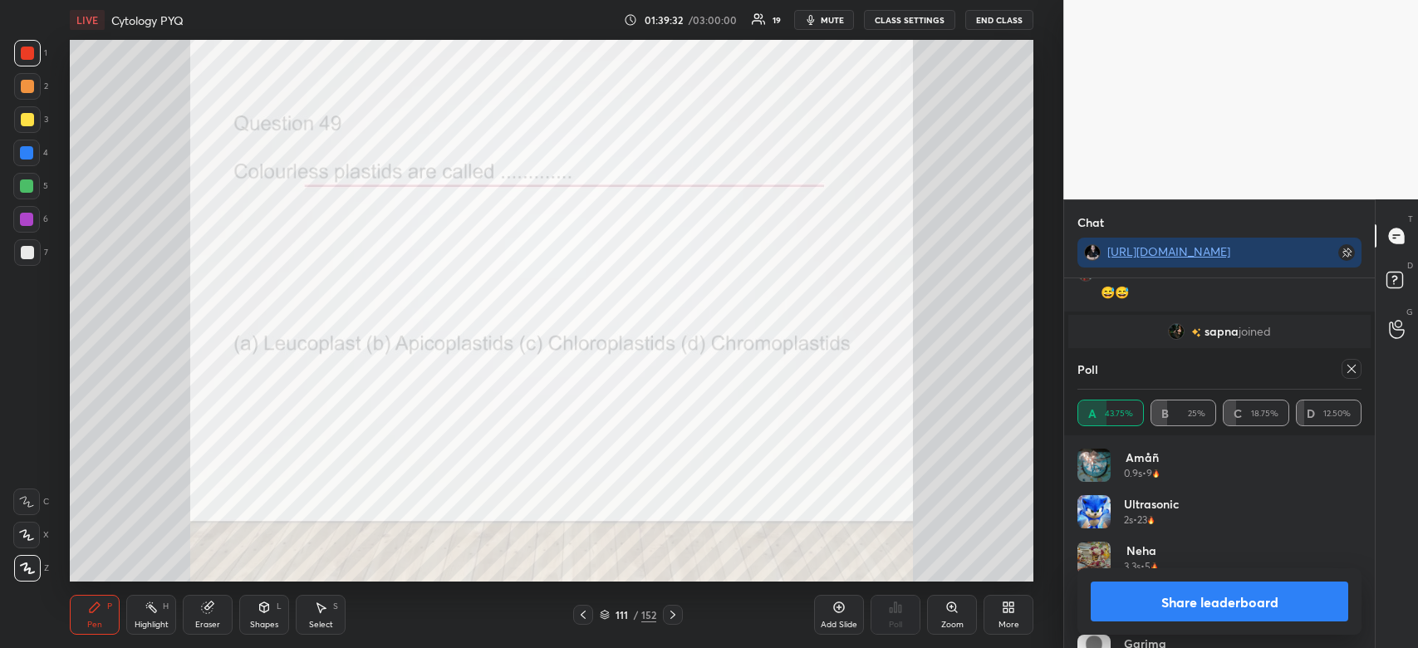
click at [1275, 602] on button "Share leaderboard" at bounding box center [1220, 602] width 258 height 40
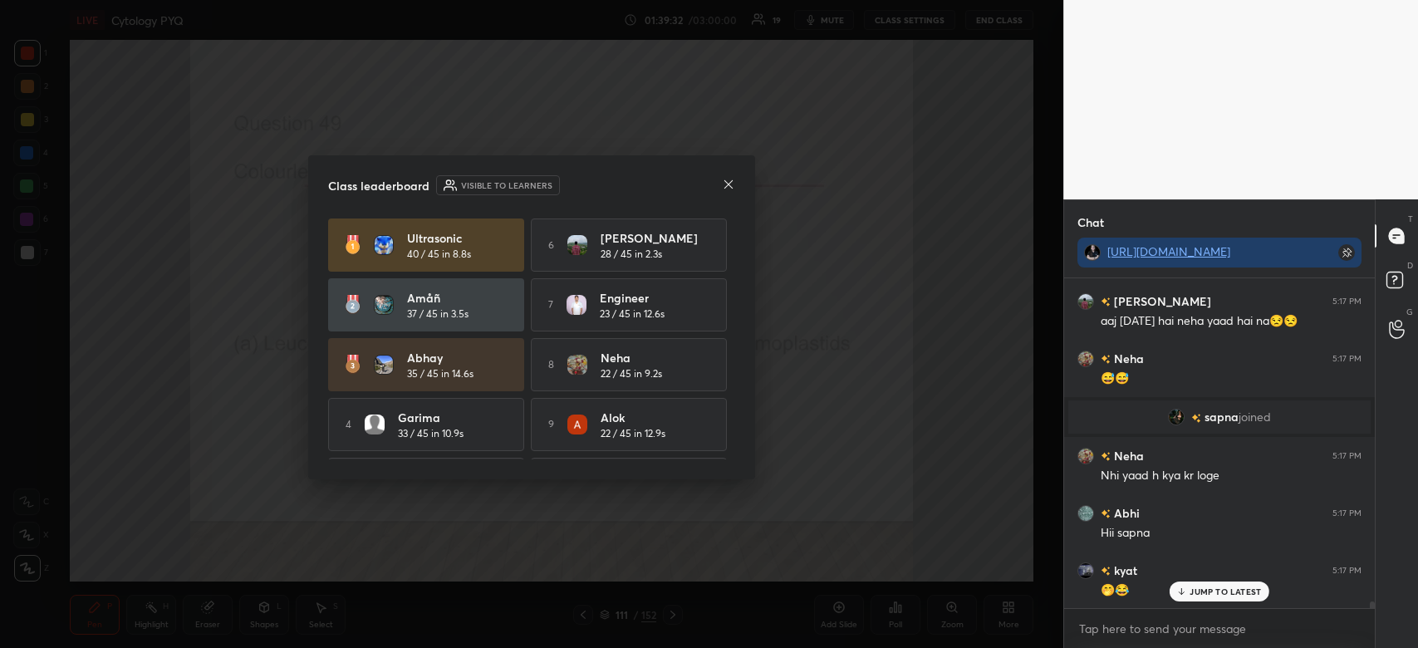
scroll to position [6, 5]
click at [1188, 589] on div "JUMP TO LATEST" at bounding box center [1220, 592] width 100 height 20
click at [726, 180] on icon at bounding box center [728, 184] width 13 height 13
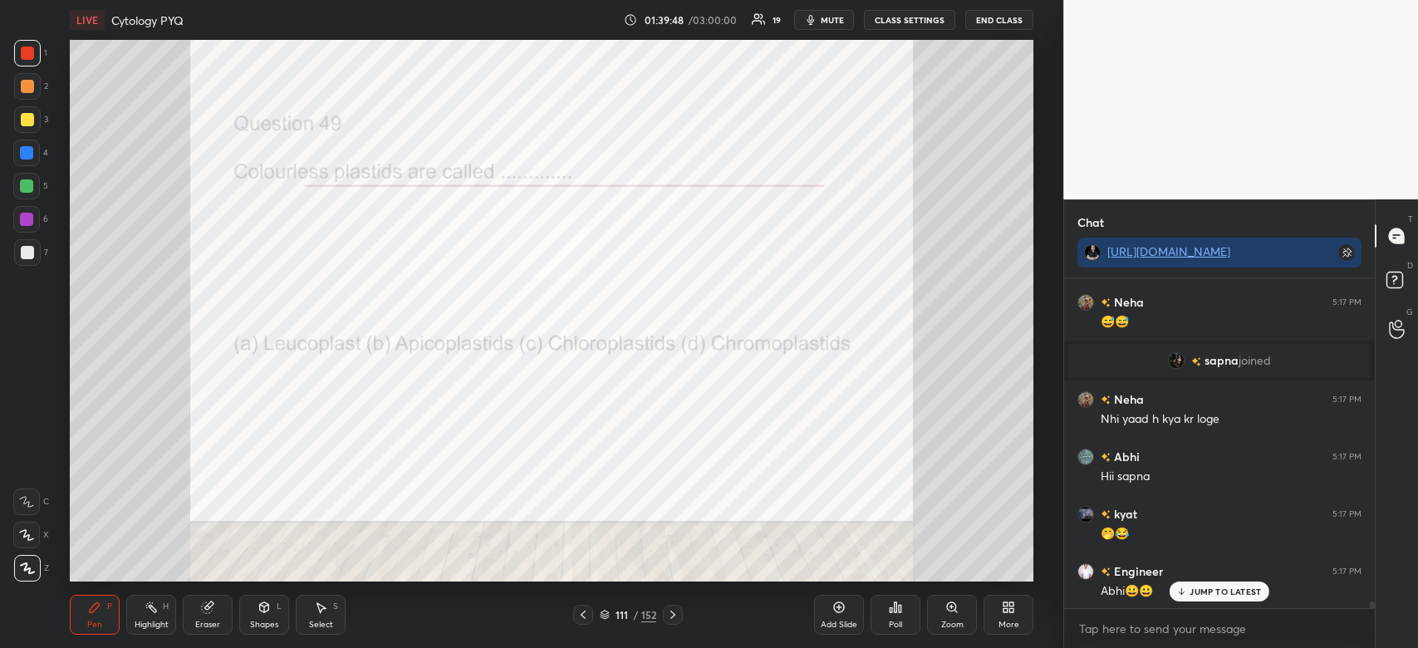
scroll to position [16603, 0]
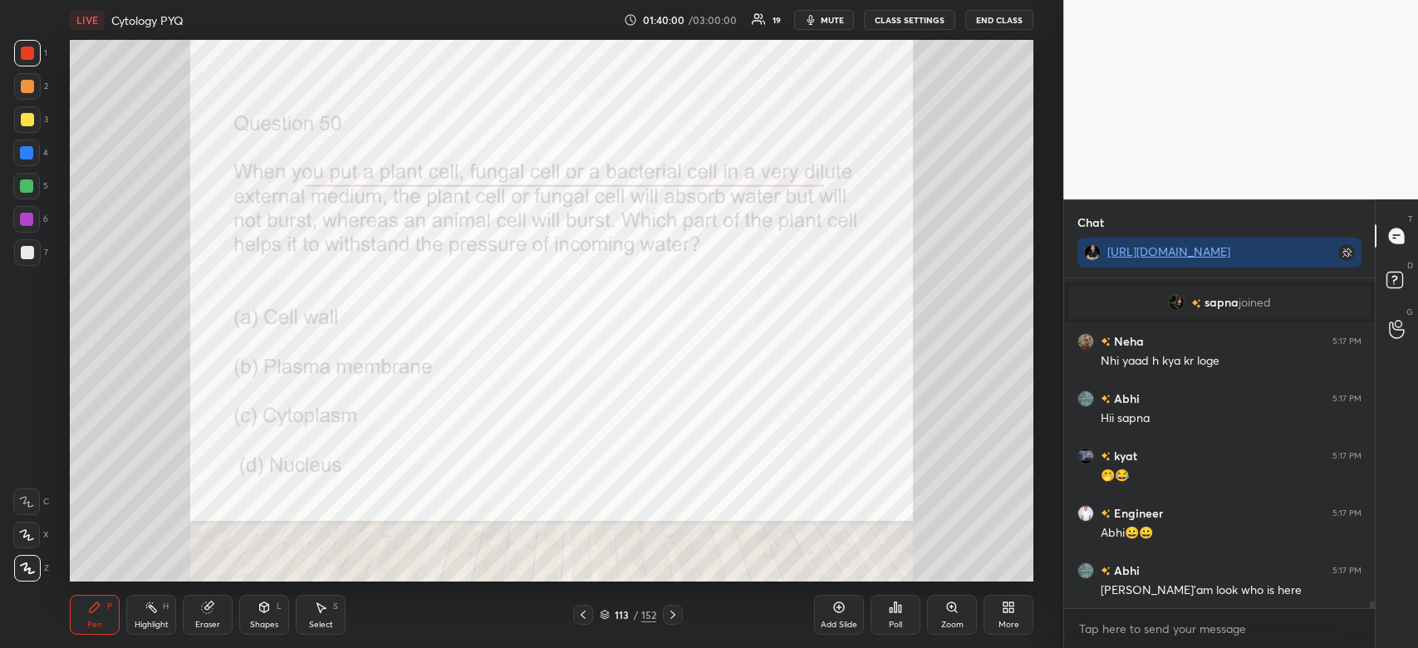
click at [884, 616] on div "Poll" at bounding box center [896, 615] width 50 height 40
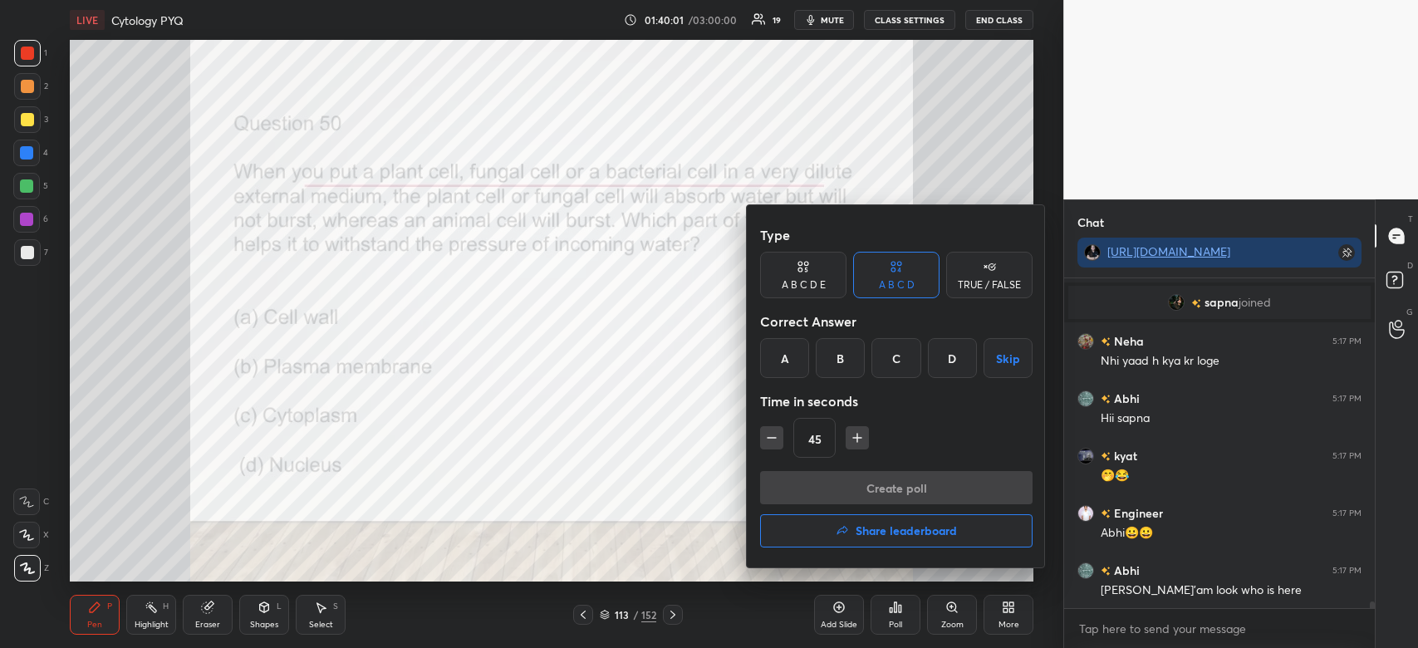
click at [784, 358] on div "A" at bounding box center [784, 358] width 49 height 40
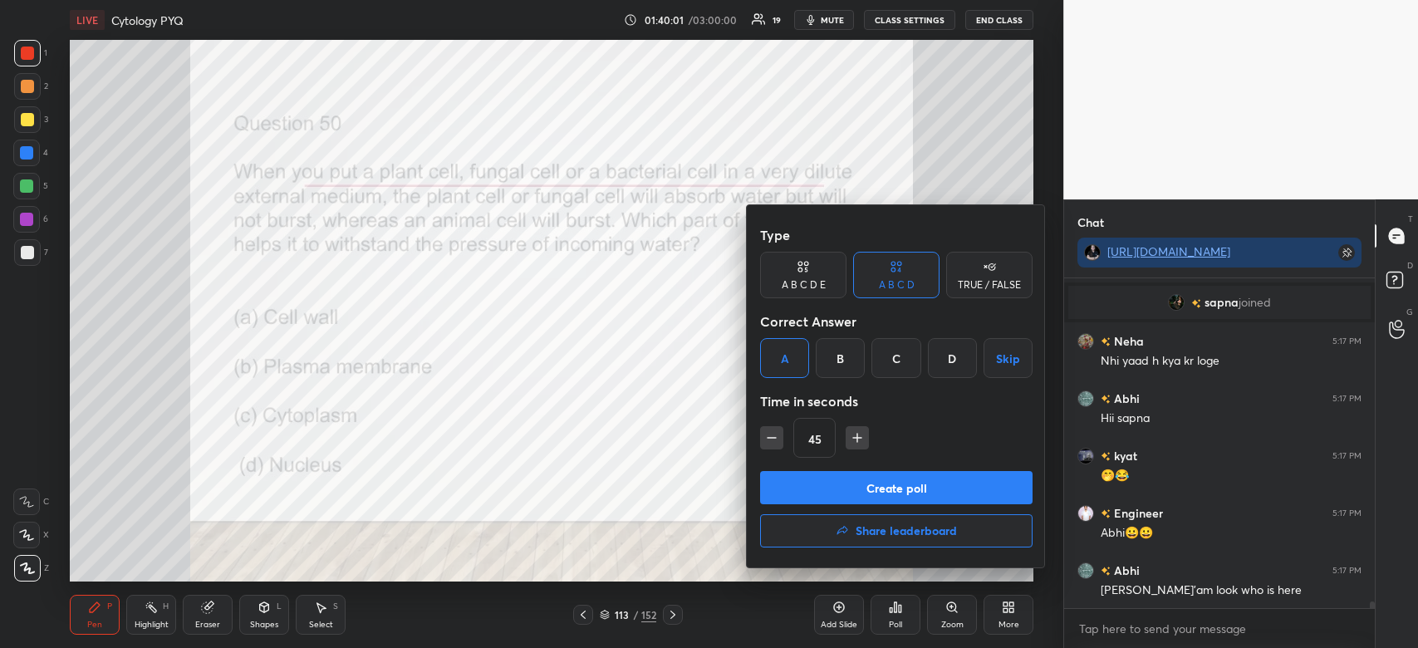
click at [882, 479] on button "Create poll" at bounding box center [896, 487] width 273 height 33
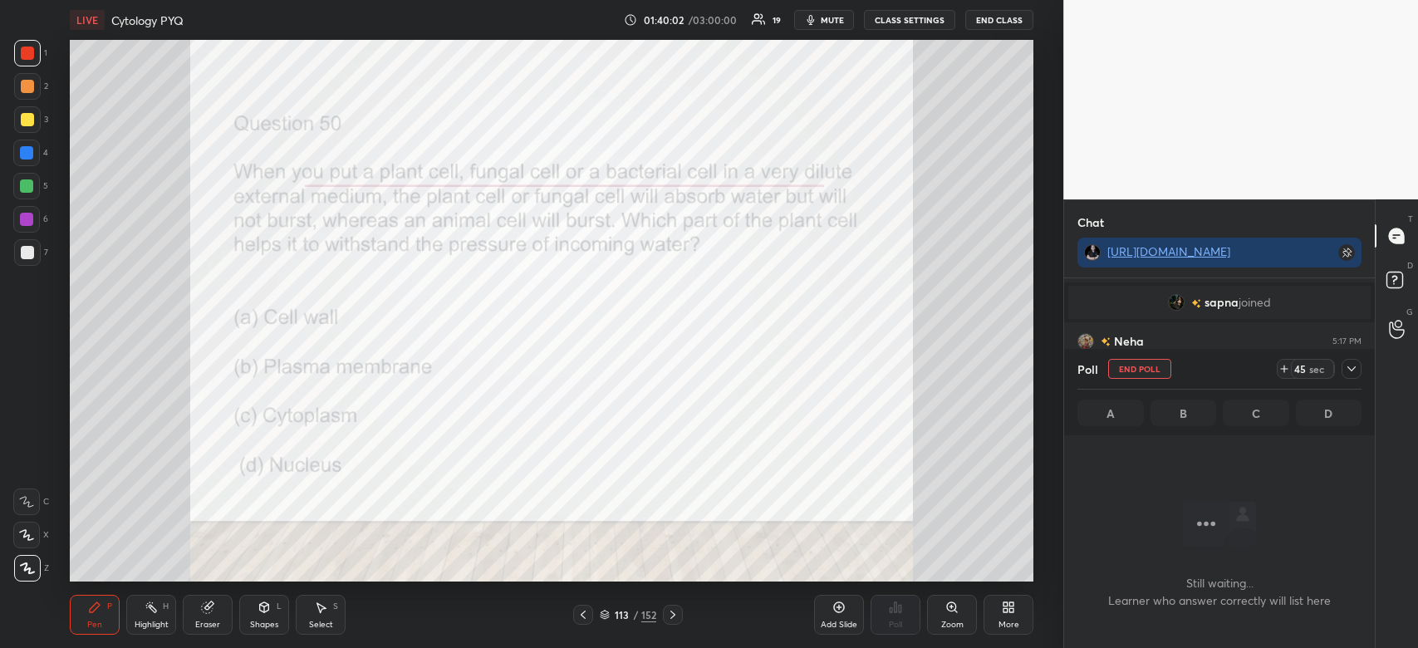
scroll to position [279, 306]
click at [1354, 366] on icon at bounding box center [1351, 368] width 13 height 13
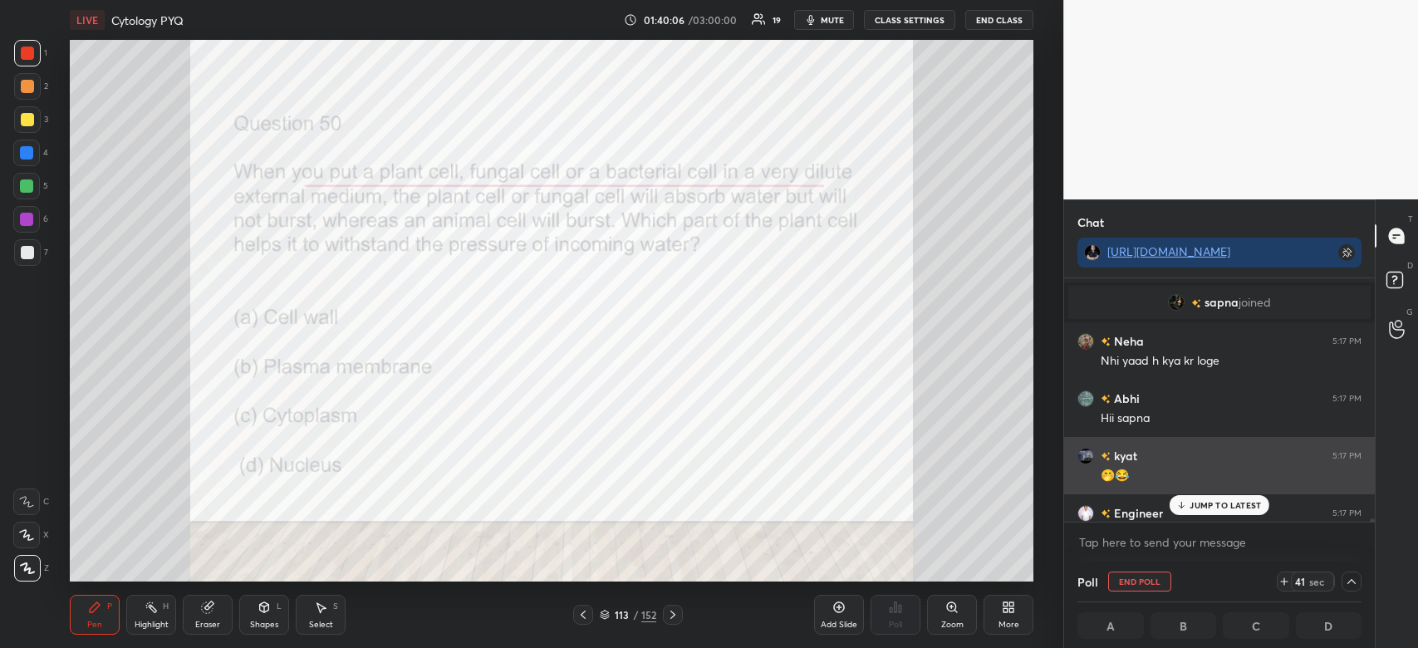
scroll to position [16746, 0]
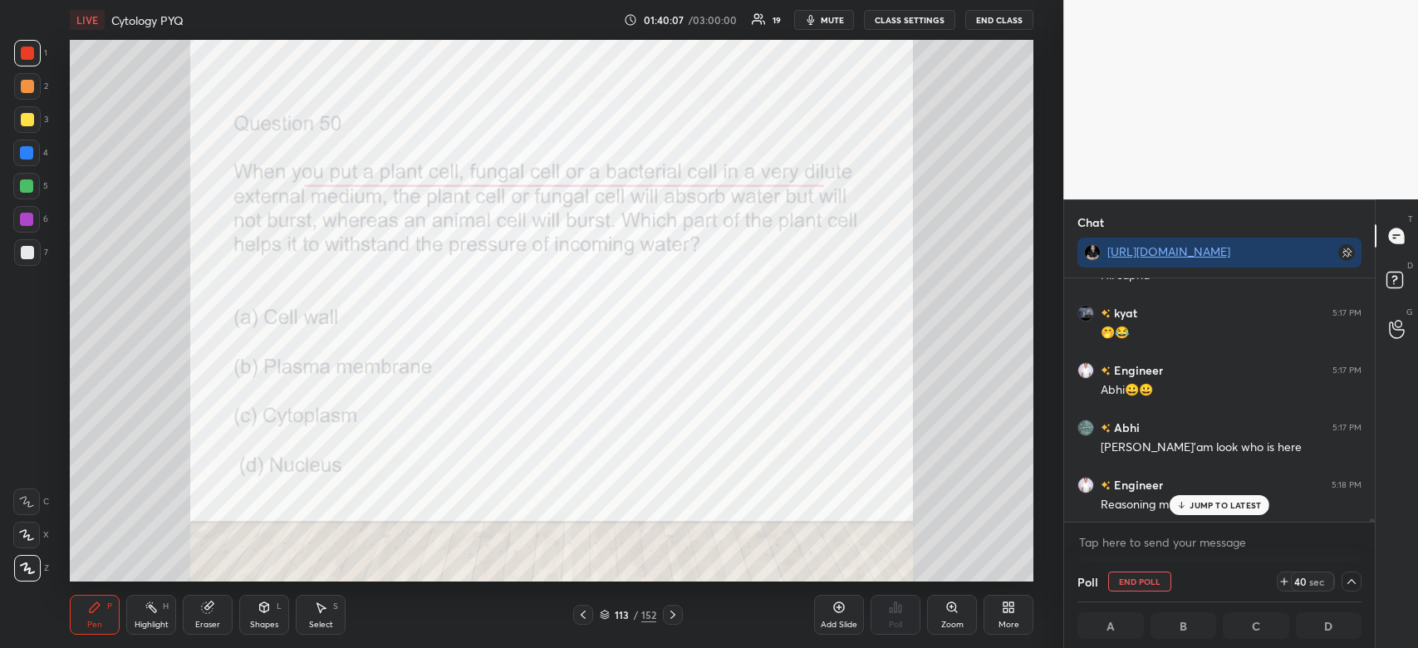
click at [1238, 510] on p "JUMP TO LATEST" at bounding box center [1225, 505] width 71 height 10
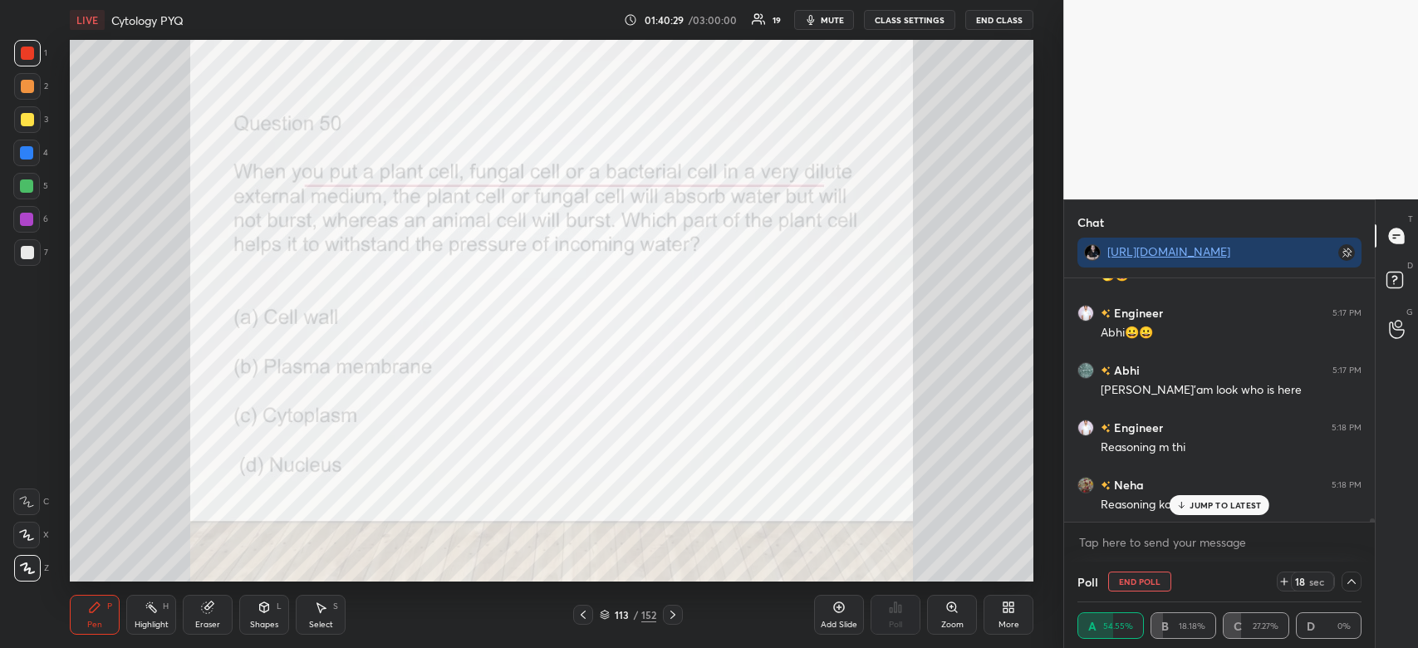
click at [1228, 500] on p "JUMP TO LATEST" at bounding box center [1225, 505] width 71 height 10
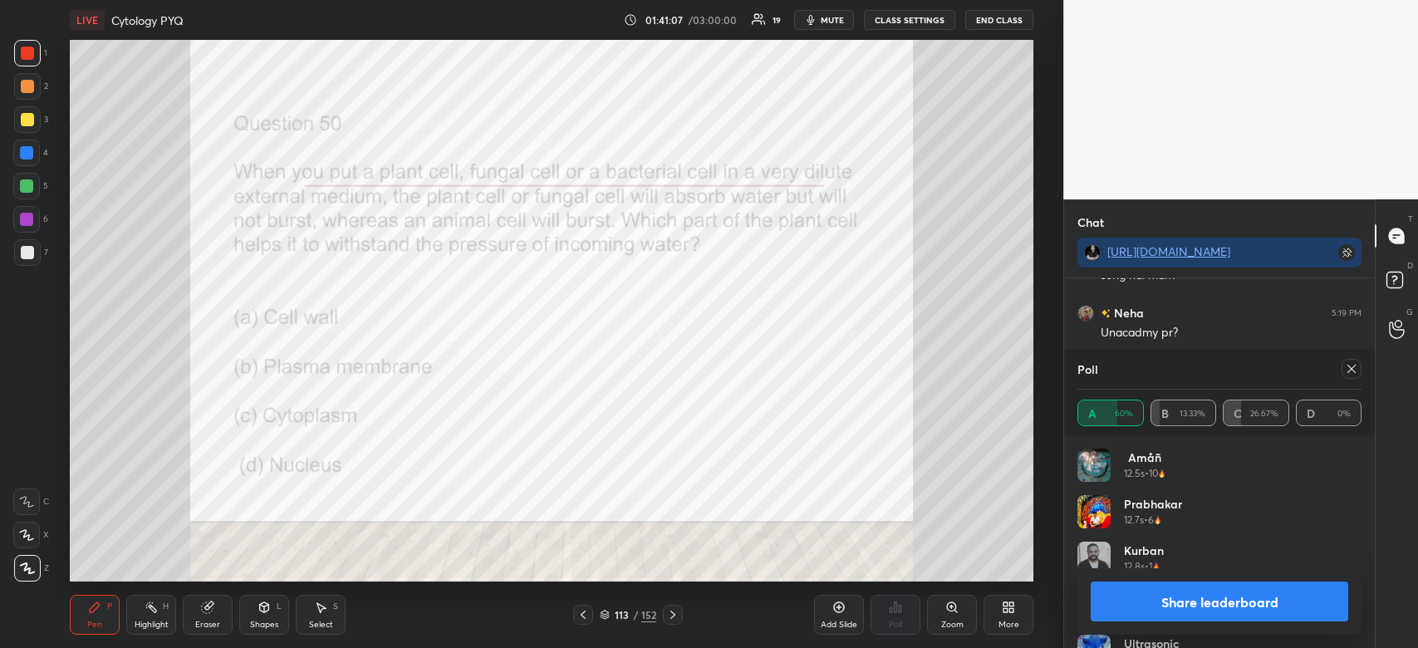
scroll to position [17320, 0]
click at [1224, 597] on button "Share leaderboard" at bounding box center [1220, 602] width 258 height 40
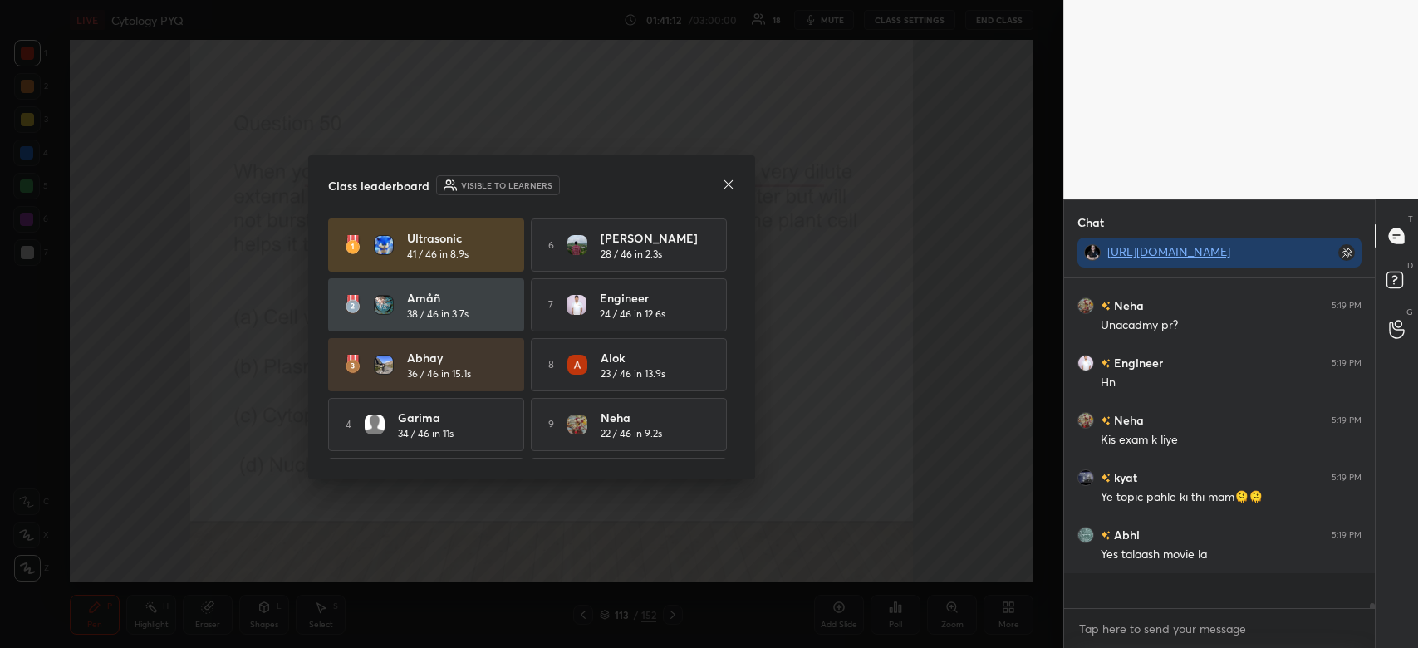
scroll to position [312, 306]
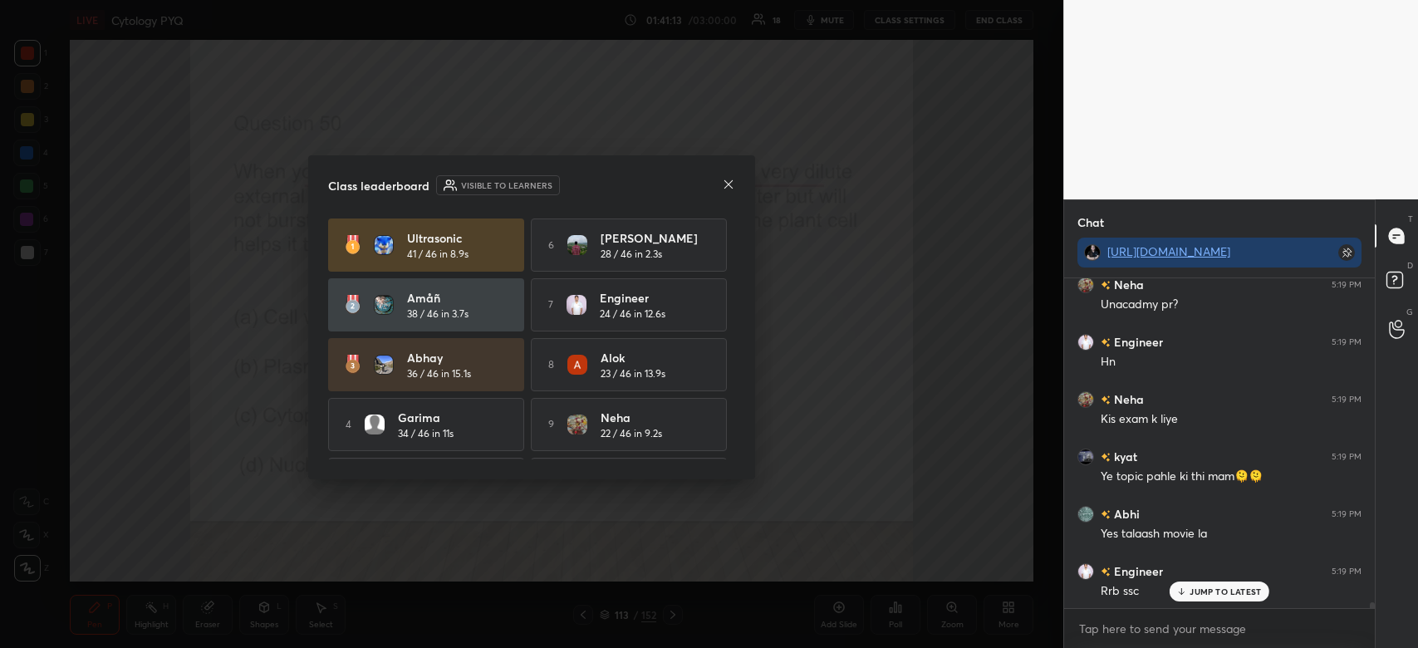
click at [727, 185] on icon at bounding box center [729, 183] width 8 height 8
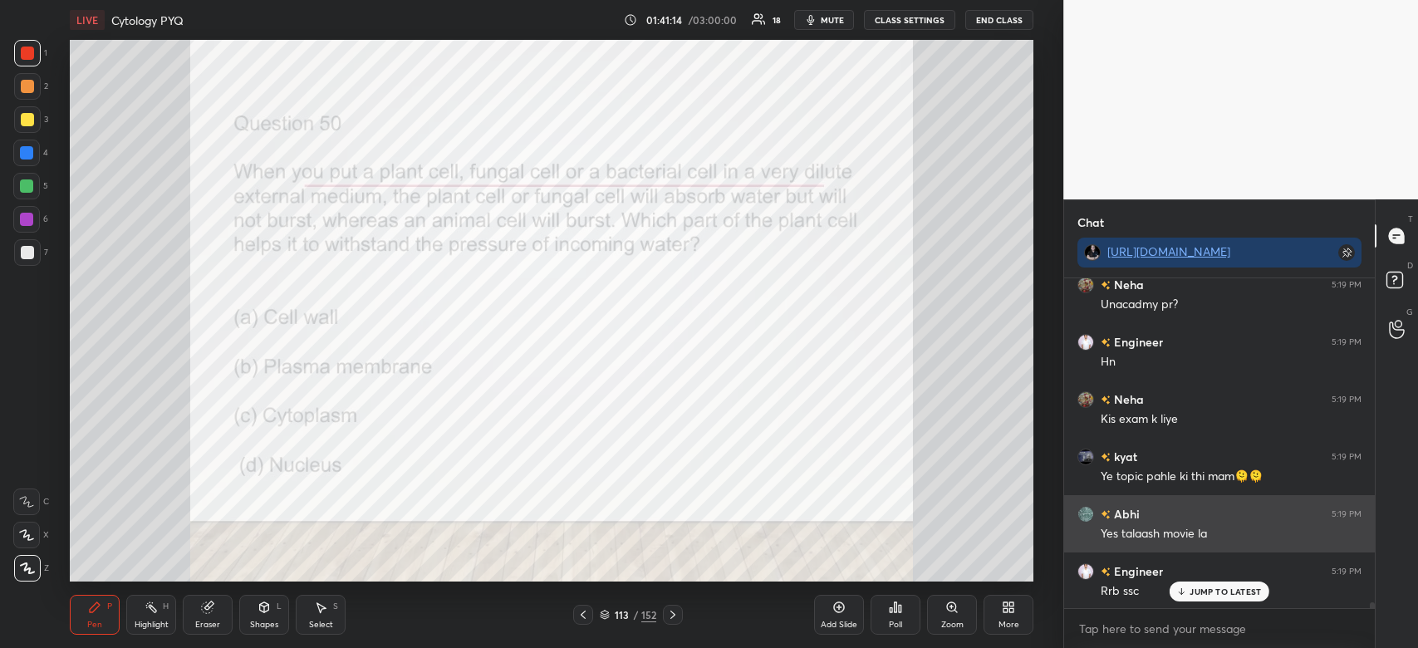
click at [1230, 587] on p "JUMP TO LATEST" at bounding box center [1225, 592] width 71 height 10
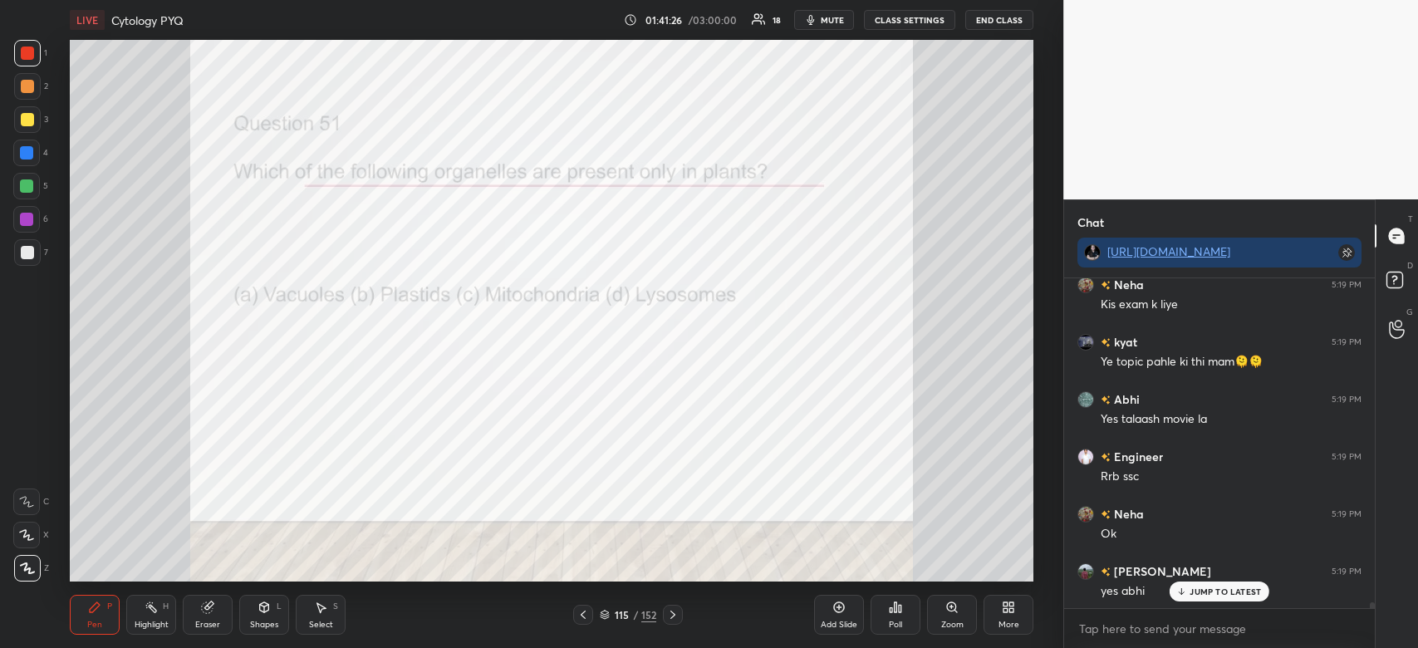
click at [897, 619] on div "Poll" at bounding box center [896, 615] width 50 height 40
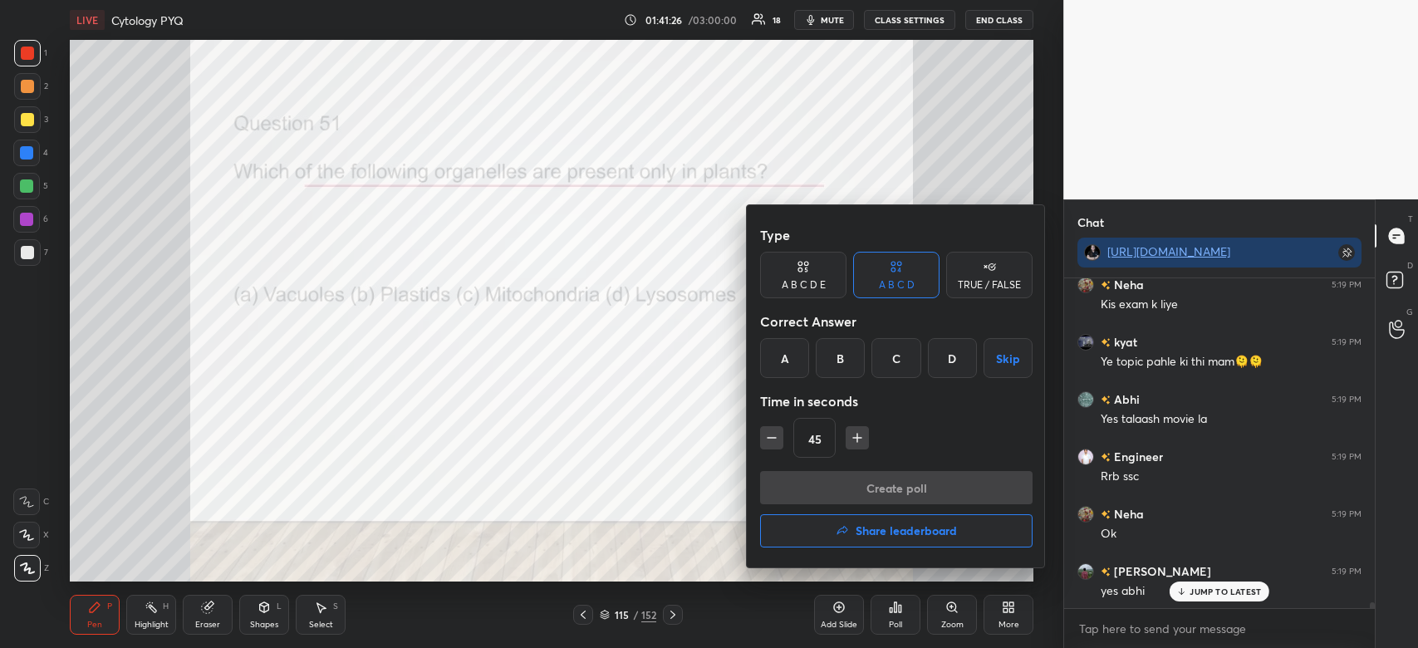
click at [833, 349] on div "B" at bounding box center [840, 358] width 49 height 40
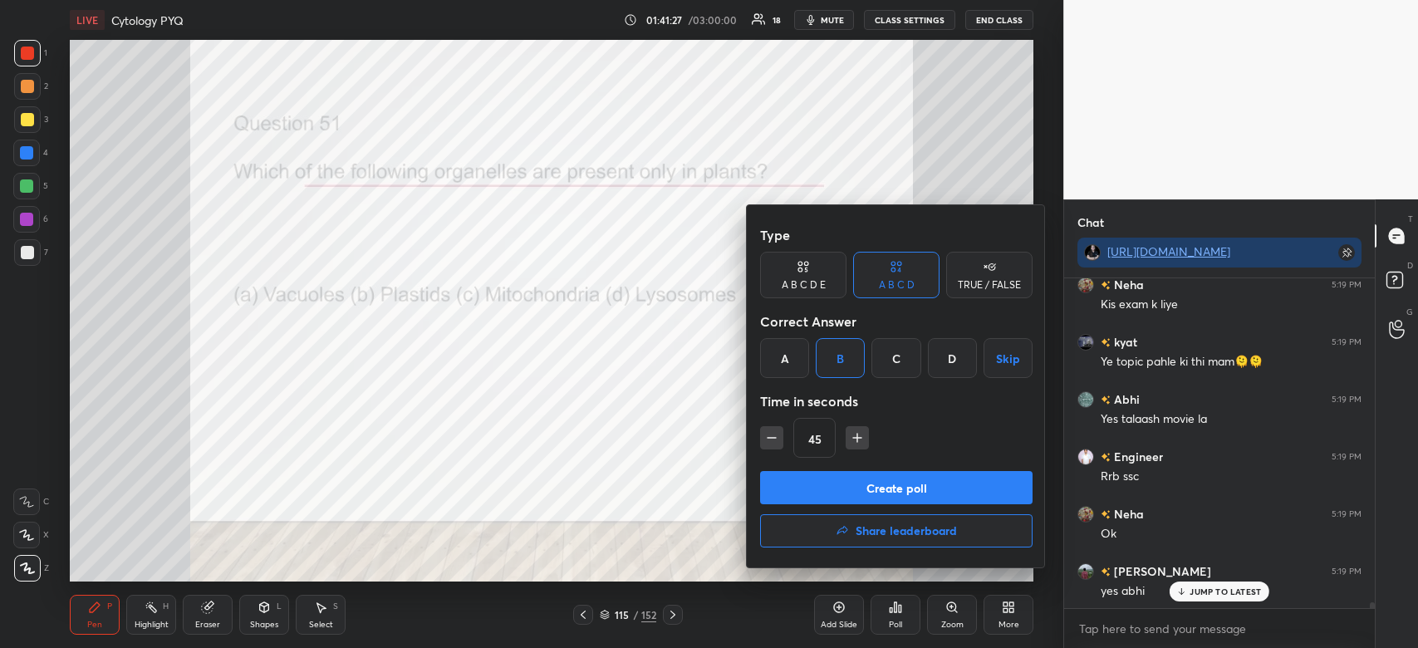
click at [837, 489] on button "Create poll" at bounding box center [896, 487] width 273 height 33
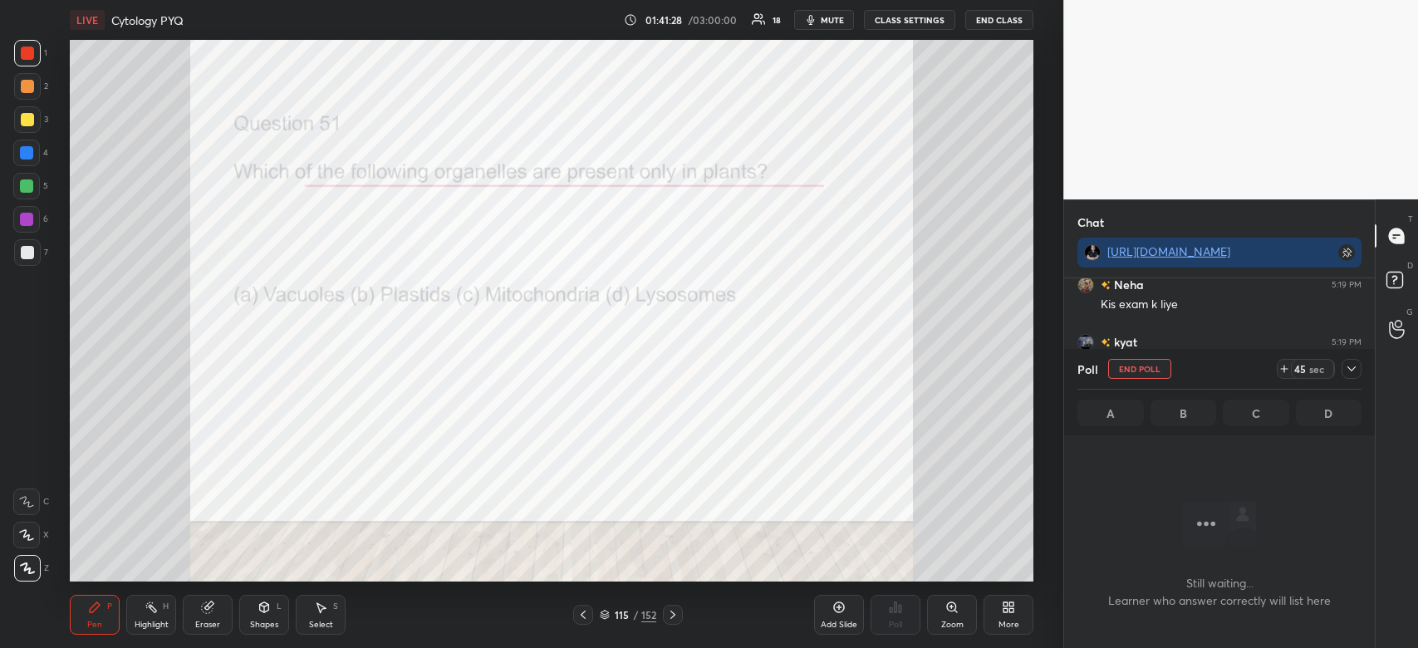
click at [1353, 371] on icon at bounding box center [1351, 368] width 13 height 13
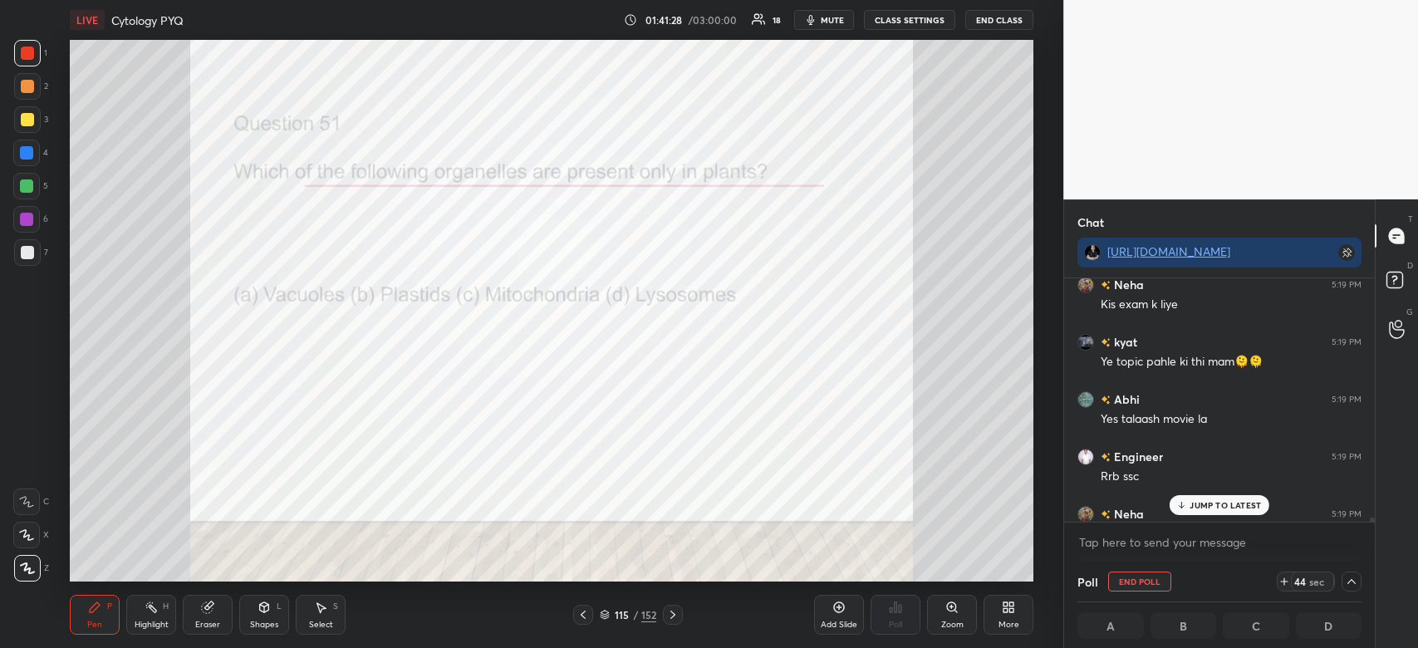
click at [1236, 507] on p "JUMP TO LATEST" at bounding box center [1225, 505] width 71 height 10
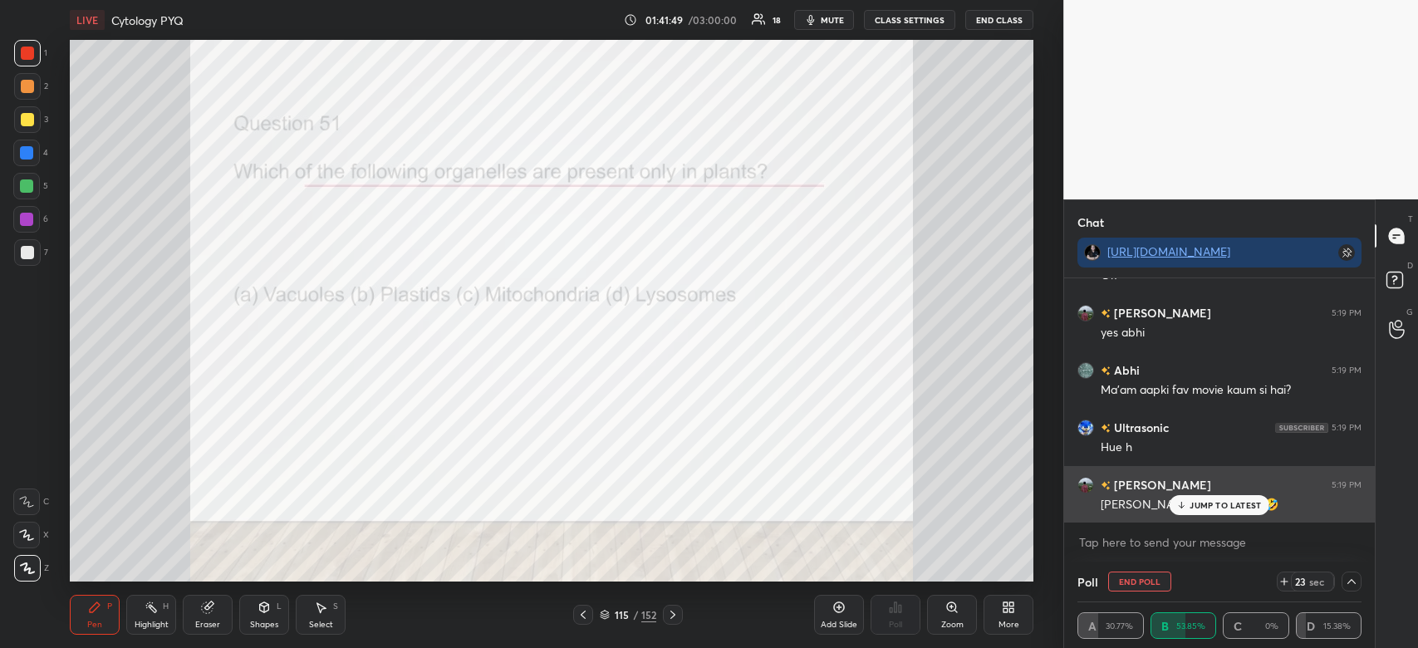
click at [1211, 507] on p "JUMP TO LATEST" at bounding box center [1225, 505] width 71 height 10
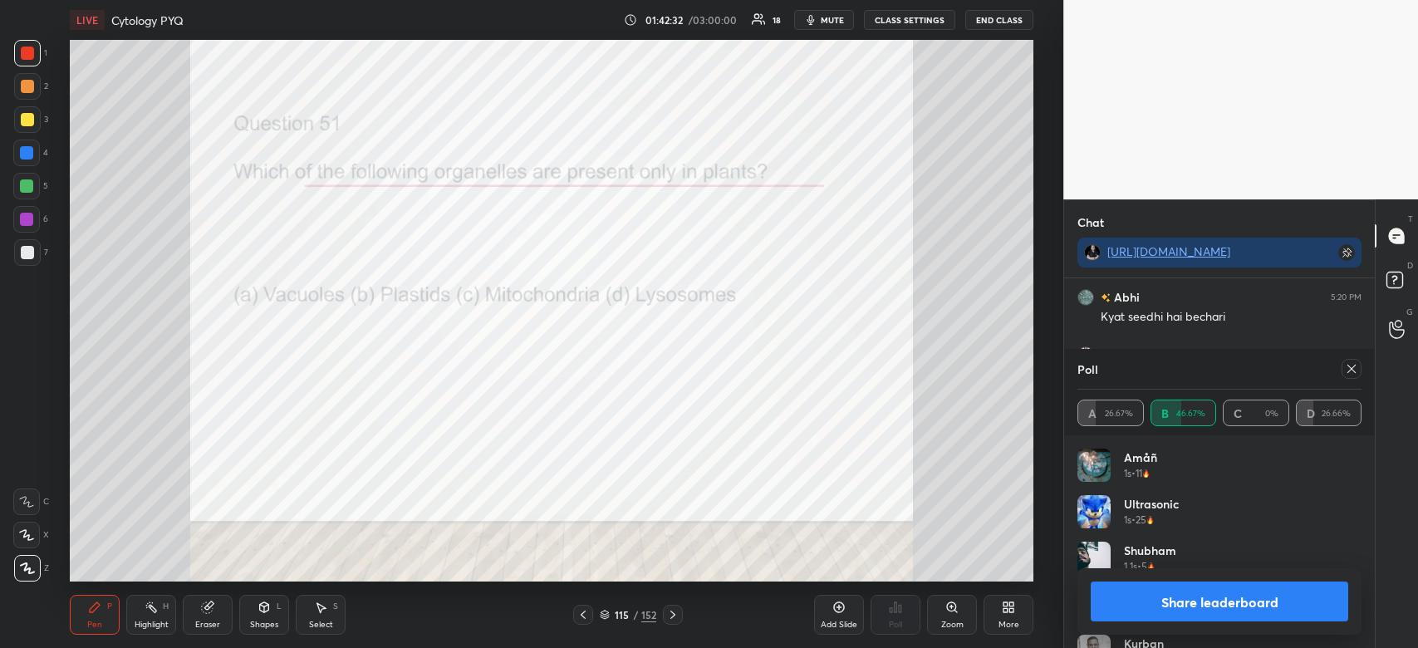
scroll to position [18095, 0]
click at [1241, 620] on button "Share leaderboard" at bounding box center [1220, 602] width 258 height 40
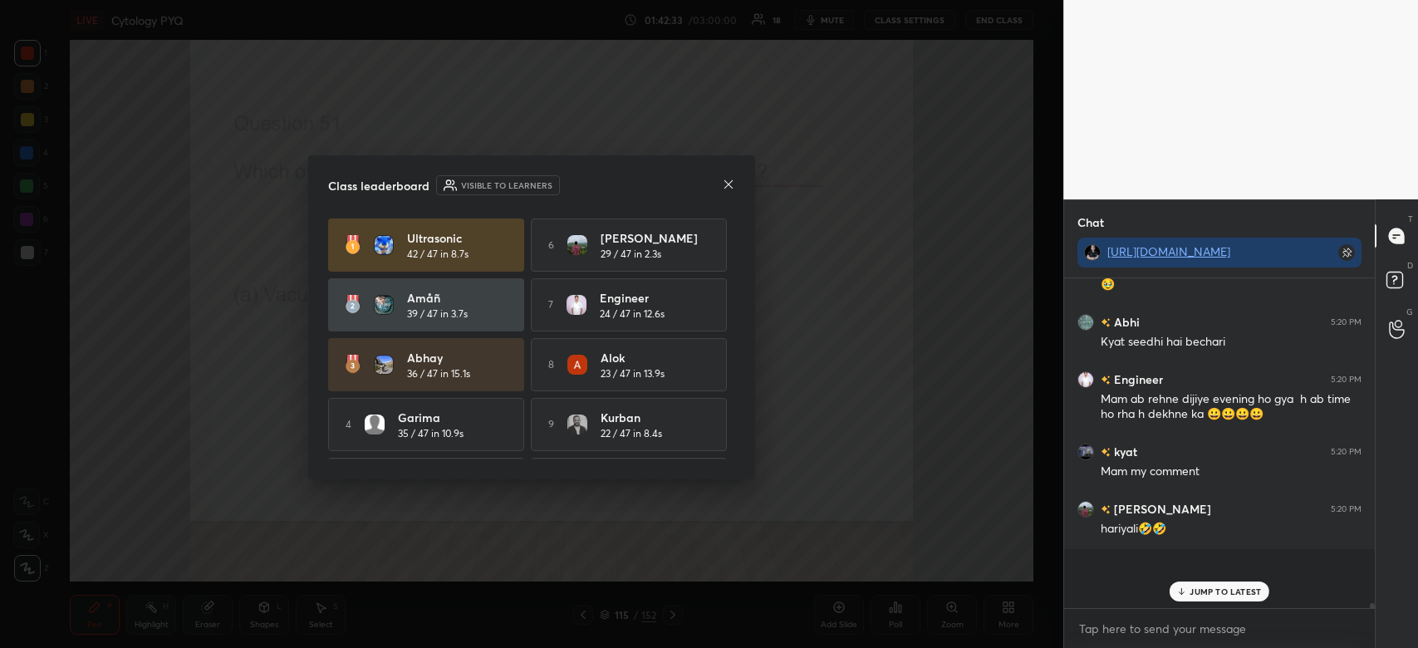
scroll to position [326, 306]
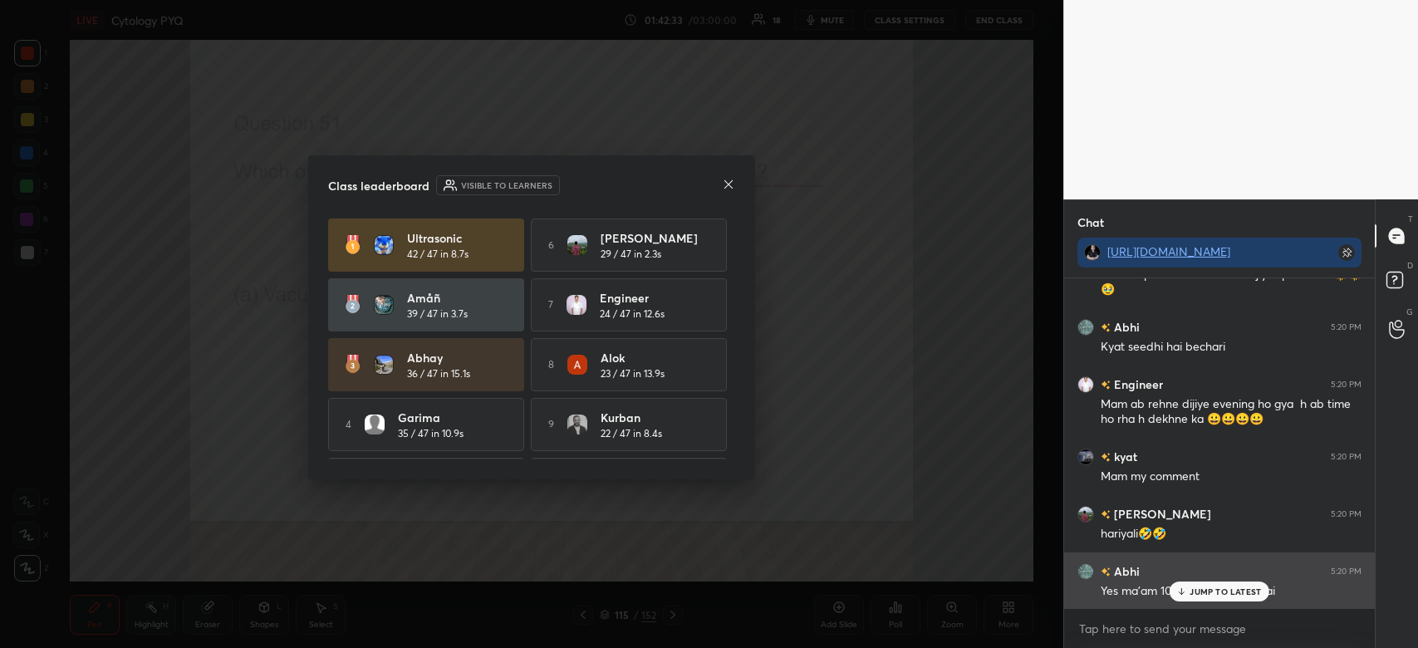
click at [1223, 599] on div "JUMP TO LATEST" at bounding box center [1220, 592] width 100 height 20
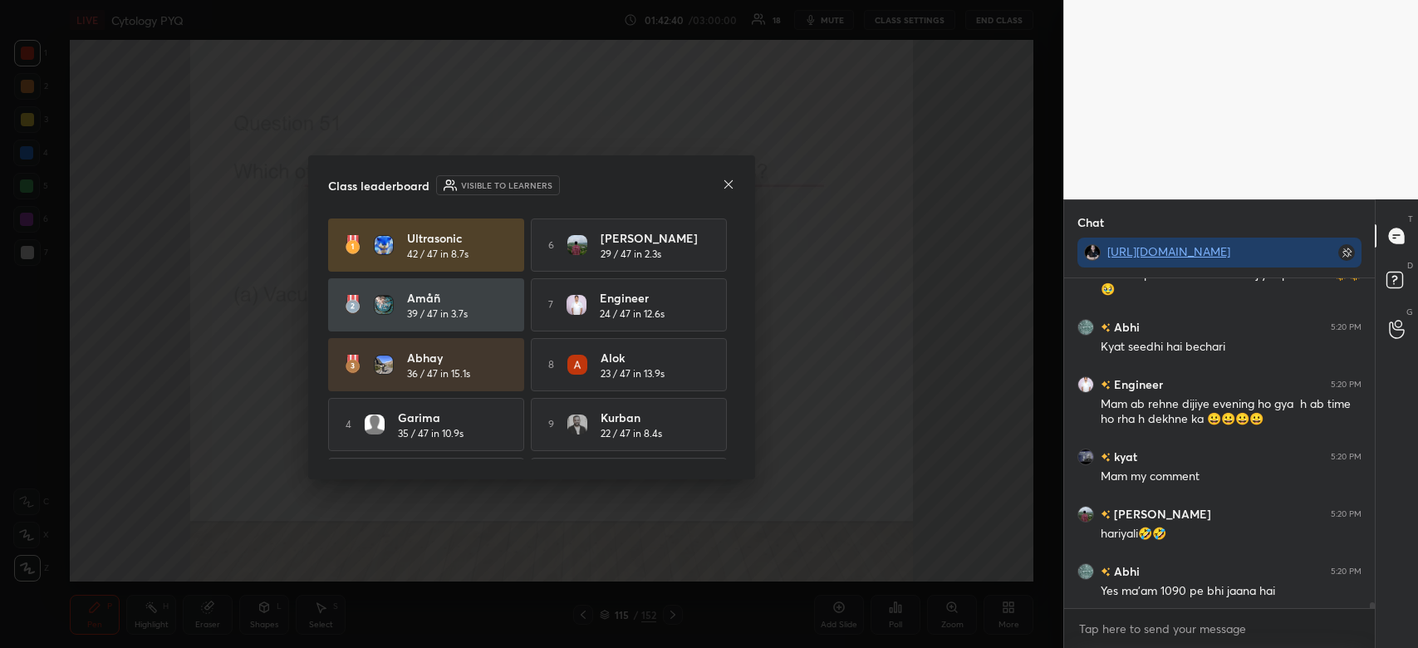
click at [727, 184] on icon at bounding box center [728, 184] width 13 height 13
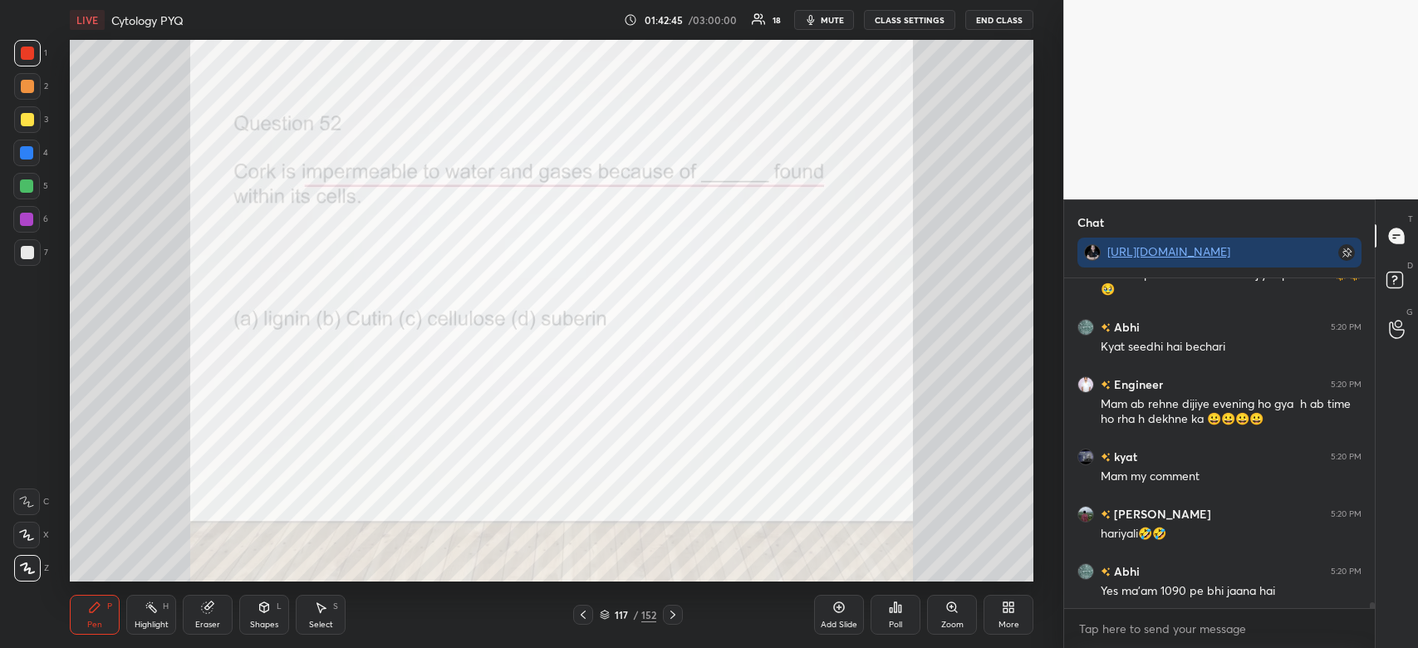
click at [901, 617] on div "Poll" at bounding box center [896, 615] width 50 height 40
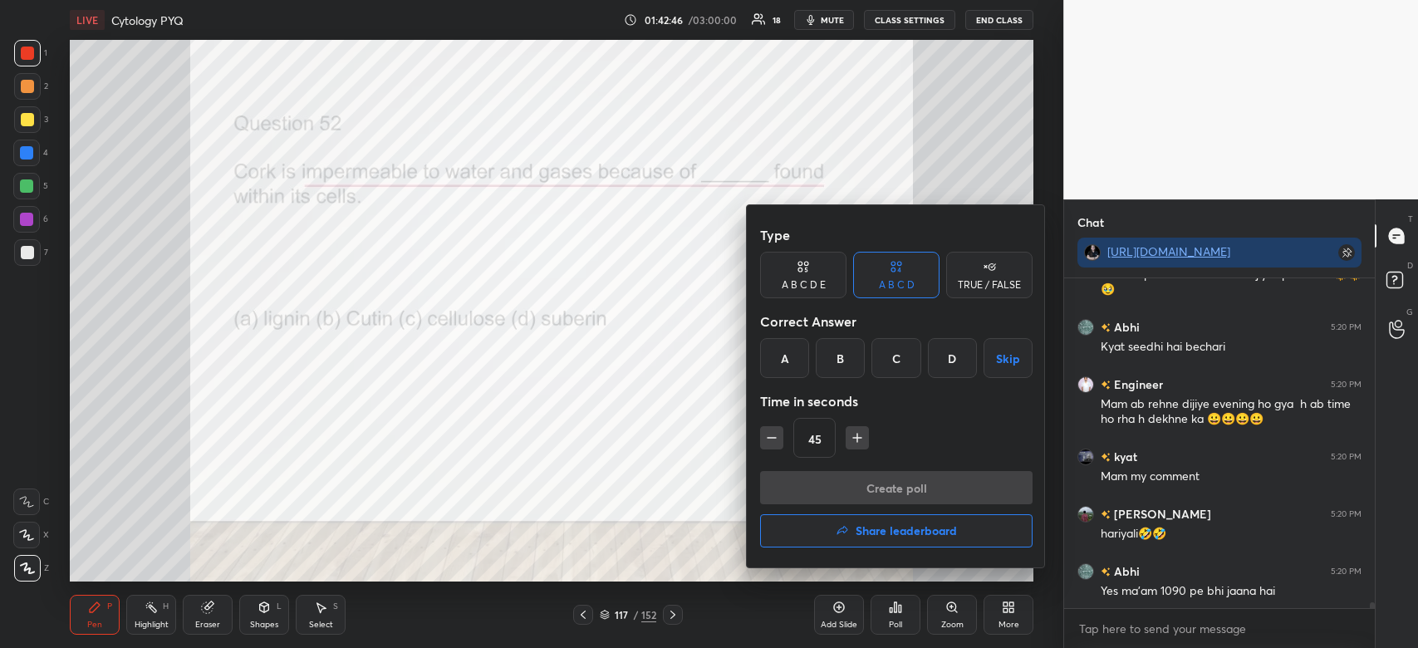
click at [954, 362] on div "D" at bounding box center [952, 358] width 49 height 40
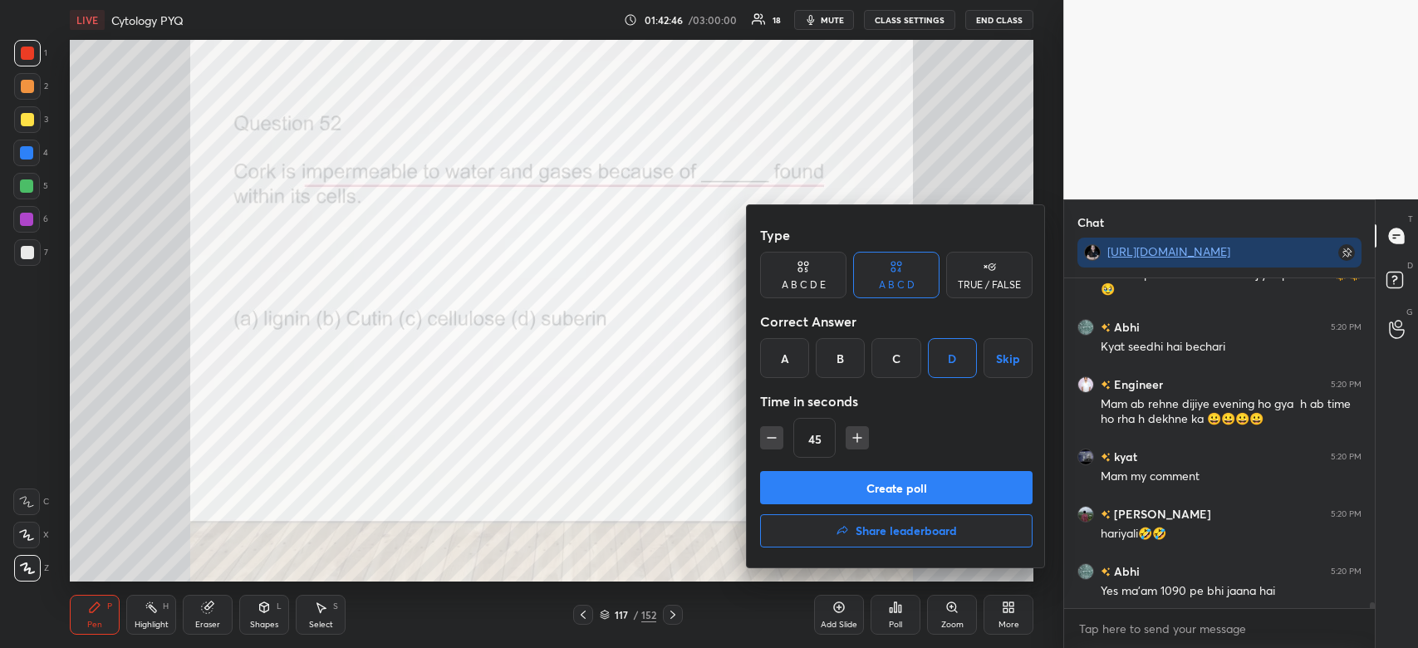
click at [952, 501] on button "Create poll" at bounding box center [896, 487] width 273 height 33
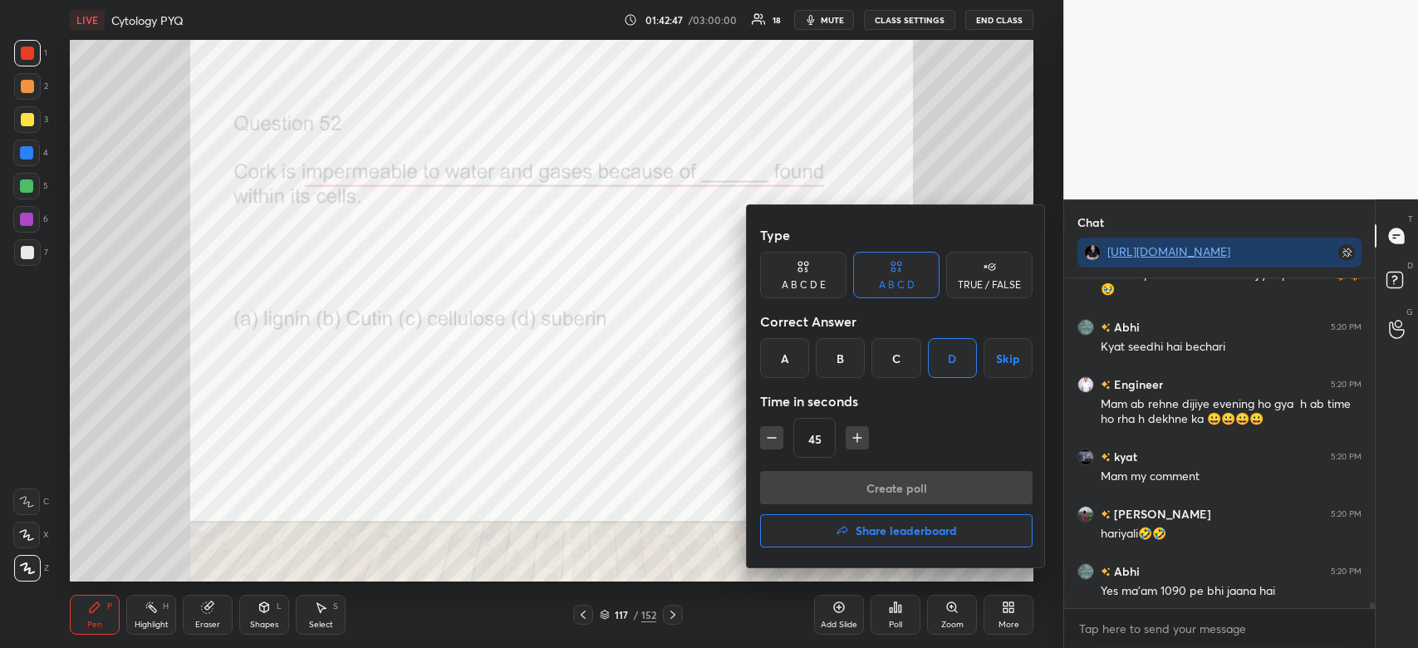
scroll to position [248, 306]
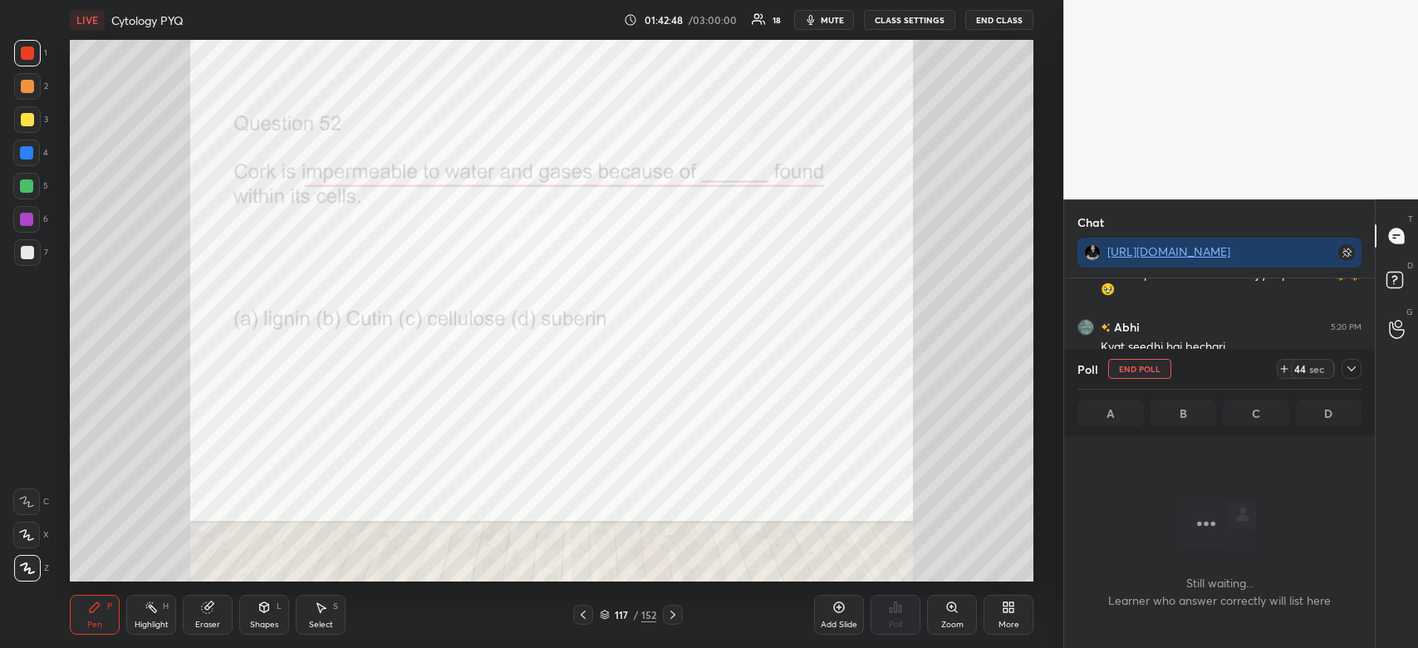
click at [1347, 368] on icon at bounding box center [1351, 368] width 13 height 13
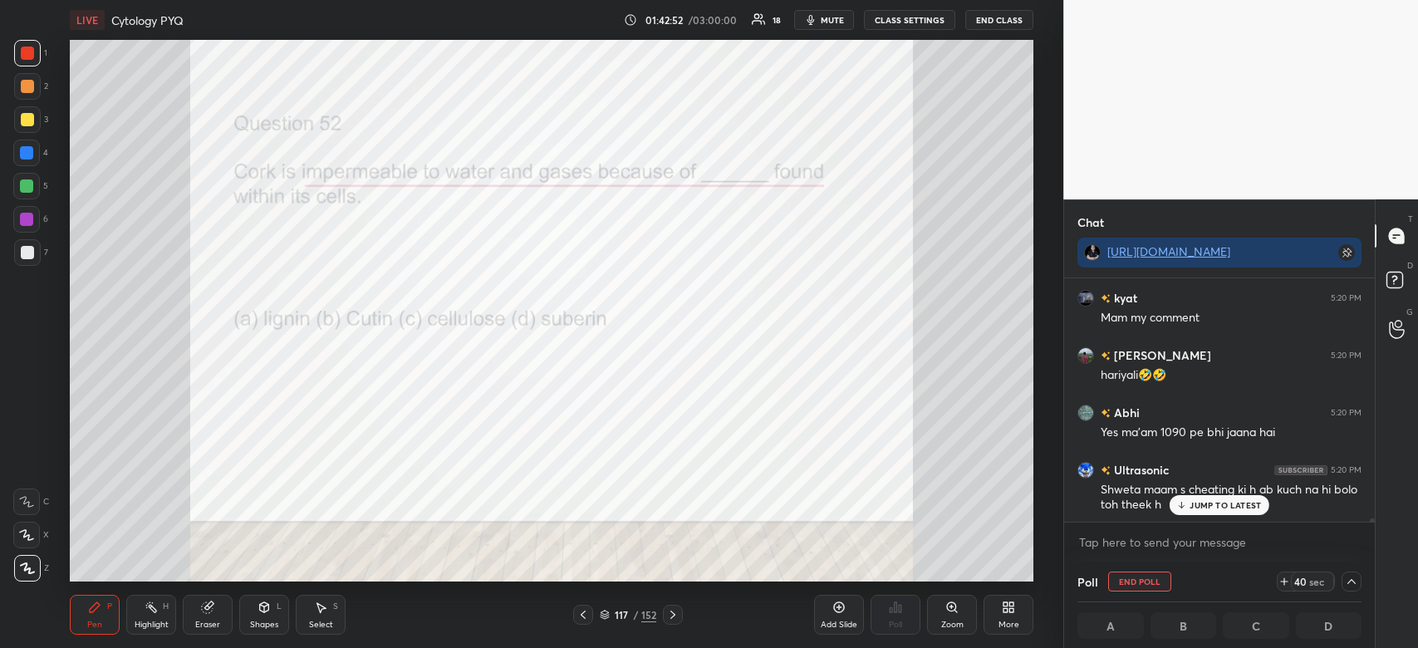
click at [1243, 502] on p "JUMP TO LATEST" at bounding box center [1225, 505] width 71 height 10
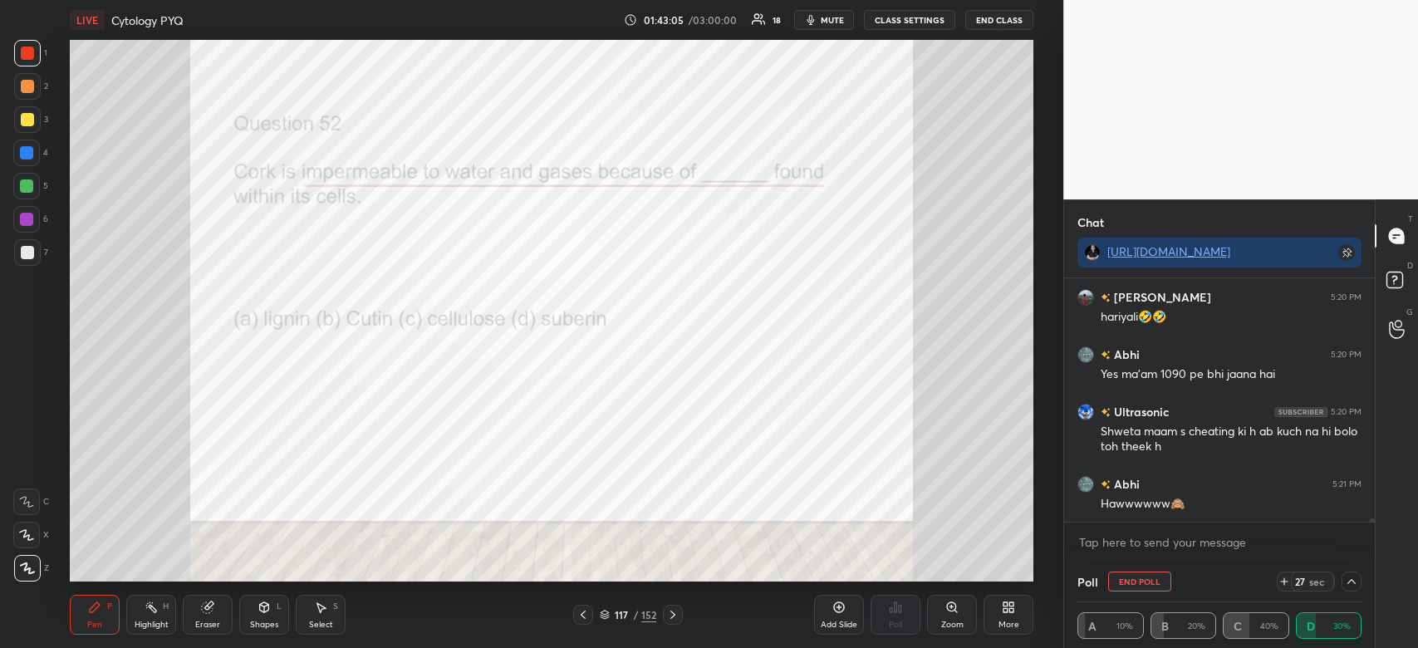
drag, startPoint x: 1373, startPoint y: 520, endPoint x: 1366, endPoint y: 546, distance: 26.8
click at [1366, 546] on div "kyat 5:20 PM Mam my comment [PERSON_NAME] 5:20 PM hariyali🤣🤣 Abhi 5:20 PM Yes m…" at bounding box center [1219, 419] width 311 height 283
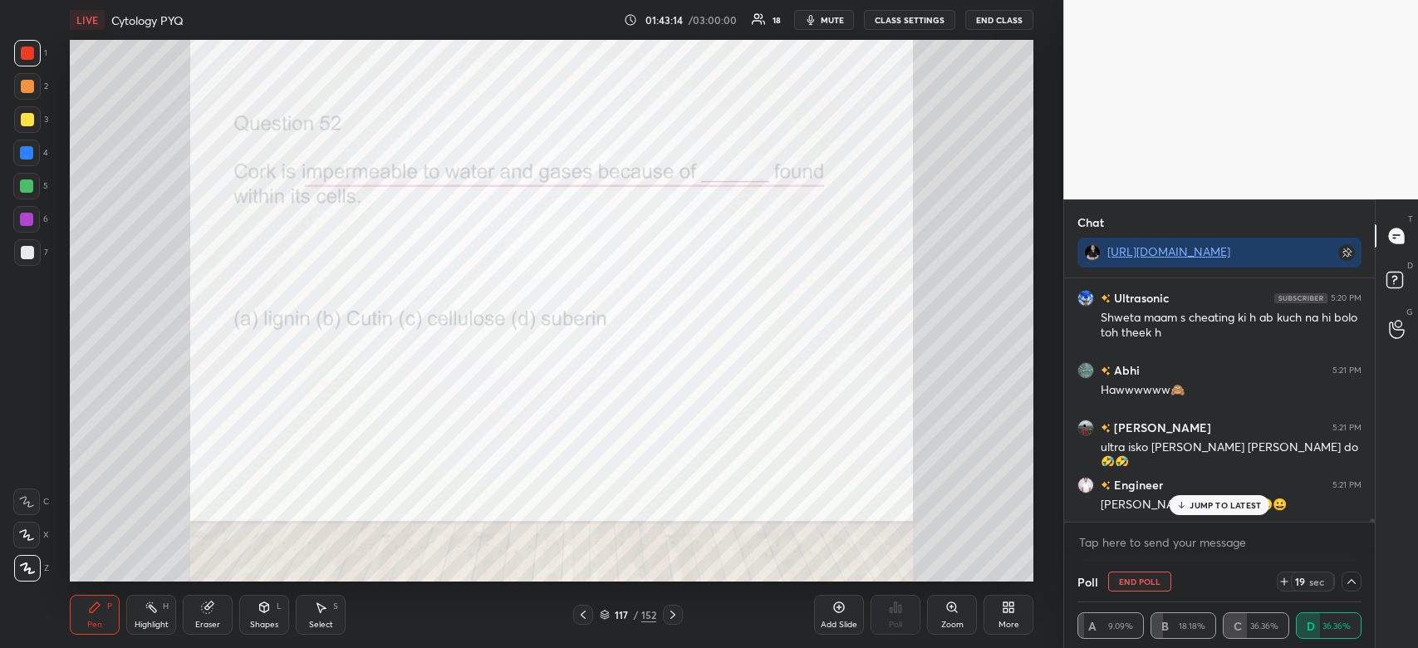
click at [1196, 504] on p "JUMP TO LATEST" at bounding box center [1225, 505] width 71 height 10
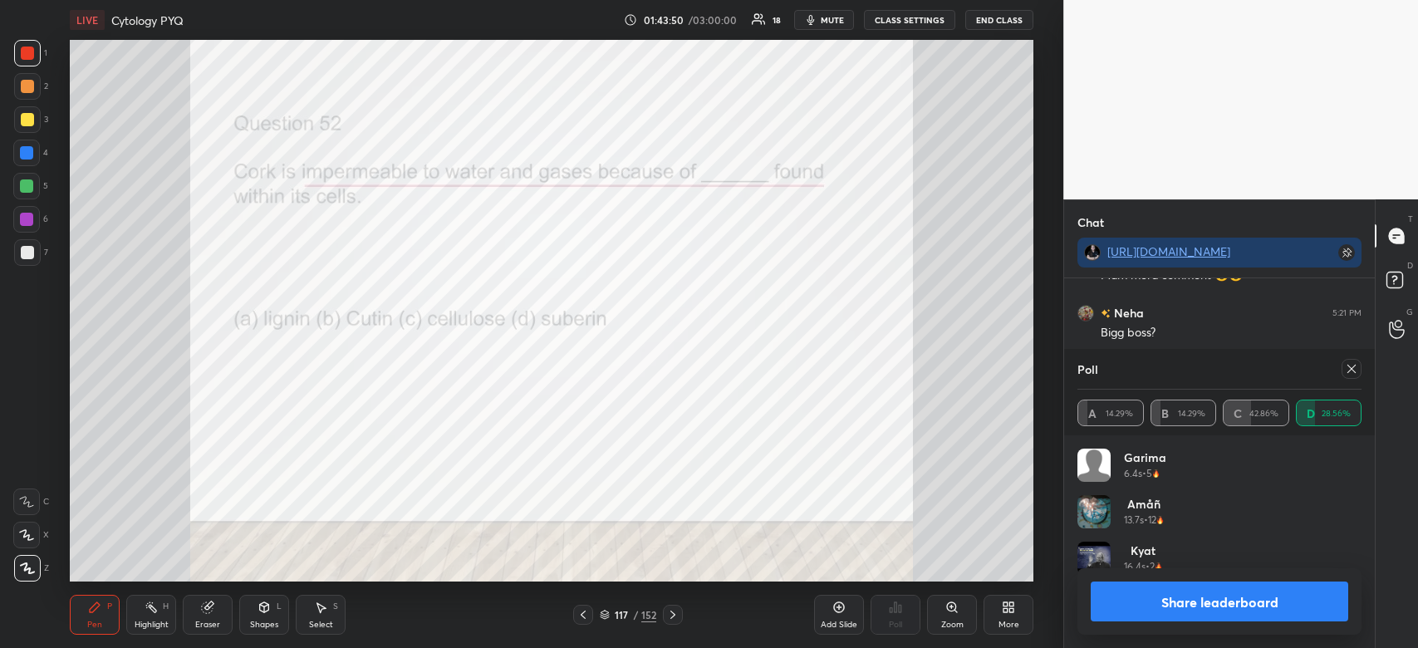
scroll to position [18684, 0]
click at [1177, 587] on button "Share leaderboard" at bounding box center [1220, 602] width 258 height 40
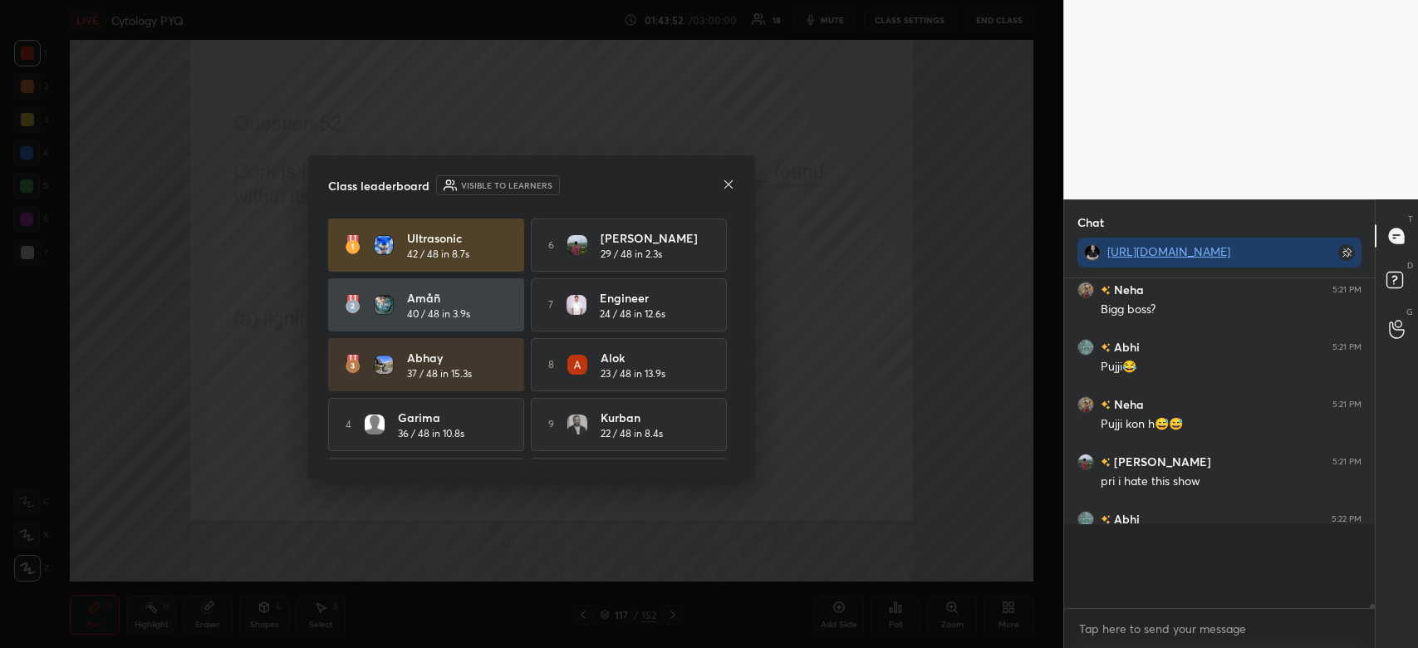
scroll to position [320, 306]
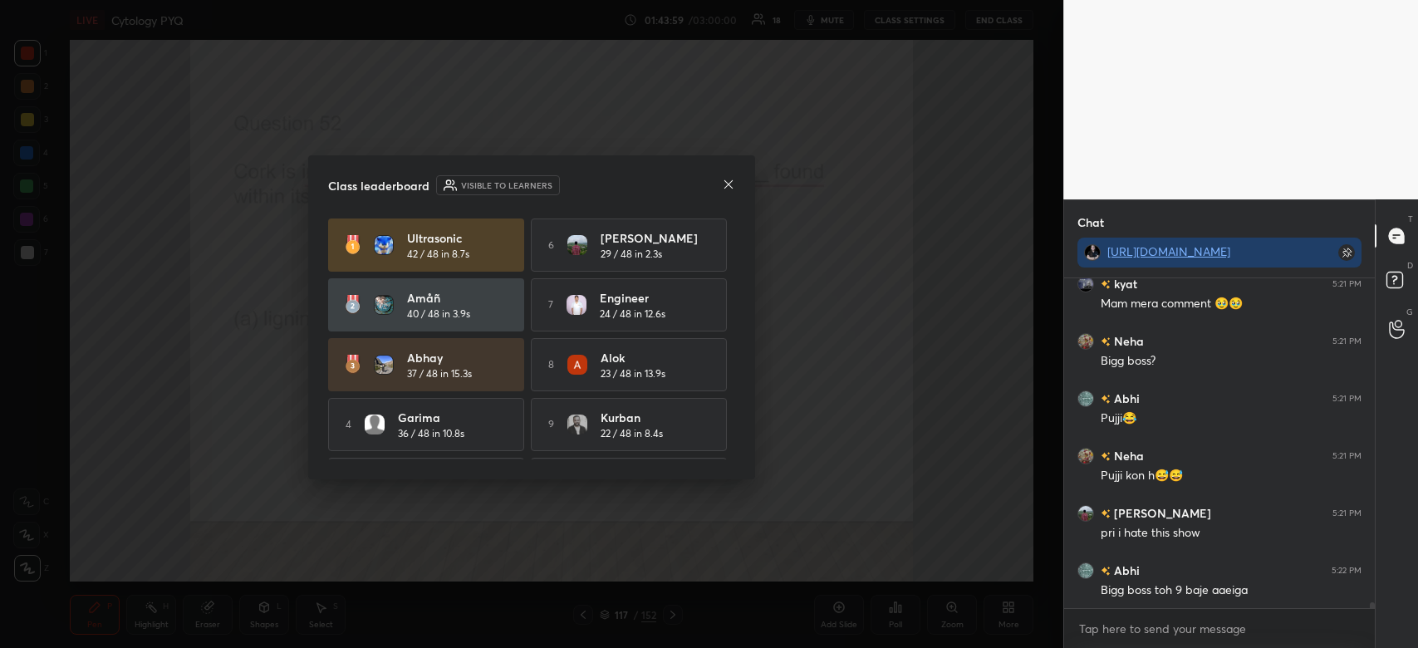
click at [732, 186] on icon at bounding box center [728, 184] width 13 height 13
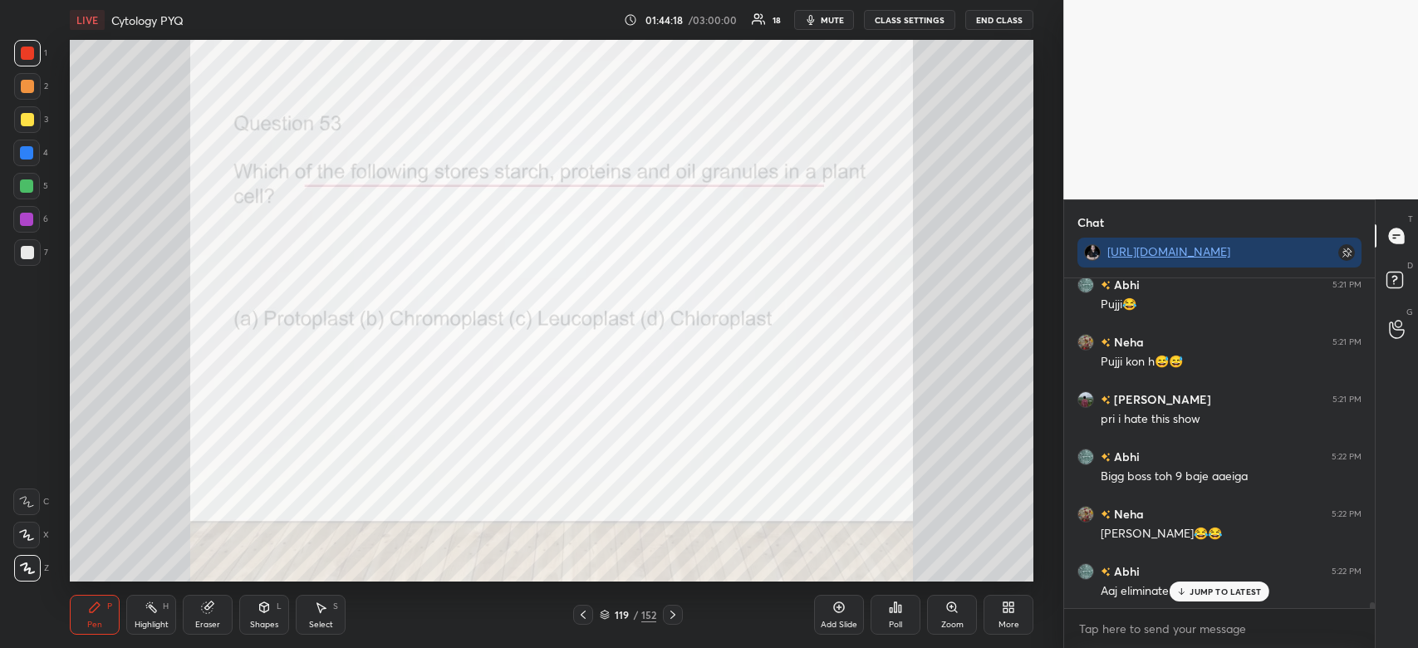
click at [892, 613] on icon at bounding box center [895, 607] width 13 height 13
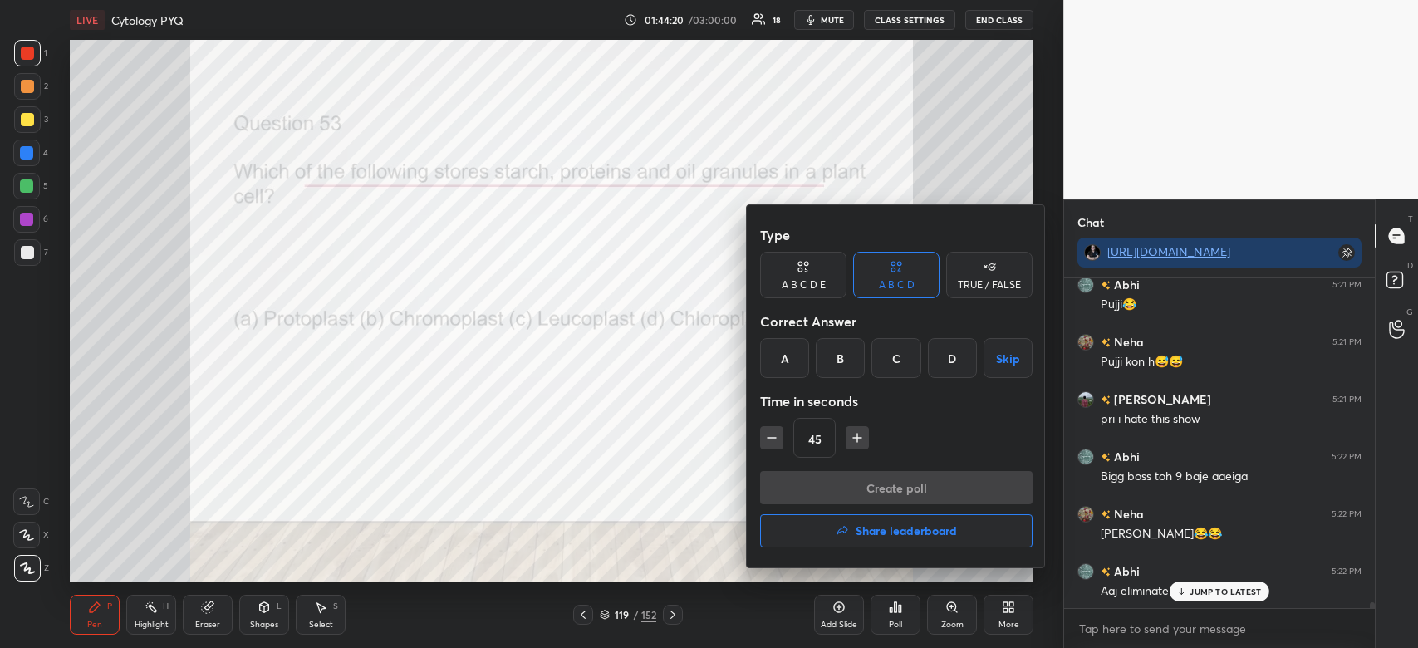
click at [909, 362] on div "C" at bounding box center [896, 358] width 49 height 40
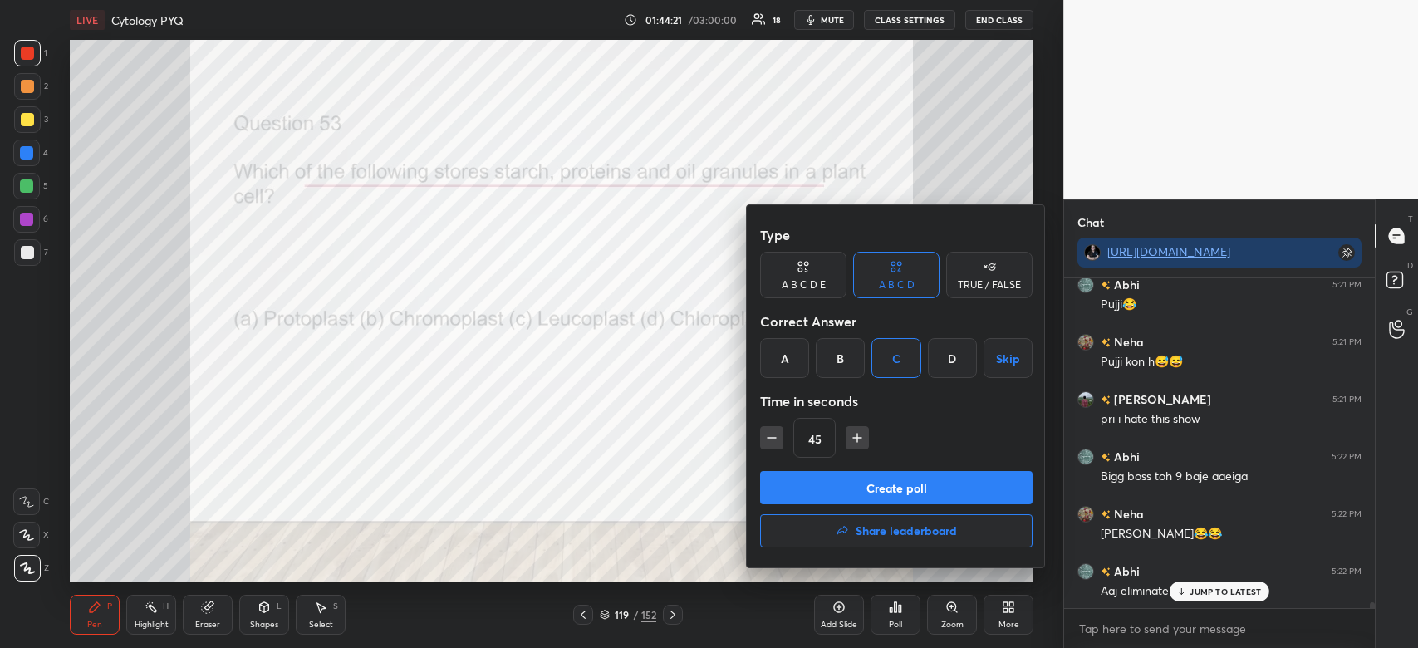
click at [878, 487] on button "Create poll" at bounding box center [896, 487] width 273 height 33
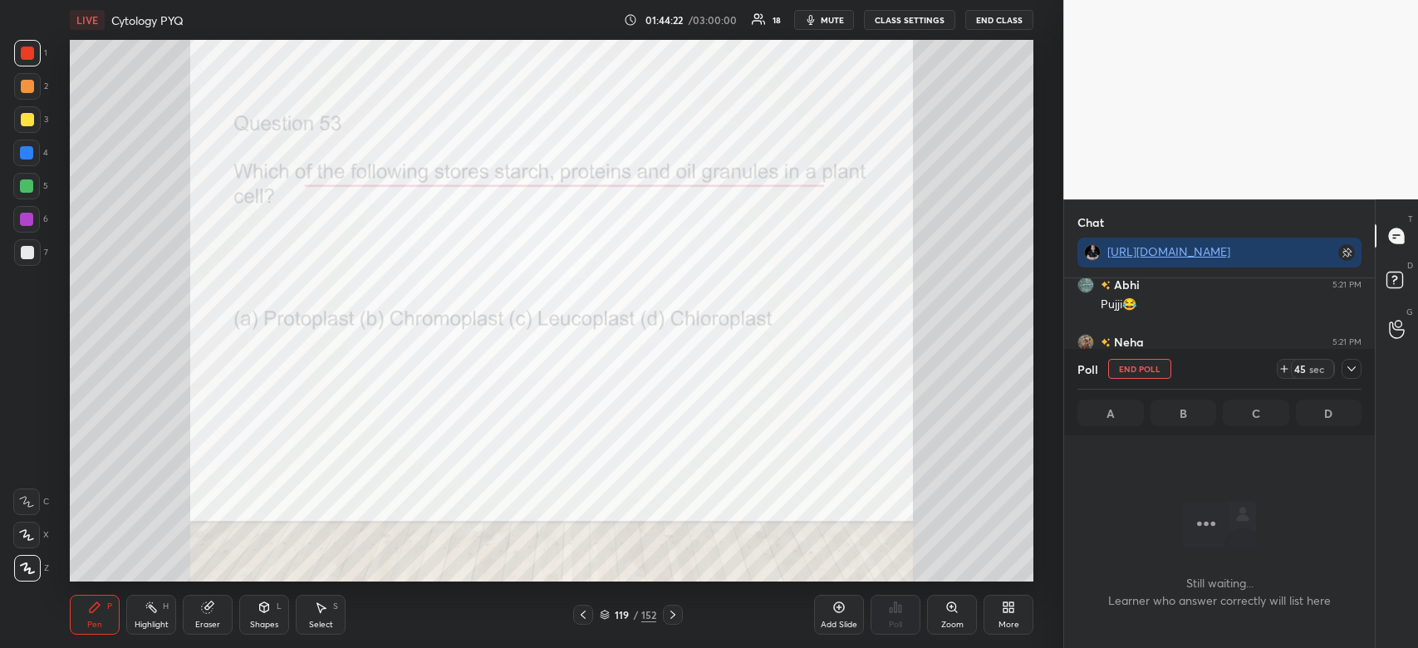
click at [1347, 369] on icon at bounding box center [1351, 368] width 13 height 13
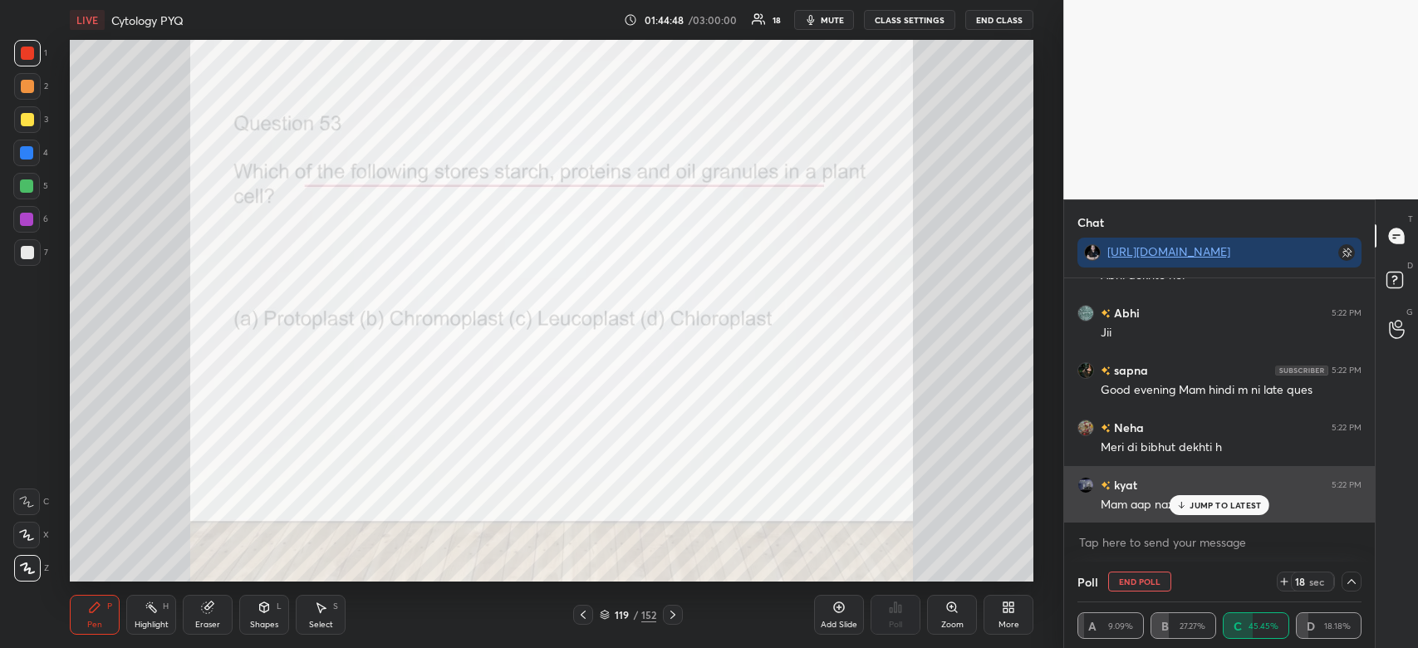
click at [1212, 505] on p "JUMP TO LATEST" at bounding box center [1225, 505] width 71 height 10
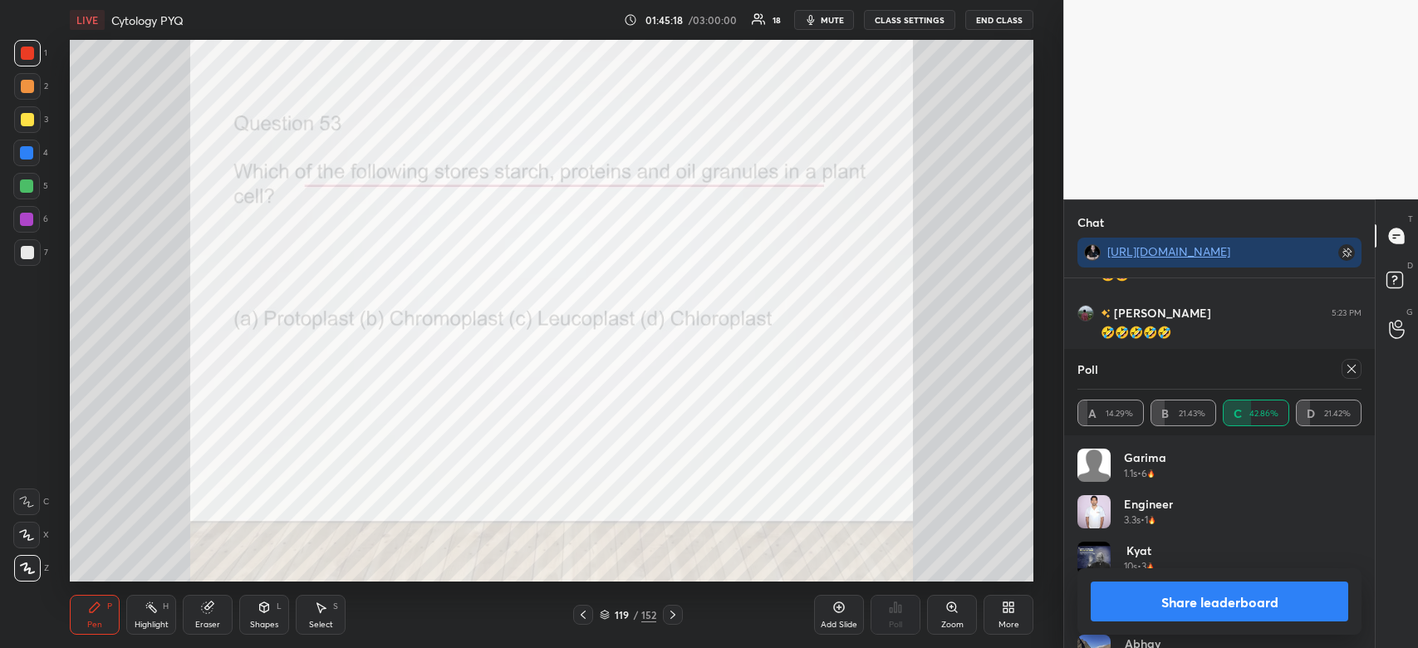
scroll to position [19429, 0]
click at [1244, 602] on button "Share leaderboard" at bounding box center [1220, 602] width 258 height 40
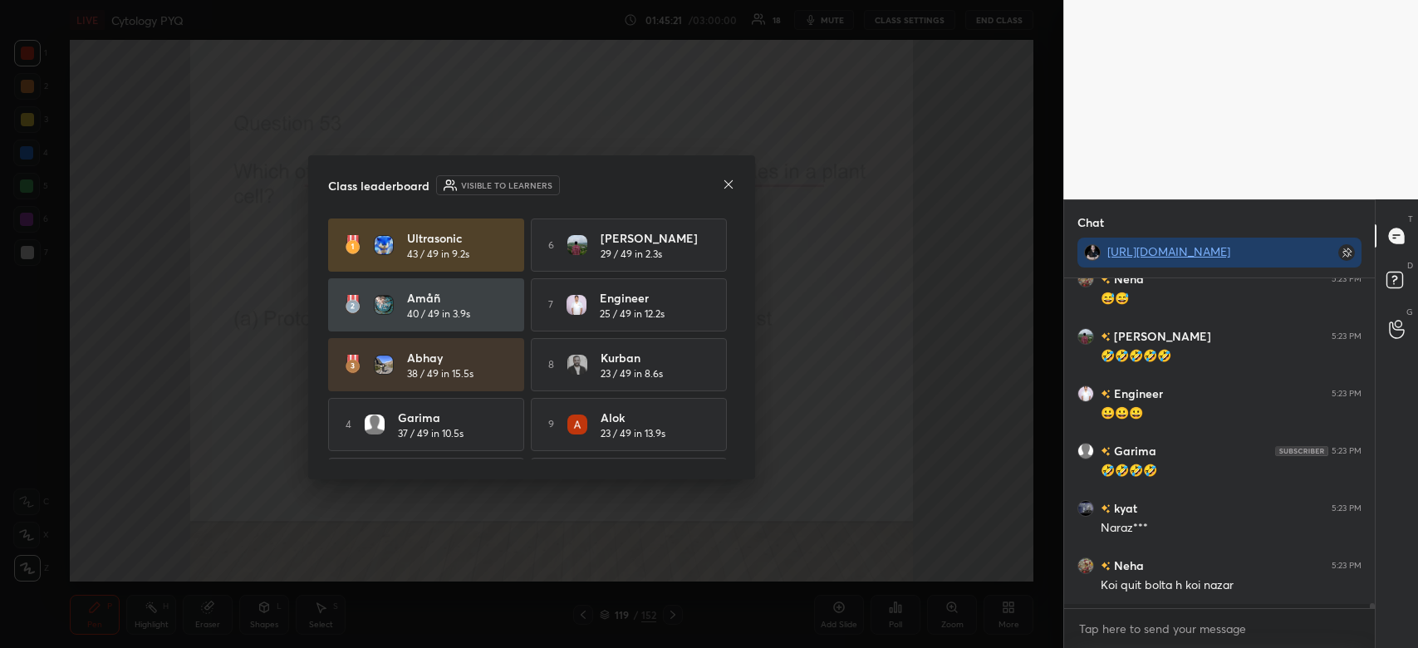
scroll to position [326, 306]
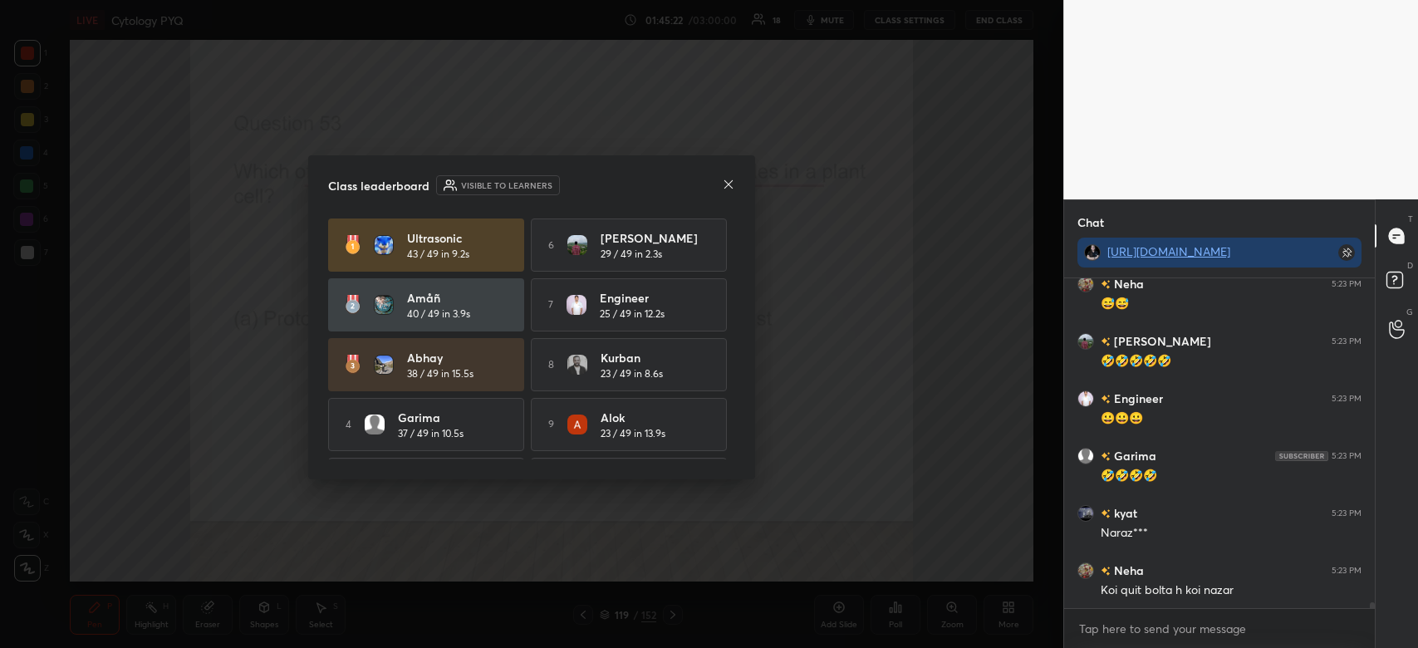
click at [732, 186] on icon at bounding box center [728, 184] width 13 height 13
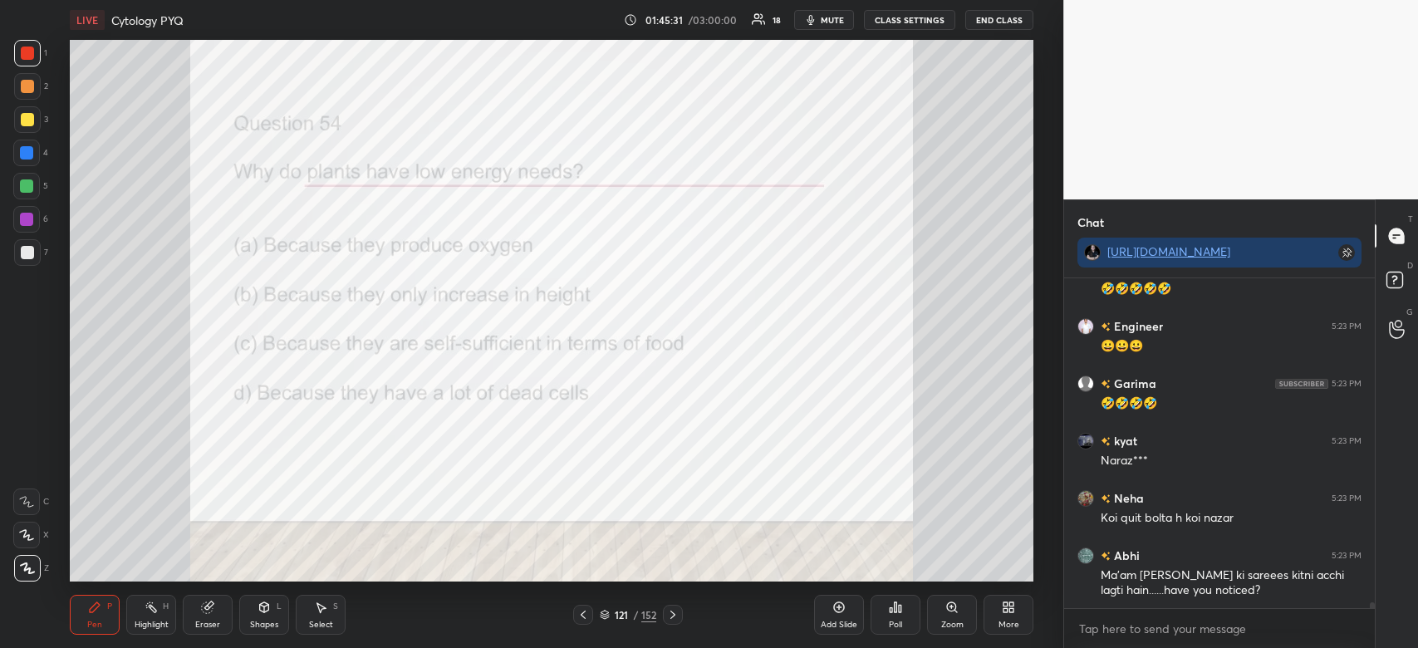
scroll to position [19471, 0]
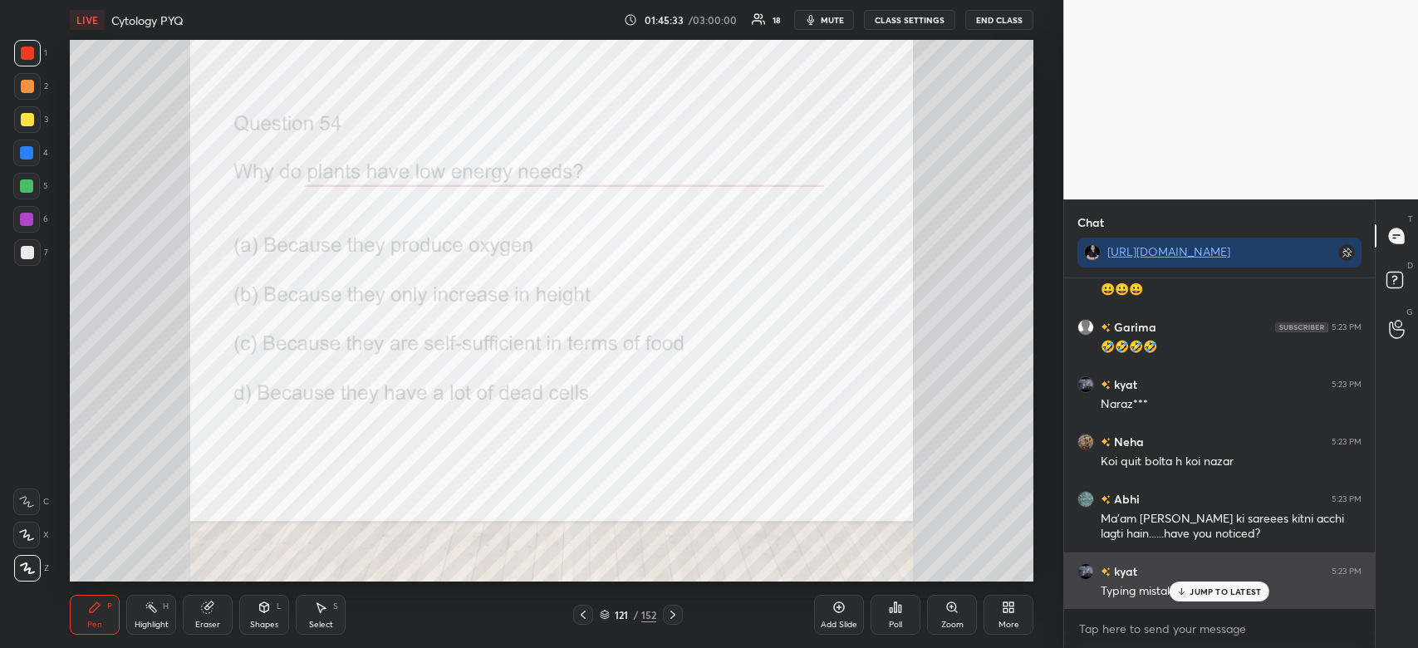
click at [1243, 592] on p "JUMP TO LATEST" at bounding box center [1225, 592] width 71 height 10
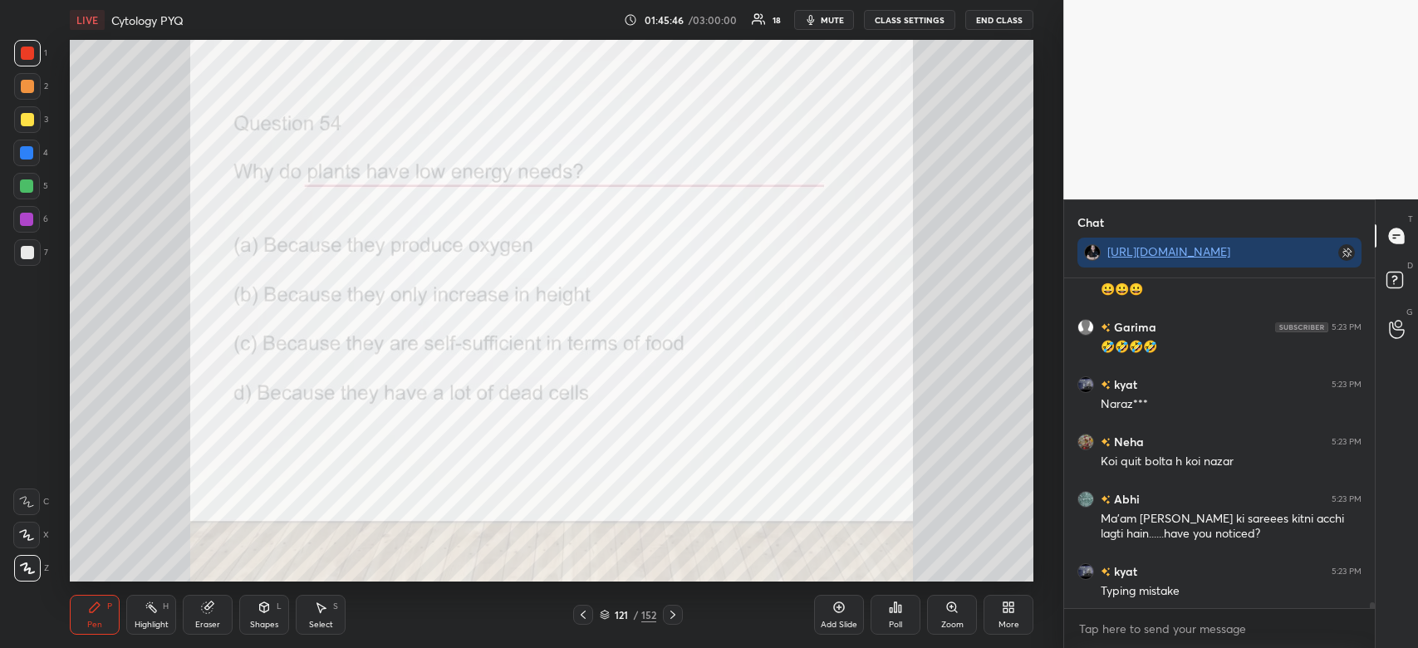
click at [887, 614] on div "Poll" at bounding box center [896, 615] width 50 height 40
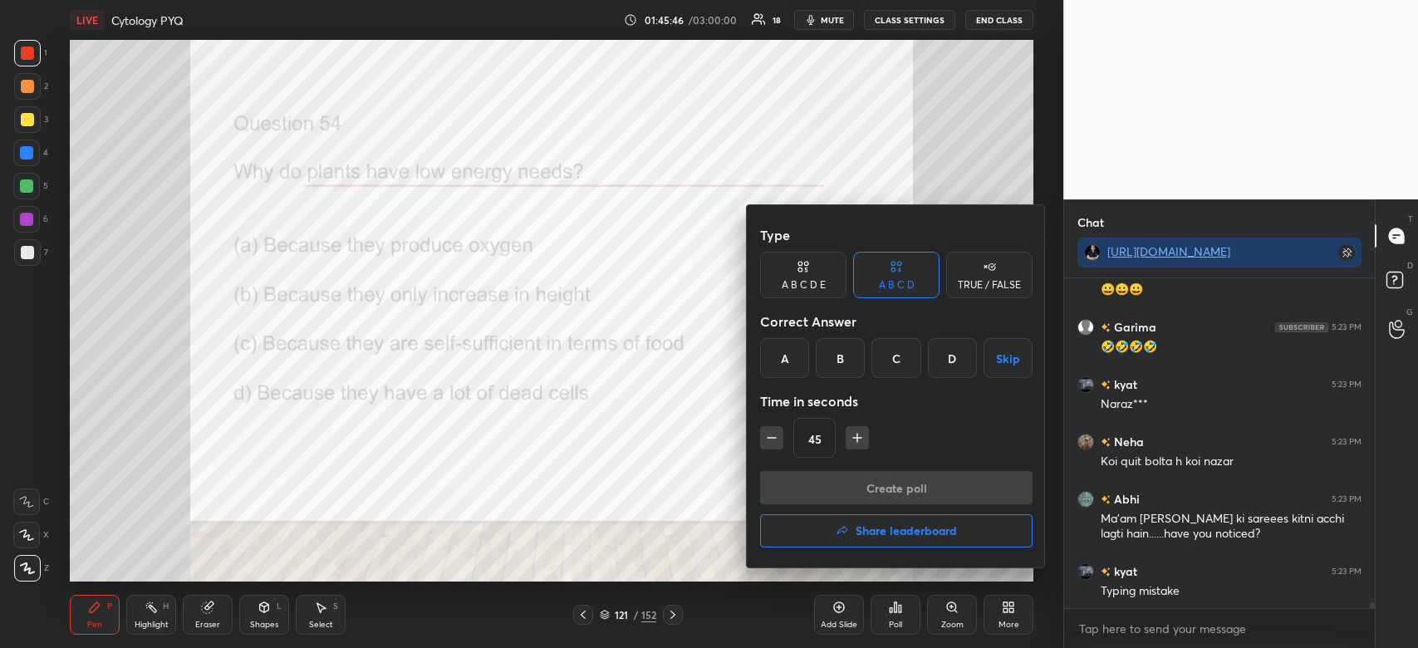
scroll to position [19529, 0]
click at [951, 362] on div "D" at bounding box center [952, 358] width 49 height 40
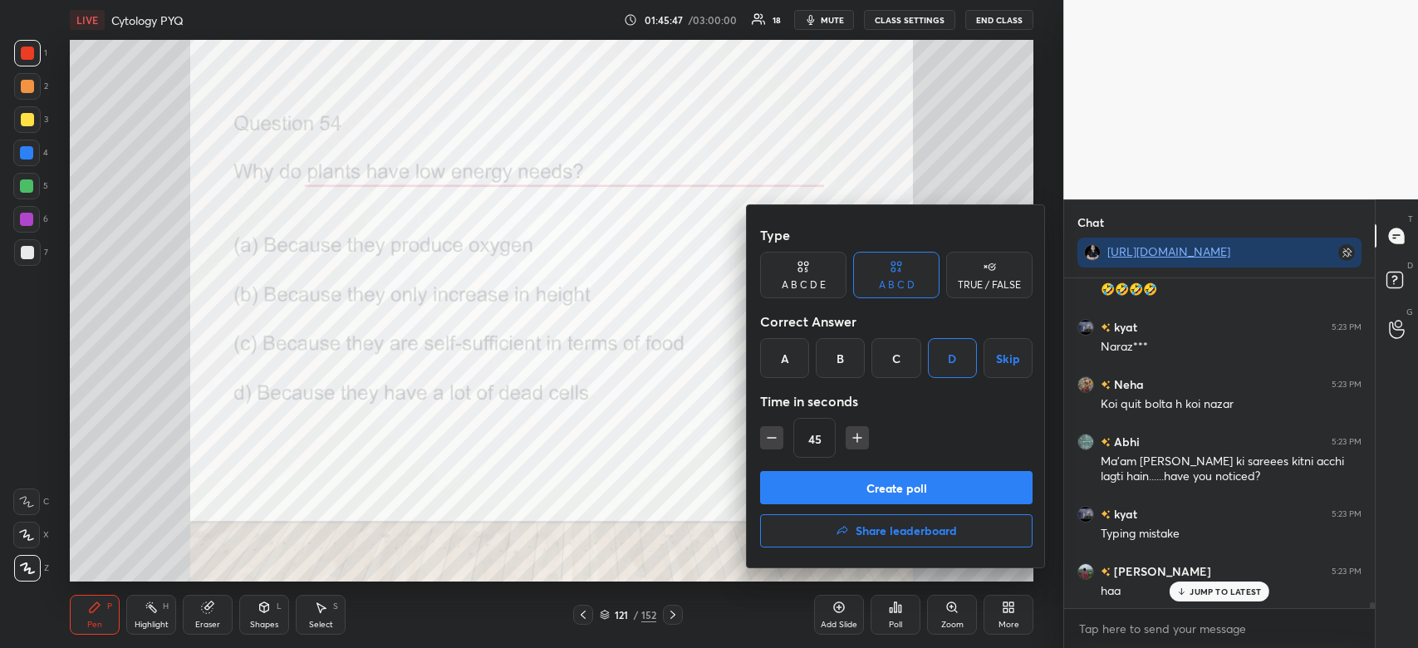
click at [931, 481] on button "Create poll" at bounding box center [896, 487] width 273 height 33
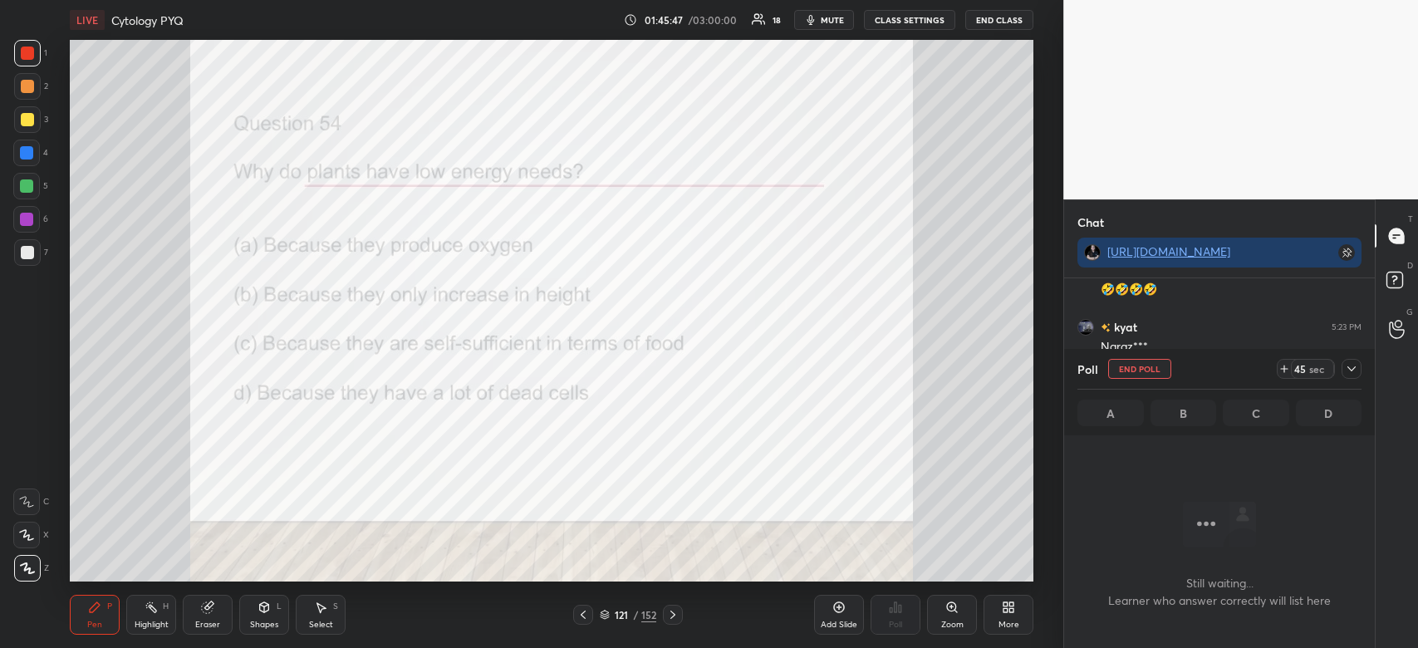
scroll to position [248, 306]
click at [1348, 366] on icon at bounding box center [1351, 368] width 13 height 13
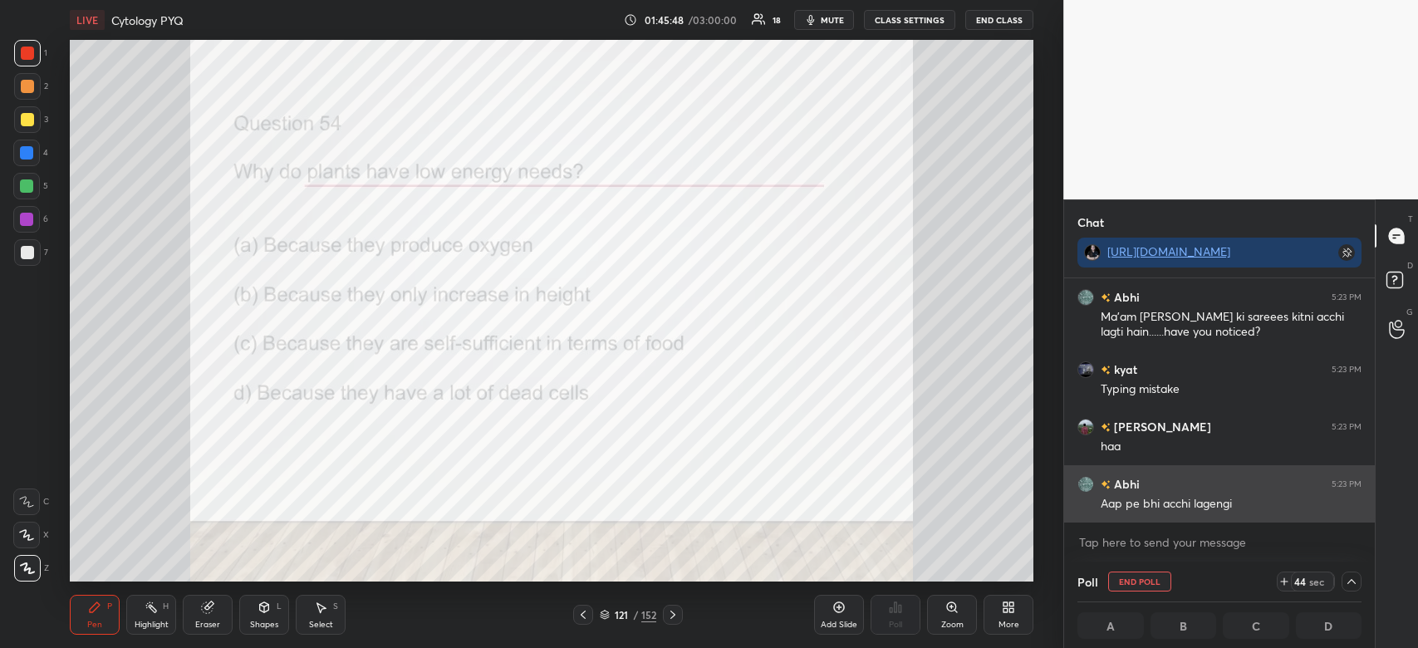
click at [1239, 502] on div "Aap pe bhi acchi lagengi" at bounding box center [1231, 504] width 261 height 17
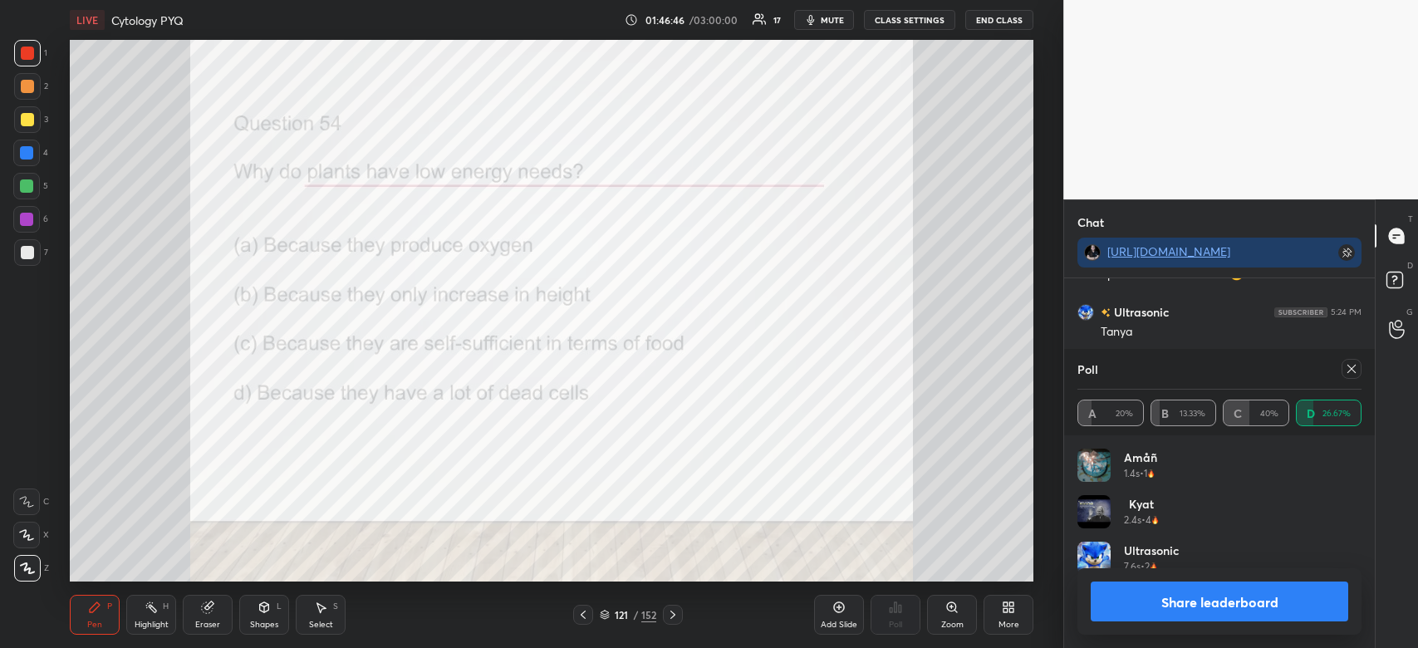
scroll to position [20203, 0]
click at [1251, 603] on button "Share leaderboard" at bounding box center [1220, 602] width 258 height 40
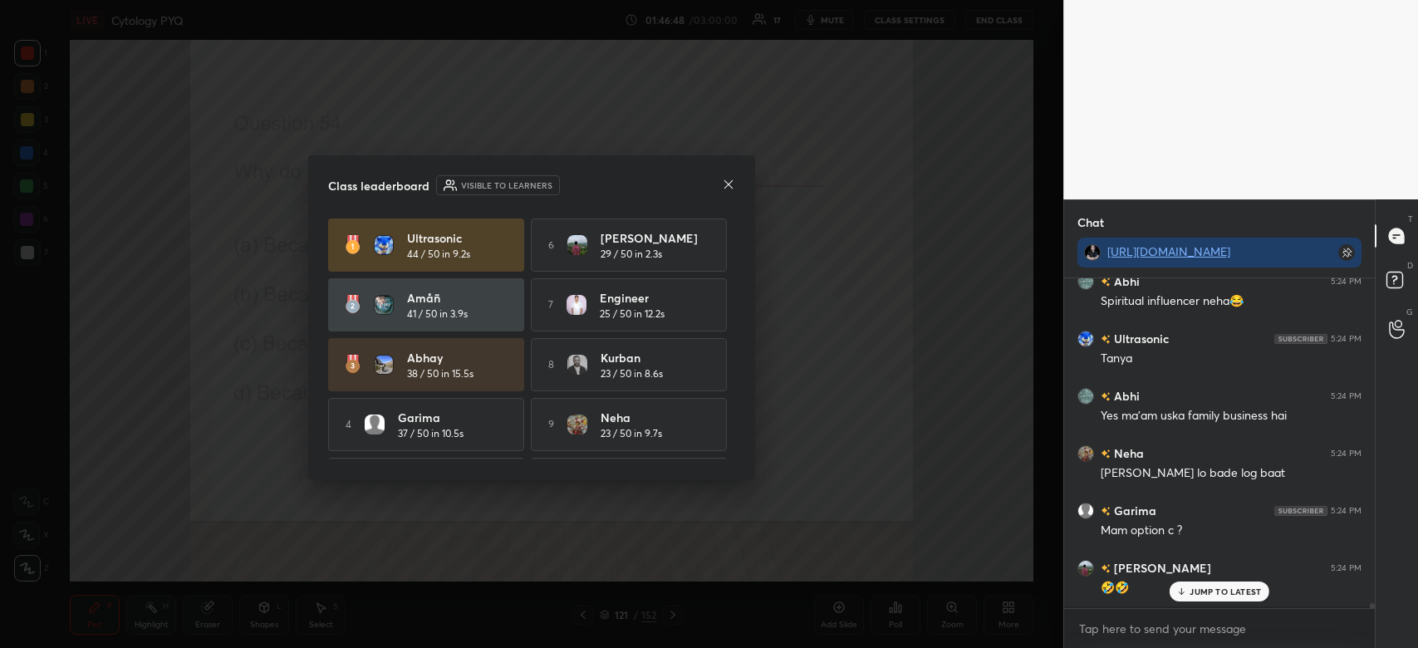
scroll to position [20117, 0]
click at [729, 181] on icon at bounding box center [728, 184] width 13 height 13
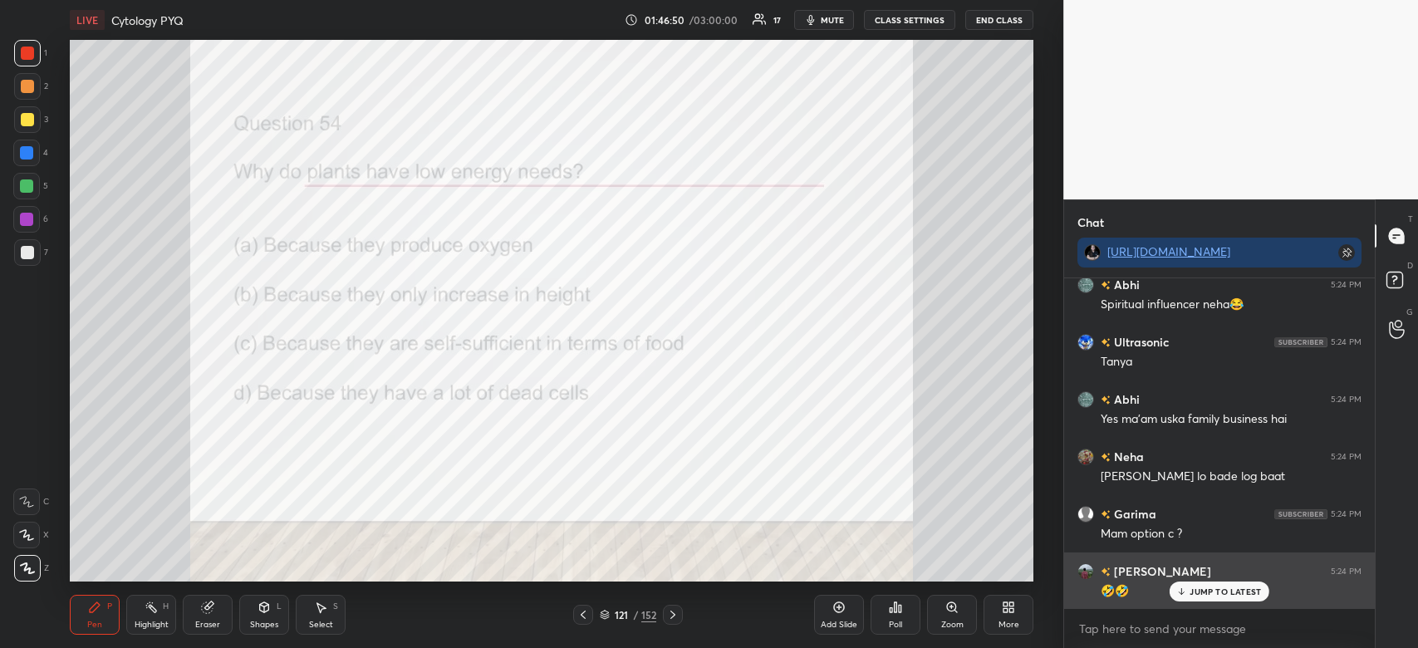
click at [1227, 597] on div "JUMP TO LATEST" at bounding box center [1220, 592] width 100 height 20
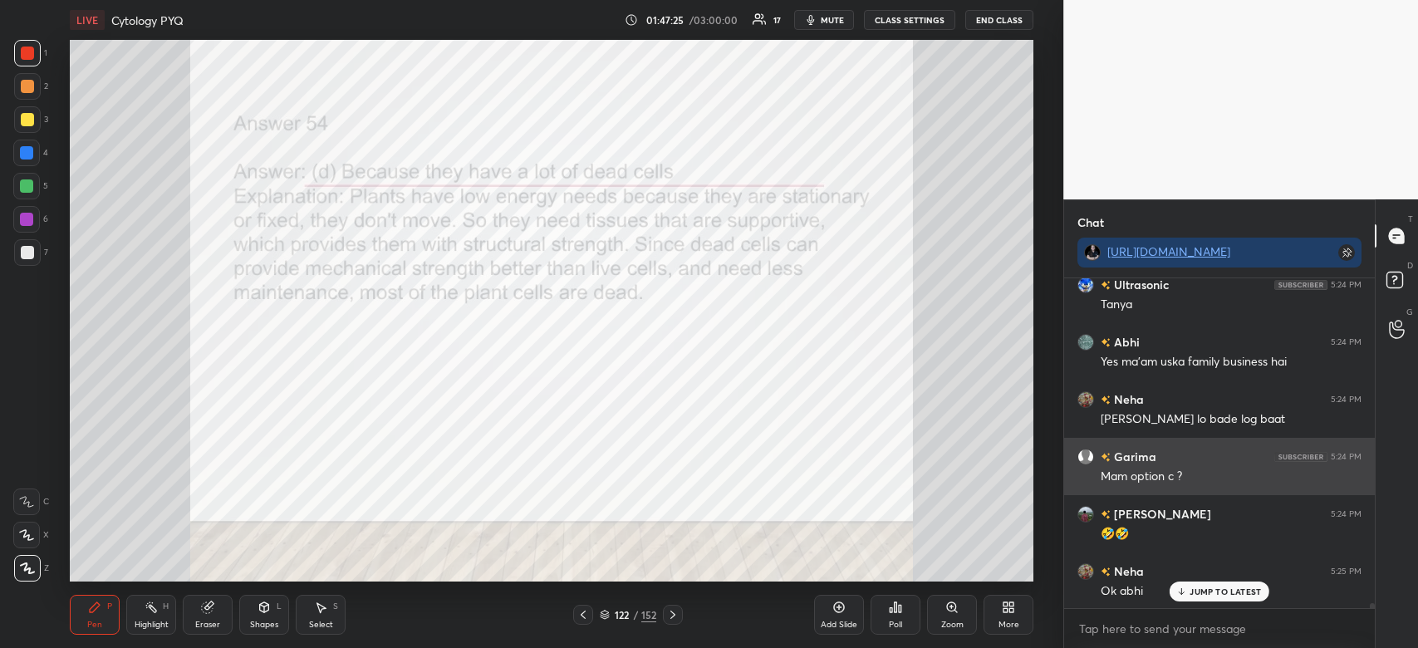
scroll to position [20246, 0]
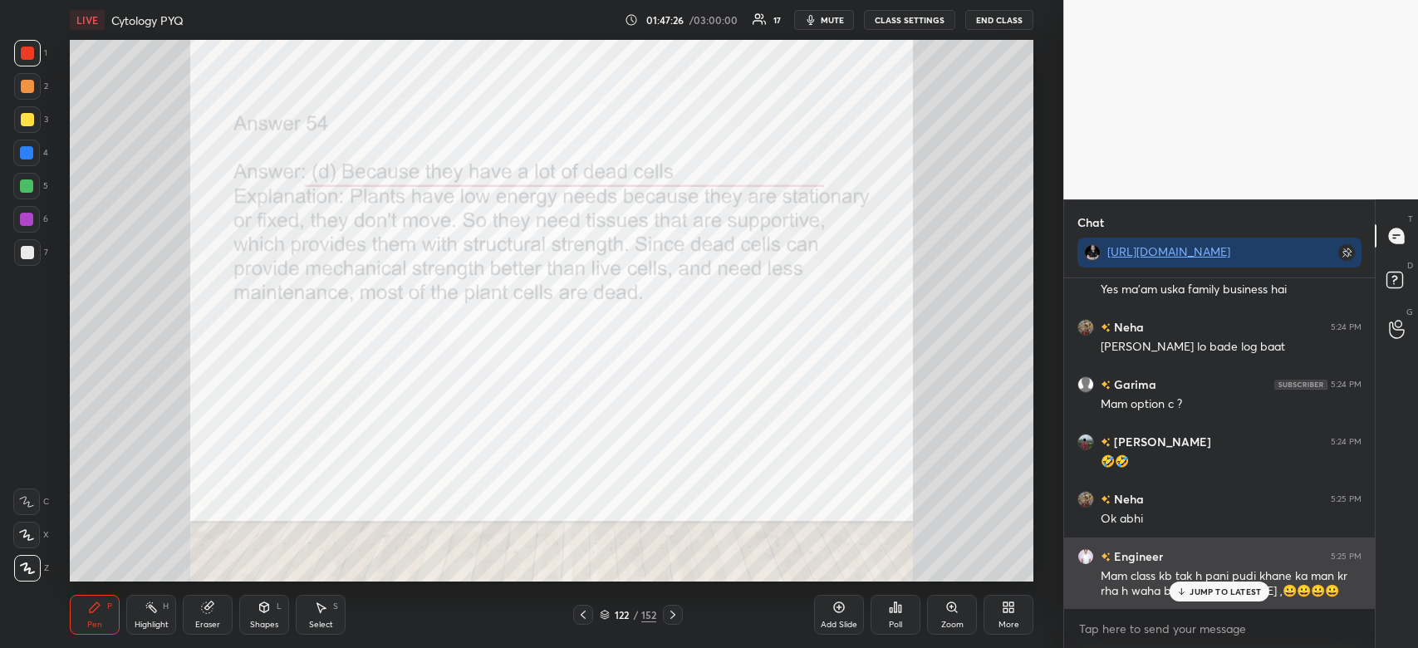
click at [1230, 585] on div "JUMP TO LATEST" at bounding box center [1220, 592] width 100 height 20
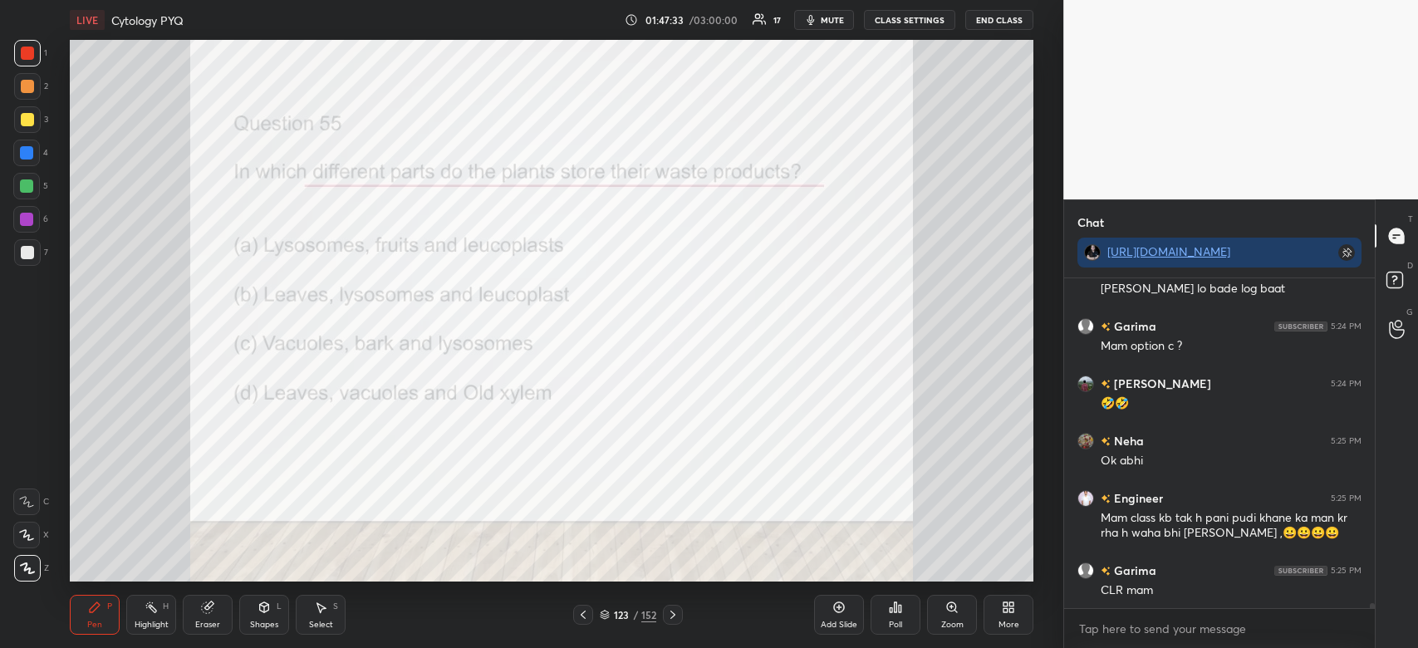
click at [895, 611] on icon at bounding box center [896, 607] width 2 height 10
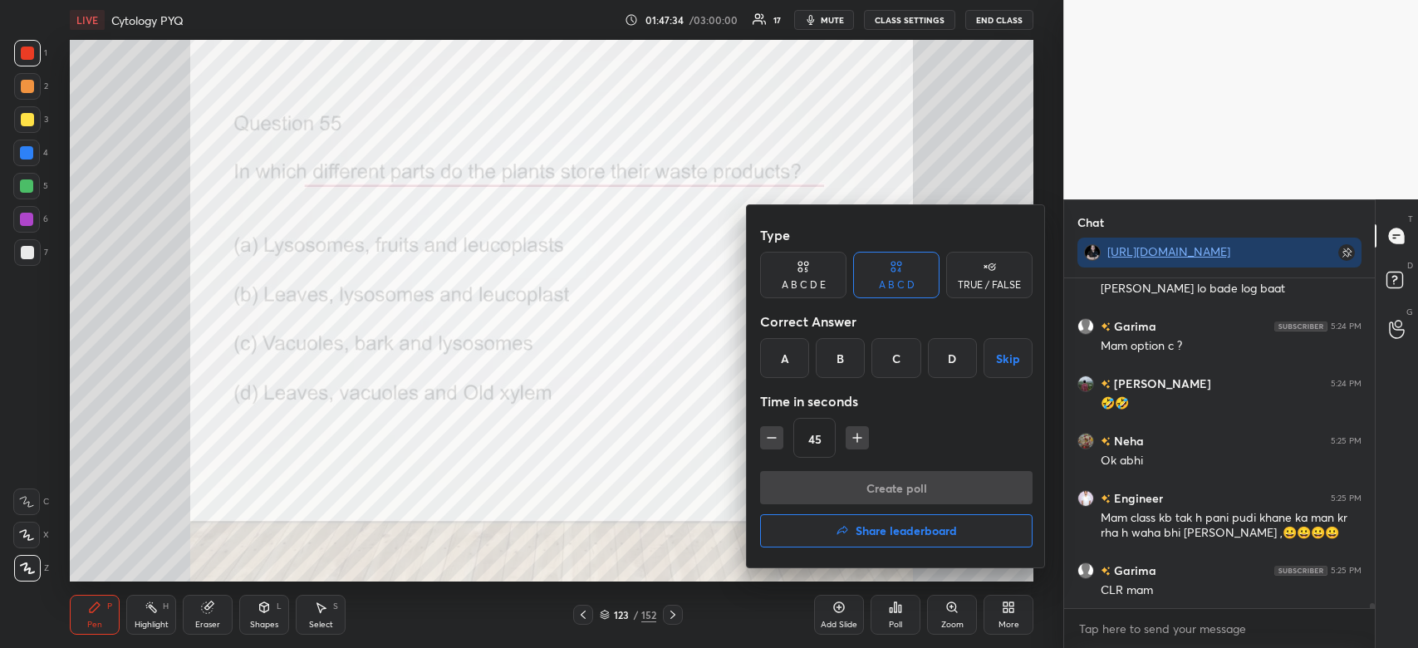
click at [958, 357] on div "D" at bounding box center [952, 358] width 49 height 40
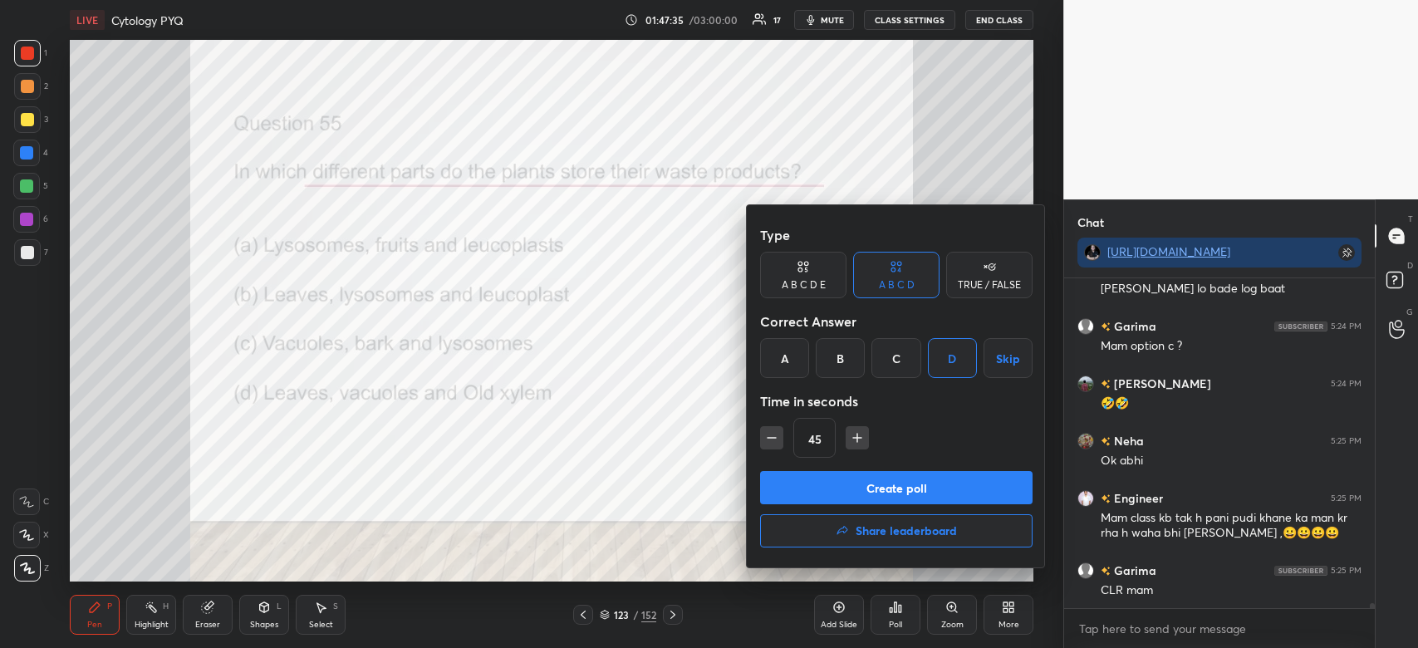
click at [882, 500] on button "Create poll" at bounding box center [896, 487] width 273 height 33
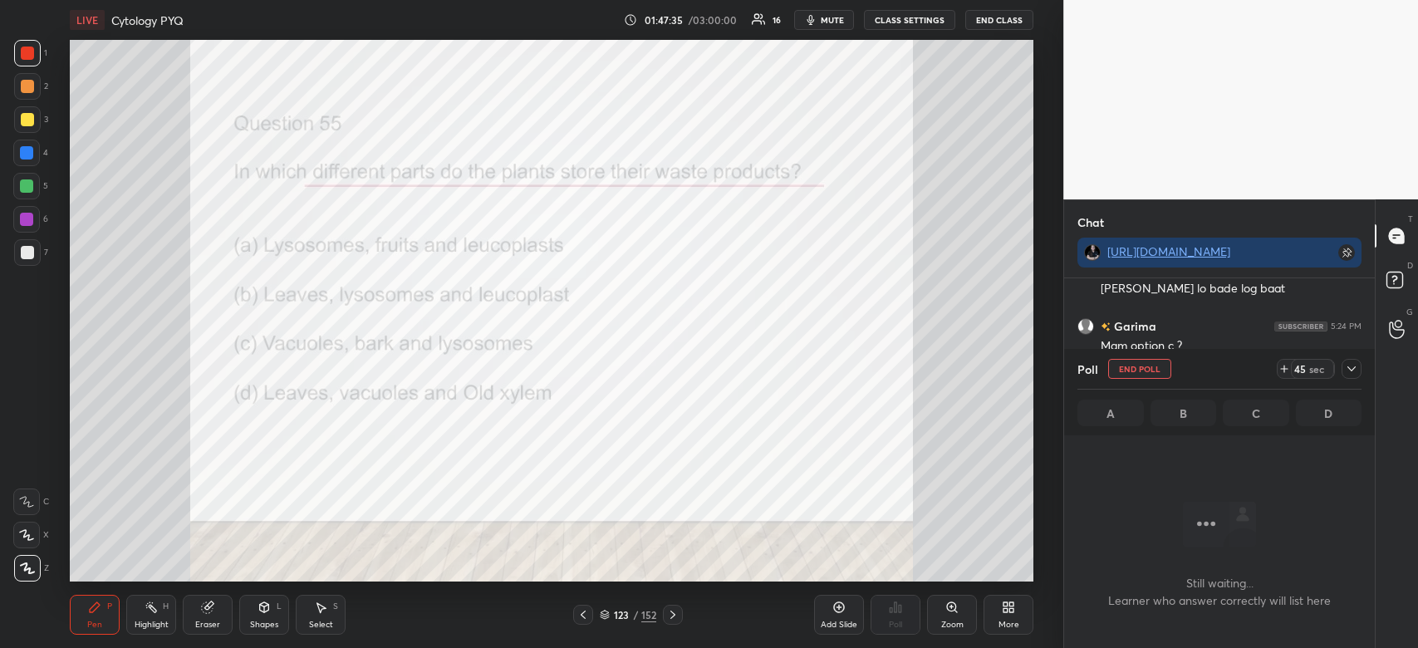
scroll to position [279, 306]
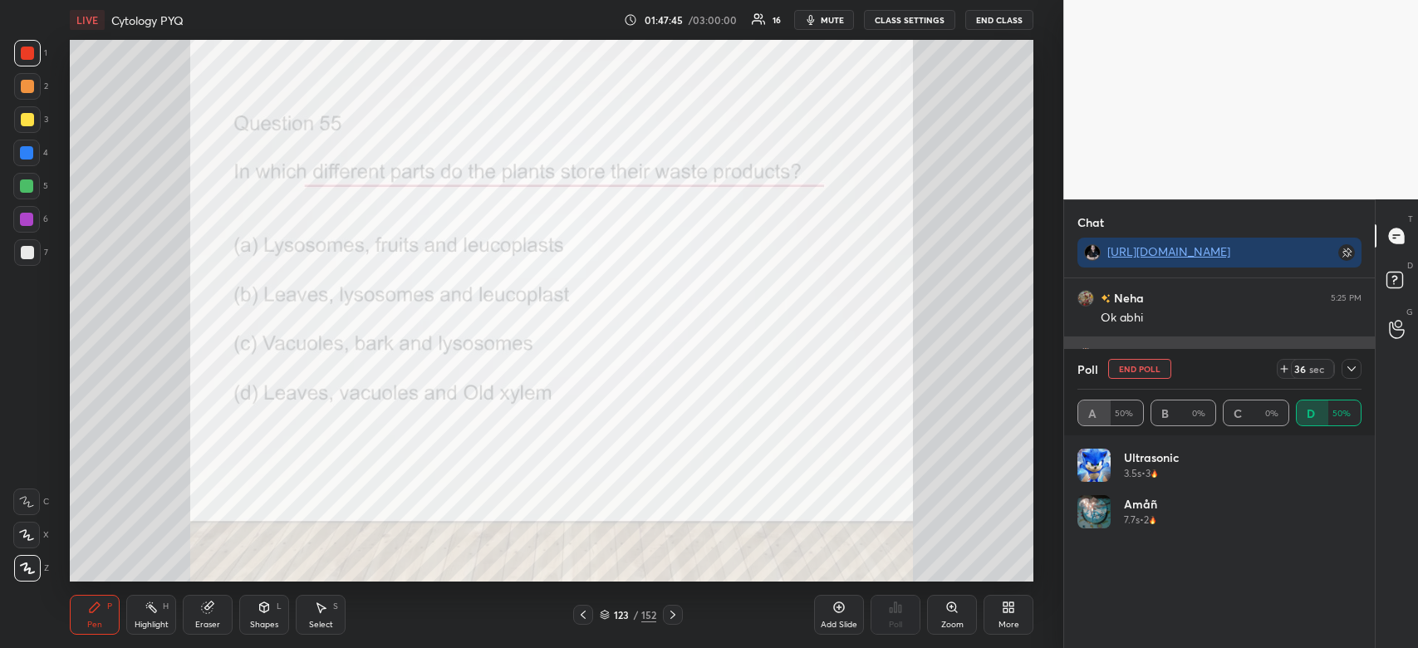
click at [1350, 370] on icon at bounding box center [1352, 368] width 8 height 5
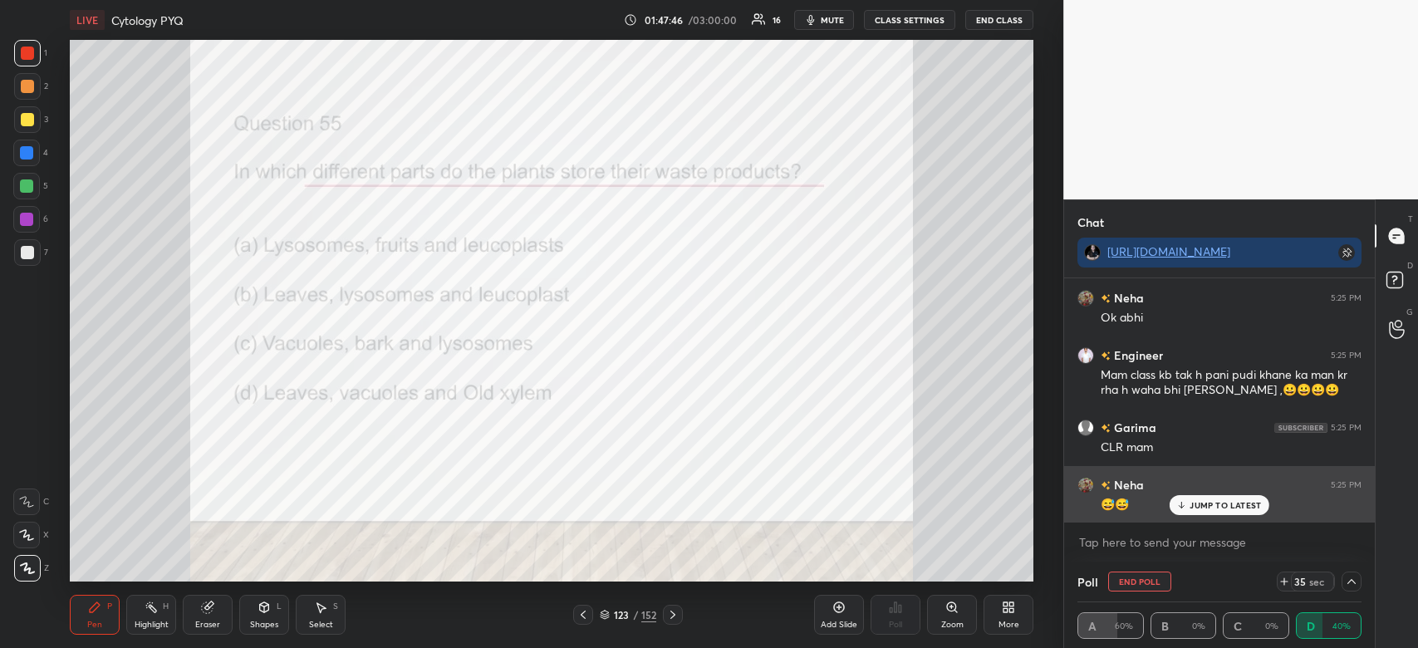
click at [1219, 508] on p "JUMP TO LATEST" at bounding box center [1225, 505] width 71 height 10
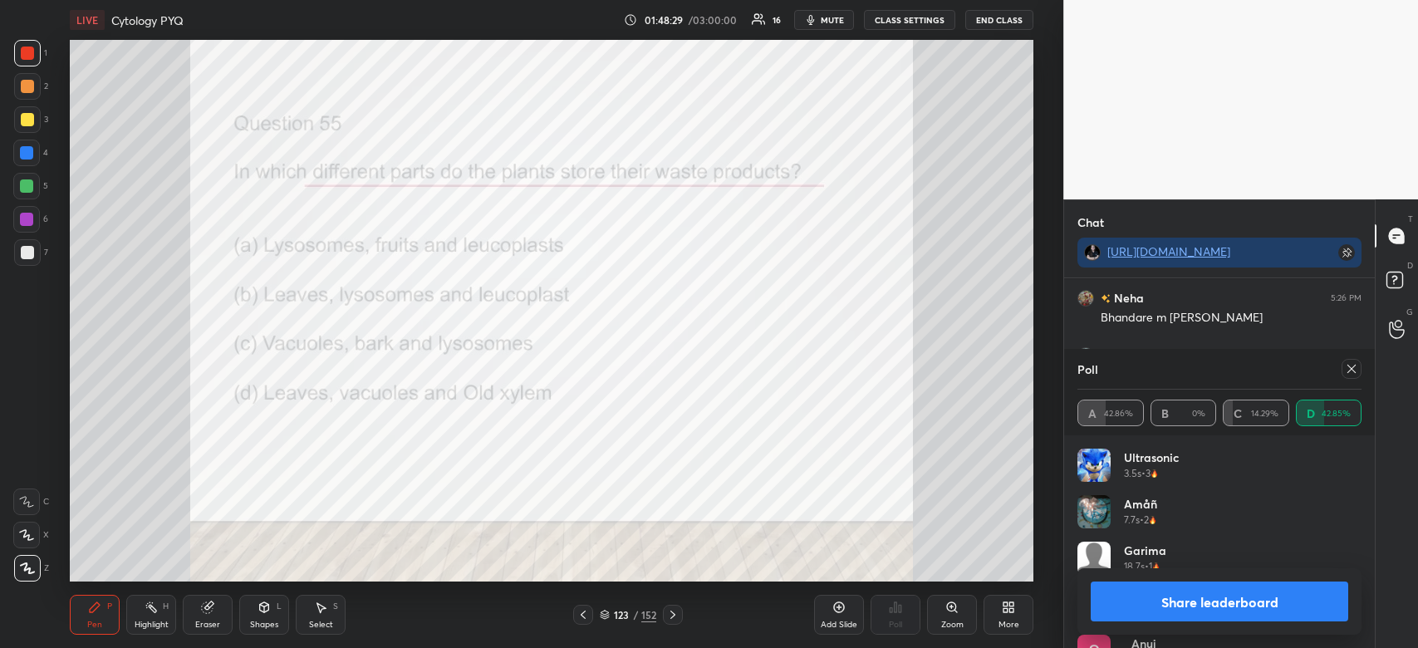
scroll to position [20750, 0]
click at [1226, 593] on button "Share leaderboard" at bounding box center [1220, 602] width 258 height 40
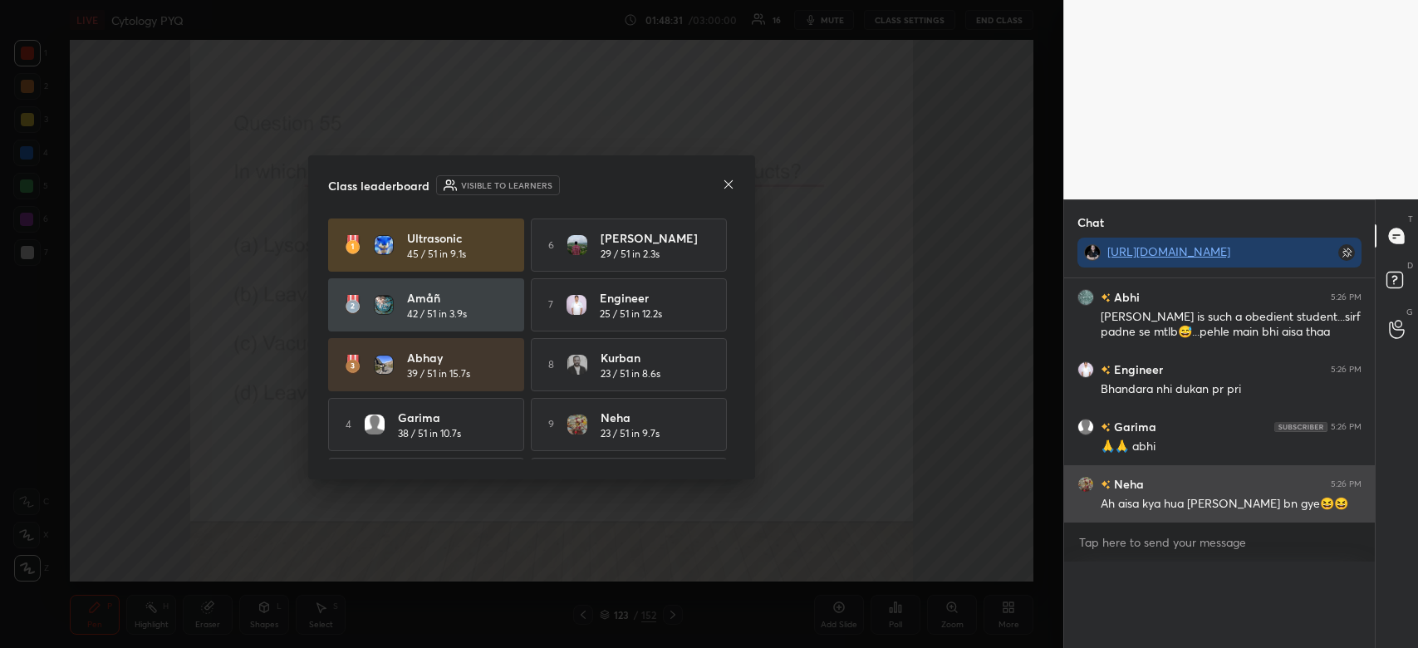
scroll to position [0, 5]
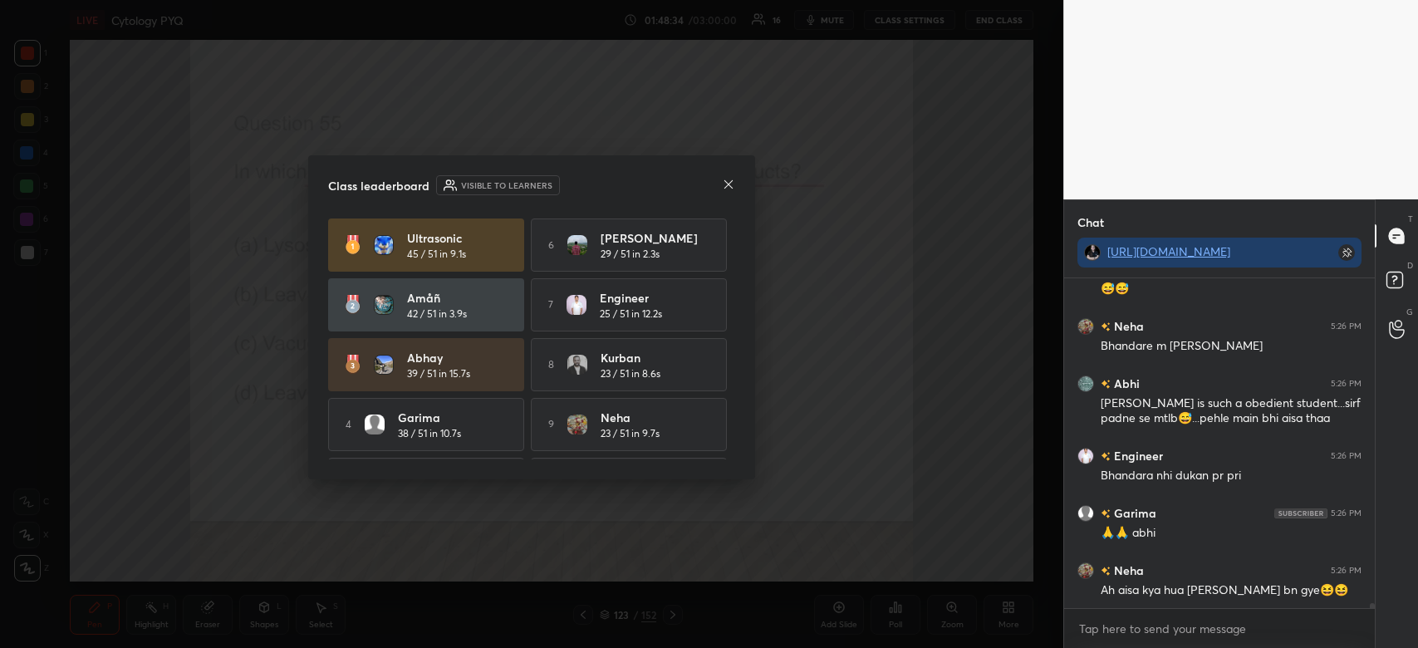
click at [730, 187] on icon at bounding box center [728, 184] width 13 height 13
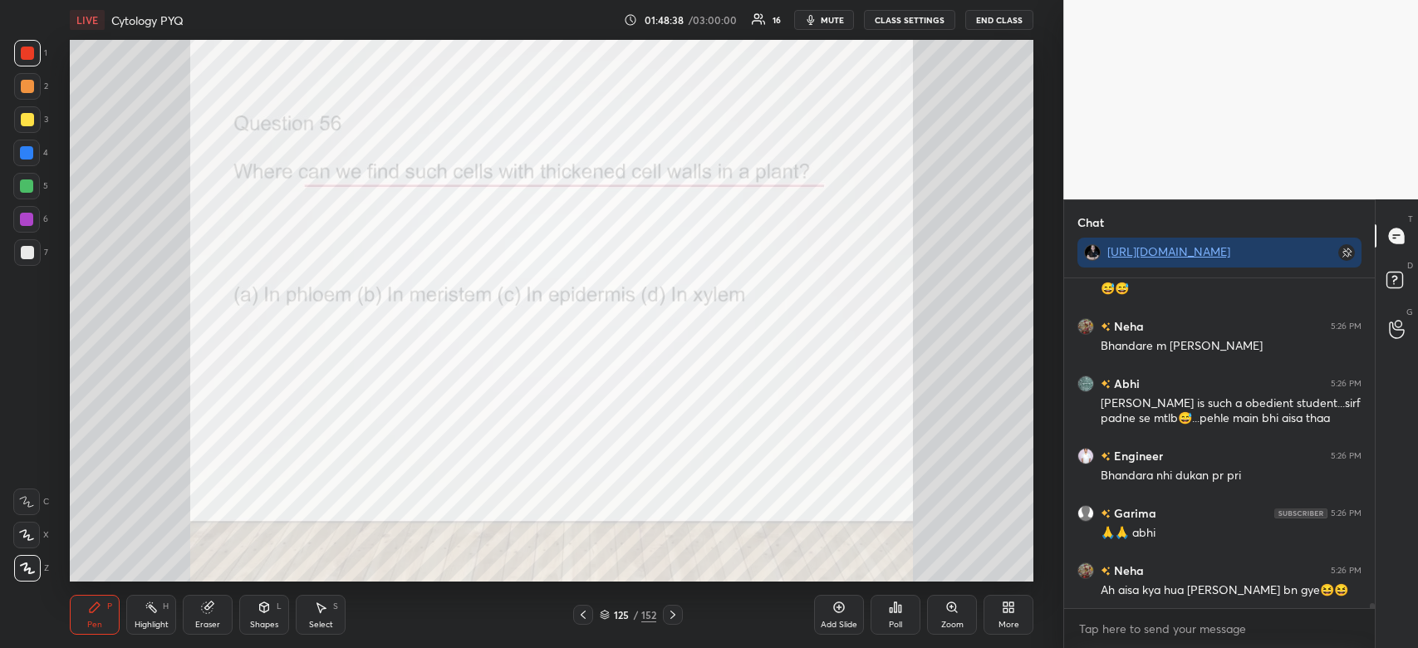
click at [909, 615] on div "Poll" at bounding box center [896, 615] width 50 height 40
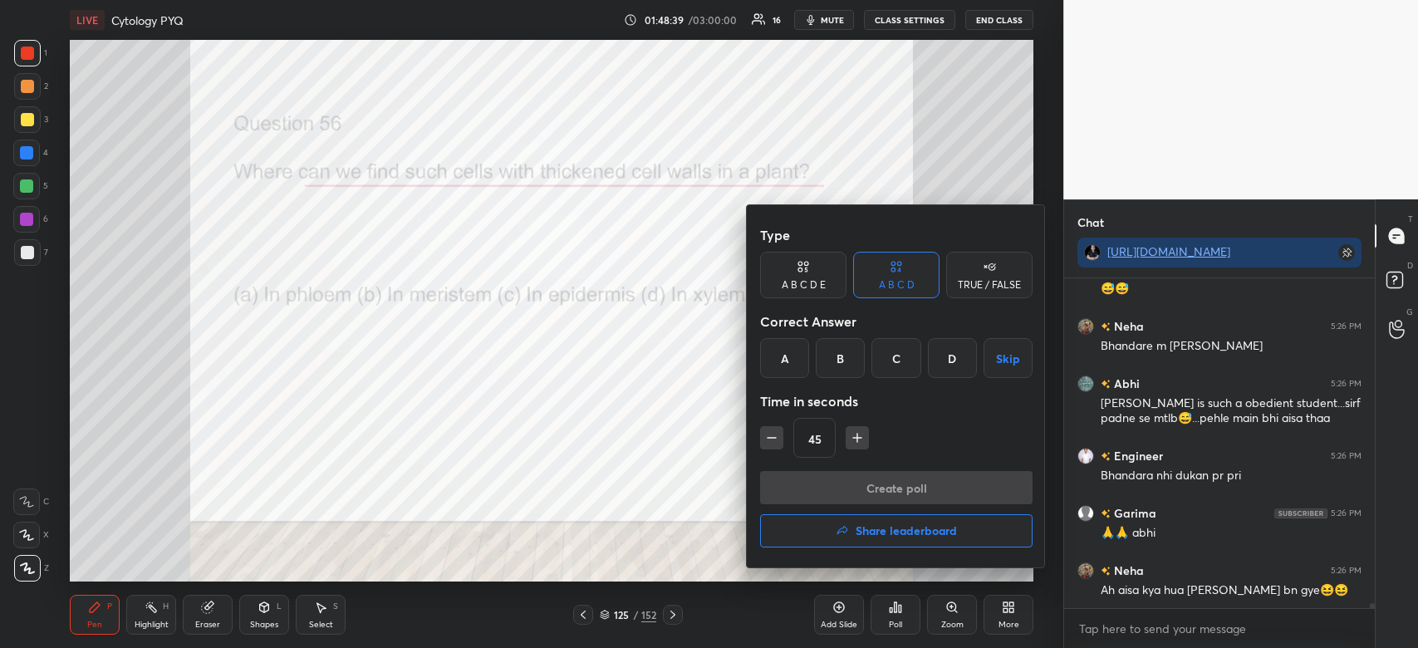
click at [791, 347] on div "A" at bounding box center [784, 358] width 49 height 40
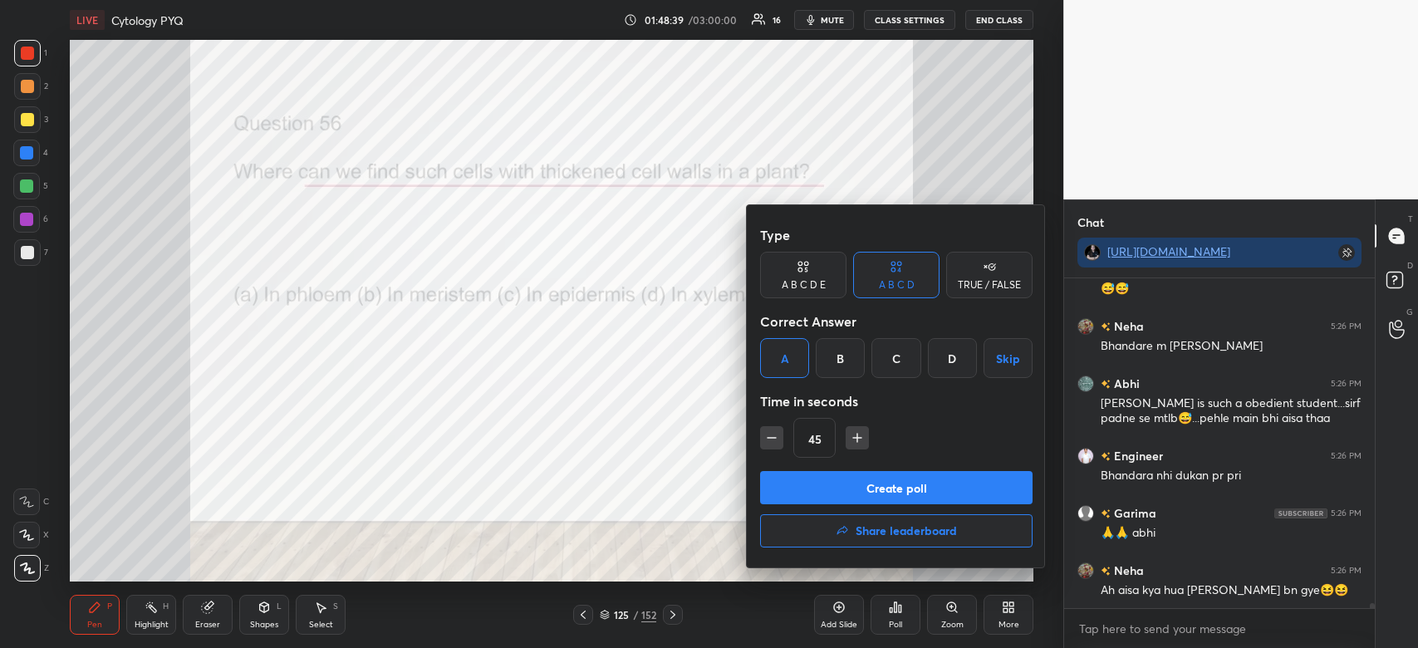
click at [810, 472] on button "Create poll" at bounding box center [896, 487] width 273 height 33
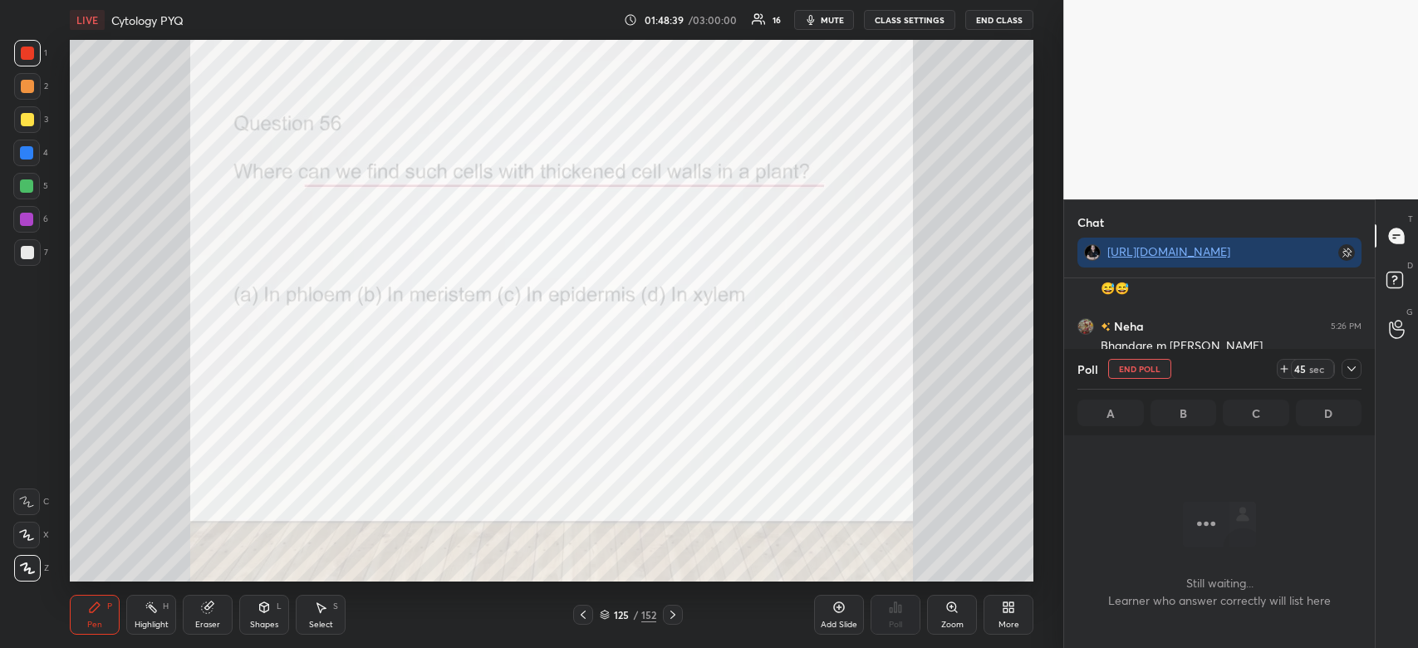
scroll to position [291, 306]
click at [1348, 371] on icon at bounding box center [1351, 368] width 13 height 13
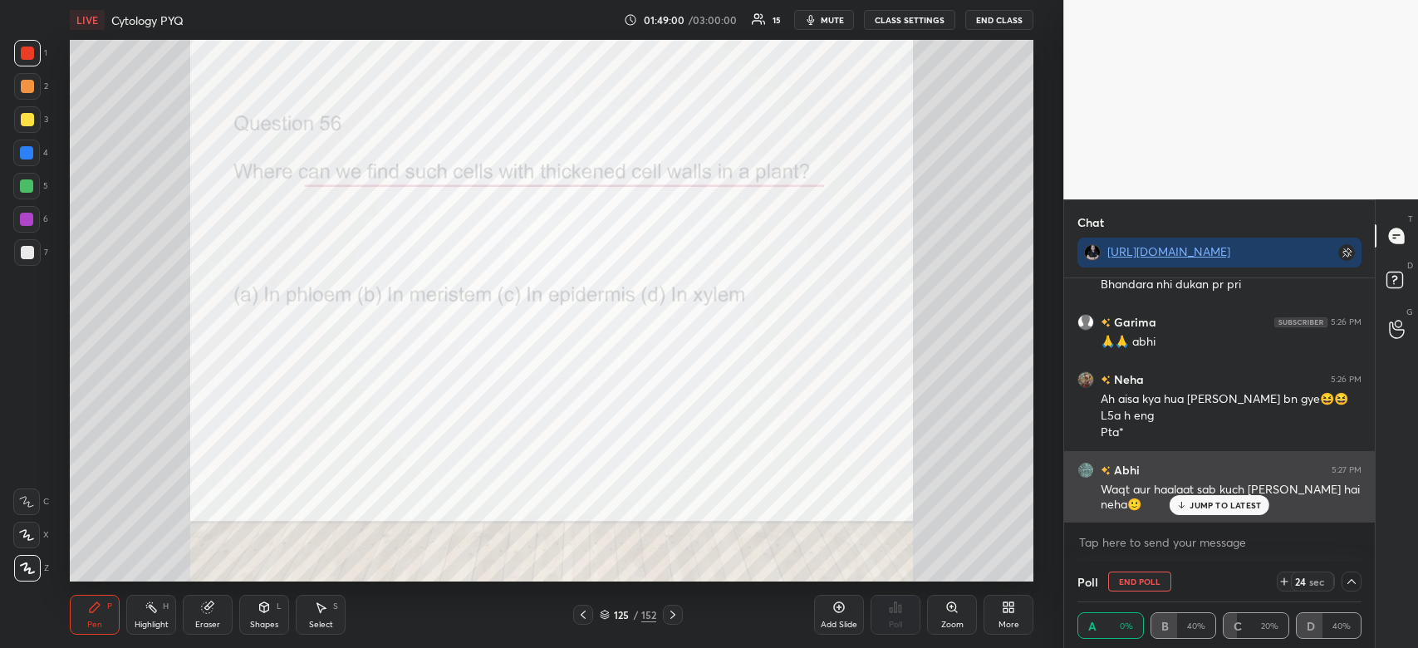
click at [1229, 508] on p "JUMP TO LATEST" at bounding box center [1225, 505] width 71 height 10
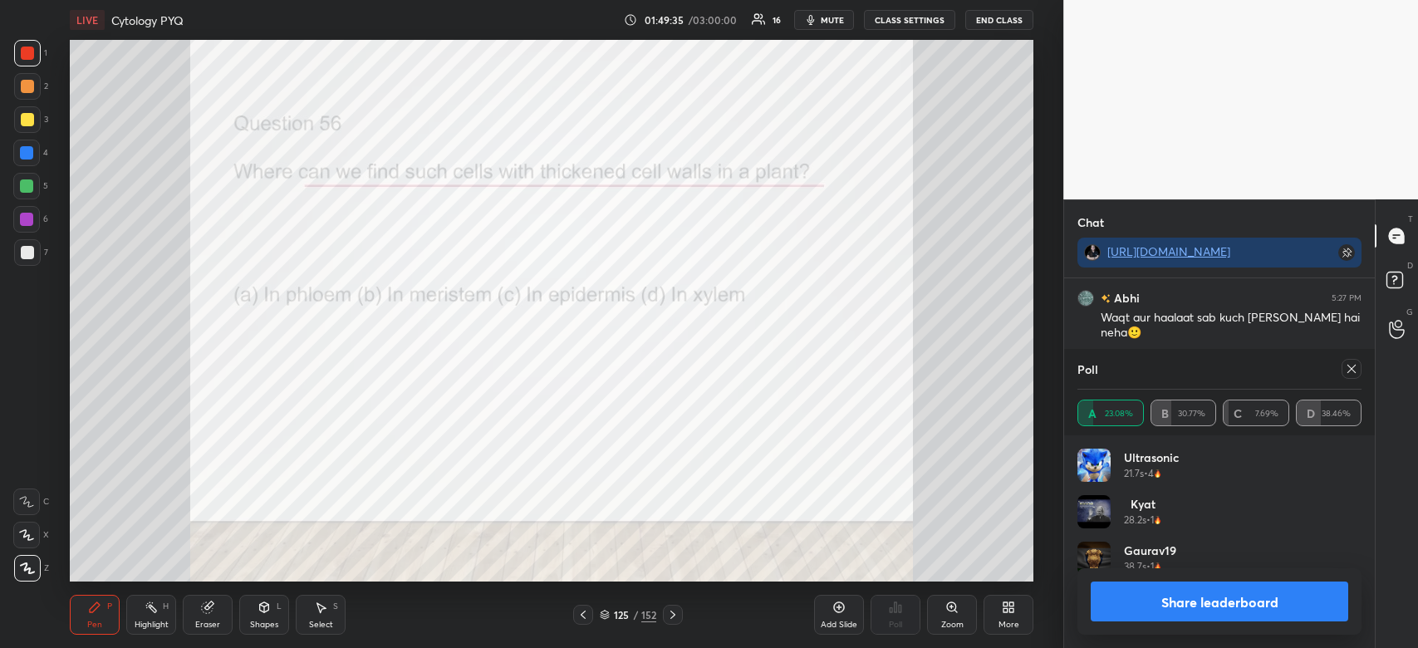
click at [1287, 593] on button "Share leaderboard" at bounding box center [1220, 602] width 258 height 40
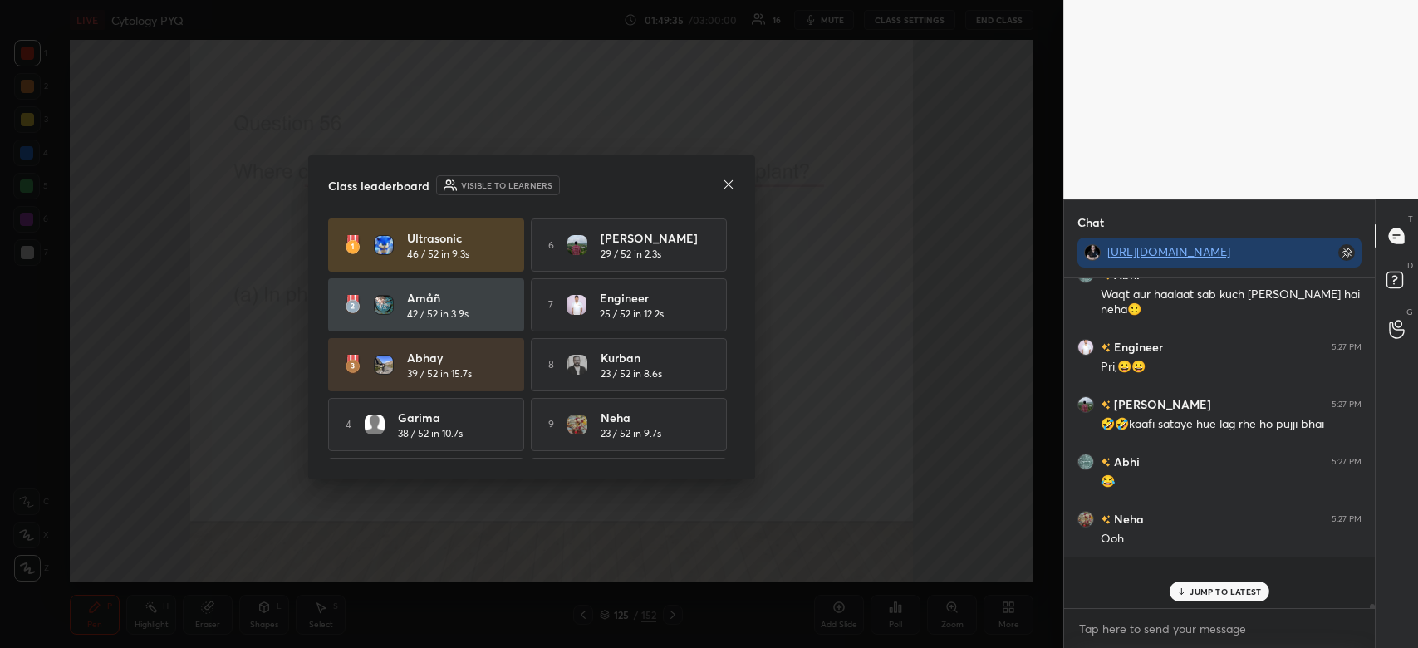
scroll to position [21042, 0]
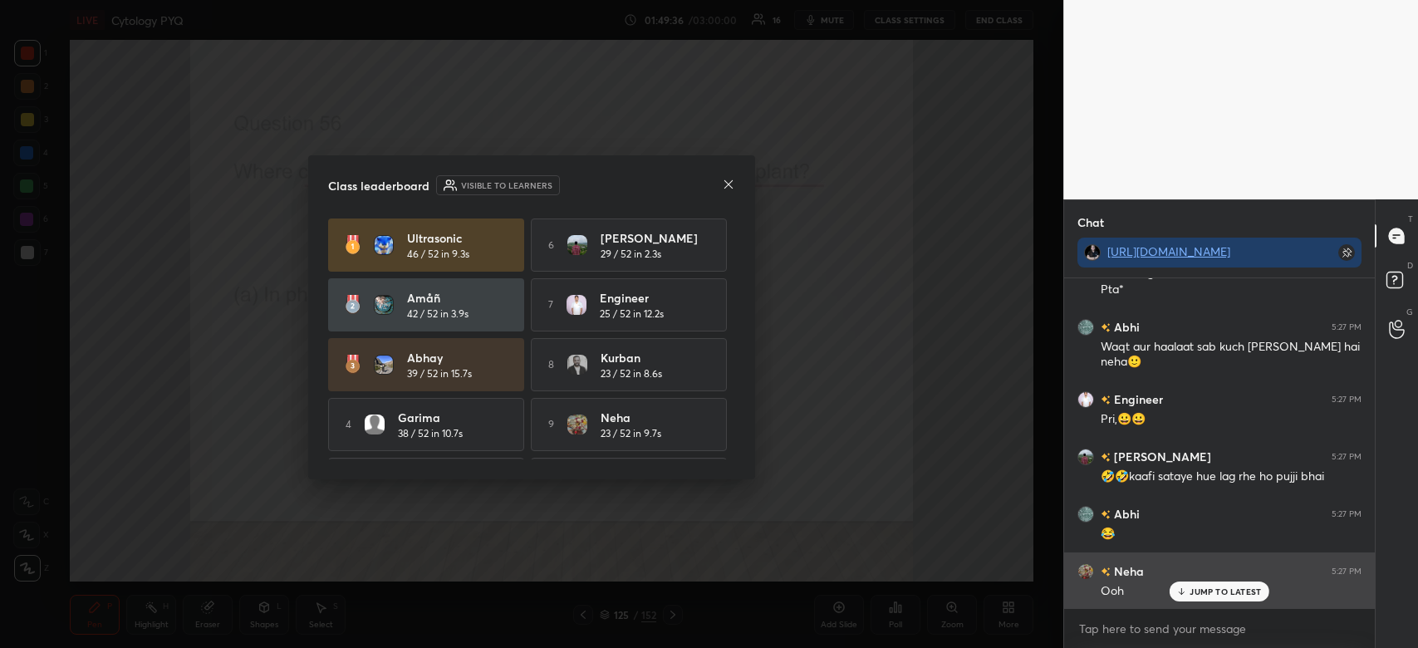
click at [1207, 588] on p "JUMP TO LATEST" at bounding box center [1225, 592] width 71 height 10
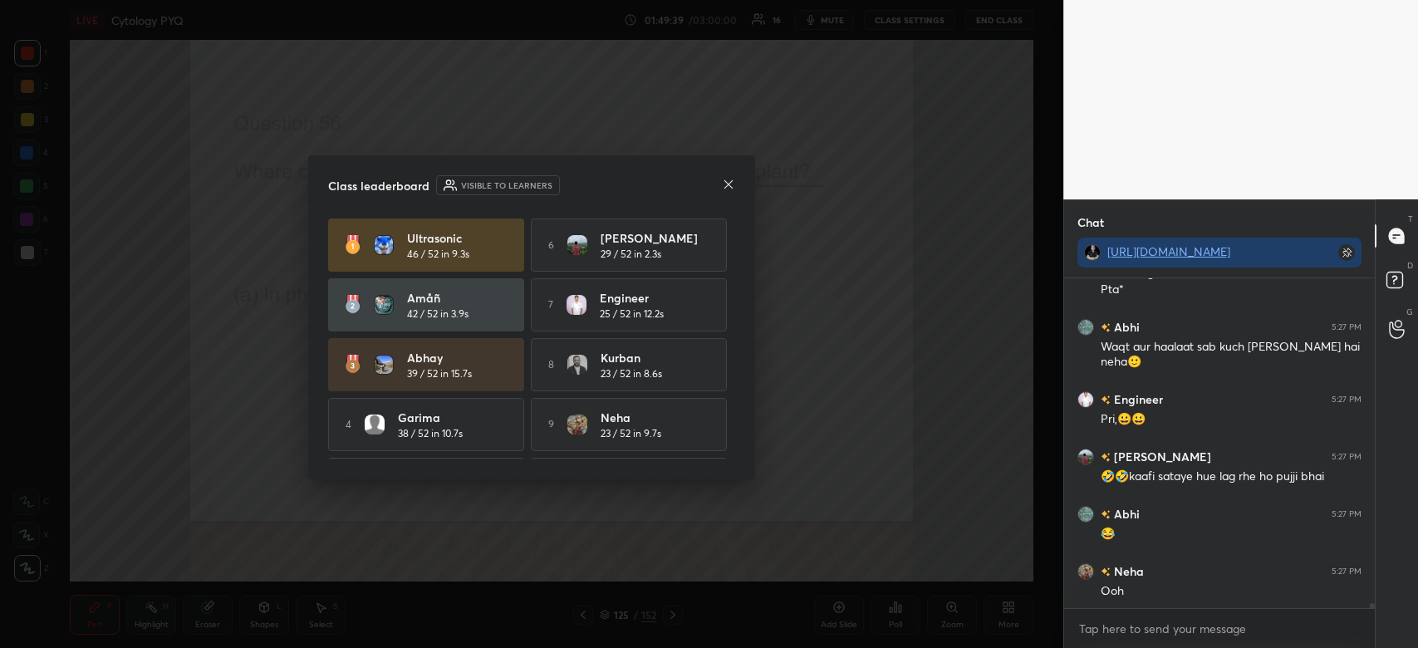
click at [725, 187] on icon at bounding box center [729, 183] width 8 height 8
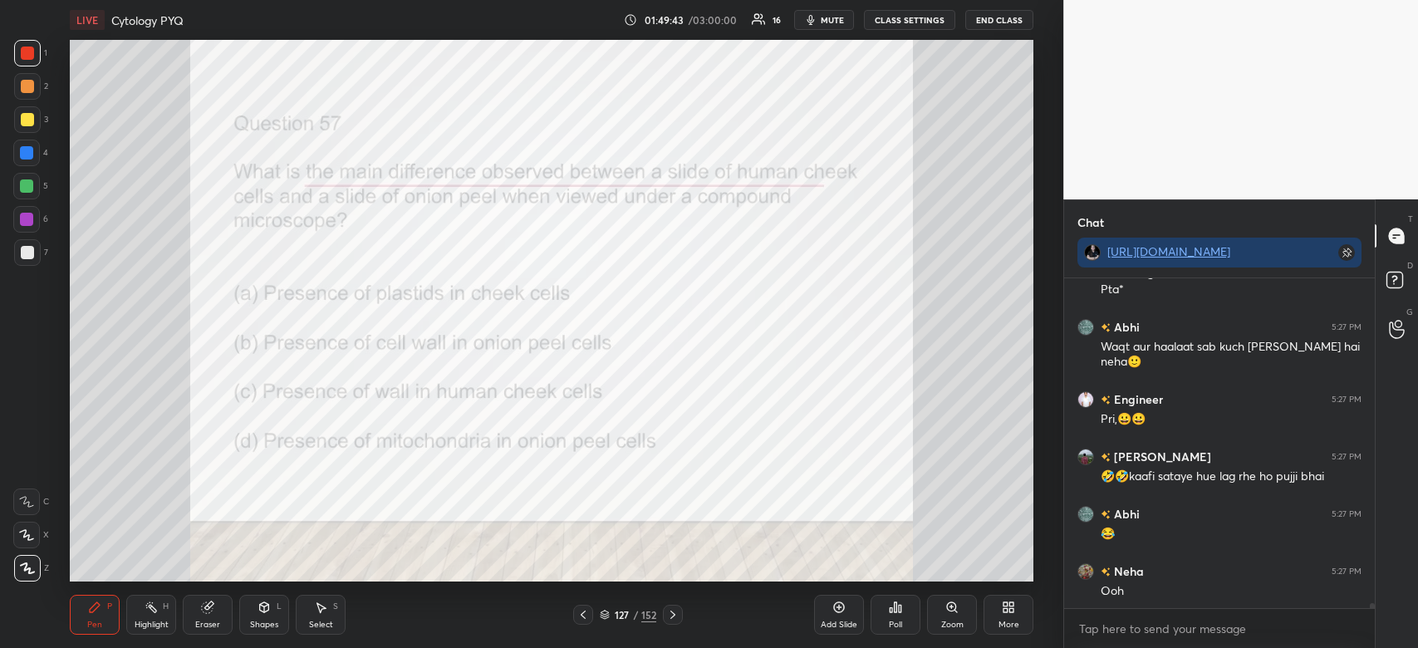
click at [893, 615] on div "Poll" at bounding box center [896, 615] width 50 height 40
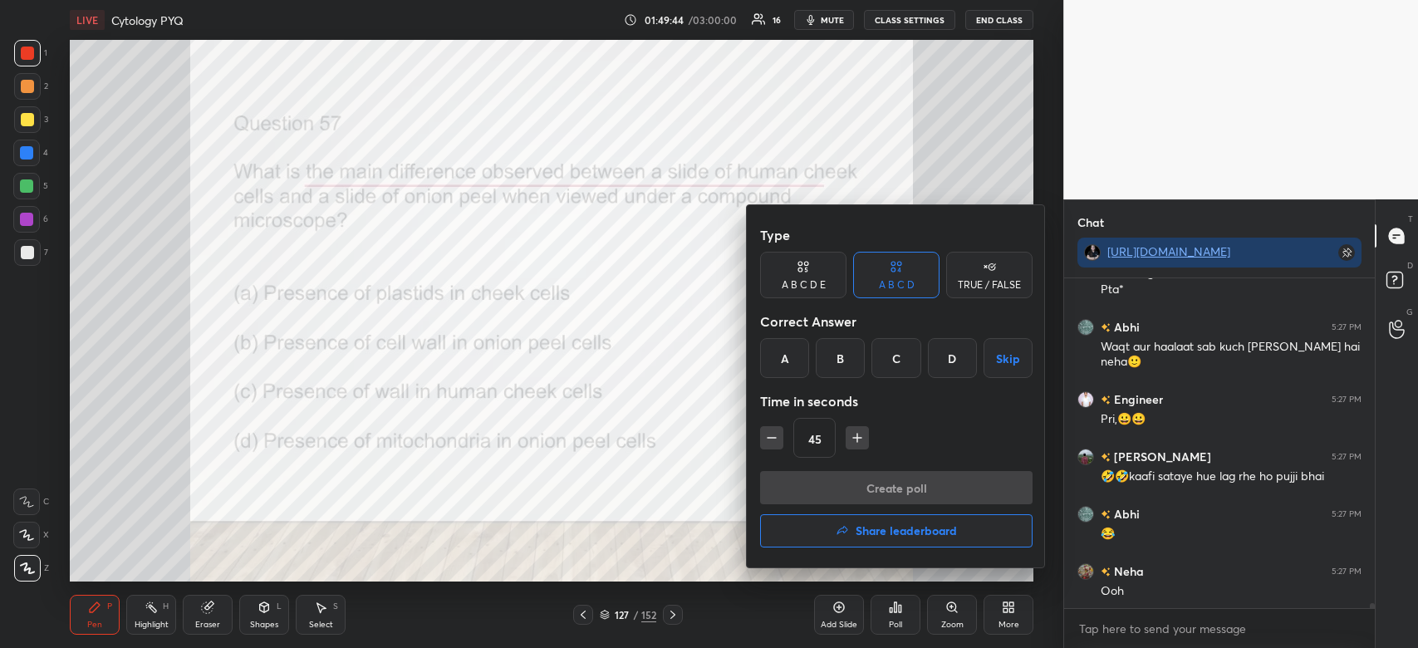
click at [833, 360] on div "B" at bounding box center [840, 358] width 49 height 40
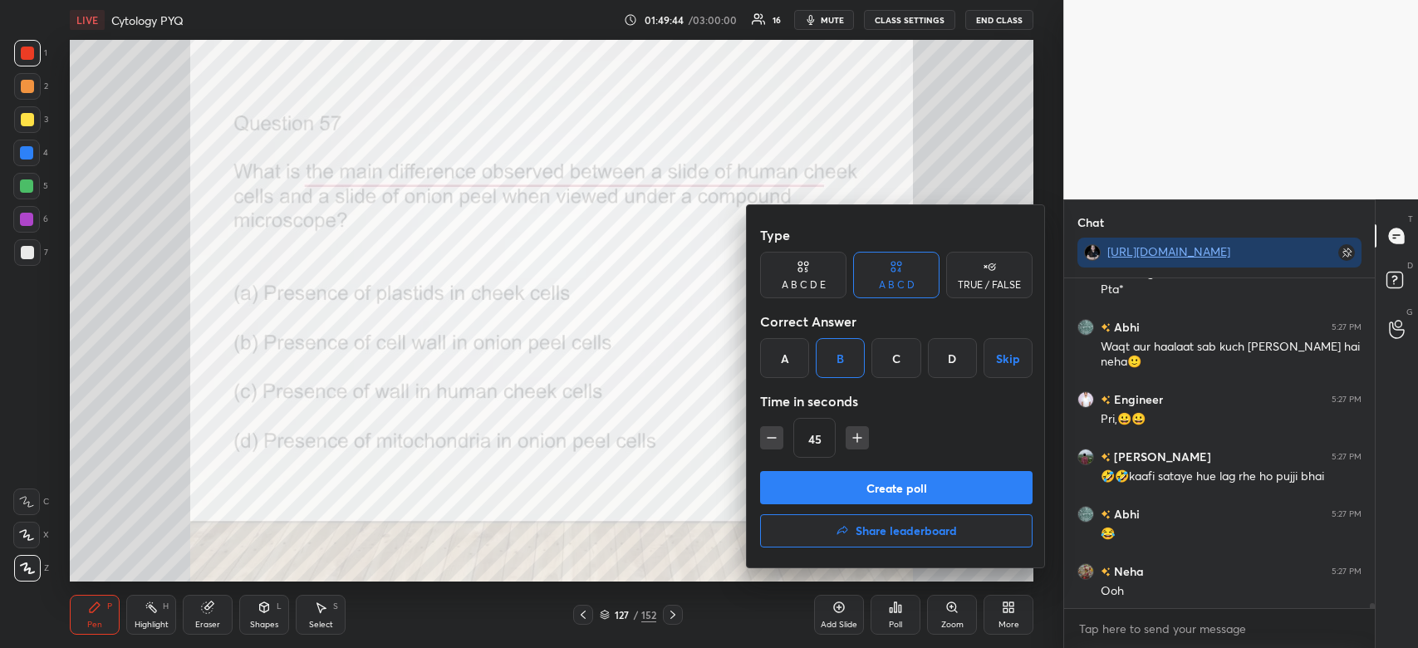
click at [853, 491] on button "Create poll" at bounding box center [896, 487] width 273 height 33
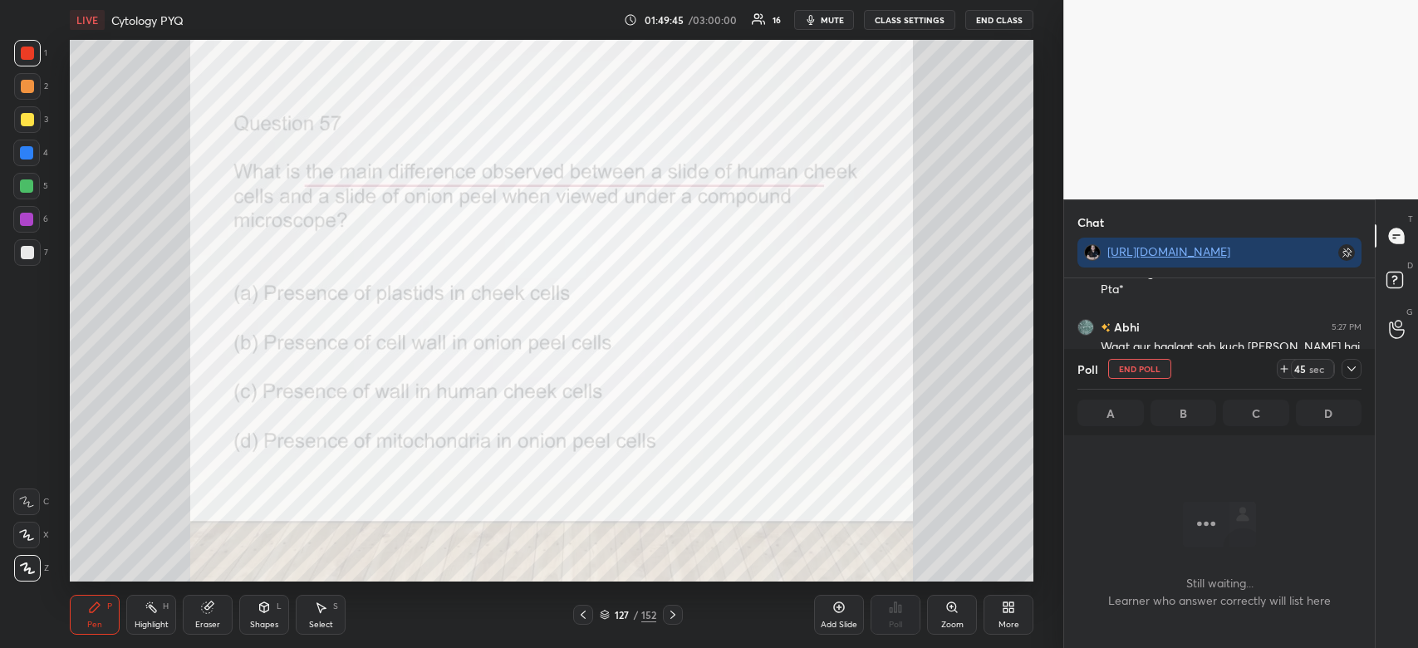
scroll to position [331, 306]
click at [1286, 366] on icon at bounding box center [1284, 368] width 13 height 13
click at [1349, 367] on icon at bounding box center [1351, 368] width 13 height 13
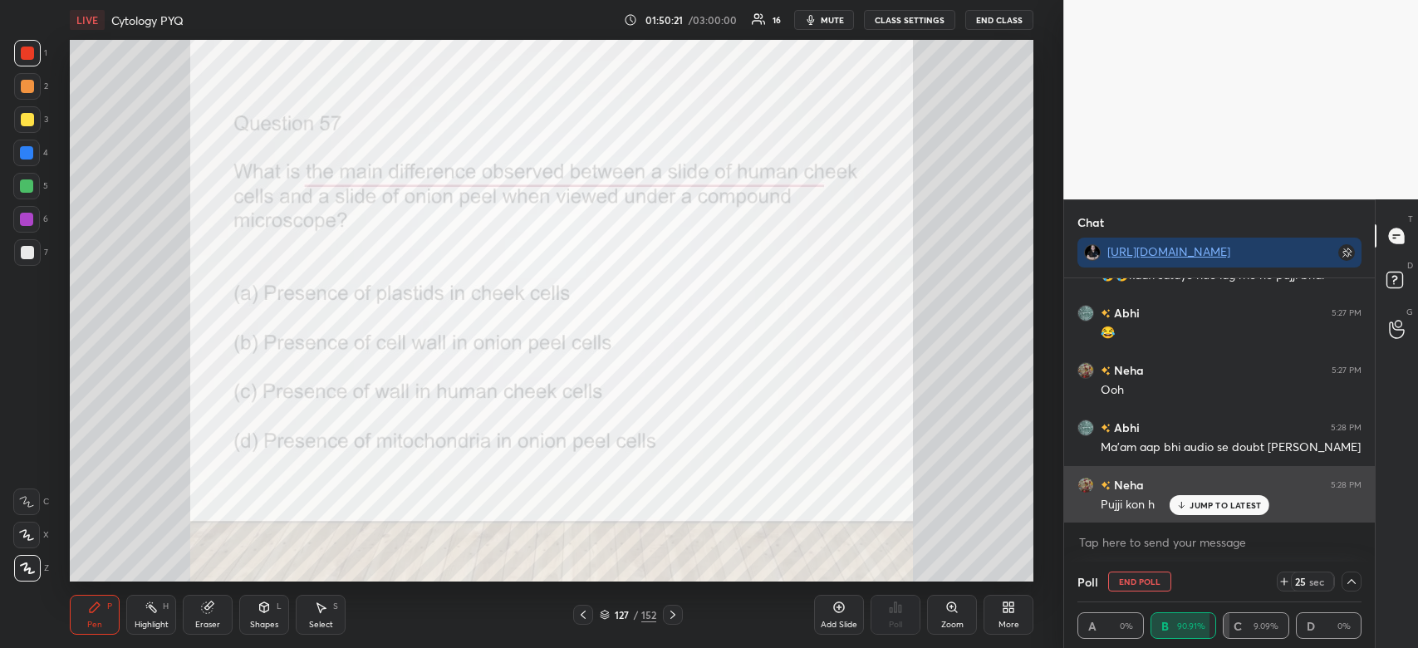
click at [1245, 511] on div "JUMP TO LATEST" at bounding box center [1220, 505] width 100 height 20
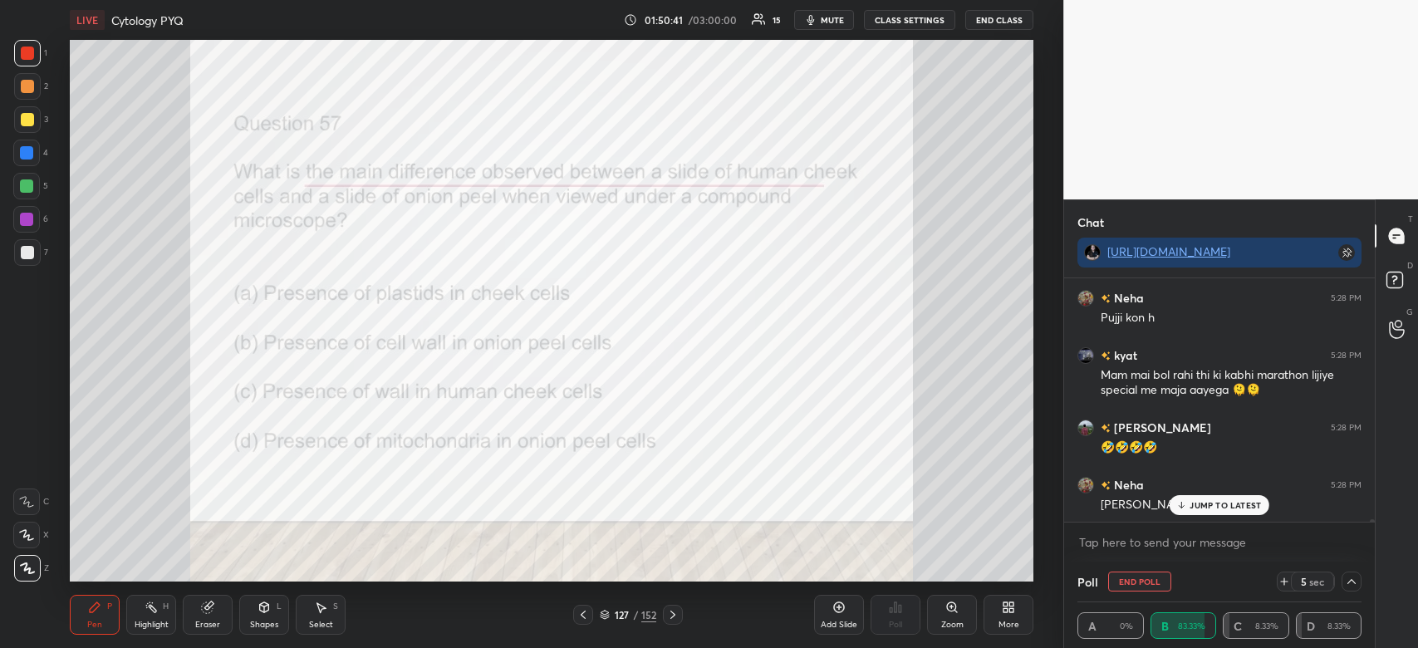
scroll to position [21443, 0]
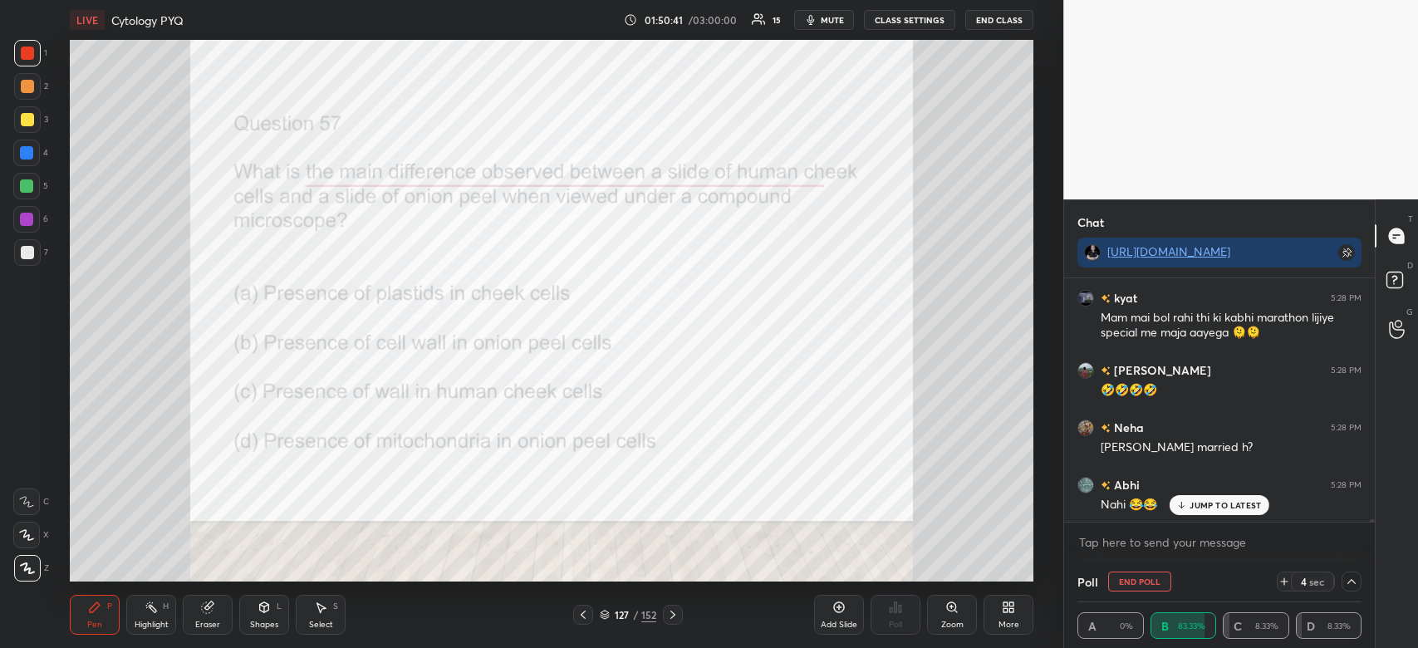
click at [1231, 504] on div "Abhi 5:26 PM [PERSON_NAME] is such a obedient student...sirf padne se mtlb😅...p…" at bounding box center [1219, 400] width 311 height 244
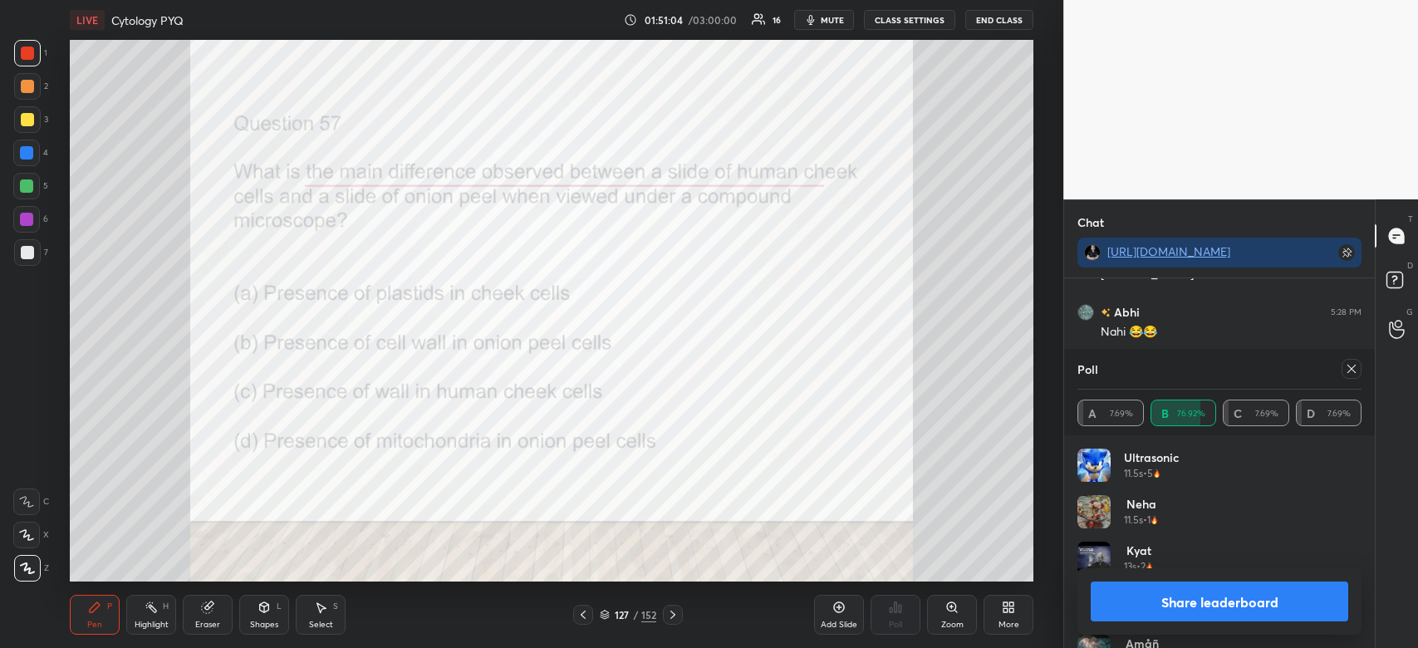
scroll to position [21672, 0]
click at [1216, 602] on button "Share leaderboard" at bounding box center [1220, 602] width 258 height 40
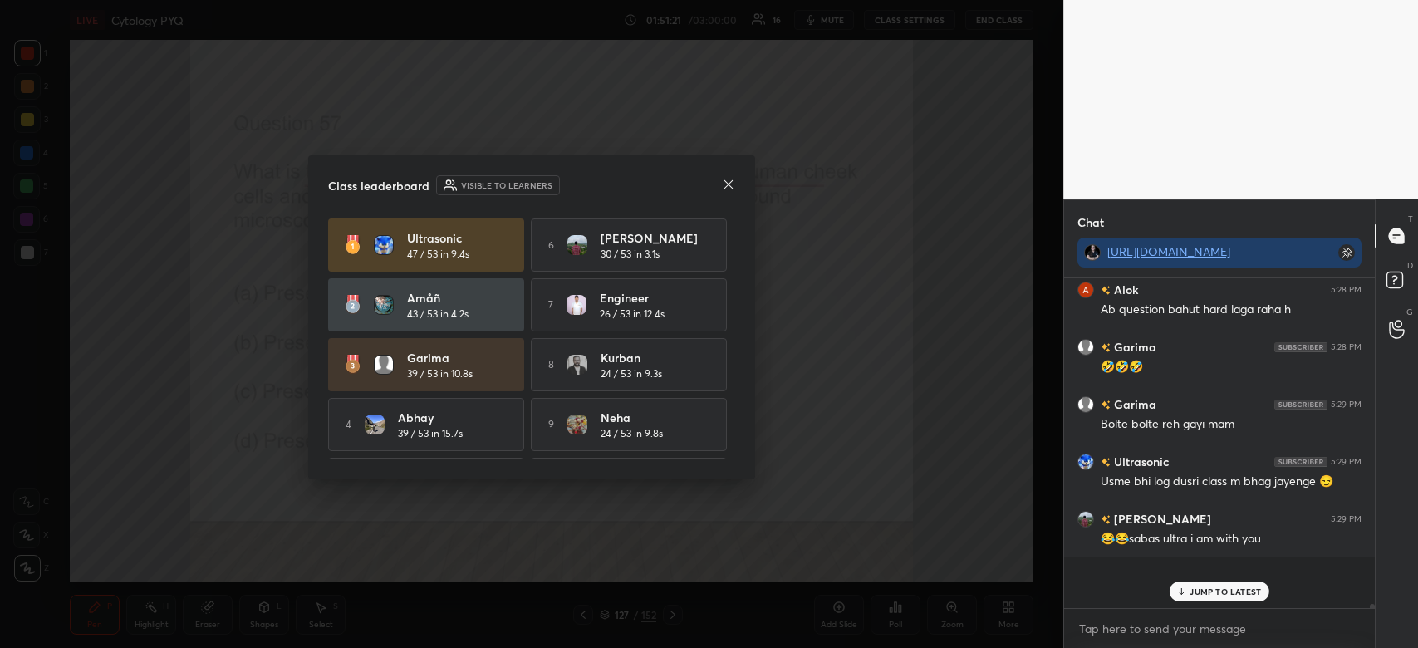
scroll to position [21646, 0]
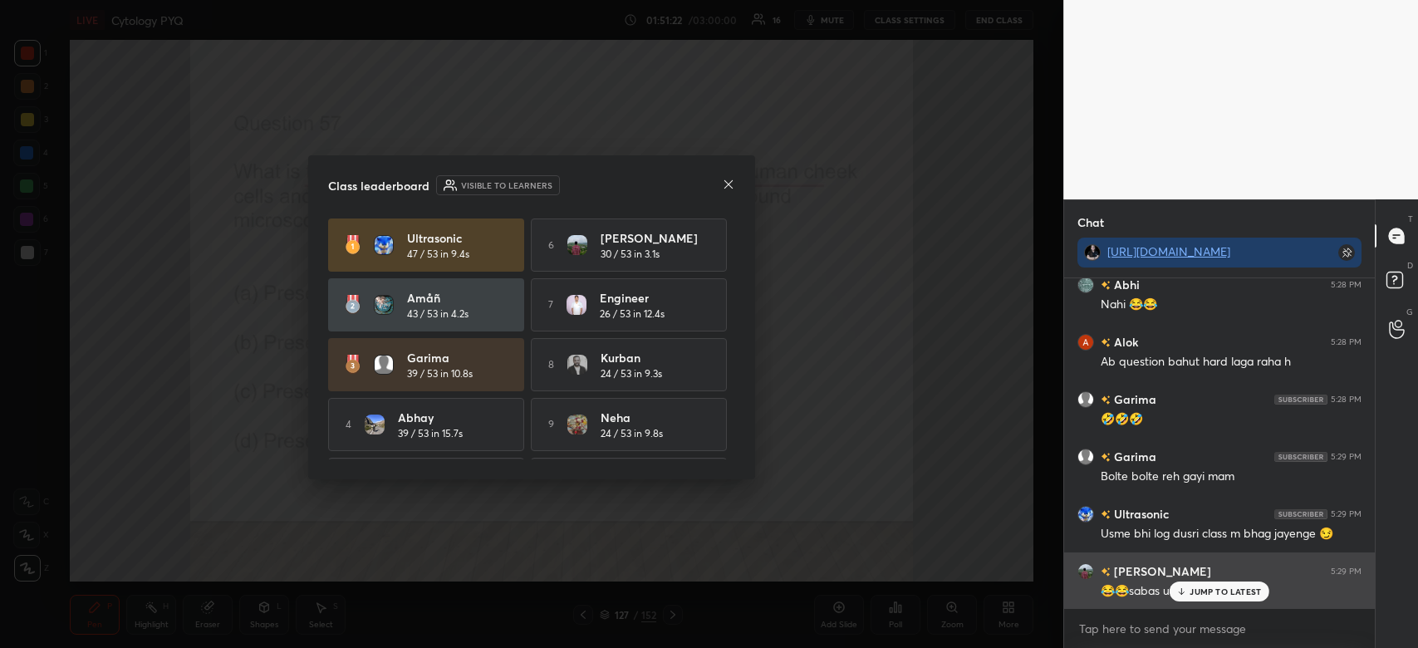
click at [1210, 589] on p "JUMP TO LATEST" at bounding box center [1225, 592] width 71 height 10
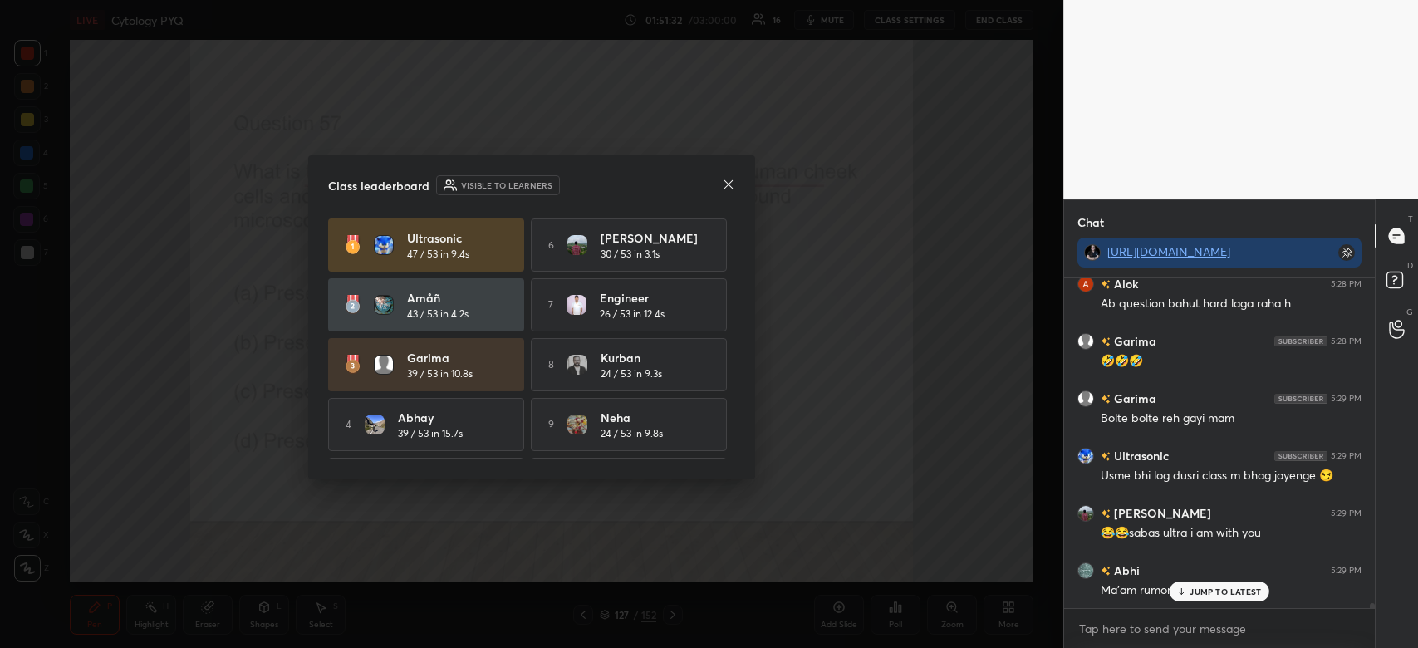
scroll to position [21758, 0]
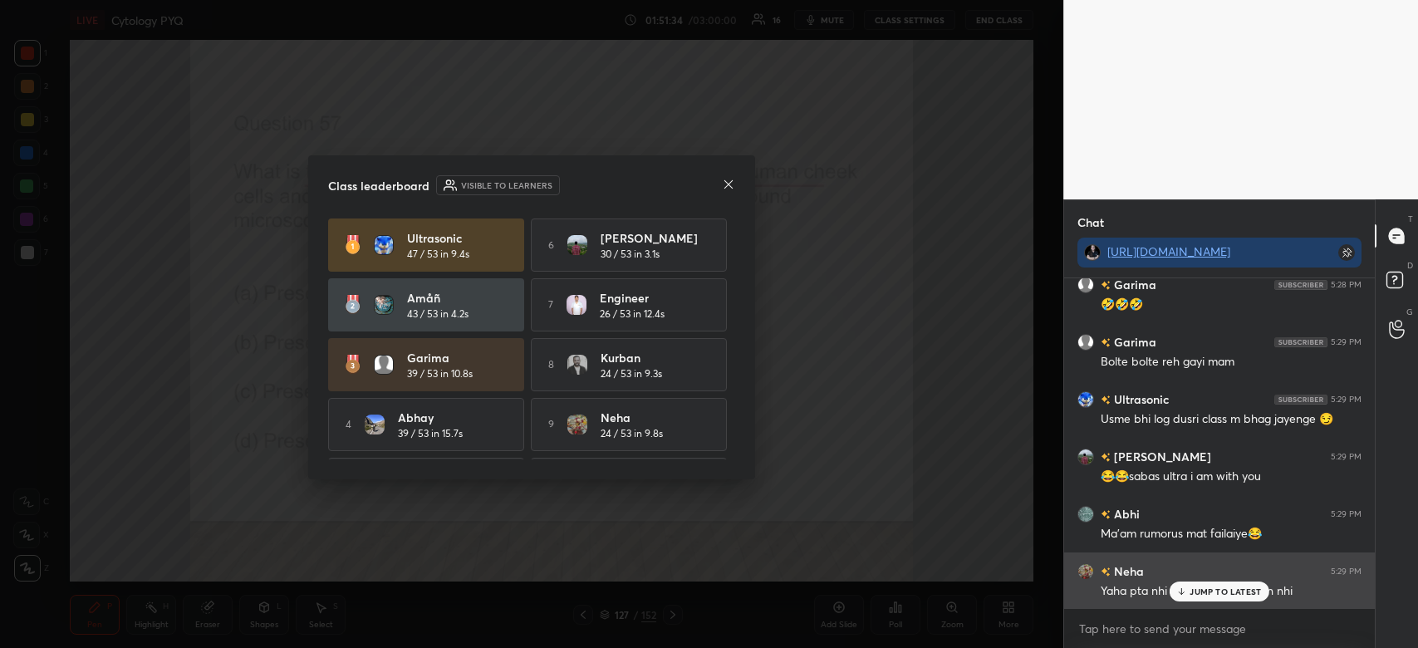
click at [1216, 598] on div "JUMP TO LATEST" at bounding box center [1220, 592] width 100 height 20
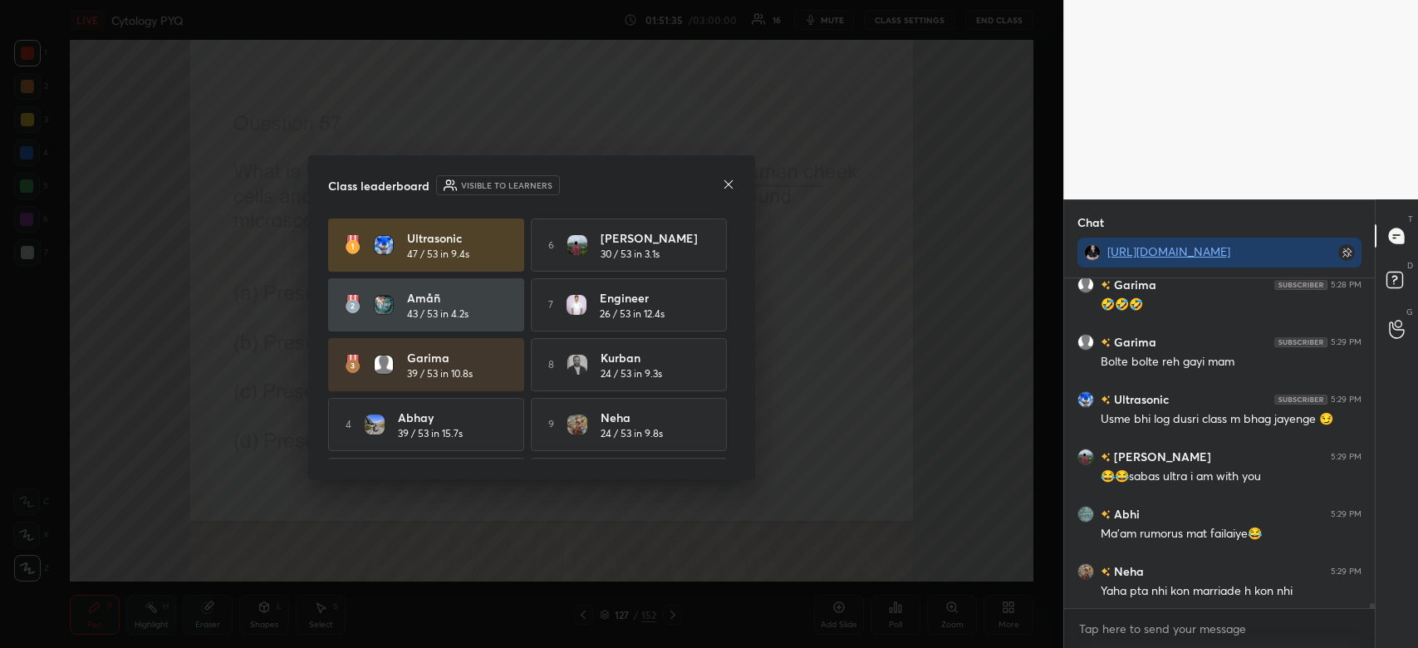
scroll to position [21815, 0]
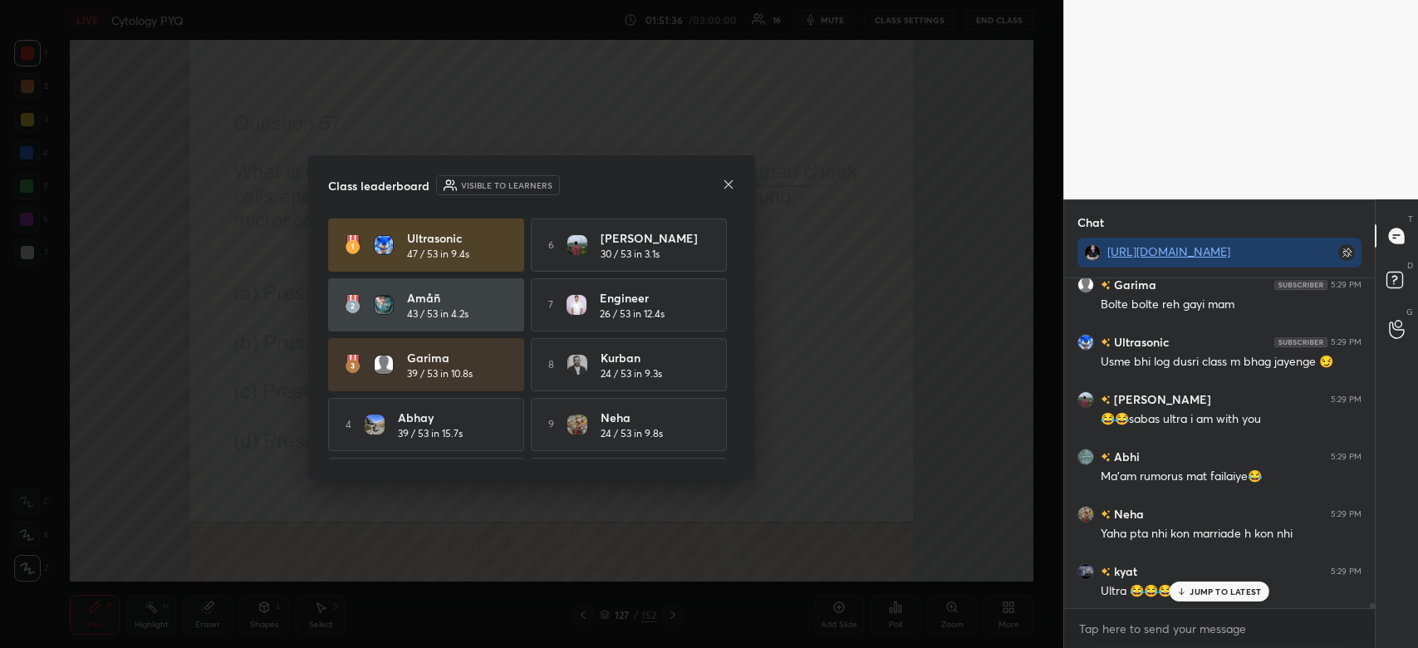
click at [725, 183] on icon at bounding box center [728, 184] width 13 height 13
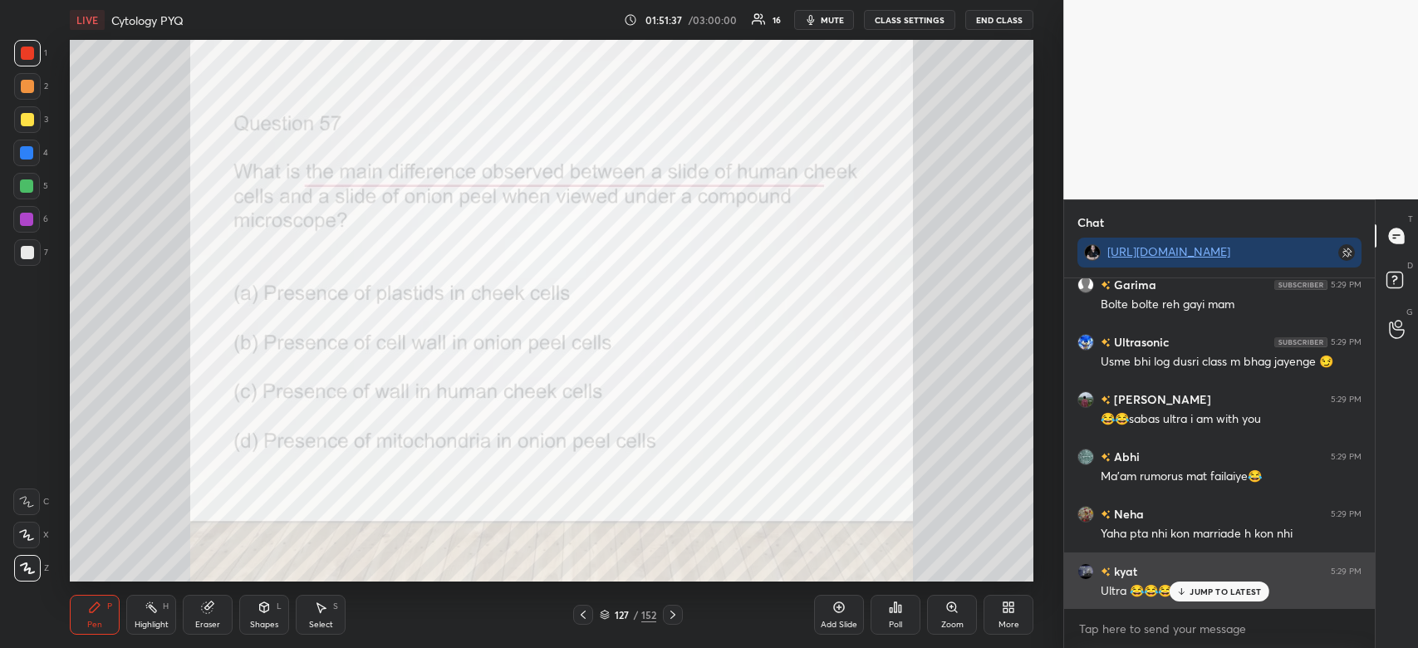
click at [1221, 590] on p "JUMP TO LATEST" at bounding box center [1225, 592] width 71 height 10
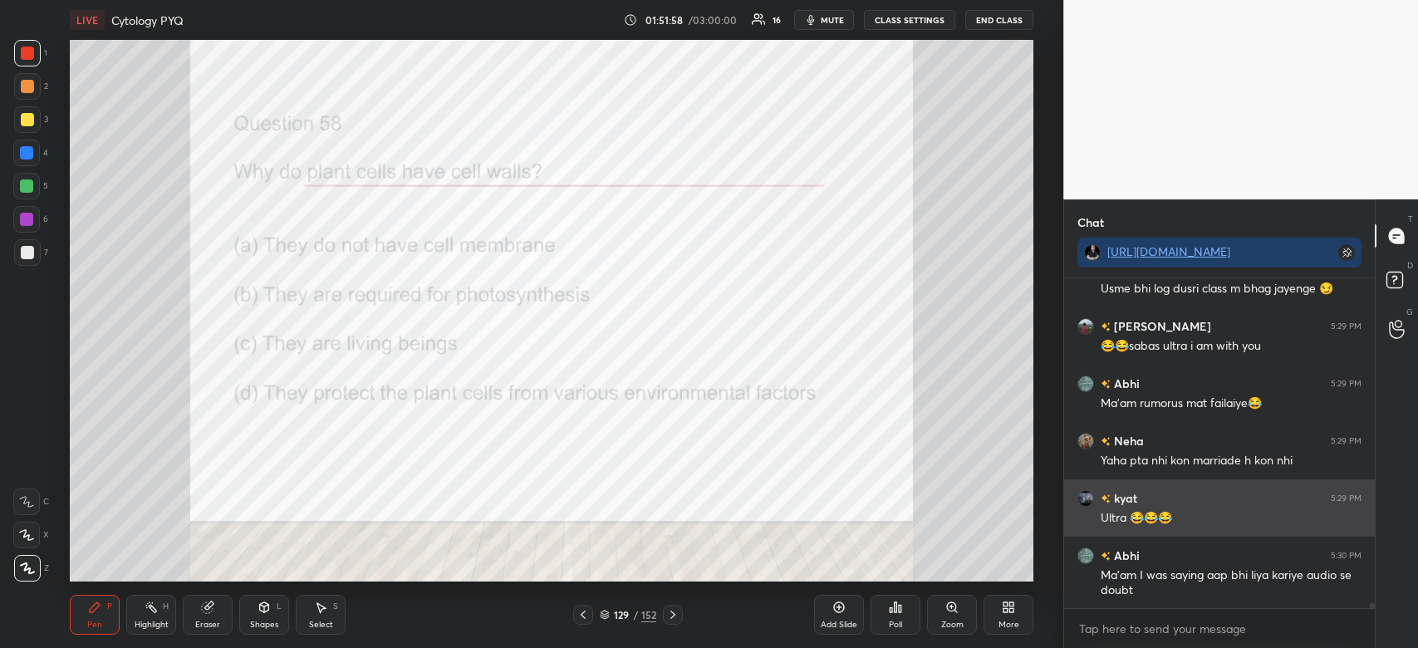
scroll to position [21945, 0]
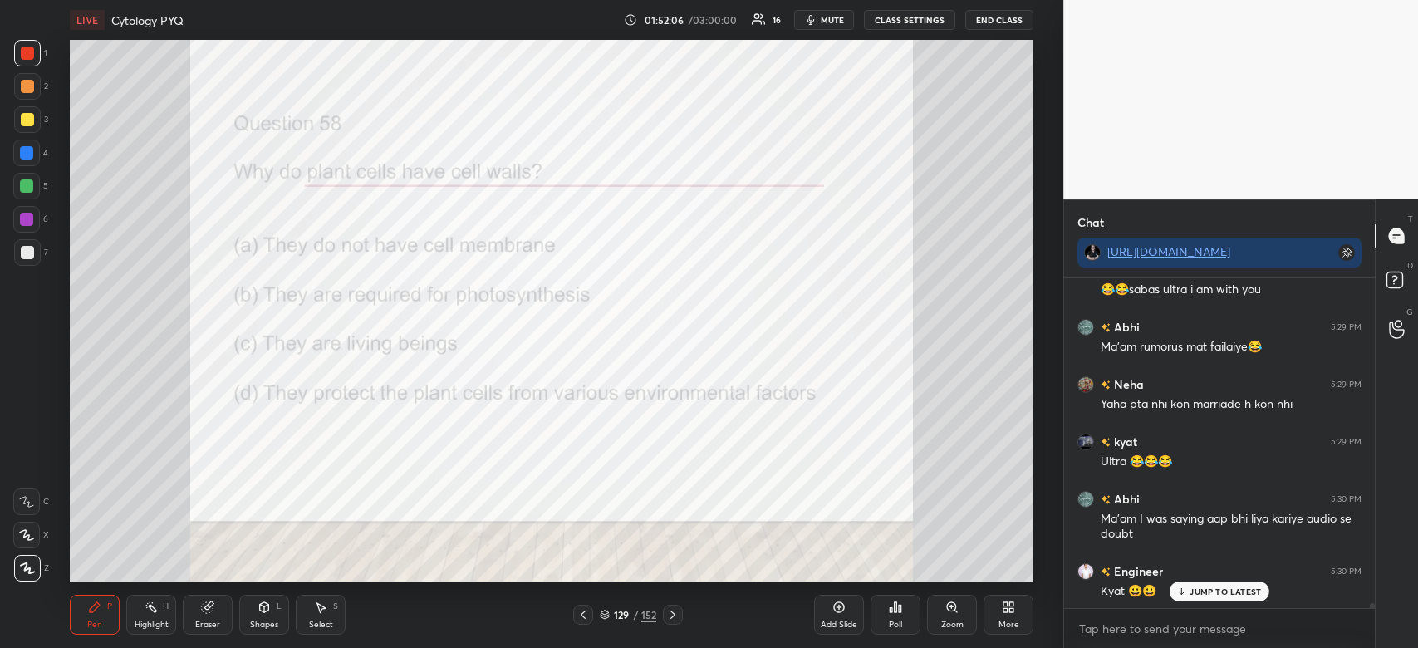
click at [887, 626] on div "Poll" at bounding box center [896, 615] width 50 height 40
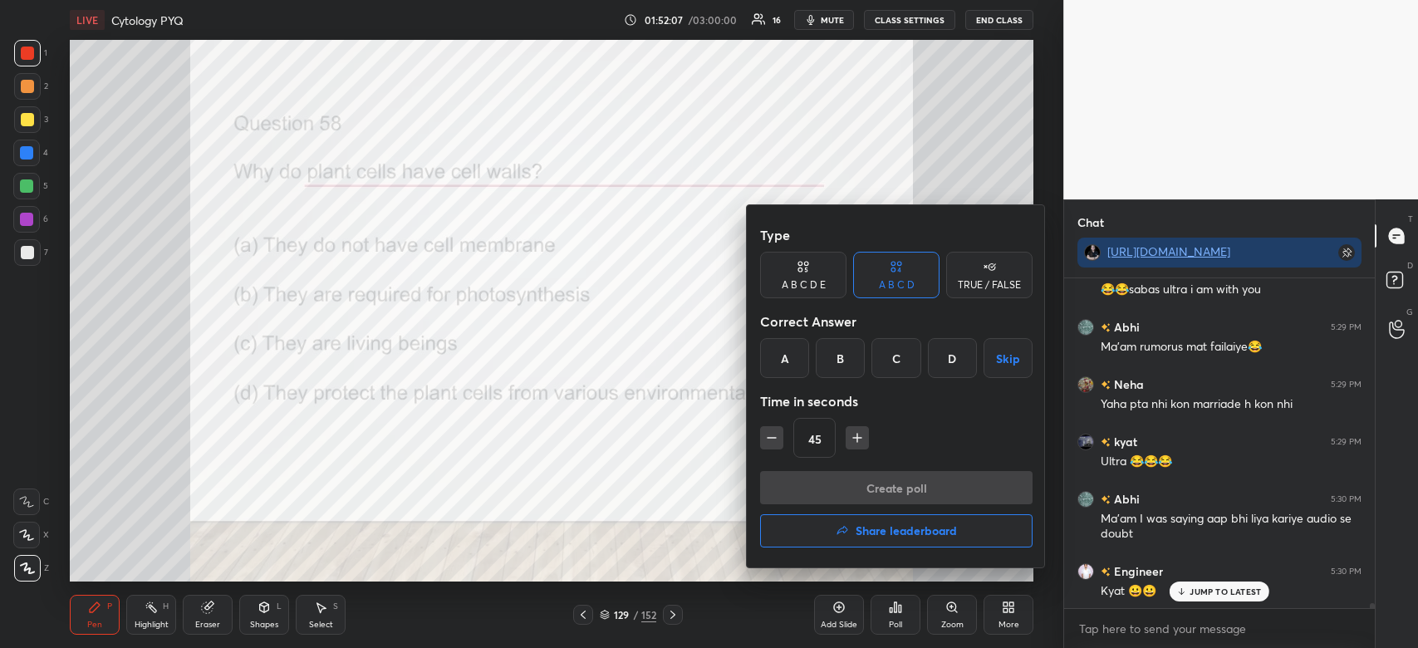
click at [935, 371] on div "D" at bounding box center [952, 358] width 49 height 40
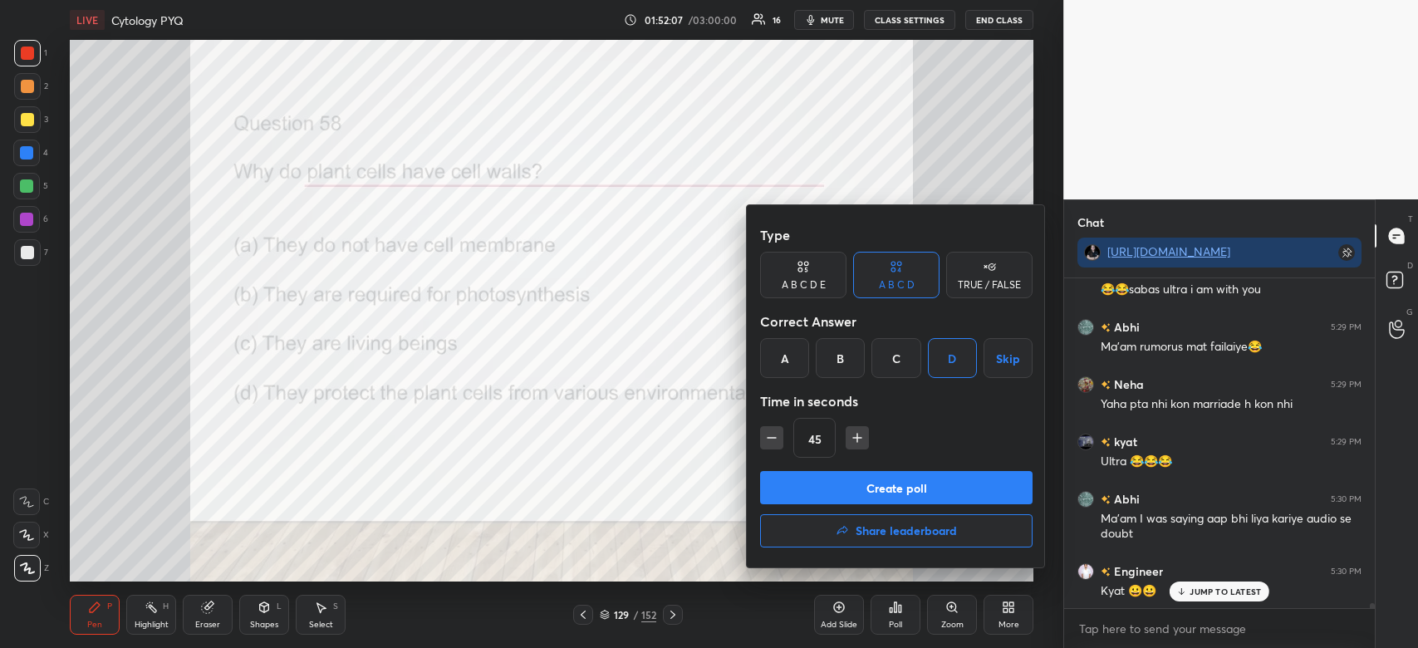
click at [971, 480] on button "Create poll" at bounding box center [896, 487] width 273 height 33
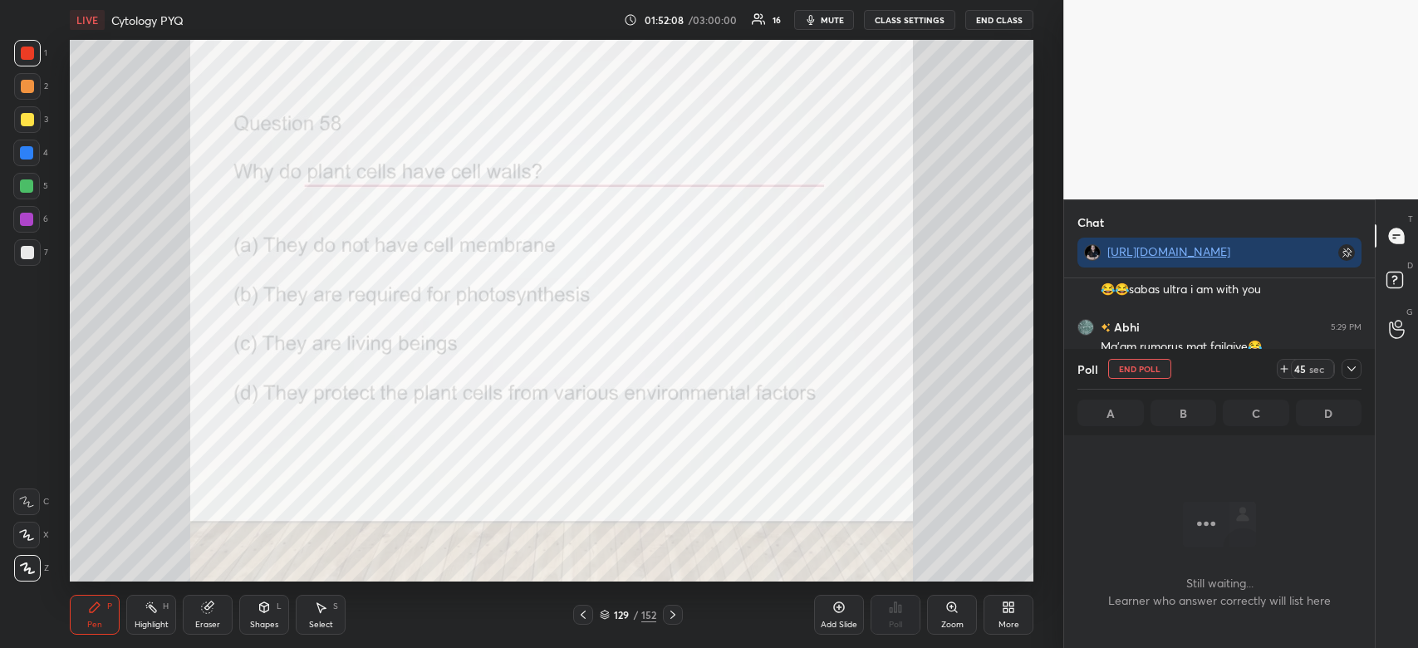
scroll to position [279, 306]
click at [1352, 369] on icon at bounding box center [1351, 368] width 13 height 13
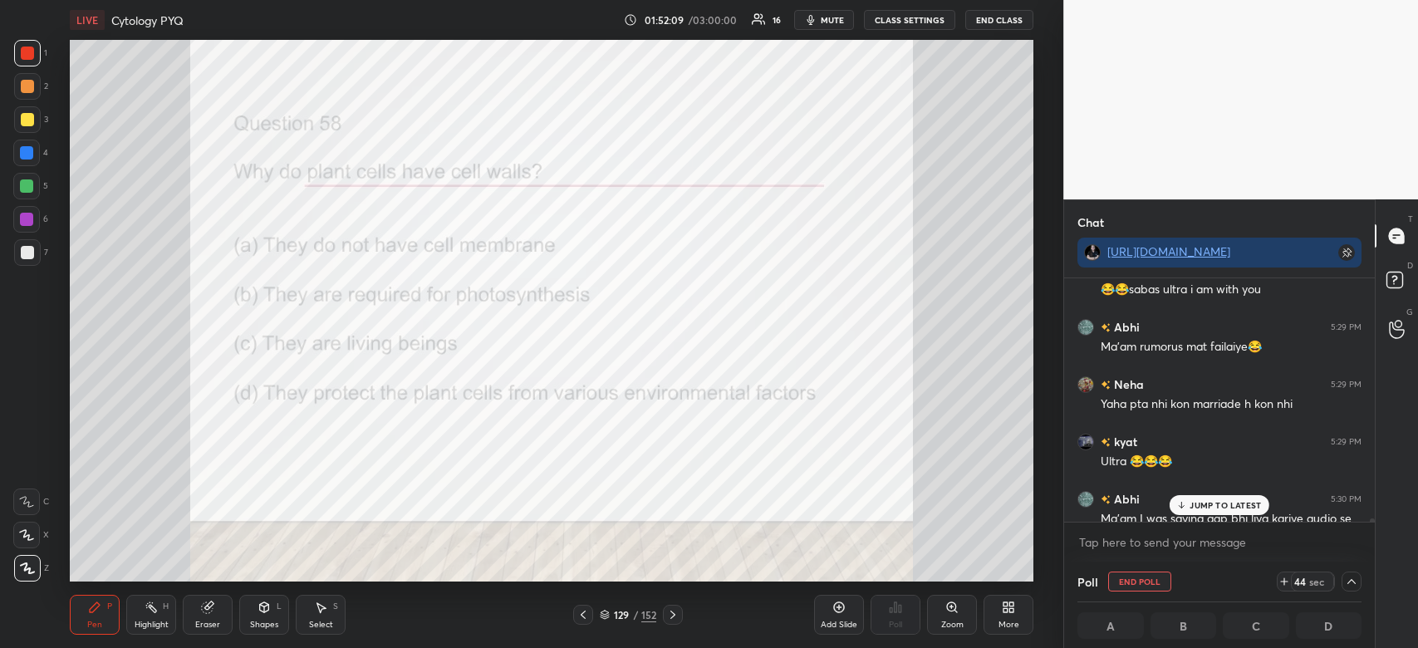
click at [1242, 504] on p "JUMP TO LATEST" at bounding box center [1225, 505] width 71 height 10
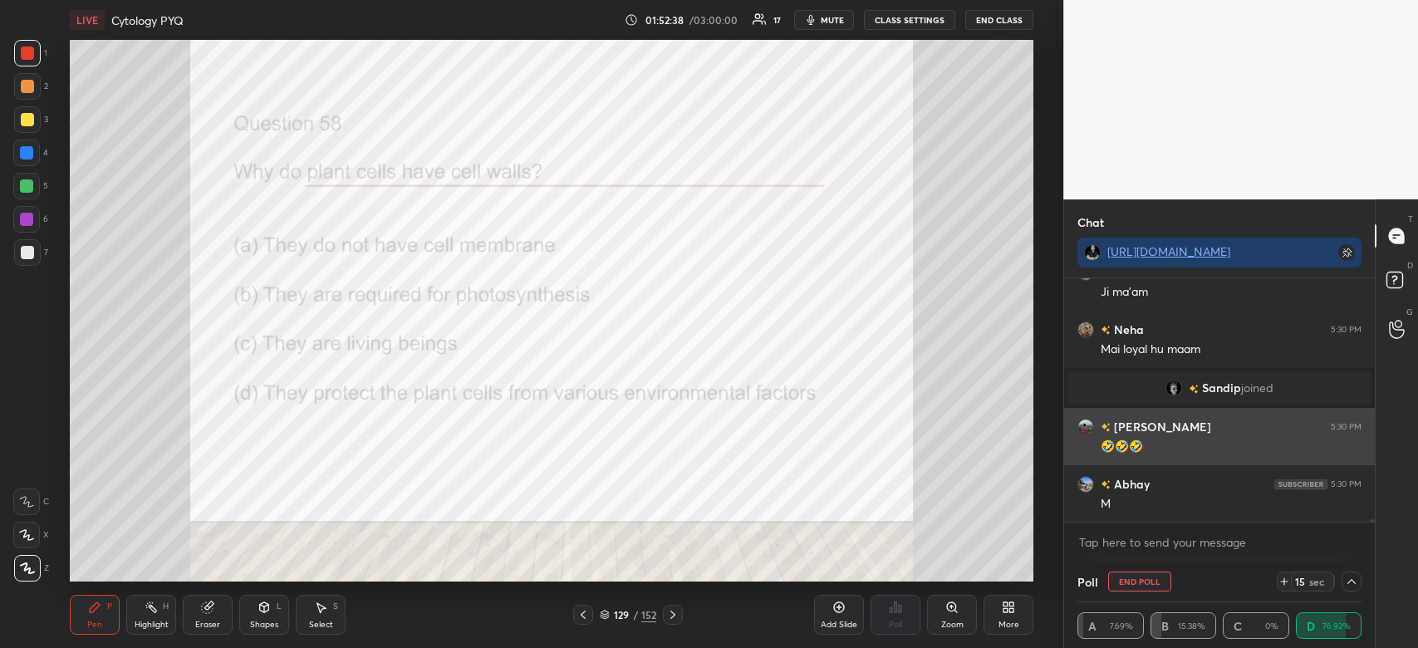
scroll to position [20647, 0]
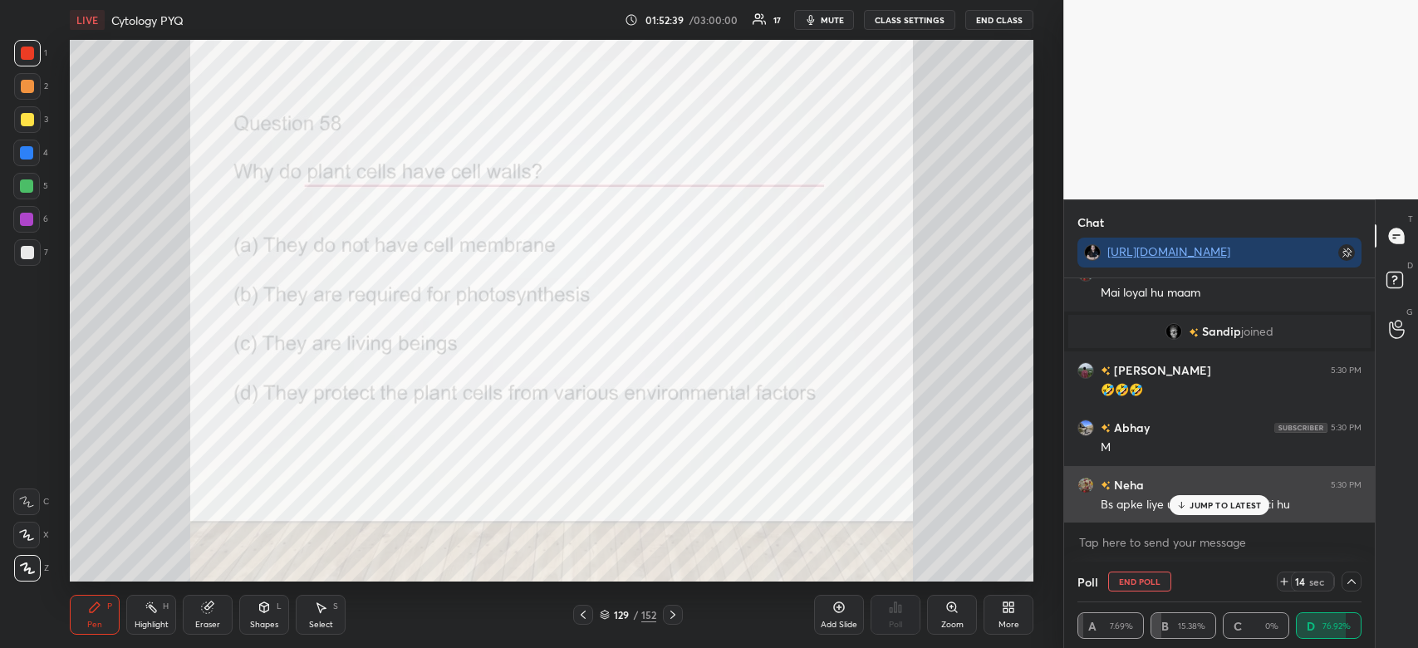
click at [1183, 505] on icon at bounding box center [1182, 505] width 11 height 10
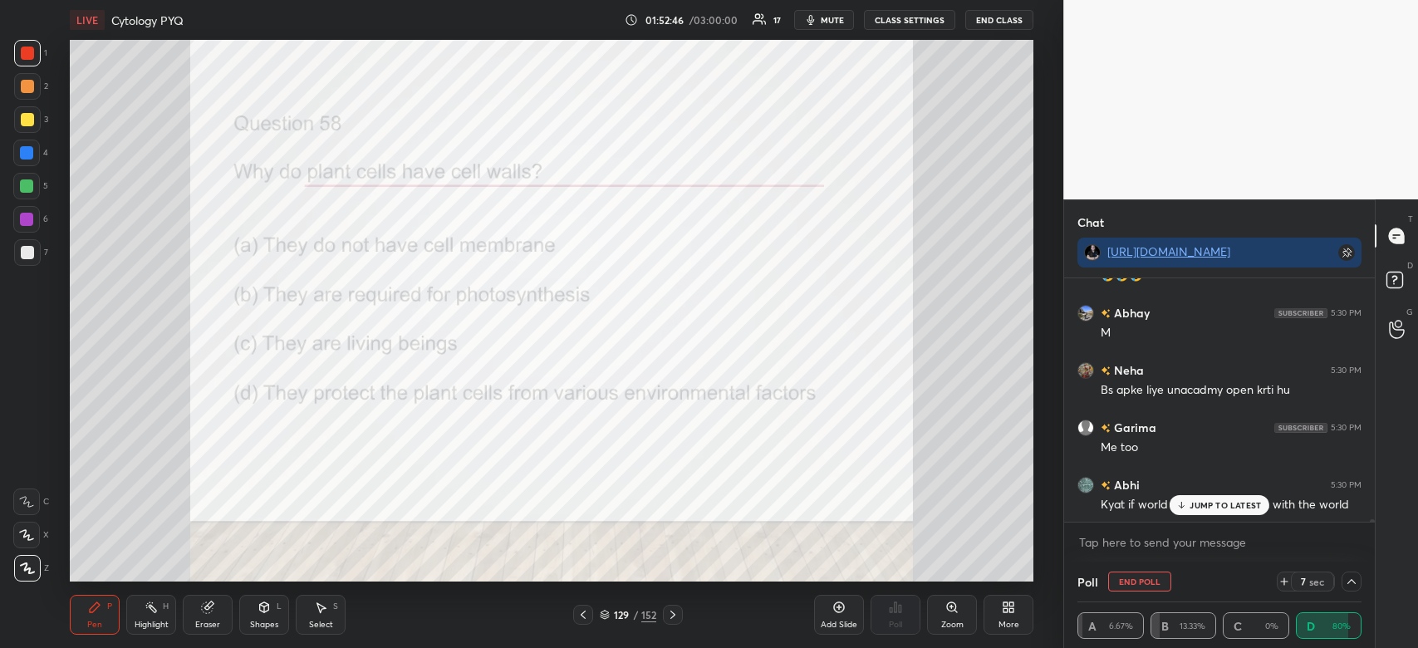
scroll to position [20819, 0]
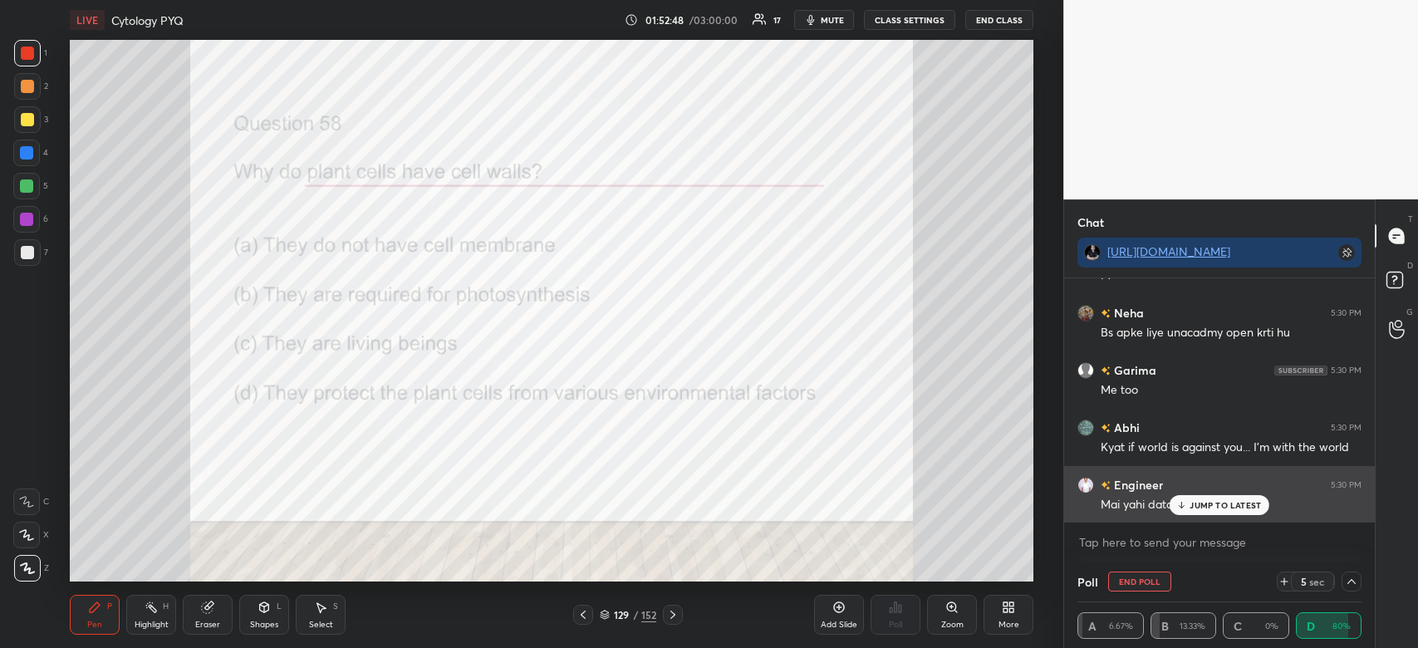
click at [1211, 504] on p "JUMP TO LATEST" at bounding box center [1225, 505] width 71 height 10
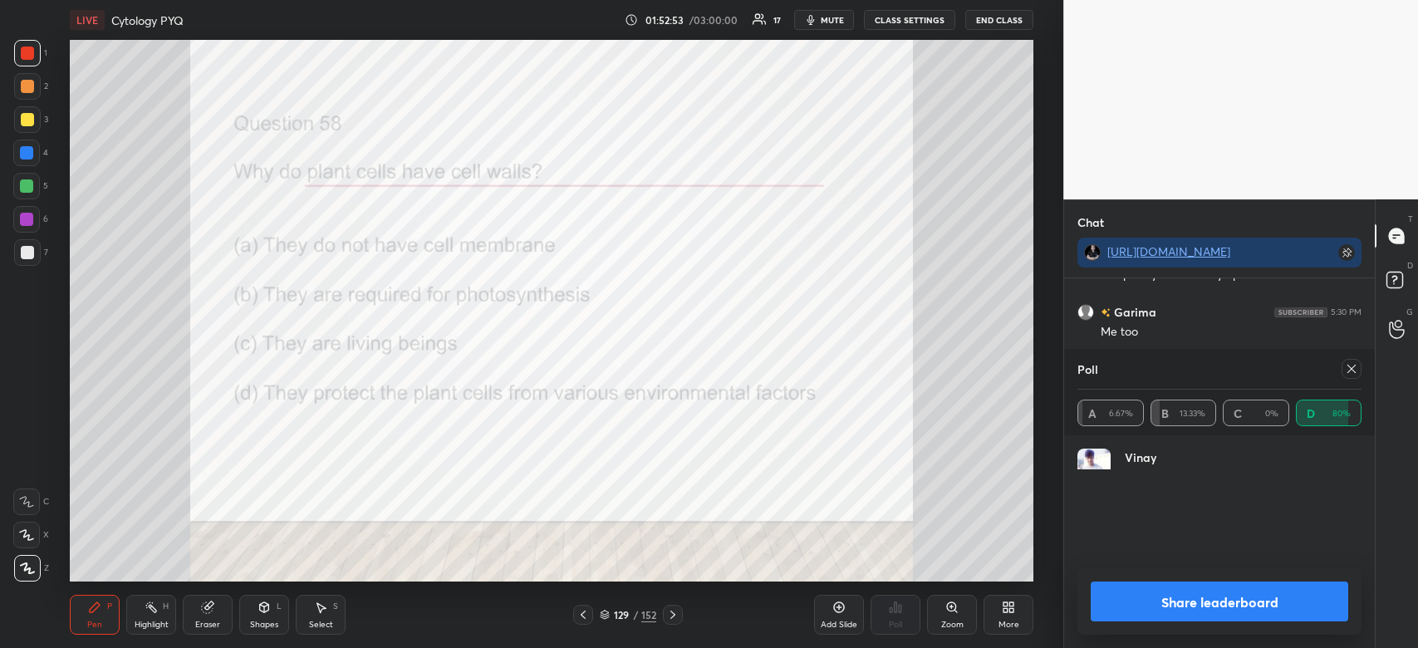
scroll to position [194, 279]
click at [1240, 607] on button "Share leaderboard" at bounding box center [1220, 602] width 258 height 40
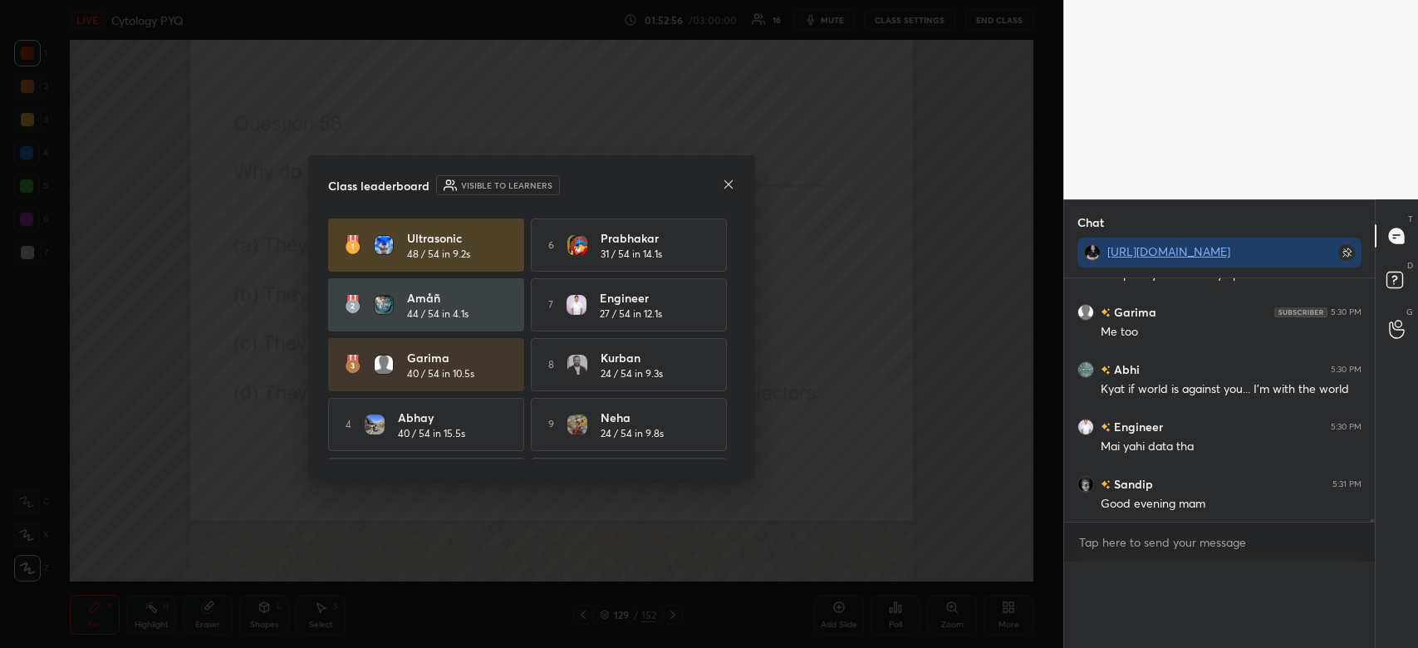
scroll to position [4, 5]
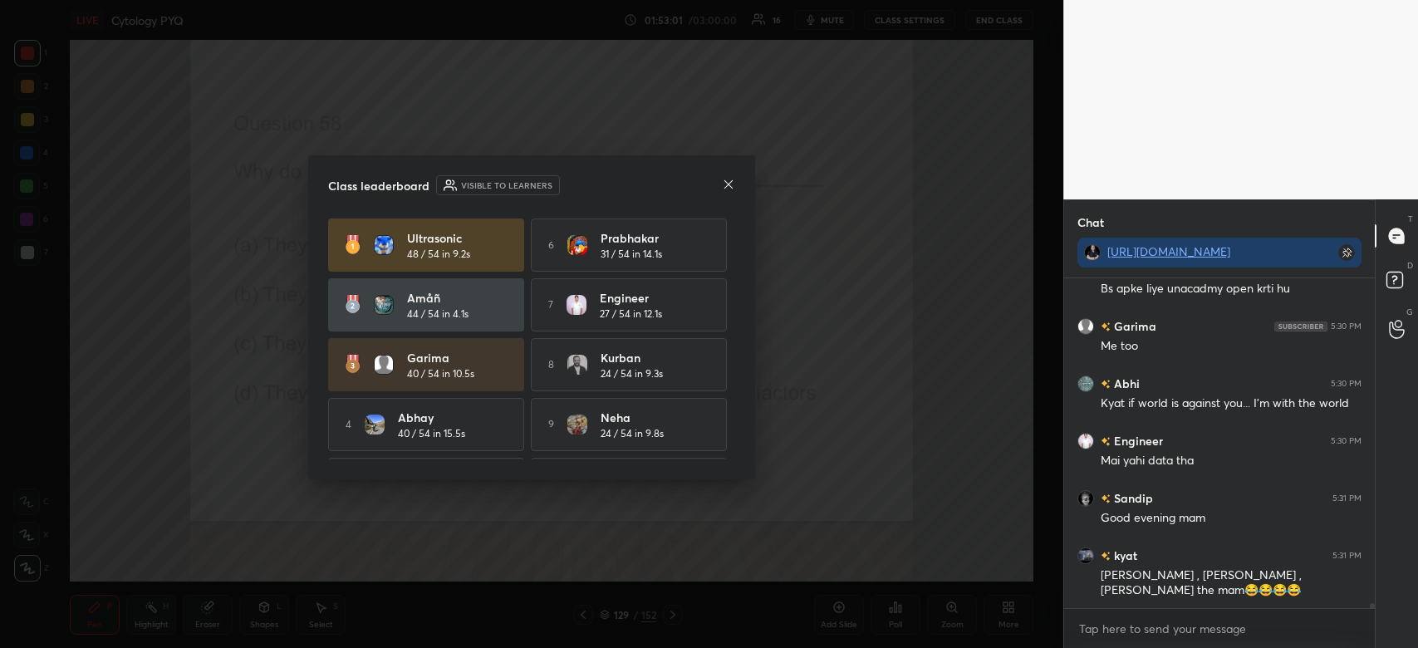
click at [729, 184] on icon at bounding box center [729, 183] width 8 height 8
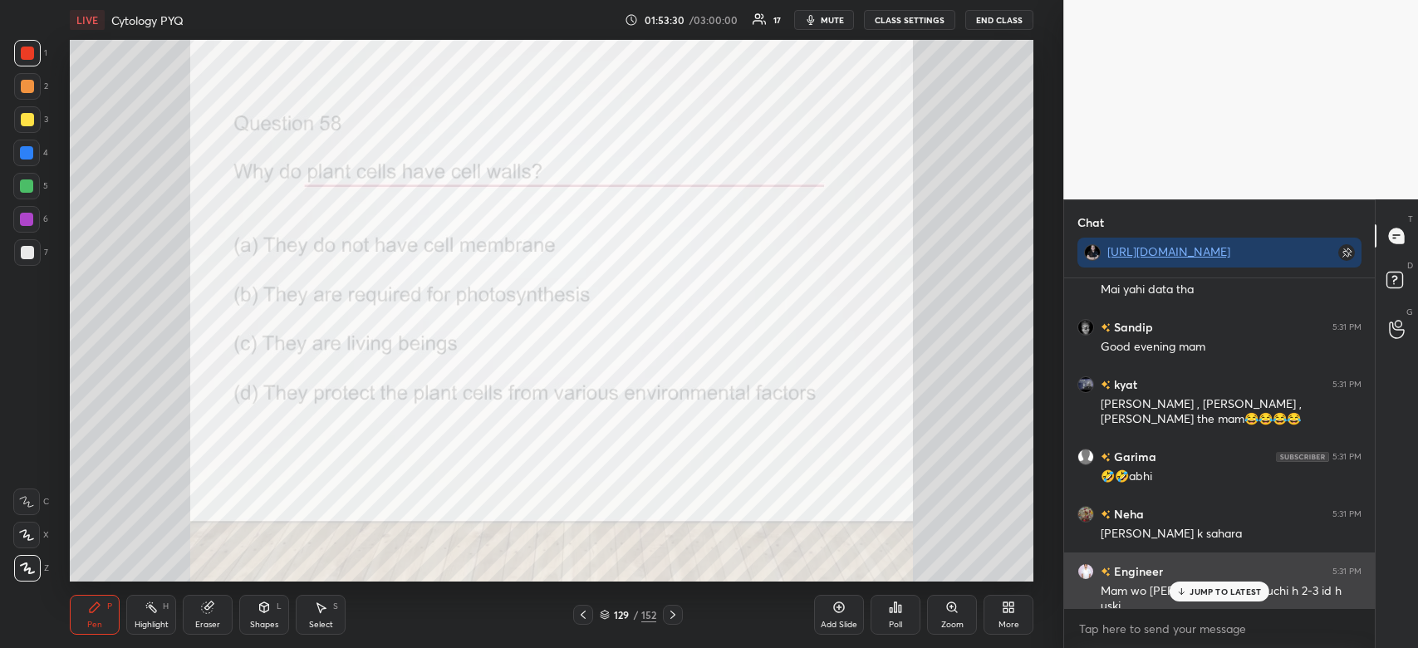
click at [1207, 592] on p "JUMP TO LATEST" at bounding box center [1225, 592] width 71 height 10
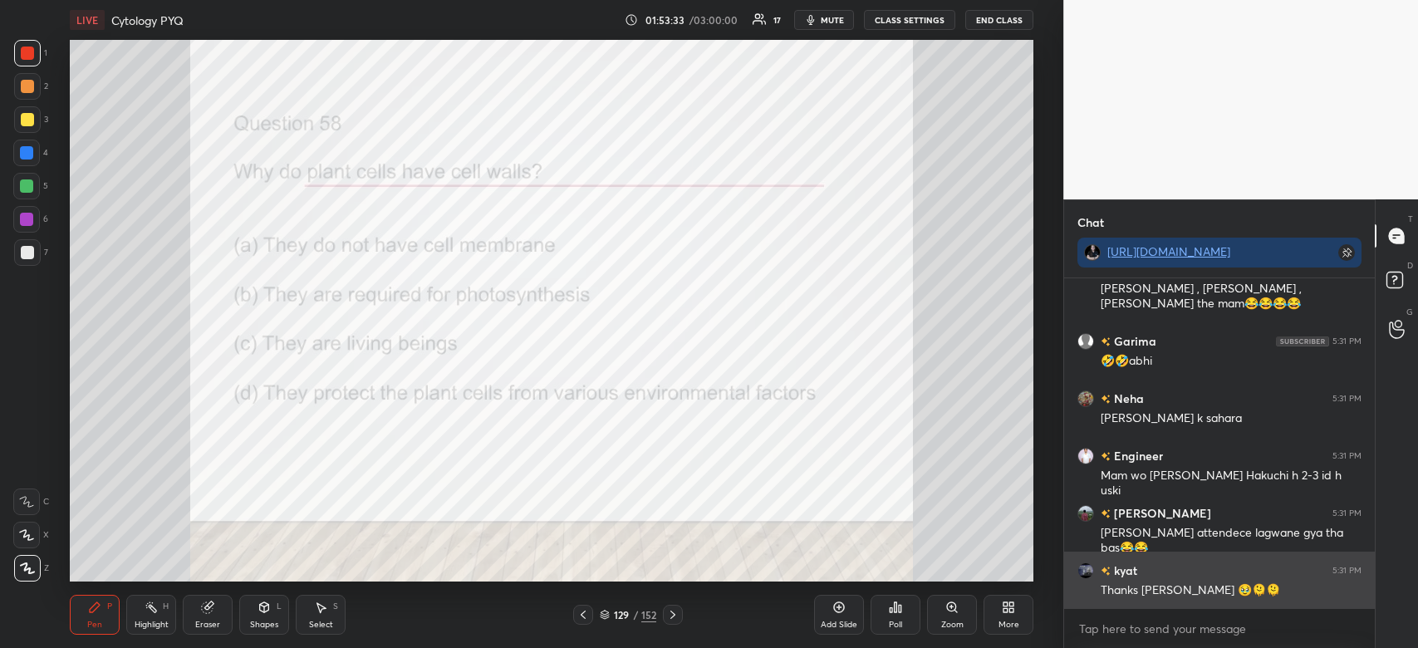
click at [1239, 586] on div "Sandip 5:31 PM Good evening mam kyat 5:31 PM [PERSON_NAME] , engg , abhi sab wa…" at bounding box center [1219, 443] width 311 height 331
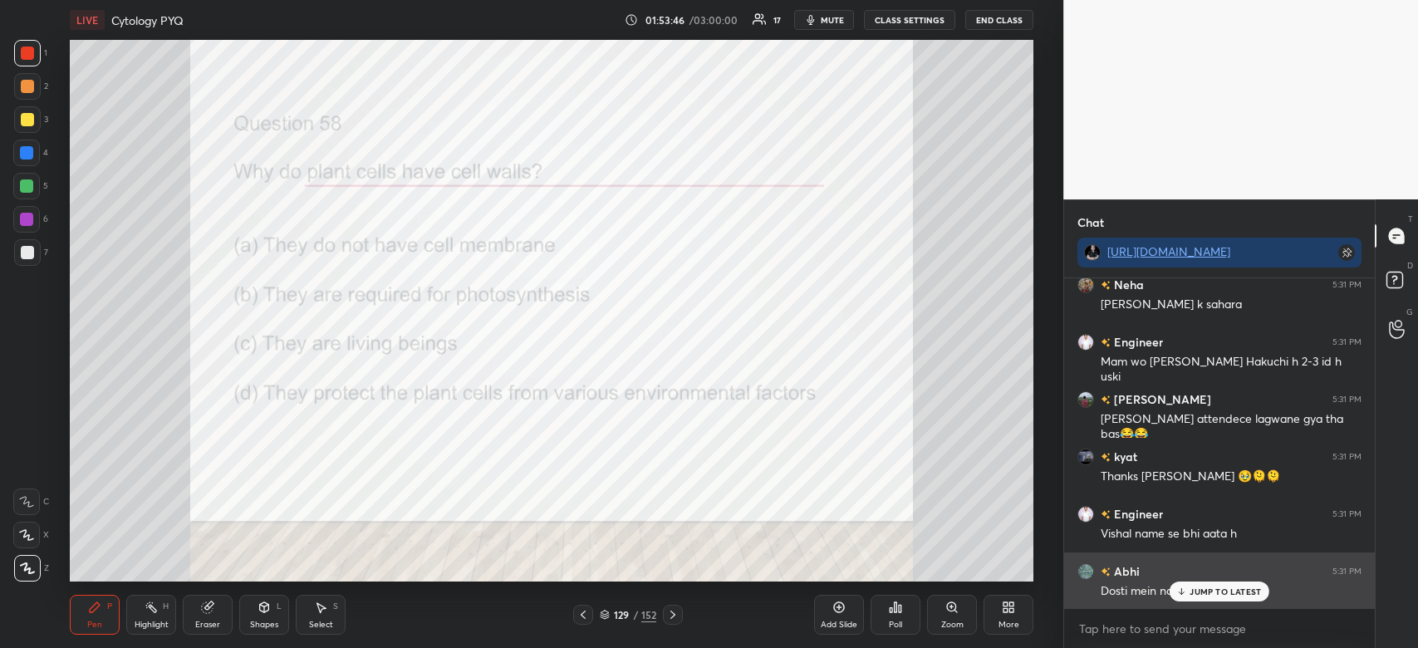
click at [1230, 584] on div "JUMP TO LATEST" at bounding box center [1220, 592] width 100 height 20
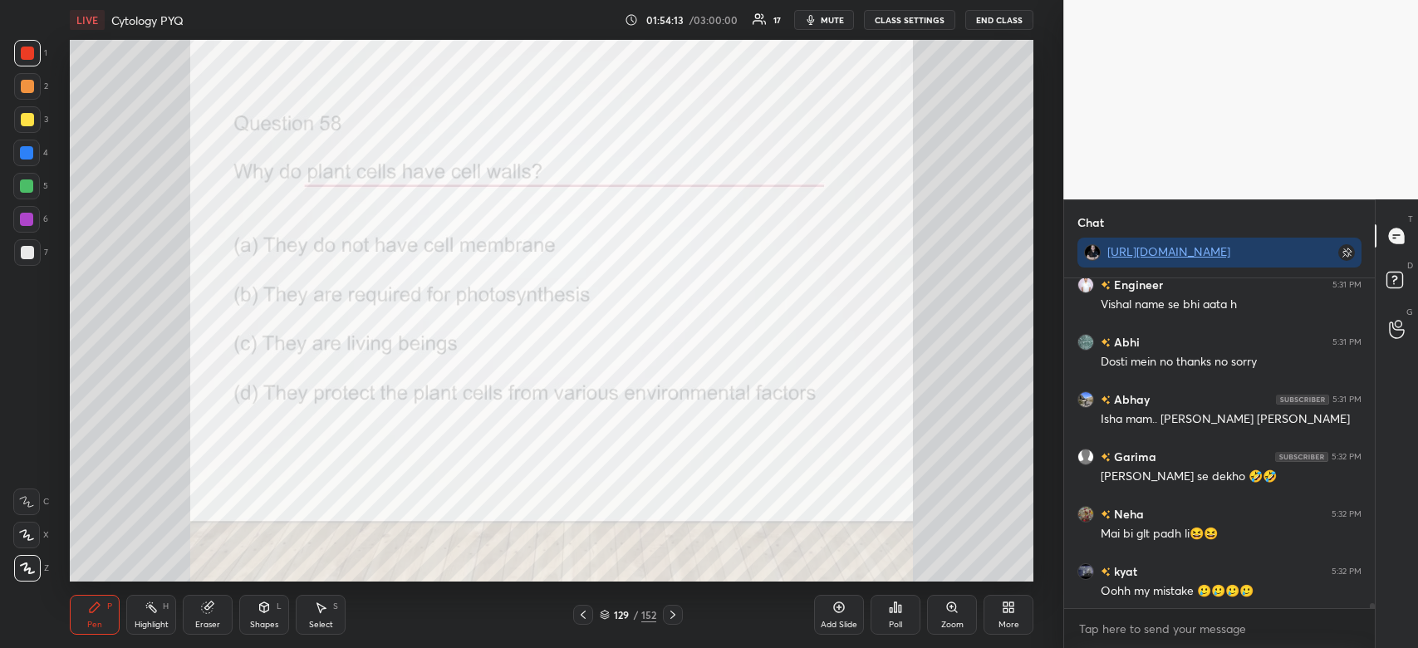
scroll to position [21565, 0]
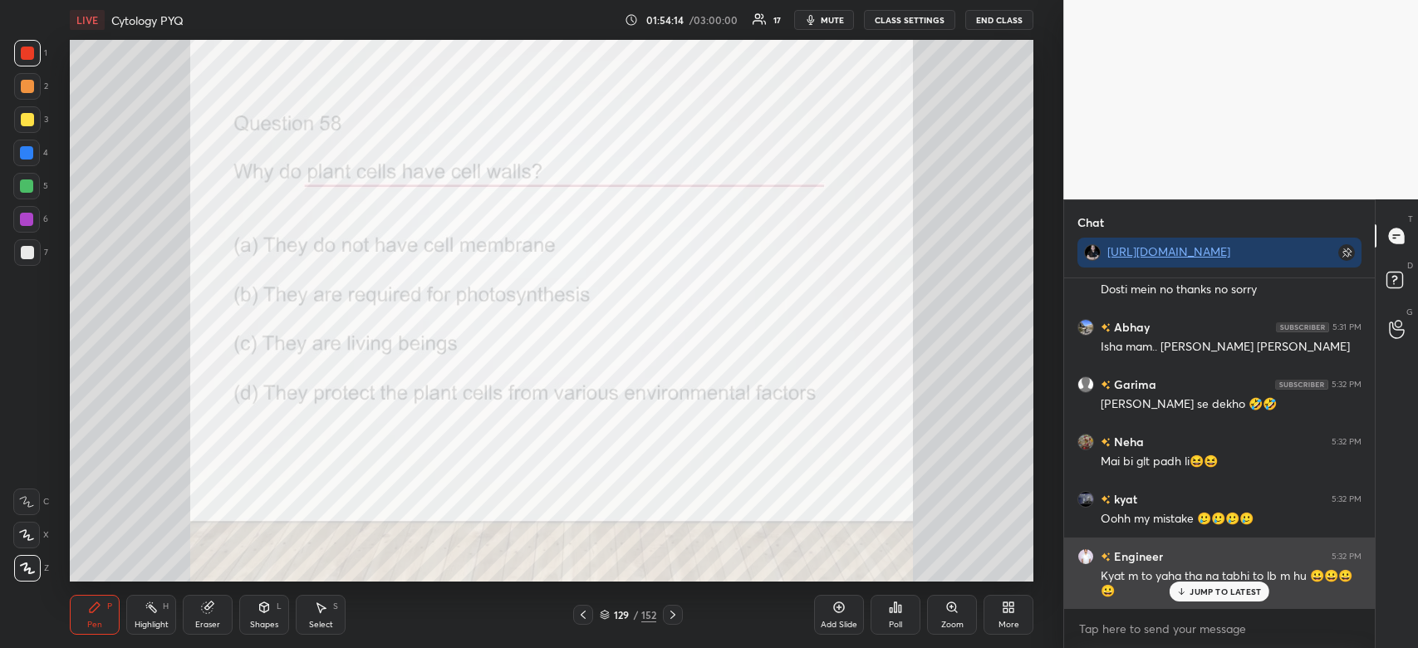
click at [1215, 595] on p "JUMP TO LATEST" at bounding box center [1225, 592] width 71 height 10
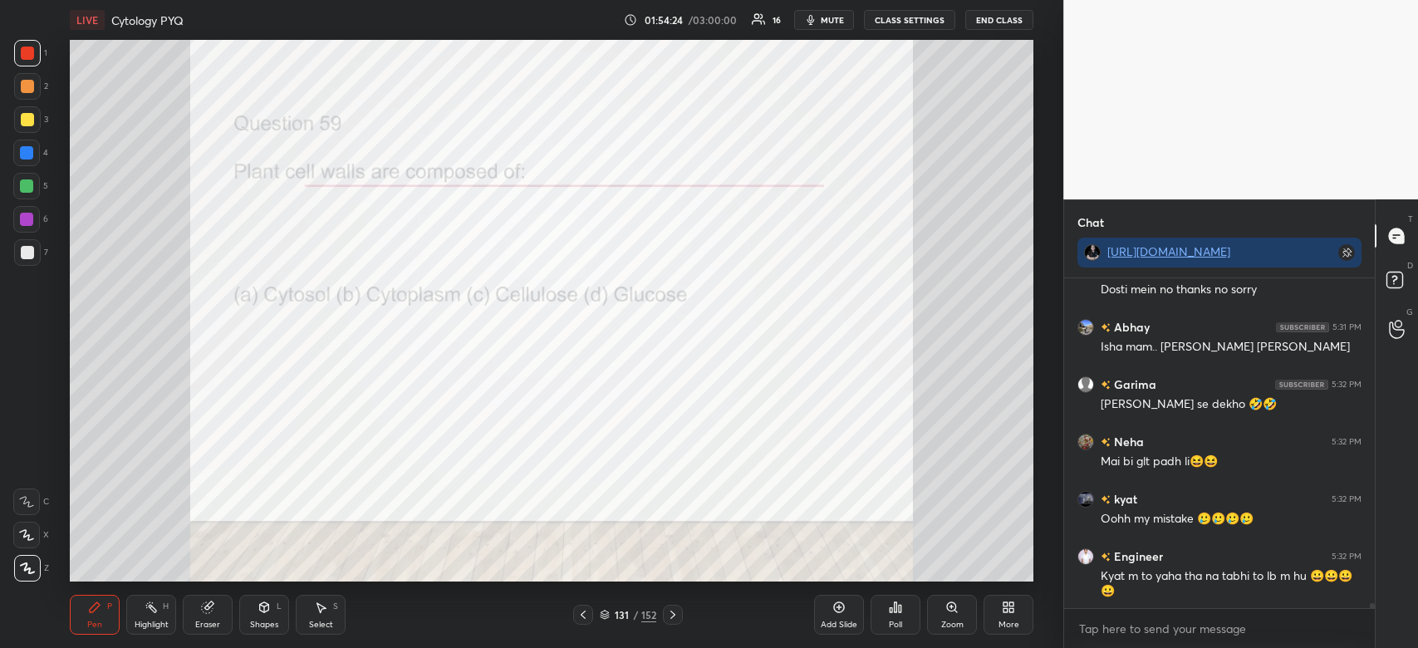
click at [887, 607] on div "Poll" at bounding box center [896, 615] width 50 height 40
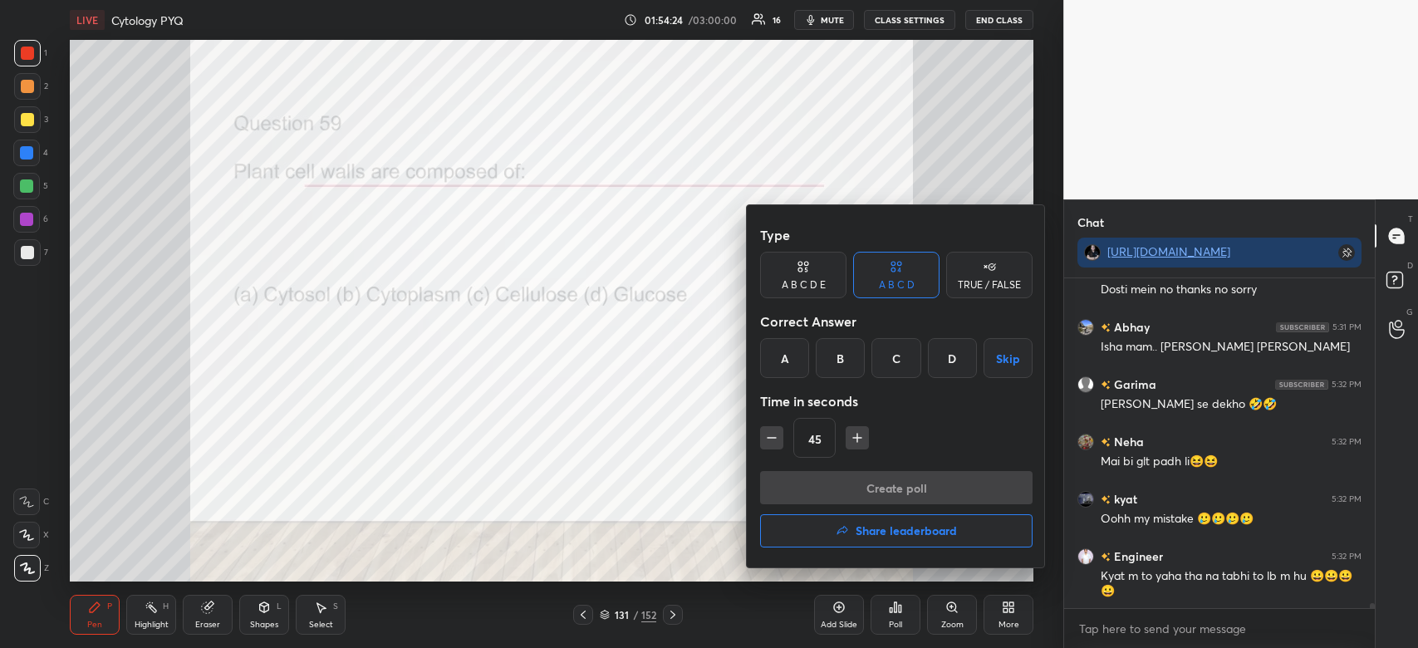
click at [898, 353] on div "C" at bounding box center [896, 358] width 49 height 40
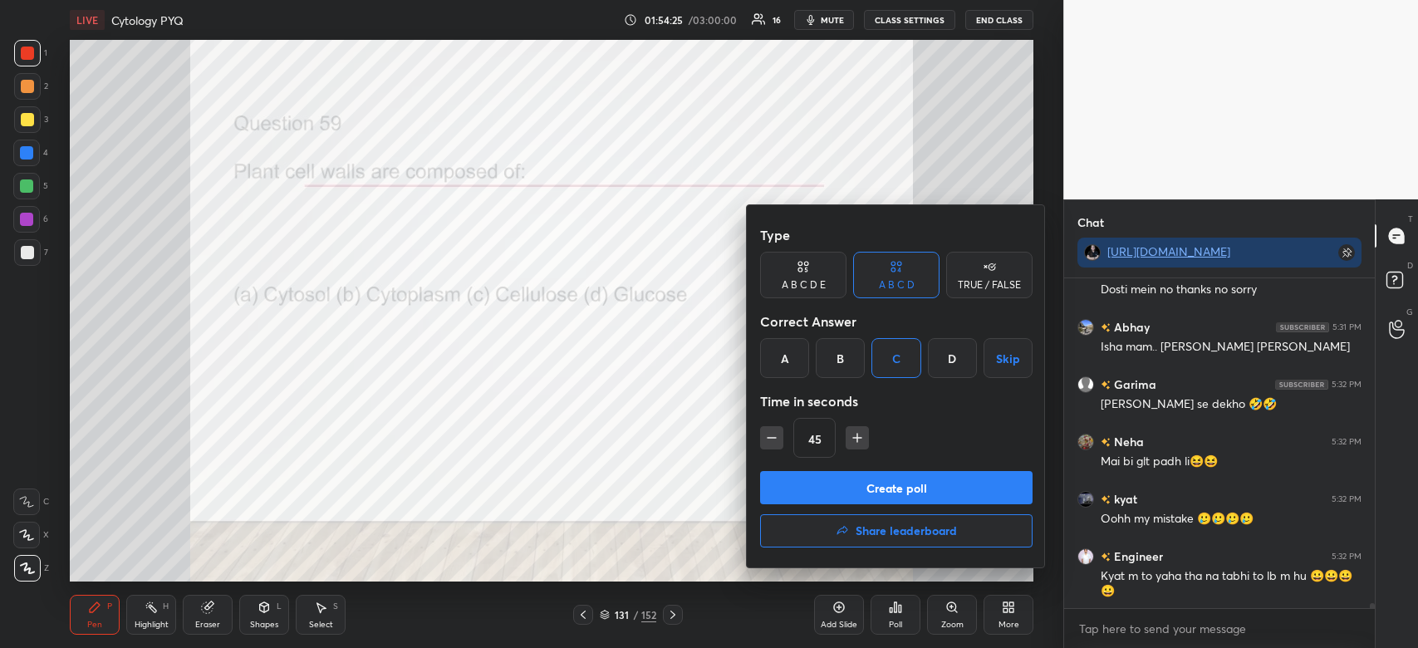
click at [872, 501] on button "Create poll" at bounding box center [896, 487] width 273 height 33
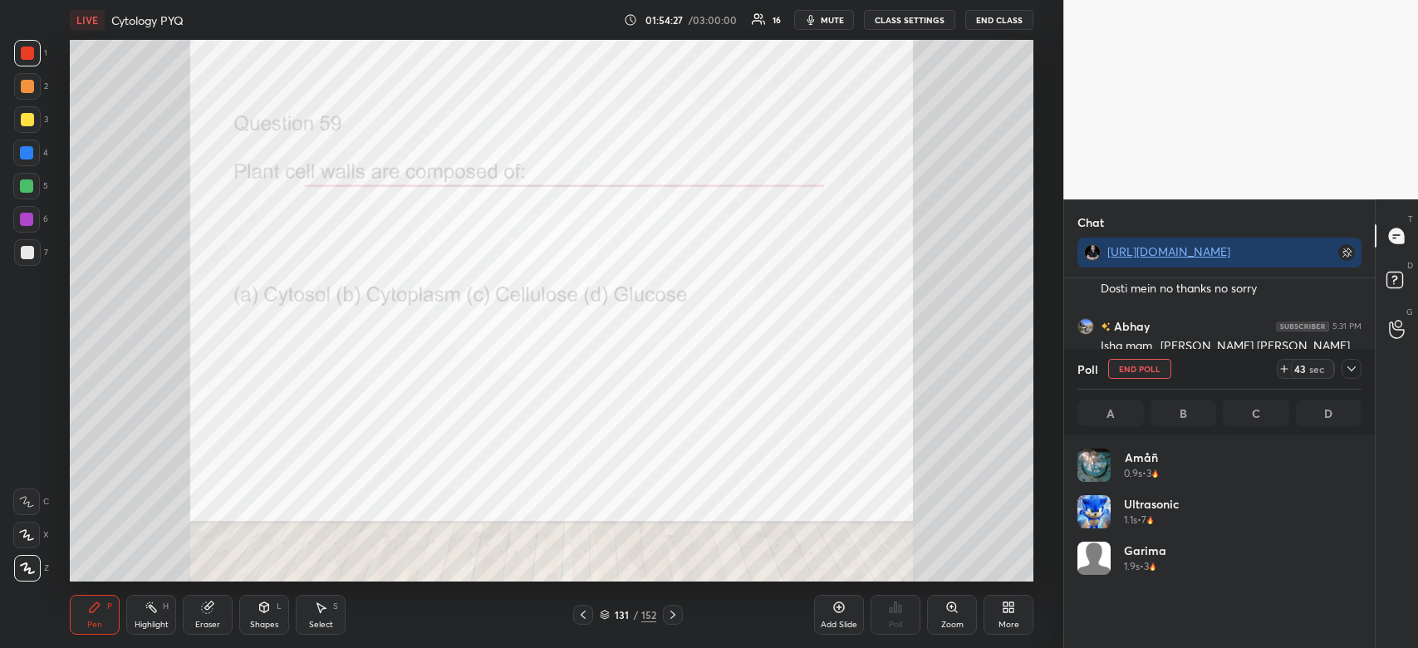
scroll to position [194, 279]
click at [1353, 371] on icon at bounding box center [1351, 368] width 13 height 13
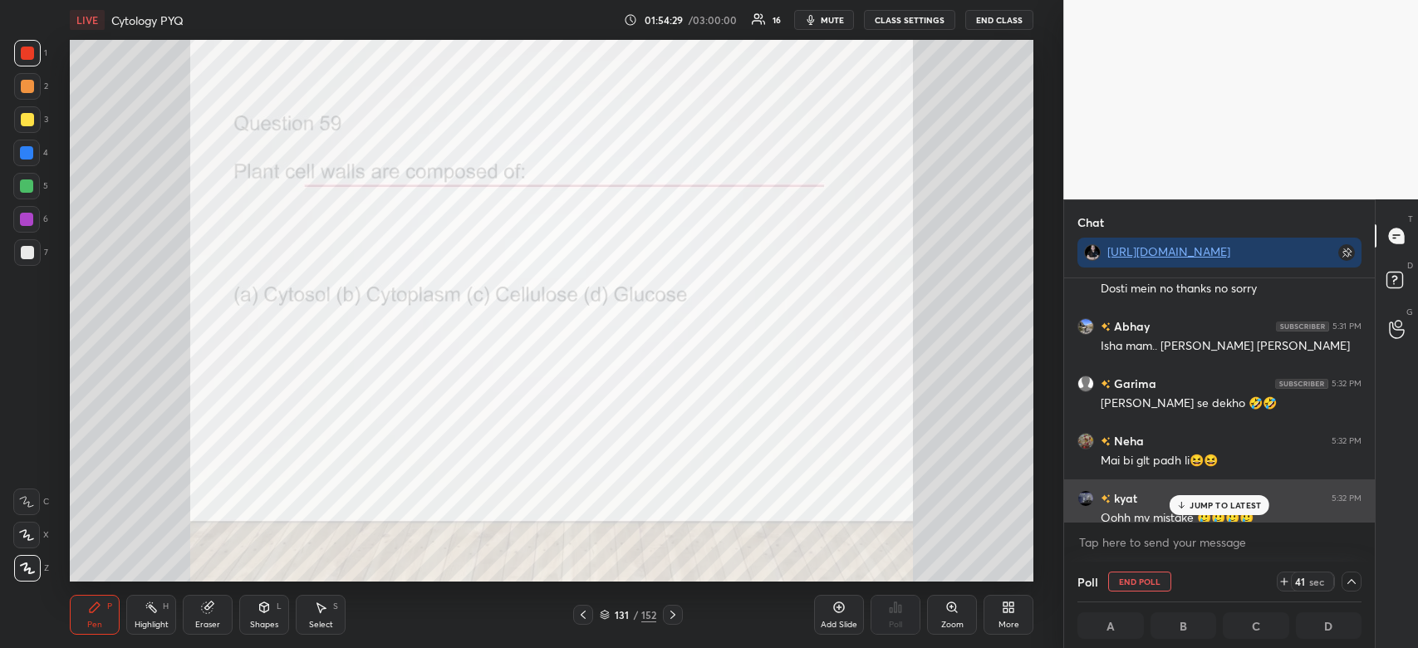
scroll to position [0, 5]
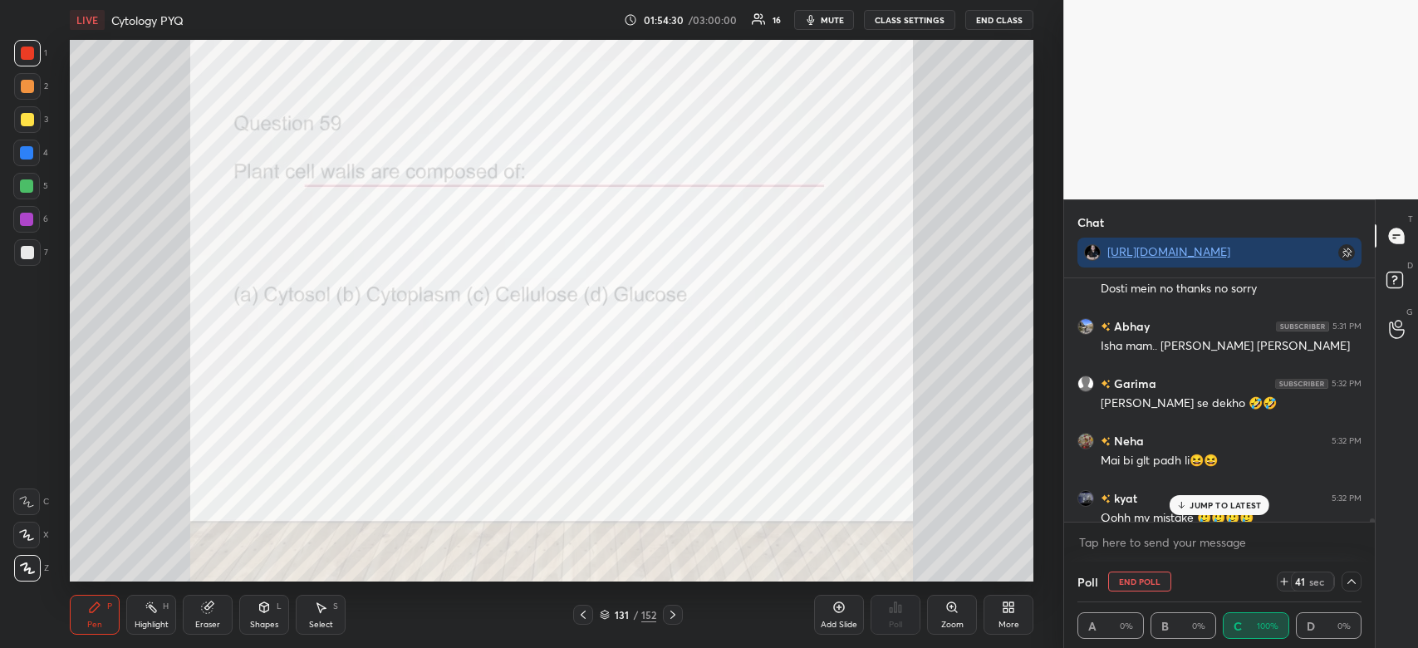
click at [1232, 499] on div "JUMP TO LATEST" at bounding box center [1220, 505] width 100 height 20
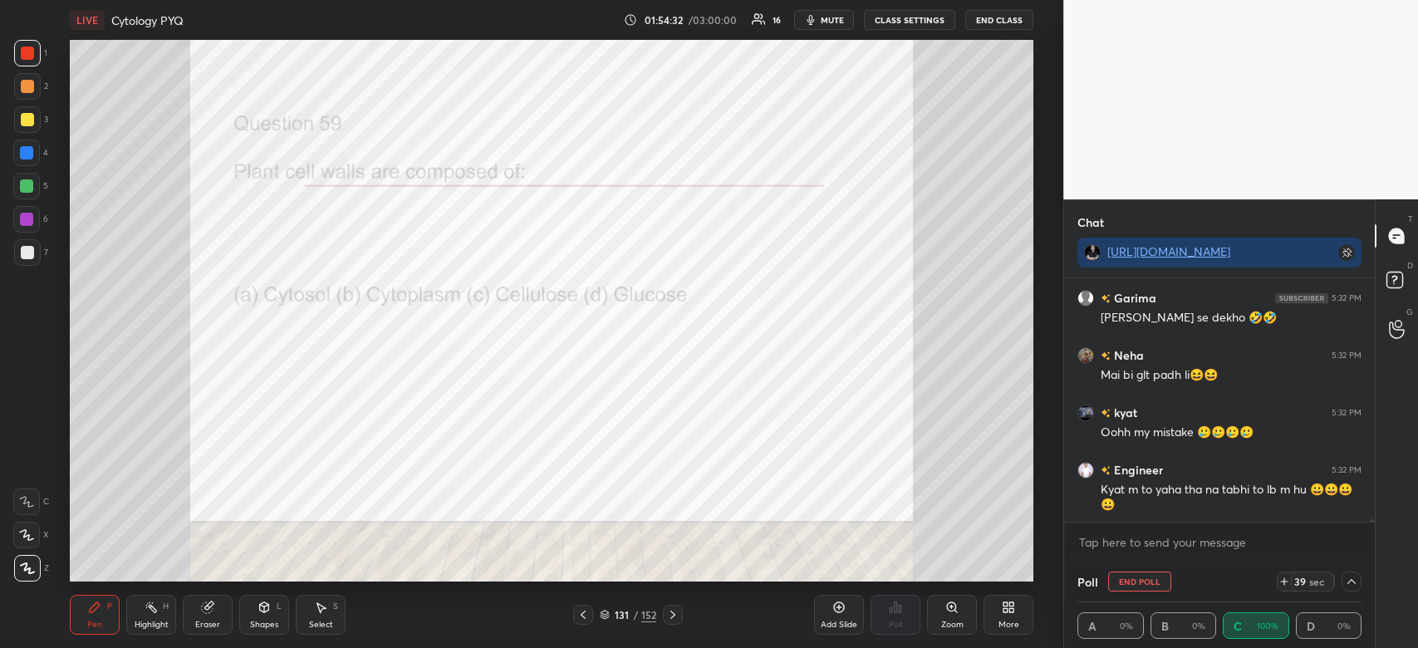
scroll to position [21709, 0]
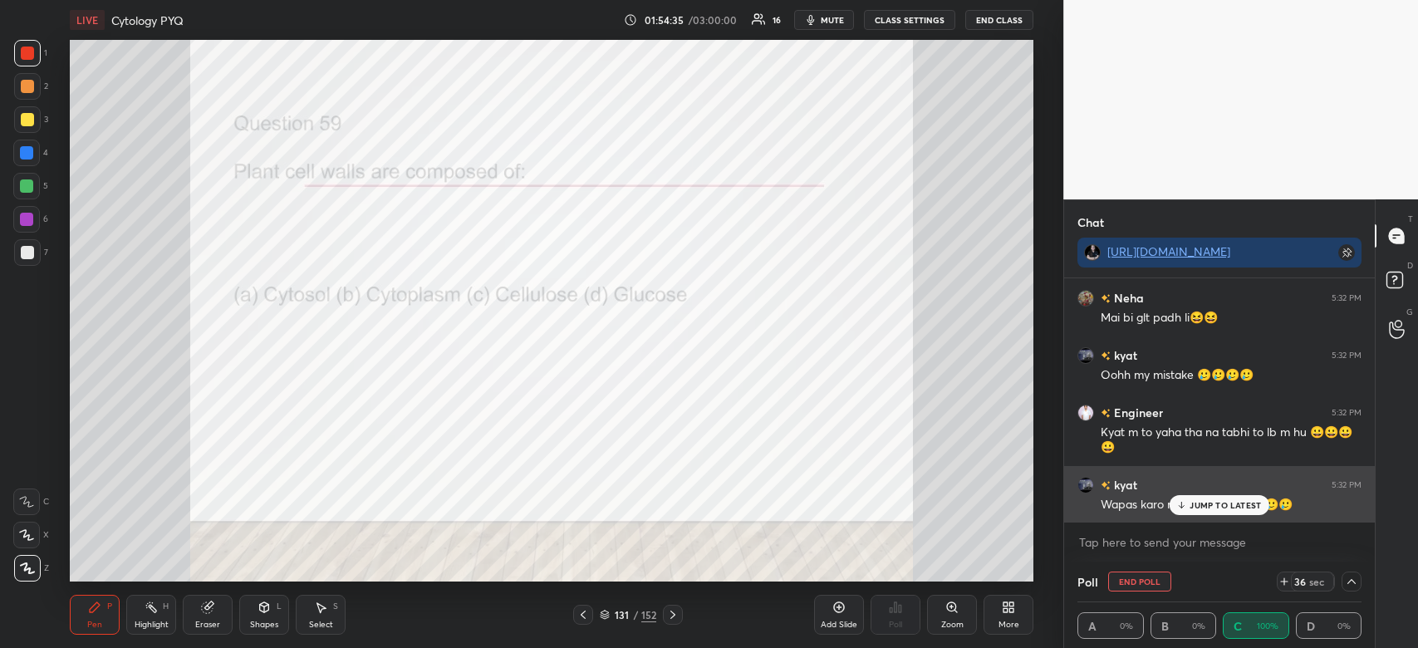
click at [1194, 504] on p "JUMP TO LATEST" at bounding box center [1225, 505] width 71 height 10
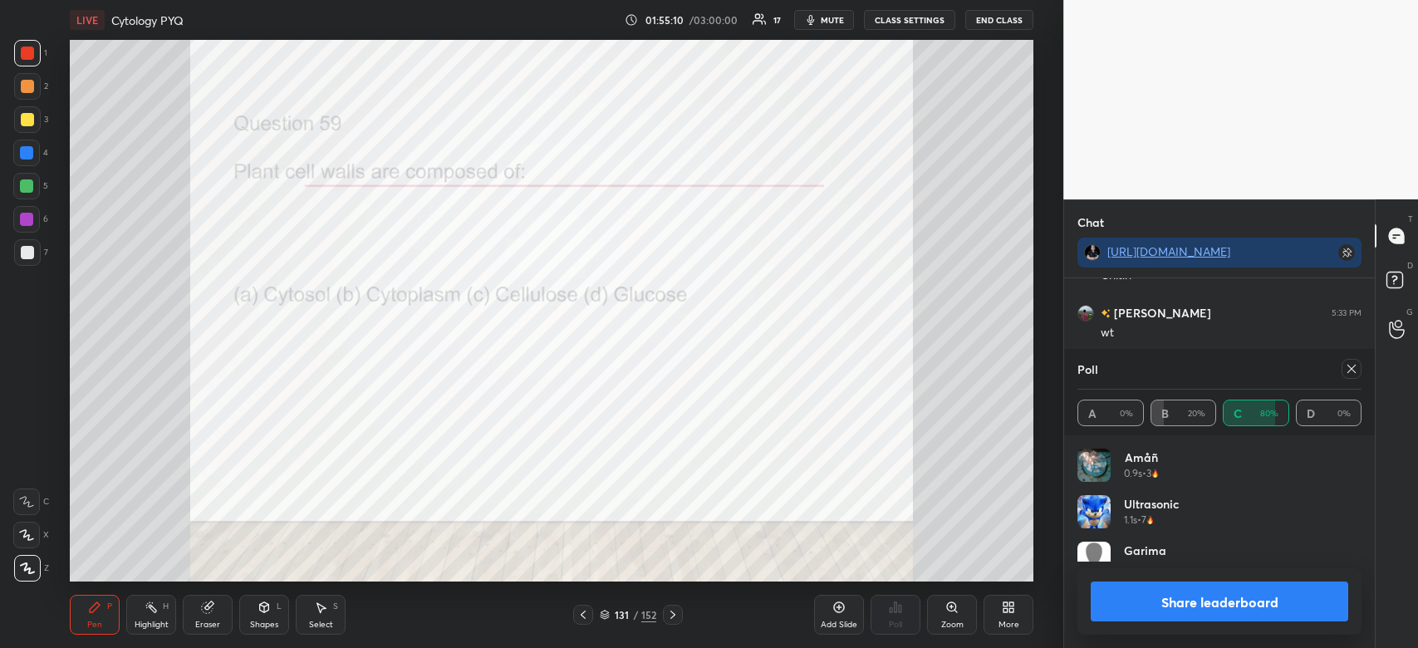
scroll to position [194, 279]
click at [1254, 612] on button "Share leaderboard" at bounding box center [1220, 602] width 258 height 40
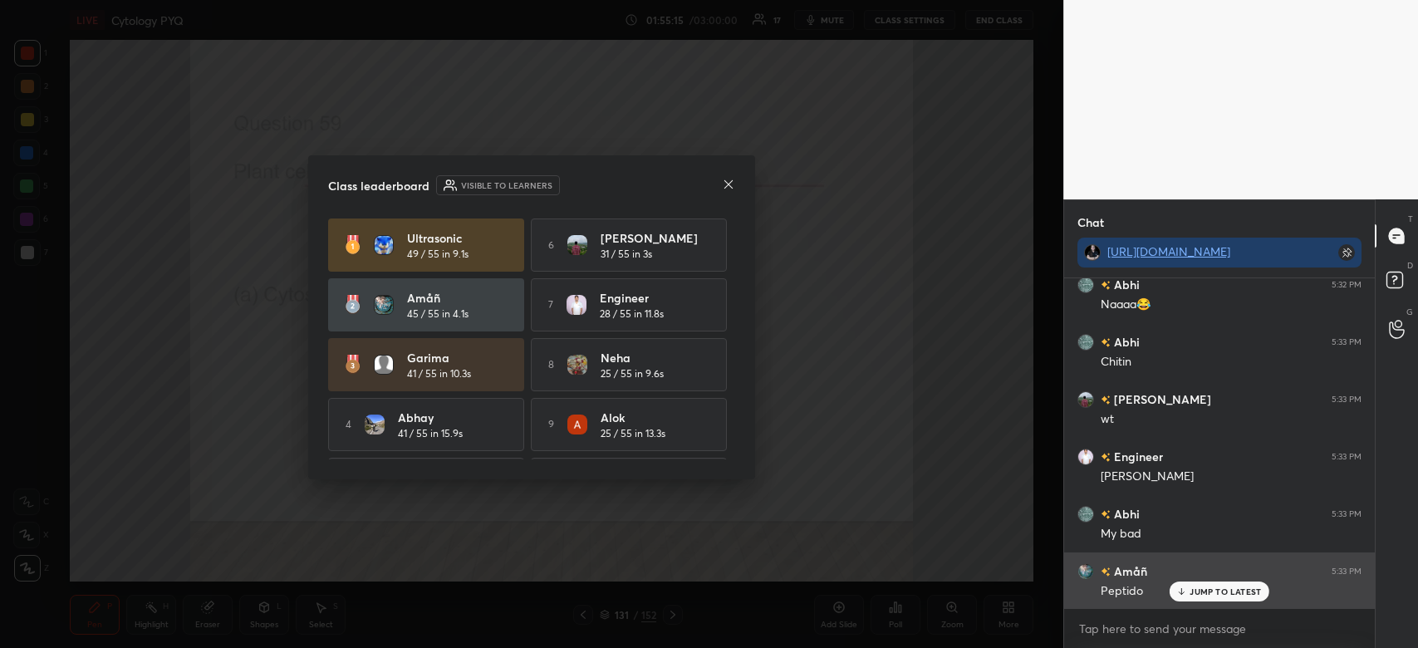
click at [1227, 591] on p "JUMP TO LATEST" at bounding box center [1225, 592] width 71 height 10
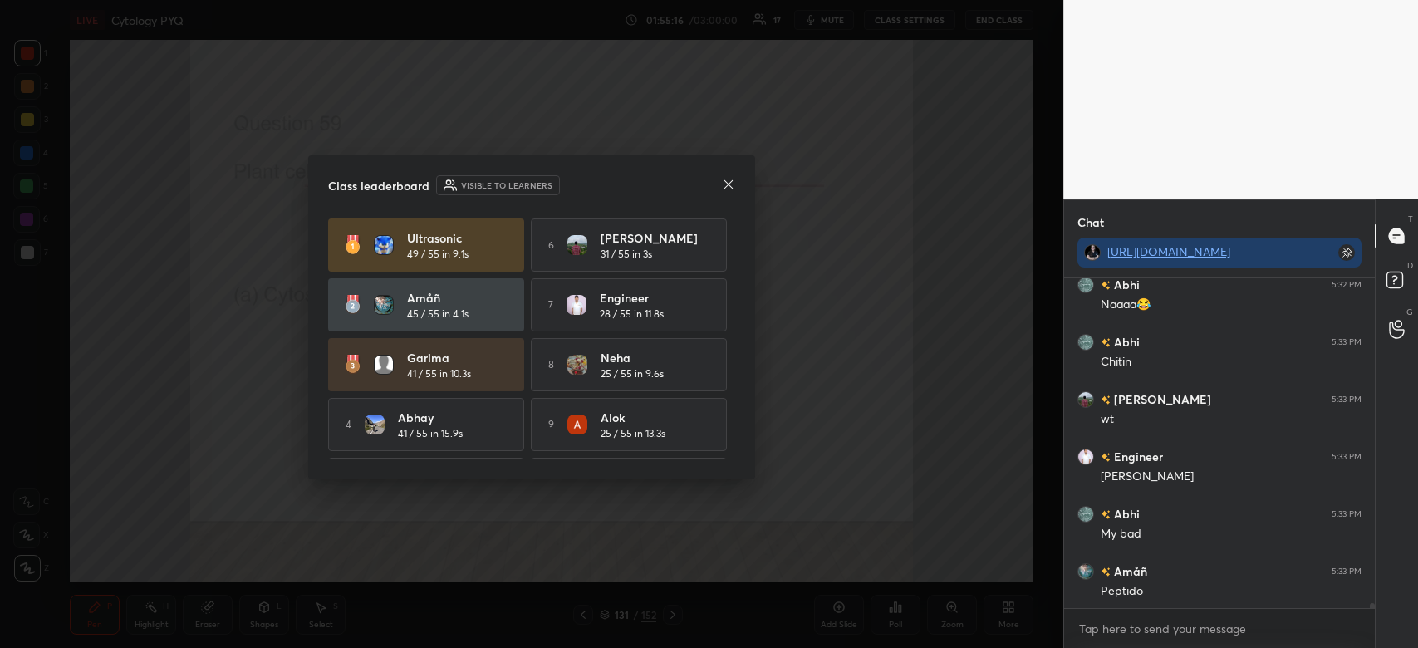
click at [731, 184] on icon at bounding box center [728, 184] width 13 height 13
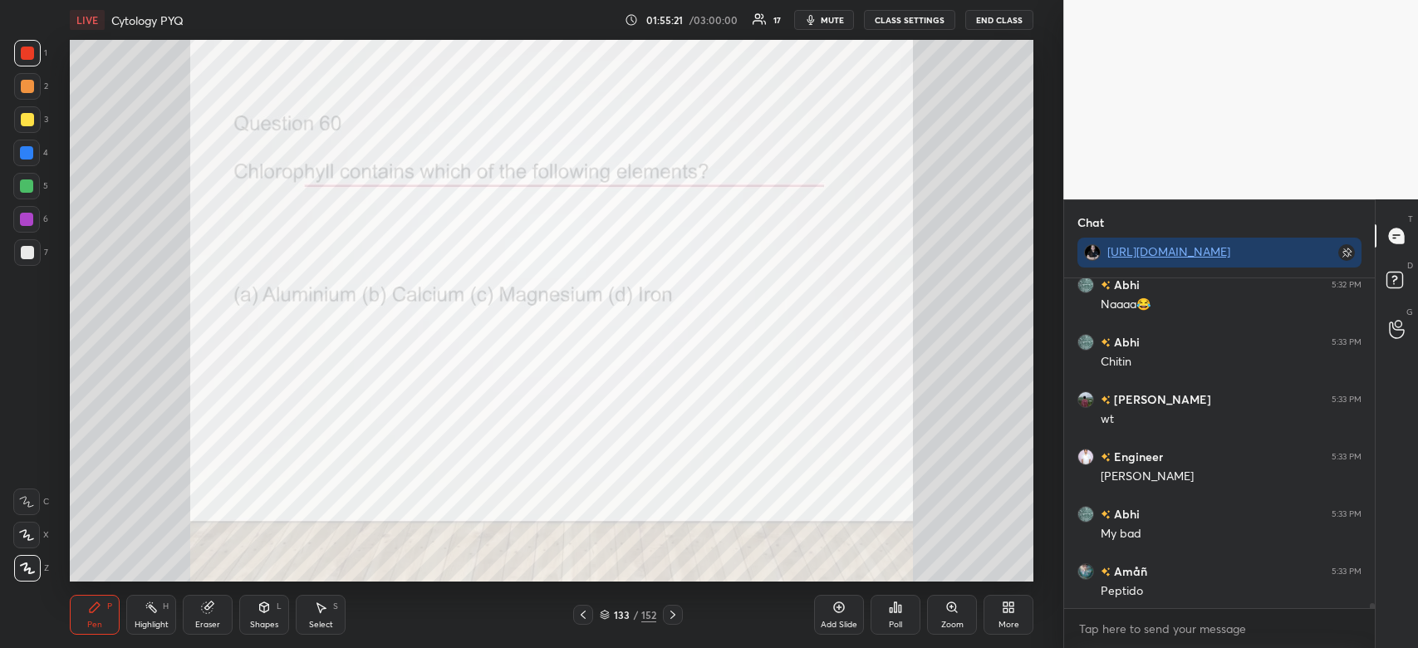
click at [899, 610] on icon at bounding box center [900, 608] width 2 height 7
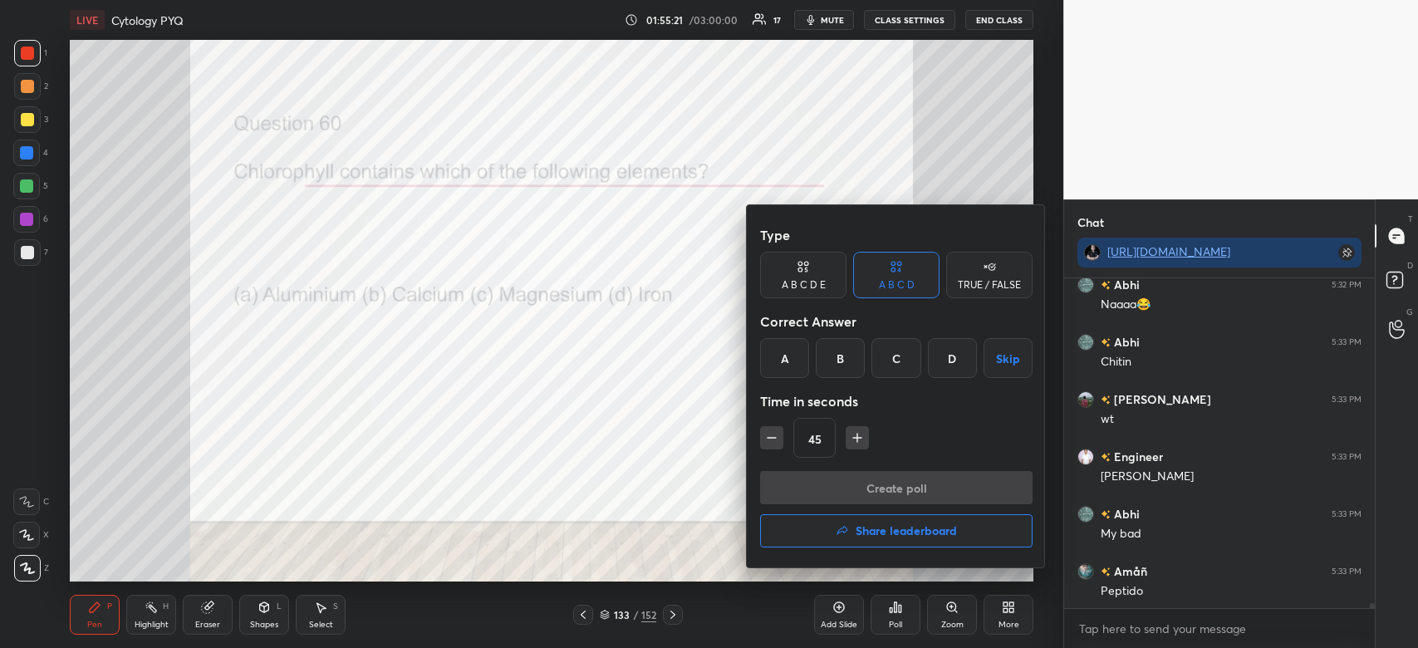
click at [902, 375] on div "C" at bounding box center [896, 358] width 49 height 40
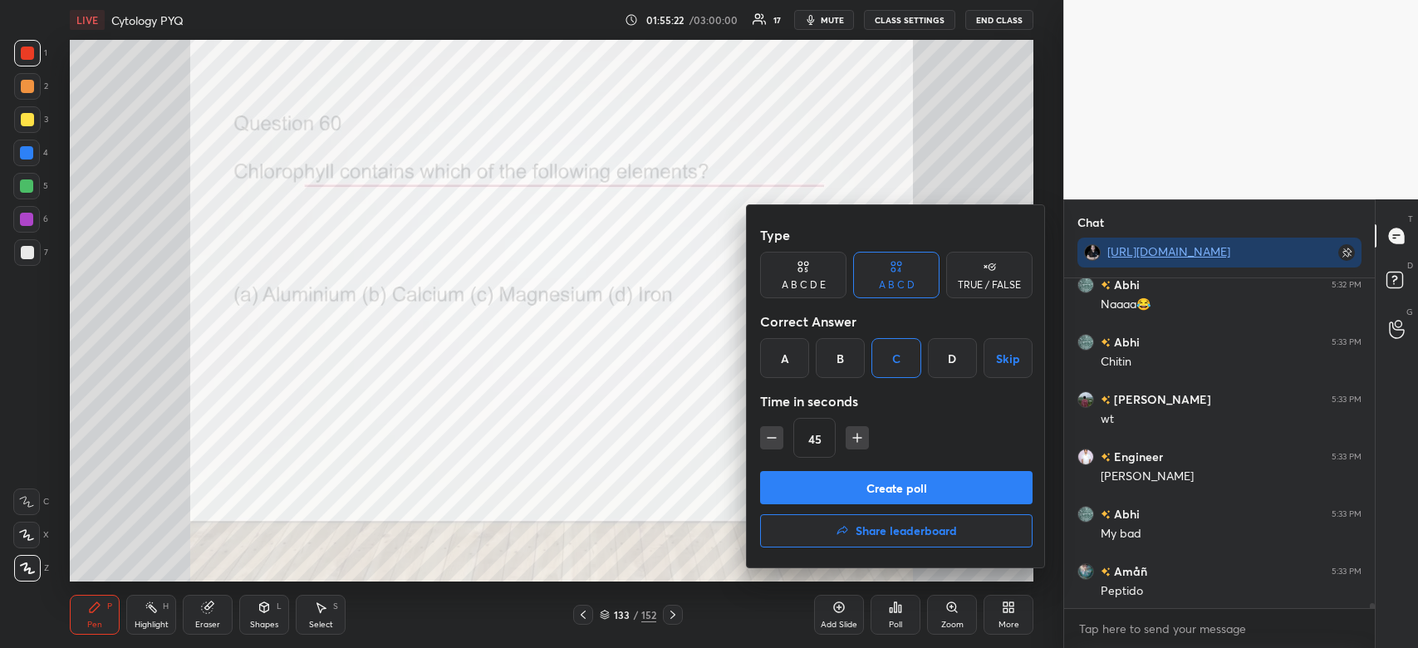
click at [882, 485] on button "Create poll" at bounding box center [896, 487] width 273 height 33
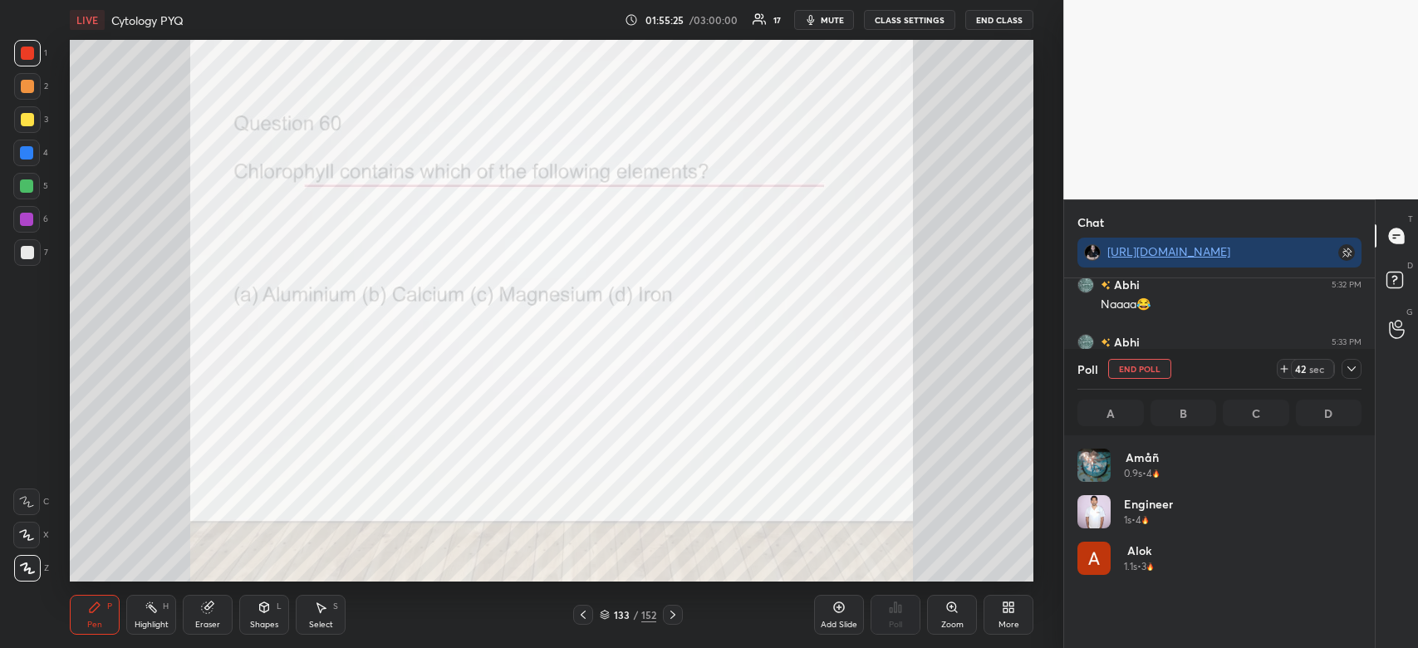
click at [1352, 366] on icon at bounding box center [1351, 368] width 13 height 13
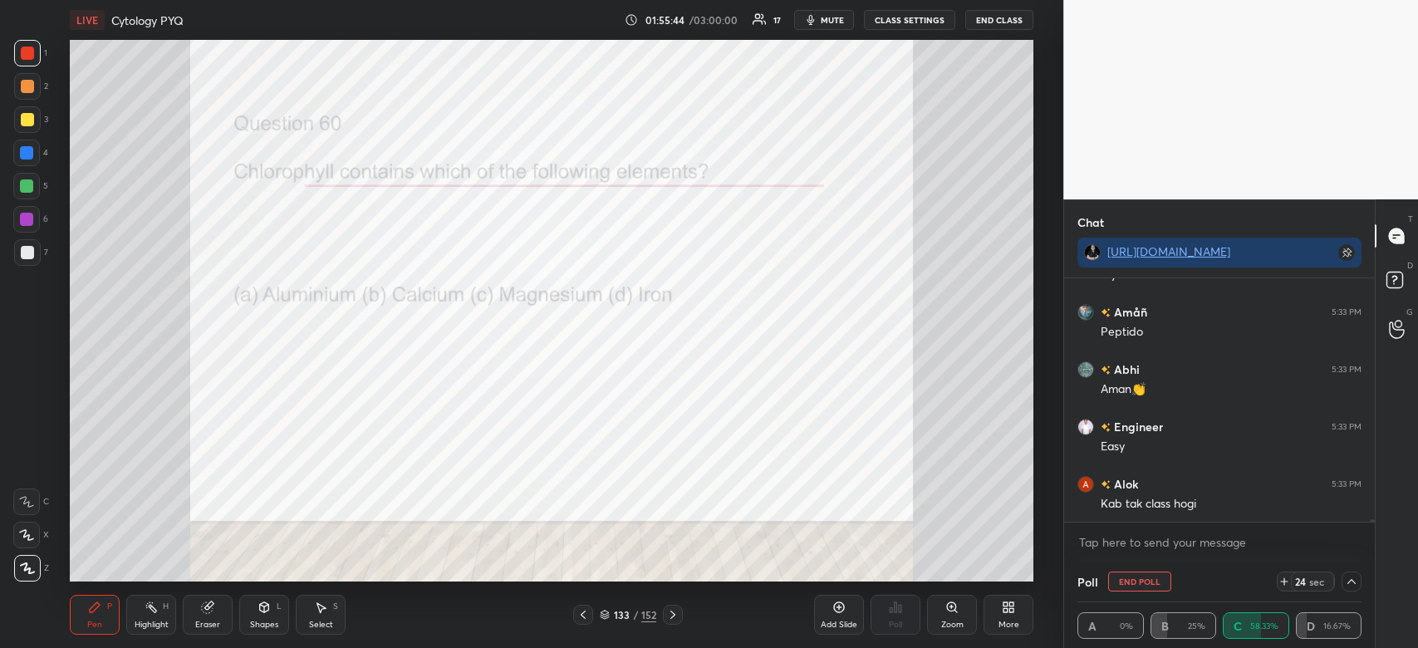
click at [1282, 580] on icon at bounding box center [1284, 581] width 13 height 13
click at [1235, 499] on div "Engineer 5:32 PM Kyat m to yaha tha na tabhi to [PERSON_NAME] 😀😀😀😀 kyat 5:32 PM…" at bounding box center [1219, 400] width 311 height 244
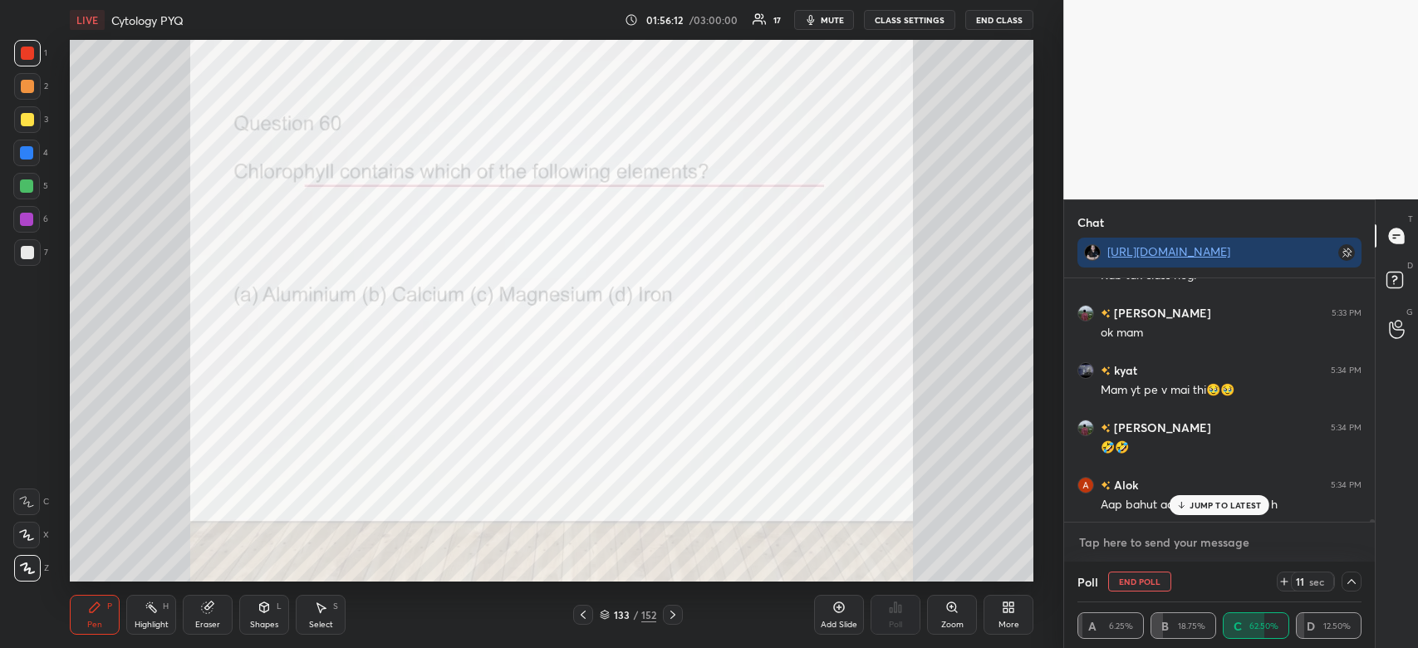
click at [1145, 541] on textarea at bounding box center [1220, 542] width 284 height 27
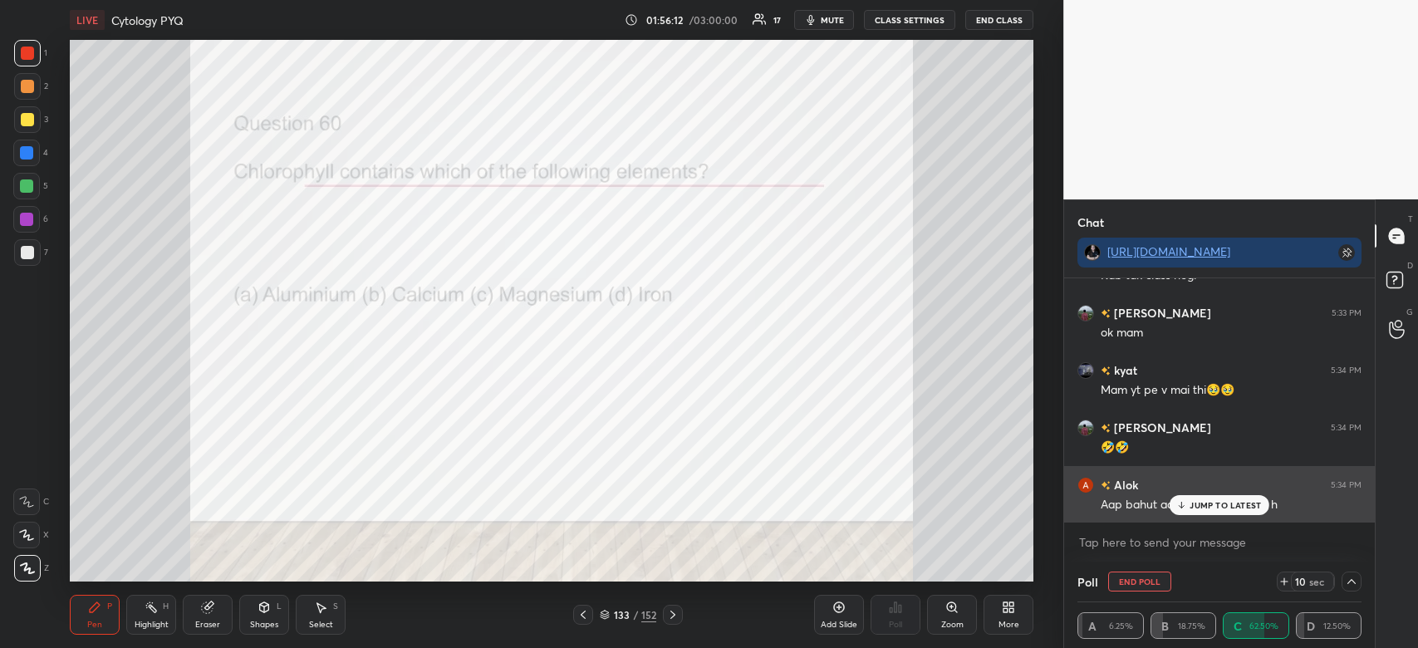
click at [1250, 500] on p "JUMP TO LATEST" at bounding box center [1225, 505] width 71 height 10
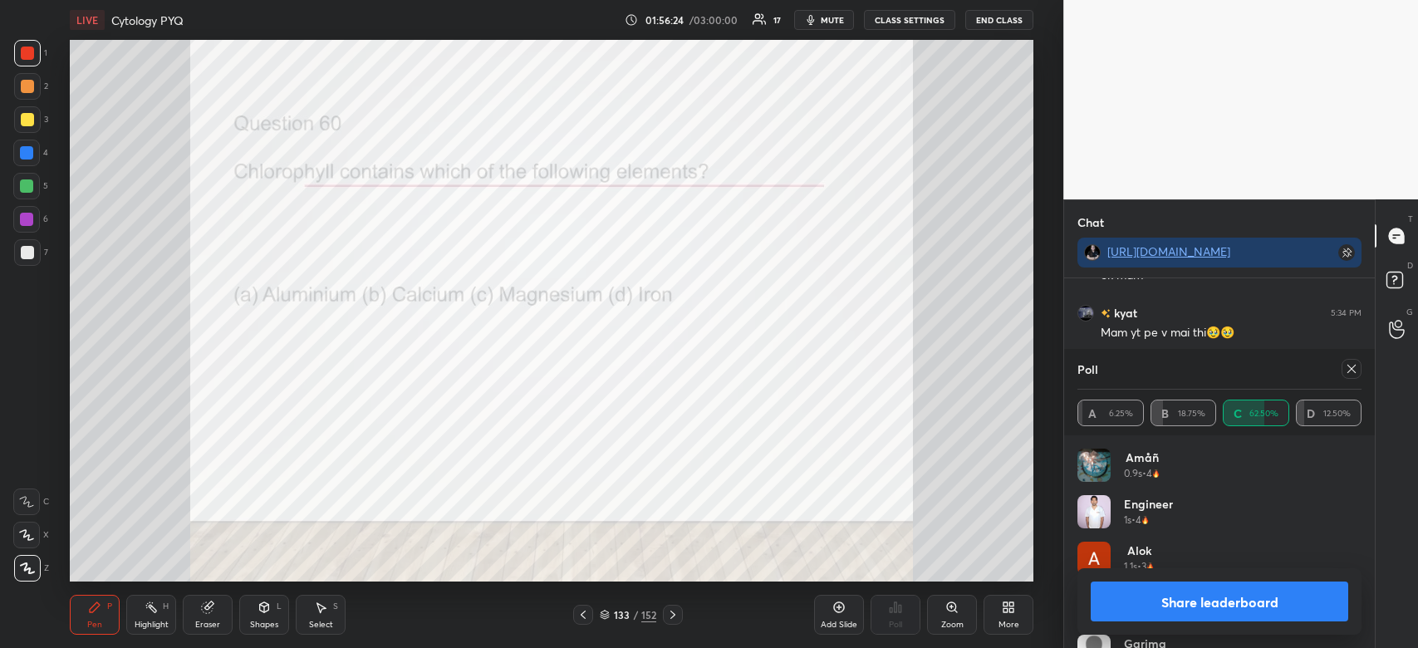
scroll to position [22699, 0]
click at [1280, 607] on button "Share leaderboard" at bounding box center [1220, 602] width 258 height 40
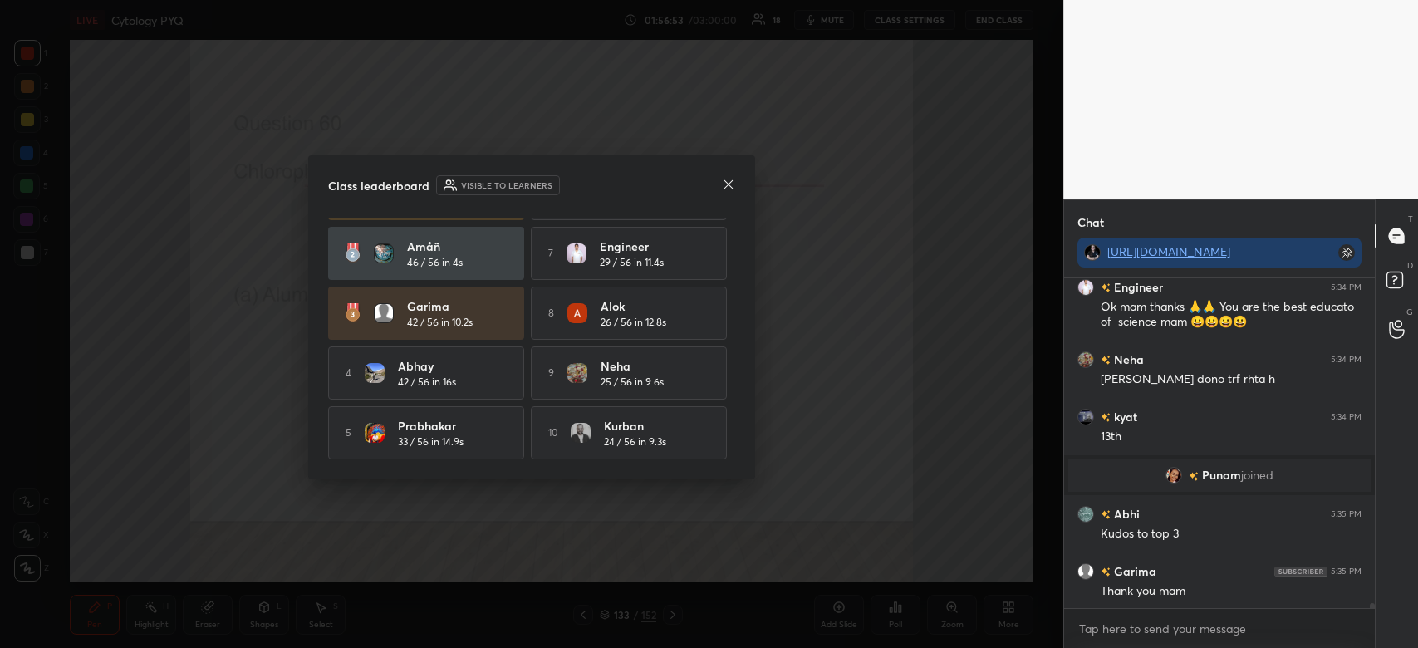
scroll to position [22938, 0]
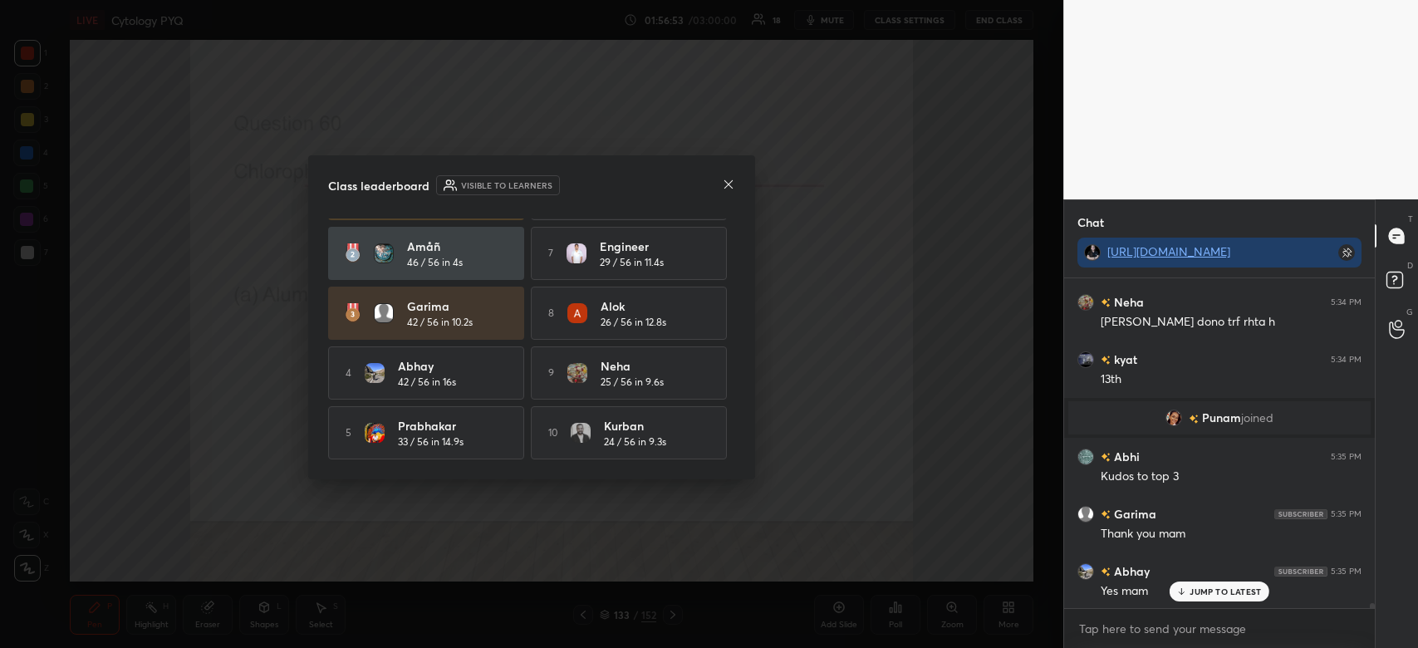
click at [725, 189] on icon at bounding box center [728, 184] width 13 height 13
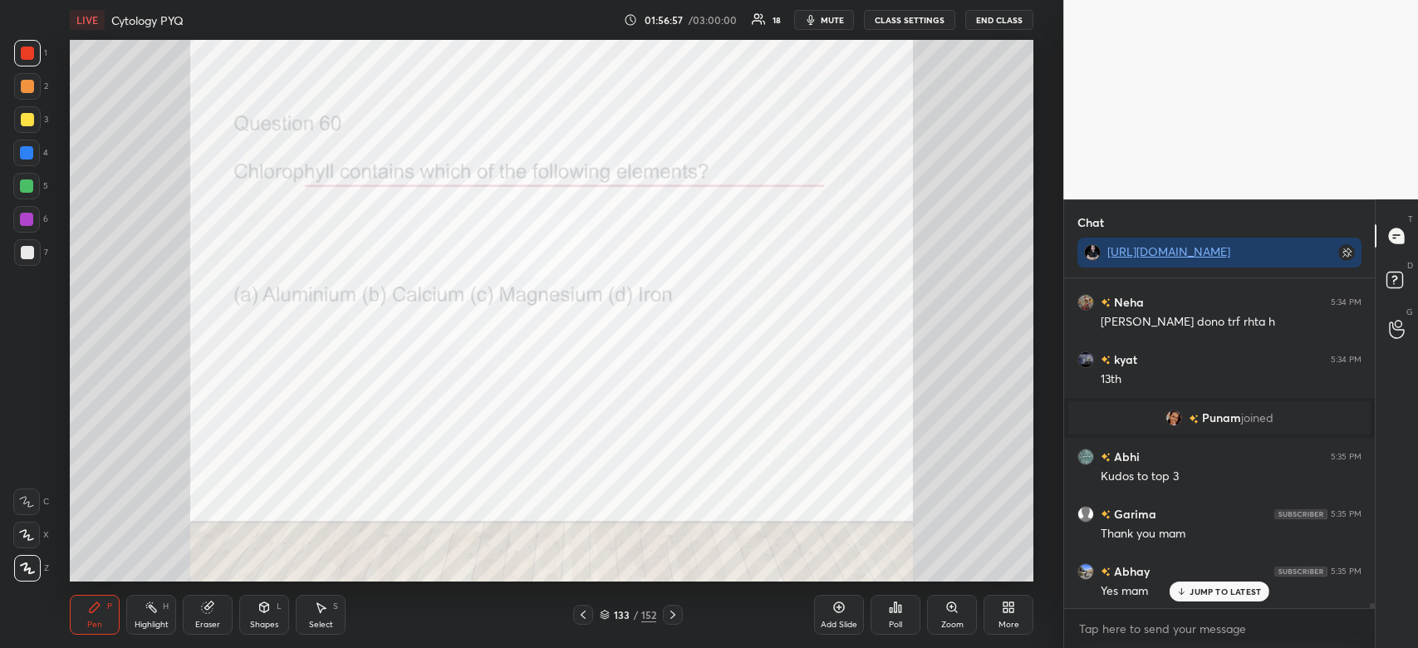
click at [1210, 597] on div "JUMP TO LATEST" at bounding box center [1220, 592] width 100 height 20
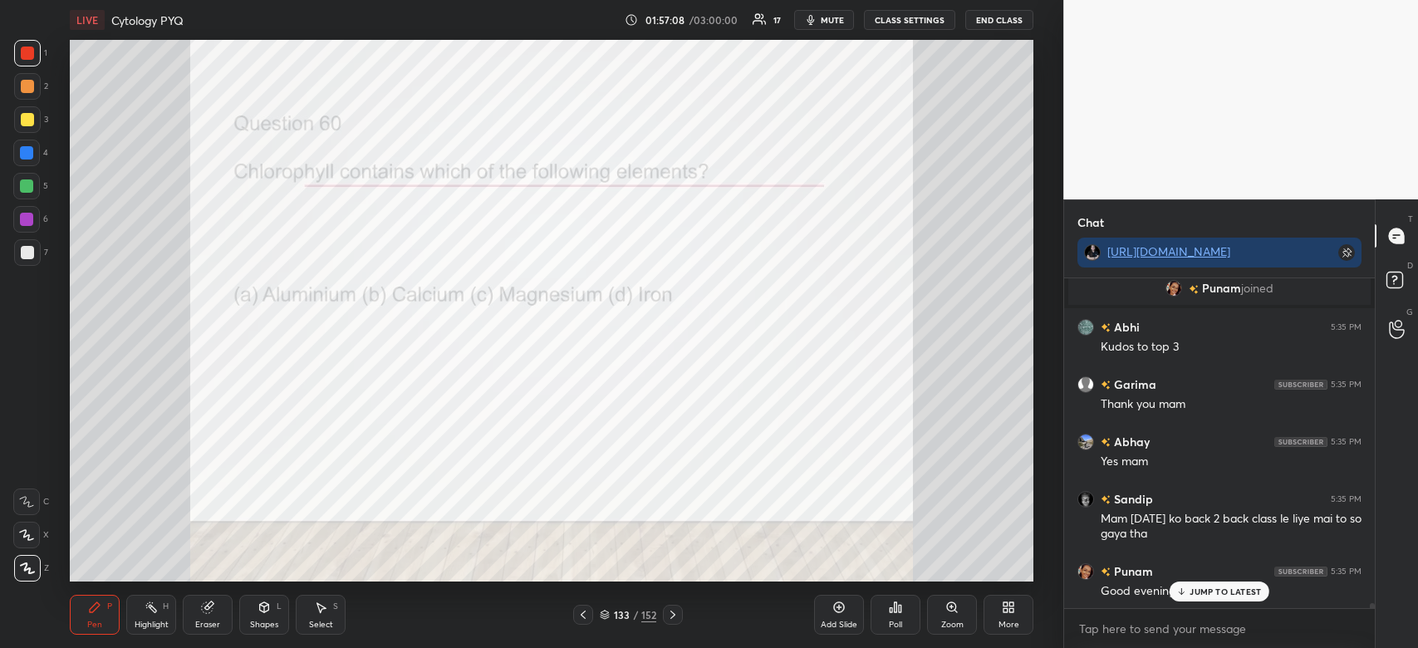
scroll to position [23125, 0]
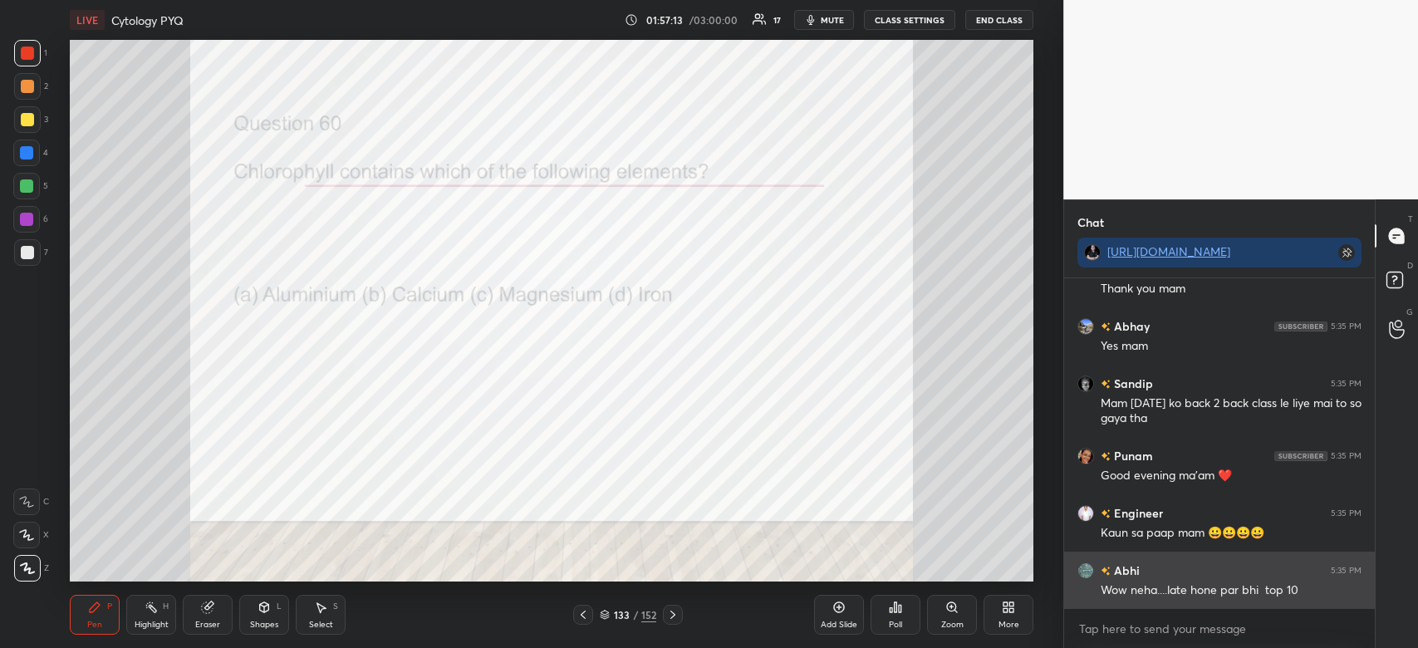
click at [1192, 587] on div "Wow neha....late hone par bhi top 10" at bounding box center [1231, 590] width 261 height 17
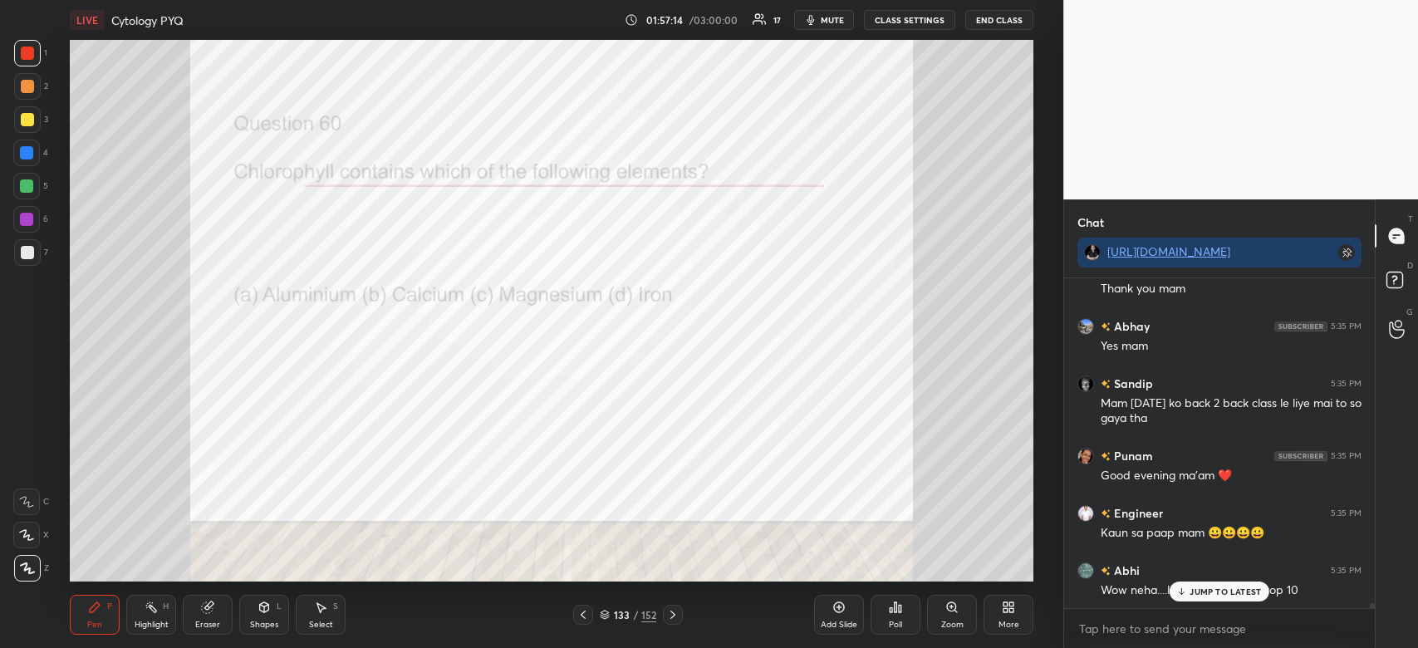
scroll to position [23240, 0]
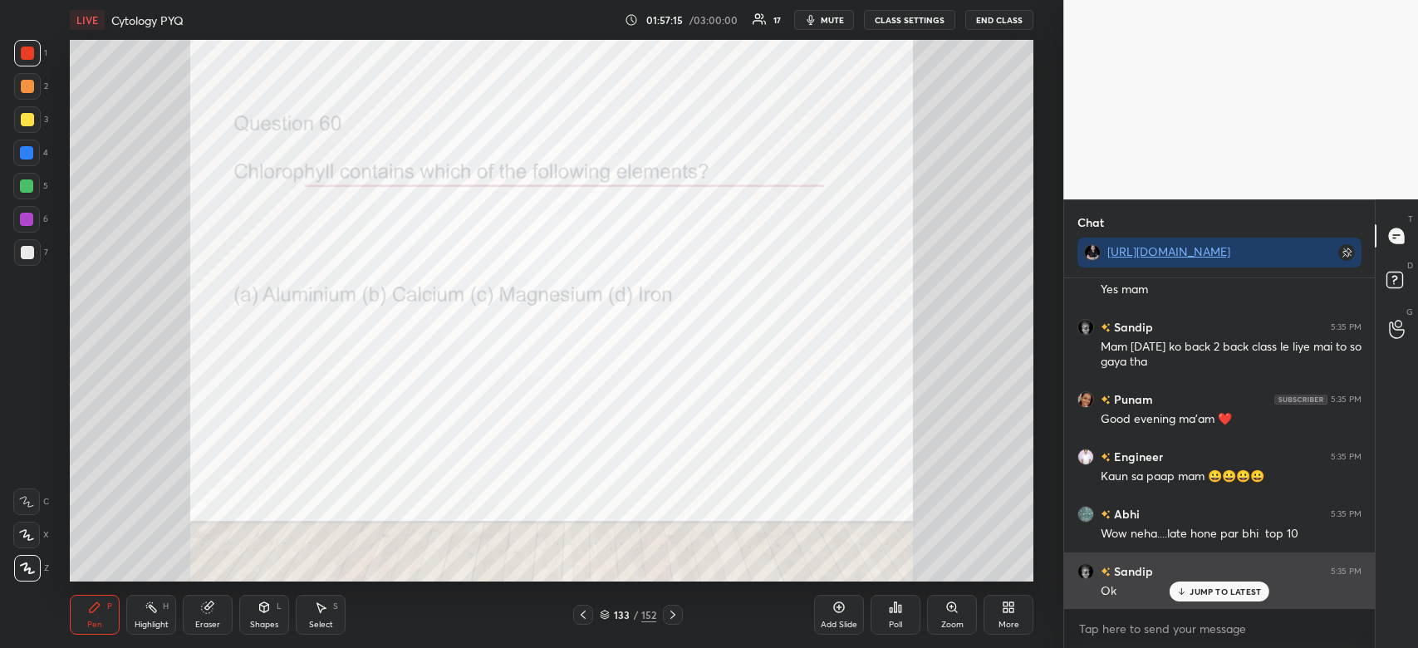
click at [1235, 589] on p "JUMP TO LATEST" at bounding box center [1225, 592] width 71 height 10
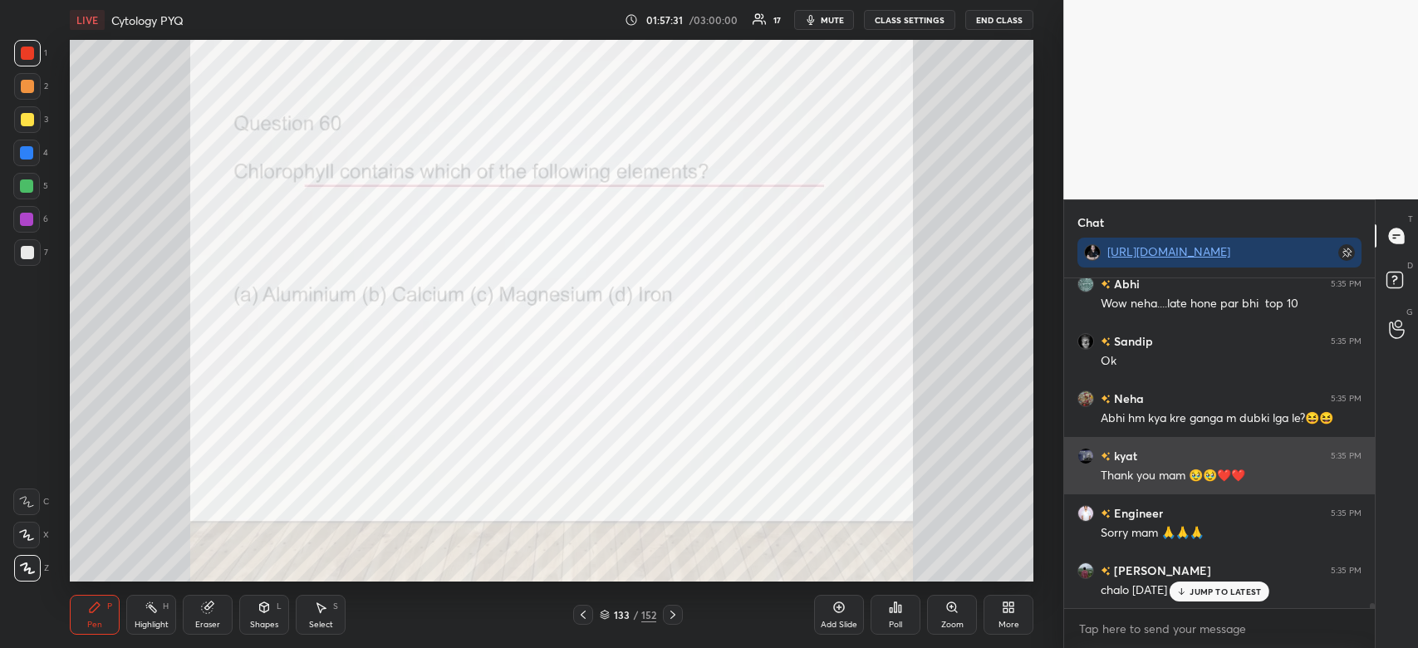
scroll to position [23527, 0]
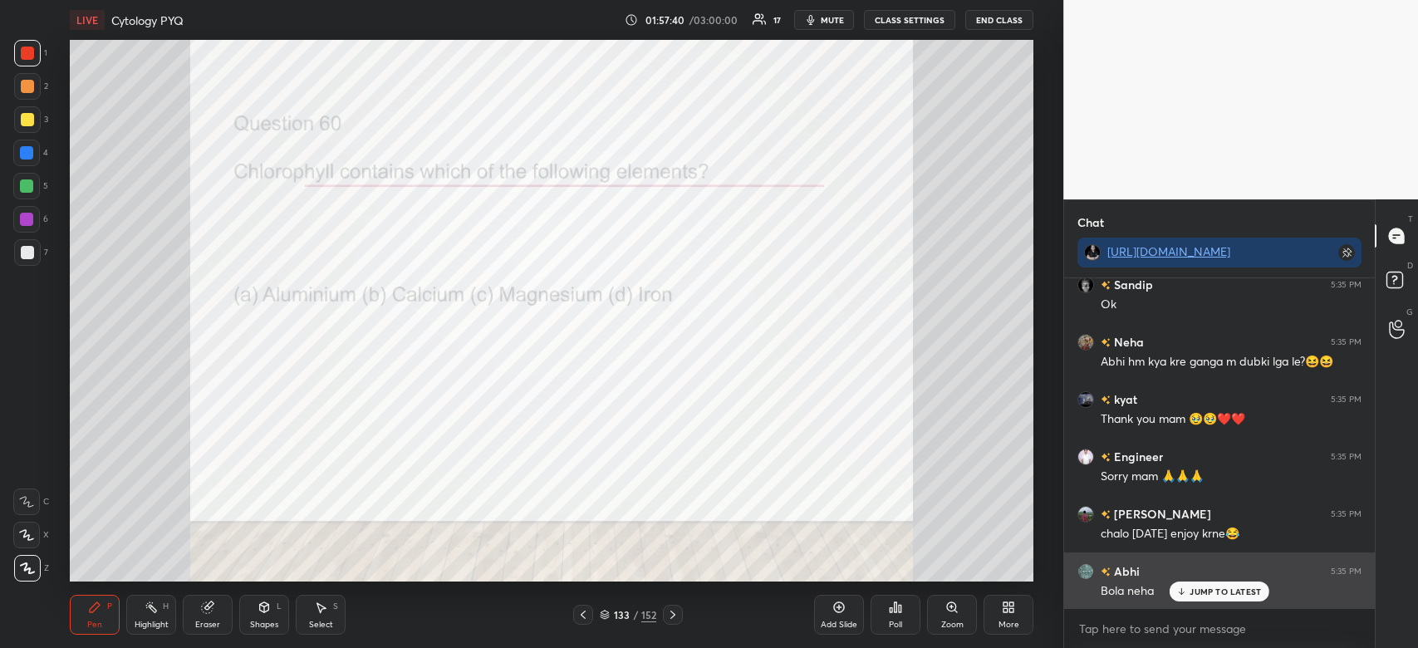
click at [1229, 592] on p "JUMP TO LATEST" at bounding box center [1225, 592] width 71 height 10
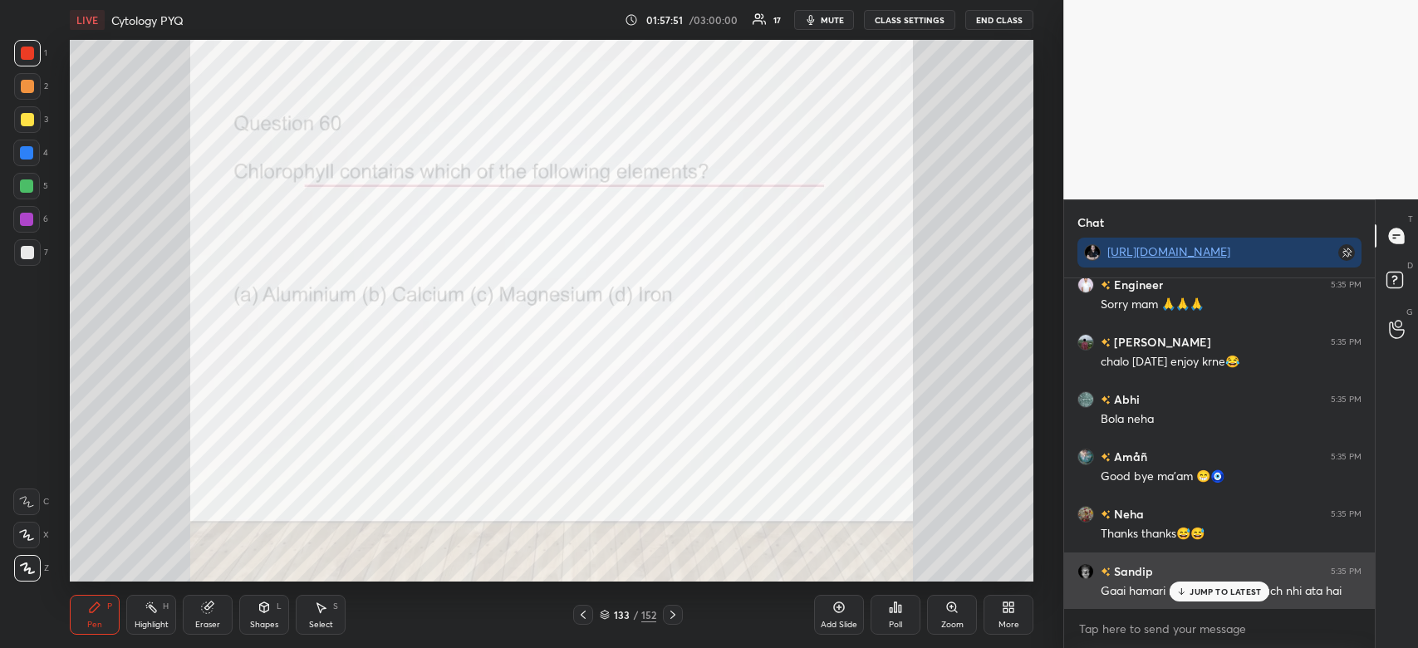
scroll to position [23756, 0]
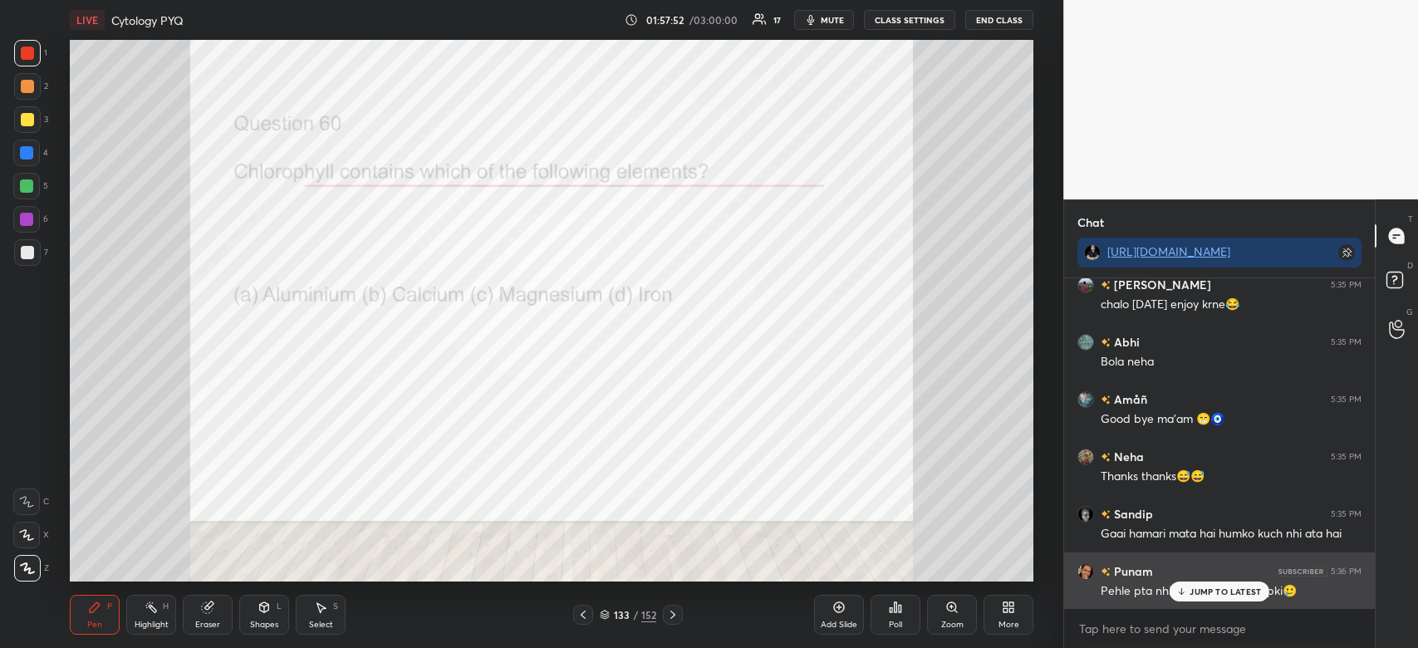
click at [1243, 589] on p "JUMP TO LATEST" at bounding box center [1225, 592] width 71 height 10
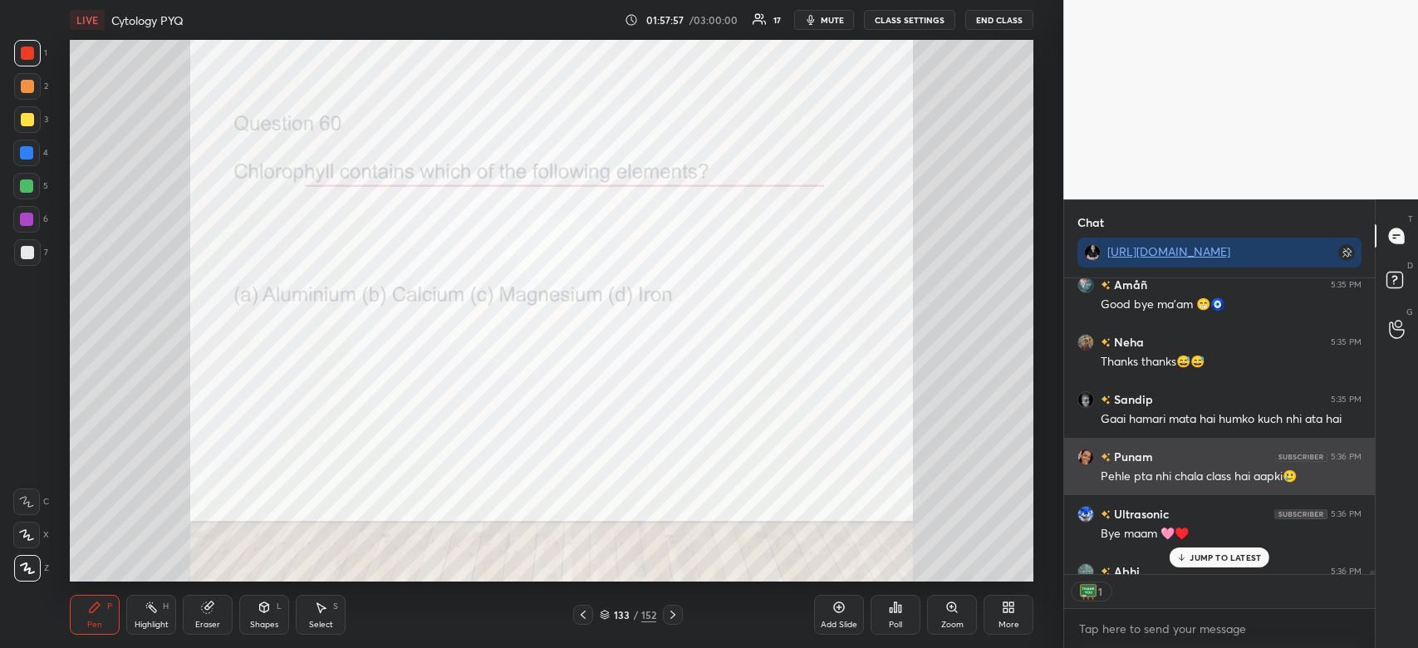
scroll to position [23962, 0]
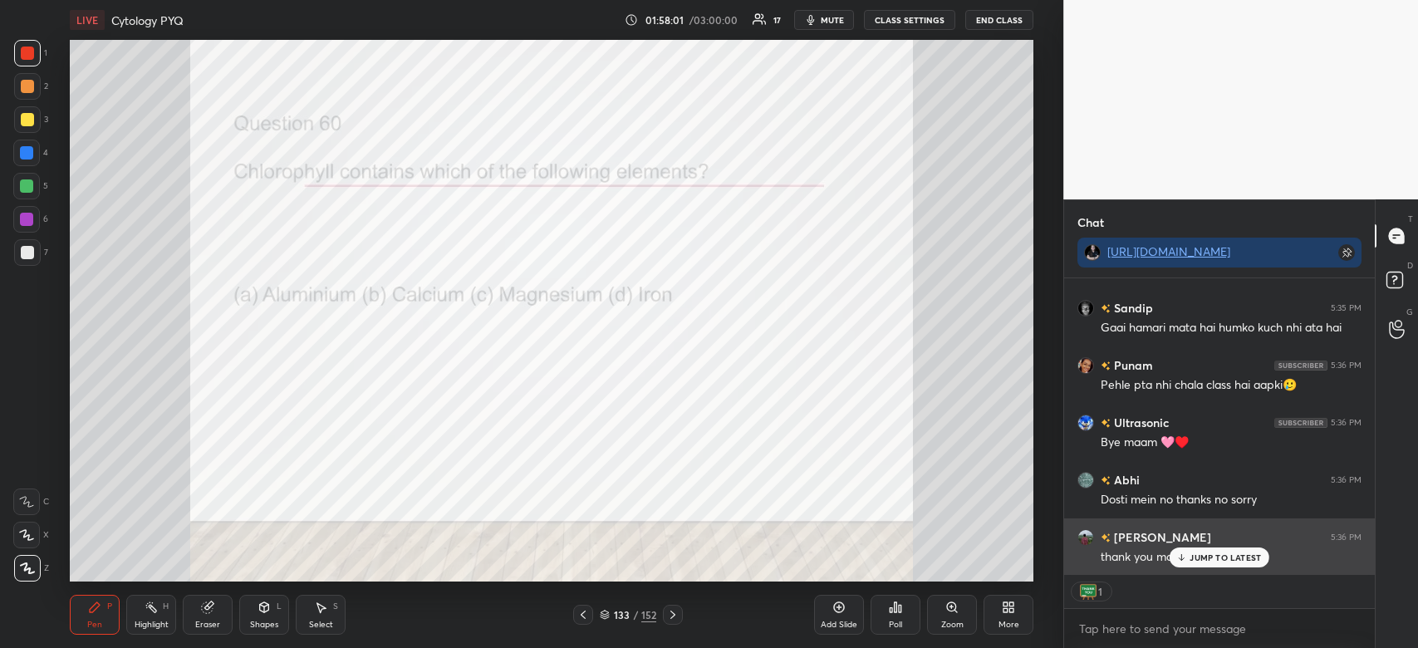
click at [1250, 555] on p "JUMP TO LATEST" at bounding box center [1225, 558] width 71 height 10
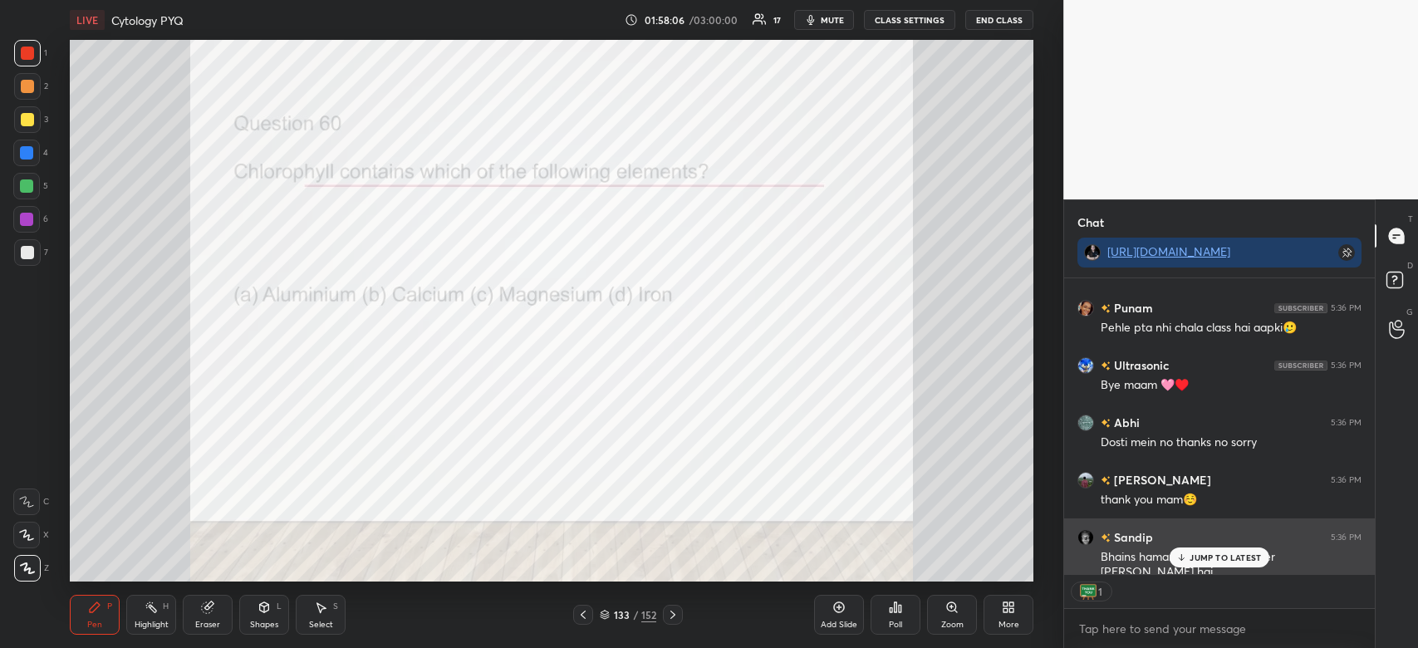
click at [1240, 555] on p "JUMP TO LATEST" at bounding box center [1225, 558] width 71 height 10
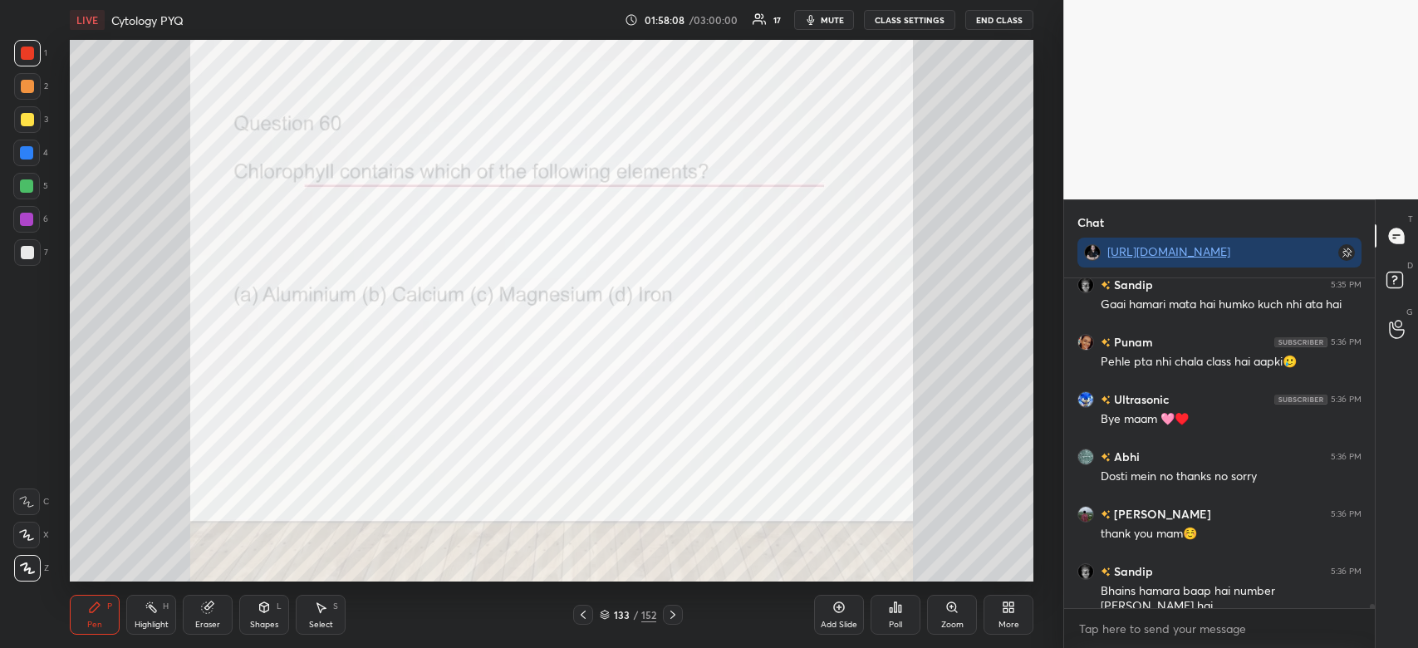
scroll to position [24058, 0]
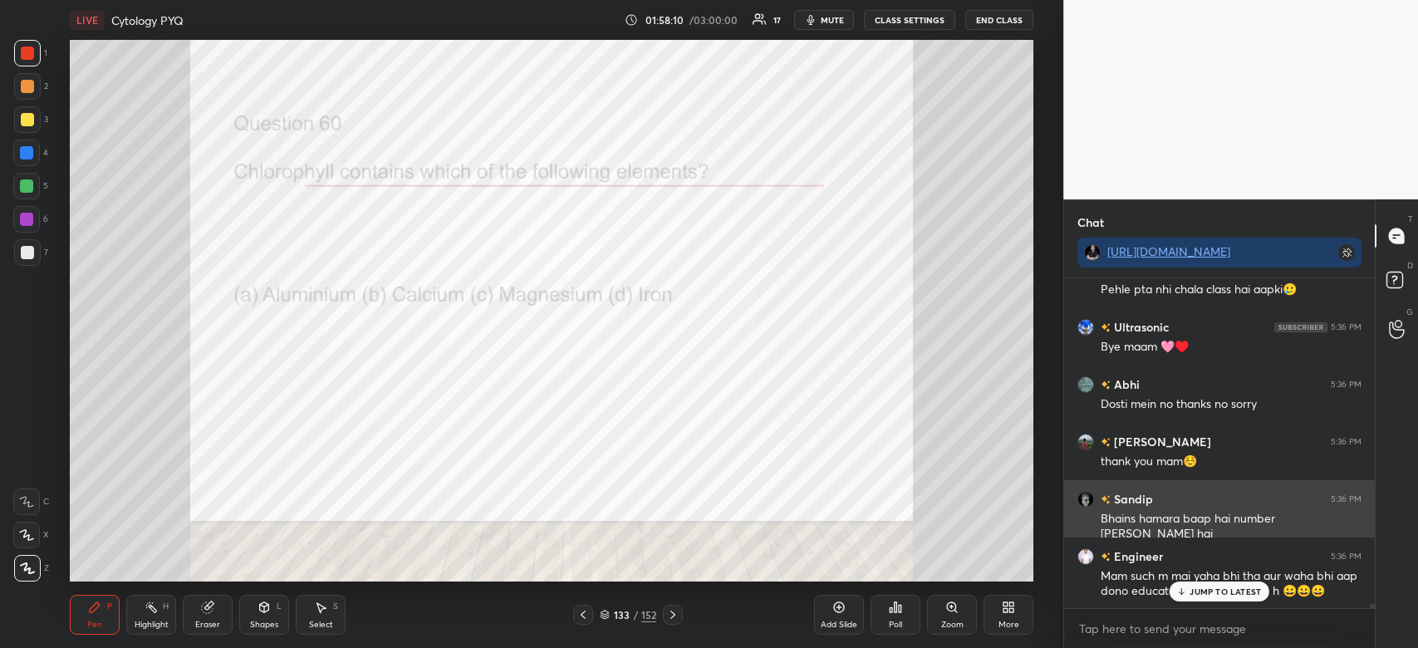
click at [1066, 502] on div "1 2 3 4 5 6 7 C X Z C X Z E E Erase all H H LIVE Cytology PYQ 01:58:10 / 03:00:…" at bounding box center [709, 324] width 1418 height 648
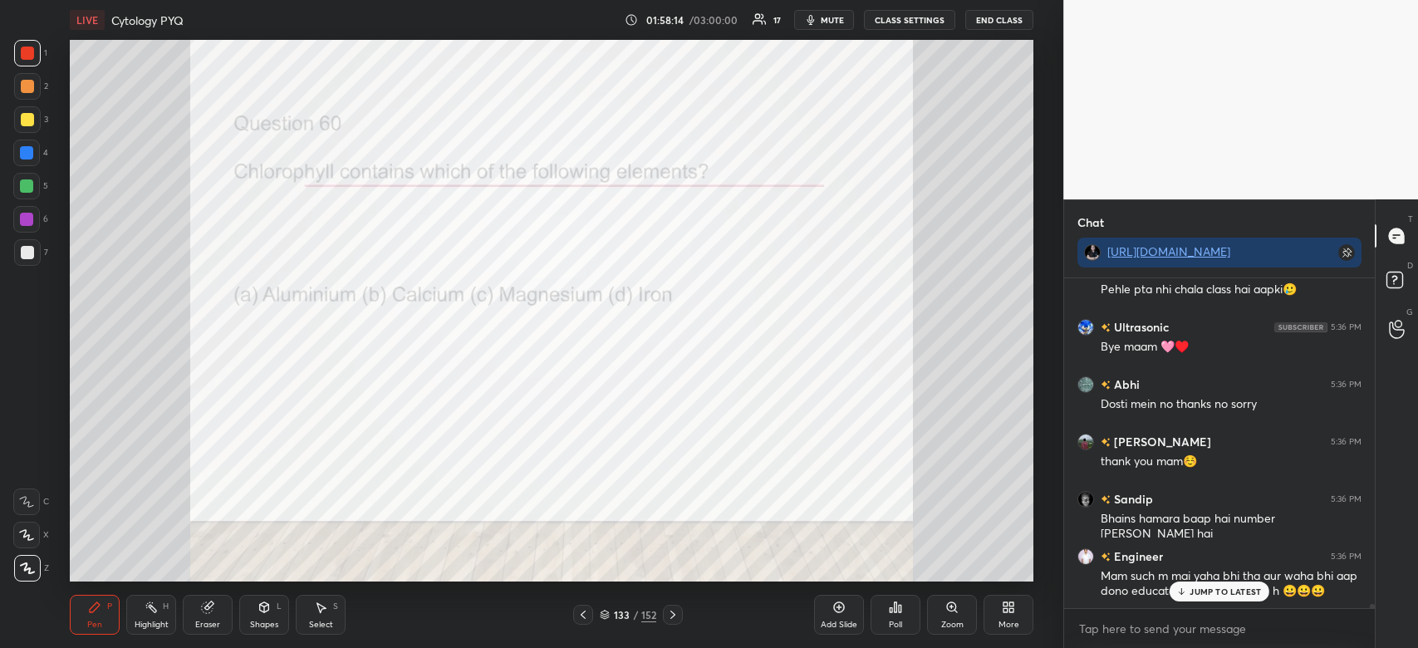
click at [1228, 592] on p "JUMP TO LATEST" at bounding box center [1225, 592] width 71 height 10
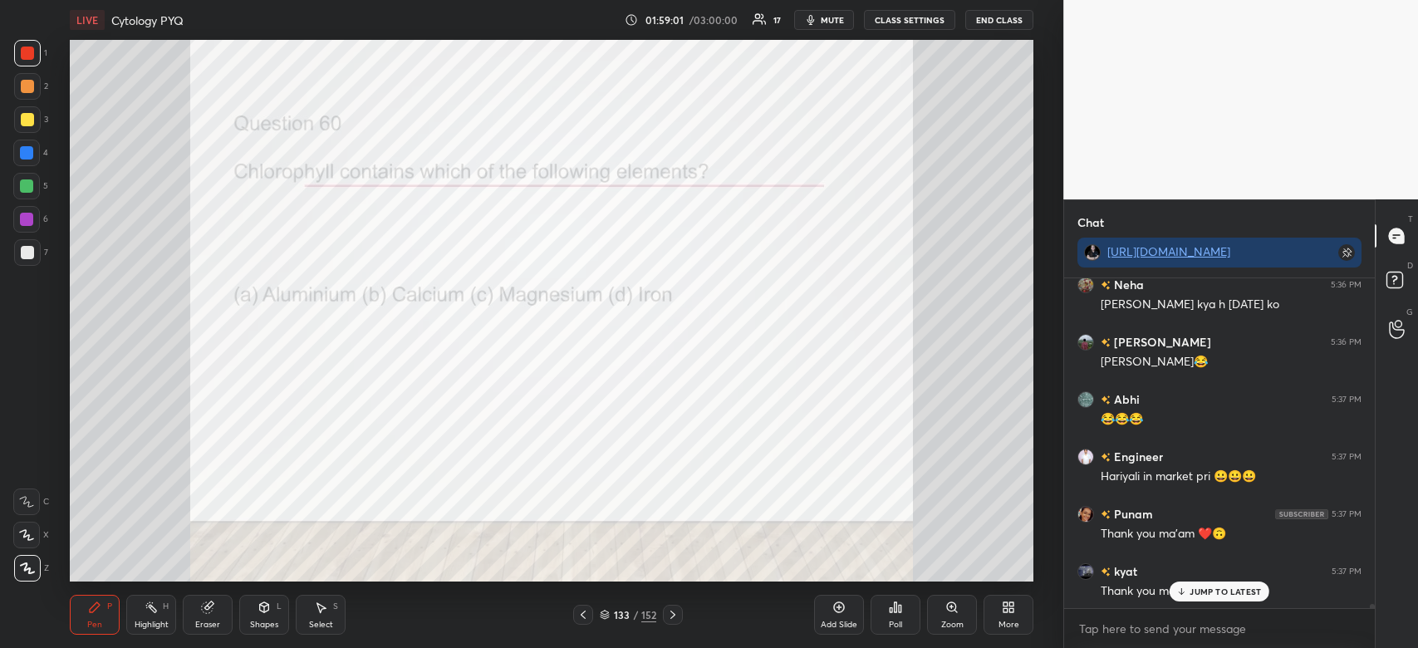
scroll to position [24761, 0]
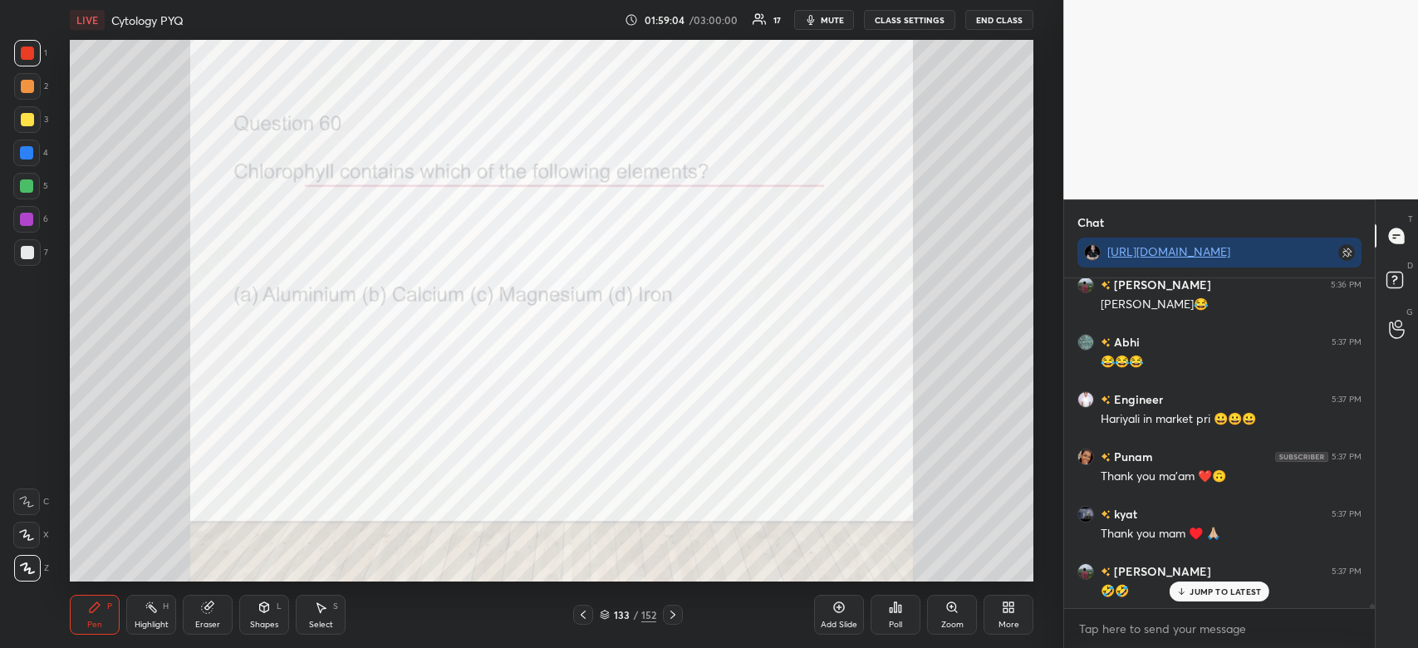
click at [1199, 594] on p "JUMP TO LATEST" at bounding box center [1225, 592] width 71 height 10
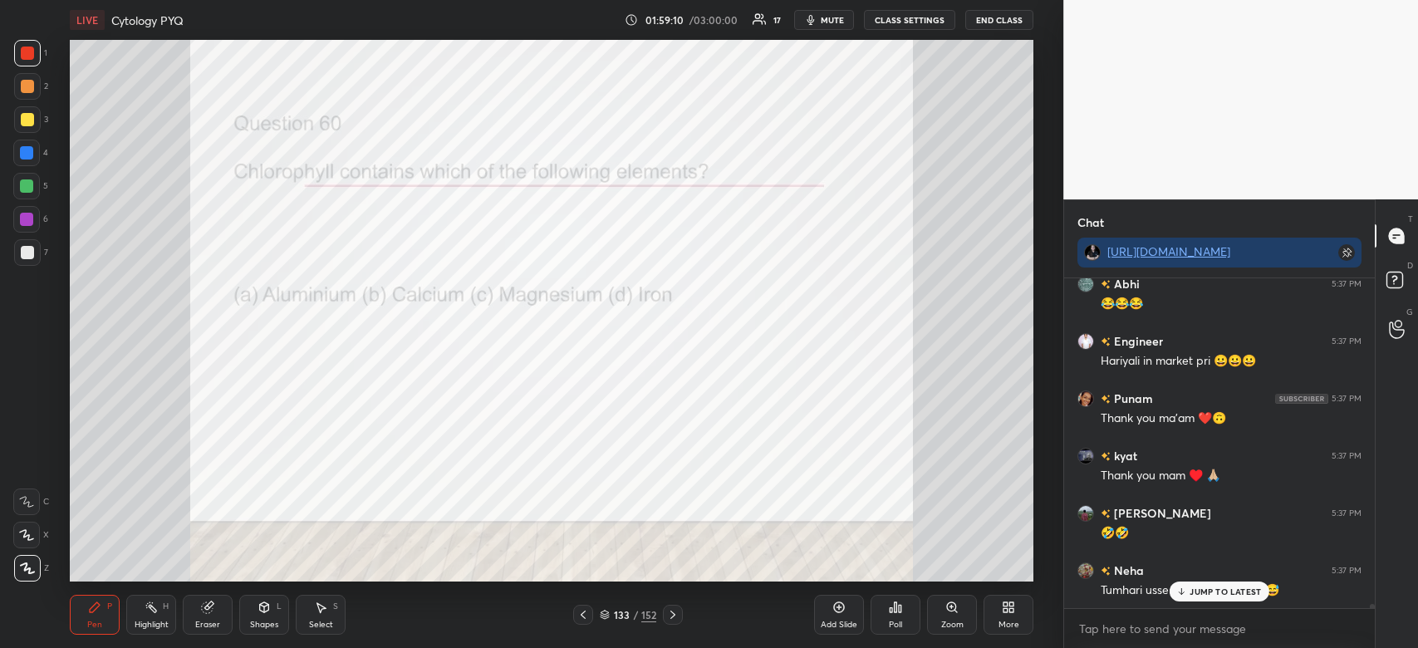
scroll to position [24875, 0]
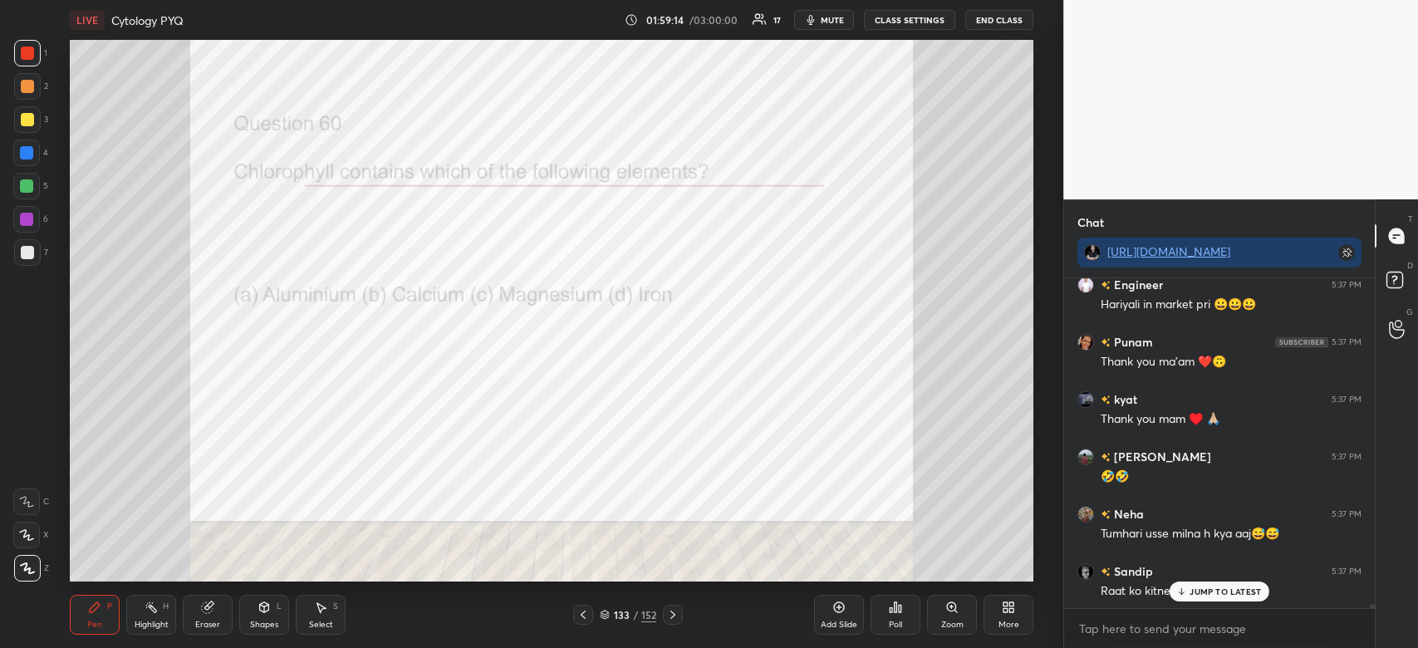
click at [1229, 594] on p "JUMP TO LATEST" at bounding box center [1225, 592] width 71 height 10
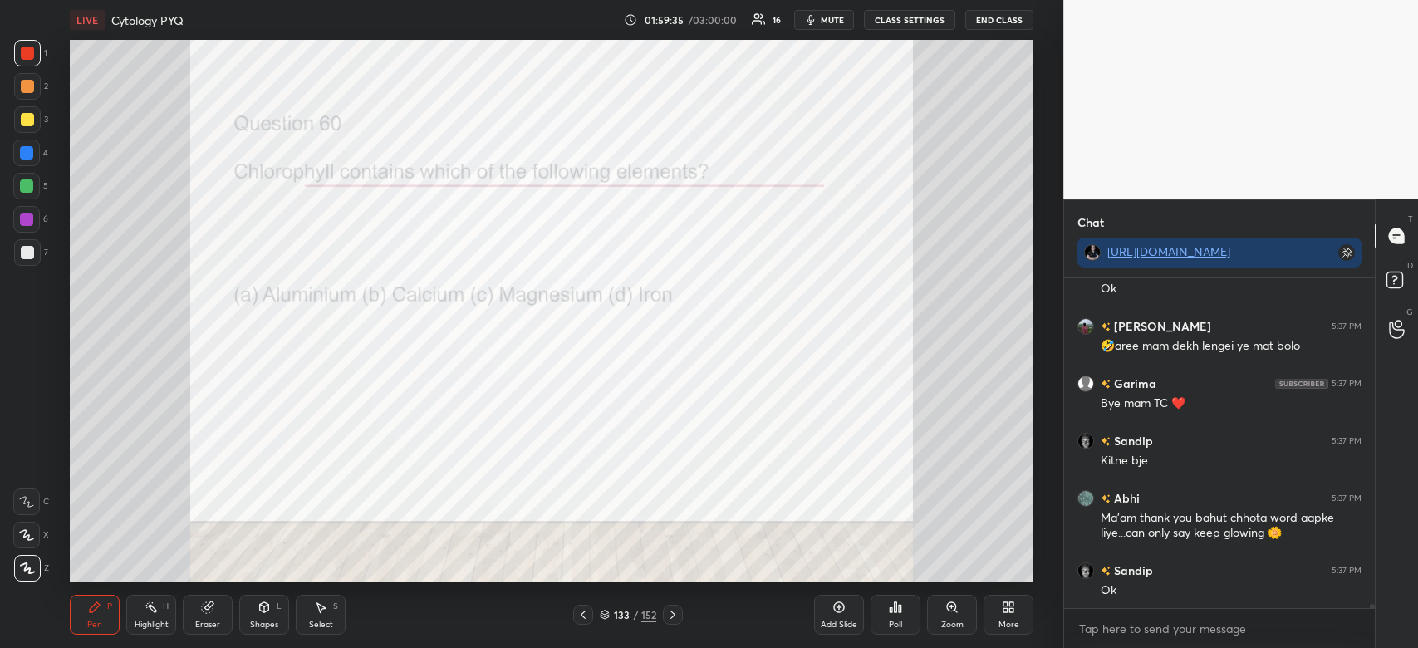
scroll to position [25406, 0]
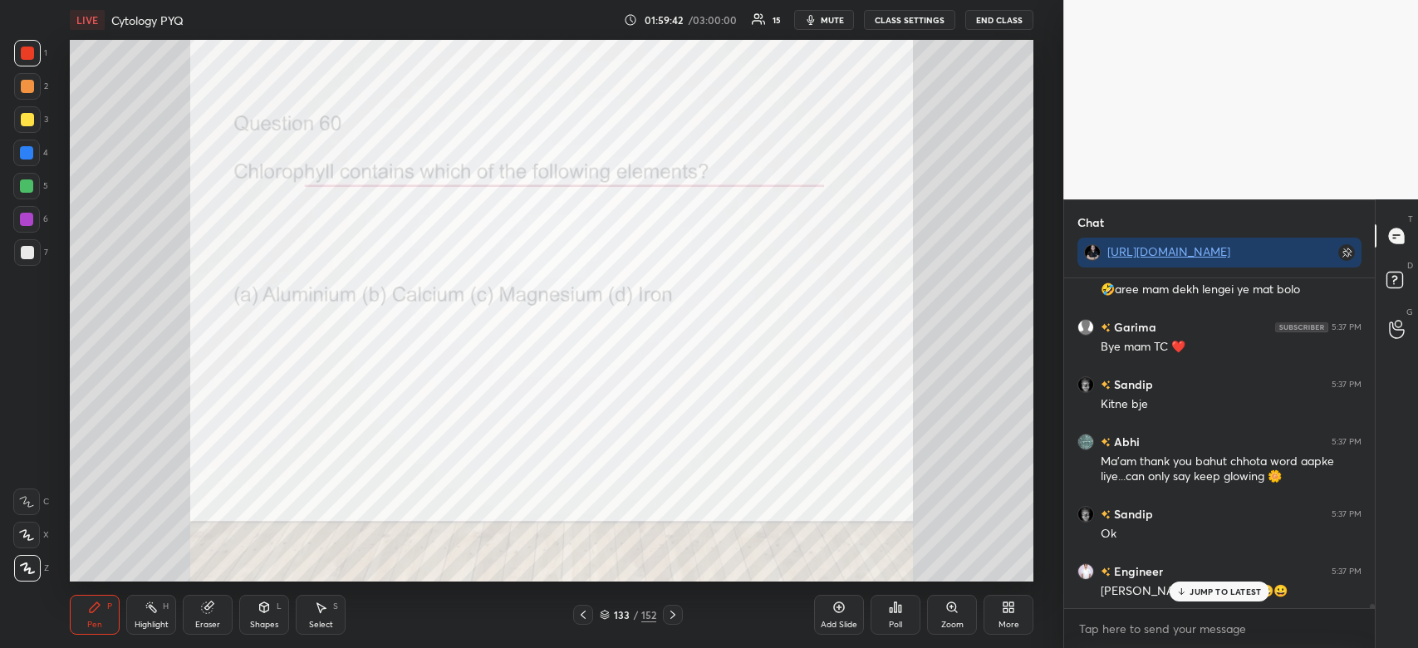
click at [1240, 587] on p "JUMP TO LATEST" at bounding box center [1225, 592] width 71 height 10
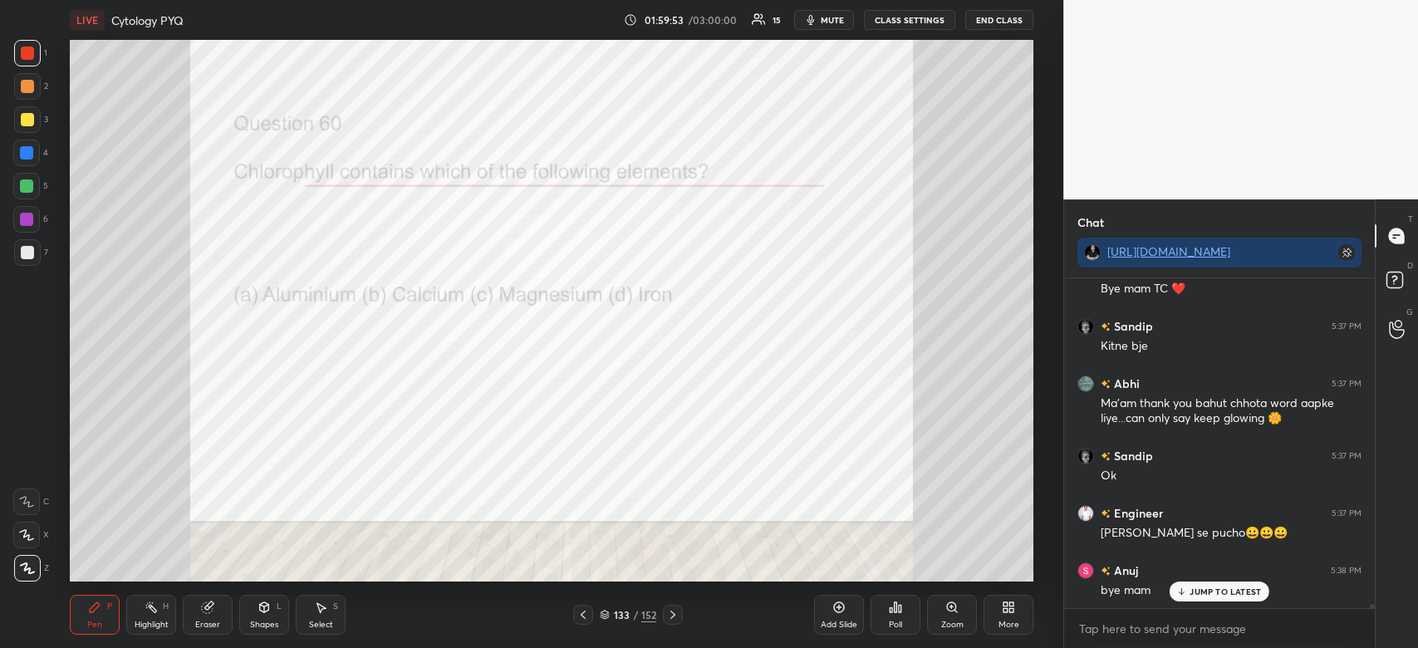
scroll to position [25521, 0]
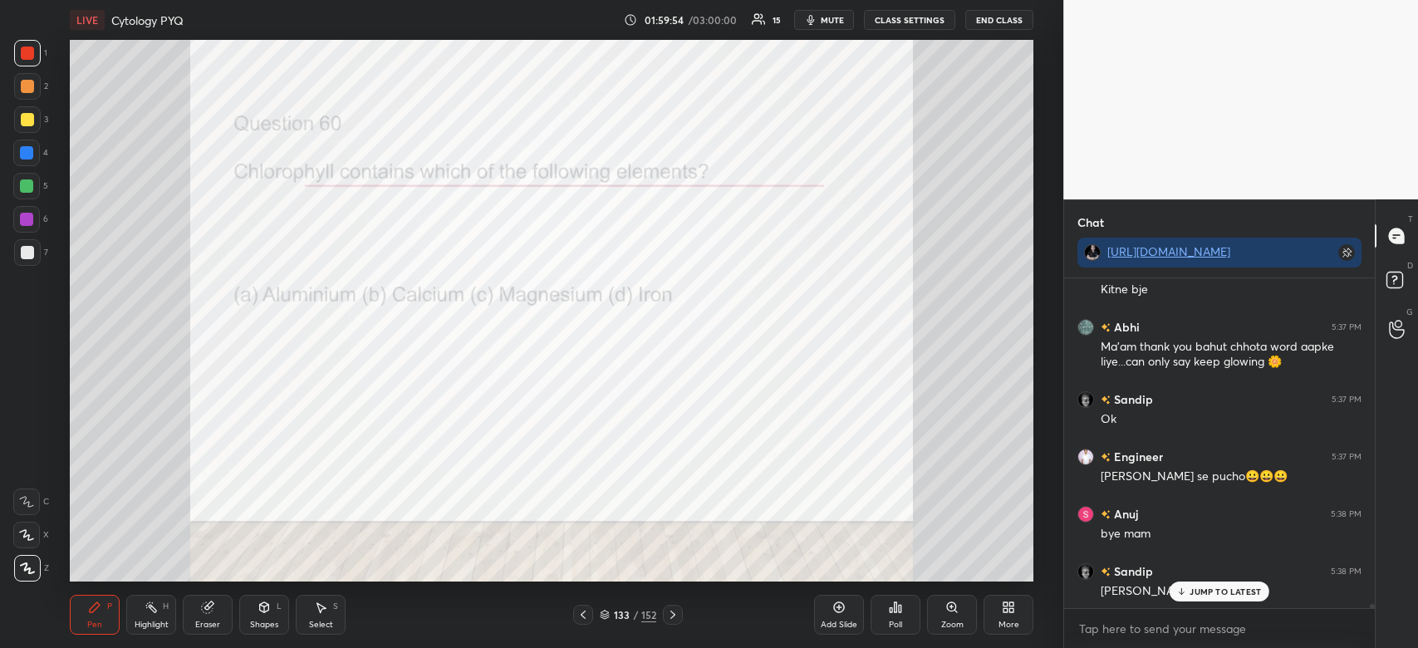
click at [1240, 587] on p "JUMP TO LATEST" at bounding box center [1225, 592] width 71 height 10
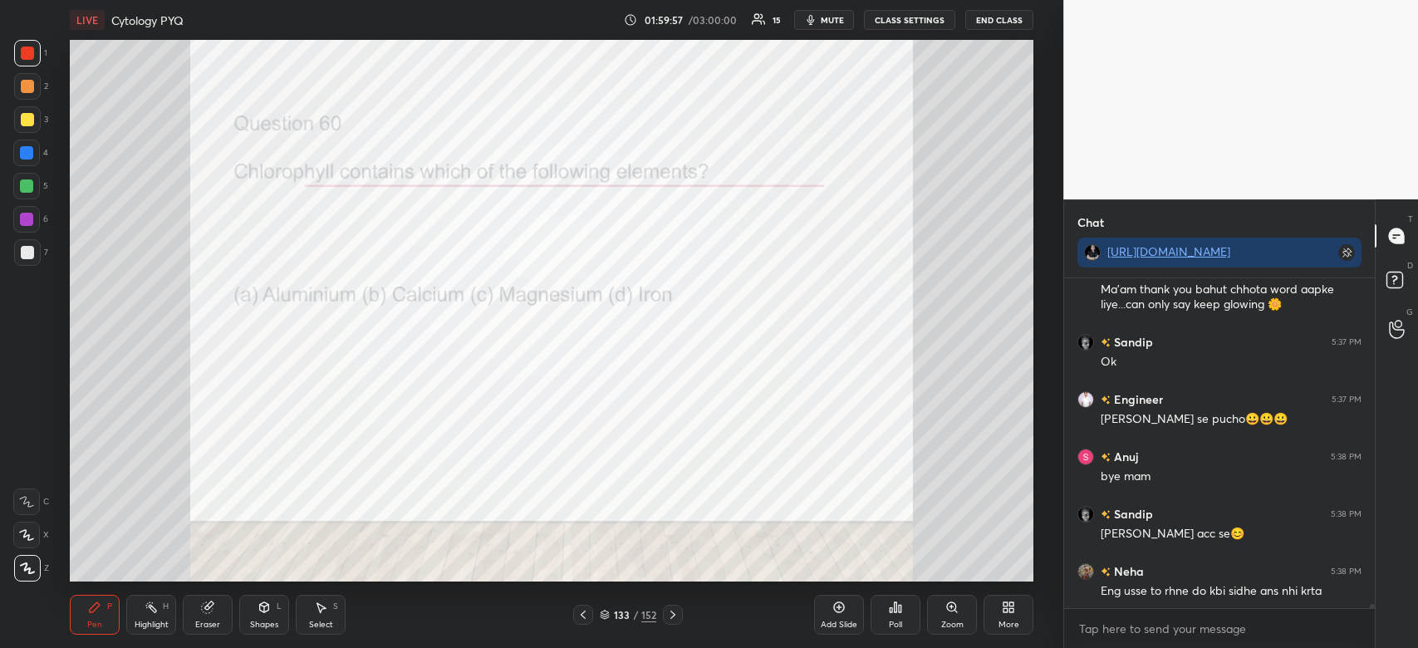
scroll to position [25636, 0]
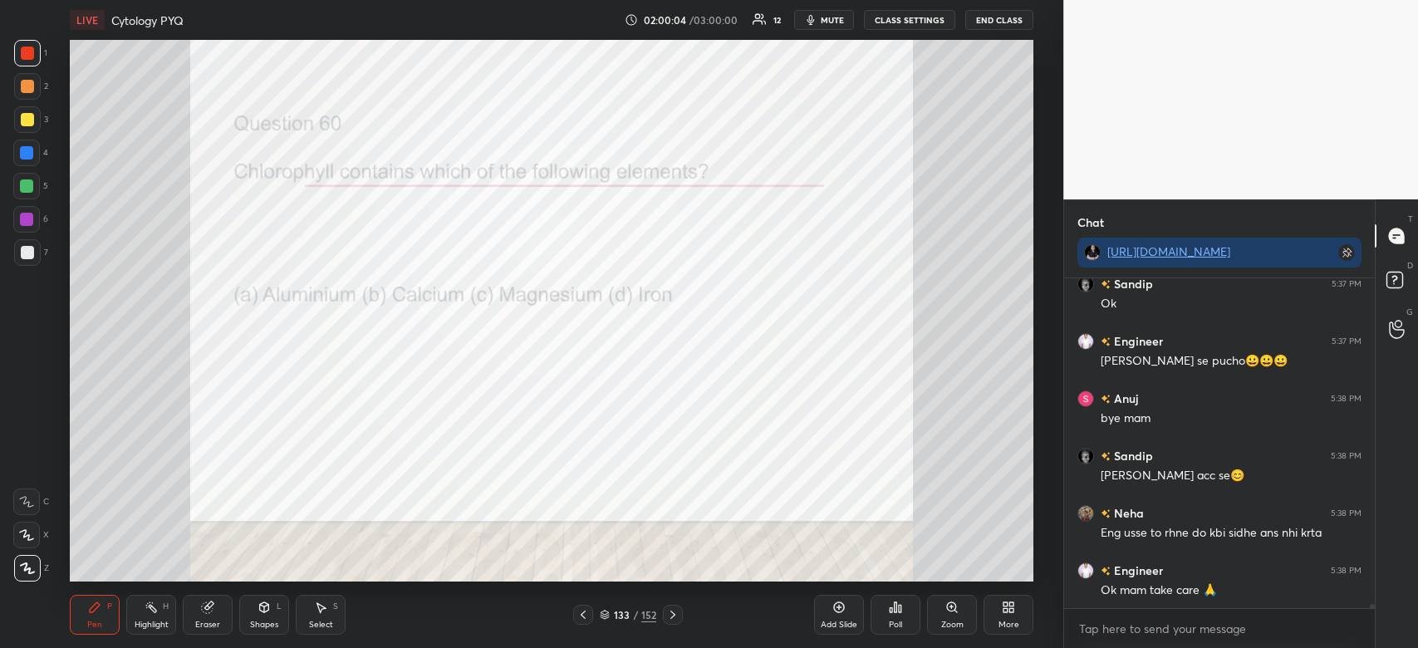
click at [1004, 24] on button "End Class" at bounding box center [999, 20] width 68 height 20
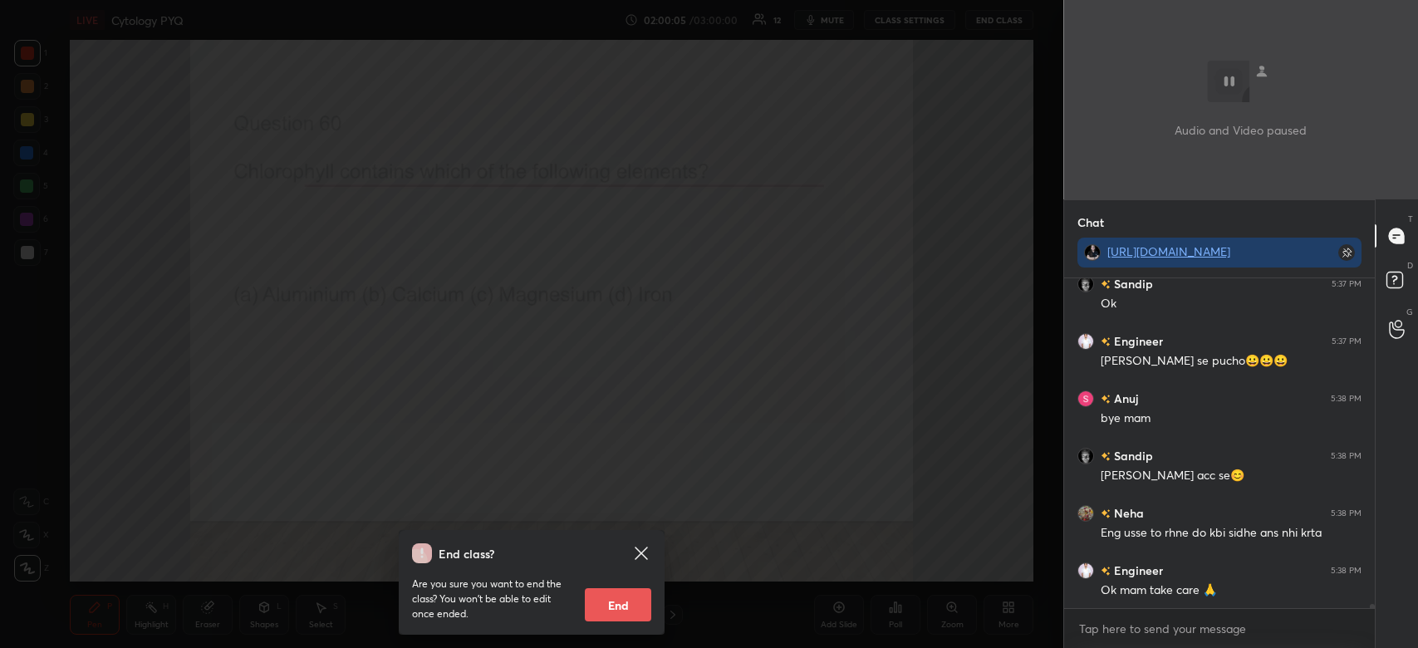
scroll to position [25693, 0]
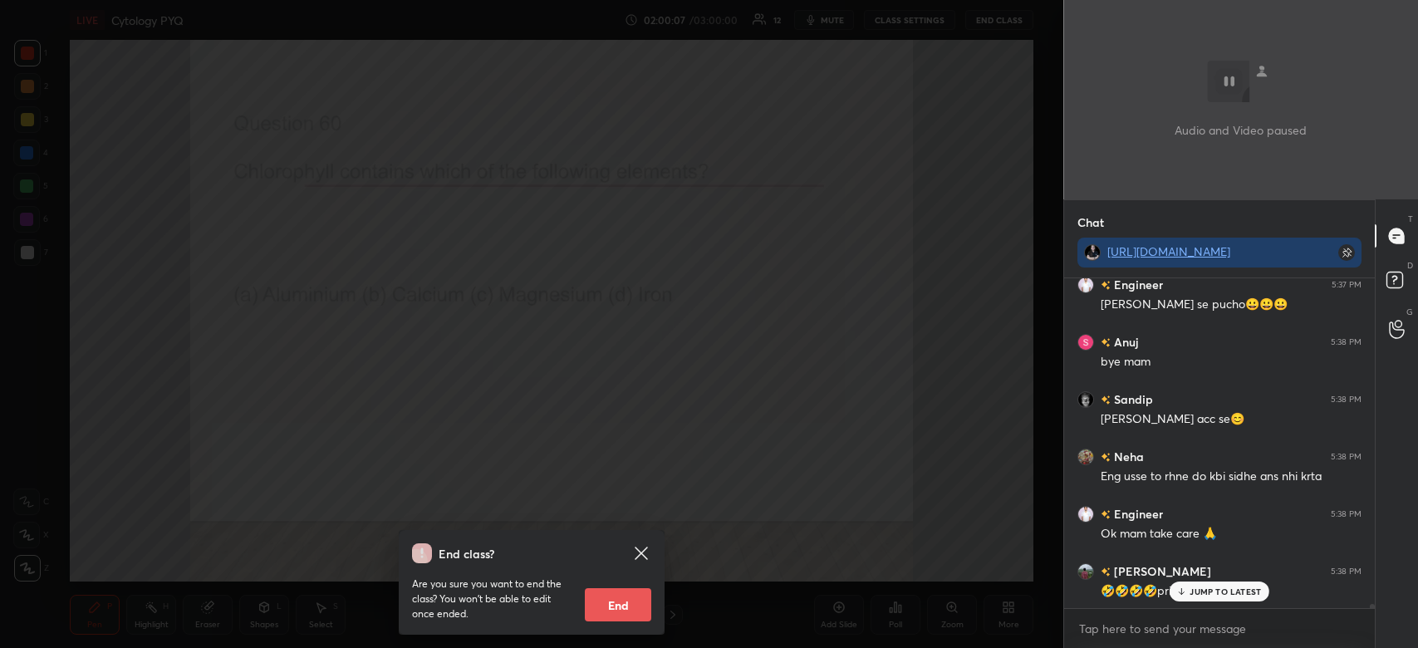
click at [608, 609] on button "End" at bounding box center [618, 604] width 66 height 33
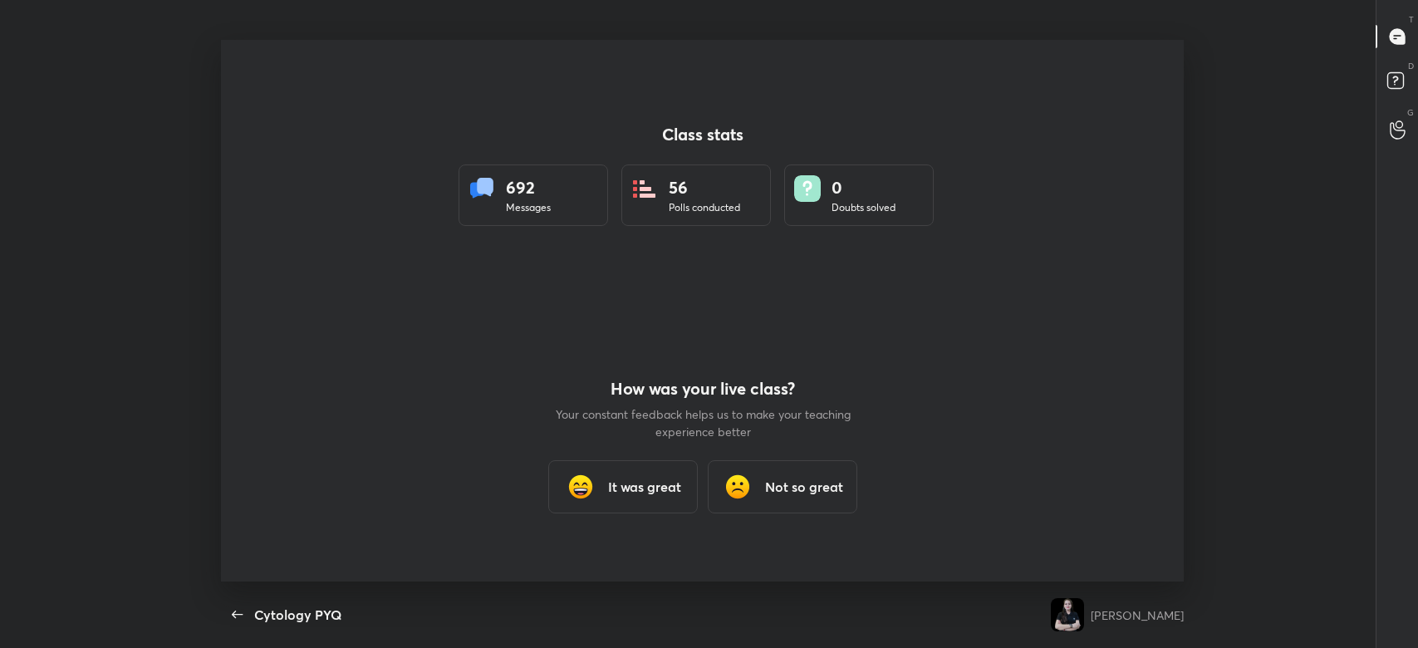
scroll to position [0, 0]
type textarea "x"
